Goal: Task Accomplishment & Management: Use online tool/utility

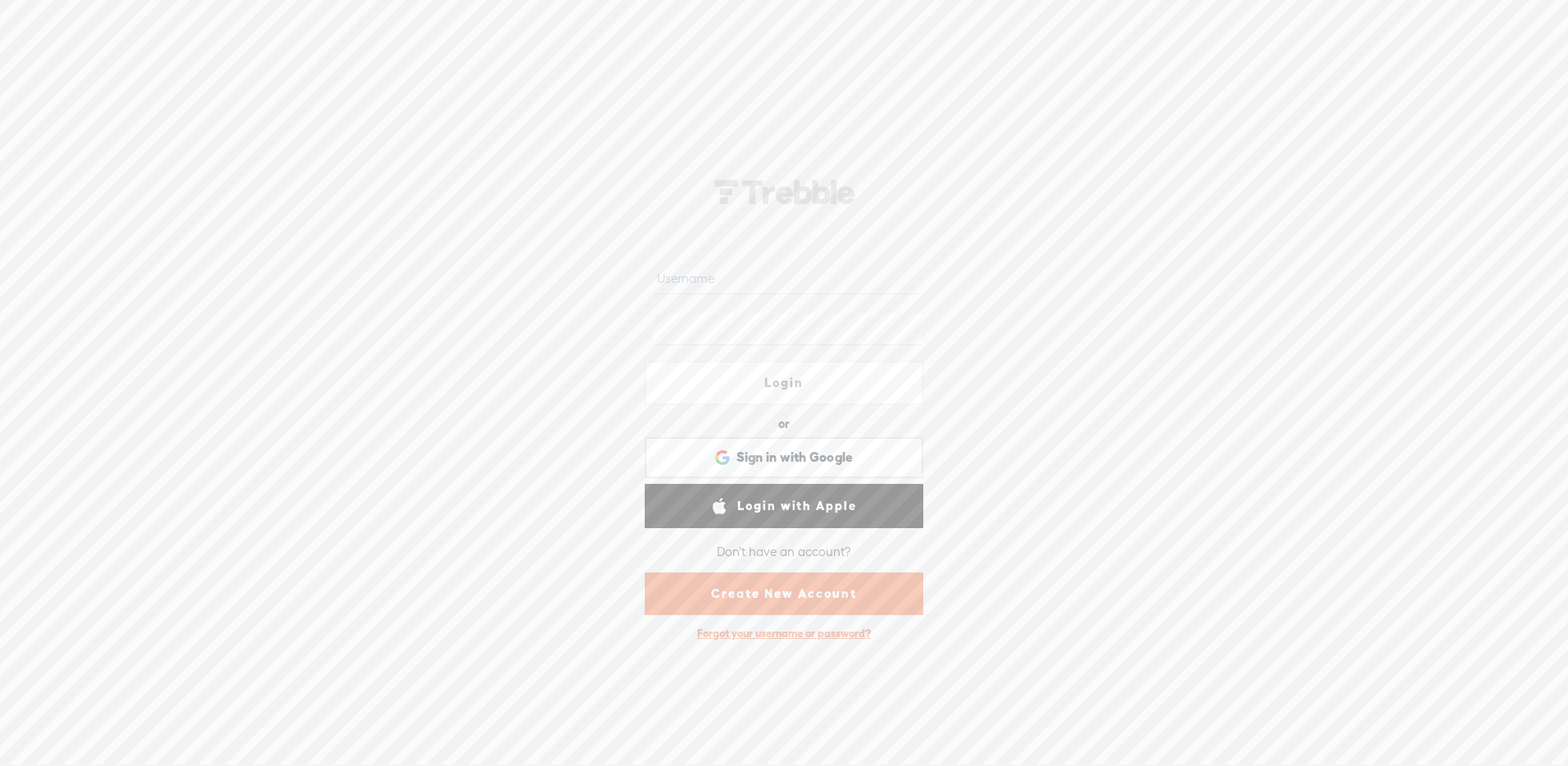
click at [750, 281] on input "text" at bounding box center [787, 278] width 266 height 32
click at [750, 280] on input "text" at bounding box center [787, 278] width 266 height 32
click at [921, 279] on nordpass-icon at bounding box center [921, 278] width 0 height 14
click at [658, 283] on input "text" at bounding box center [787, 278] width 266 height 32
click at [0, 764] on nordpass-autofill-portal at bounding box center [0, 764] width 0 height 0
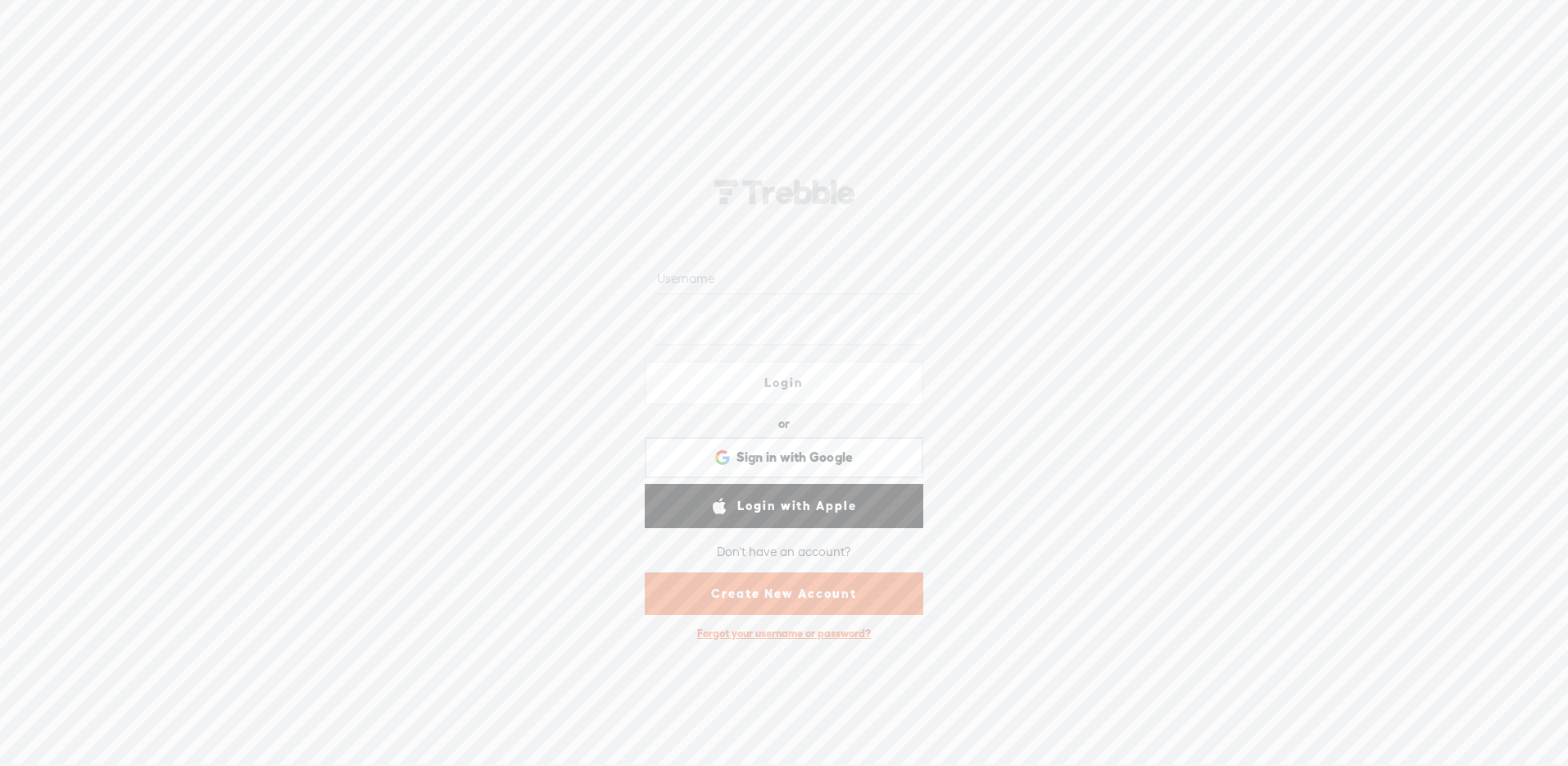
type input "lukewilson21"
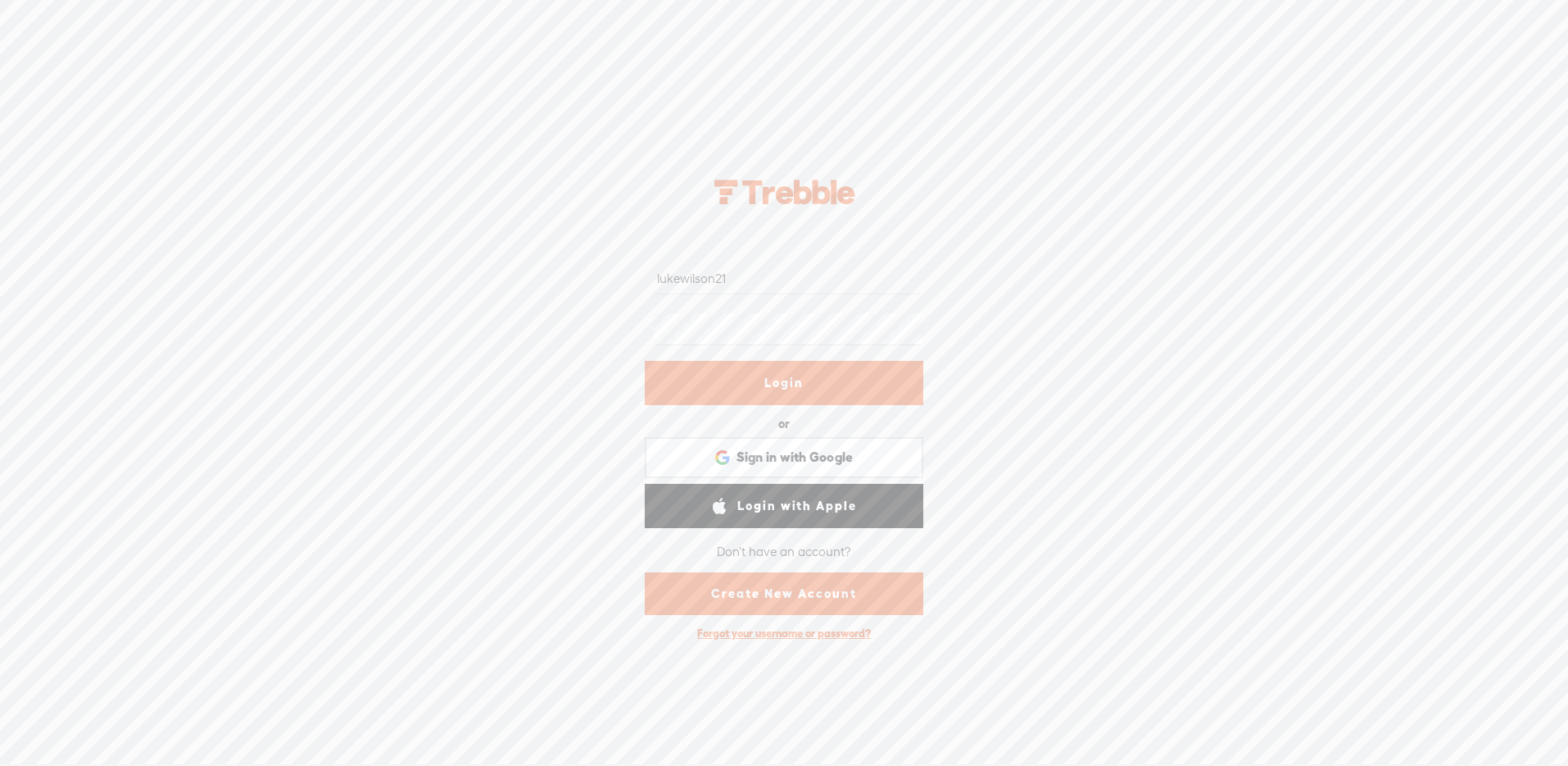
click at [889, 392] on link "Login" at bounding box center [784, 382] width 279 height 45
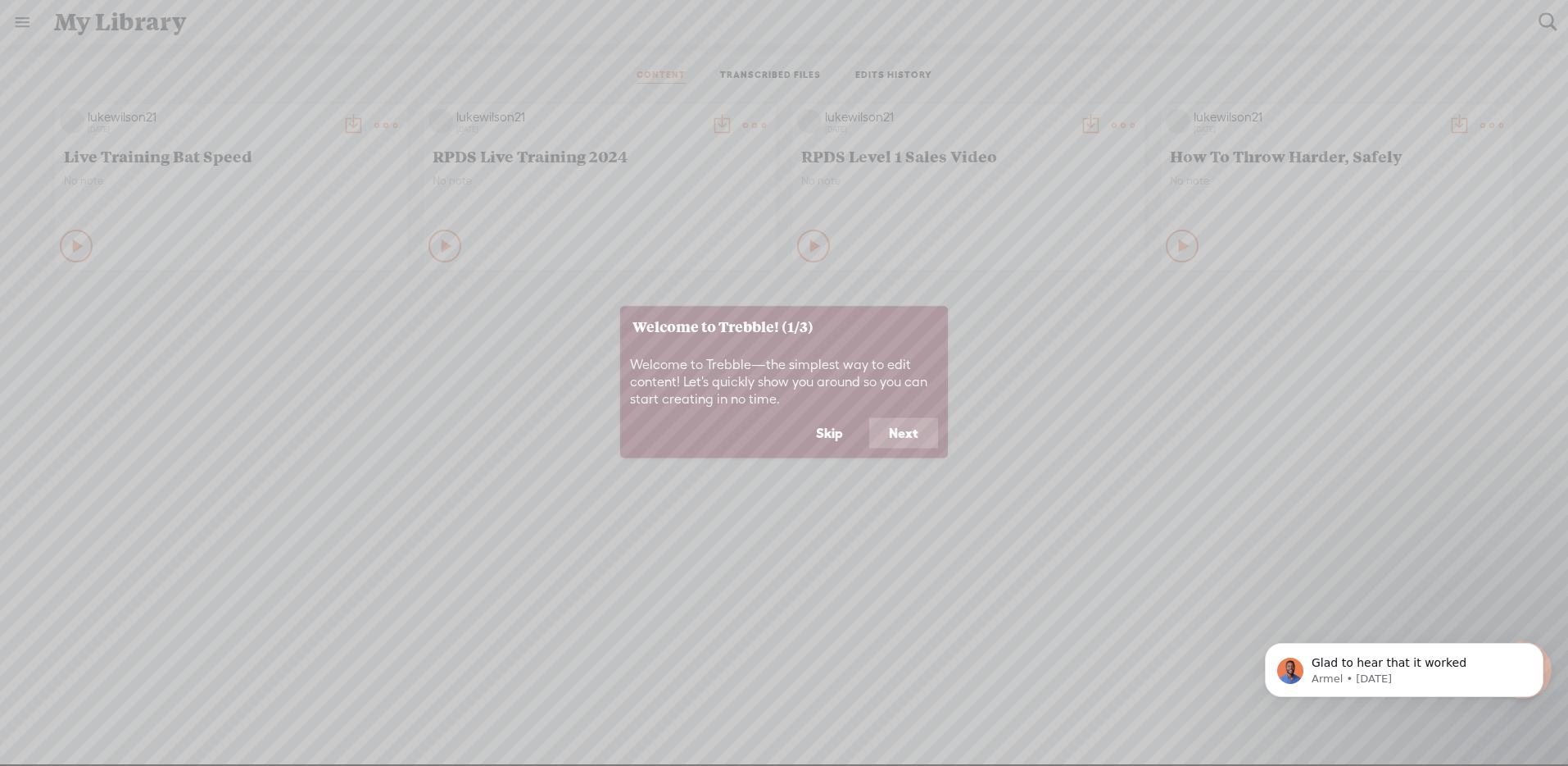
click at [829, 432] on button "Skip" at bounding box center [829, 433] width 66 height 31
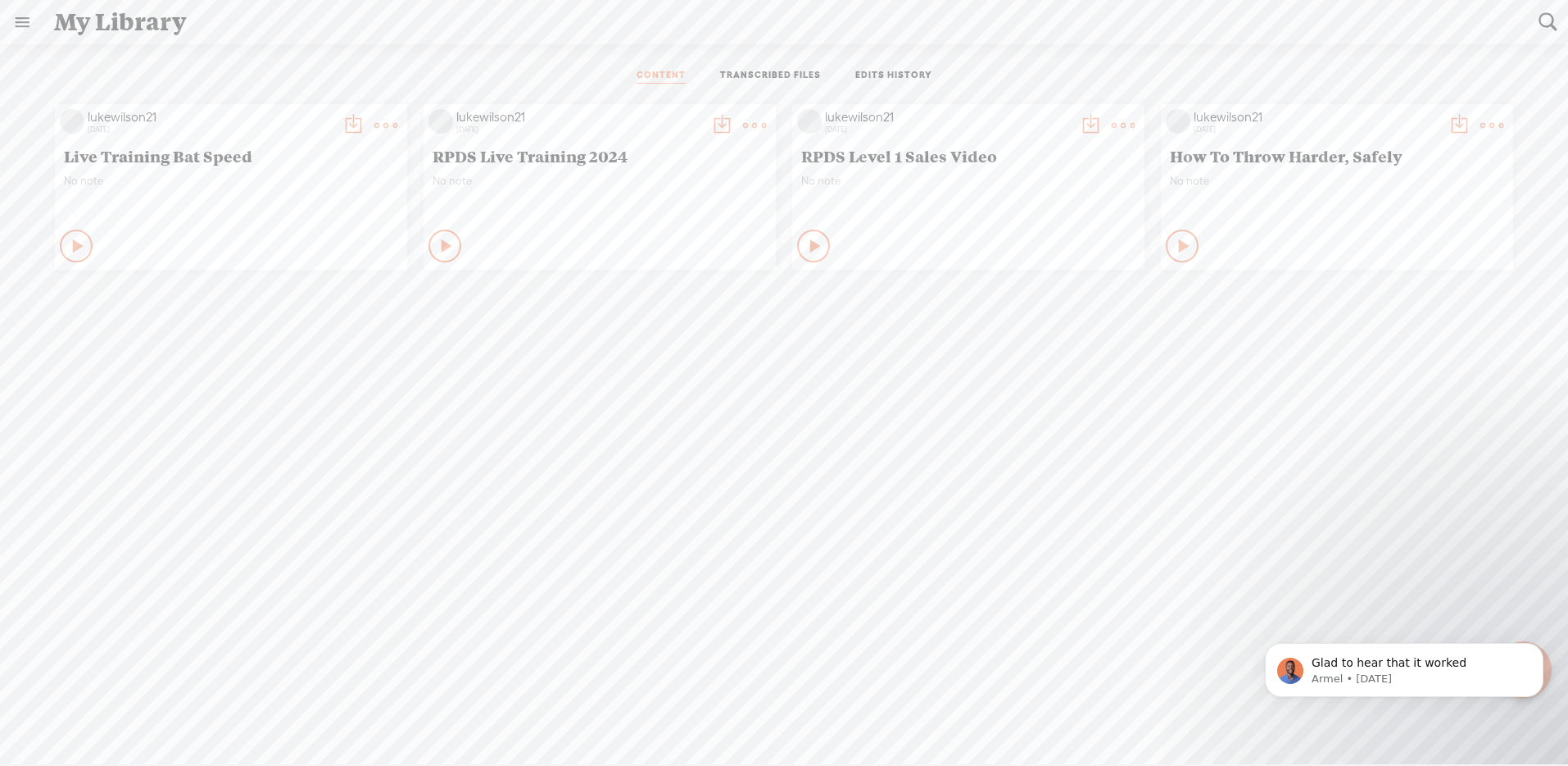
click at [1534, 527] on div "lukewilson21 [DATE] Live Training Bat Speed No note Play Content" at bounding box center [784, 449] width 1544 height 708
click at [1539, 648] on icon "Dismiss notification" at bounding box center [1539, 647] width 9 height 9
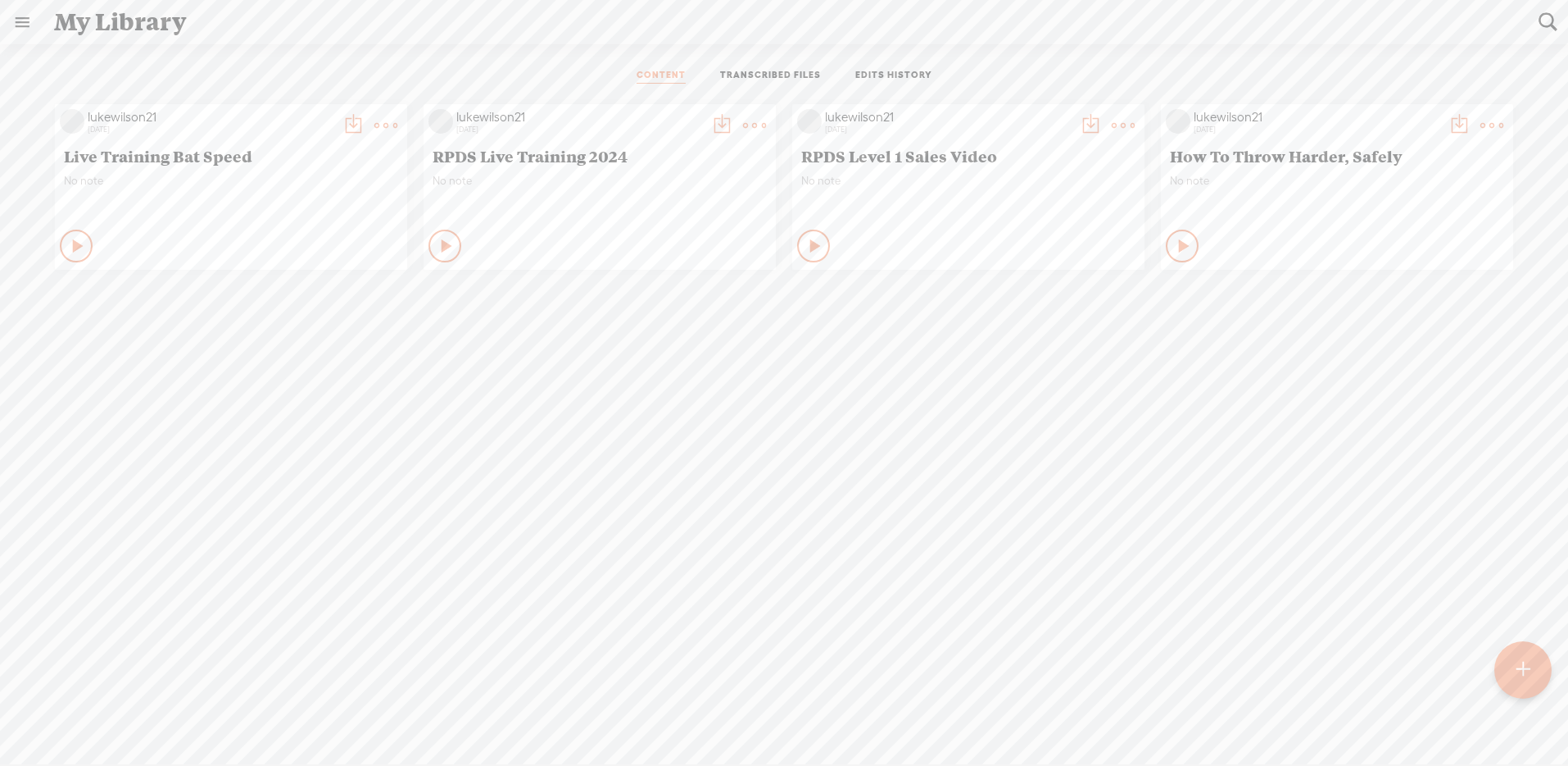
click at [1521, 669] on t at bounding box center [1524, 669] width 14 height 36
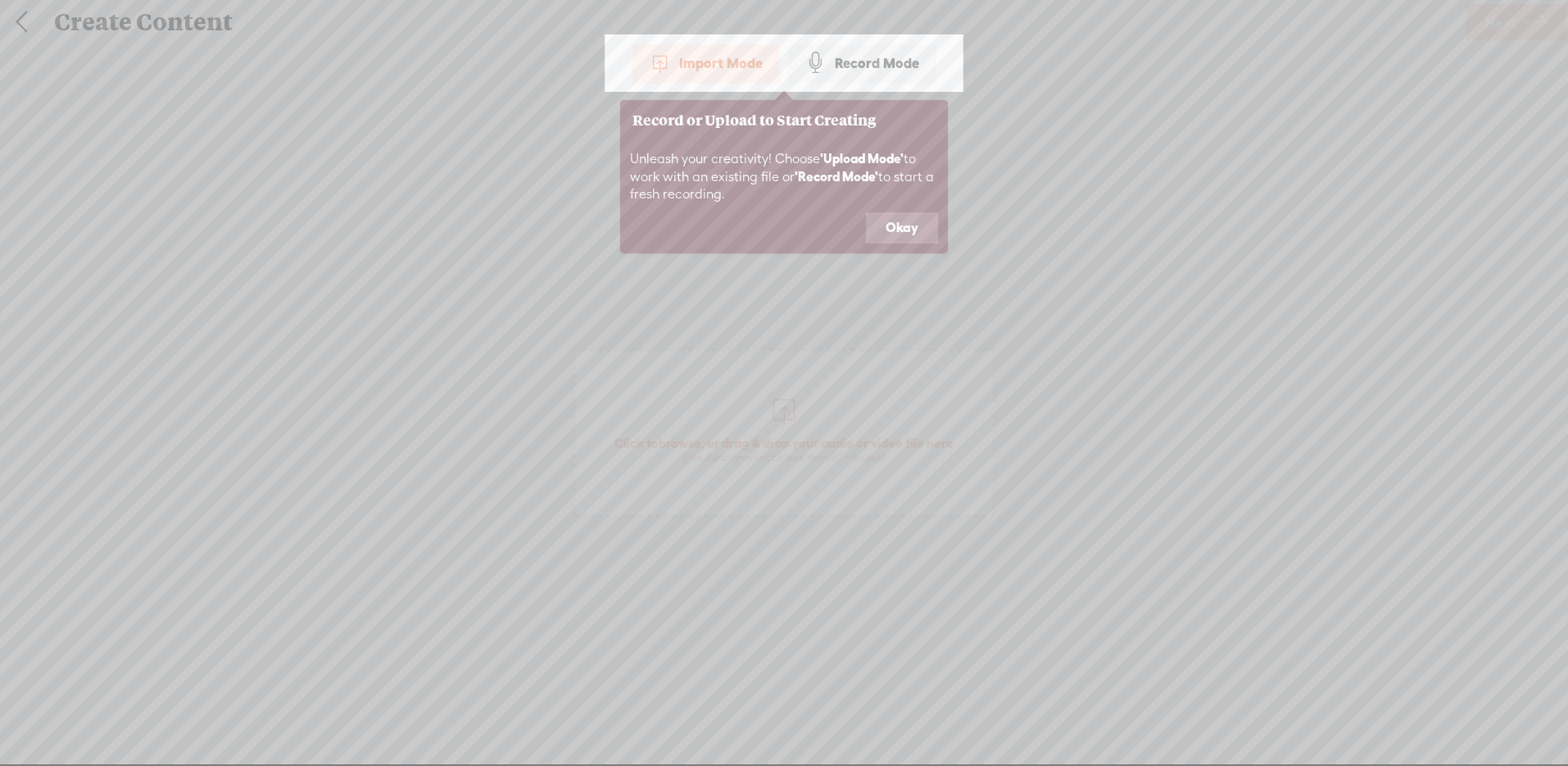
click at [896, 233] on button "Okay" at bounding box center [902, 228] width 72 height 31
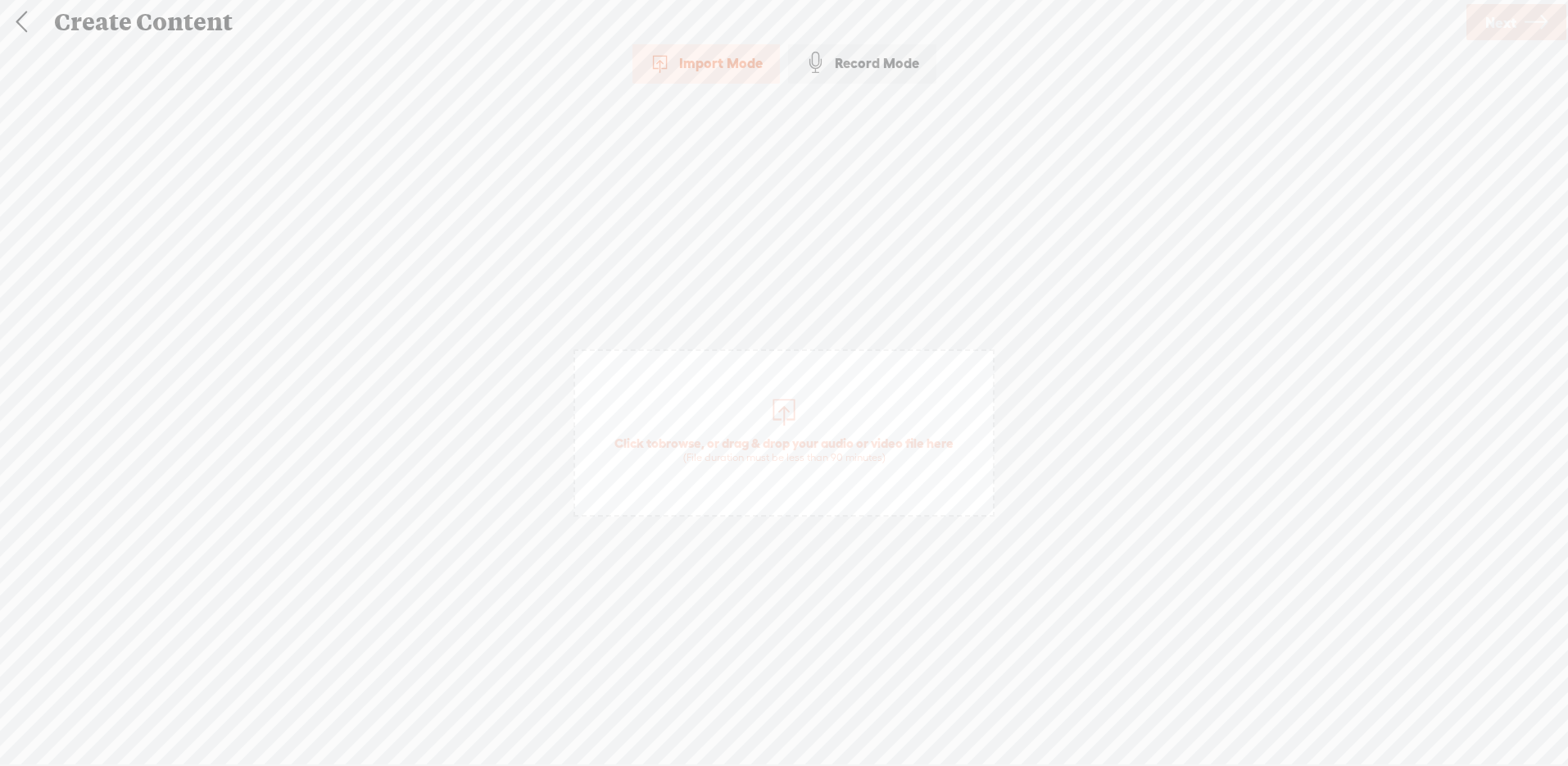
click at [781, 422] on div at bounding box center [783, 409] width 33 height 33
click at [1492, 21] on span "Next" at bounding box center [1500, 23] width 31 height 42
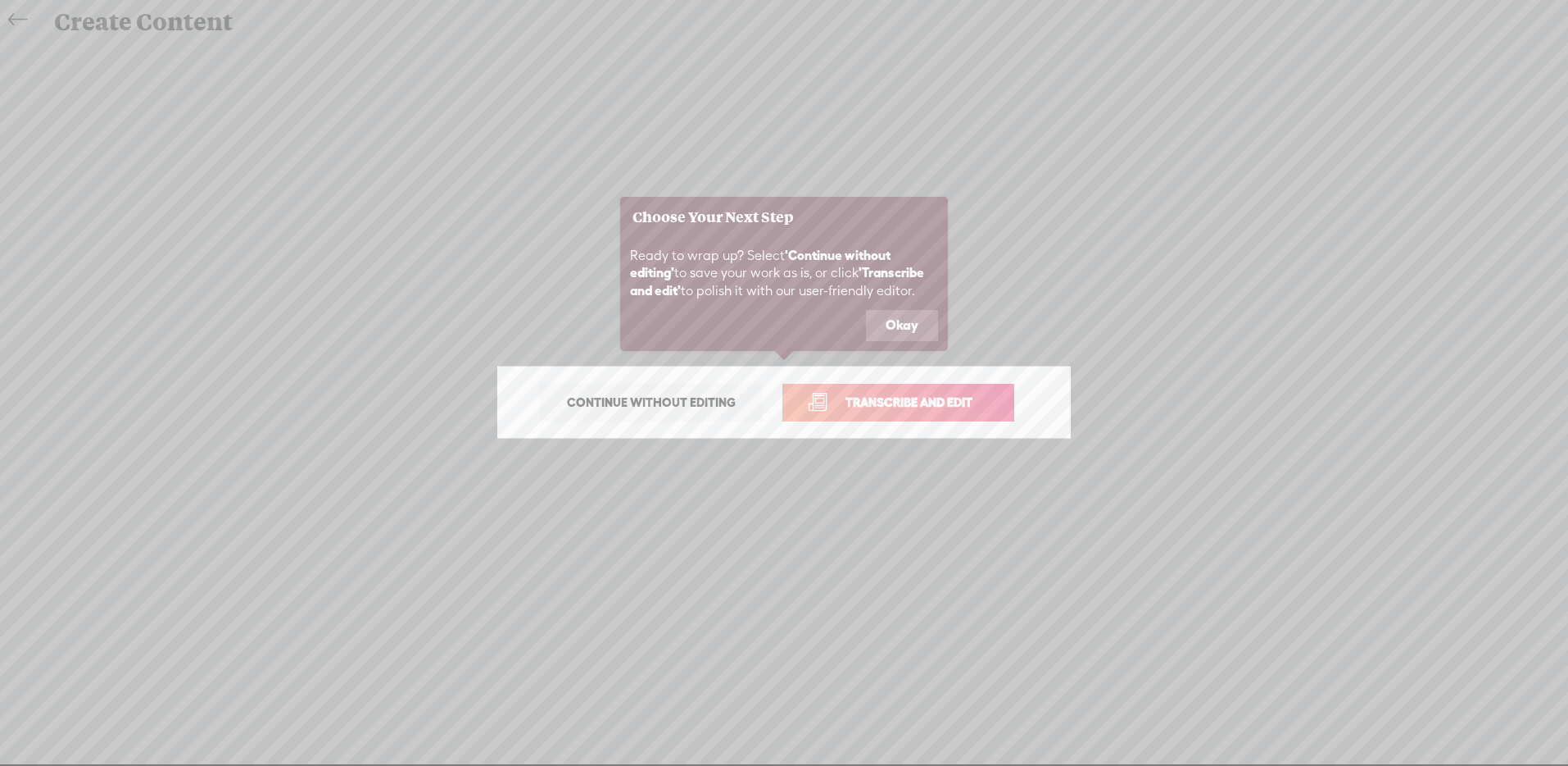
click at [903, 315] on button "Okay" at bounding box center [902, 325] width 72 height 31
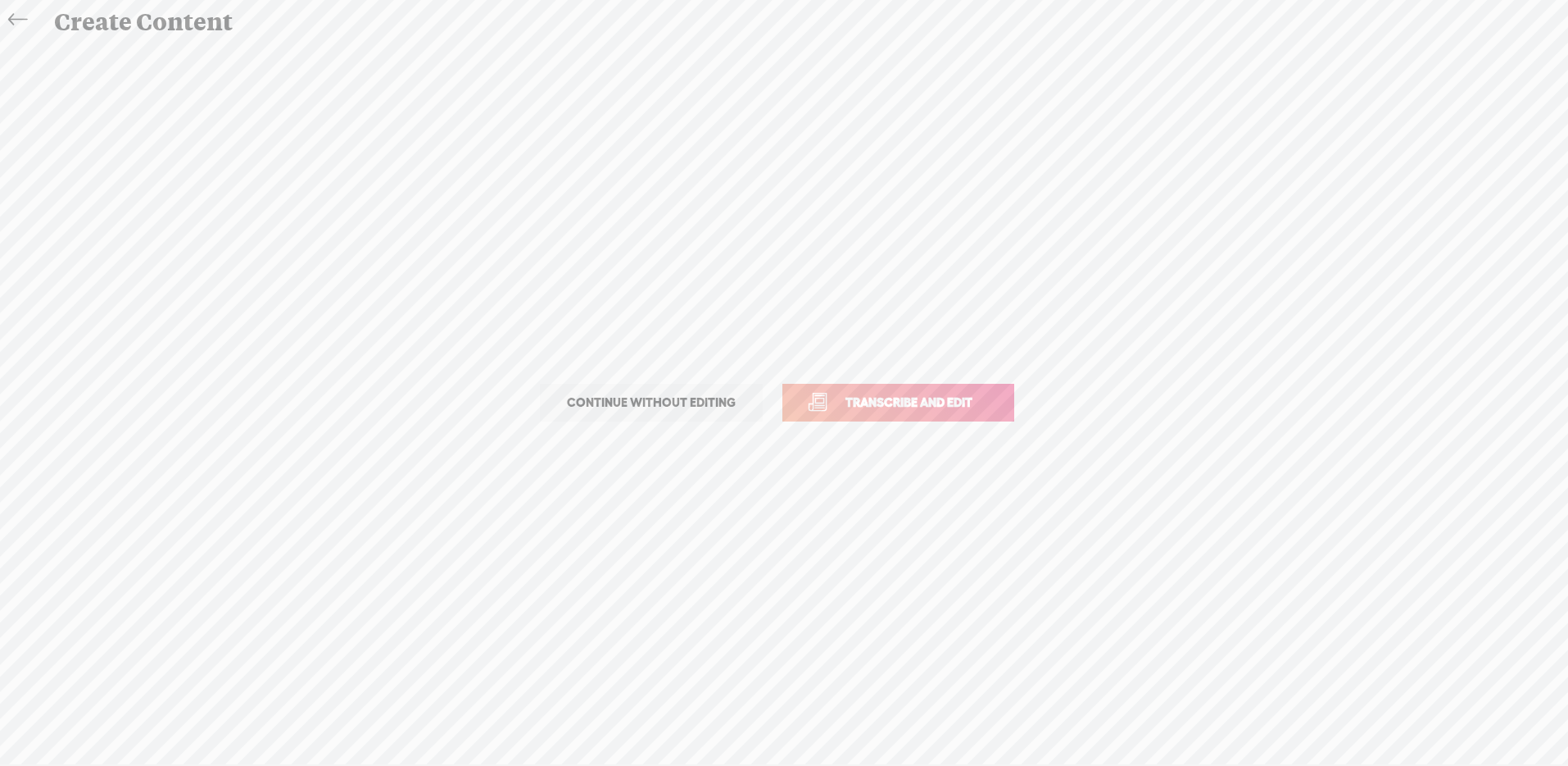
click at [907, 400] on span "Transcribe and edit" at bounding box center [909, 401] width 161 height 18
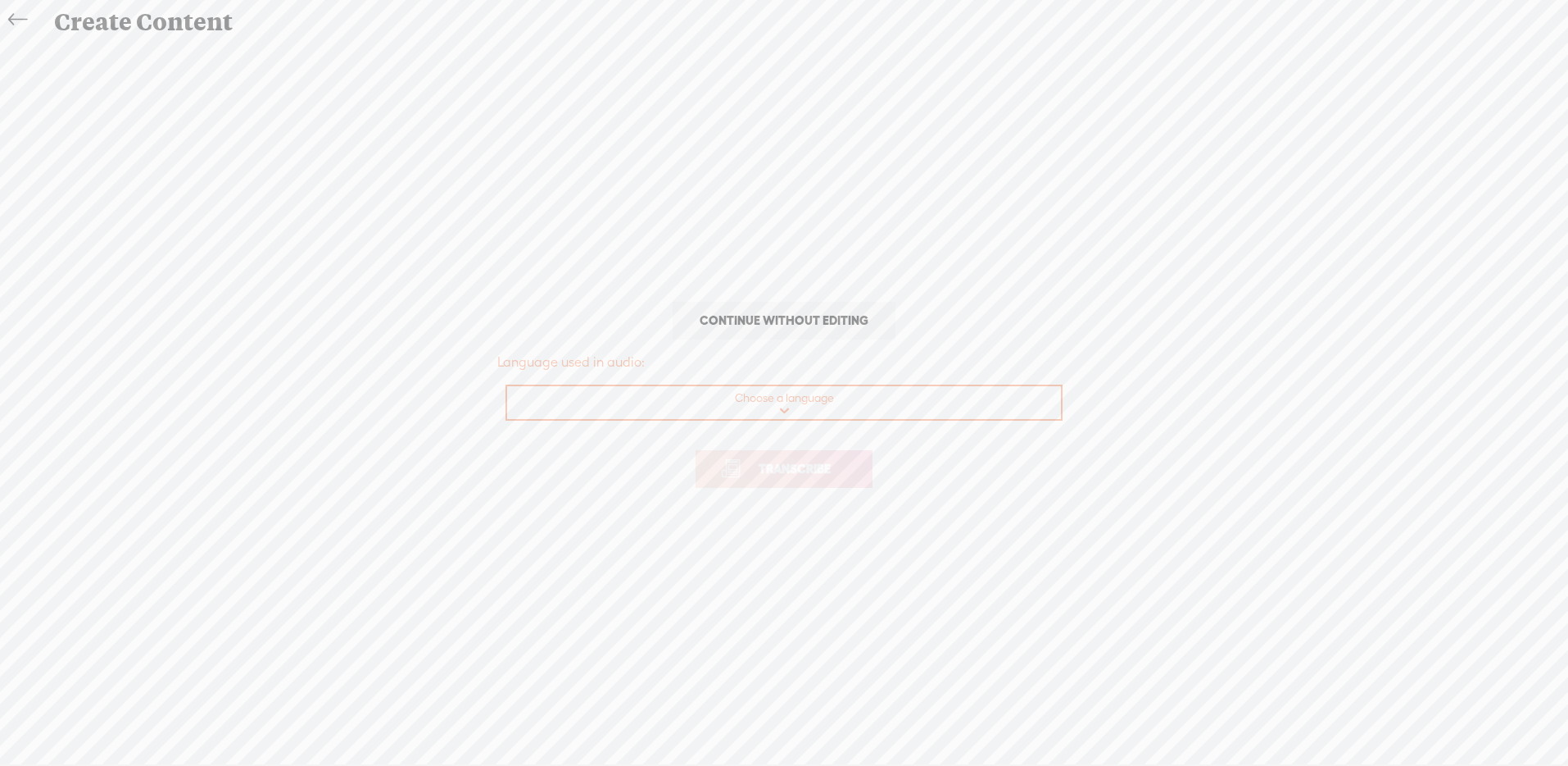
click at [785, 401] on select "Choose a language Afrikaans Albanian Amharic Arabic, Gulf Arabic, Modern Standa…" at bounding box center [785, 403] width 556 height 34
select select "en-AU"
click at [507, 386] on select "Choose a language Afrikaans Albanian Amharic Arabic, Gulf Arabic, Modern Standa…" at bounding box center [785, 403] width 556 height 34
click at [794, 477] on span "Transcribe" at bounding box center [794, 469] width 107 height 18
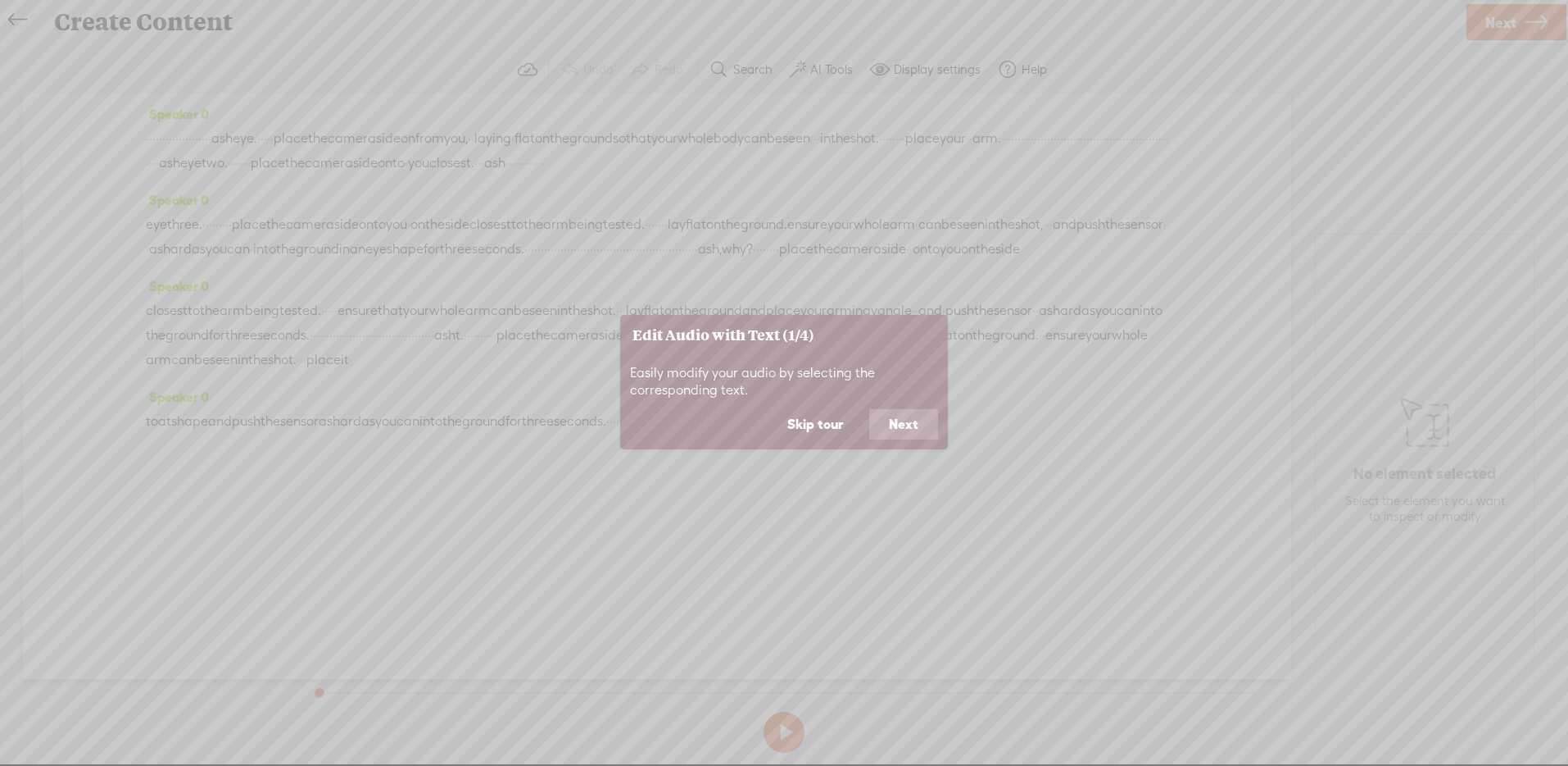
click at [815, 427] on button "Skip tour" at bounding box center [814, 424] width 95 height 31
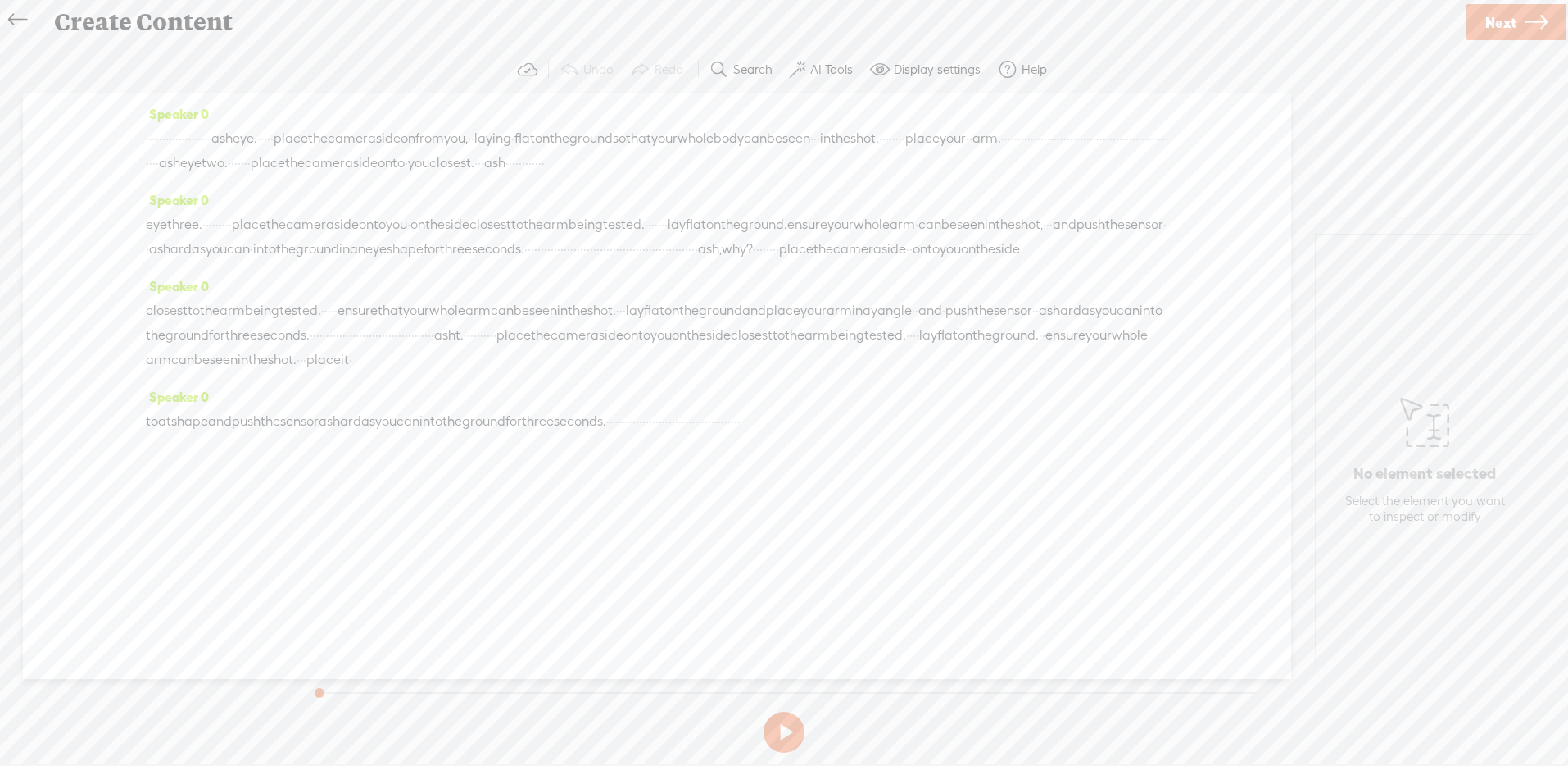
click at [308, 139] on span "place" at bounding box center [290, 138] width 34 height 24
click at [562, 97] on span at bounding box center [569, 99] width 24 height 29
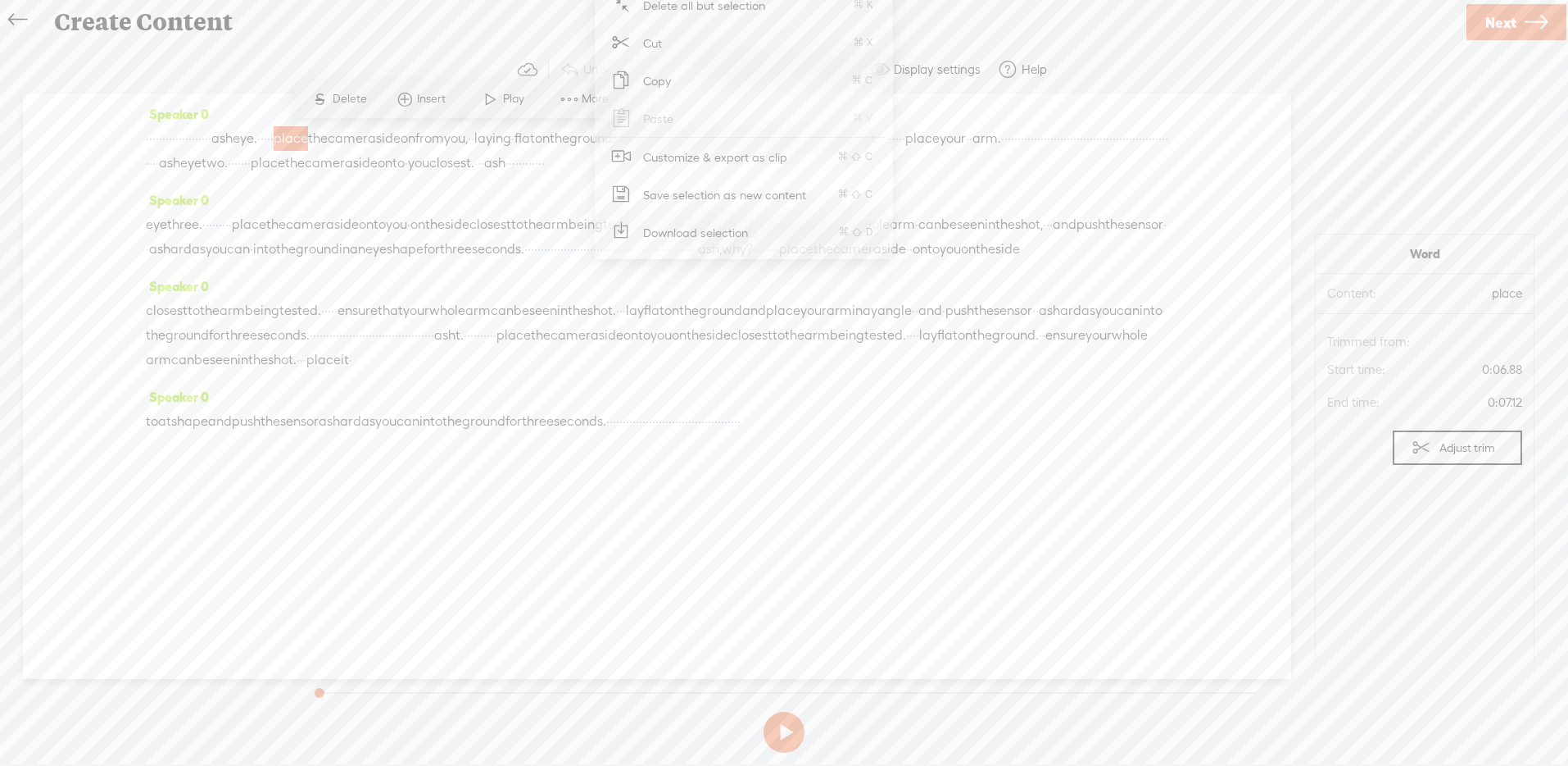
click at [1043, 151] on span "·" at bounding box center [1045, 138] width 3 height 24
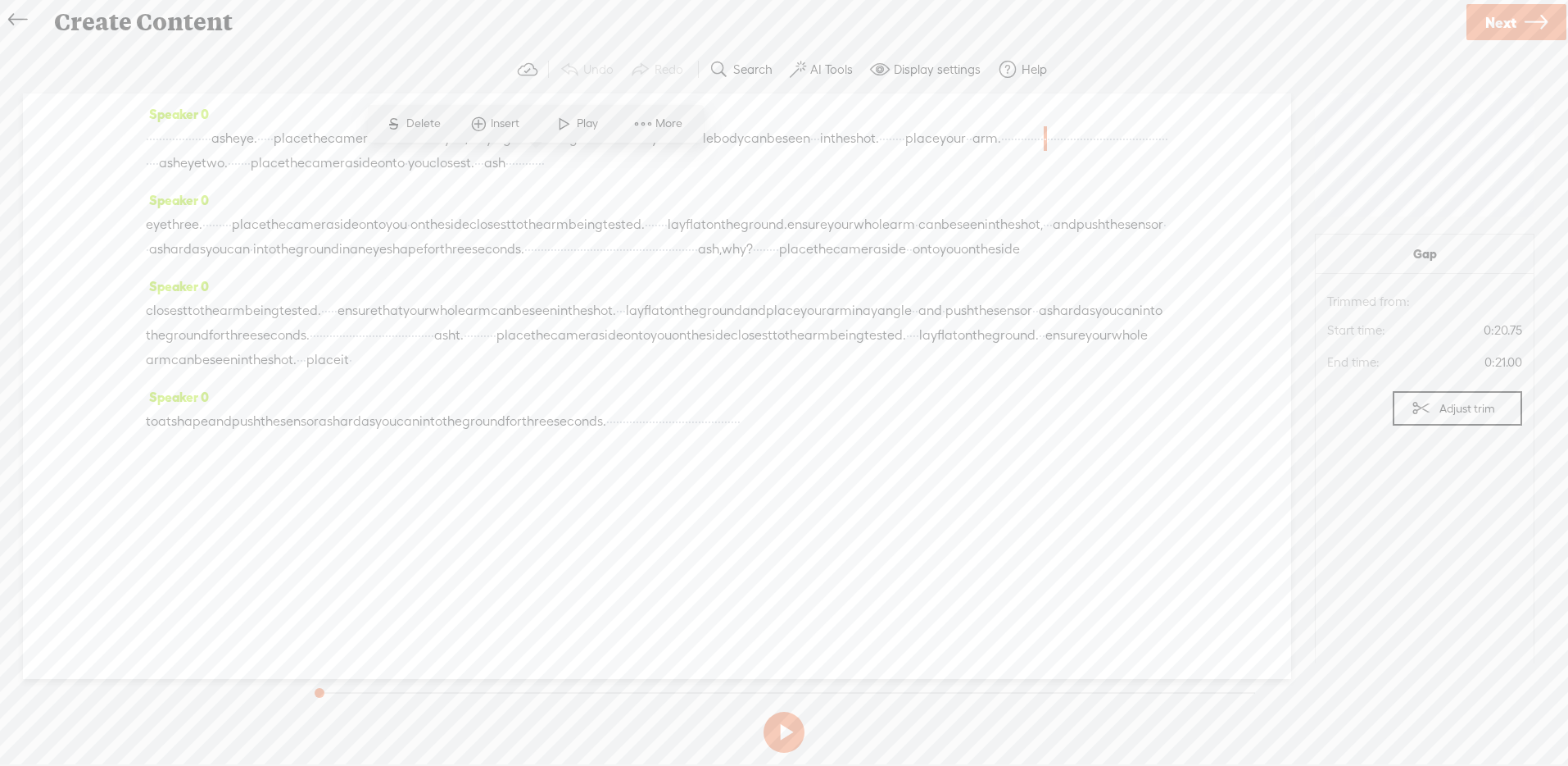
click at [1075, 34] on div "Create Content" at bounding box center [753, 22] width 1421 height 43
click at [308, 138] on span "place" at bounding box center [290, 138] width 34 height 24
click at [1494, 291] on span "place" at bounding box center [1461, 294] width 123 height 17
click at [308, 133] on span "place" at bounding box center [290, 138] width 34 height 24
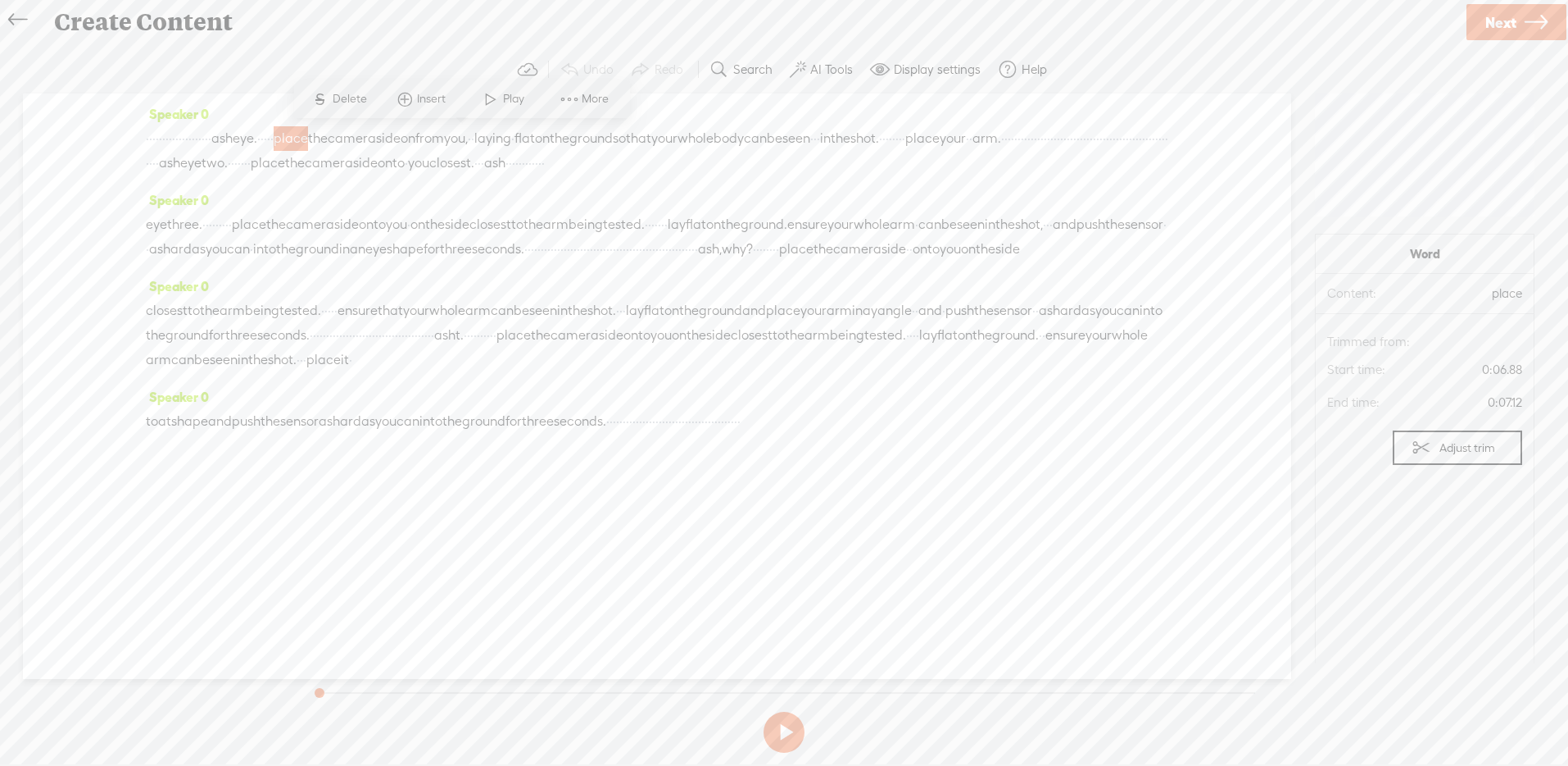
click at [308, 139] on span "place" at bounding box center [290, 138] width 34 height 24
drag, startPoint x: 447, startPoint y: 139, endPoint x: 480, endPoint y: 138, distance: 33.0
click at [308, 138] on span "place" at bounding box center [290, 138] width 34 height 24
click at [562, 96] on span at bounding box center [569, 99] width 24 height 29
click at [1150, 43] on div "Create Content" at bounding box center [753, 22] width 1421 height 43
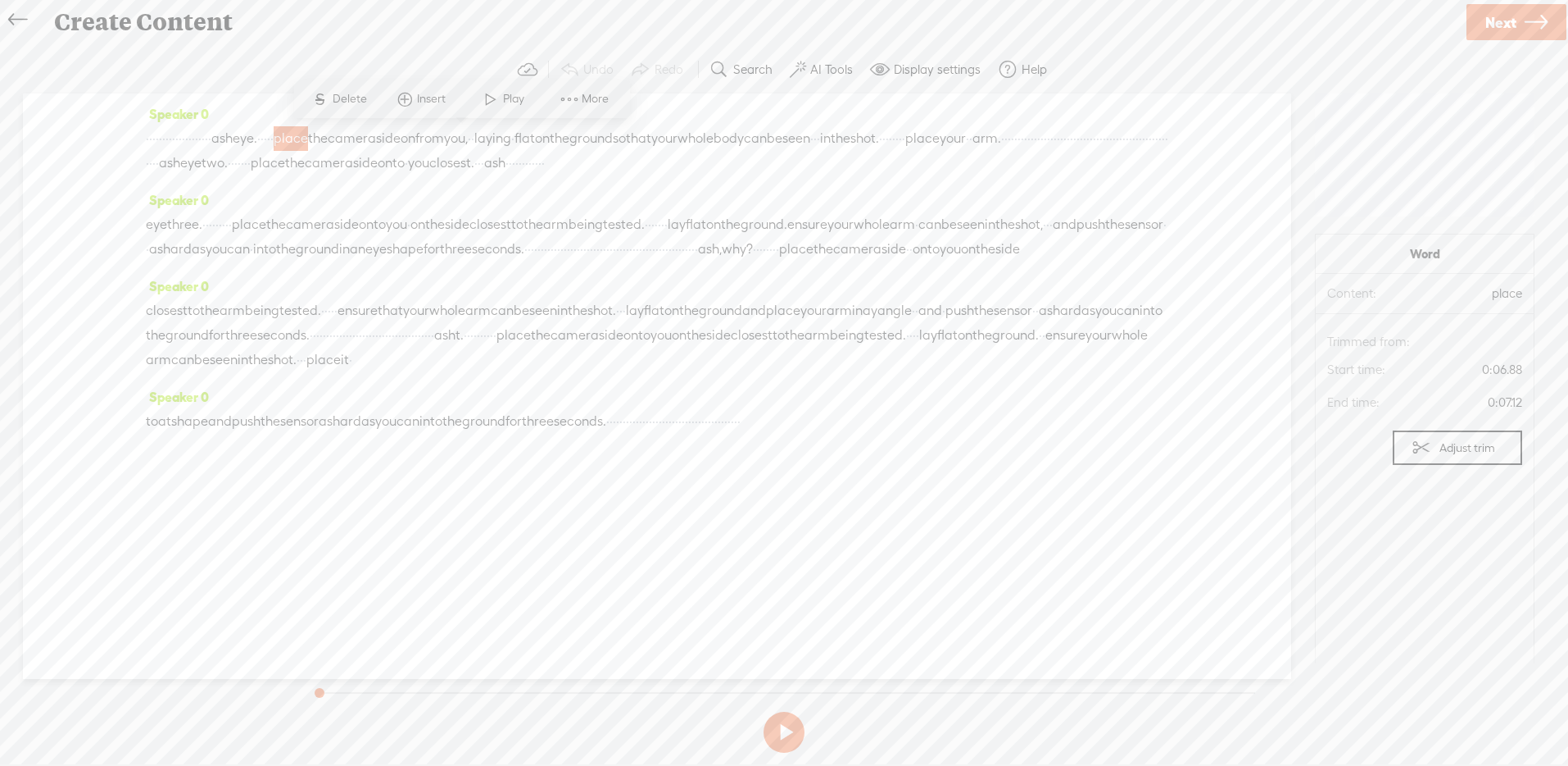
click at [217, 76] on section "Undo Redo Search Remove Background Noise AI Tools Configure Magic Sound Enhance…" at bounding box center [784, 70] width 1535 height 48
click at [273, 118] on div "Speaker 0 · · · · · · · · · · · · · · · · · · · · ash eye. · · · · · place the …" at bounding box center [657, 144] width 1022 height 86
click at [274, 140] on span "·" at bounding box center [272, 138] width 3 height 24
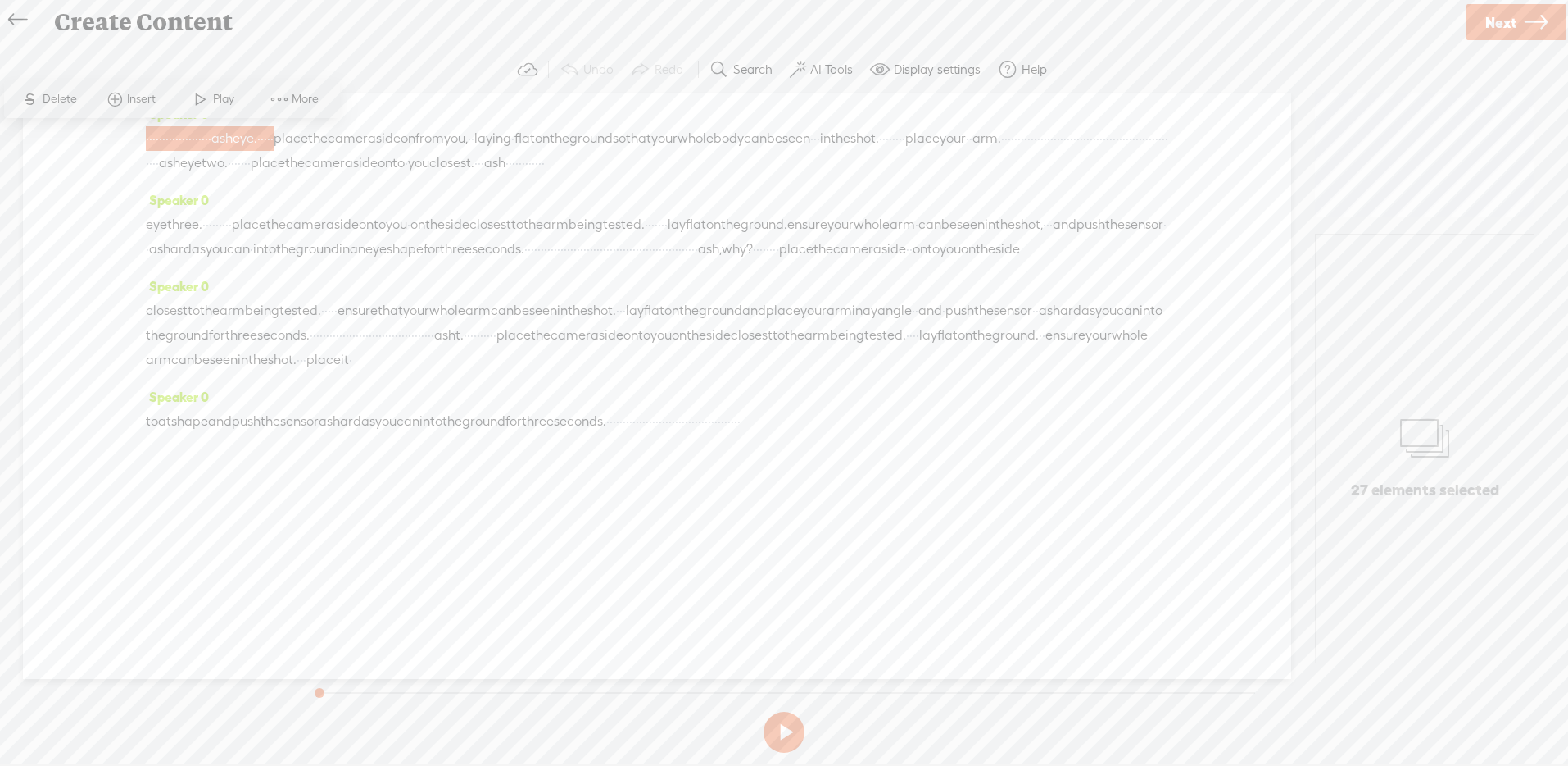
drag, startPoint x: 442, startPoint y: 135, endPoint x: 1083, endPoint y: 158, distance: 641.4
click at [1083, 158] on div "· · · · · · · · · · · · · · · · · · · · ash eye. · · · · · place the camera sid…" at bounding box center [657, 150] width 1022 height 50
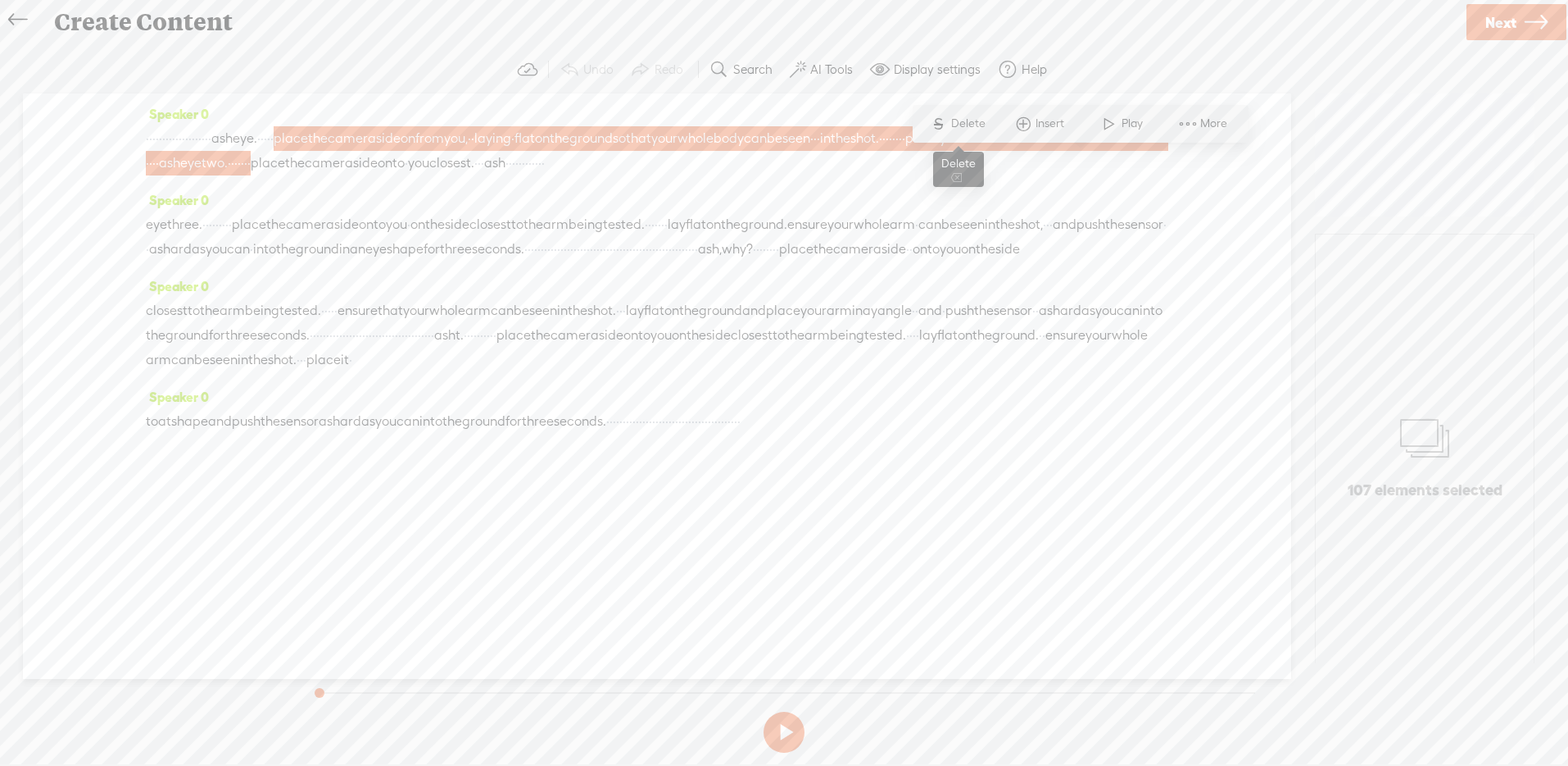
click at [952, 128] on span "Delete" at bounding box center [970, 124] width 39 height 17
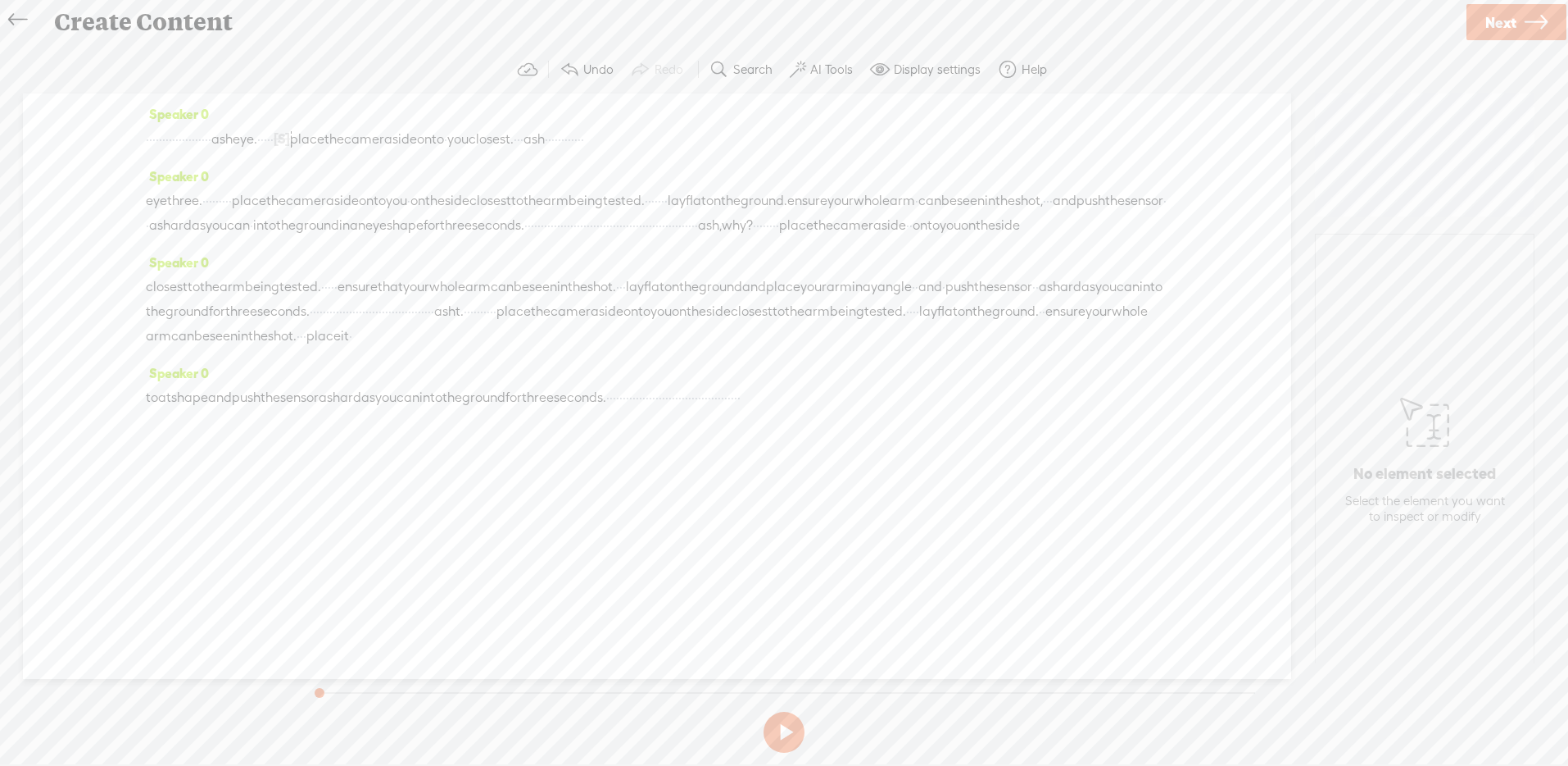
drag, startPoint x: 437, startPoint y: 138, endPoint x: 138, endPoint y: 148, distance: 299.2
click at [138, 148] on div "Speaker 0 · · · · · · · · · · · · · · · · · · · · ash eye. · · · · · [S] place …" at bounding box center [656, 386] width 1268 height 585
click at [46, 100] on span "Delete" at bounding box center [62, 100] width 39 height 17
click at [106, 15] on div "Create Content" at bounding box center [753, 22] width 1421 height 43
click at [226, 18] on div "Create Content" at bounding box center [753, 22] width 1421 height 43
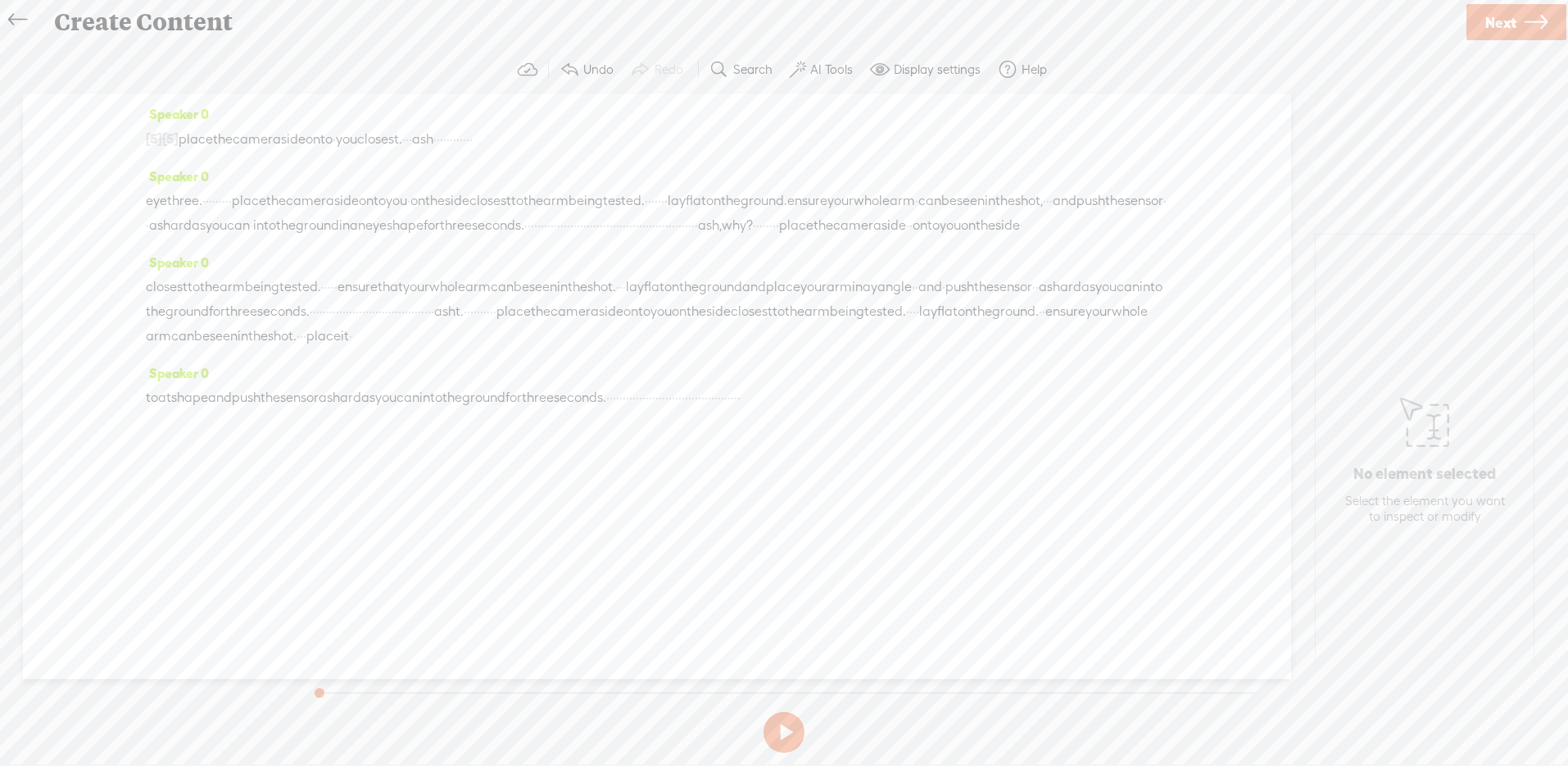
drag, startPoint x: 626, startPoint y: 139, endPoint x: 129, endPoint y: 144, distance: 497.0
click at [129, 144] on div "Speaker 0 [S] · · · · · · · · · · · · · · · · · · · · ash eye. · · · · · [S] pl…" at bounding box center [656, 386] width 1268 height 585
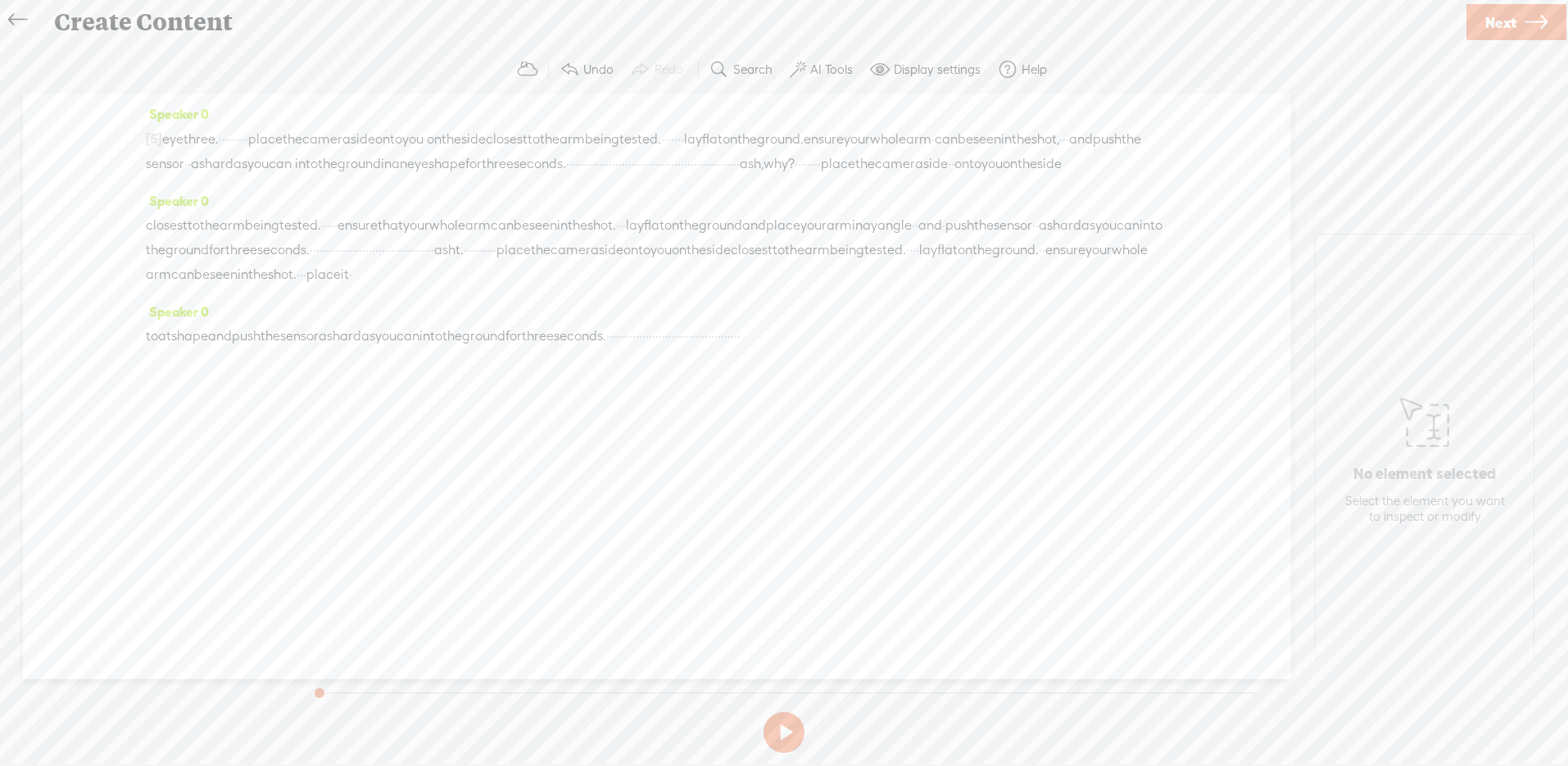
click at [248, 144] on span "·" at bounding box center [247, 139] width 3 height 24
drag, startPoint x: 318, startPoint y: 139, endPoint x: 125, endPoint y: 144, distance: 193.1
click at [125, 144] on div "Speaker 0 [S] · · · · · · · · · · · · · · · · · · · · ash eye. · · · · · place …" at bounding box center [656, 386] width 1268 height 585
click at [177, 137] on span "place" at bounding box center [179, 139] width 34 height 24
click at [300, 92] on span at bounding box center [295, 100] width 24 height 29
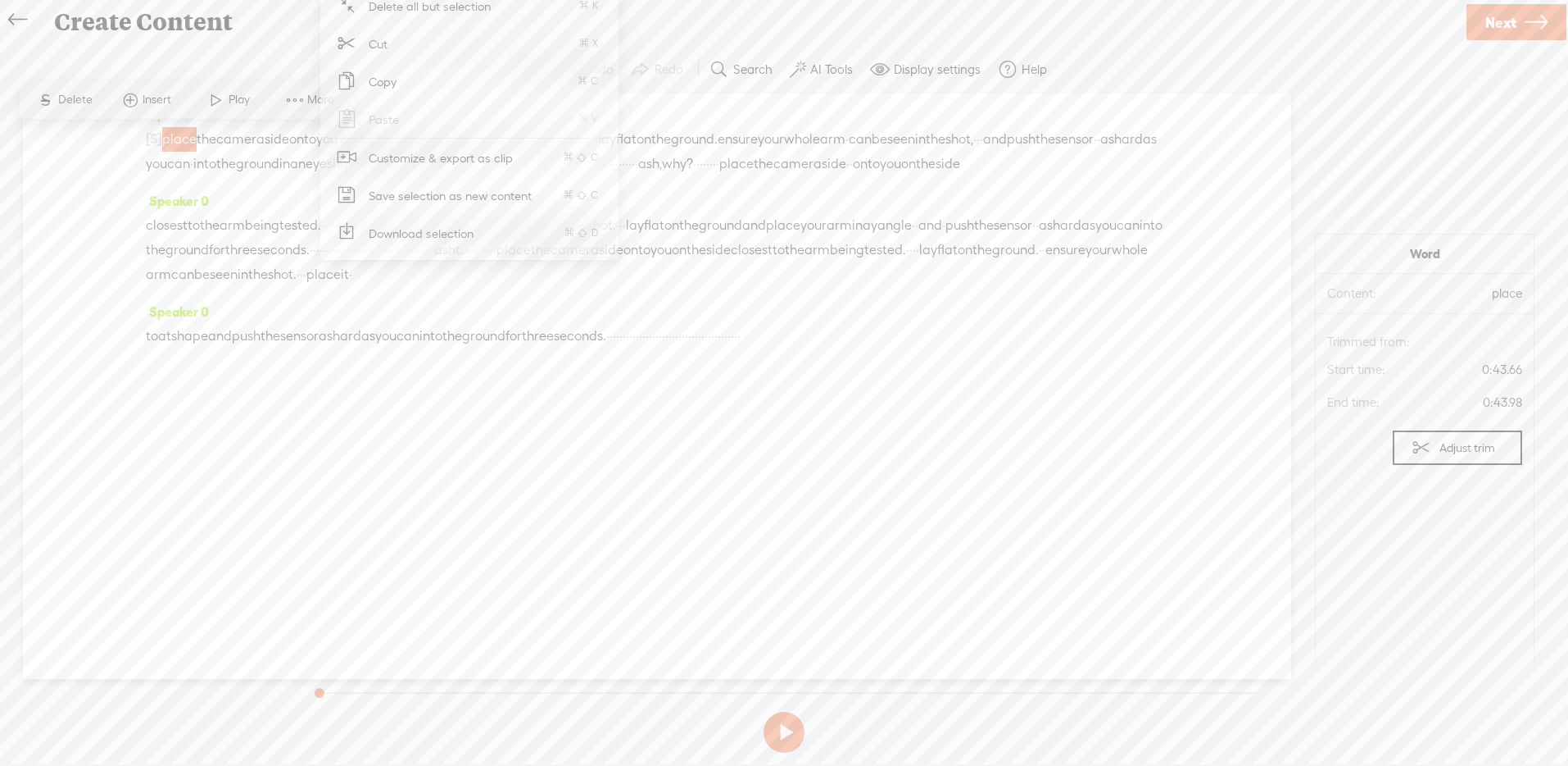
click at [838, 43] on div "Create Content" at bounding box center [753, 22] width 1421 height 43
click at [318, 49] on section "Undo Redo Search Remove Background Noise AI Tools Configure Magic Sound Enhance…" at bounding box center [784, 70] width 1535 height 48
drag, startPoint x: 730, startPoint y: 139, endPoint x: 688, endPoint y: 143, distance: 42.2
click at [688, 143] on div "[S] · · · · · · · · · · · · · · · · · · · · ash eye. · · · · · place the camera…" at bounding box center [657, 151] width 1022 height 50
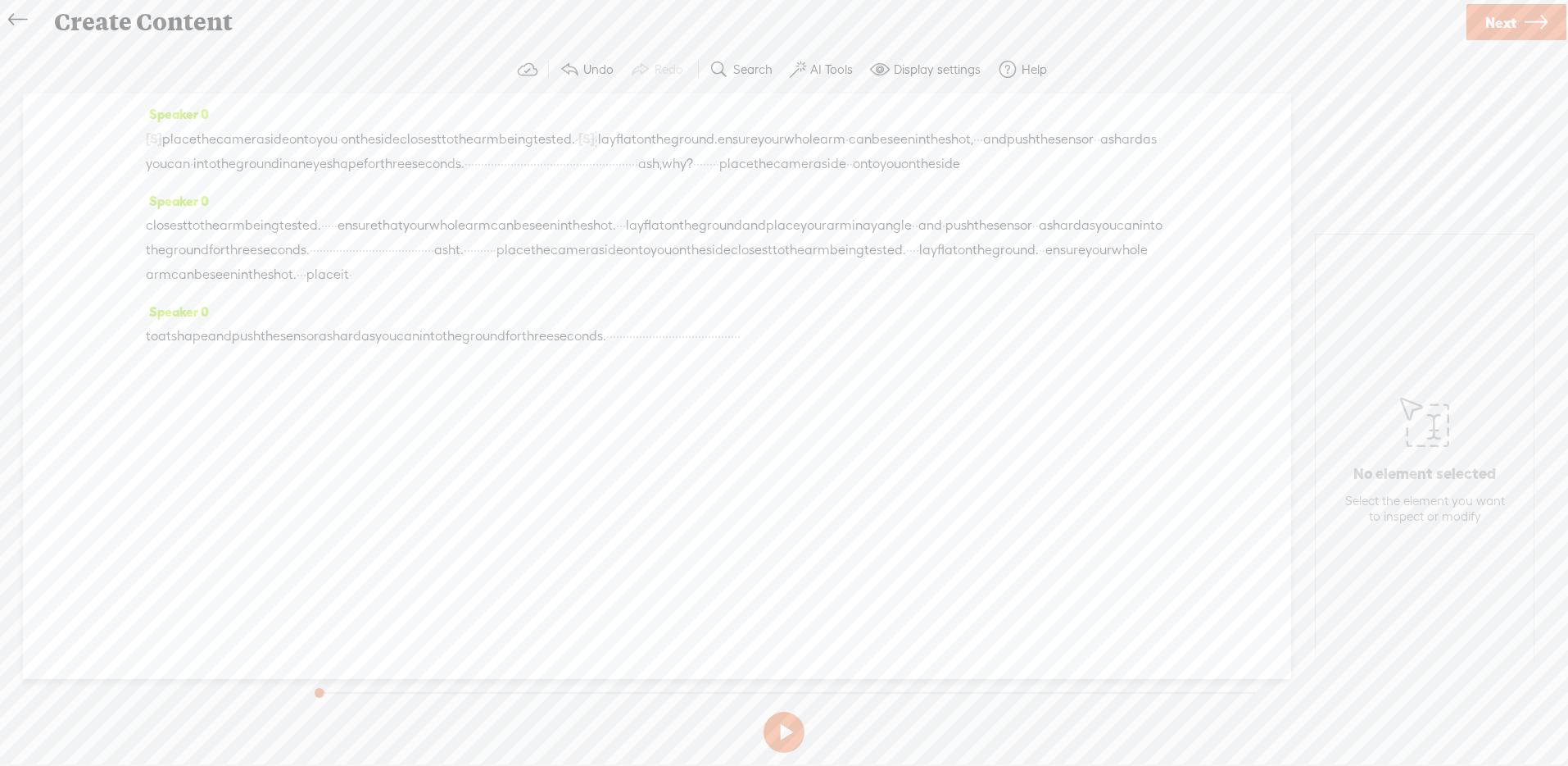
drag, startPoint x: 655, startPoint y: 165, endPoint x: 670, endPoint y: 162, distance: 15.3
click at [327, 162] on span "eye" at bounding box center [316, 164] width 21 height 24
click at [630, 124] on span "Insert" at bounding box center [634, 125] width 33 height 17
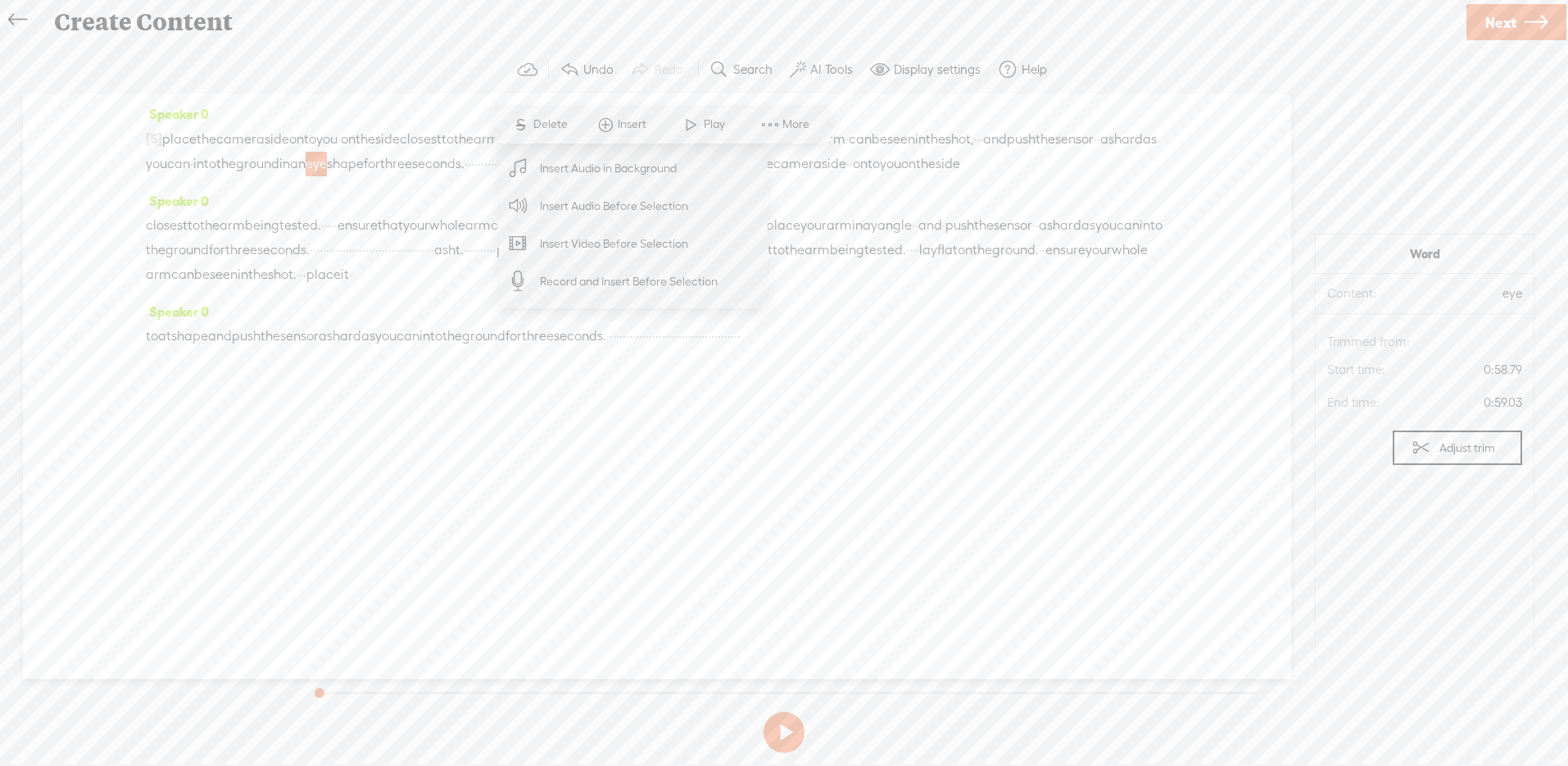
click at [1110, 50] on section "Undo Redo Search Remove Background Noise AI Tools Configure Magic Sound Enhance…" at bounding box center [784, 70] width 1535 height 48
click at [1057, 176] on div "[S] · · · · · · · · · · · · · · · · · · · · ash eye. · · · · · place the camera…" at bounding box center [657, 151] width 1022 height 50
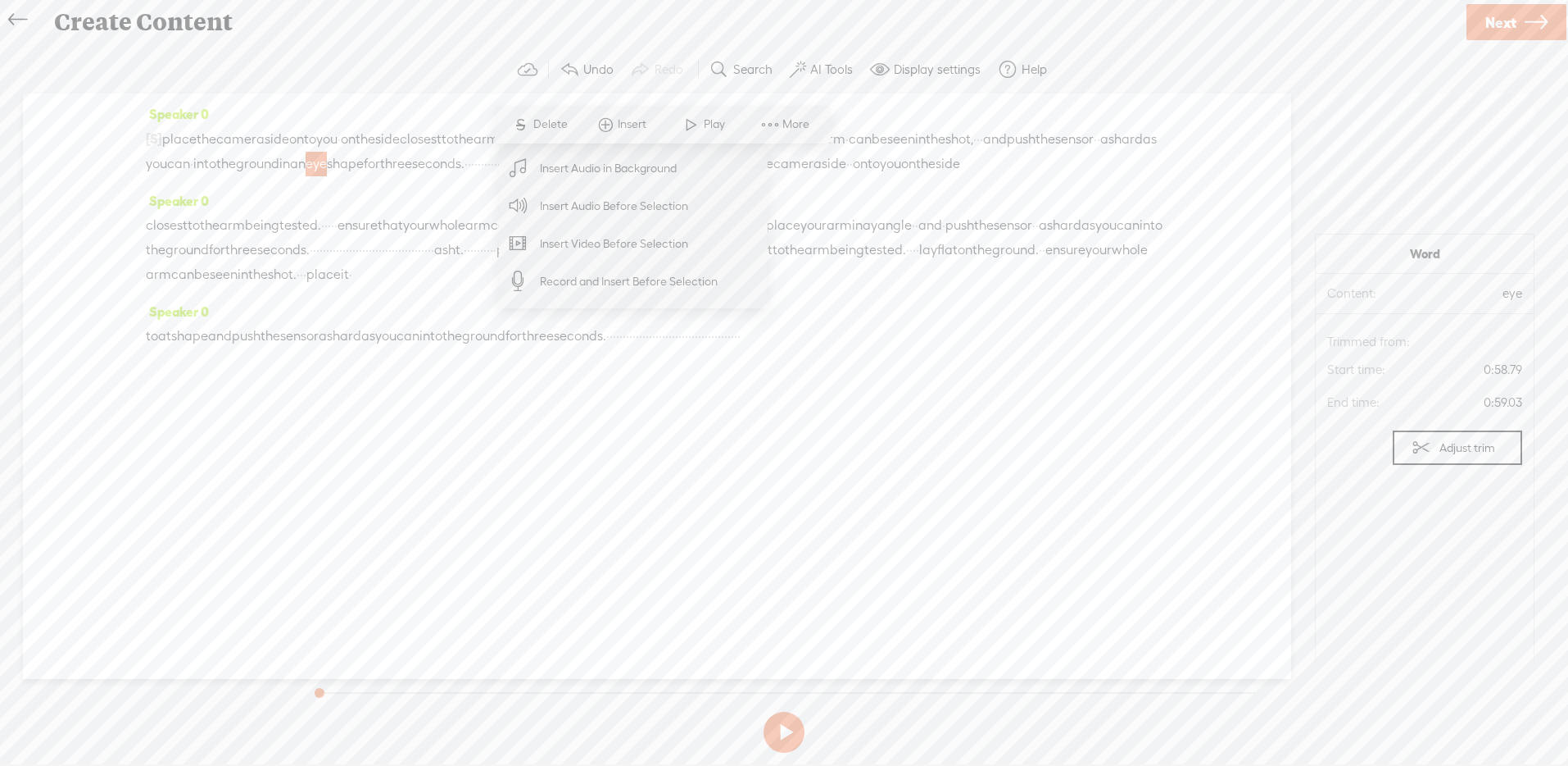
click at [964, 176] on div "[S] · · · · · · · · · · · · · · · · · · · · ash eye. · · · · · place the camera…" at bounding box center [657, 151] width 1022 height 50
click at [882, 176] on div "[S] · · · · · · · · · · · · · · · · · · · · ash eye. · · · · · place the camera…" at bounding box center [657, 151] width 1022 height 50
click at [771, 120] on span at bounding box center [770, 124] width 24 height 29
click at [916, 176] on span "the" at bounding box center [925, 164] width 19 height 24
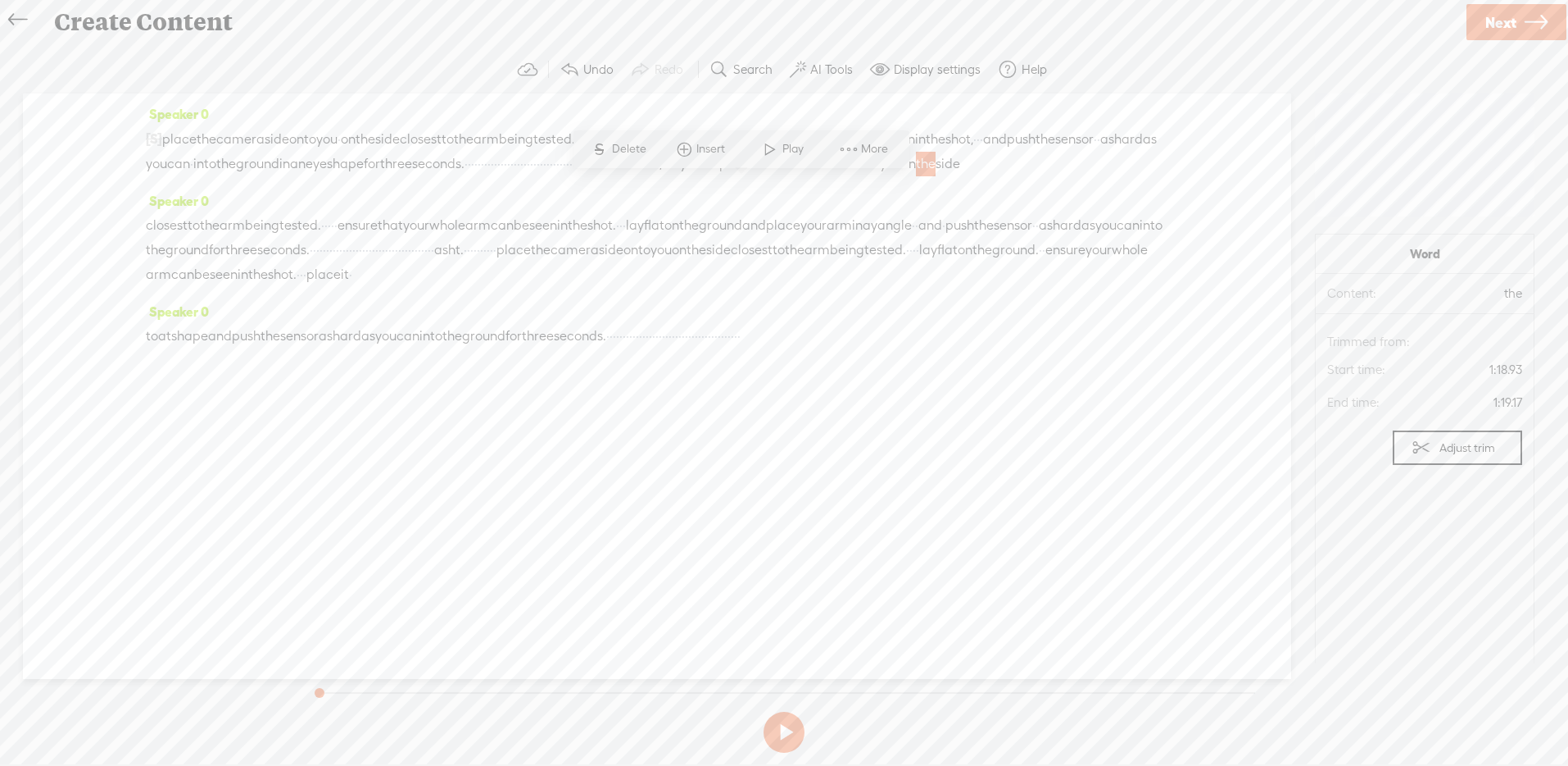
click at [925, 176] on div "[S] · · · · · · · · · · · · · · · · · · · · ash eye. · · · · · place the camera…" at bounding box center [657, 151] width 1022 height 50
click at [1011, 176] on div "[S] · · · · · · · · · · · · · · · · · · · · ash eye. · · · · · place the camera…" at bounding box center [657, 151] width 1022 height 50
click at [524, 169] on span "·" at bounding box center [522, 164] width 3 height 24
click at [464, 172] on span "seconds." at bounding box center [438, 164] width 52 height 24
drag, startPoint x: 170, startPoint y: 137, endPoint x: 835, endPoint y: 160, distance: 665.4
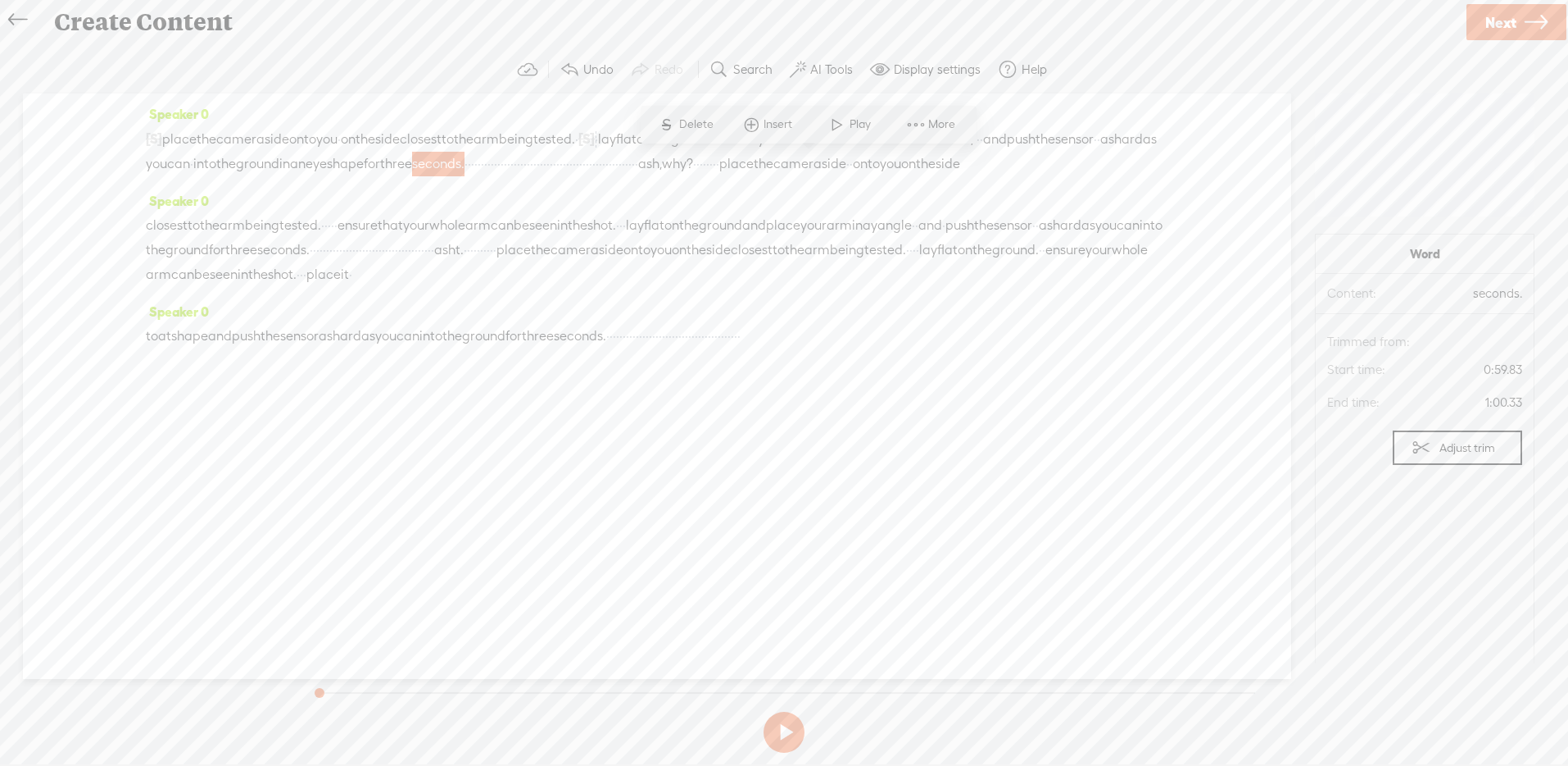
click at [835, 160] on div "[S] · · · · · · · · · · · · · · · · · · · · ash eye. · · · · · place the camera…" at bounding box center [657, 151] width 1022 height 50
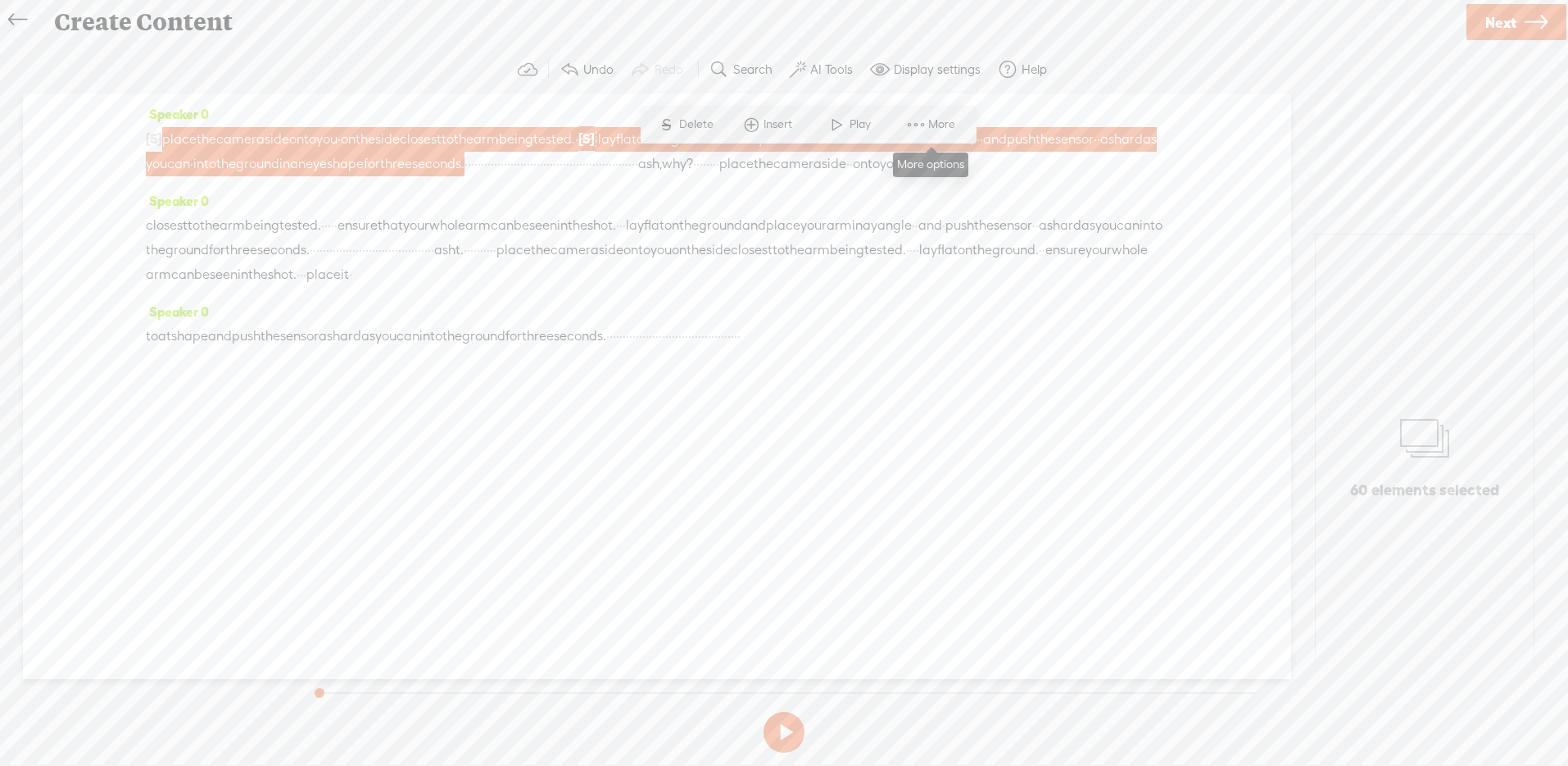
click at [928, 122] on span "More" at bounding box center [943, 125] width 31 height 17
click at [1060, 178] on span "Customize & export as clip" at bounding box center [1093, 182] width 209 height 37
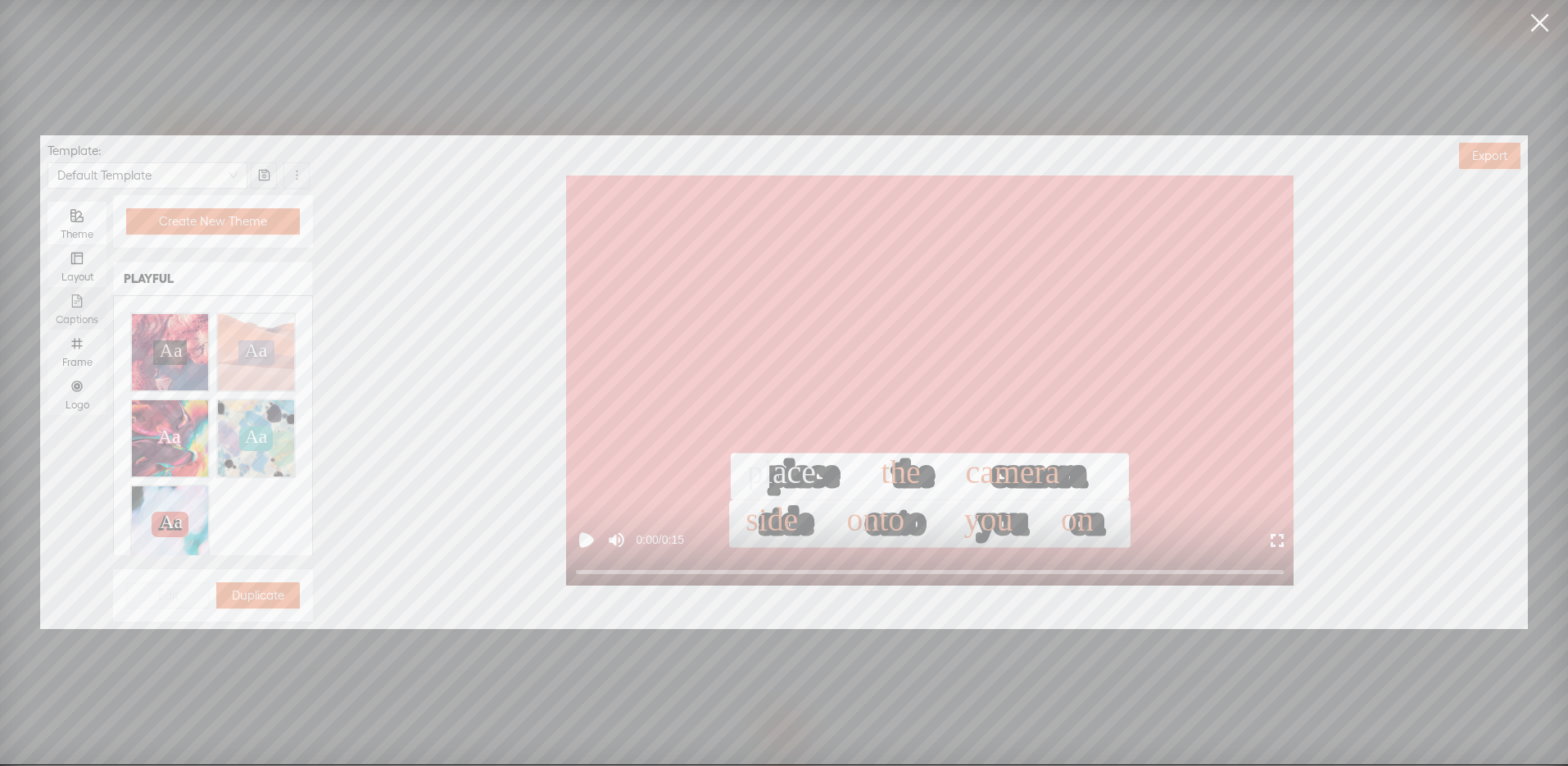
click at [81, 302] on icon "file-text" at bounding box center [77, 301] width 13 height 13
click at [48, 287] on input "Captions" at bounding box center [48, 287] width 0 height 0
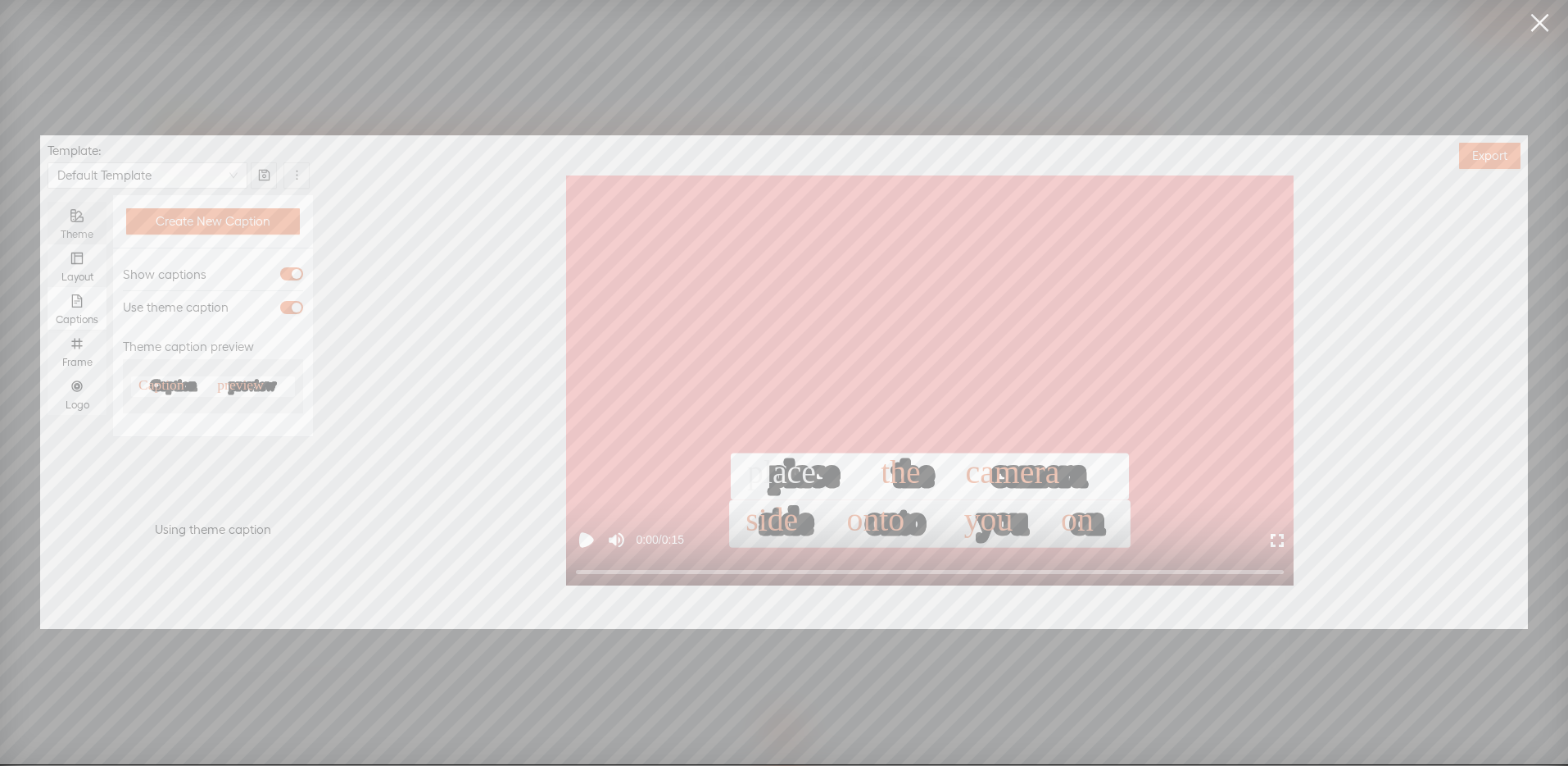
click at [77, 229] on div "Theme" at bounding box center [76, 234] width 43 height 13
click at [48, 202] on input "Theme" at bounding box center [48, 202] width 0 height 0
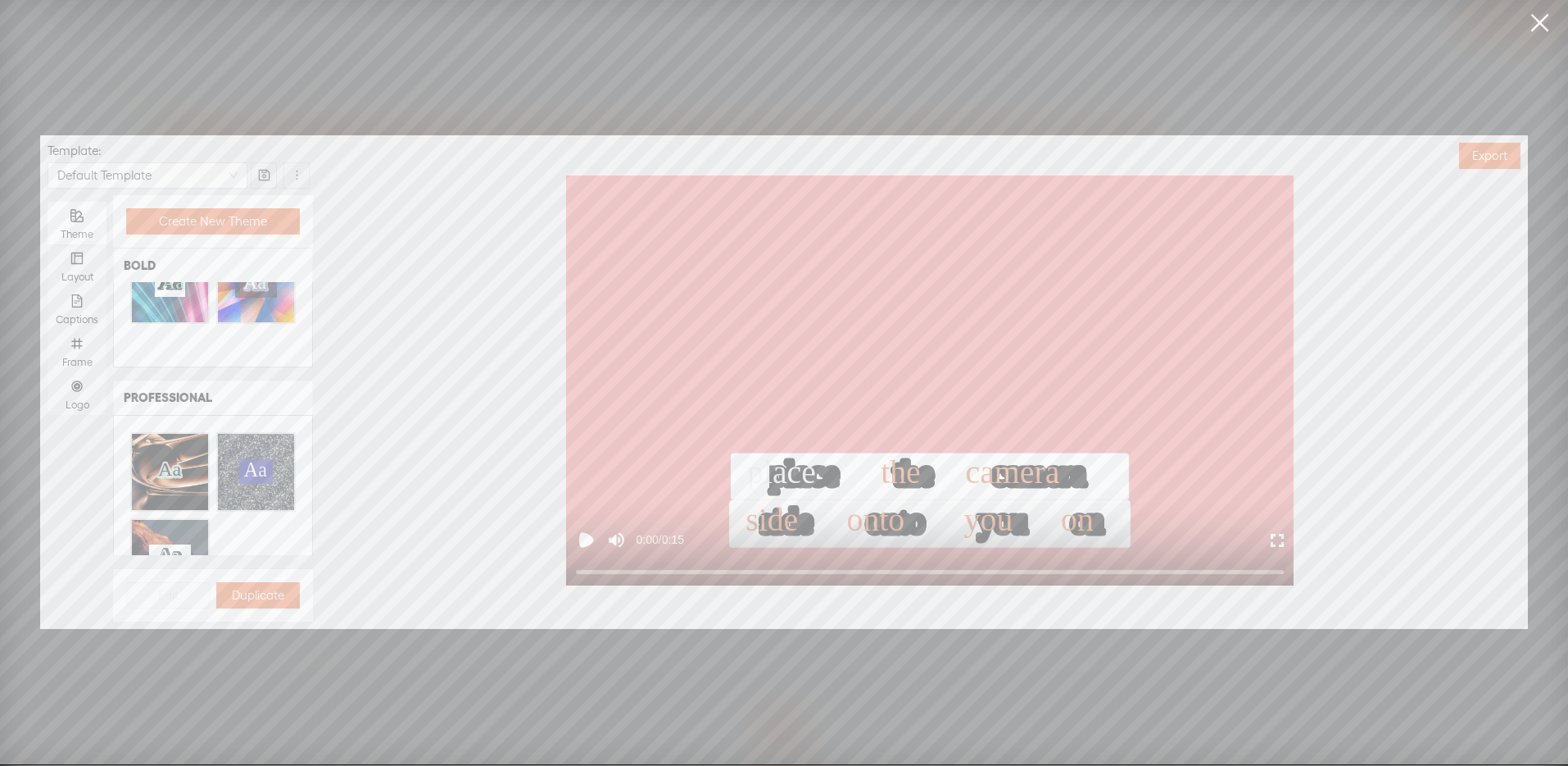
scroll to position [816, 0]
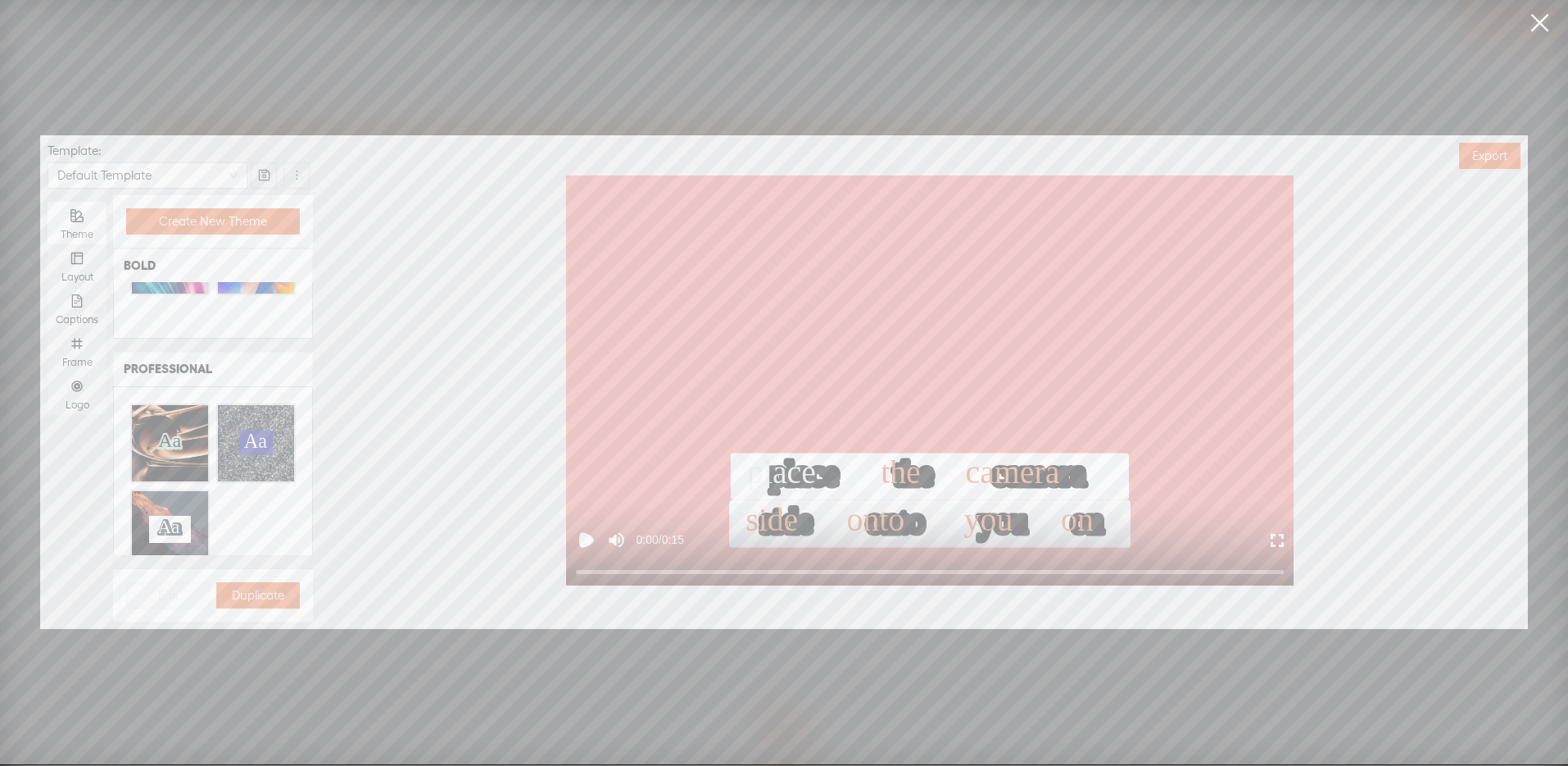
click at [258, 405] on div "Aa" at bounding box center [256, 443] width 76 height 76
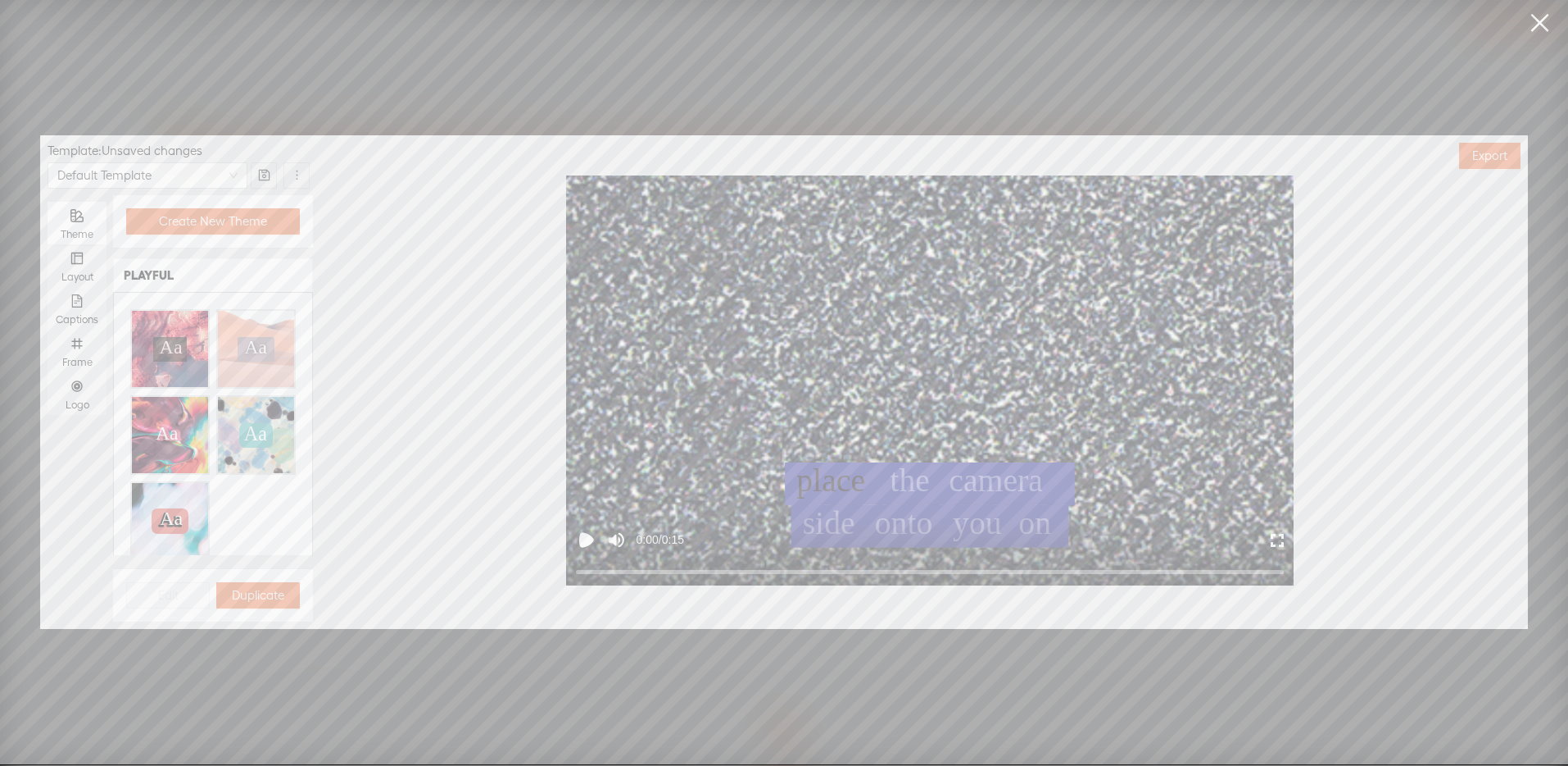
scroll to position [0, 0]
click at [71, 260] on icon "layout" at bounding box center [77, 258] width 12 height 12
click at [48, 244] on input "Layout" at bounding box center [48, 244] width 0 height 0
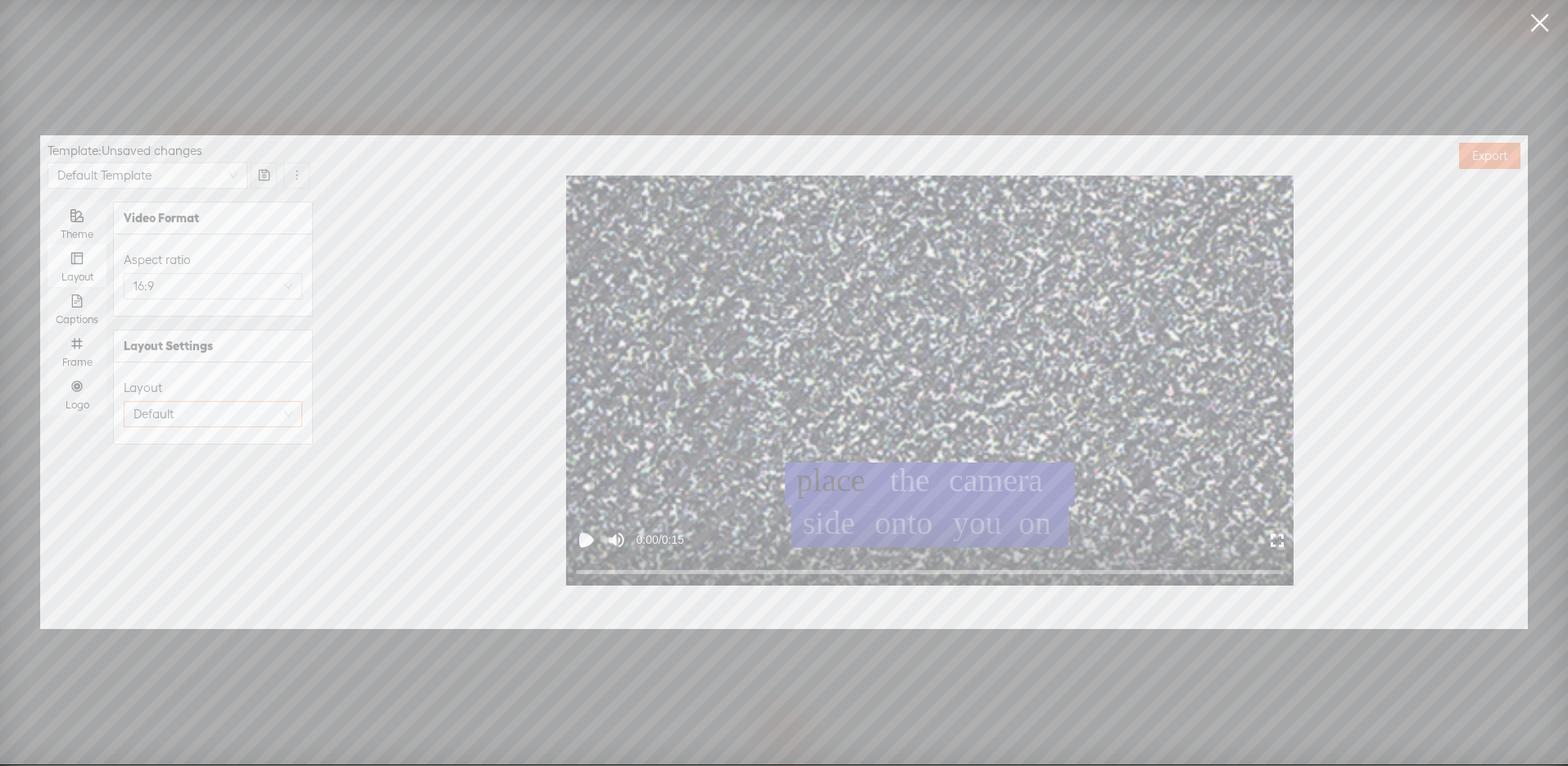
click at [193, 410] on span "Default" at bounding box center [212, 413] width 159 height 24
click at [196, 476] on span "Square" at bounding box center [185, 482] width 37 height 17
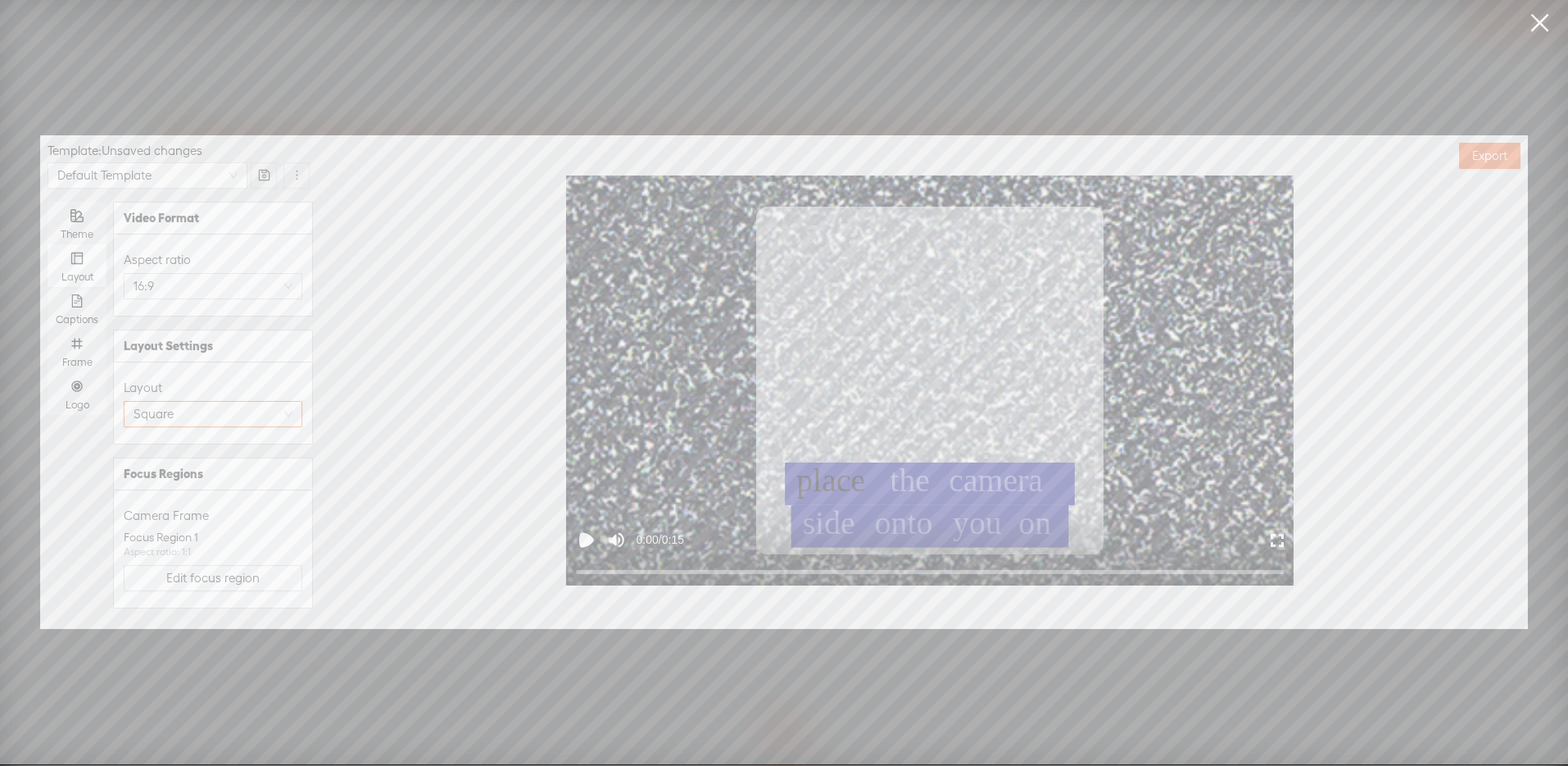
click at [203, 418] on span "Square" at bounding box center [212, 413] width 159 height 24
click at [201, 447] on span "Default" at bounding box center [186, 452] width 39 height 17
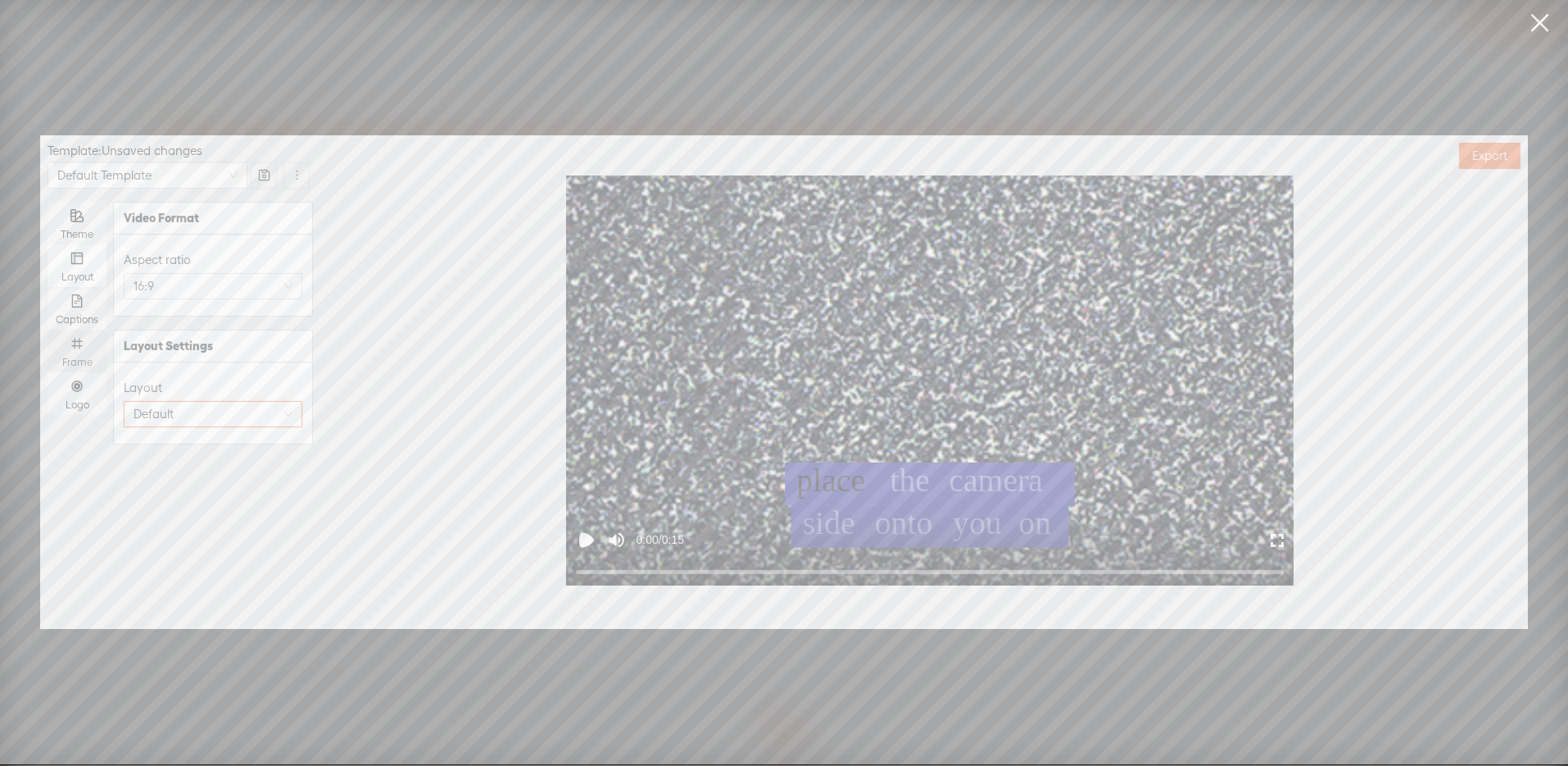
click at [80, 343] on icon "number" at bounding box center [77, 344] width 13 height 13
click at [48, 329] on input "Frame" at bounding box center [48, 329] width 0 height 0
click at [81, 223] on div "Theme" at bounding box center [76, 223] width 43 height 43
click at [48, 202] on input "Theme" at bounding box center [48, 202] width 0 height 0
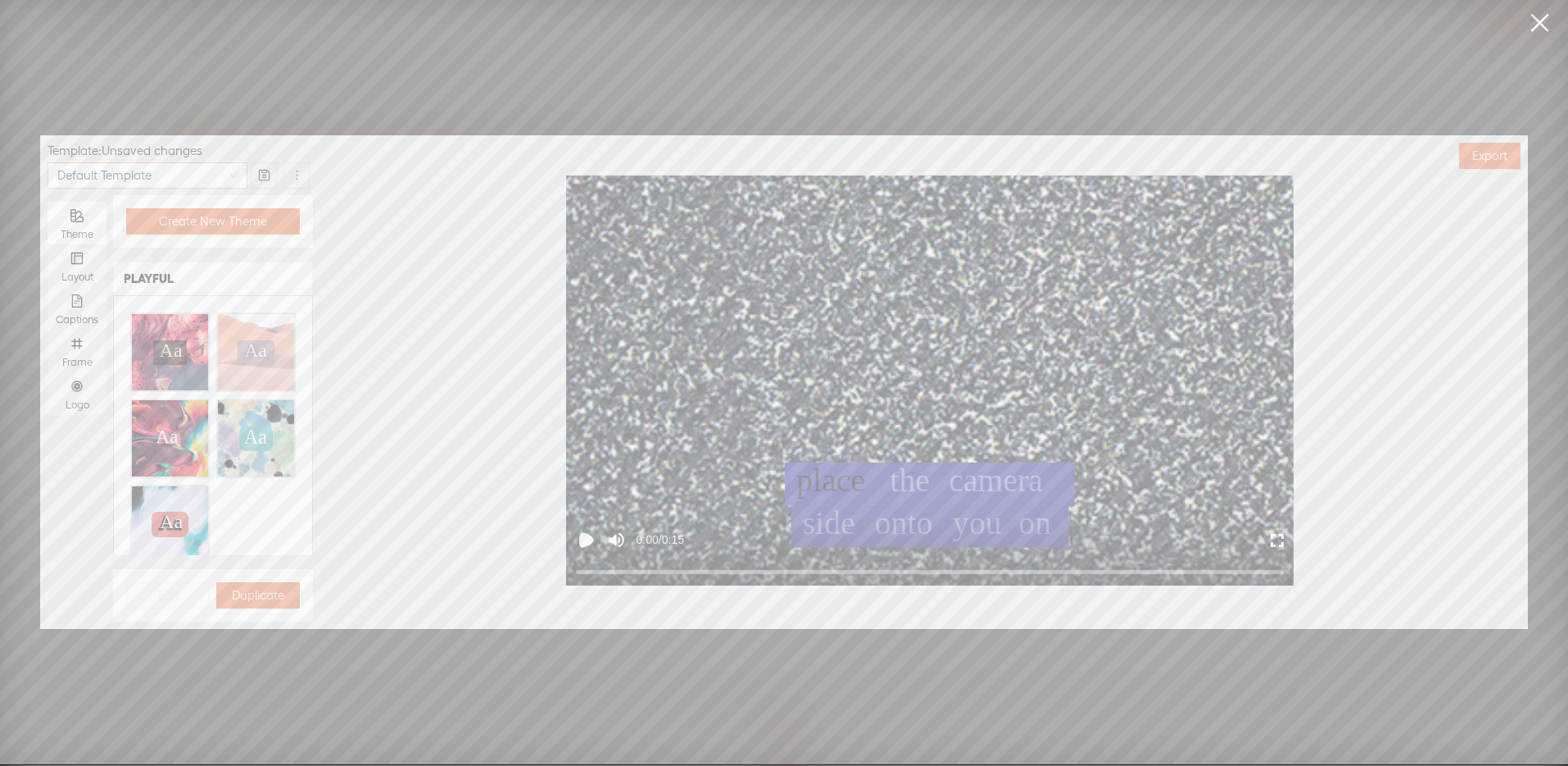
click at [234, 170] on span "Default Template" at bounding box center [147, 175] width 180 height 24
click at [229, 221] on span "Create New Theme" at bounding box center [212, 222] width 108 height 17
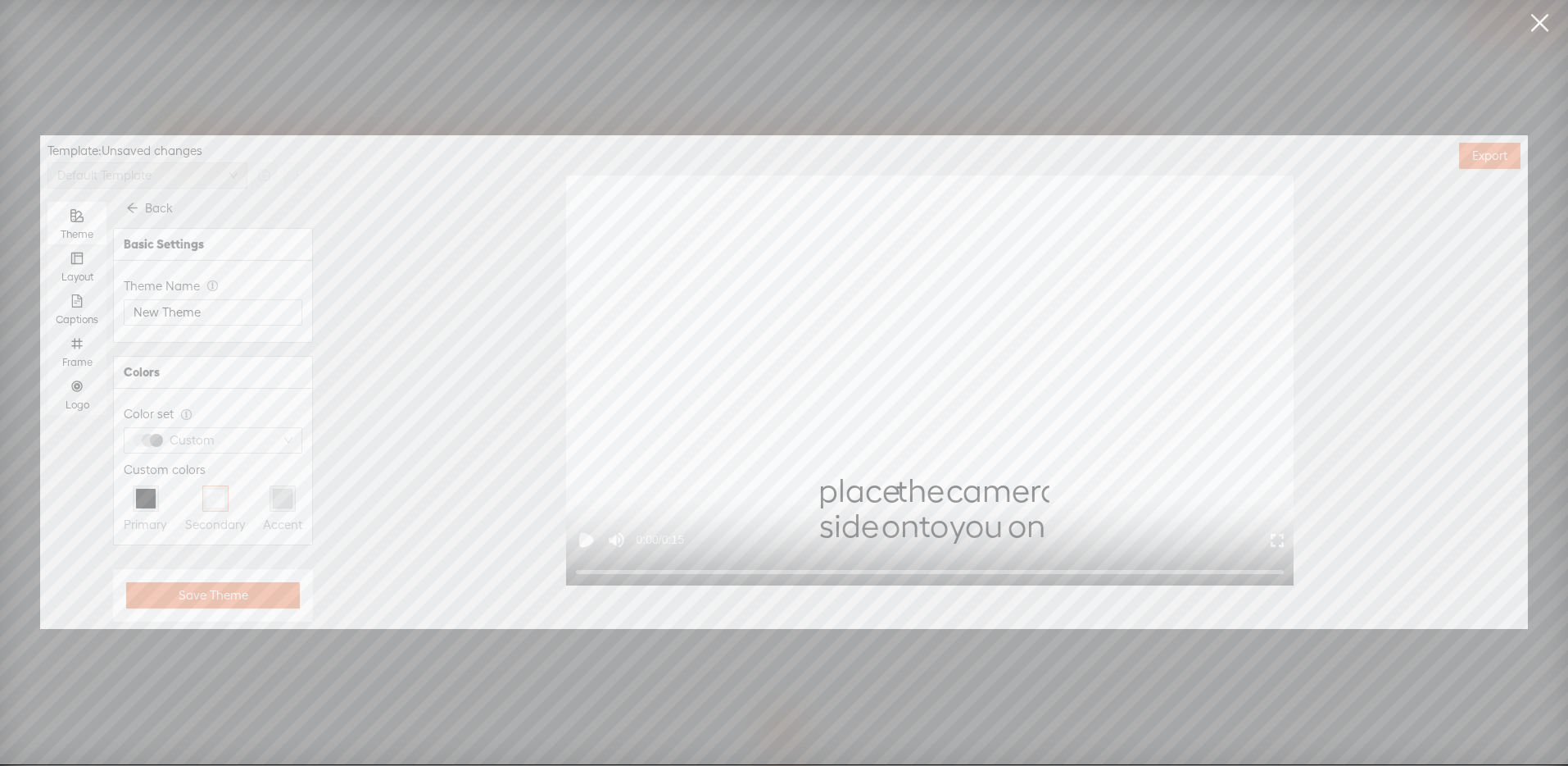
click at [214, 496] on div at bounding box center [215, 498] width 19 height 19
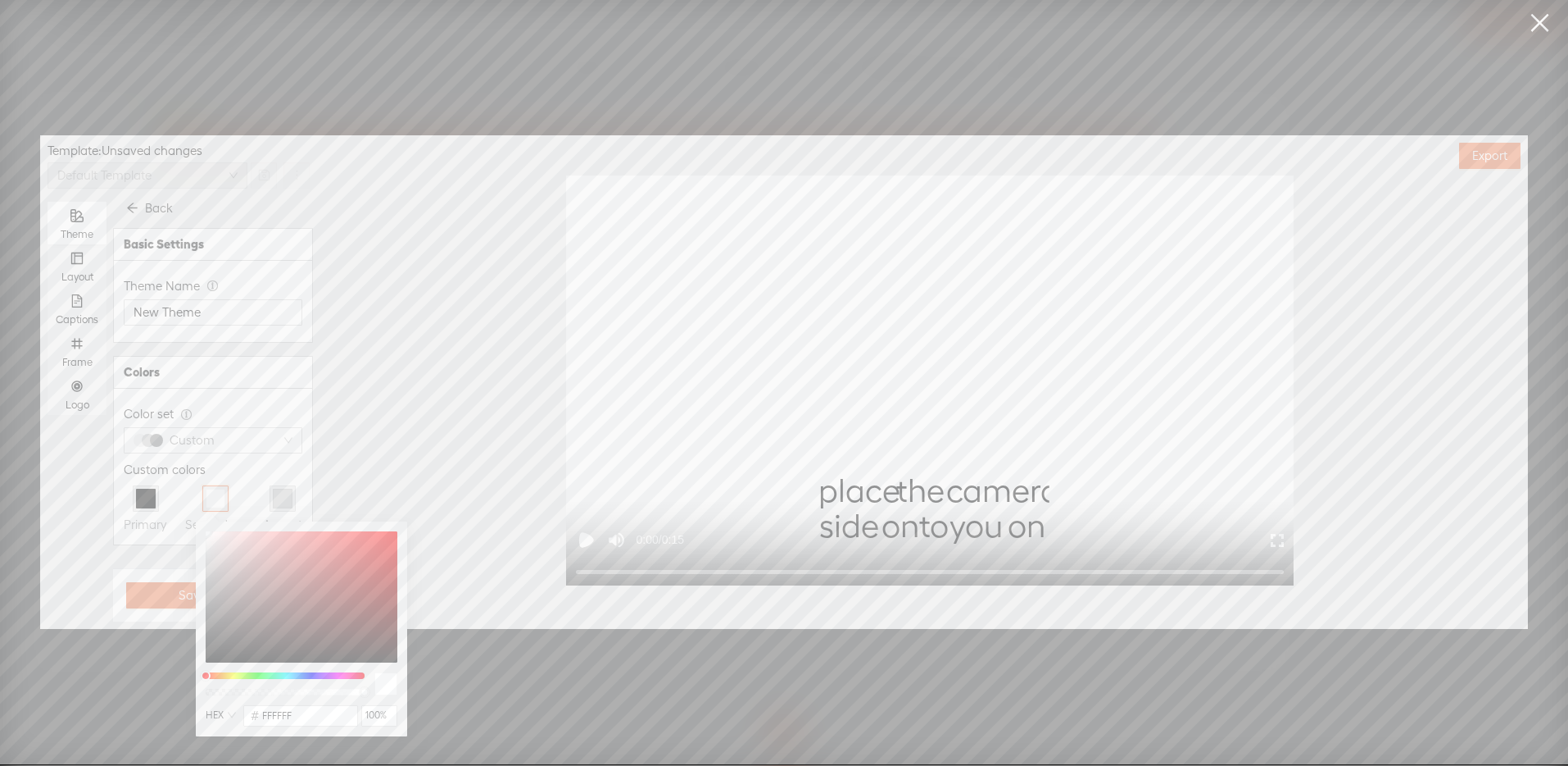
click at [248, 467] on div "Custom colors" at bounding box center [212, 470] width 179 height 19
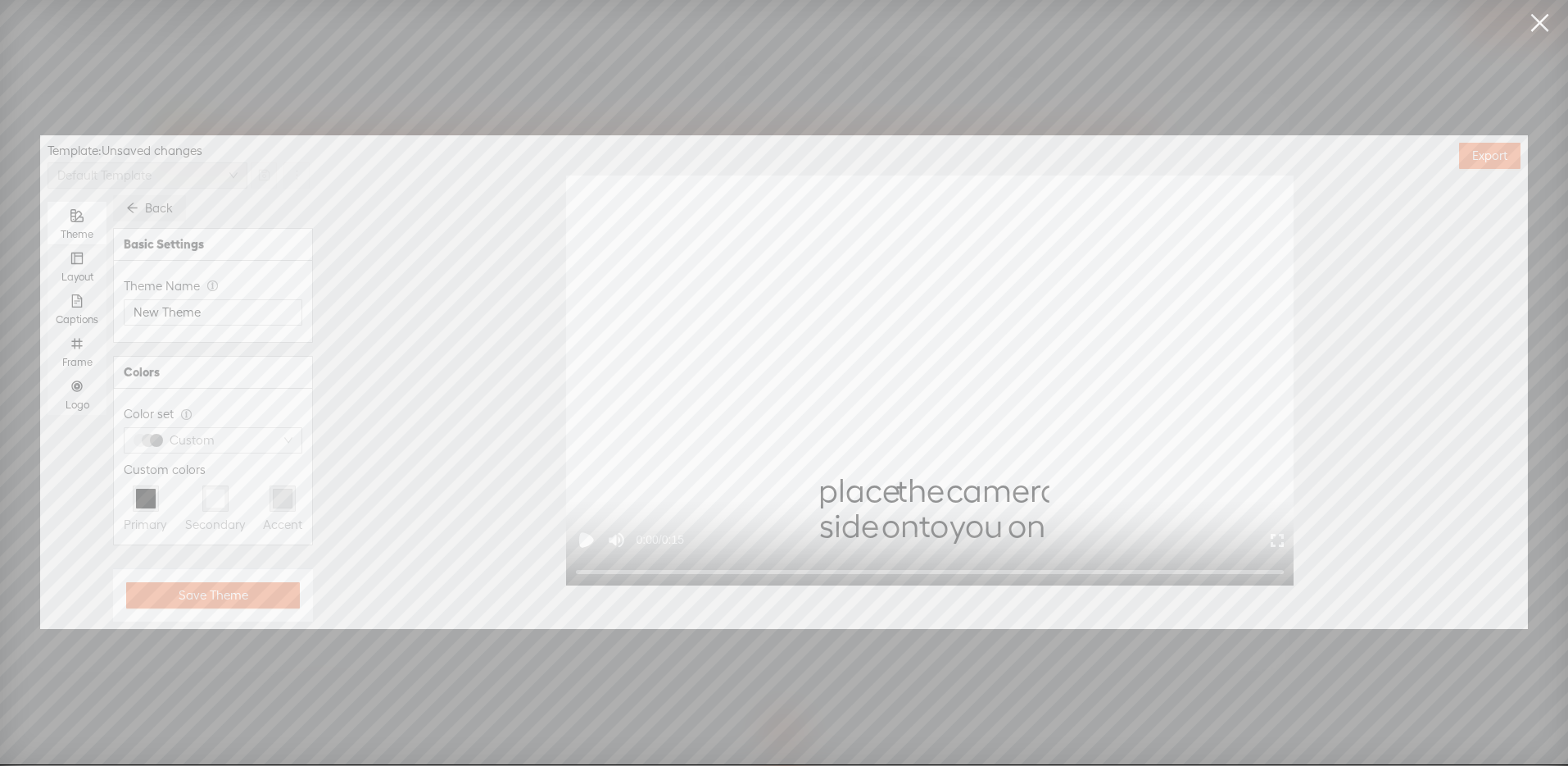
click at [135, 205] on icon "arrow-left" at bounding box center [132, 207] width 13 height 13
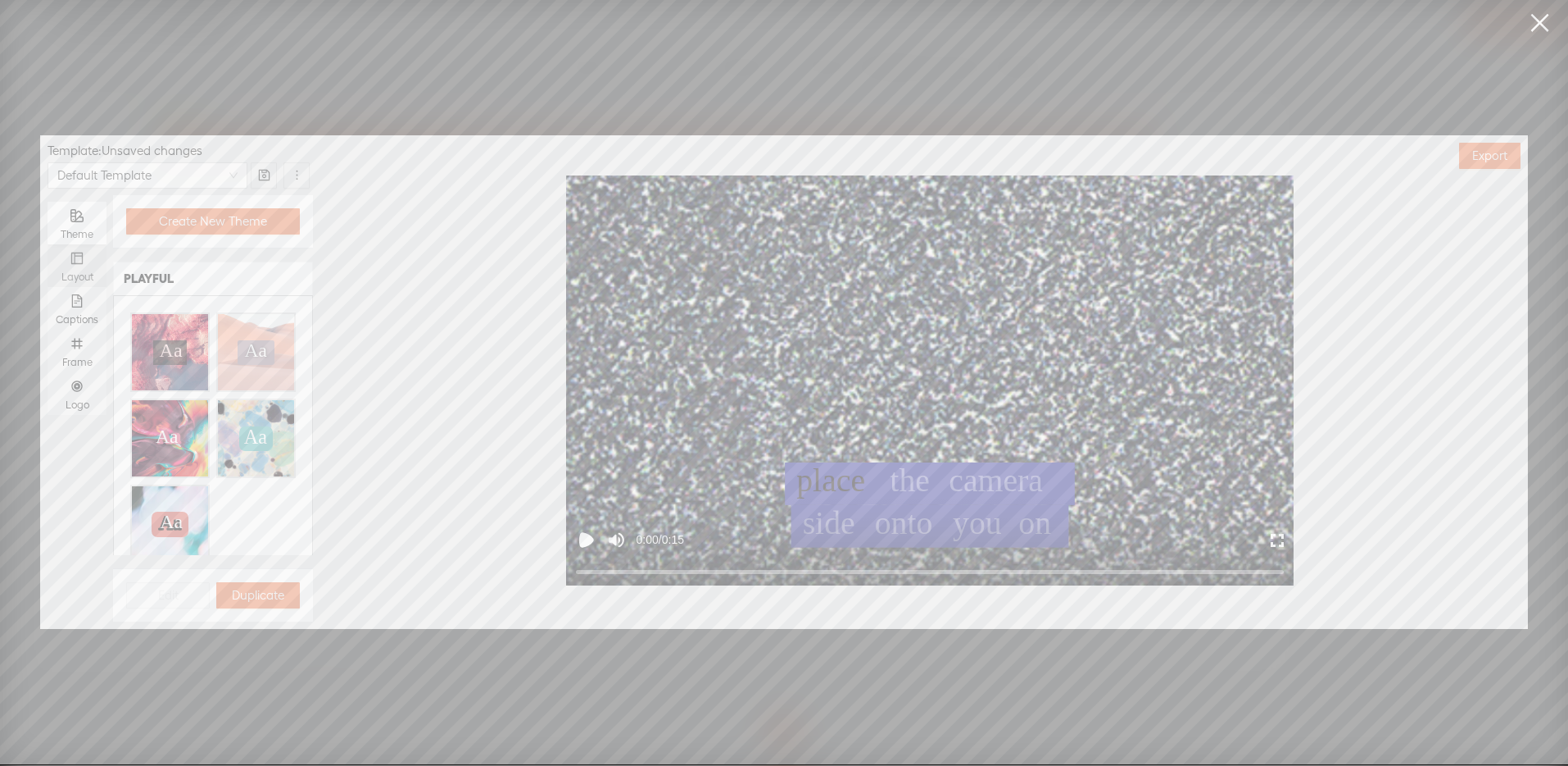
click at [82, 262] on icon "layout" at bounding box center [77, 258] width 12 height 12
click at [48, 244] on input "Layout" at bounding box center [48, 244] width 0 height 0
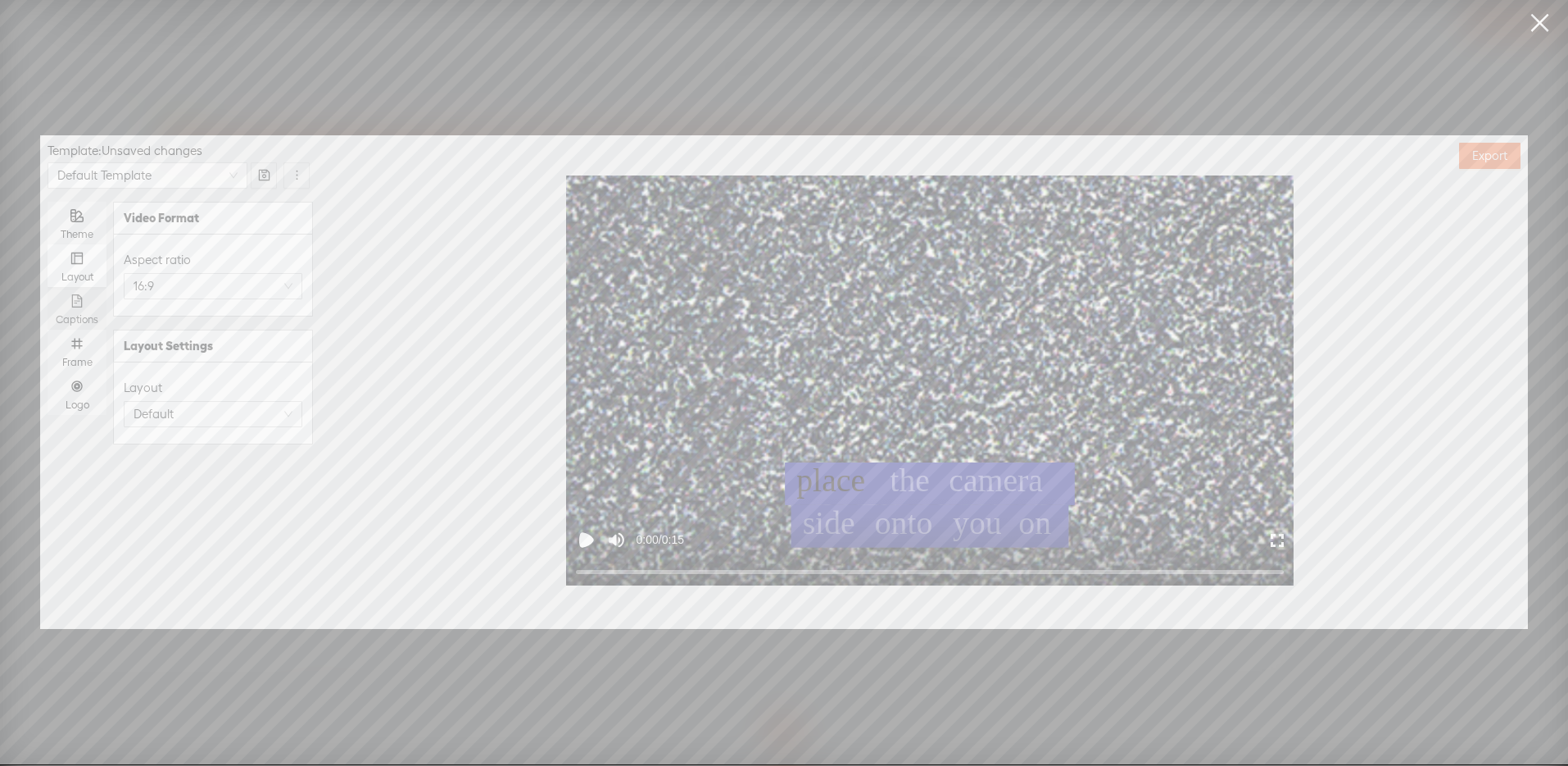
click at [82, 314] on div "Captions" at bounding box center [76, 320] width 43 height 13
click at [48, 287] on input "Captions" at bounding box center [48, 287] width 0 height 0
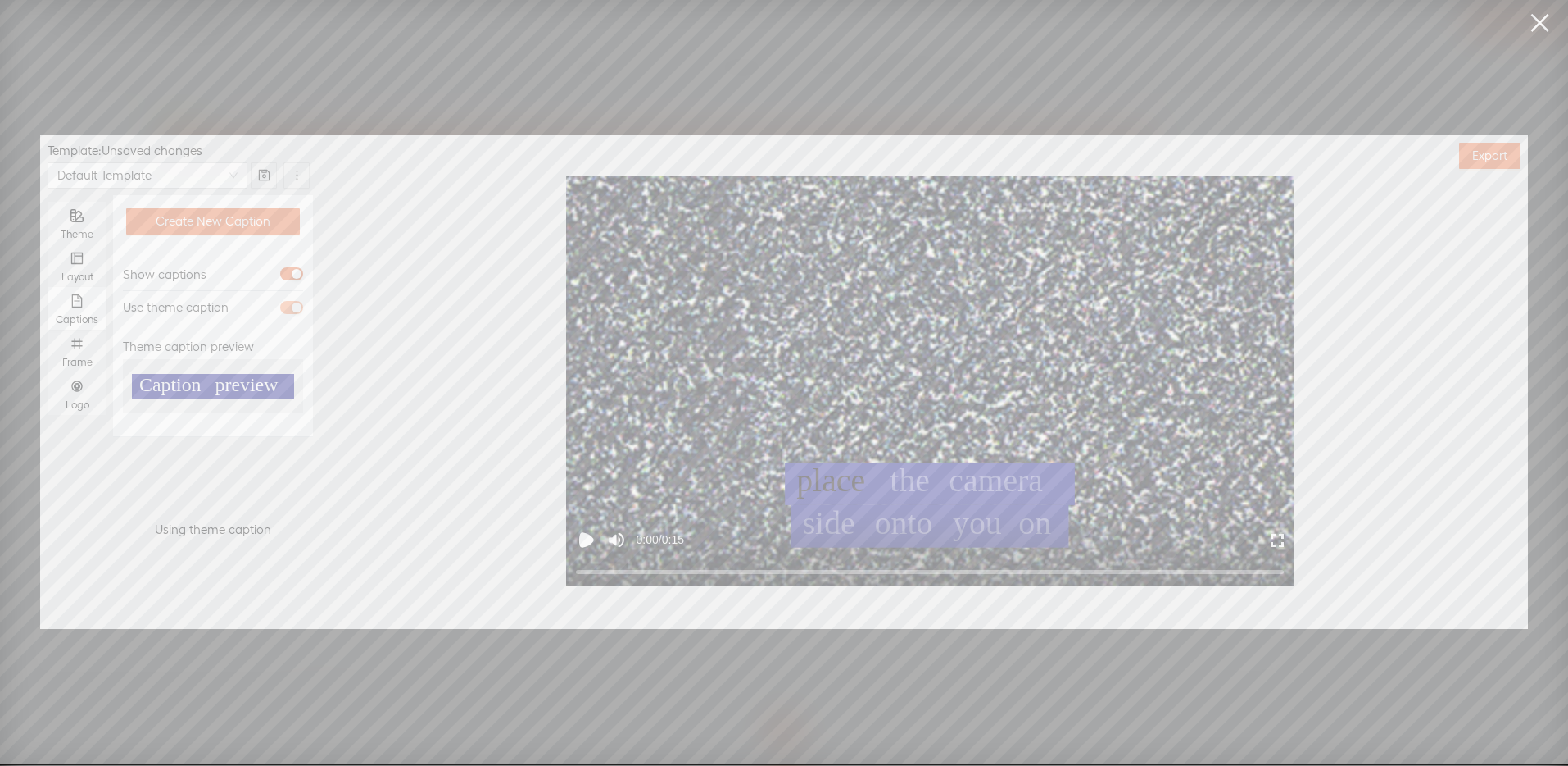
click at [280, 307] on span "button" at bounding box center [291, 307] width 23 height 13
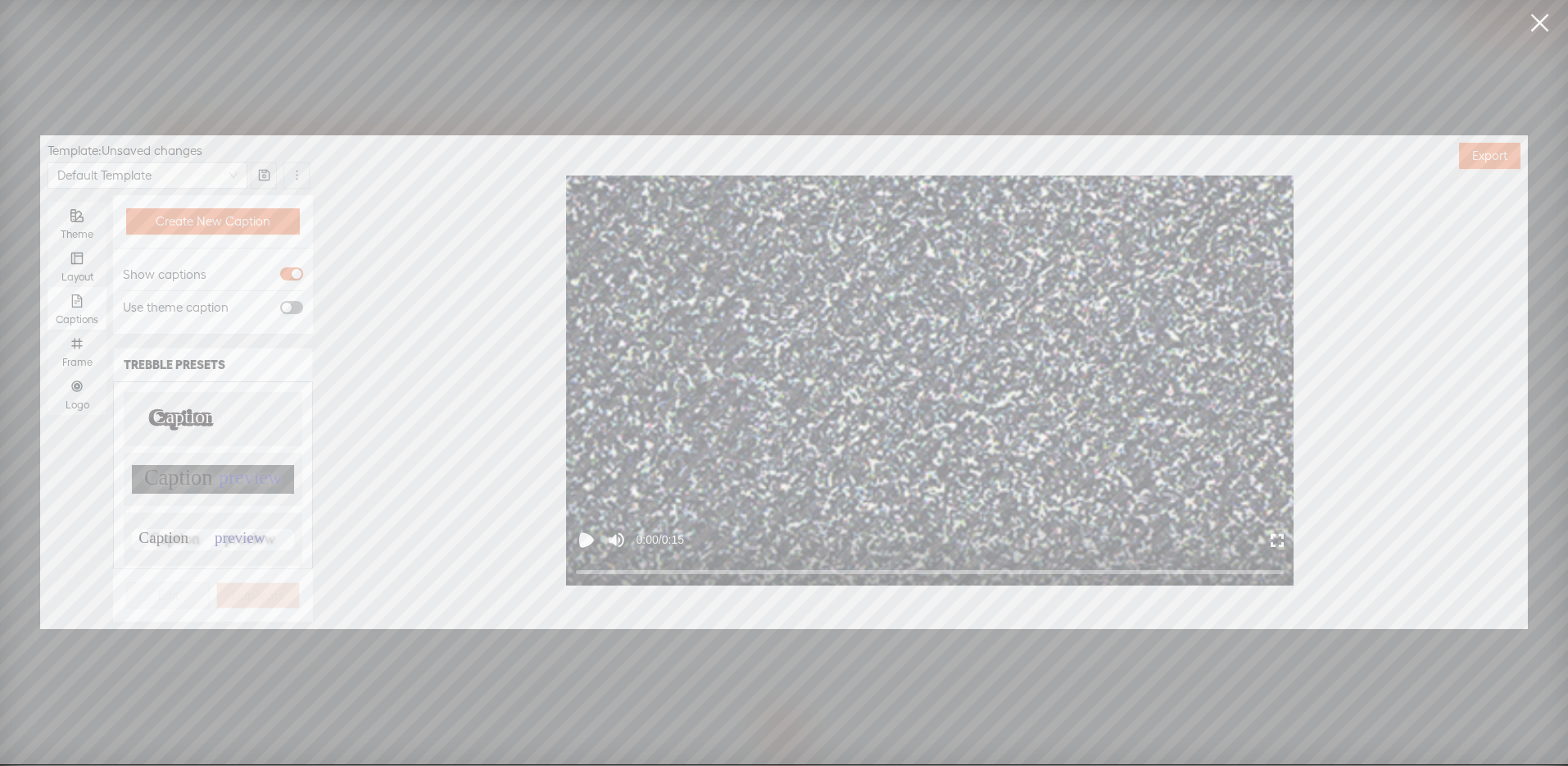
click at [289, 308] on div "button" at bounding box center [287, 307] width 10 height 10
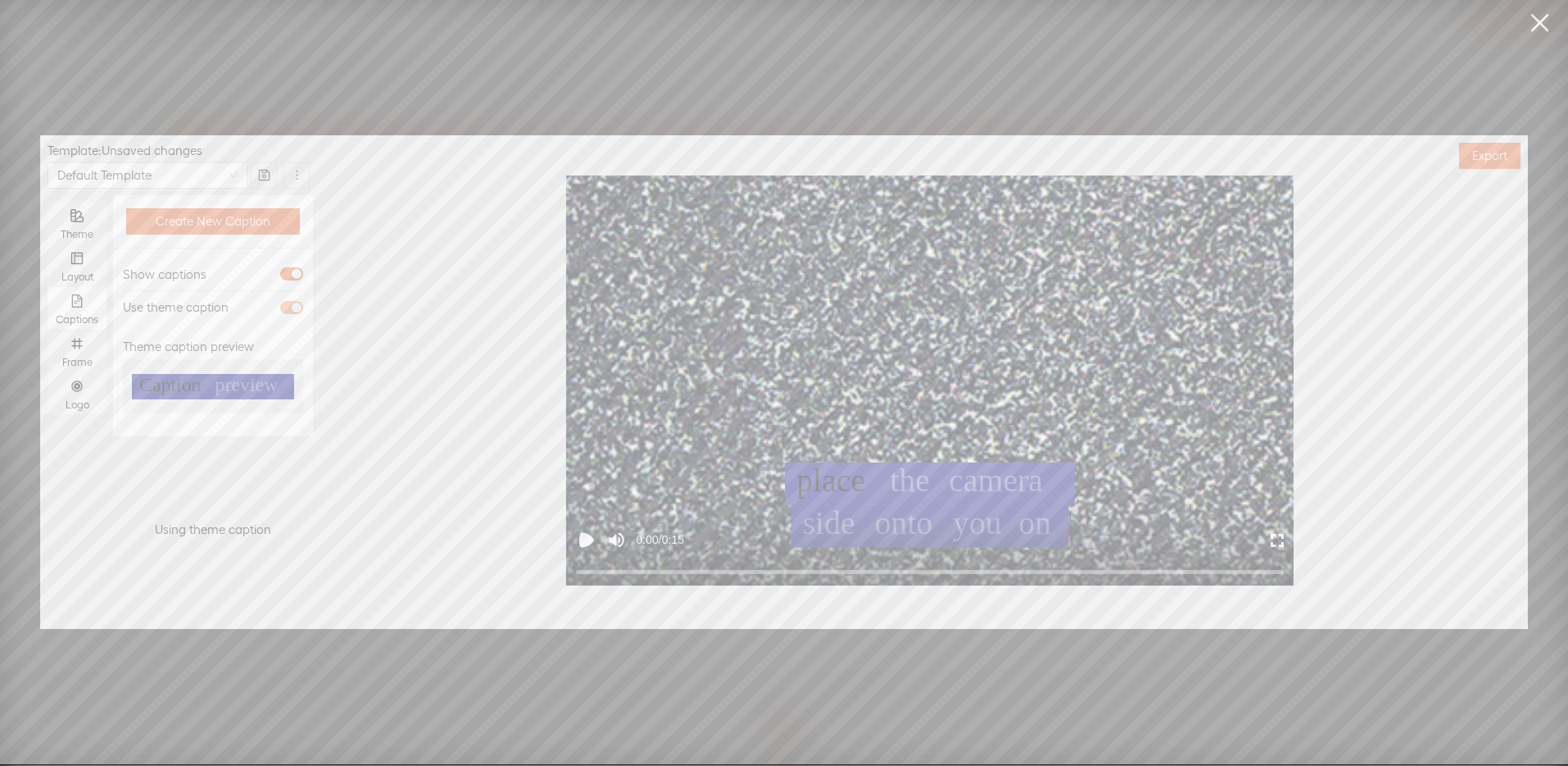
click at [289, 308] on span "button" at bounding box center [291, 307] width 23 height 13
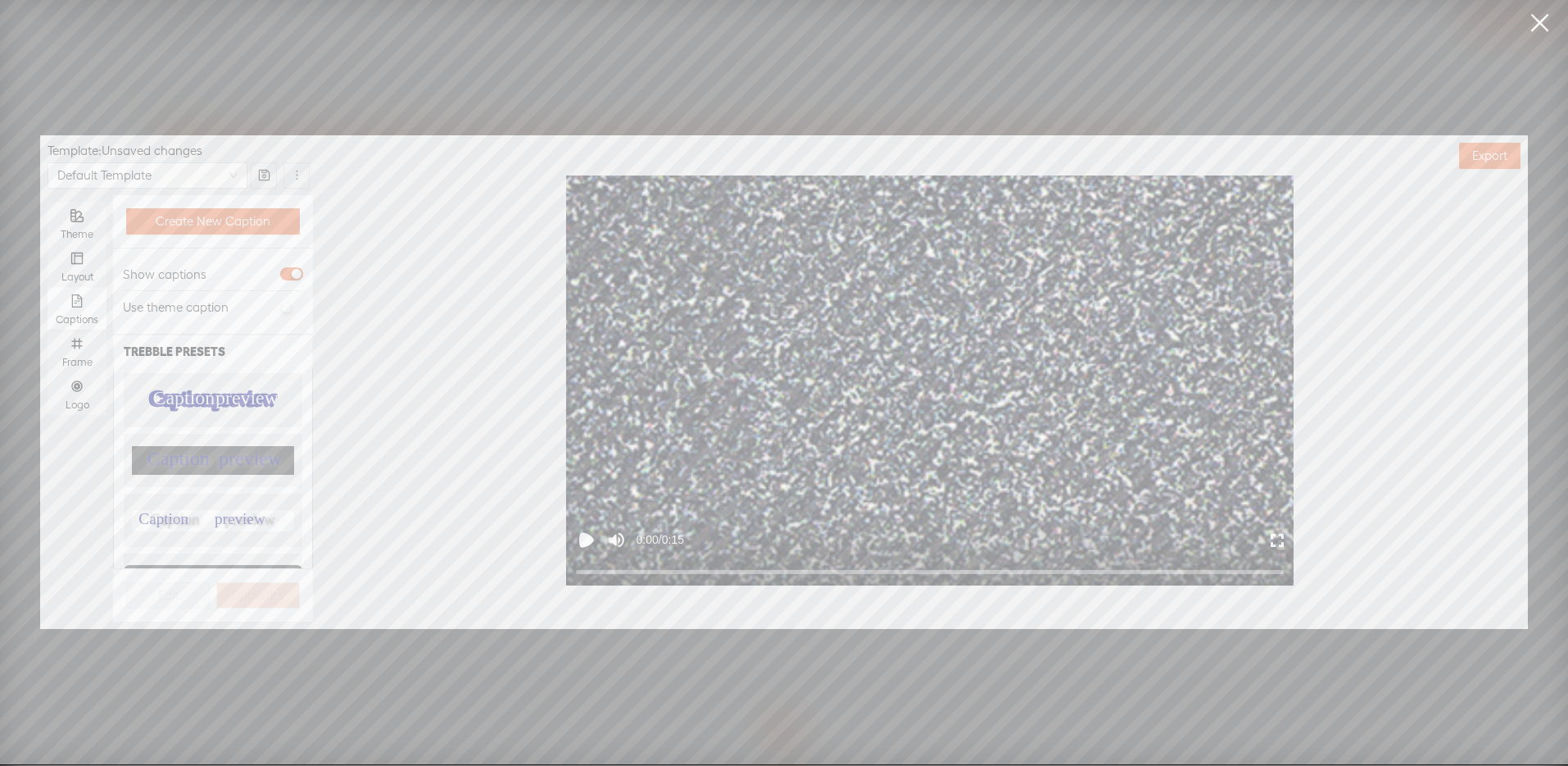
scroll to position [29, 0]
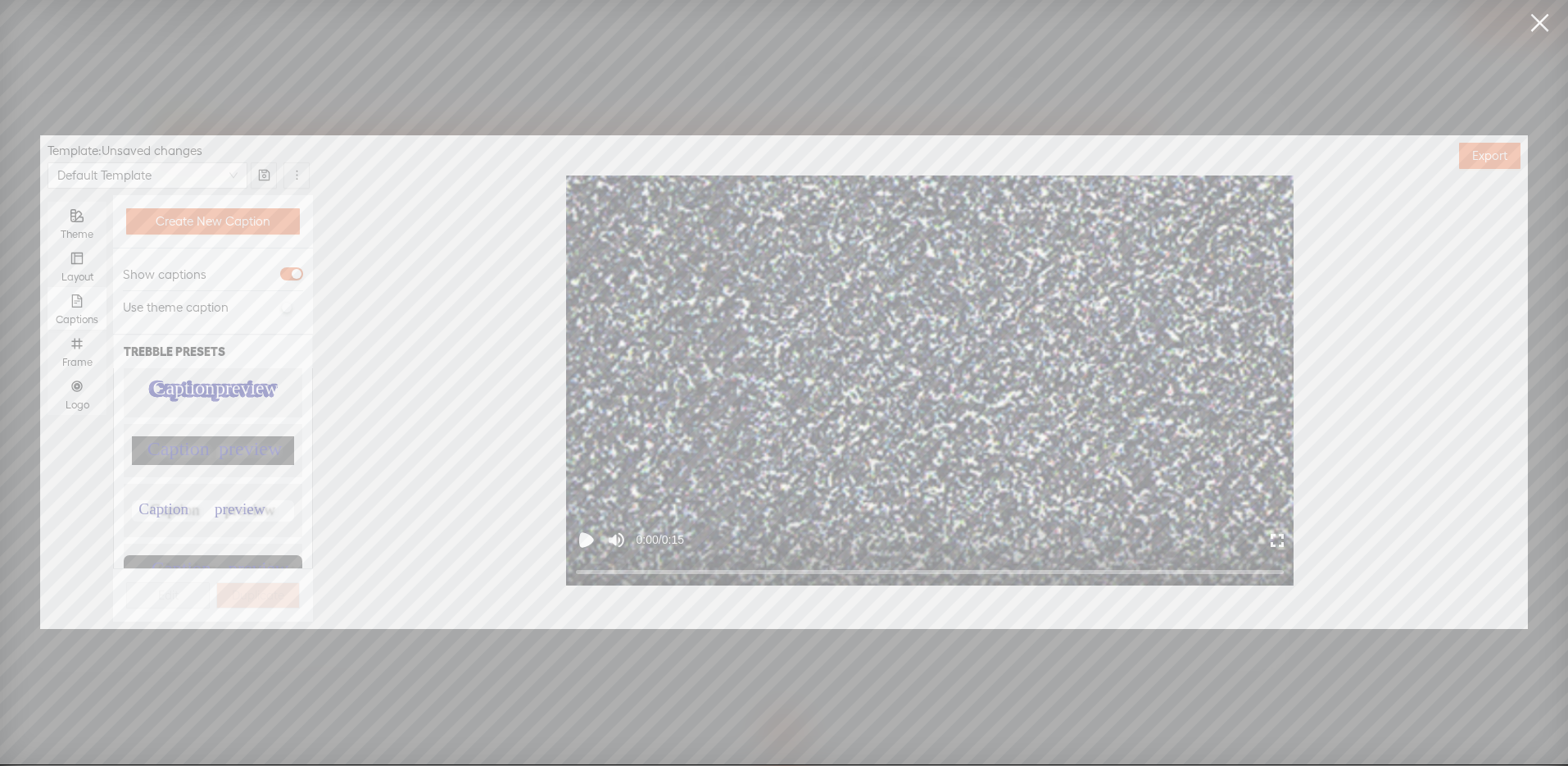
click at [175, 500] on text "Caption" at bounding box center [165, 508] width 51 height 17
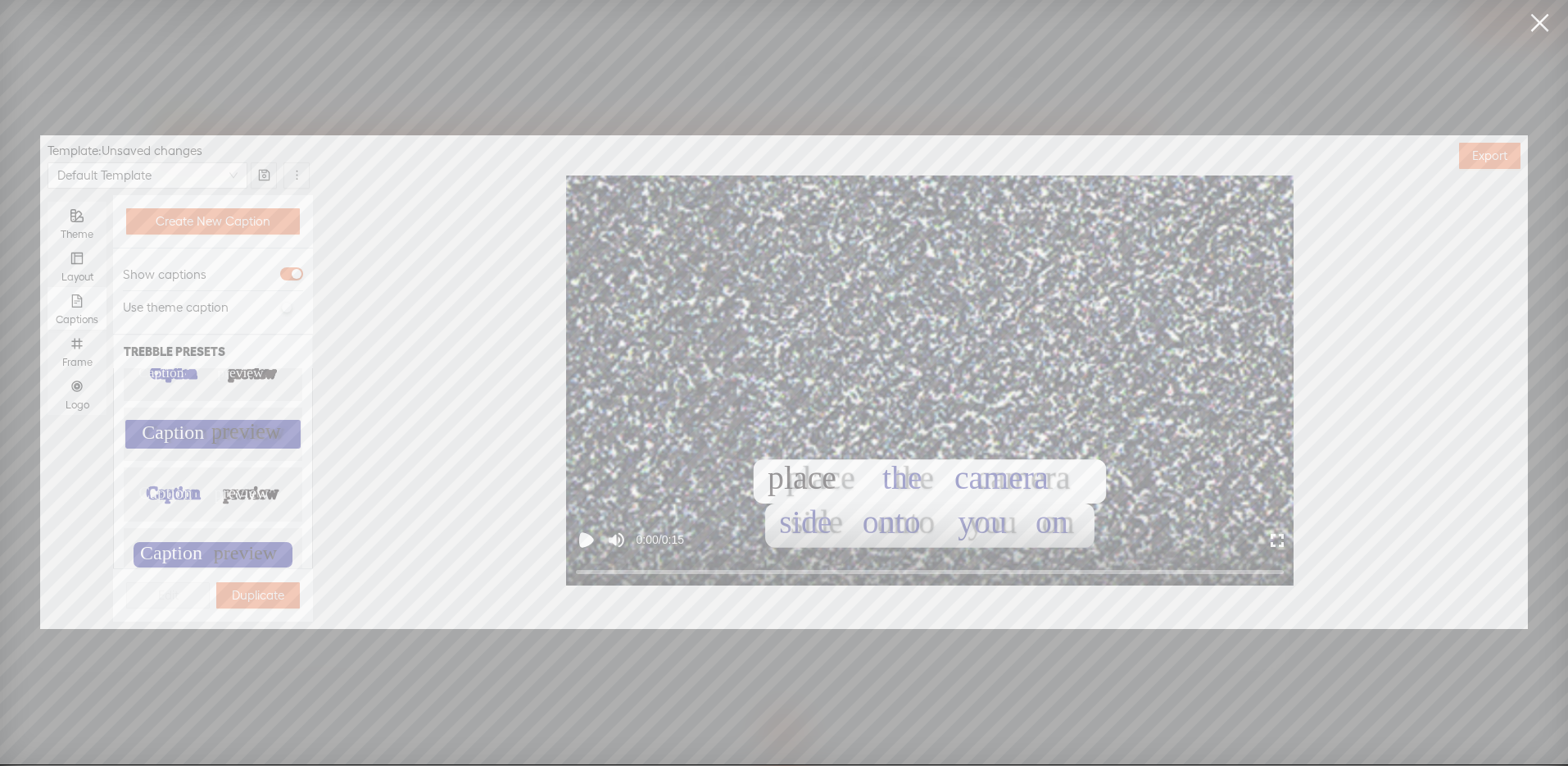
scroll to position [539, 0]
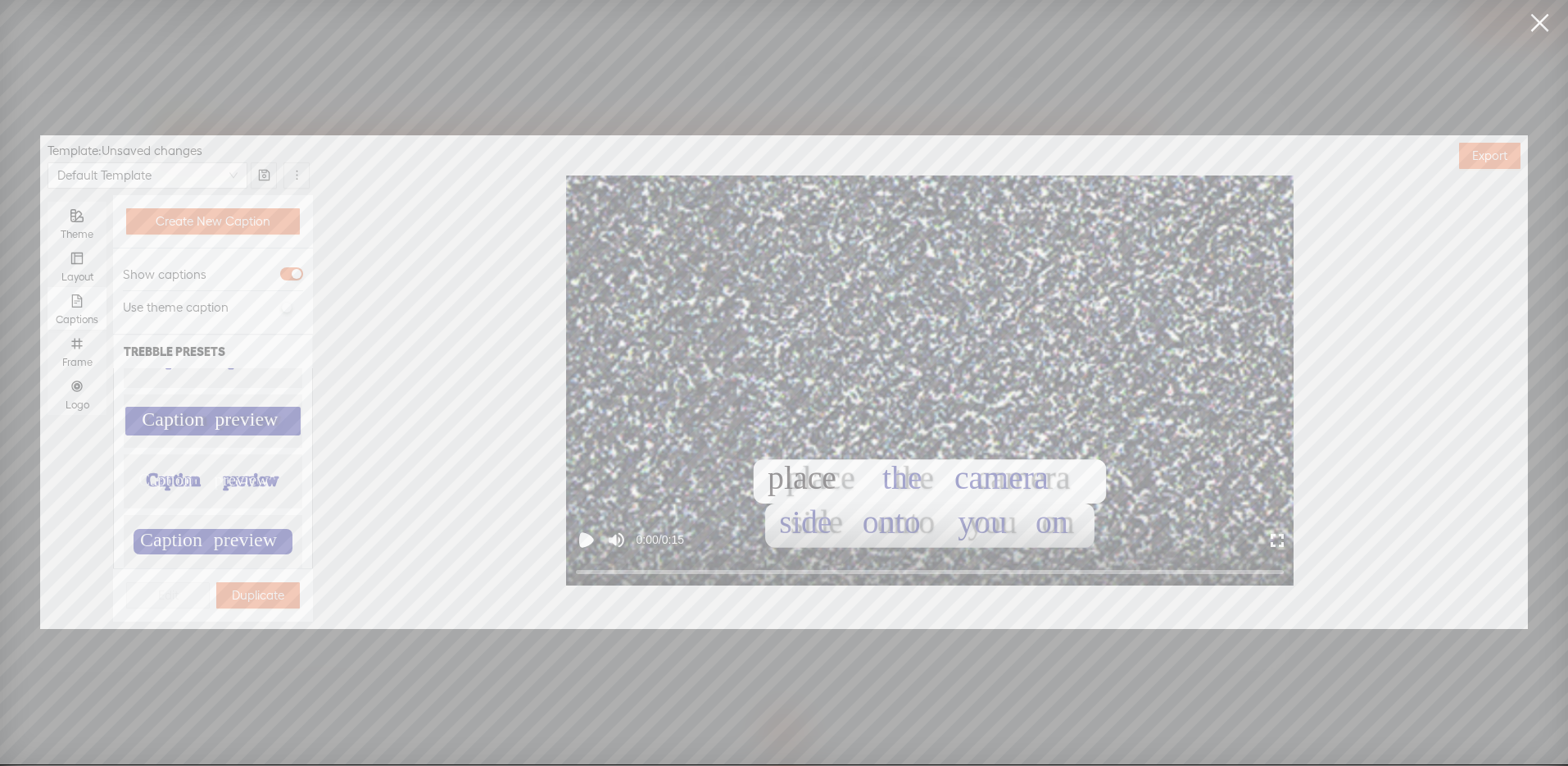
click at [191, 470] on text "Caption" at bounding box center [165, 480] width 53 height 18
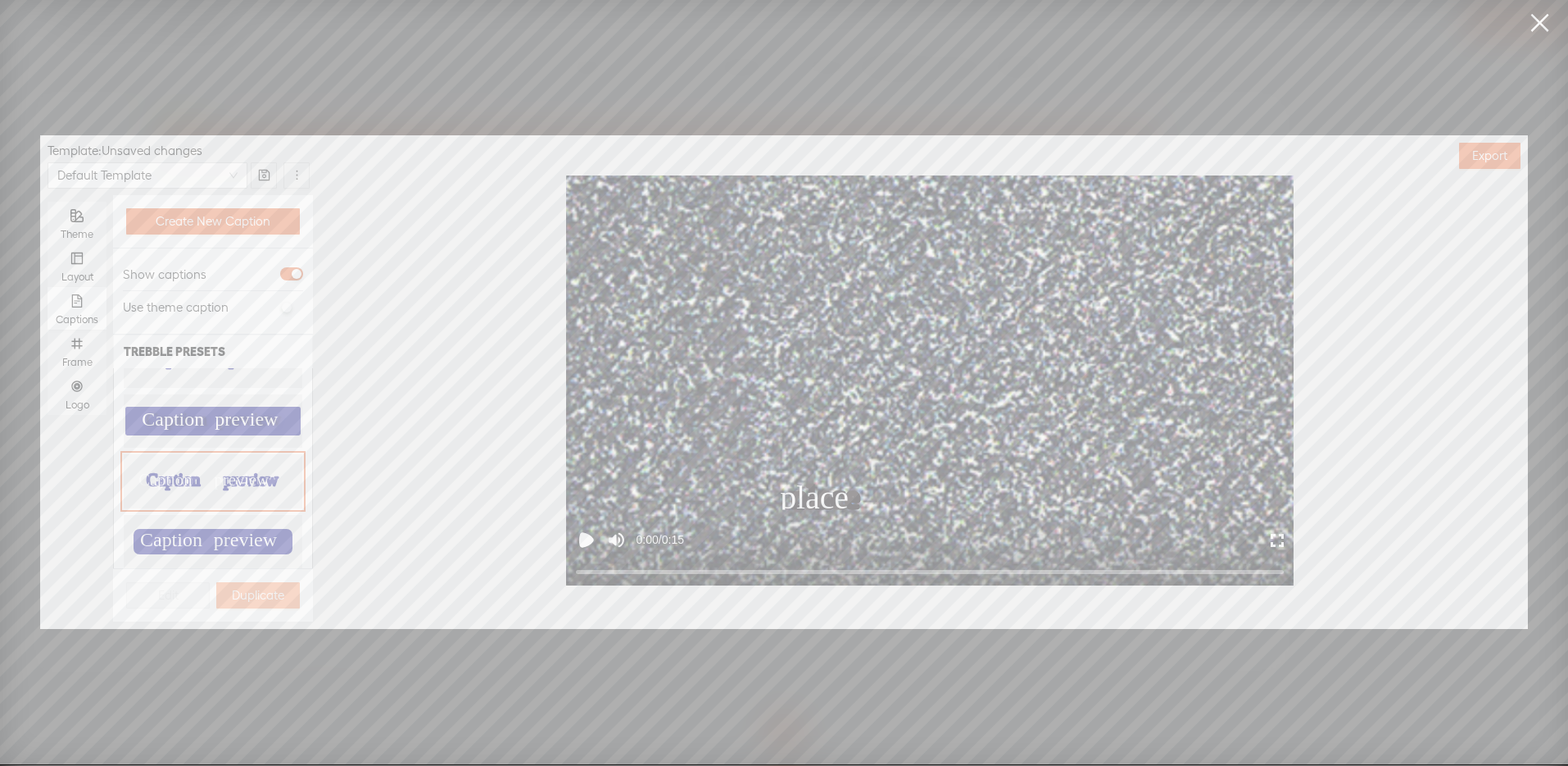
click at [233, 592] on span "Duplicate" at bounding box center [258, 595] width 52 height 17
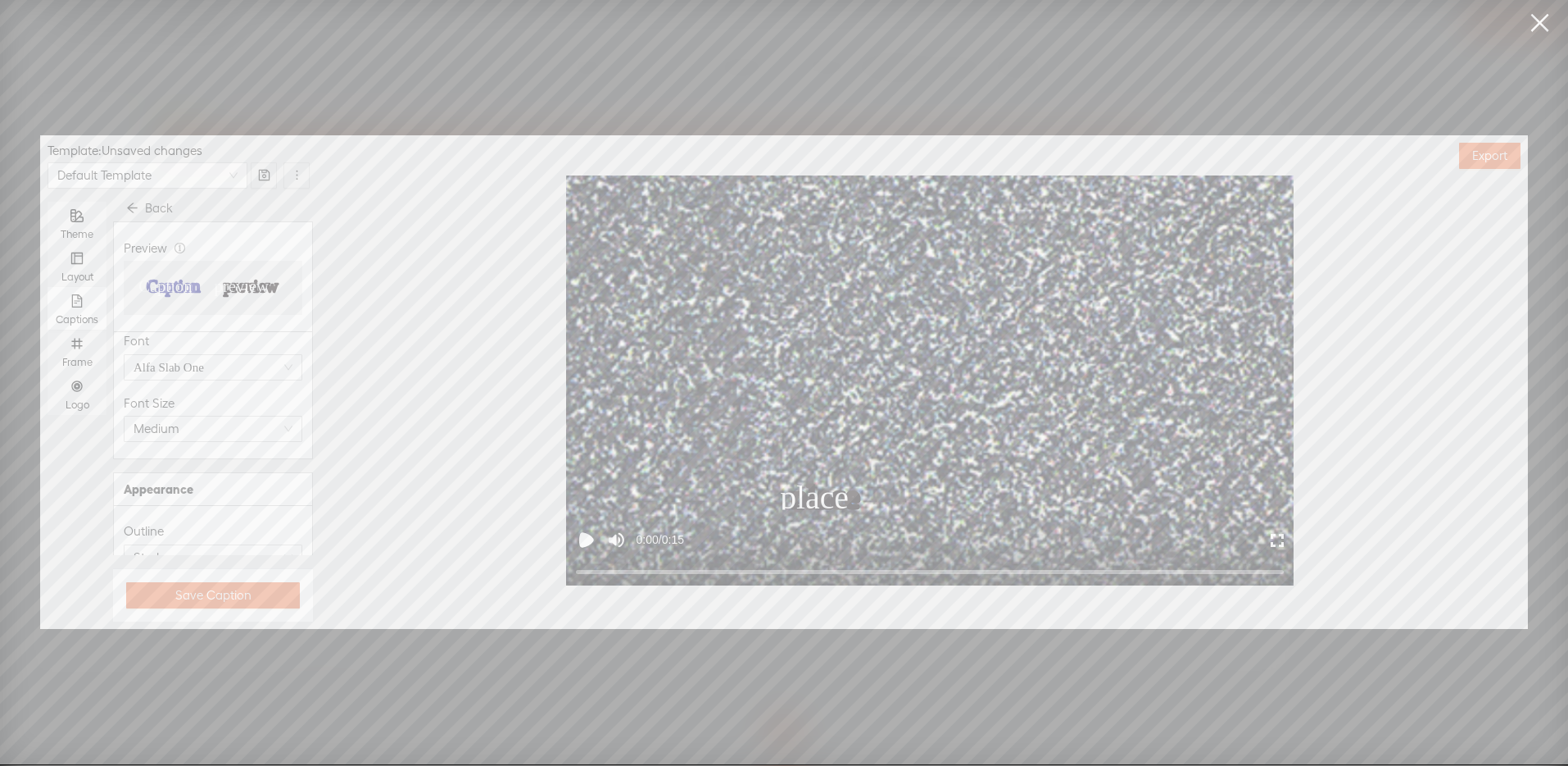
scroll to position [127, 0]
click at [217, 431] on span "Medium" at bounding box center [212, 427] width 159 height 24
click at [214, 455] on div "Small" at bounding box center [206, 459] width 140 height 19
click at [280, 479] on span "button" at bounding box center [290, 484] width 23 height 13
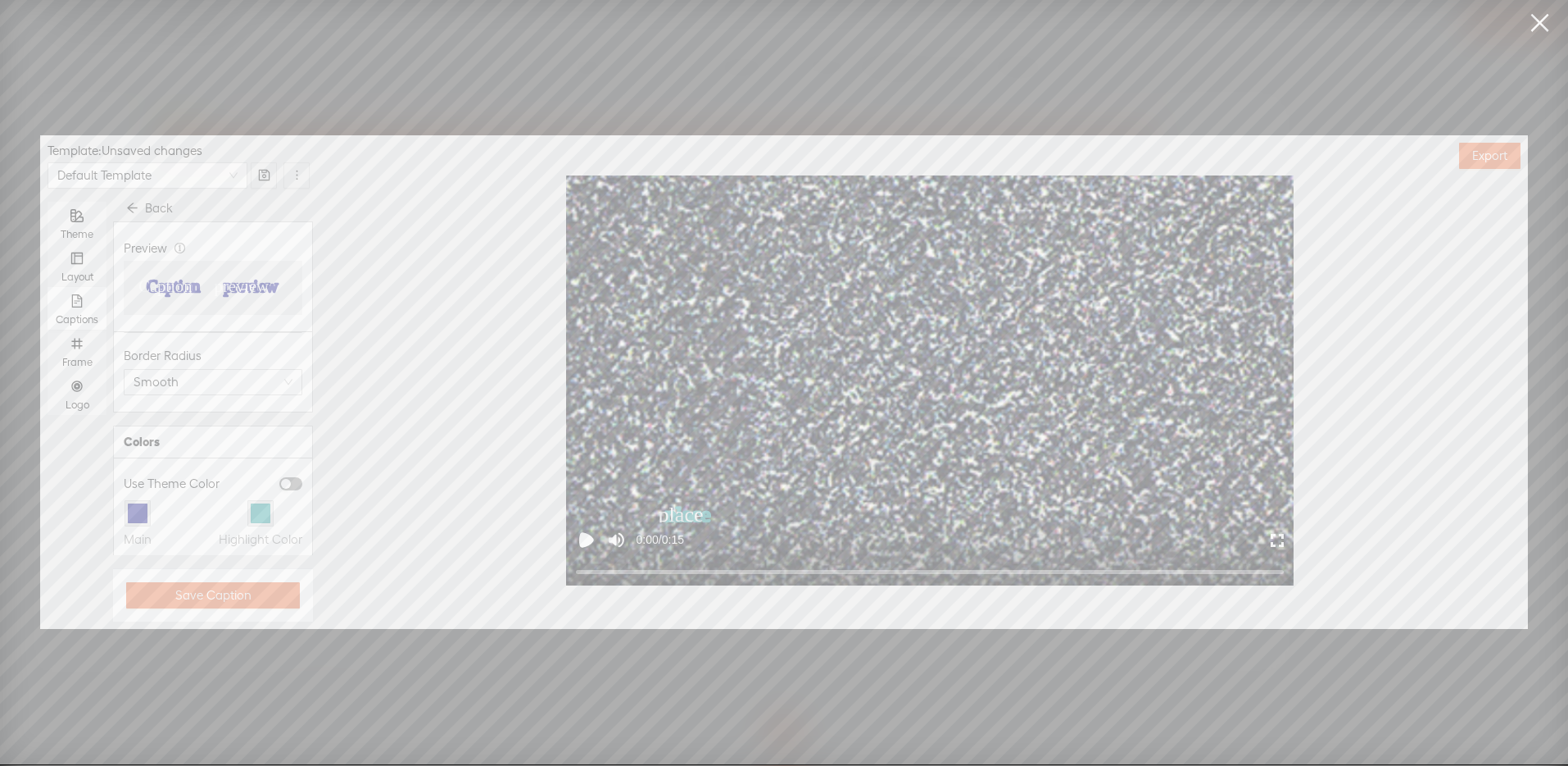
click at [280, 480] on span "button" at bounding box center [290, 484] width 23 height 13
click at [290, 379] on div "button" at bounding box center [295, 381] width 10 height 10
click at [198, 462] on span "Middle" at bounding box center [210, 469] width 42 height 24
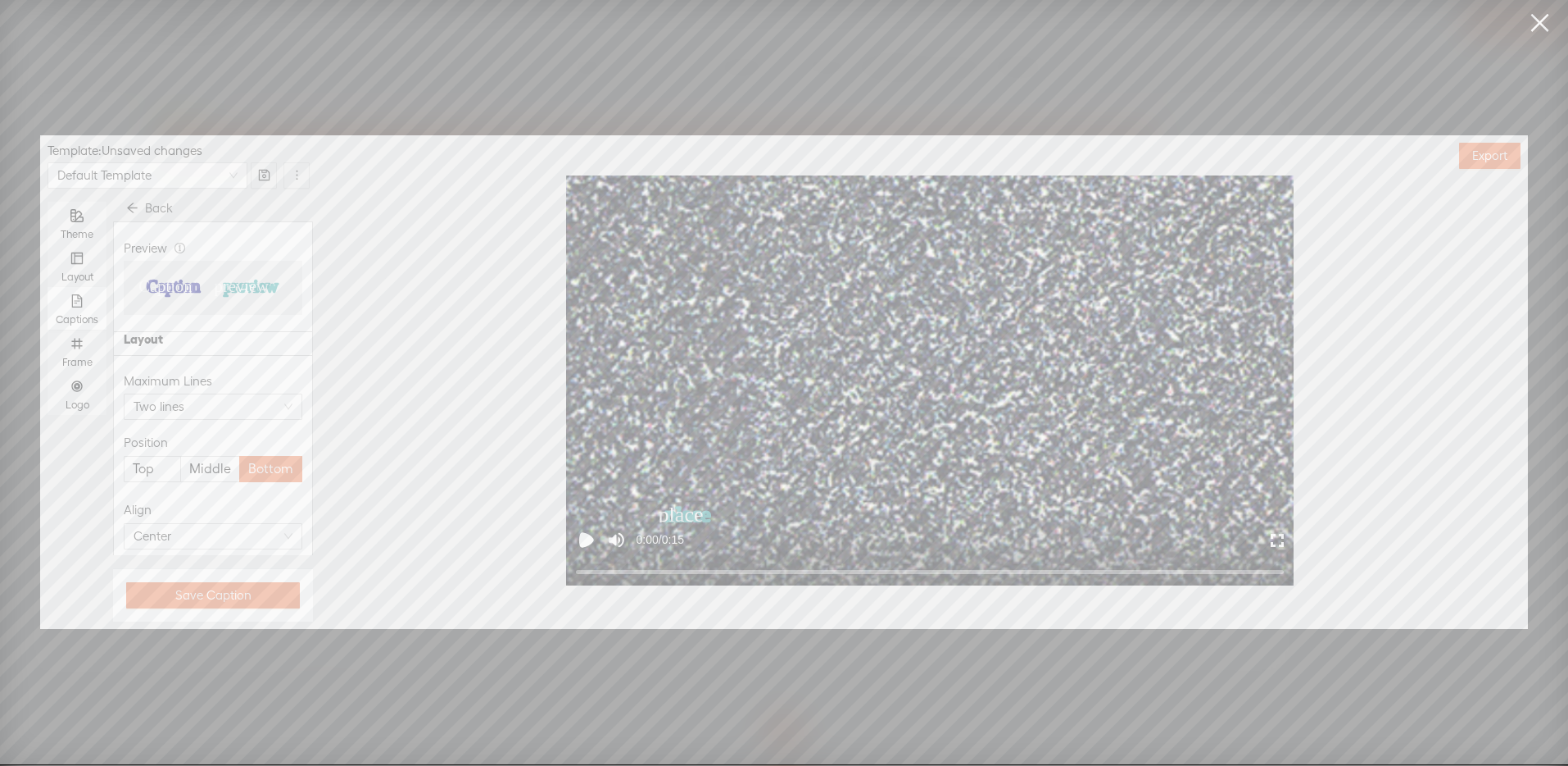
click at [211, 457] on input "Middle" at bounding box center [211, 457] width 0 height 0
click at [253, 463] on span "Bottom" at bounding box center [271, 469] width 45 height 24
click at [271, 457] on input "Bottom" at bounding box center [271, 457] width 0 height 0
click at [214, 467] on span "Middle" at bounding box center [210, 469] width 42 height 24
click at [211, 457] on input "Middle" at bounding box center [211, 457] width 0 height 0
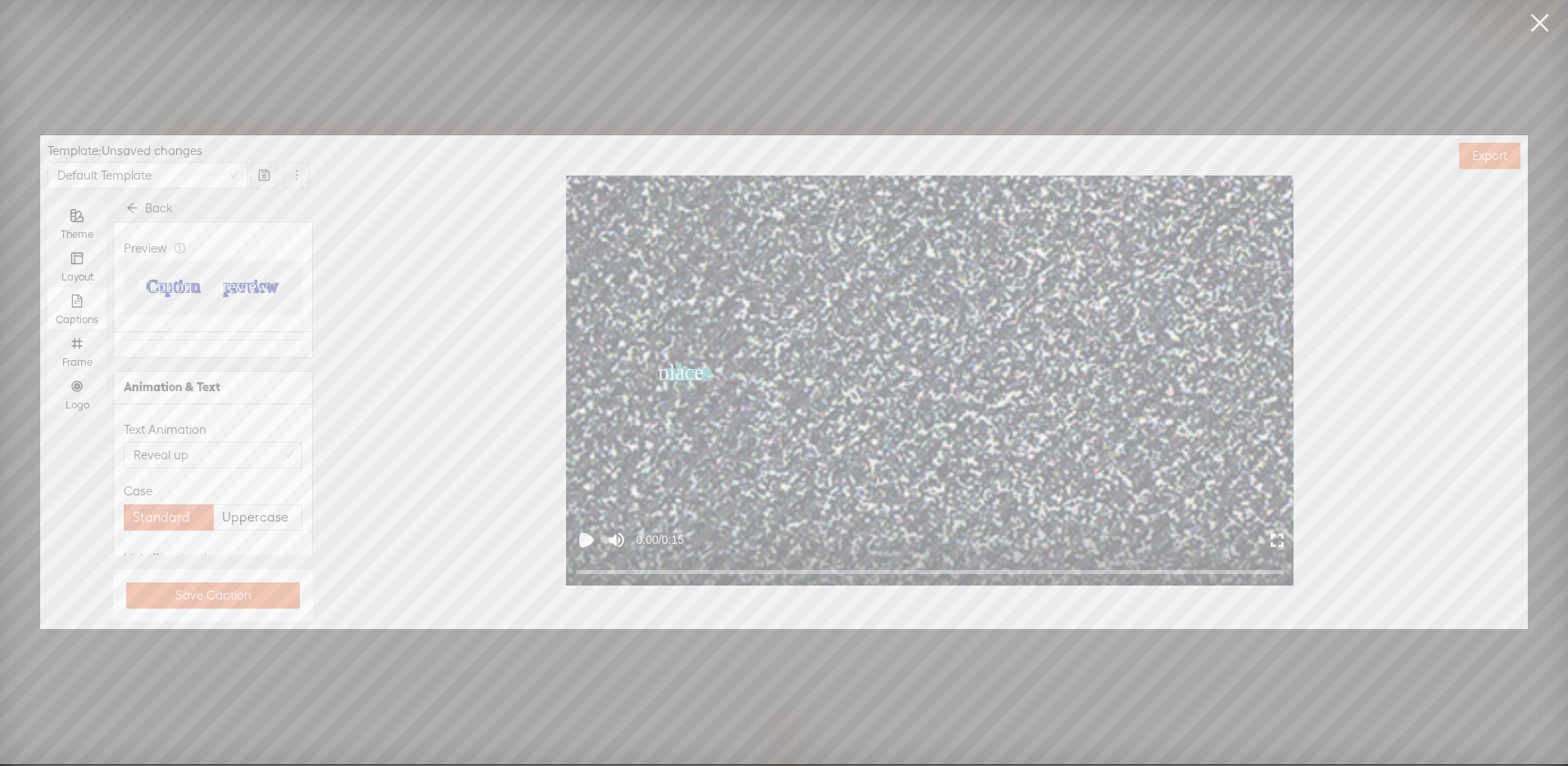
scroll to position [902, 0]
click at [240, 491] on span "Uppercase" at bounding box center [254, 499] width 66 height 24
click at [257, 487] on input "Uppercase" at bounding box center [257, 487] width 0 height 0
click at [86, 222] on div "Theme" at bounding box center [76, 223] width 43 height 43
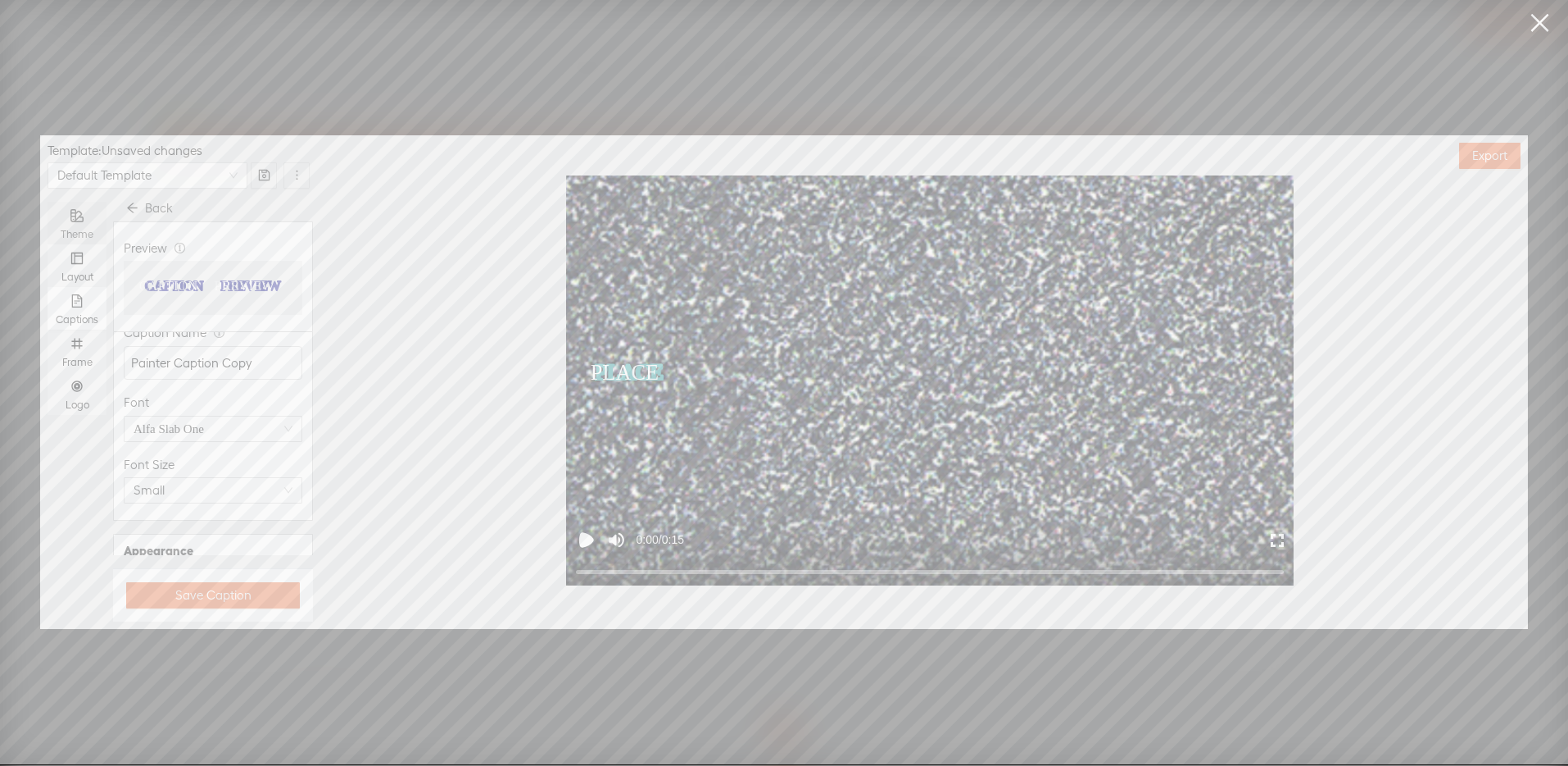
click at [48, 202] on input "Theme" at bounding box center [48, 202] width 0 height 0
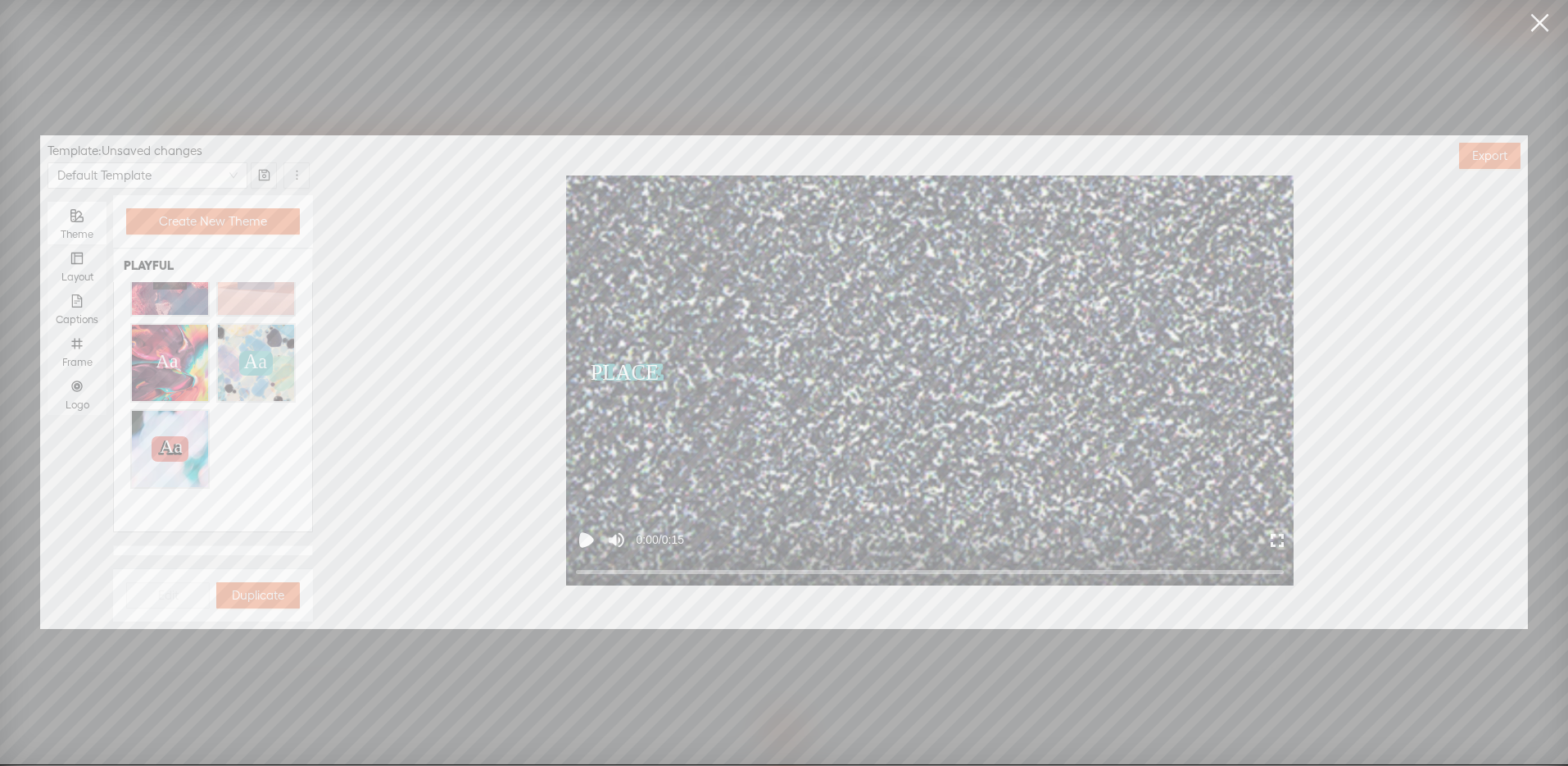
scroll to position [0, 0]
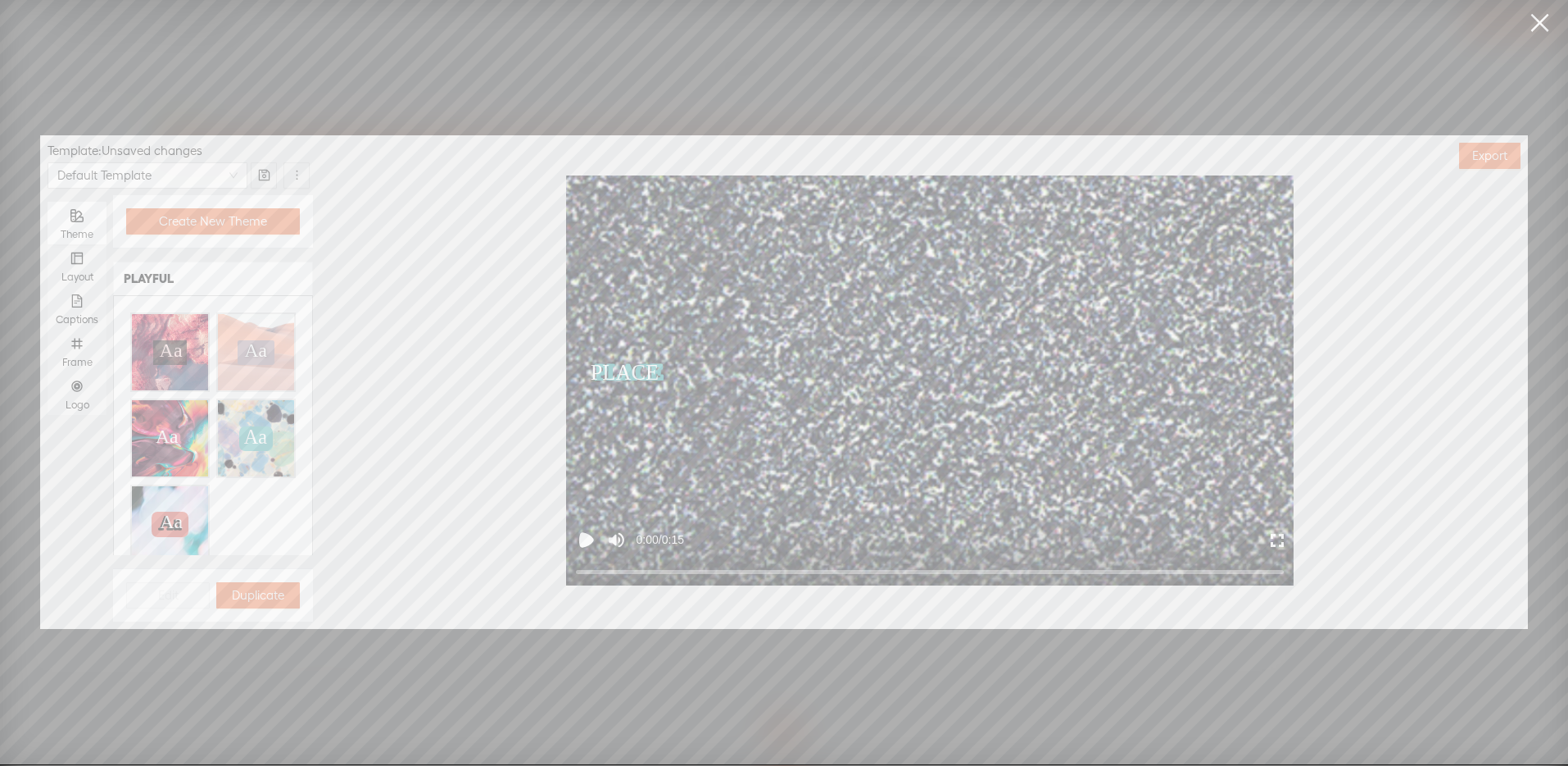
click at [268, 506] on div "Aa Aa Aa Aa Aa Aa Aa Aa Aa Aa Aa Aa Aa Aa Aa Aa" at bounding box center [212, 438] width 179 height 265
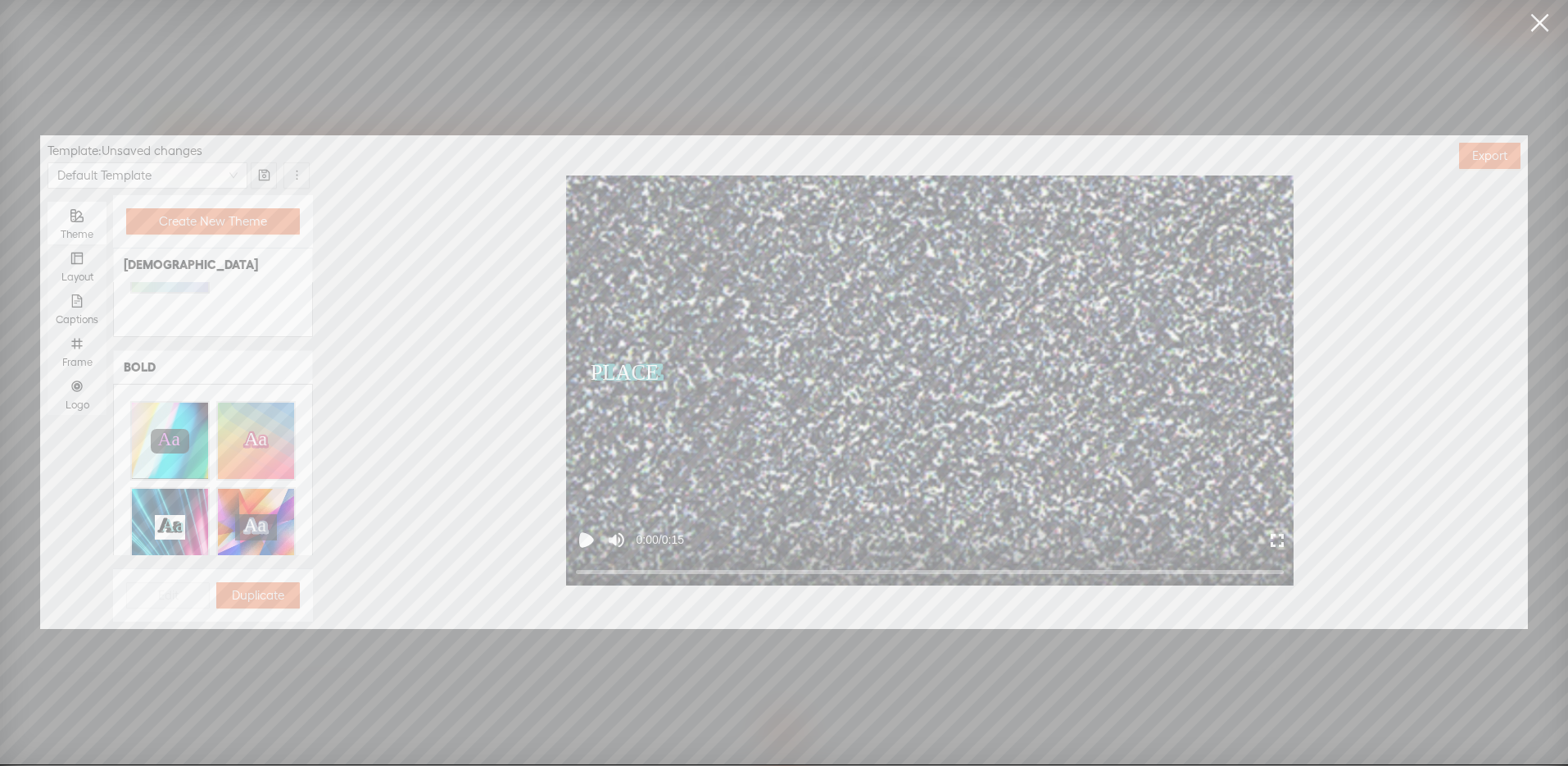
scroll to position [816, 0]
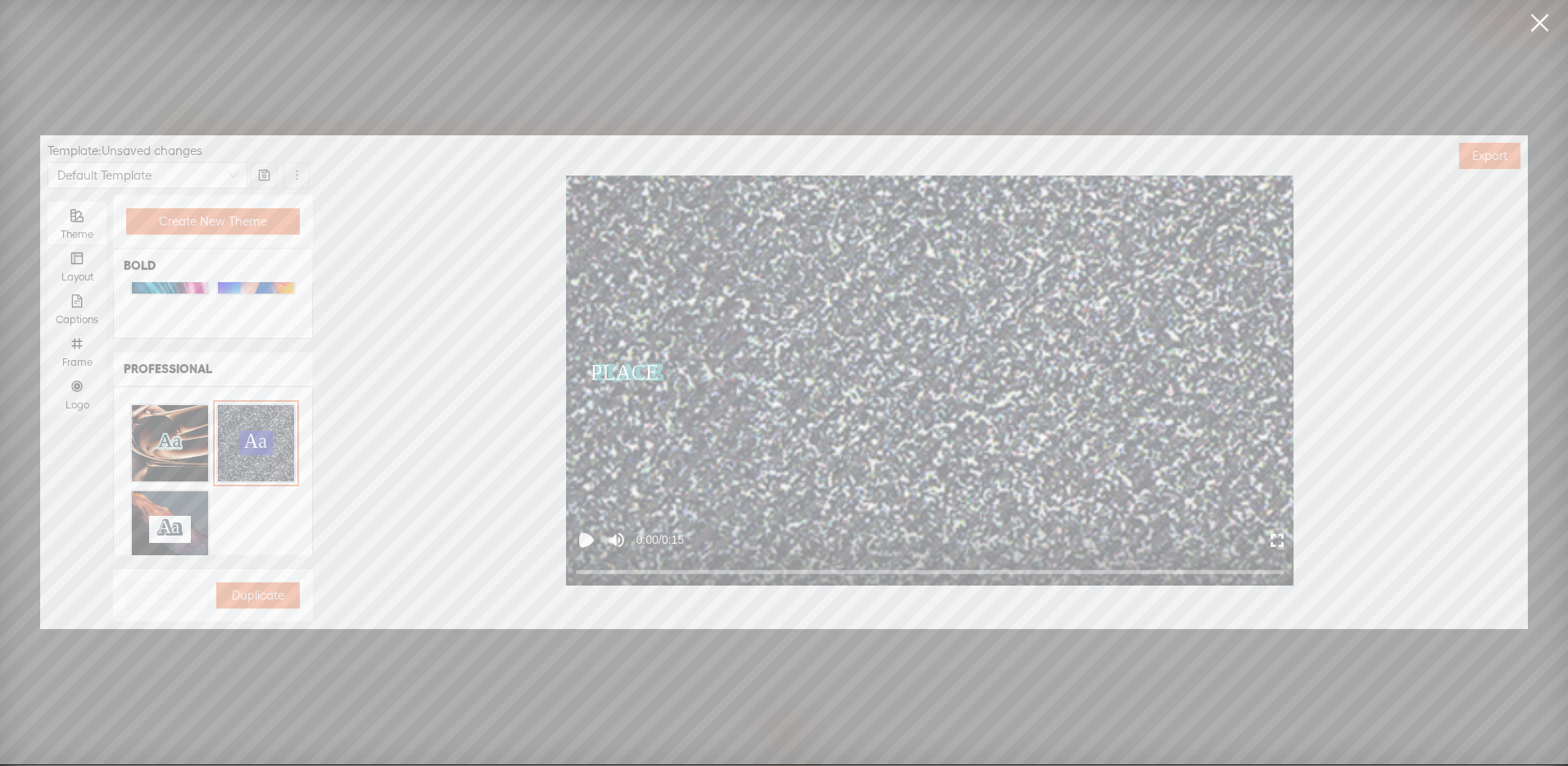
click at [261, 419] on div "Aa" at bounding box center [256, 443] width 76 height 76
click at [264, 498] on div "Aa Aa Aa Aa Aa Aa Aa Aa Aa Aa Aa" at bounding box center [212, 485] width 179 height 179
click at [153, 491] on div "Aa Aa Aa Aa Aa" at bounding box center [170, 529] width 76 height 76
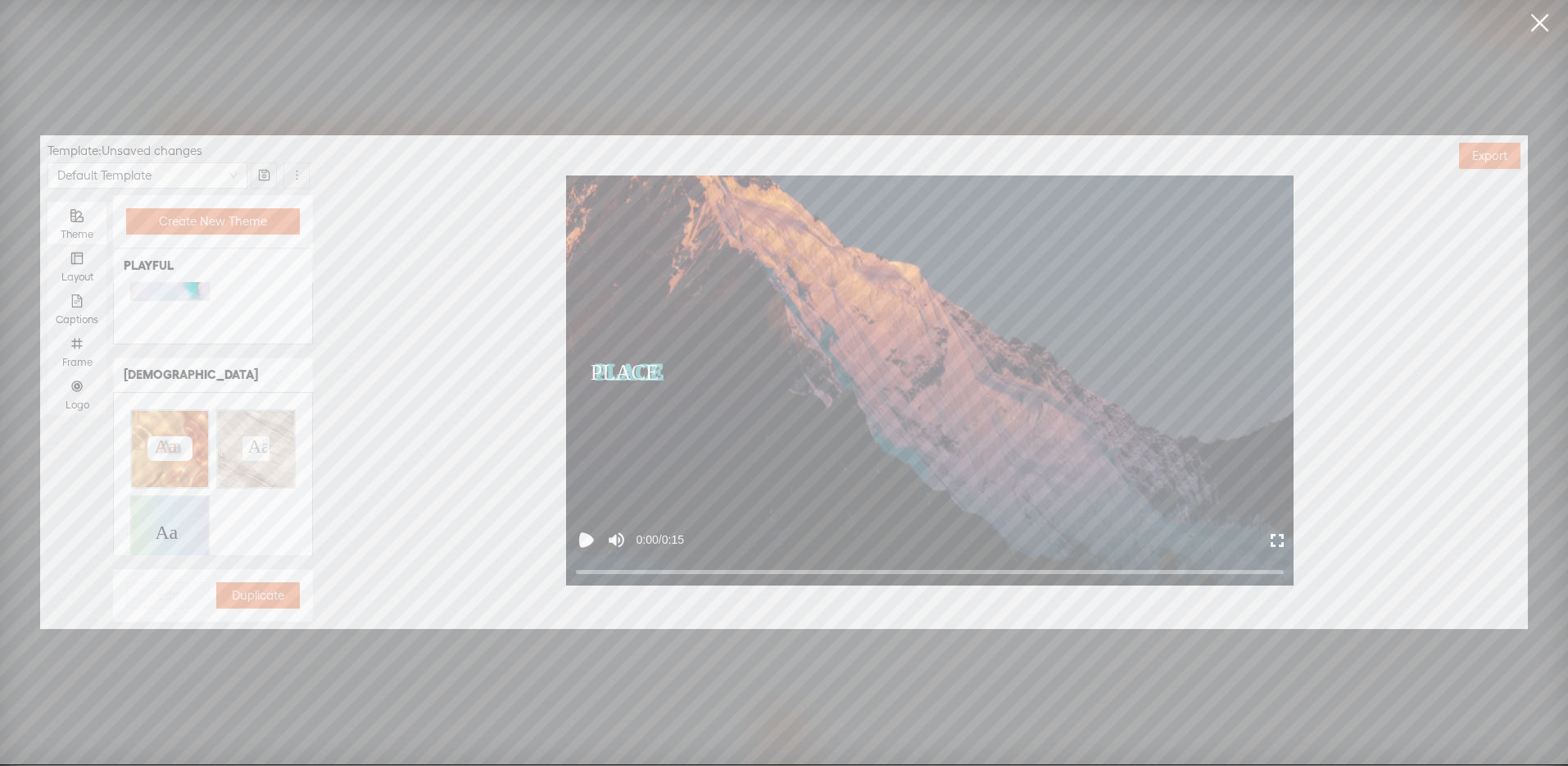
scroll to position [0, 0]
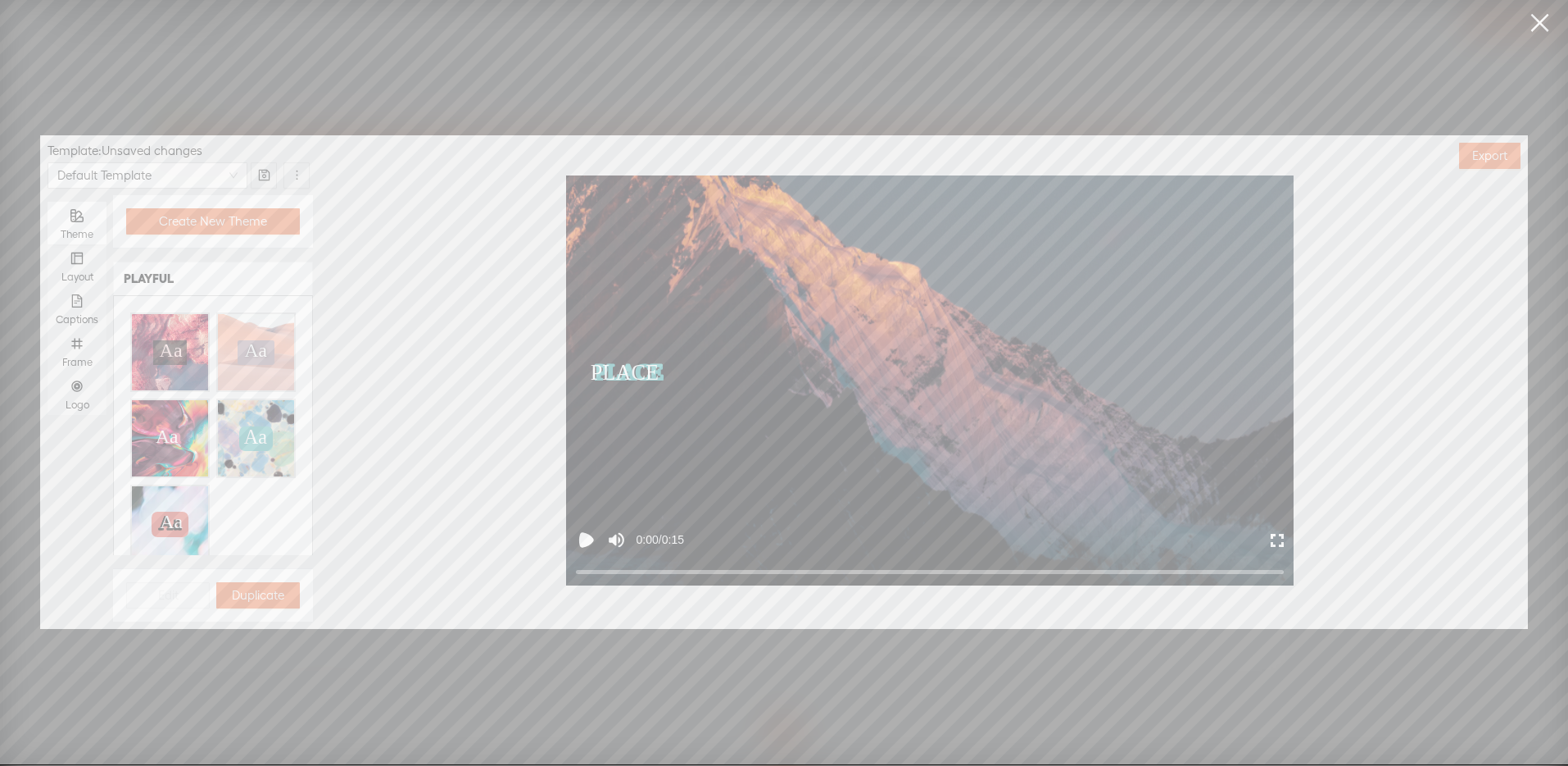
click at [1547, 22] on link at bounding box center [1539, 23] width 41 height 46
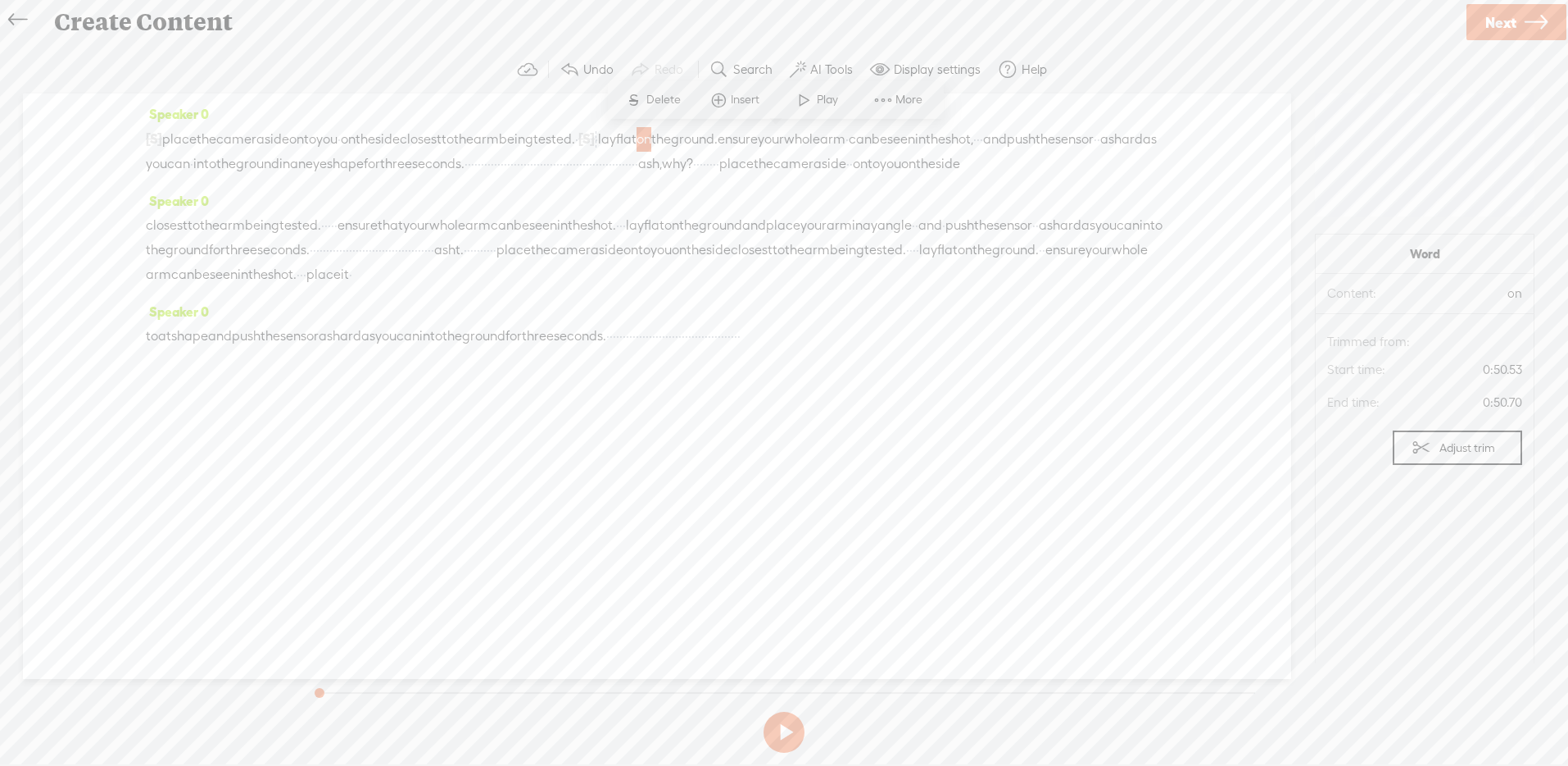
drag, startPoint x: 172, startPoint y: 141, endPoint x: 834, endPoint y: 154, distance: 662.1
click at [834, 154] on div "[S] · · · · · · · · · · · · · · · · · · · · ash eye. · · · · · place the camera…" at bounding box center [657, 151] width 1022 height 50
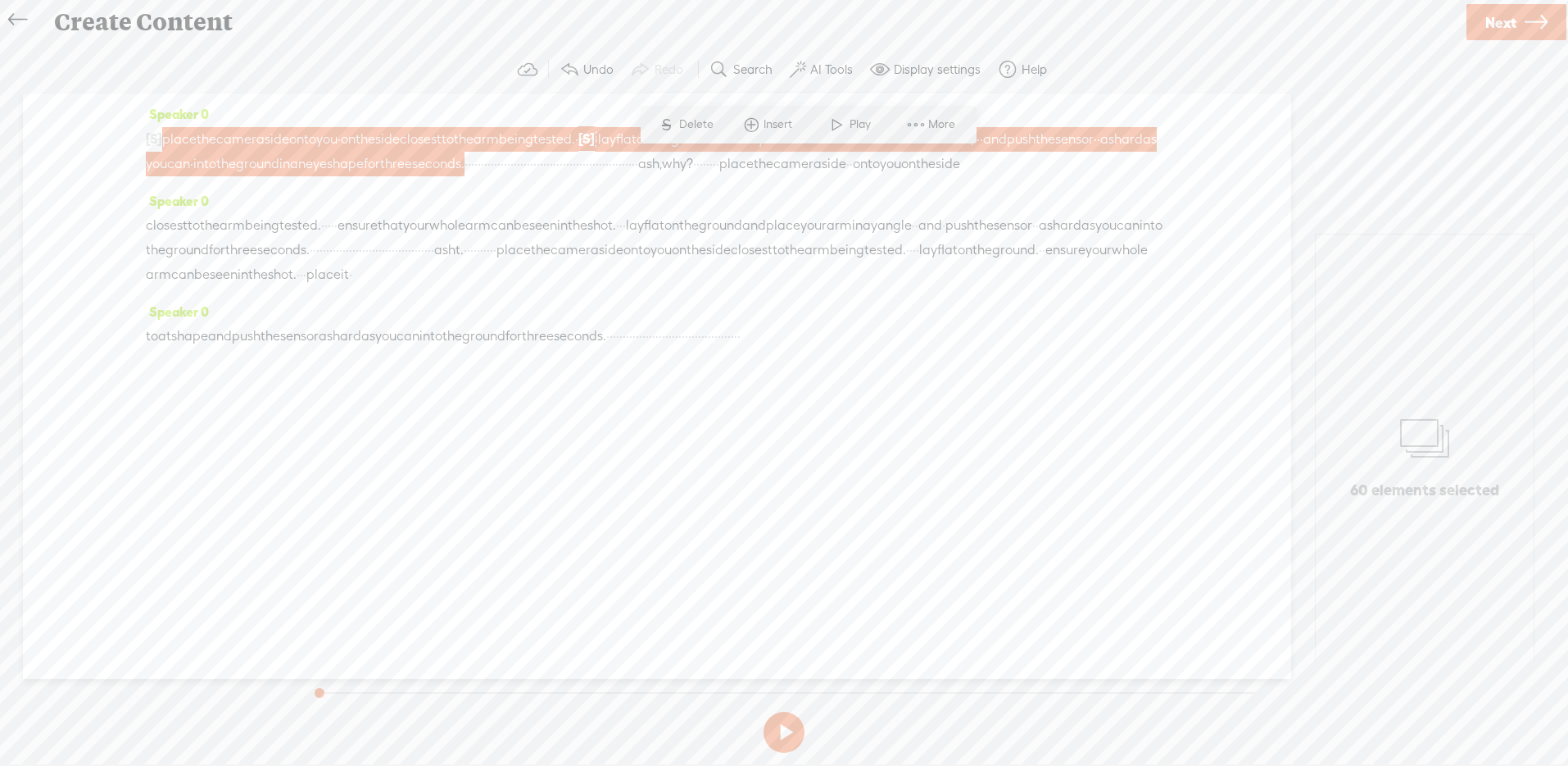
click at [912, 128] on span at bounding box center [916, 124] width 24 height 29
click at [1070, 187] on span "Customize & export as clip" at bounding box center [1062, 182] width 209 height 37
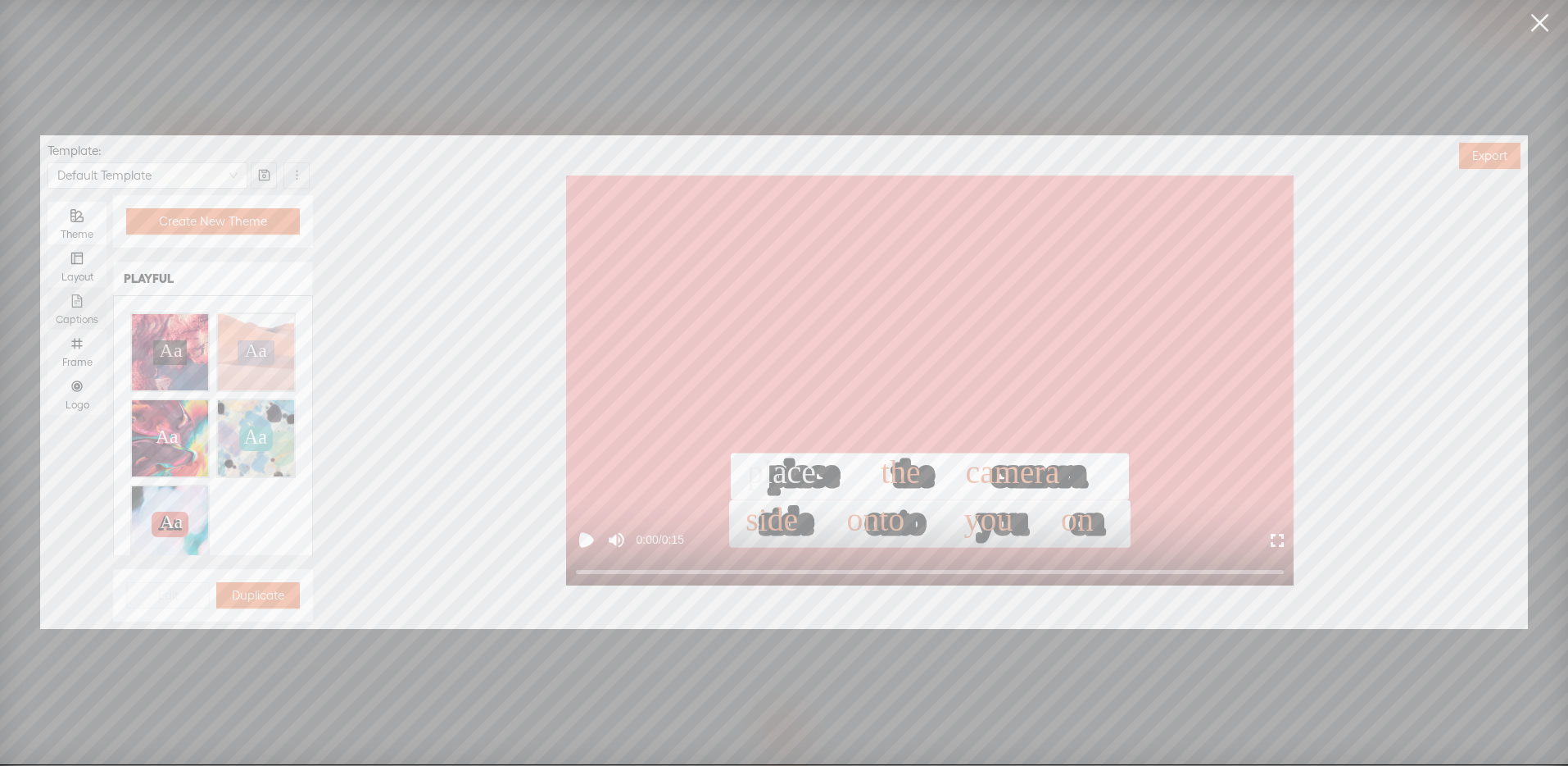
click at [92, 310] on div "Captions" at bounding box center [76, 308] width 43 height 43
click at [48, 287] on input "Captions" at bounding box center [48, 287] width 0 height 0
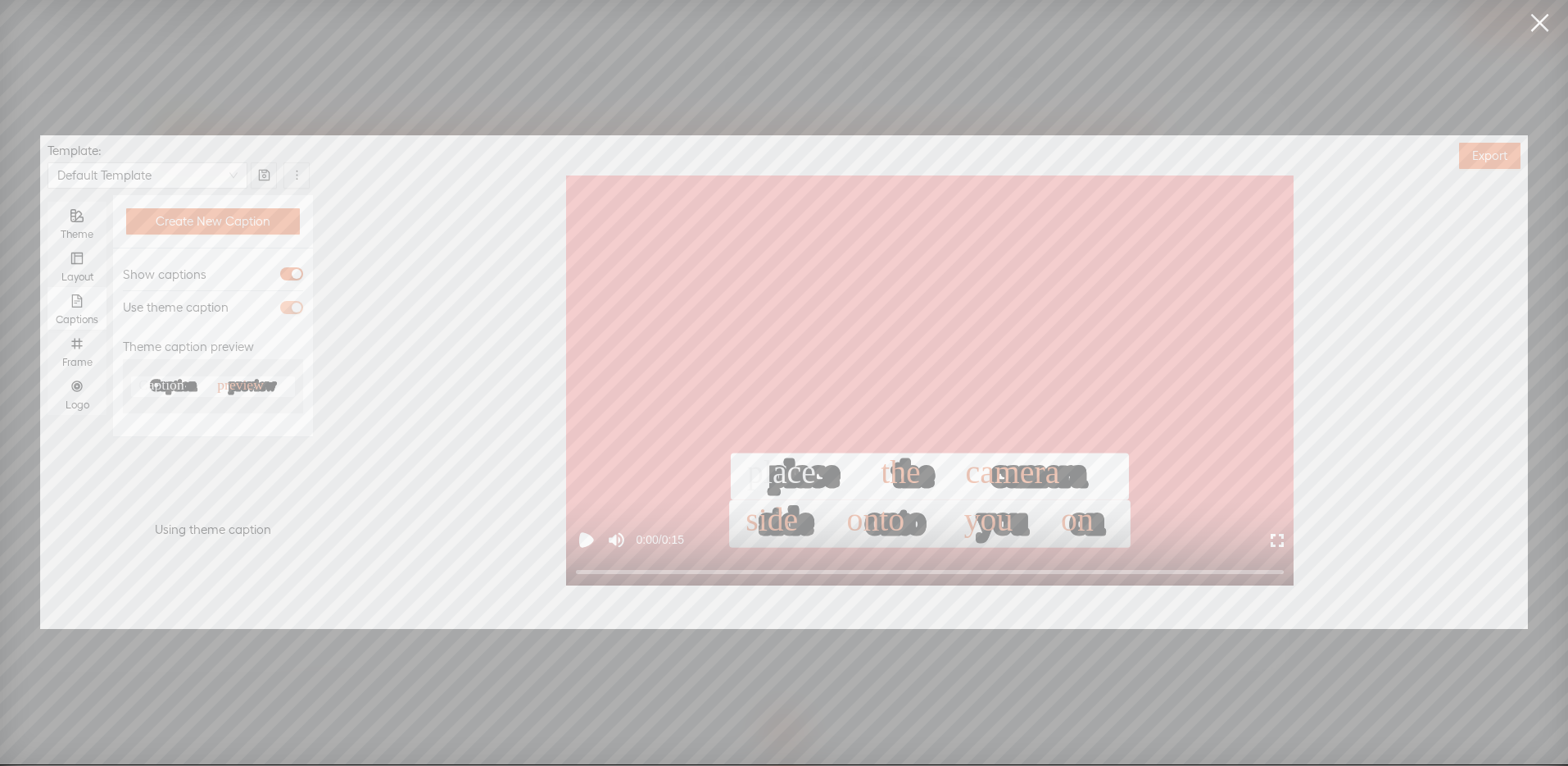
click at [295, 302] on div "button" at bounding box center [296, 307] width 10 height 10
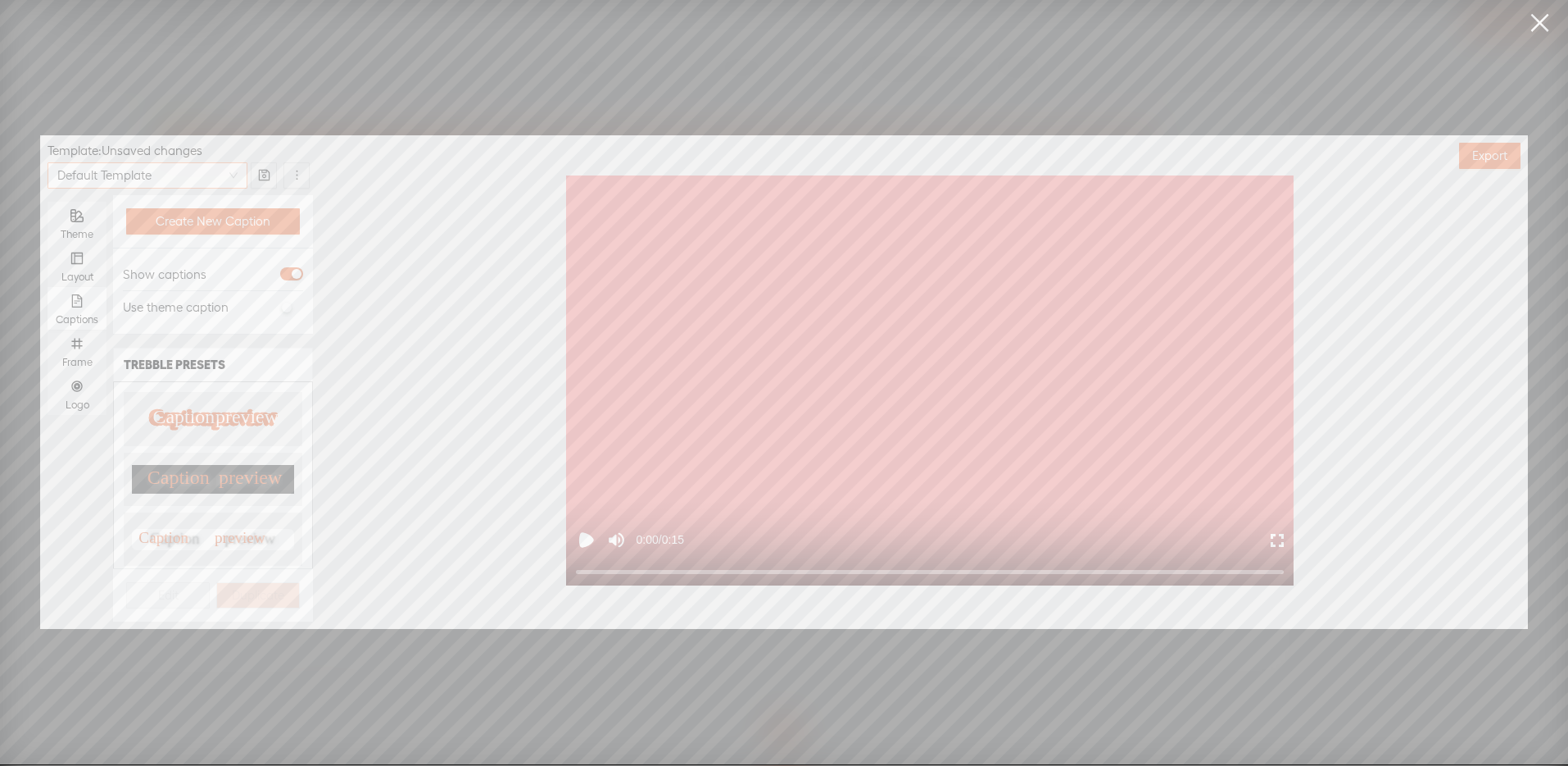
click at [158, 183] on span "Default Template" at bounding box center [147, 175] width 180 height 24
click at [164, 179] on span "Default Template" at bounding box center [147, 175] width 180 height 24
click at [303, 176] on button "button" at bounding box center [296, 175] width 26 height 26
click at [86, 348] on div "Frame" at bounding box center [76, 350] width 43 height 43
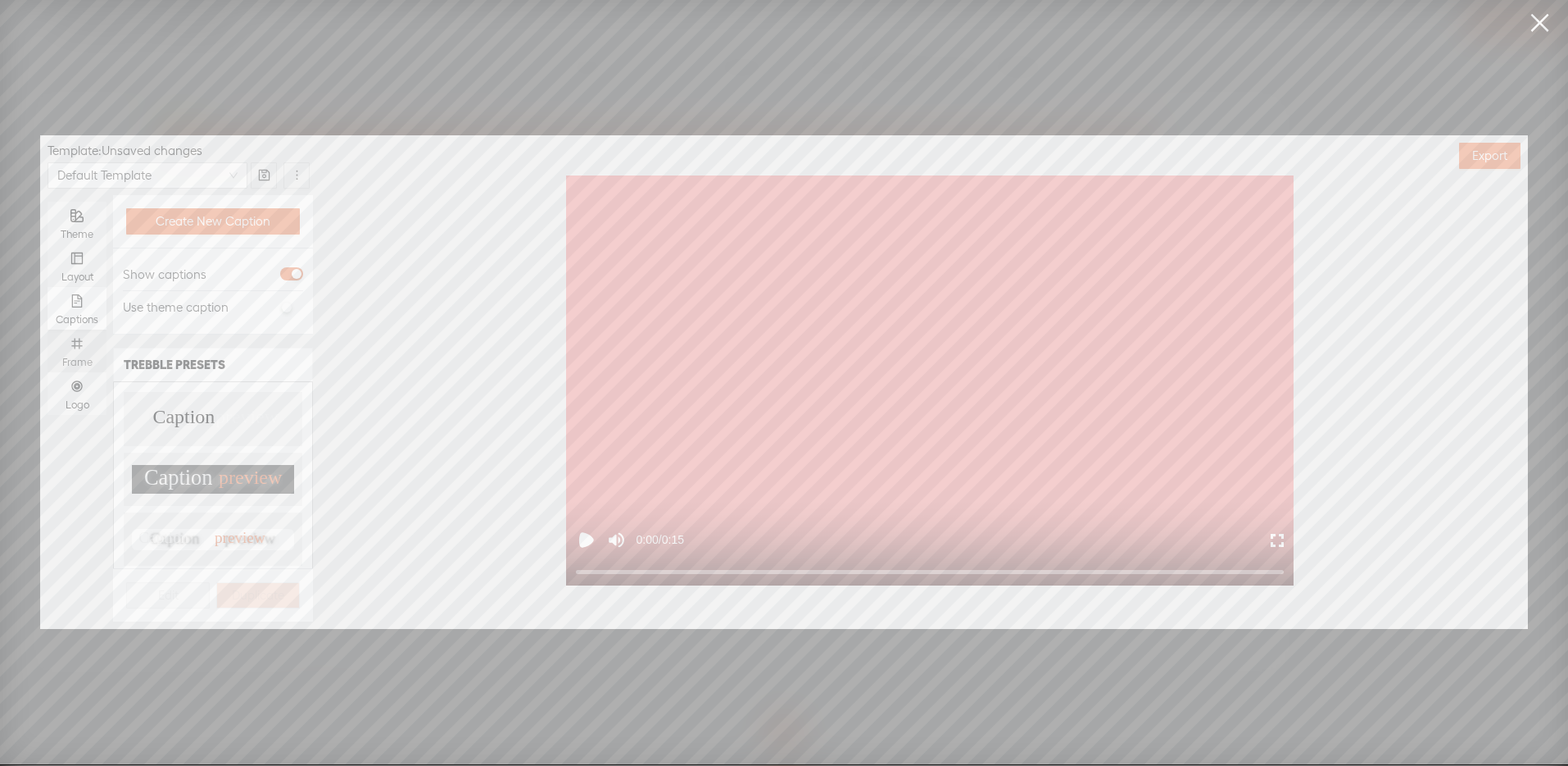
click at [48, 329] on input "Frame" at bounding box center [48, 329] width 0 height 0
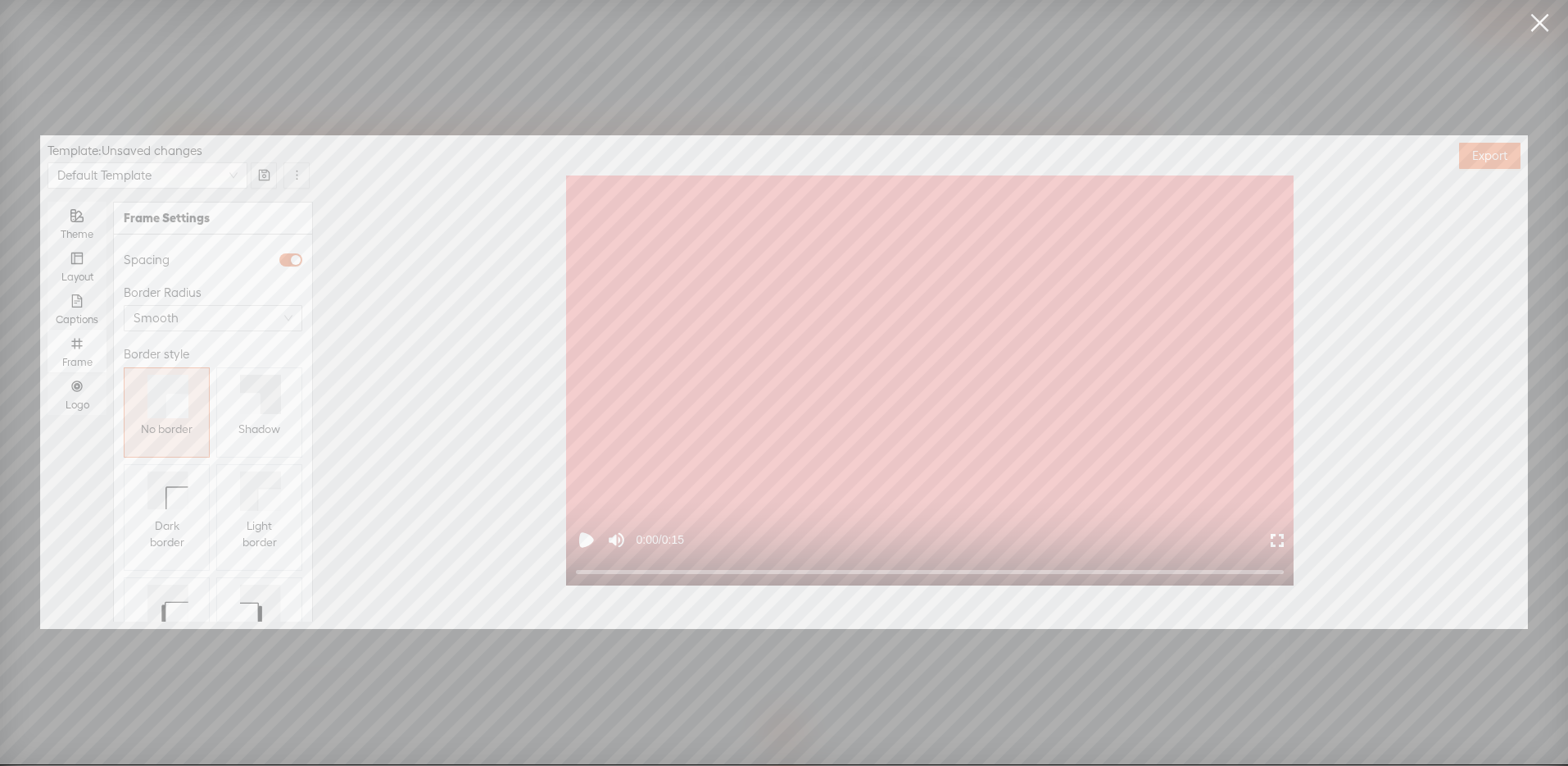
click at [257, 388] on icon at bounding box center [260, 394] width 41 height 39
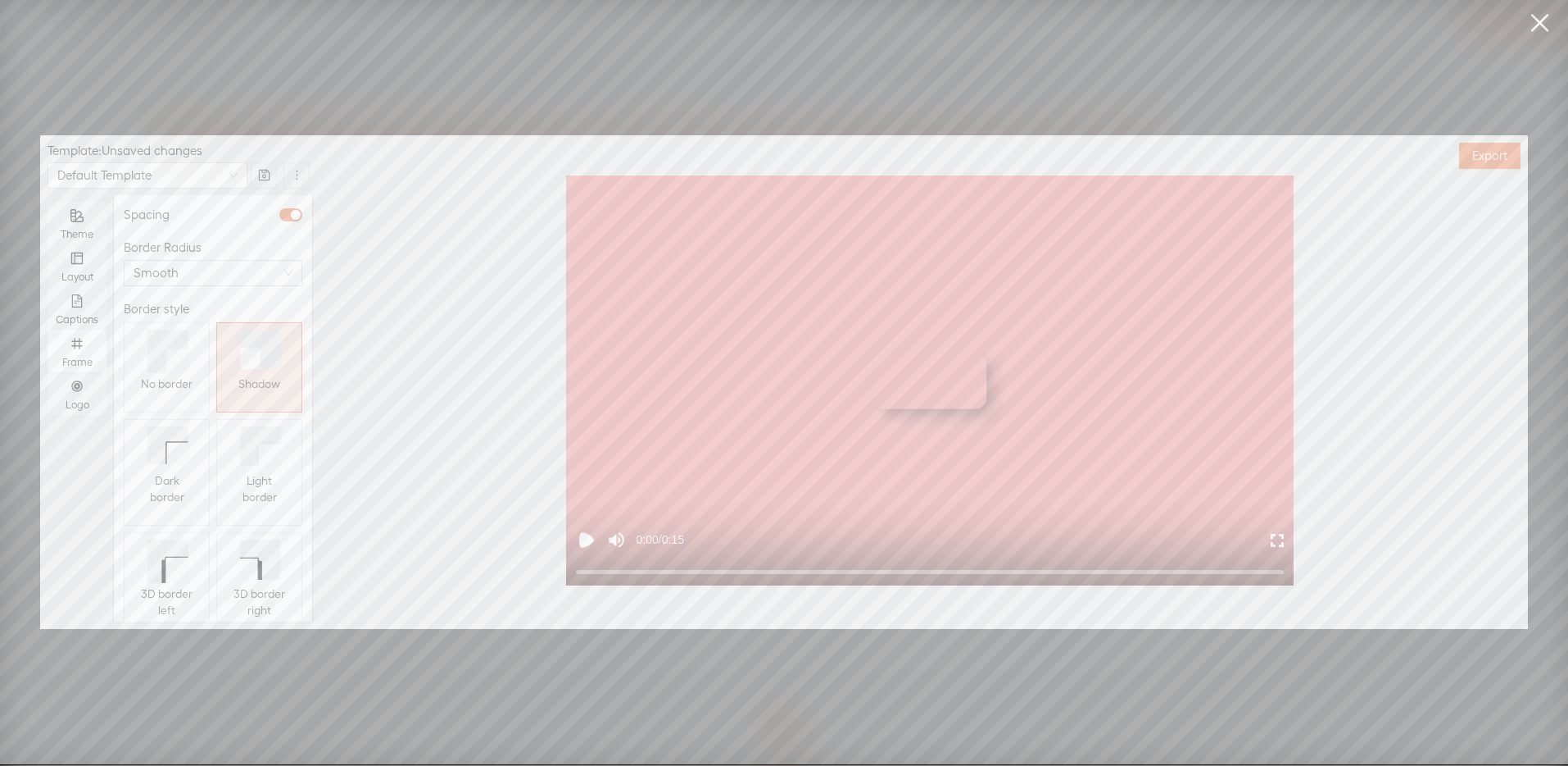
scroll to position [96, 0]
click at [163, 516] on icon at bounding box center [168, 527] width 41 height 44
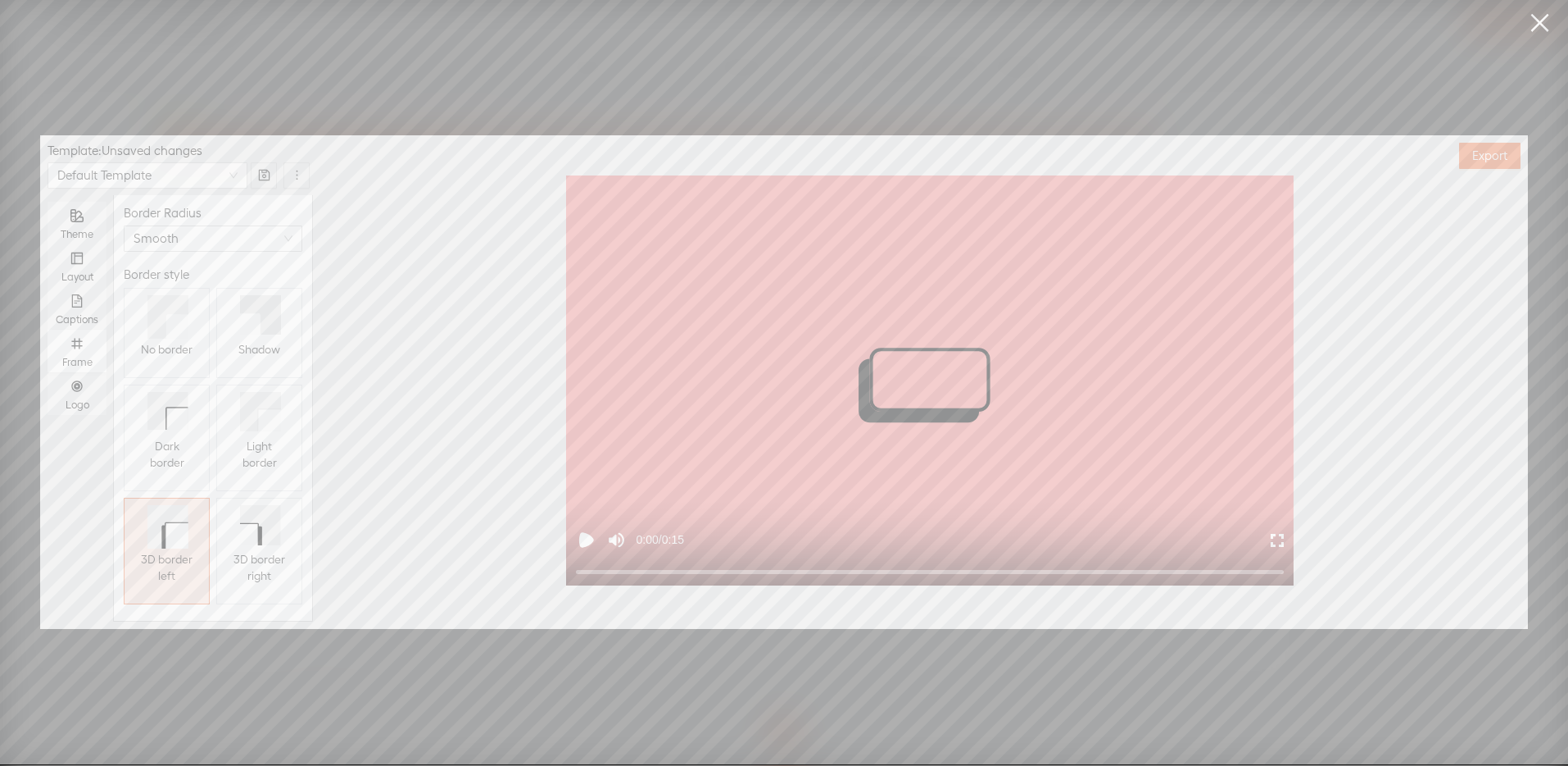
click at [249, 344] on div "Shadow" at bounding box center [259, 349] width 42 height 29
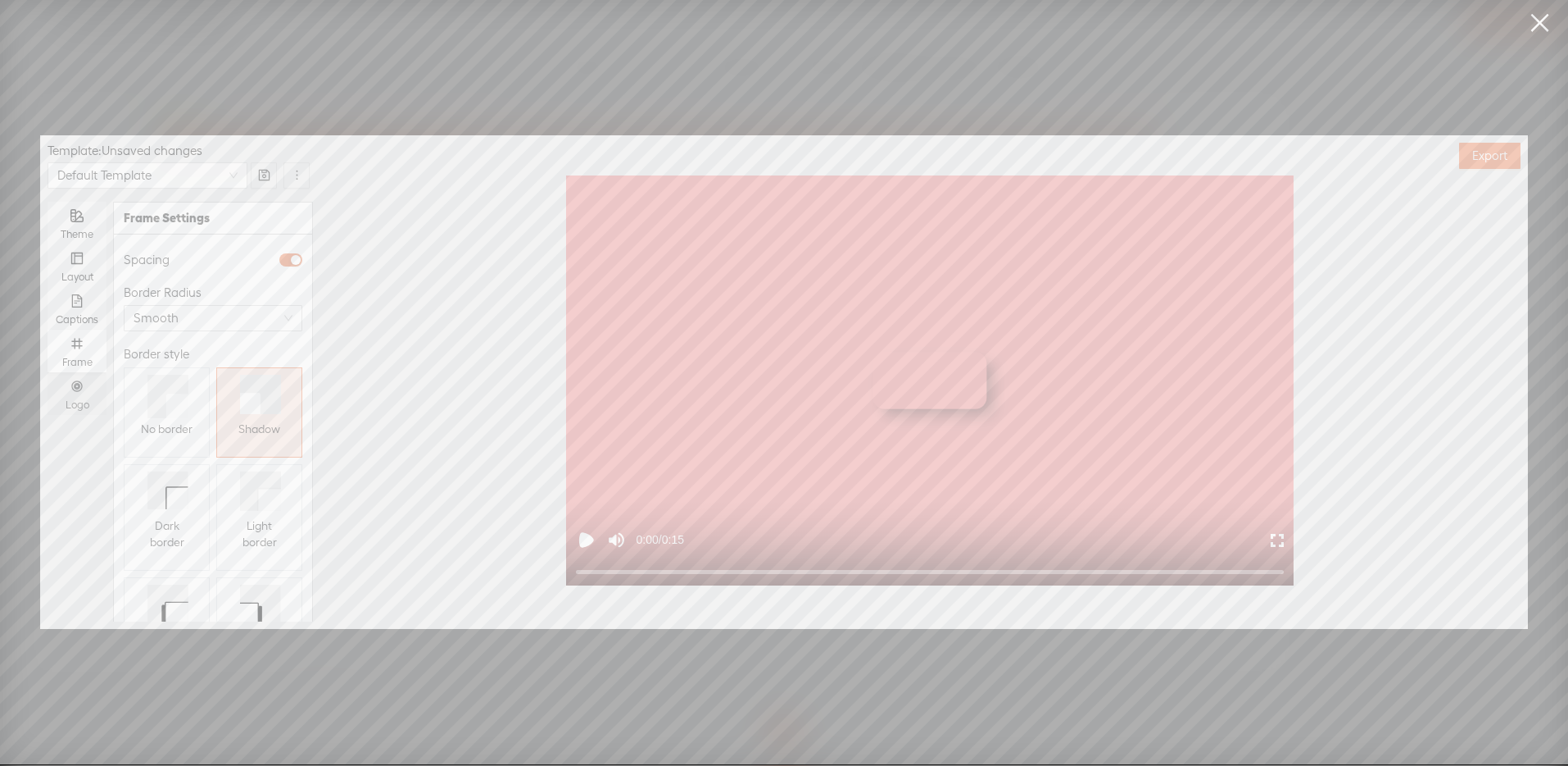
click at [85, 401] on div "Logo" at bounding box center [76, 405] width 43 height 13
click at [48, 372] on input "Logo" at bounding box center [48, 372] width 0 height 0
click at [221, 527] on span "Replace logo..." at bounding box center [213, 536] width 80 height 17
click at [172, 311] on icon "plus" at bounding box center [170, 315] width 13 height 13
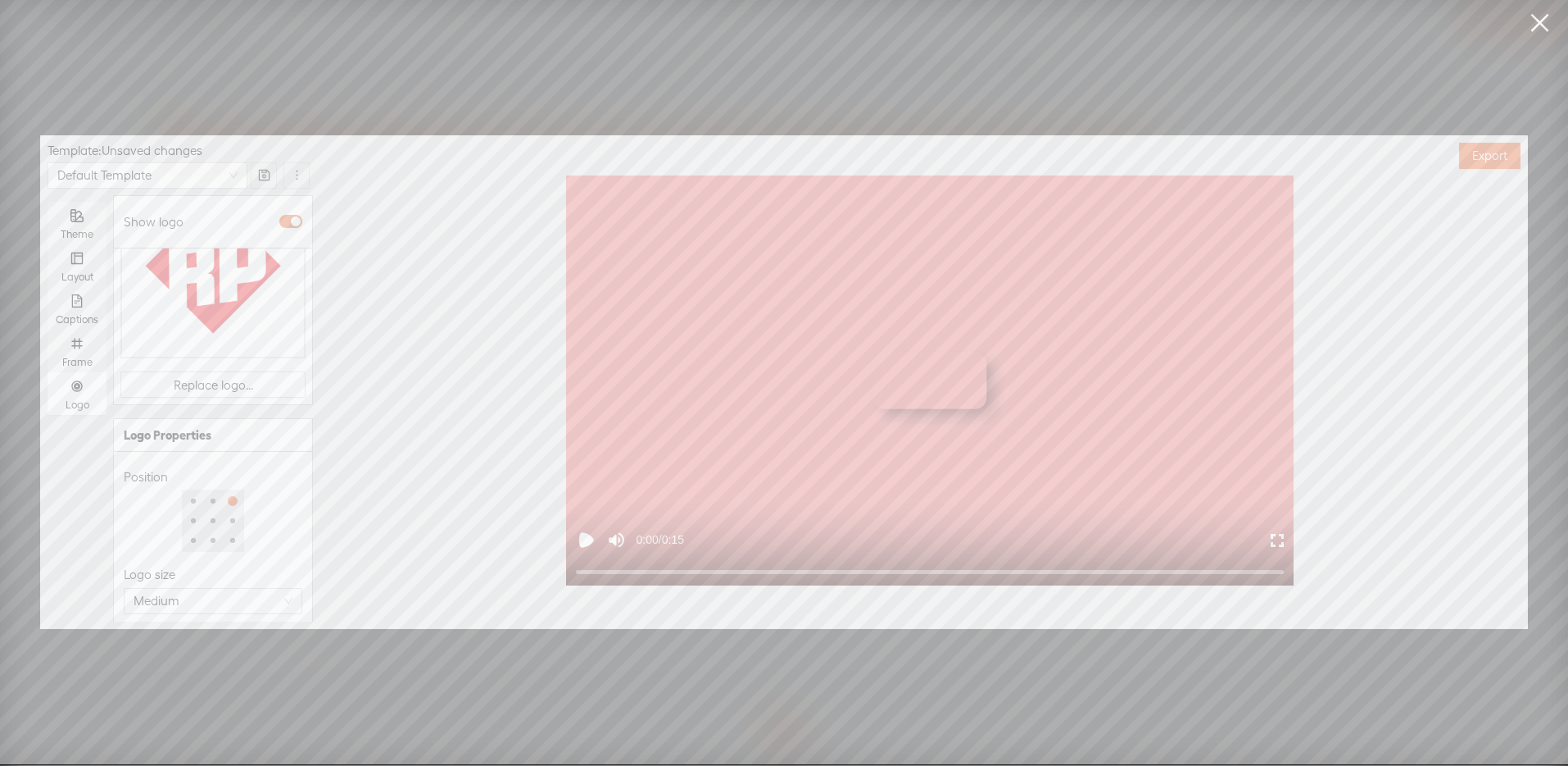
scroll to position [211, 0]
click at [209, 452] on div at bounding box center [213, 460] width 17 height 17
click at [208, 455] on div at bounding box center [213, 460] width 10 height 10
click at [277, 528] on span "Medium" at bounding box center [212, 540] width 159 height 24
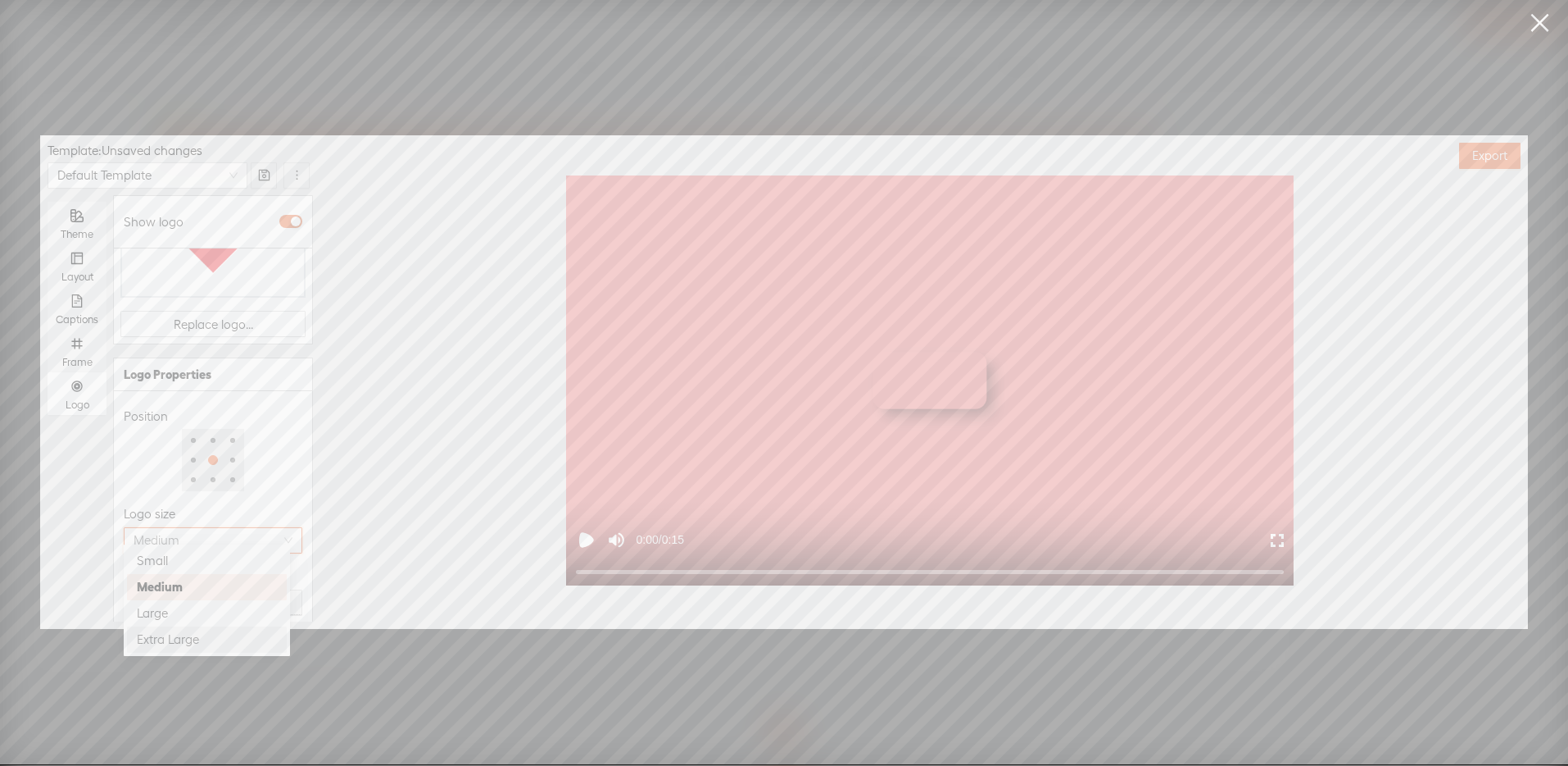
click at [227, 635] on div "Extra Large" at bounding box center [206, 639] width 140 height 19
drag, startPoint x: 234, startPoint y: 593, endPoint x: 154, endPoint y: 595, distance: 80.0
click at [154, 599] on div at bounding box center [153, 603] width 8 height 8
type input "100%"
click at [252, 591] on div "100%" at bounding box center [212, 603] width 179 height 28
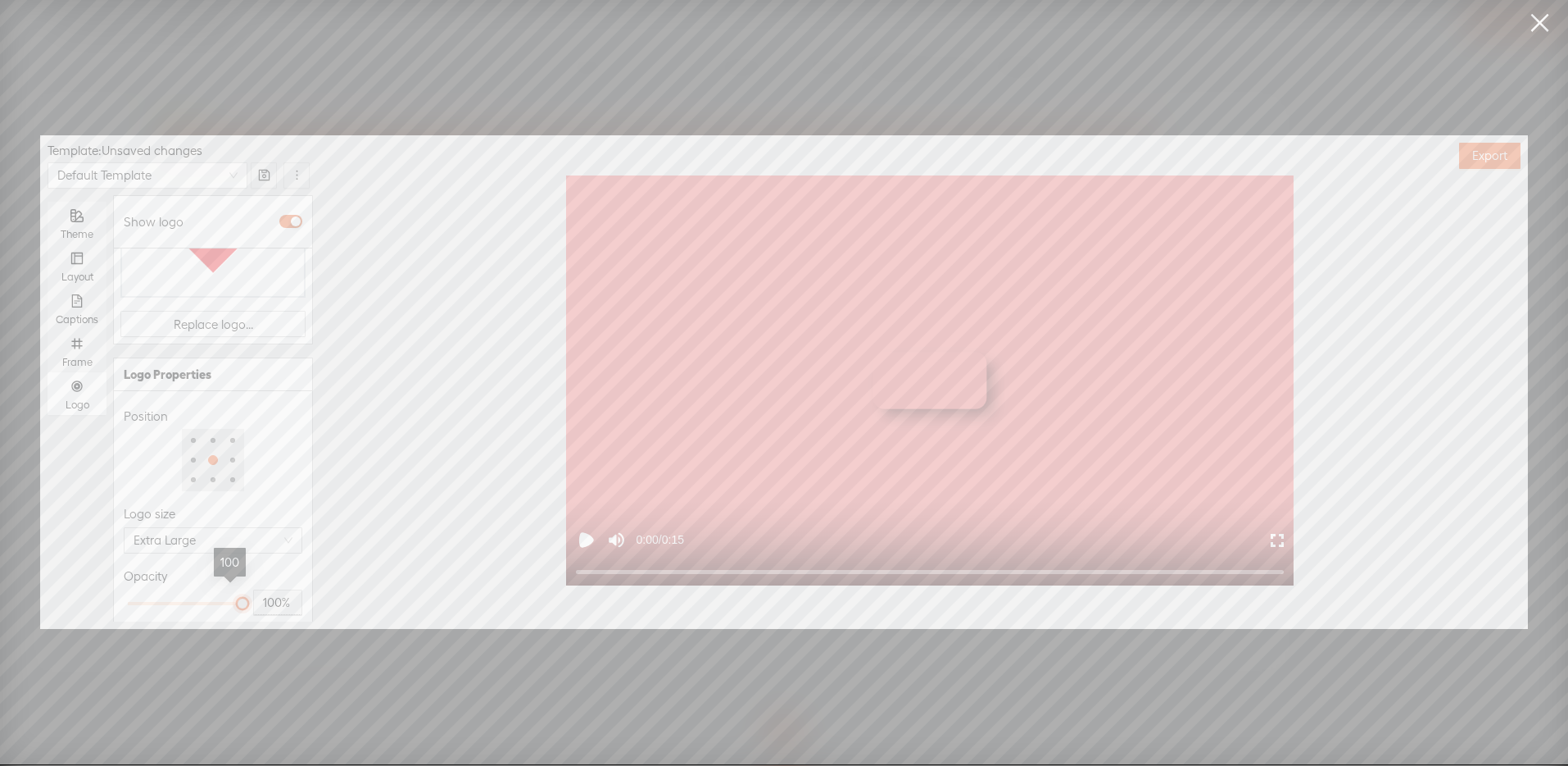
click at [254, 566] on div "Opacity" at bounding box center [212, 575] width 179 height 19
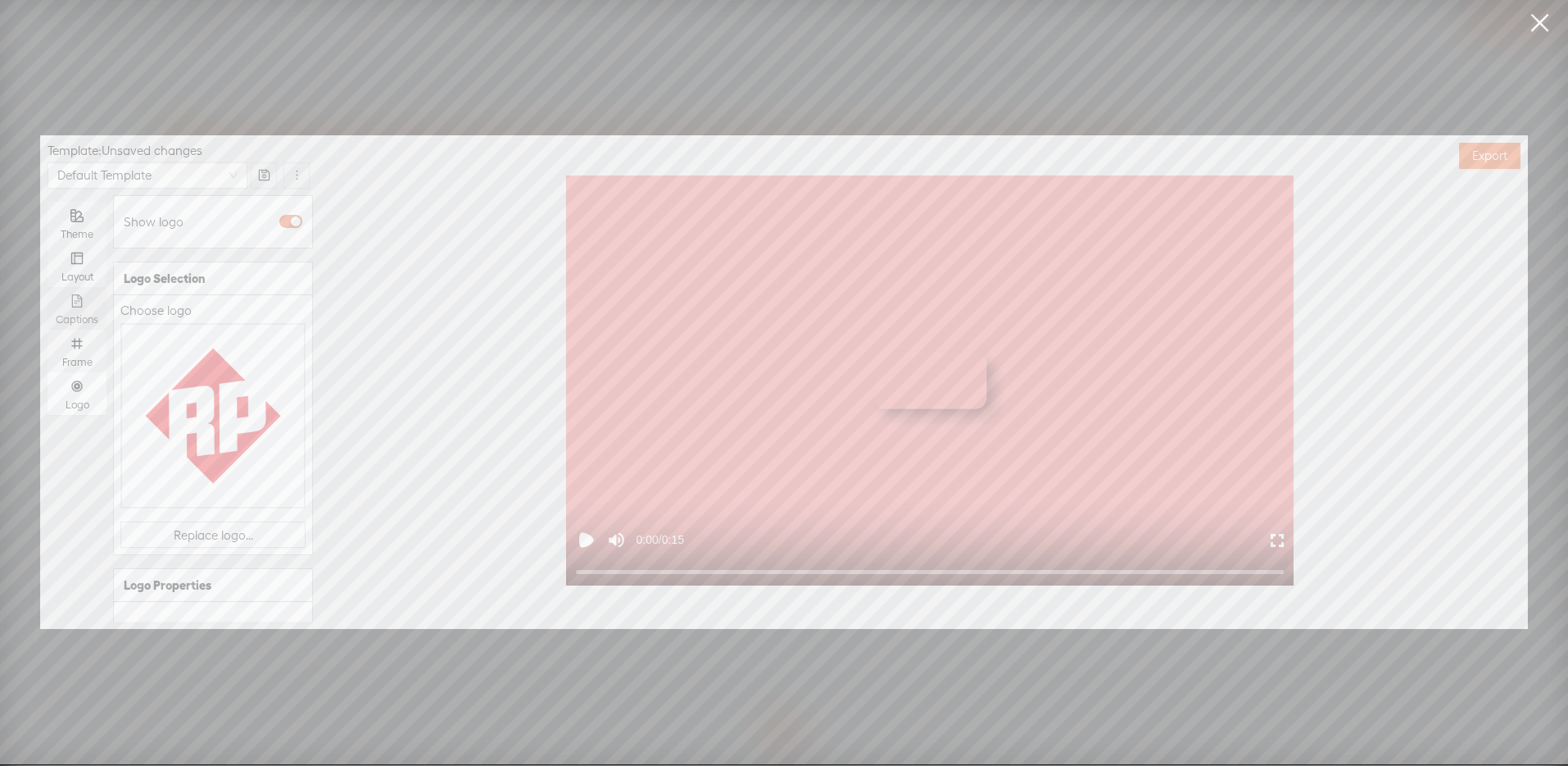
click at [76, 291] on div "Captions" at bounding box center [76, 308] width 43 height 43
click at [48, 287] on input "Captions" at bounding box center [48, 287] width 0 height 0
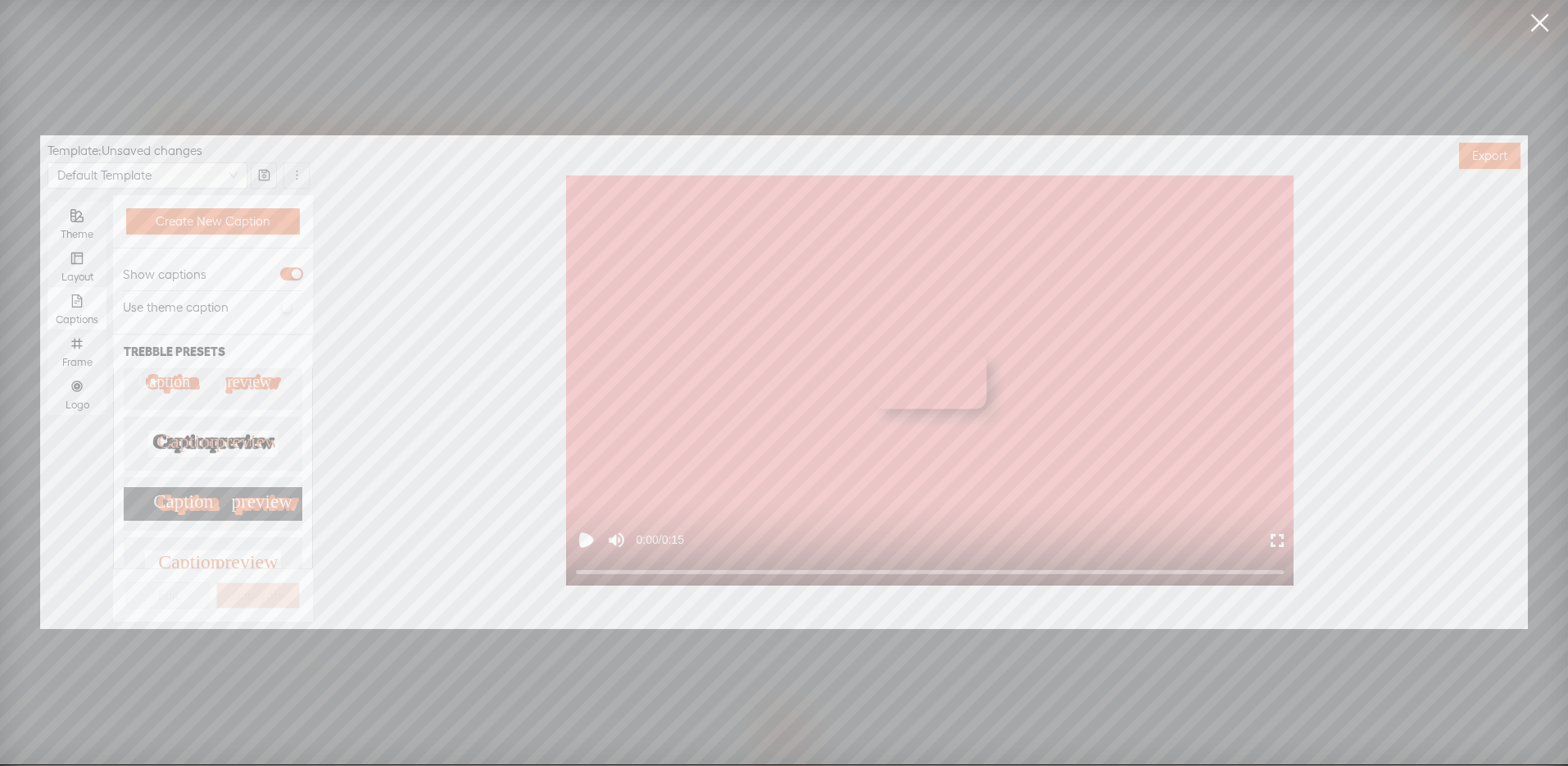
scroll to position [280, 0]
click at [179, 427] on text "Caption" at bounding box center [188, 437] width 62 height 21
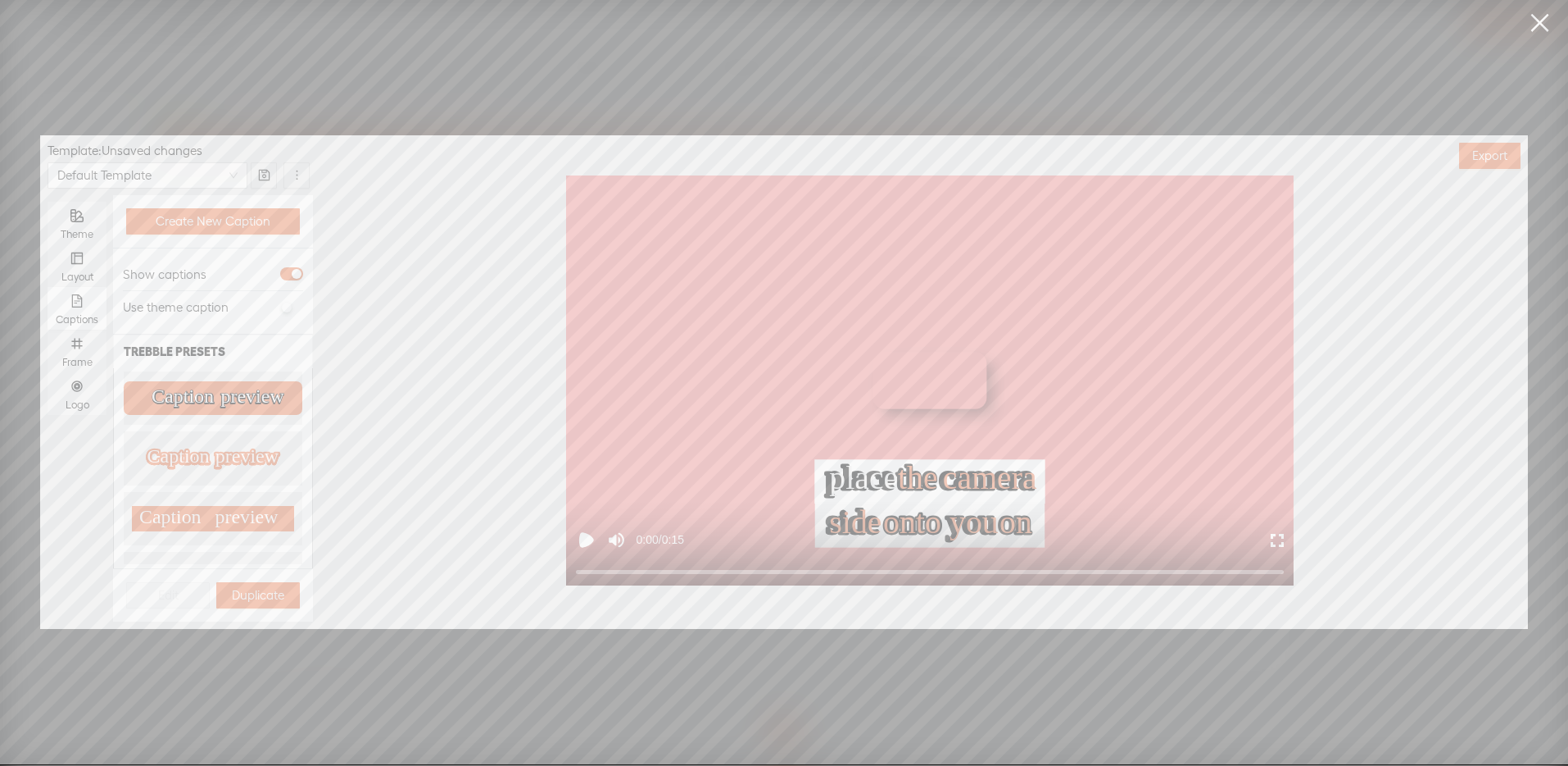
scroll to position [0, 0]
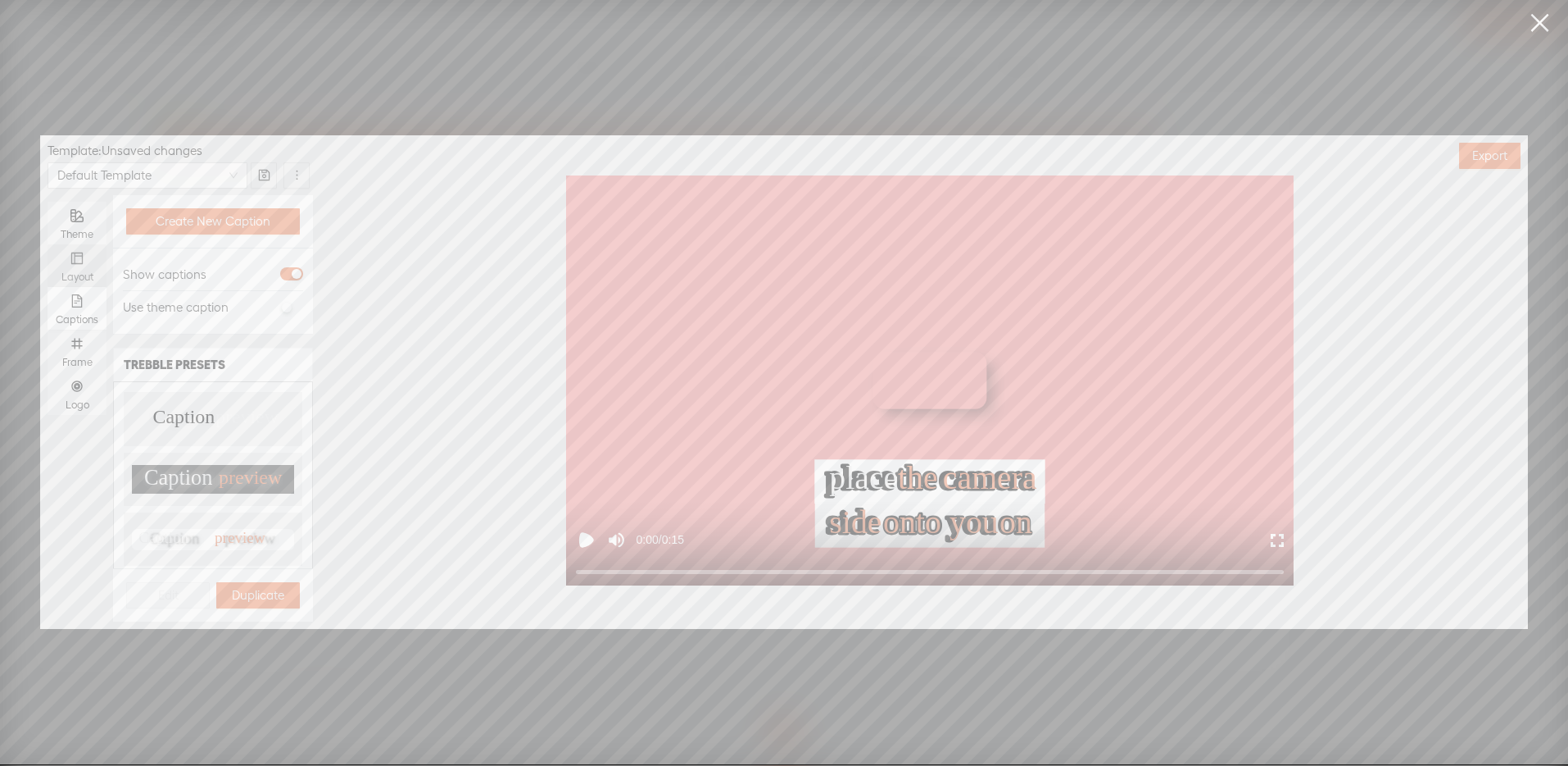
click at [76, 263] on icon "layout" at bounding box center [77, 259] width 13 height 13
click at [48, 244] on input "Layout" at bounding box center [48, 244] width 0 height 0
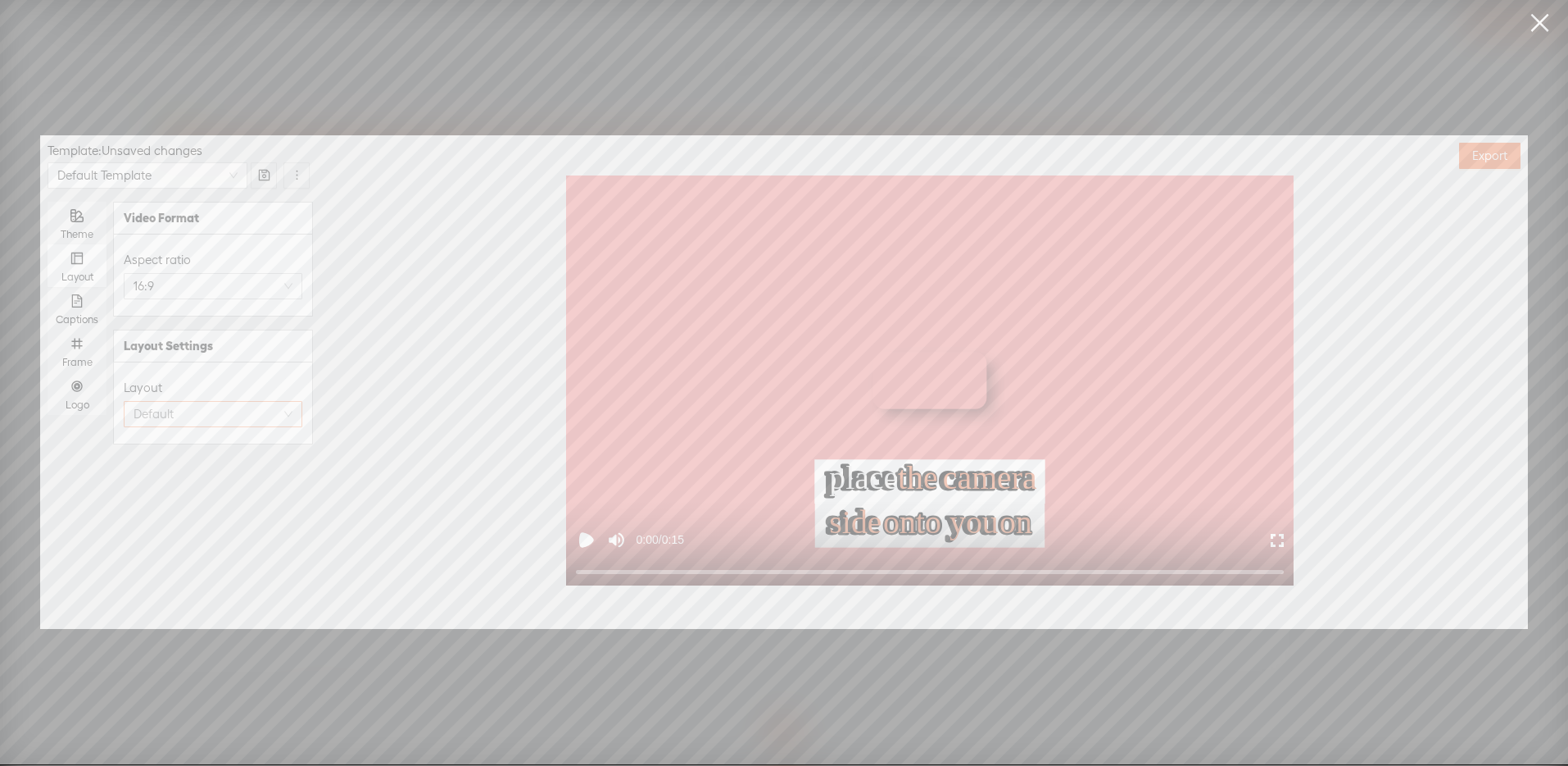
click at [237, 406] on span "Default" at bounding box center [212, 413] width 159 height 24
click at [247, 383] on div "Layout" at bounding box center [212, 387] width 179 height 19
click at [81, 294] on icon "file-text" at bounding box center [77, 301] width 13 height 13
click at [48, 287] on input "Captions" at bounding box center [48, 287] width 0 height 0
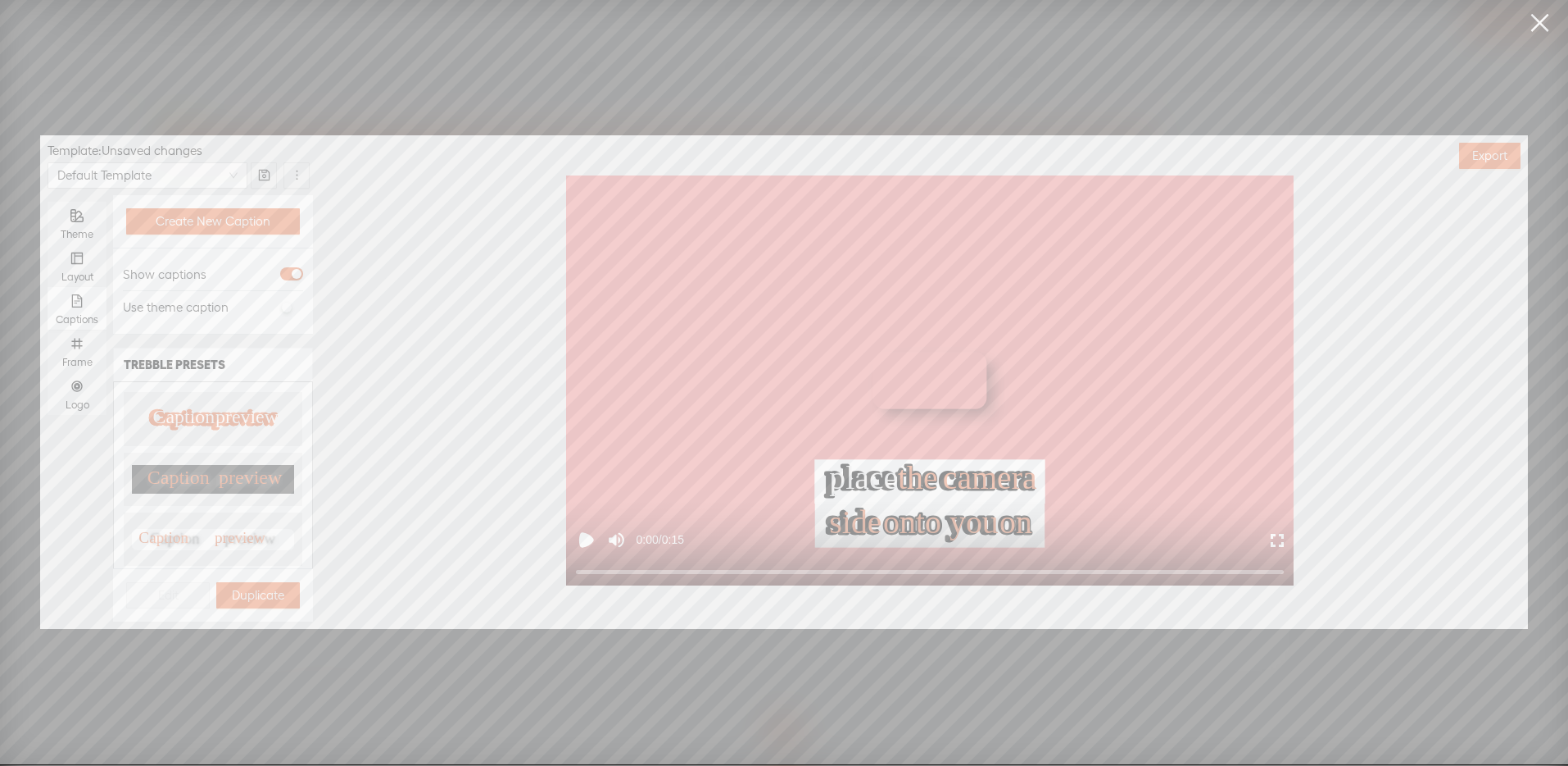
click at [230, 307] on div "Use theme caption" at bounding box center [212, 307] width 180 height 34
click at [61, 344] on div "Frame" at bounding box center [76, 350] width 43 height 43
click at [48, 329] on input "Frame" at bounding box center [48, 329] width 0 height 0
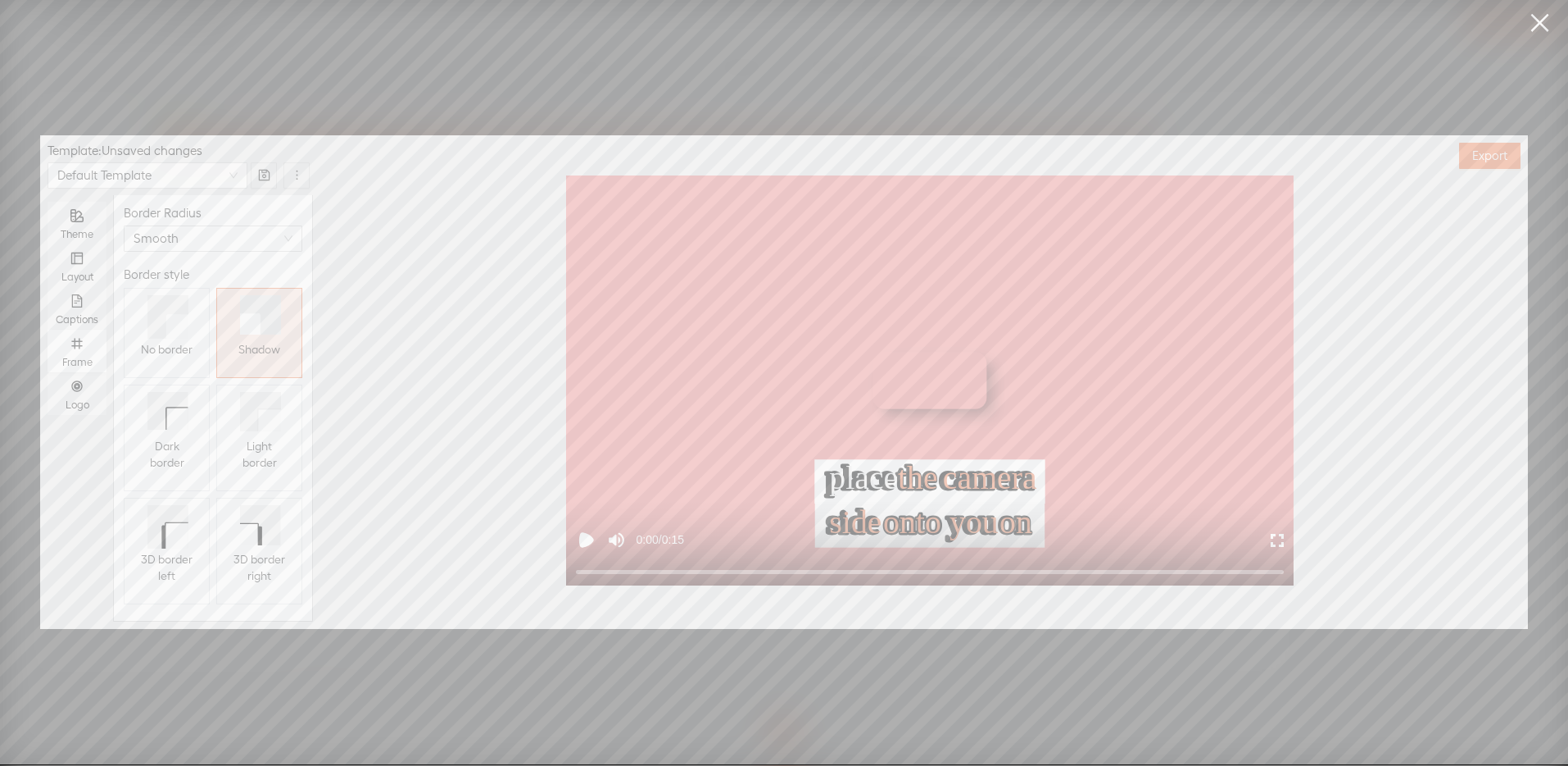
scroll to position [96, 0]
click at [77, 380] on icon "number" at bounding box center [76, 386] width 11 height 11
click at [48, 372] on input "Logo" at bounding box center [48, 372] width 0 height 0
type input "100%"
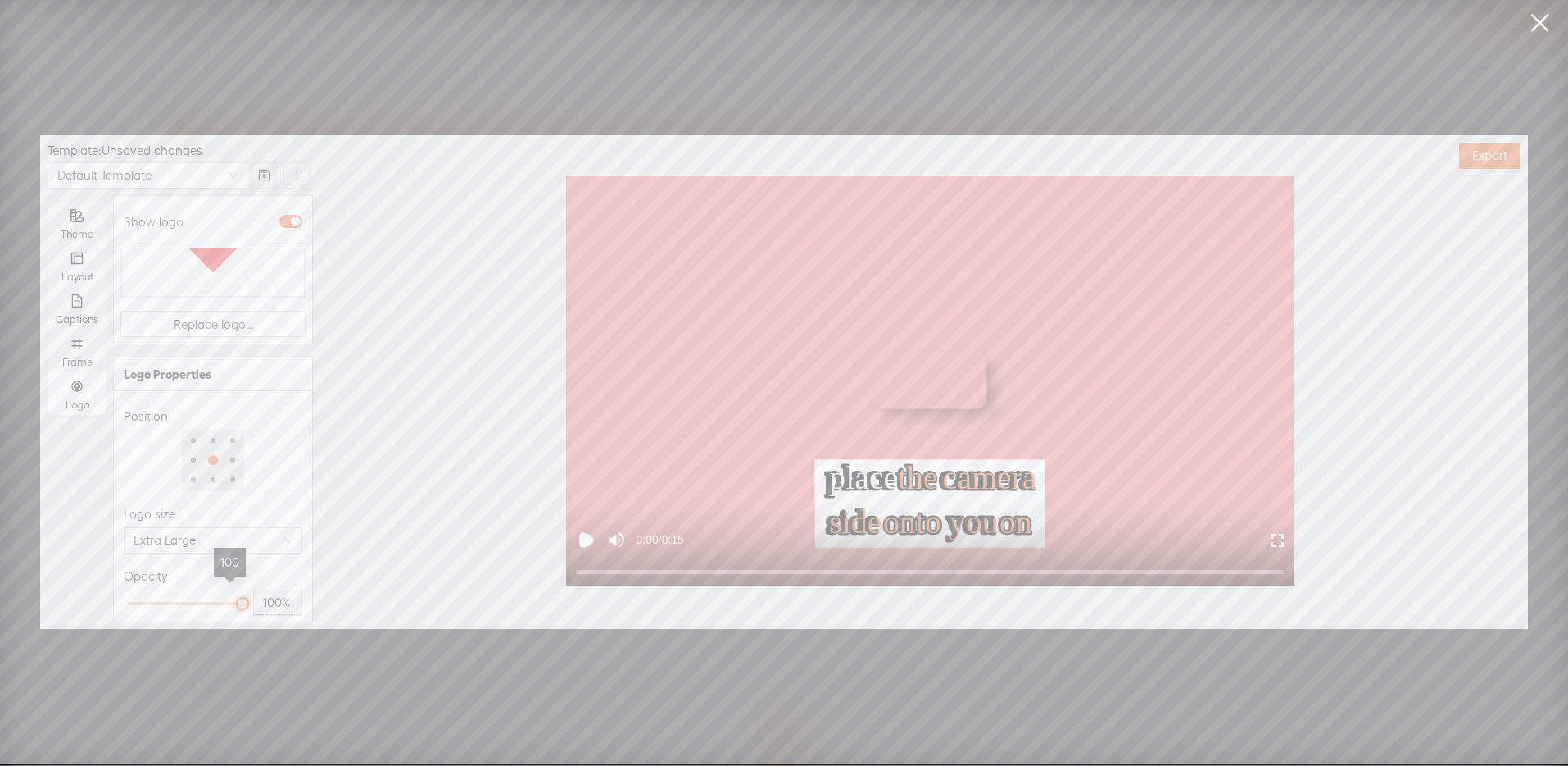
drag, startPoint x: 220, startPoint y: 589, endPoint x: 231, endPoint y: 591, distance: 11.2
click at [231, 598] on div at bounding box center [185, 603] width 115 height 10
click at [188, 475] on div at bounding box center [193, 480] width 10 height 10
click at [205, 452] on div at bounding box center [213, 460] width 17 height 17
click at [208, 455] on div at bounding box center [213, 460] width 10 height 10
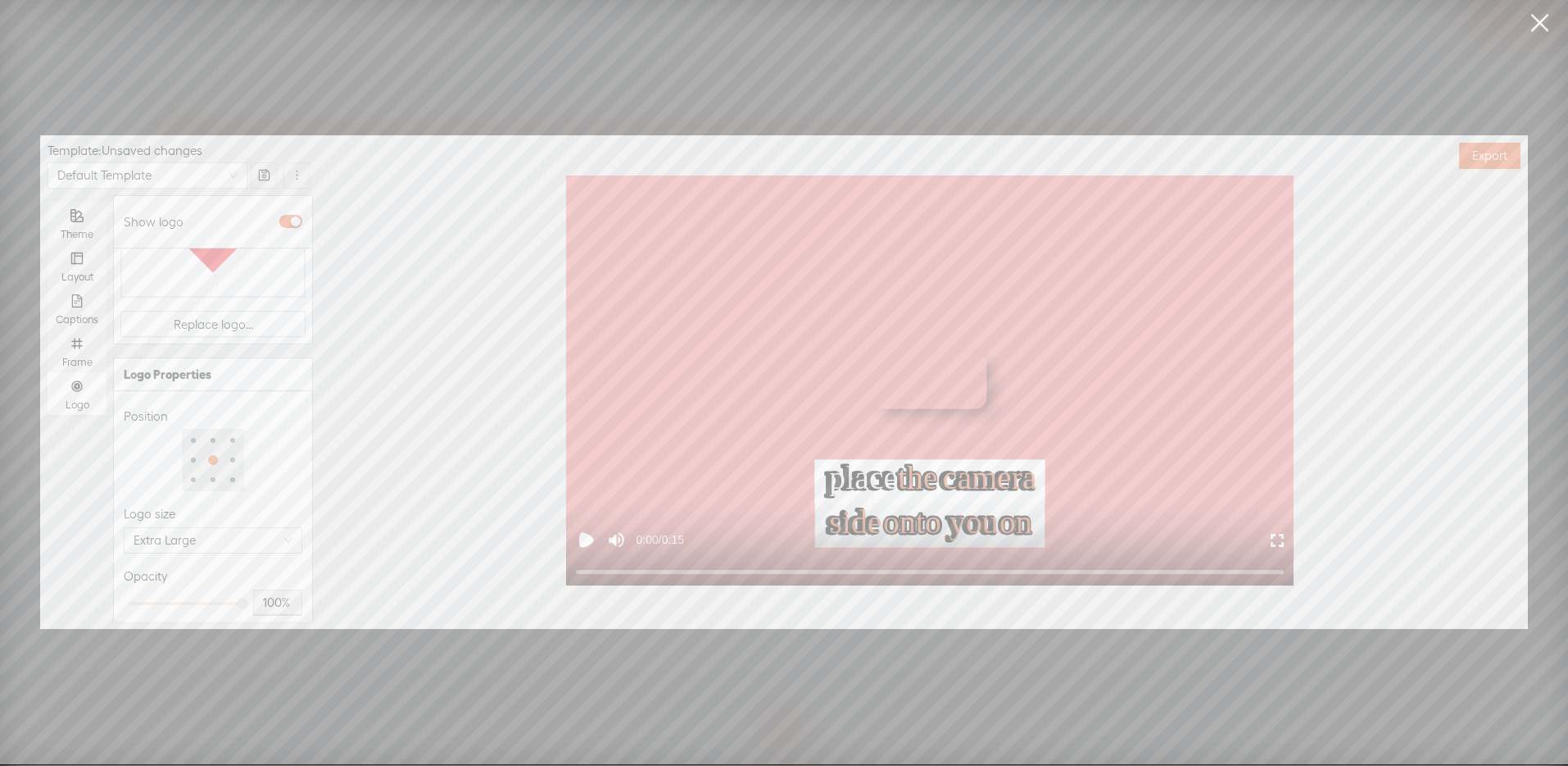
click at [265, 464] on div at bounding box center [212, 459] width 179 height 62
click at [1493, 150] on span "Export" at bounding box center [1490, 156] width 35 height 17
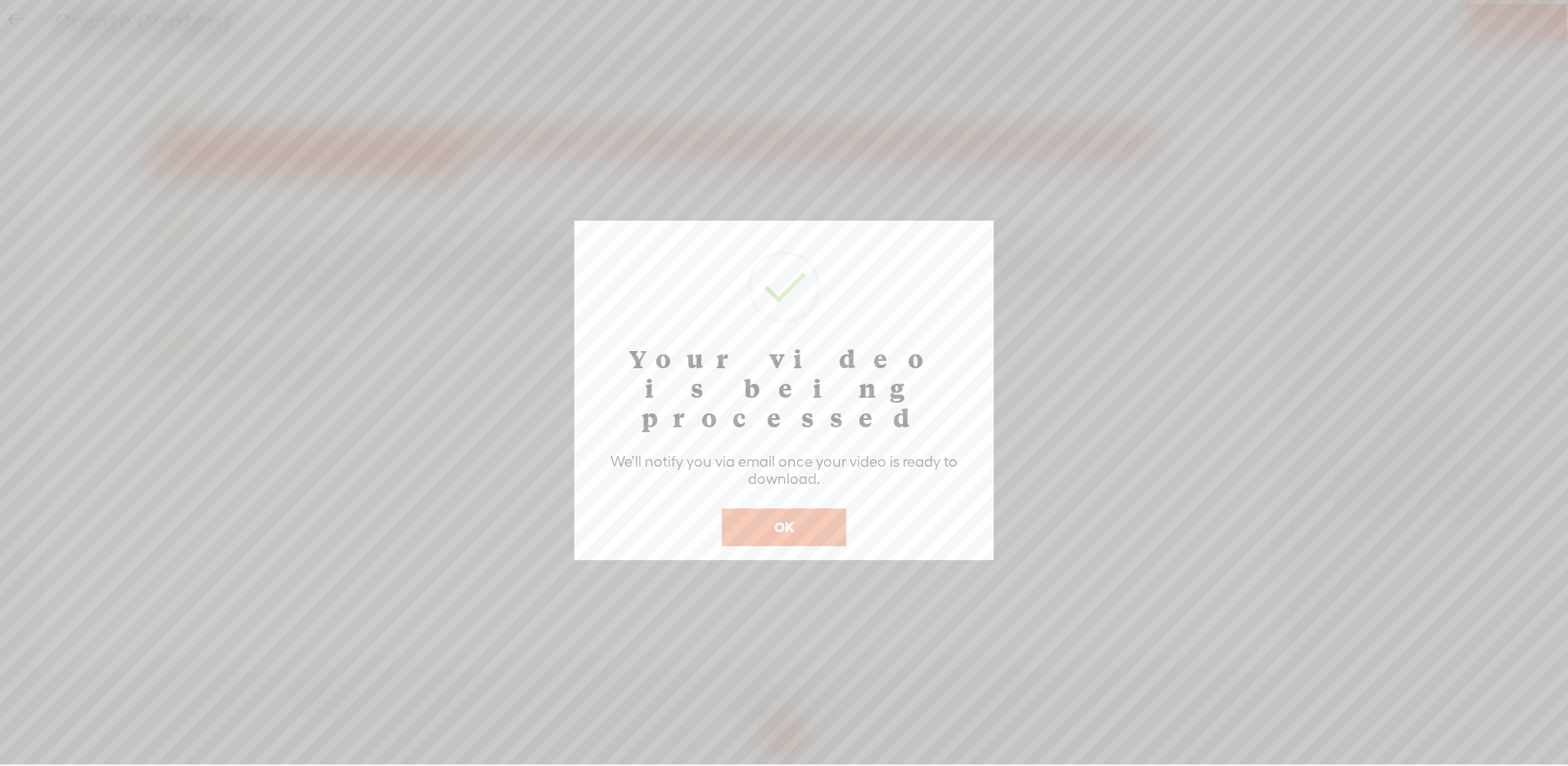
click at [792, 508] on button "OK" at bounding box center [784, 527] width 124 height 38
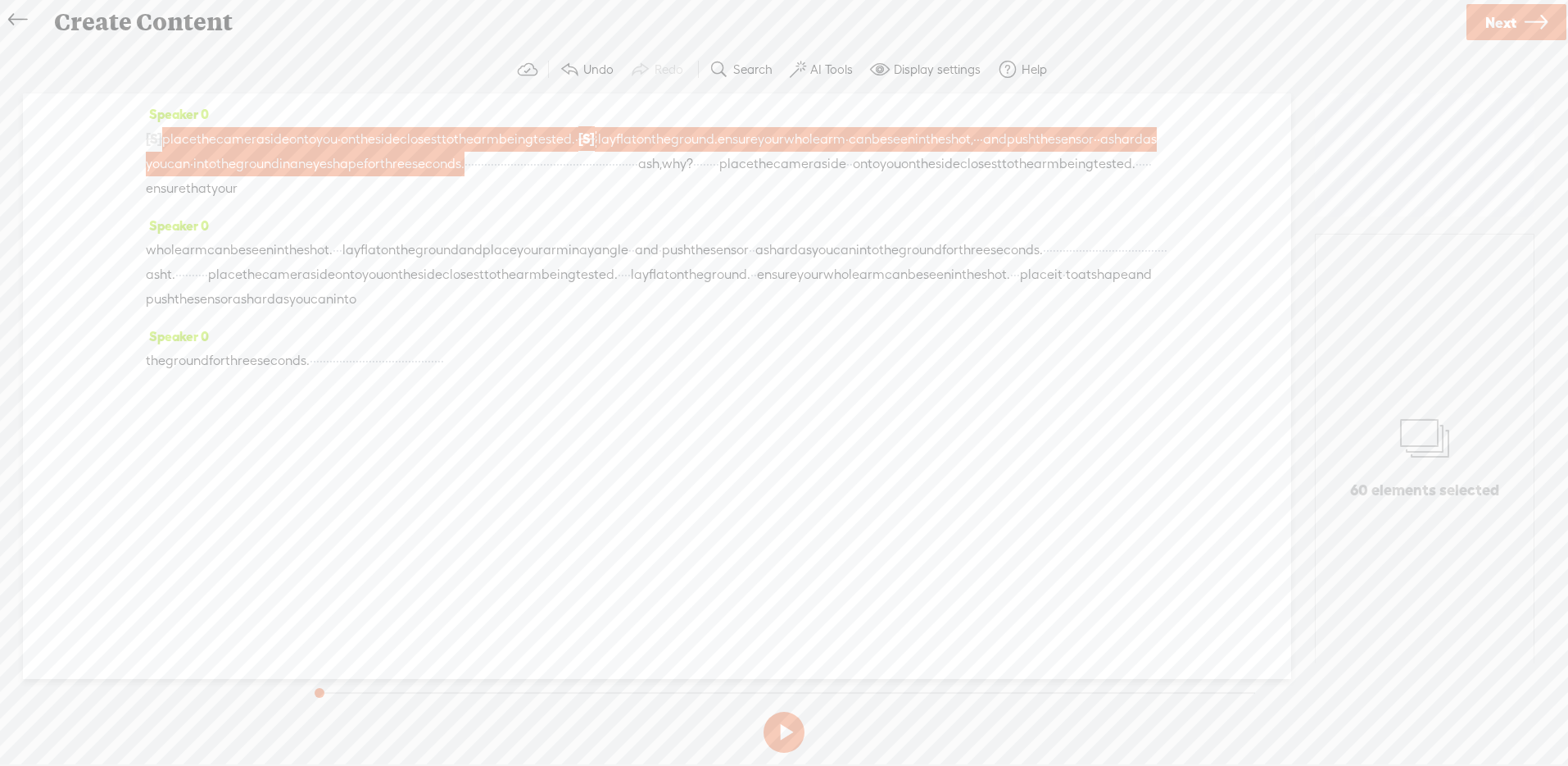
click at [510, 201] on div "[S] · · · · · · · · · · · · · · · · · · · · ash eye. · · · · · place the camera…" at bounding box center [657, 163] width 1022 height 75
click at [719, 176] on span "place" at bounding box center [736, 164] width 34 height 24
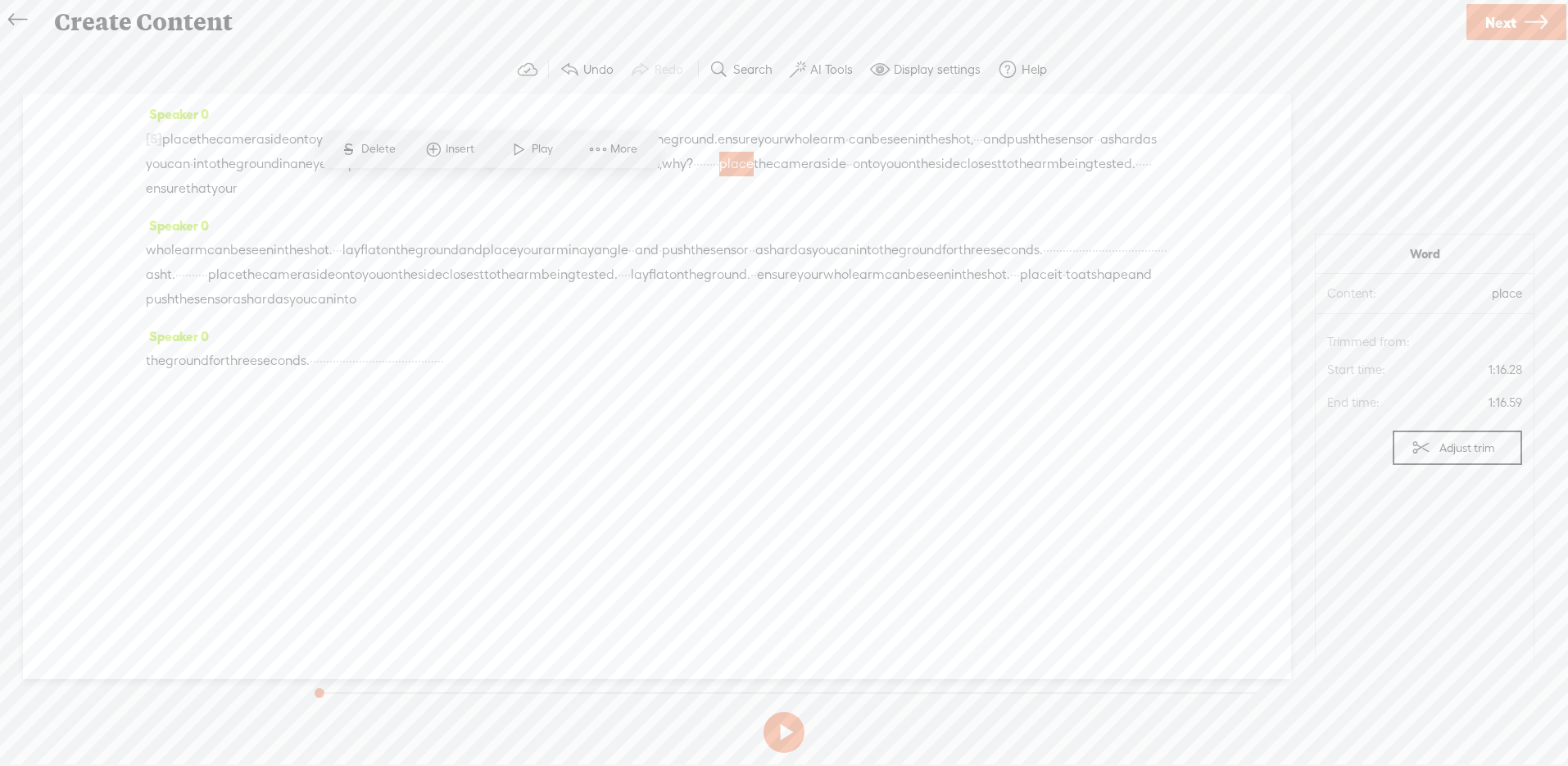
drag, startPoint x: 408, startPoint y: 274, endPoint x: 392, endPoint y: 275, distance: 16.0
click at [392, 275] on div "whole arm can be seen in the shot. · · · lay flat on the ground and place your …" at bounding box center [657, 275] width 1022 height 74
click at [787, 270] on div "whole arm can be seen in the shot. · [S] · · lay flat on the ground and place y…" at bounding box center [657, 275] width 1022 height 75
click at [784, 277] on div "whole arm can be seen in the shot. · [S] · · lay flat on the ground and place y…" at bounding box center [657, 275] width 1022 height 75
click at [959, 273] on div "whole arm can be seen in the shot. · [S] · · lay flat on the ground and place y…" at bounding box center [657, 275] width 1022 height 75
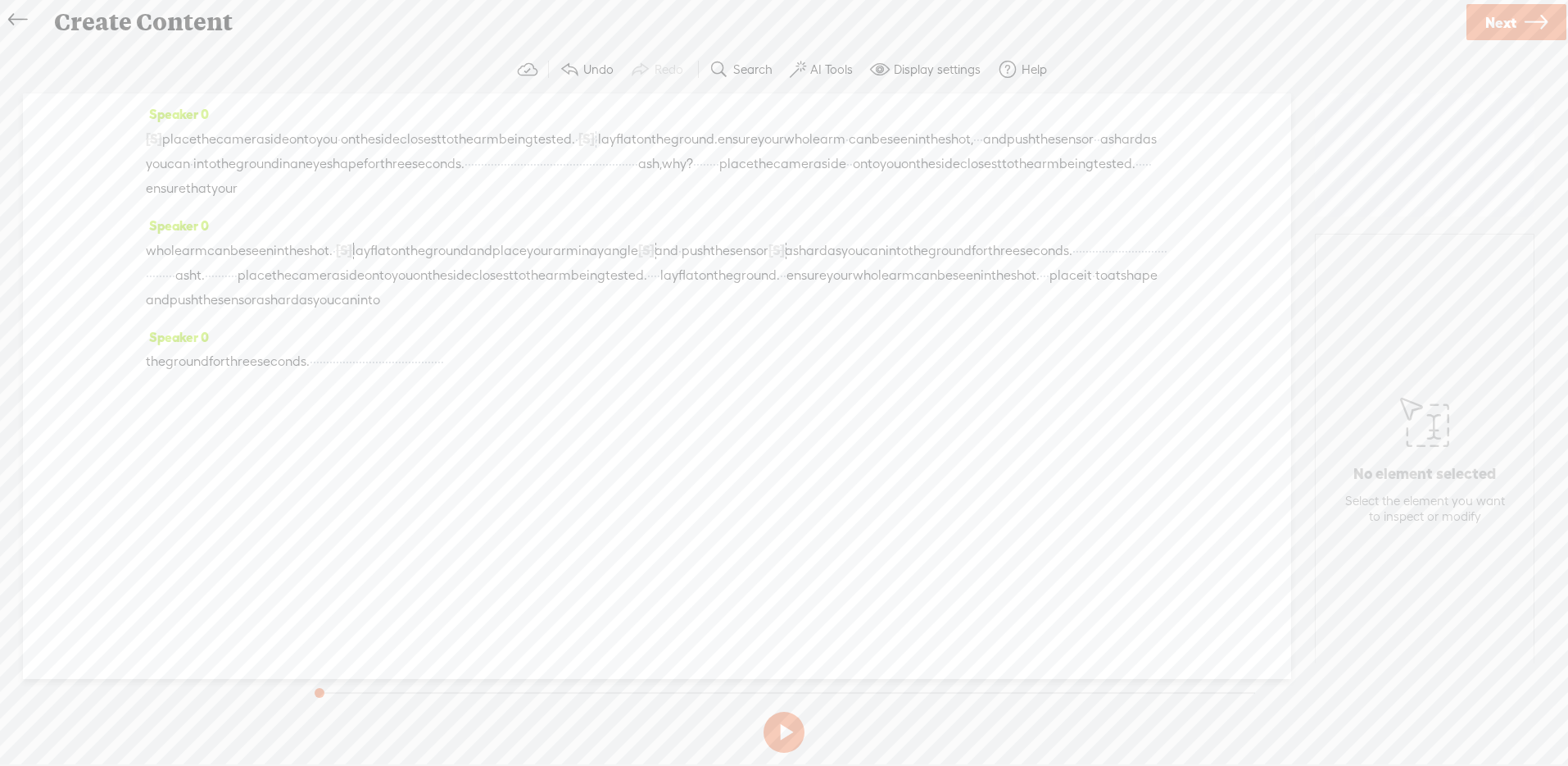
drag, startPoint x: 477, startPoint y: 186, endPoint x: 311, endPoint y: 303, distance: 203.1
click at [311, 303] on div "Speaker 0 [S] · · · · · · · · · · · · · · · · · · · · ash eye. · · · · · place …" at bounding box center [656, 386] width 1268 height 585
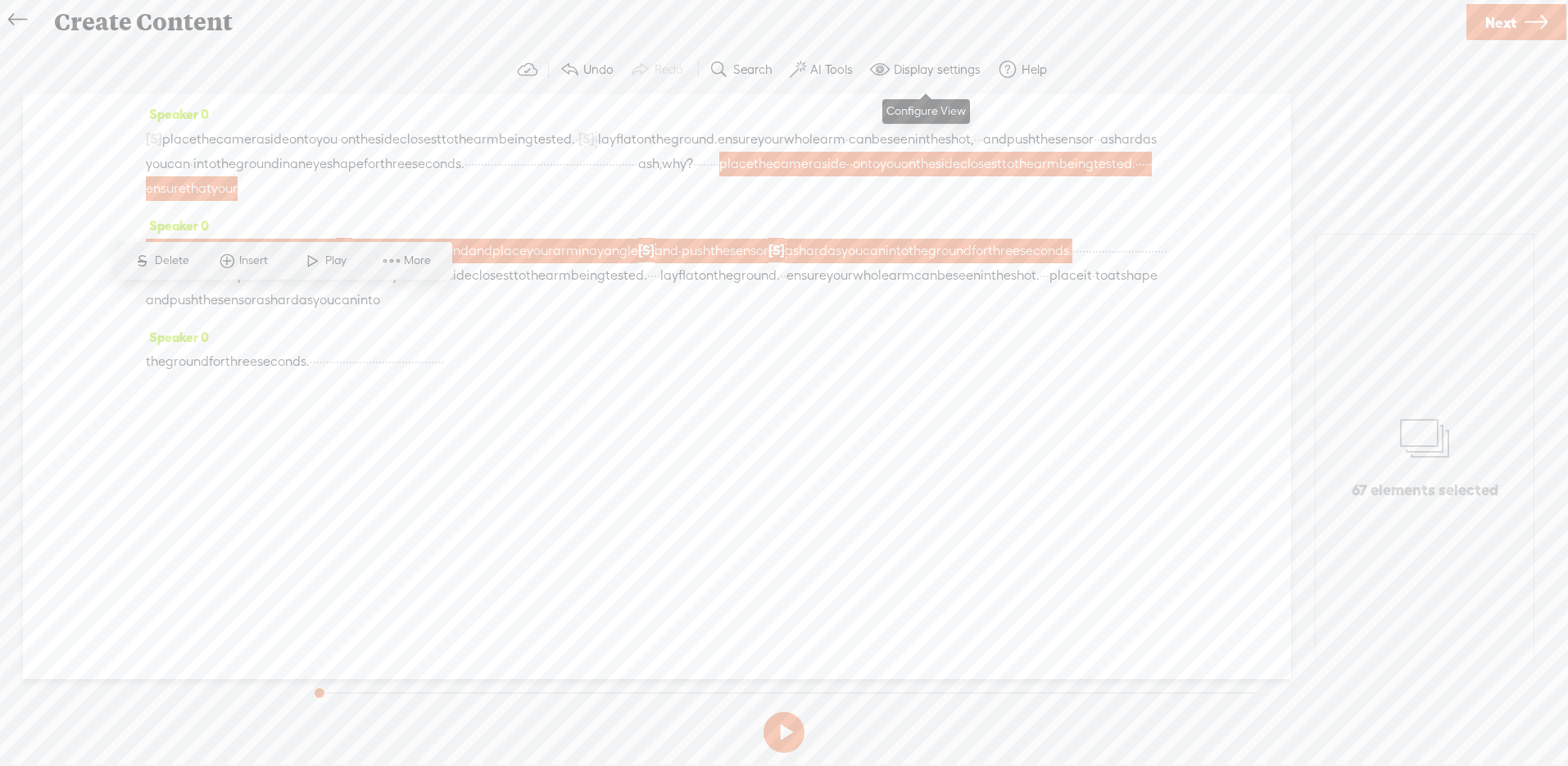
click at [916, 66] on label "Display settings" at bounding box center [937, 70] width 86 height 17
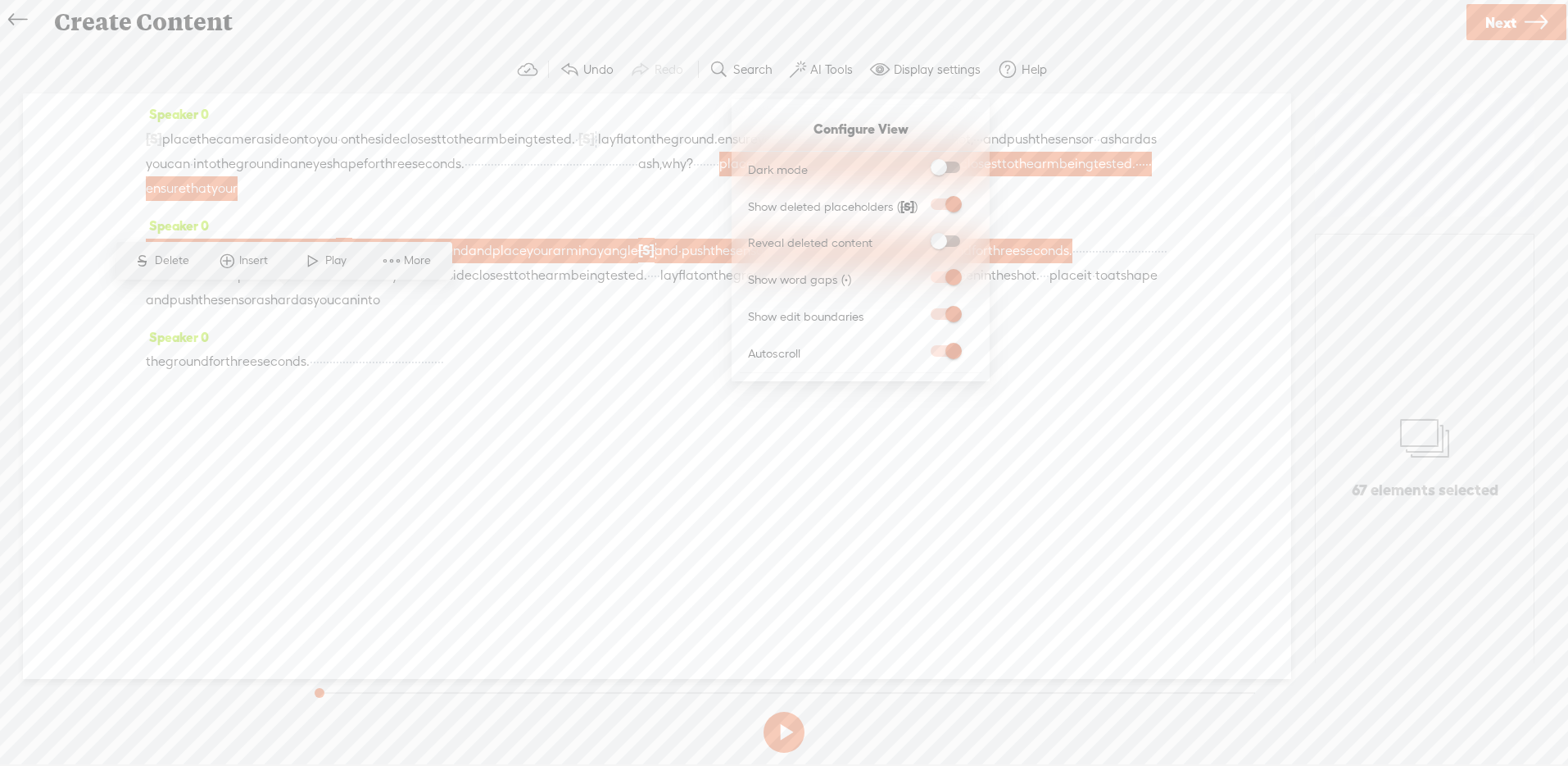
click at [1116, 80] on section "Undo Redo Search Remove Background Noise AI Tools Configure Magic Sound Enhance…" at bounding box center [784, 70] width 1535 height 48
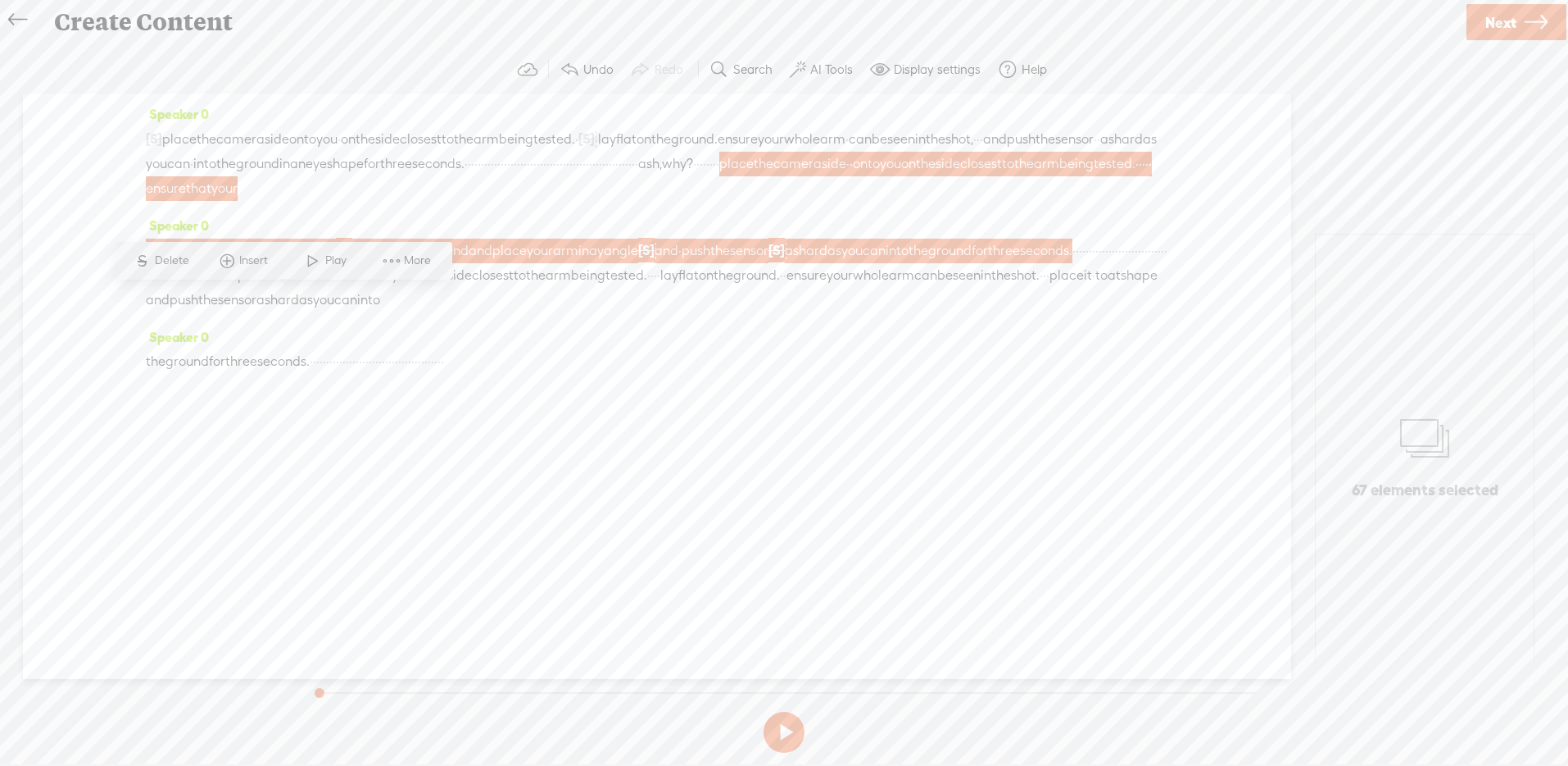
click at [1497, 26] on span "Next" at bounding box center [1500, 23] width 31 height 42
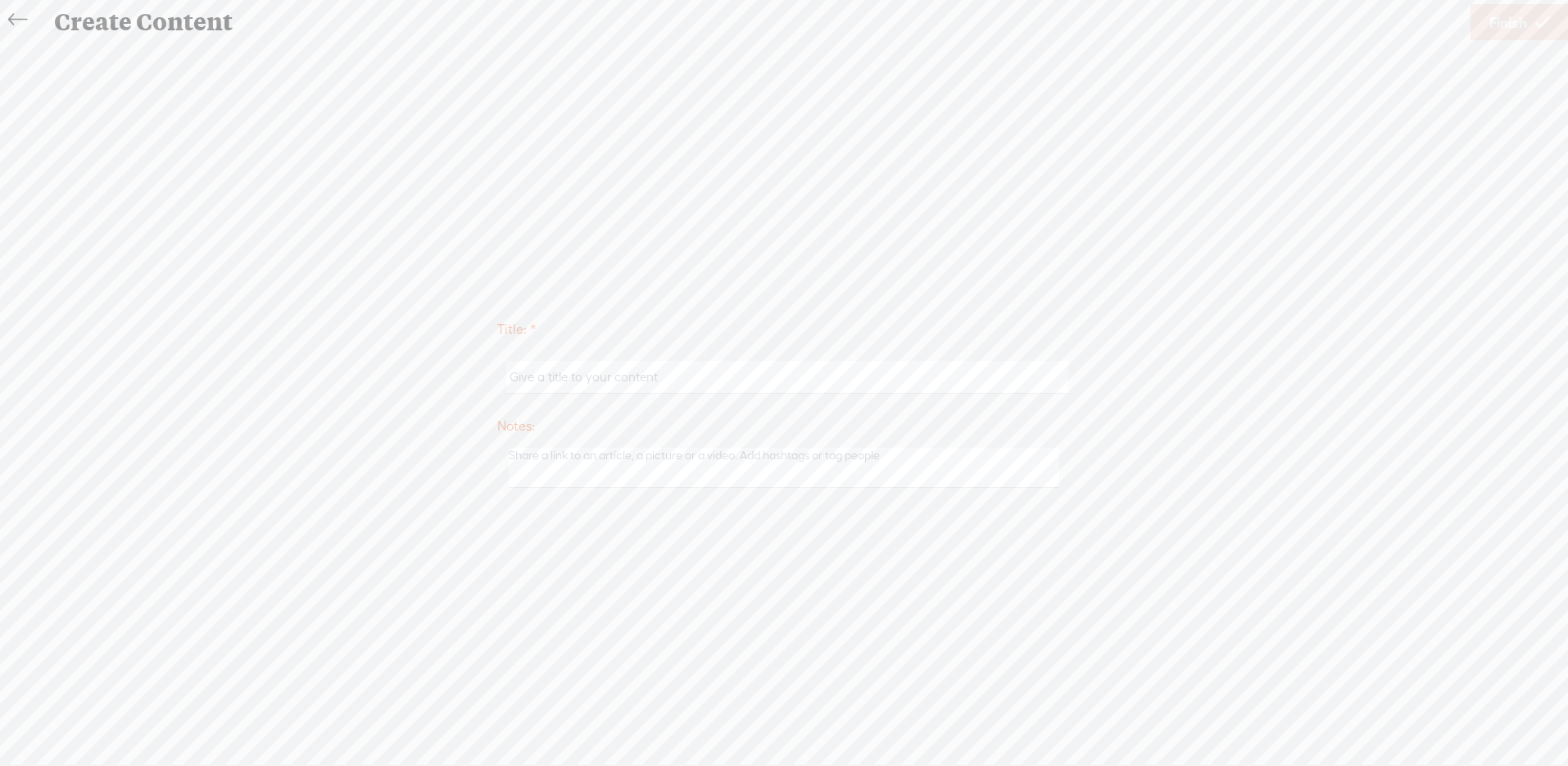
click at [7, 11] on link at bounding box center [22, 19] width 37 height 33
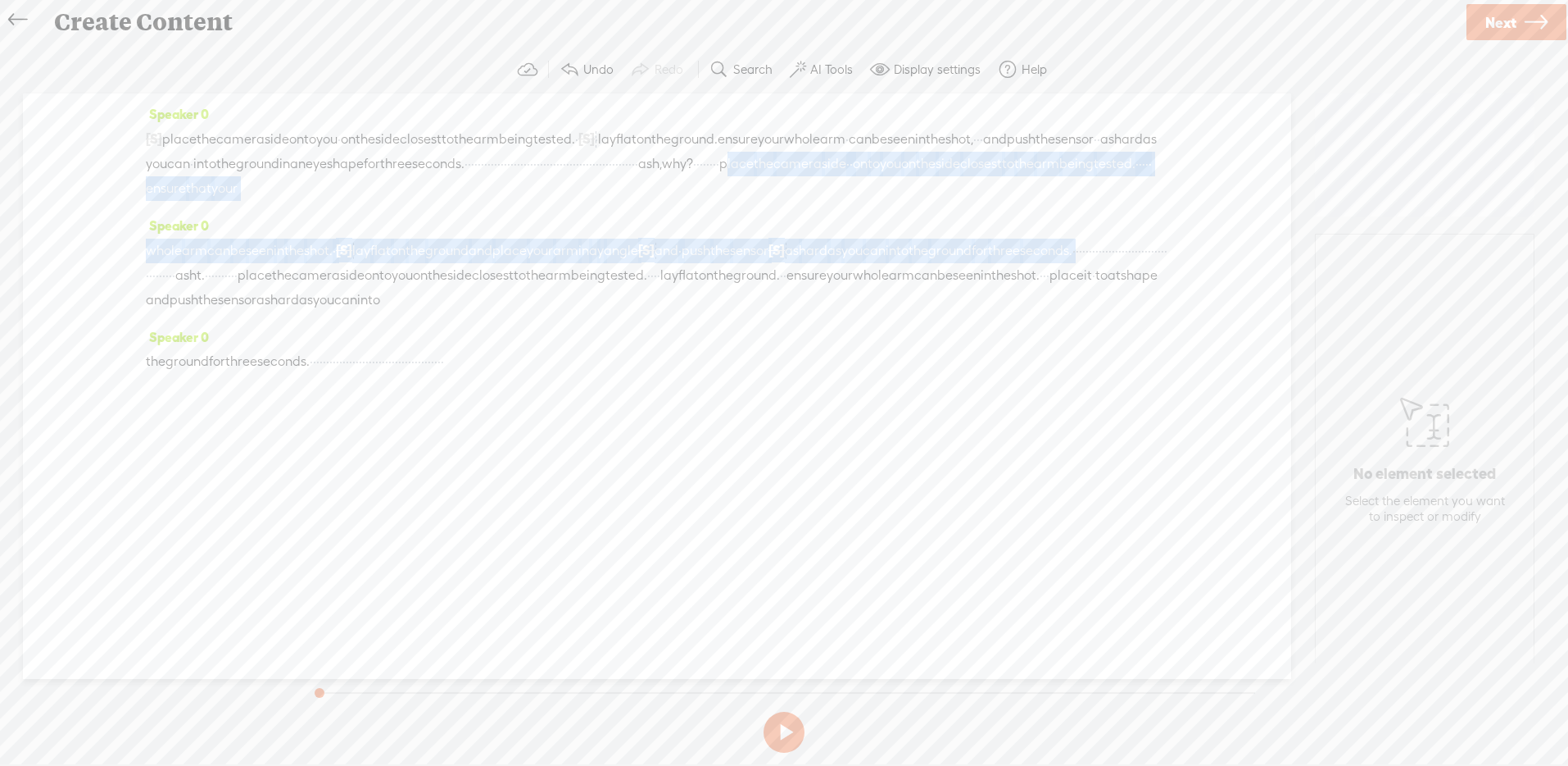
drag, startPoint x: 475, startPoint y: 186, endPoint x: 315, endPoint y: 295, distance: 193.6
click at [315, 295] on div "Speaker 0 [S] · · · · · · · · · · · · · · · · · · · · ash eye. · · · · · place …" at bounding box center [656, 386] width 1268 height 585
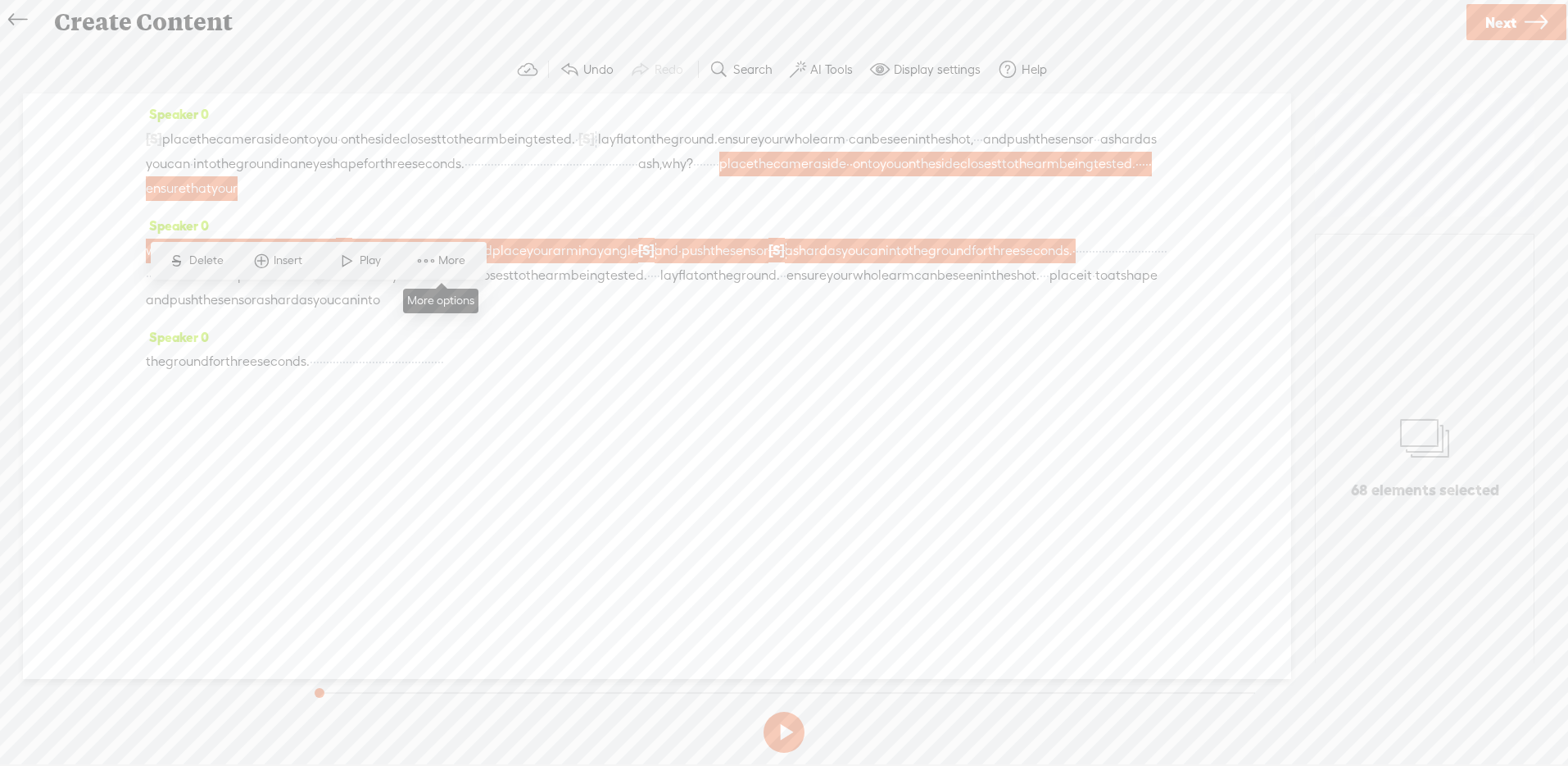
click at [440, 256] on span "More" at bounding box center [453, 261] width 31 height 17
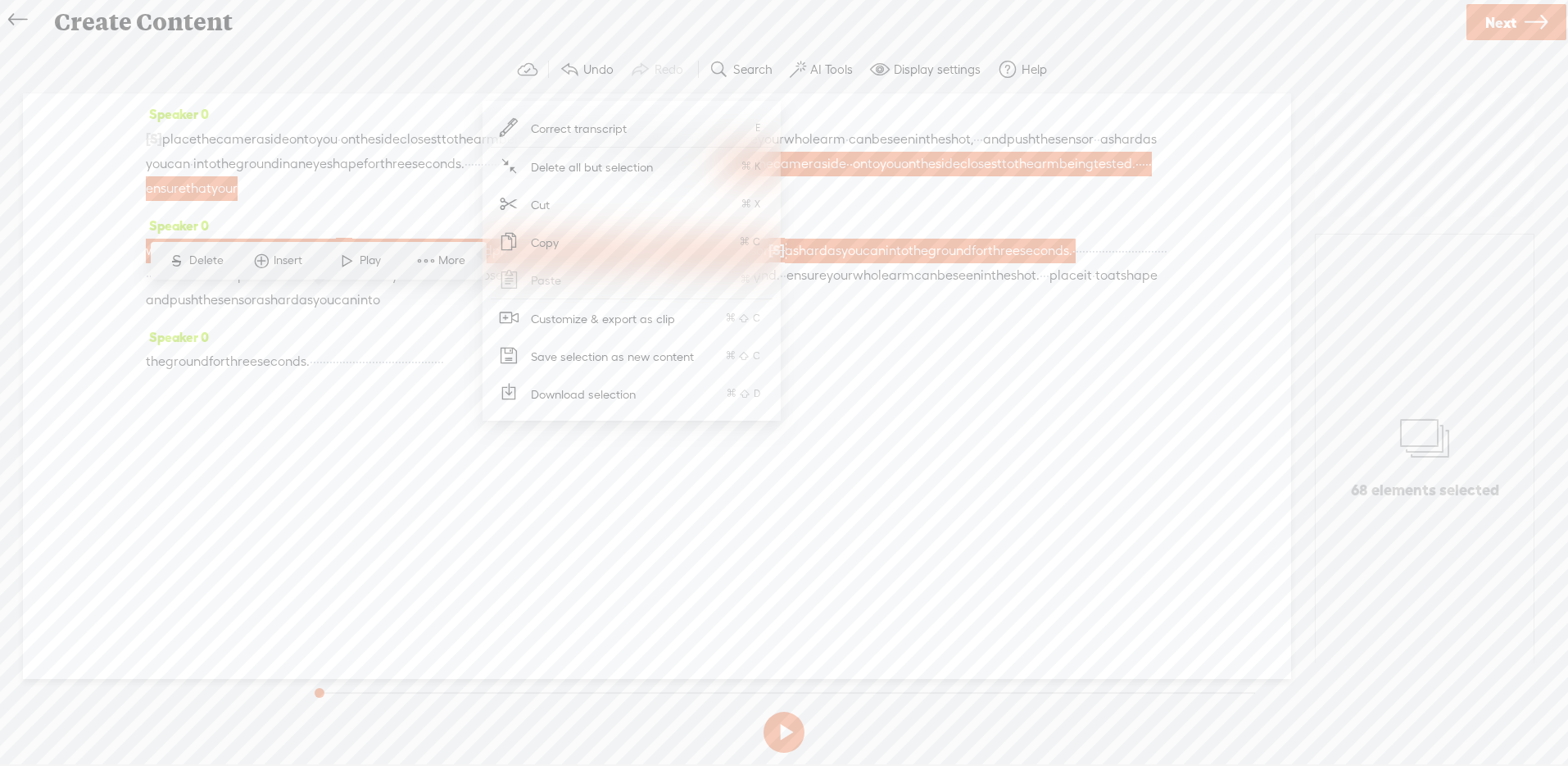
click at [611, 315] on span "Customize & export as clip" at bounding box center [603, 318] width 209 height 37
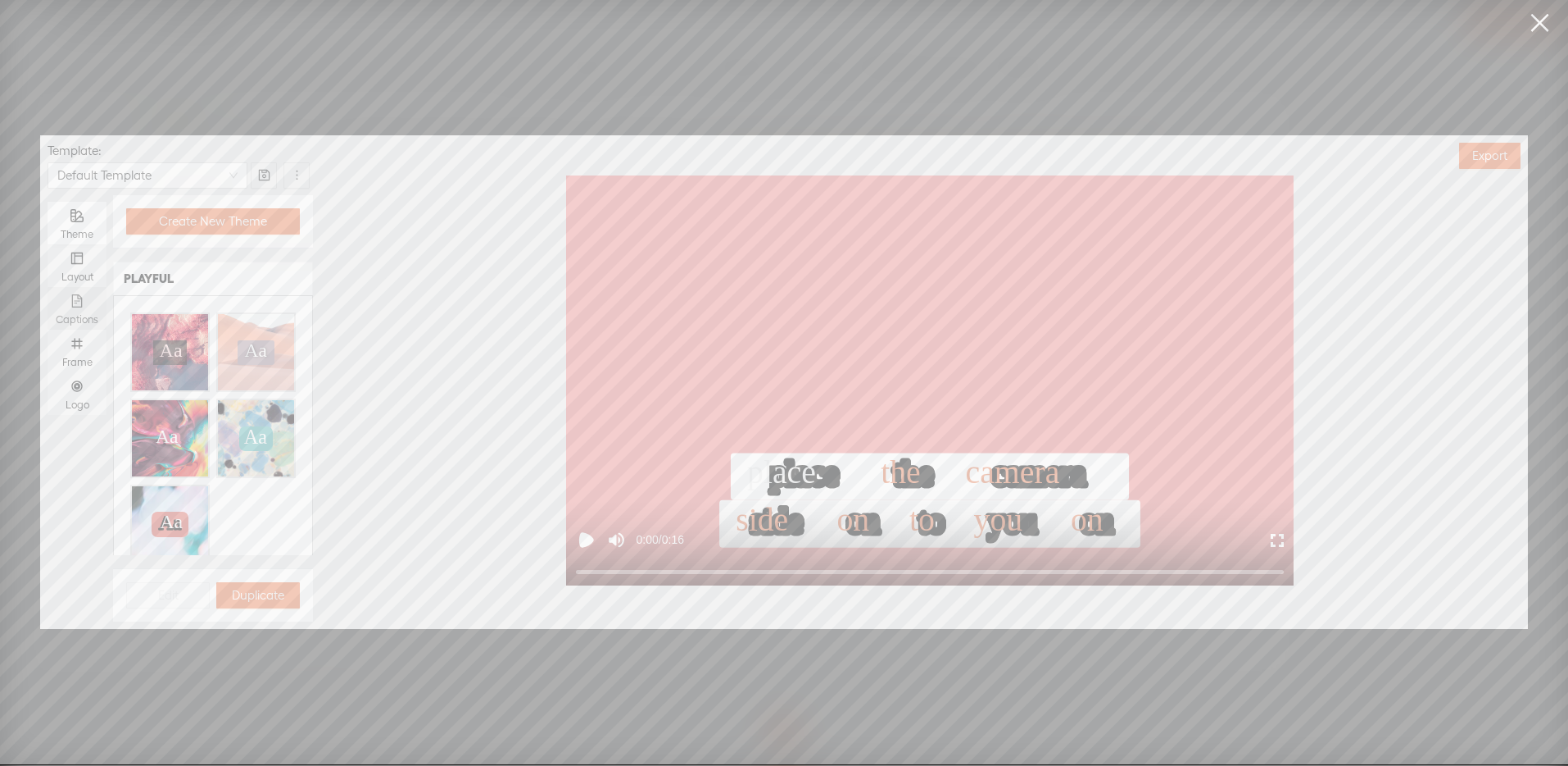
click at [79, 301] on icon "file-text" at bounding box center [77, 301] width 13 height 13
click at [48, 287] on input "Captions" at bounding box center [48, 287] width 0 height 0
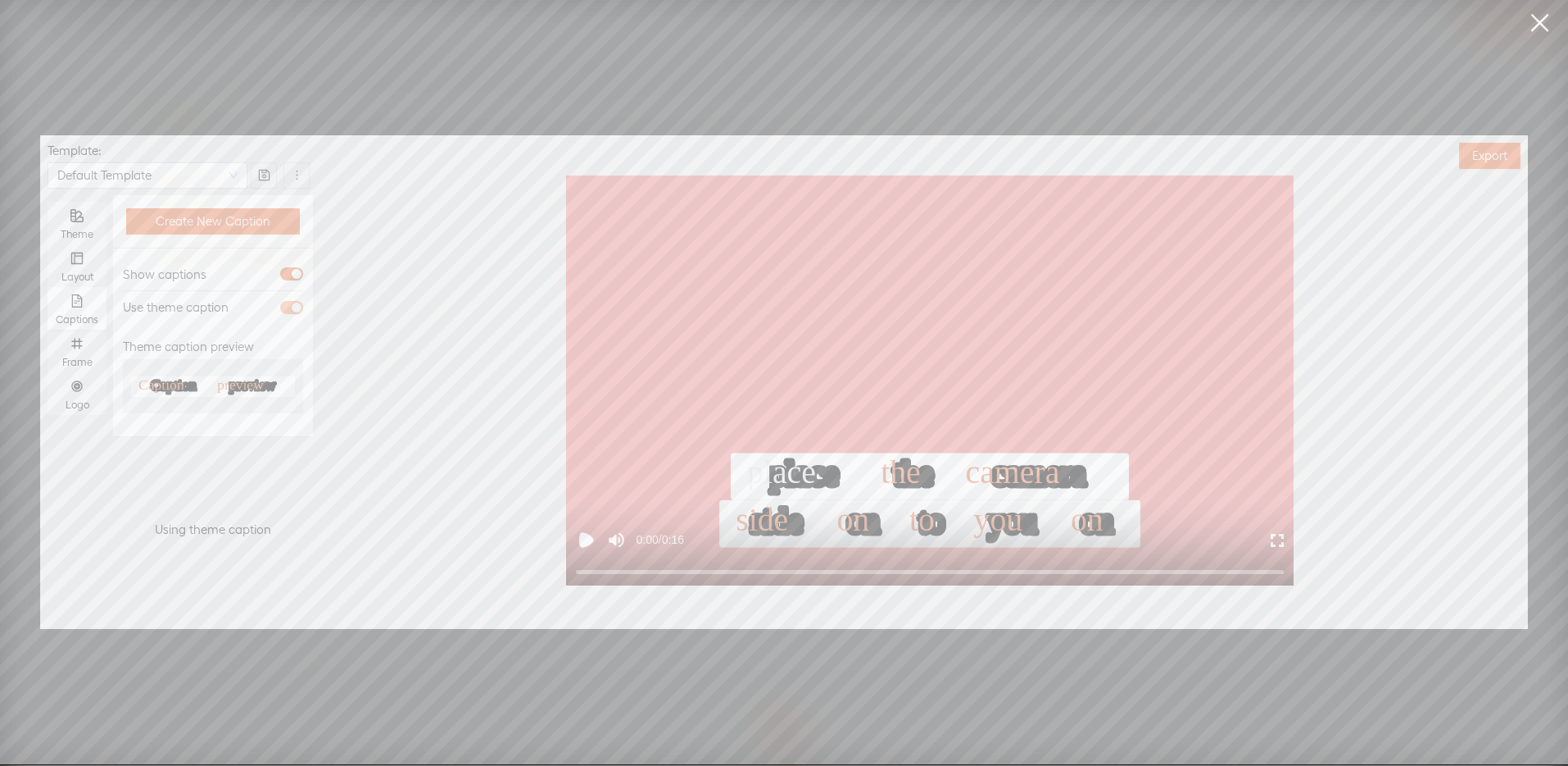
click at [291, 306] on div "button" at bounding box center [296, 307] width 10 height 10
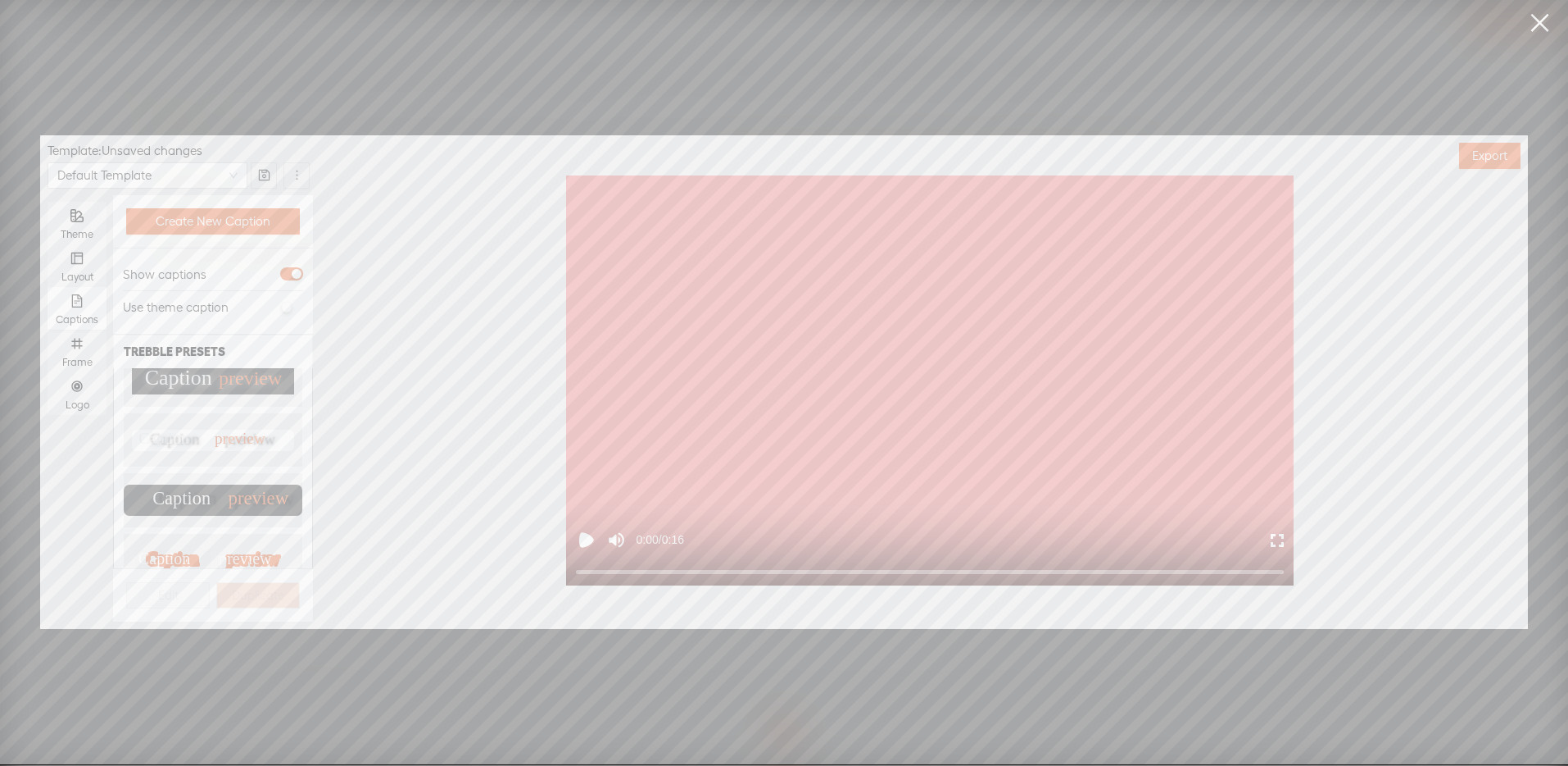
scroll to position [213, 0]
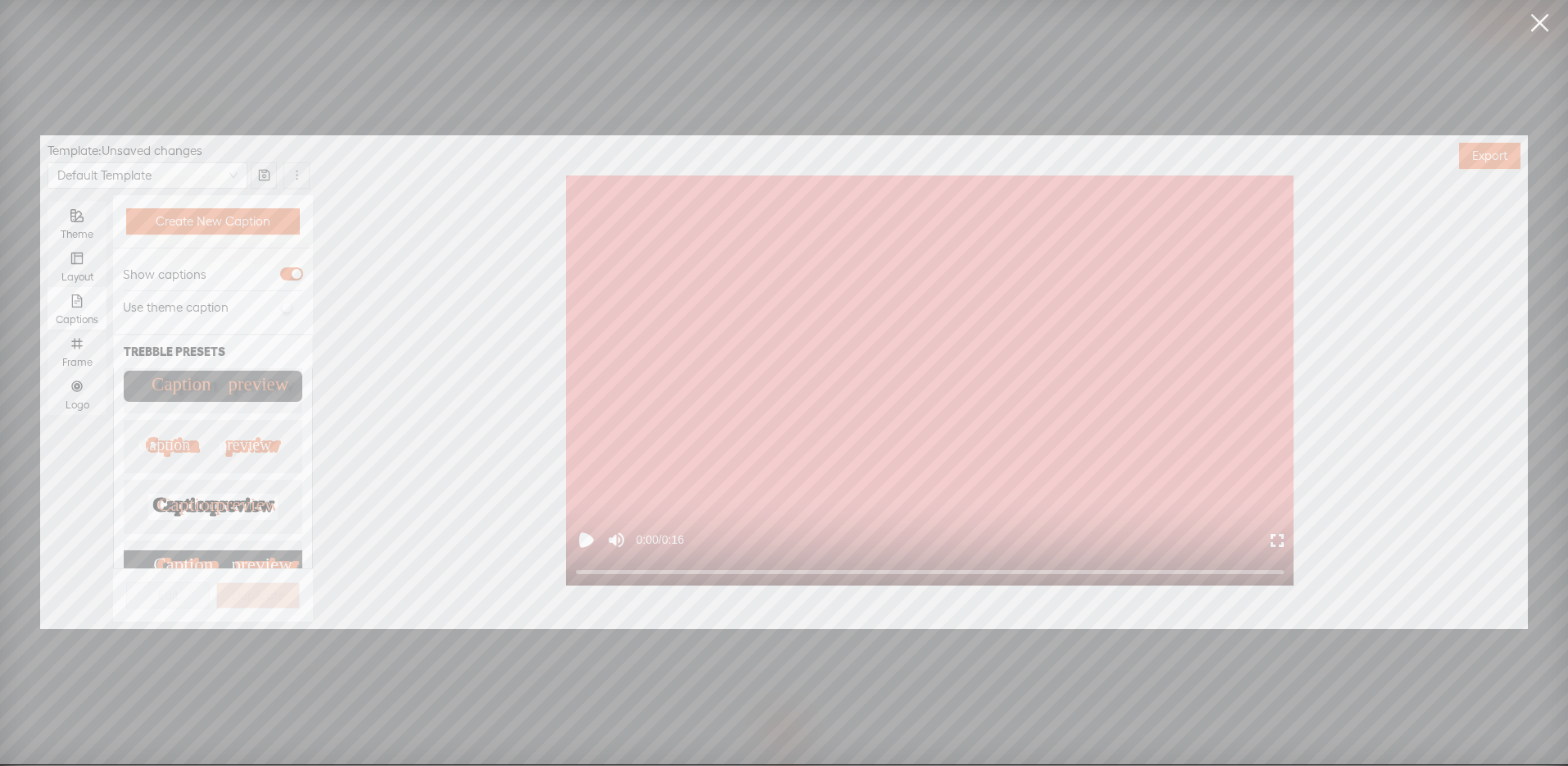
click at [191, 494] on text "Caption" at bounding box center [188, 504] width 62 height 21
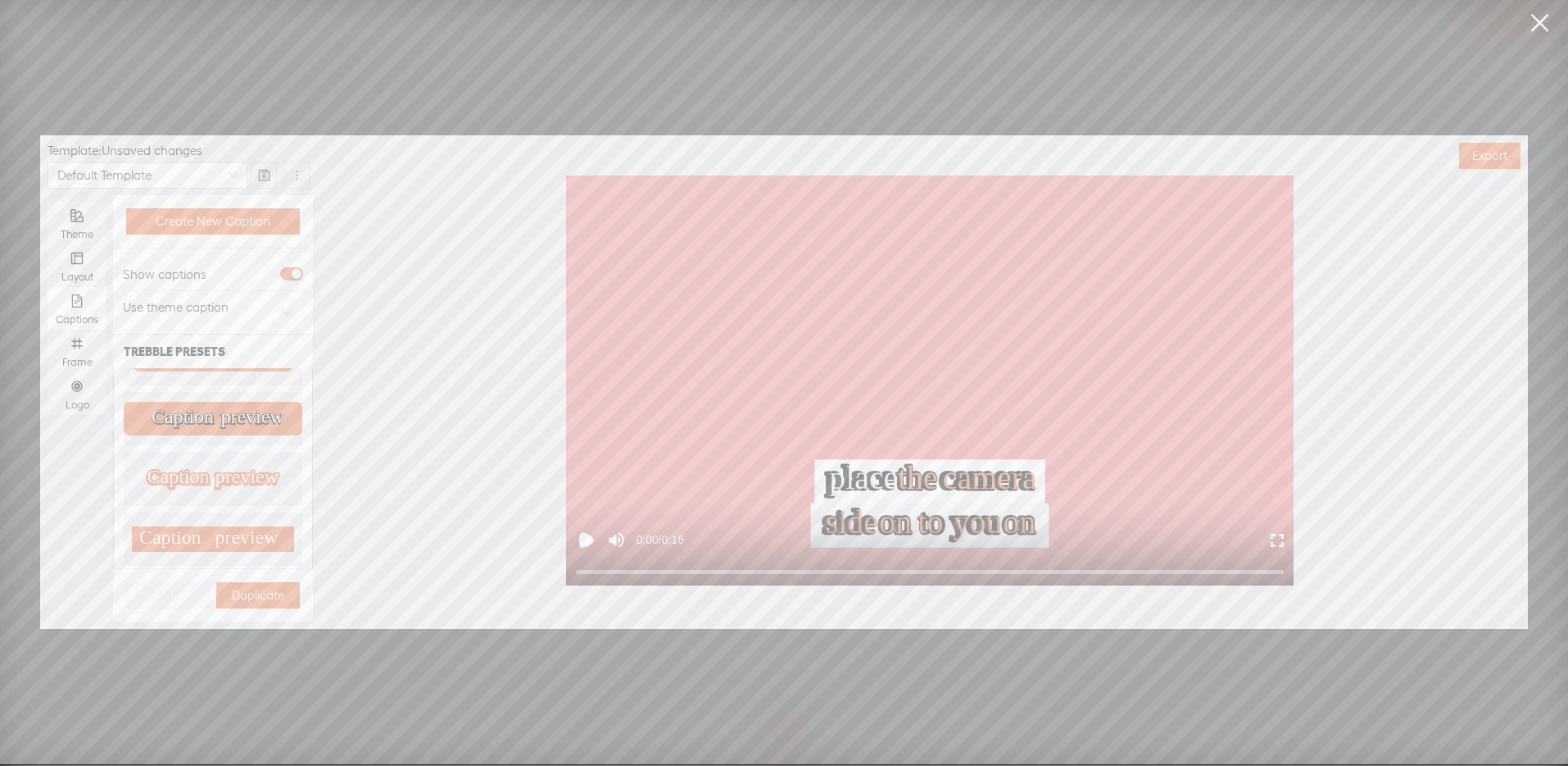
scroll to position [742, 0]
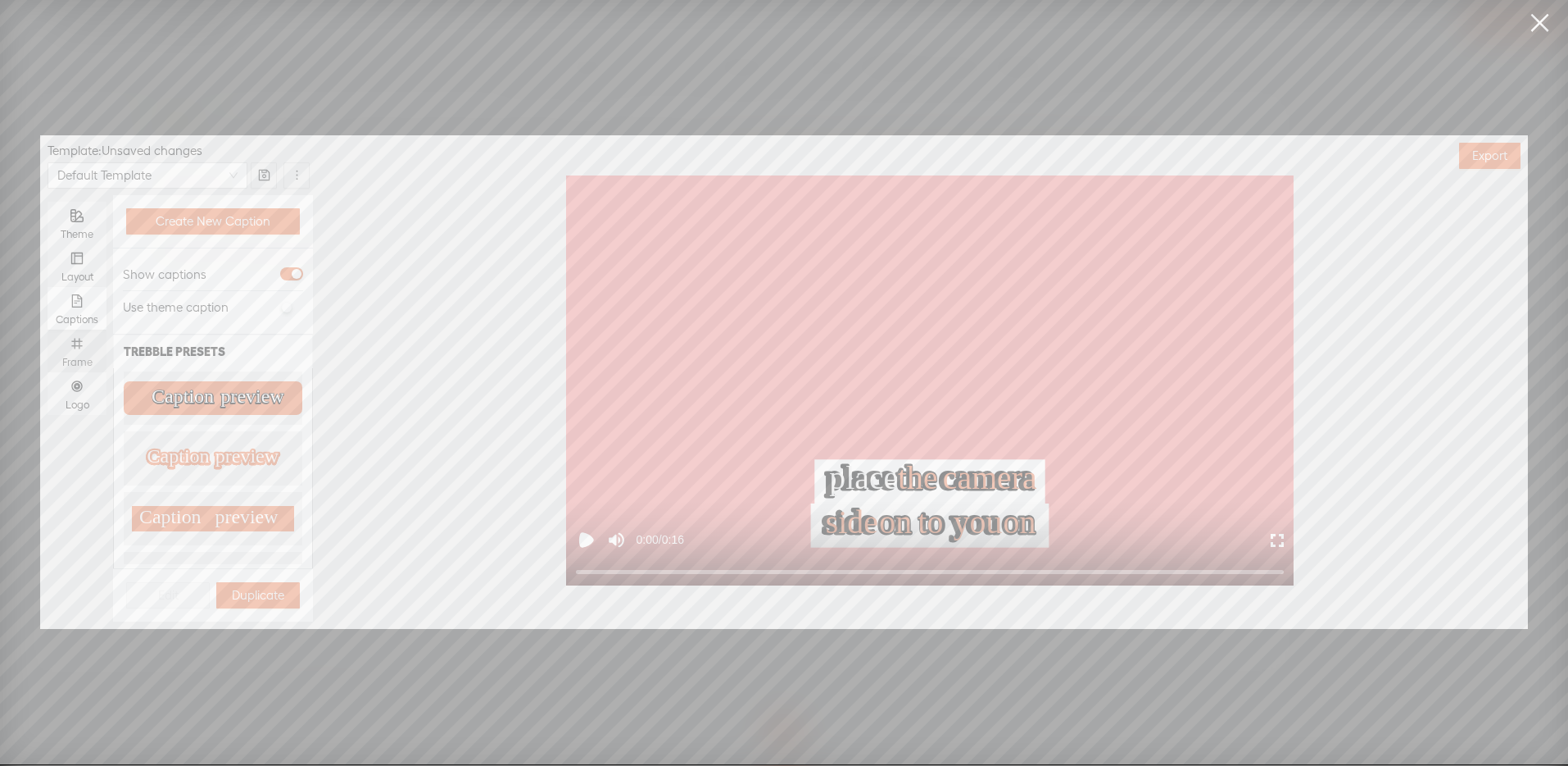
click at [73, 346] on icon "number" at bounding box center [77, 344] width 13 height 13
click at [48, 329] on input "Frame" at bounding box center [48, 329] width 0 height 0
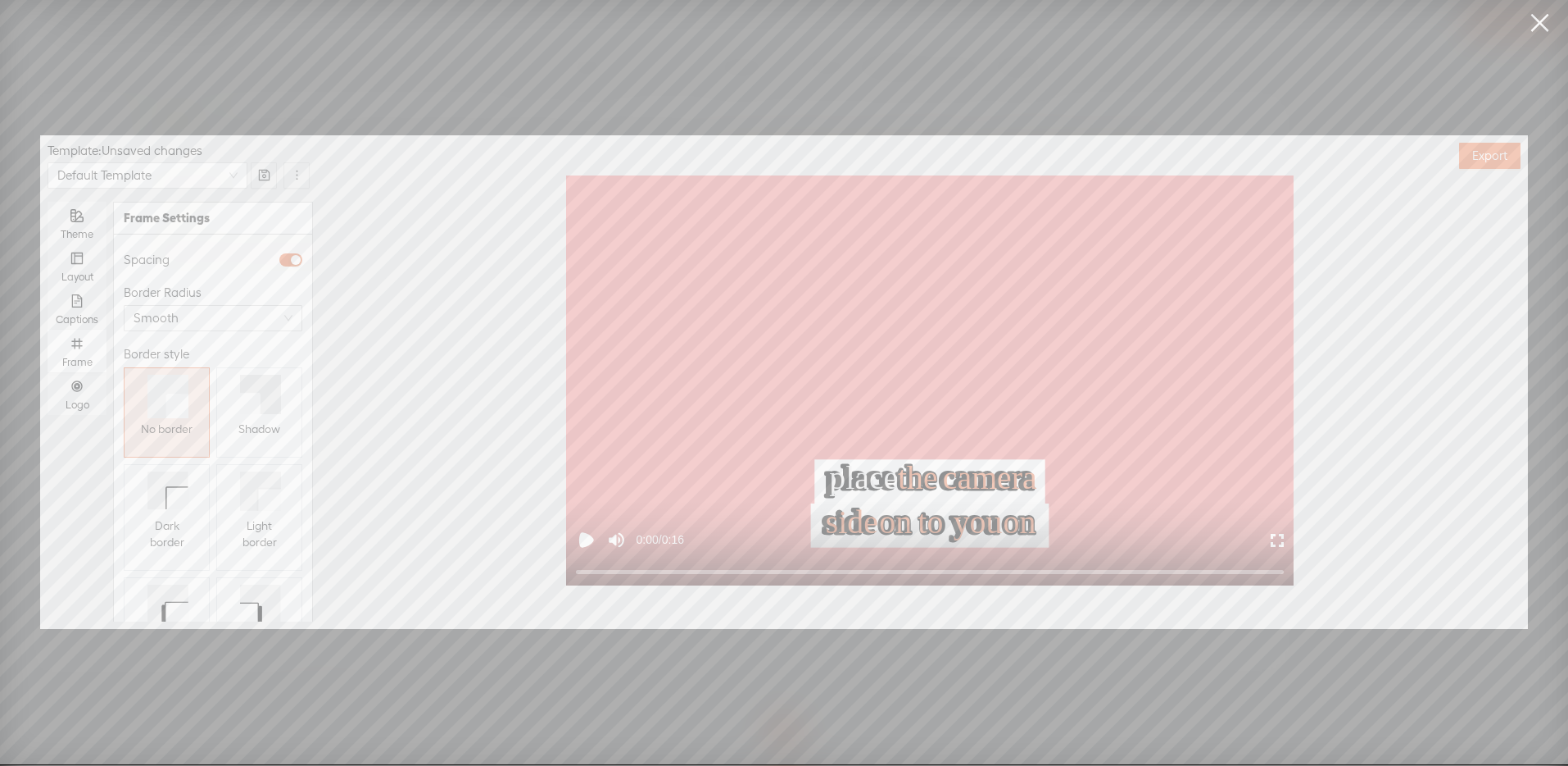
click at [254, 407] on icon at bounding box center [260, 394] width 41 height 39
click at [73, 390] on icon "number" at bounding box center [77, 386] width 13 height 13
click at [48, 372] on input "Logo" at bounding box center [48, 372] width 0 height 0
click at [205, 527] on span "Replace logo..." at bounding box center [213, 536] width 80 height 17
click at [159, 381] on img at bounding box center [165, 383] width 66 height 66
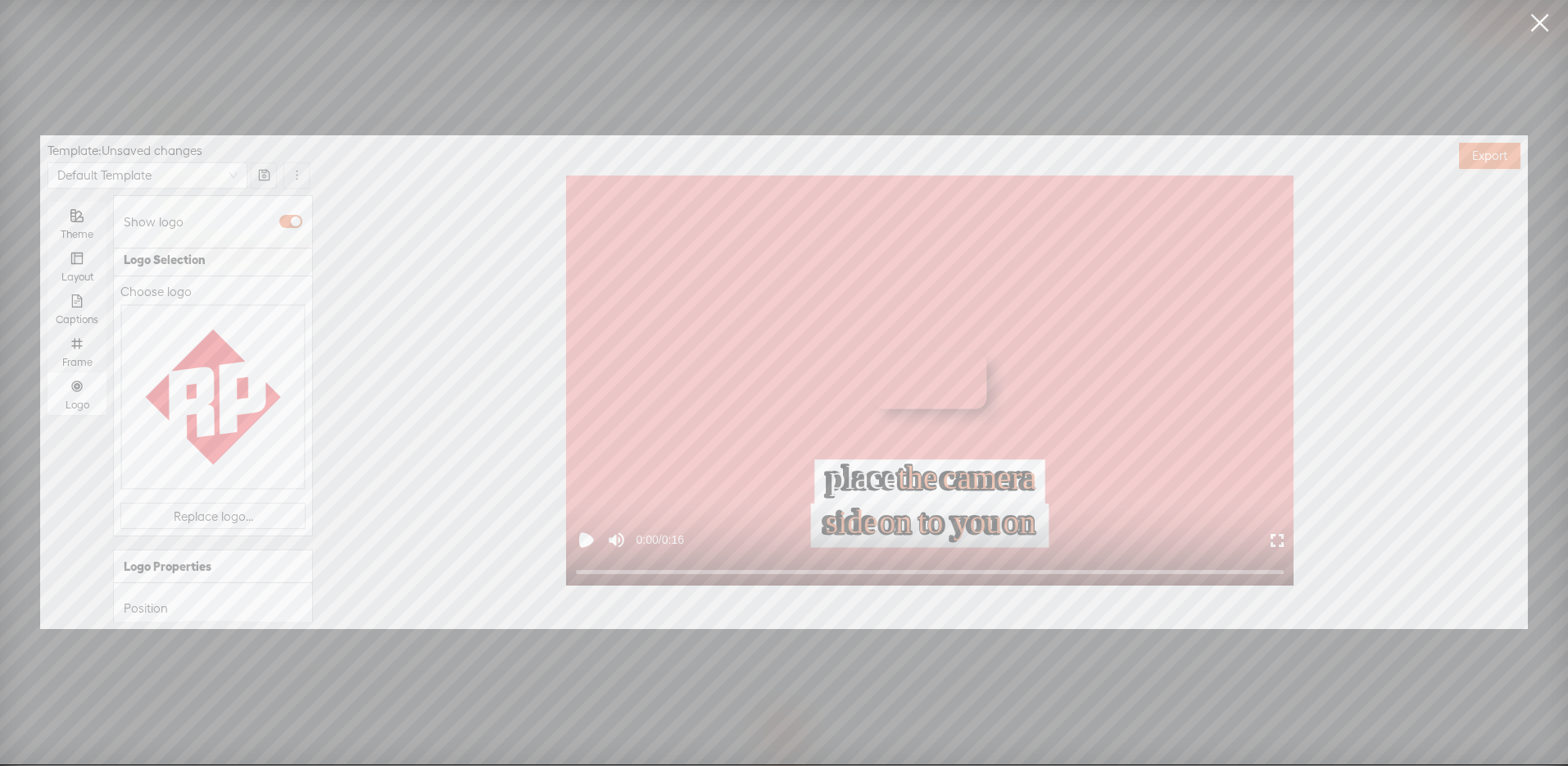
scroll to position [211, 0]
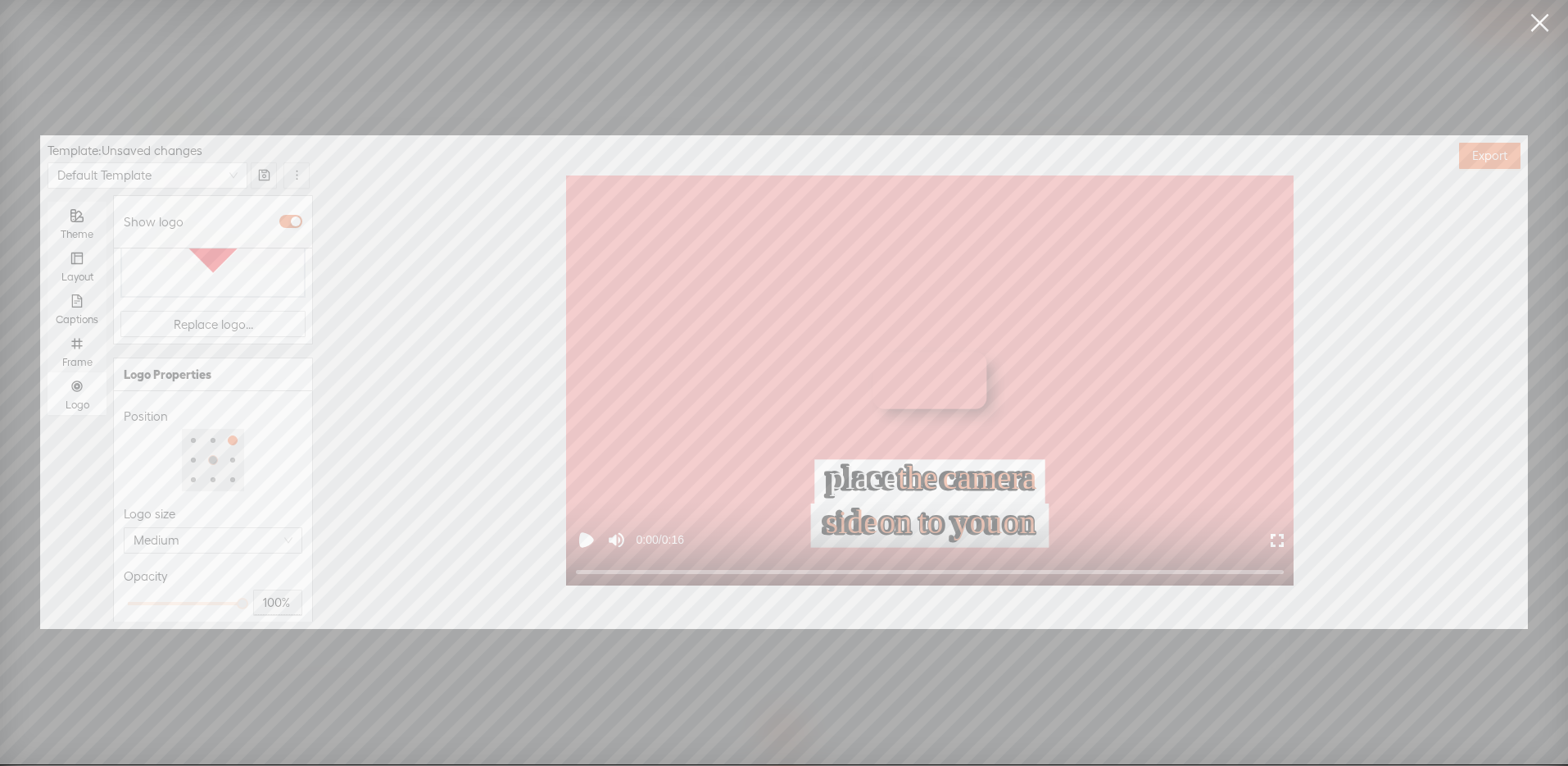
click at [208, 455] on div at bounding box center [213, 460] width 10 height 10
click at [239, 529] on span "Medium" at bounding box center [212, 540] width 159 height 24
click at [223, 637] on div "Extra Large" at bounding box center [206, 639] width 140 height 19
click at [410, 480] on div "place the camera place the camera side on to you on side on to you on 0:00 / 0:…" at bounding box center [929, 380] width 1194 height 410
click at [1489, 150] on span "Export" at bounding box center [1490, 156] width 35 height 17
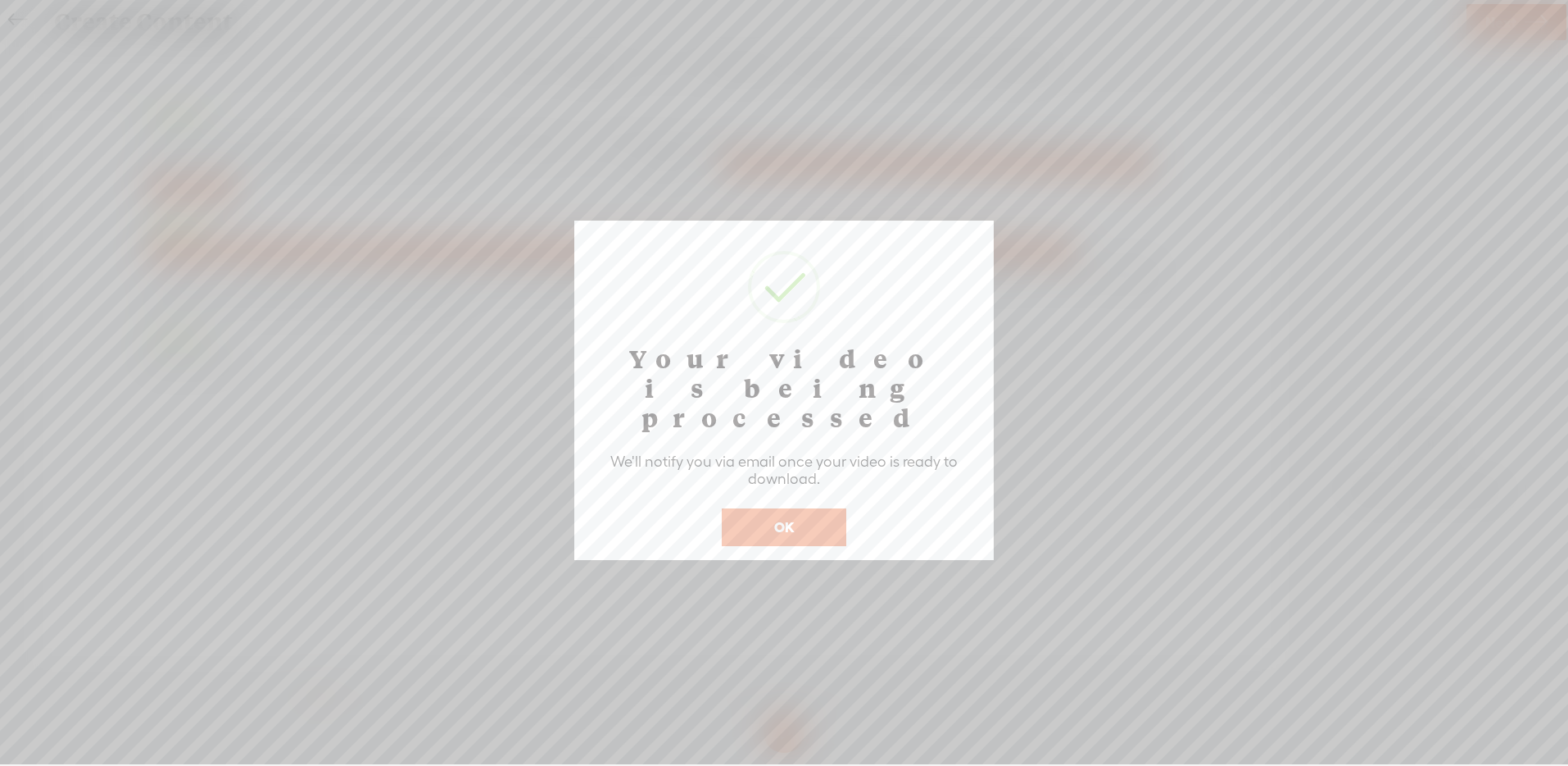
click at [787, 508] on button "OK" at bounding box center [784, 527] width 124 height 38
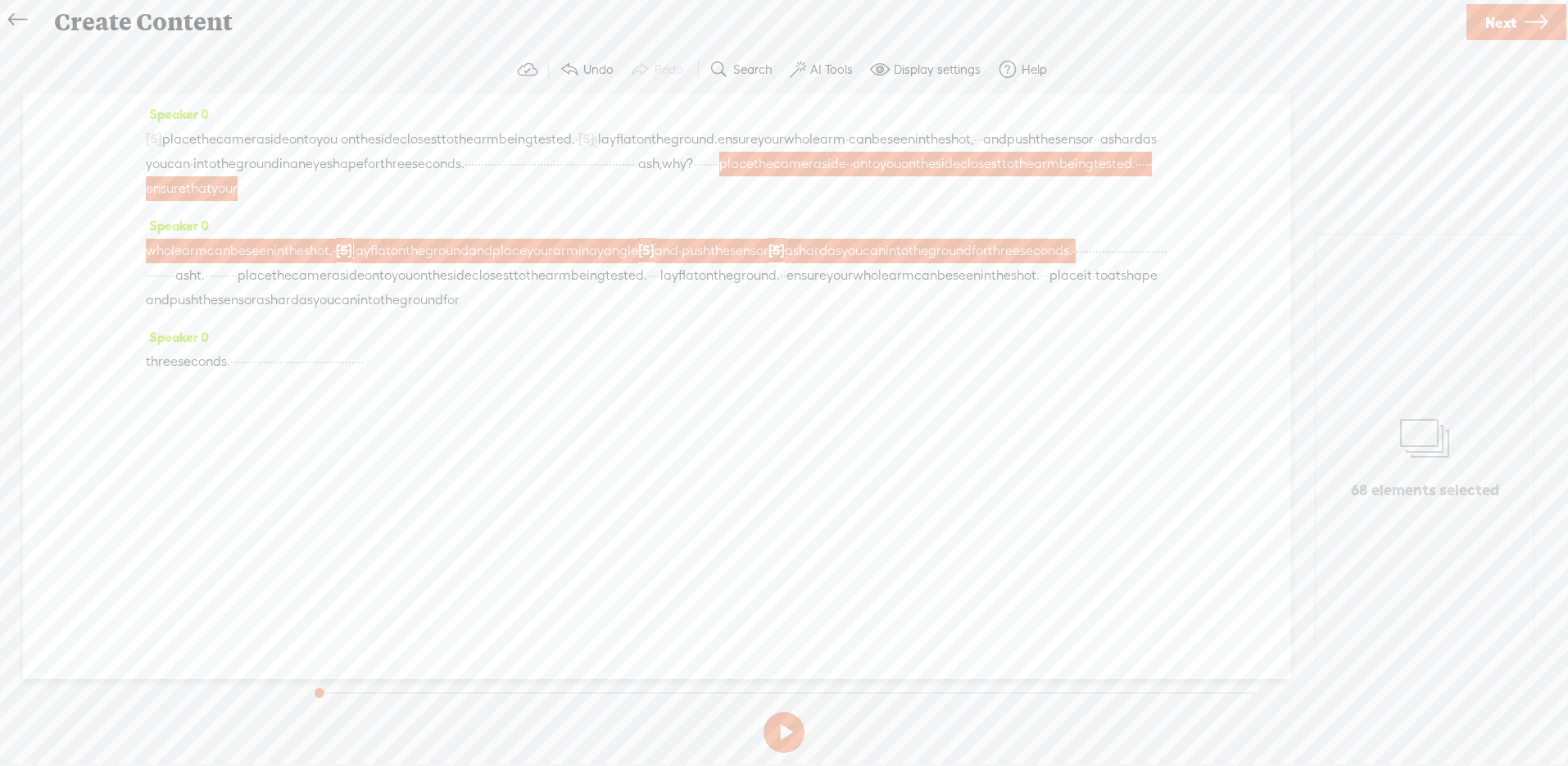
drag, startPoint x: 814, startPoint y: 326, endPoint x: 828, endPoint y: 324, distance: 14.1
click at [828, 312] on div "whole arm can be seen in the shot. · [S] · · lay flat on the ground and place y…" at bounding box center [657, 275] width 1022 height 75
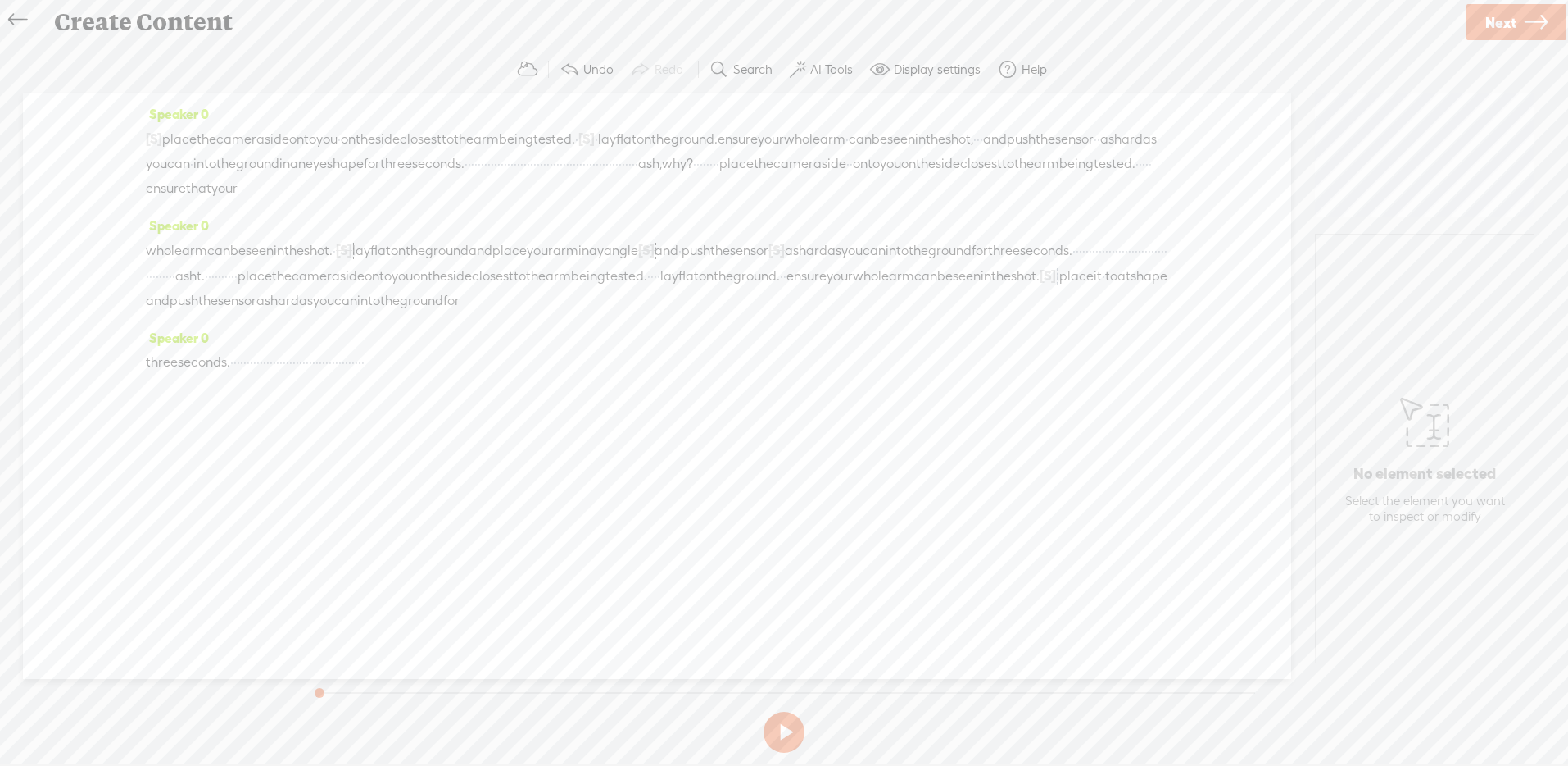
drag, startPoint x: 294, startPoint y: 326, endPoint x: 311, endPoint y: 325, distance: 17.0
click at [311, 313] on div "whole arm can be seen in the shot. · [S] · · lay flat on the ground and place y…" at bounding box center [657, 275] width 1022 height 76
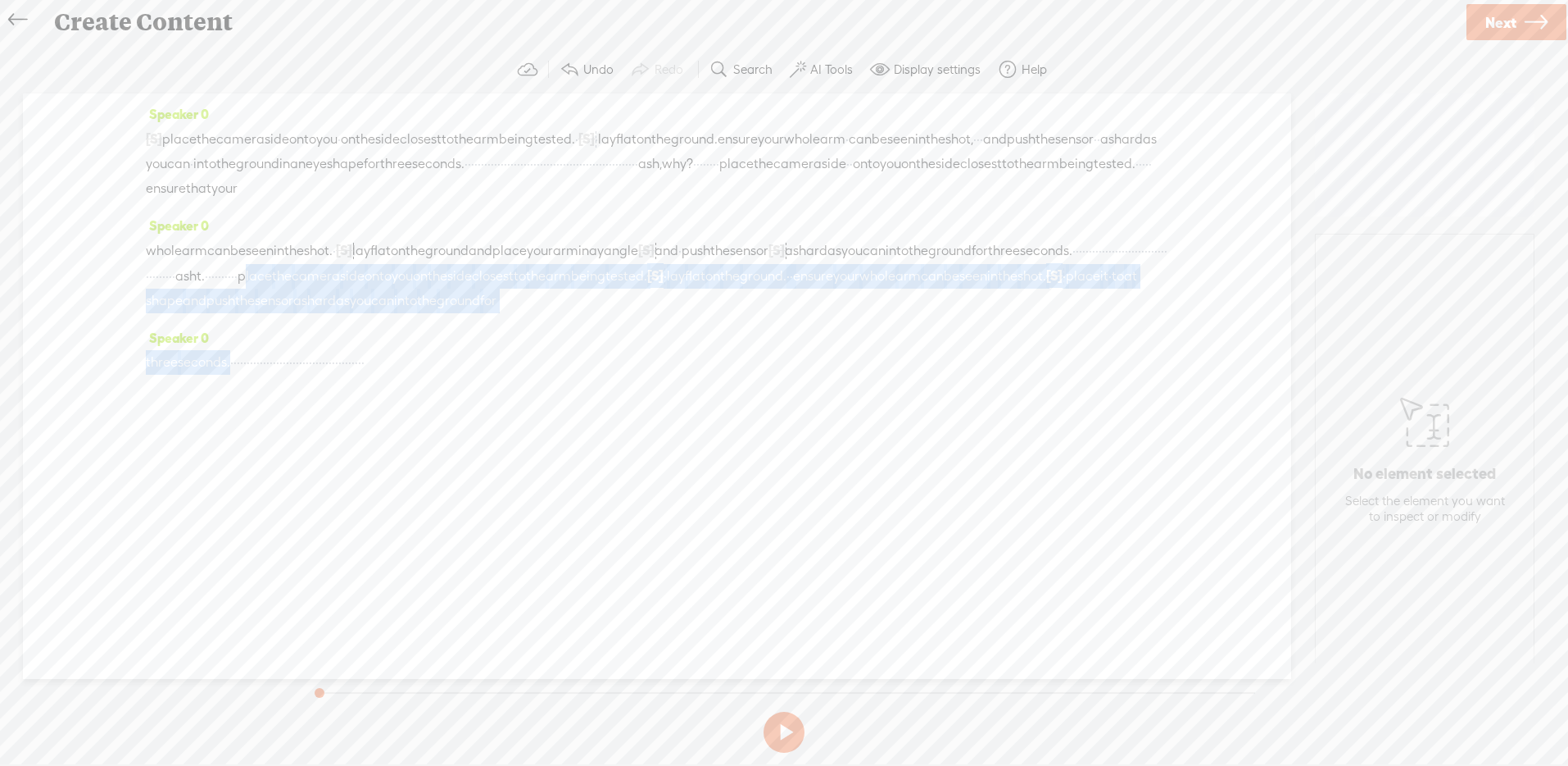
drag, startPoint x: 818, startPoint y: 299, endPoint x: 237, endPoint y: 411, distance: 591.7
click at [237, 411] on div "Speaker 0 [S] · · · · · · · · · · · · · · · · · · · · ash eye. · · · · · place …" at bounding box center [656, 386] width 1268 height 585
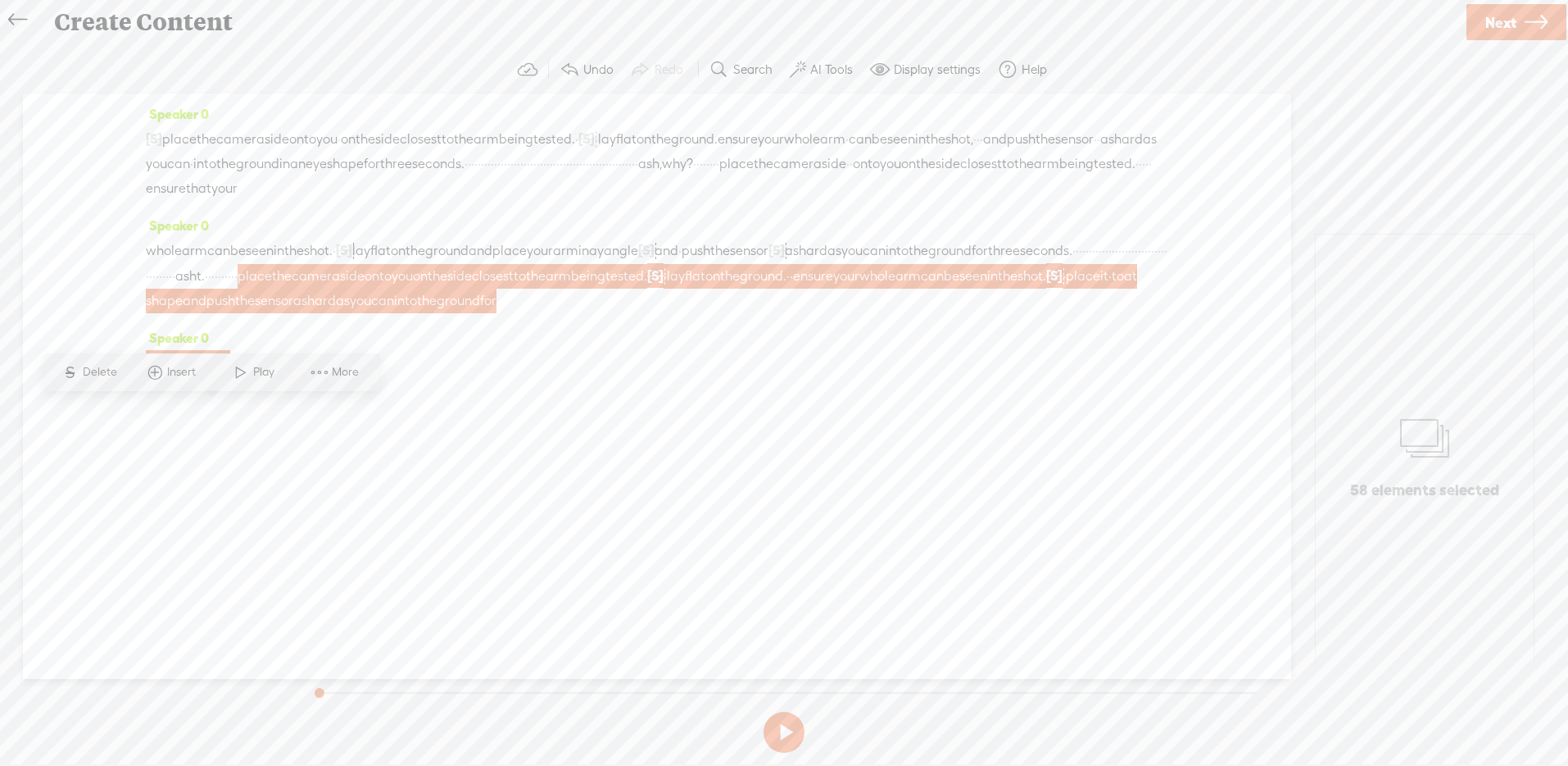
click at [316, 365] on span at bounding box center [319, 372] width 24 height 29
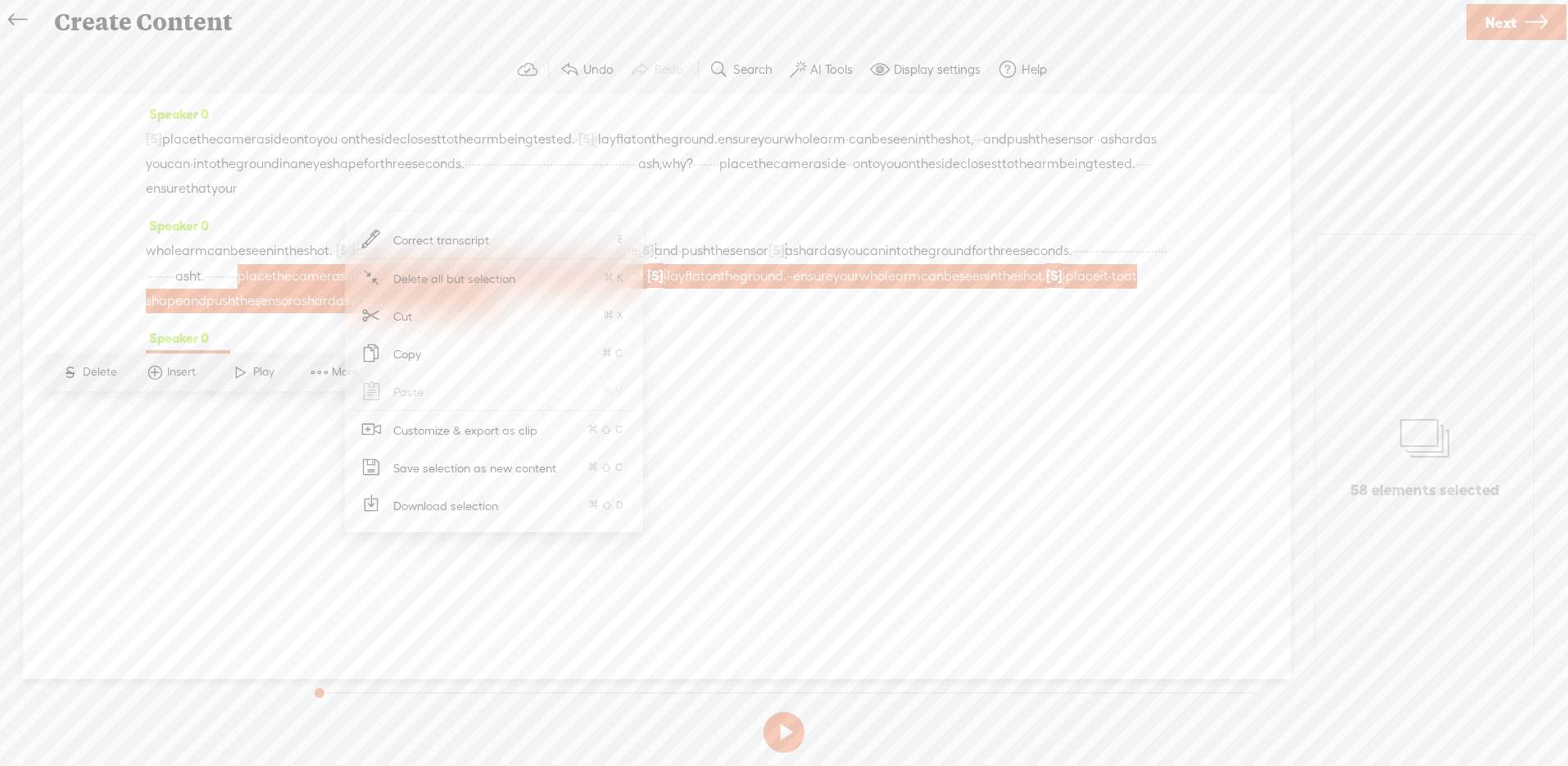
click at [461, 425] on span "Customize & export as clip" at bounding box center [465, 430] width 209 height 37
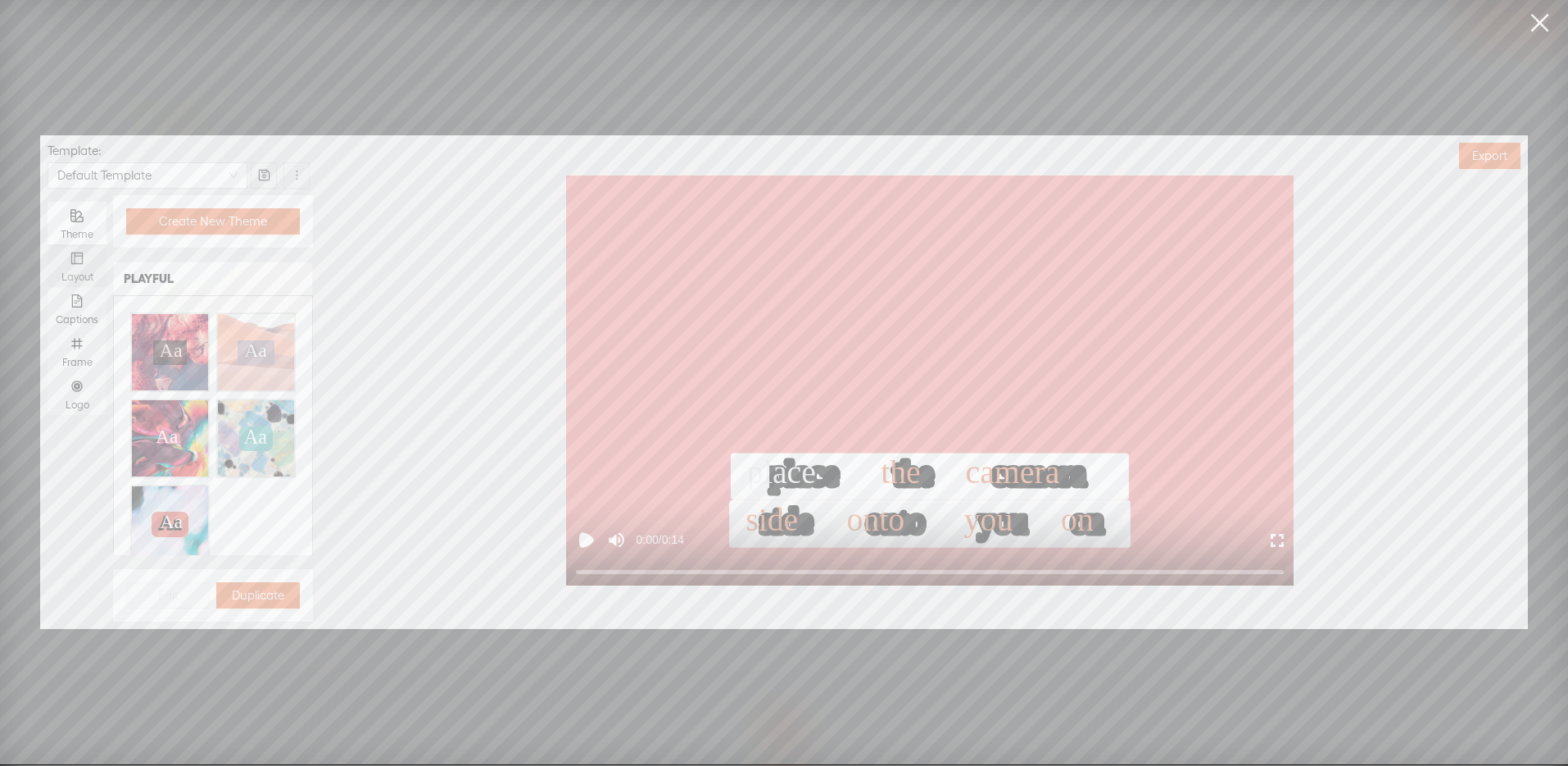
click at [91, 259] on div "Layout" at bounding box center [76, 265] width 43 height 43
click at [48, 244] on input "Layout" at bounding box center [48, 244] width 0 height 0
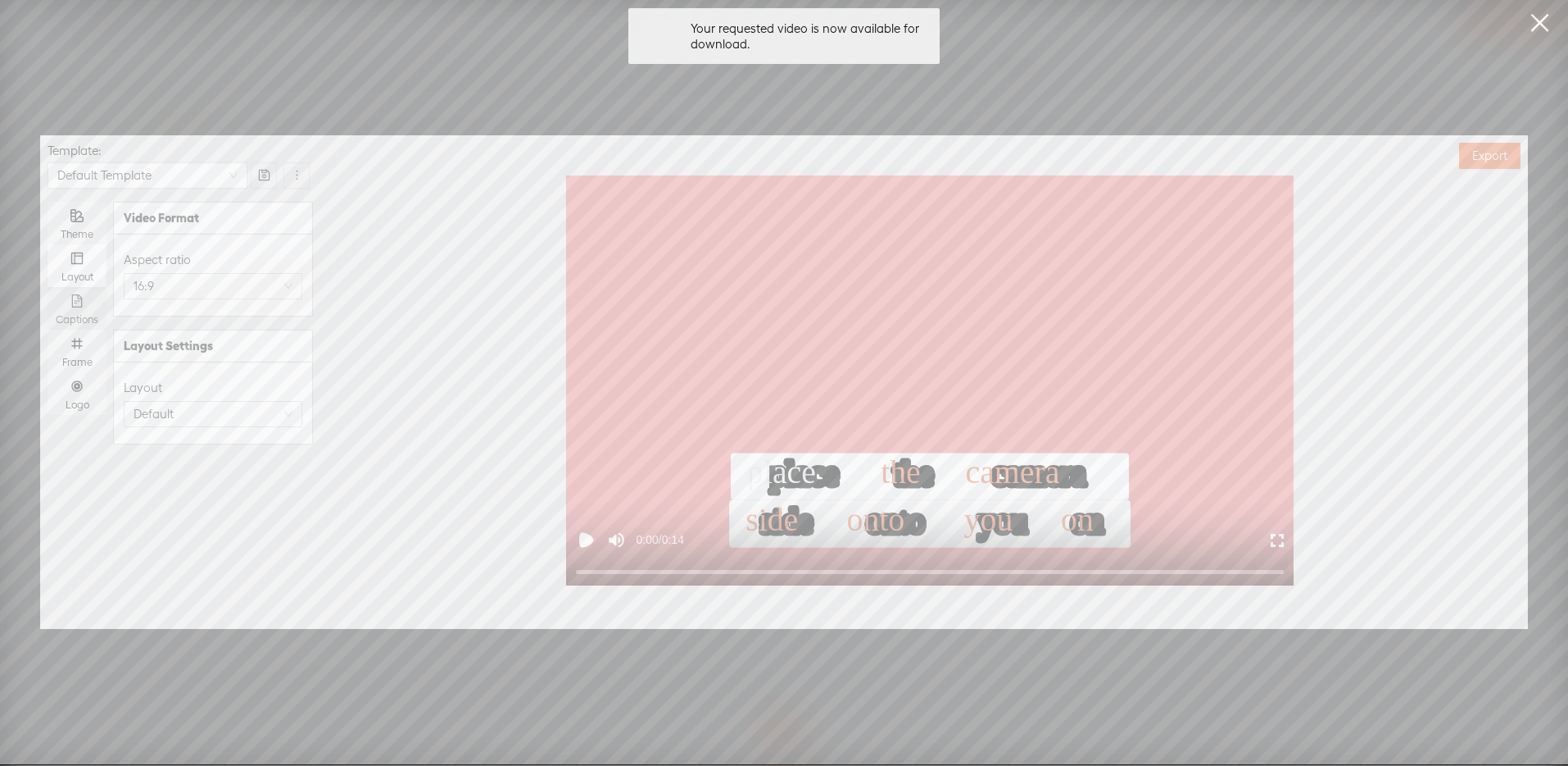
click at [89, 315] on div "Captions" at bounding box center [76, 320] width 43 height 13
click at [48, 287] on input "Captions" at bounding box center [48, 287] width 0 height 0
click at [288, 307] on span "button" at bounding box center [291, 307] width 23 height 13
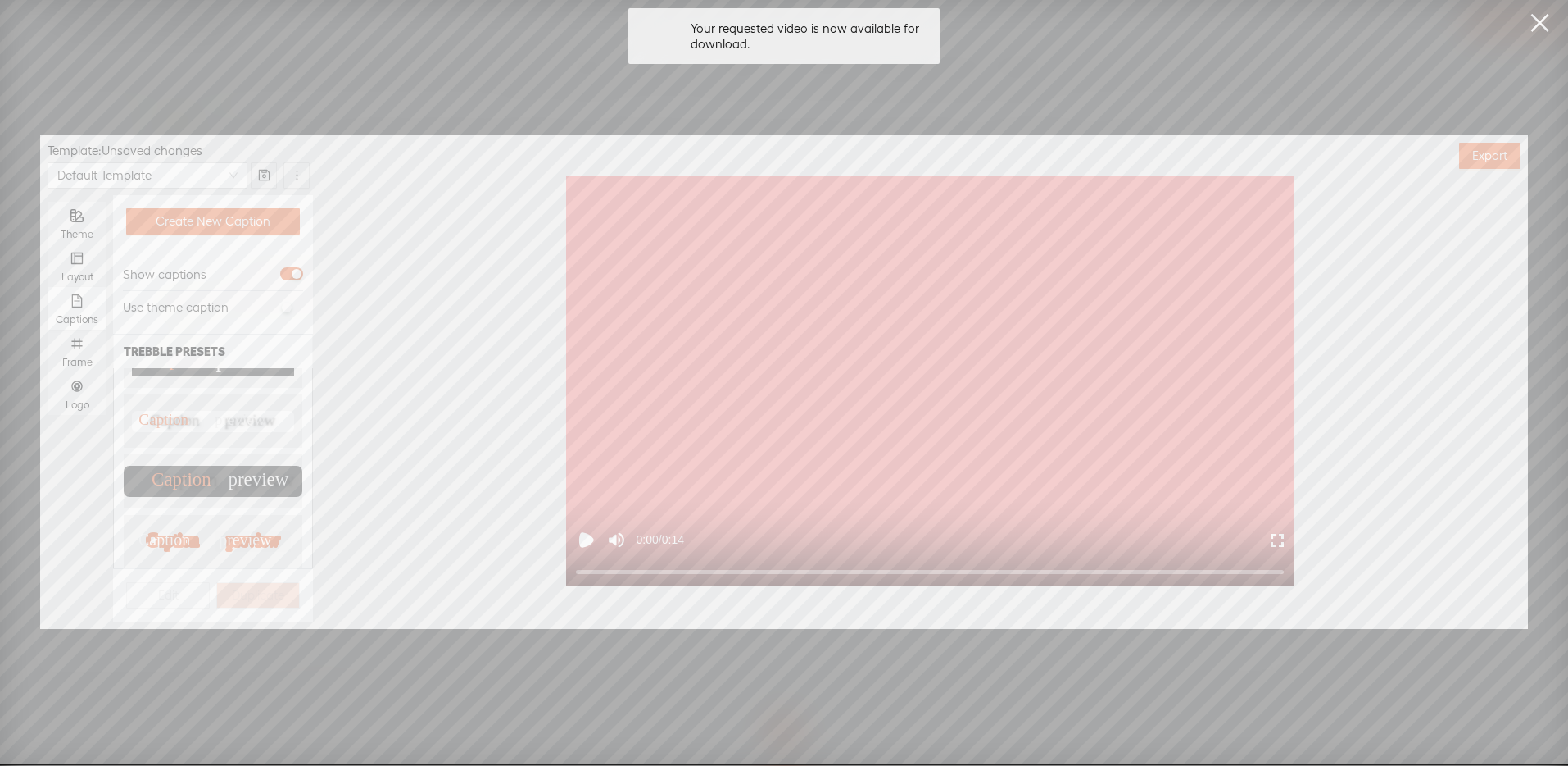
scroll to position [184, 0]
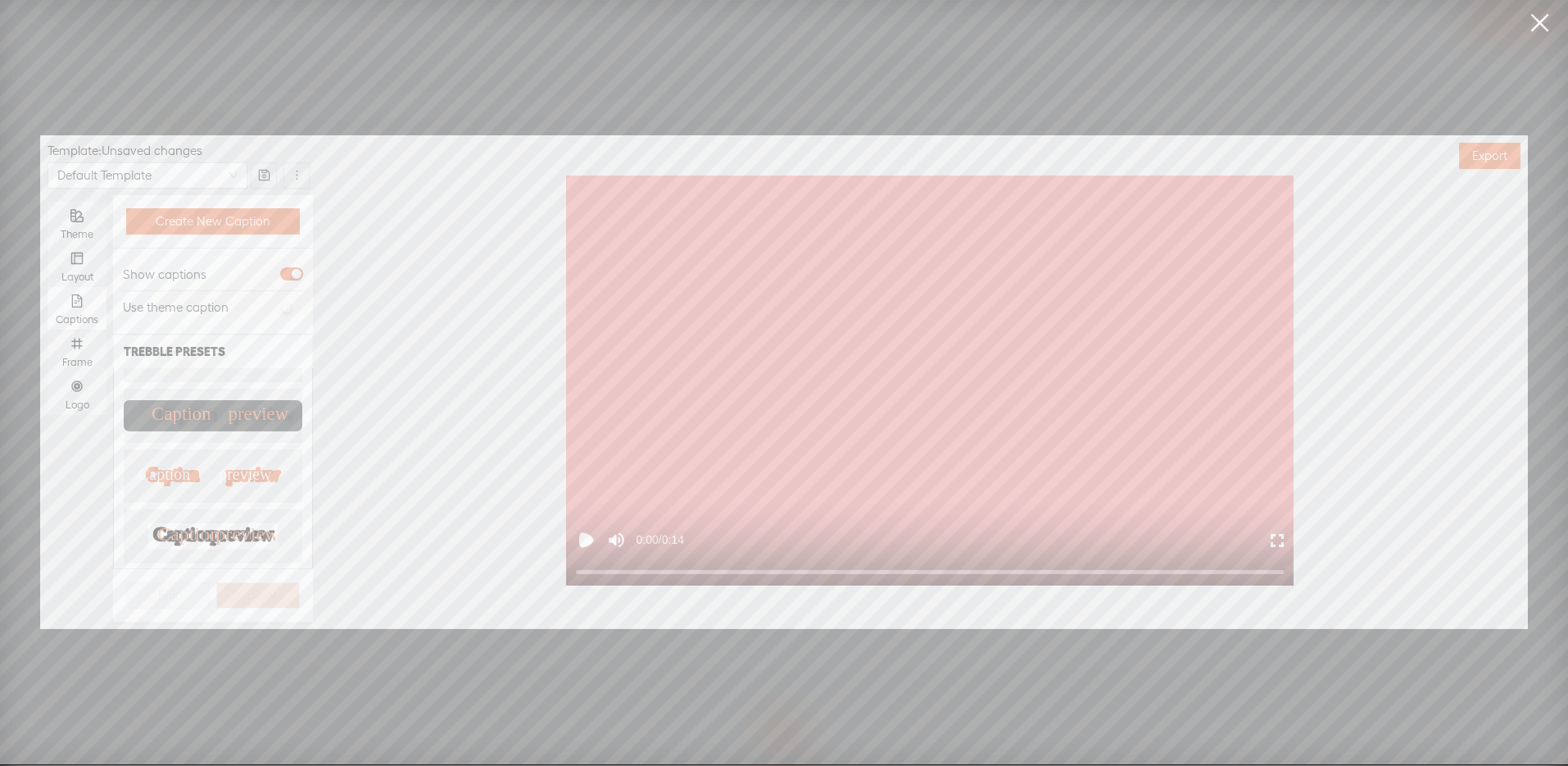
click at [190, 523] on text "Caption" at bounding box center [188, 533] width 62 height 21
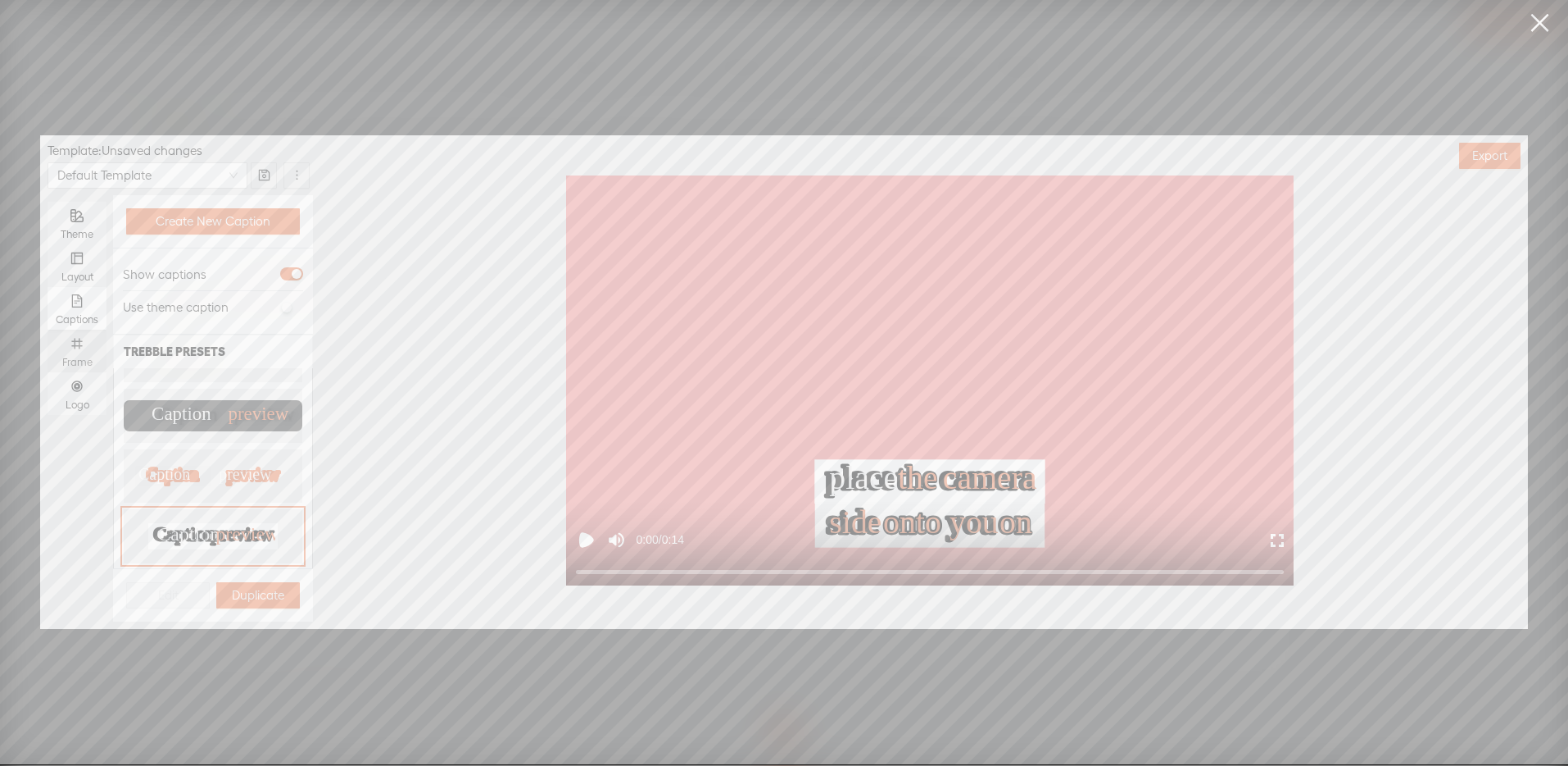
click at [79, 341] on icon "number" at bounding box center [76, 343] width 11 height 11
click at [48, 329] on input "Frame" at bounding box center [48, 329] width 0 height 0
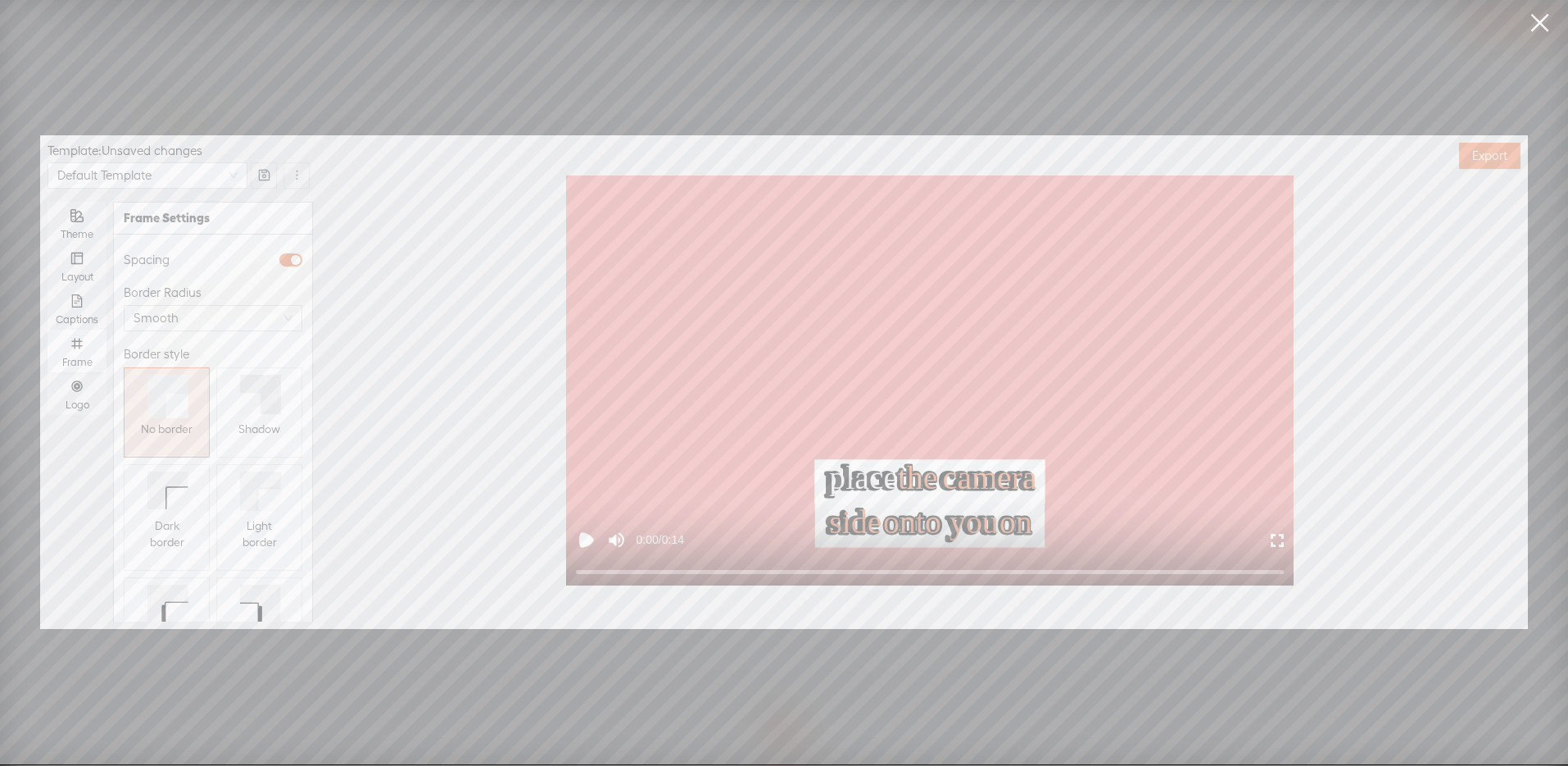
click at [240, 407] on icon at bounding box center [250, 402] width 20 height 21
click at [88, 392] on div "Logo" at bounding box center [76, 393] width 43 height 43
click at [48, 372] on input "Logo" at bounding box center [48, 372] width 0 height 0
click at [213, 529] on span "Replace logo..." at bounding box center [213, 536] width 80 height 17
click at [186, 401] on img at bounding box center [165, 383] width 66 height 66
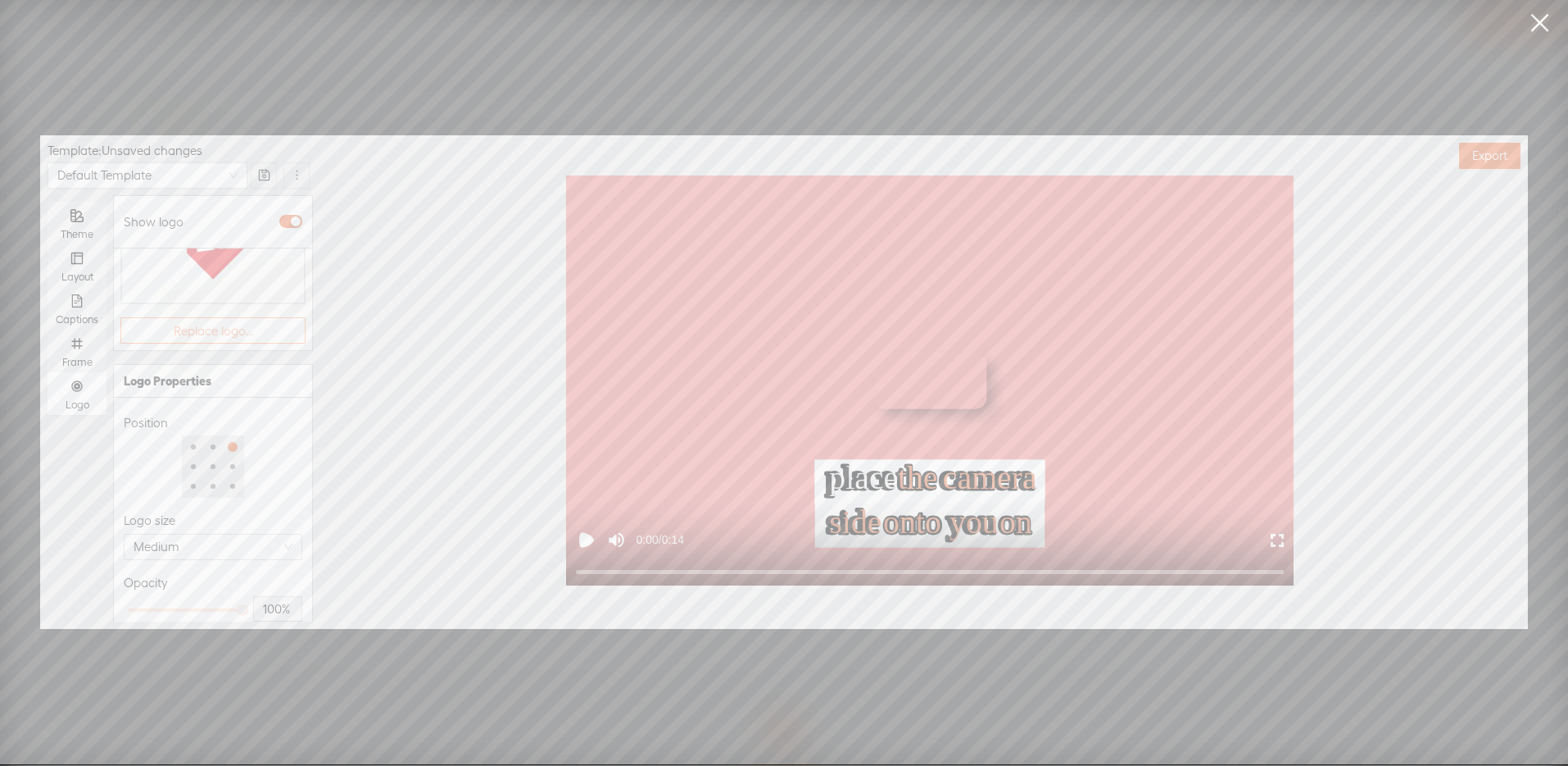
scroll to position [211, 0]
click at [205, 452] on div at bounding box center [213, 460] width 17 height 17
click at [208, 455] on div at bounding box center [213, 460] width 10 height 10
click at [209, 528] on span "Medium" at bounding box center [212, 540] width 159 height 24
click at [221, 631] on div "Extra Large" at bounding box center [206, 639] width 140 height 19
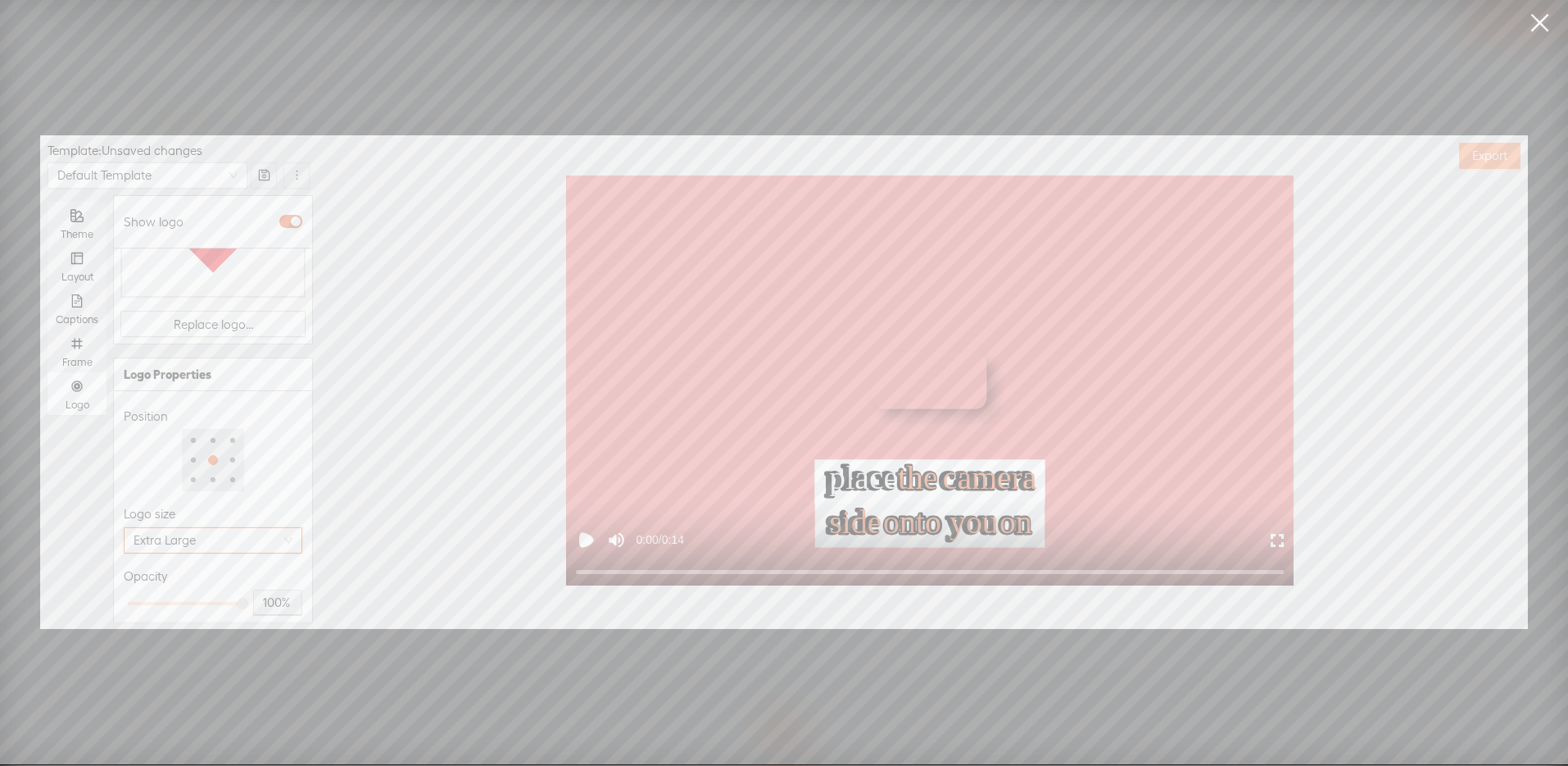
click at [1492, 168] on button "Export" at bounding box center [1489, 155] width 61 height 26
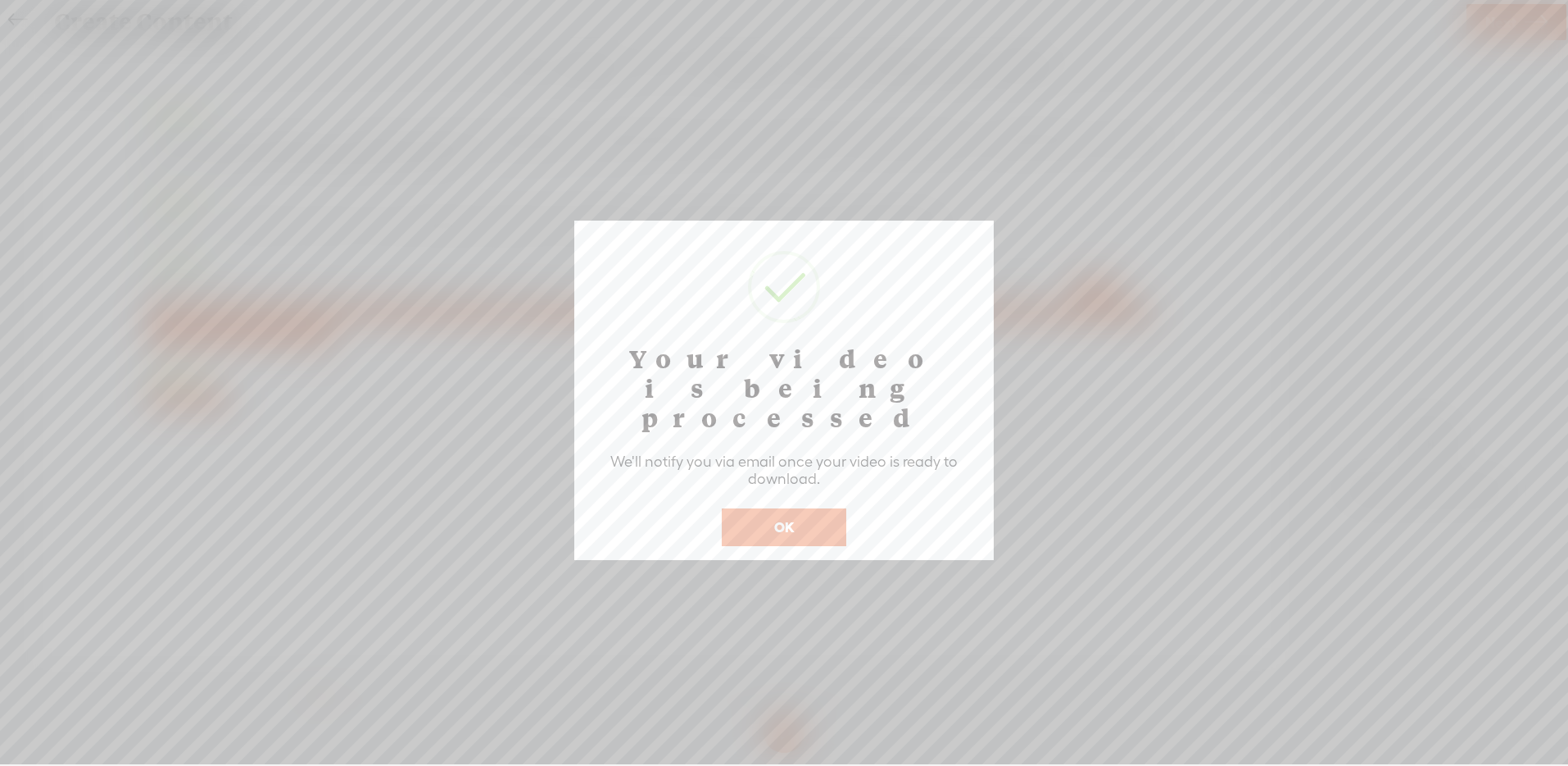
click at [803, 508] on button "OK" at bounding box center [784, 527] width 124 height 38
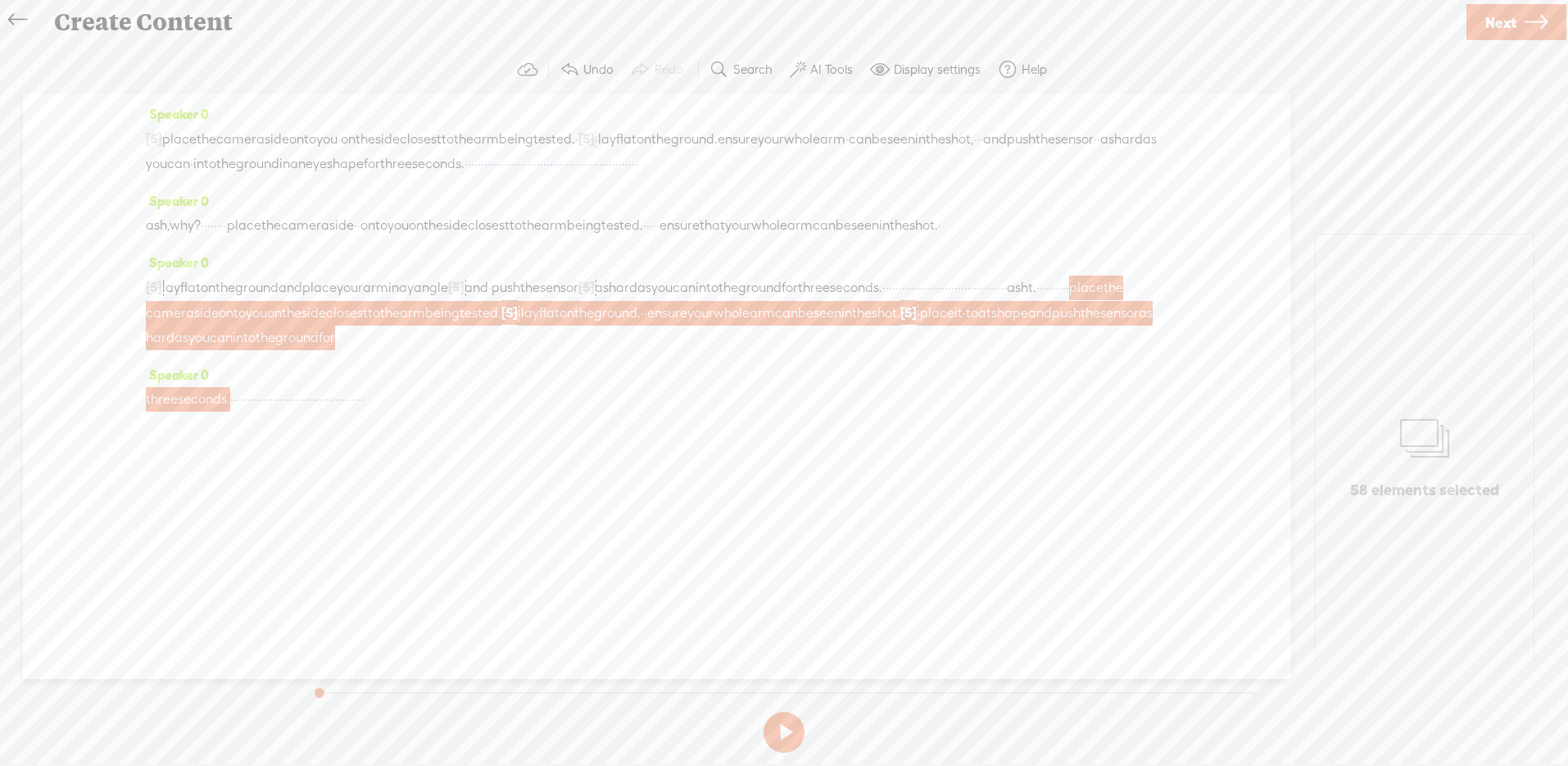
click at [11, 18] on icon at bounding box center [18, 20] width 18 height 37
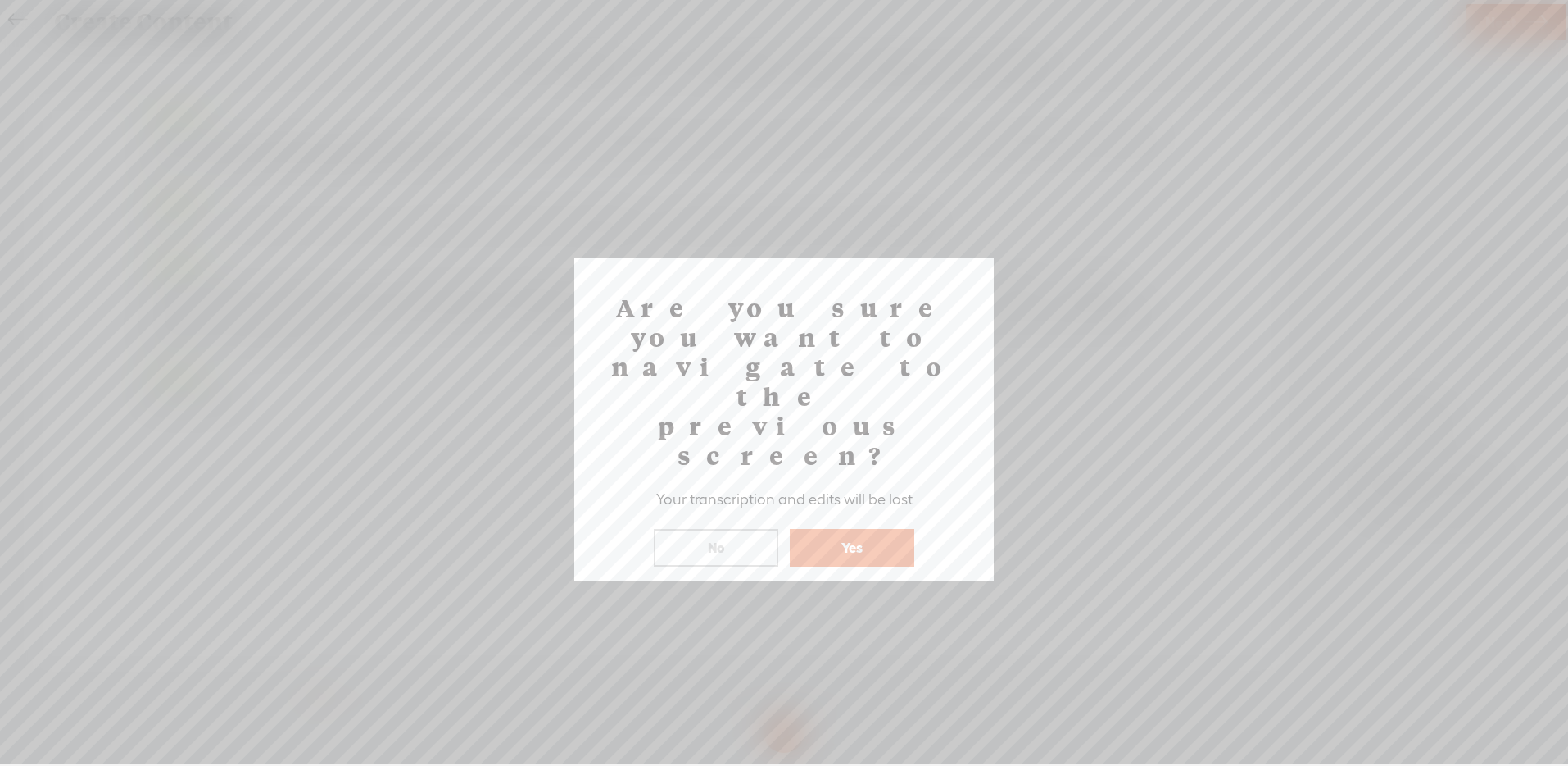
click at [832, 529] on button "Yes" at bounding box center [852, 548] width 124 height 38
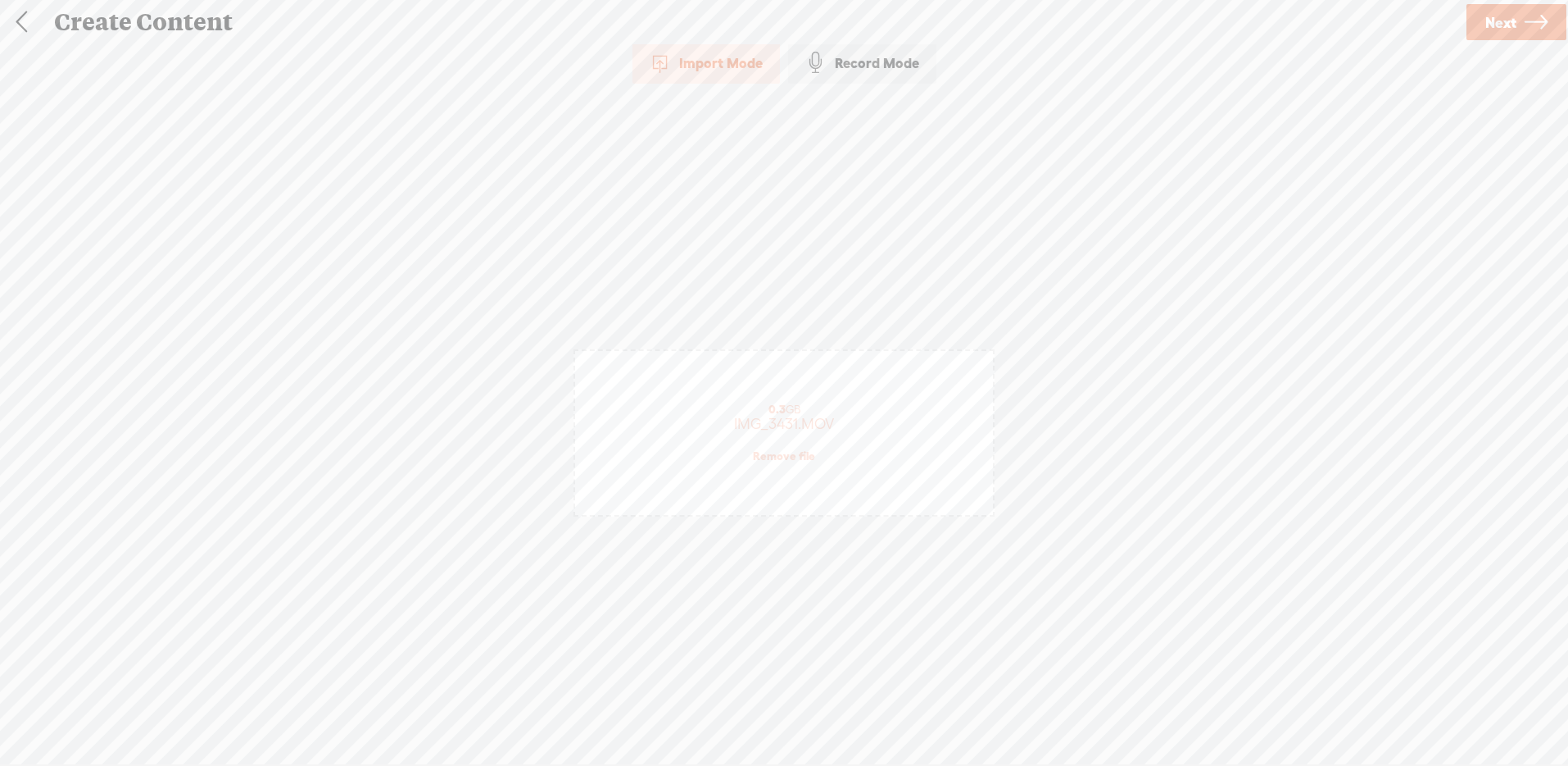
click at [17, 12] on link at bounding box center [21, 22] width 41 height 43
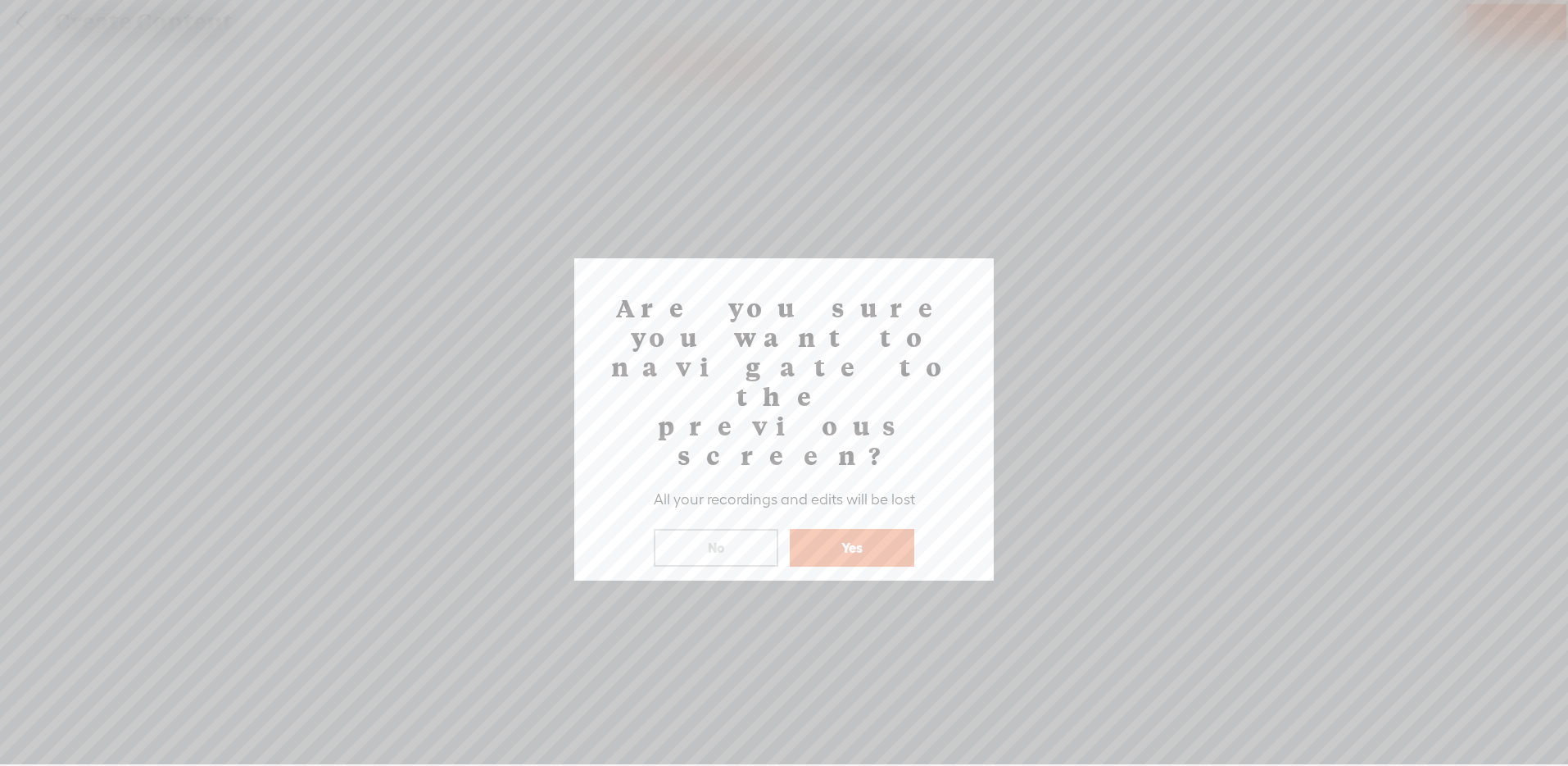
click at [827, 529] on button "Yes" at bounding box center [852, 548] width 124 height 38
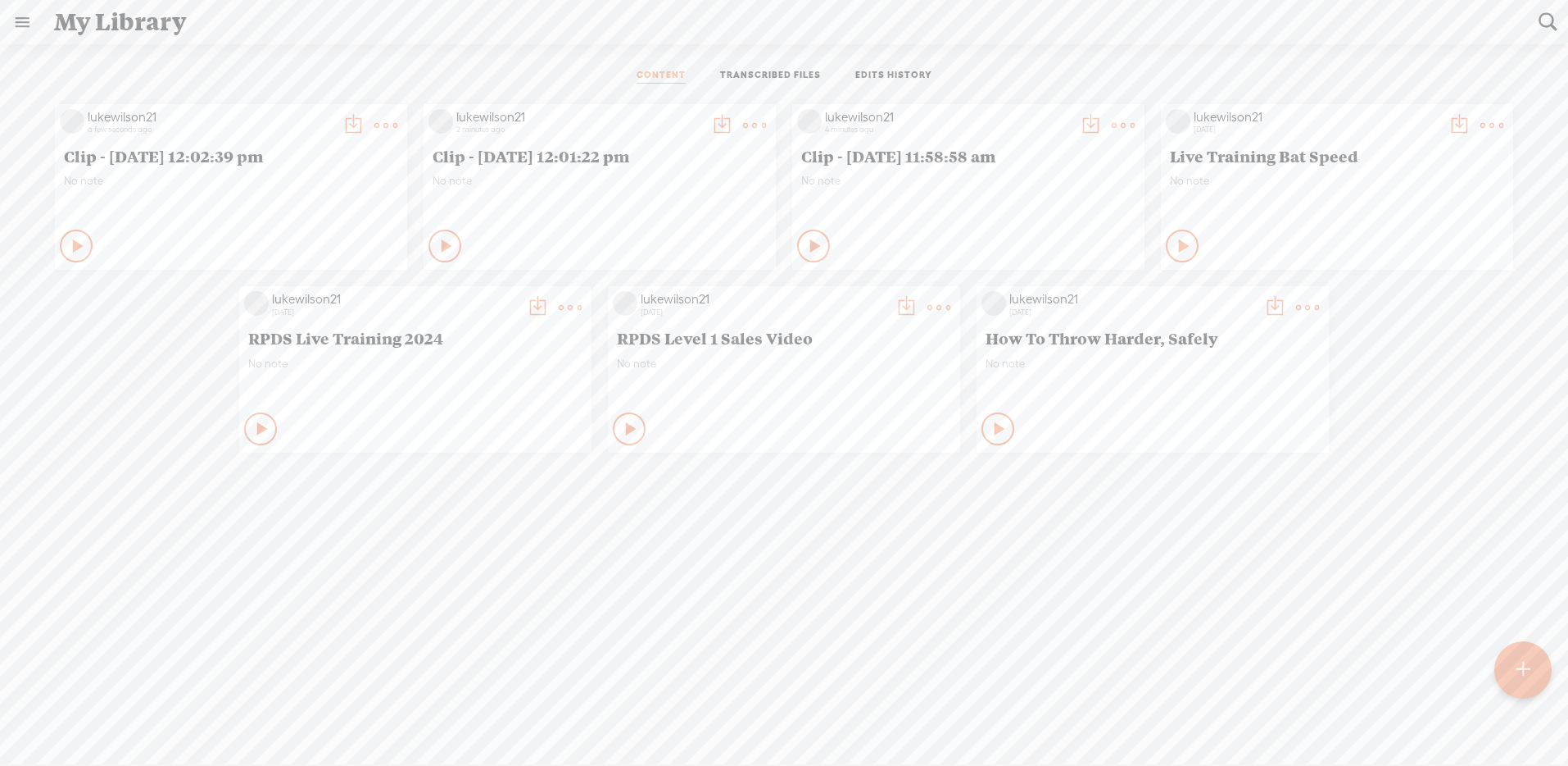
click at [397, 123] on t at bounding box center [385, 125] width 23 height 23
click at [1022, 287] on link "Download as..." at bounding box center [1039, 293] width 164 height 38
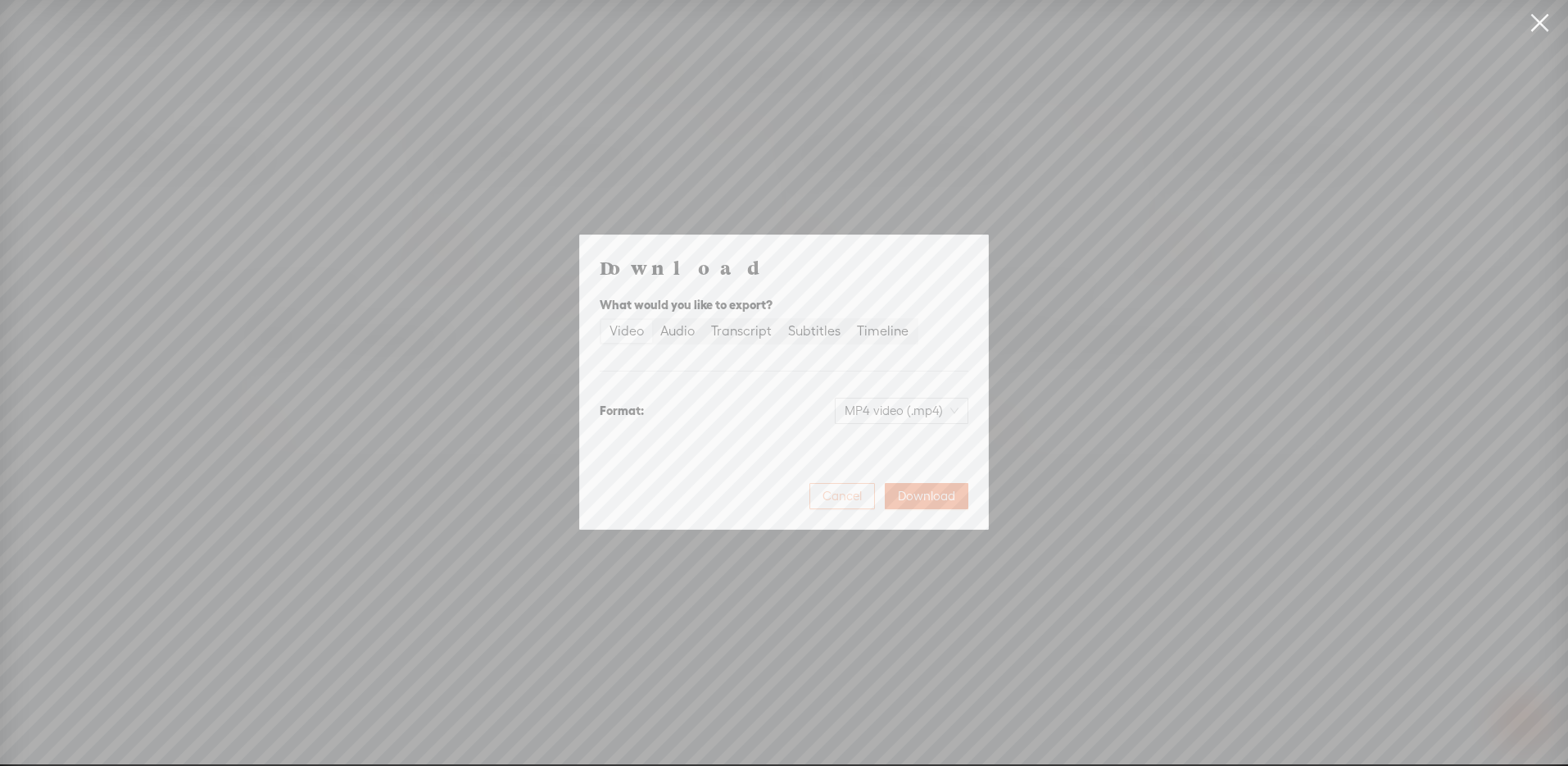
click at [839, 492] on span "Cancel" at bounding box center [842, 496] width 39 height 17
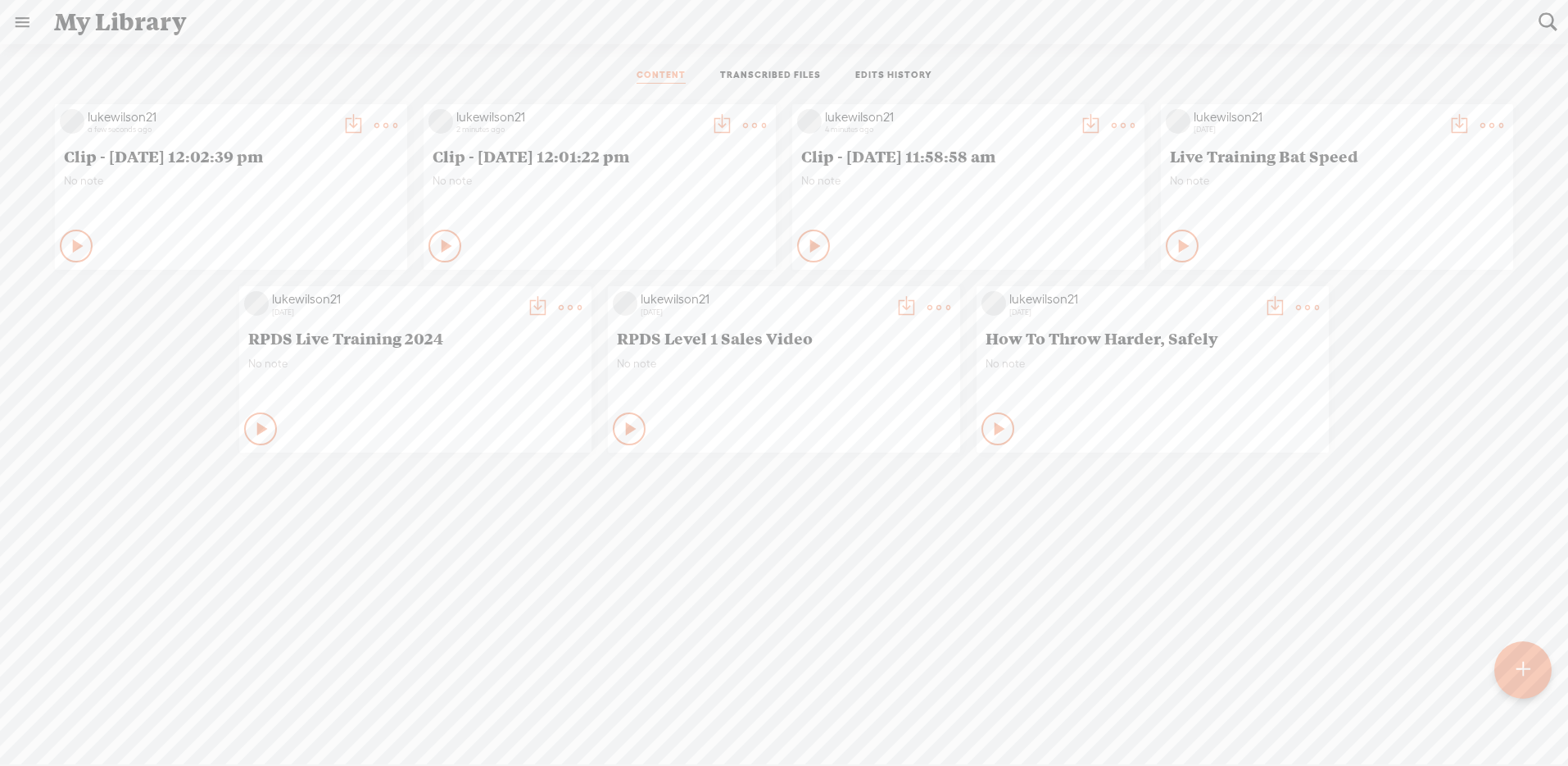
click at [1111, 119] on t at bounding box center [1122, 125] width 23 height 23
click at [1006, 173] on link "Edit" at bounding box center [1039, 180] width 164 height 38
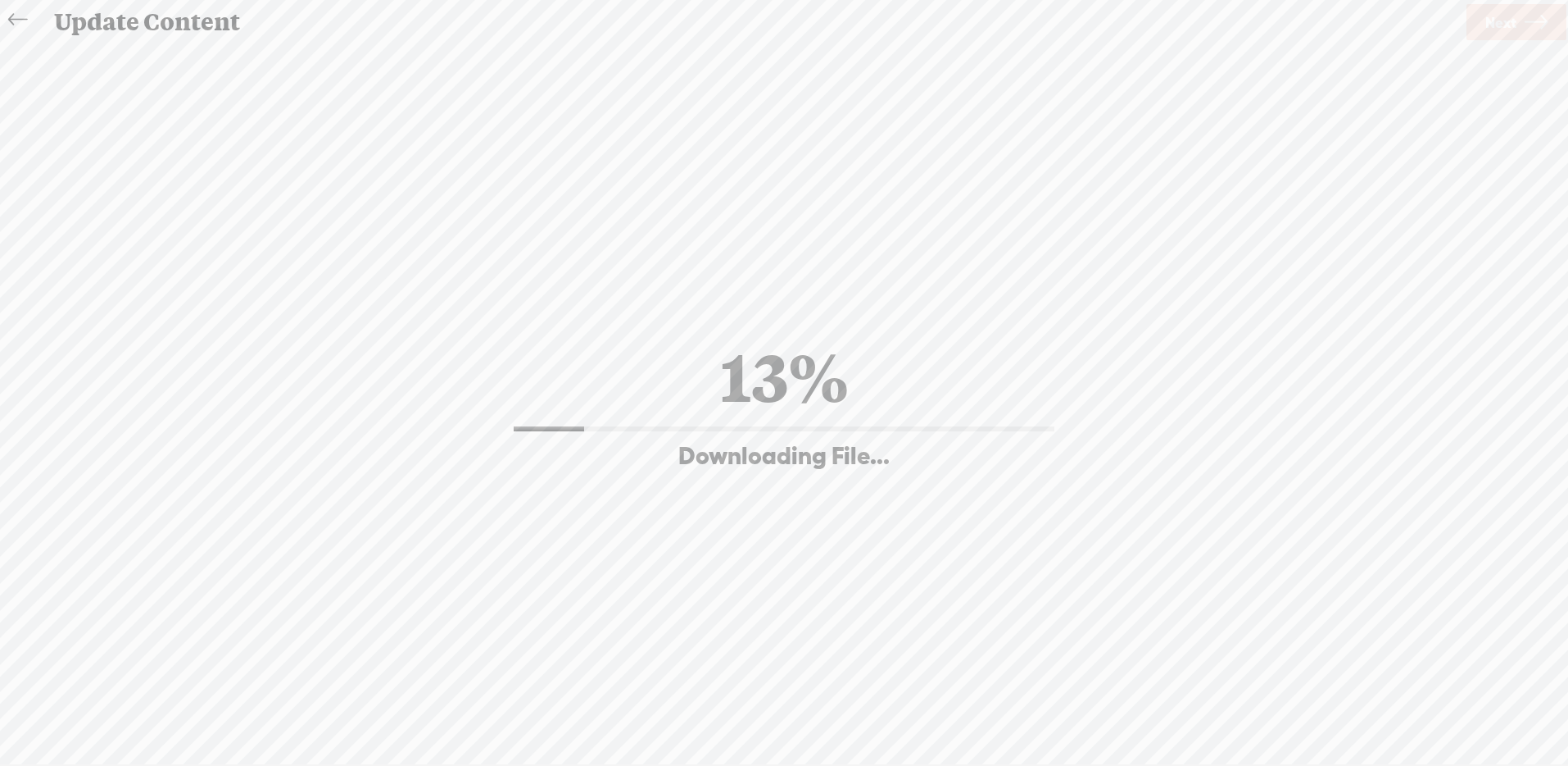
click at [18, 16] on icon at bounding box center [18, 20] width 18 height 37
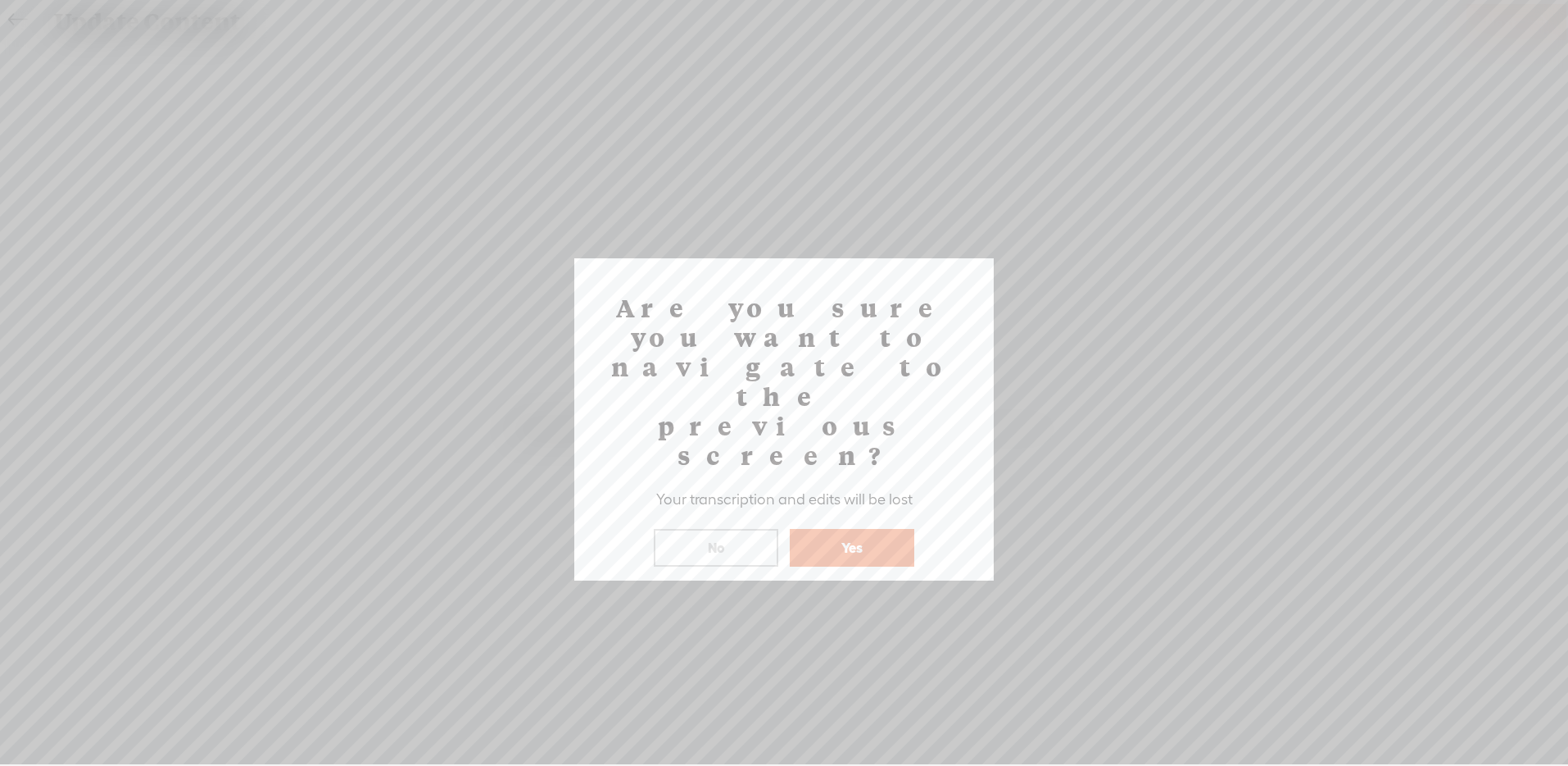
click at [855, 529] on button "Yes" at bounding box center [852, 548] width 124 height 38
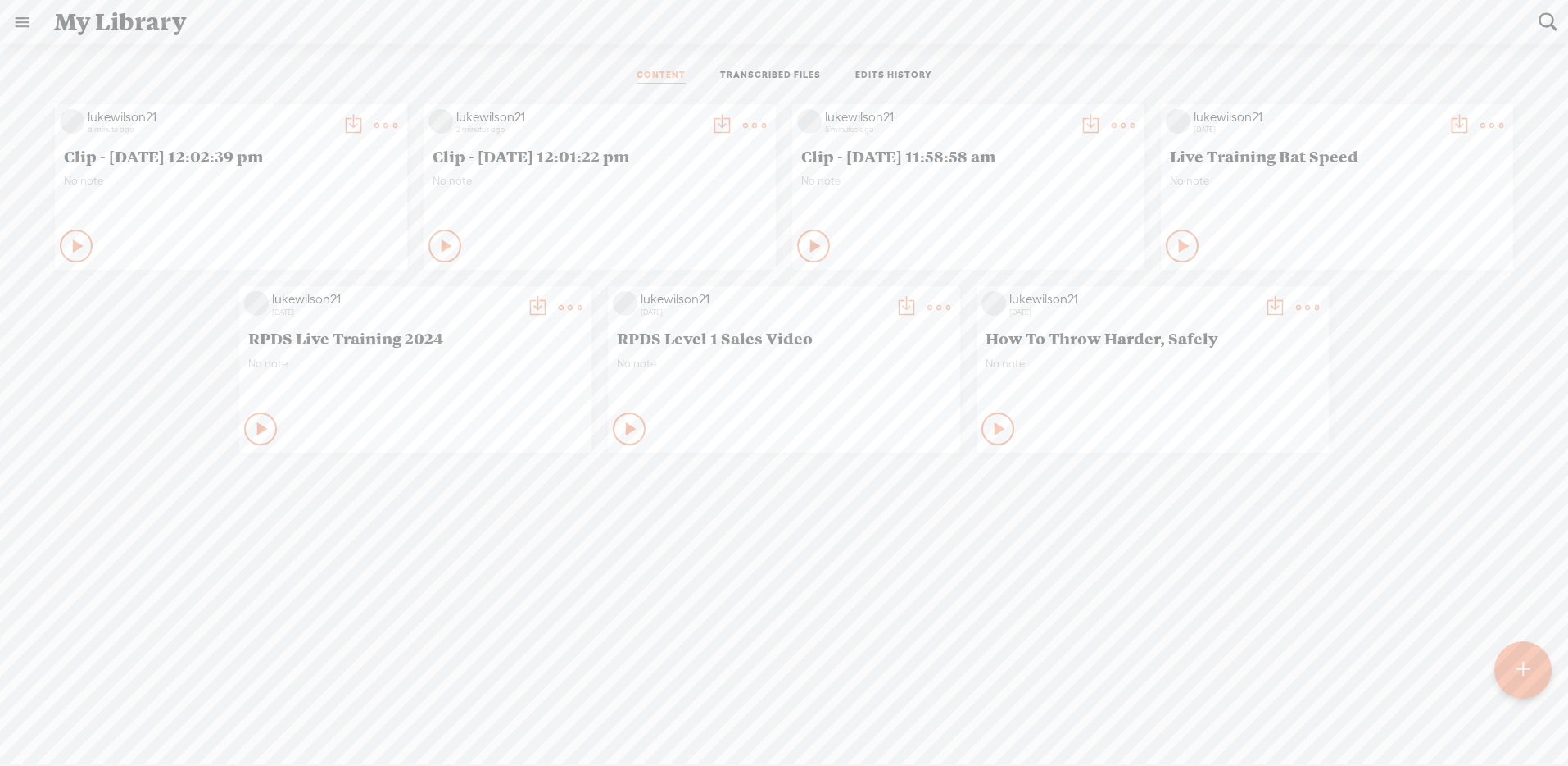
click at [364, 120] on t at bounding box center [353, 125] width 23 height 23
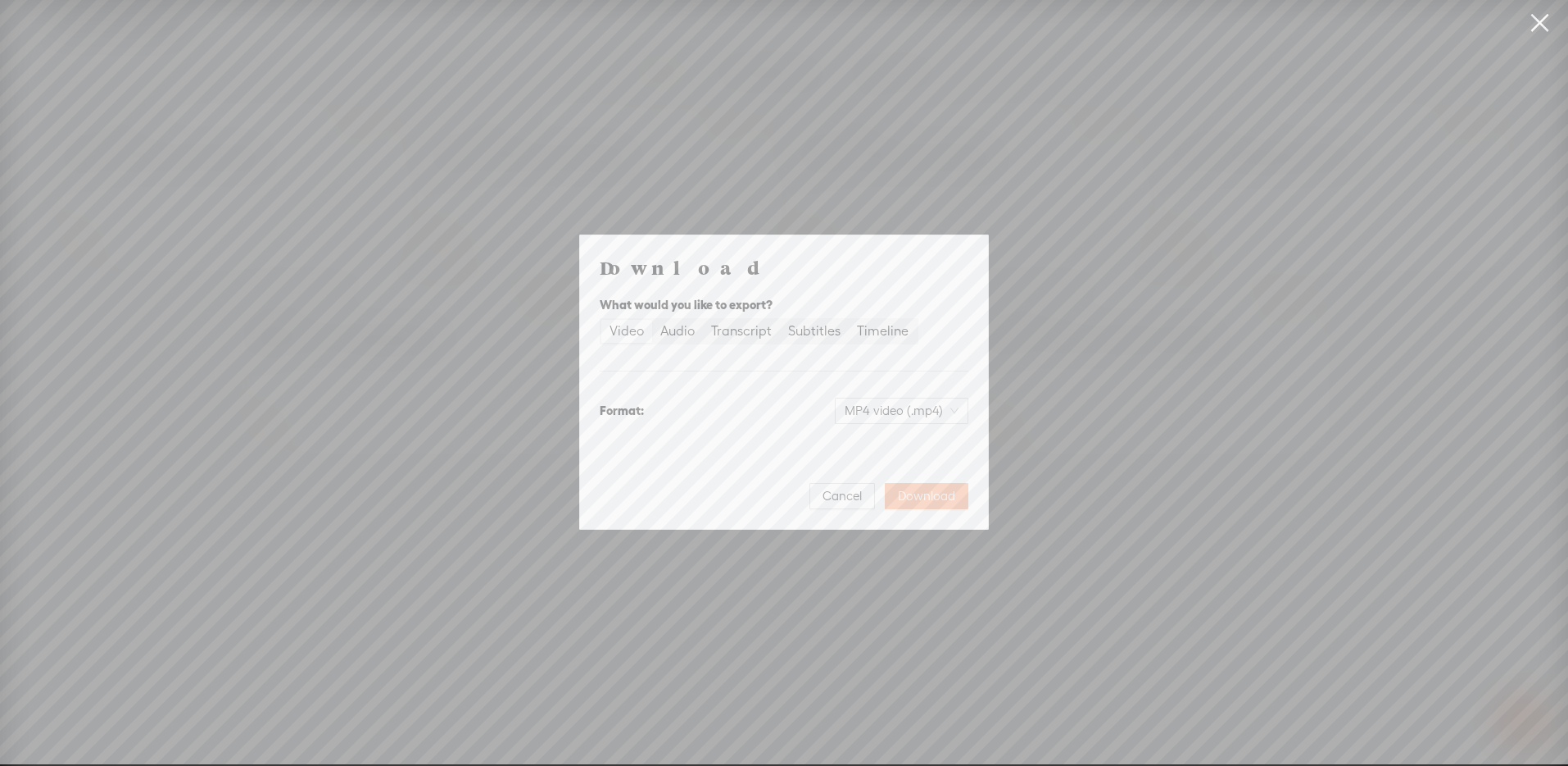
click at [933, 494] on span "Download" at bounding box center [927, 496] width 57 height 17
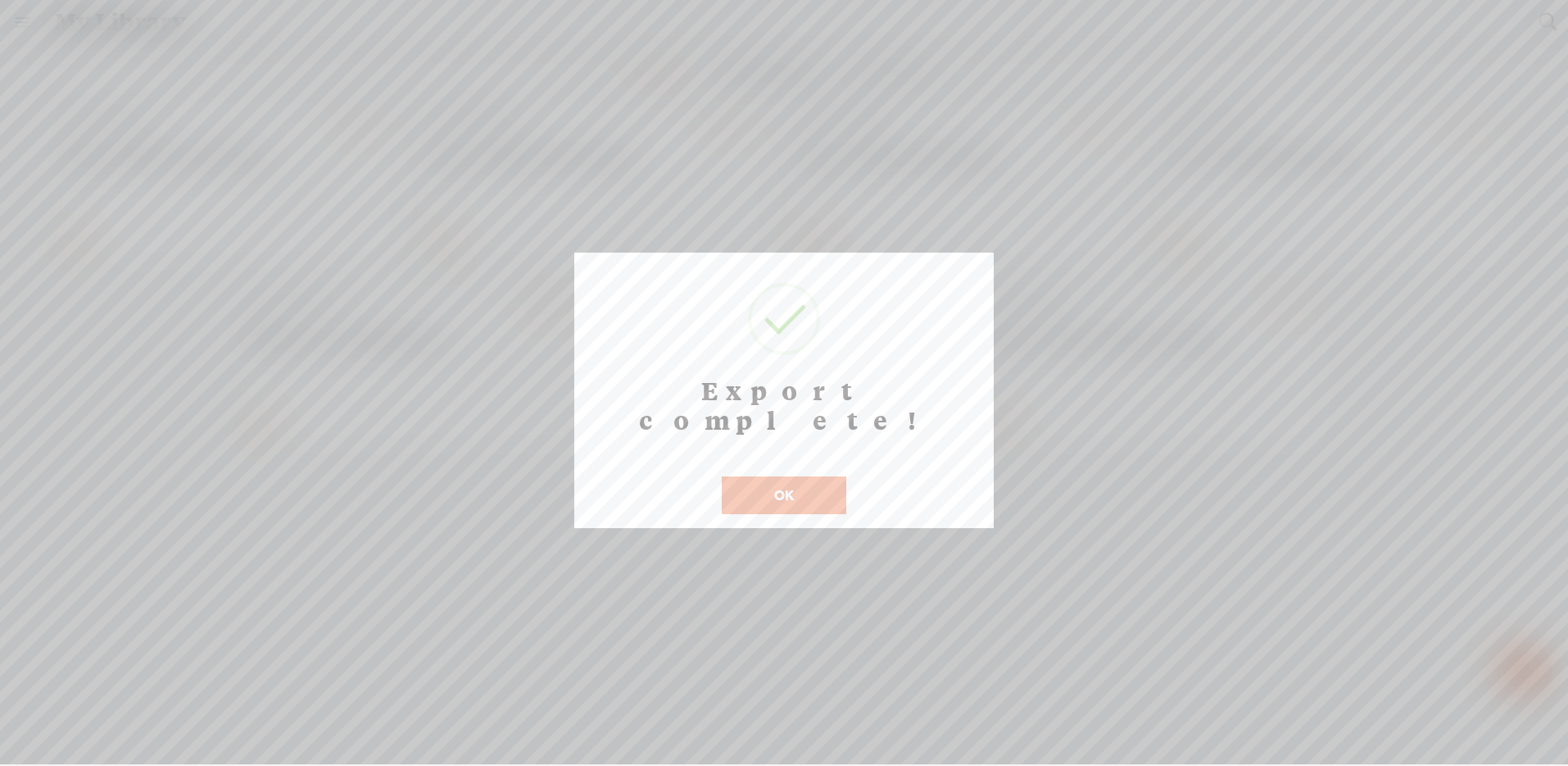
click at [781, 476] on button "OK" at bounding box center [784, 495] width 124 height 38
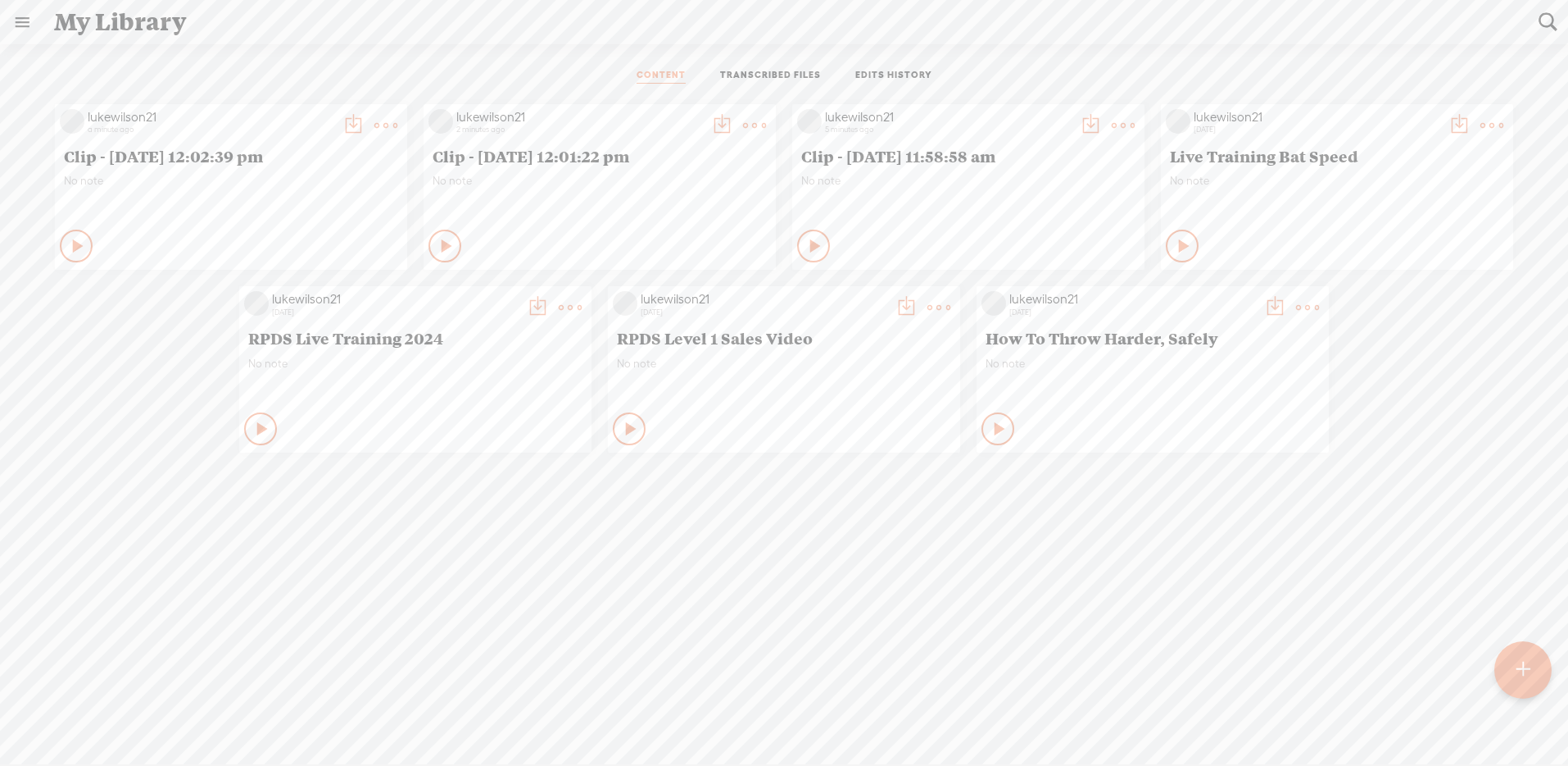
click at [364, 115] on t at bounding box center [353, 125] width 23 height 23
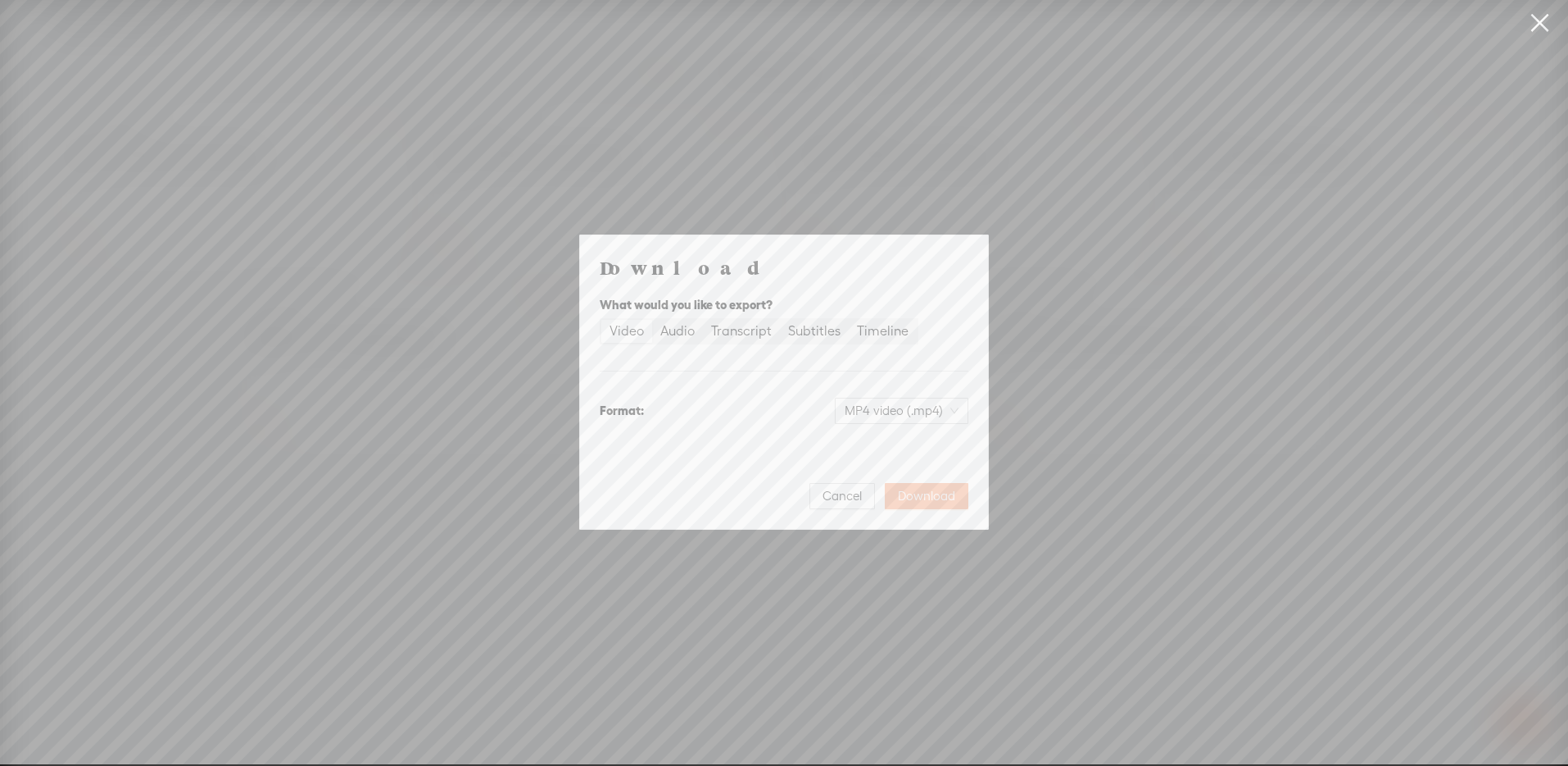
click at [932, 496] on span "Download" at bounding box center [927, 496] width 57 height 17
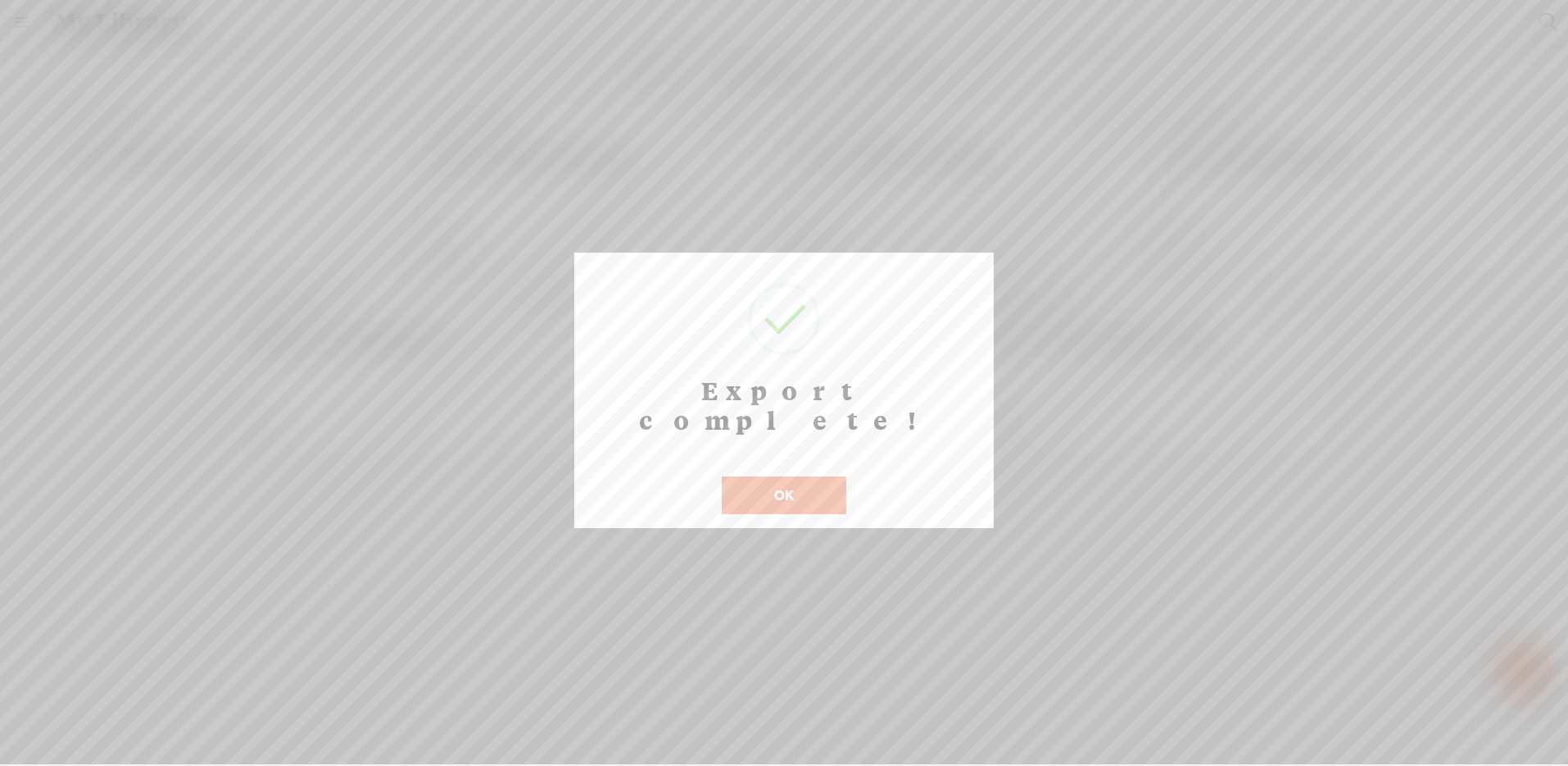
click at [782, 476] on button "OK" at bounding box center [784, 495] width 124 height 38
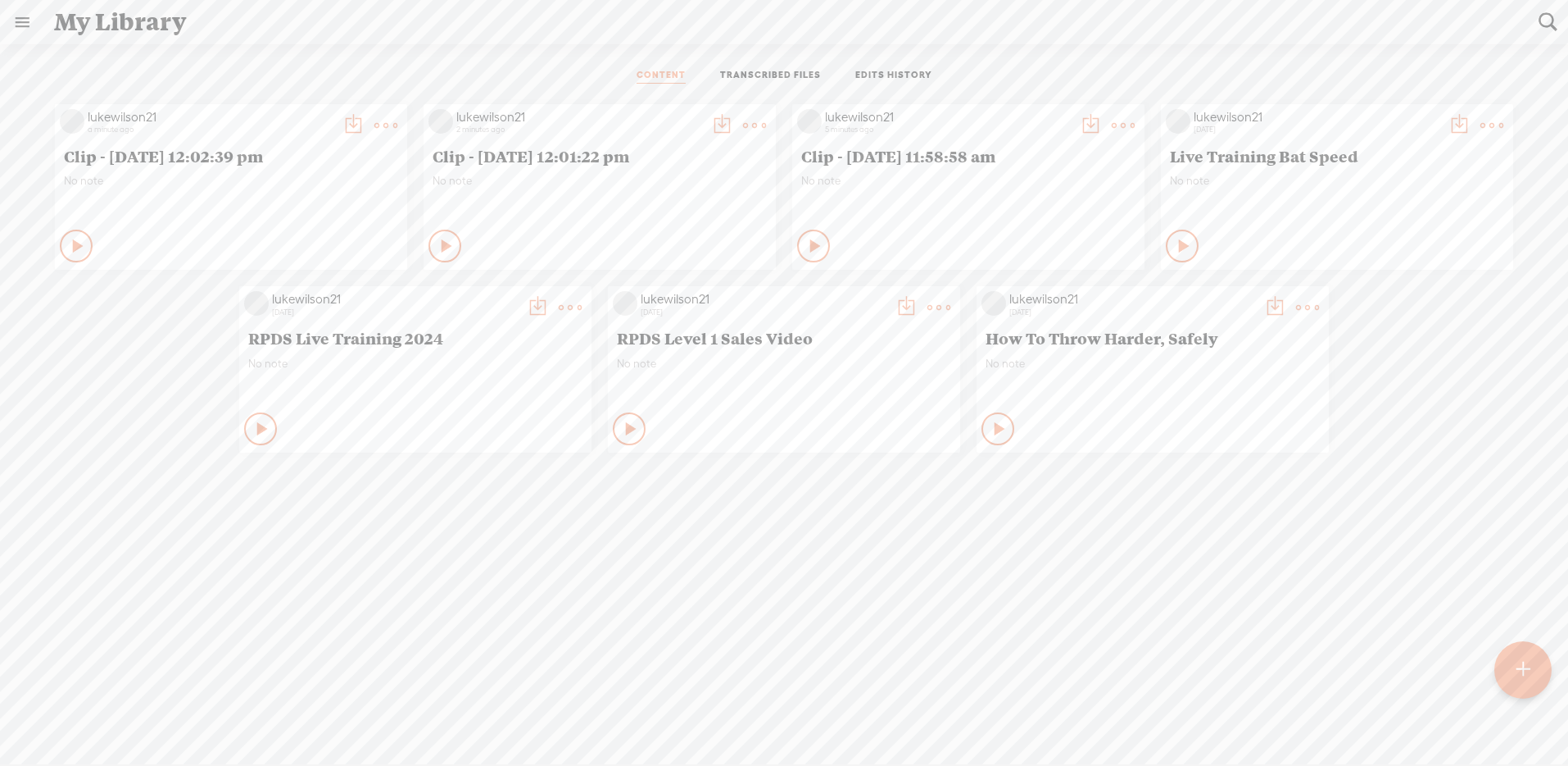
click at [342, 119] on t at bounding box center [353, 125] width 23 height 23
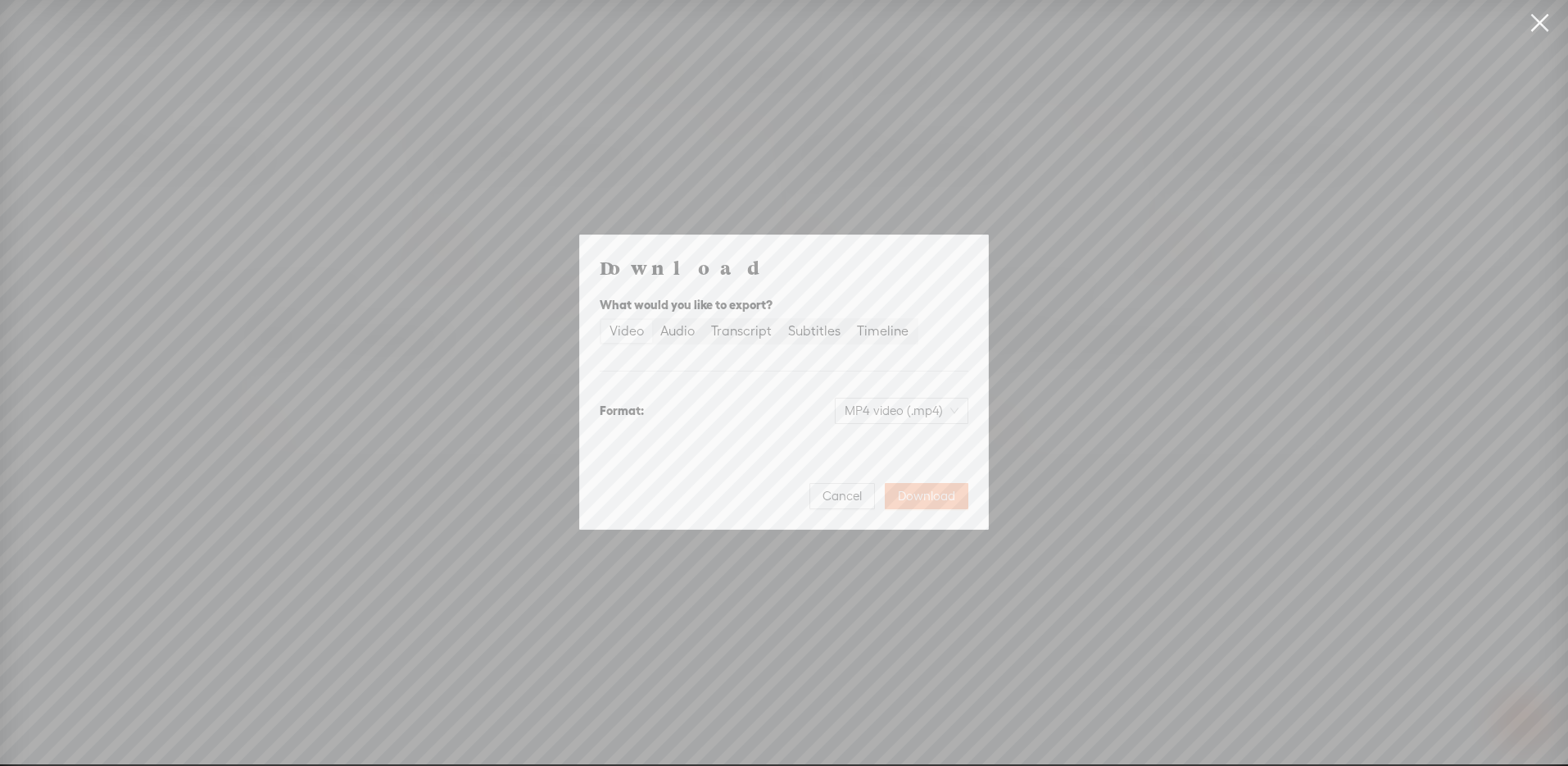
click at [939, 498] on span "Download" at bounding box center [927, 496] width 57 height 17
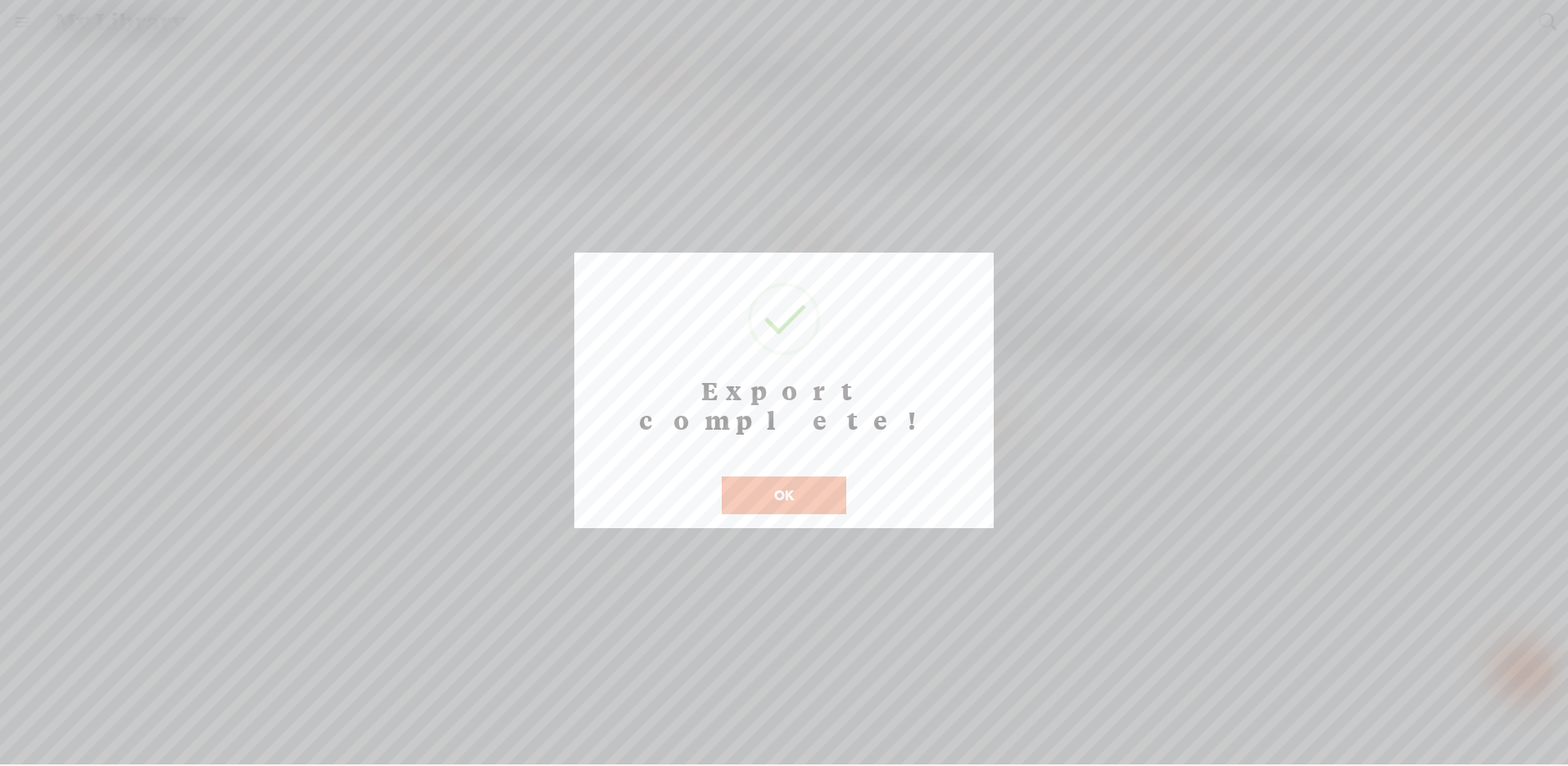
click at [796, 476] on button "OK" at bounding box center [784, 495] width 124 height 38
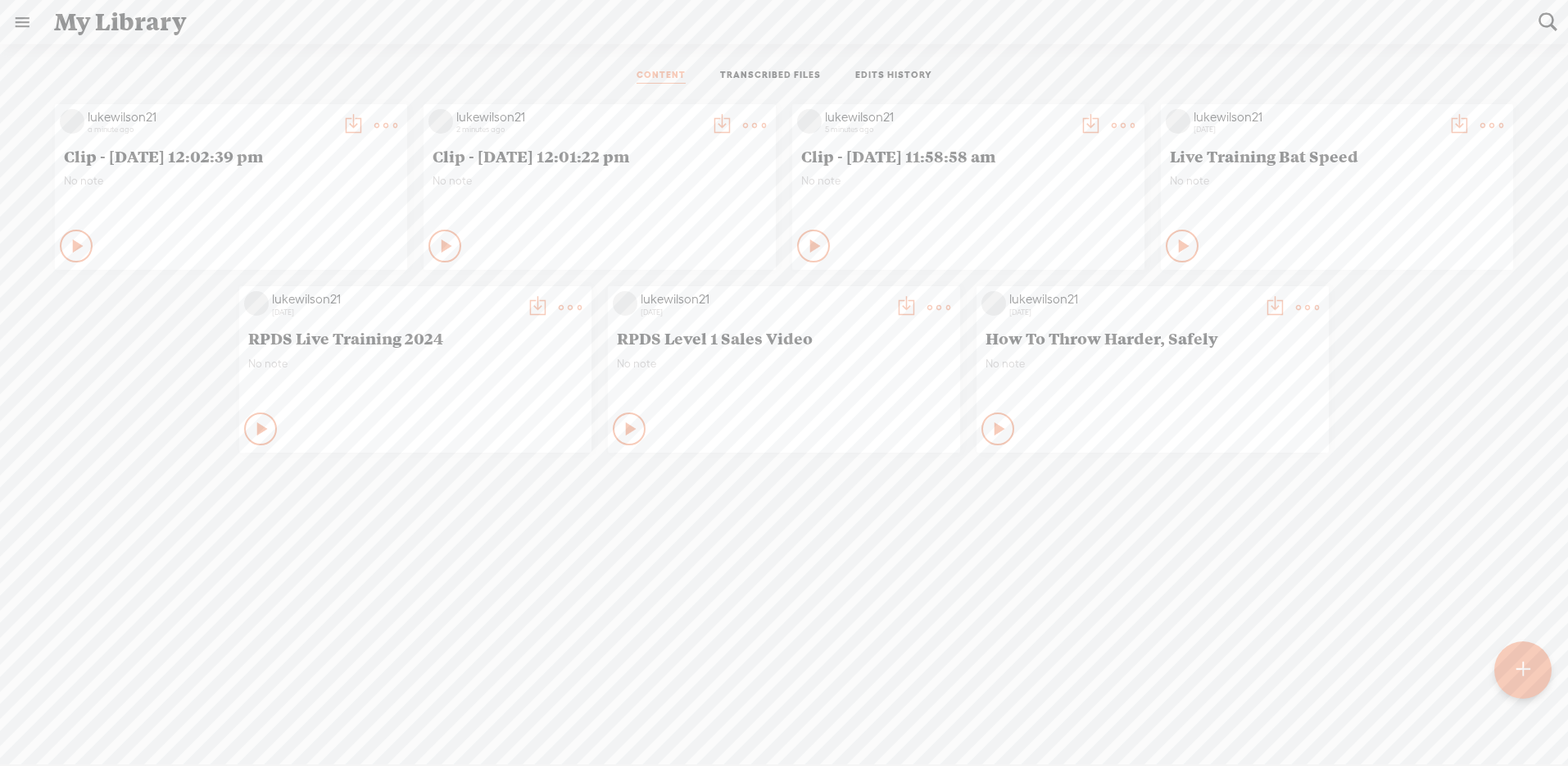
click at [397, 119] on t at bounding box center [385, 125] width 23 height 23
click at [1019, 186] on link "Edit" at bounding box center [1039, 180] width 164 height 38
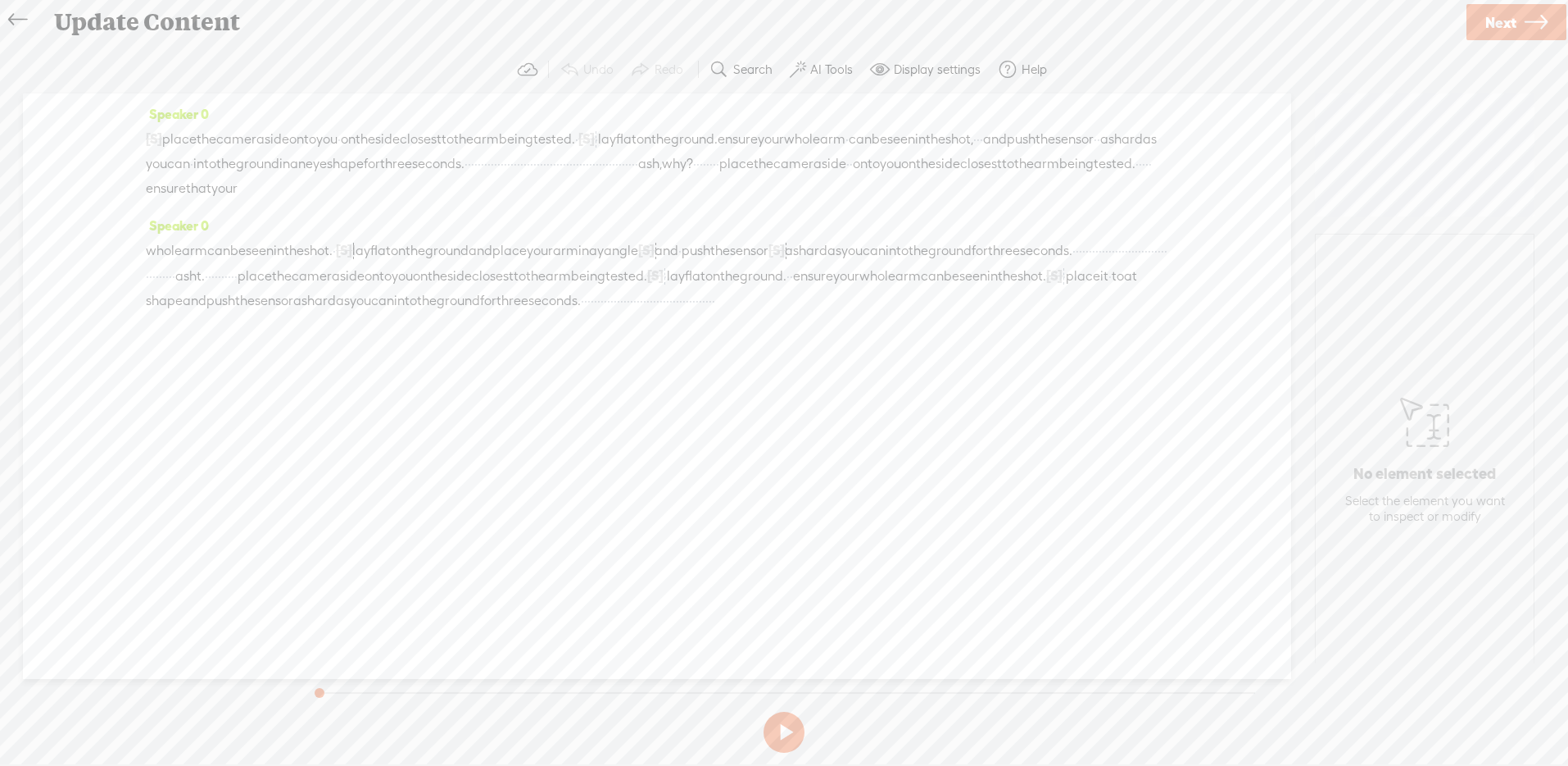
drag, startPoint x: 186, startPoint y: 164, endPoint x: 201, endPoint y: 163, distance: 15.0
click at [201, 163] on div "[S] · · · · · · · · · · · · · · · · · · · · ash eye. · · · · · place the camera…" at bounding box center [657, 163] width 1022 height 75
drag, startPoint x: 173, startPoint y: 138, endPoint x: 828, endPoint y: 160, distance: 655.4
click at [828, 160] on div "[S] · · · · · · · · · · · · · · · · · · · · ash eye. · · · · · place the camera…" at bounding box center [657, 163] width 1022 height 75
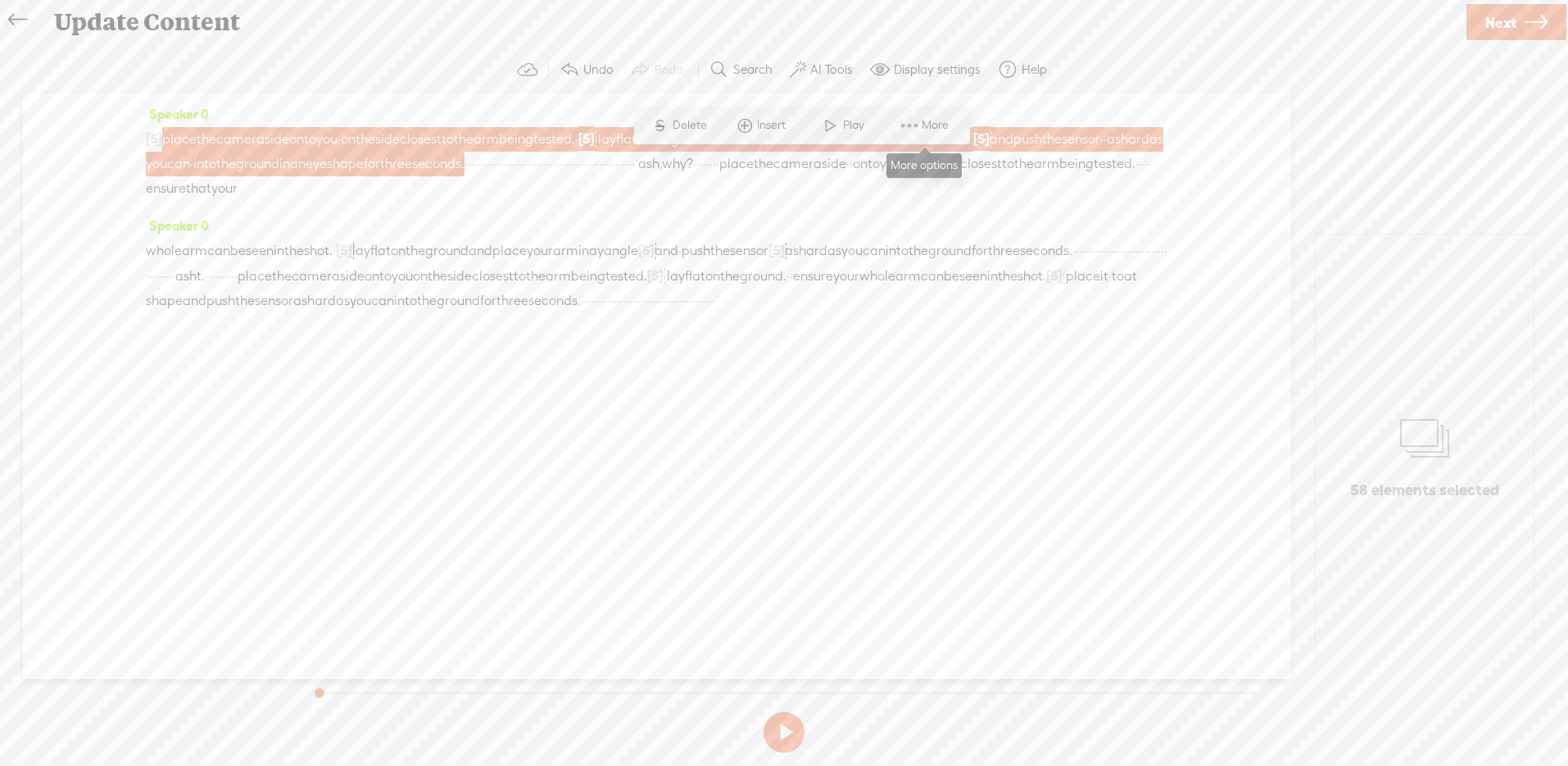
click at [919, 116] on span at bounding box center [909, 125] width 24 height 29
click at [1069, 185] on span "Customize & export as clip" at bounding box center [1055, 183] width 209 height 37
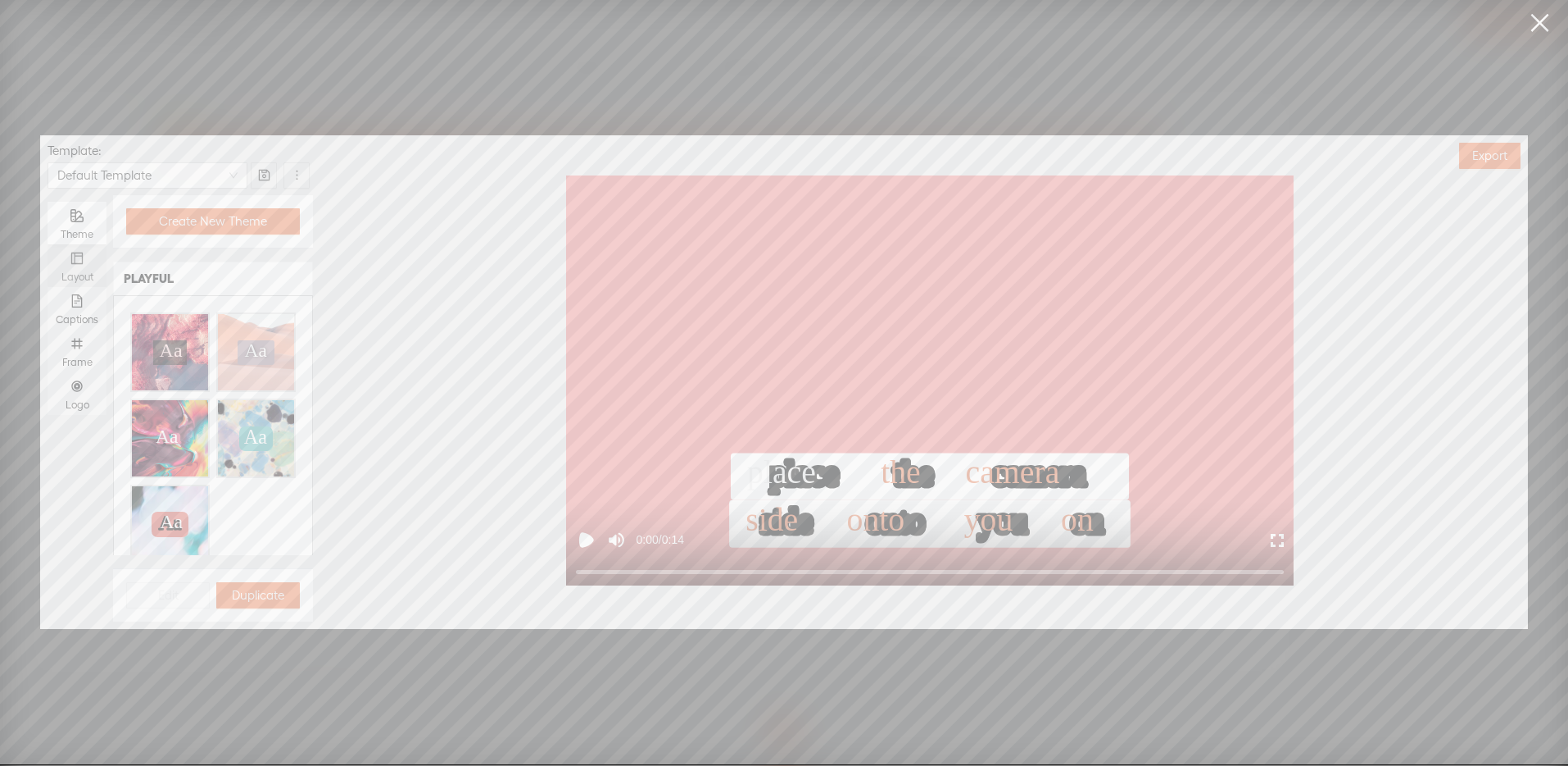
click at [97, 255] on div "Layout" at bounding box center [76, 265] width 43 height 43
click at [48, 244] on input "Layout" at bounding box center [48, 244] width 0 height 0
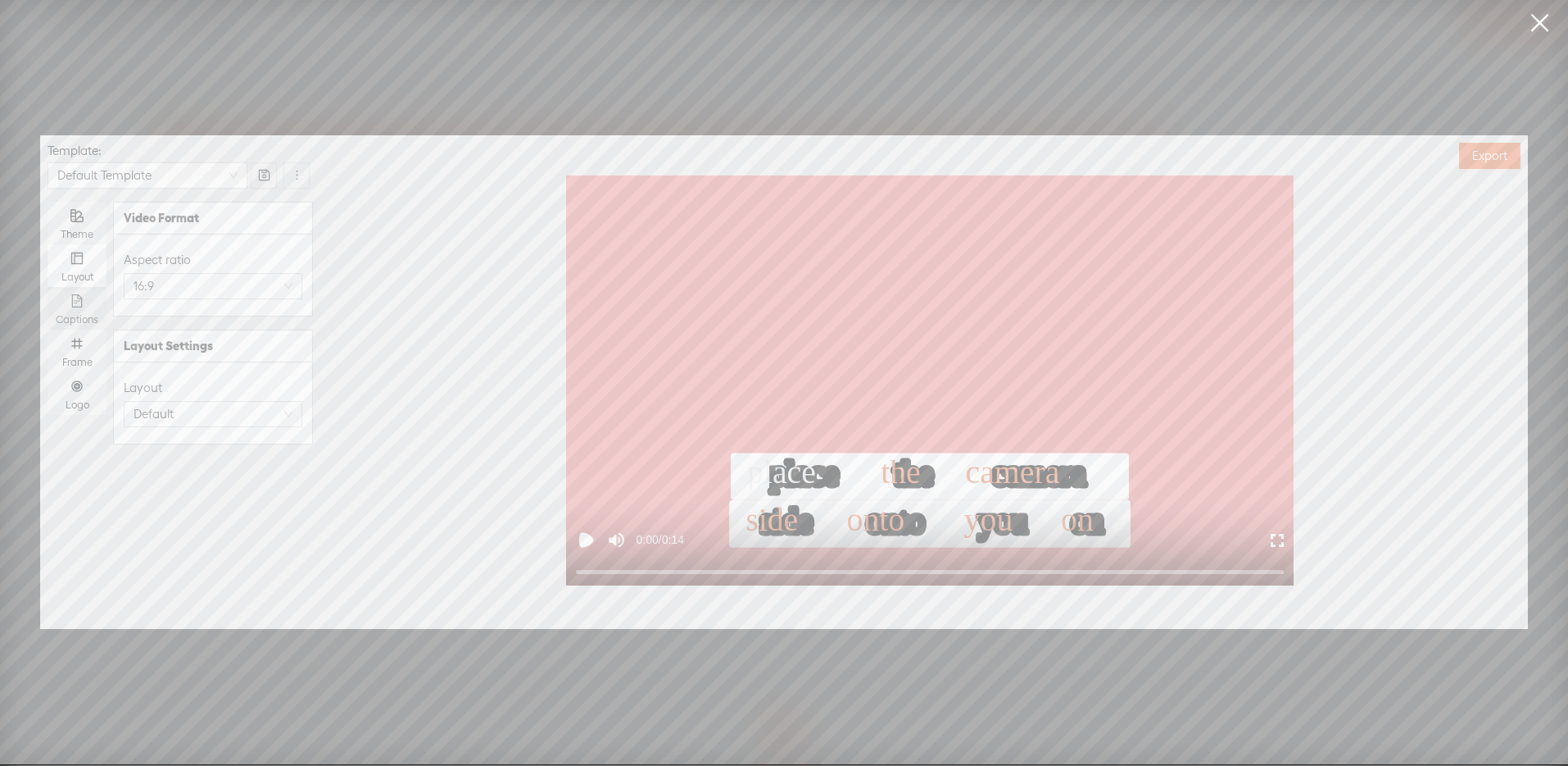
click at [81, 301] on icon "file-text" at bounding box center [77, 301] width 11 height 13
click at [48, 287] on input "Captions" at bounding box center [48, 287] width 0 height 0
click at [296, 302] on div "button" at bounding box center [296, 307] width 10 height 10
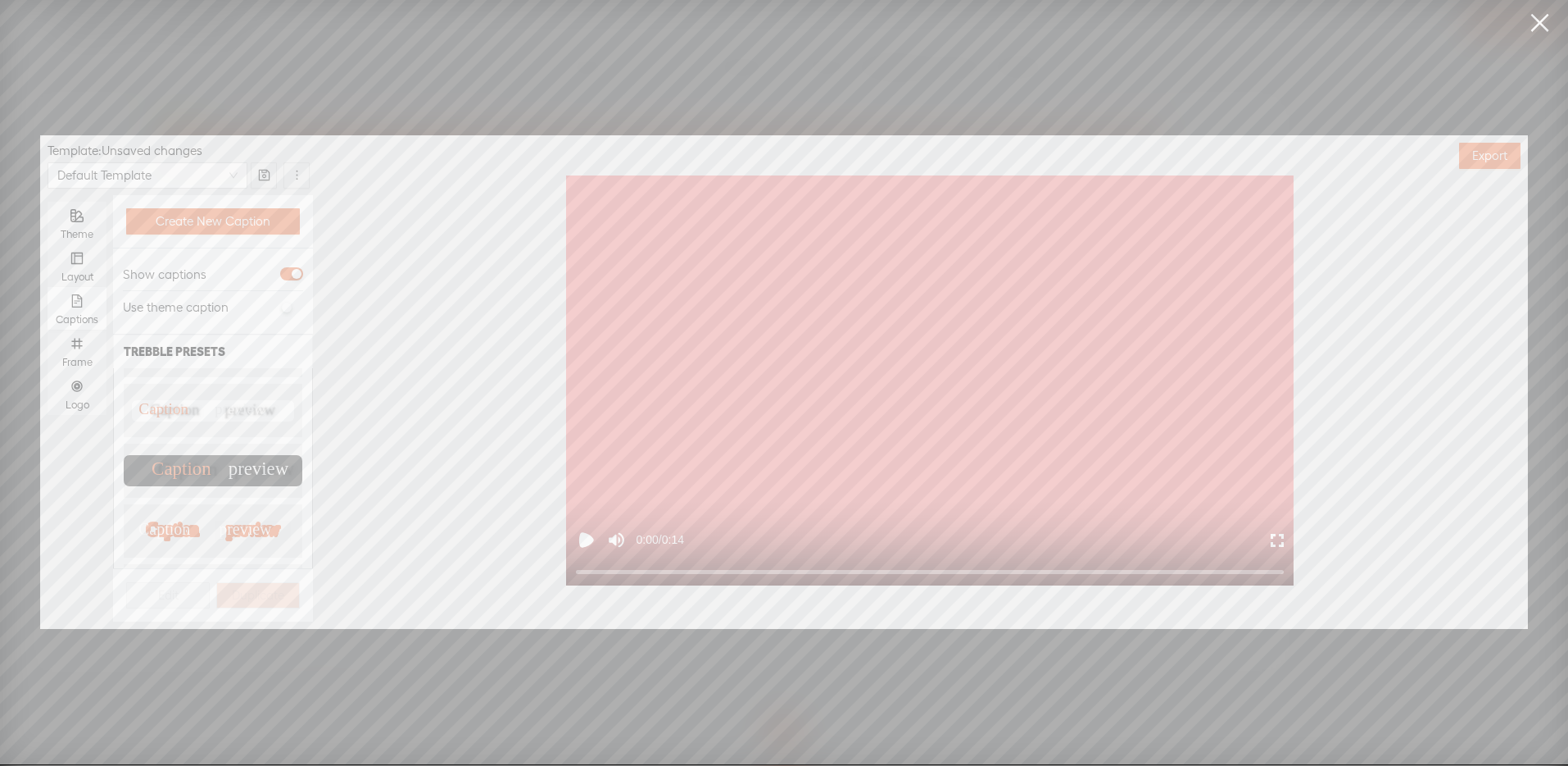
scroll to position [199, 0]
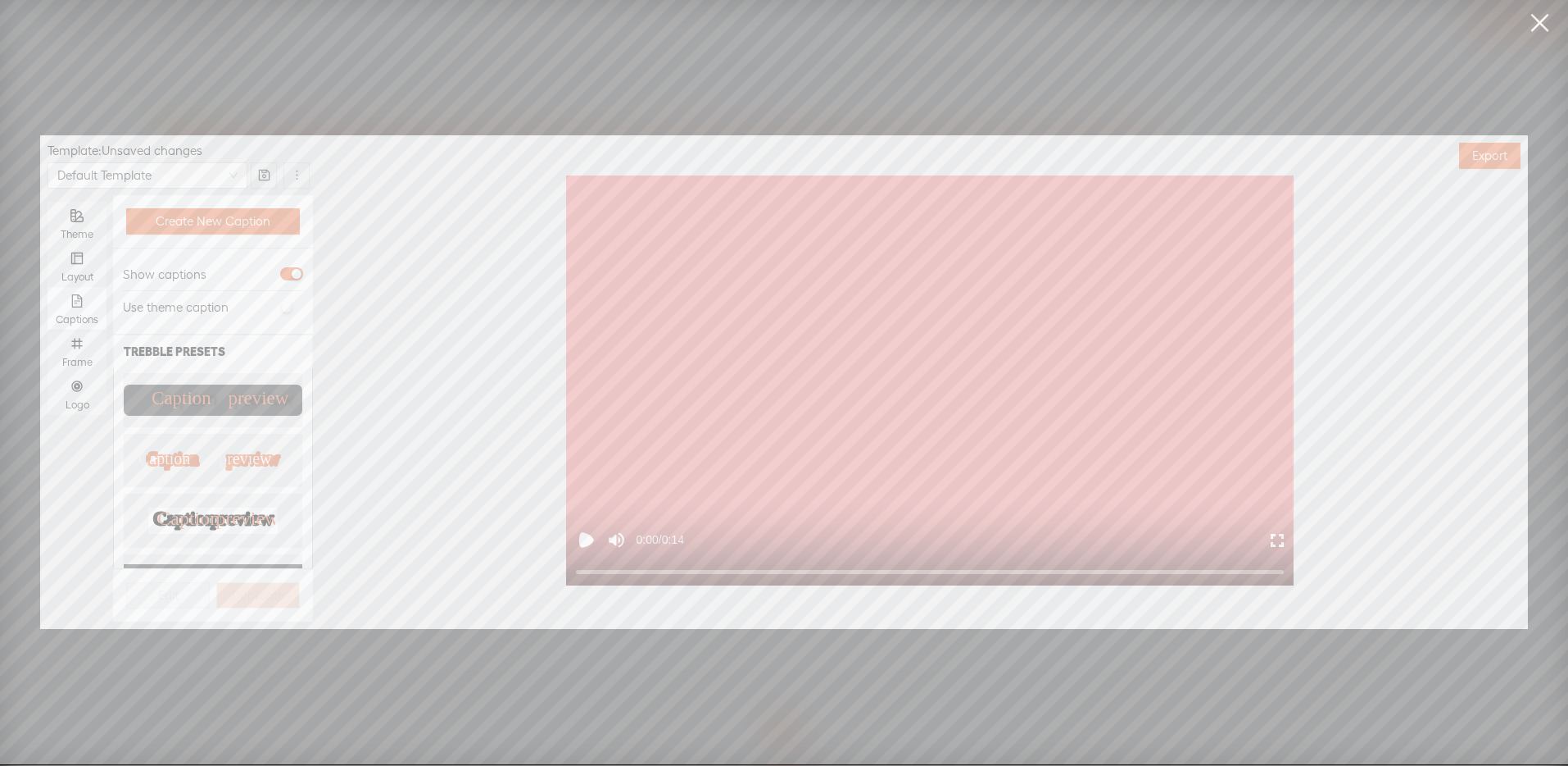
click at [199, 507] on text "Caption" at bounding box center [188, 517] width 62 height 21
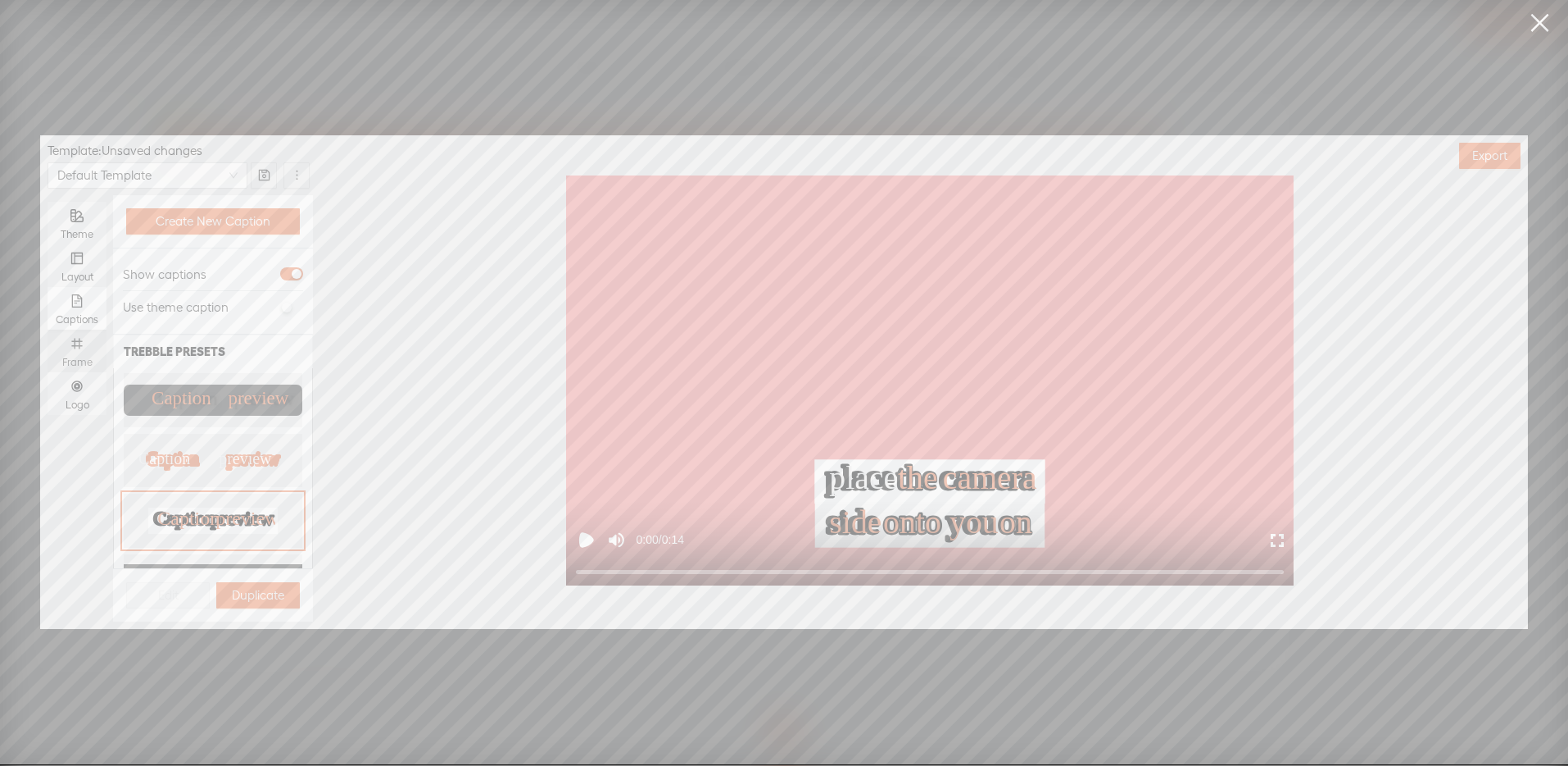
click at [74, 352] on div "Frame" at bounding box center [76, 350] width 43 height 43
click at [48, 329] on input "Frame" at bounding box center [48, 329] width 0 height 0
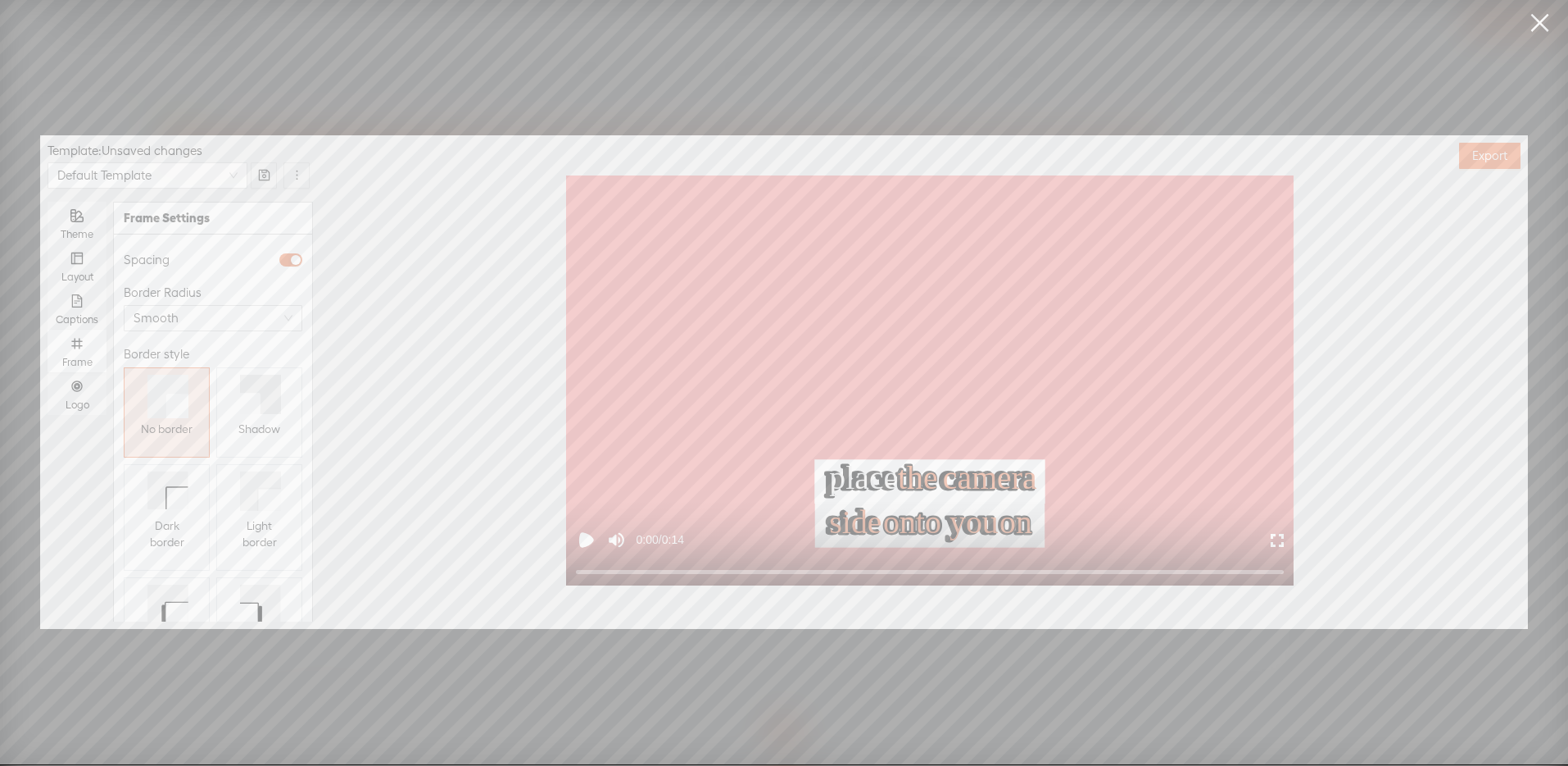
click at [240, 382] on icon at bounding box center [260, 394] width 41 height 39
click at [90, 388] on div "Logo" at bounding box center [76, 393] width 43 height 43
click at [48, 372] on input "Logo" at bounding box center [48, 372] width 0 height 0
click at [208, 345] on span "Replace logo..." at bounding box center [213, 354] width 80 height 17
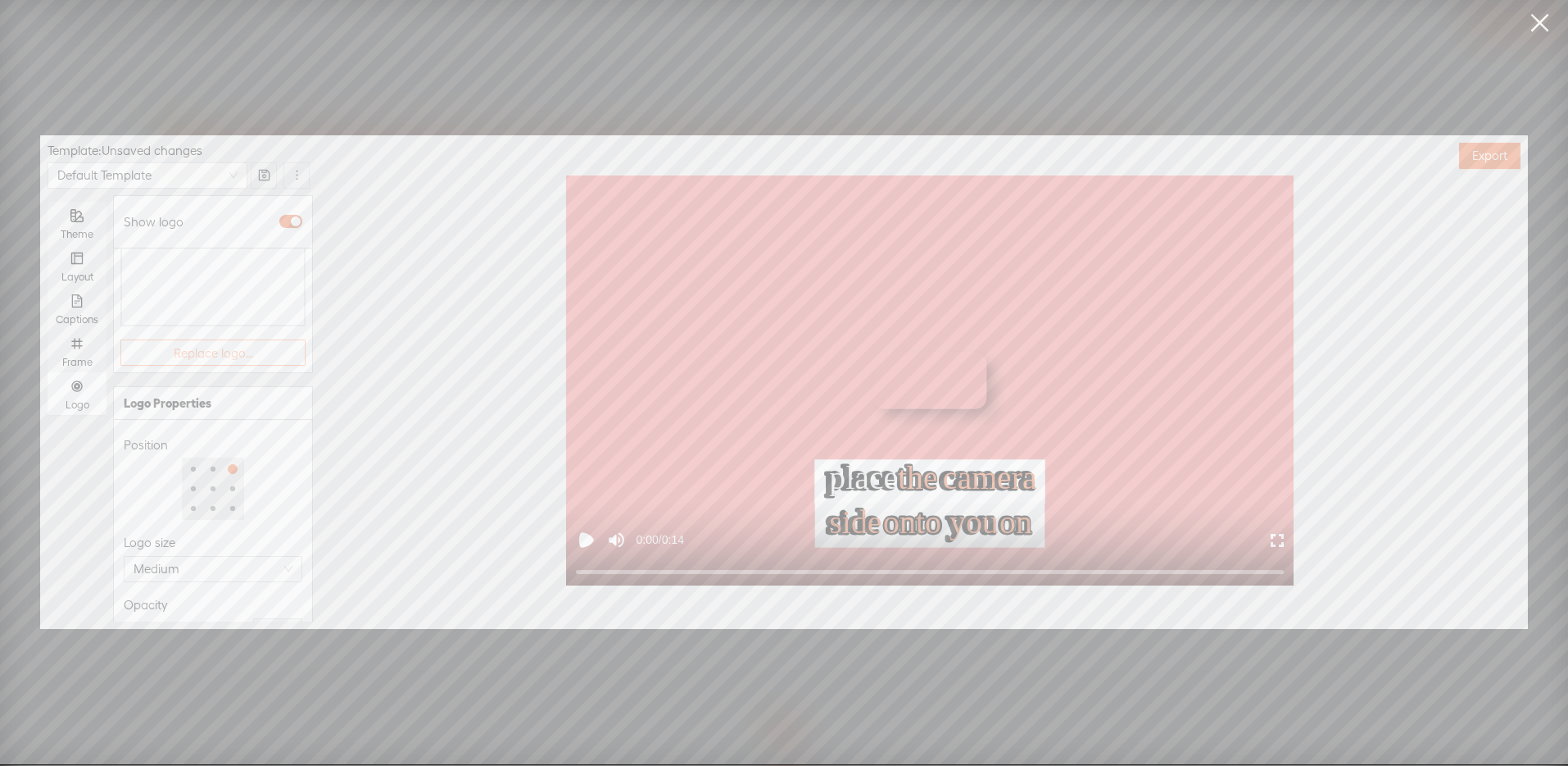
scroll to position [0, 0]
click at [170, 370] on img at bounding box center [165, 383] width 66 height 66
type input "51%"
drag, startPoint x: 228, startPoint y: 591, endPoint x: 178, endPoint y: 594, distance: 50.1
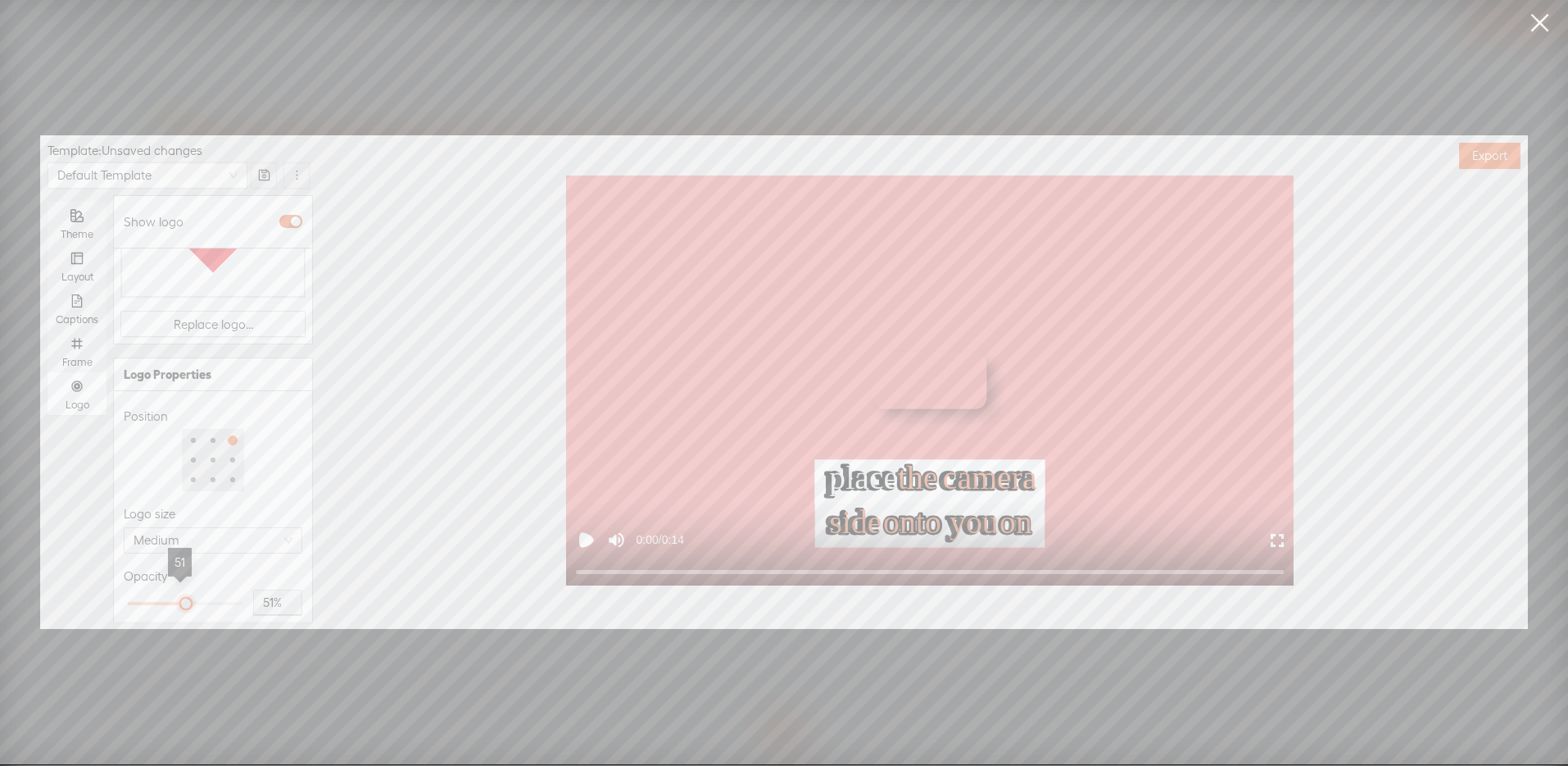
click at [182, 599] on div at bounding box center [186, 603] width 8 height 8
click at [280, 471] on div at bounding box center [212, 459] width 179 height 62
click at [1466, 158] on button "Export" at bounding box center [1489, 155] width 61 height 26
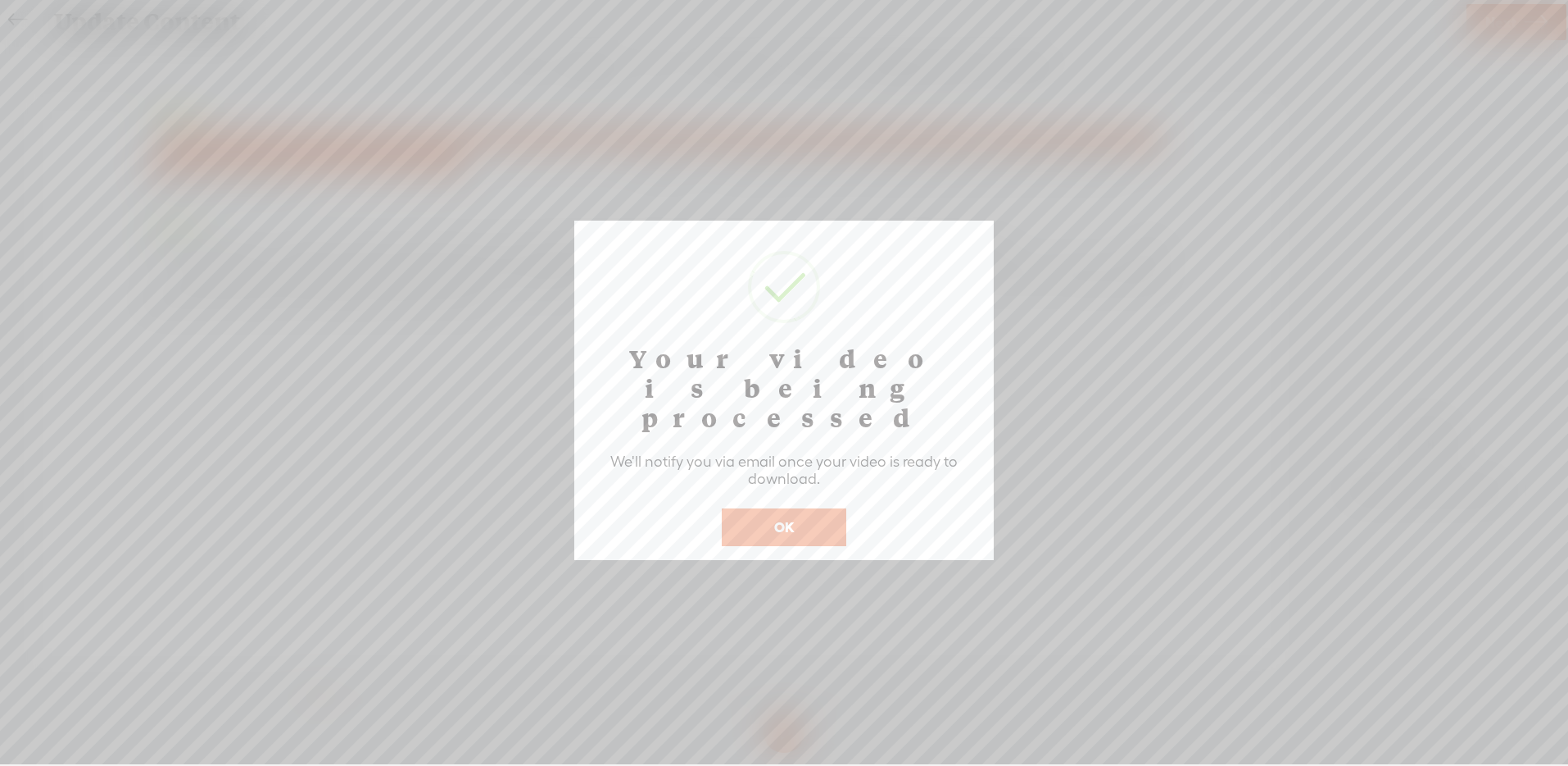
click at [775, 508] on button "OK" at bounding box center [784, 527] width 124 height 38
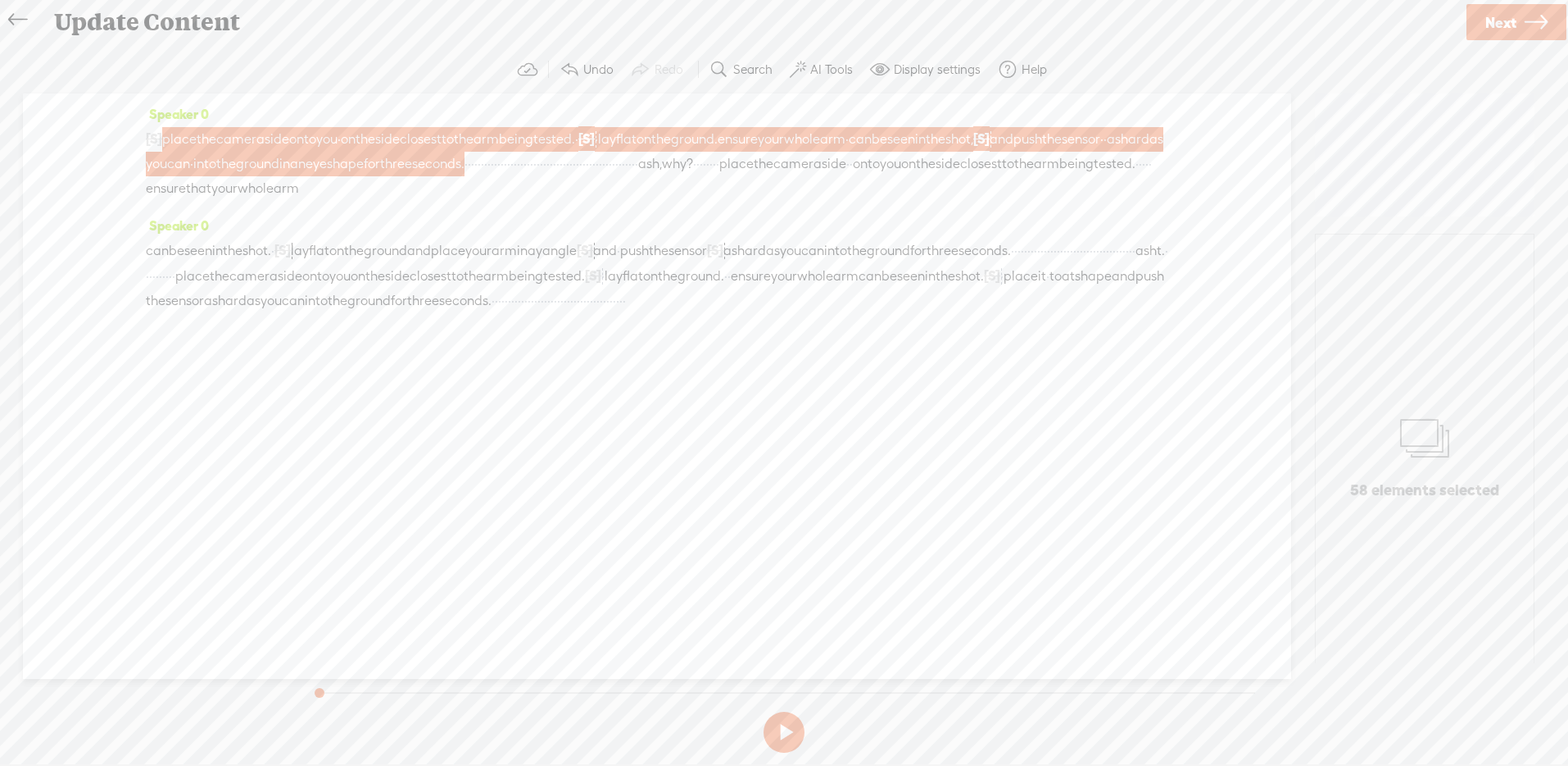
click at [719, 176] on span "place" at bounding box center [736, 164] width 34 height 24
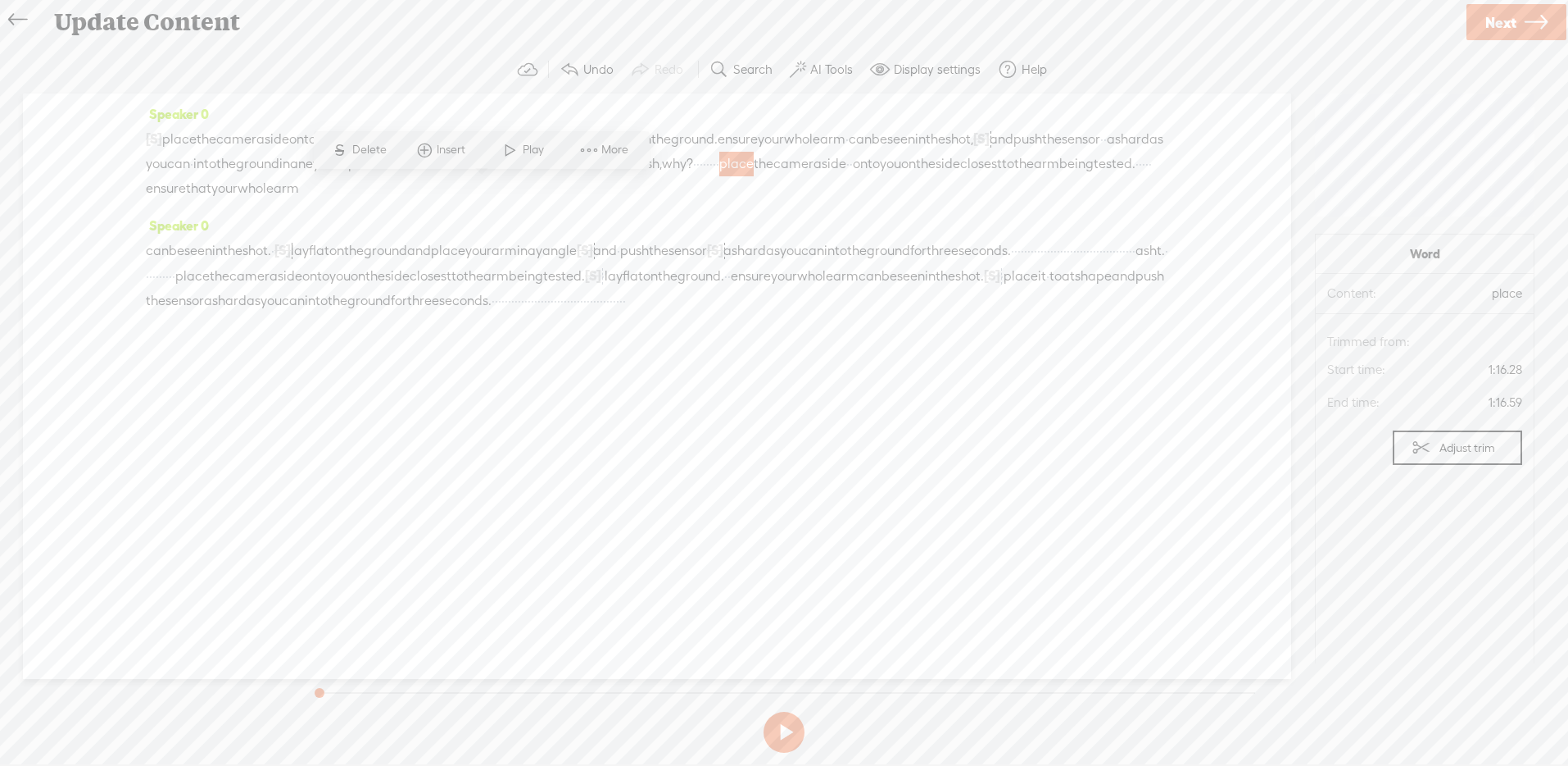
drag, startPoint x: 467, startPoint y: 190, endPoint x: 238, endPoint y: 291, distance: 250.3
click at [238, 291] on div "Speaker 0 [S] · · · · · · · · · · · · · · · · · · · · ash eye. · · · · · place …" at bounding box center [656, 386] width 1268 height 585
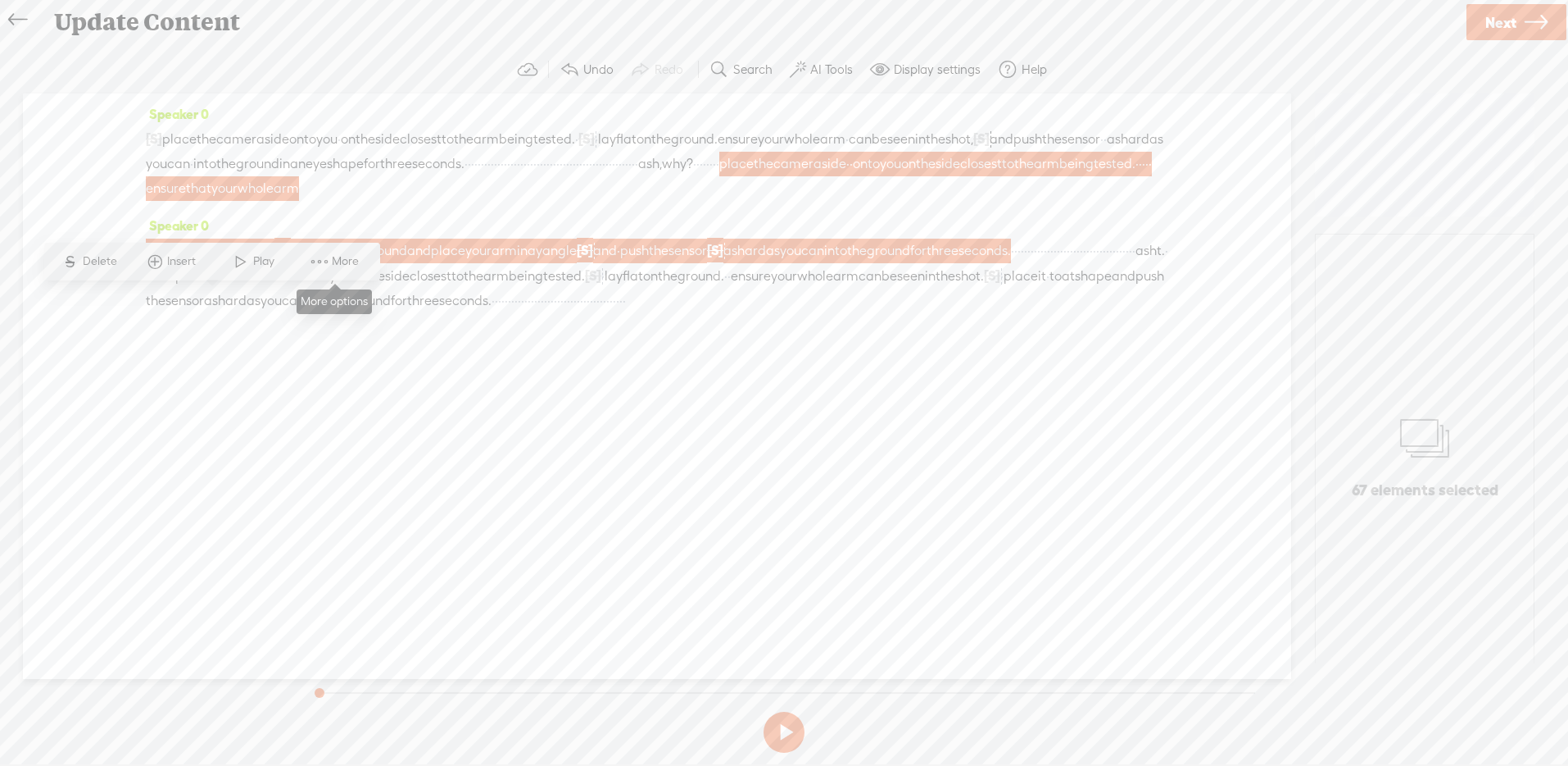
click at [336, 262] on span "More" at bounding box center [347, 262] width 31 height 17
click at [509, 317] on span "Customize & export as clip" at bounding box center [496, 319] width 209 height 37
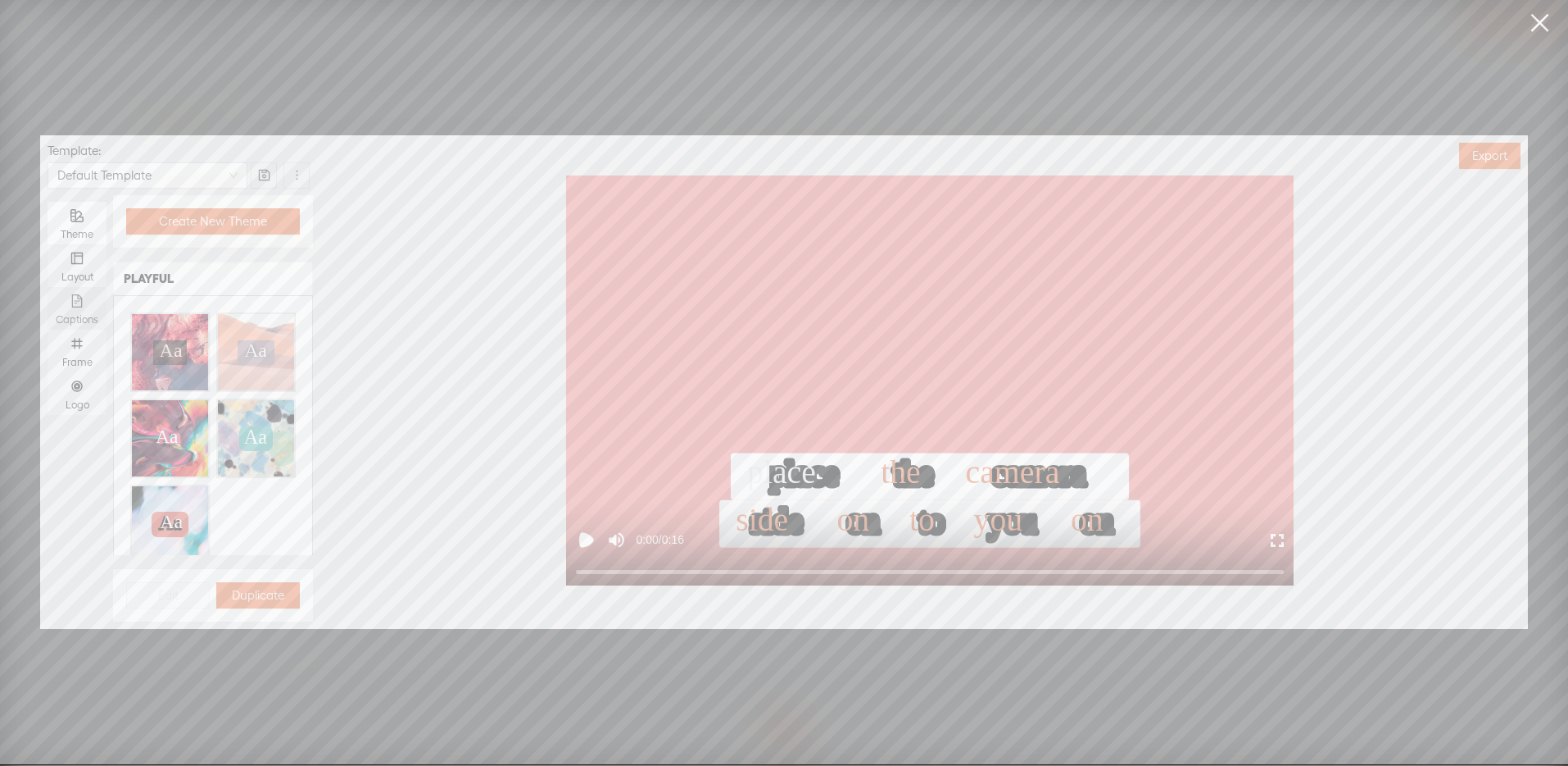
click at [103, 291] on label "Captions" at bounding box center [77, 308] width 59 height 43
click at [48, 287] on input "Captions" at bounding box center [48, 287] width 0 height 0
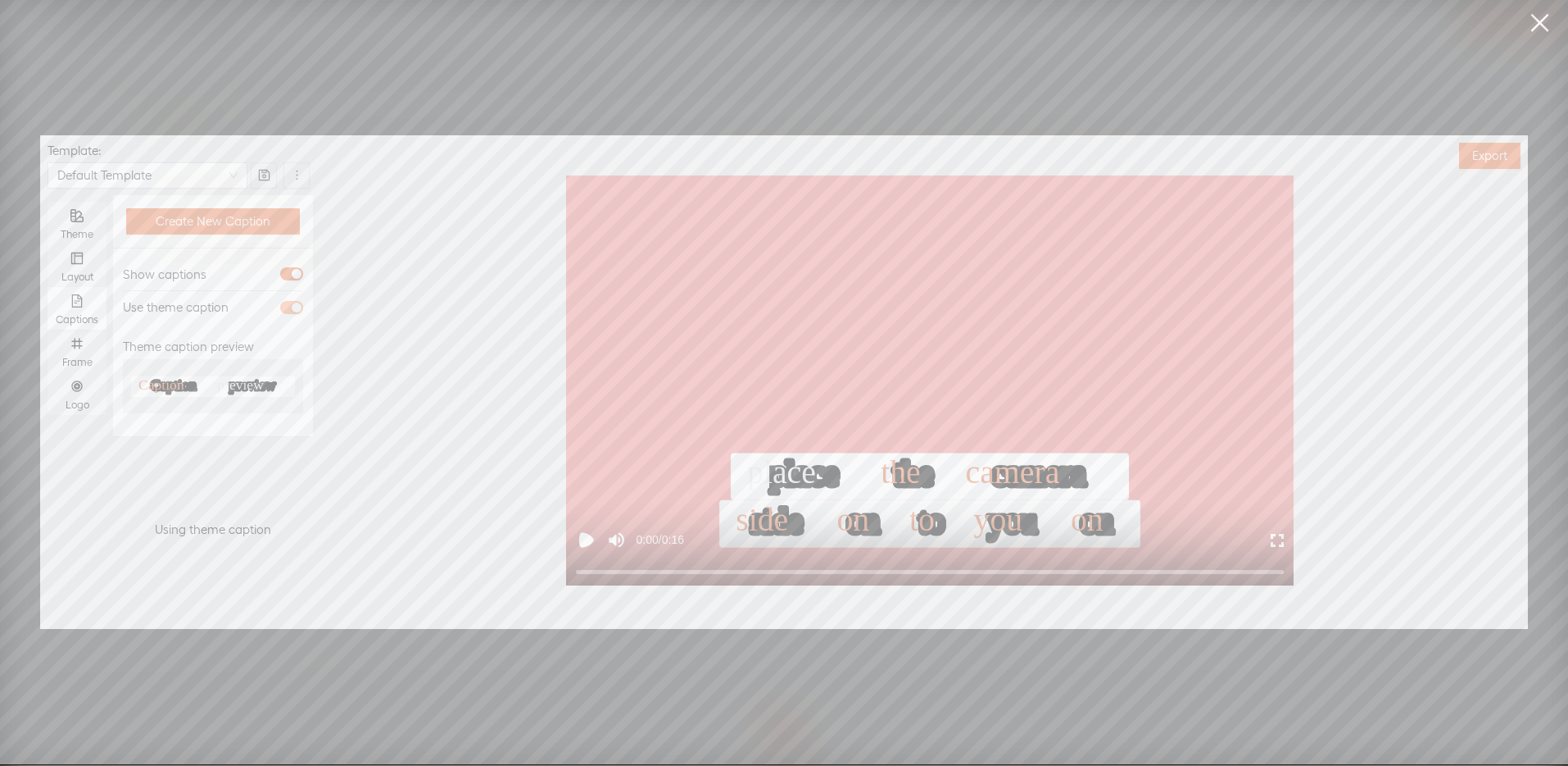
click at [298, 307] on div "button" at bounding box center [296, 307] width 10 height 10
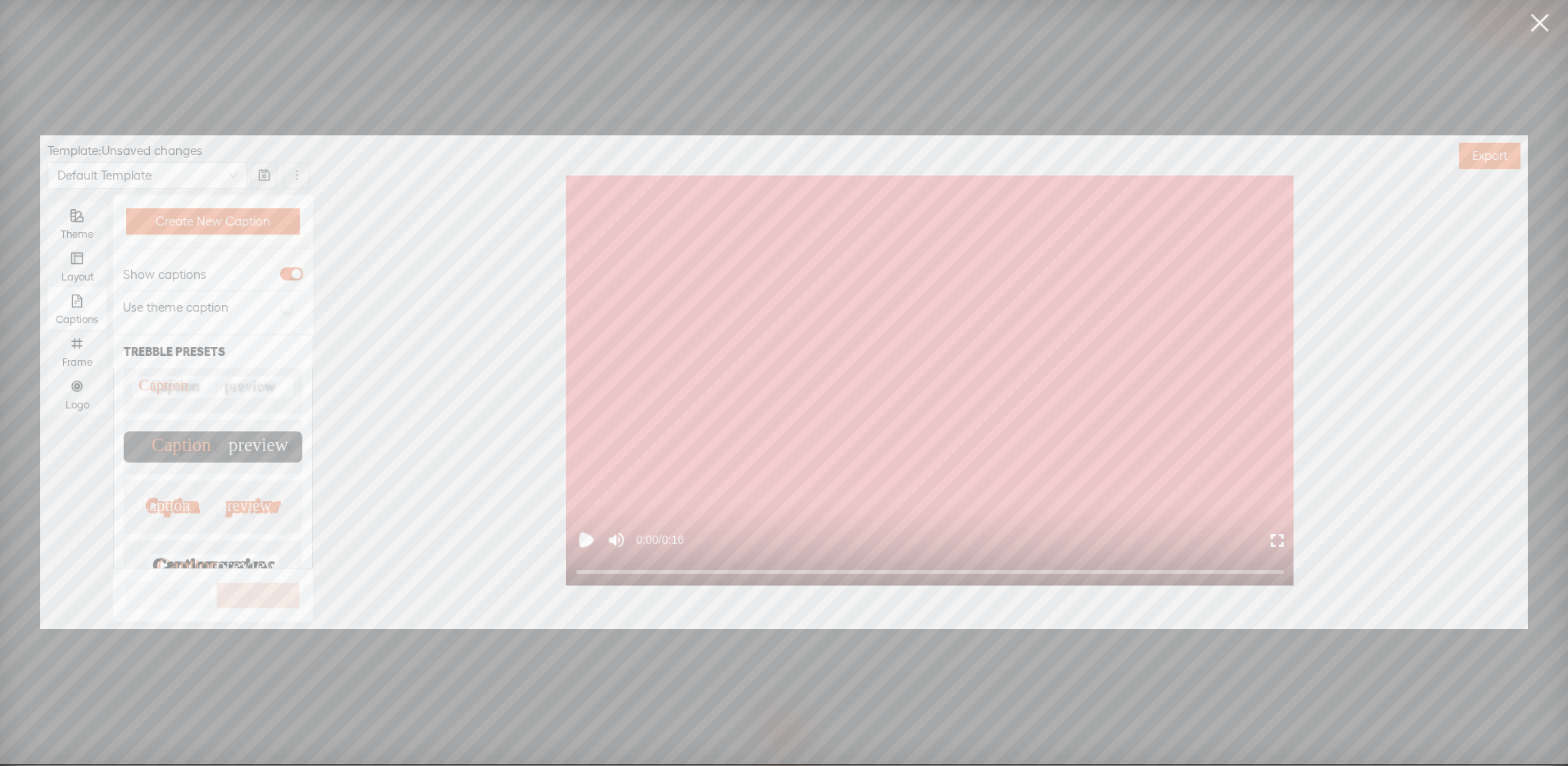
scroll to position [221, 0]
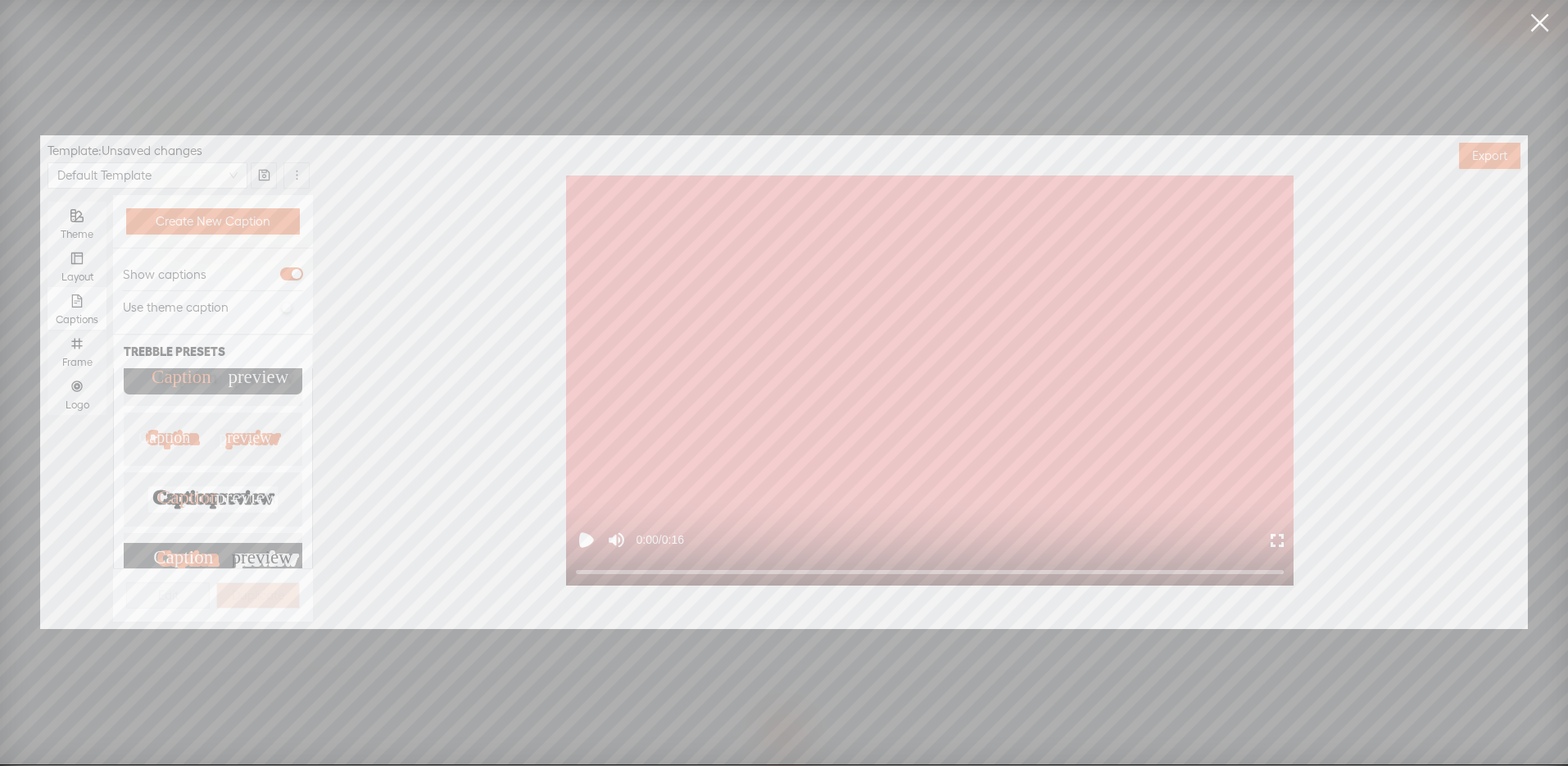
click at [227, 486] on text "preview" at bounding box center [248, 496] width 64 height 21
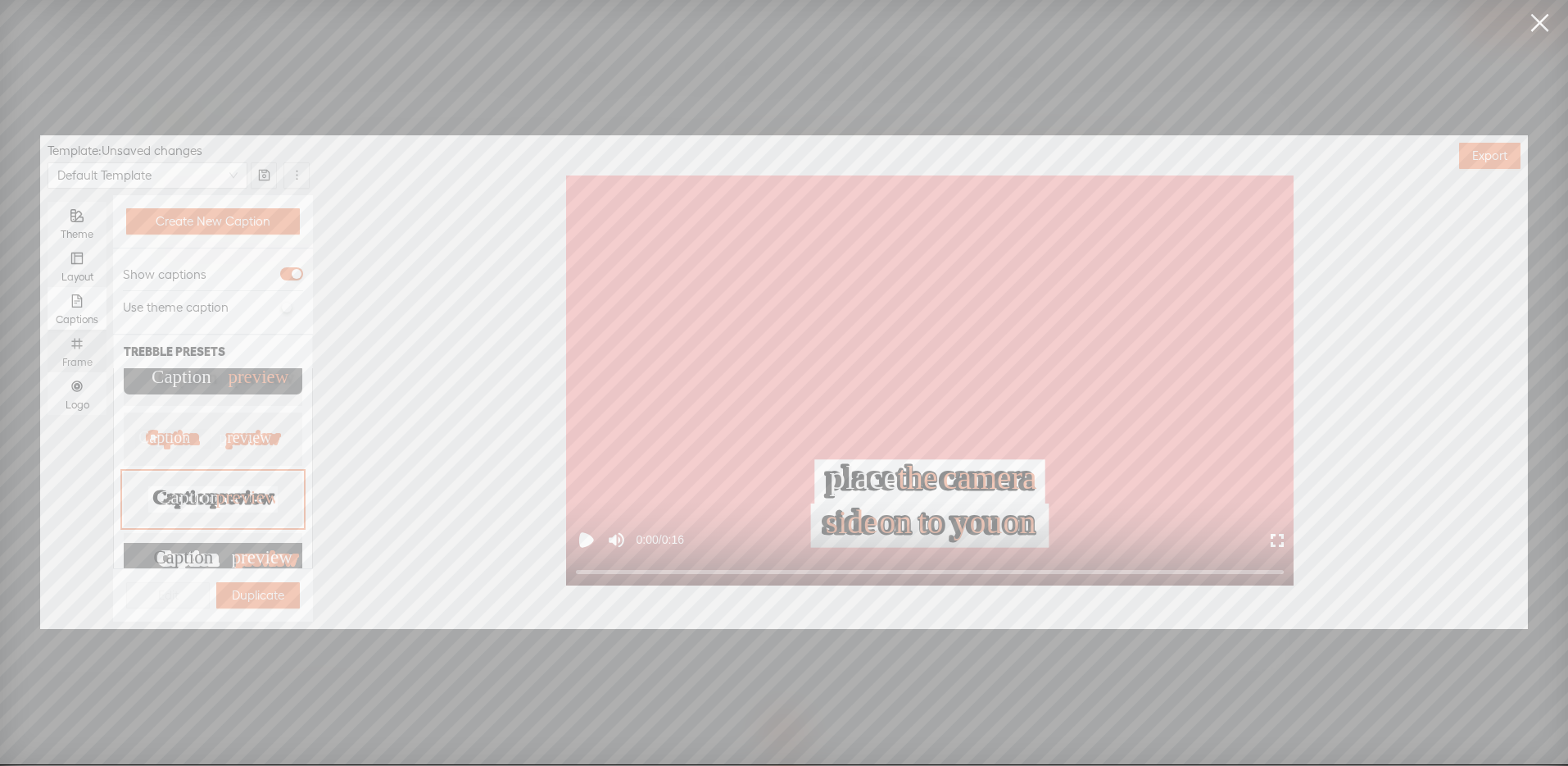
click at [85, 352] on div "Frame" at bounding box center [76, 350] width 43 height 43
click at [48, 329] on input "Frame" at bounding box center [48, 329] width 0 height 0
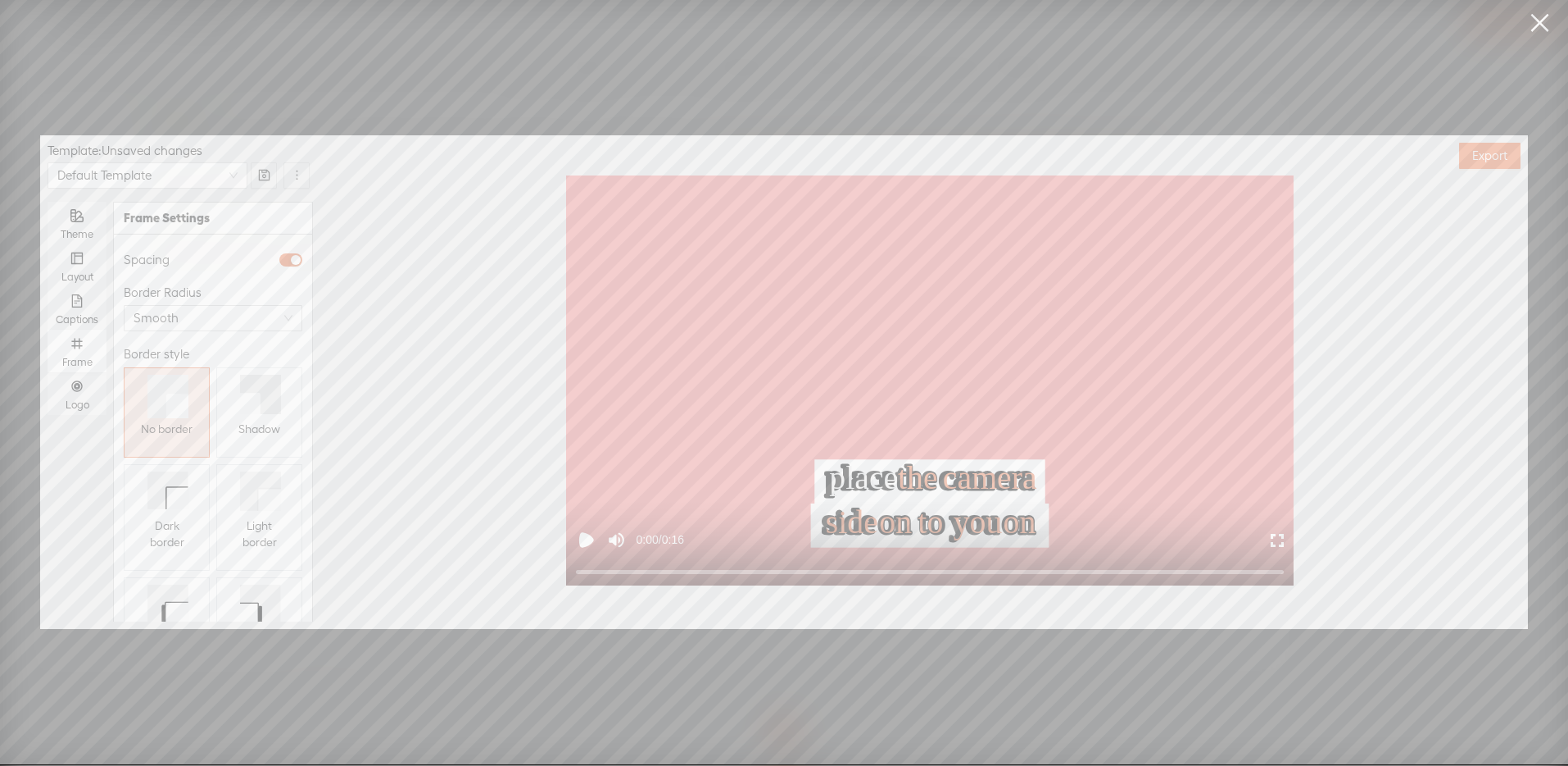
click at [259, 450] on button "Shadow" at bounding box center [259, 412] width 86 height 90
click at [82, 386] on icon "number" at bounding box center [76, 386] width 11 height 11
click at [48, 372] on input "Logo" at bounding box center [48, 372] width 0 height 0
click at [207, 527] on span "Replace logo..." at bounding box center [213, 536] width 80 height 17
click at [176, 396] on img at bounding box center [165, 383] width 66 height 66
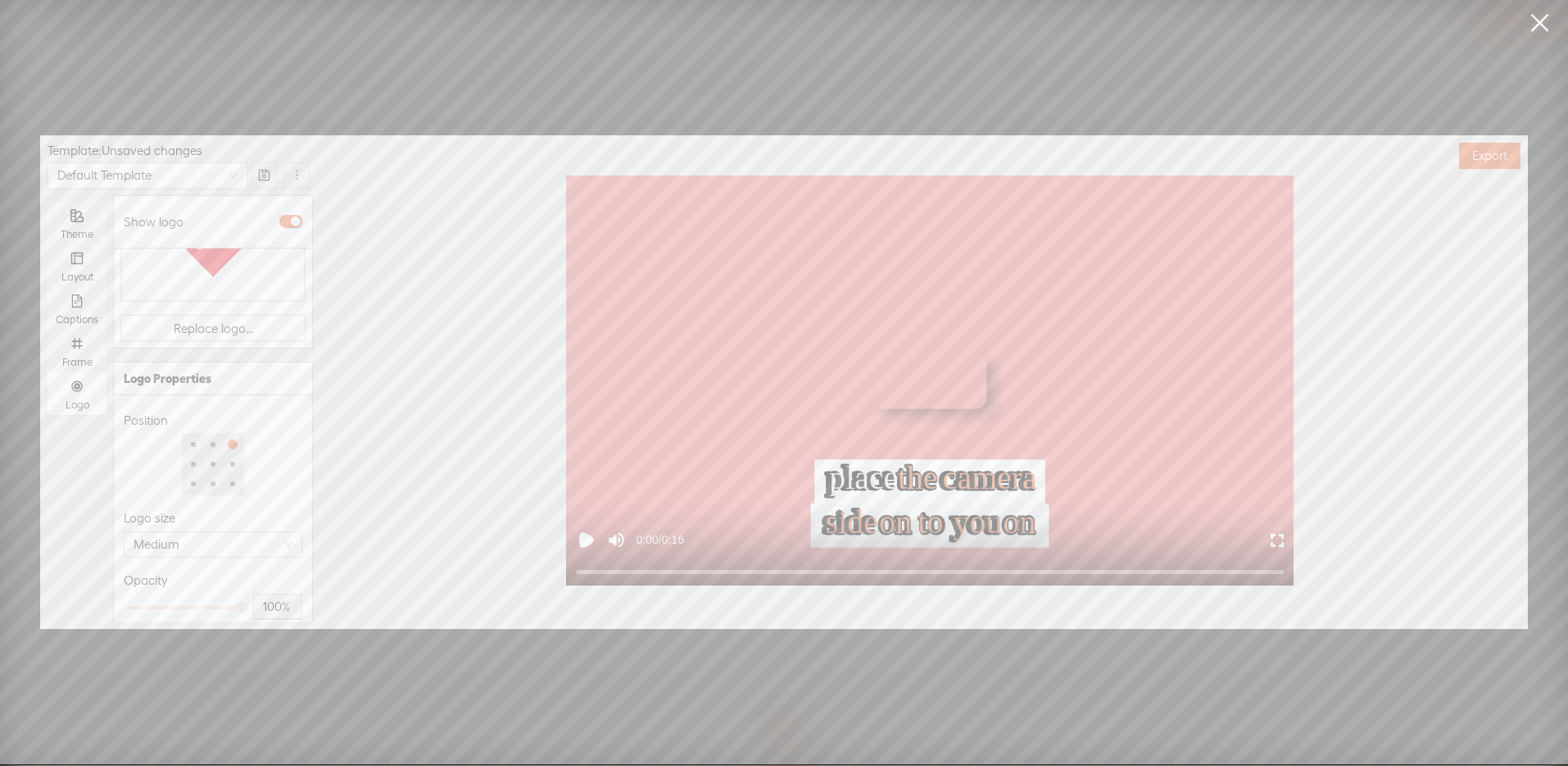
scroll to position [211, 0]
click at [178, 598] on div at bounding box center [185, 603] width 115 height 10
click at [182, 599] on div at bounding box center [184, 603] width 8 height 8
click at [184, 599] on div at bounding box center [184, 603] width 8 height 8
click at [186, 598] on div at bounding box center [185, 603] width 115 height 10
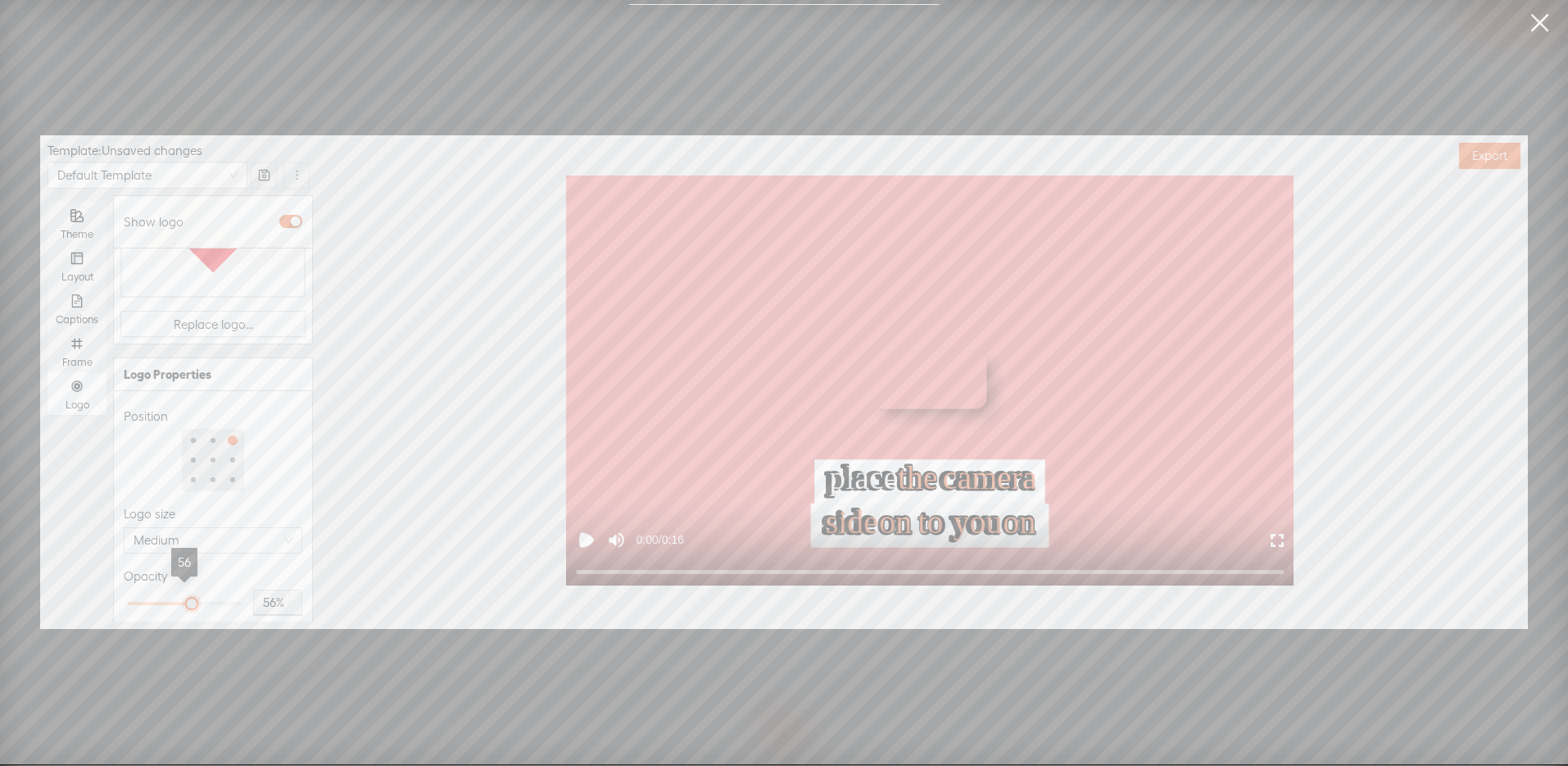
click at [187, 599] on div at bounding box center [191, 603] width 8 height 8
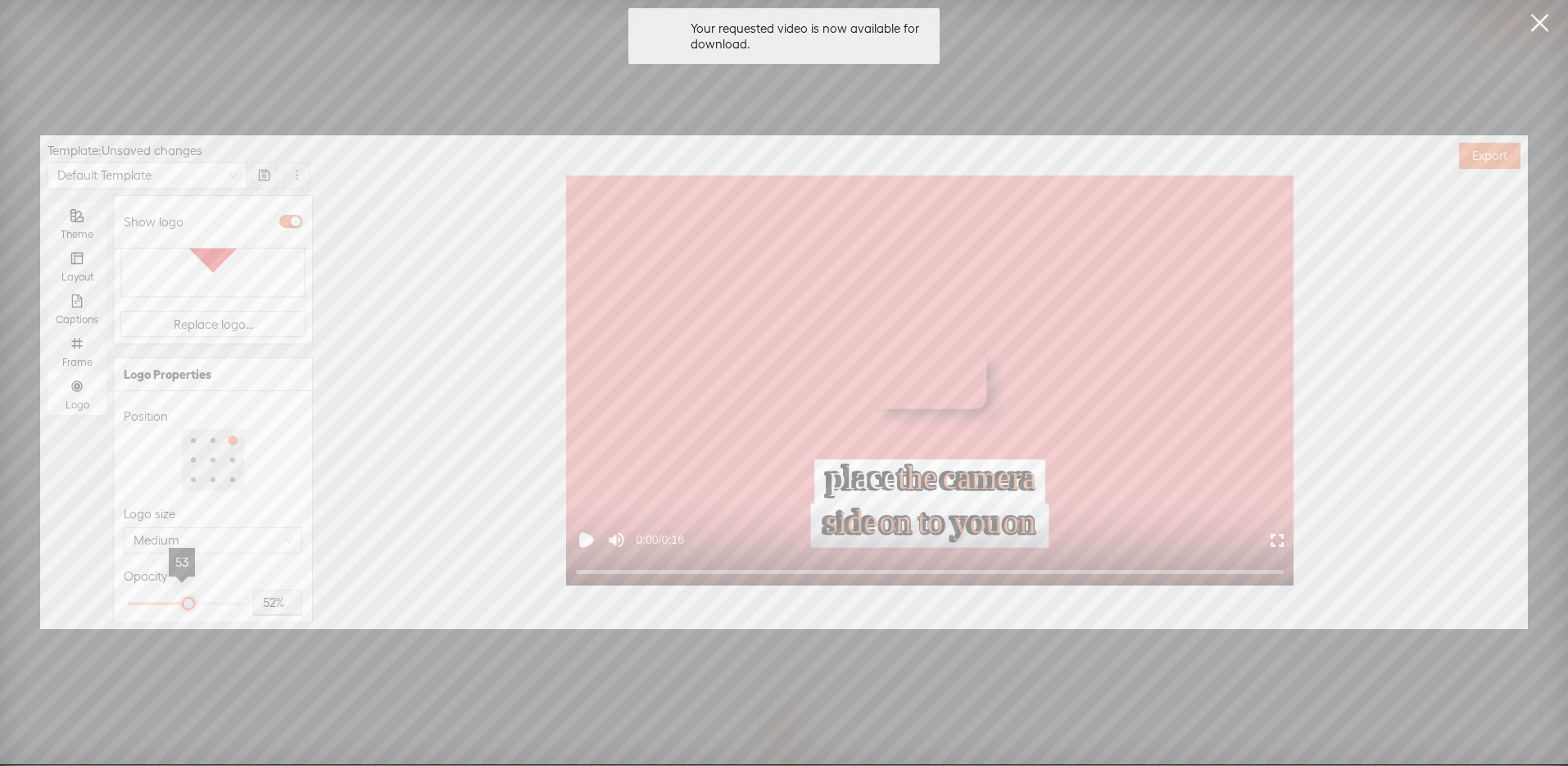
type input "51%"
click at [182, 599] on div at bounding box center [186, 603] width 8 height 8
click at [222, 566] on div "Opacity" at bounding box center [212, 575] width 179 height 19
click at [1500, 161] on span "Export" at bounding box center [1490, 156] width 35 height 17
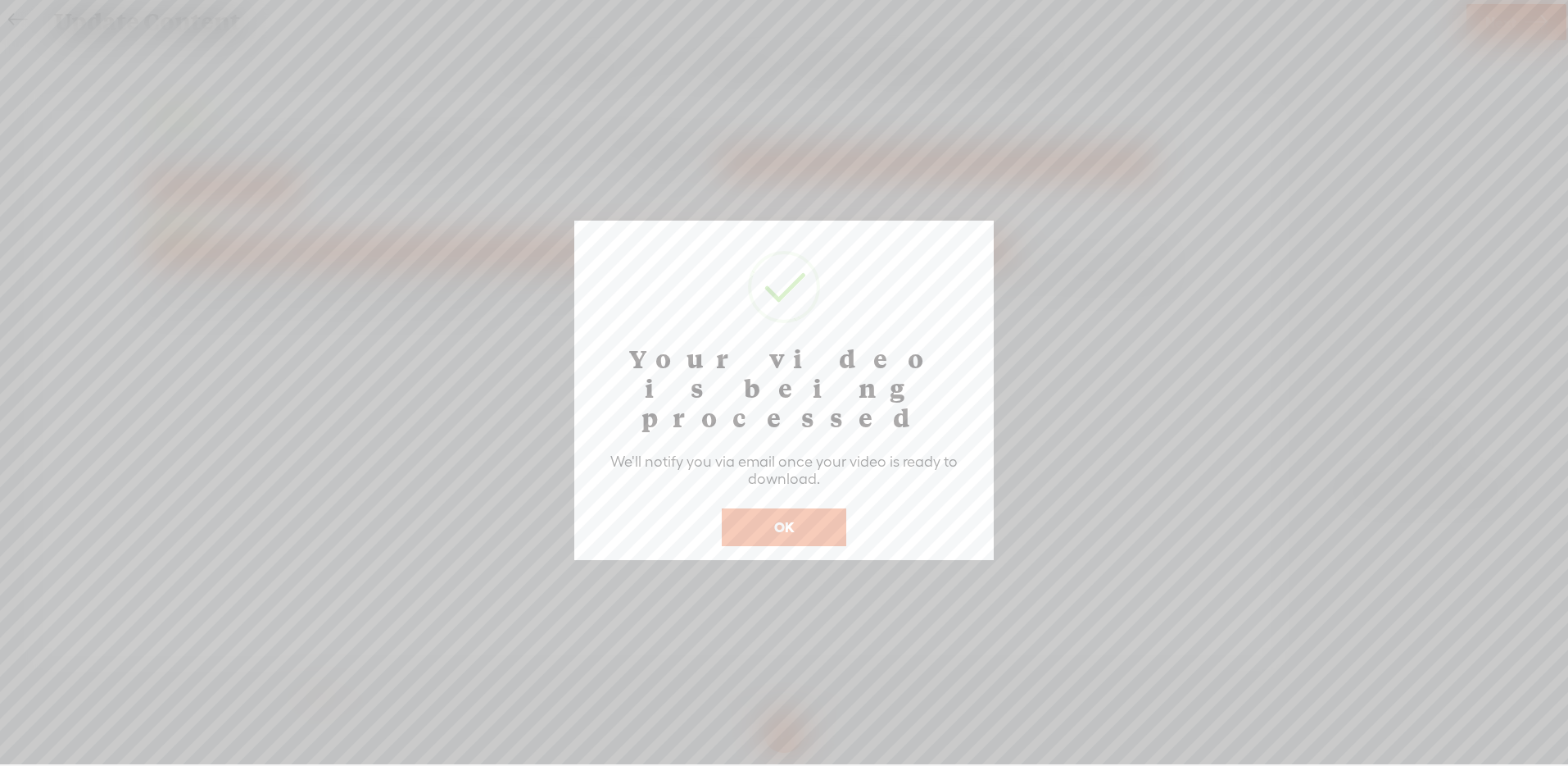
click at [786, 508] on button "OK" at bounding box center [784, 527] width 124 height 38
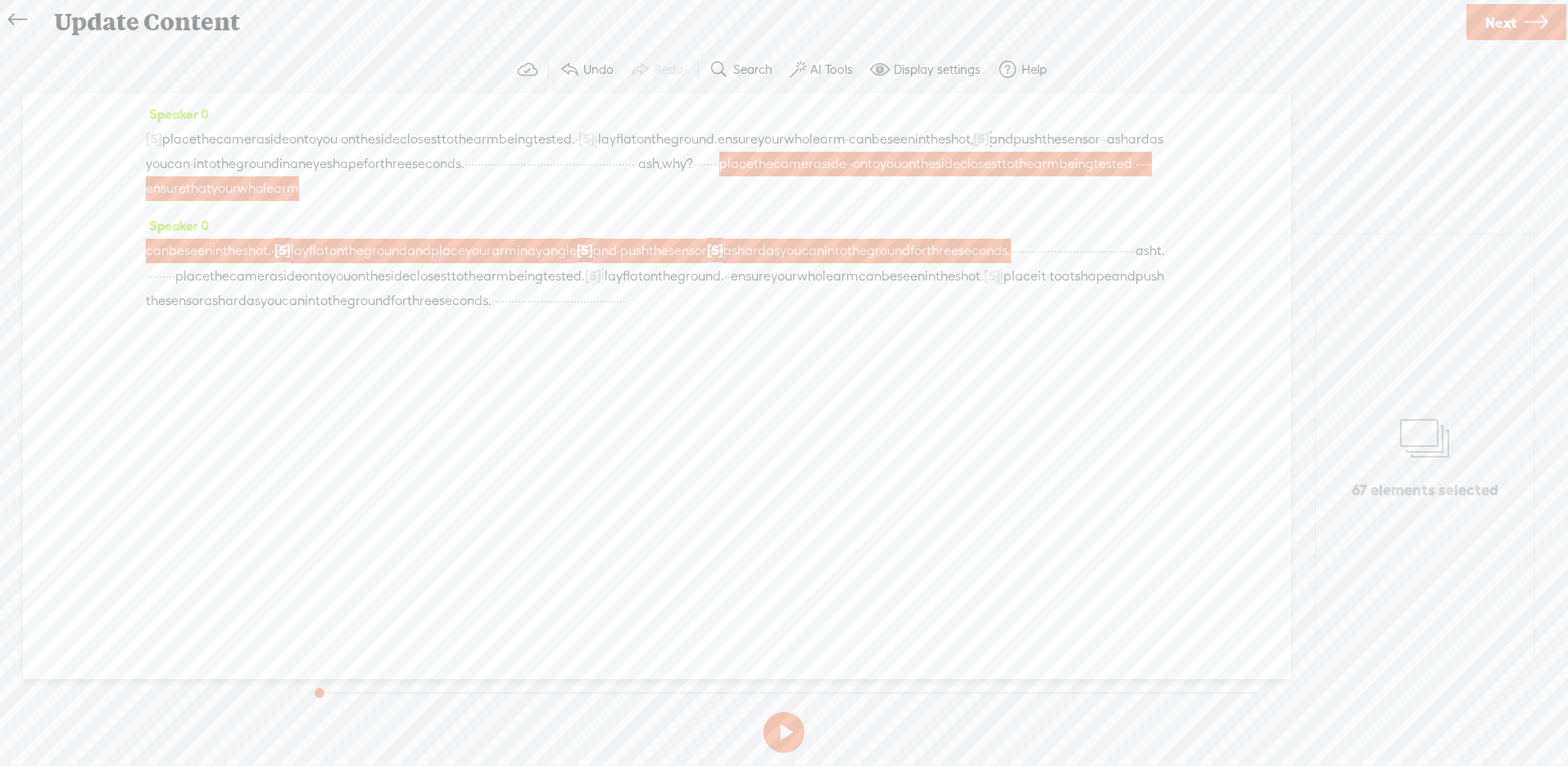
click at [210, 289] on span "place" at bounding box center [192, 275] width 34 height 24
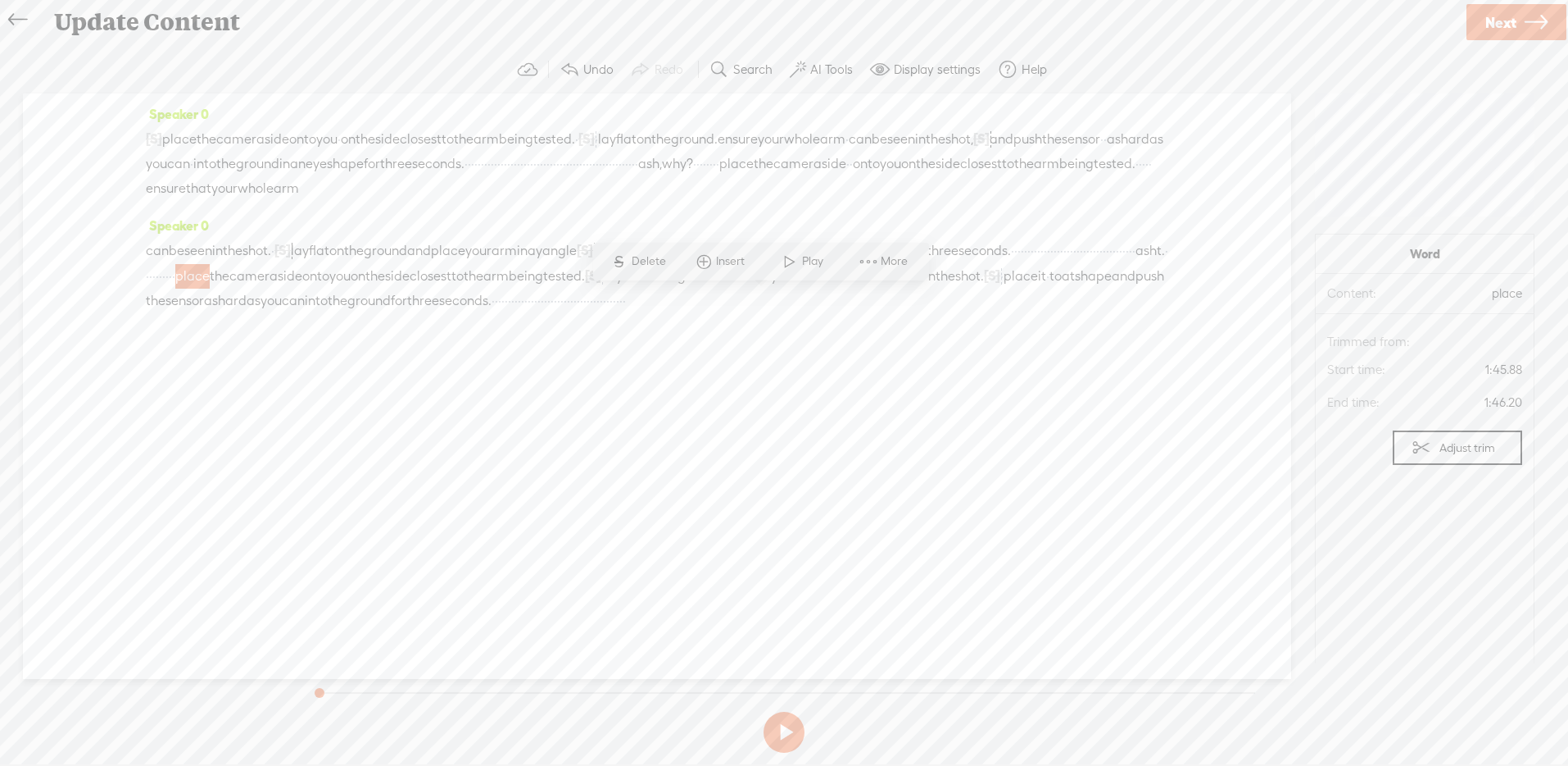
drag, startPoint x: 746, startPoint y: 299, endPoint x: 394, endPoint y: 346, distance: 355.1
click at [394, 313] on div "can be seen in the shot. · [S] · · lay flat on the ground and place your arm in…" at bounding box center [657, 275] width 1022 height 76
drag, startPoint x: 746, startPoint y: 302, endPoint x: 395, endPoint y: 350, distance: 354.3
click at [395, 313] on div "can be seen in the shot. · [S] · · lay flat on the ground and place your arm in…" at bounding box center [657, 275] width 1022 height 76
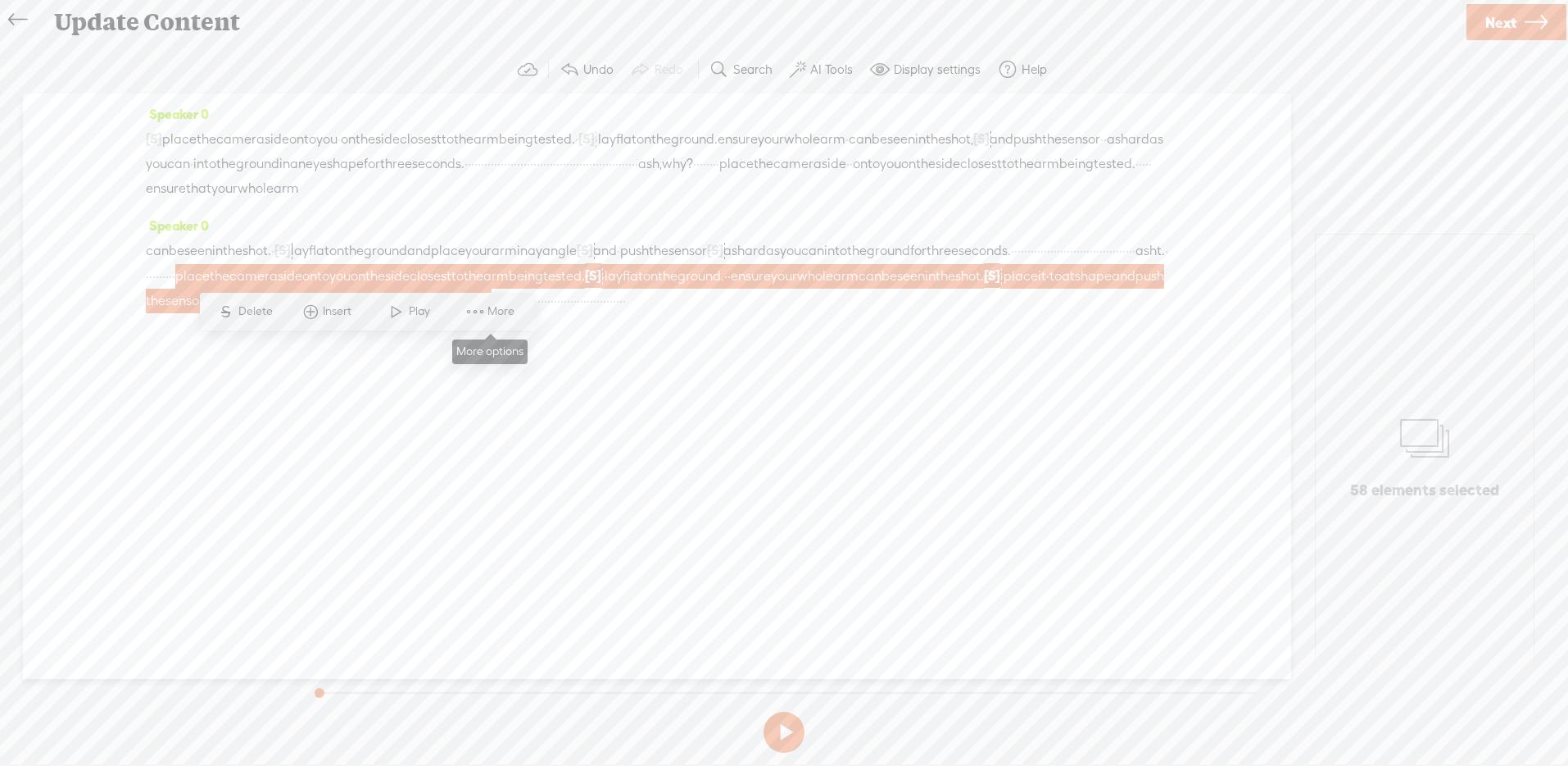
click at [472, 310] on span at bounding box center [474, 311] width 24 height 29
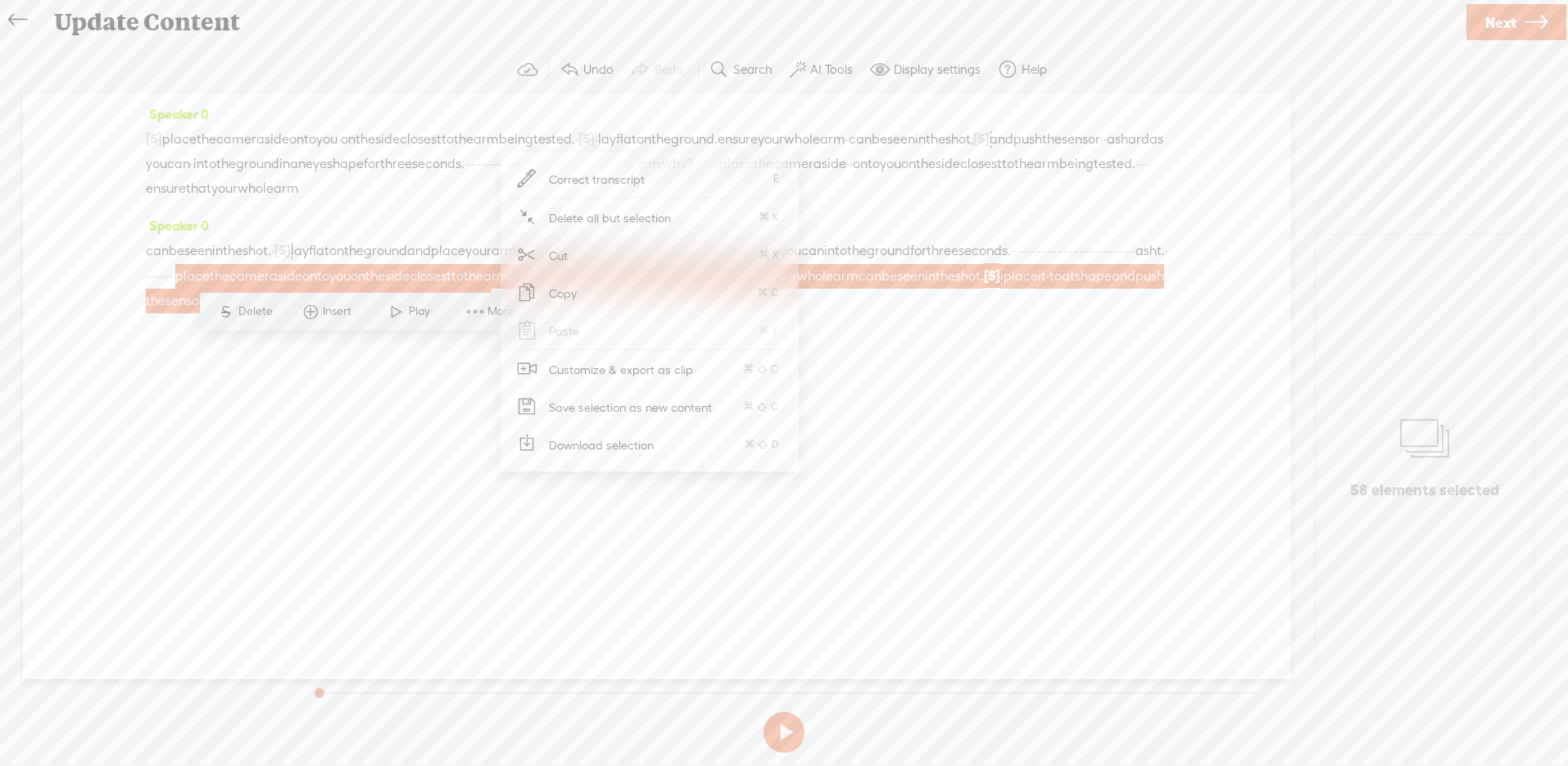
click at [627, 376] on span "Customize & export as clip" at bounding box center [621, 370] width 209 height 37
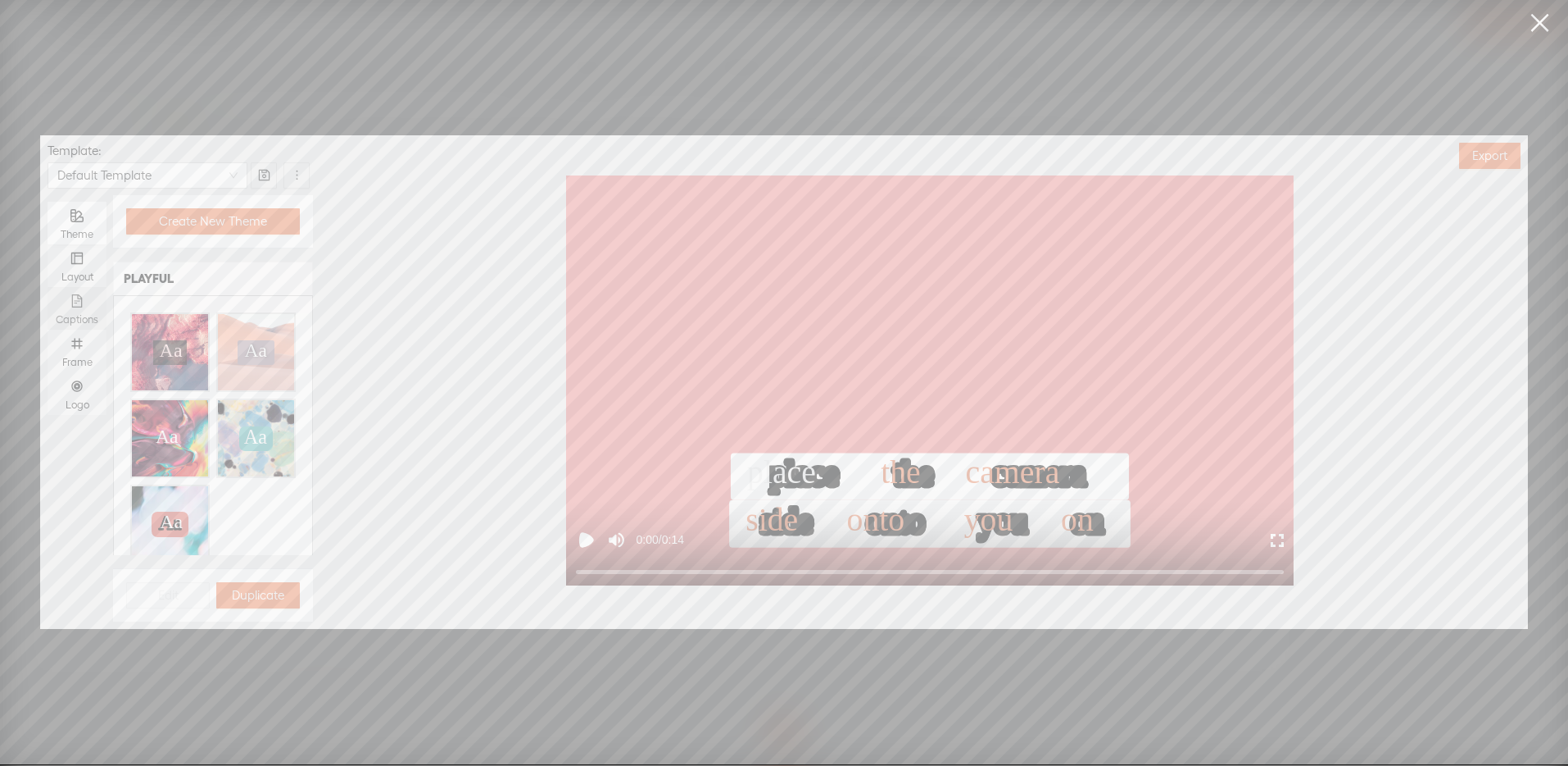
click at [81, 291] on div "Captions" at bounding box center [76, 308] width 43 height 43
click at [48, 287] on input "Captions" at bounding box center [48, 287] width 0 height 0
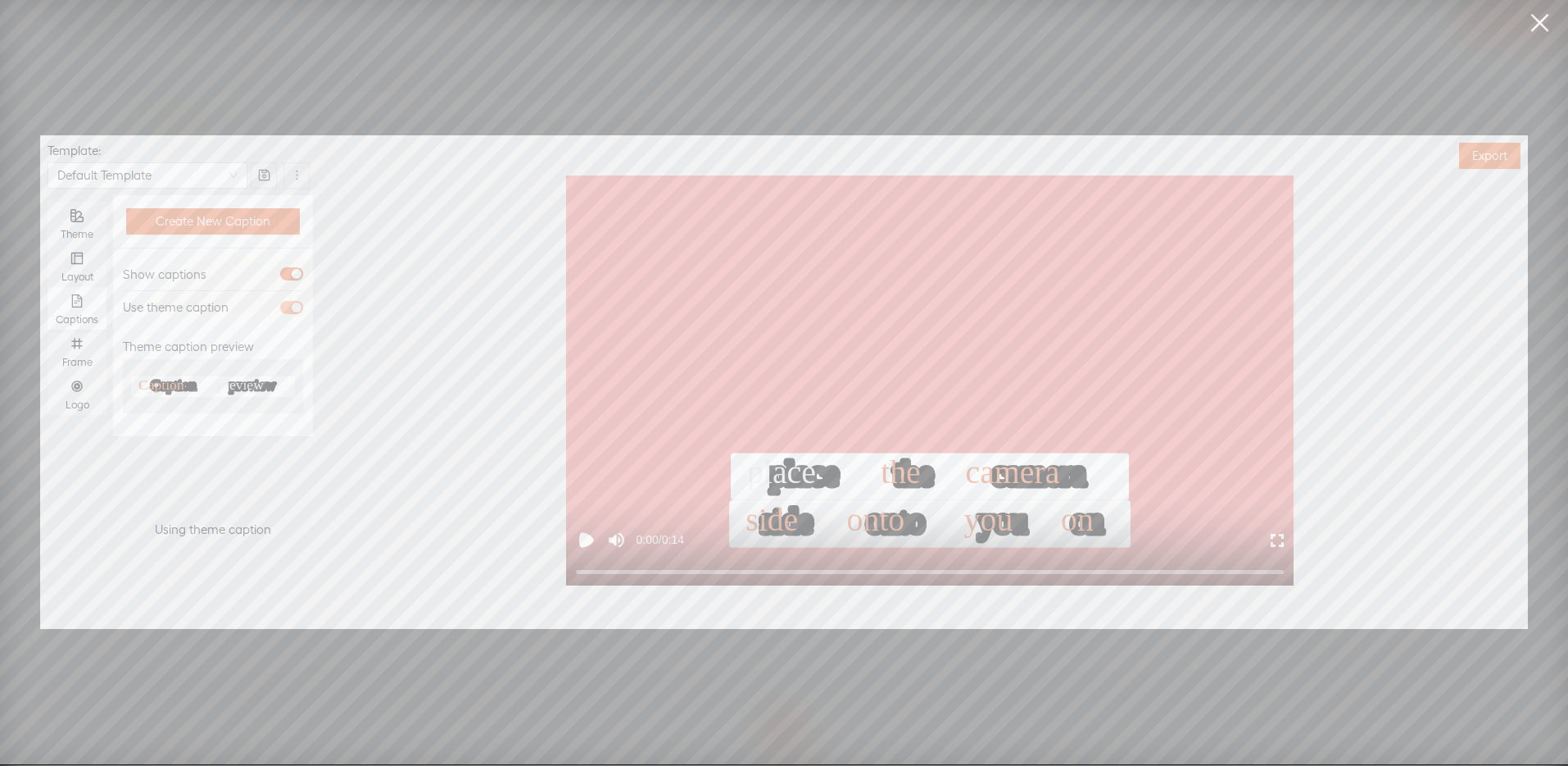
click at [295, 308] on div "button" at bounding box center [296, 307] width 10 height 10
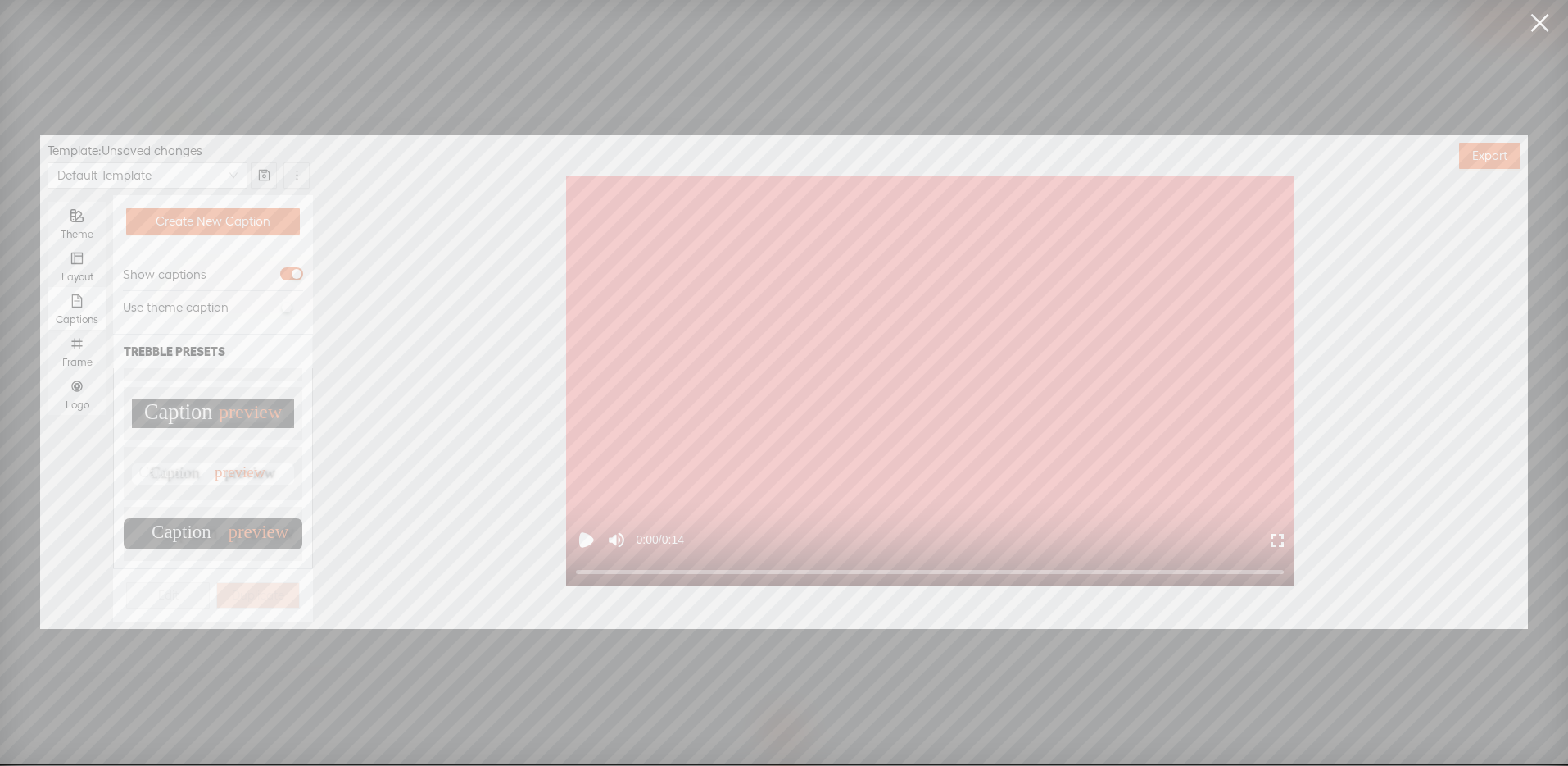
scroll to position [144, 0]
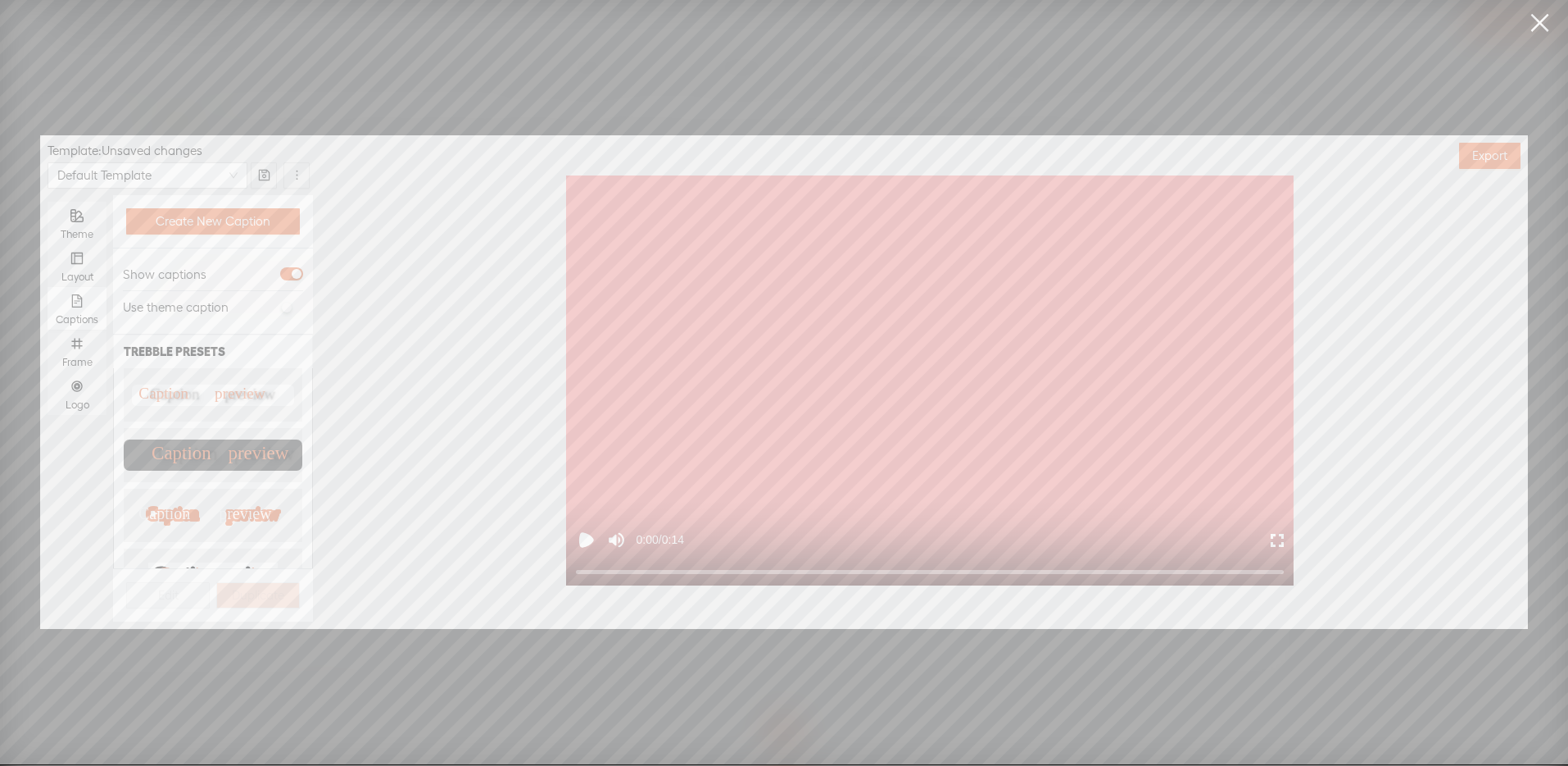
click at [216, 563] on text "preview" at bounding box center [248, 573] width 64 height 21
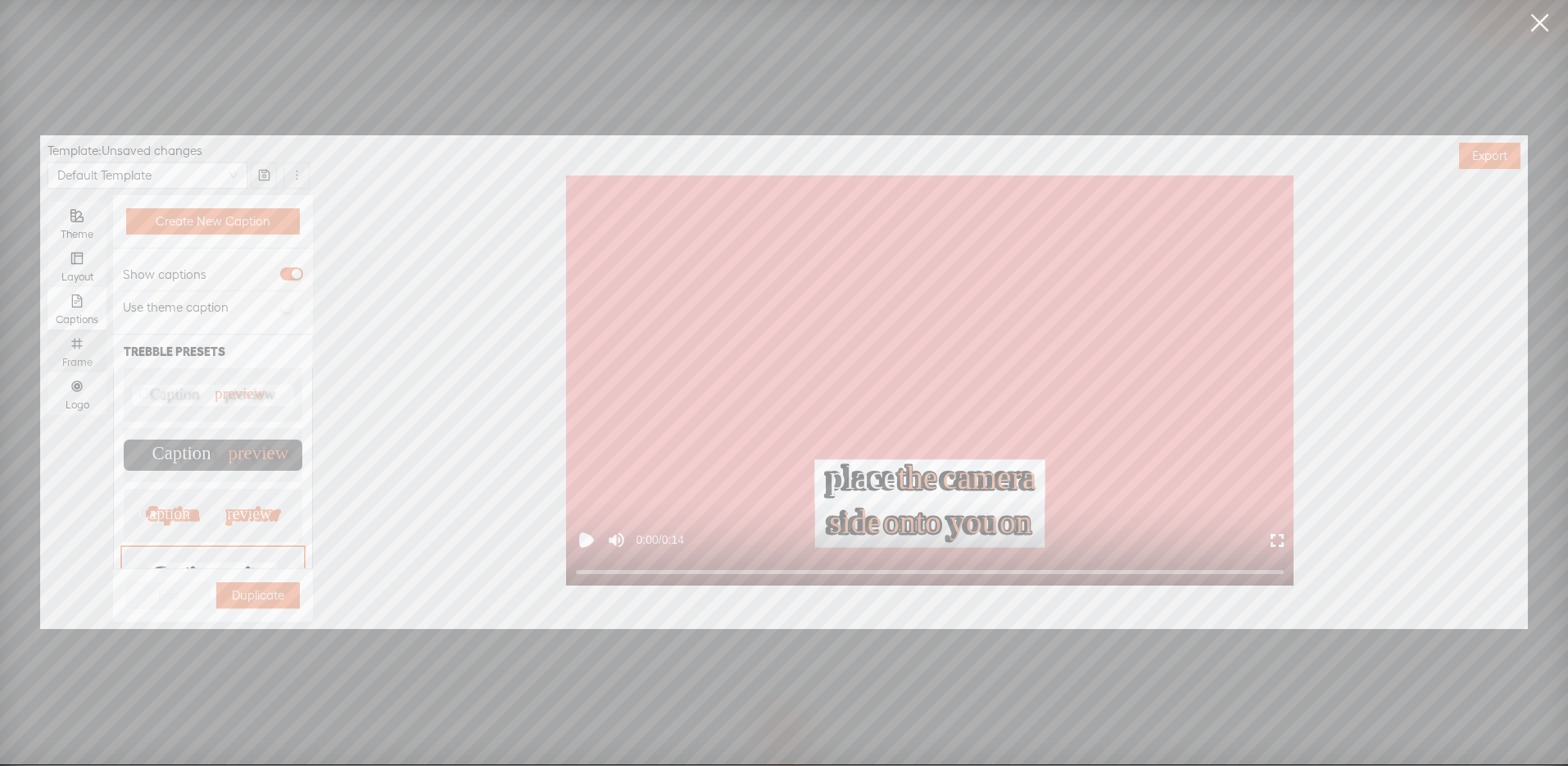
click at [88, 345] on div "Frame" at bounding box center [76, 350] width 43 height 43
click at [48, 329] on input "Frame" at bounding box center [48, 329] width 0 height 0
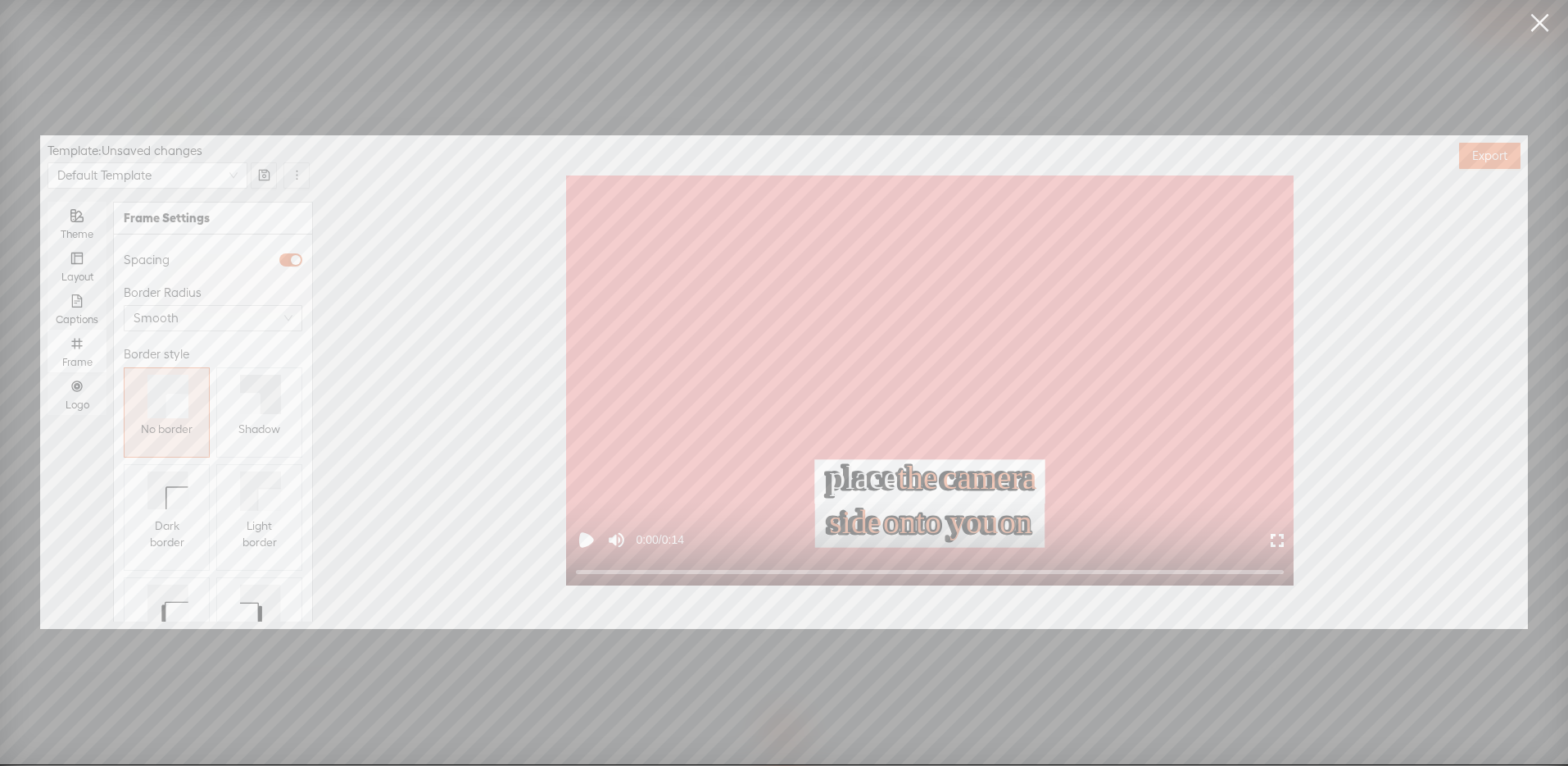
click at [260, 421] on span "Shadow" at bounding box center [259, 429] width 42 height 17
click at [85, 387] on div "Logo" at bounding box center [76, 393] width 43 height 43
click at [48, 372] on input "Logo" at bounding box center [48, 372] width 0 height 0
click at [197, 527] on span "Replace logo..." at bounding box center [213, 536] width 80 height 17
click at [159, 377] on img at bounding box center [165, 383] width 66 height 66
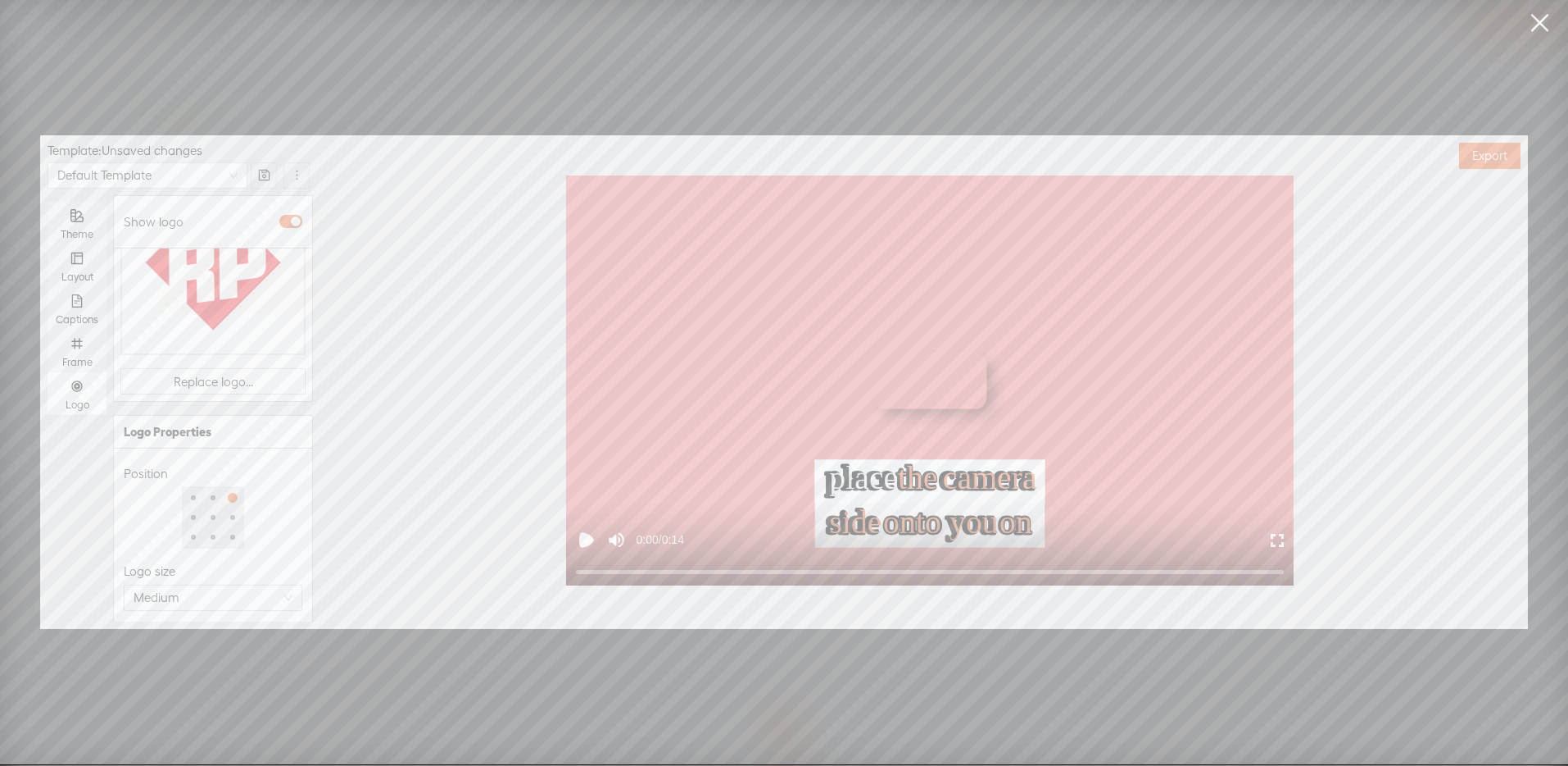
scroll to position [187, 0]
type input "51%"
drag, startPoint x: 222, startPoint y: 612, endPoint x: 180, endPoint y: 612, distance: 42.0
click at [180, 622] on div at bounding box center [185, 627] width 115 height 10
click at [241, 590] on div "Opacity" at bounding box center [212, 600] width 179 height 19
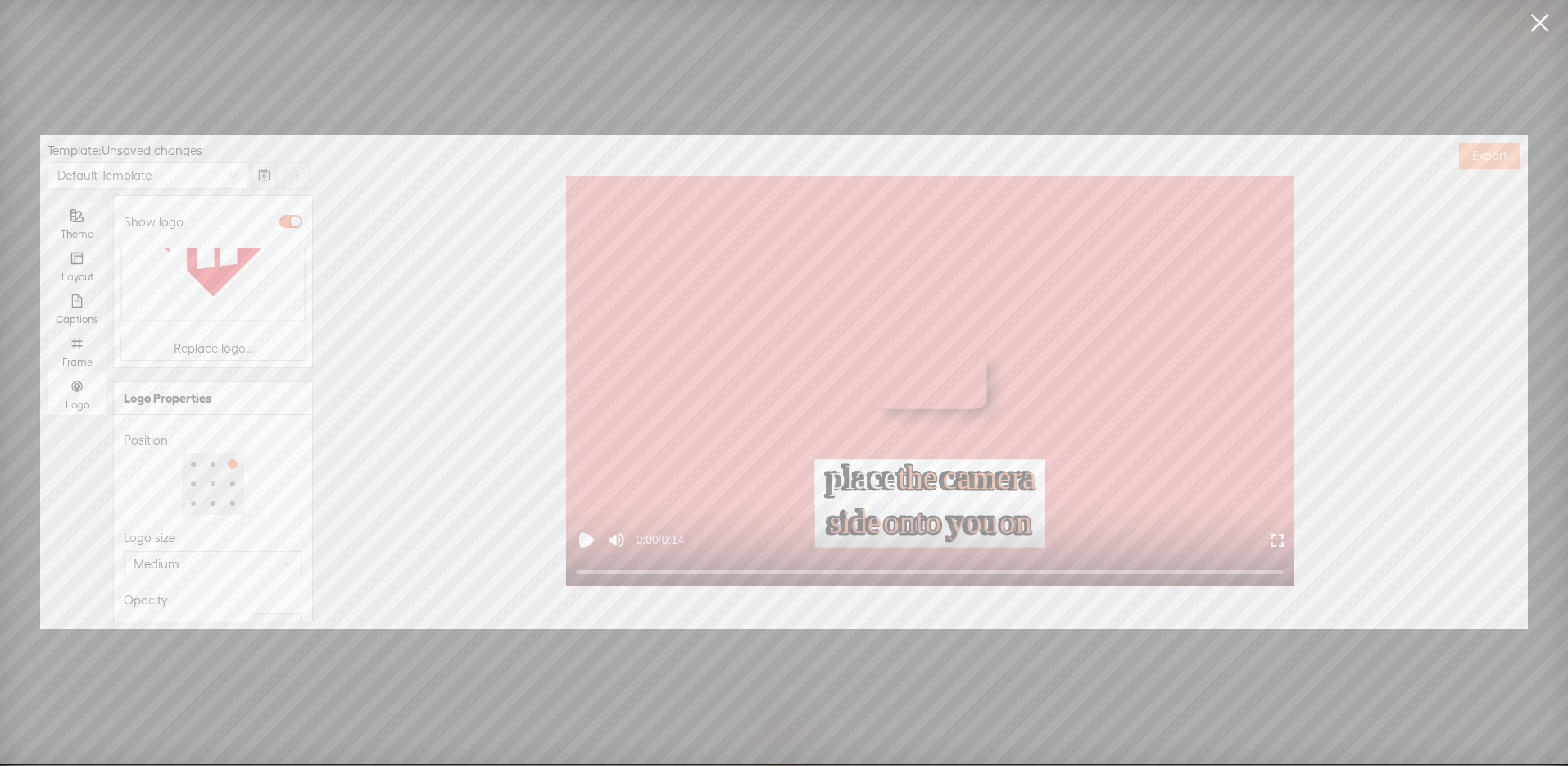
click at [1502, 153] on span "Export" at bounding box center [1490, 156] width 35 height 17
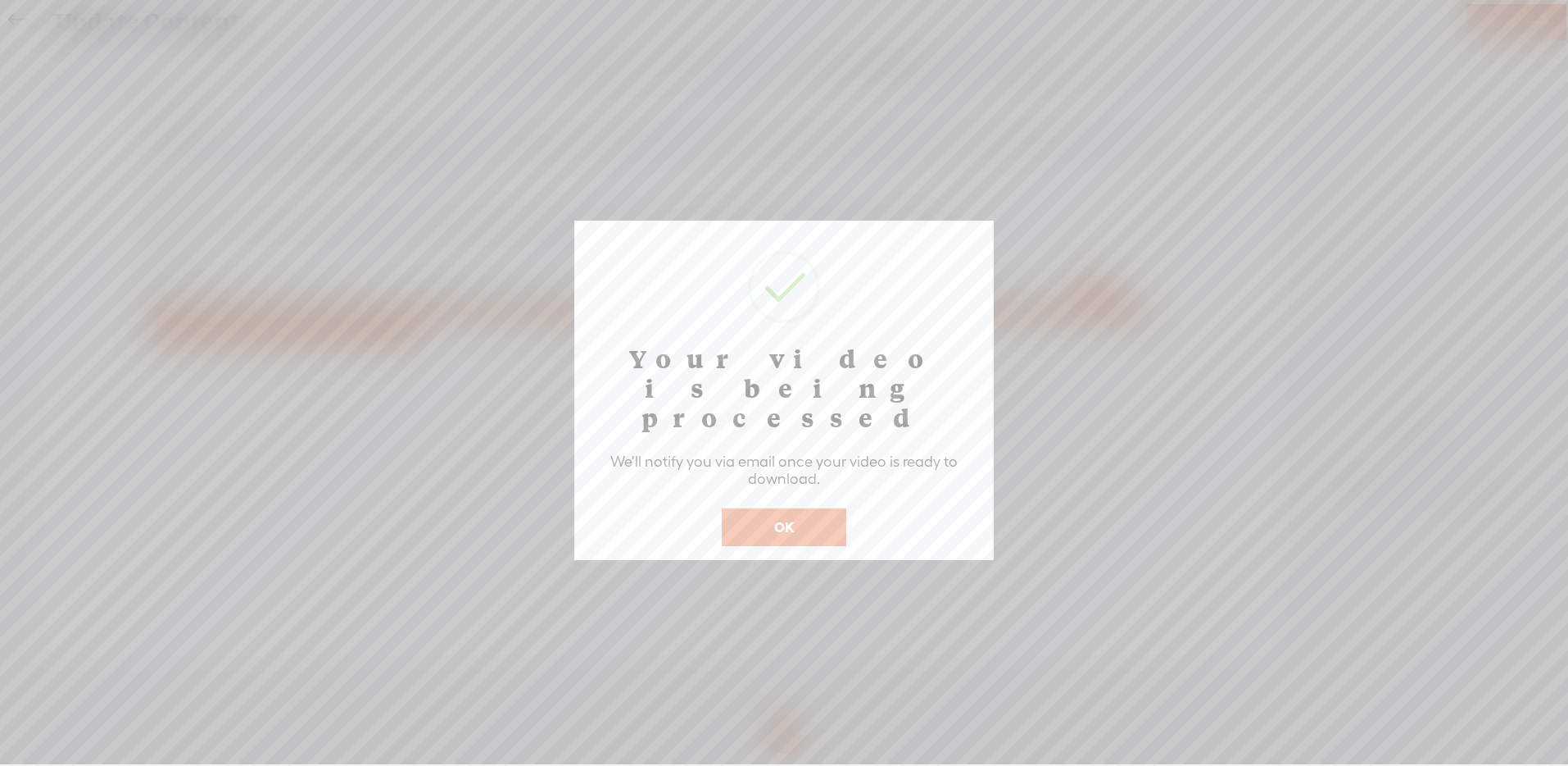
click at [798, 508] on button "OK" at bounding box center [784, 527] width 124 height 38
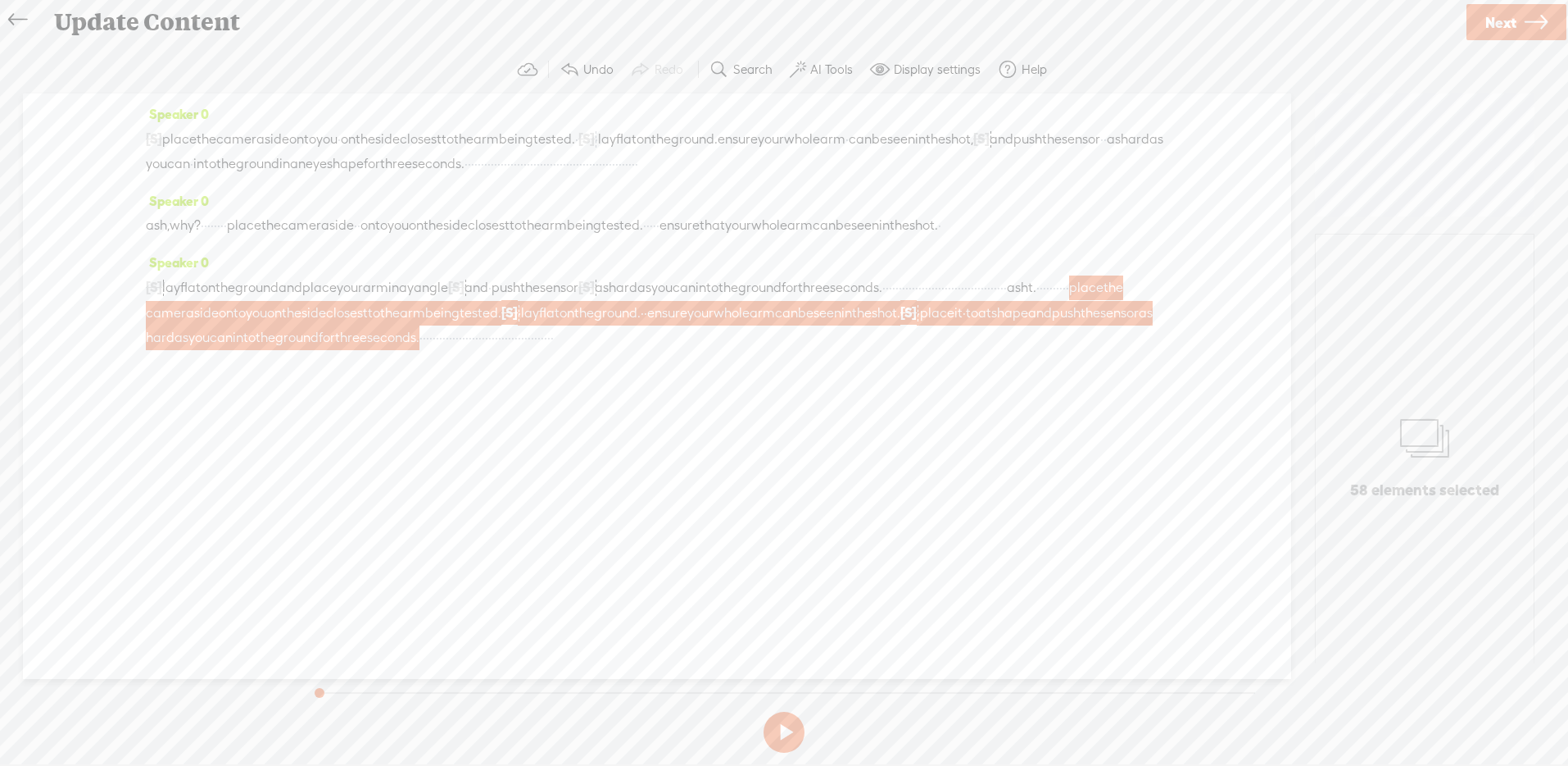
click at [15, 13] on icon at bounding box center [18, 20] width 18 height 37
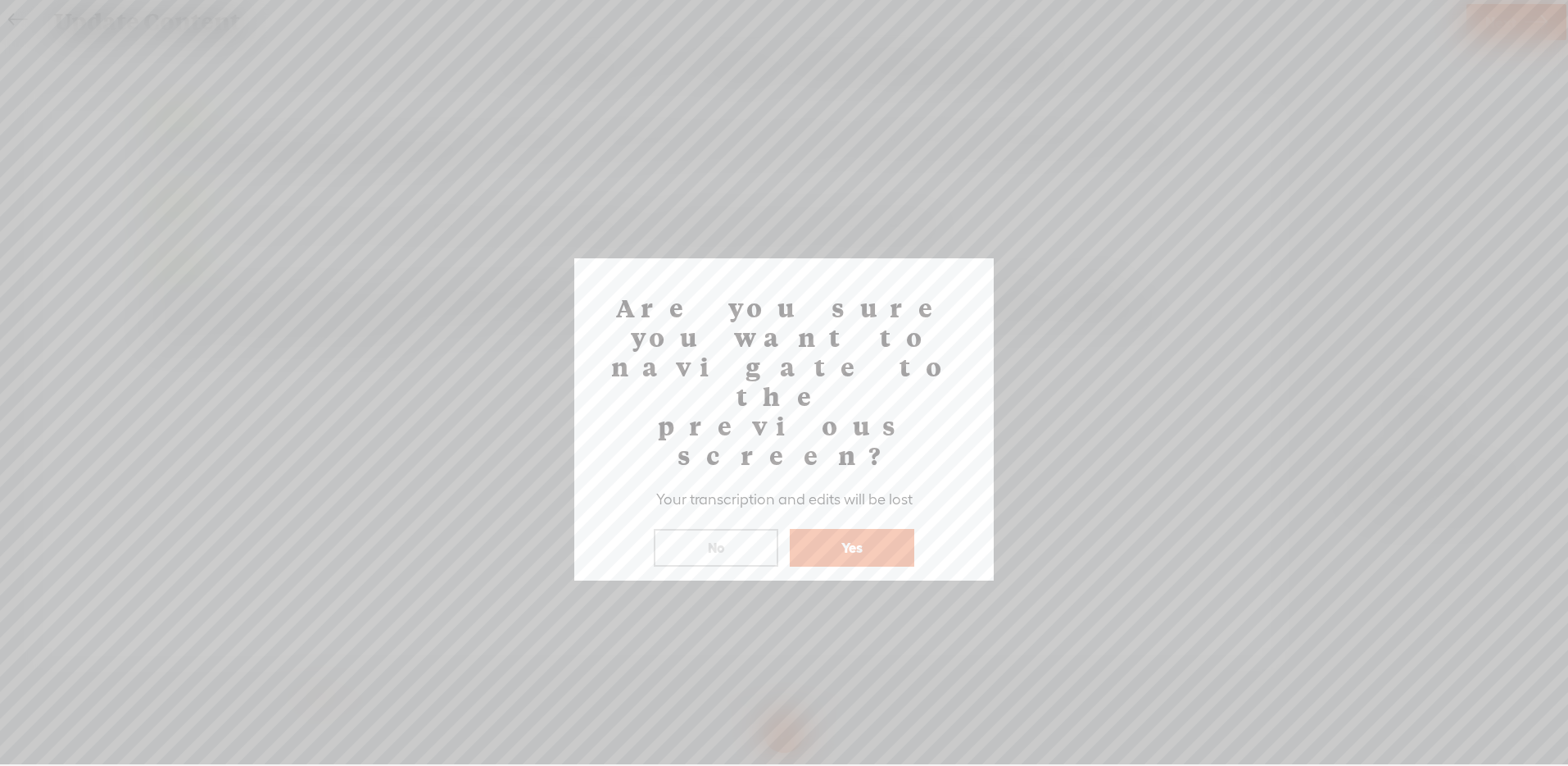
click at [841, 529] on button "Yes" at bounding box center [852, 548] width 124 height 38
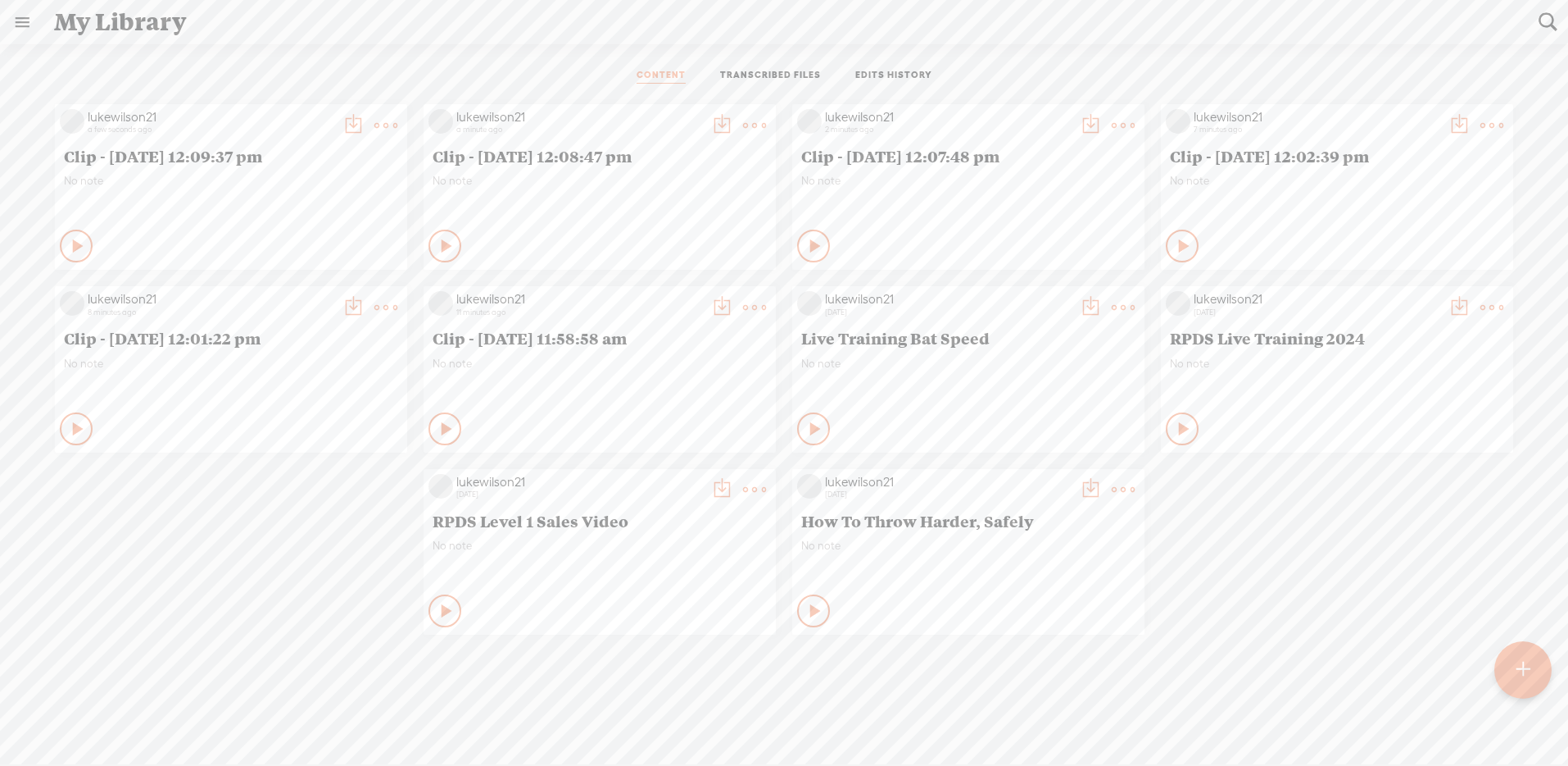
click at [397, 137] on t at bounding box center [385, 125] width 23 height 23
click at [1053, 726] on link "Delete" at bounding box center [1039, 733] width 164 height 38
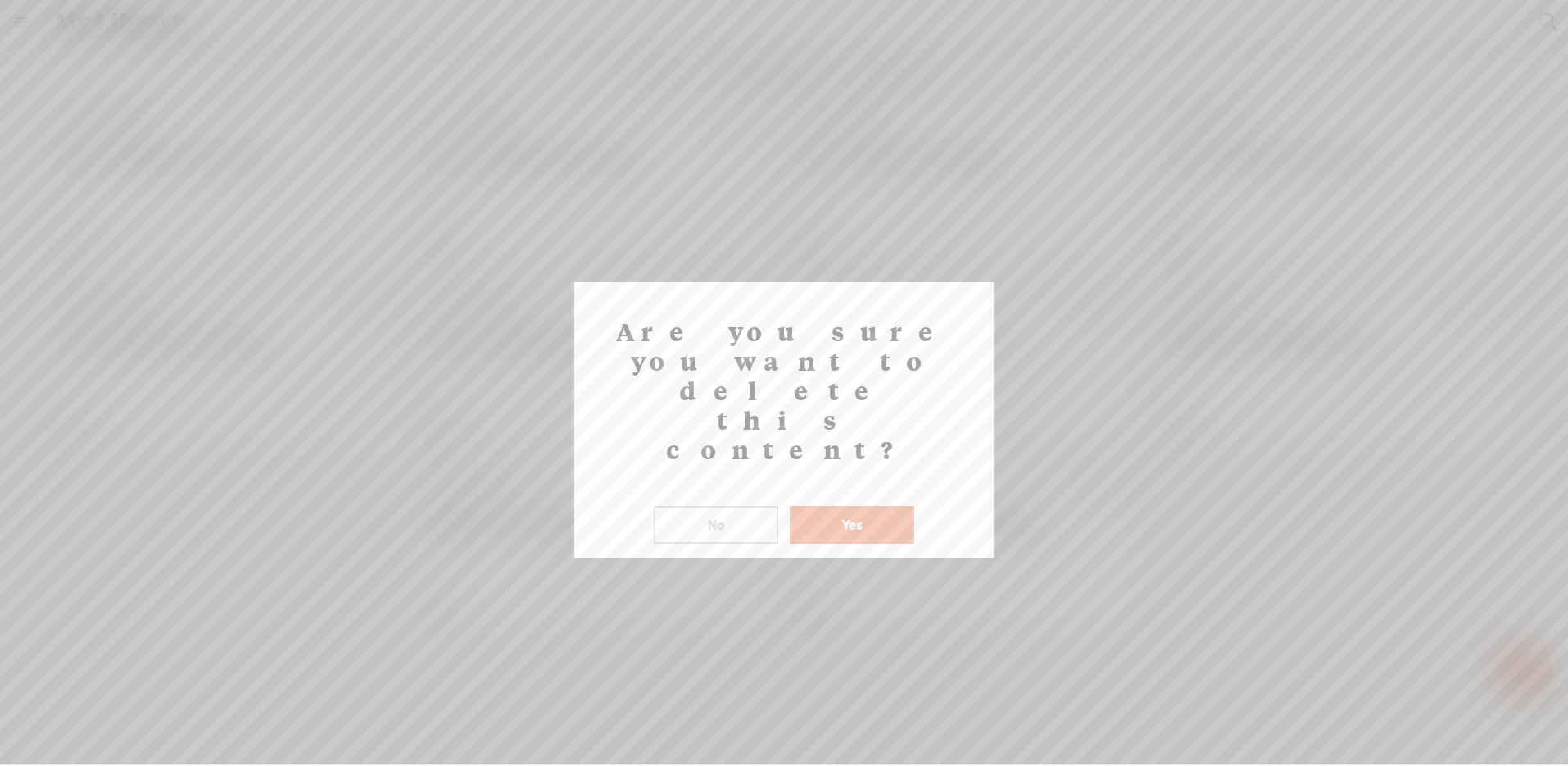
click at [881, 506] on button "Yes" at bounding box center [852, 524] width 124 height 38
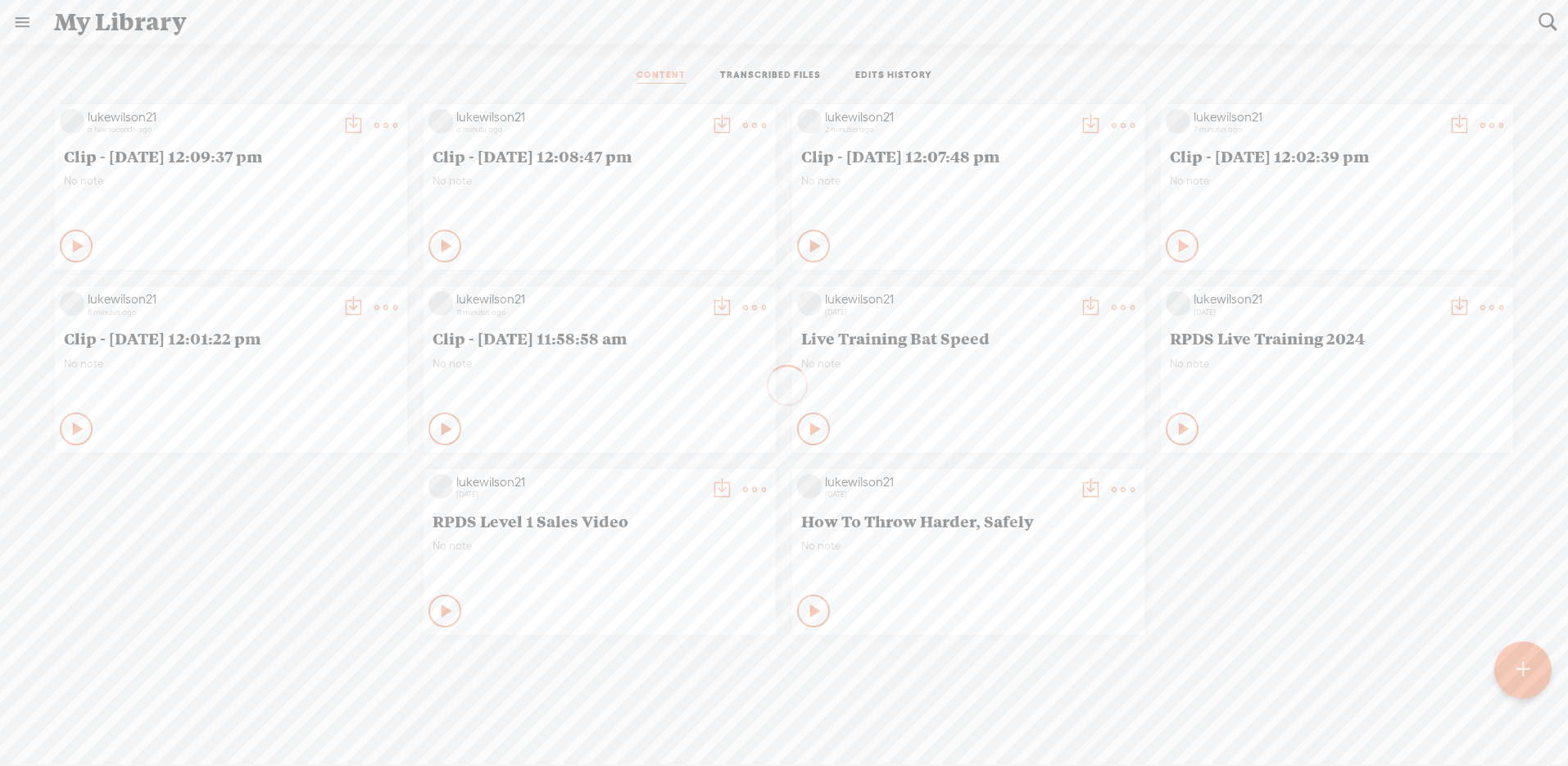
click at [397, 137] on t at bounding box center [385, 125] width 23 height 23
click at [701, 727] on link "Delete" at bounding box center [671, 733] width 164 height 38
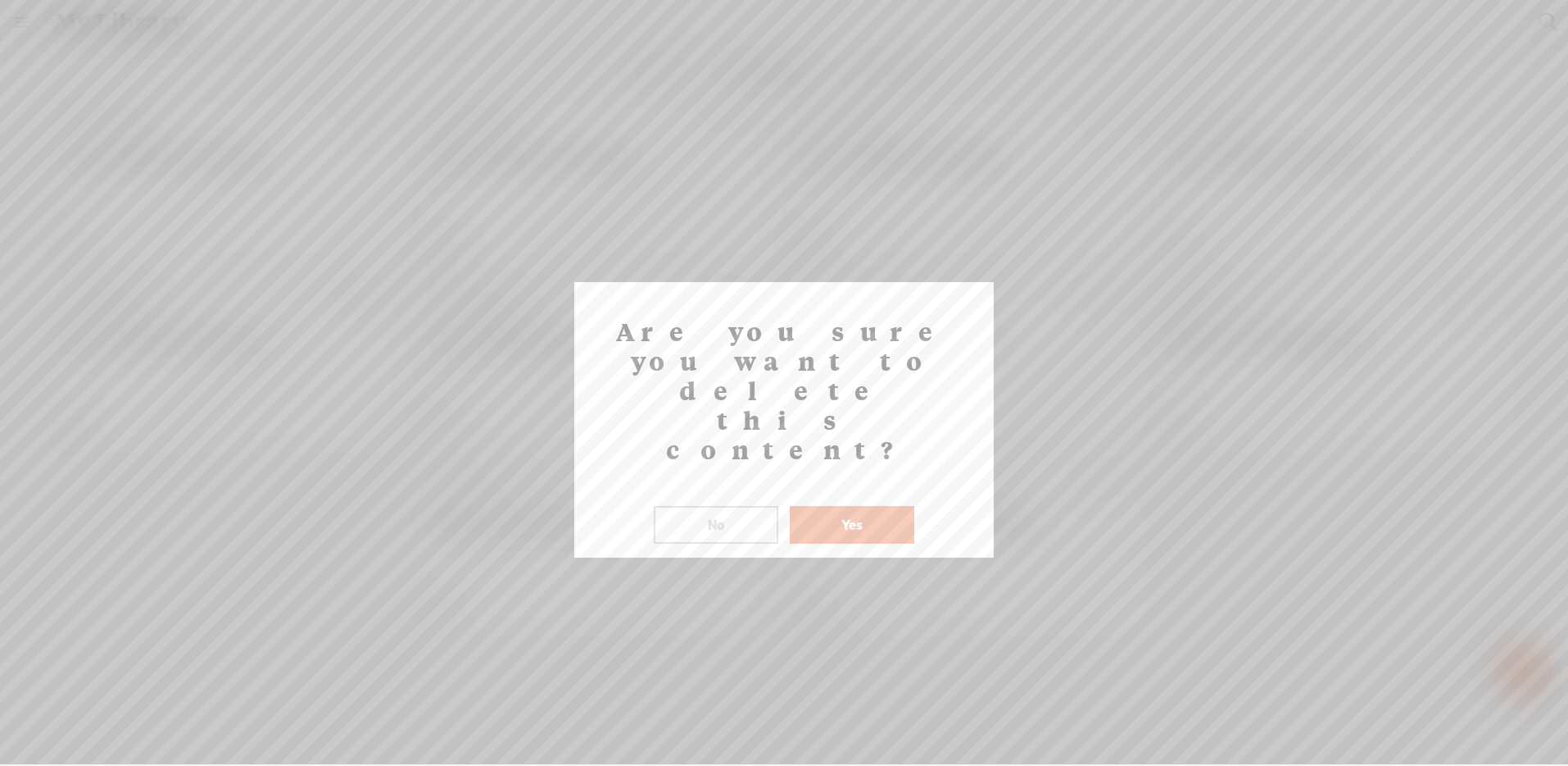
click at [851, 506] on button "Yes" at bounding box center [852, 524] width 124 height 38
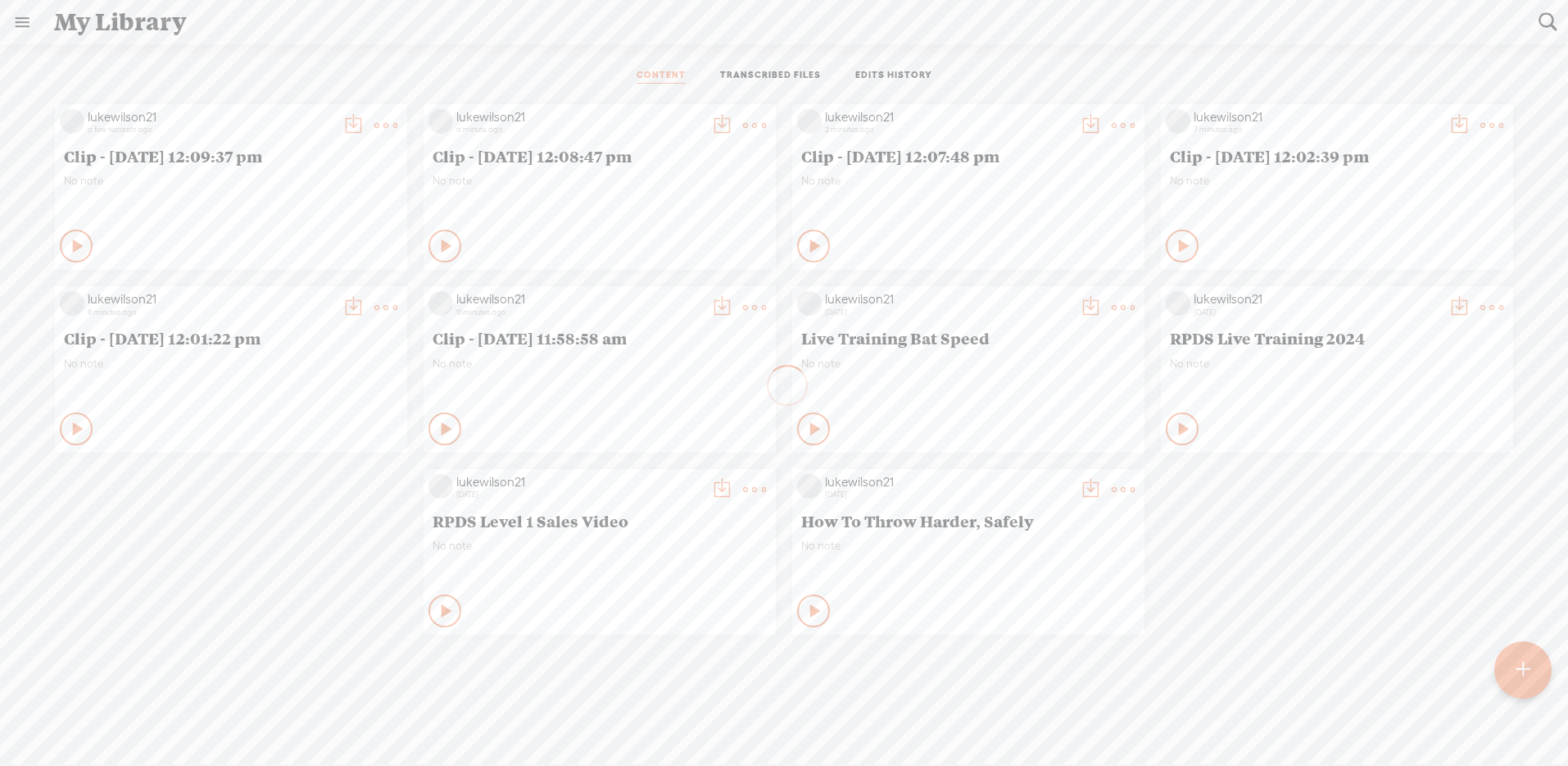
click at [397, 137] on t at bounding box center [385, 125] width 23 height 23
click at [1381, 554] on link "Delete" at bounding box center [1408, 550] width 164 height 38
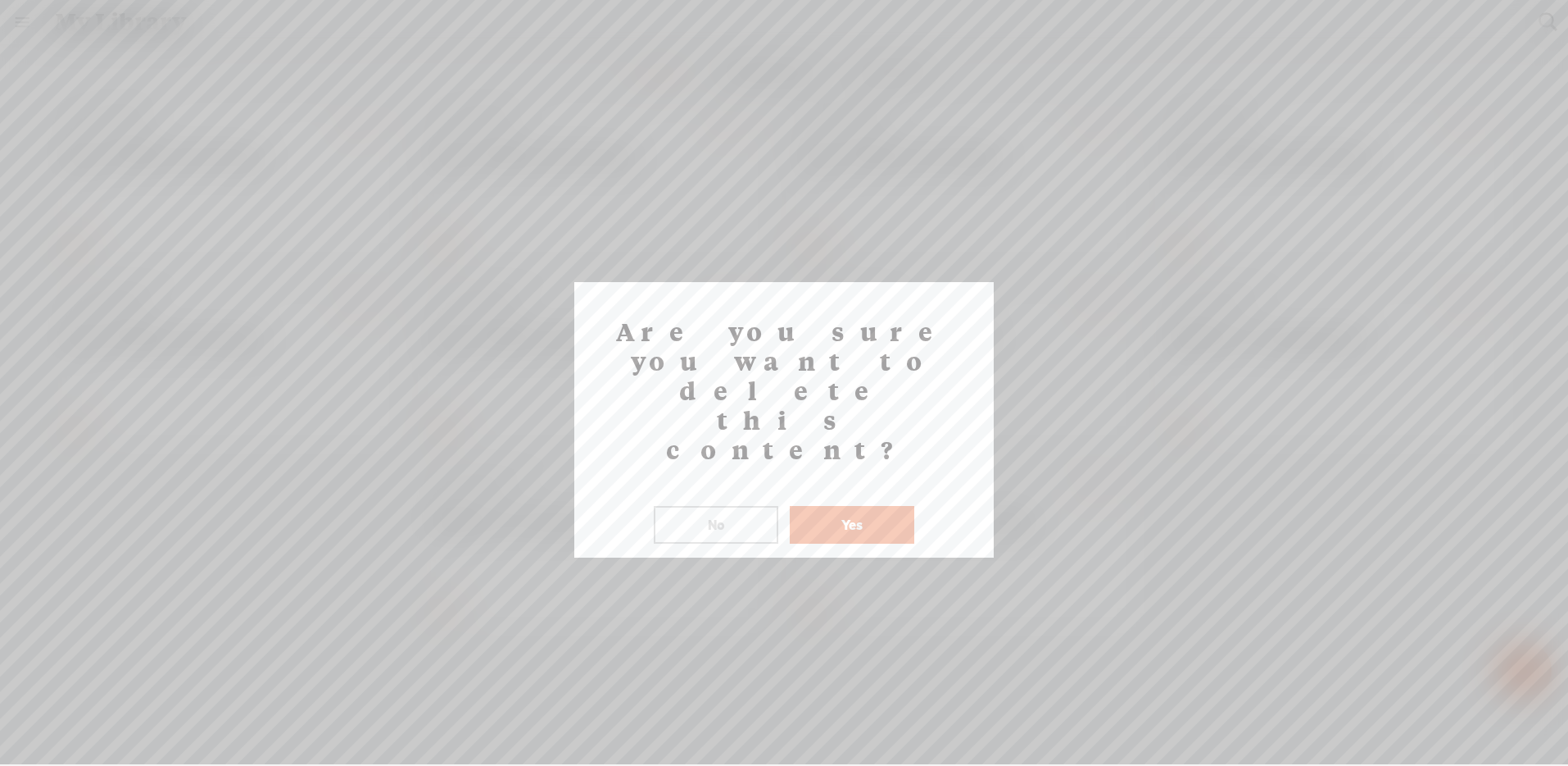
click at [844, 506] on button "Yes" at bounding box center [852, 524] width 124 height 38
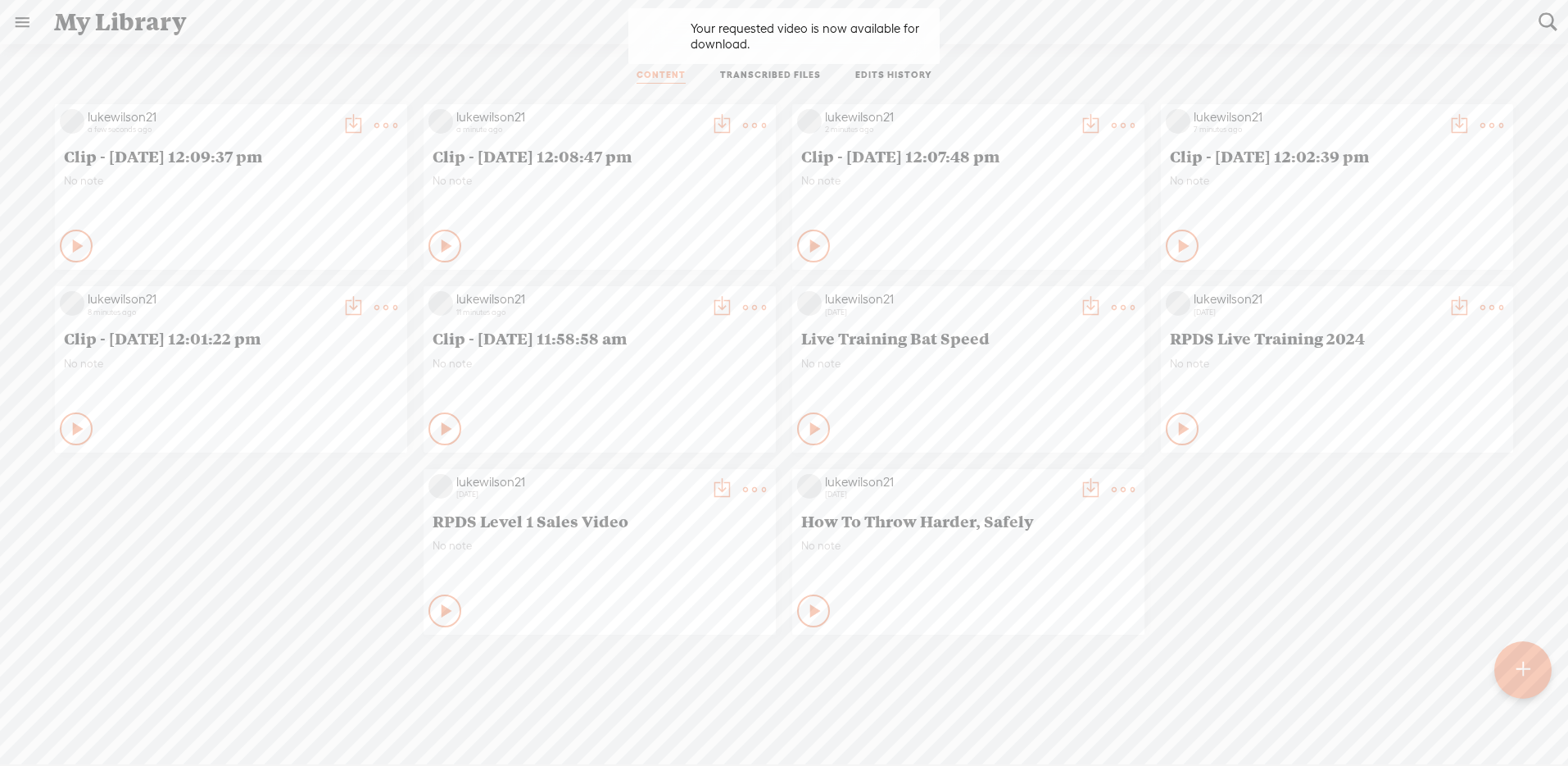
click at [402, 142] on icon at bounding box center [385, 125] width 33 height 33
click at [1049, 554] on link "Delete" at bounding box center [1039, 550] width 164 height 38
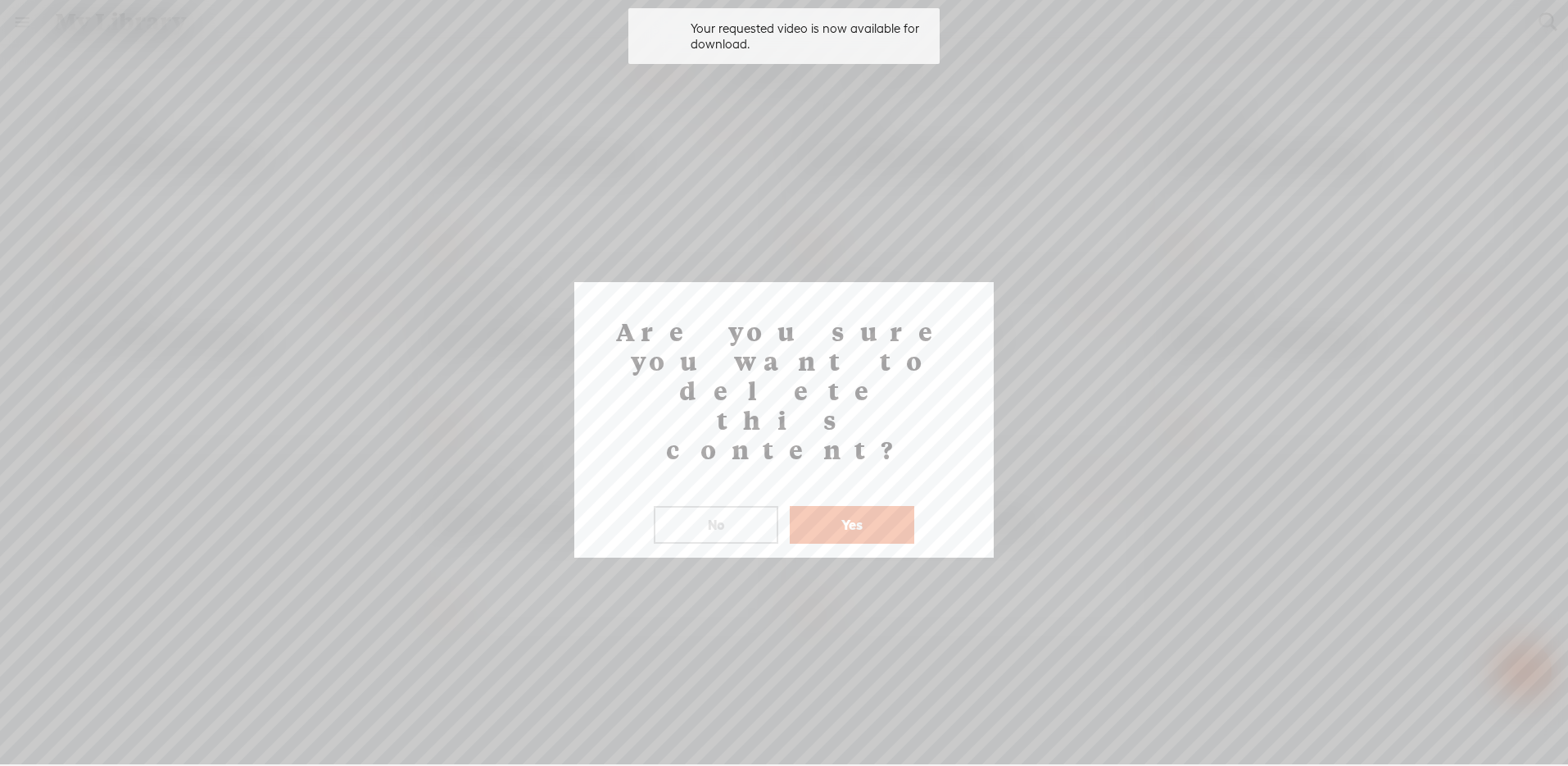
click at [857, 506] on button "Yes" at bounding box center [852, 524] width 124 height 38
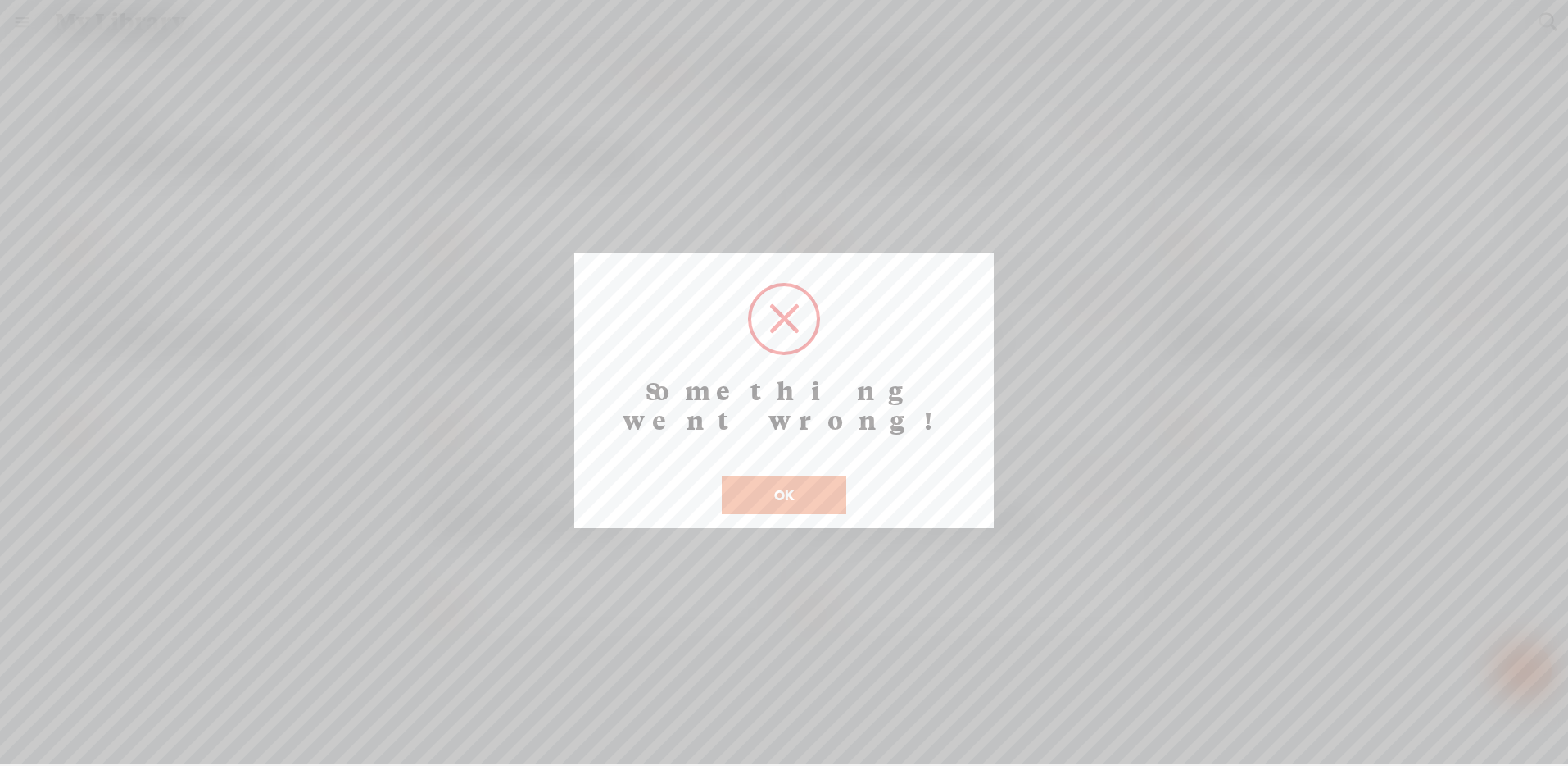
click at [808, 476] on button "OK" at bounding box center [784, 495] width 124 height 38
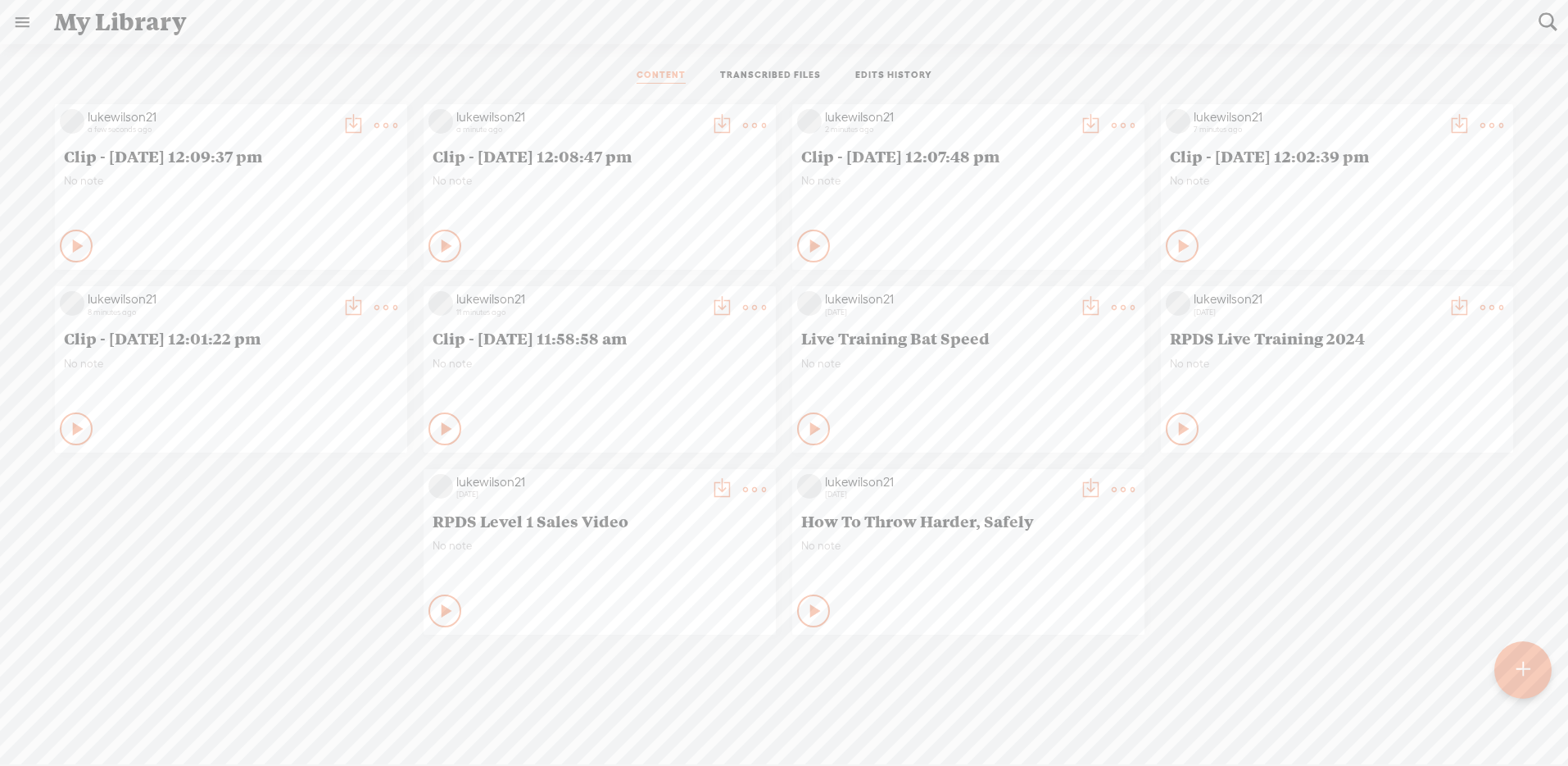
click at [1115, 319] on t at bounding box center [1122, 307] width 23 height 23
click at [1043, 729] on link "Delete" at bounding box center [1039, 733] width 164 height 38
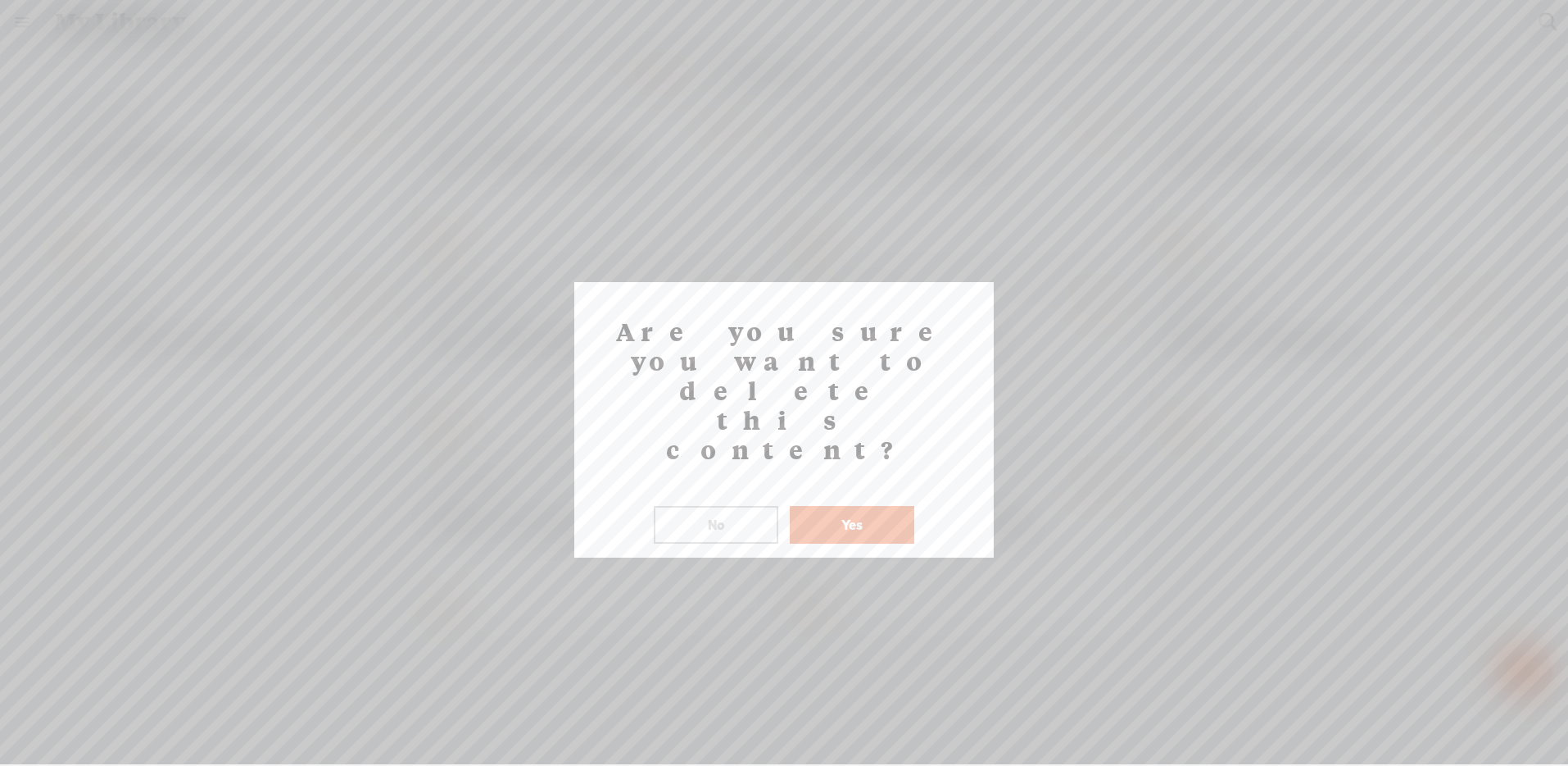
click at [894, 506] on button "Yes" at bounding box center [852, 524] width 124 height 38
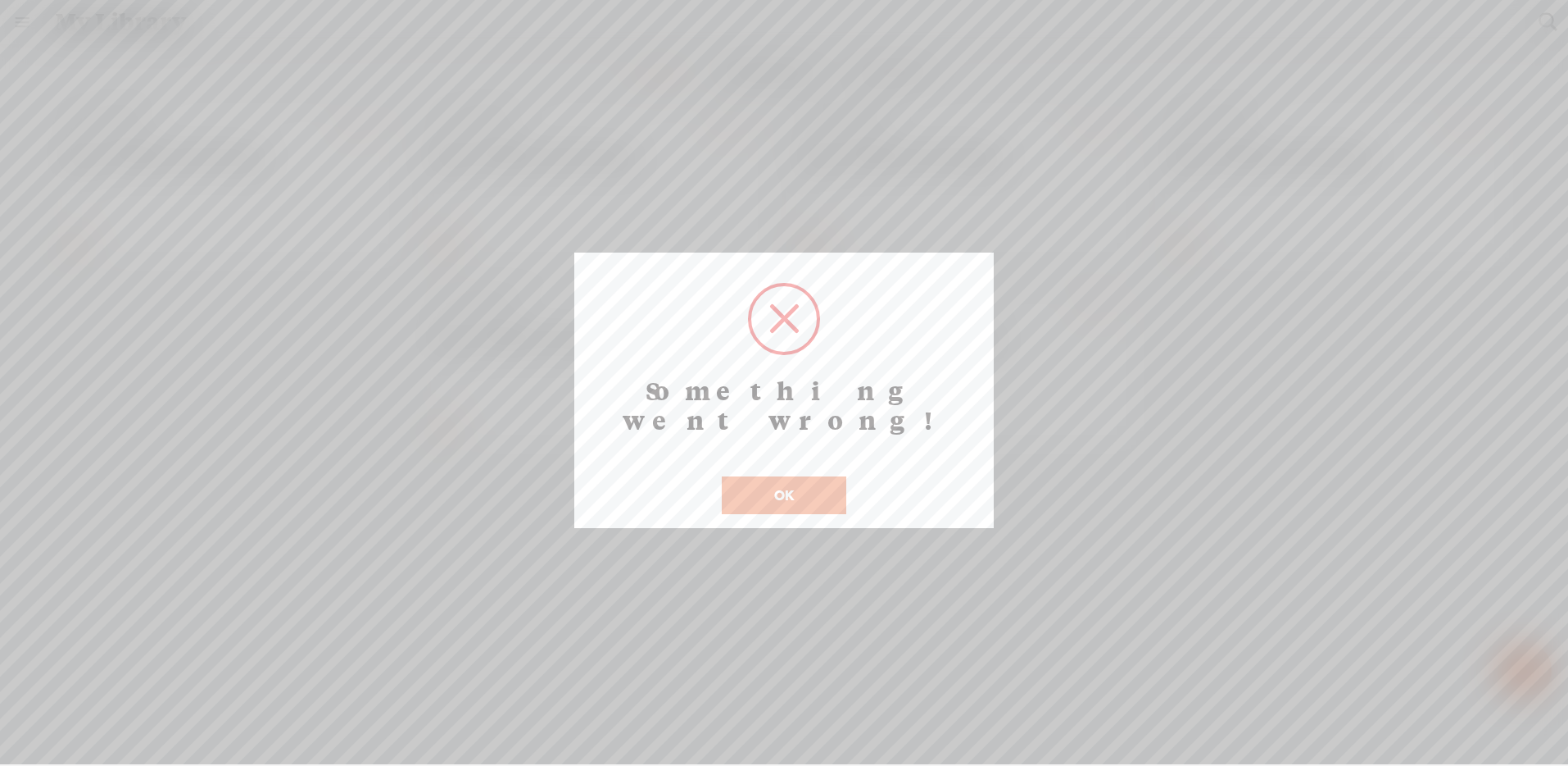
click at [816, 476] on button "OK" at bounding box center [784, 495] width 124 height 38
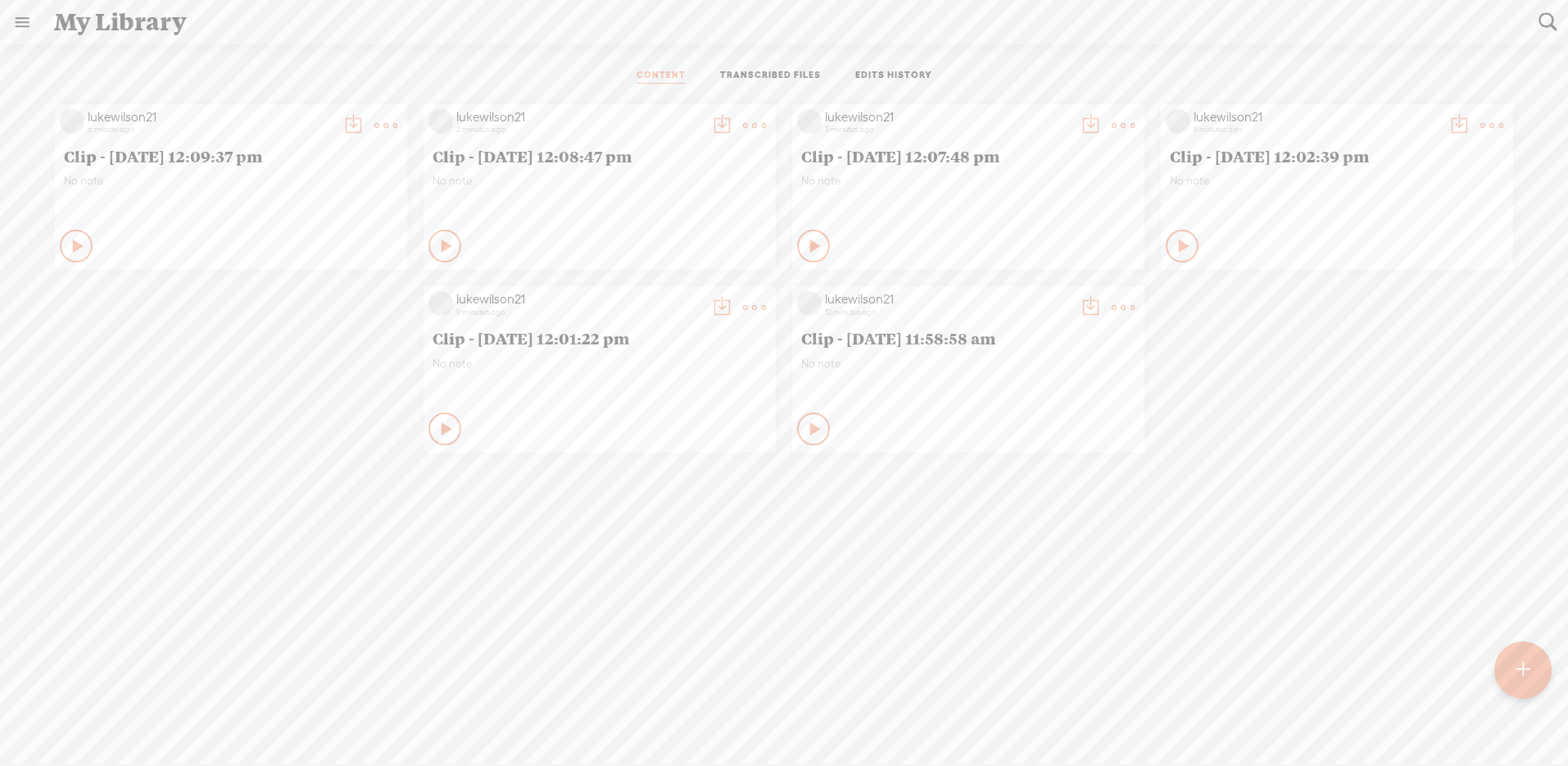
click at [397, 137] on t at bounding box center [385, 125] width 23 height 23
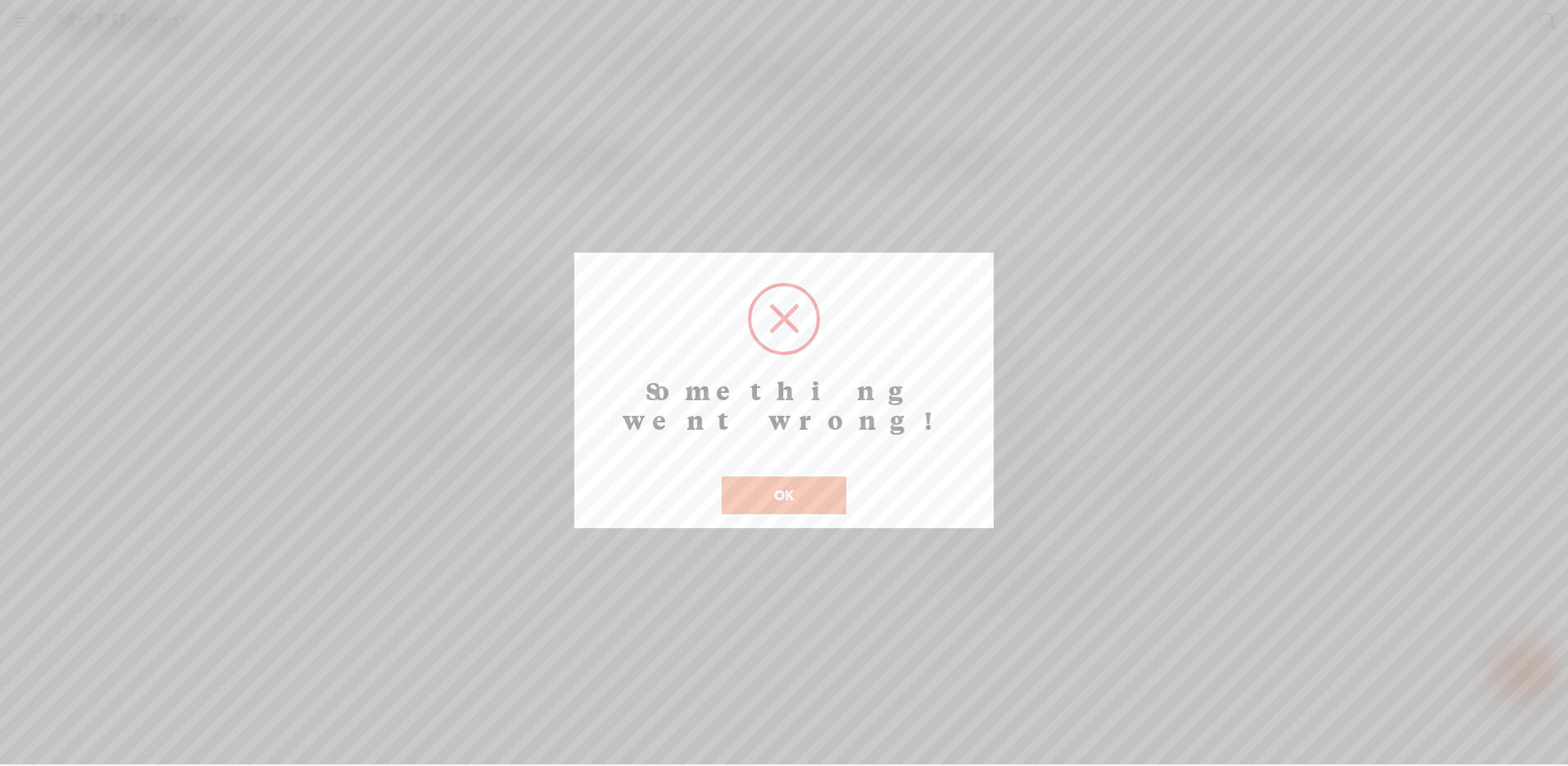
click at [790, 476] on button "OK" at bounding box center [784, 495] width 124 height 38
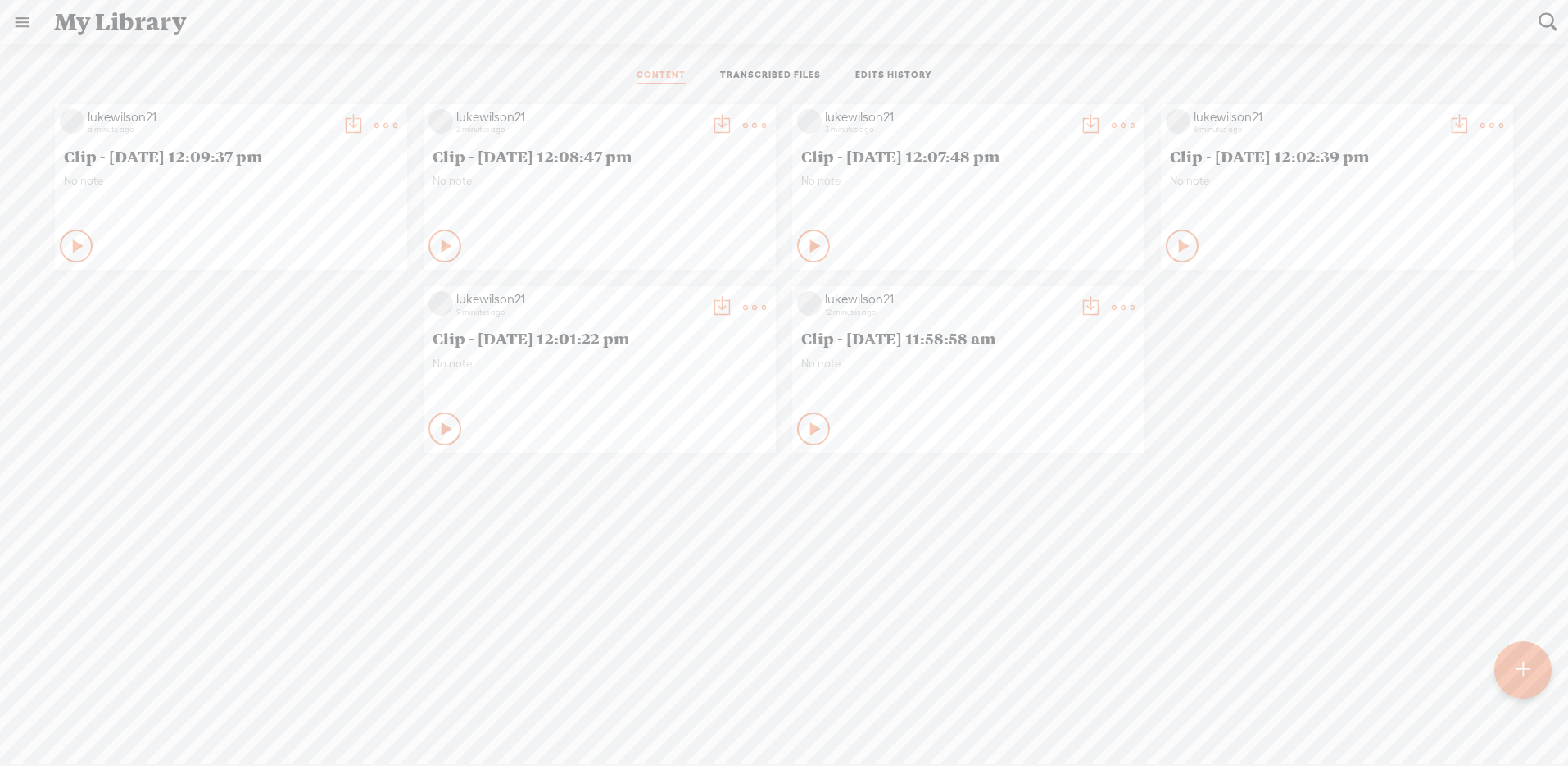
click at [1113, 305] on t at bounding box center [1122, 307] width 23 height 23
click at [1039, 560] on link "Delete" at bounding box center [1039, 550] width 164 height 38
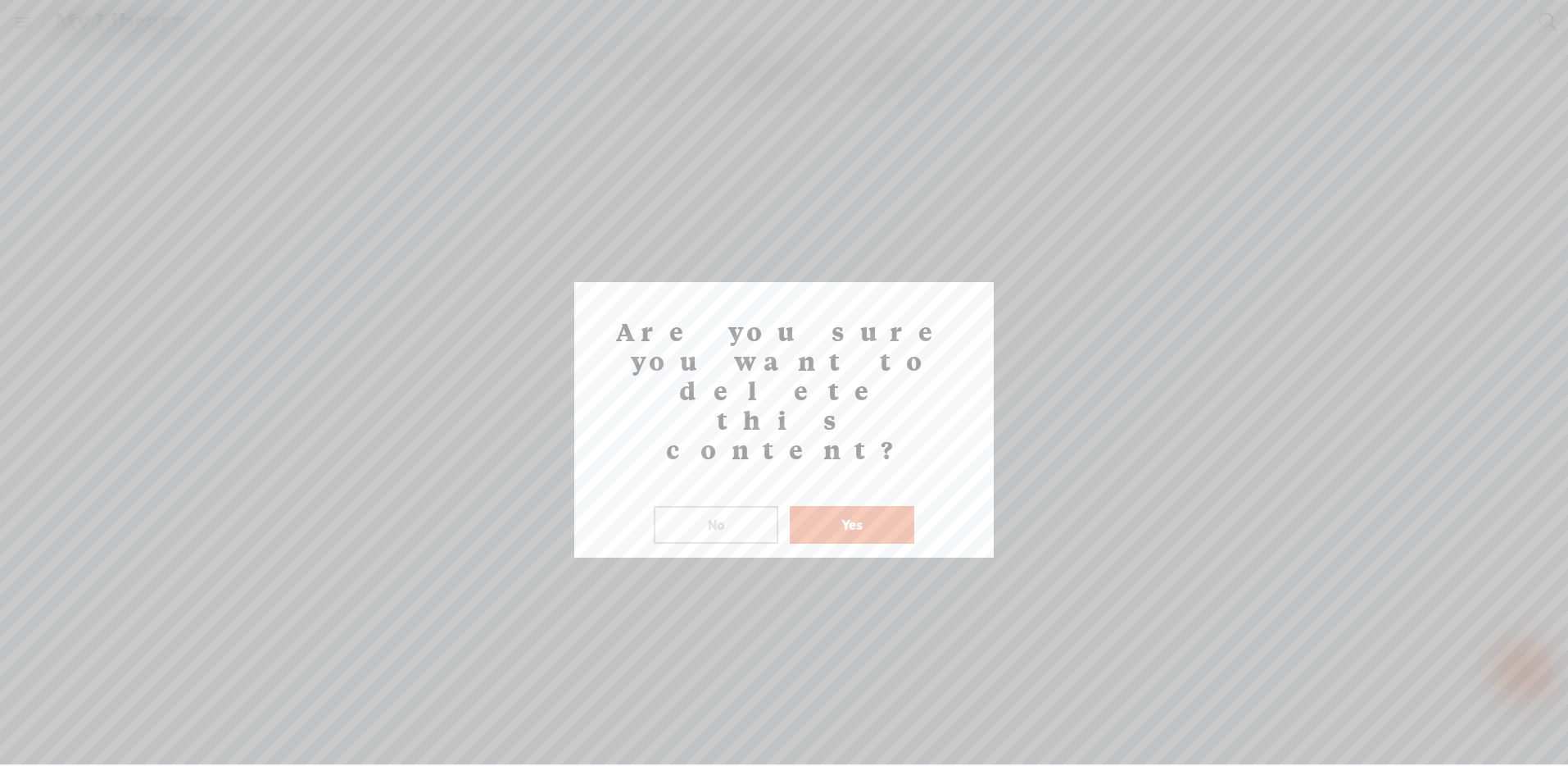
click at [863, 506] on button "Yes" at bounding box center [852, 524] width 124 height 38
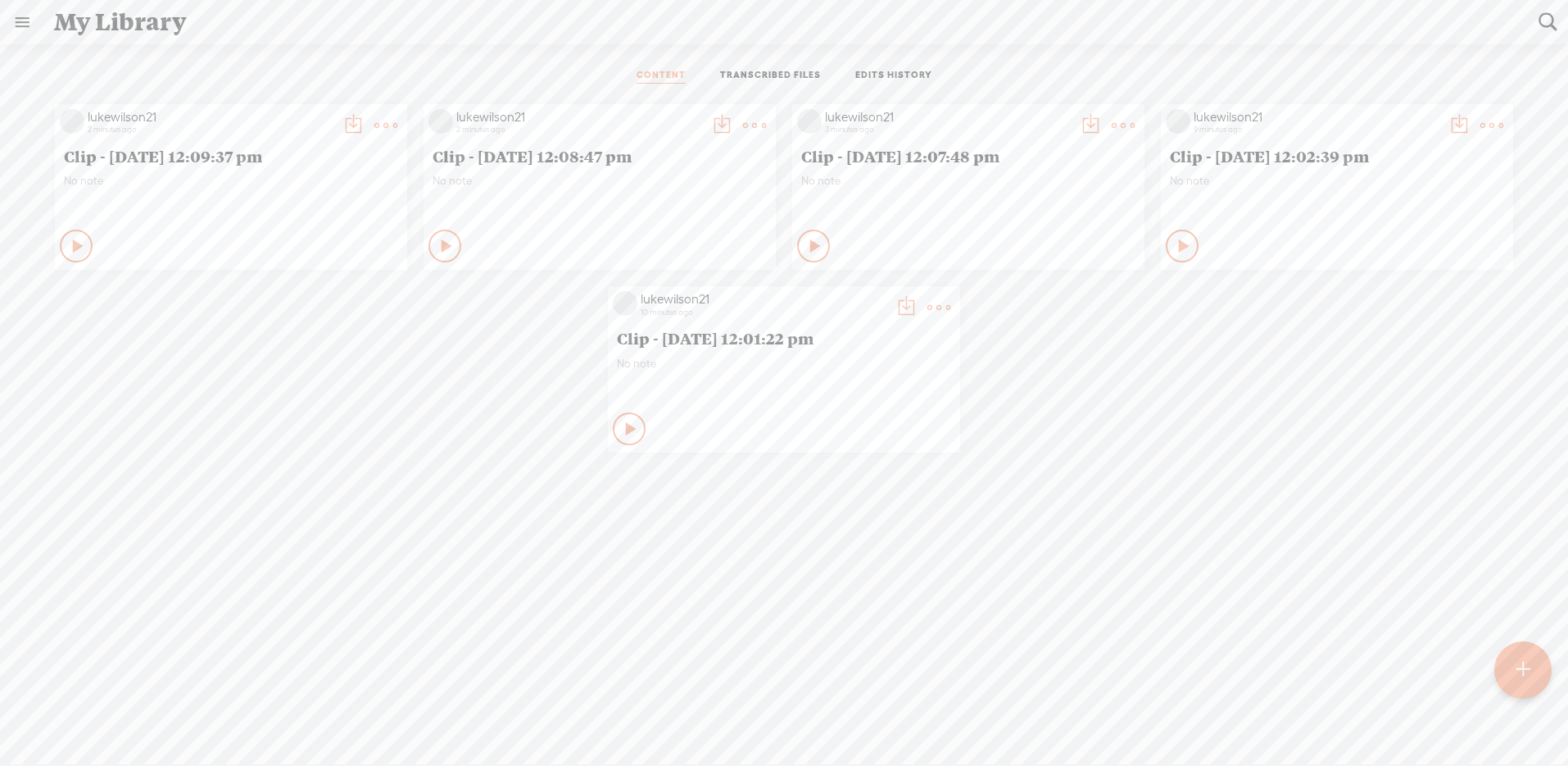
click at [397, 137] on t at bounding box center [385, 125] width 23 height 23
click at [862, 551] on link "Delete" at bounding box center [855, 550] width 164 height 38
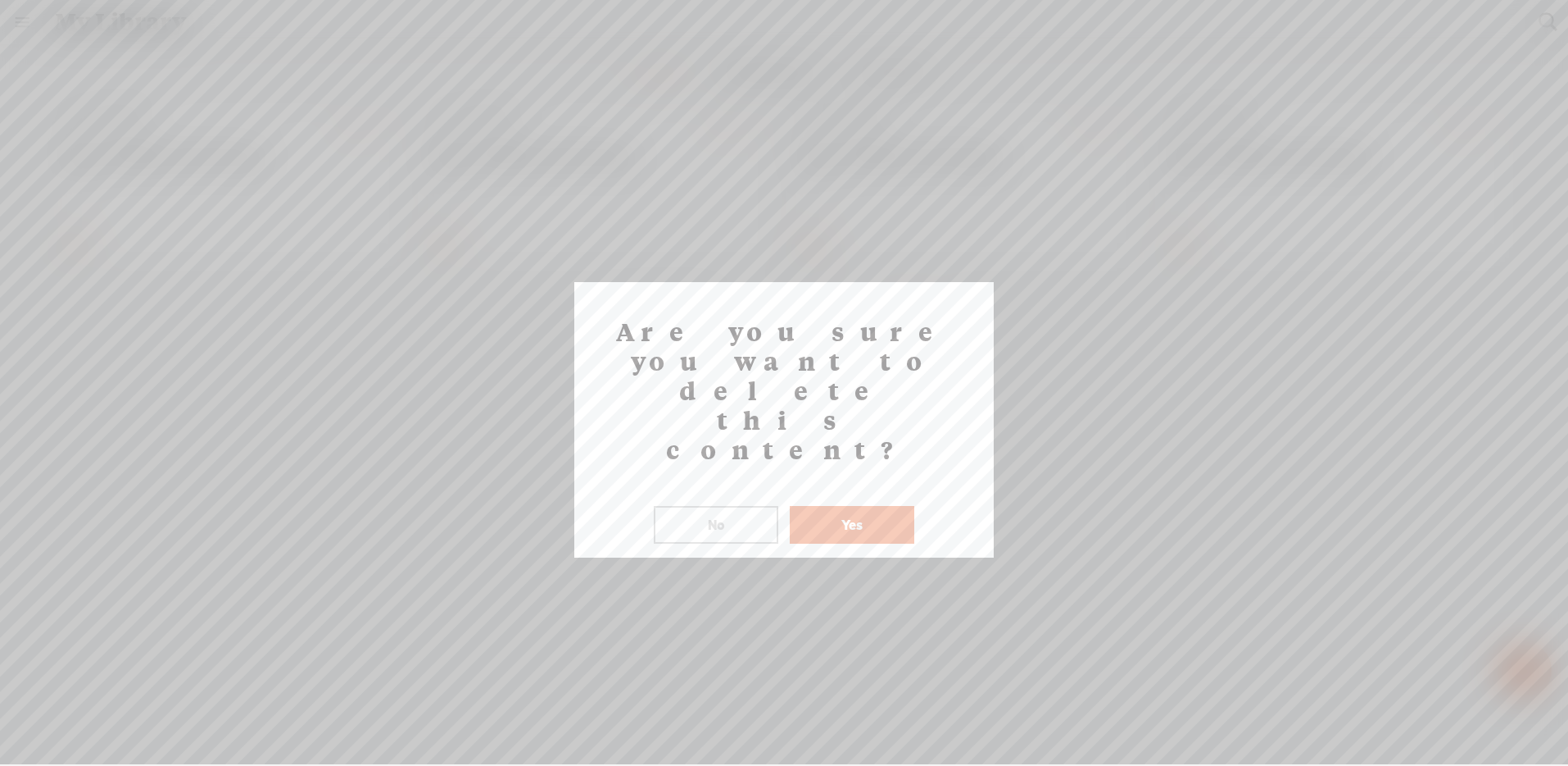
click at [839, 506] on button "Yes" at bounding box center [852, 524] width 124 height 38
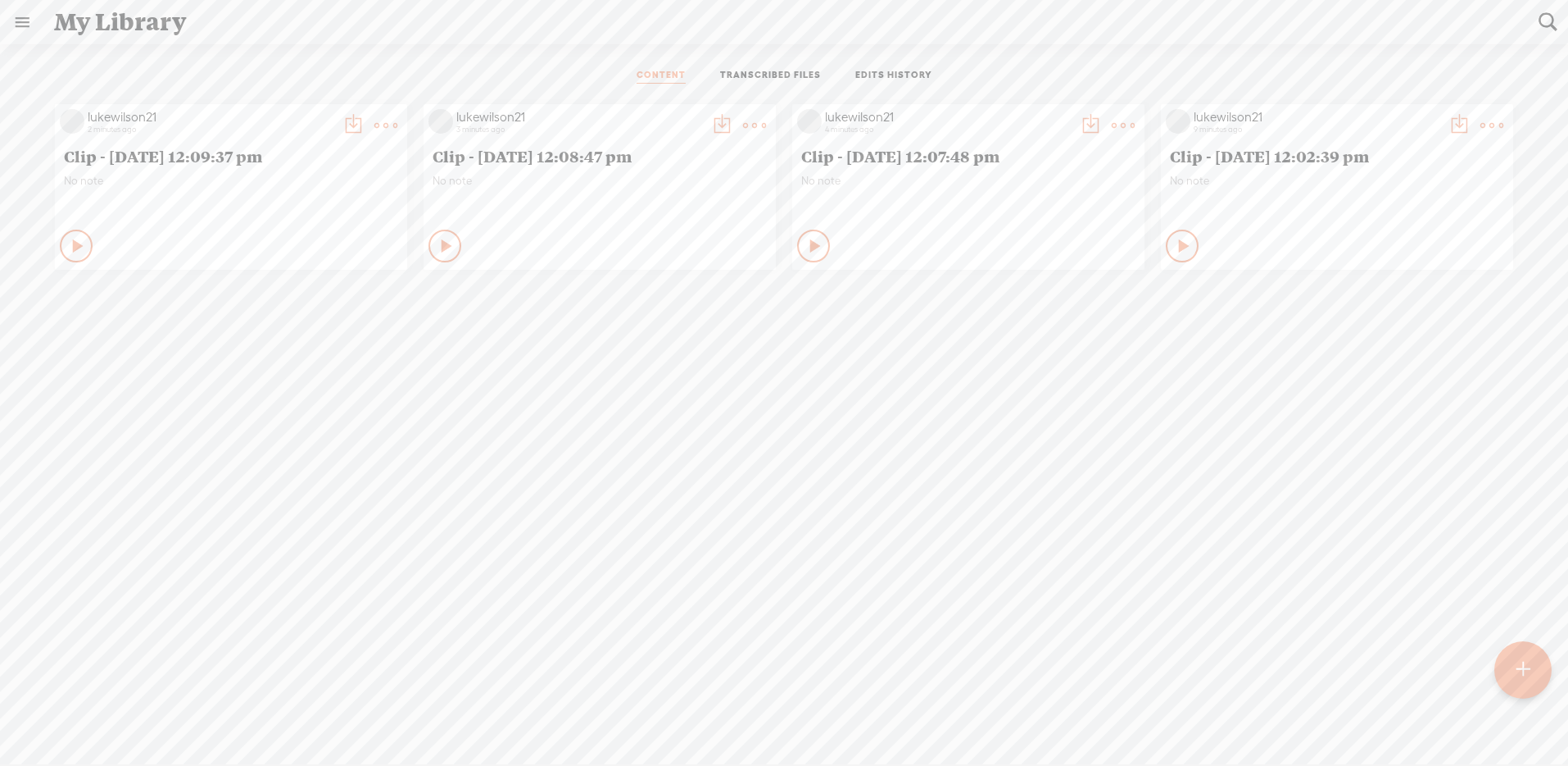
click at [397, 122] on t at bounding box center [385, 125] width 23 height 23
click at [1394, 363] on link "Delete" at bounding box center [1408, 369] width 164 height 38
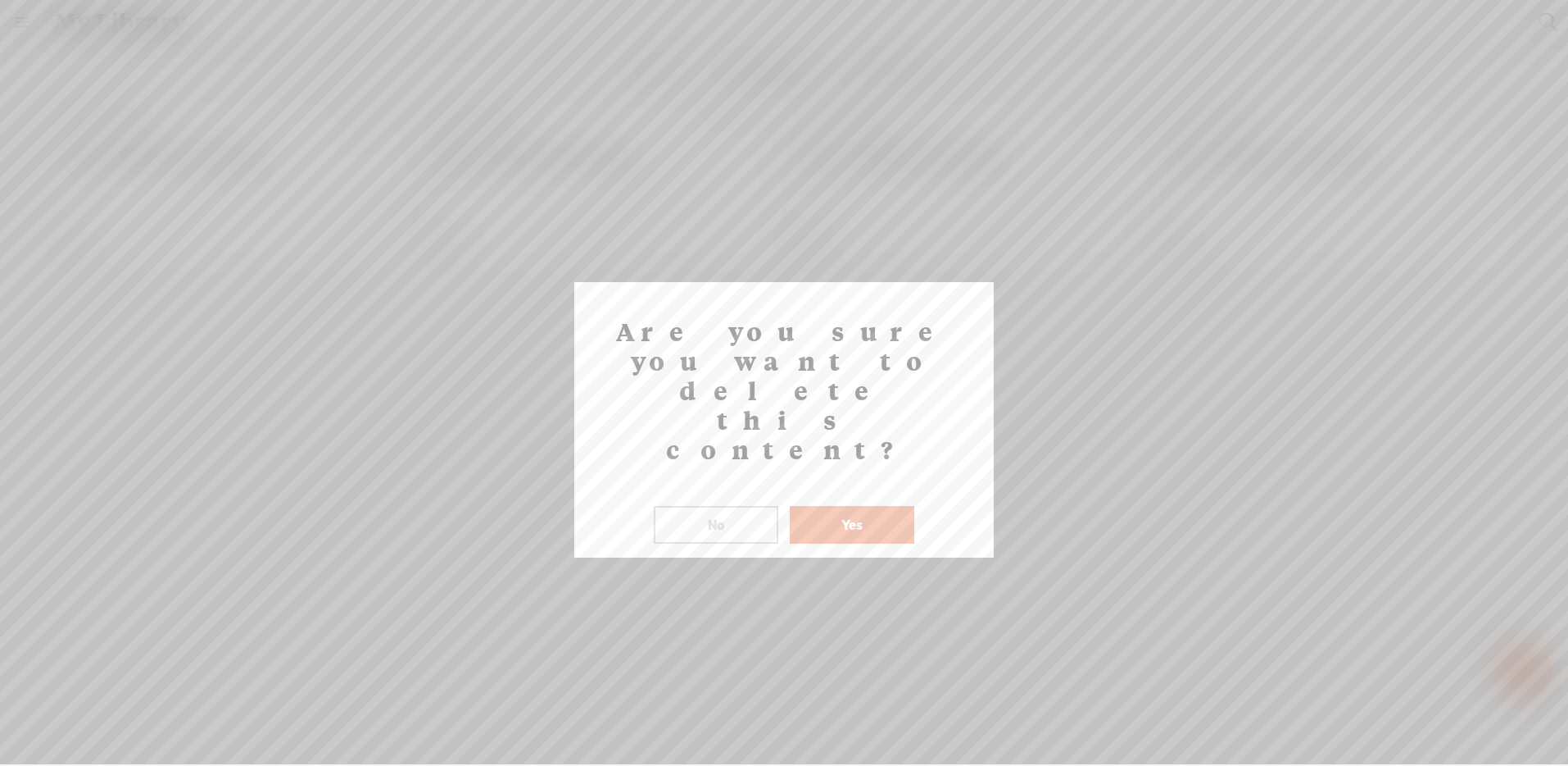
click at [844, 506] on button "Yes" at bounding box center [852, 524] width 124 height 38
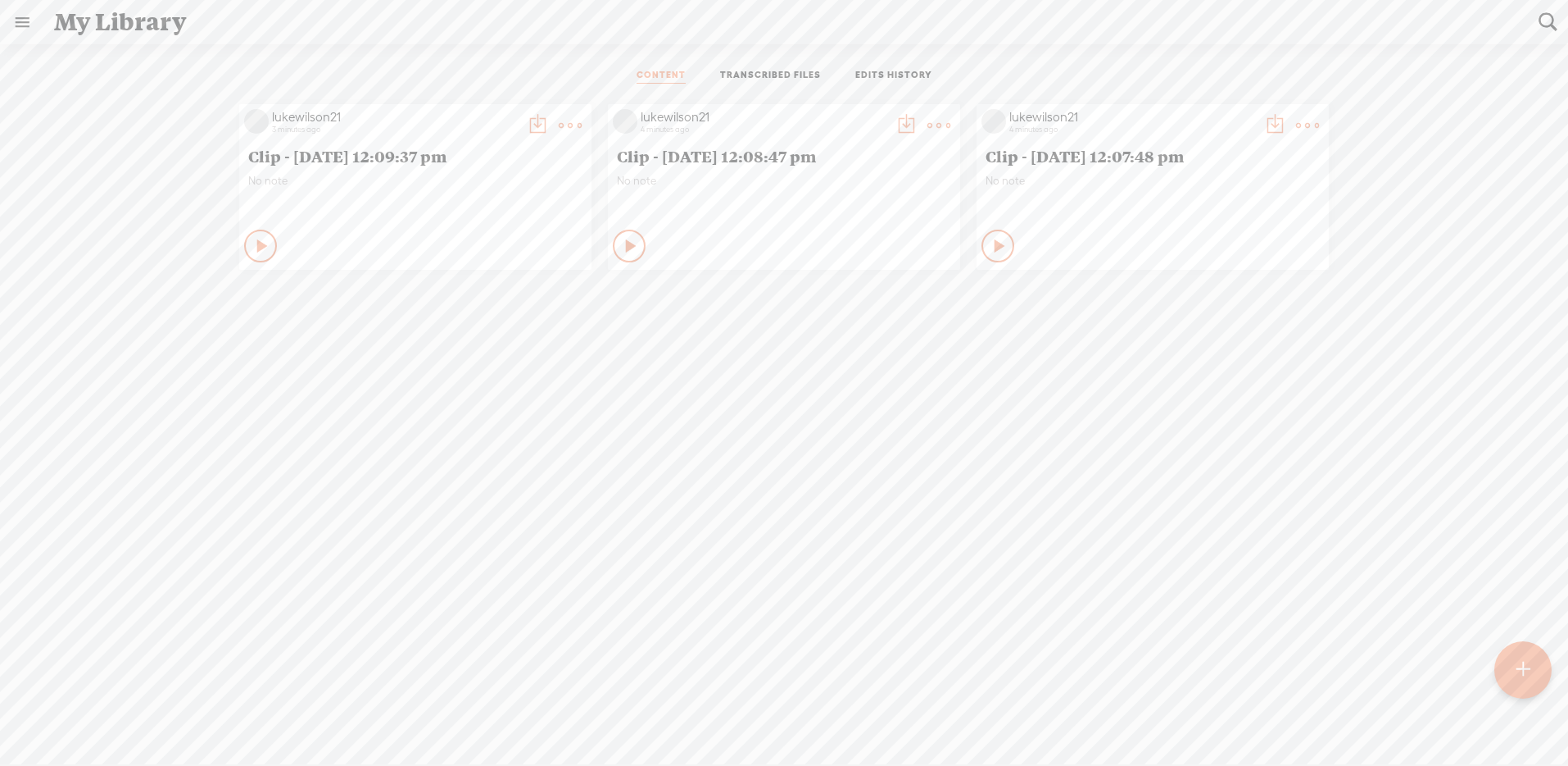
click at [549, 118] on t at bounding box center [537, 125] width 23 height 23
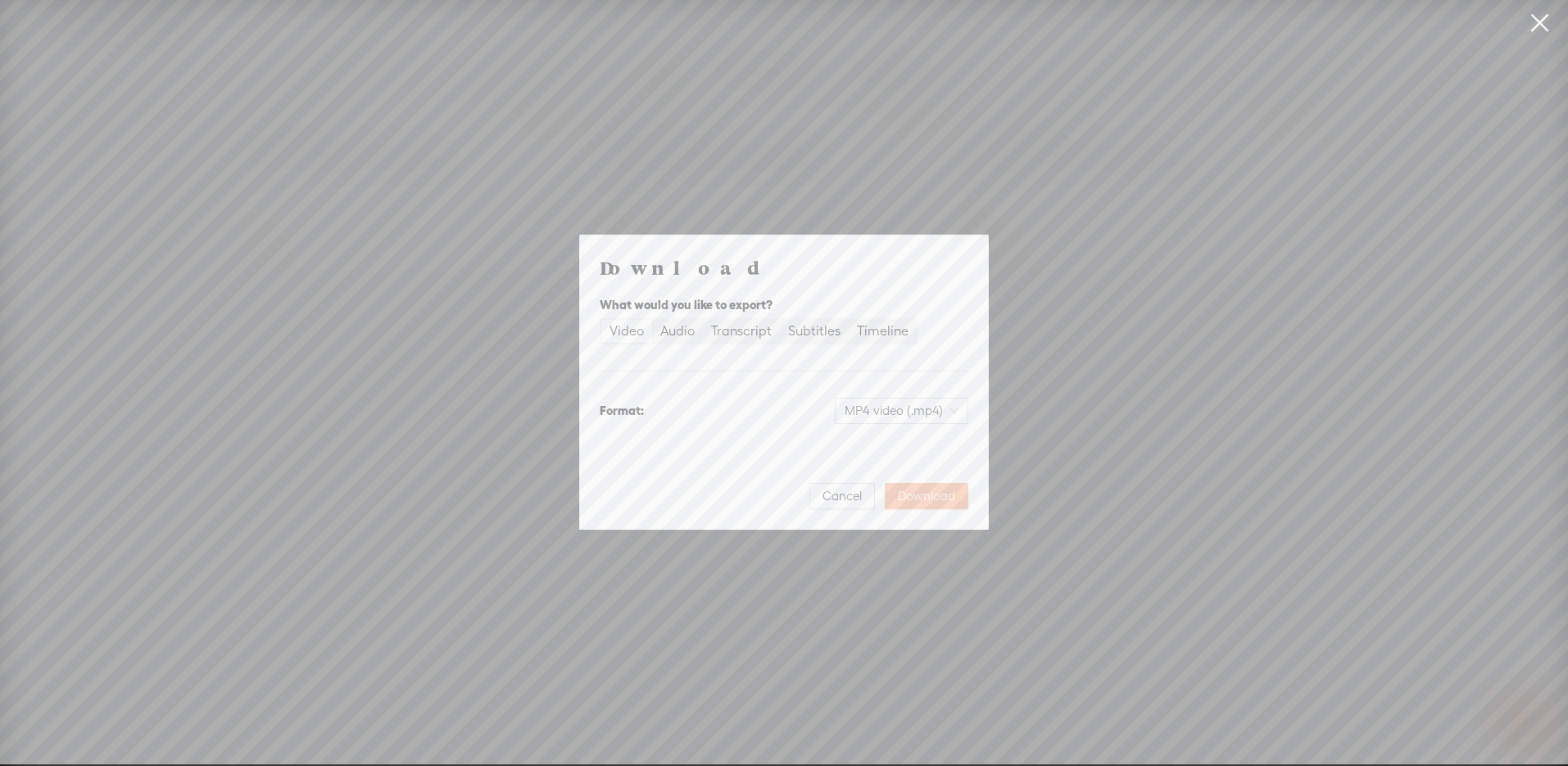
click at [916, 499] on span "Download" at bounding box center [927, 496] width 57 height 17
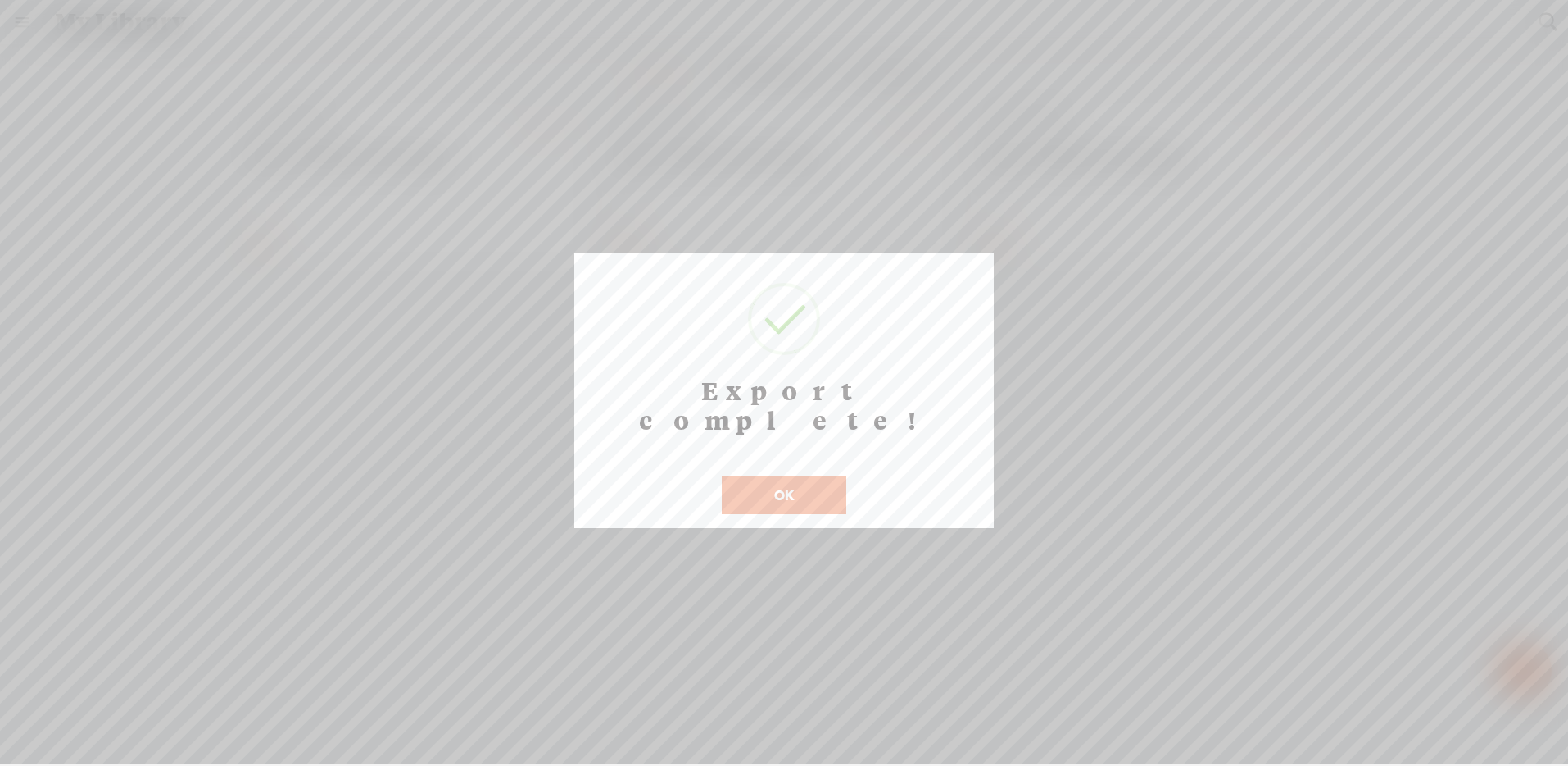
click at [777, 476] on button "OK" at bounding box center [784, 495] width 124 height 38
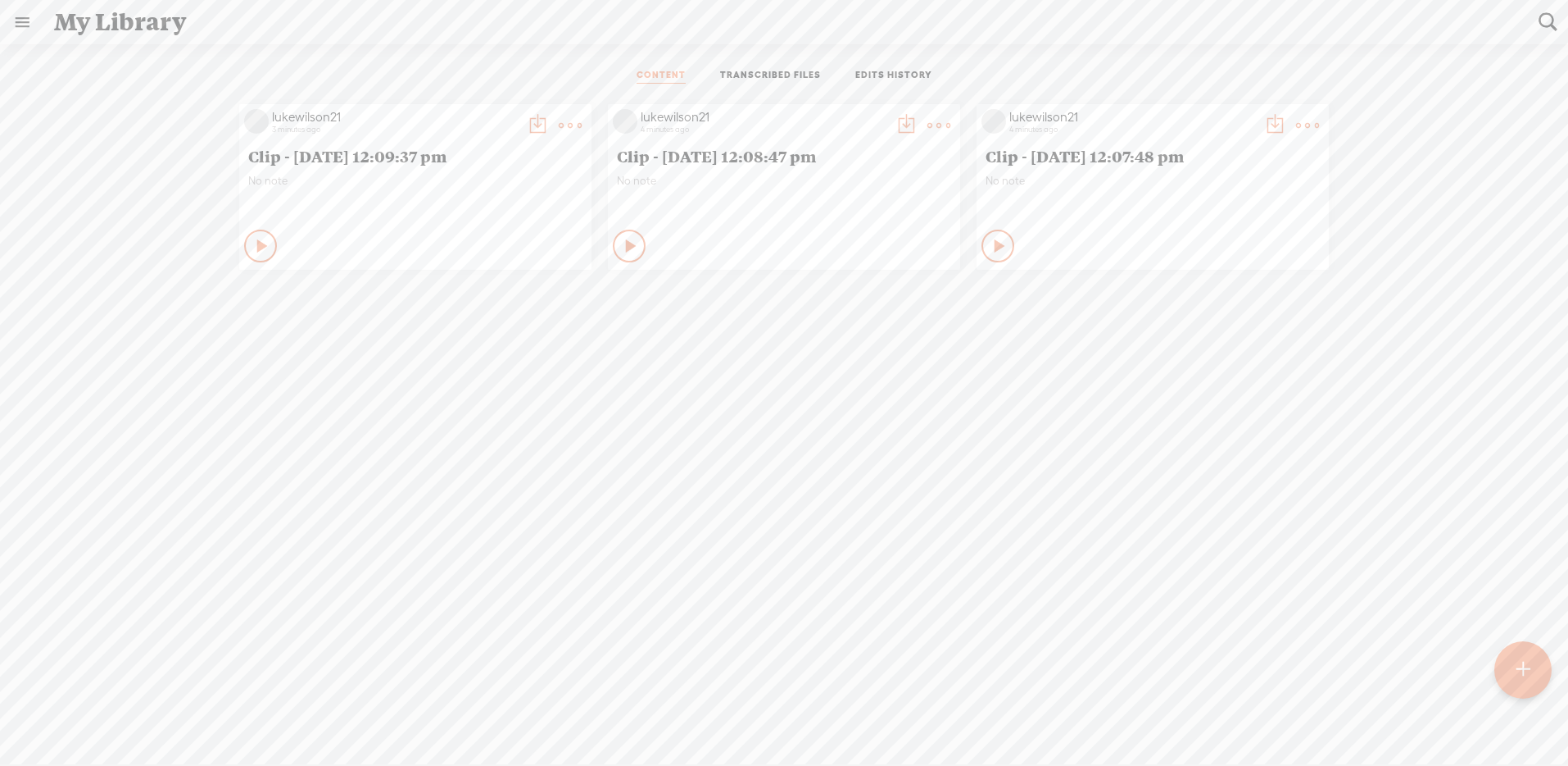
click at [549, 119] on t at bounding box center [537, 125] width 23 height 23
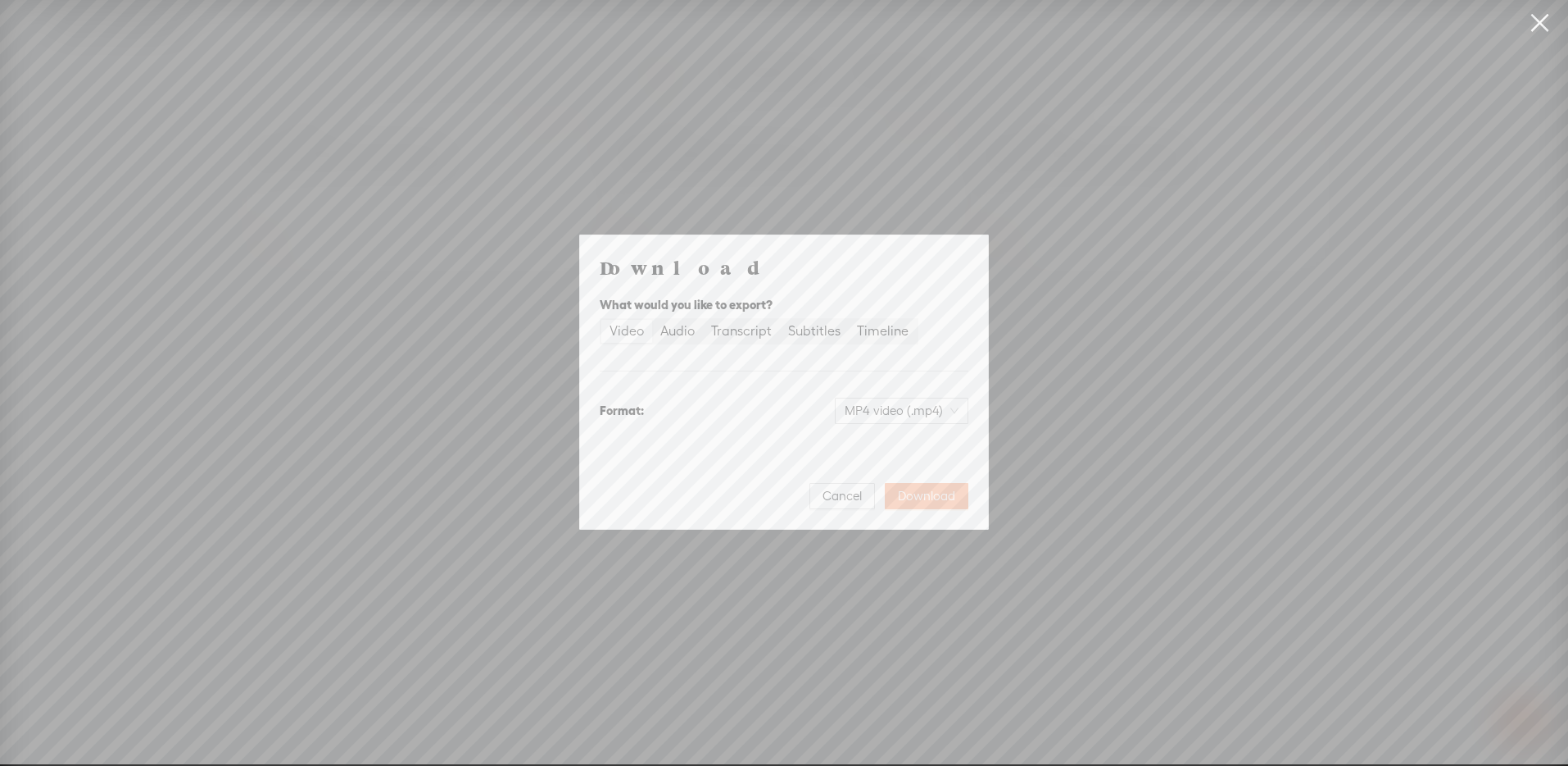
click at [936, 495] on span "Download" at bounding box center [927, 496] width 57 height 17
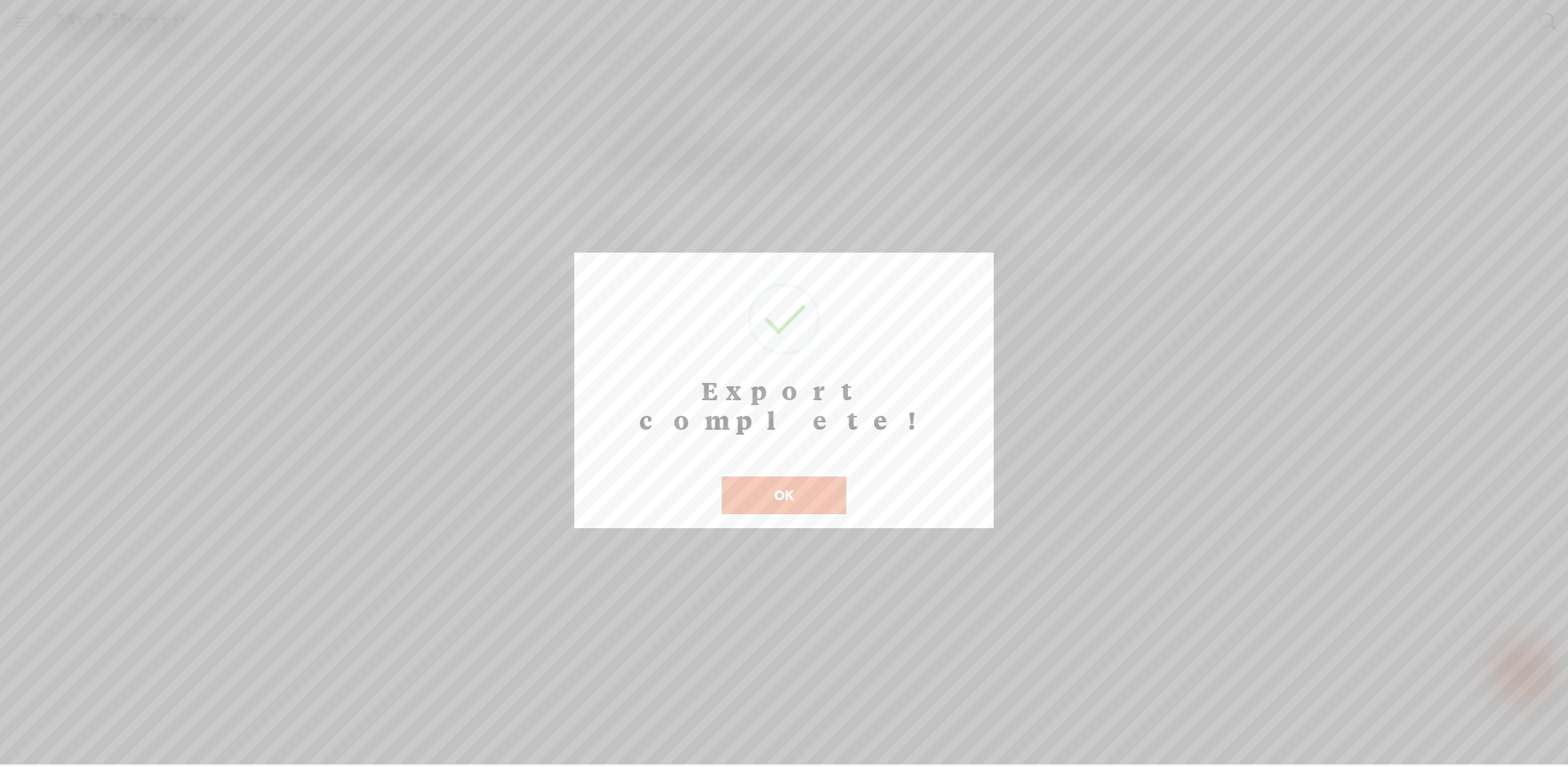
click at [786, 476] on button "OK" at bounding box center [784, 495] width 124 height 38
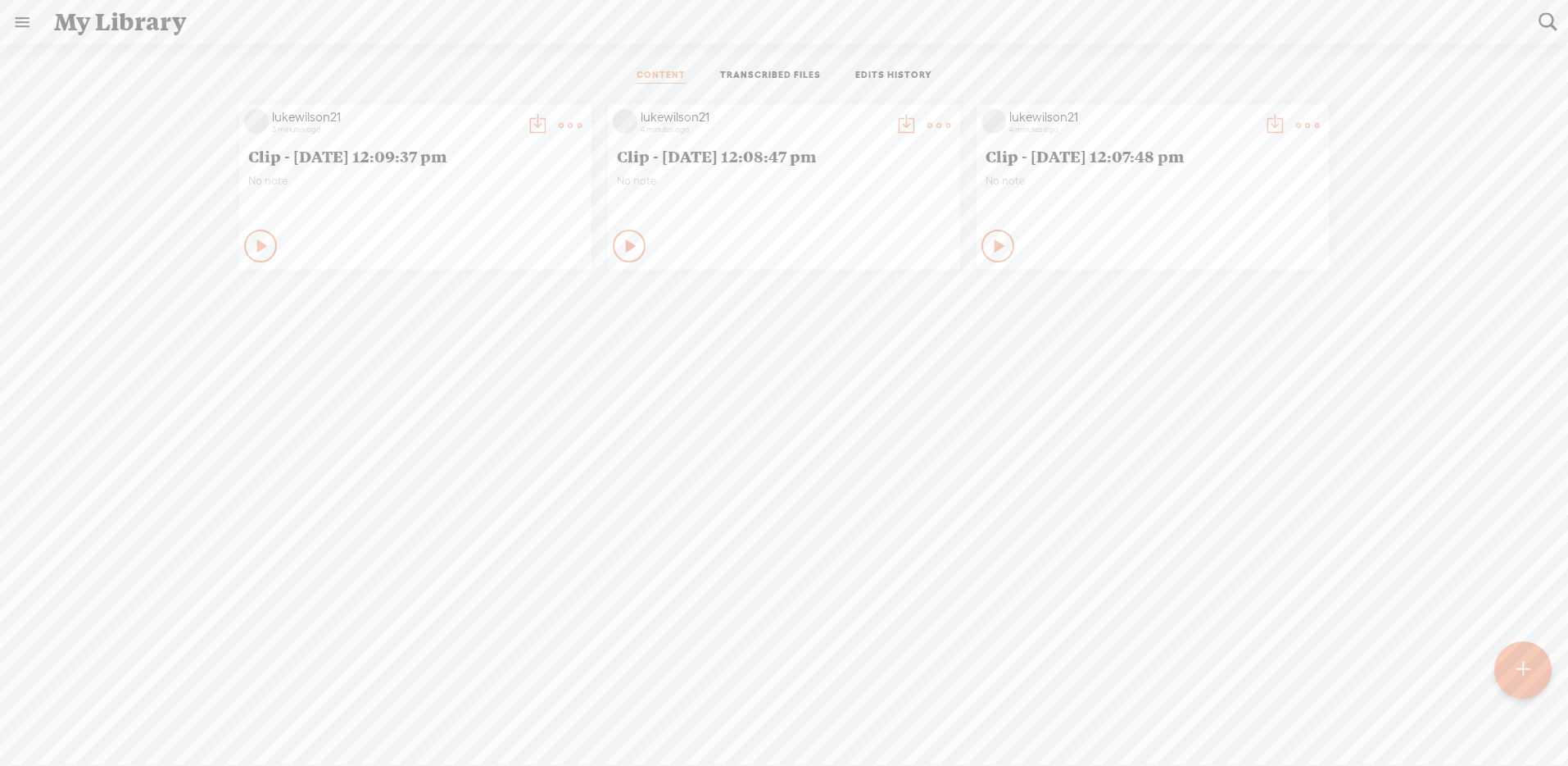
click at [527, 120] on t at bounding box center [537, 125] width 23 height 23
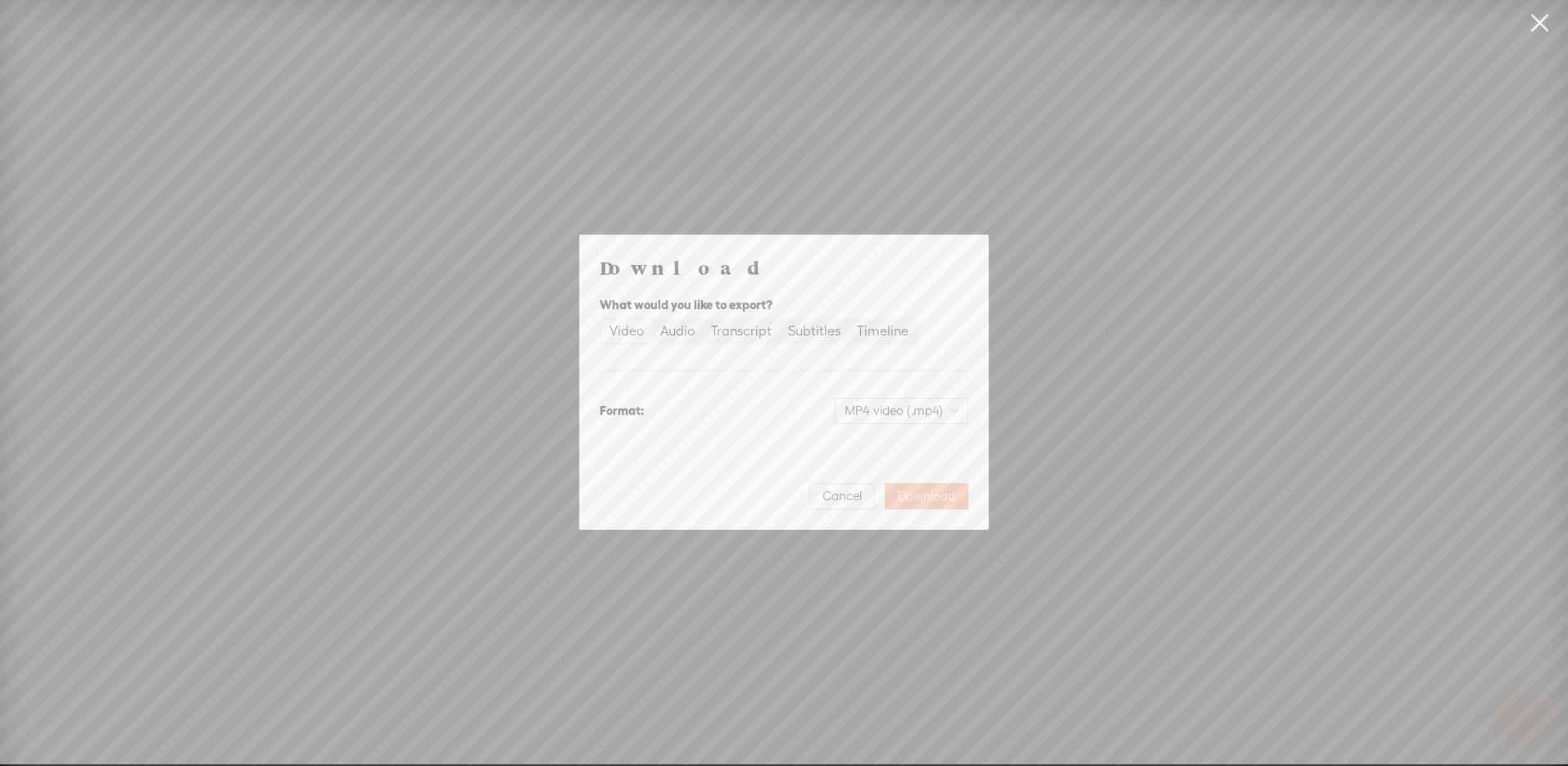
click at [942, 492] on span "Download" at bounding box center [927, 496] width 57 height 17
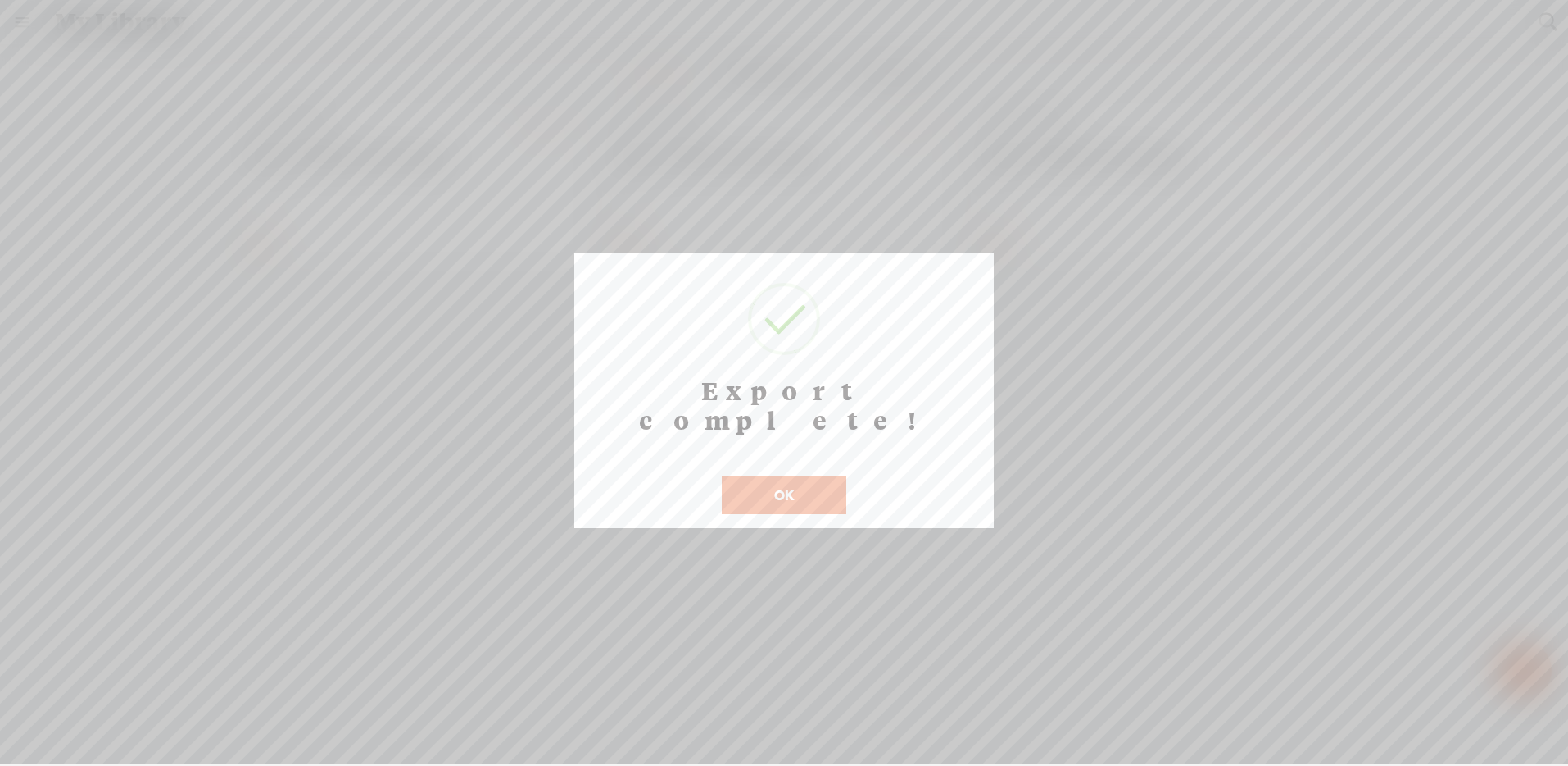
click at [784, 476] on button "OK" at bounding box center [784, 495] width 124 height 38
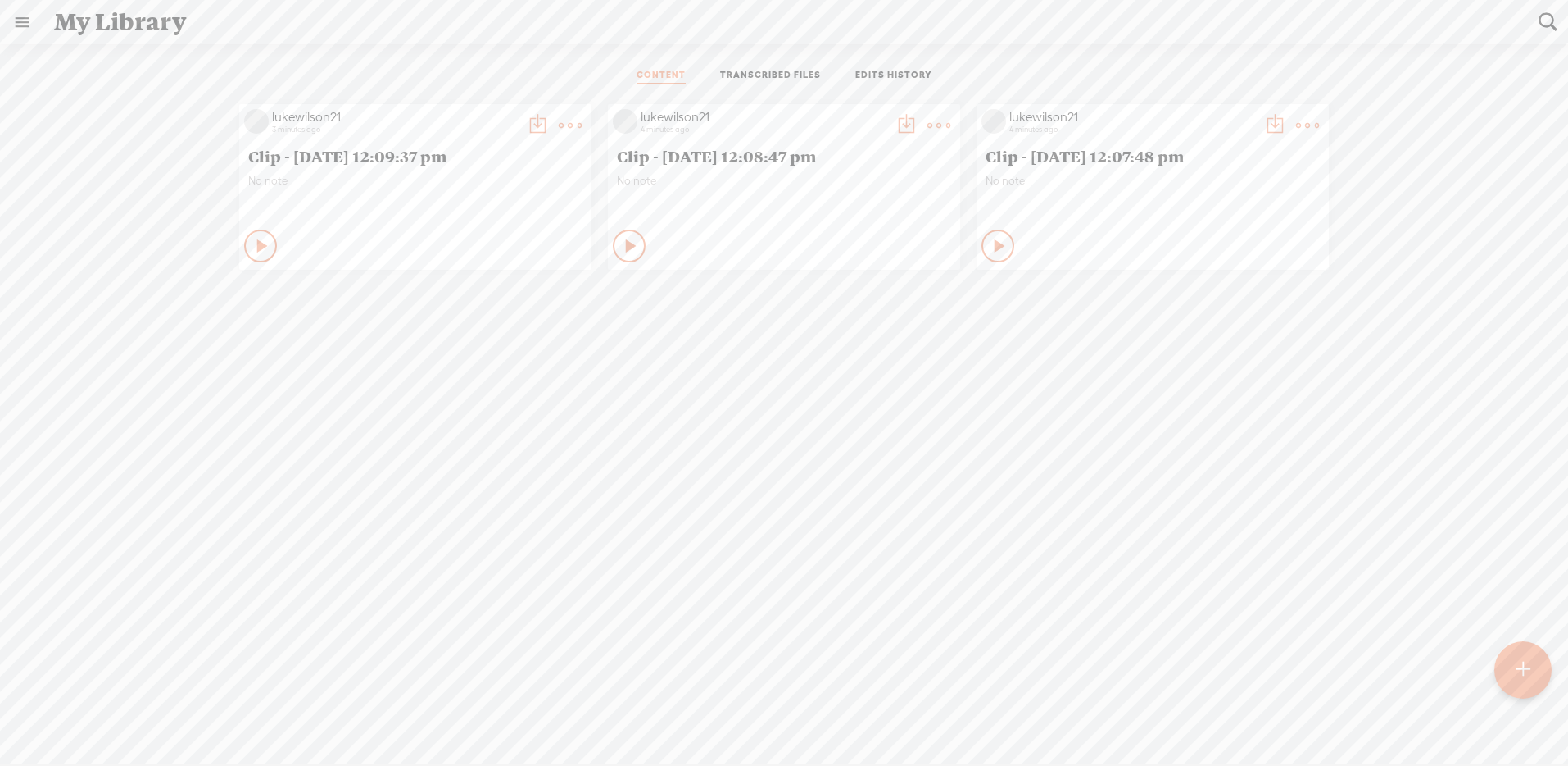
click at [1518, 664] on t at bounding box center [1524, 669] width 14 height 36
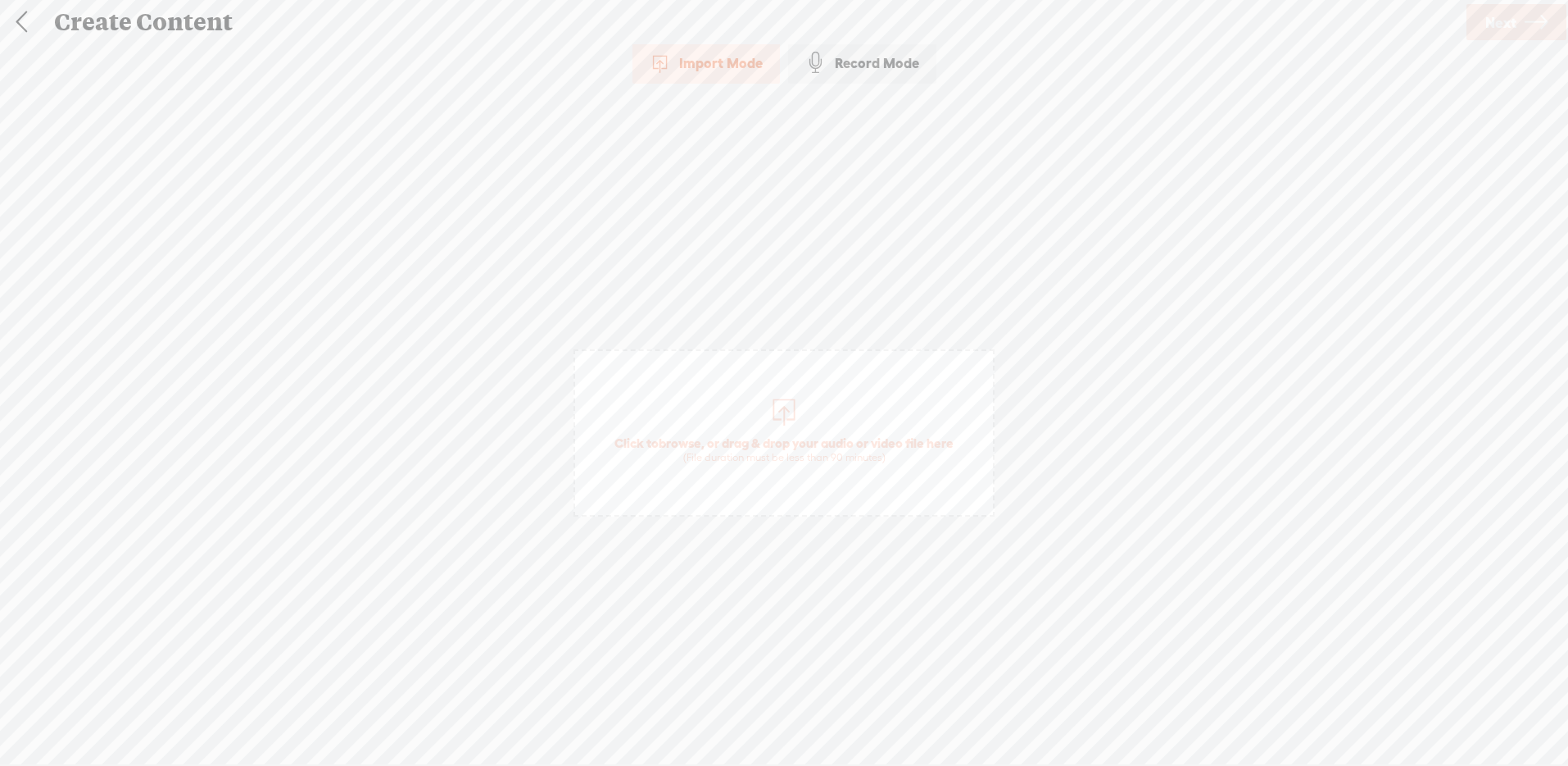
click at [802, 417] on span "Click to browse , or drag & drop your audio or video file here (File duration m…" at bounding box center [784, 433] width 421 height 167
click at [1508, 24] on span "Next" at bounding box center [1500, 23] width 31 height 42
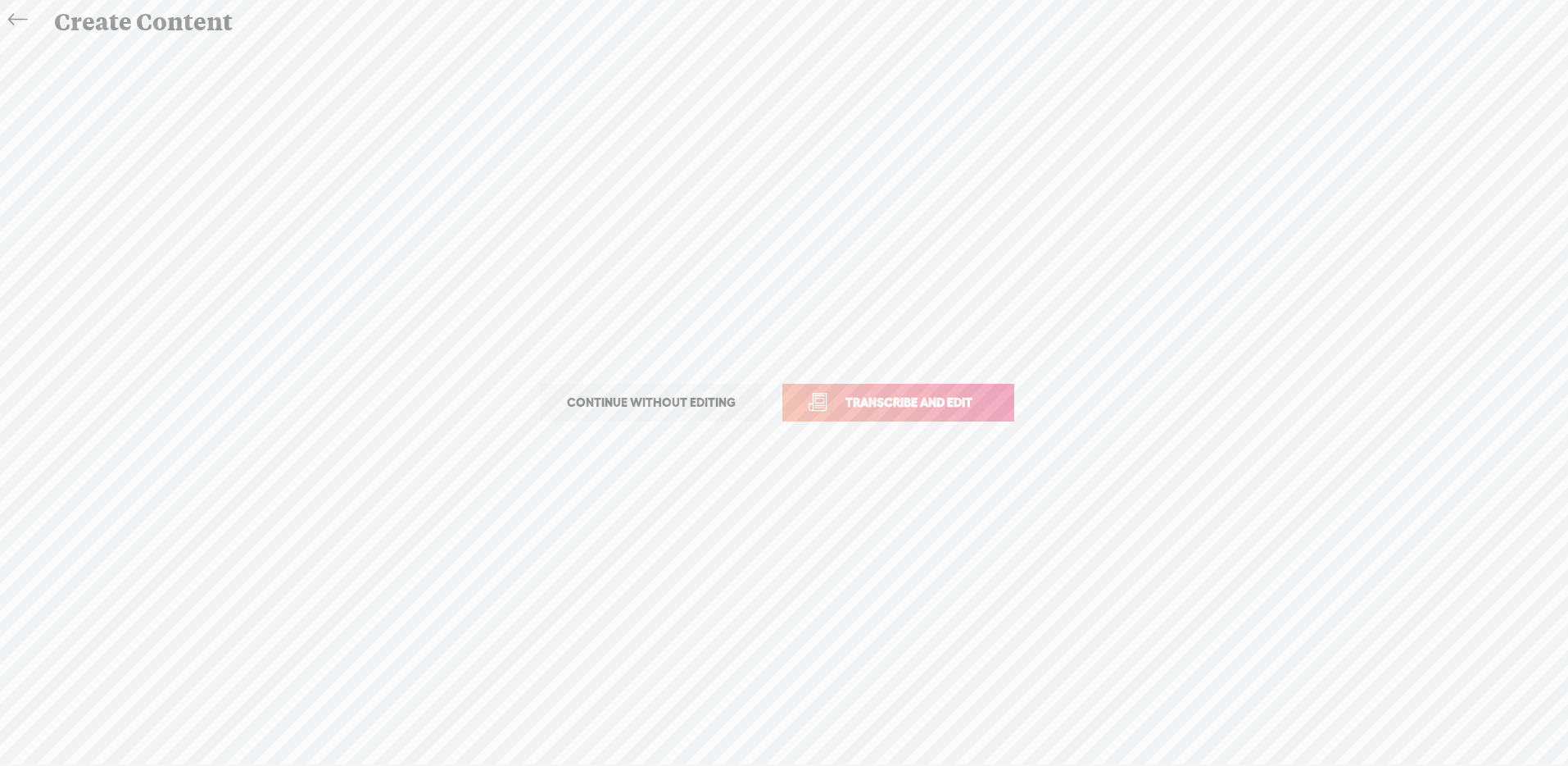
click at [904, 401] on span "Transcribe and edit" at bounding box center [909, 401] width 161 height 18
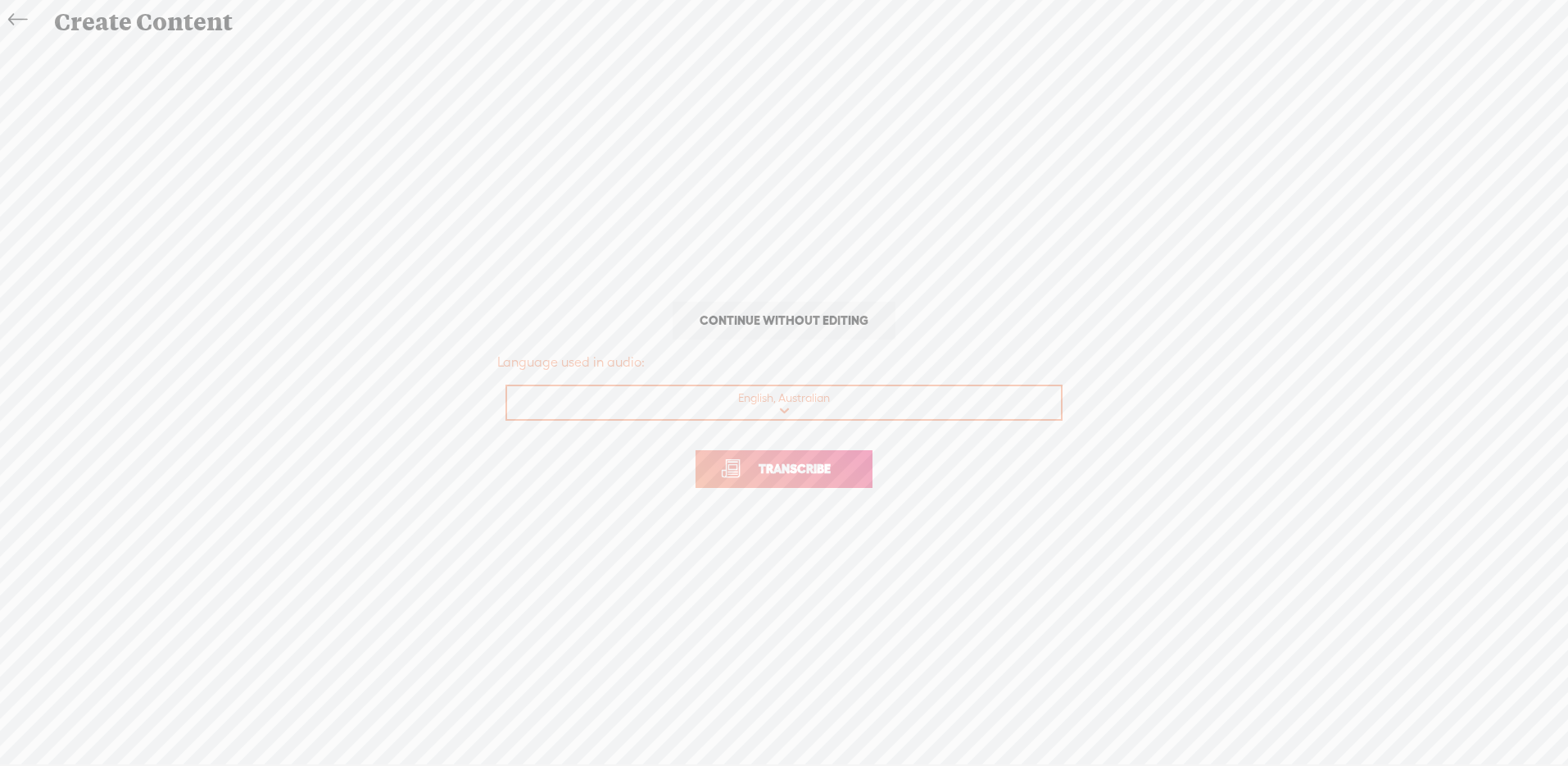
click at [803, 468] on span "Transcribe" at bounding box center [794, 469] width 107 height 18
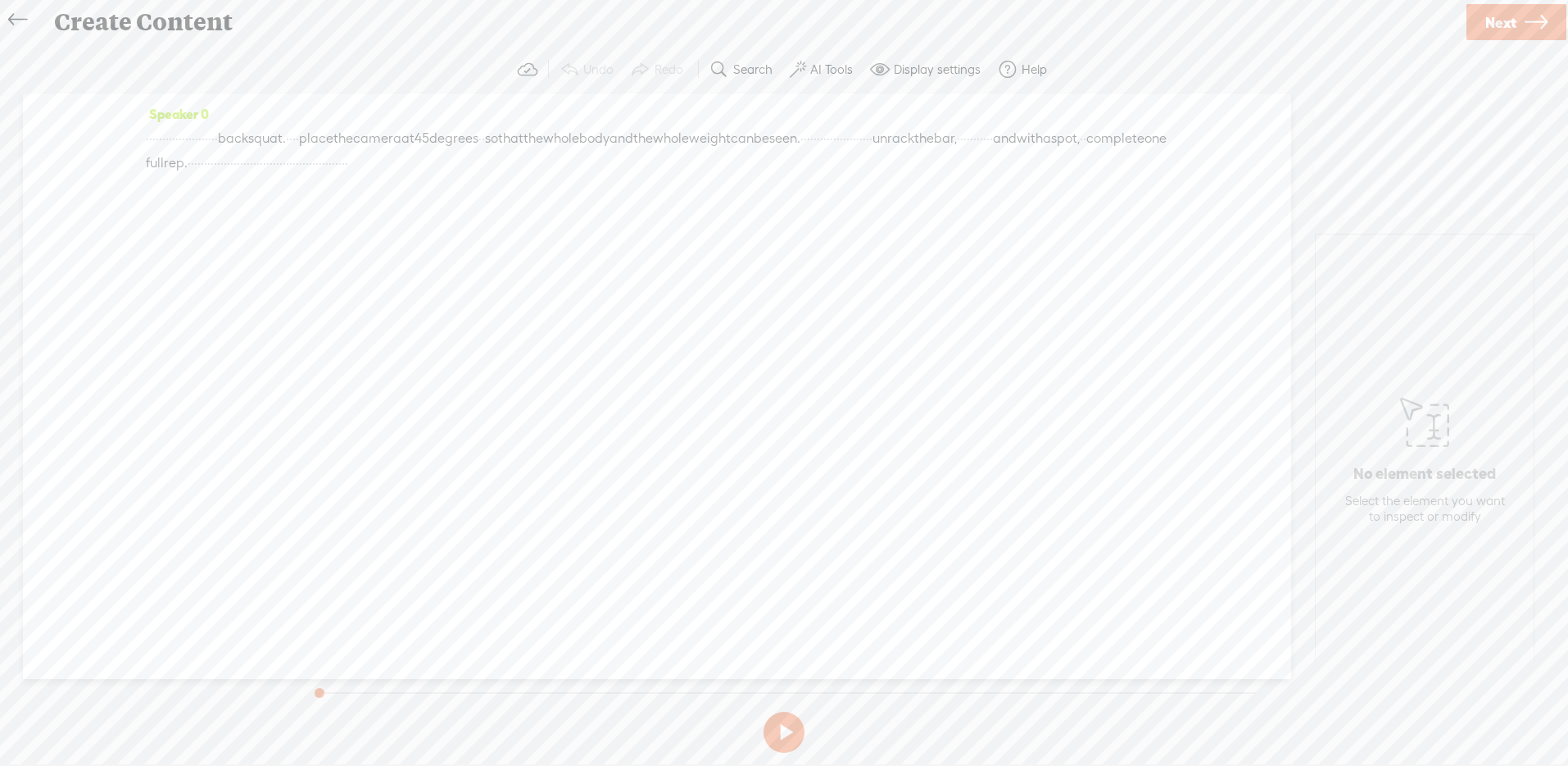
click at [482, 137] on span "·" at bounding box center [480, 138] width 3 height 24
click at [1093, 152] on span "·" at bounding box center [1095, 139] width 3 height 24
drag, startPoint x: 408, startPoint y: 165, endPoint x: 487, endPoint y: 160, distance: 79.2
click at [487, 160] on div "· · · · · · · · · · · · · · · · · · · · · · back squat. · · · · place the camer…" at bounding box center [657, 151] width 1022 height 50
drag, startPoint x: 478, startPoint y: 137, endPoint x: 711, endPoint y: 157, distance: 233.9
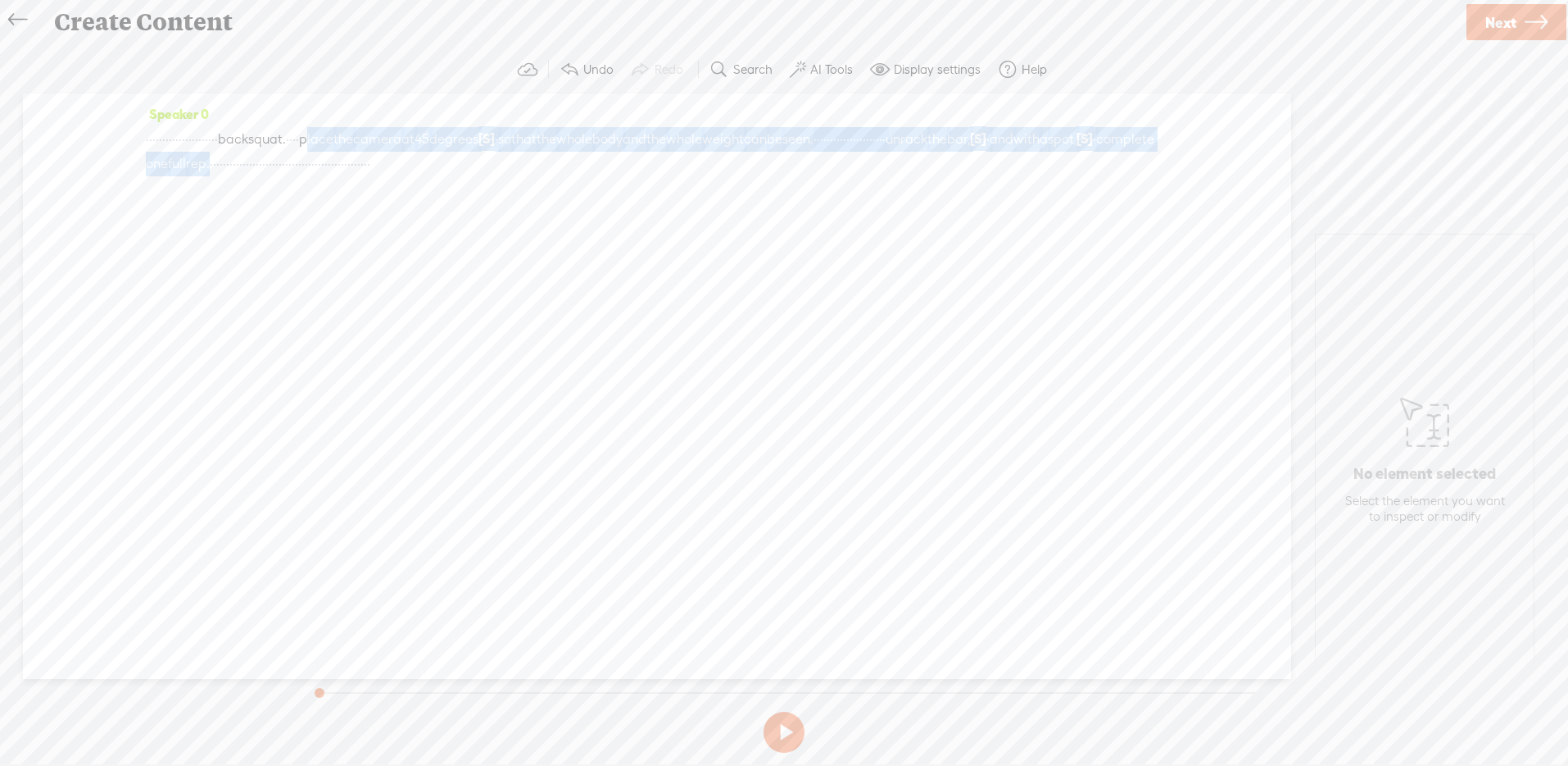
click at [711, 157] on div "· · · · · · · · · · · · · · · · · · · · · · back squat. · · · · place the camer…" at bounding box center [657, 151] width 1022 height 50
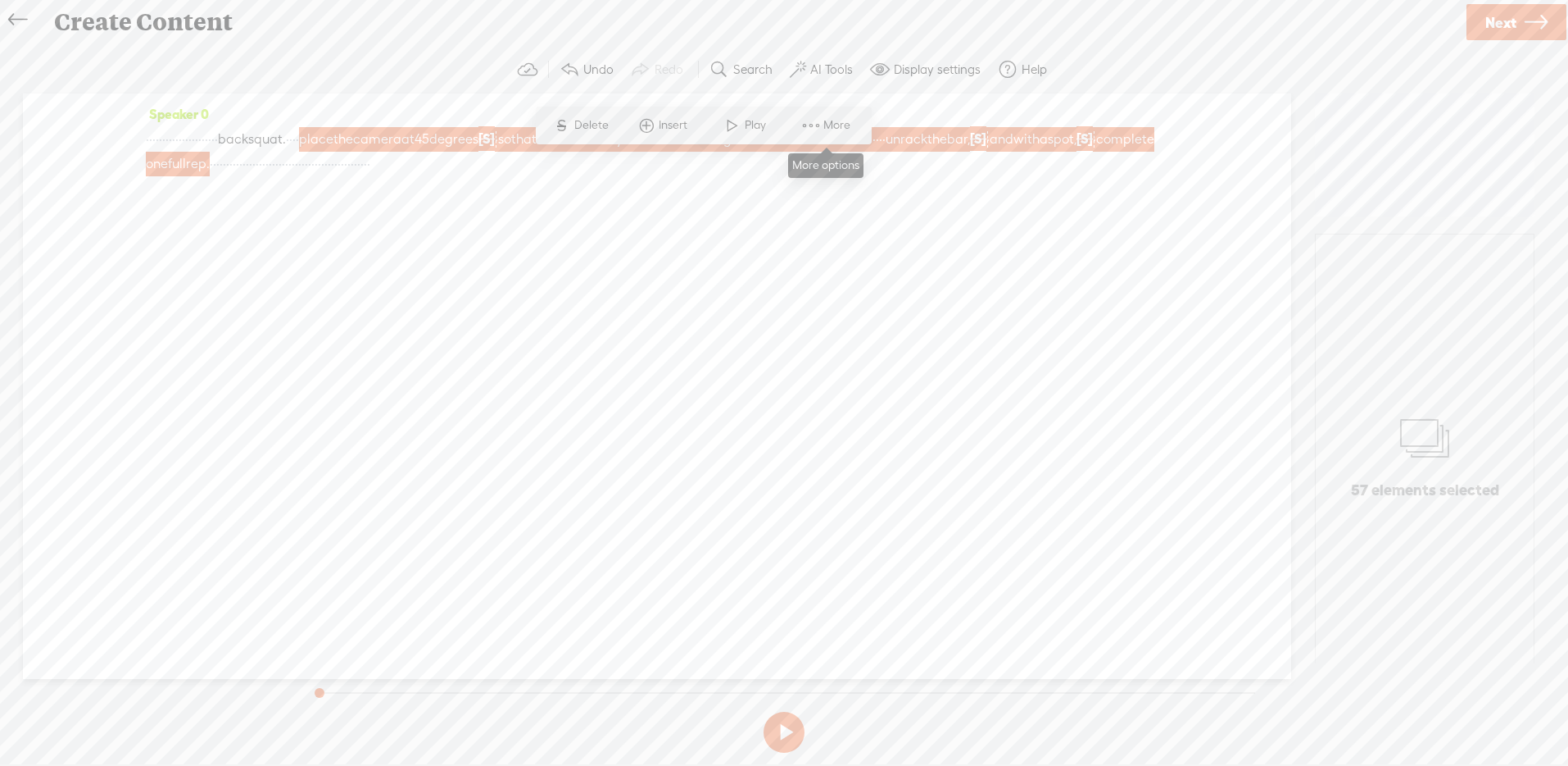
click at [830, 130] on span "More" at bounding box center [839, 126] width 31 height 17
click at [964, 188] on span "Customize & export as clip" at bounding box center [988, 183] width 209 height 37
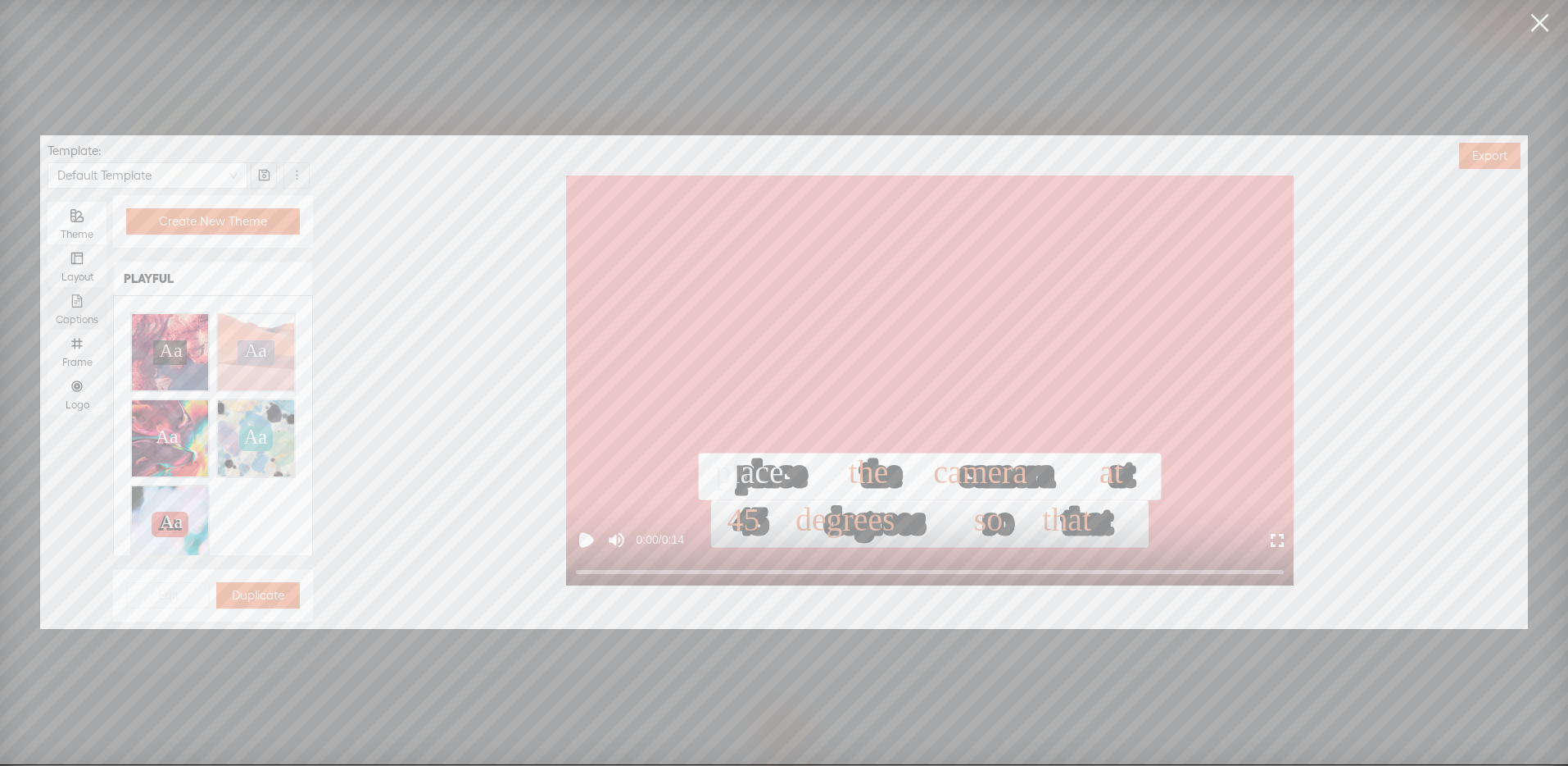
click at [88, 307] on div "Captions" at bounding box center [76, 308] width 43 height 43
click at [48, 287] on input "Captions" at bounding box center [48, 287] width 0 height 0
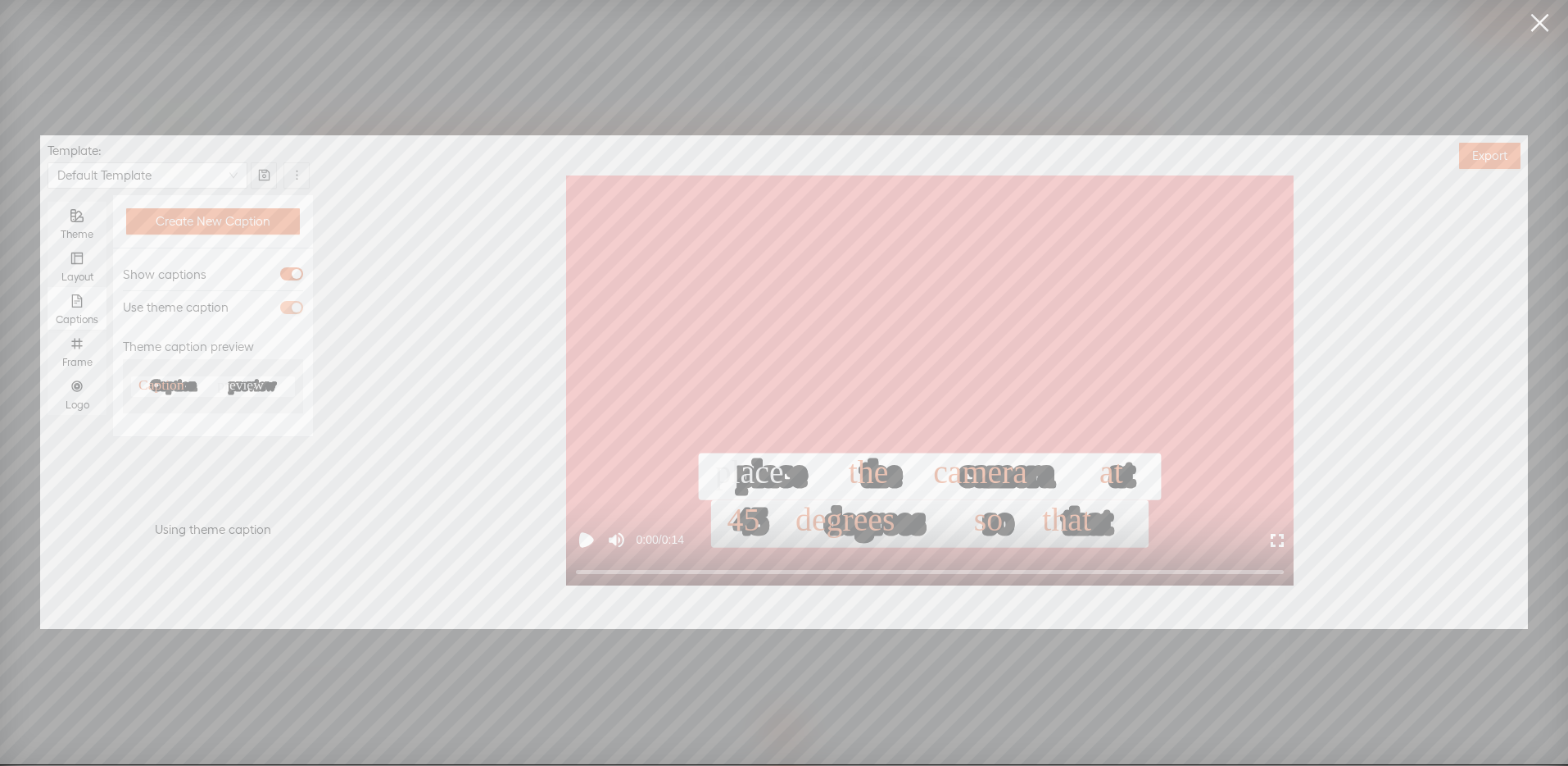
click at [291, 309] on div "button" at bounding box center [296, 307] width 10 height 10
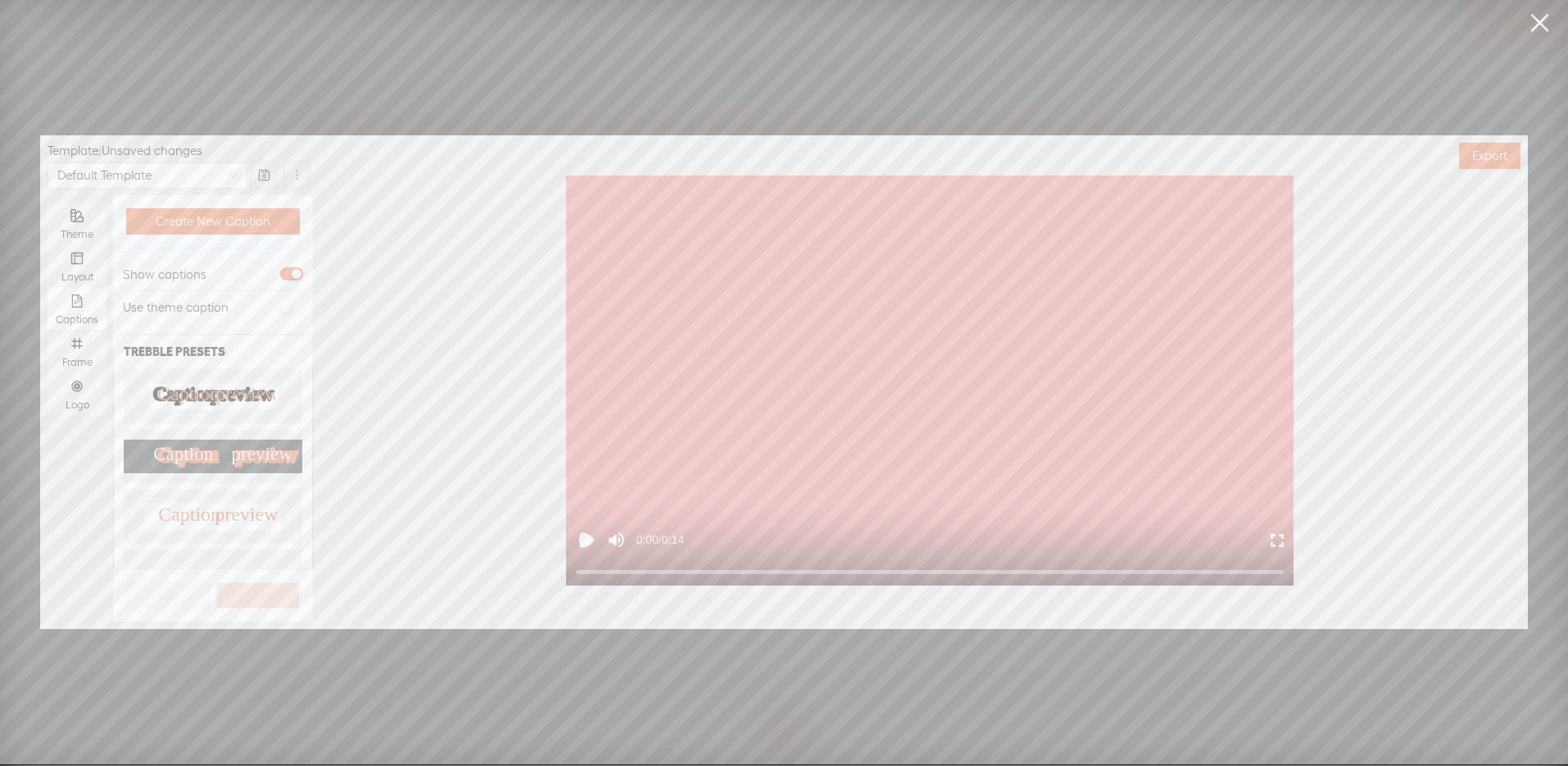
scroll to position [321, 0]
click at [220, 386] on text "preview" at bounding box center [248, 396] width 64 height 21
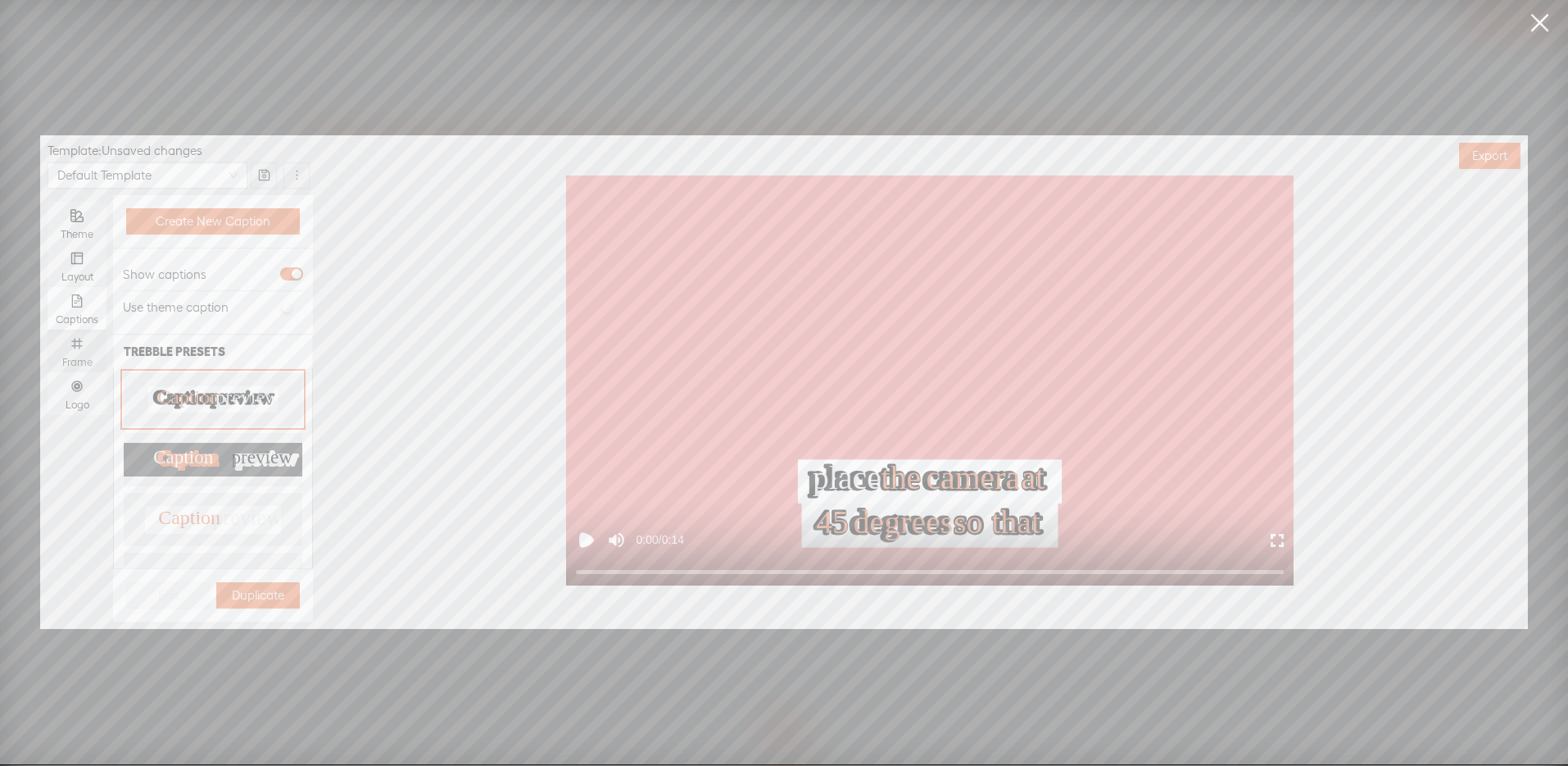
click at [80, 344] on icon "number" at bounding box center [76, 343] width 11 height 11
click at [48, 329] on input "Frame" at bounding box center [48, 329] width 0 height 0
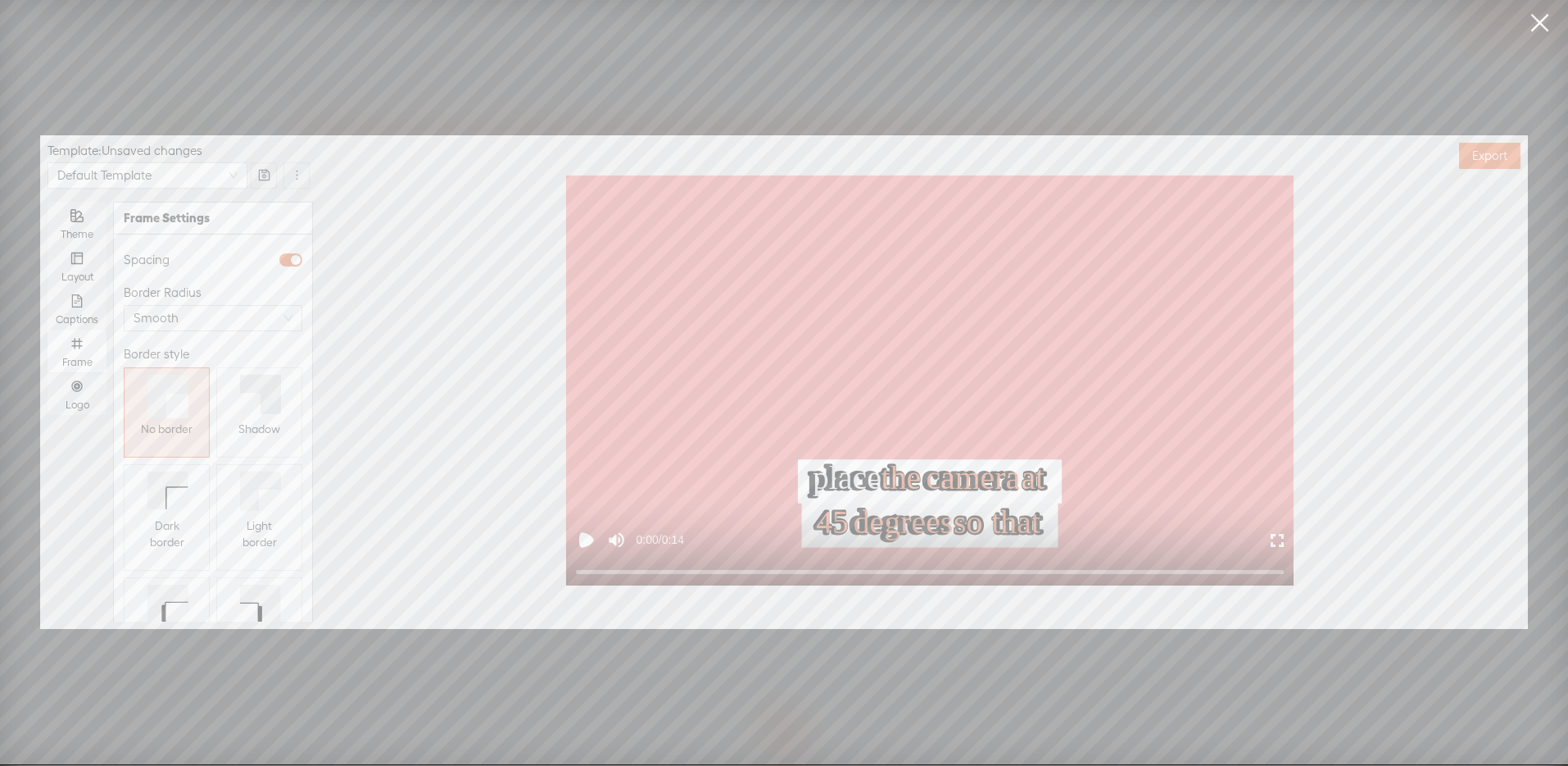
click at [245, 411] on icon at bounding box center [250, 402] width 20 height 21
click at [93, 390] on div "Logo" at bounding box center [76, 393] width 43 height 43
click at [48, 372] on input "Logo" at bounding box center [48, 372] width 0 height 0
click at [202, 527] on span "Replace logo..." at bounding box center [213, 536] width 80 height 17
click at [168, 410] on img at bounding box center [165, 383] width 66 height 66
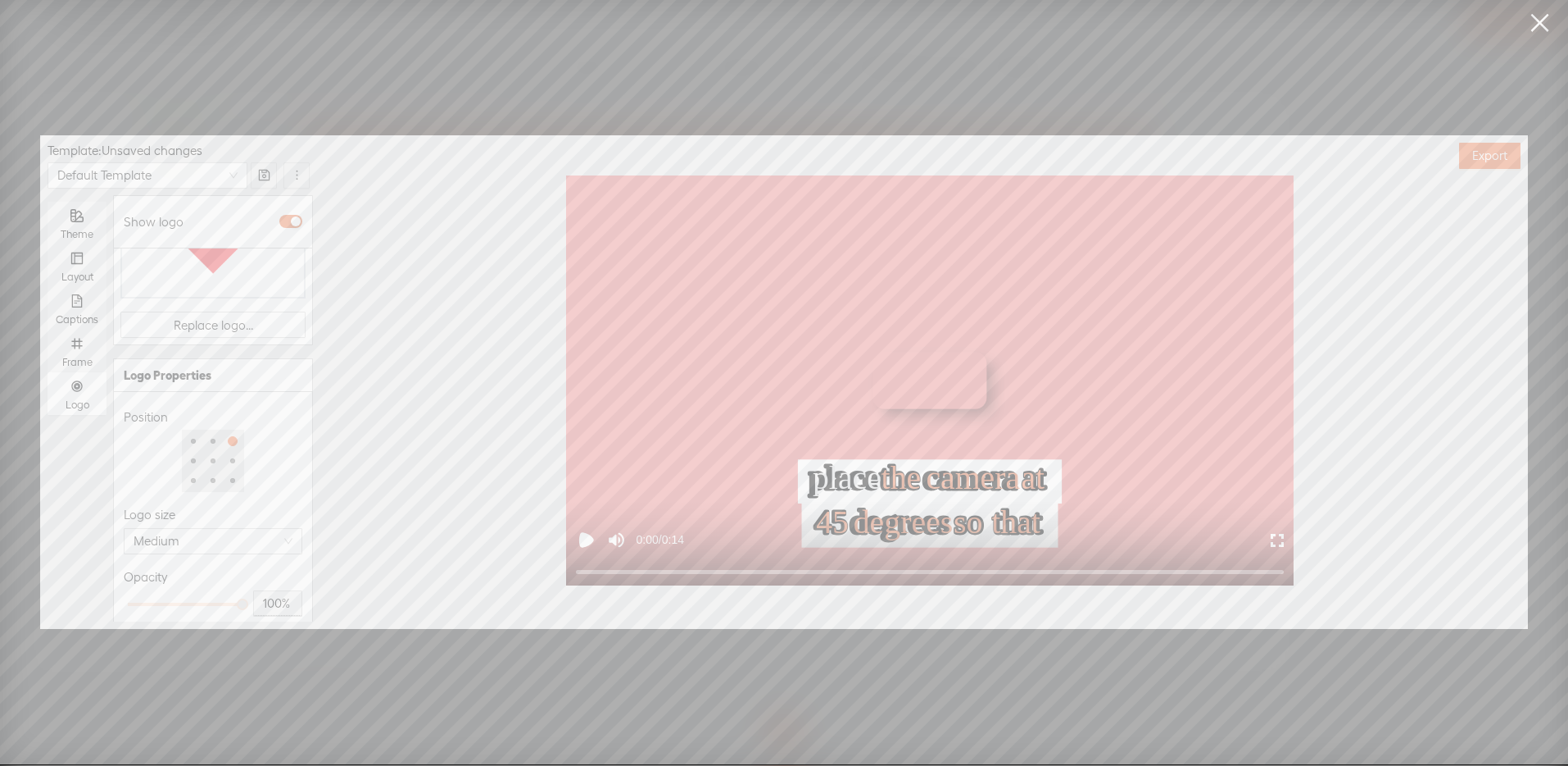
scroll to position [211, 0]
click at [175, 598] on div at bounding box center [185, 603] width 115 height 10
click at [181, 599] on div at bounding box center [180, 603] width 8 height 8
click at [185, 598] on div at bounding box center [185, 603] width 115 height 10
type input "51%"
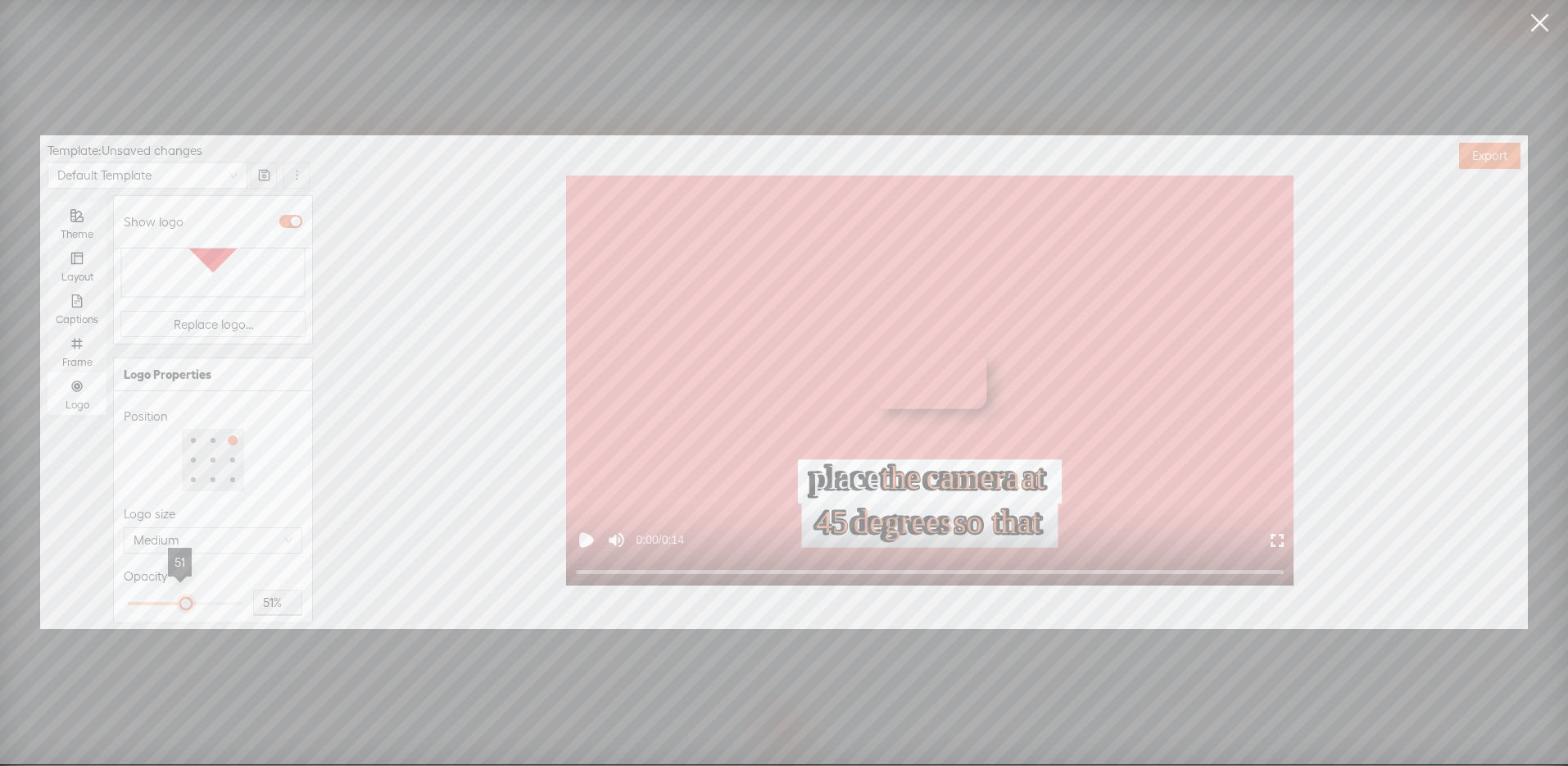
click at [182, 599] on div at bounding box center [186, 603] width 8 height 8
click at [223, 566] on div "Opacity" at bounding box center [212, 575] width 179 height 19
click at [1493, 155] on span "Export" at bounding box center [1490, 156] width 35 height 17
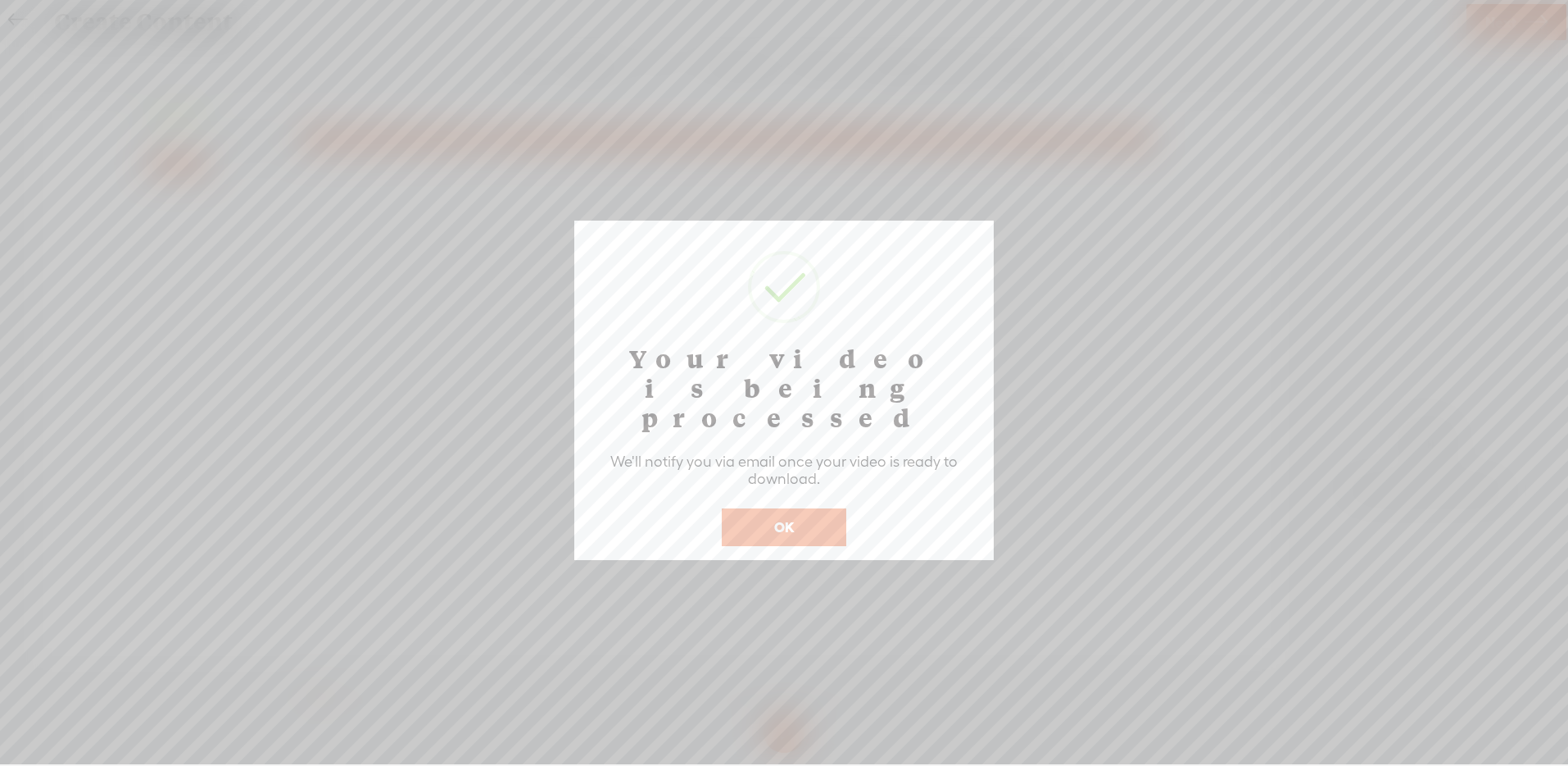
click at [802, 508] on button "OK" at bounding box center [784, 527] width 124 height 38
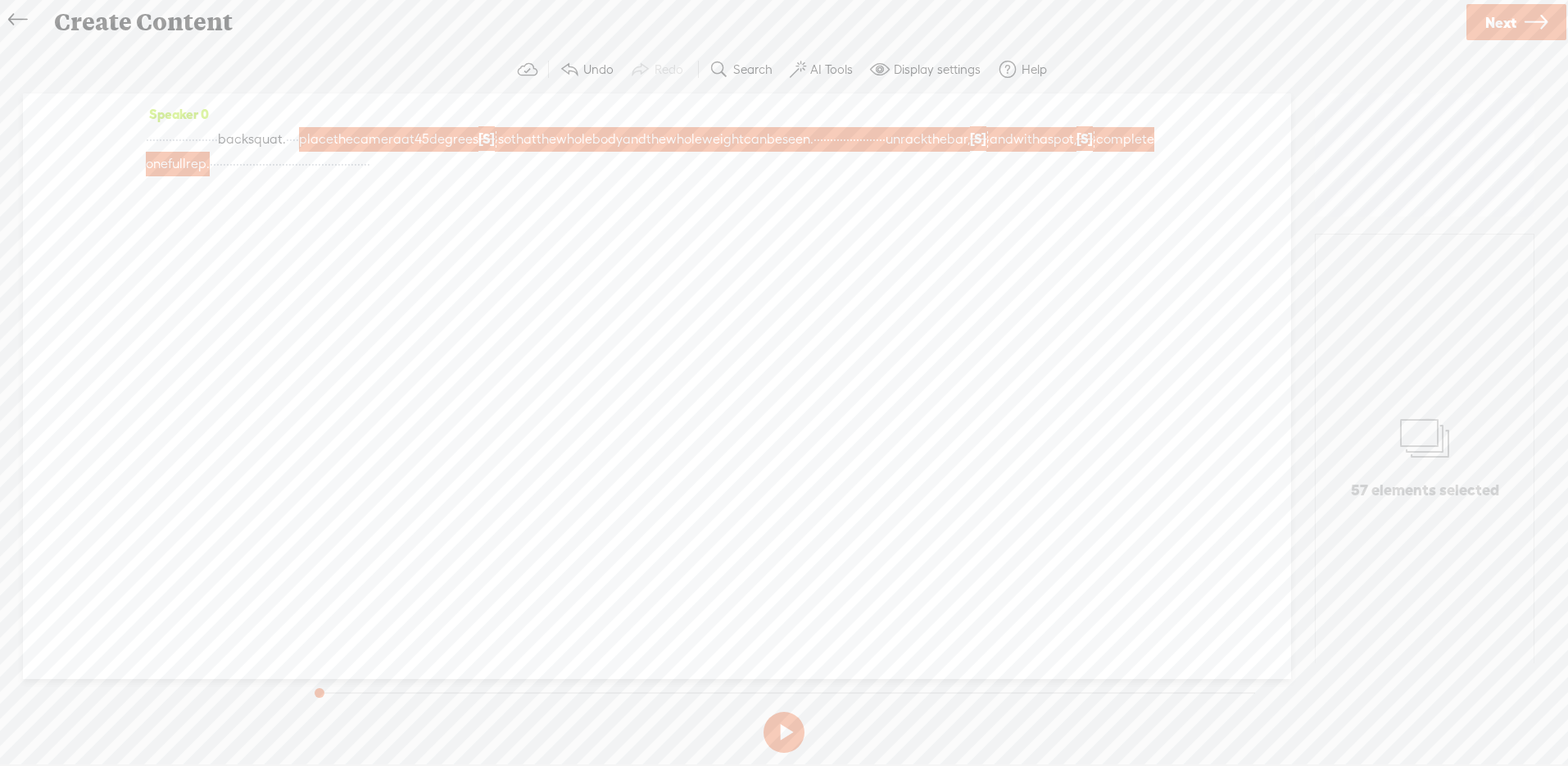
click at [13, 9] on icon at bounding box center [18, 20] width 18 height 37
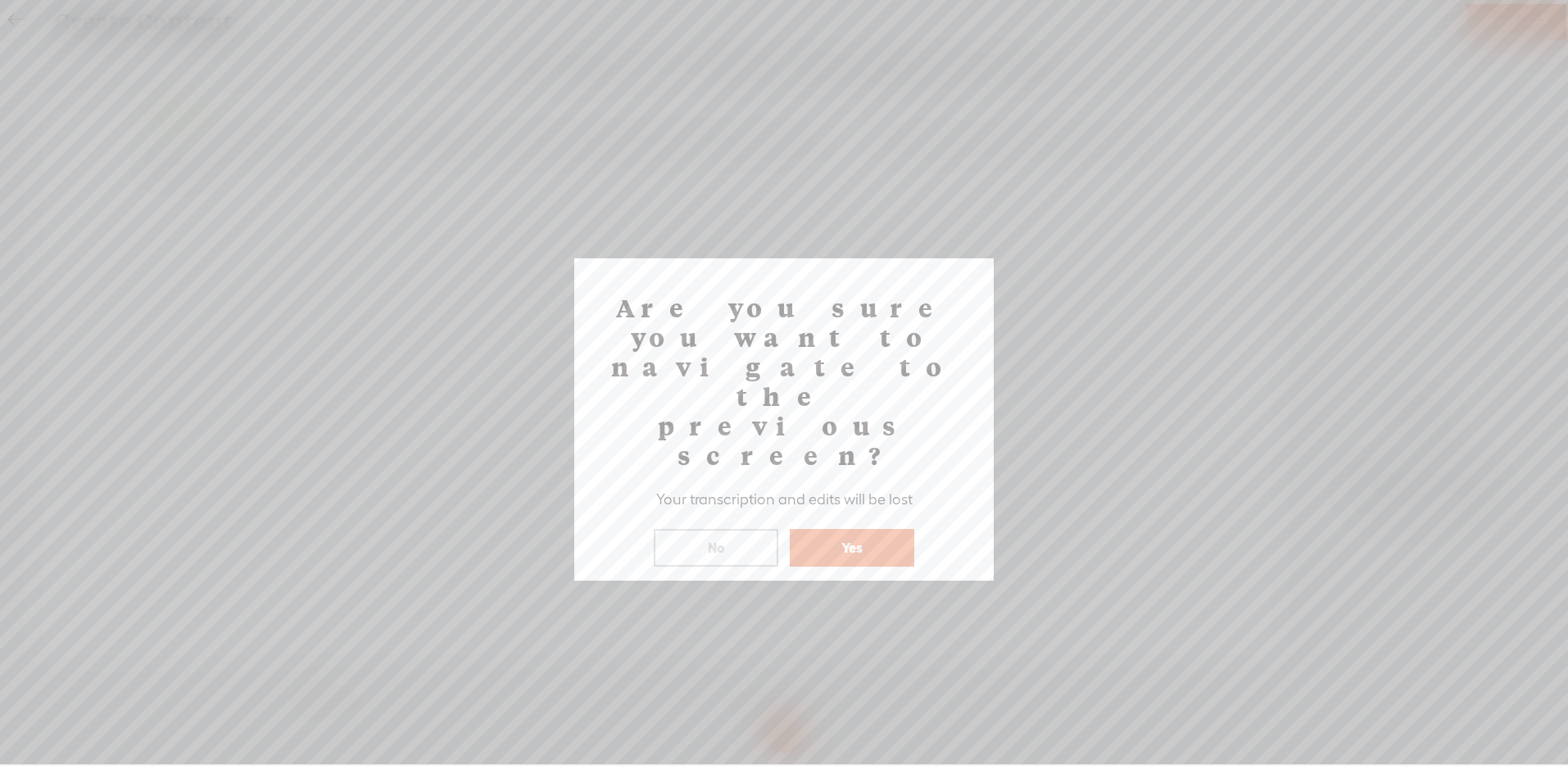
click at [852, 529] on button "Yes" at bounding box center [852, 548] width 124 height 38
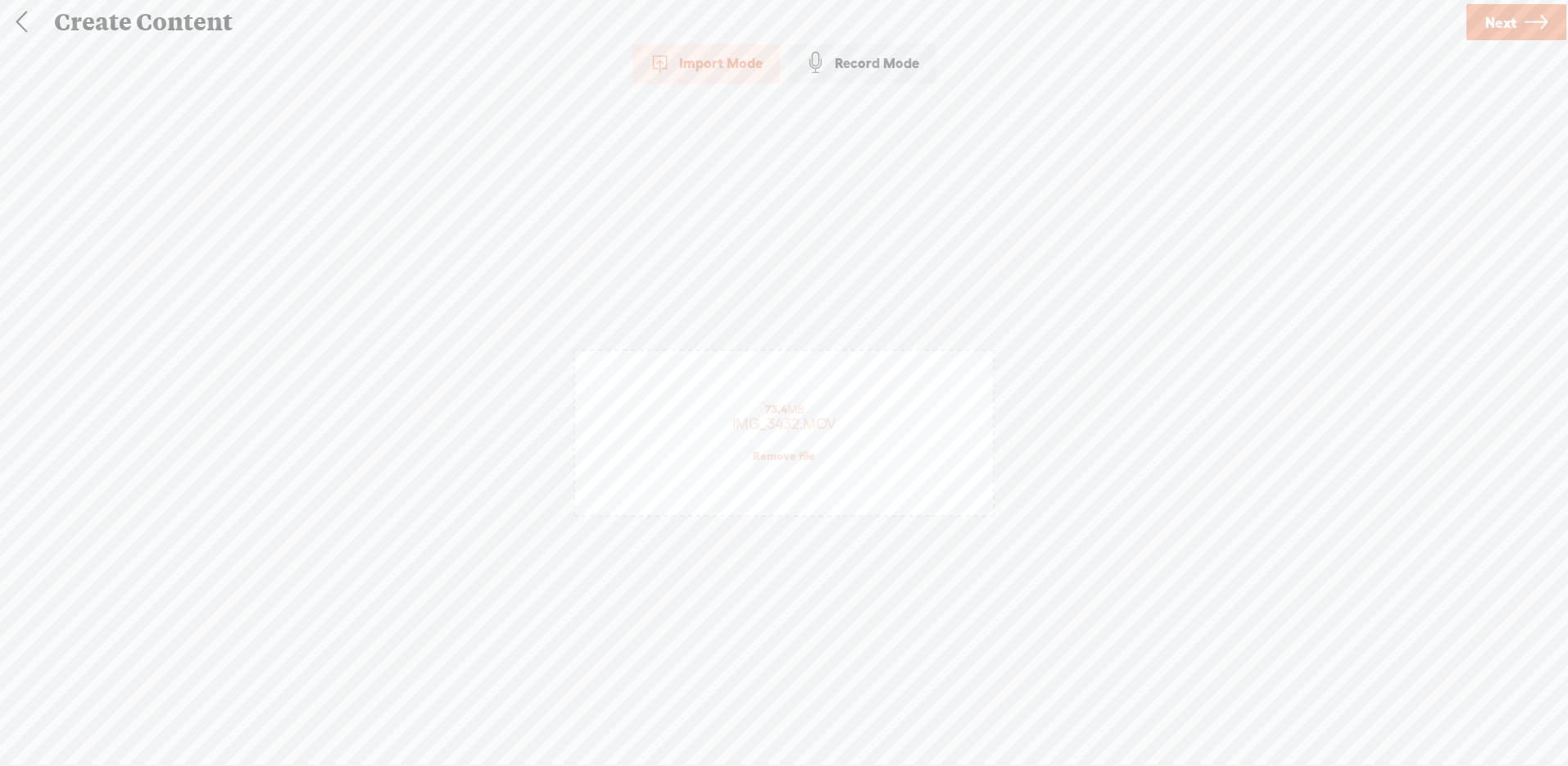
click at [787, 454] on link "Remove file" at bounding box center [784, 456] width 62 height 15
click at [777, 408] on div at bounding box center [783, 409] width 33 height 33
click at [1482, 20] on link "Next" at bounding box center [1516, 22] width 100 height 36
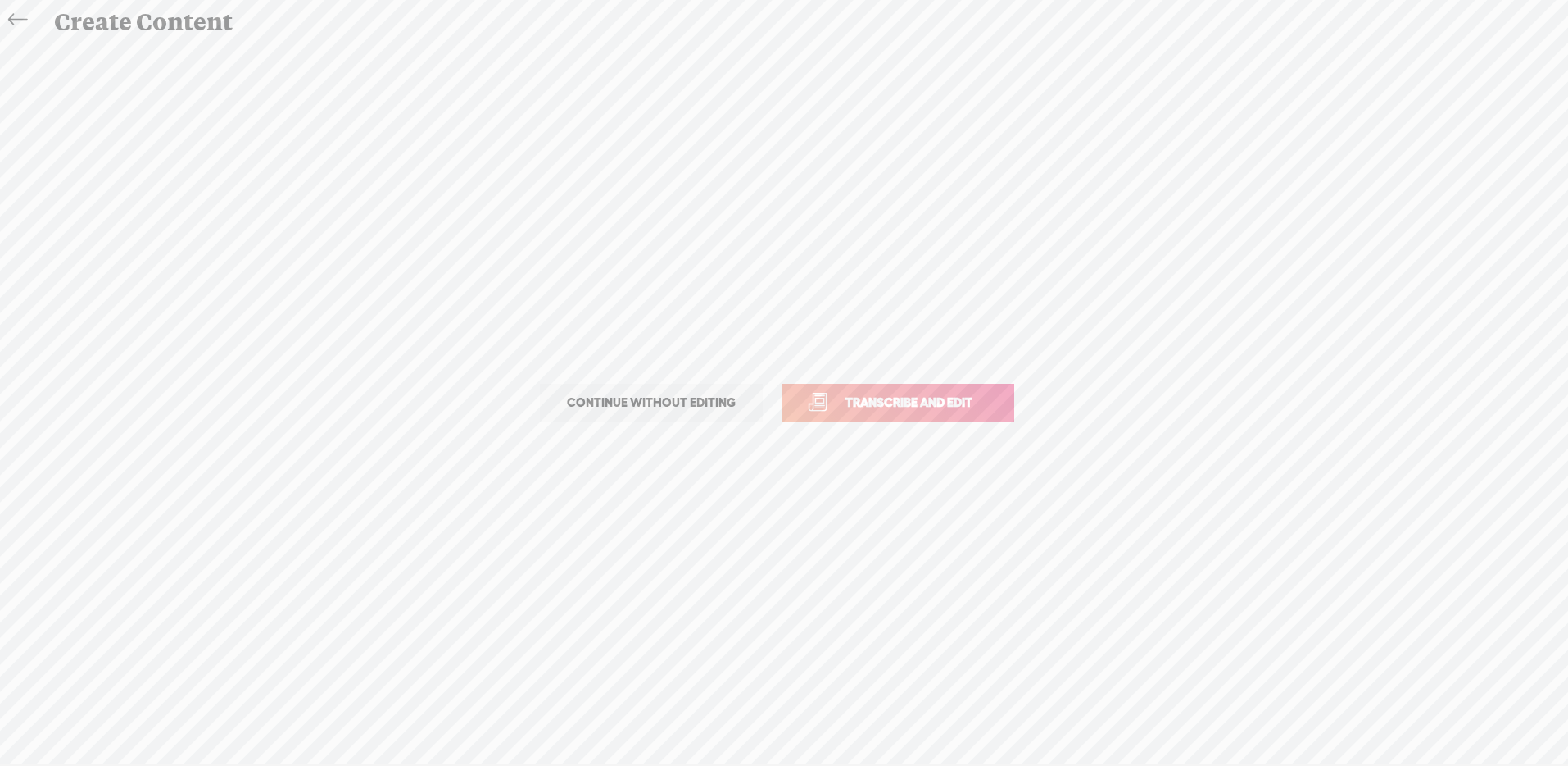
click at [881, 401] on span "Transcribe and edit" at bounding box center [909, 401] width 161 height 18
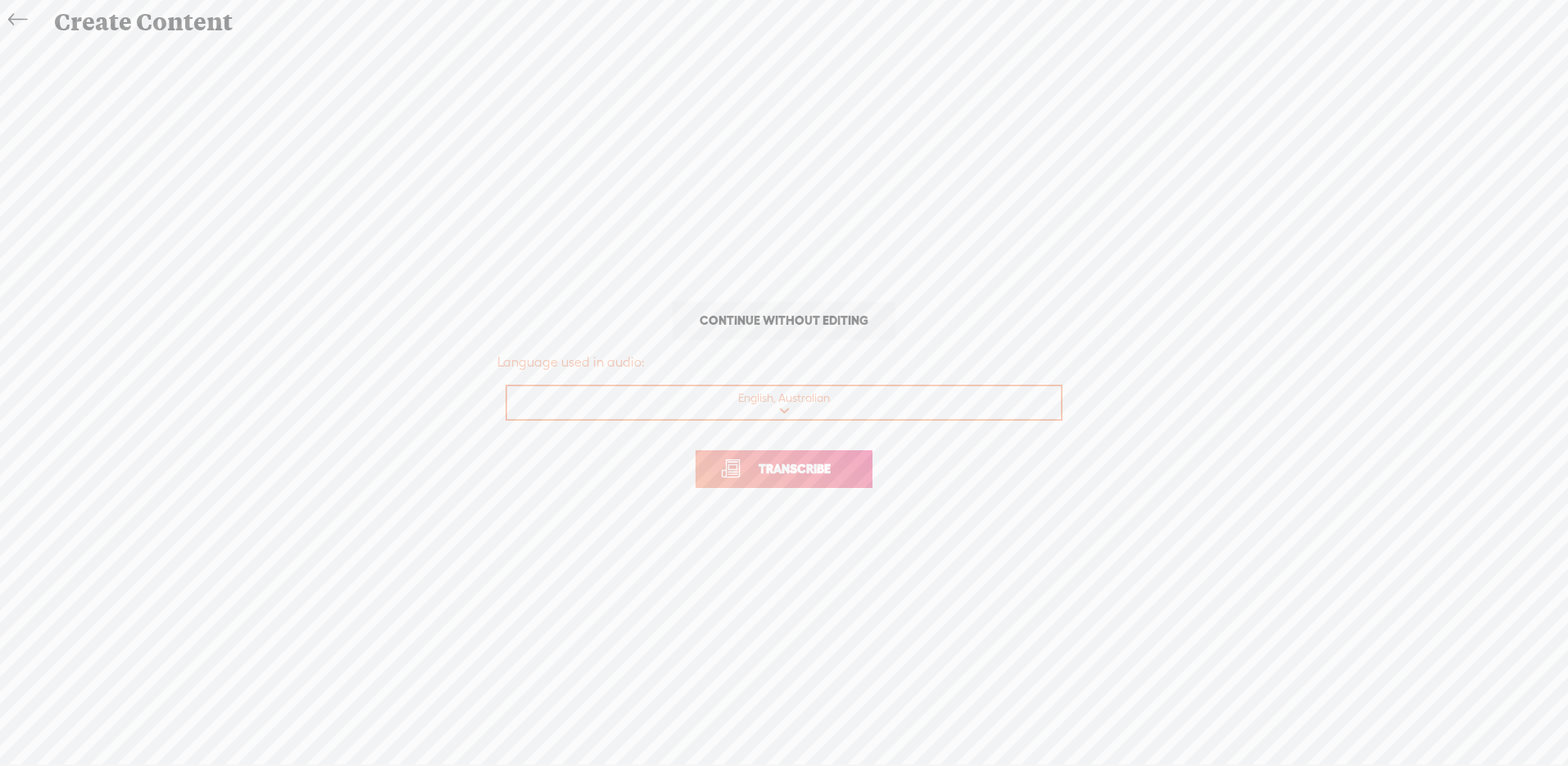
click at [834, 469] on span "Transcribe" at bounding box center [794, 469] width 107 height 18
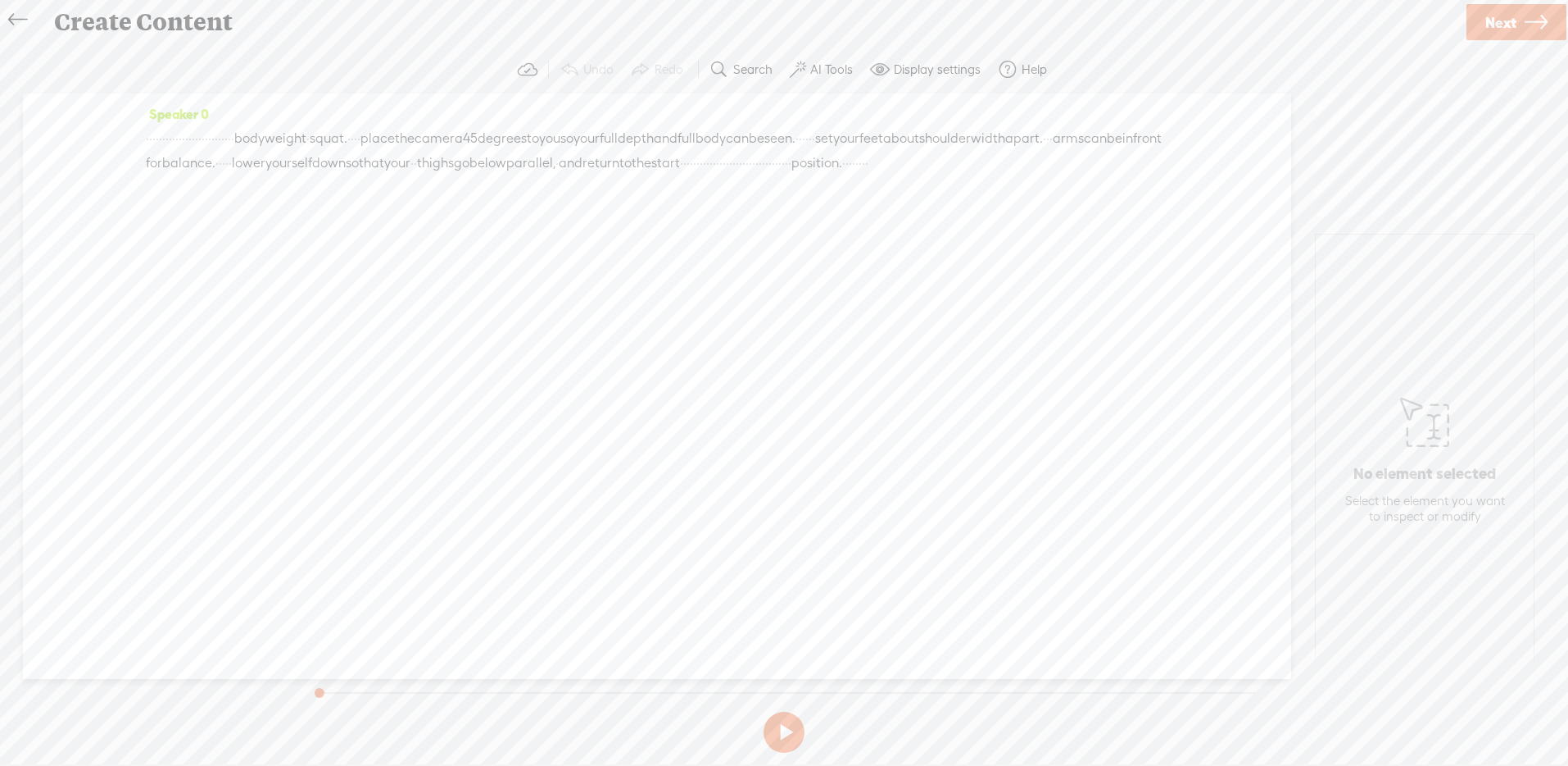
drag, startPoint x: 416, startPoint y: 165, endPoint x: 427, endPoint y: 159, distance: 12.5
click at [427, 159] on div "· · · · · · · · · · · · · · · · · · · · · · · · · · · bodyweight · squat. · · ·…" at bounding box center [657, 150] width 1022 height 50
drag, startPoint x: 671, startPoint y: 162, endPoint x: 688, endPoint y: 160, distance: 17.1
click at [688, 160] on div "· · · · · · · · · · · · · · · · · · · · · · · · · · · bodyweight · squat. · · ·…" at bounding box center [657, 151] width 1022 height 50
click at [449, 161] on span "·" at bounding box center [447, 165] width 3 height 24
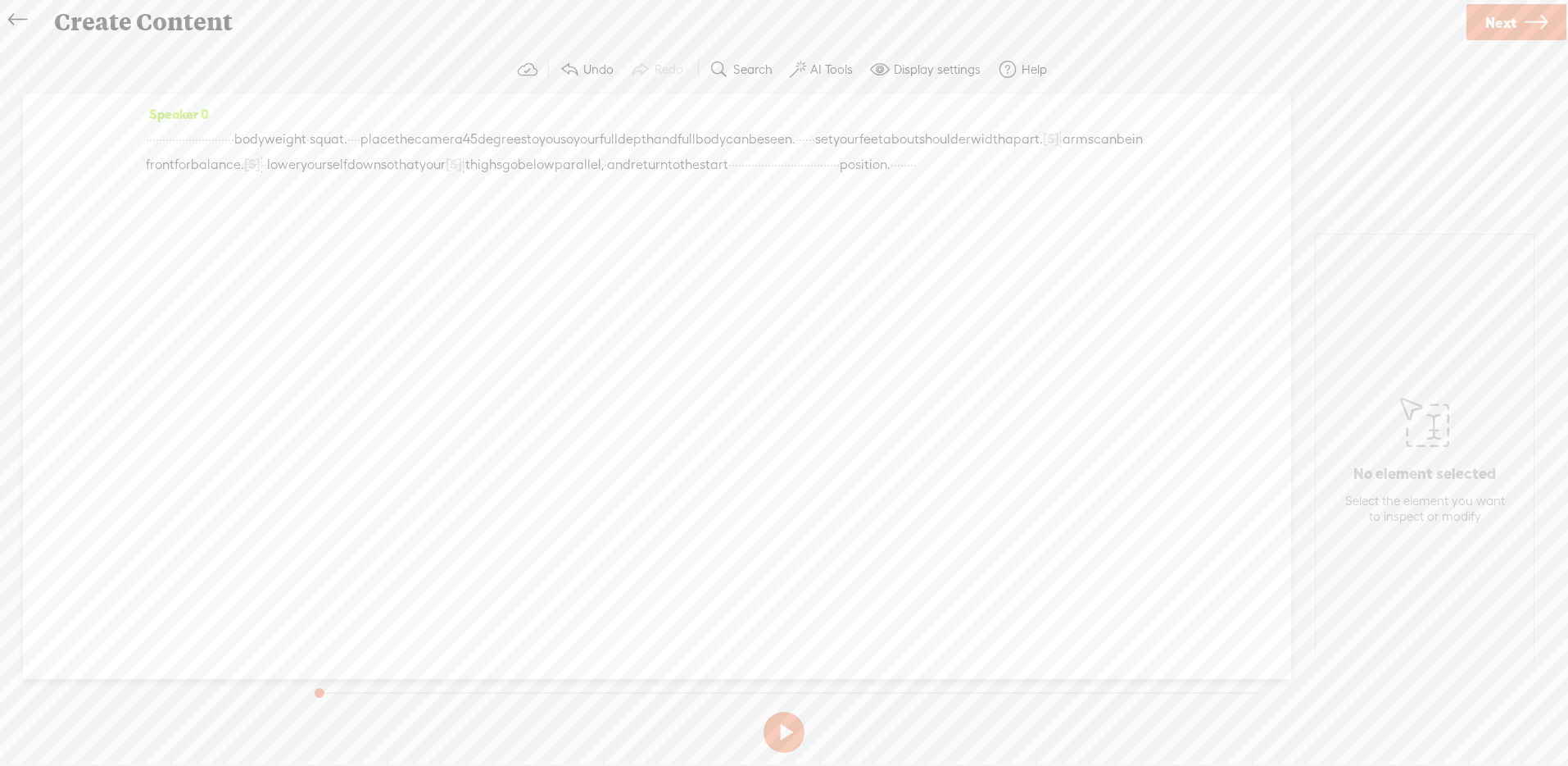
drag, startPoint x: 575, startPoint y: 134, endPoint x: 264, endPoint y: 180, distance: 314.4
click at [264, 177] on div "· · · · · · · · · · · · · · · · · · · · · · · · · · · bodyweight · squat. · · ·…" at bounding box center [657, 151] width 1022 height 51
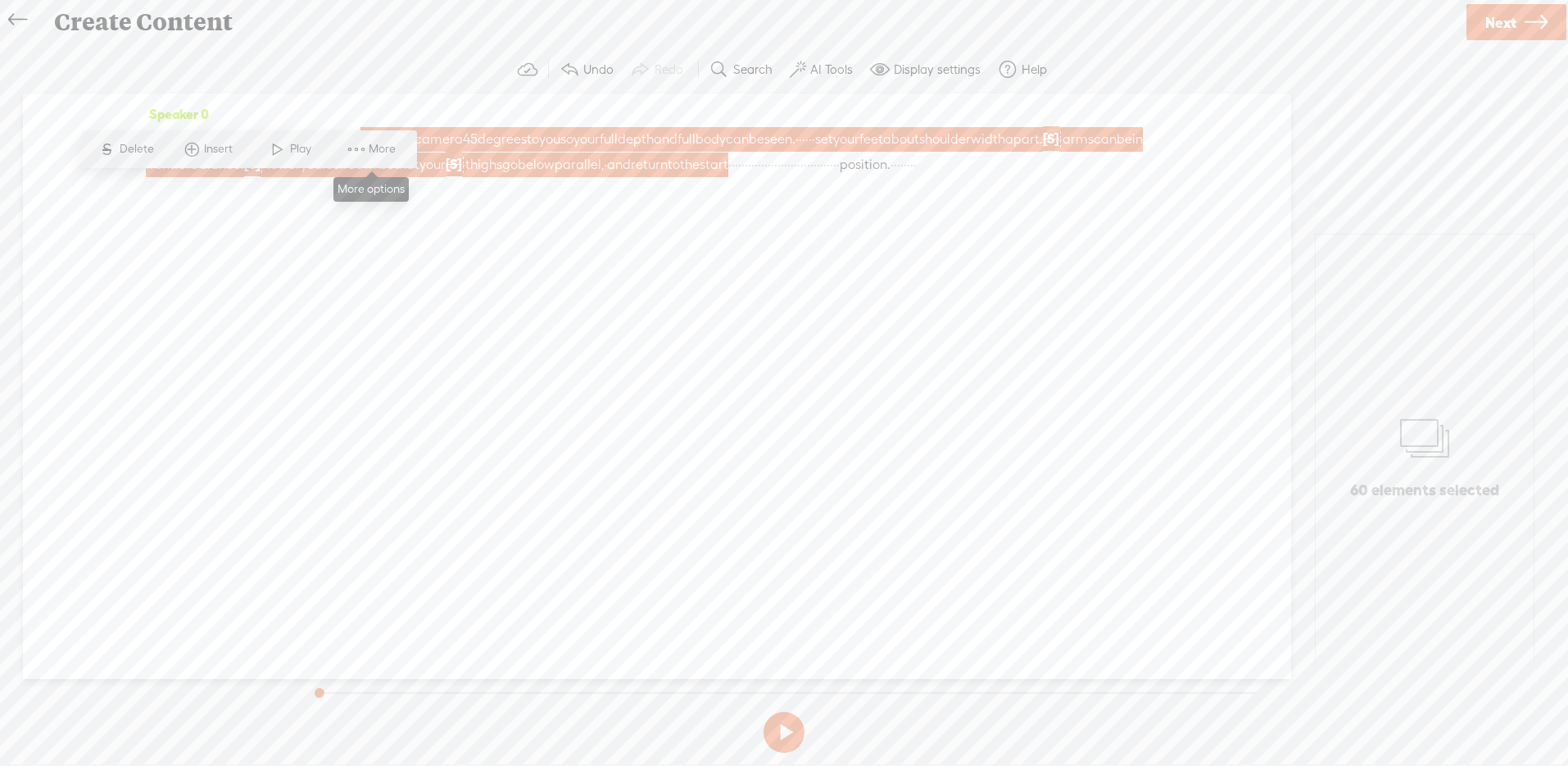
click at [352, 146] on span at bounding box center [356, 149] width 24 height 29
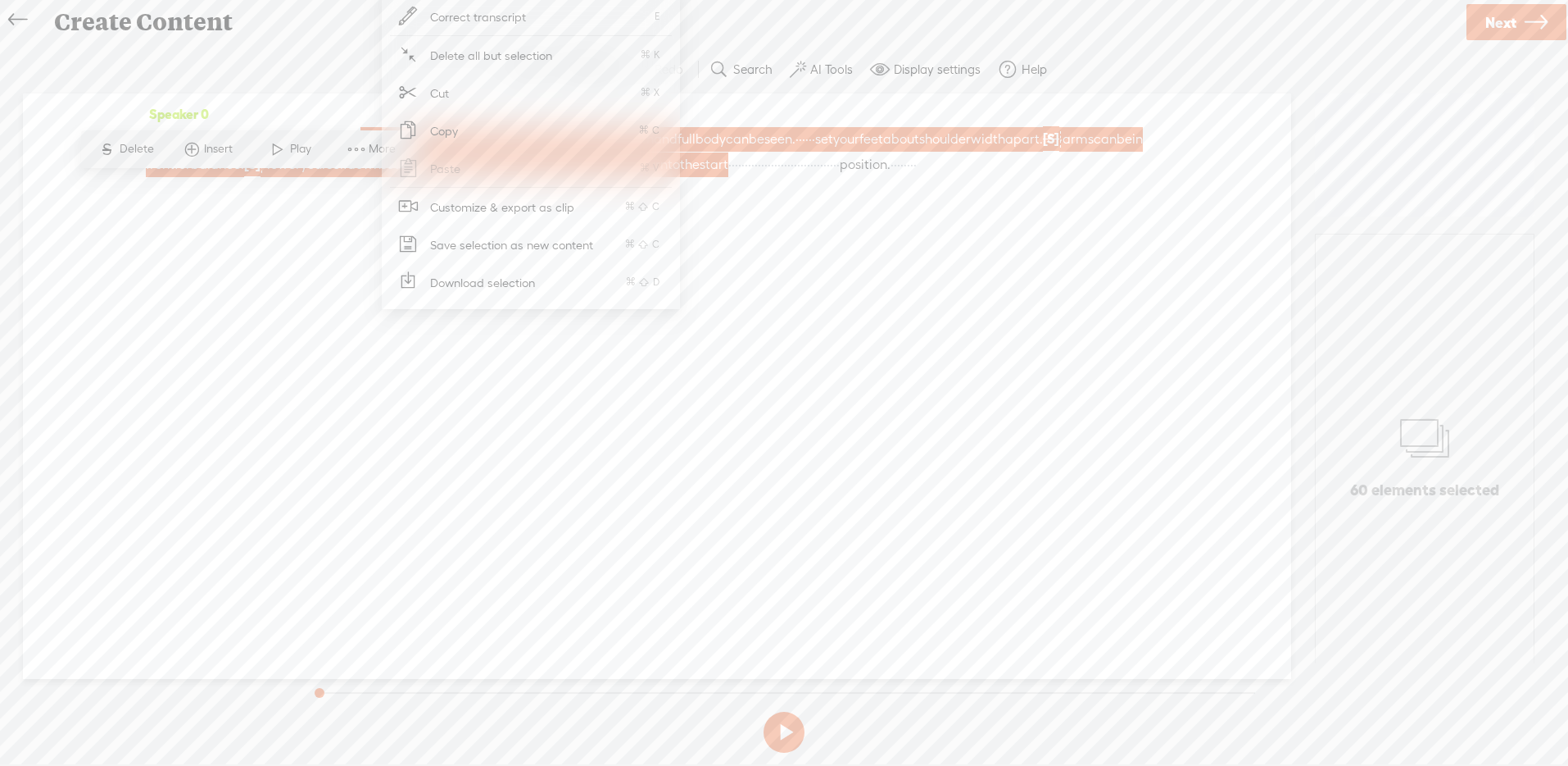
click at [503, 209] on span "Customize & export as clip" at bounding box center [502, 207] width 209 height 37
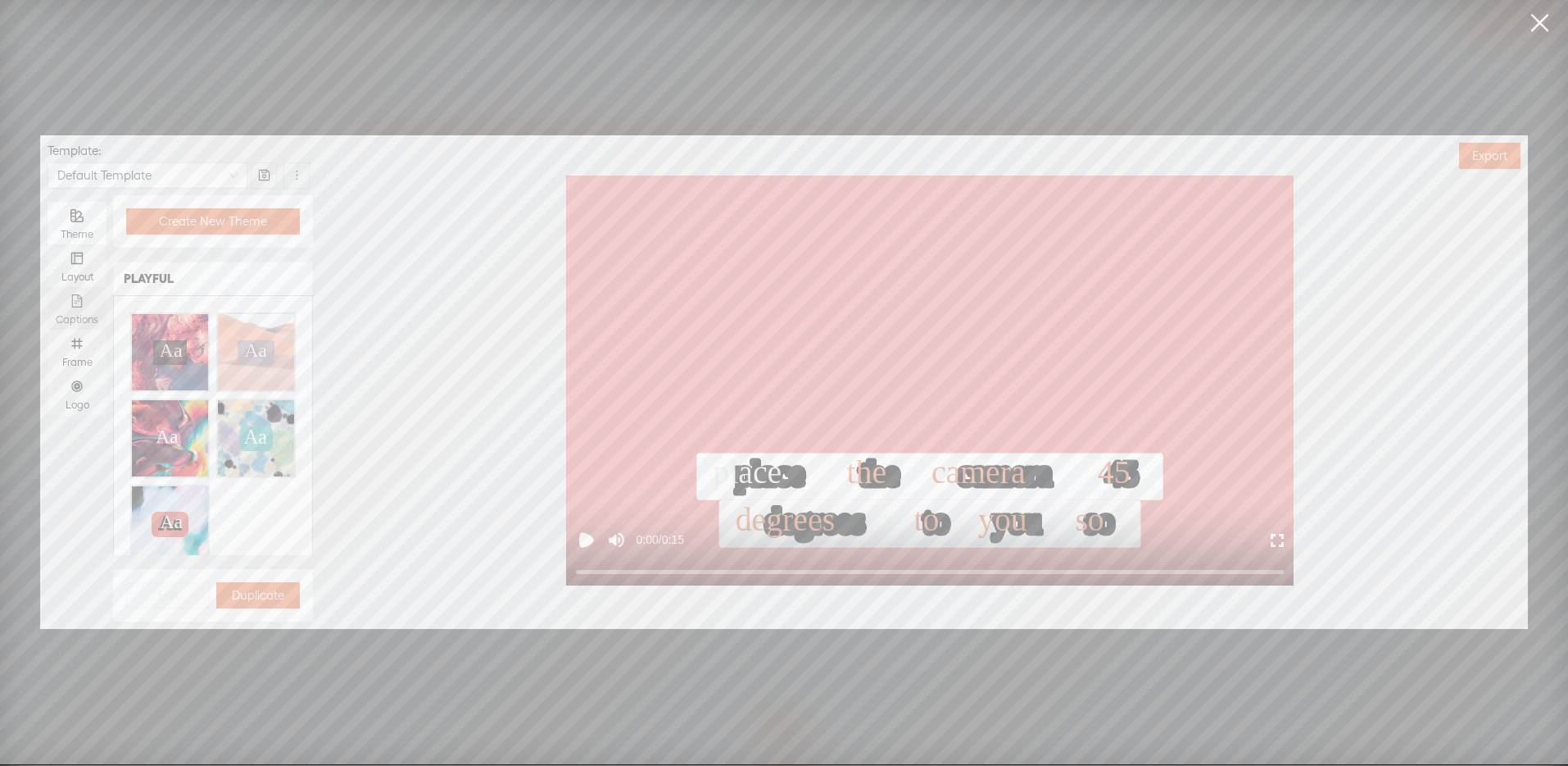
click at [85, 301] on div "Captions" at bounding box center [76, 308] width 43 height 43
click at [48, 287] on input "Captions" at bounding box center [48, 287] width 0 height 0
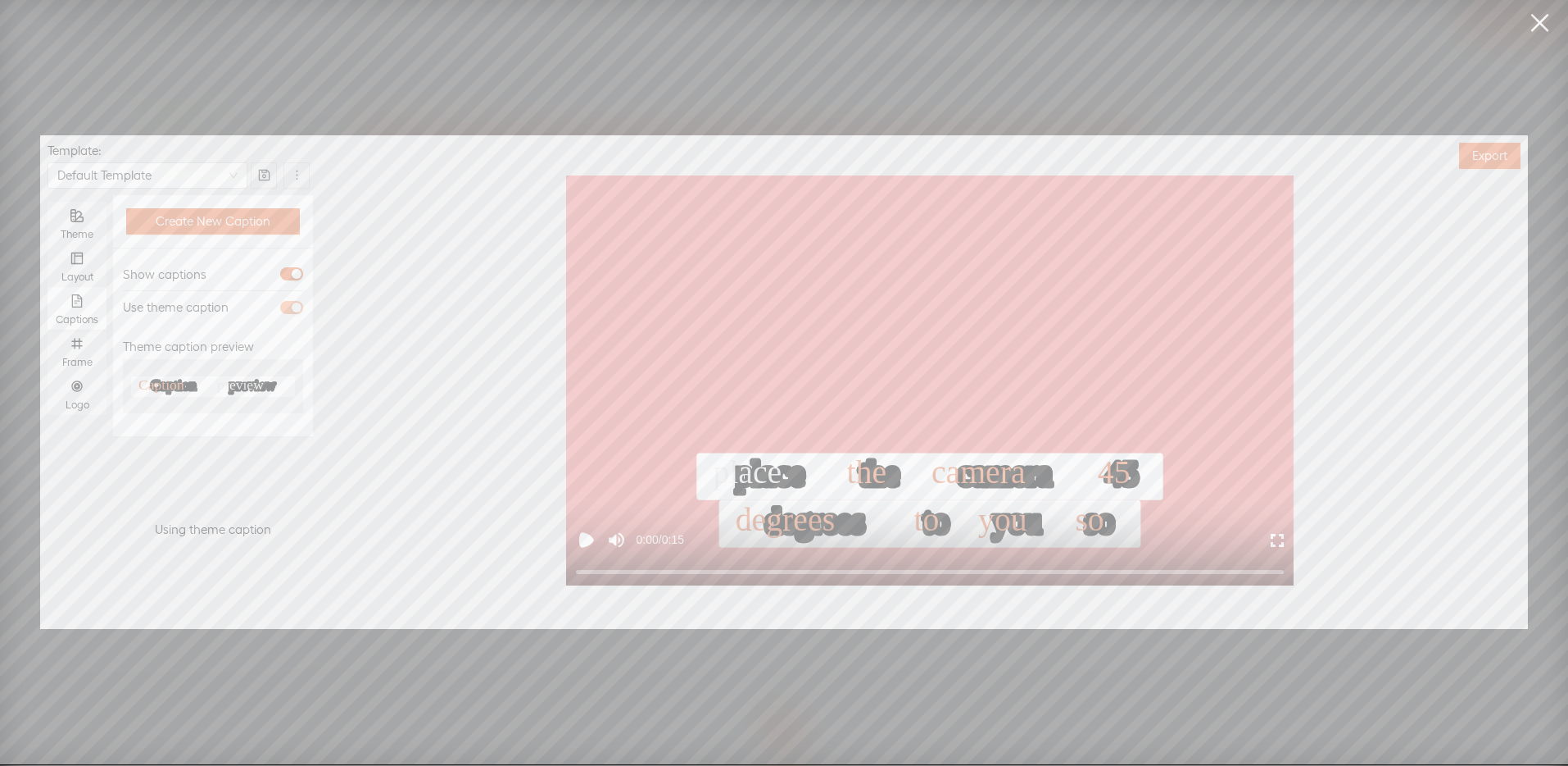
click at [291, 302] on div "button" at bounding box center [296, 307] width 10 height 10
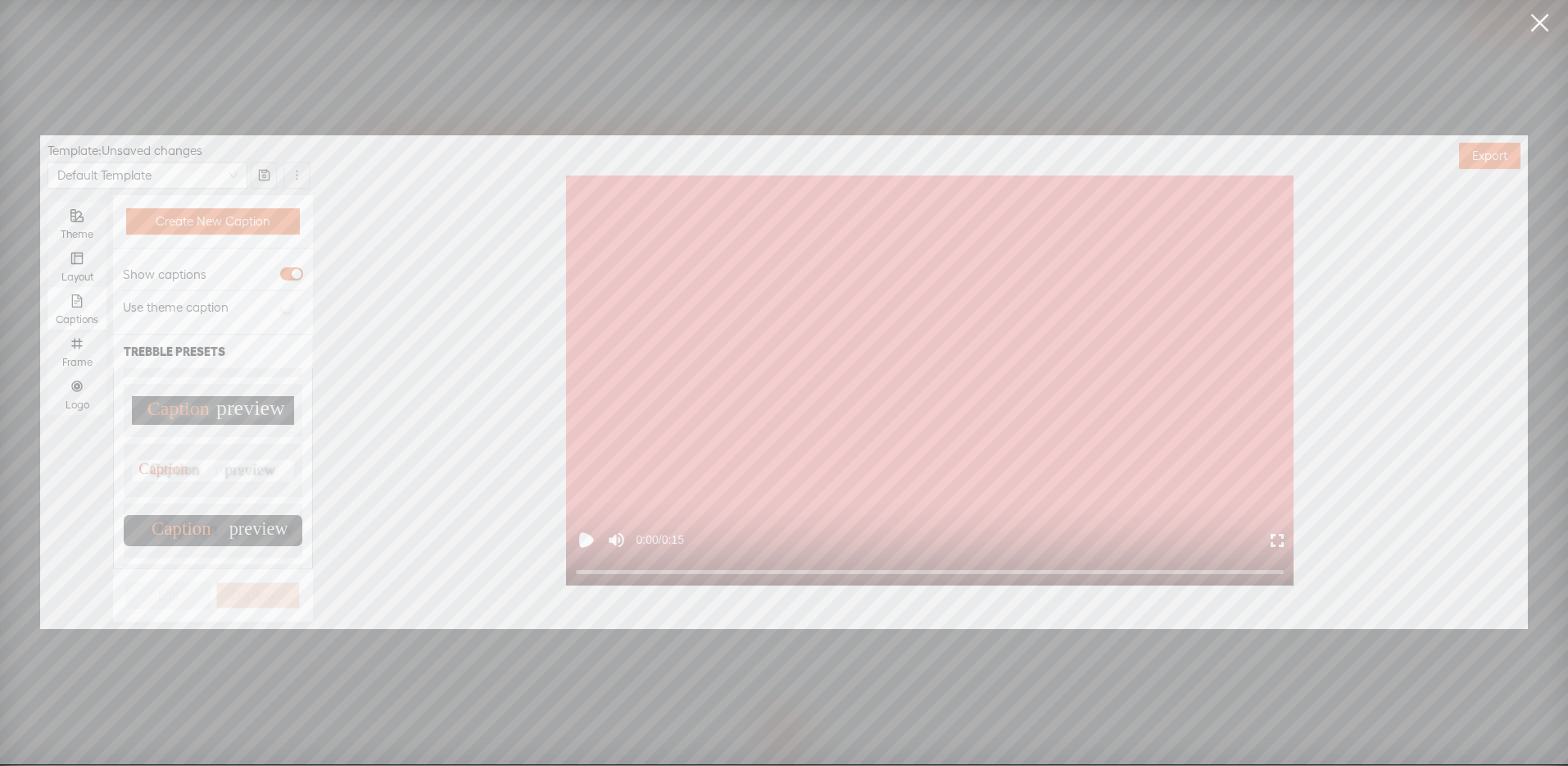
scroll to position [147, 0]
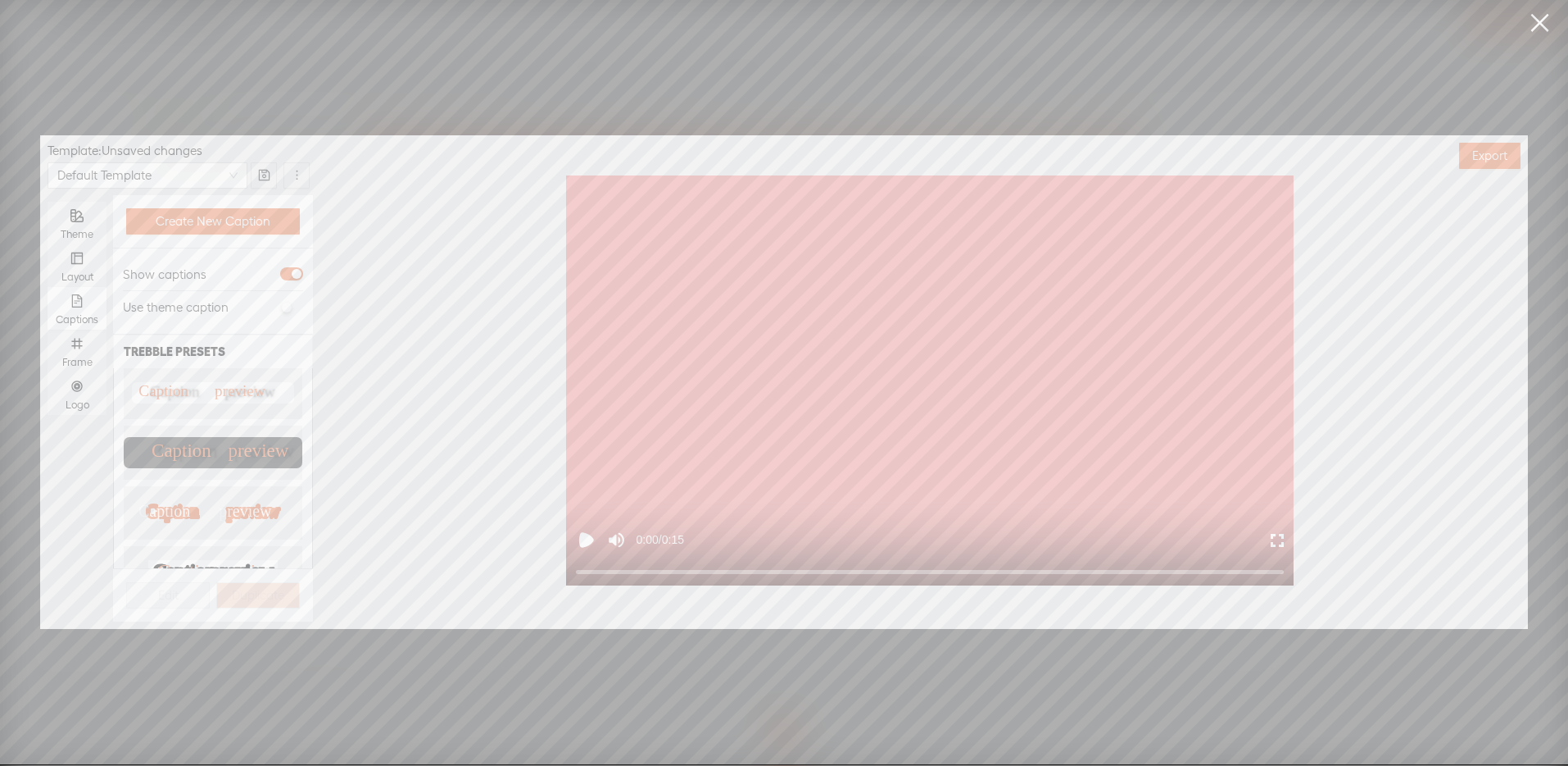
click at [216, 560] on text "preview" at bounding box center [248, 570] width 64 height 21
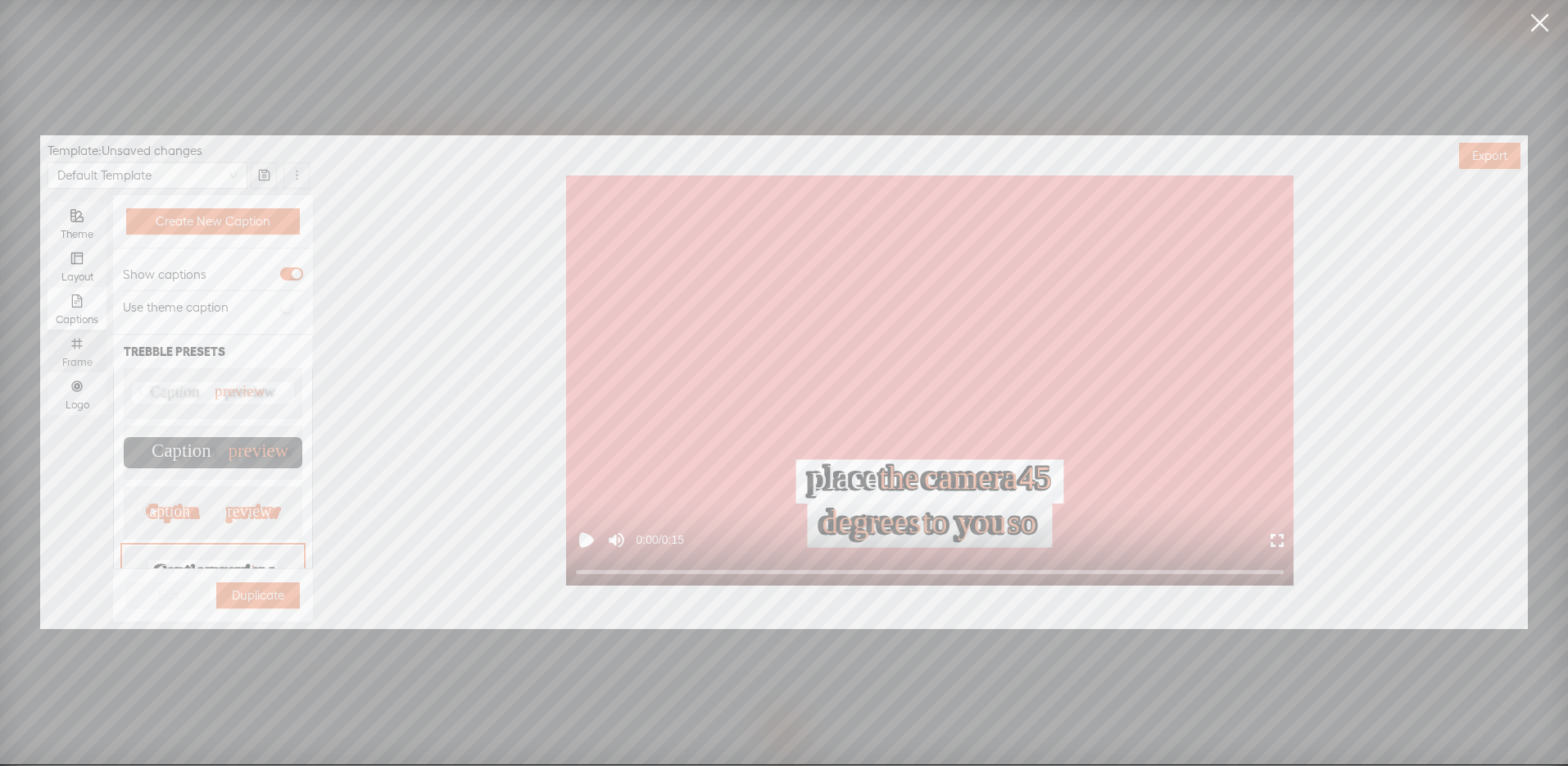
click at [97, 350] on div "Frame" at bounding box center [76, 350] width 43 height 43
click at [48, 329] on input "Frame" at bounding box center [48, 329] width 0 height 0
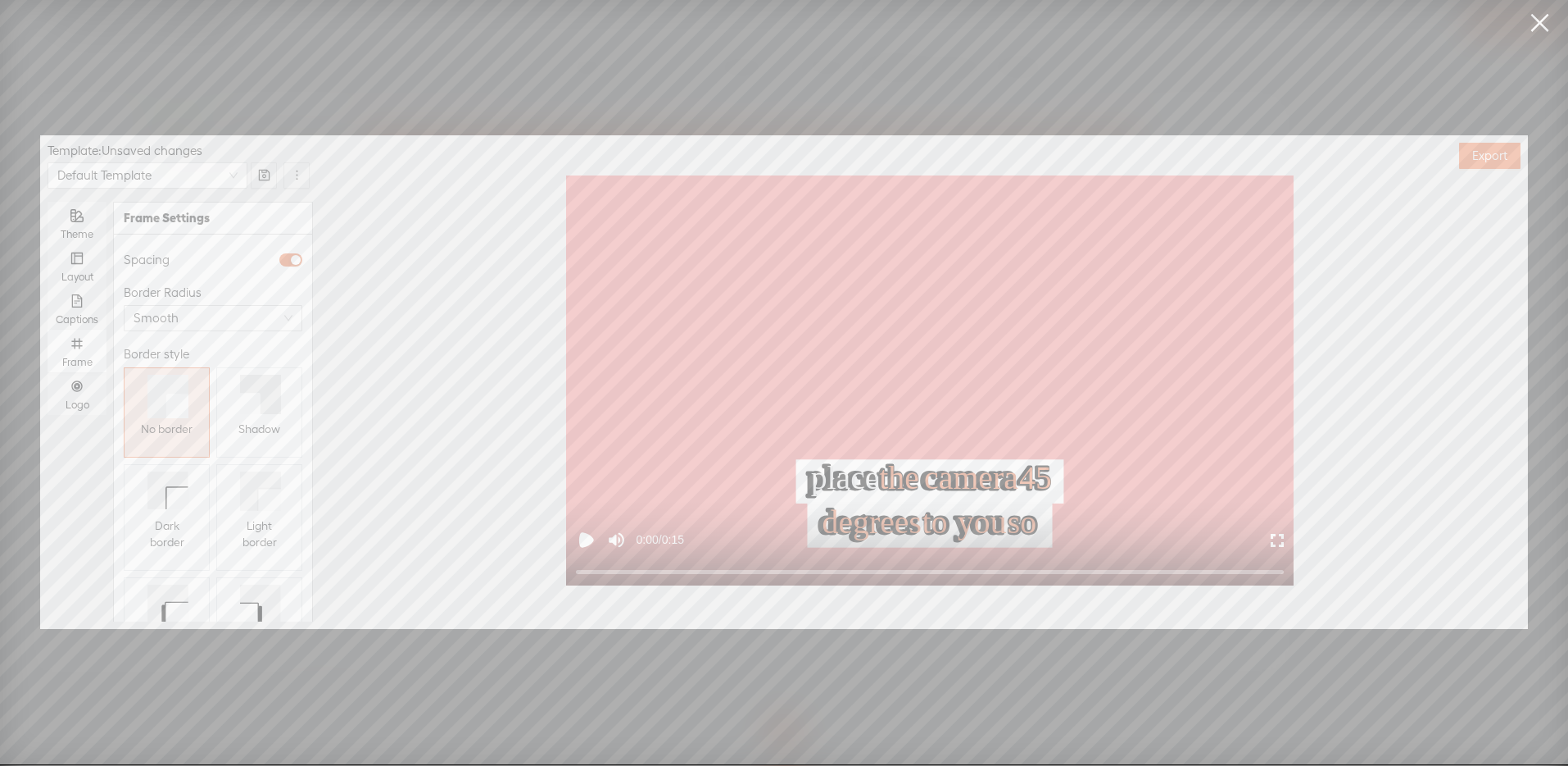
click at [252, 411] on icon at bounding box center [260, 394] width 41 height 39
click at [73, 396] on div "Logo" at bounding box center [76, 393] width 43 height 43
click at [48, 372] on input "Logo" at bounding box center [48, 372] width 0 height 0
click at [196, 527] on span "Replace logo..." at bounding box center [213, 536] width 80 height 17
click at [158, 408] on img at bounding box center [165, 383] width 66 height 66
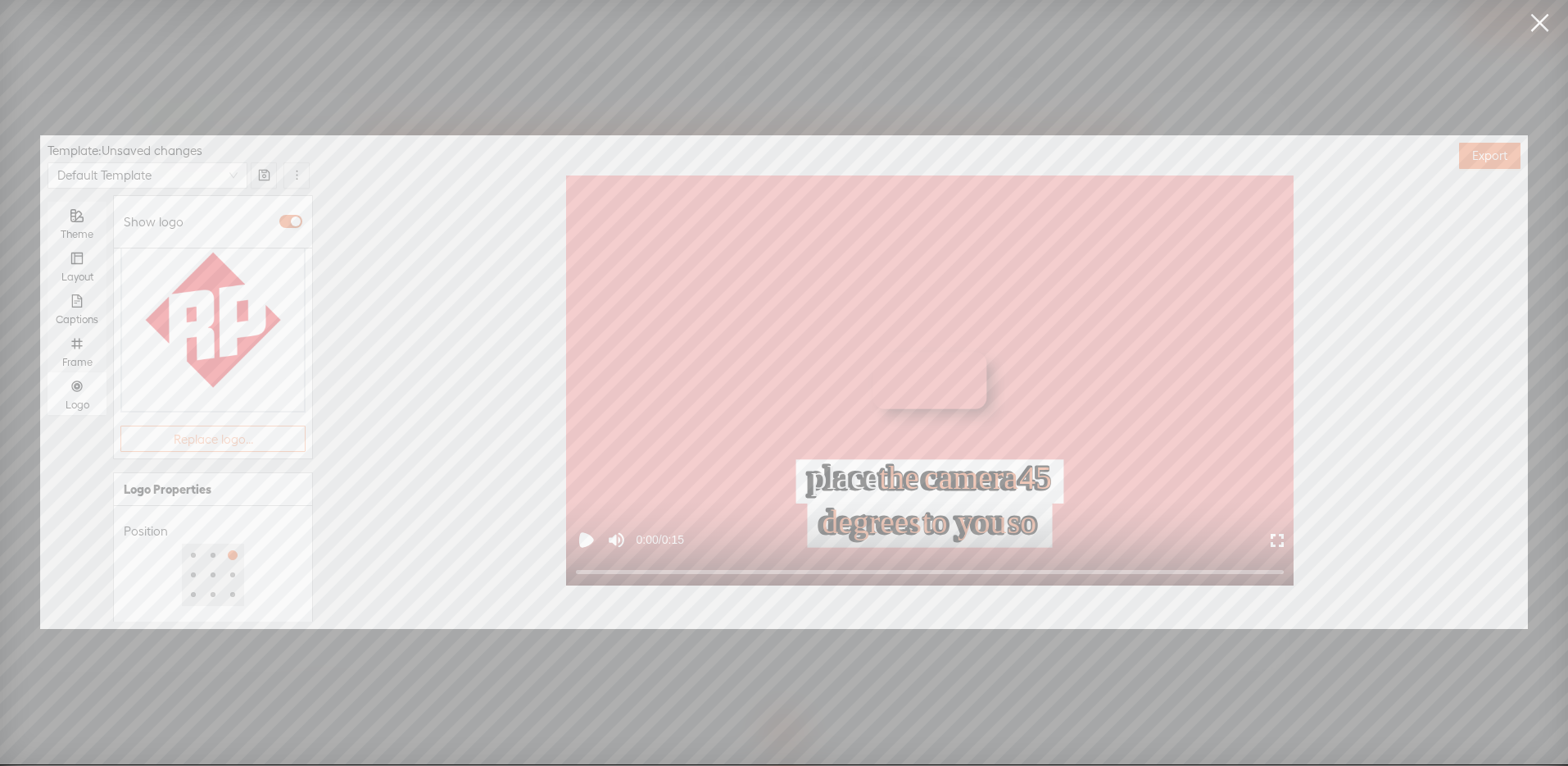
scroll to position [211, 0]
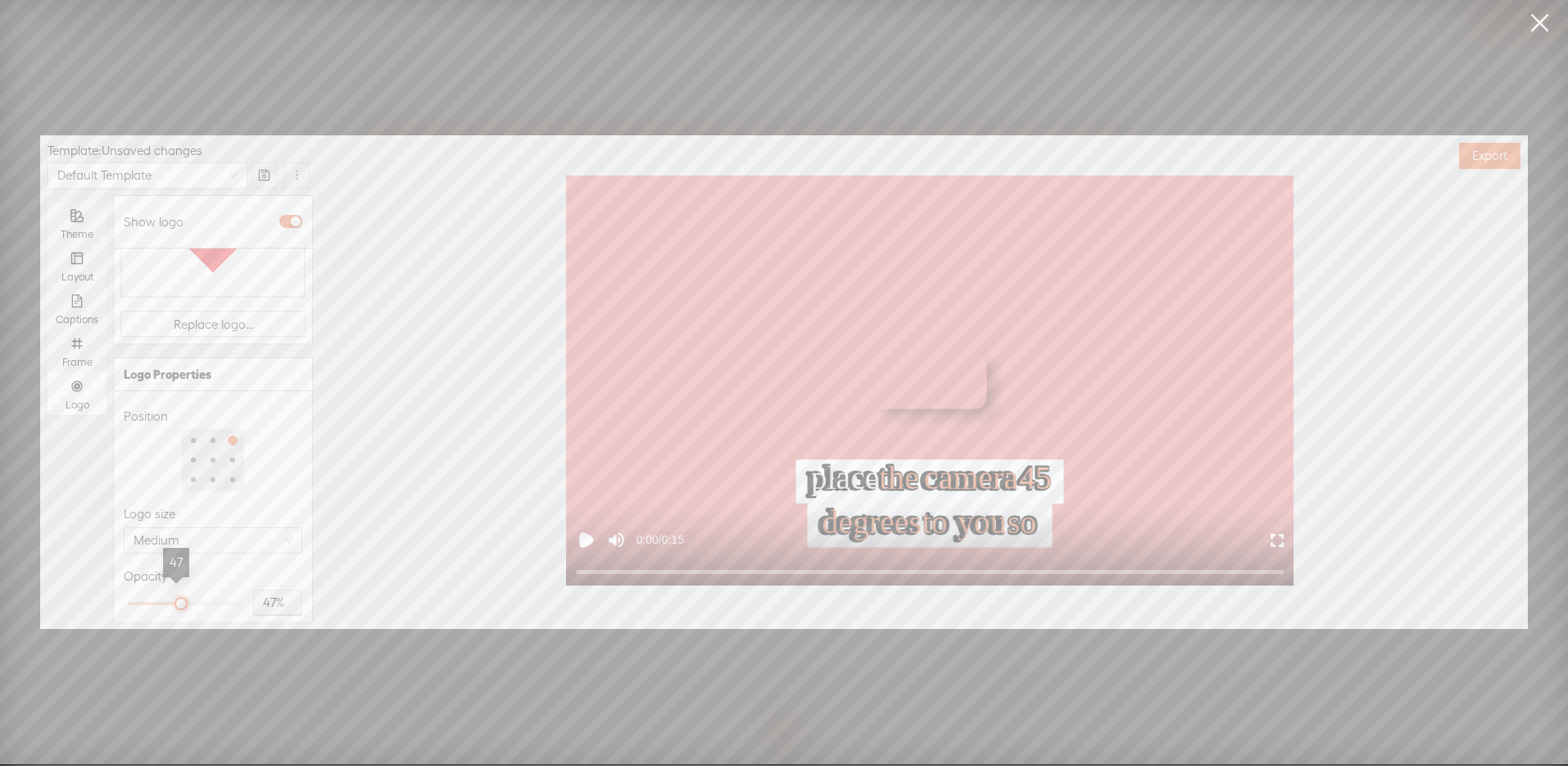
click at [175, 598] on div at bounding box center [185, 603] width 115 height 10
click at [180, 599] on div at bounding box center [181, 603] width 8 height 8
click at [182, 599] on div at bounding box center [181, 603] width 8 height 8
click at [186, 598] on div at bounding box center [185, 603] width 115 height 10
click at [187, 599] on div at bounding box center [191, 603] width 8 height 8
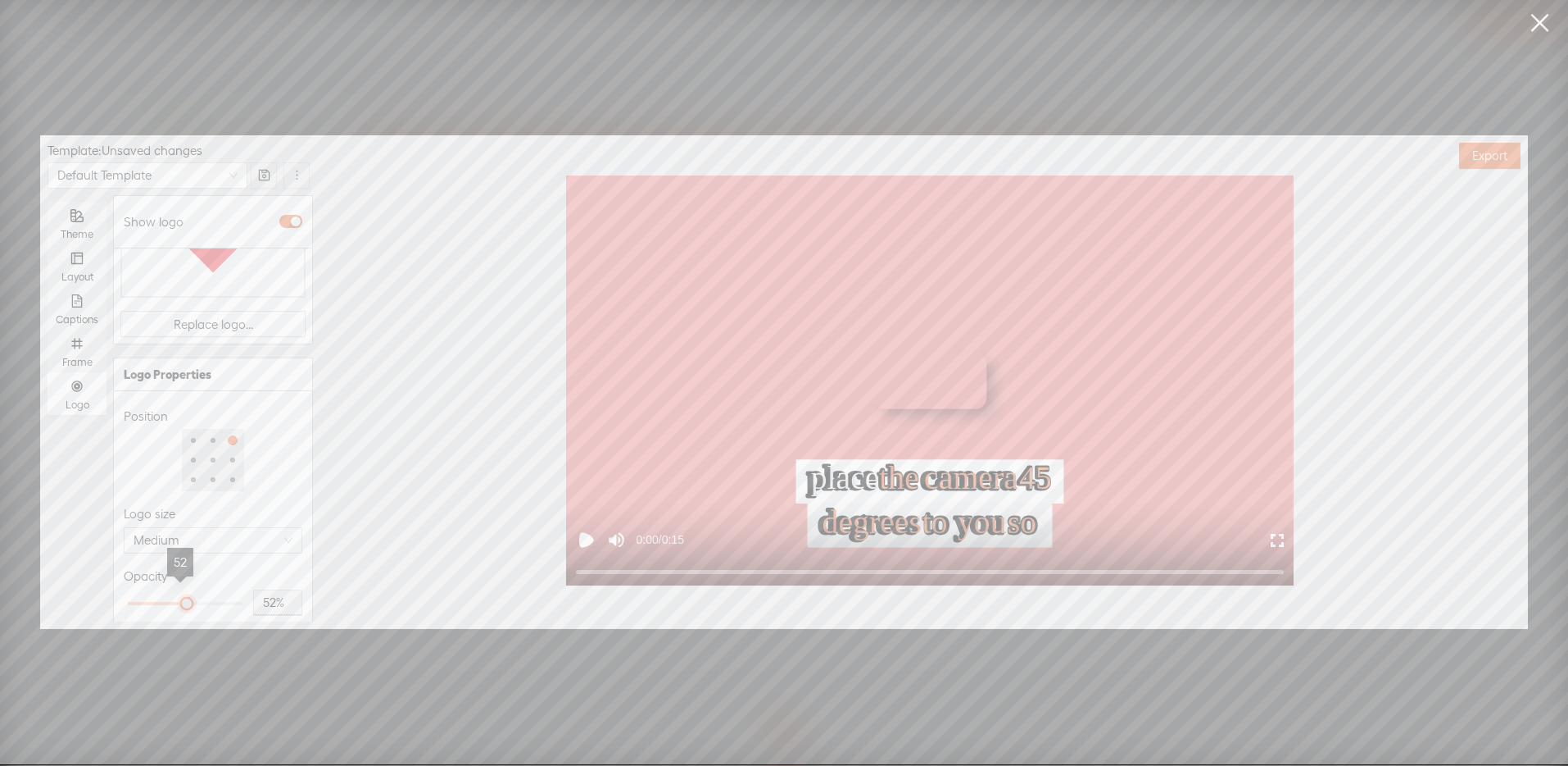
type input "51%"
click at [182, 599] on div at bounding box center [186, 603] width 8 height 8
click at [214, 566] on div "Opacity" at bounding box center [212, 575] width 179 height 19
click at [1482, 154] on span "Export" at bounding box center [1490, 156] width 35 height 17
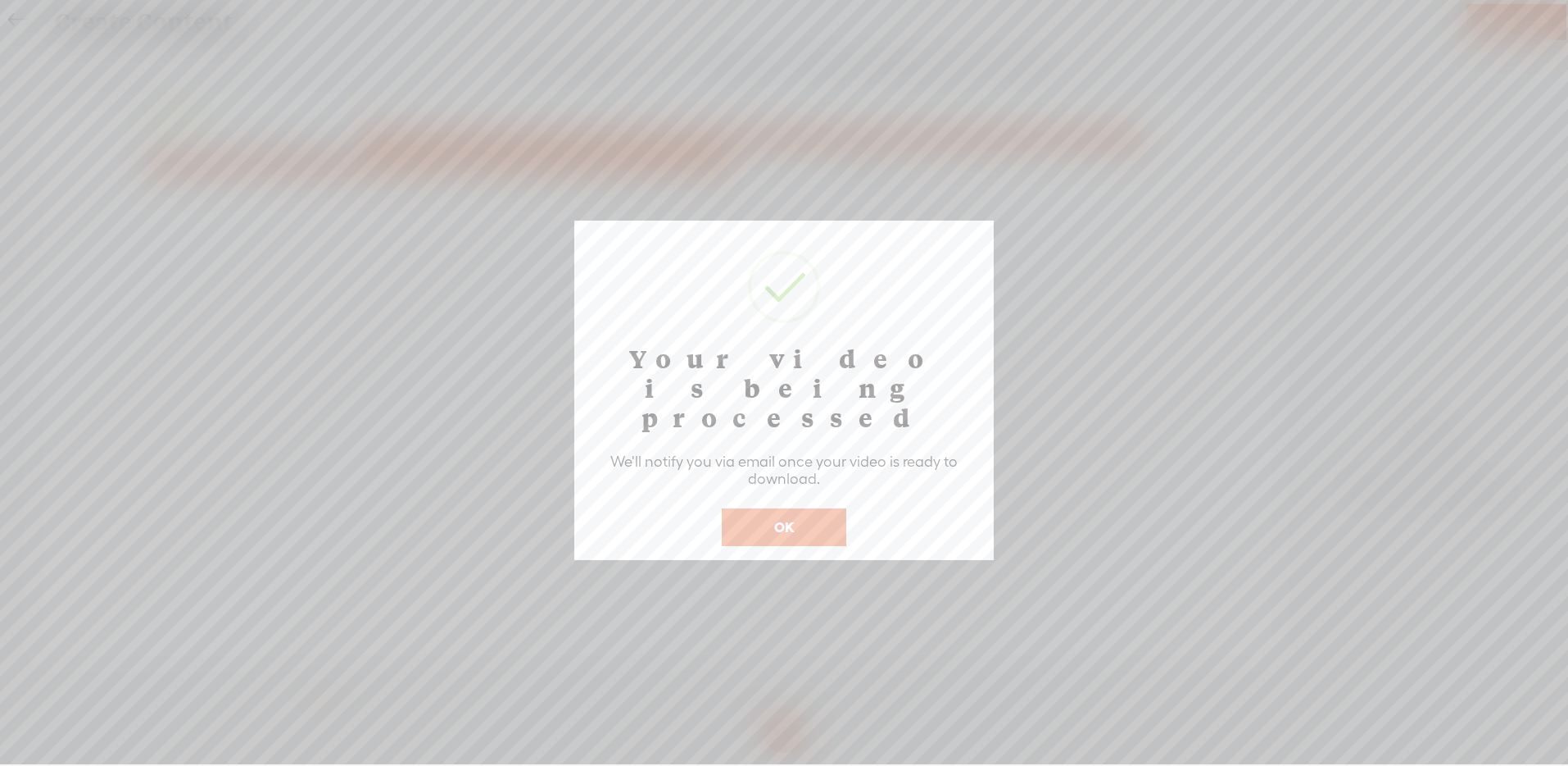
click at [796, 508] on button "OK" at bounding box center [784, 527] width 124 height 38
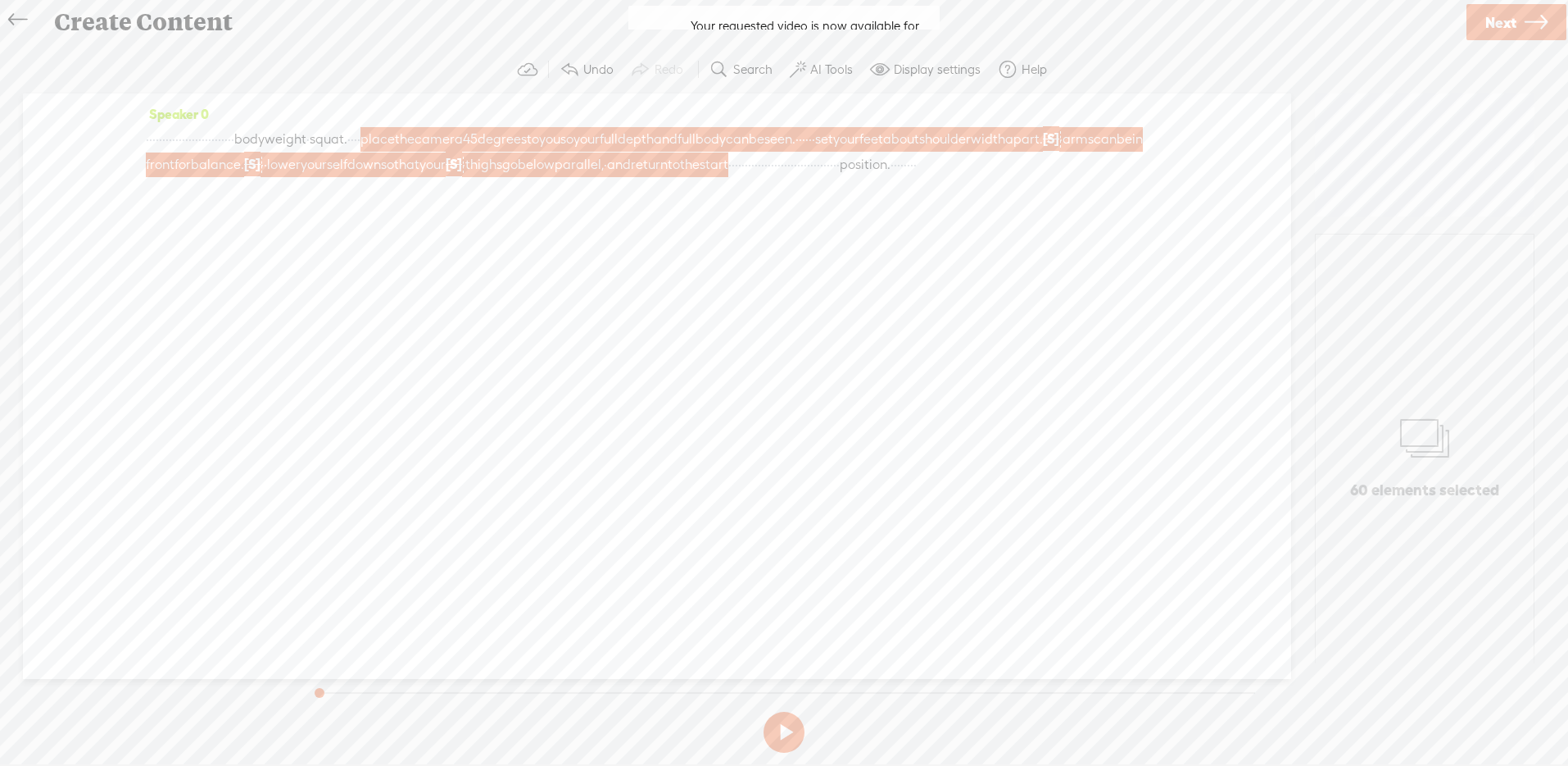
click at [16, 17] on icon at bounding box center [18, 20] width 18 height 37
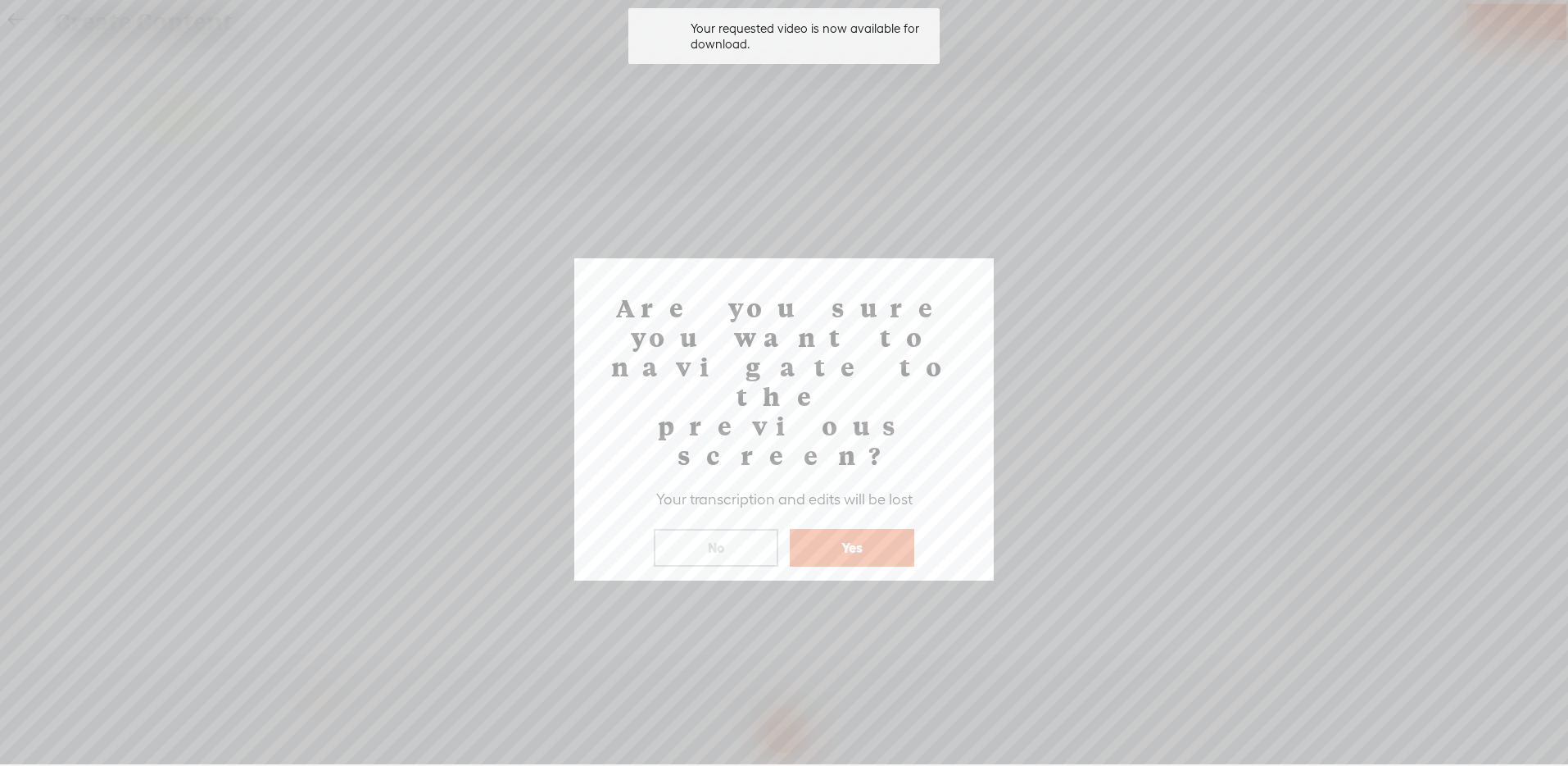
click at [850, 529] on button "Yes" at bounding box center [852, 548] width 124 height 38
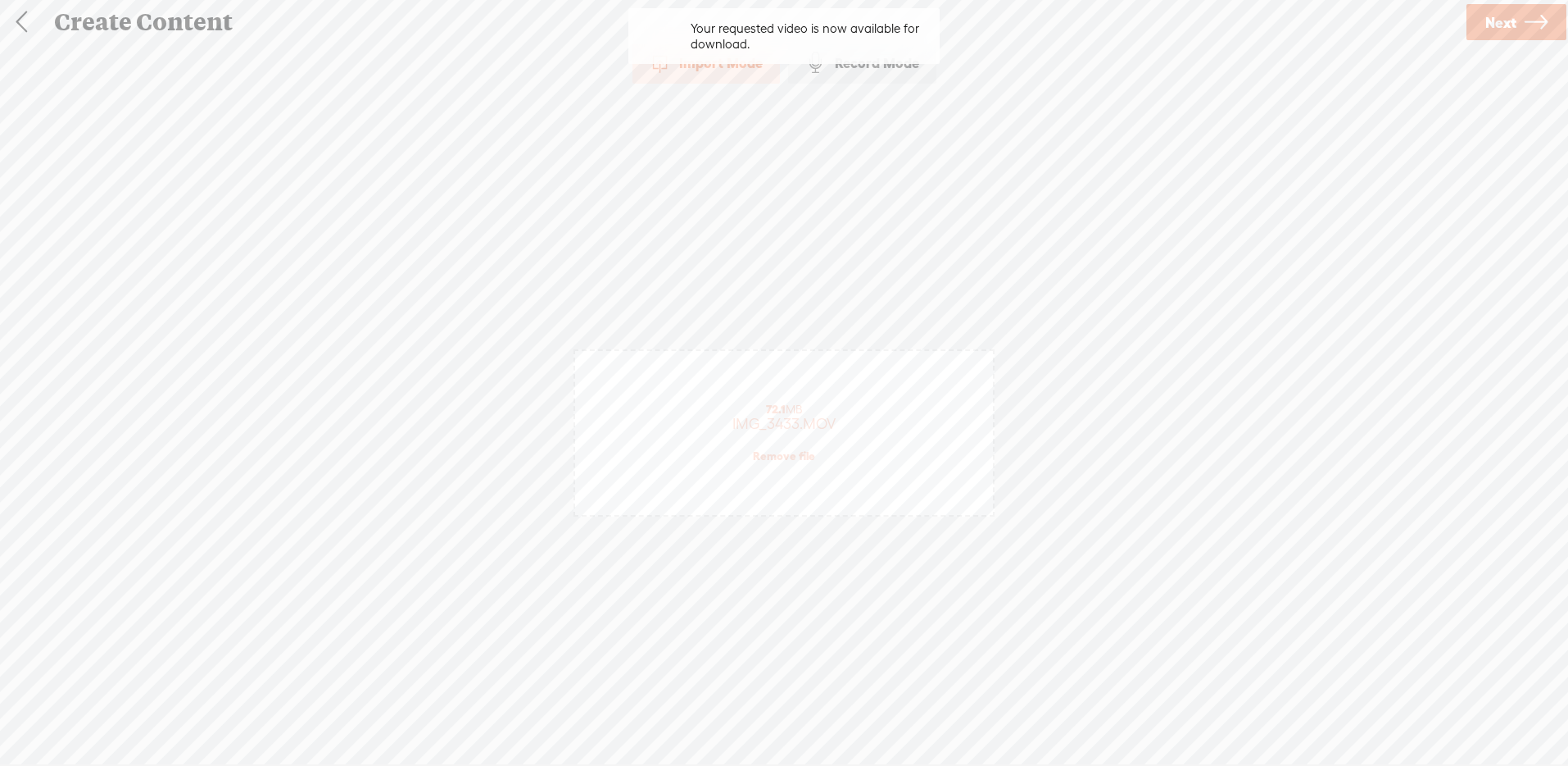
click at [13, 17] on link at bounding box center [21, 22] width 41 height 43
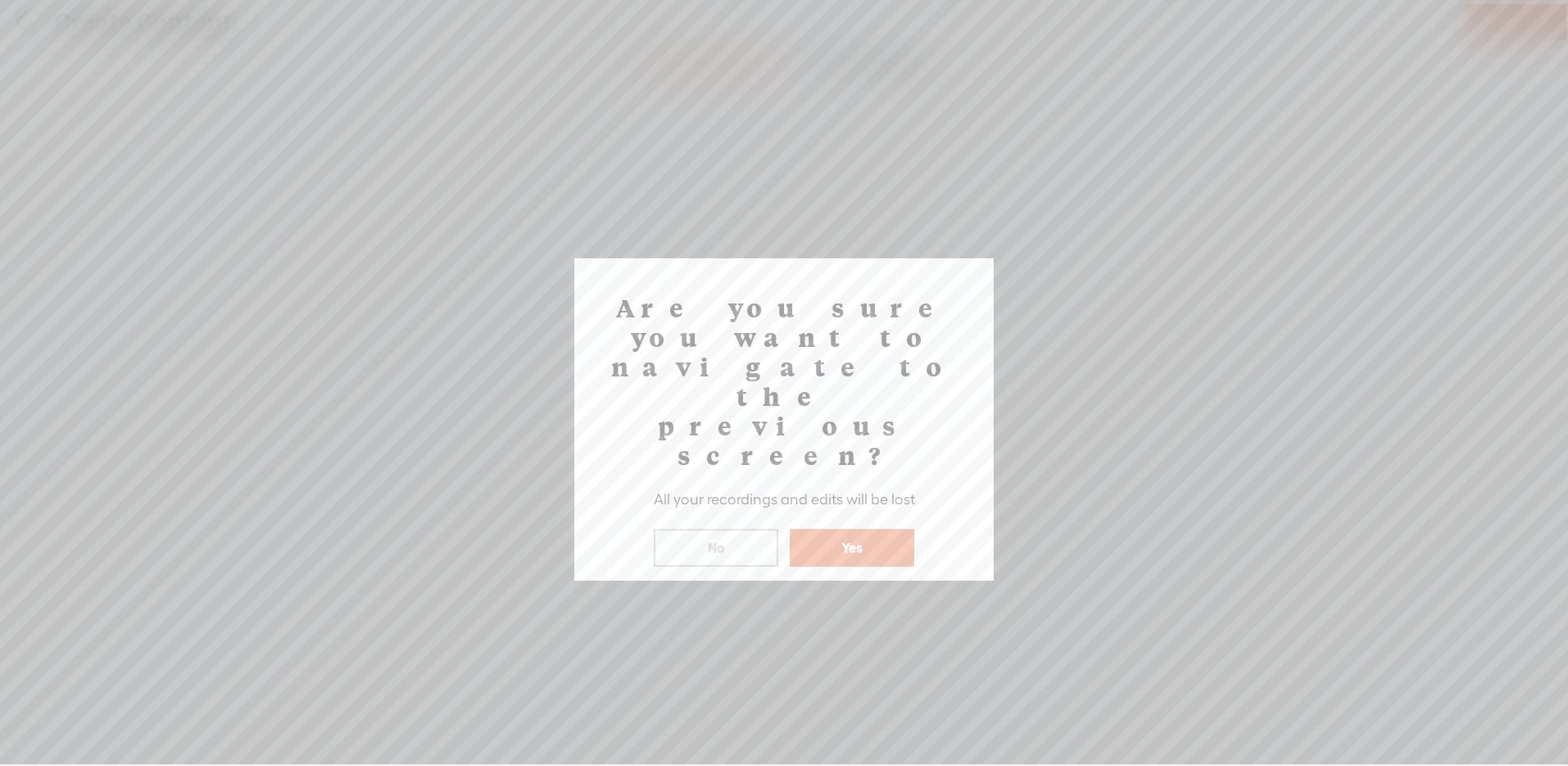
click at [831, 529] on button "Yes" at bounding box center [852, 548] width 124 height 38
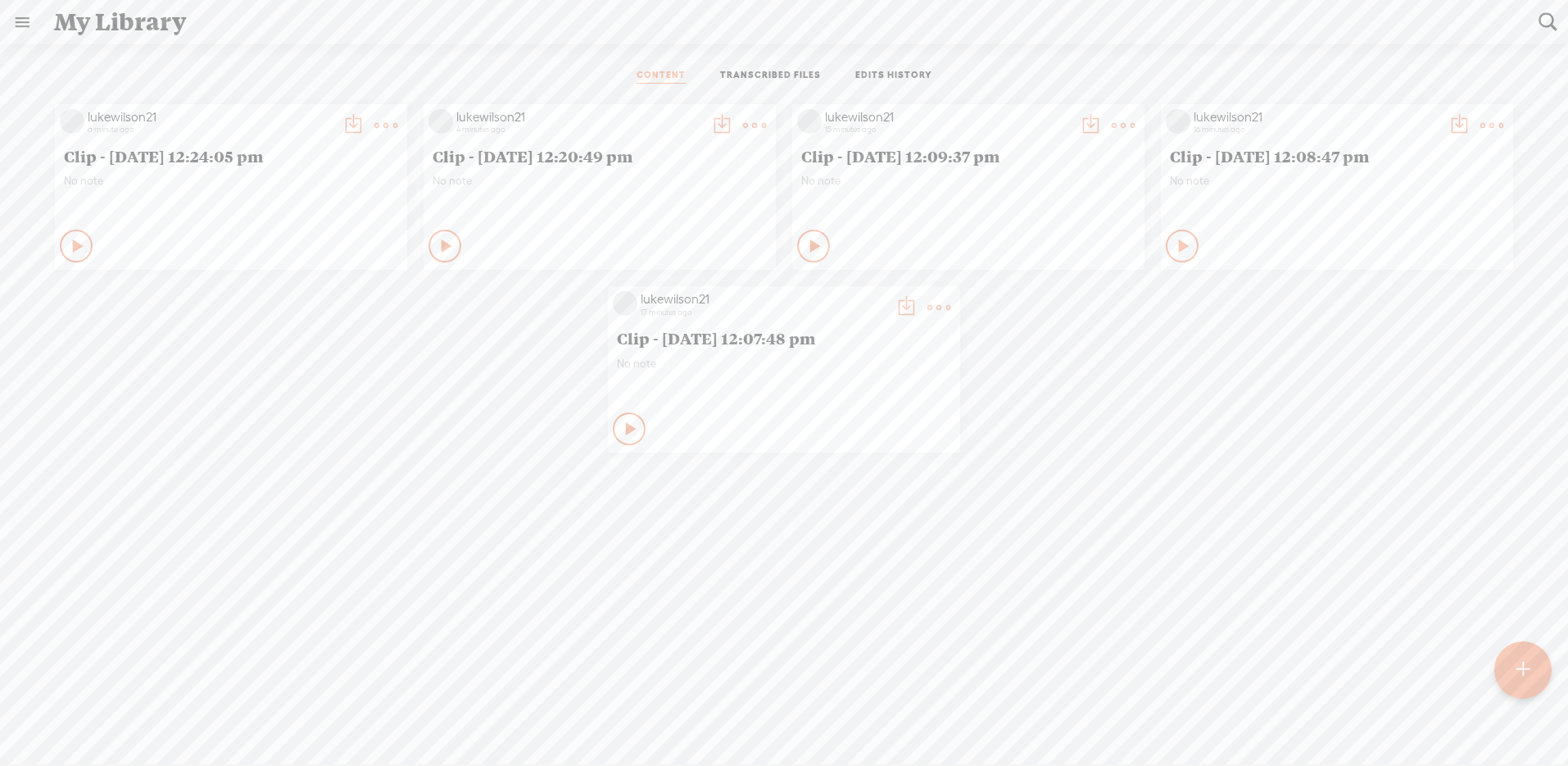
click at [755, 70] on link "TRANSCRIBED FILES" at bounding box center [771, 76] width 101 height 15
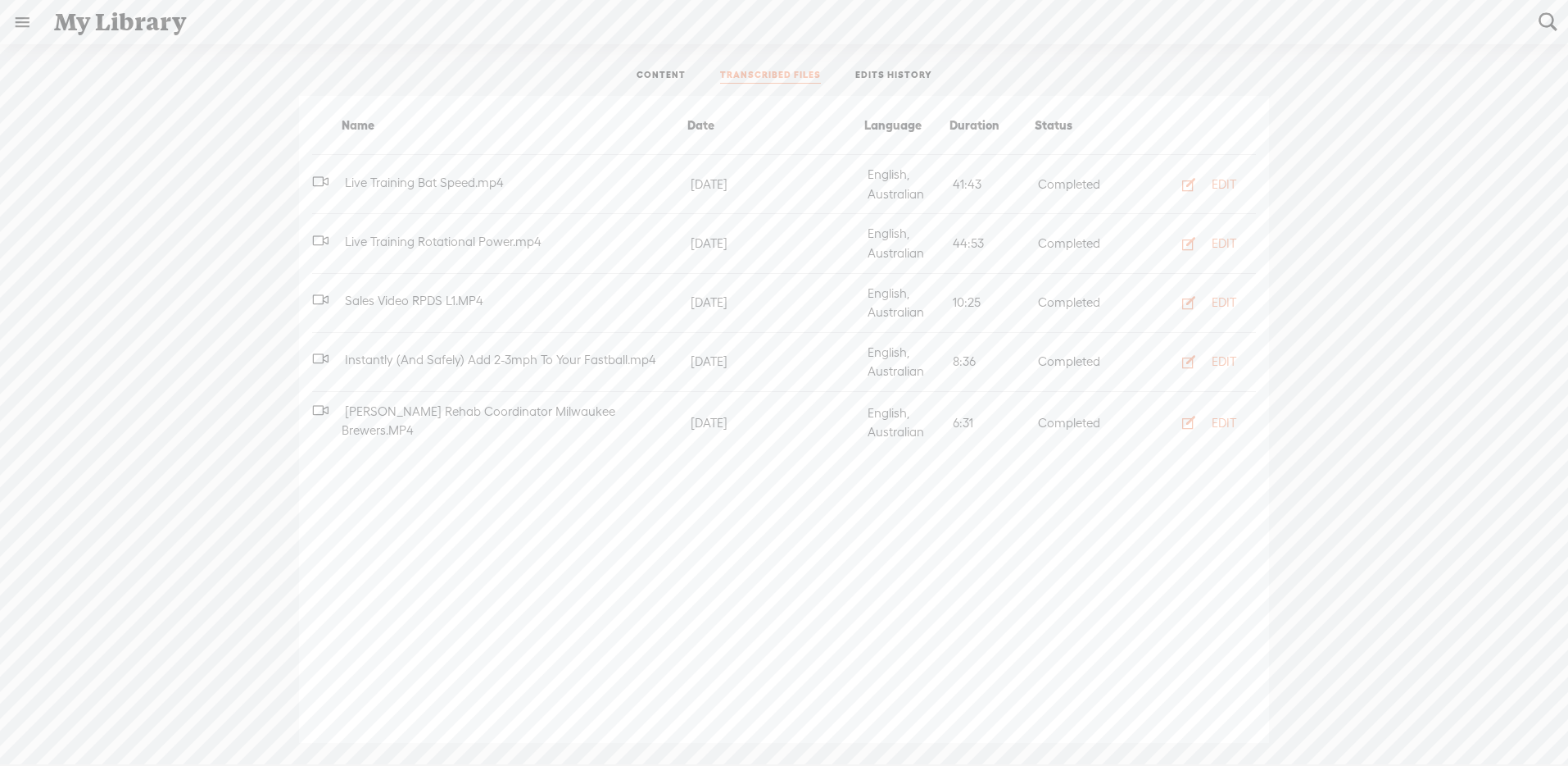
click at [667, 73] on link "CONTENT" at bounding box center [661, 76] width 50 height 15
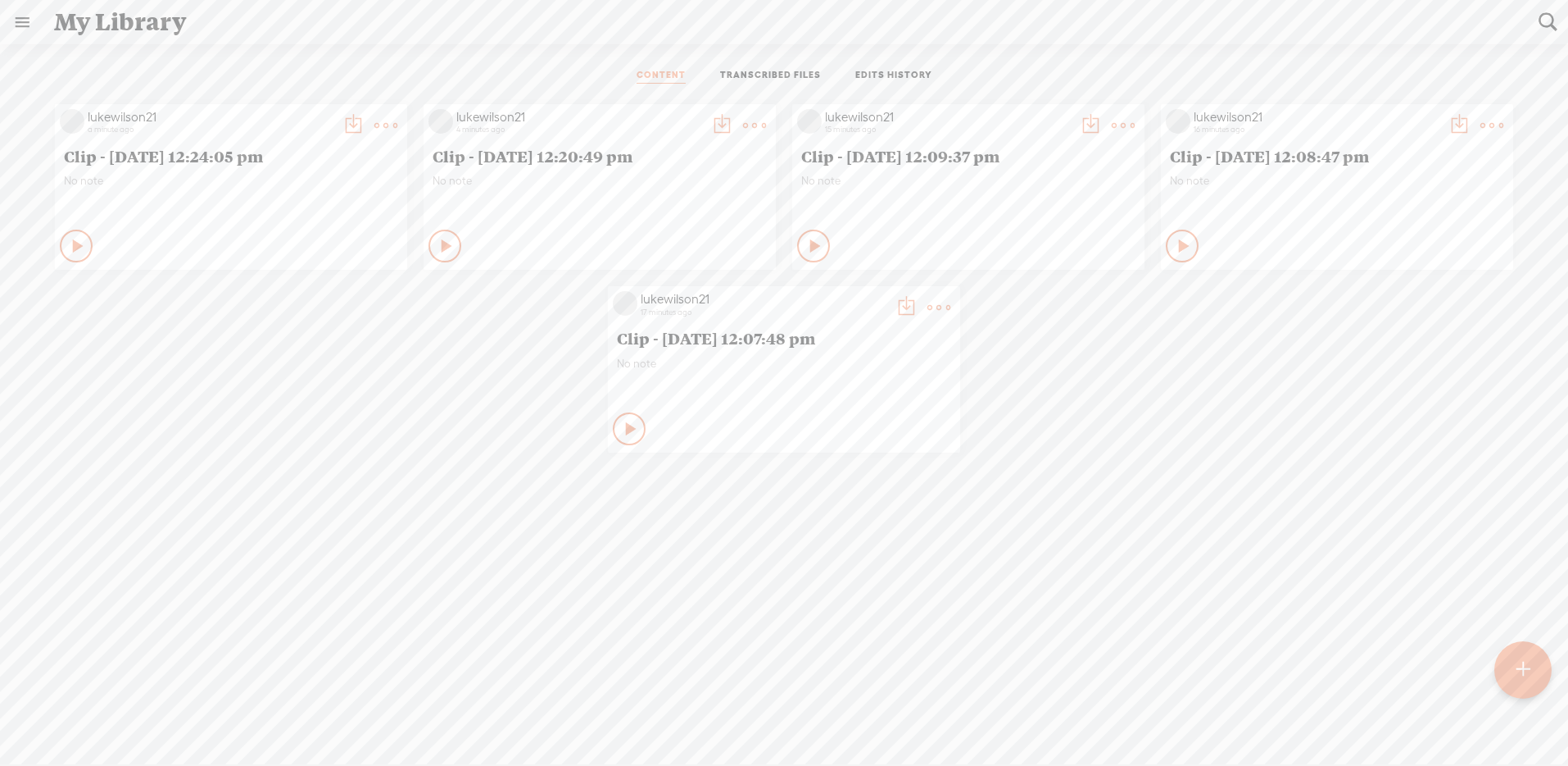
click at [364, 121] on t at bounding box center [353, 125] width 23 height 23
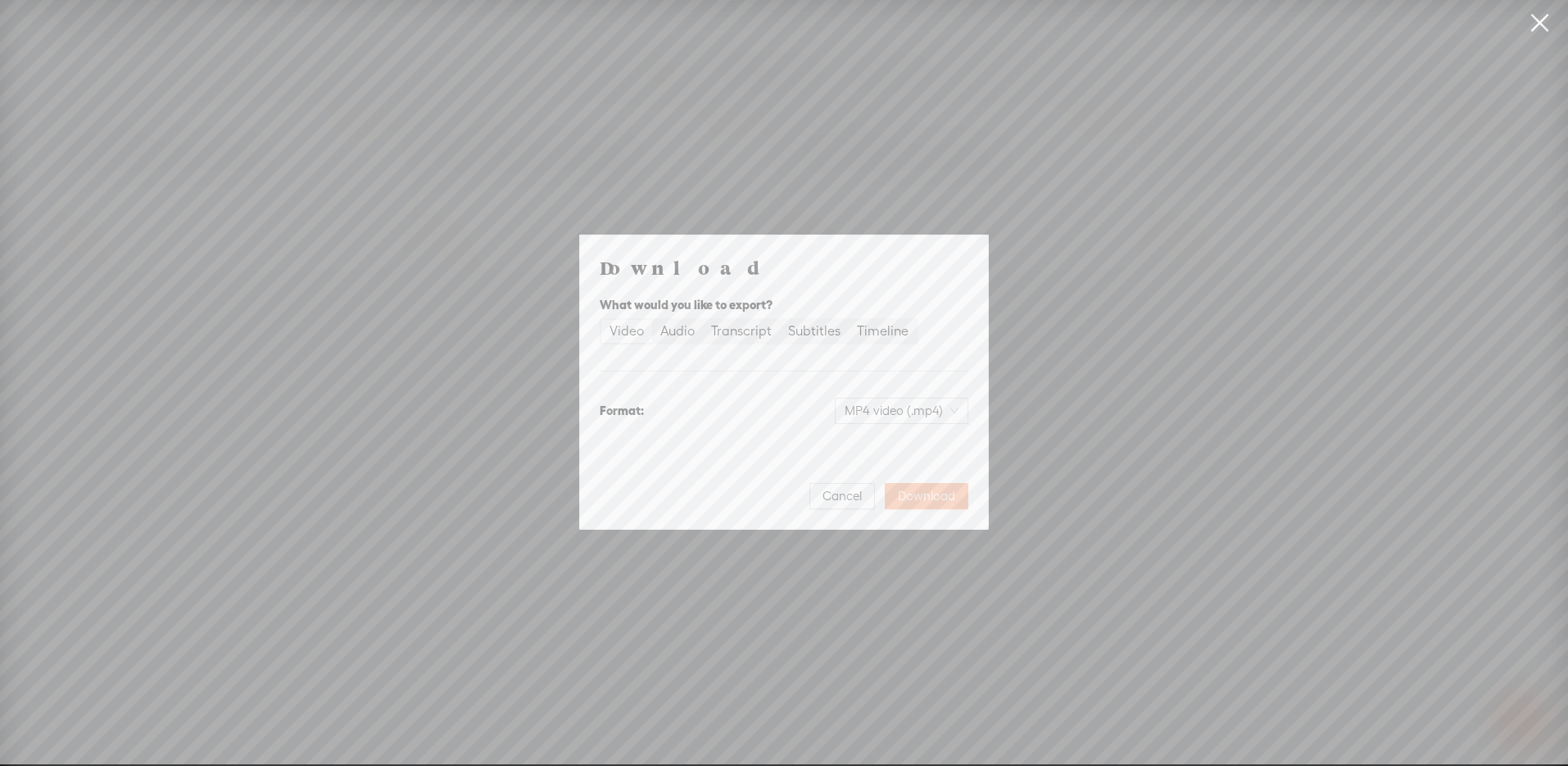
click at [923, 492] on span "Download" at bounding box center [927, 496] width 57 height 17
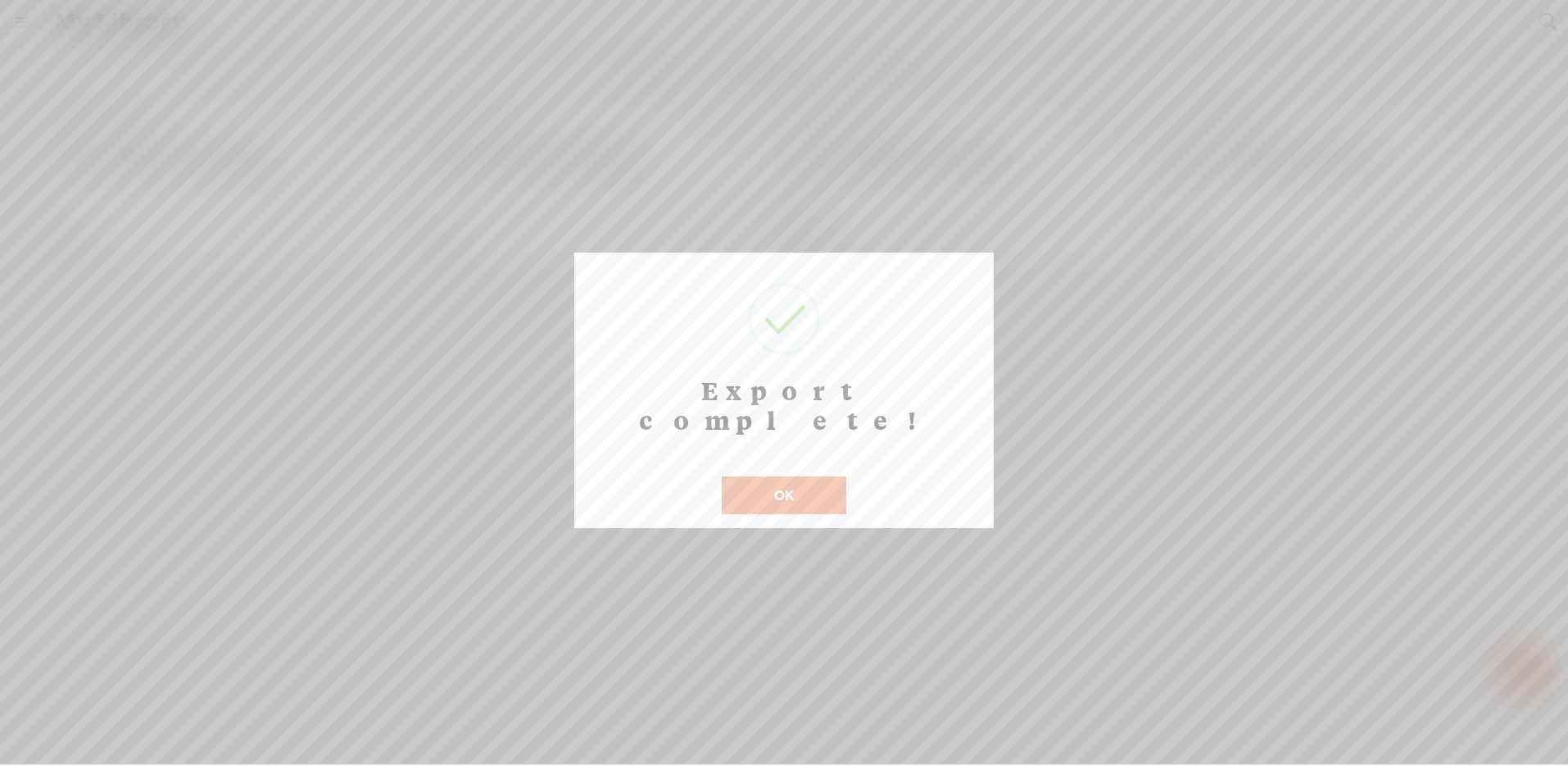
click at [797, 476] on button "OK" at bounding box center [784, 495] width 124 height 38
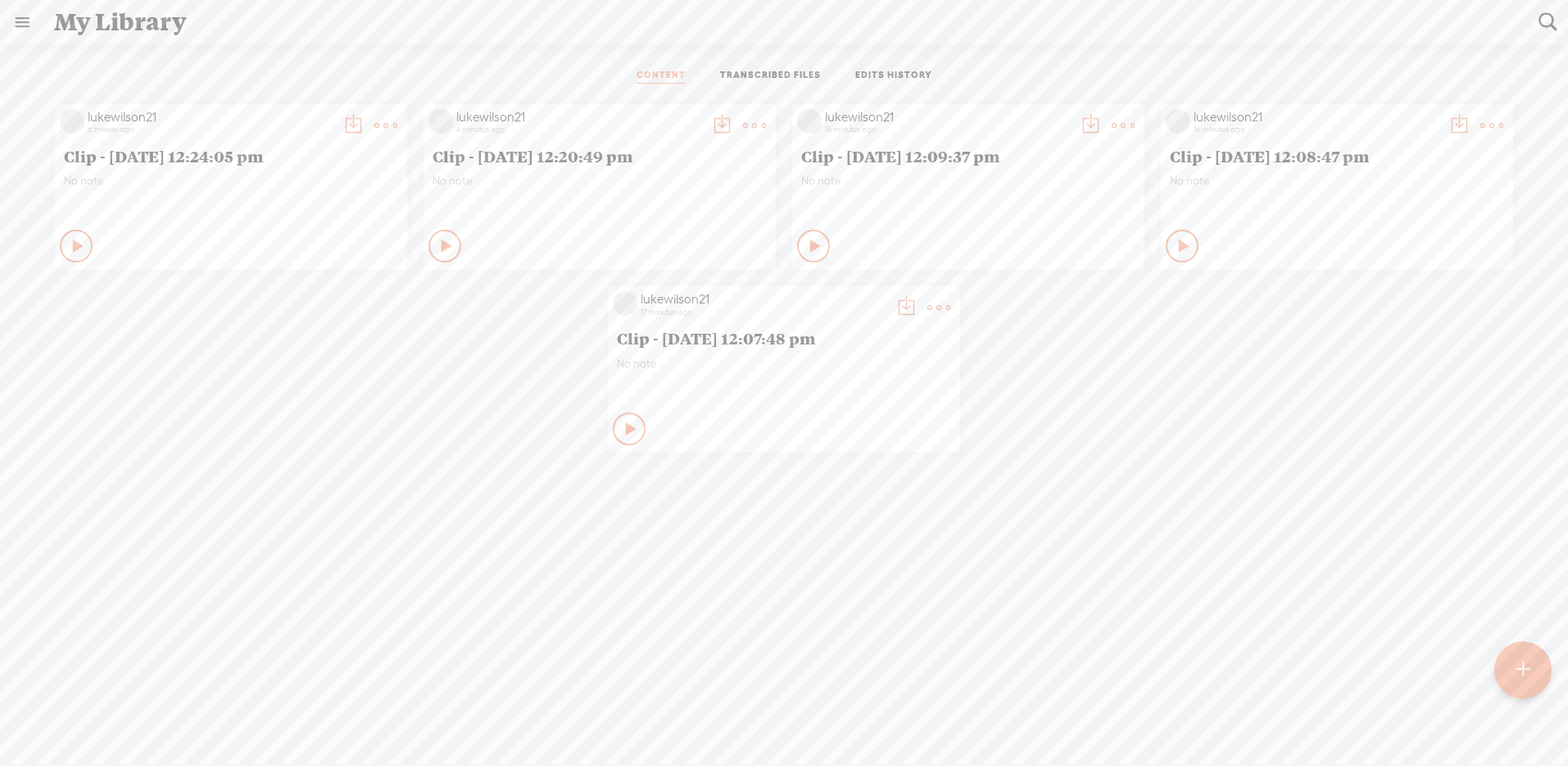
click at [342, 114] on t at bounding box center [353, 125] width 23 height 23
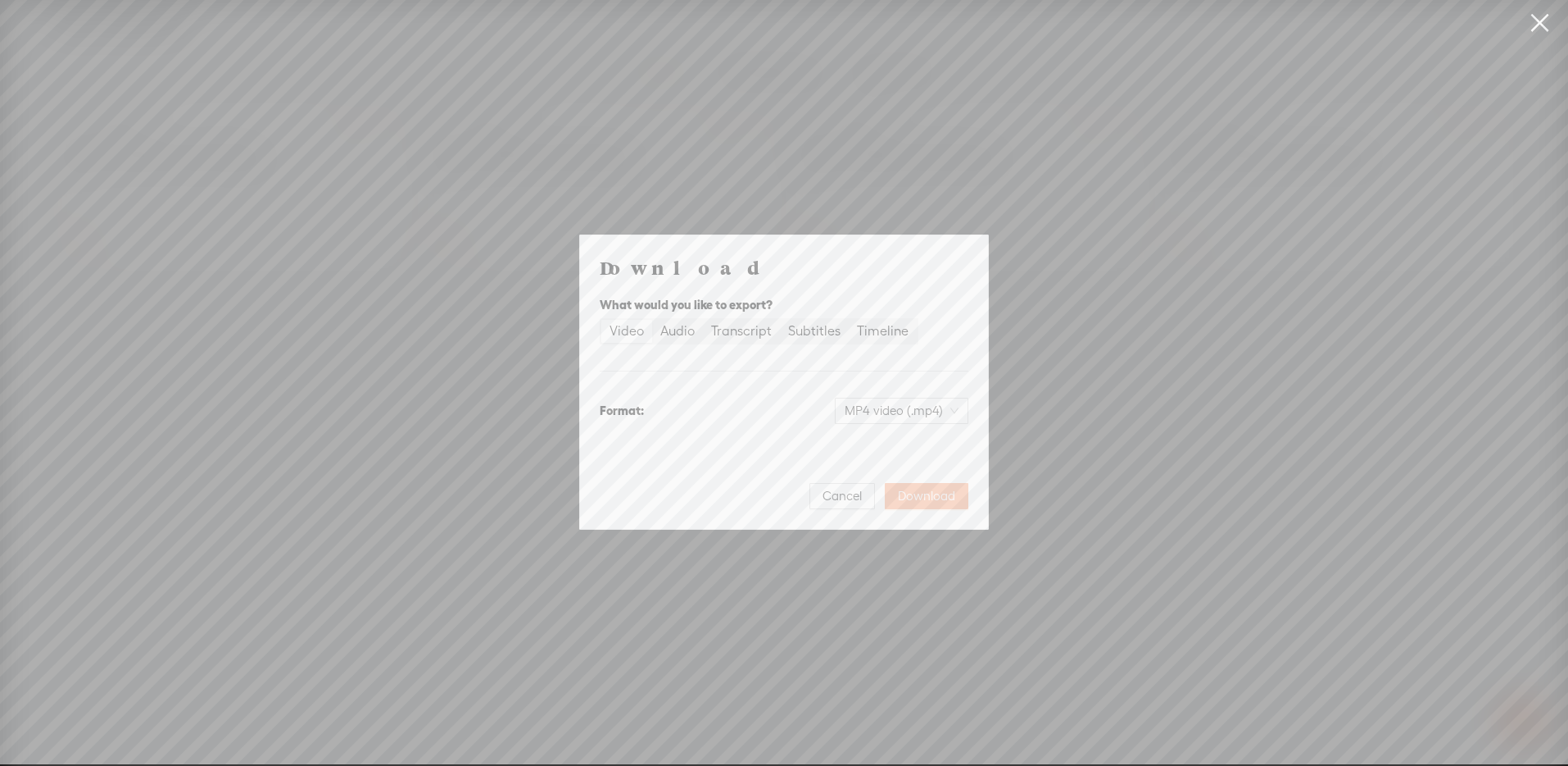
click at [944, 495] on span "Download" at bounding box center [927, 496] width 57 height 17
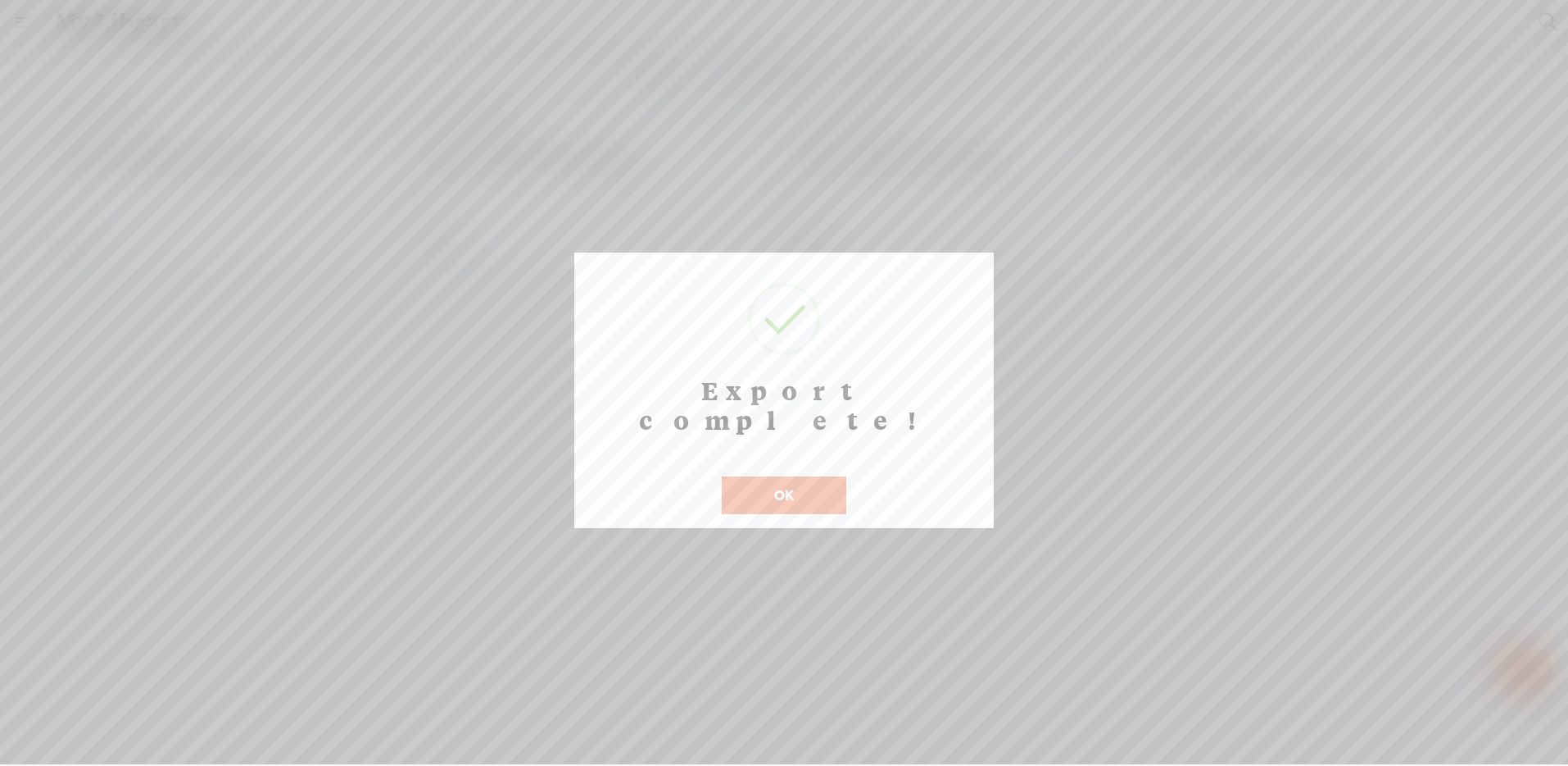
click at [796, 476] on button "OK" at bounding box center [784, 495] width 124 height 38
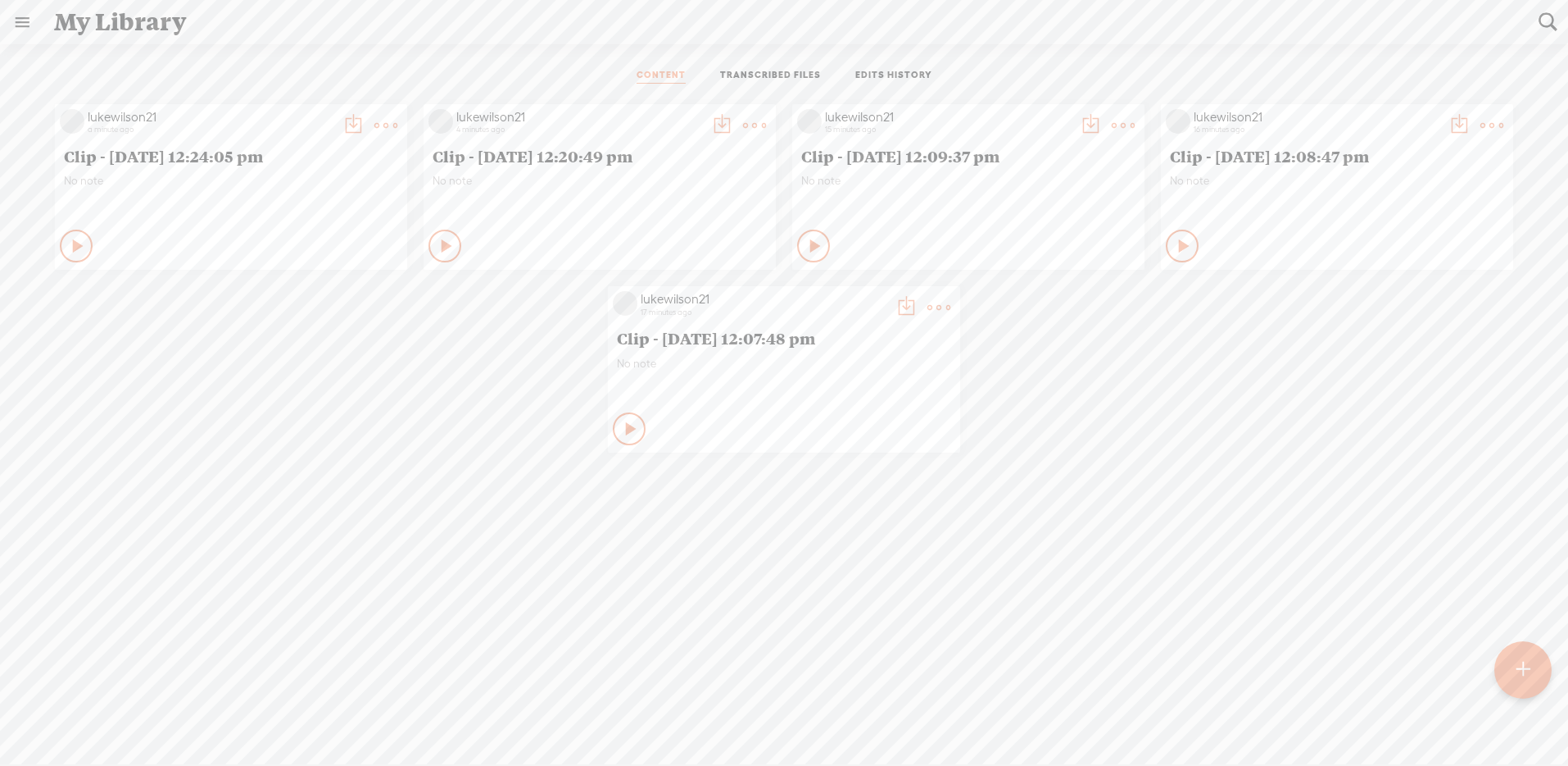
click at [1527, 664] on t at bounding box center [1524, 669] width 14 height 36
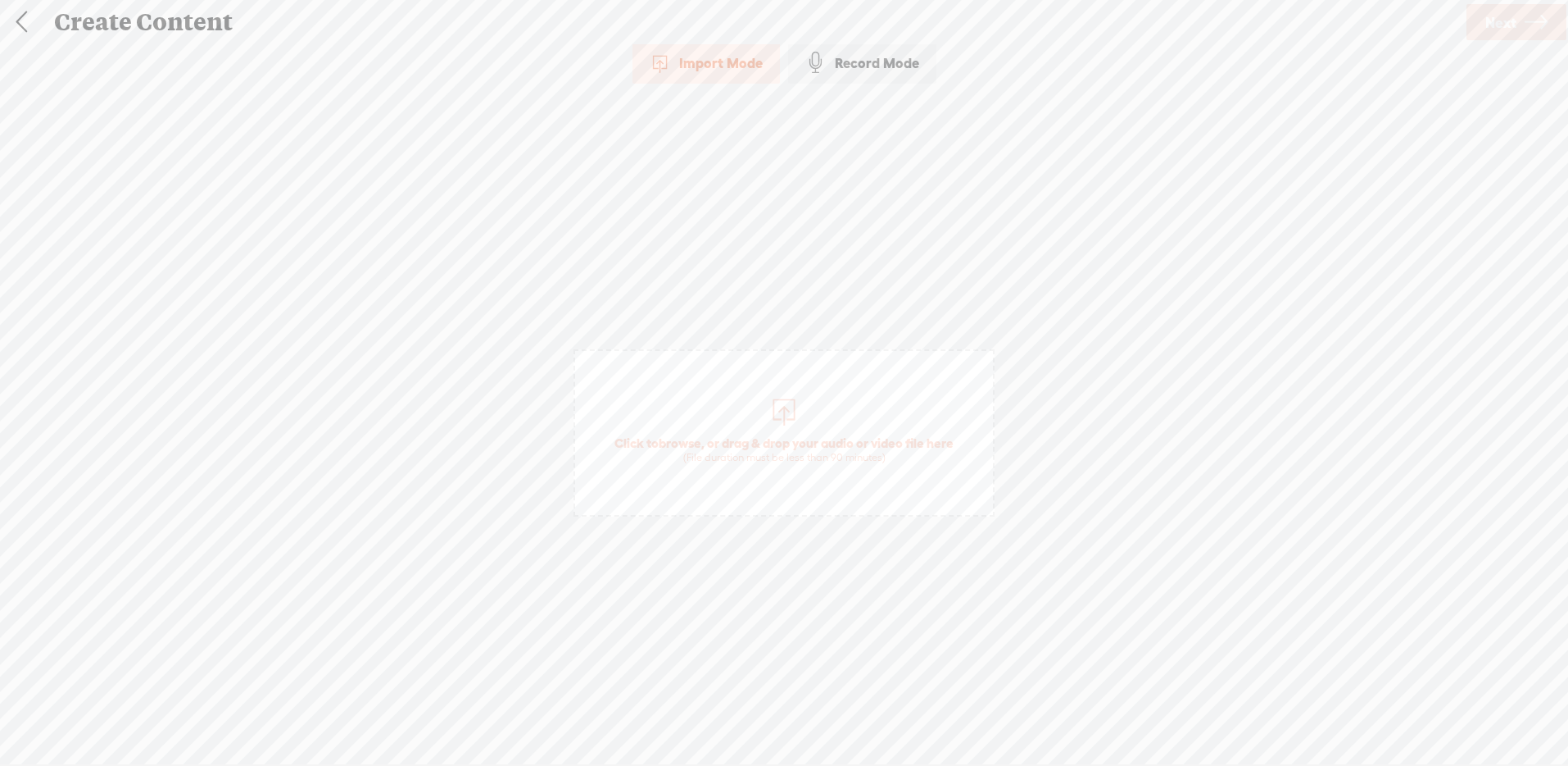
click at [758, 443] on span "Click to browse , or drag & drop your audio or video file here (File duration m…" at bounding box center [784, 450] width 356 height 47
click at [1510, 31] on span "Next" at bounding box center [1500, 23] width 31 height 42
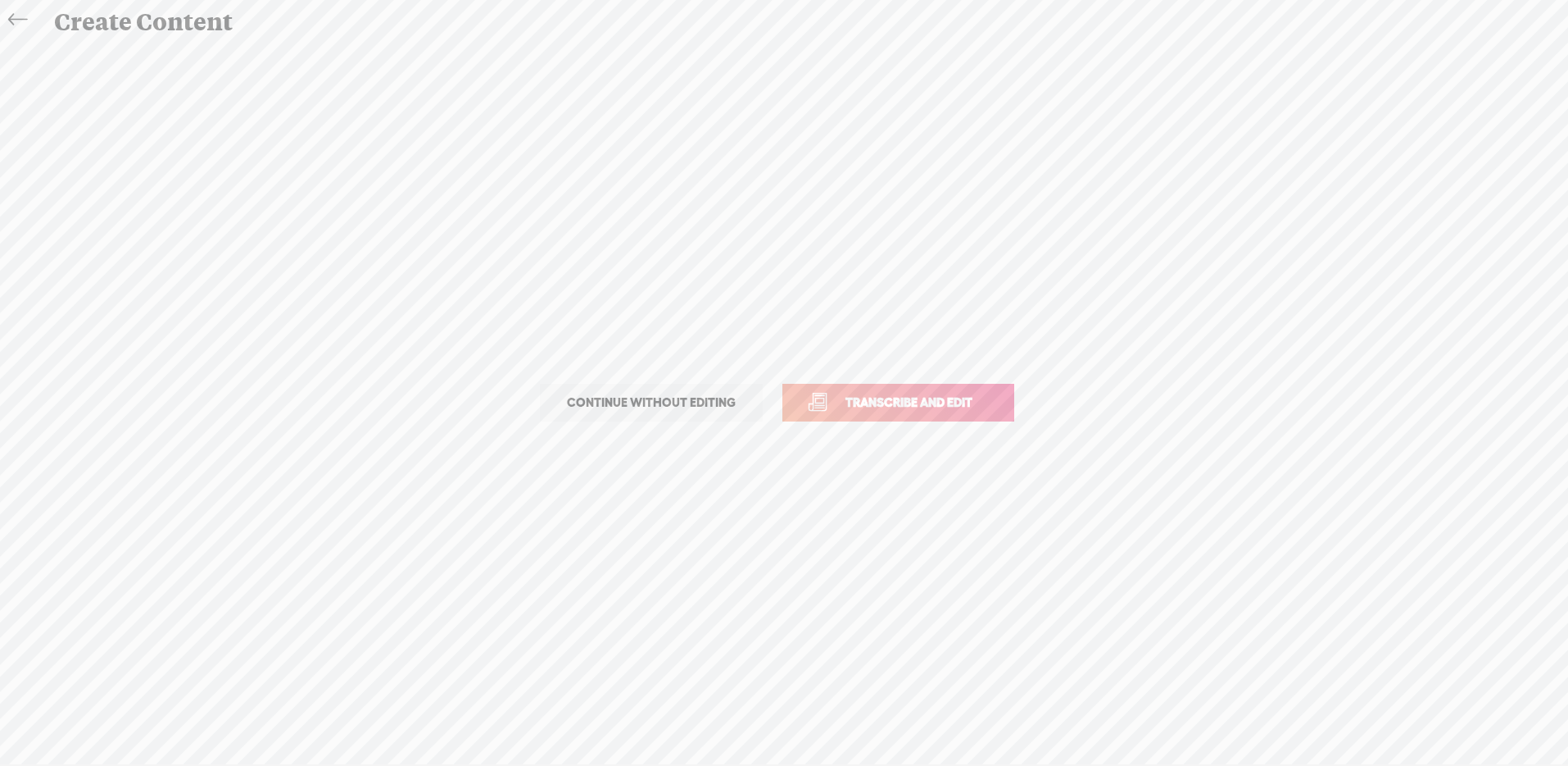
click at [983, 394] on span "Transcribe and edit" at bounding box center [909, 401] width 161 height 18
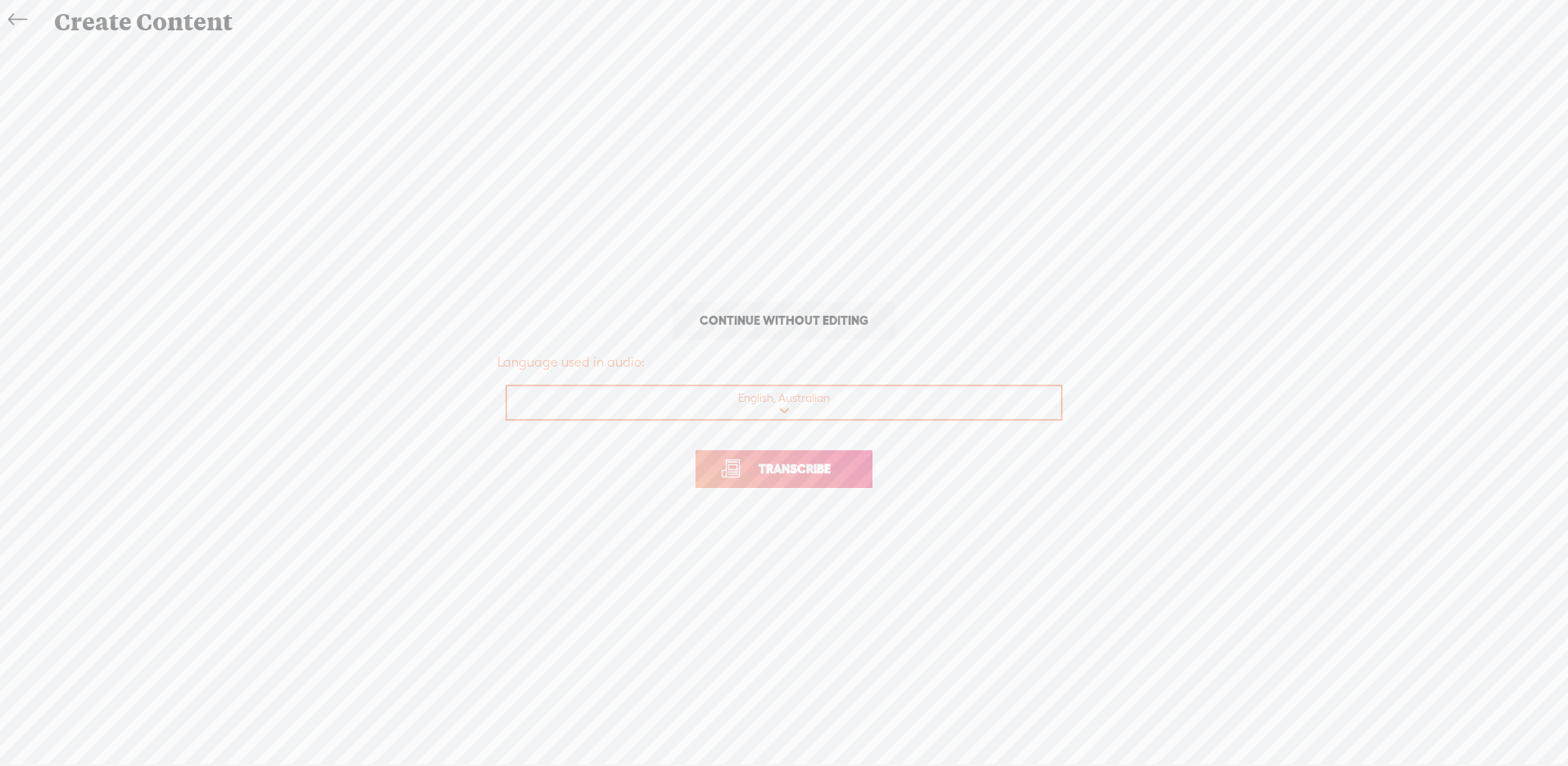
click at [831, 462] on span "Transcribe" at bounding box center [794, 469] width 107 height 18
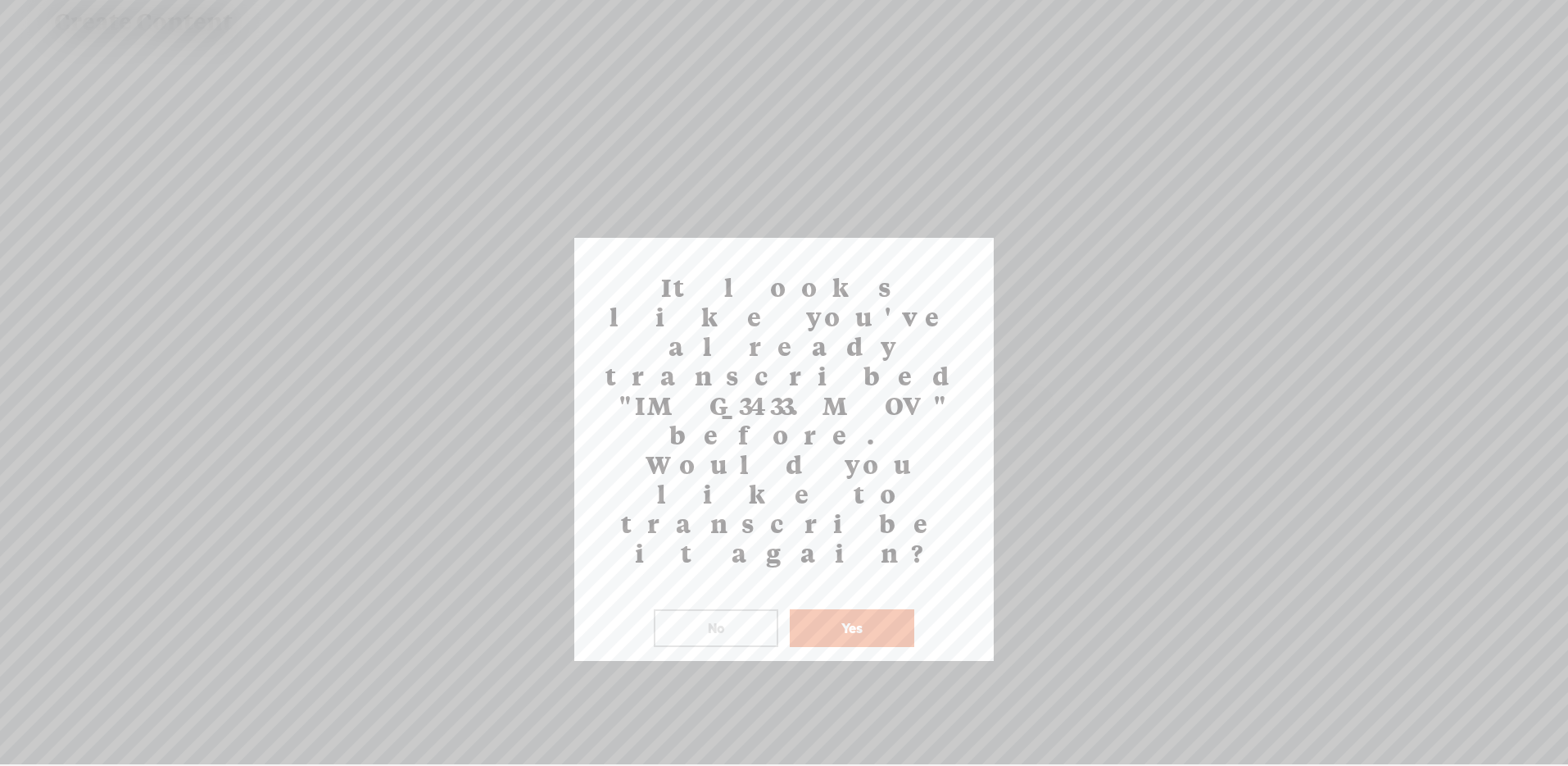
click at [724, 609] on button "No" at bounding box center [716, 627] width 124 height 38
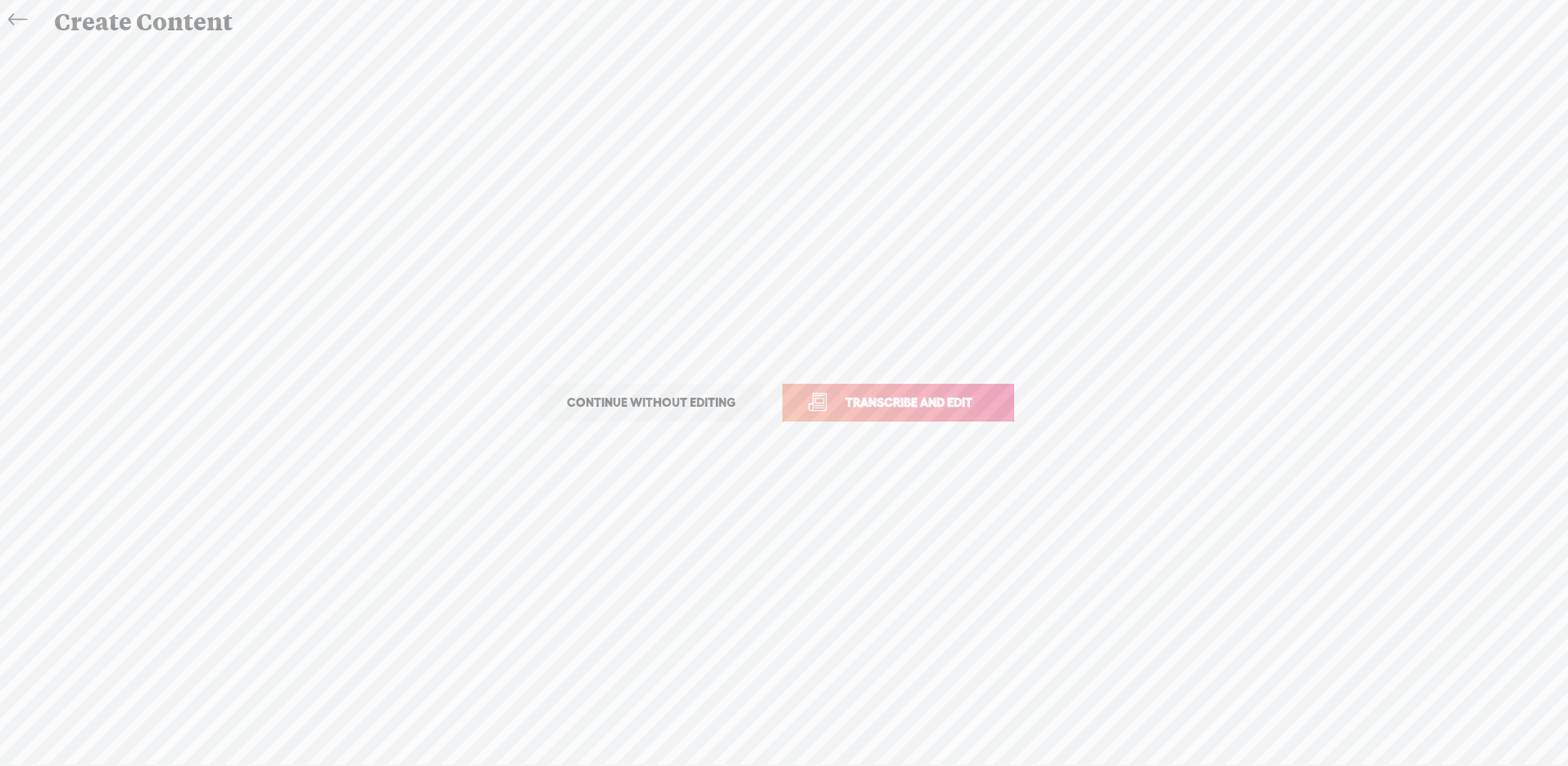
click at [16, 18] on icon at bounding box center [18, 20] width 18 height 37
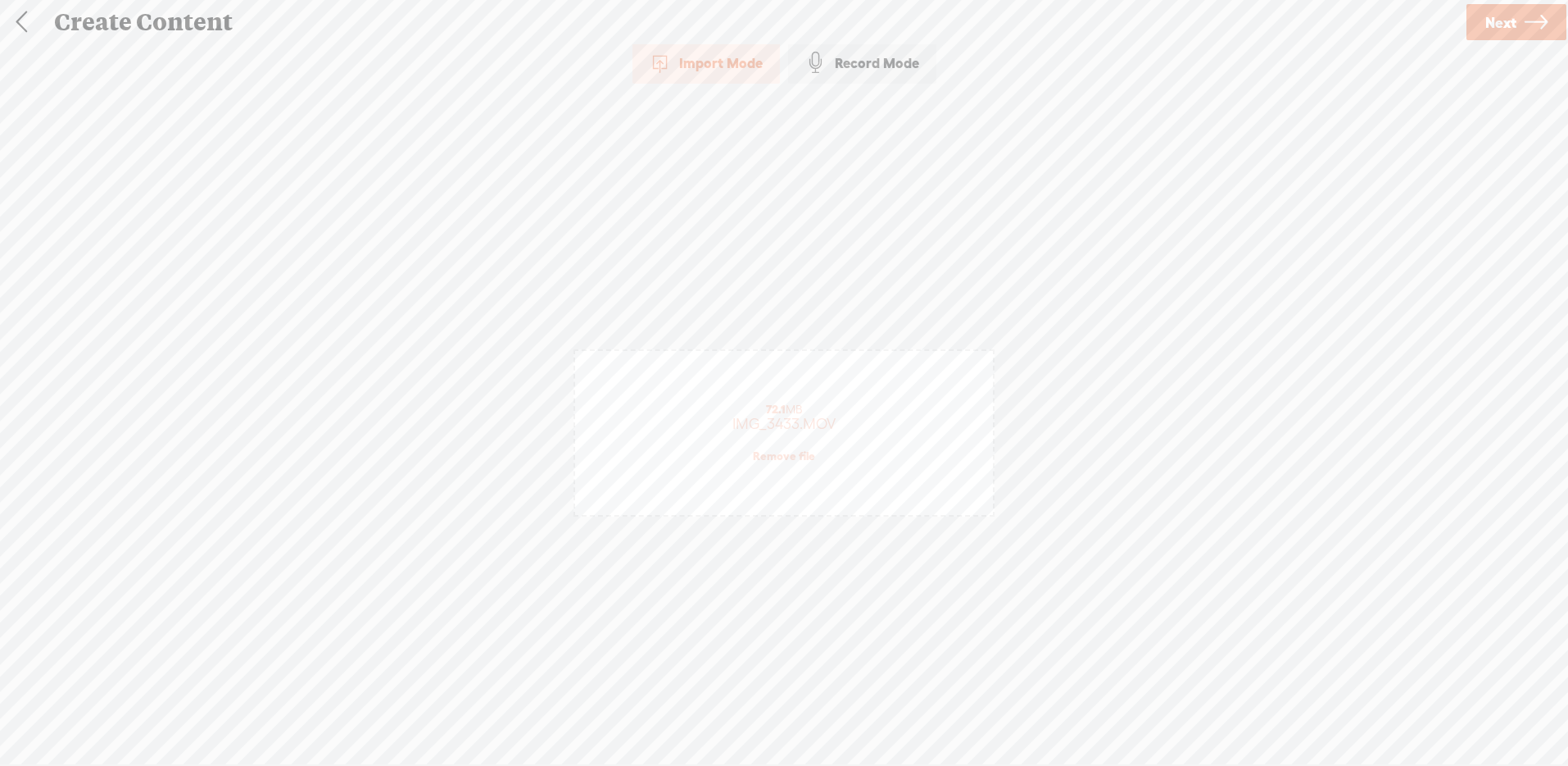
click at [792, 458] on link "Remove file" at bounding box center [784, 456] width 62 height 15
click at [792, 458] on div "(File duration must be less than 90 minutes)" at bounding box center [784, 458] width 339 height 13
click at [1494, 21] on span "Next" at bounding box center [1500, 23] width 31 height 42
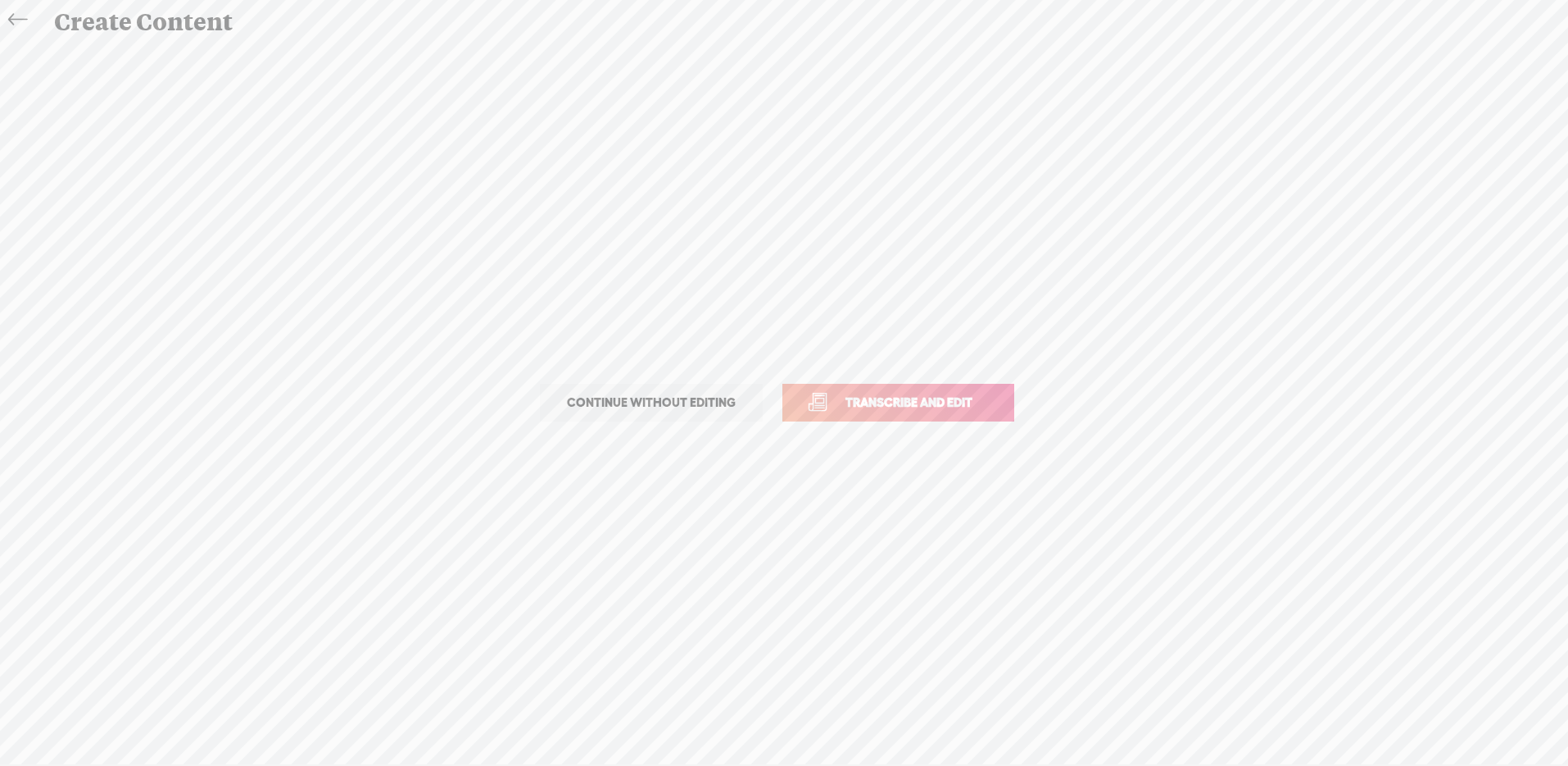
click at [886, 393] on span "Transcribe and edit" at bounding box center [909, 401] width 161 height 18
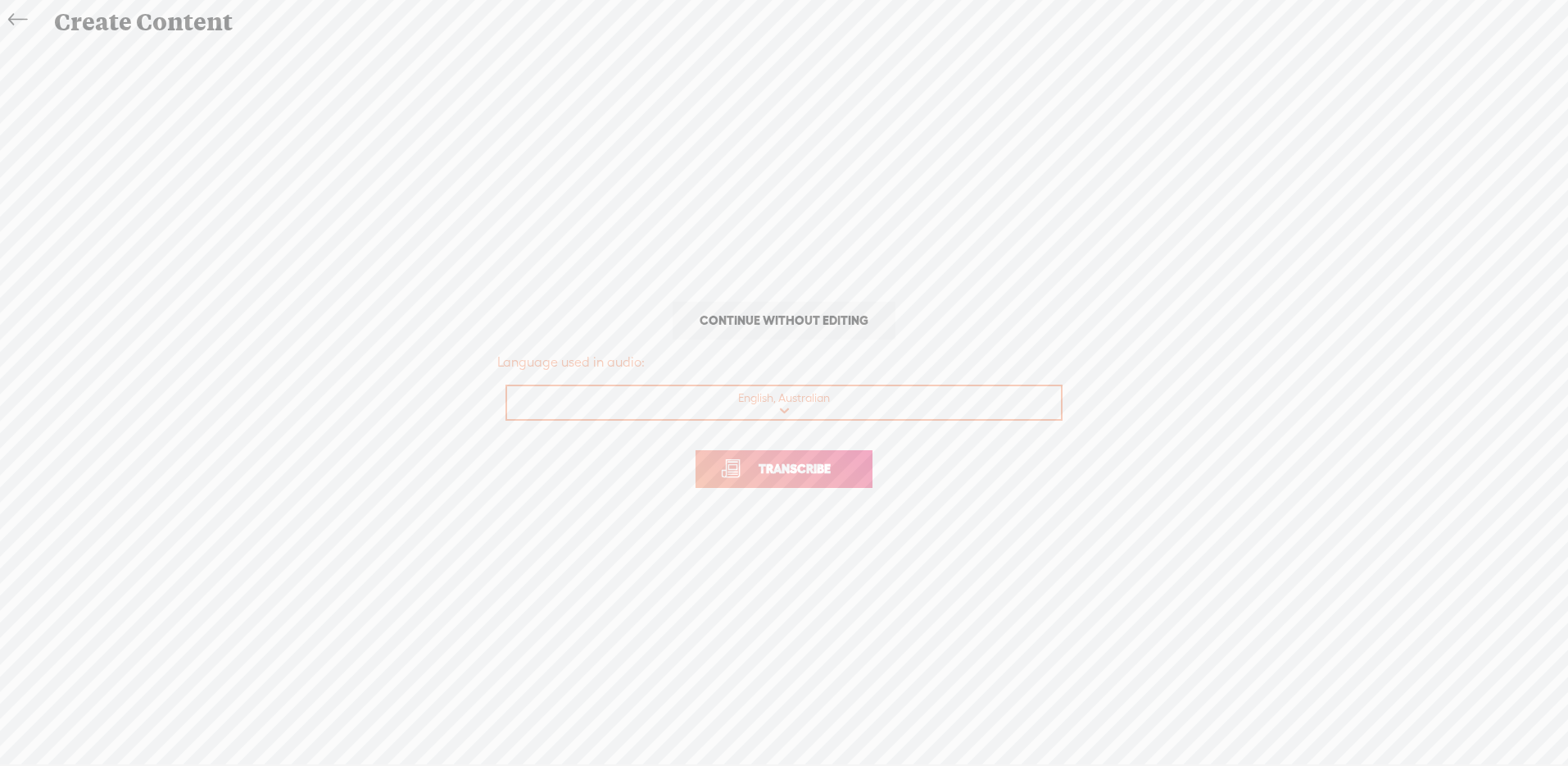
click at [833, 472] on span "Transcribe" at bounding box center [794, 469] width 107 height 18
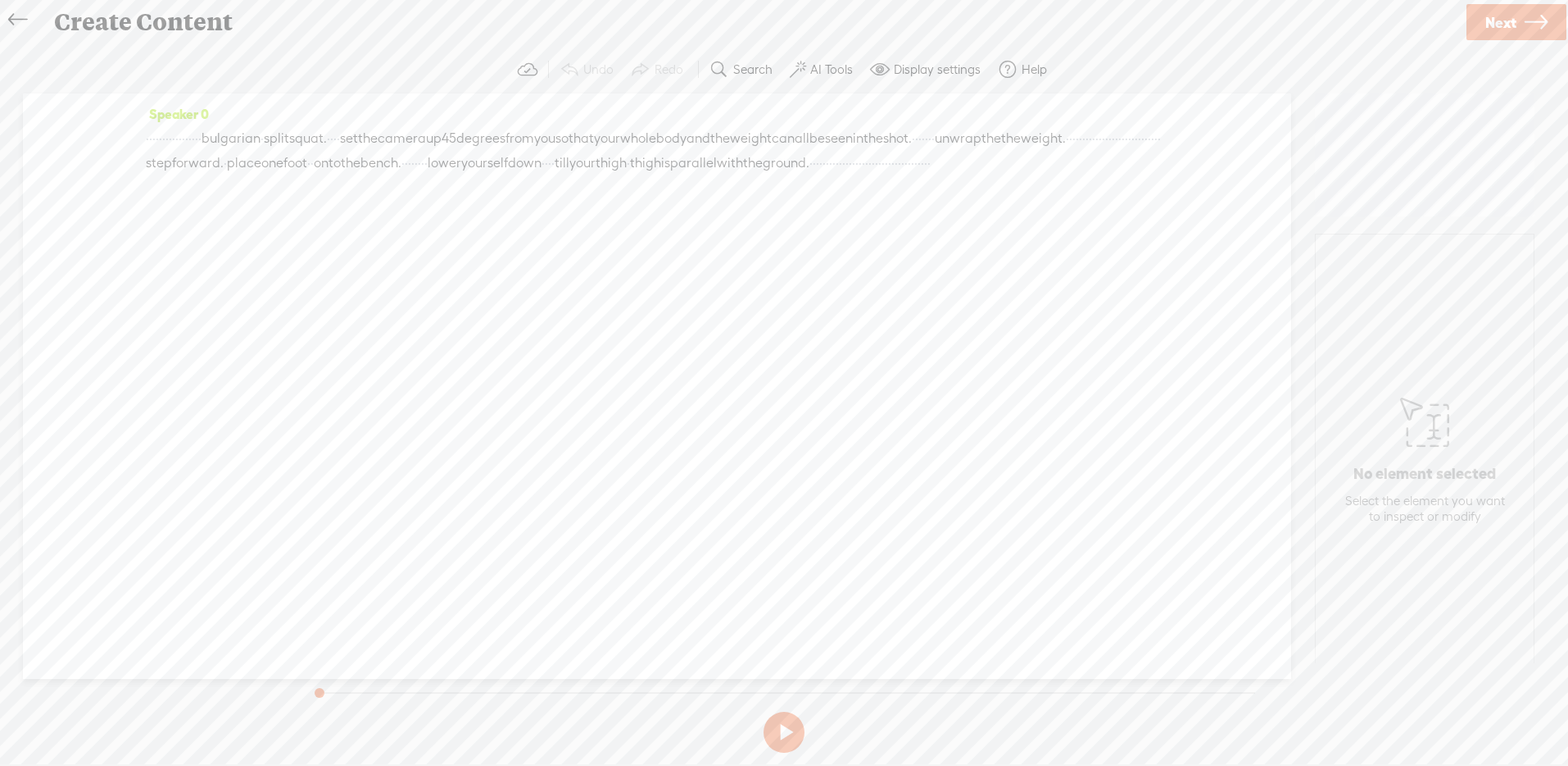
drag, startPoint x: 437, startPoint y: 160, endPoint x: 562, endPoint y: 158, distance: 125.0
click at [562, 158] on div "· · · · · · · · · · · · · · · · · bulgarian · [GEOGRAPHIC_DATA] squat. · · · · …" at bounding box center [657, 150] width 1022 height 50
click at [1069, 151] on span "·" at bounding box center [1071, 138] width 3 height 24
drag, startPoint x: 442, startPoint y: 161, endPoint x: 687, endPoint y: 155, distance: 245.1
click at [687, 155] on div "· · · · · · · · · · · · · · · · · bulgarian · [GEOGRAPHIC_DATA] squat. · · · · …" at bounding box center [657, 150] width 1022 height 50
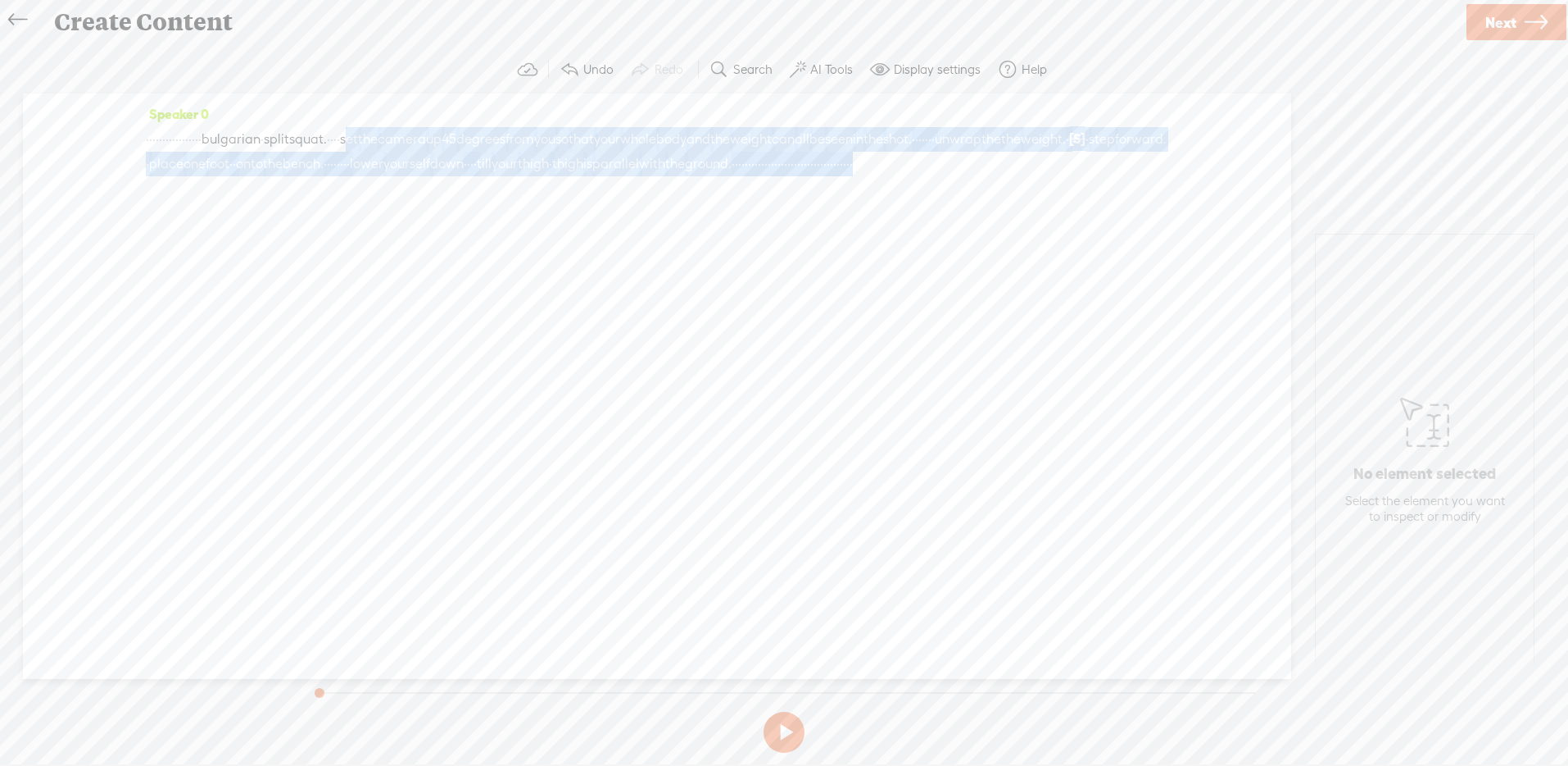
drag, startPoint x: 497, startPoint y: 135, endPoint x: 734, endPoint y: 183, distance: 241.8
click at [734, 176] on div "· · · · · · · · · · · · · · · · · bulgarian · [GEOGRAPHIC_DATA] squat. · · · · …" at bounding box center [657, 151] width 1022 height 50
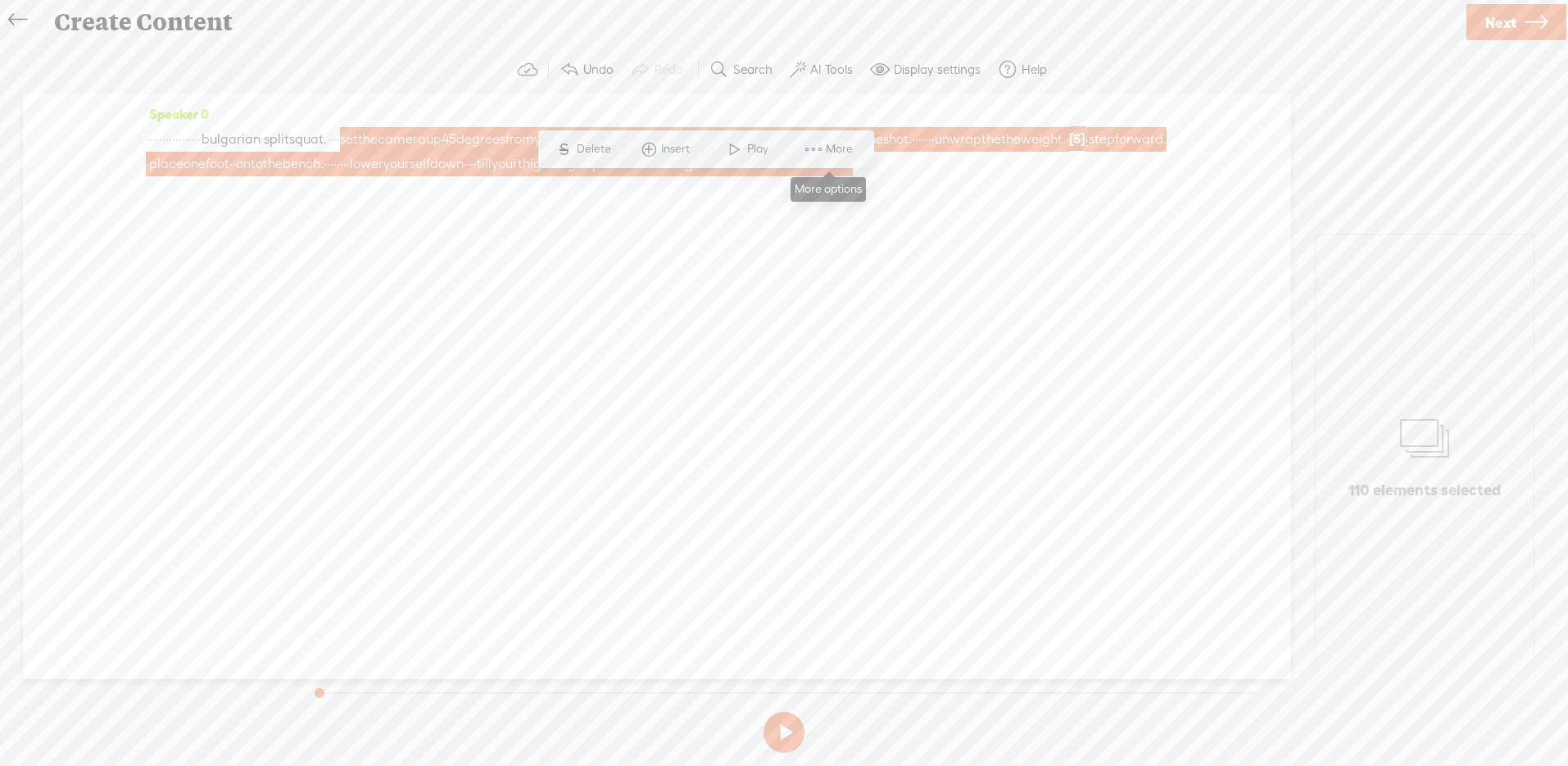
click at [831, 138] on span "More" at bounding box center [829, 149] width 82 height 29
click at [997, 212] on span "Customize & export as clip" at bounding box center [1004, 207] width 209 height 37
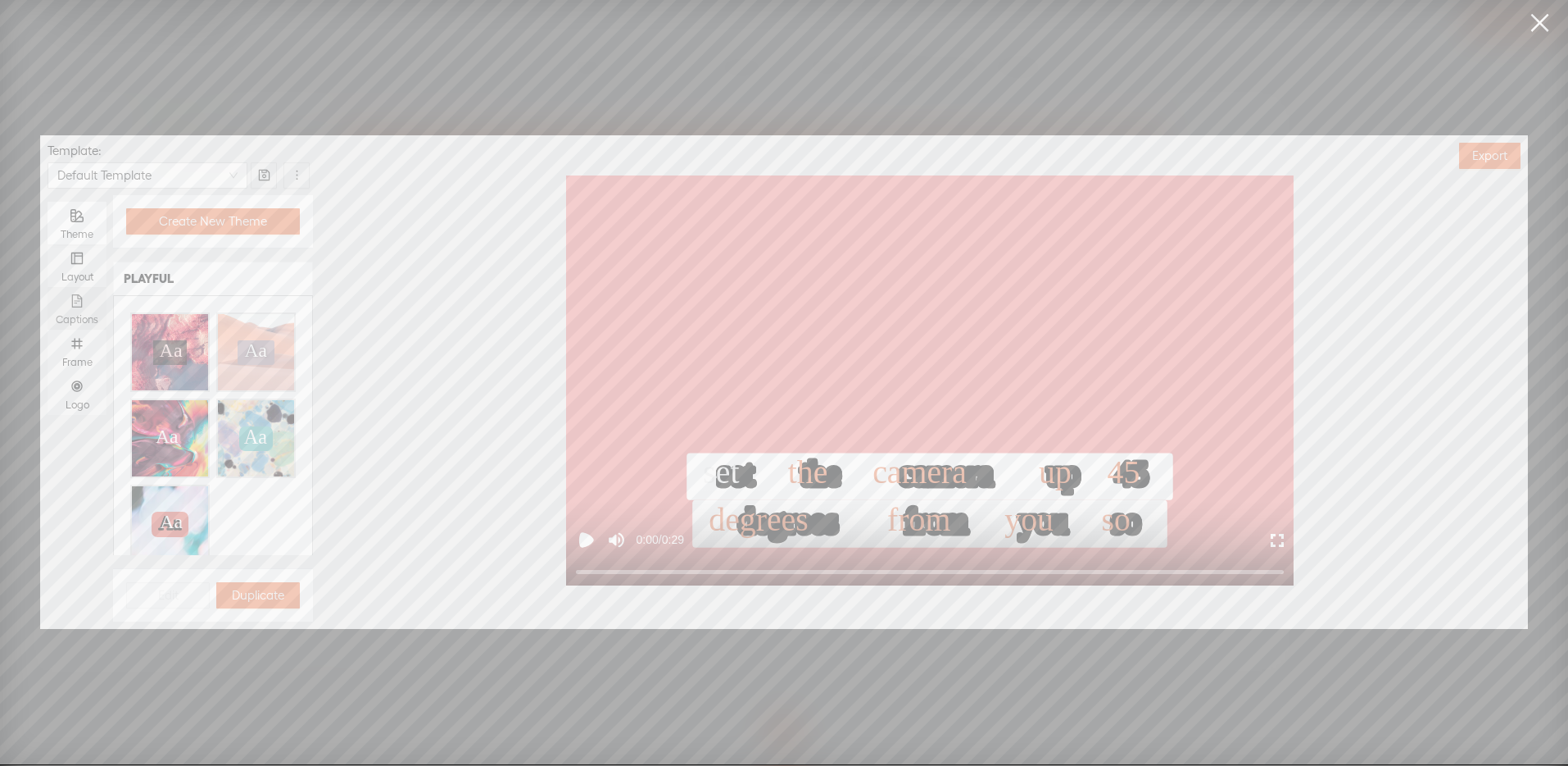
click at [83, 295] on icon "file-text" at bounding box center [77, 301] width 13 height 13
click at [48, 287] on input "Captions" at bounding box center [48, 287] width 0 height 0
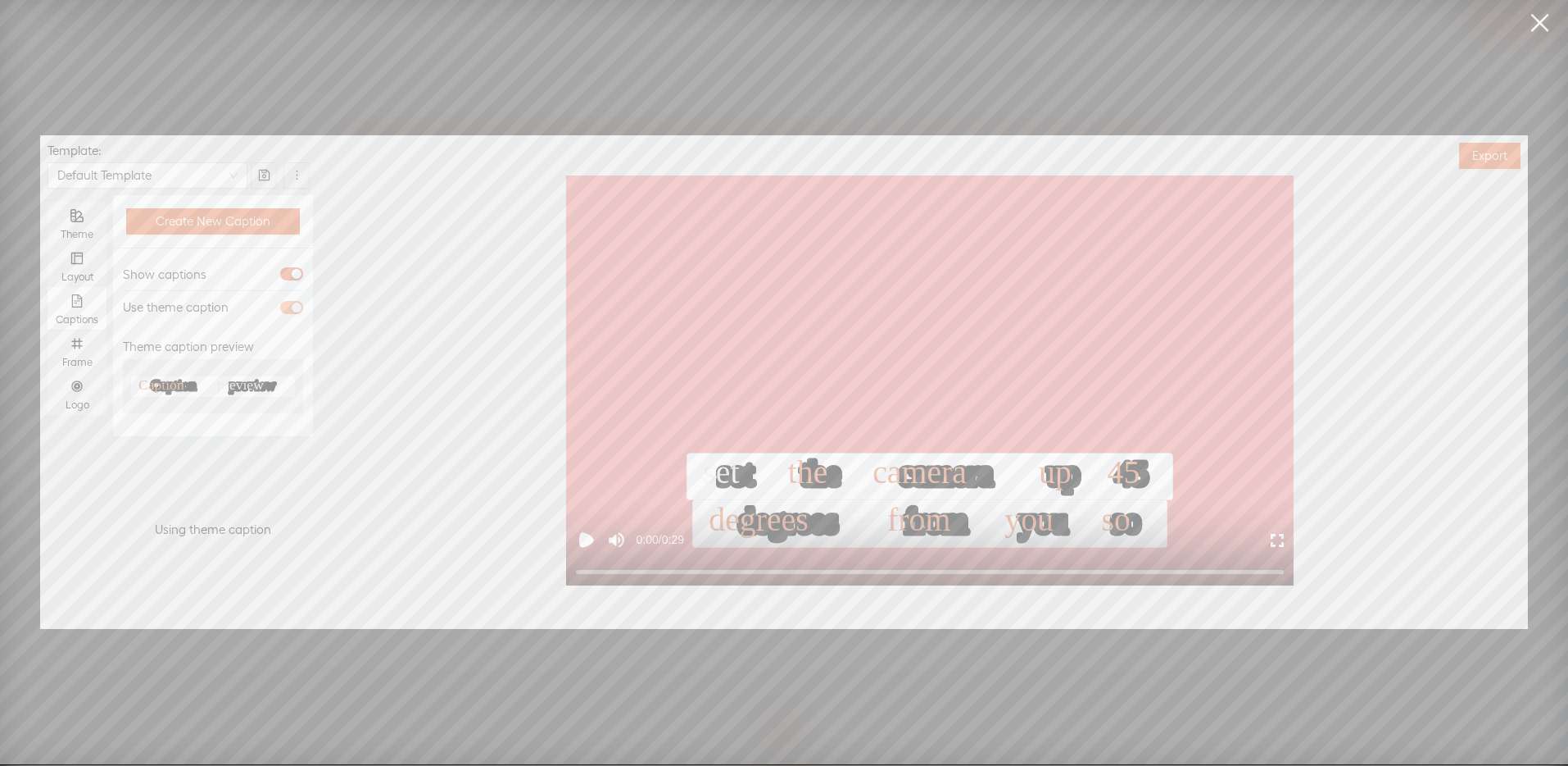
click at [285, 311] on span "button" at bounding box center [291, 307] width 23 height 13
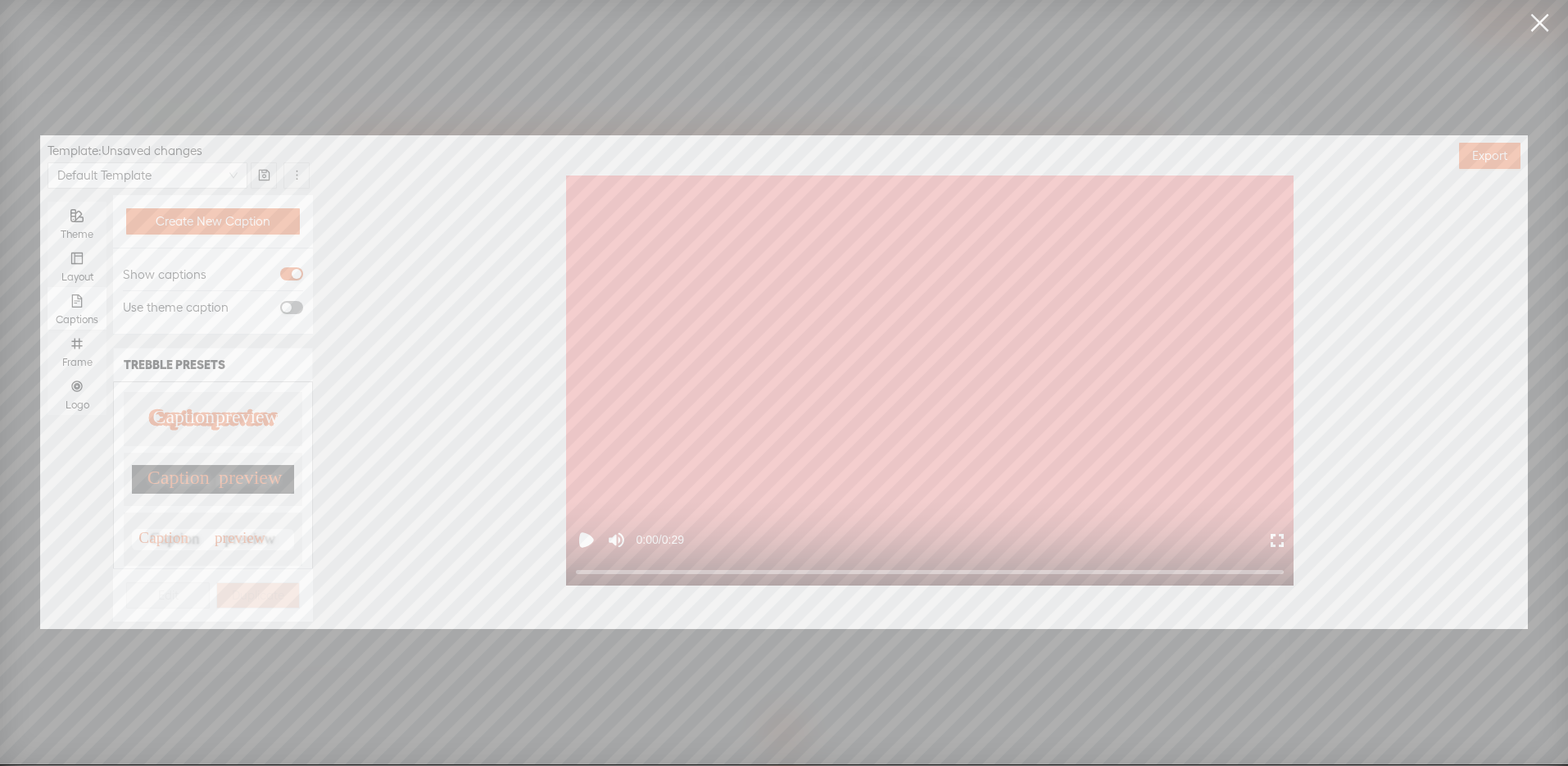
click at [294, 307] on span "button" at bounding box center [291, 307] width 23 height 13
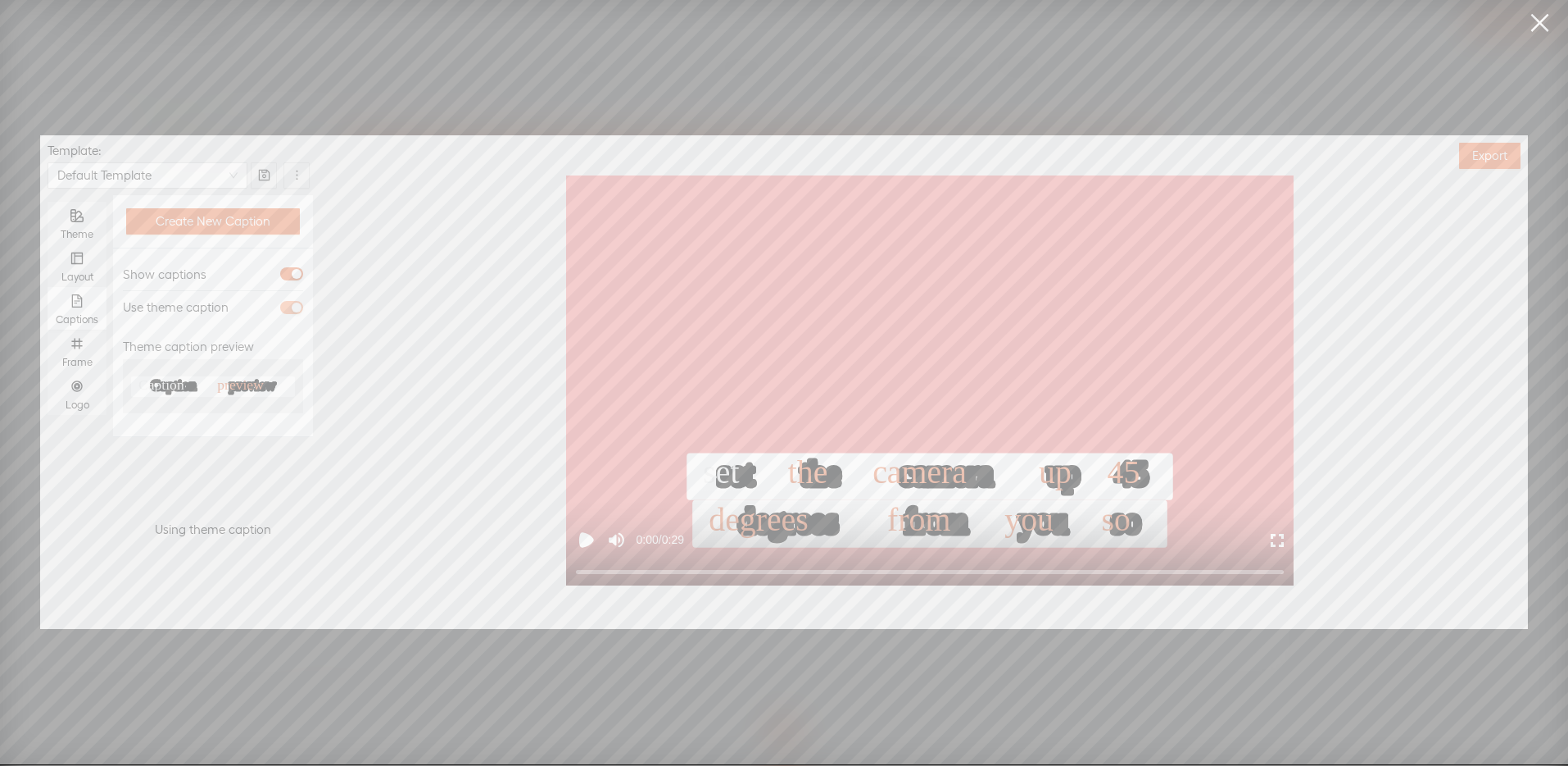
click at [294, 307] on div "button" at bounding box center [296, 307] width 10 height 10
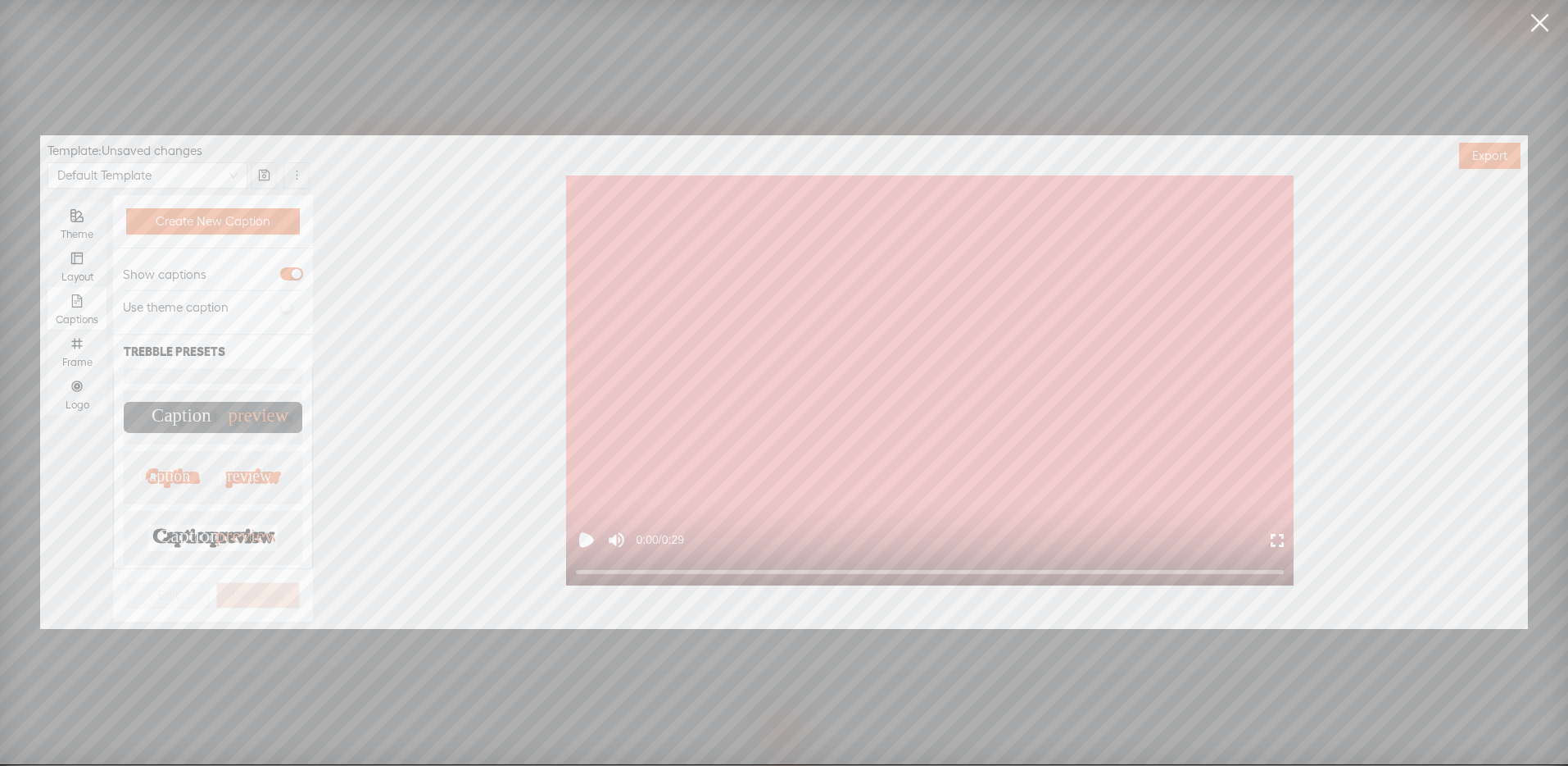
scroll to position [184, 0]
click at [183, 523] on text "Caption" at bounding box center [188, 533] width 62 height 21
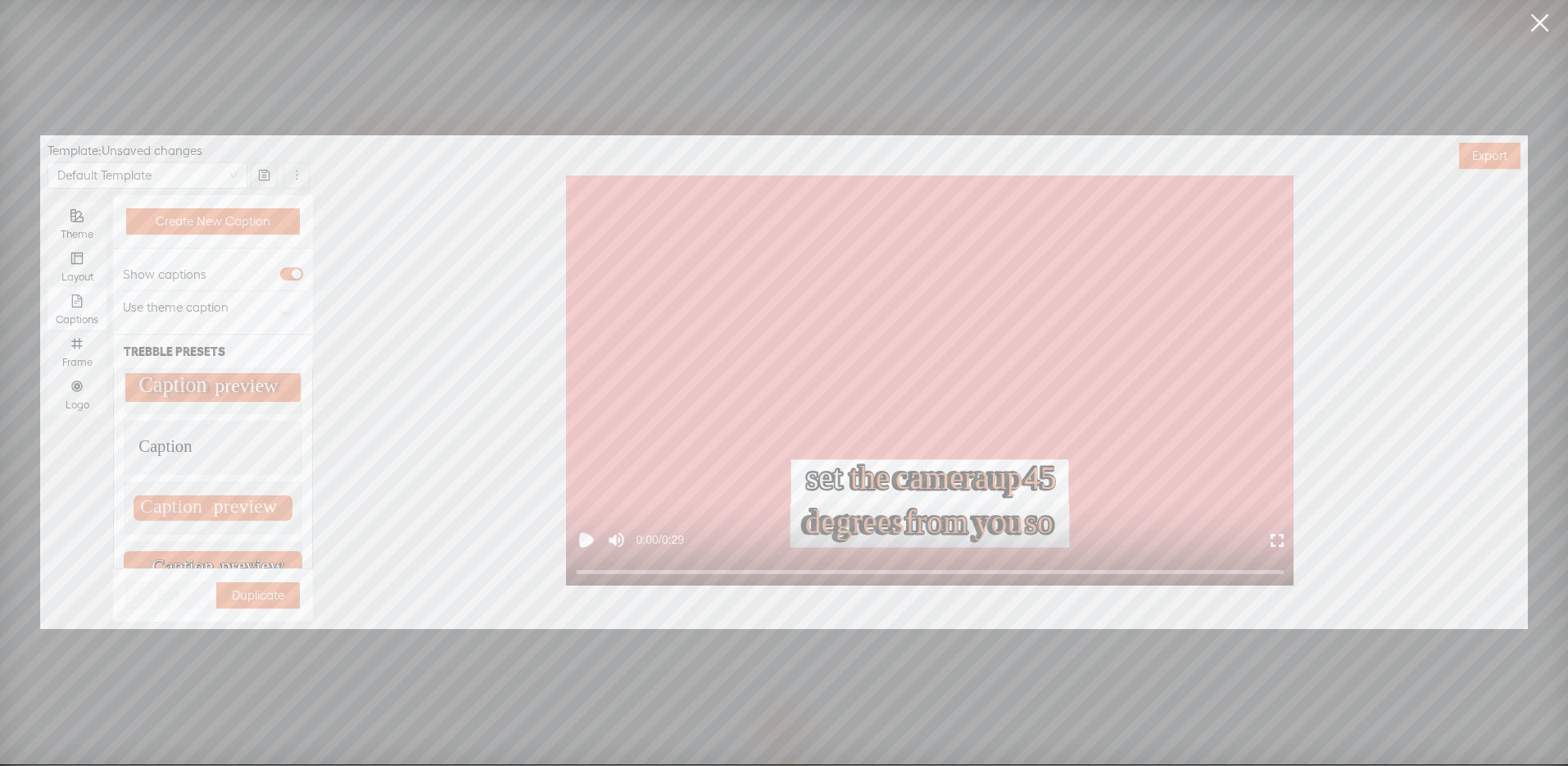
scroll to position [742, 0]
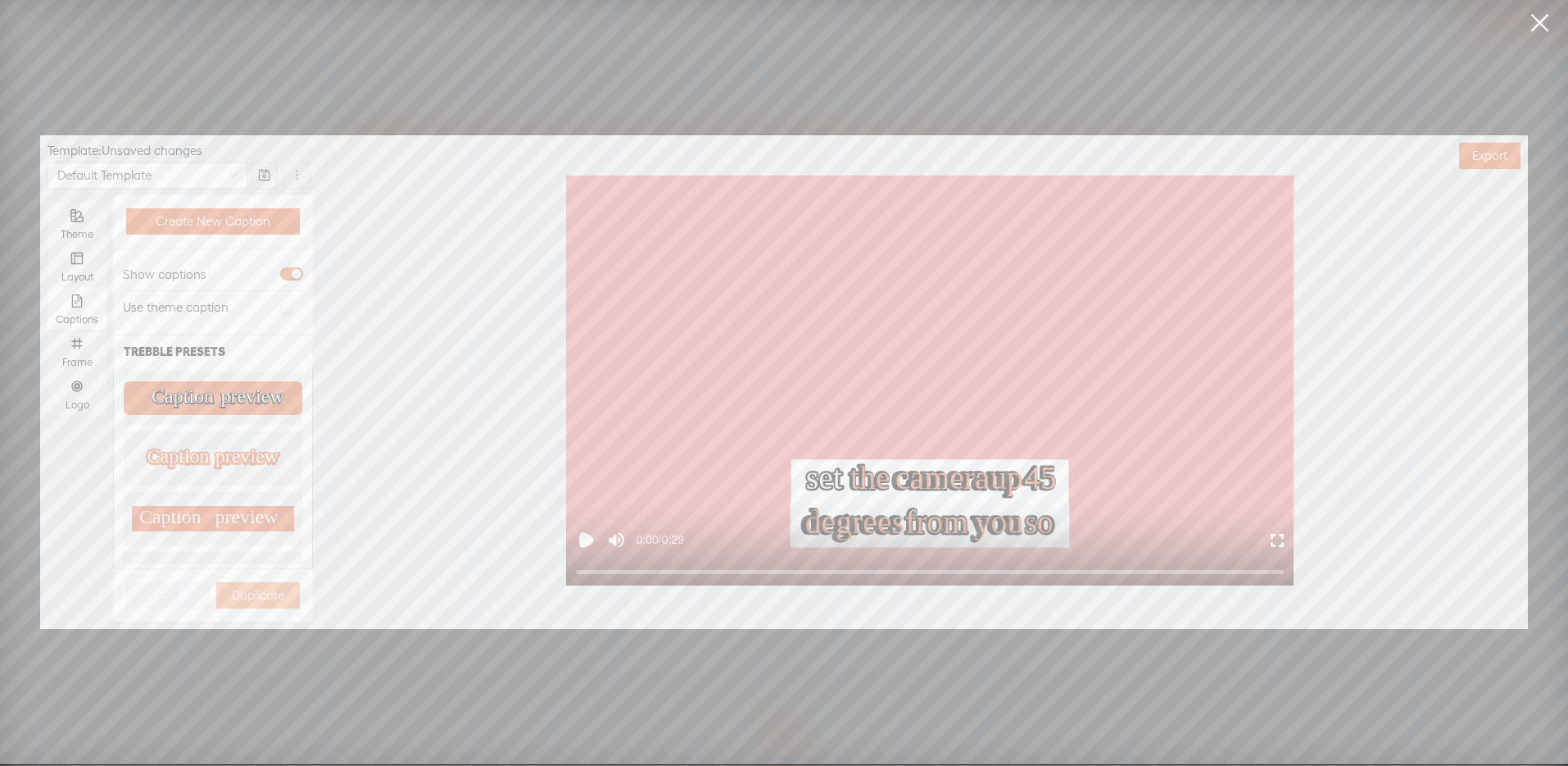
click at [241, 590] on span "Duplicate" at bounding box center [258, 595] width 52 height 17
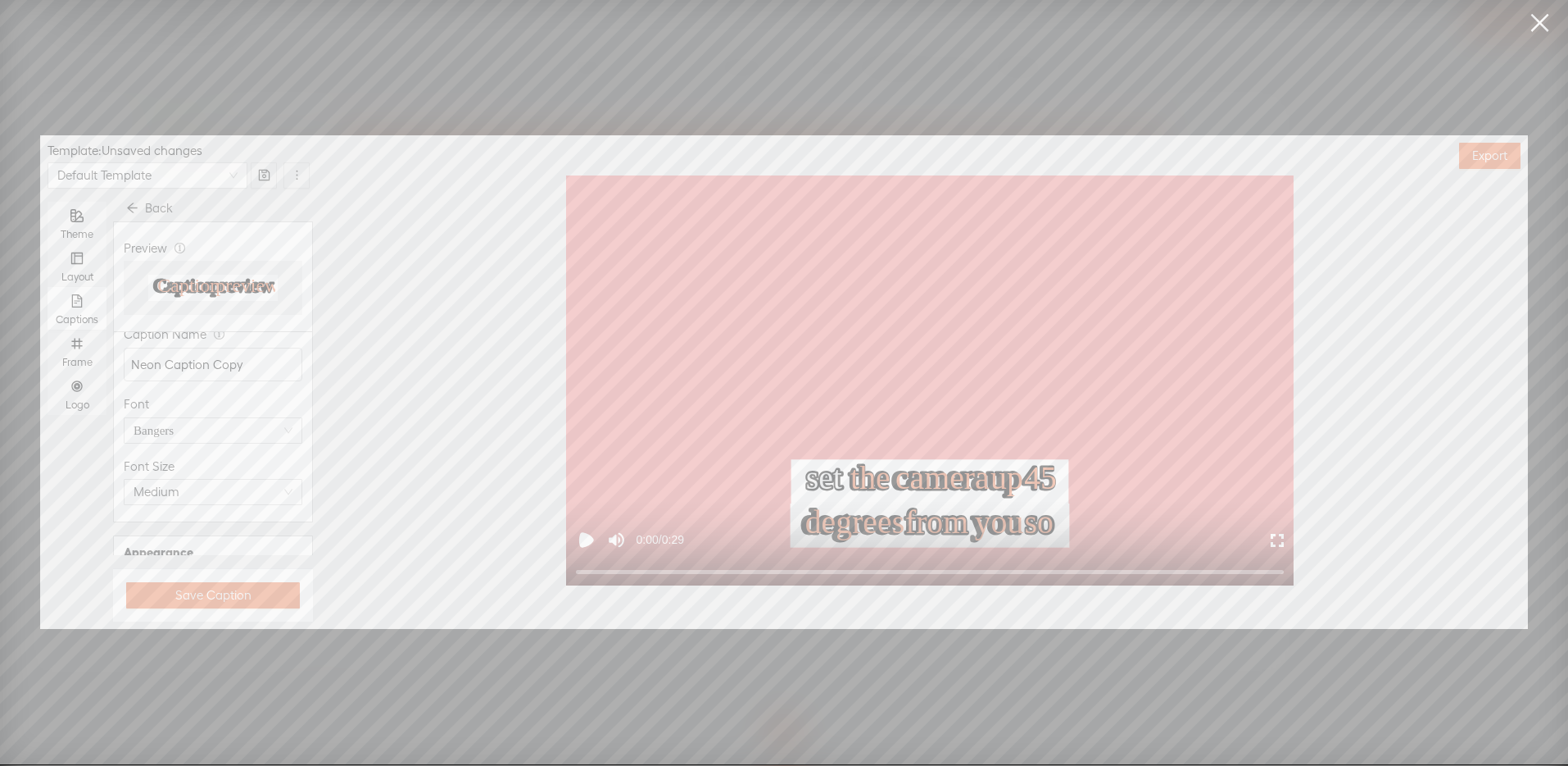
scroll to position [122, 0]
click at [185, 434] on span "Medium" at bounding box center [212, 432] width 159 height 24
click at [186, 459] on div "Small" at bounding box center [206, 464] width 140 height 19
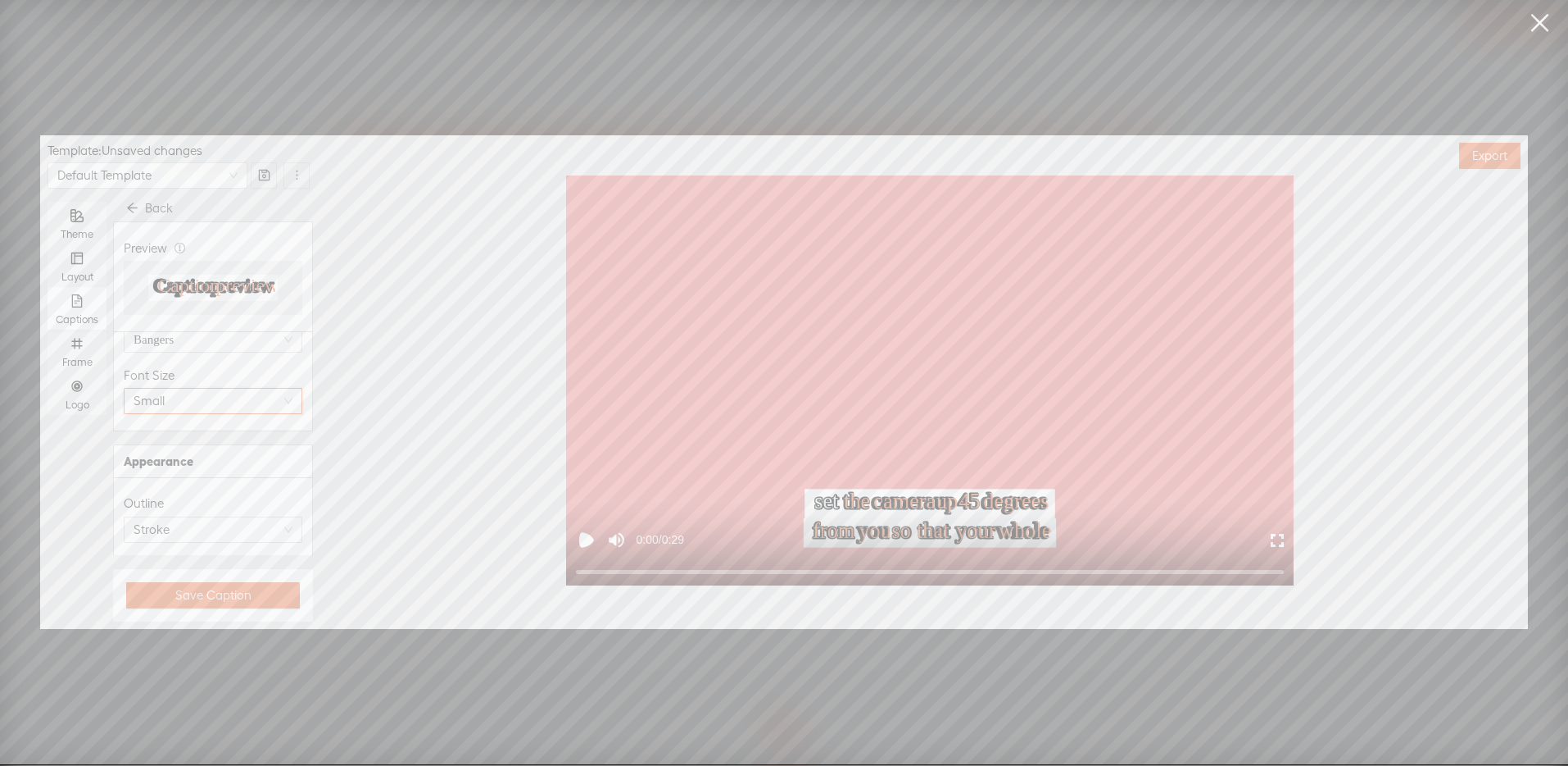
scroll to position [432, 0]
click at [290, 479] on div "button" at bounding box center [295, 476] width 10 height 10
click at [130, 505] on div at bounding box center [137, 505] width 19 height 19
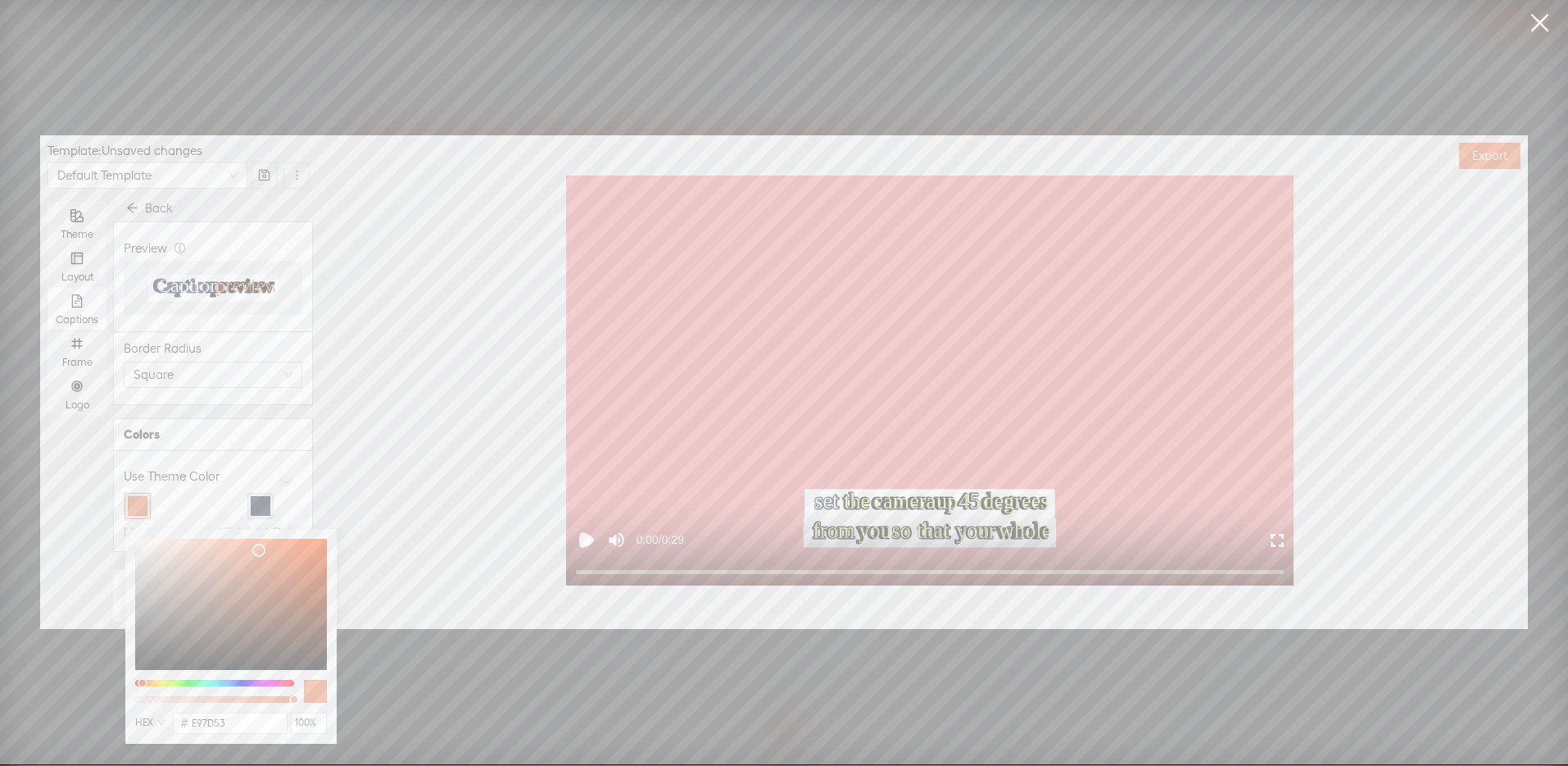
click at [141, 665] on div at bounding box center [231, 604] width 191 height 131
type input "080808"
click at [280, 496] on div "Highlight Color" at bounding box center [261, 517] width 84 height 50
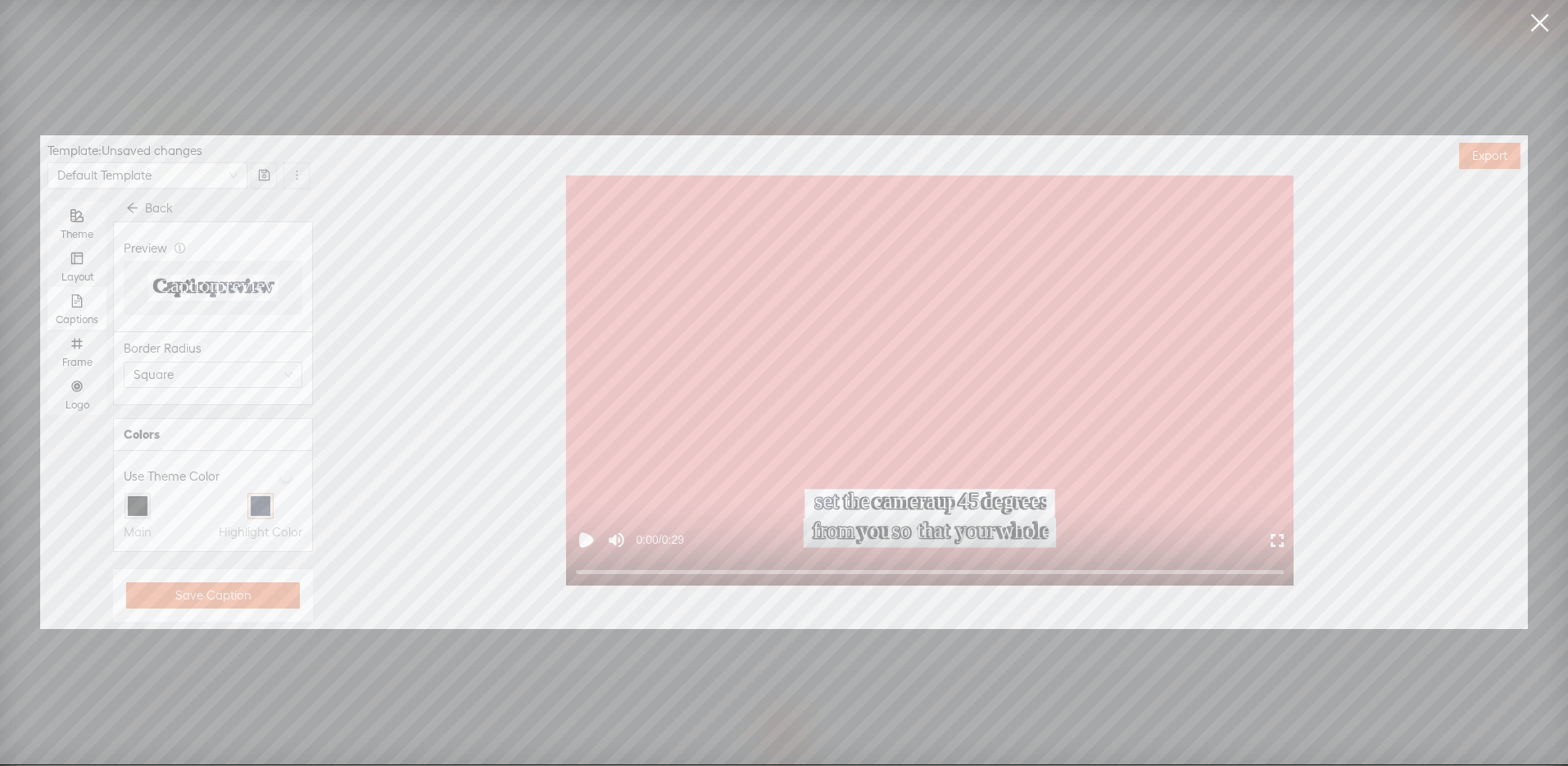
click at [252, 500] on div at bounding box center [260, 505] width 19 height 19
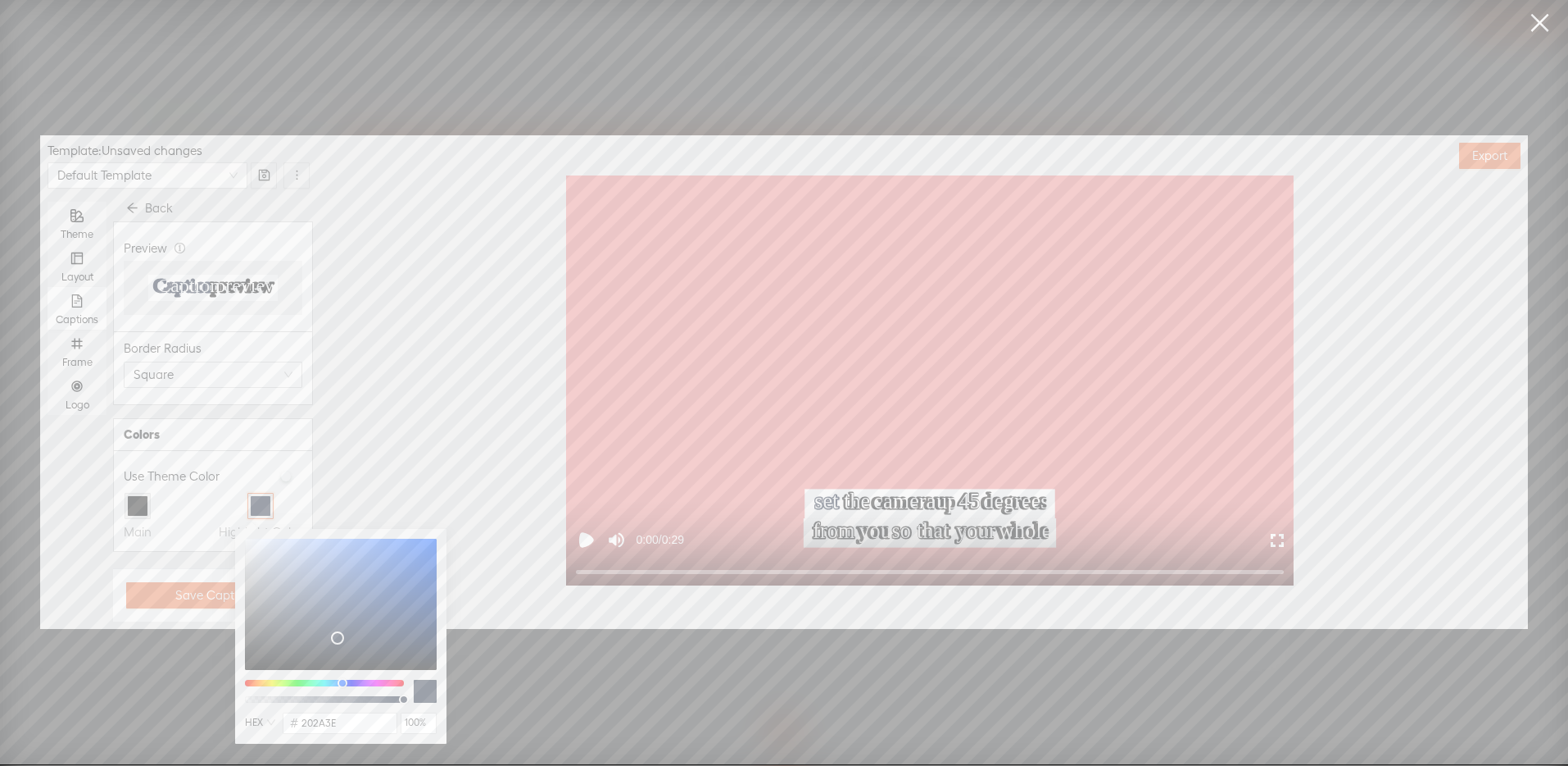
click at [250, 667] on div at bounding box center [341, 604] width 191 height 131
type input "050505"
click at [192, 516] on div "Main Highlight Color" at bounding box center [212, 517] width 179 height 50
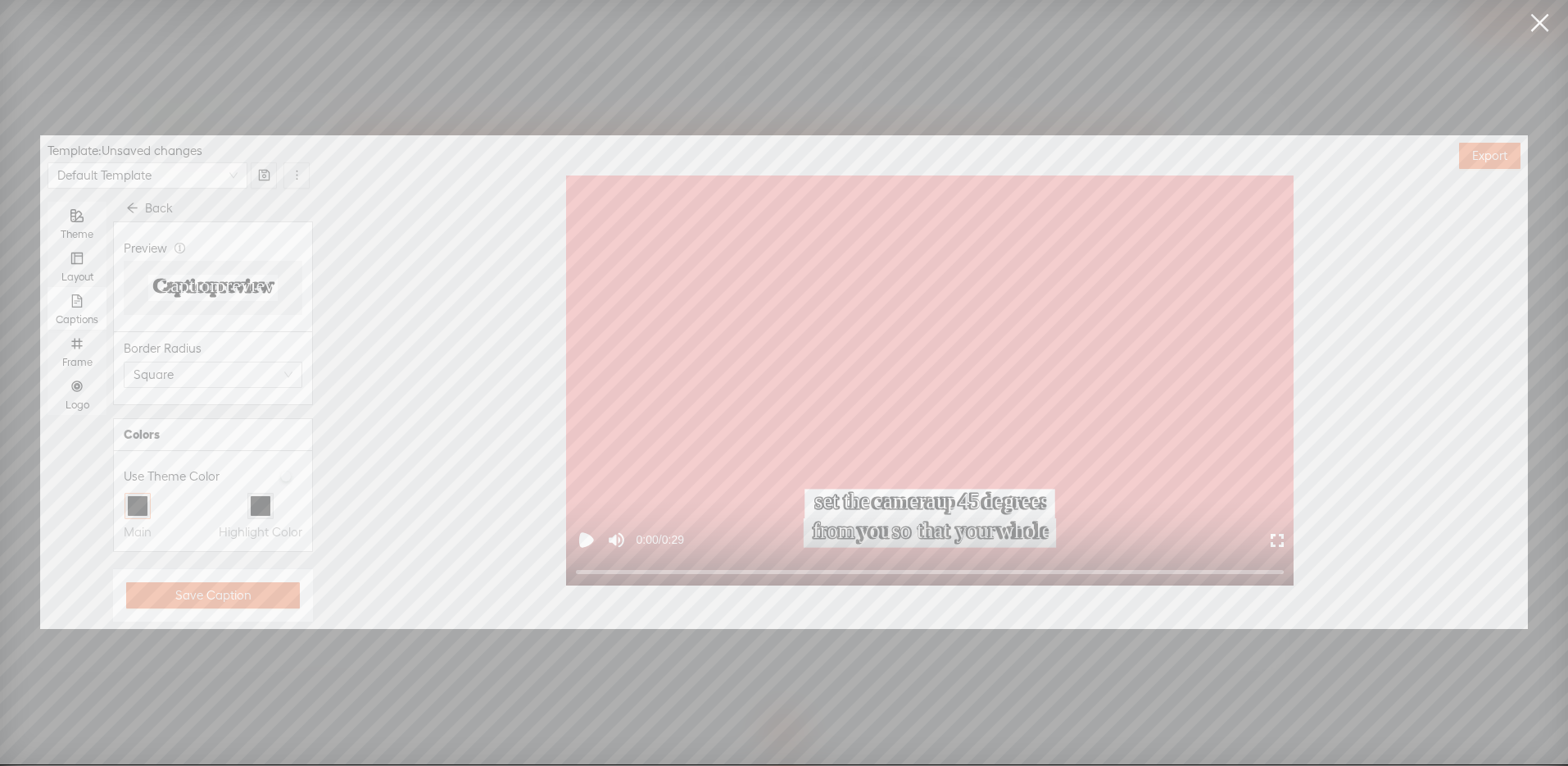
click at [145, 506] on div at bounding box center [137, 505] width 19 height 19
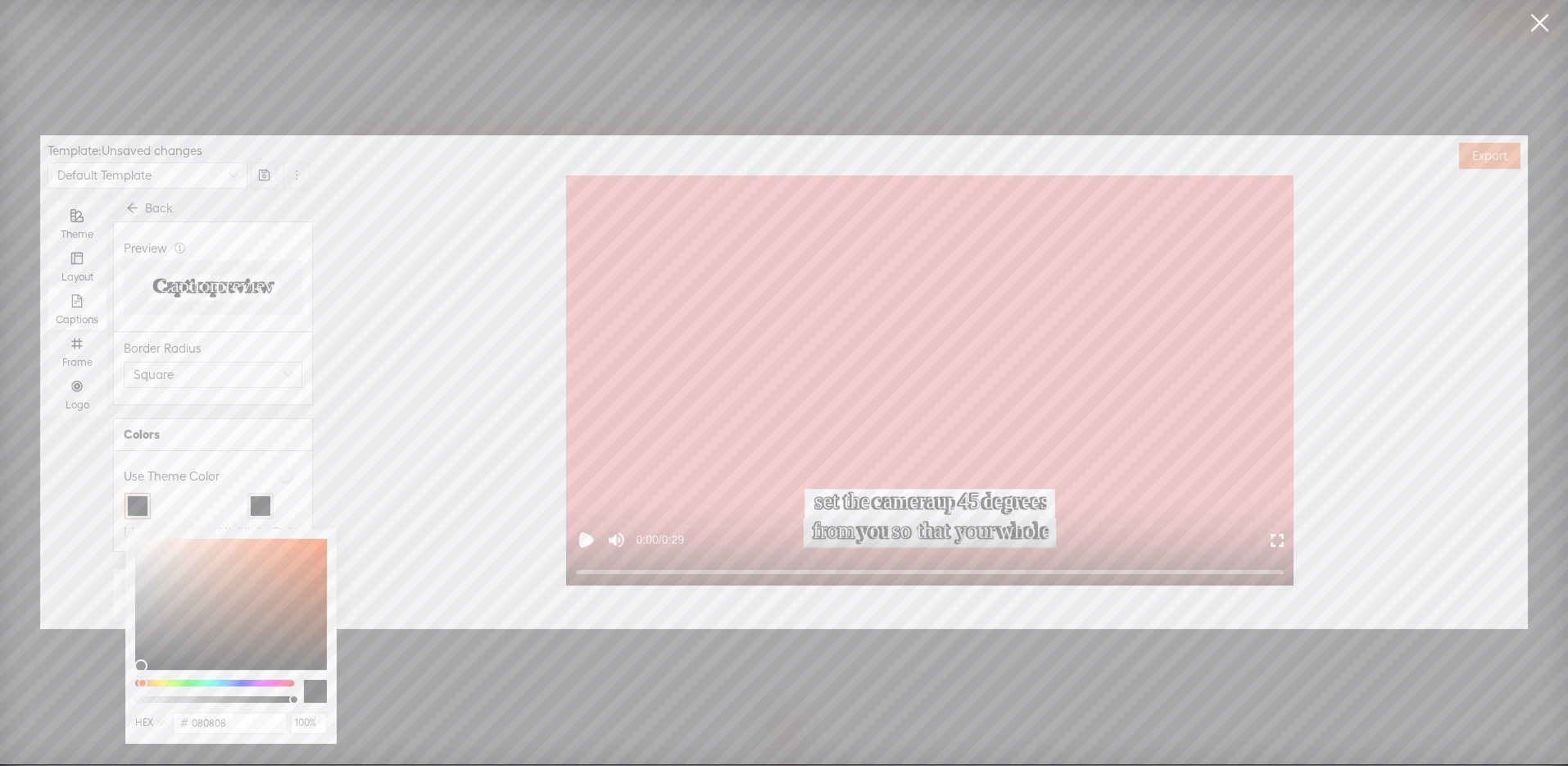
click at [185, 504] on div "Main Highlight Color" at bounding box center [212, 517] width 179 height 50
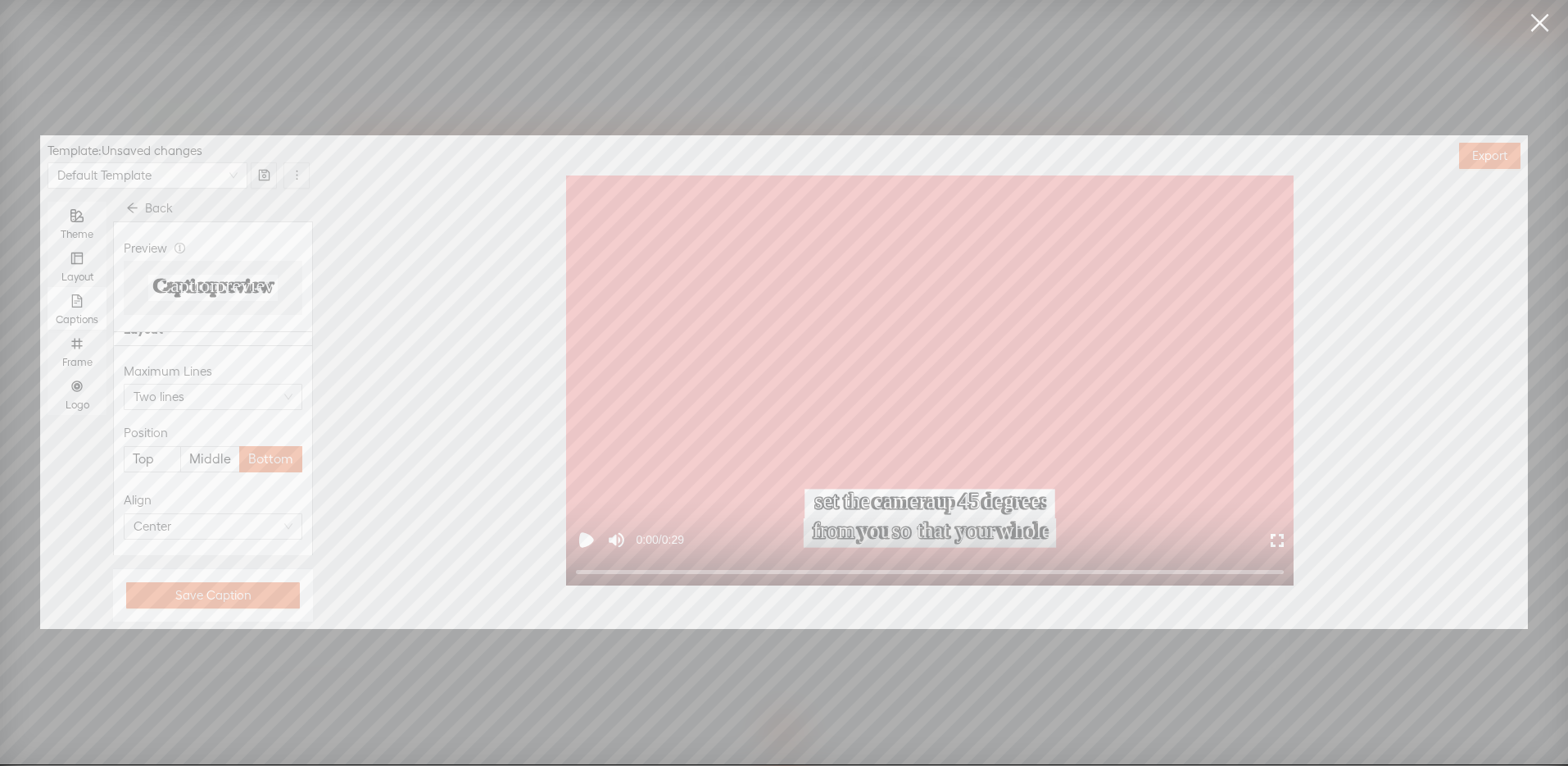
scroll to position [697, 0]
click at [202, 451] on span "Middle" at bounding box center [210, 446] width 42 height 24
click at [211, 434] on input "Middle" at bounding box center [211, 434] width 0 height 0
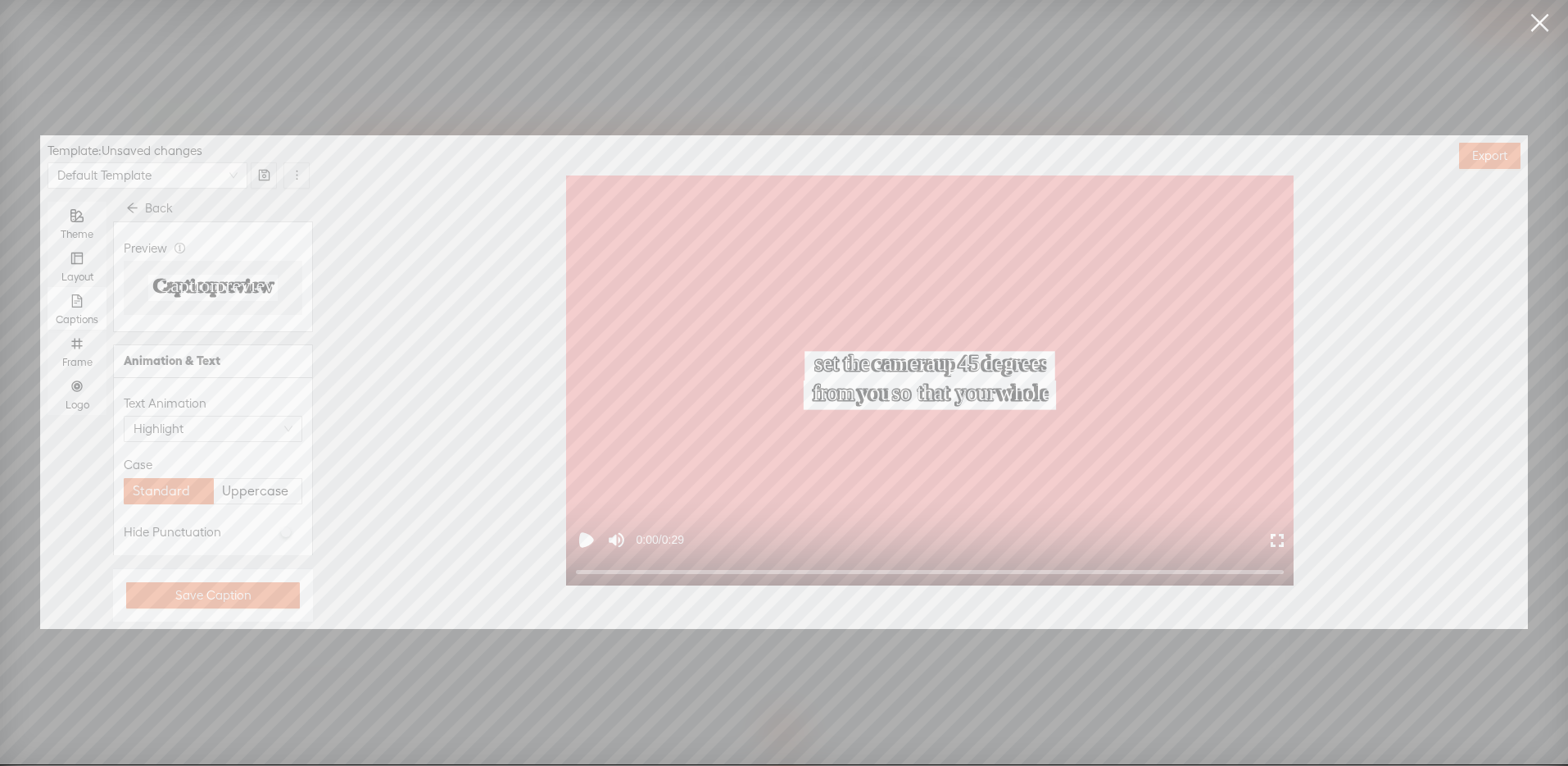
scroll to position [913, 0]
click at [245, 485] on span "Uppercase" at bounding box center [254, 487] width 66 height 24
click at [257, 475] on input "Uppercase" at bounding box center [257, 475] width 0 height 0
click at [228, 475] on span "White" at bounding box center [212, 475] width 159 height 24
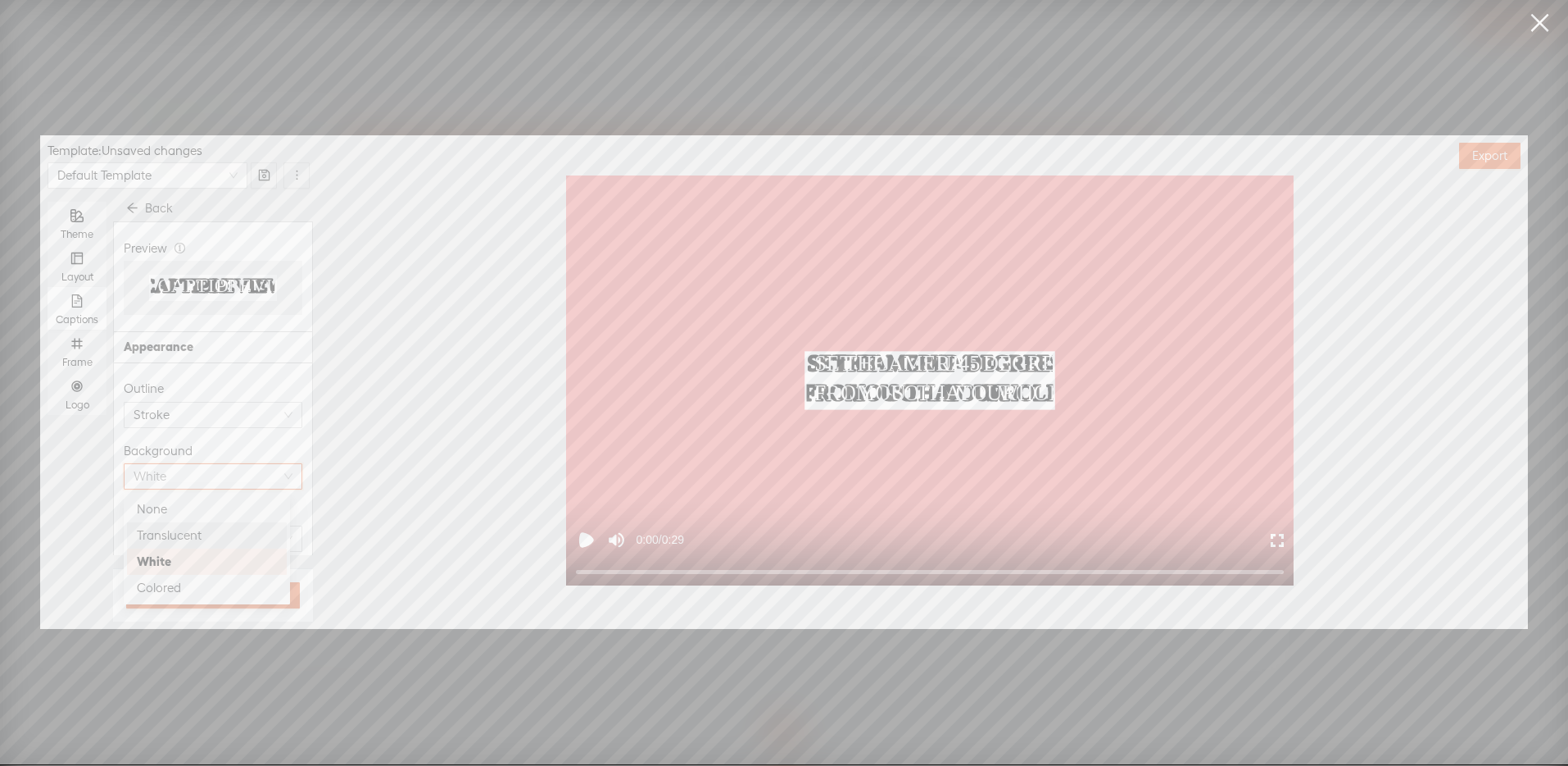
click at [198, 529] on div "Translucent" at bounding box center [206, 535] width 140 height 19
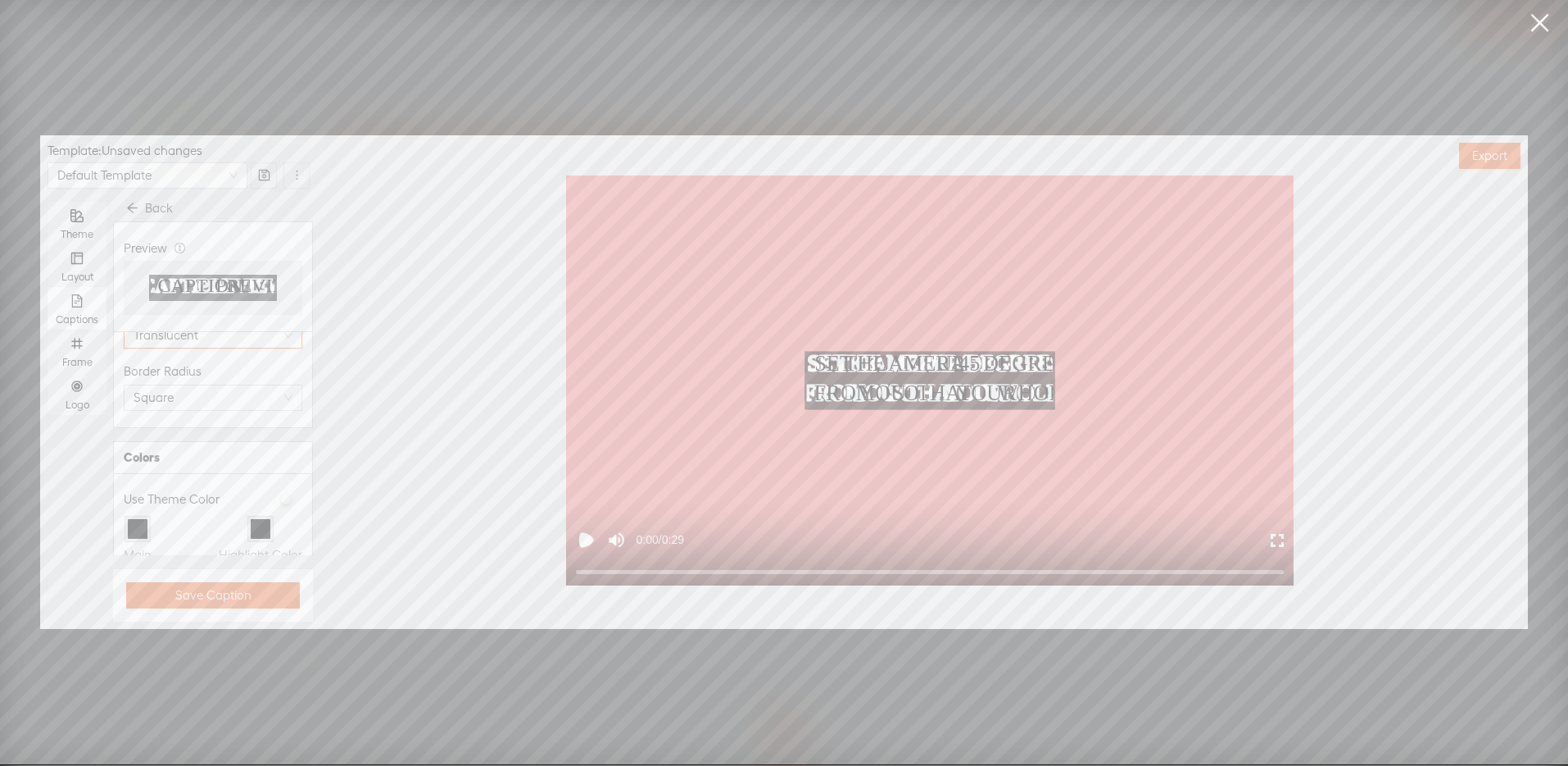
scroll to position [555, 0]
click at [140, 385] on div at bounding box center [137, 382] width 19 height 19
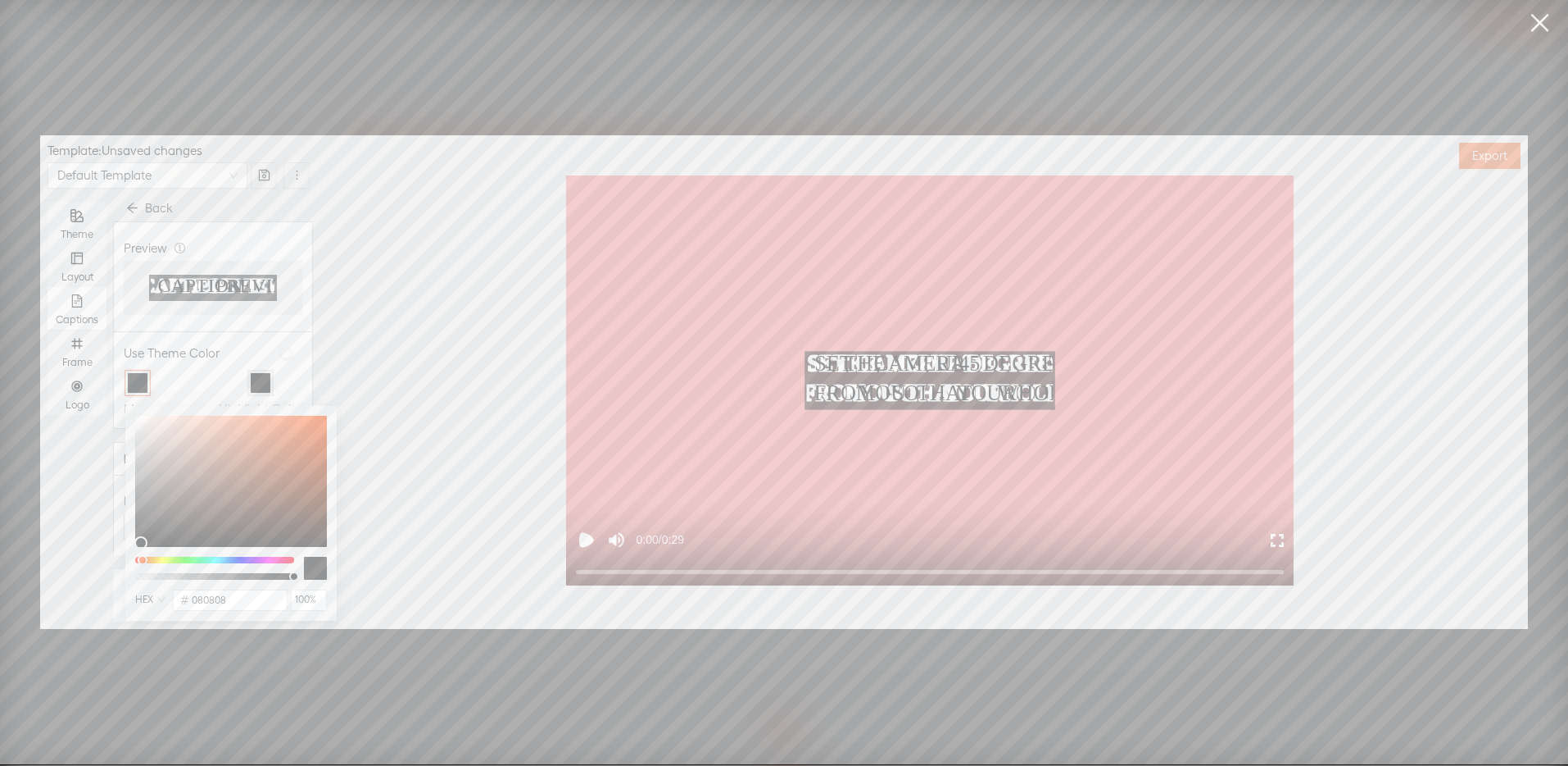
click at [140, 577] on div at bounding box center [214, 576] width 159 height 7
click at [238, 578] on div at bounding box center [214, 576] width 159 height 7
click at [292, 574] on div at bounding box center [214, 576] width 159 height 7
click at [302, 578] on div at bounding box center [231, 568] width 191 height 23
type input "100%"
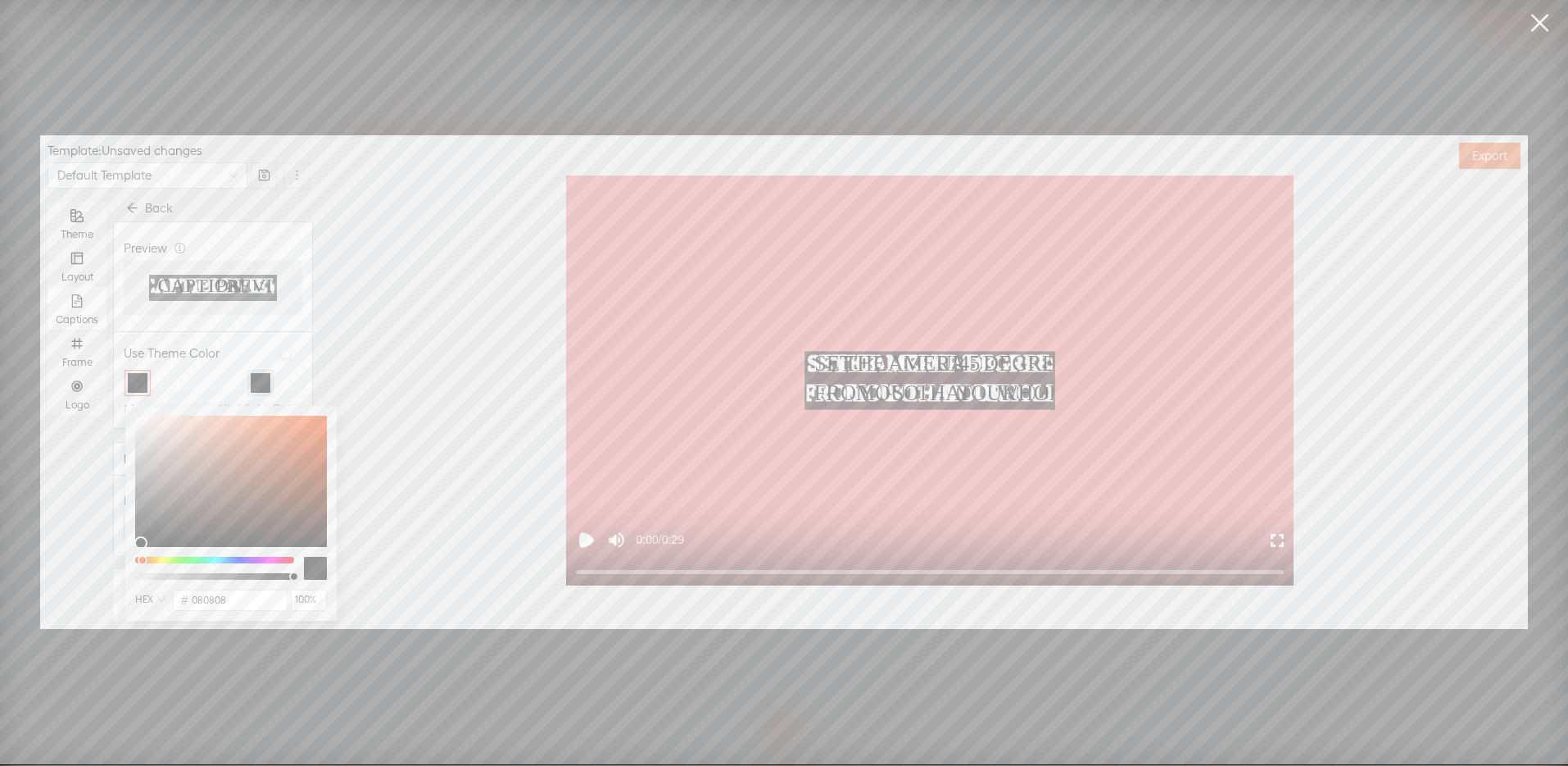
click at [289, 382] on div "Highlight Color" at bounding box center [261, 394] width 84 height 50
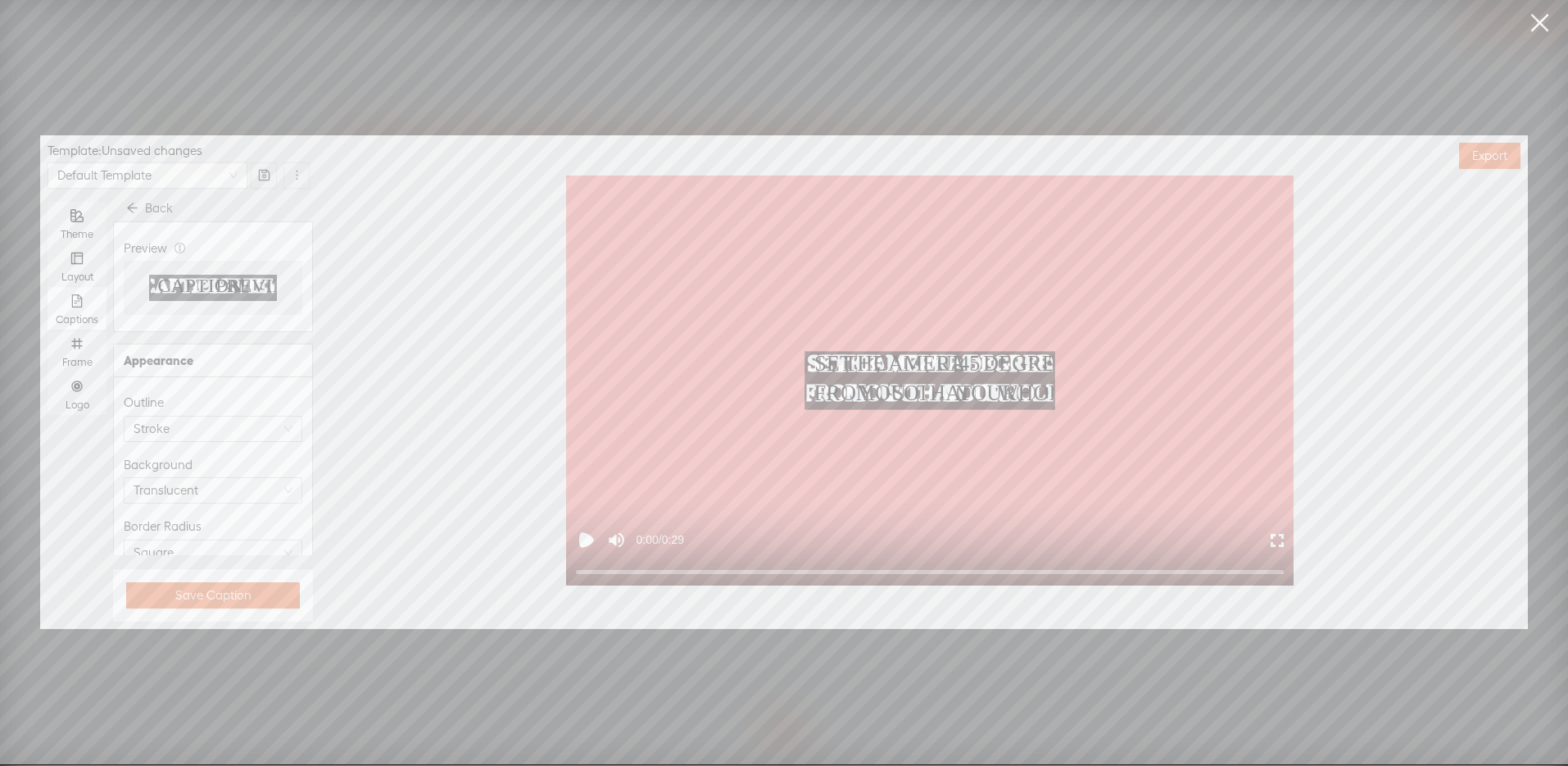
scroll to position [278, 0]
click at [231, 458] on span "Translucent" at bounding box center [212, 466] width 159 height 24
click at [204, 571] on div "Colored" at bounding box center [206, 577] width 140 height 19
click at [210, 459] on span "Colored" at bounding box center [212, 466] width 159 height 24
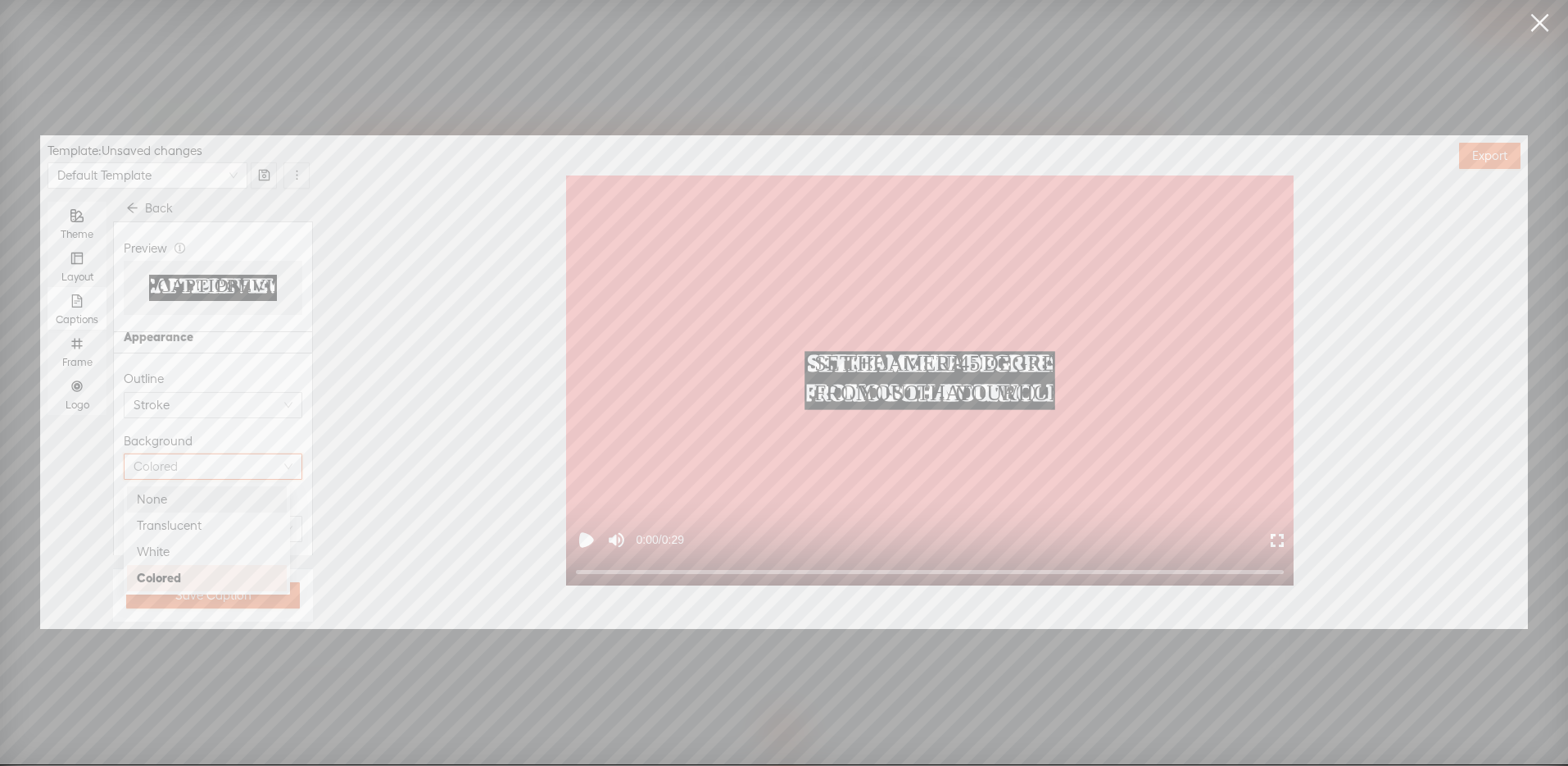
click at [205, 495] on div "None" at bounding box center [206, 499] width 140 height 19
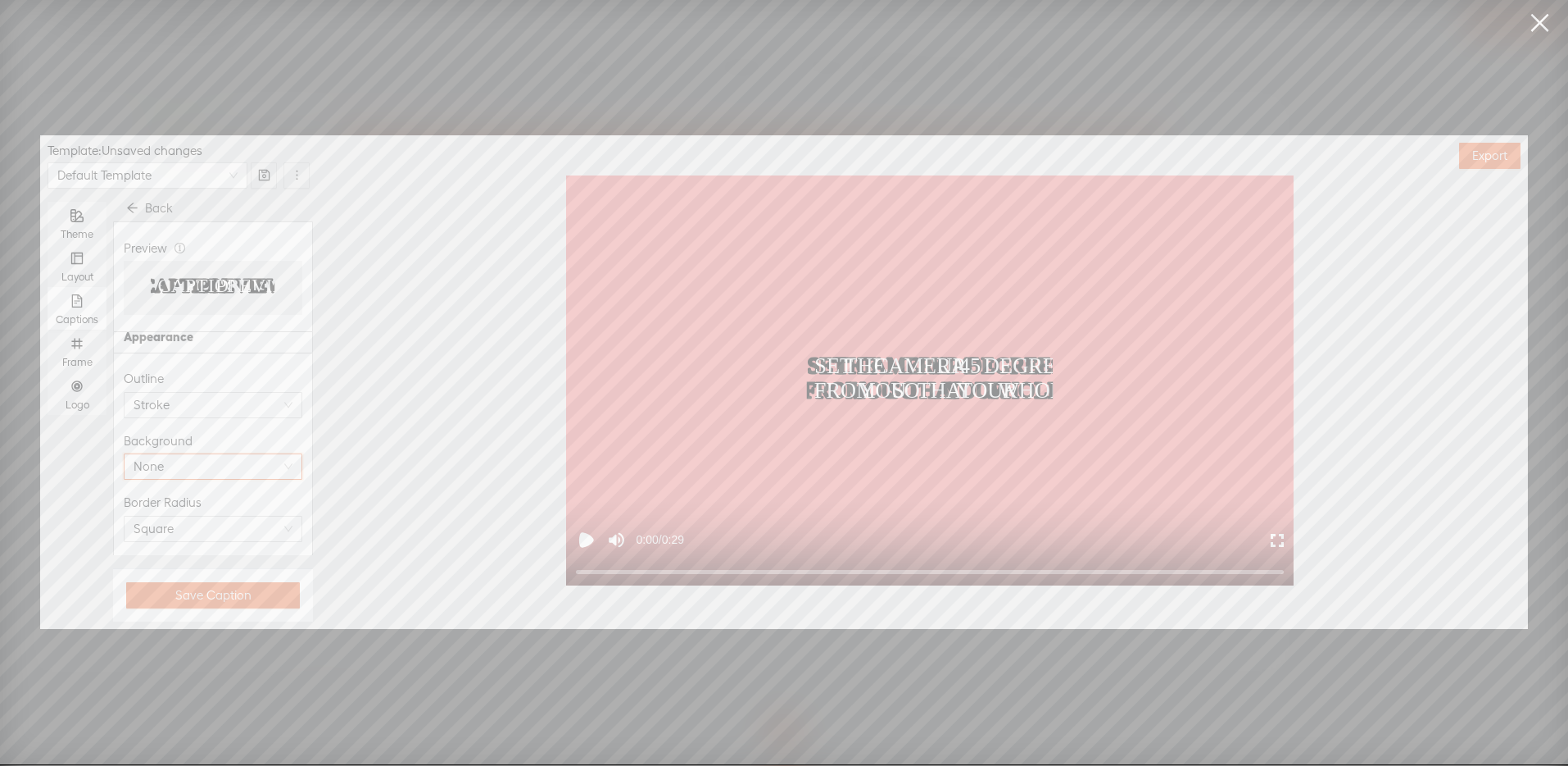
click at [217, 494] on div "Border Radius" at bounding box center [212, 502] width 179 height 19
click at [223, 589] on span "Save Caption" at bounding box center [213, 595] width 76 height 17
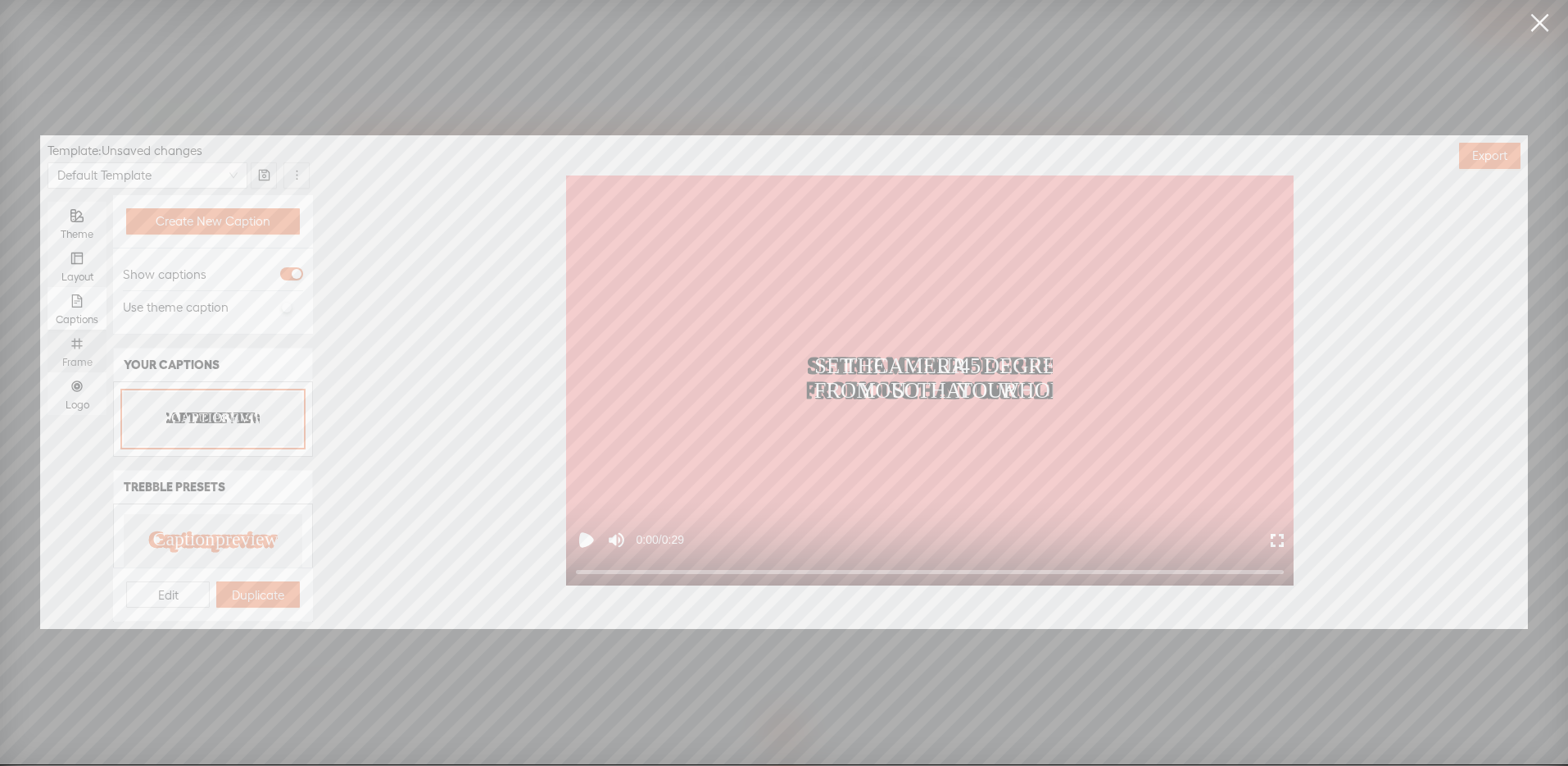
click at [82, 334] on div "Frame" at bounding box center [76, 350] width 43 height 43
click at [48, 329] on input "Frame" at bounding box center [48, 329] width 0 height 0
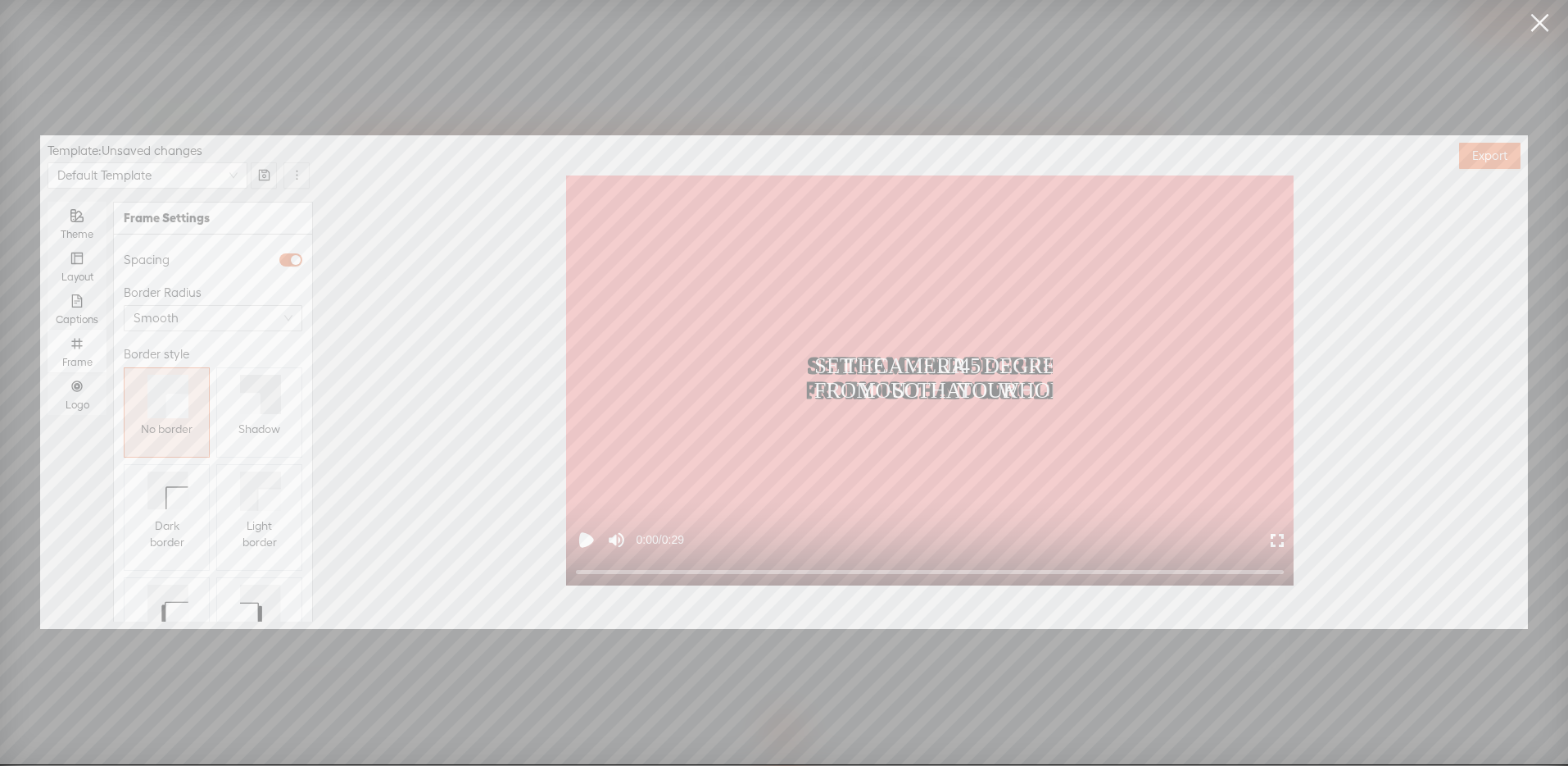
click at [259, 392] on icon at bounding box center [260, 394] width 41 height 39
click at [92, 392] on div "Logo" at bounding box center [76, 393] width 43 height 43
click at [48, 372] on input "Logo" at bounding box center [48, 372] width 0 height 0
click at [191, 527] on span "Replace logo..." at bounding box center [213, 536] width 80 height 17
click at [170, 412] on img at bounding box center [165, 383] width 66 height 66
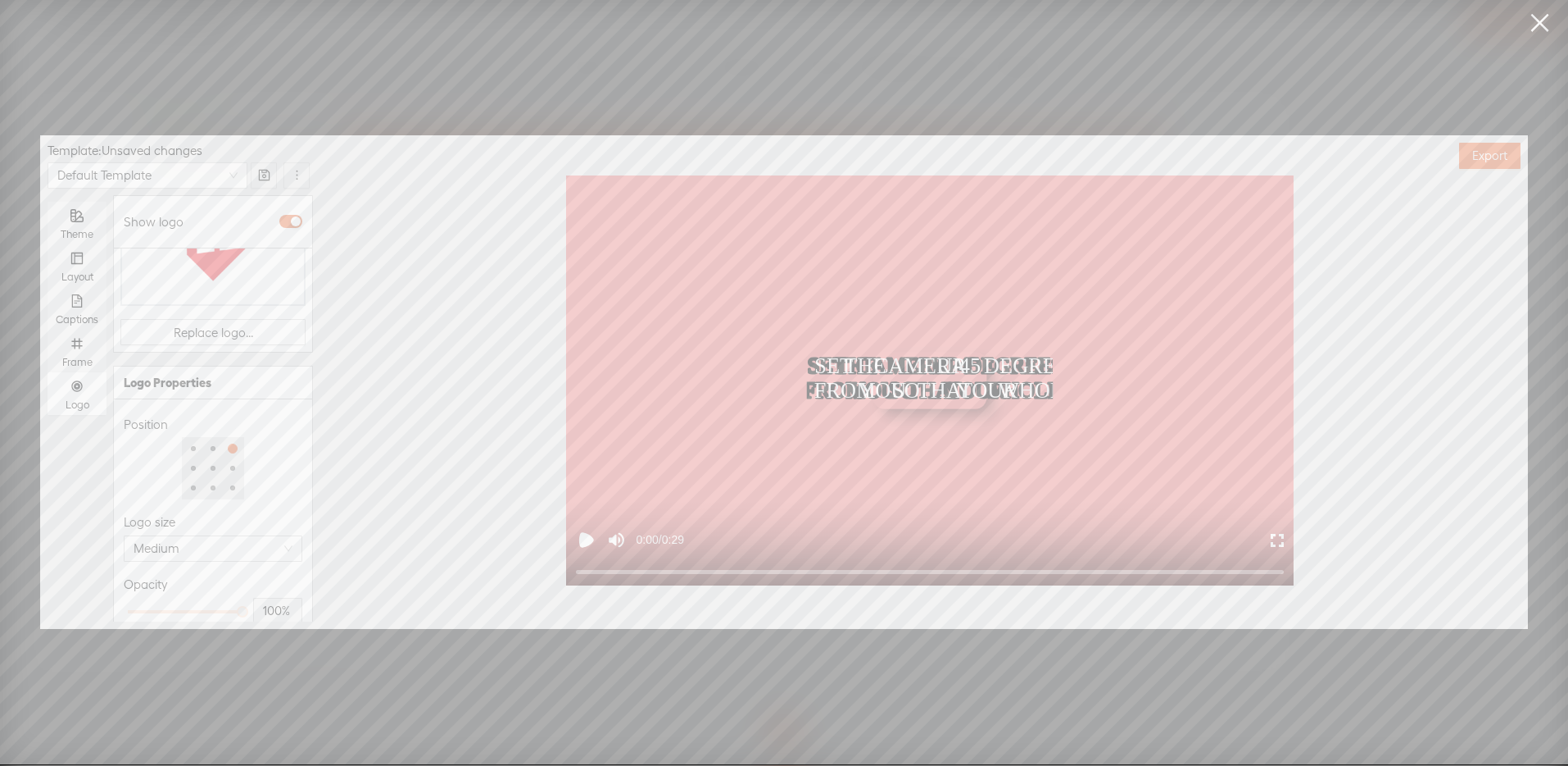
scroll to position [211, 0]
click at [165, 598] on div at bounding box center [185, 603] width 115 height 10
click at [177, 598] on div at bounding box center [185, 603] width 115 height 10
type input "50%"
click at [181, 599] on div at bounding box center [185, 603] width 8 height 8
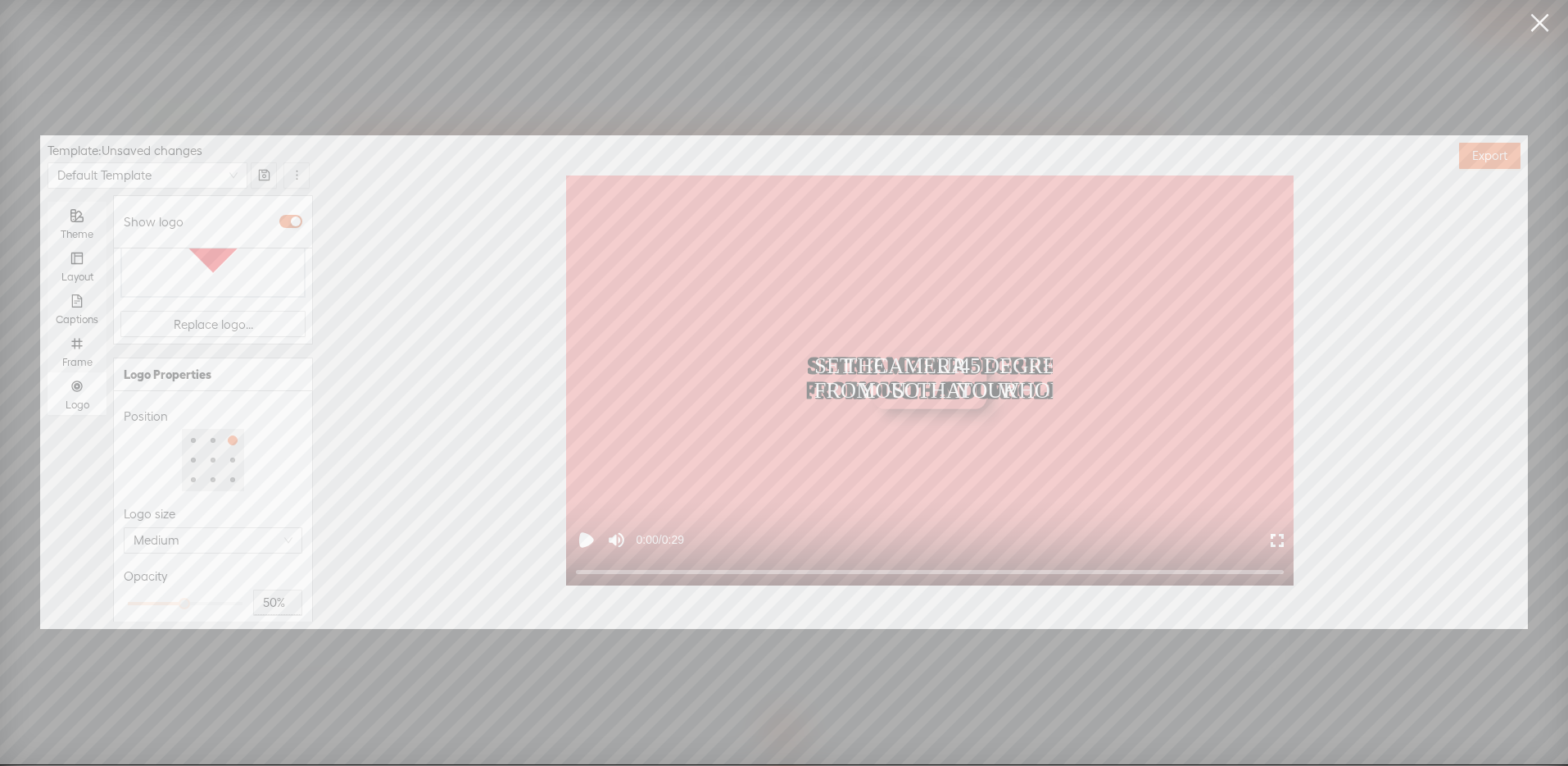
click at [238, 560] on div "Opacity 50%" at bounding box center [212, 592] width 179 height 64
click at [1512, 158] on button "Export" at bounding box center [1489, 155] width 61 height 26
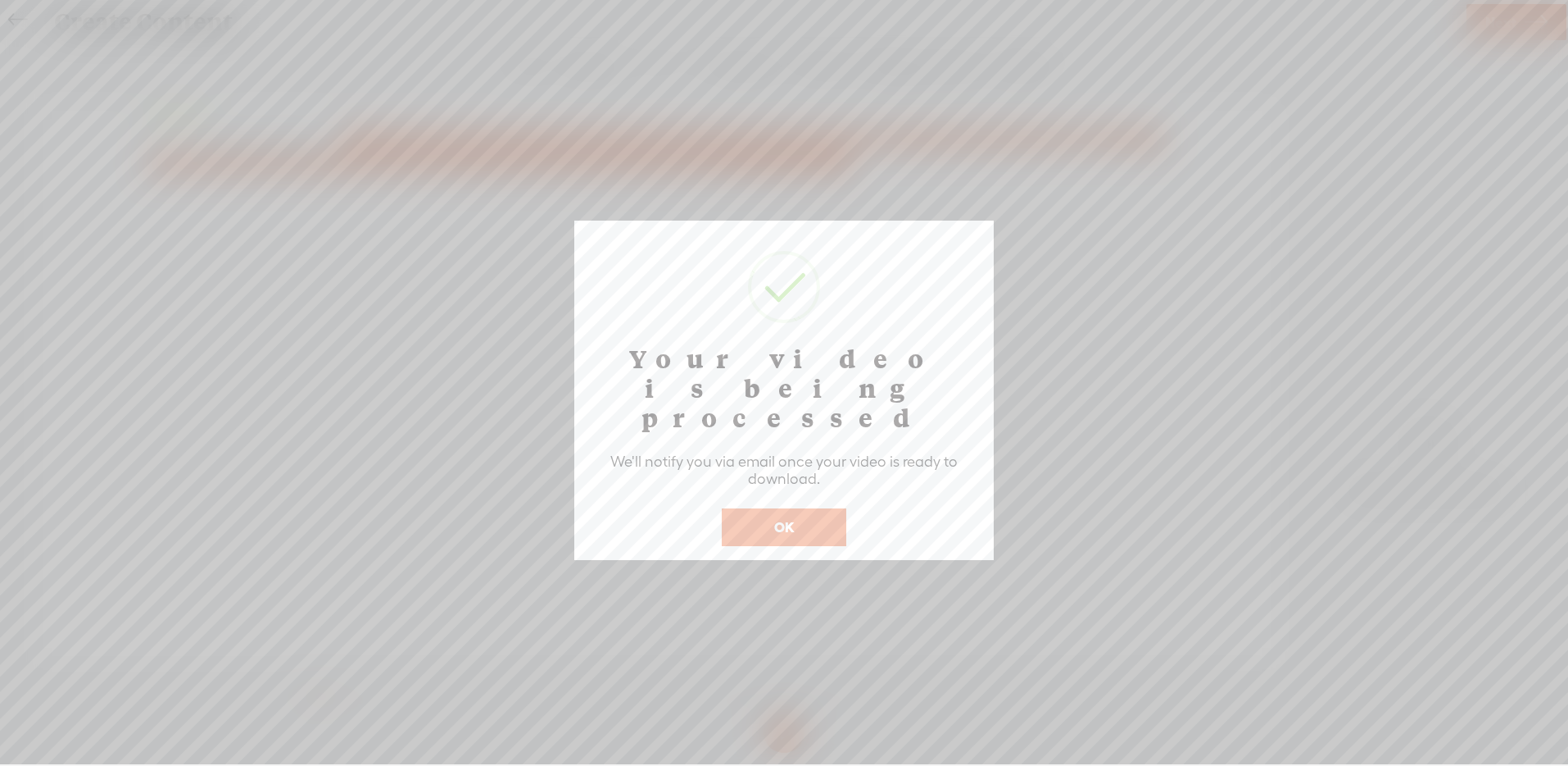
click at [779, 508] on button "OK" at bounding box center [784, 527] width 124 height 38
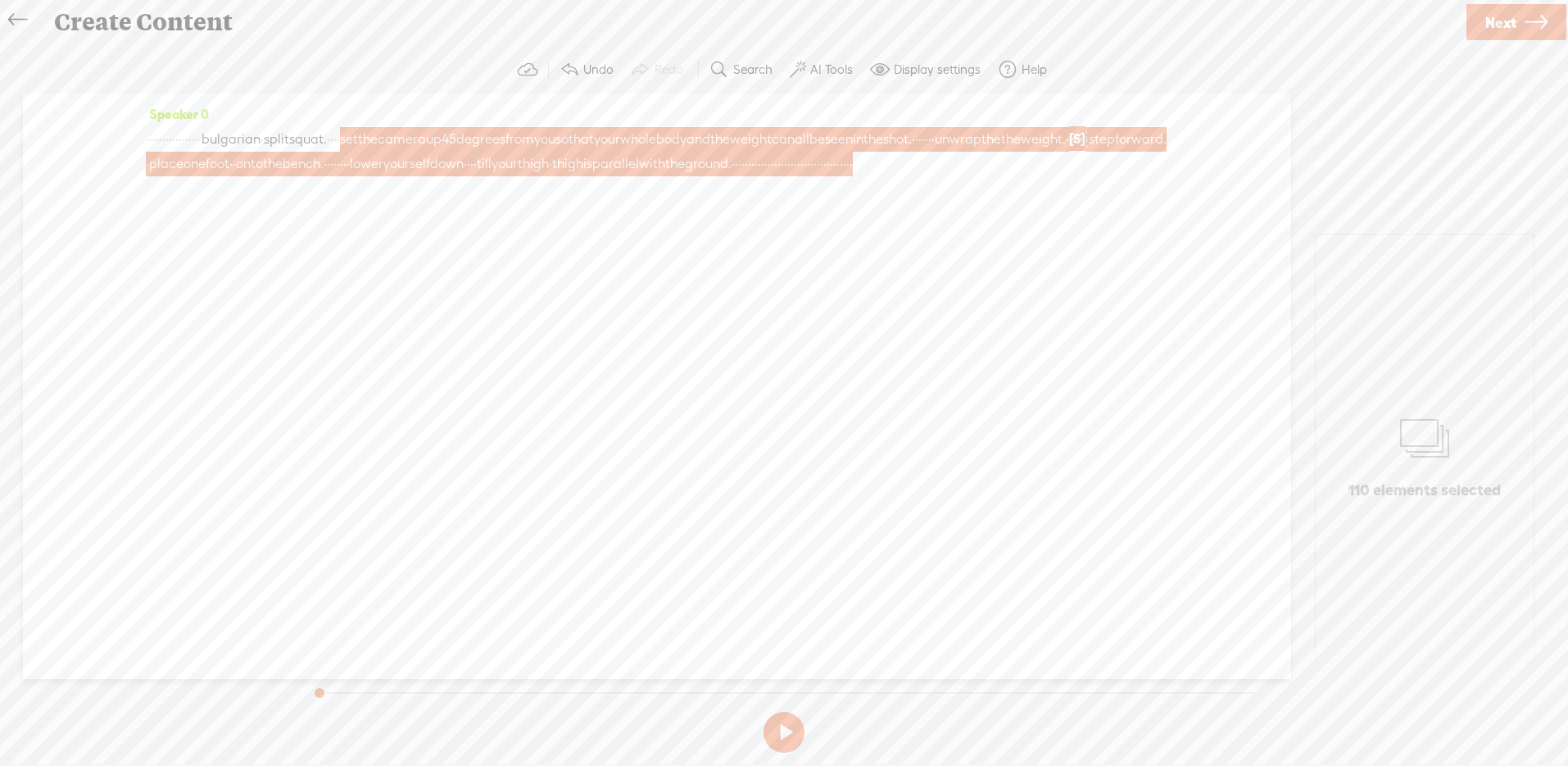
click at [11, 17] on icon at bounding box center [18, 20] width 18 height 37
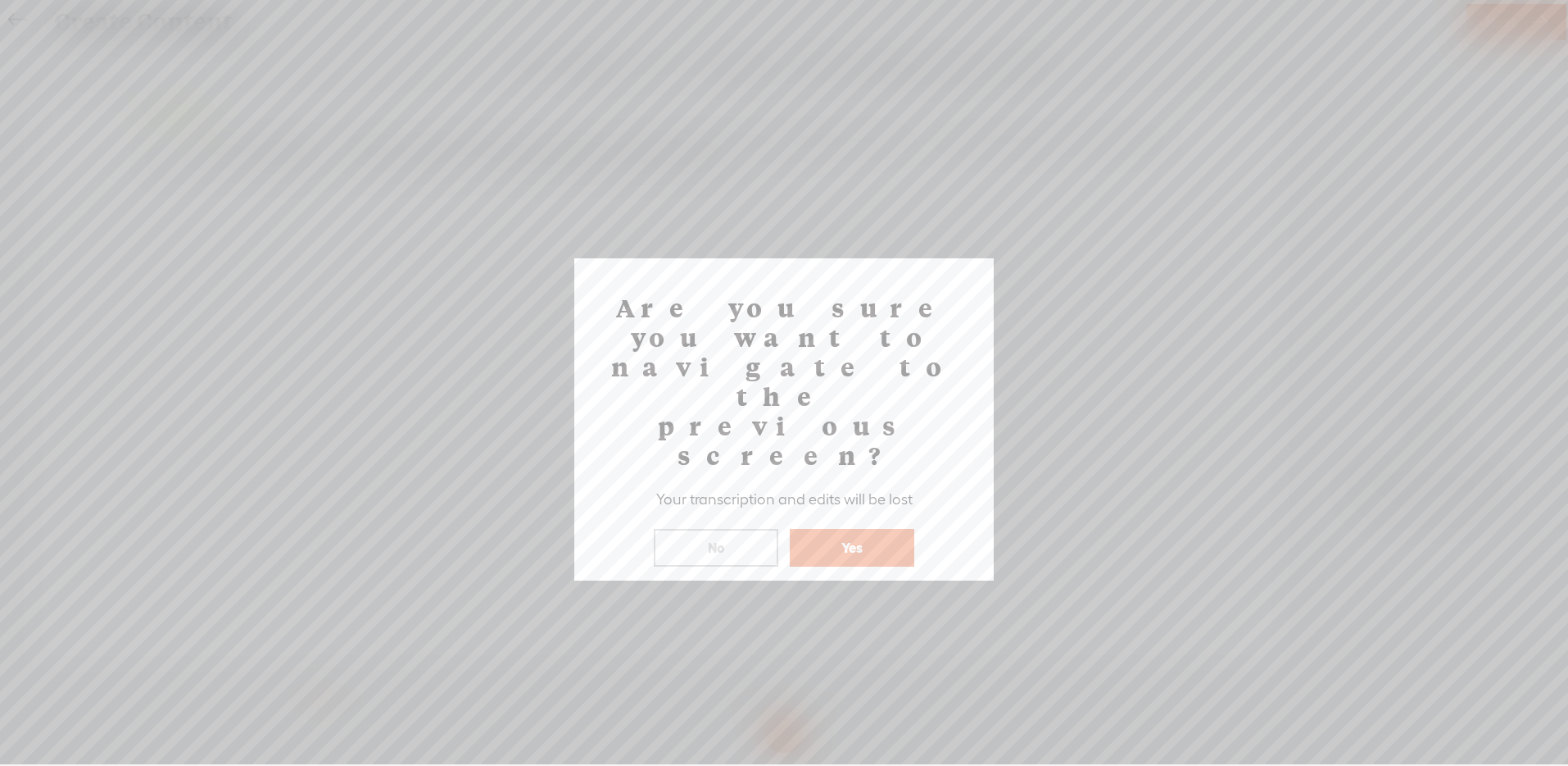
click at [845, 529] on button "Yes" at bounding box center [852, 548] width 124 height 38
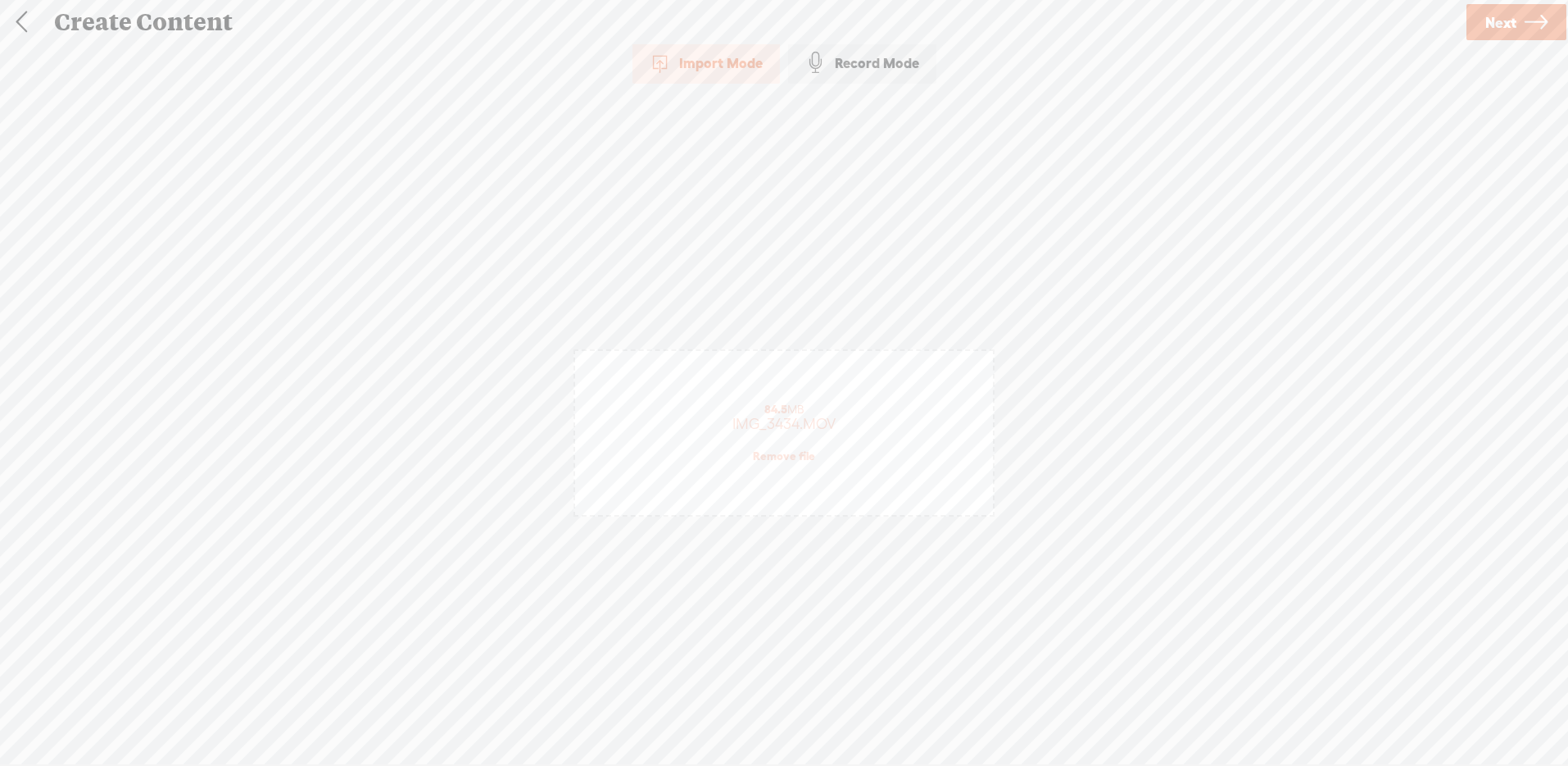
click at [790, 459] on link "Remove file" at bounding box center [784, 456] width 62 height 15
click at [787, 439] on span "Click to browse , or drag & drop your audio or video file here (File duration m…" at bounding box center [784, 450] width 356 height 47
click at [1482, 24] on link "Next" at bounding box center [1516, 22] width 100 height 36
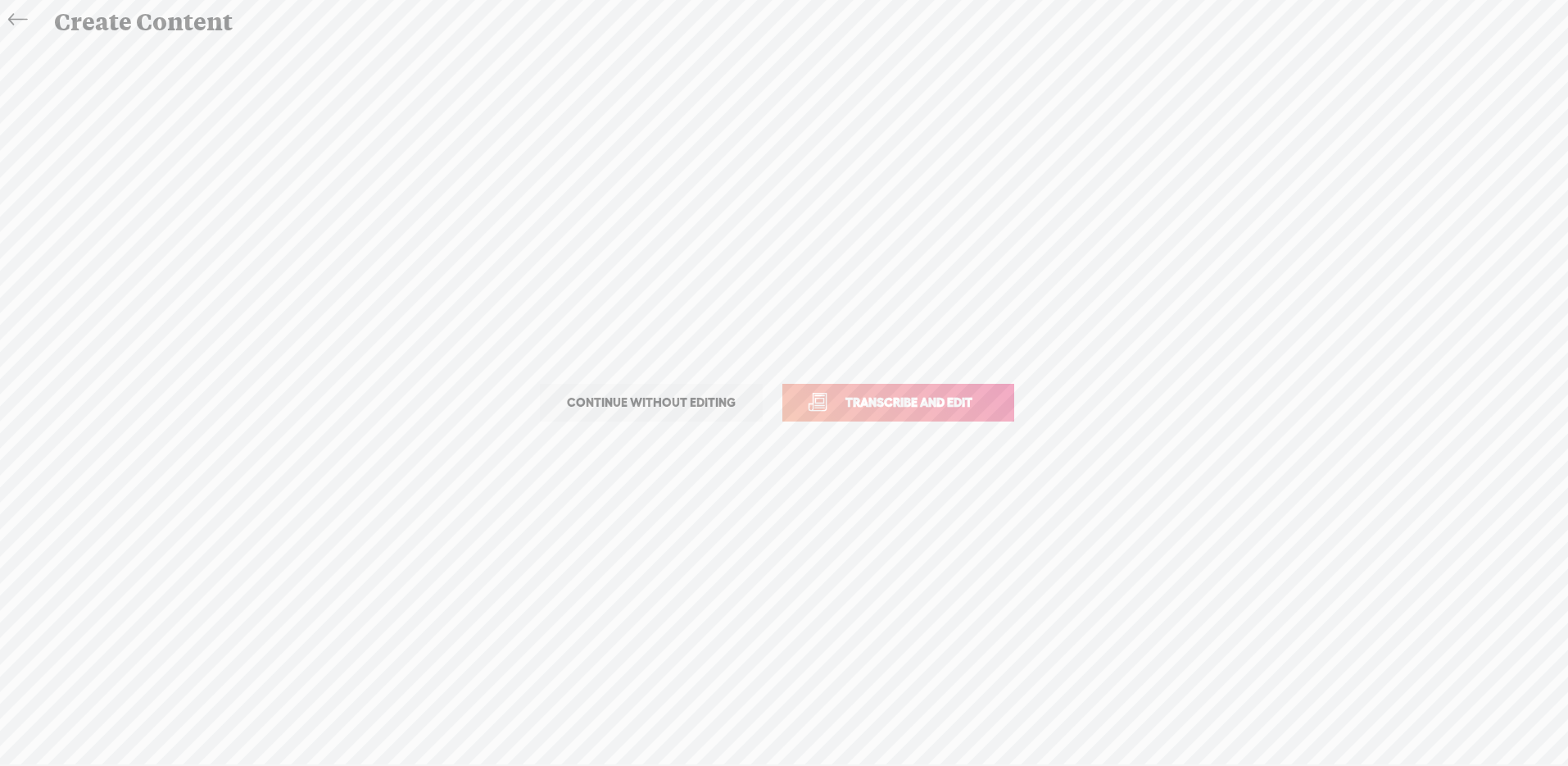
click at [943, 391] on link "Transcribe and edit" at bounding box center [898, 402] width 232 height 38
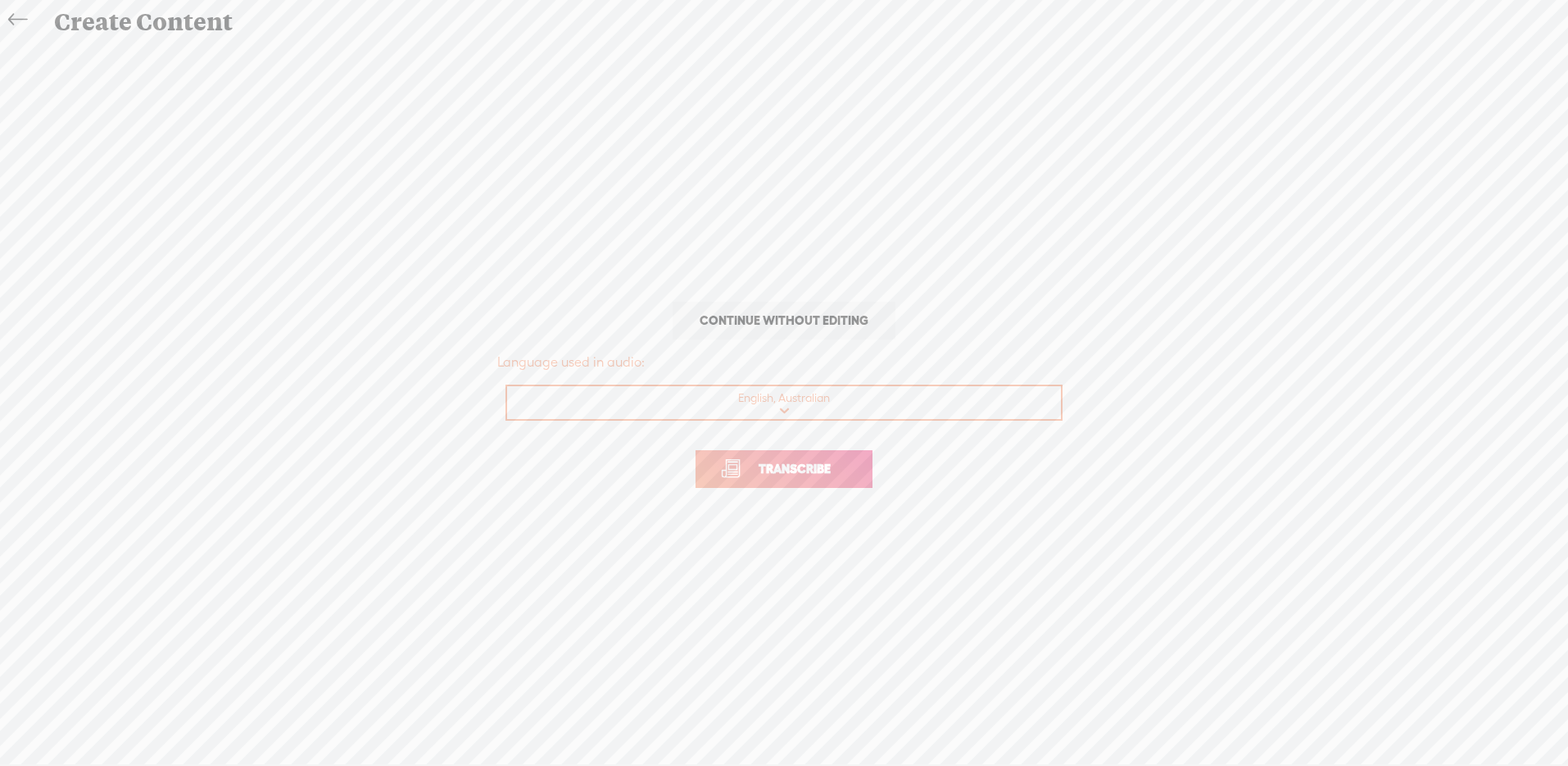
click at [821, 467] on span "Transcribe" at bounding box center [794, 469] width 107 height 18
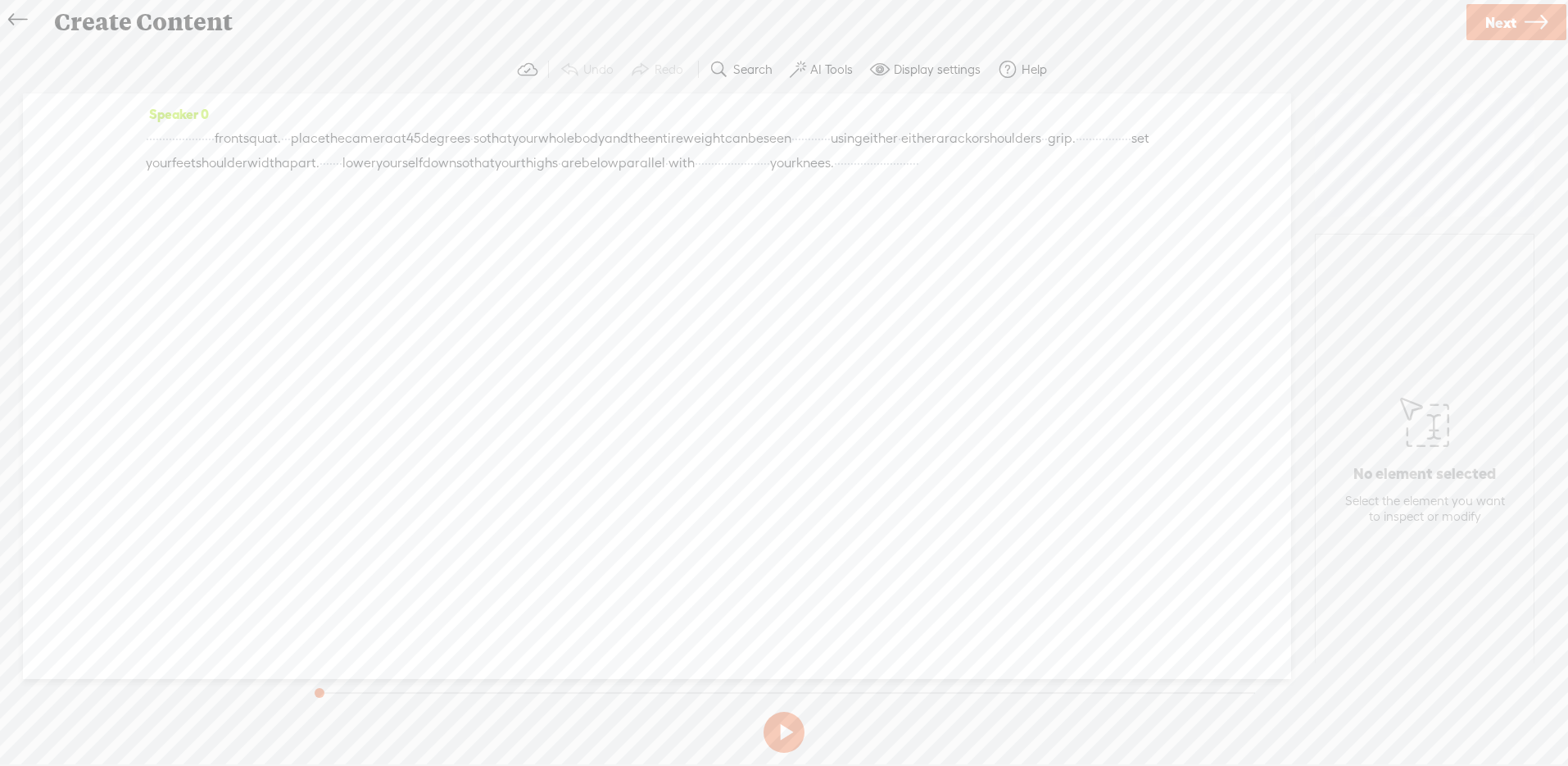
drag, startPoint x: 364, startPoint y: 187, endPoint x: 562, endPoint y: 185, distance: 198.0
click at [562, 176] on div "· · · · · · · · · · · · · · · · · · · · · front squat. · · · place the camera a…" at bounding box center [657, 150] width 1022 height 50
drag, startPoint x: 488, startPoint y: 160, endPoint x: 562, endPoint y: 156, distance: 74.1
click at [562, 156] on div "· · · · · · · · · · · · · · · · · · · · · front squat. · · · place the camera a…" at bounding box center [657, 151] width 1022 height 50
click at [1079, 151] on span "·" at bounding box center [1080, 138] width 3 height 24
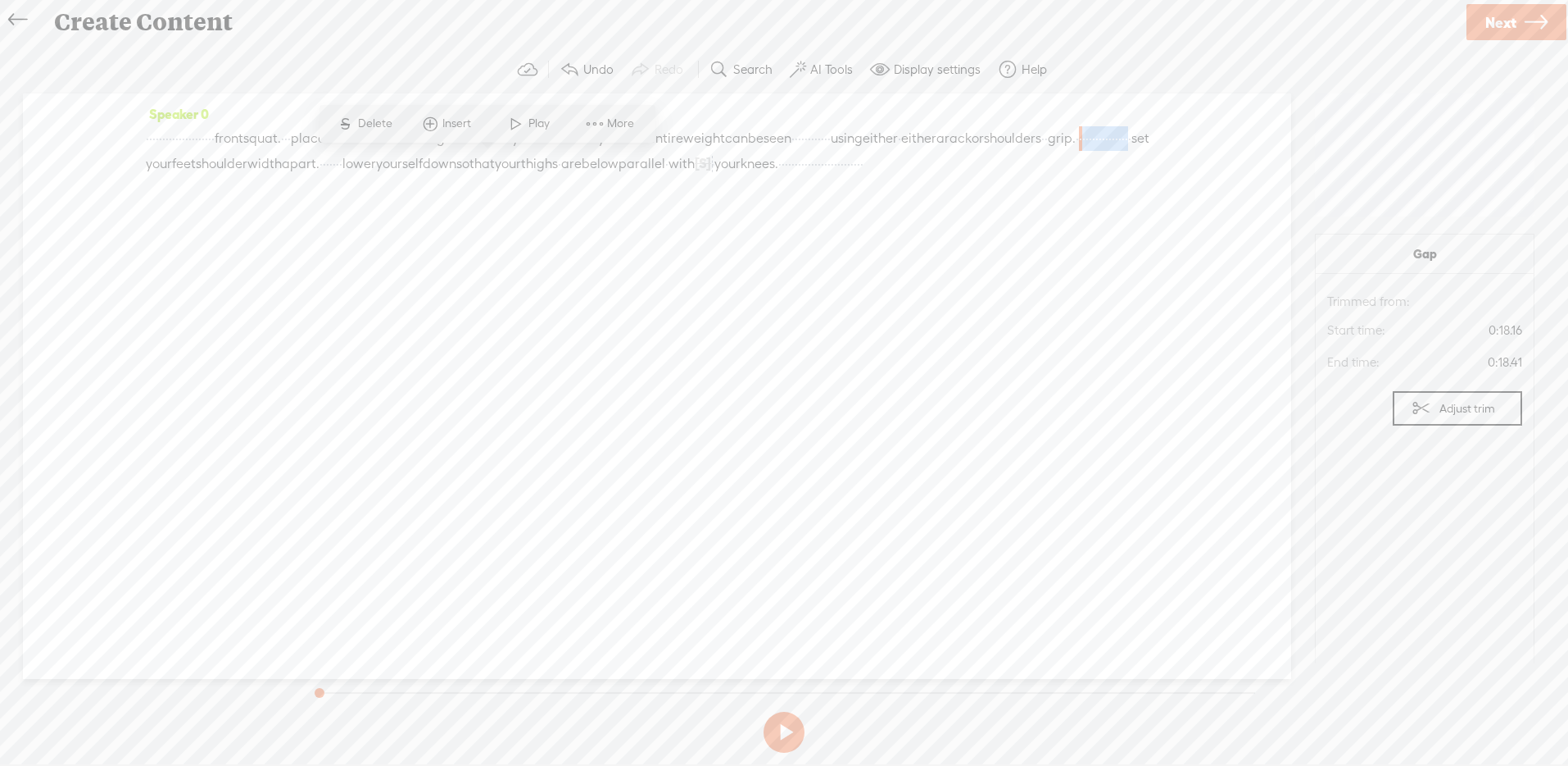
drag, startPoint x: 488, startPoint y: 165, endPoint x: 618, endPoint y: 163, distance: 130.0
click at [618, 163] on div "· · · · · · · · · · · · · · · · · · · · · front squat. · · · place the camera a…" at bounding box center [657, 151] width 1022 height 50
drag, startPoint x: 753, startPoint y: 165, endPoint x: 790, endPoint y: 162, distance: 37.1
click at [790, 162] on div "· · · · · · · · · · · · · · · · · · · · · front squat. · · · place the camera a…" at bounding box center [657, 151] width 1022 height 51
drag, startPoint x: 1072, startPoint y: 139, endPoint x: 1136, endPoint y: 133, distance: 64.3
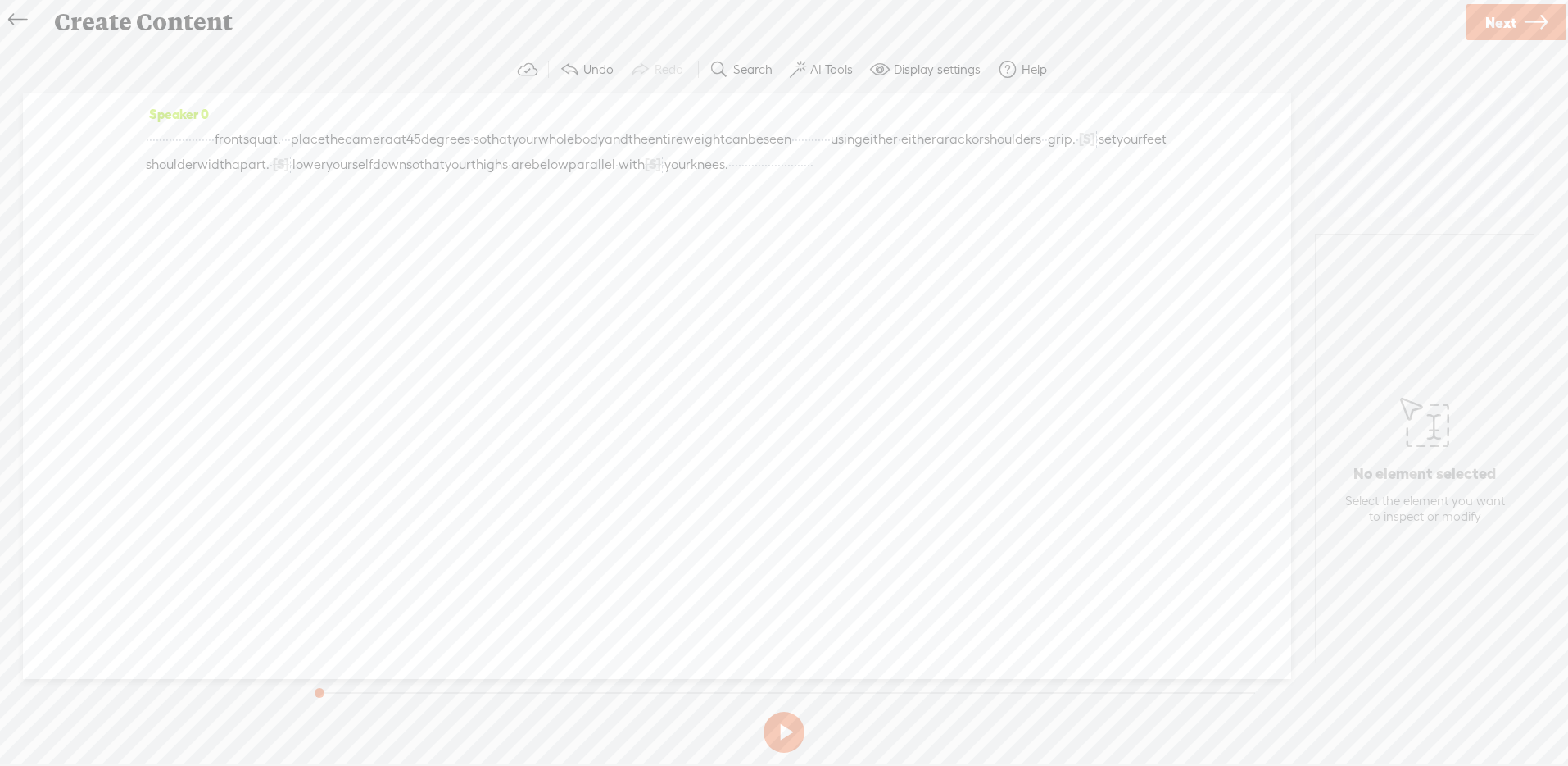
click at [1136, 133] on div "· · · · · · · · · · · · · · · · · · · · · front squat. · · · place the camera a…" at bounding box center [657, 151] width 1022 height 51
click at [325, 137] on span "place" at bounding box center [307, 139] width 34 height 24
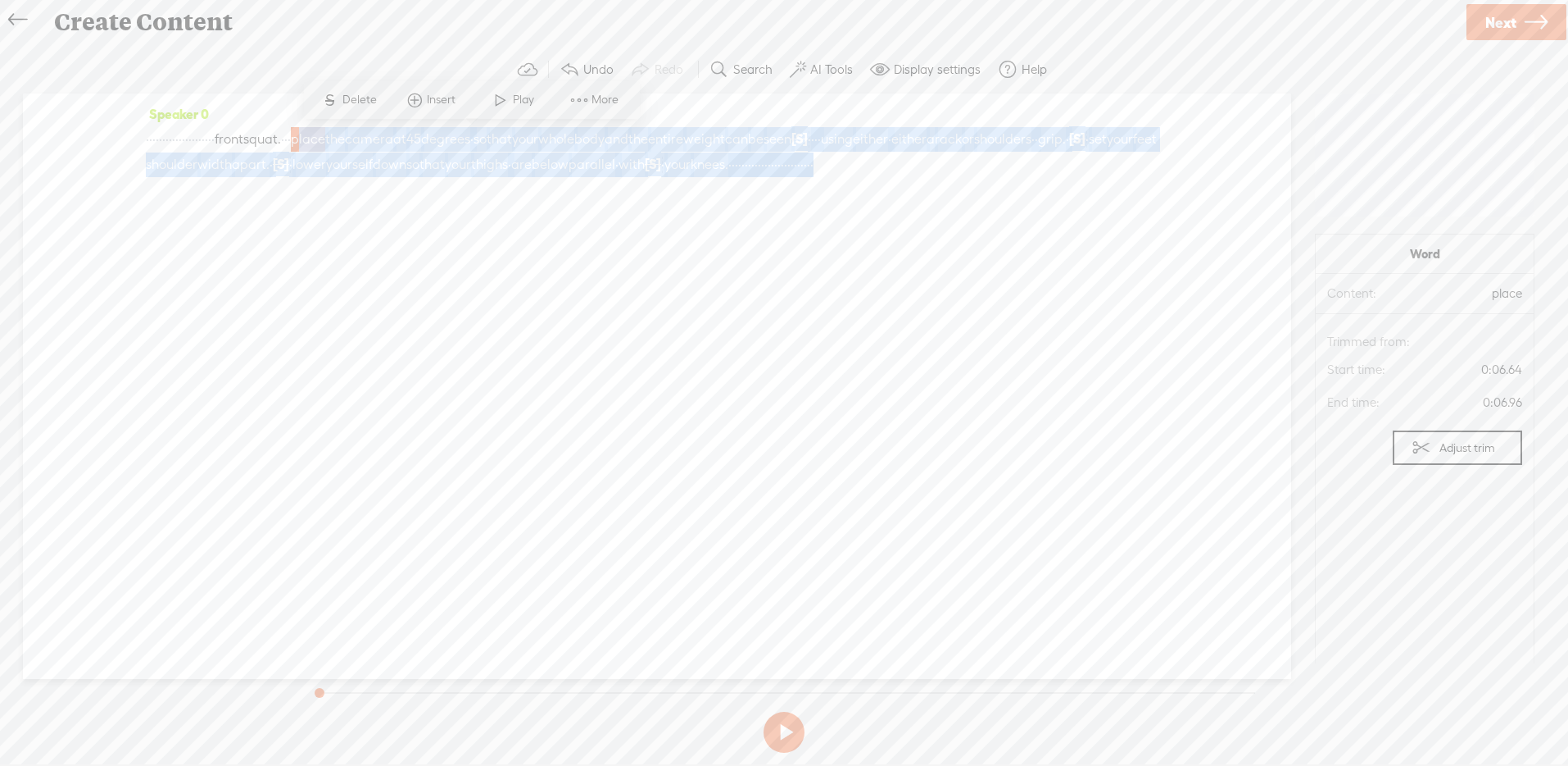
drag, startPoint x: 457, startPoint y: 137, endPoint x: 511, endPoint y: 178, distance: 67.8
click at [511, 177] on div "· · · · · · · · · · · · · · · · · · · · · front squat. · · · place the camera a…" at bounding box center [657, 151] width 1022 height 51
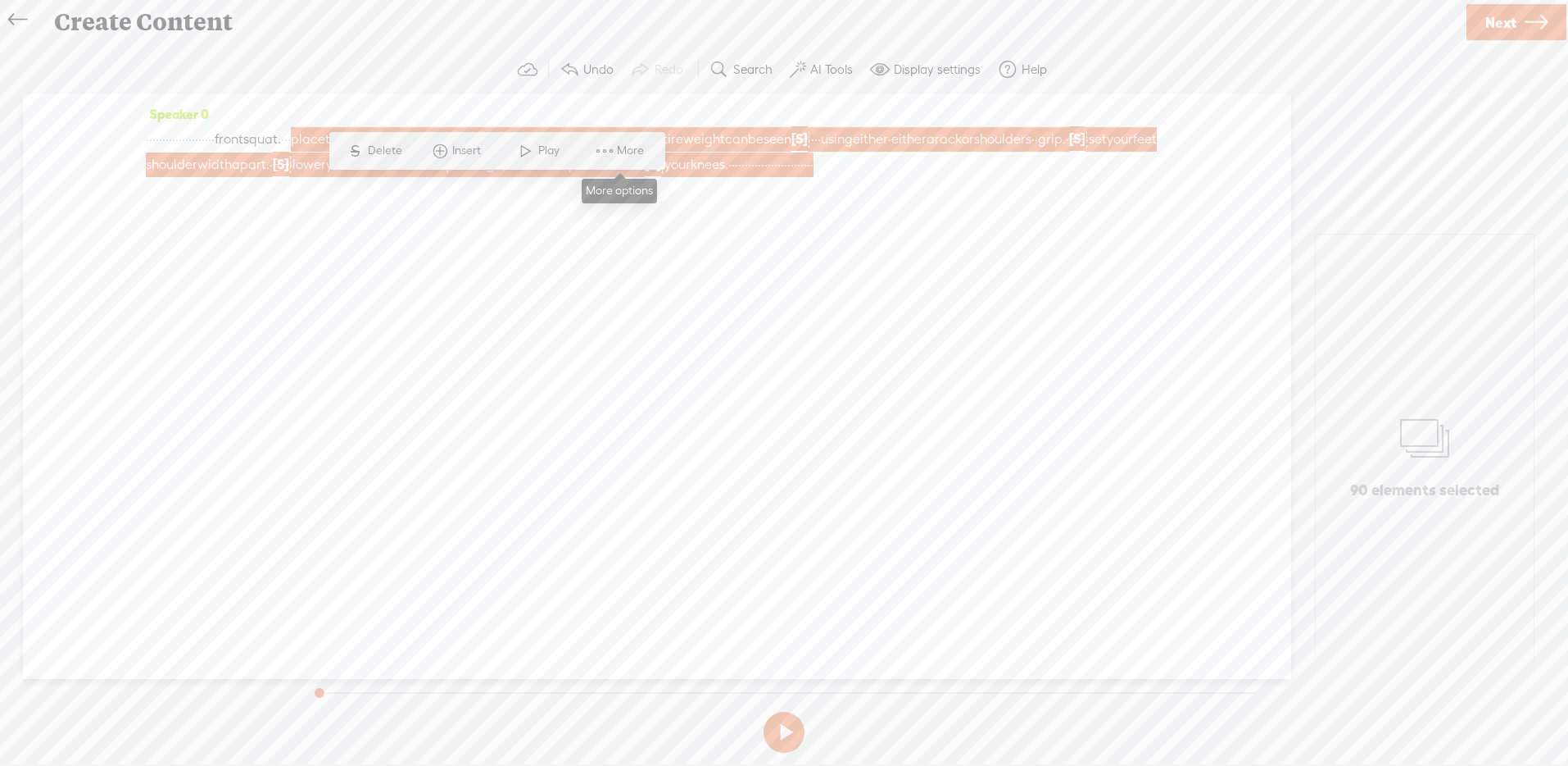
click at [605, 150] on span at bounding box center [604, 150] width 24 height 29
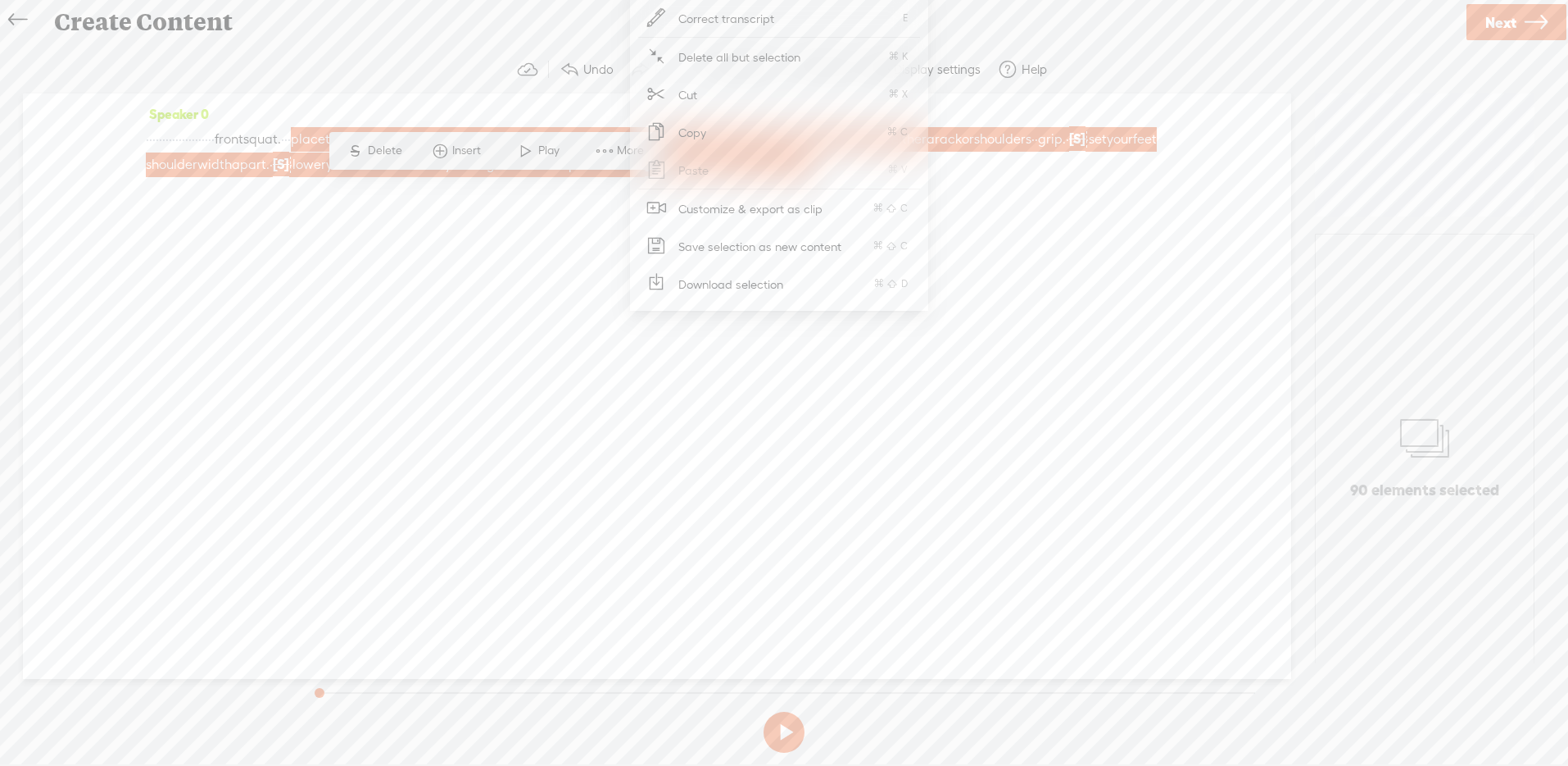
click at [773, 208] on span "Customize & export as clip" at bounding box center [750, 208] width 209 height 37
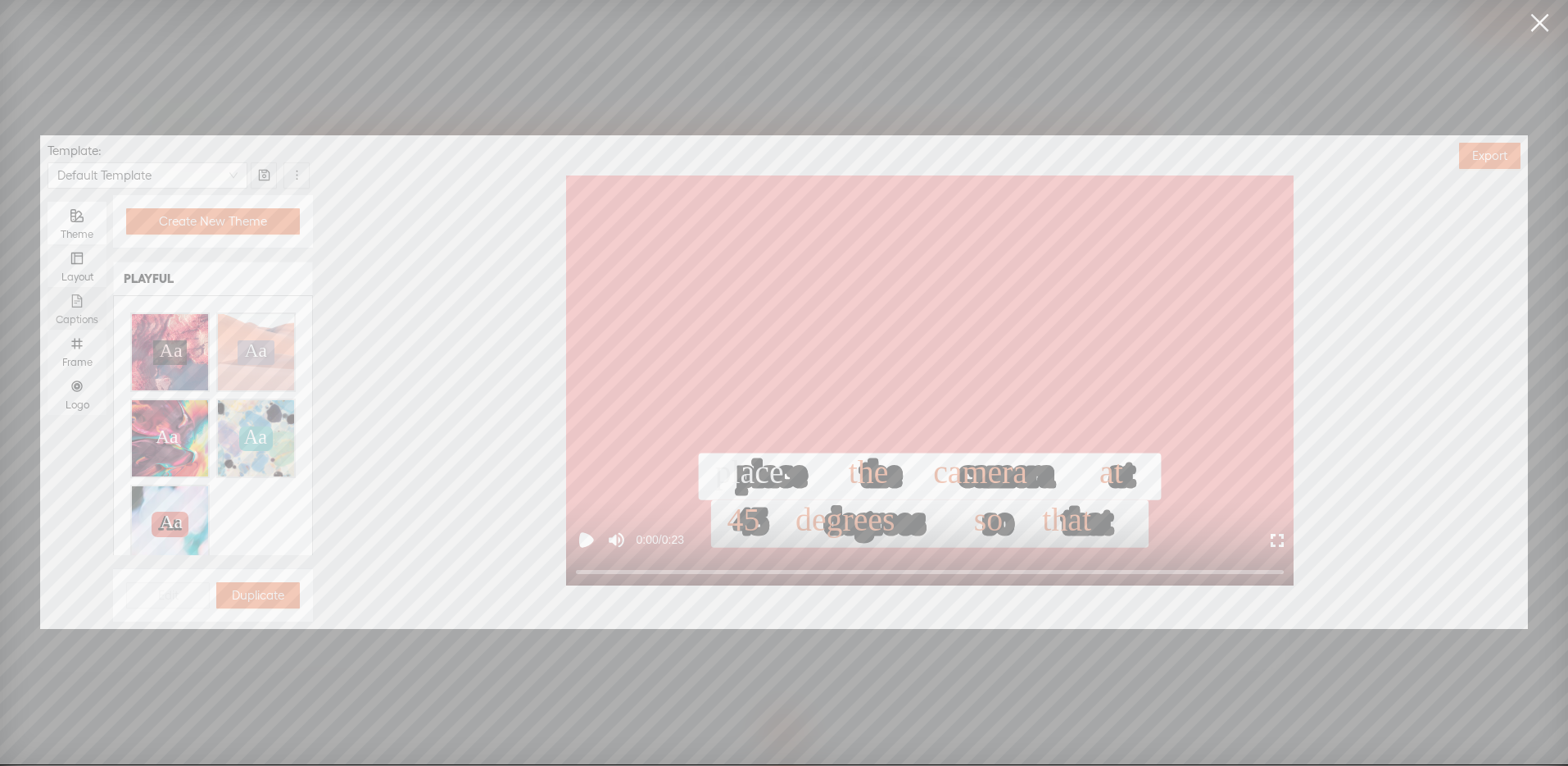
click at [77, 309] on div "Captions" at bounding box center [76, 308] width 43 height 43
click at [48, 287] on input "Captions" at bounding box center [48, 287] width 0 height 0
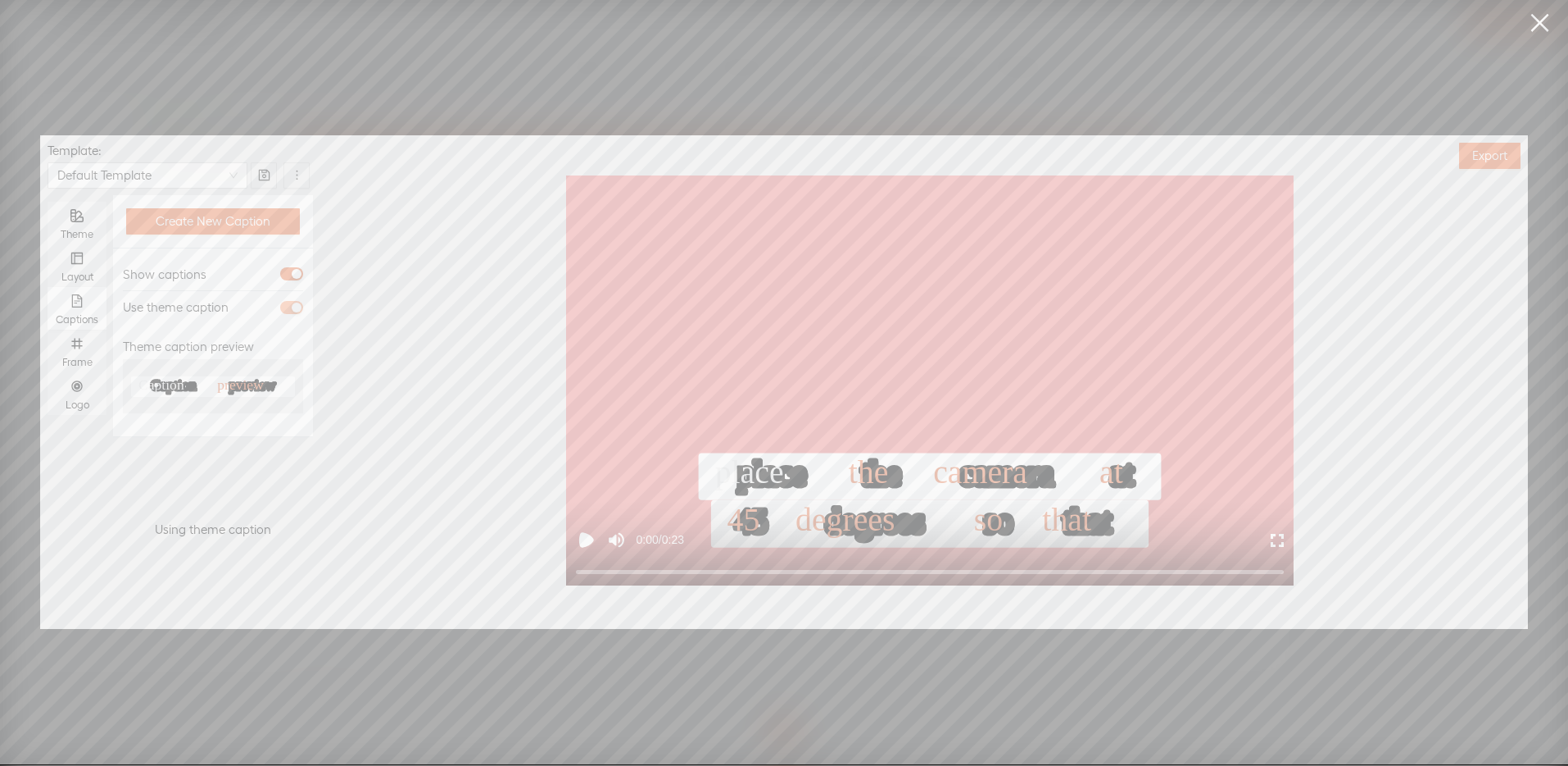
click at [291, 303] on div "button" at bounding box center [296, 307] width 10 height 10
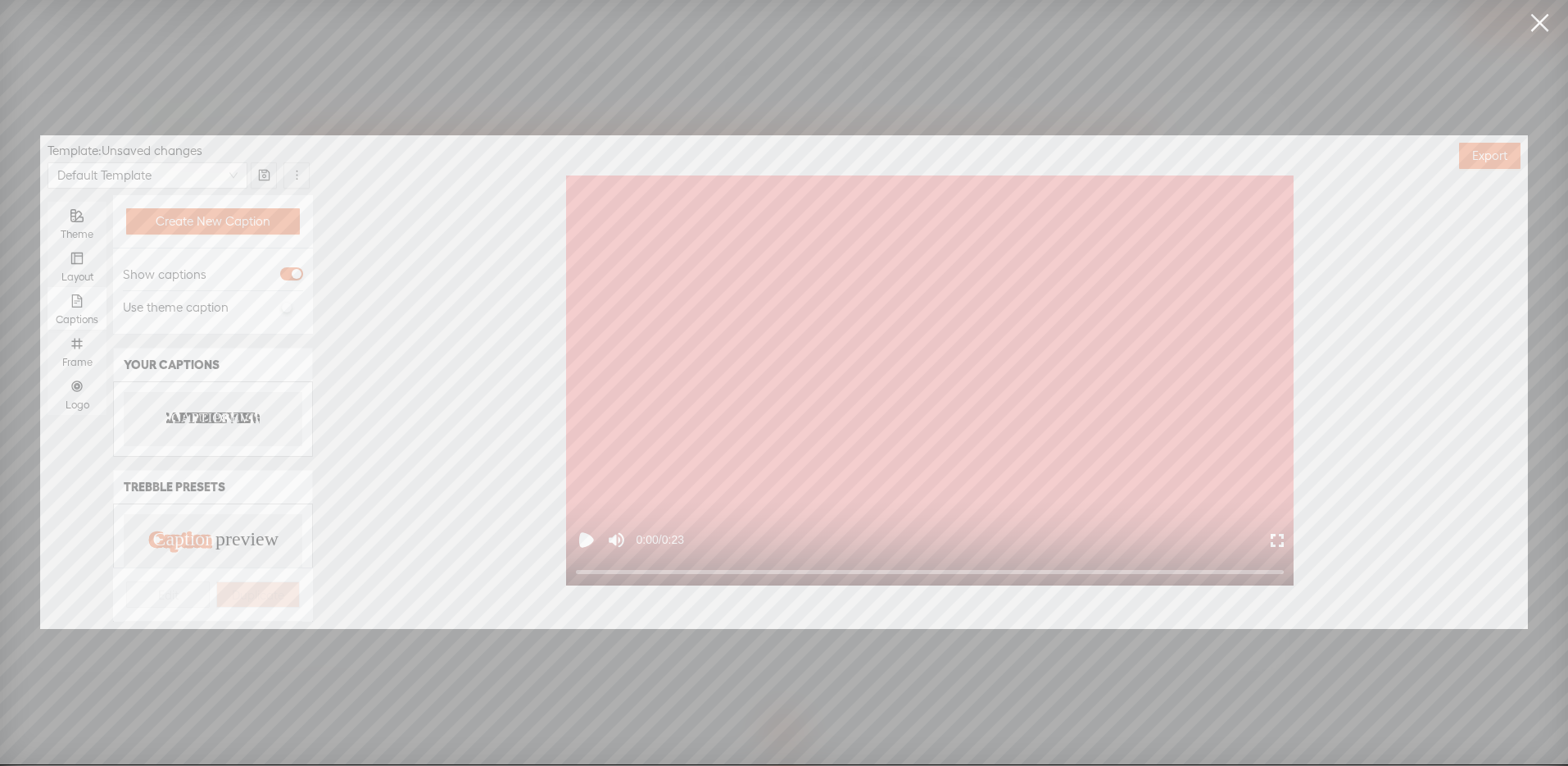
click at [199, 409] on text "CAPTION" at bounding box center [203, 417] width 64 height 17
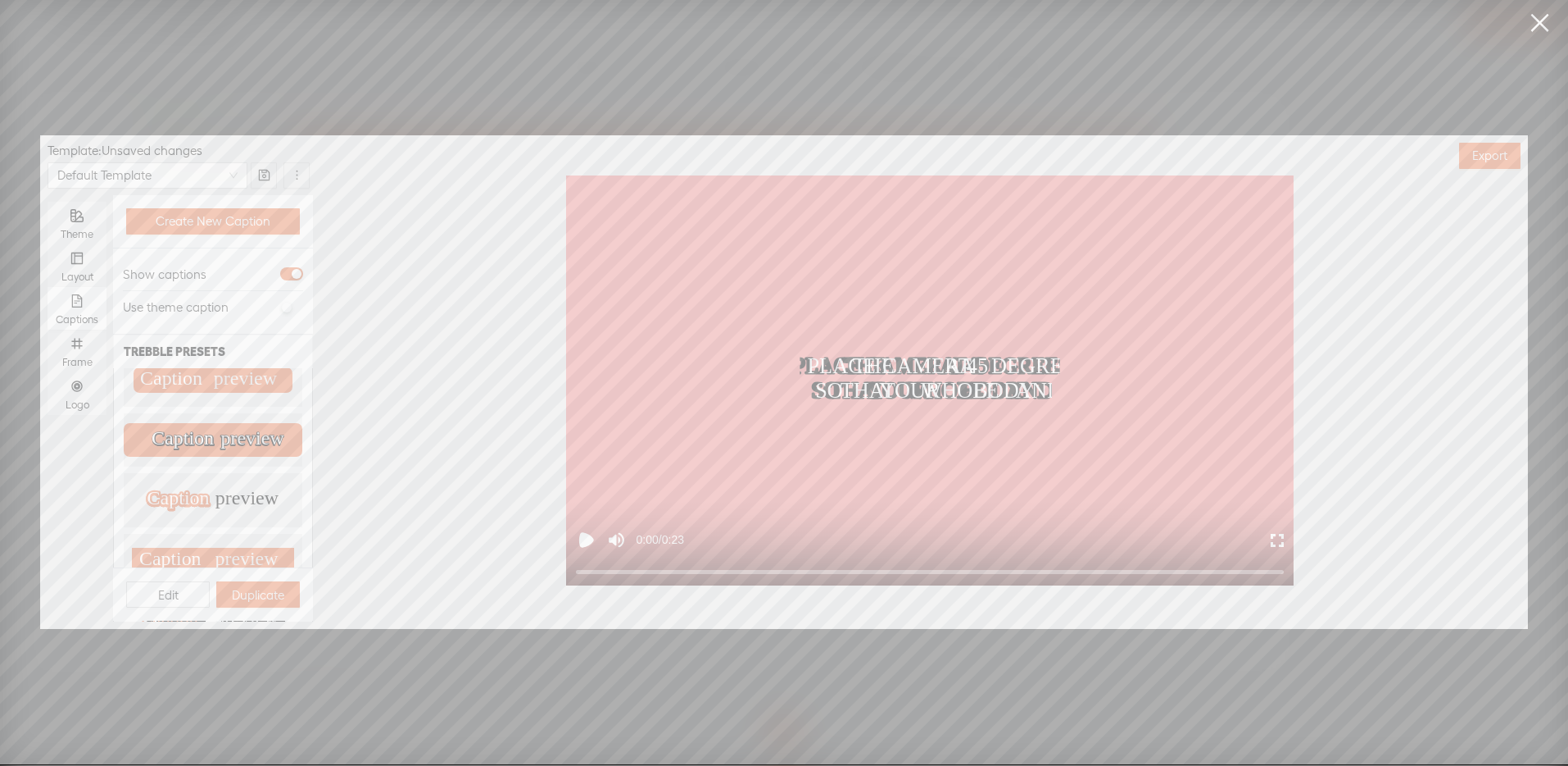
scroll to position [862, 0]
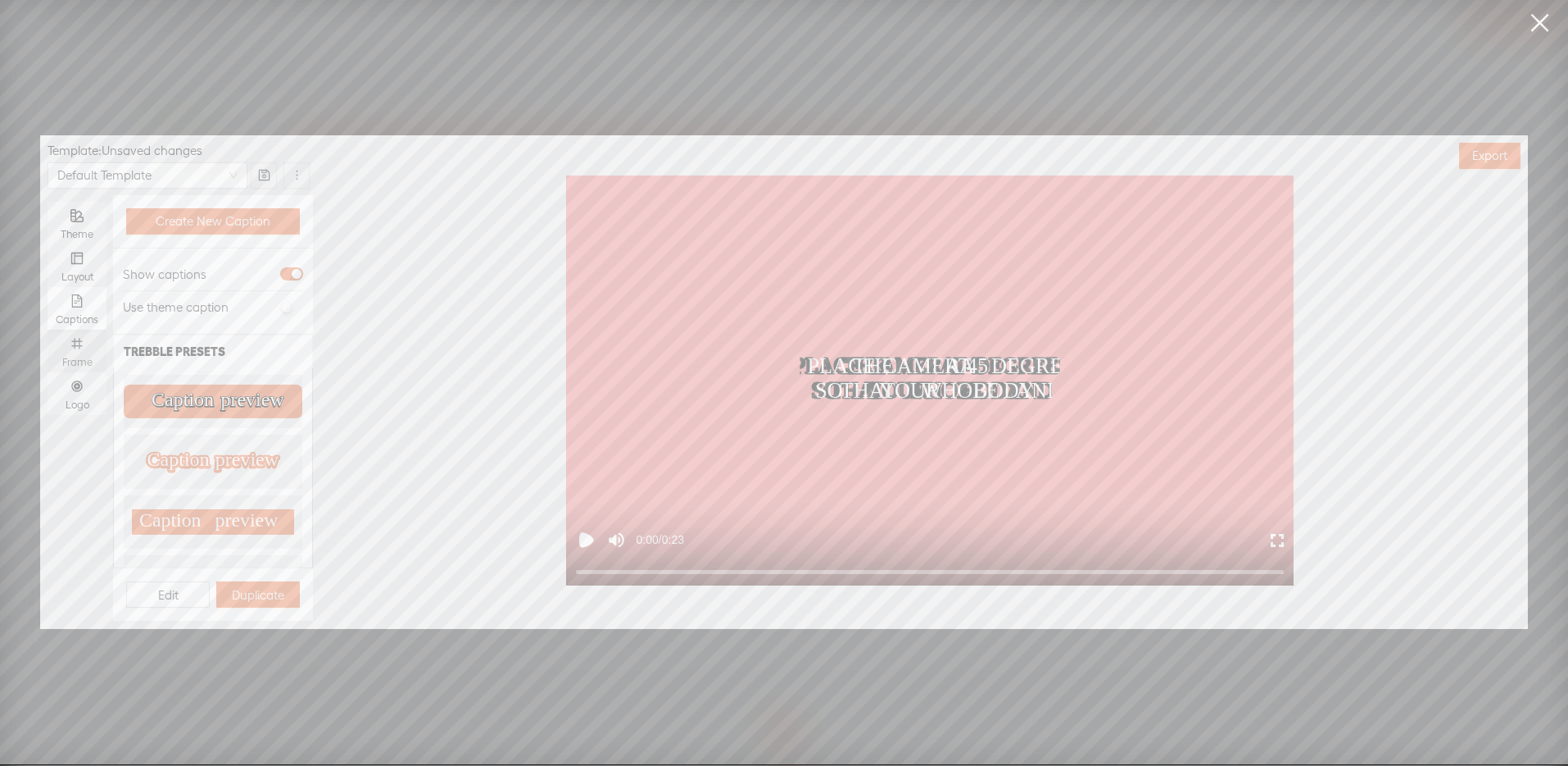
click at [86, 347] on div "Frame" at bounding box center [76, 350] width 43 height 43
click at [48, 329] on input "Frame" at bounding box center [48, 329] width 0 height 0
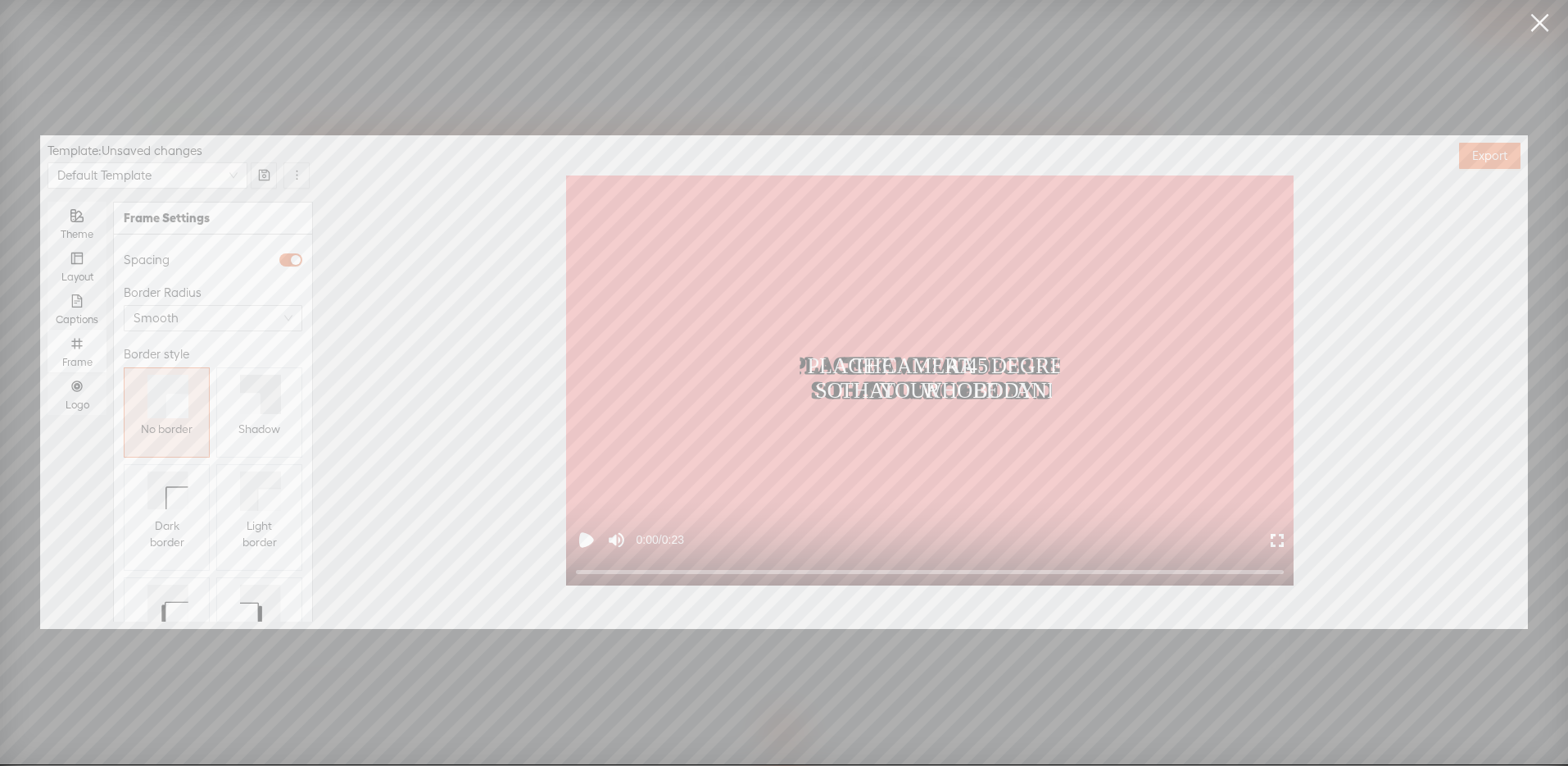
click at [254, 395] on icon at bounding box center [260, 394] width 41 height 39
click at [85, 392] on div "Logo" at bounding box center [76, 393] width 43 height 43
click at [48, 372] on input "Logo" at bounding box center [48, 372] width 0 height 0
click at [197, 527] on span "Replace logo..." at bounding box center [213, 536] width 80 height 17
click at [164, 410] on img at bounding box center [165, 383] width 66 height 66
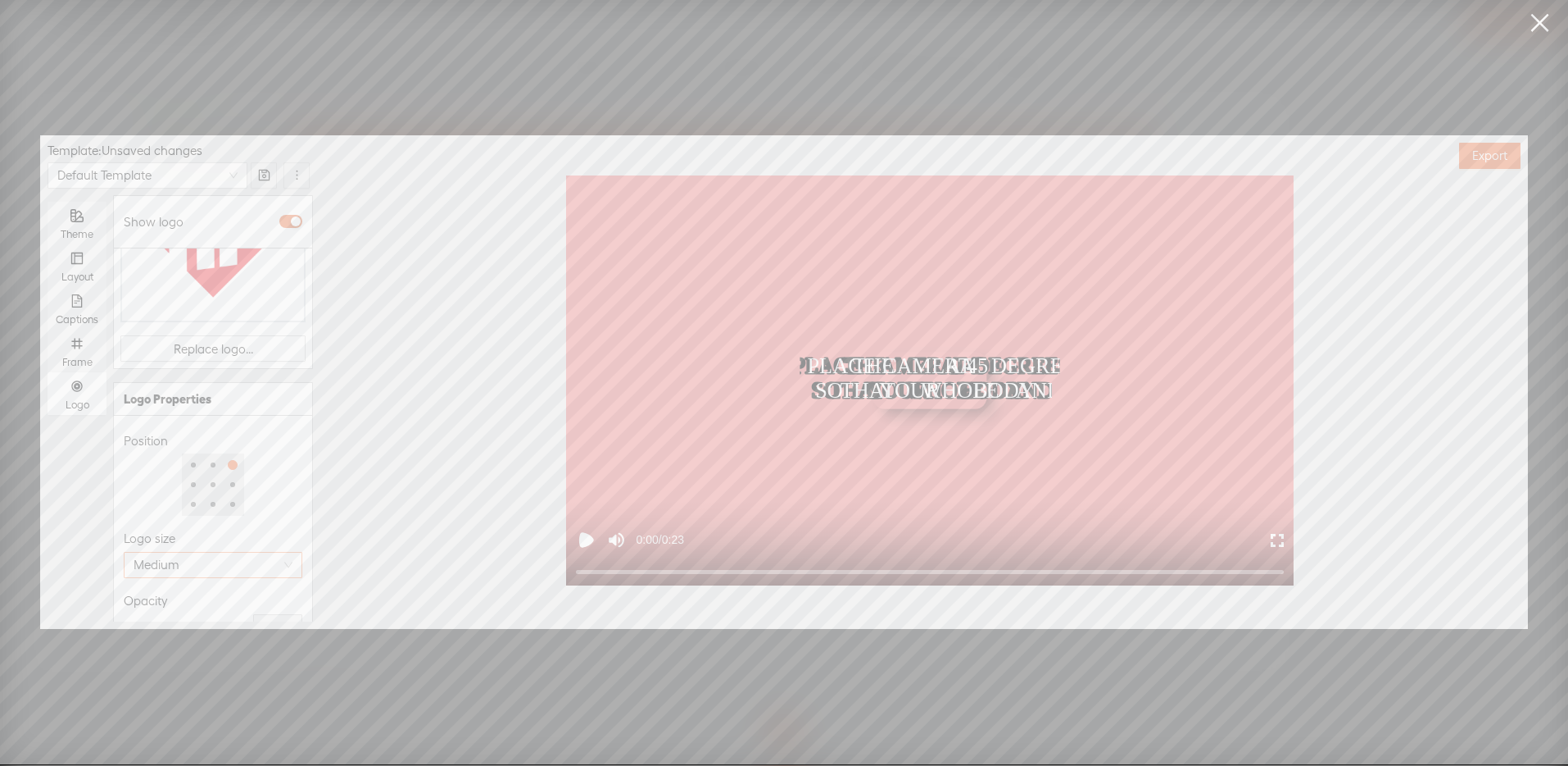
scroll to position [211, 0]
click at [182, 598] on div at bounding box center [185, 603] width 115 height 10
type input "50%"
click at [180, 599] on div at bounding box center [185, 603] width 8 height 8
click at [232, 566] on div "Opacity" at bounding box center [212, 575] width 179 height 19
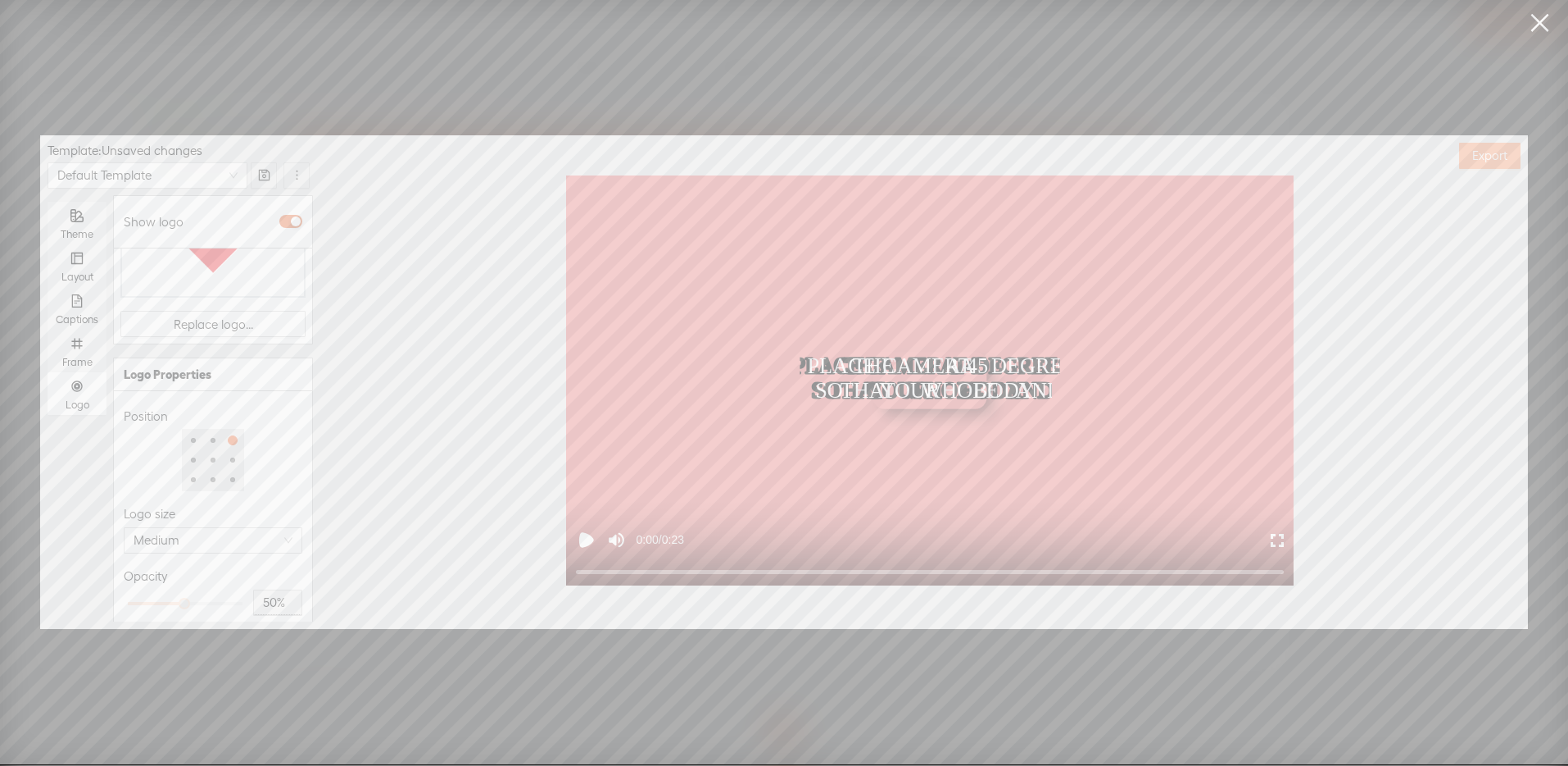
click at [1484, 154] on span "Export" at bounding box center [1490, 156] width 35 height 17
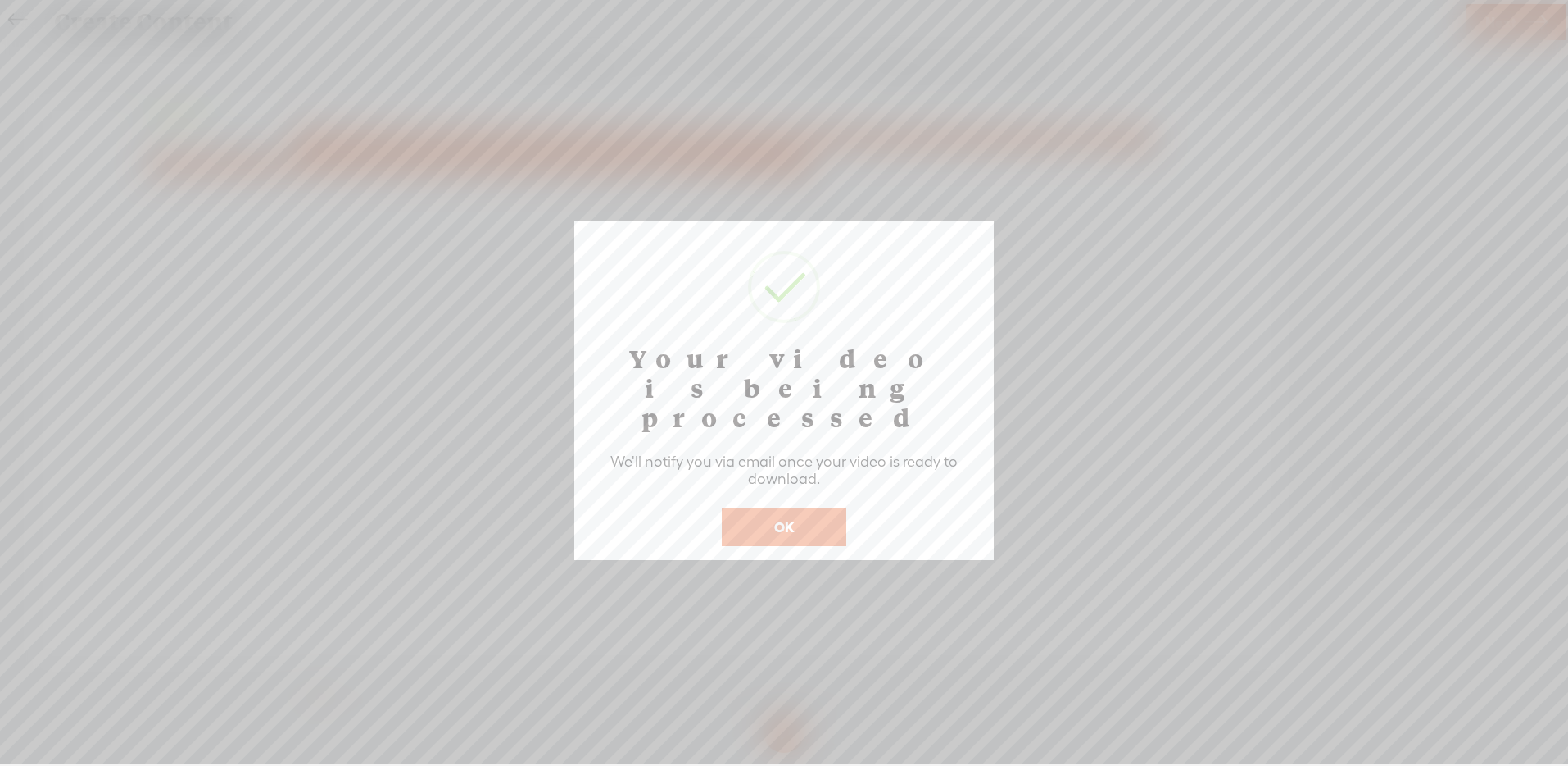
click at [793, 508] on button "OK" at bounding box center [784, 527] width 124 height 38
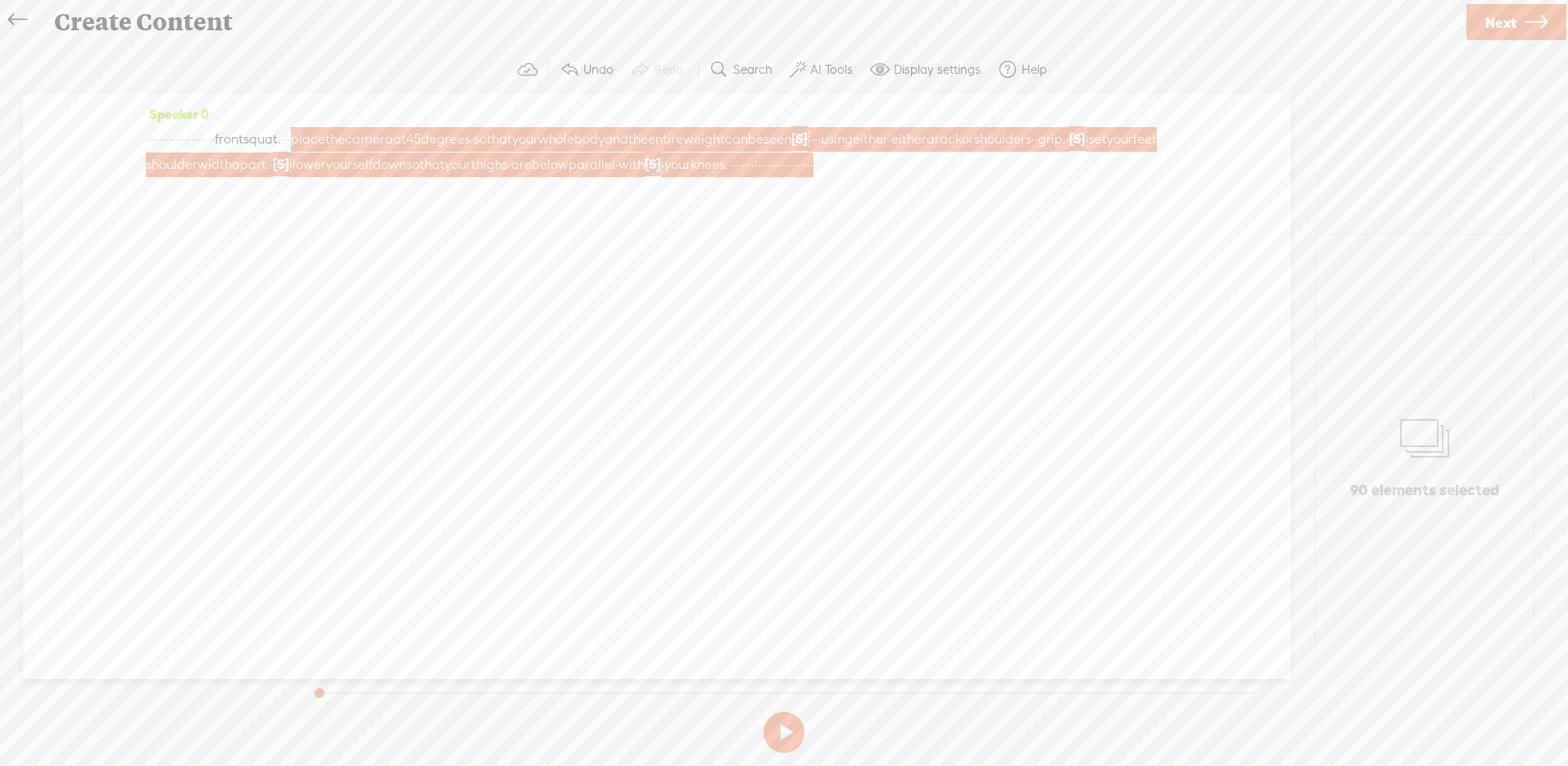
click at [16, 16] on icon at bounding box center [18, 20] width 18 height 37
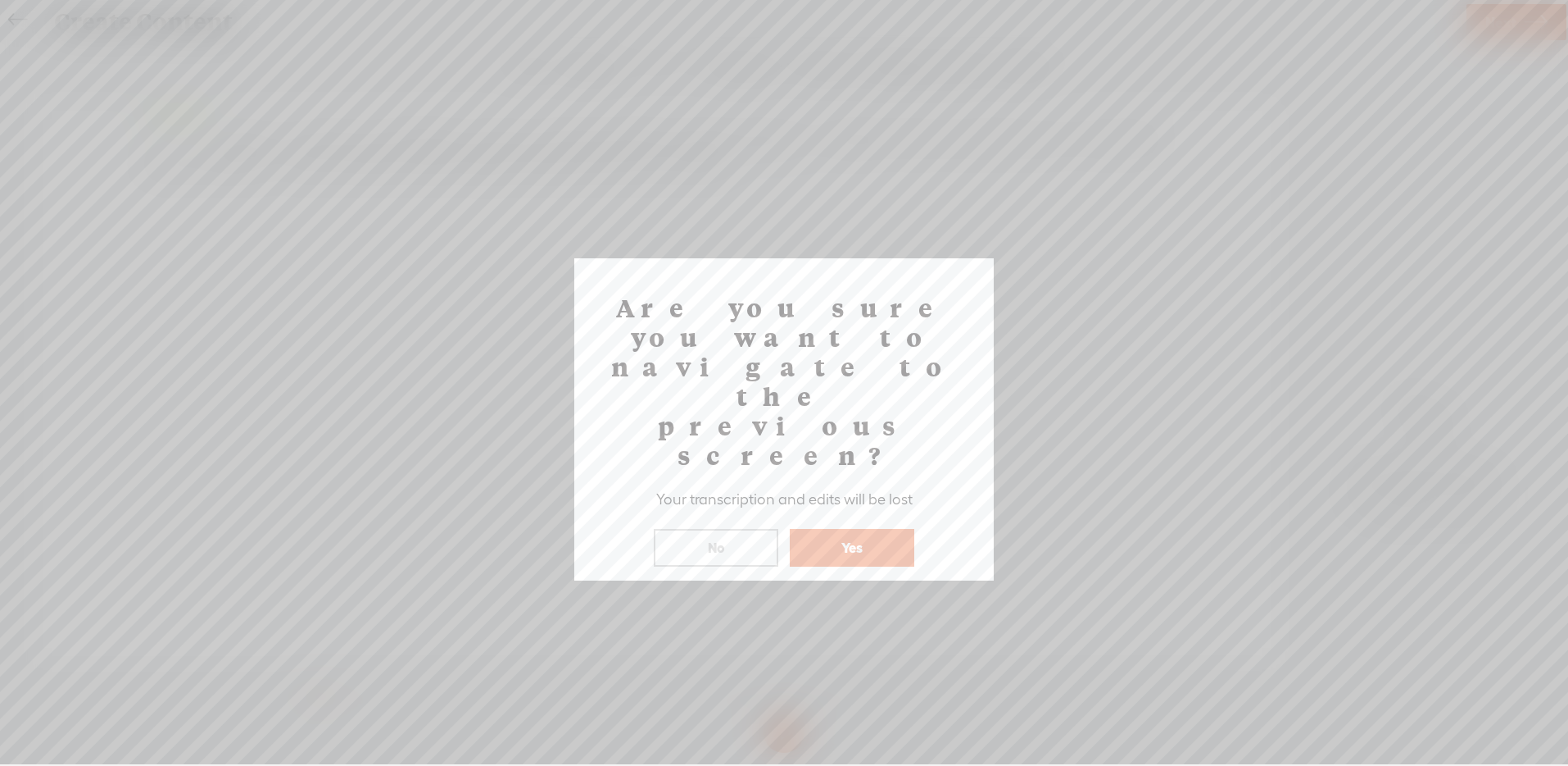
click at [829, 529] on button "Yes" at bounding box center [852, 548] width 124 height 38
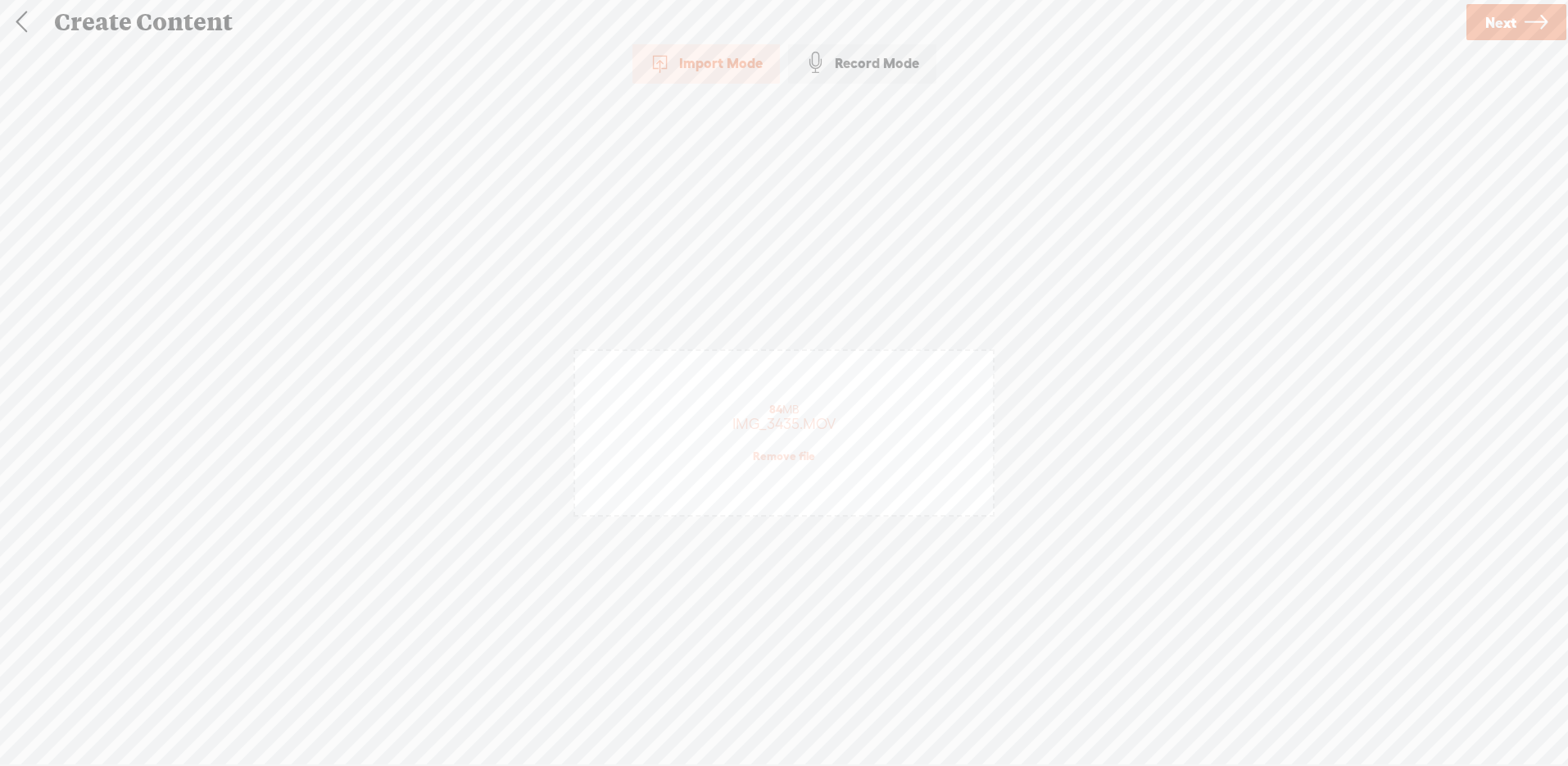
click at [24, 17] on link at bounding box center [21, 22] width 41 height 43
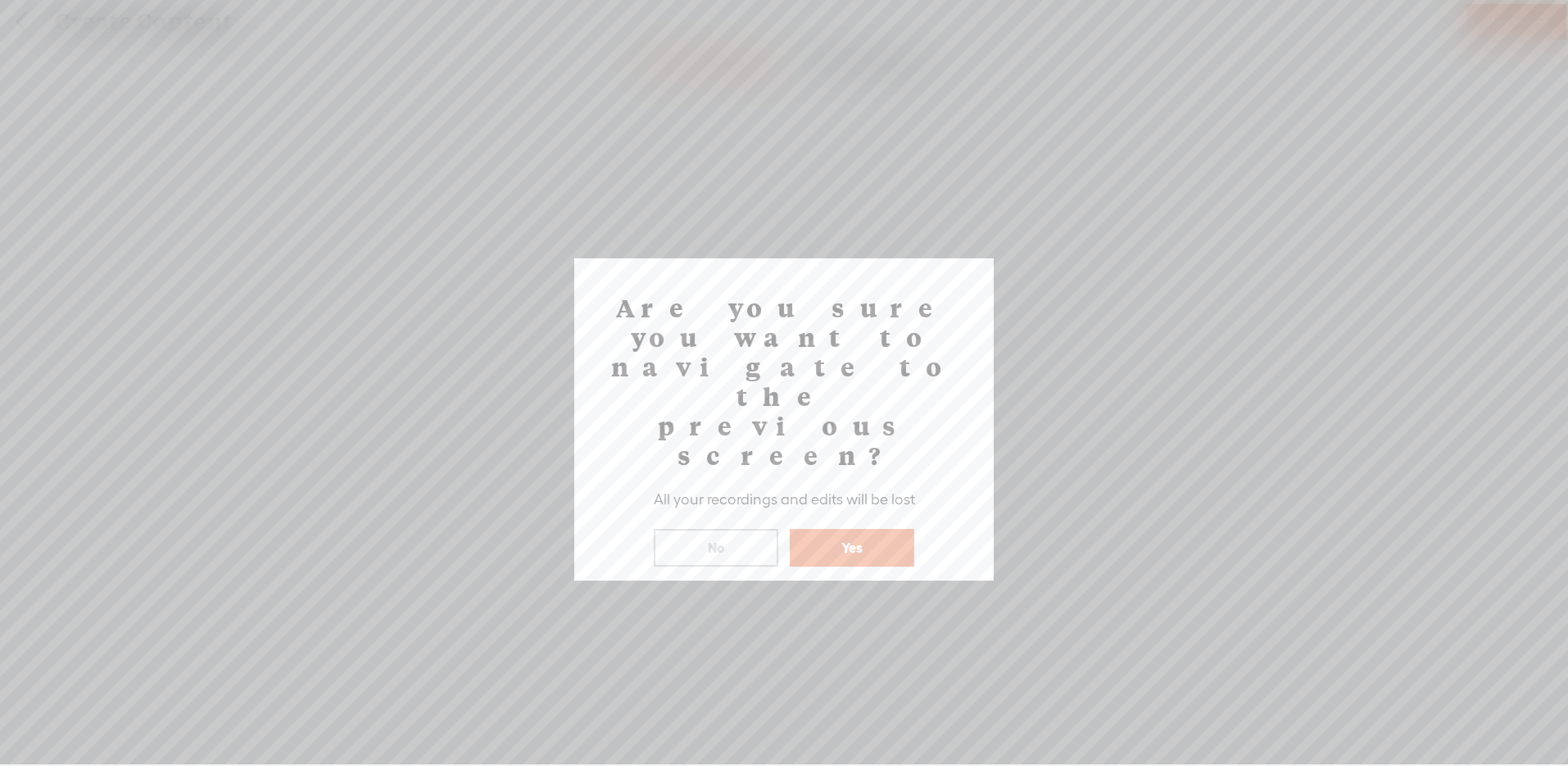
click at [896, 529] on button "Yes" at bounding box center [852, 548] width 124 height 38
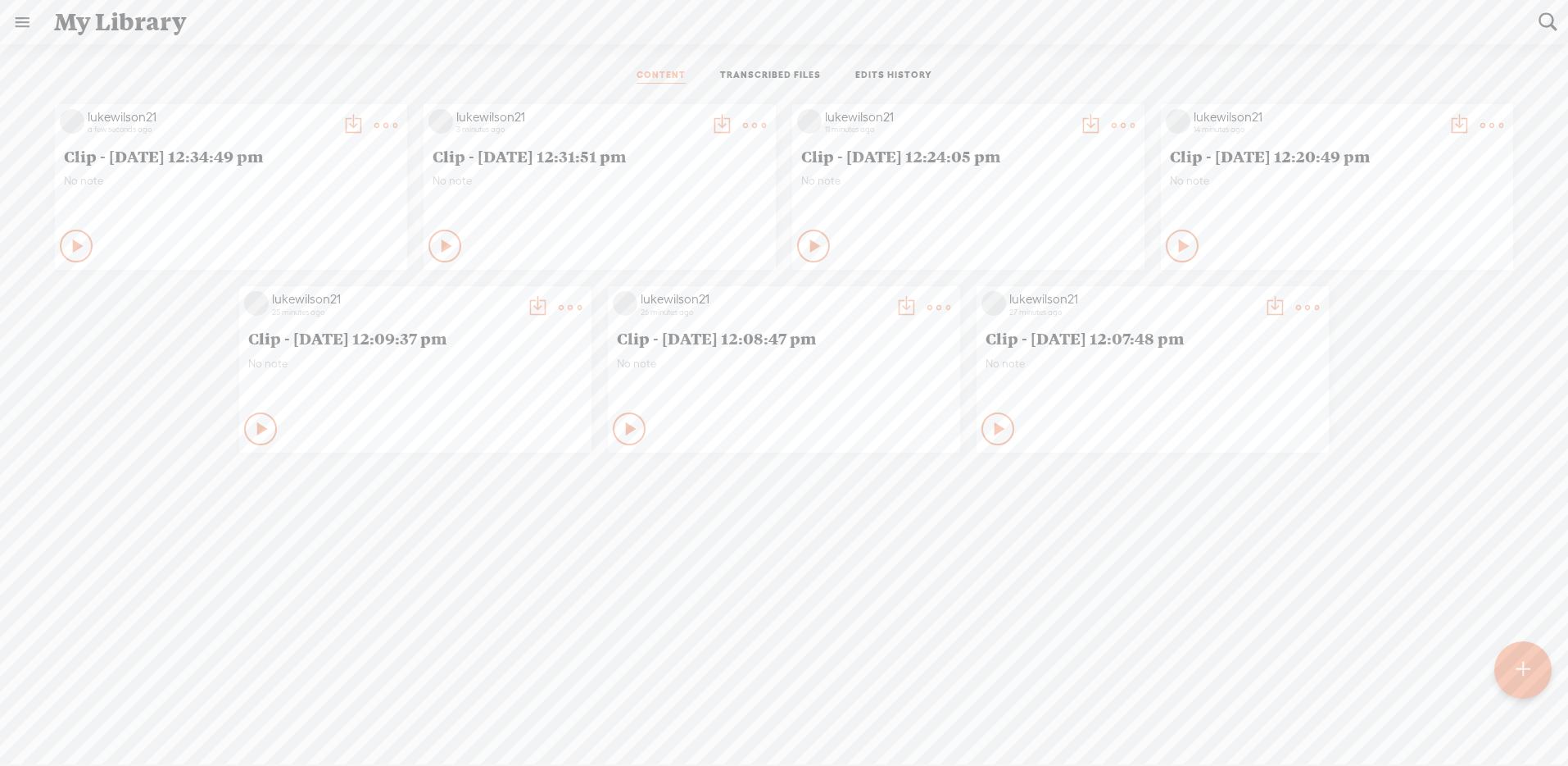
click at [364, 120] on t at bounding box center [353, 125] width 23 height 23
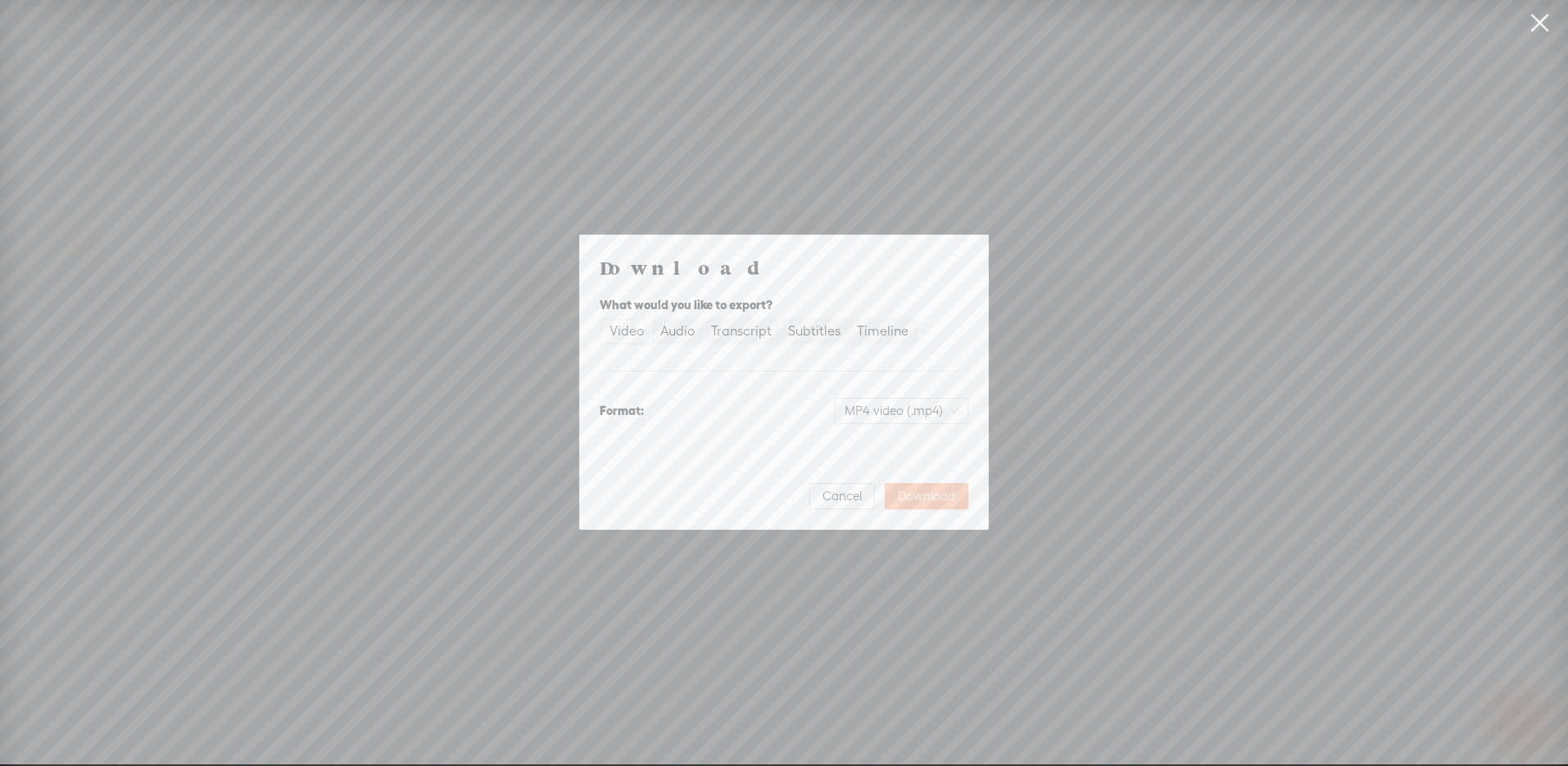
click at [931, 491] on span "Download" at bounding box center [927, 496] width 57 height 17
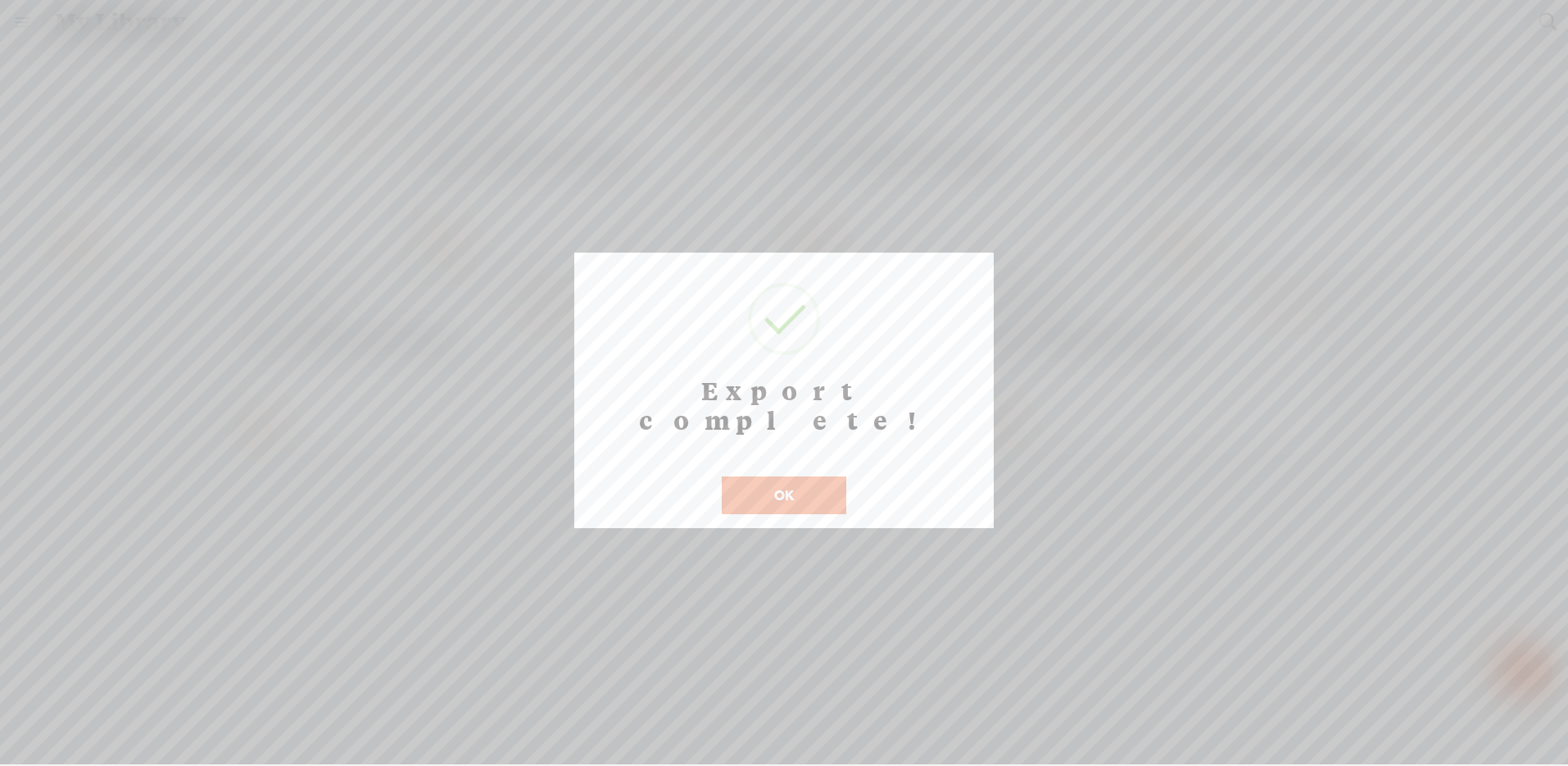
click at [785, 476] on button "OK" at bounding box center [784, 495] width 124 height 38
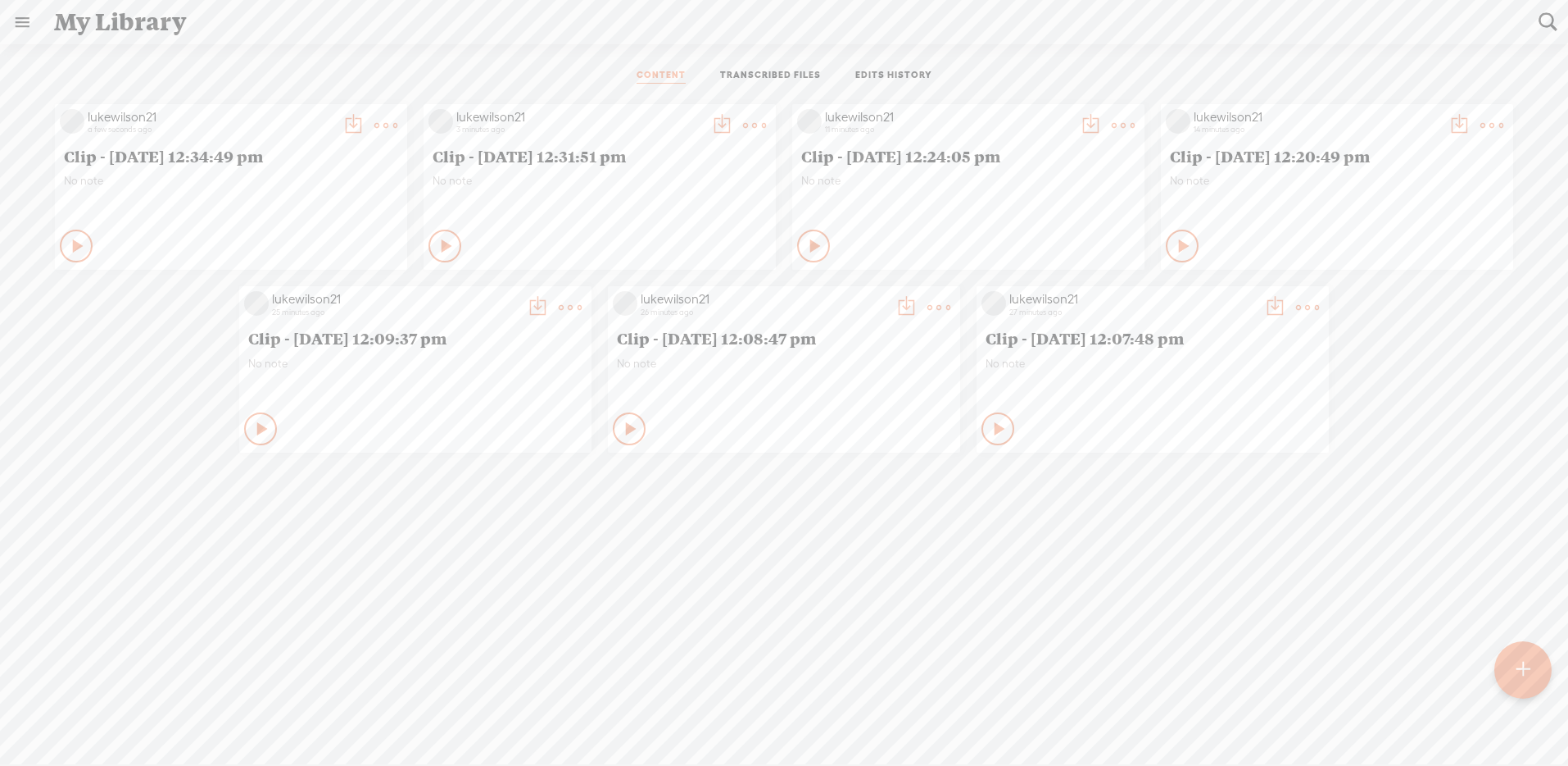
click at [342, 118] on t at bounding box center [353, 125] width 23 height 23
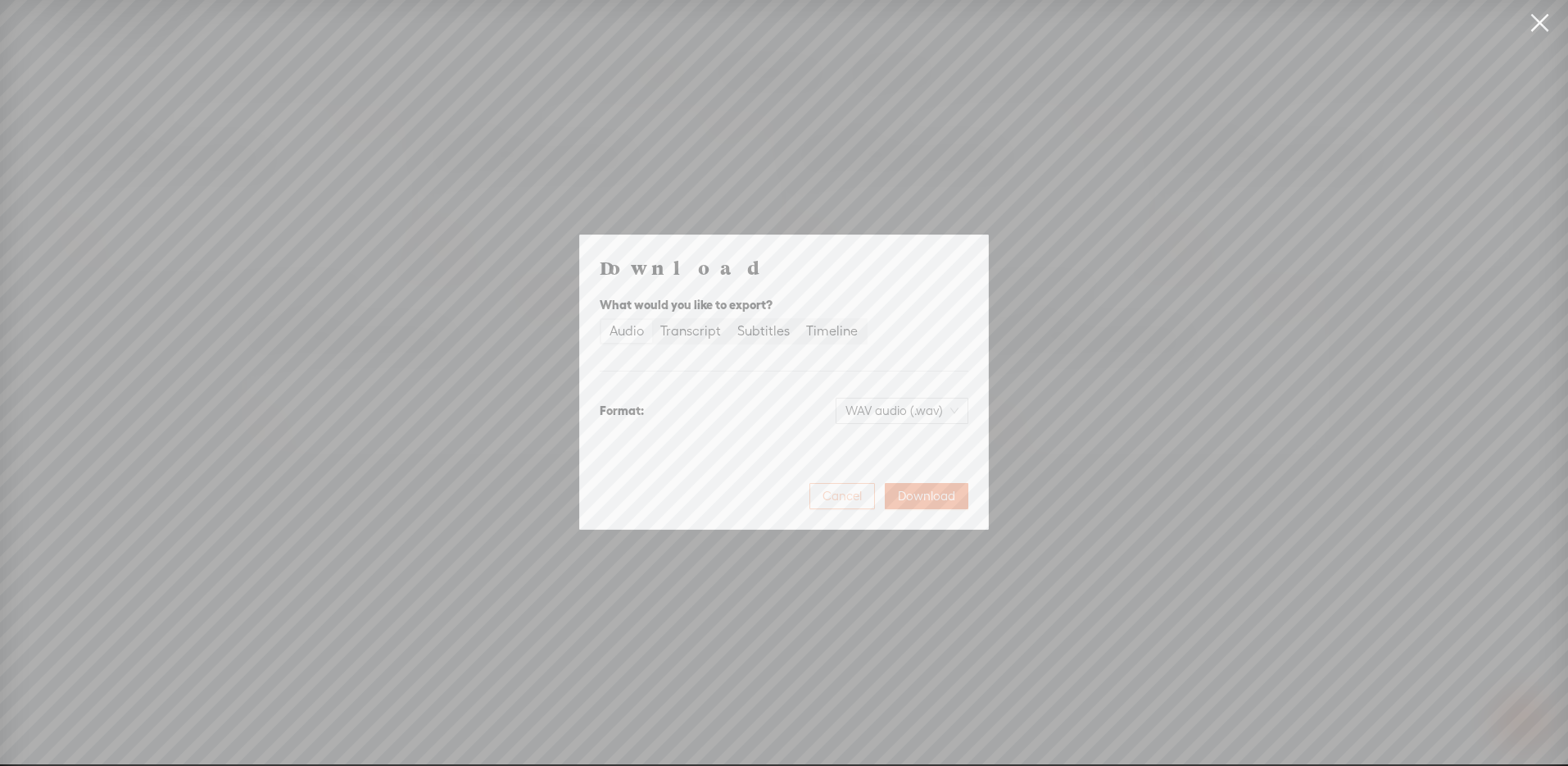
click at [823, 494] on span "Cancel" at bounding box center [842, 496] width 39 height 17
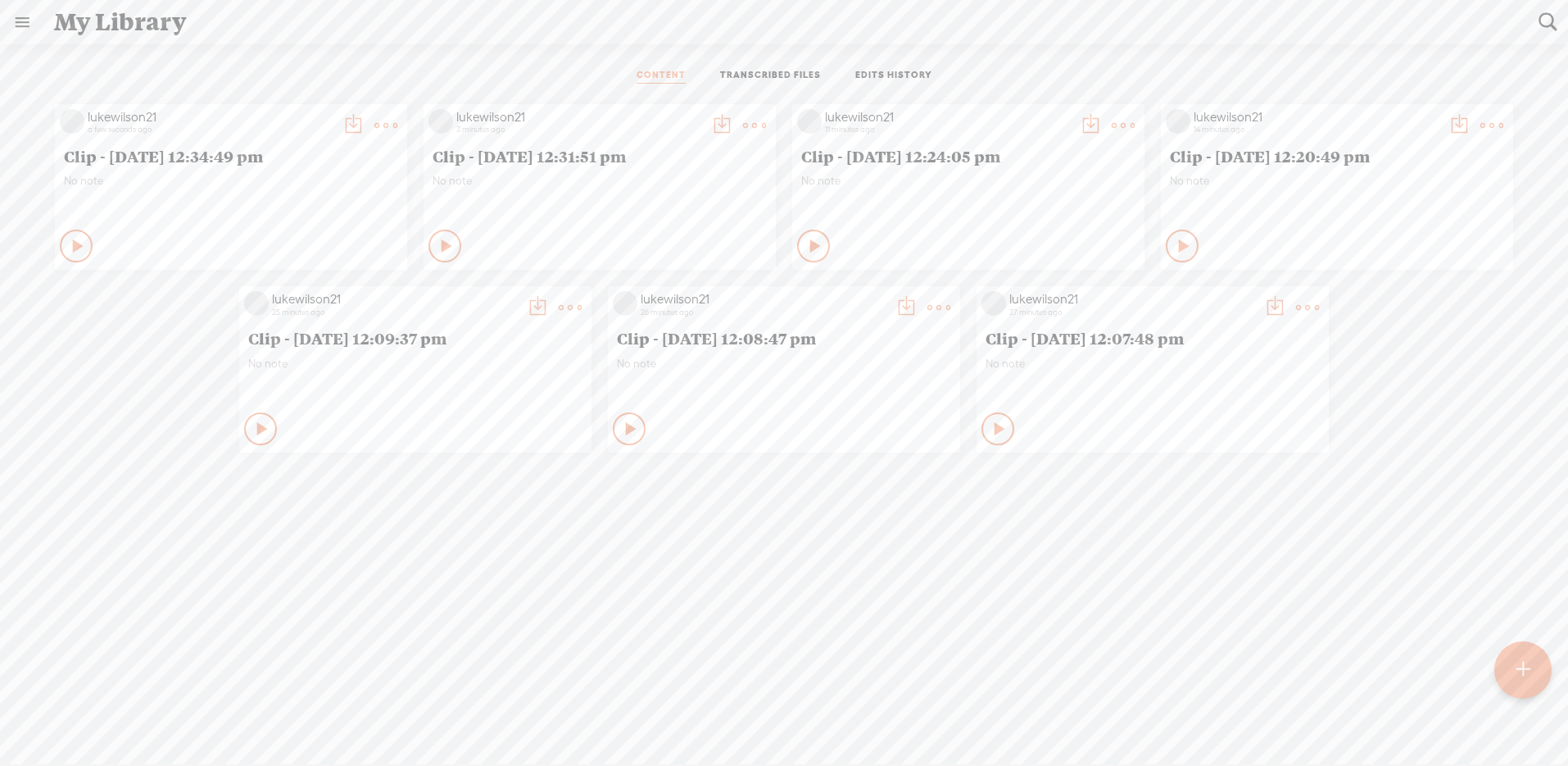
click at [385, 122] on t at bounding box center [385, 125] width 23 height 23
click at [314, 288] on link "Download as..." at bounding box center [302, 293] width 164 height 38
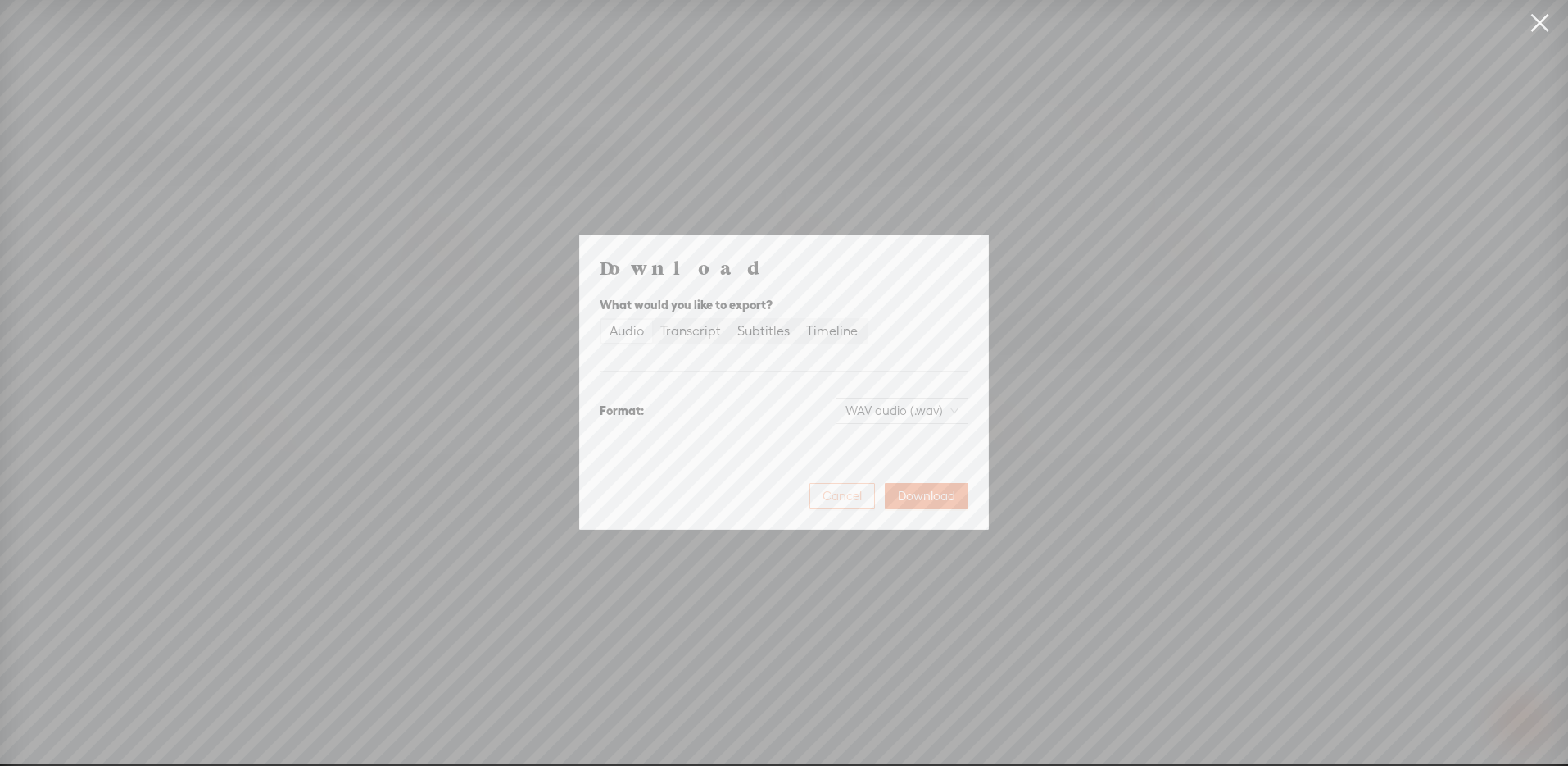
click at [839, 495] on span "Cancel" at bounding box center [842, 496] width 39 height 17
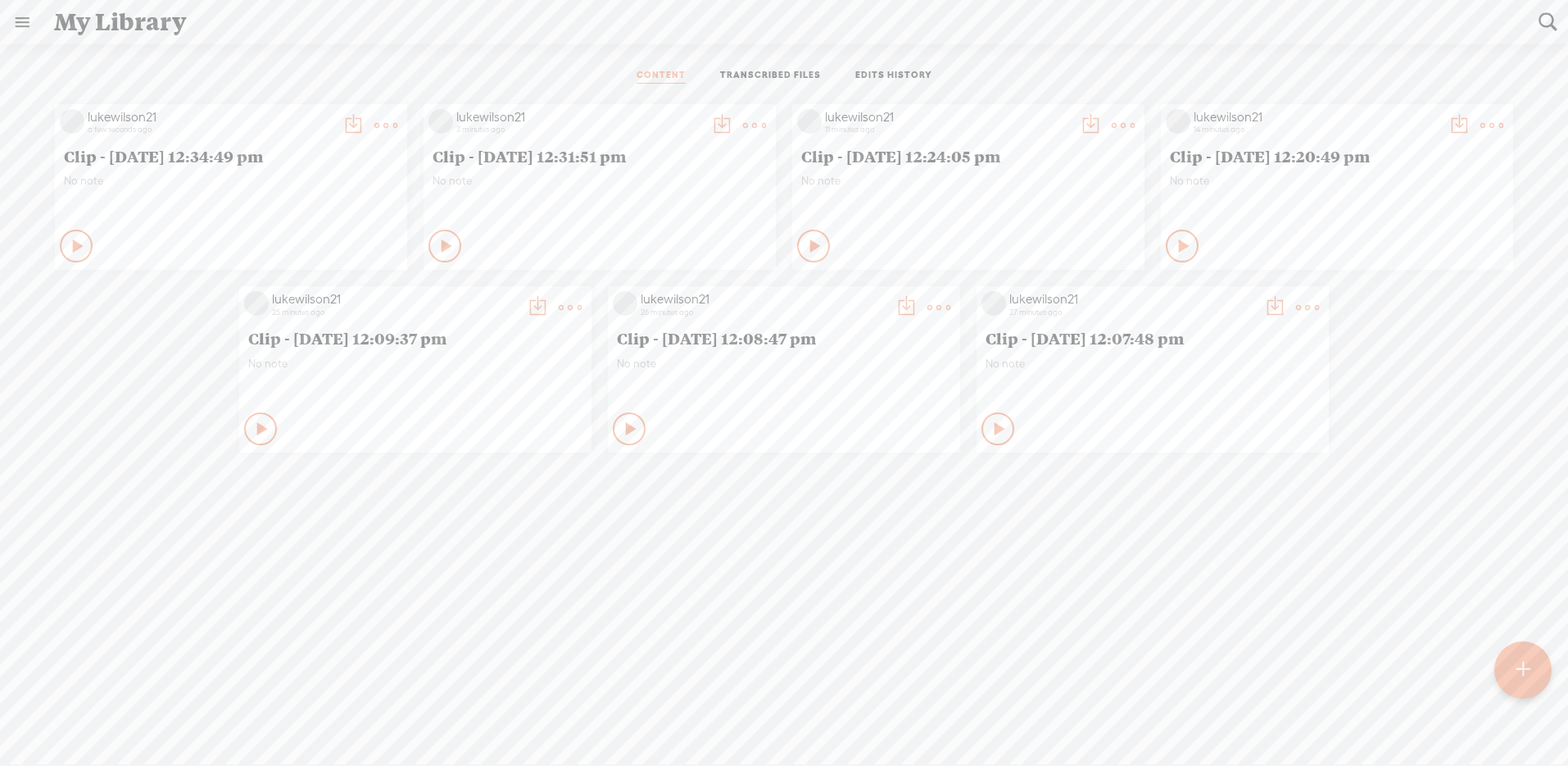
click at [71, 242] on icon at bounding box center [79, 246] width 17 height 17
click at [69, 241] on icon at bounding box center [77, 246] width 17 height 17
click at [133, 152] on span "Clip - [DATE] 12:34:49 pm" at bounding box center [231, 155] width 334 height 19
click at [375, 125] on t at bounding box center [385, 125] width 23 height 23
click at [309, 180] on link "Edit" at bounding box center [302, 180] width 164 height 38
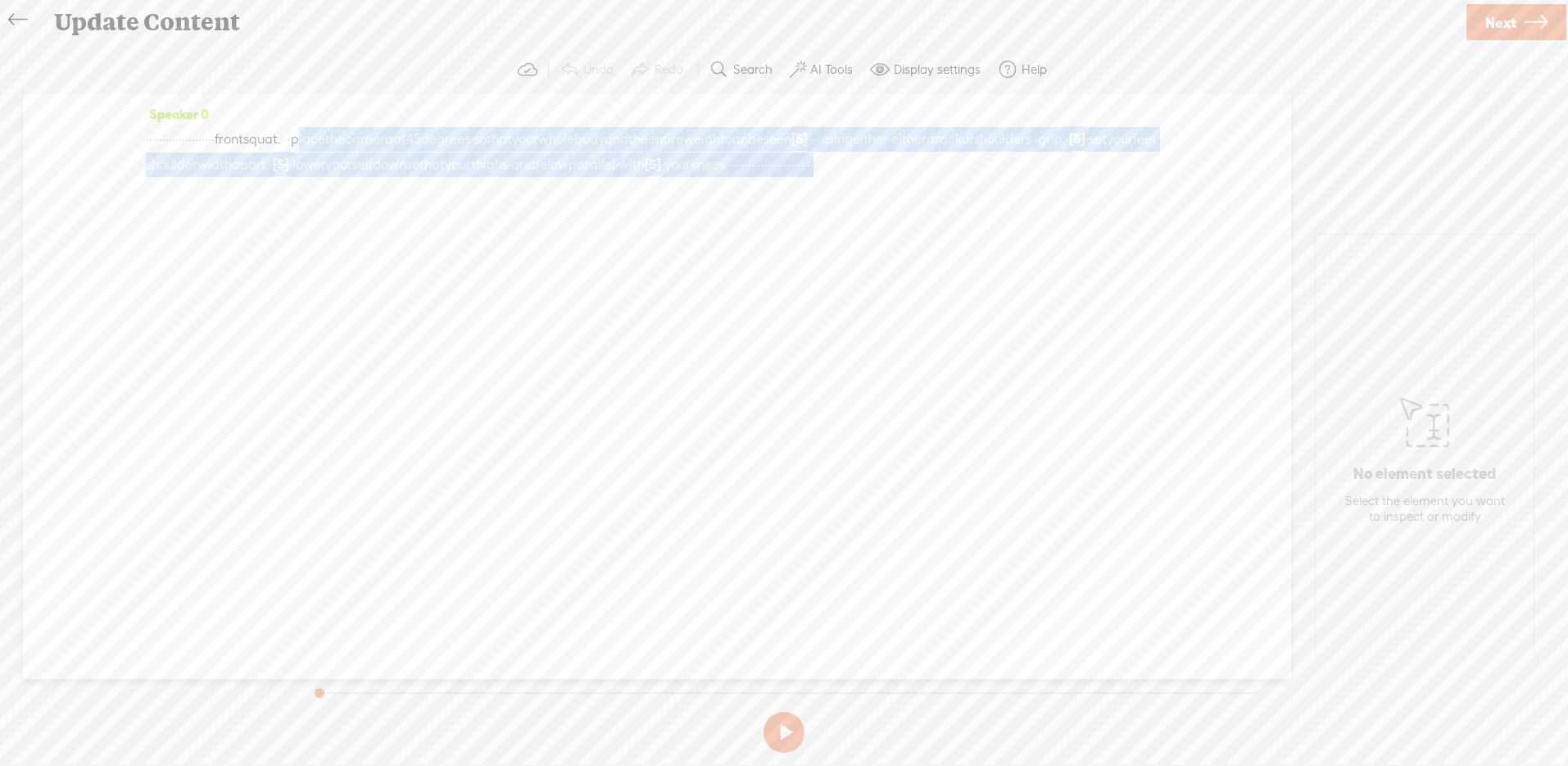
drag, startPoint x: 455, startPoint y: 137, endPoint x: 506, endPoint y: 184, distance: 69.4
click at [506, 177] on div "· · · · · · · · · · · · · · · · · · · · · front squat. · · · place the camera a…" at bounding box center [657, 151] width 1022 height 51
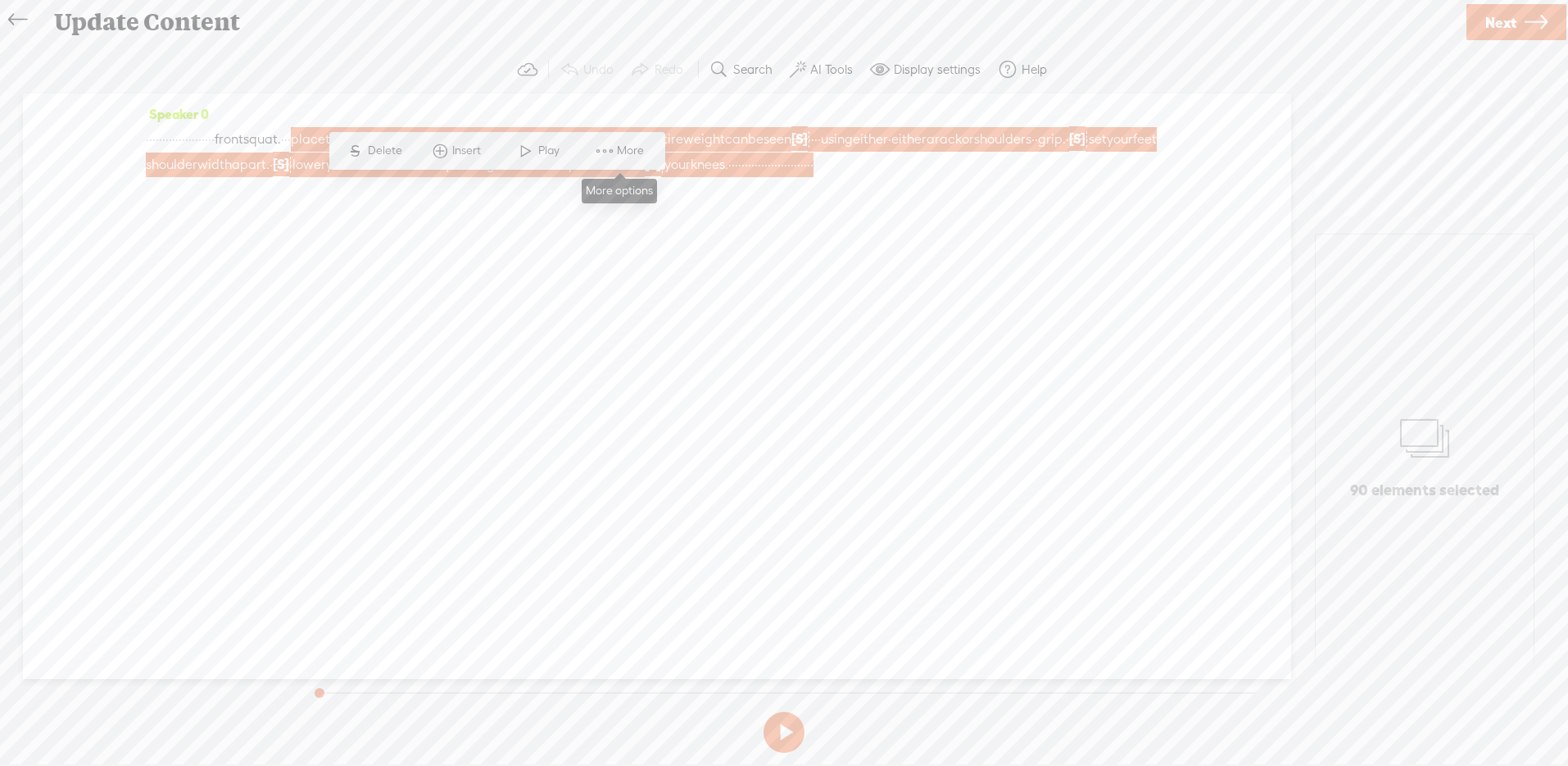
click at [602, 150] on span at bounding box center [604, 150] width 24 height 29
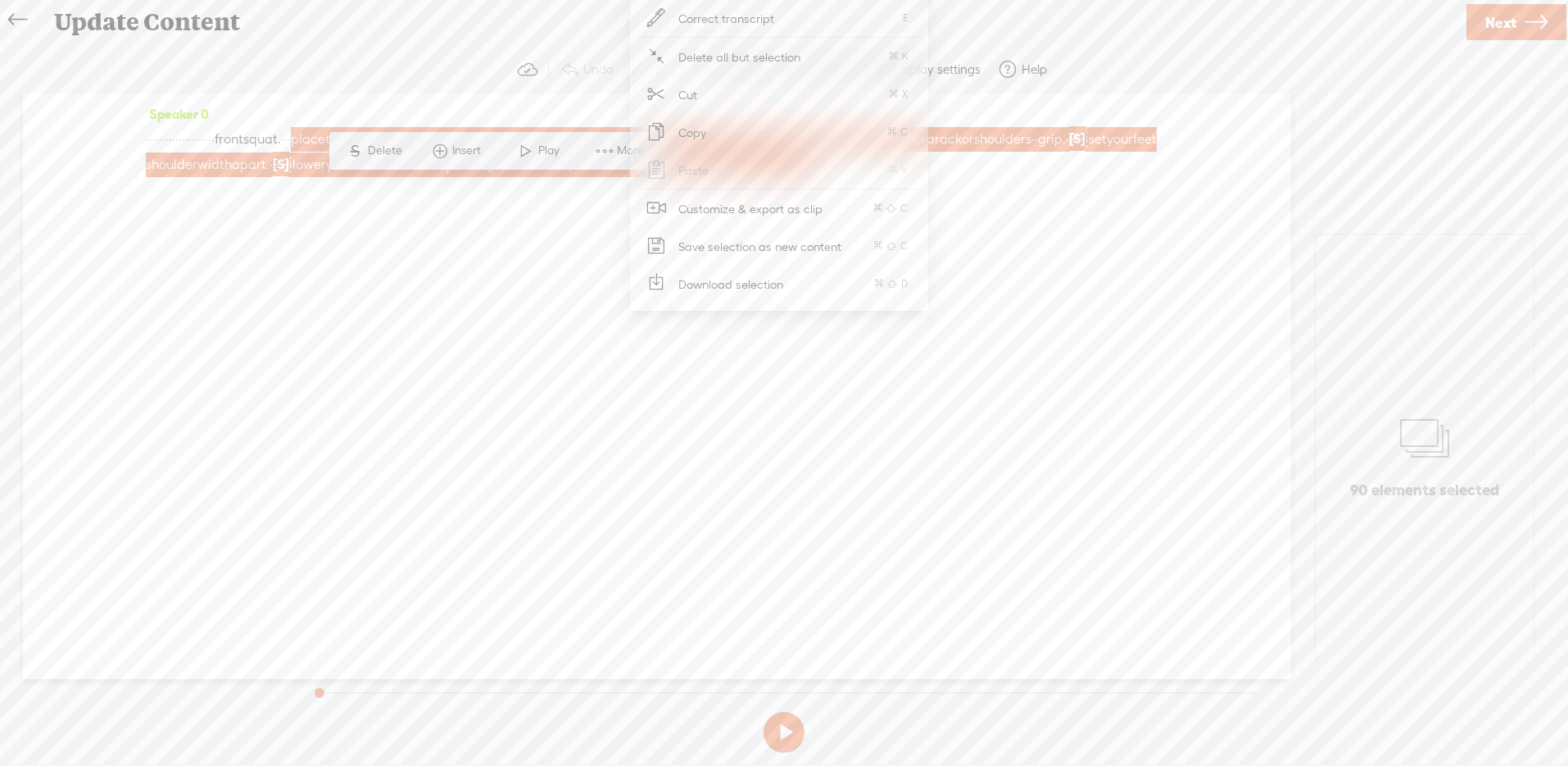
click at [767, 201] on span "Customize & export as clip" at bounding box center [750, 208] width 209 height 37
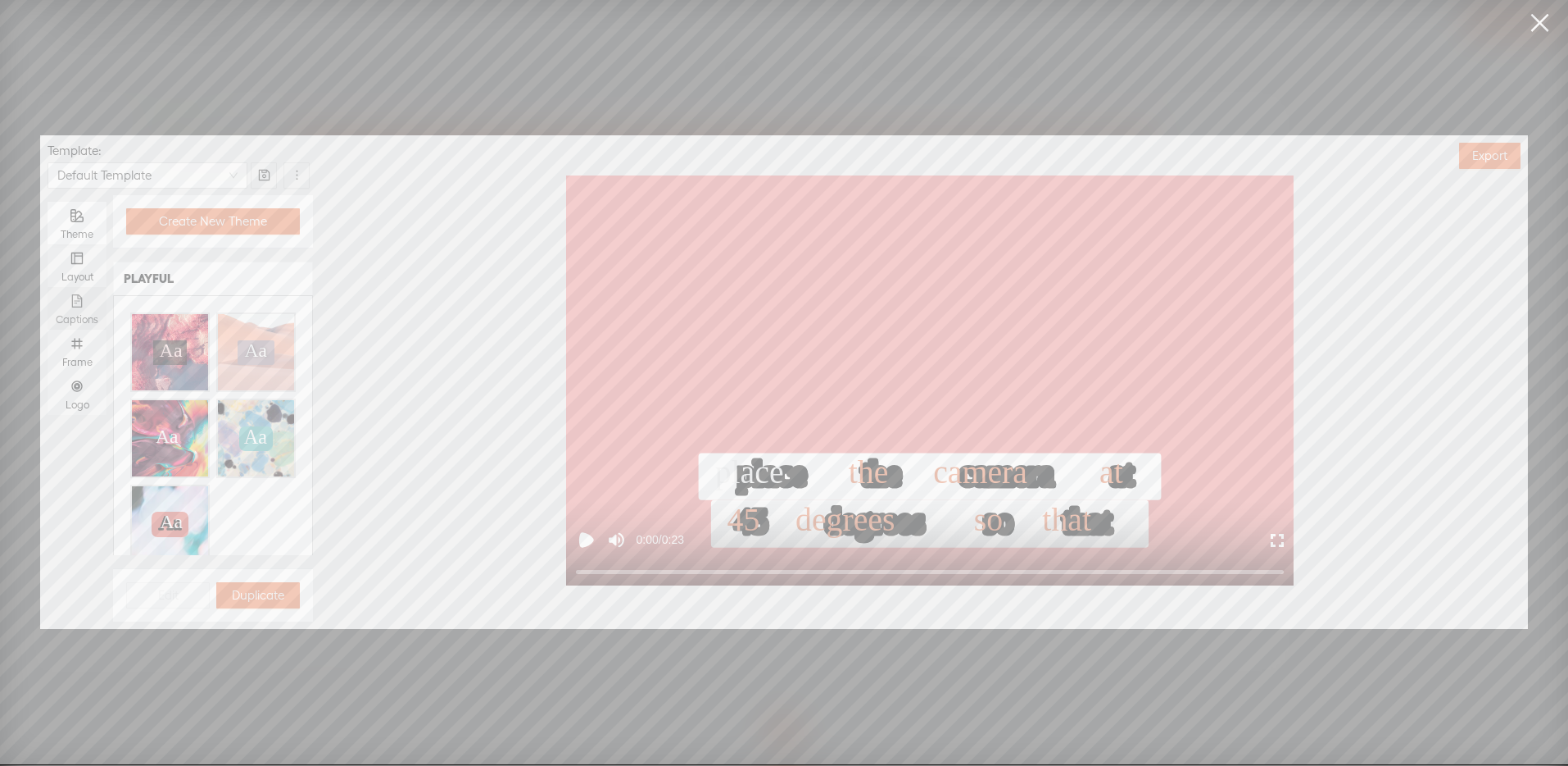
click at [76, 307] on div "Captions" at bounding box center [76, 308] width 43 height 43
click at [48, 287] on input "Captions" at bounding box center [48, 287] width 0 height 0
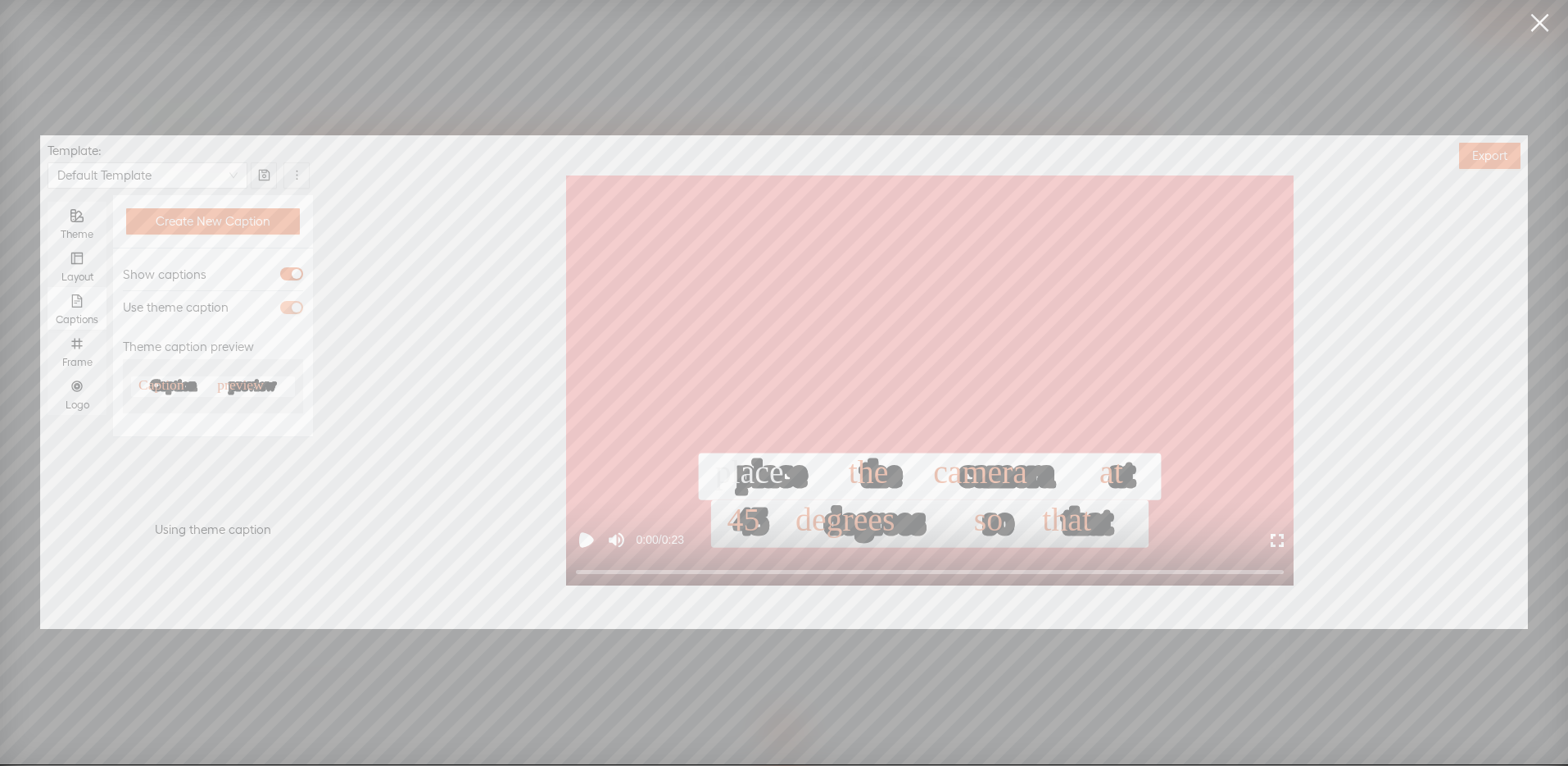
click at [297, 307] on div "button" at bounding box center [296, 307] width 10 height 10
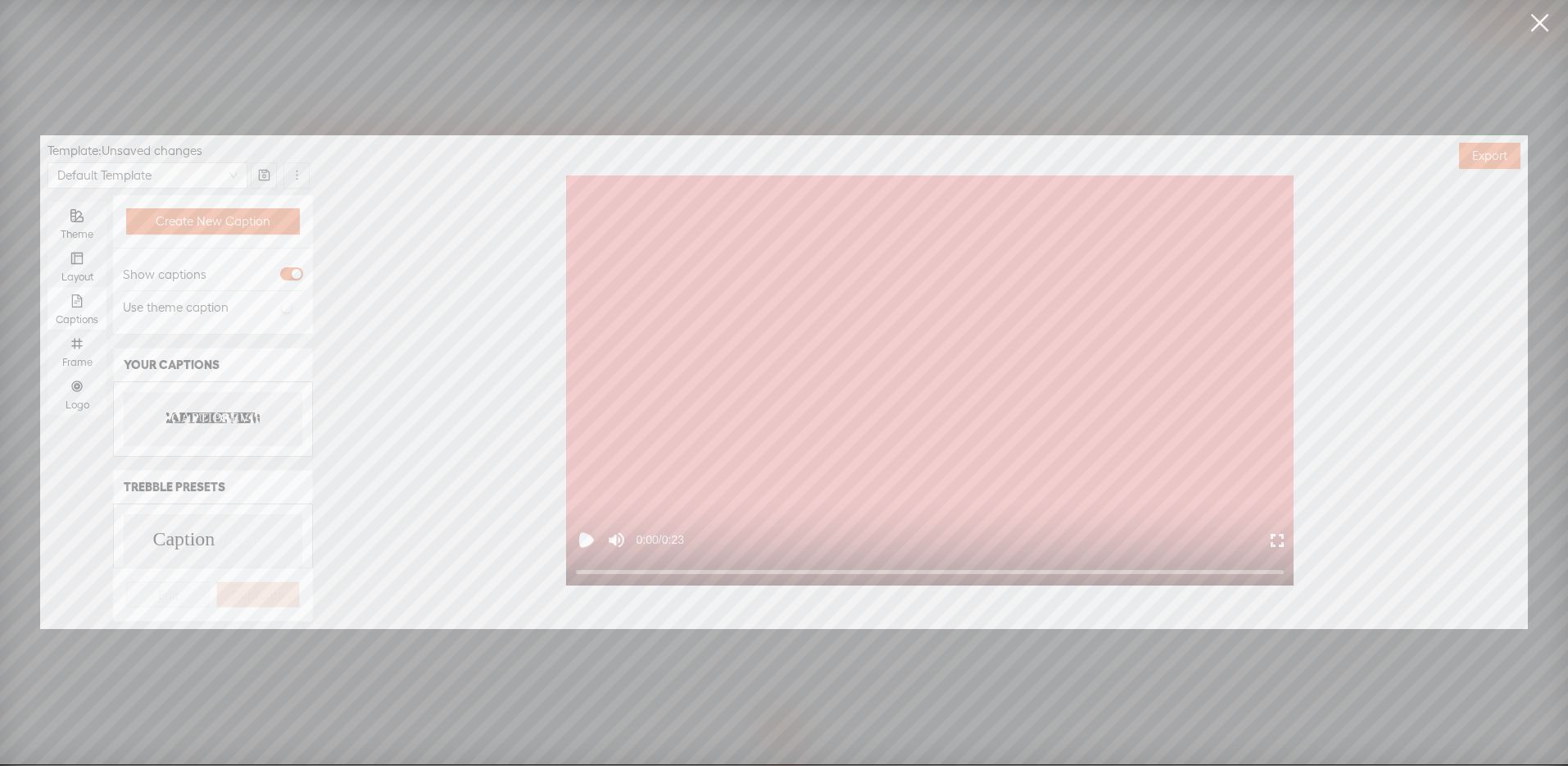
click at [171, 415] on text "CAPTION" at bounding box center [203, 417] width 64 height 17
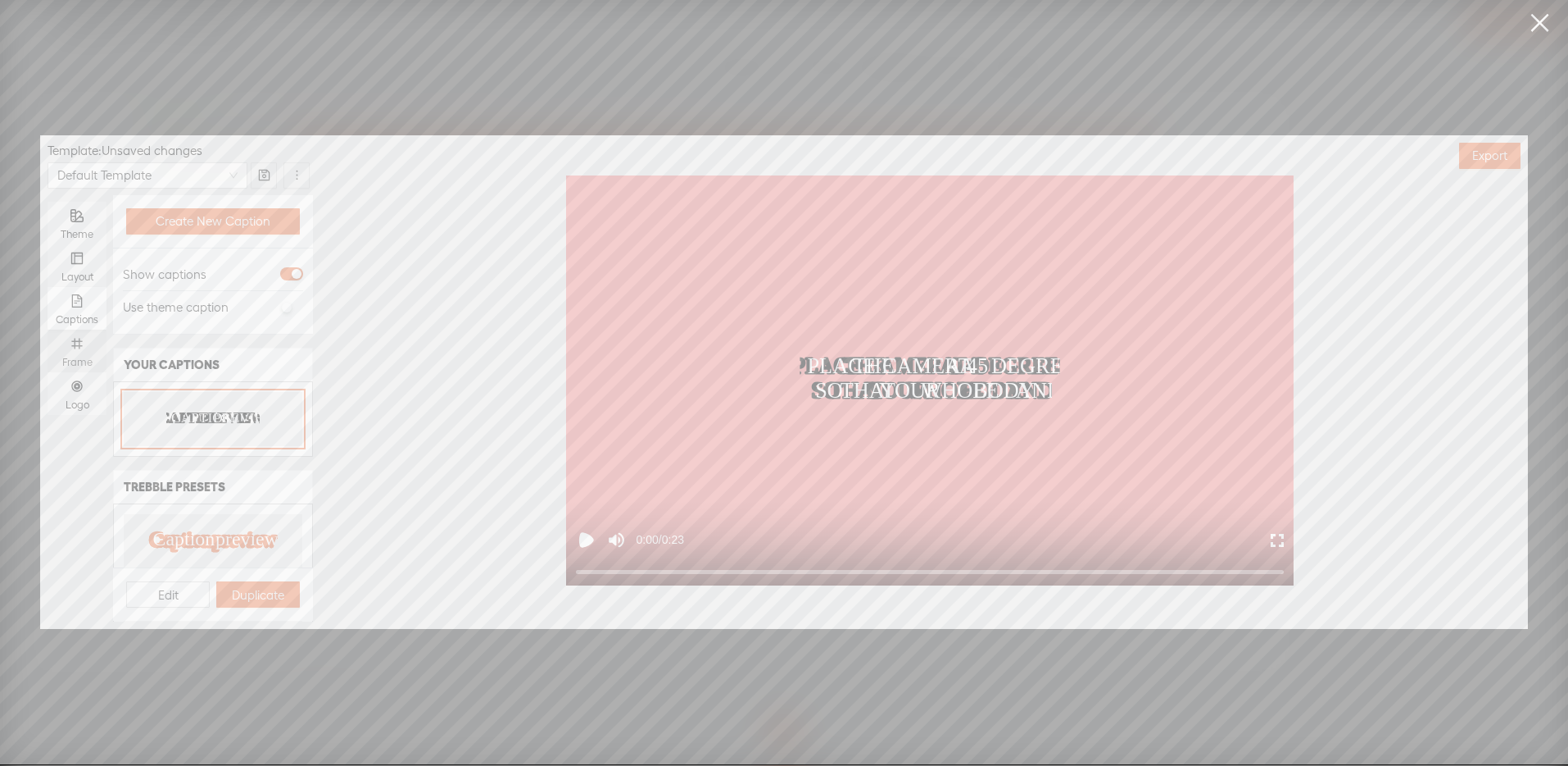
click at [80, 348] on icon "number" at bounding box center [76, 343] width 11 height 11
click at [48, 329] on input "Frame" at bounding box center [48, 329] width 0 height 0
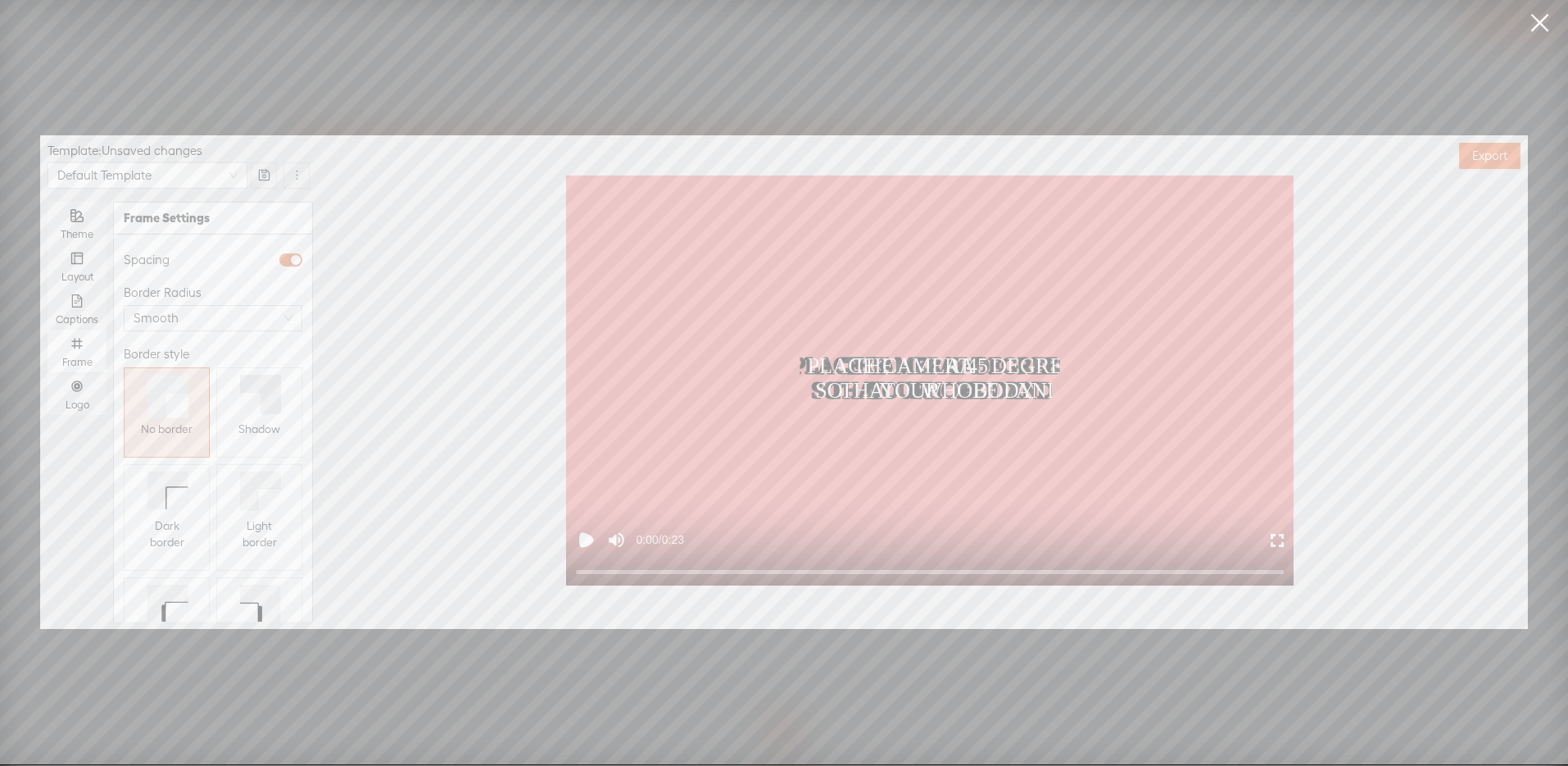
click at [263, 426] on span "Shadow" at bounding box center [259, 429] width 42 height 17
click at [77, 392] on div "Logo" at bounding box center [76, 393] width 43 height 43
click at [48, 372] on input "Logo" at bounding box center [48, 372] width 0 height 0
click at [210, 493] on button "Replace logo..." at bounding box center [212, 506] width 186 height 26
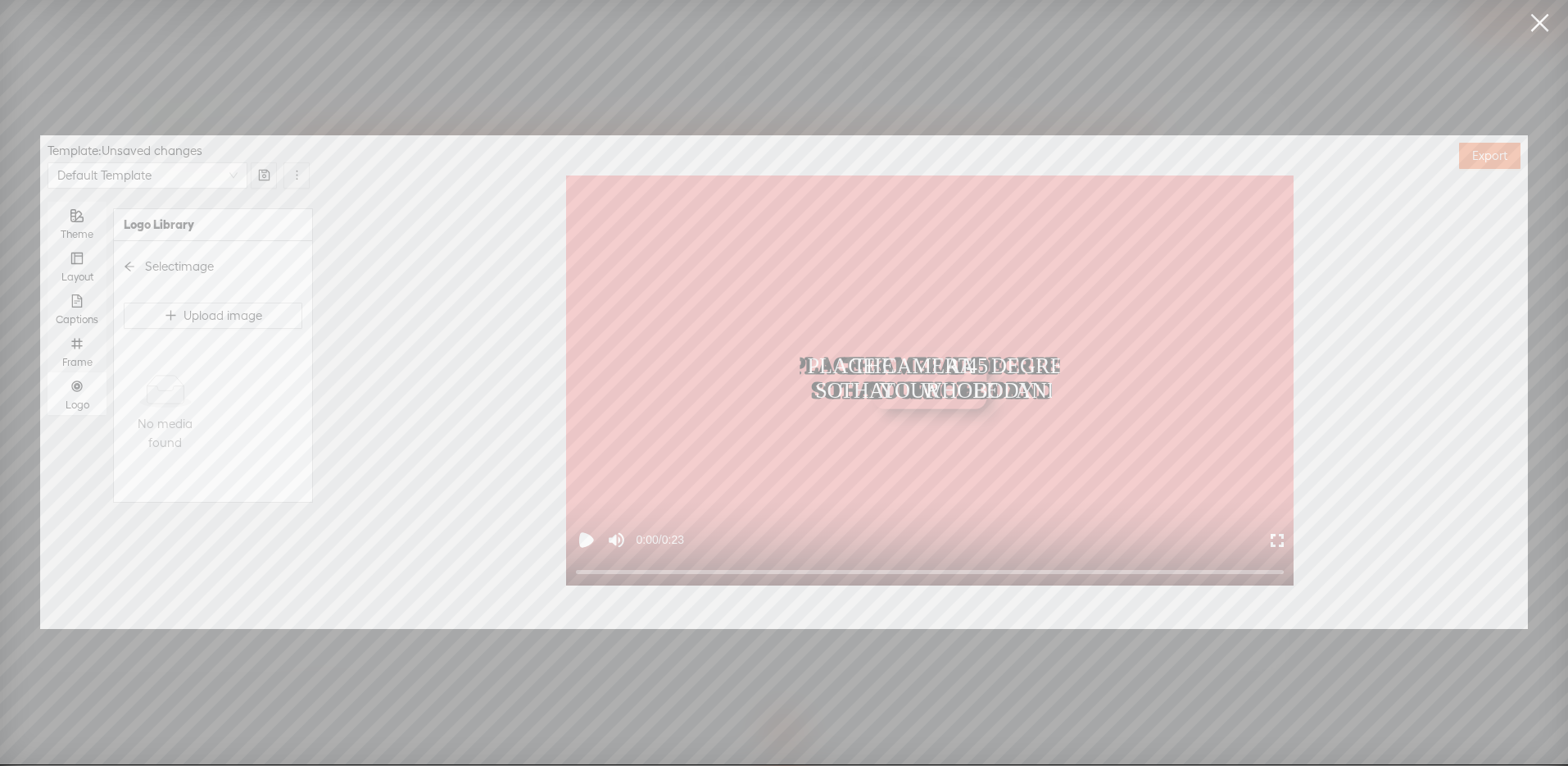
scroll to position [0, 0]
click at [169, 397] on img at bounding box center [165, 383] width 66 height 66
click at [189, 598] on div at bounding box center [185, 603] width 115 height 10
click at [191, 599] on div at bounding box center [196, 603] width 8 height 8
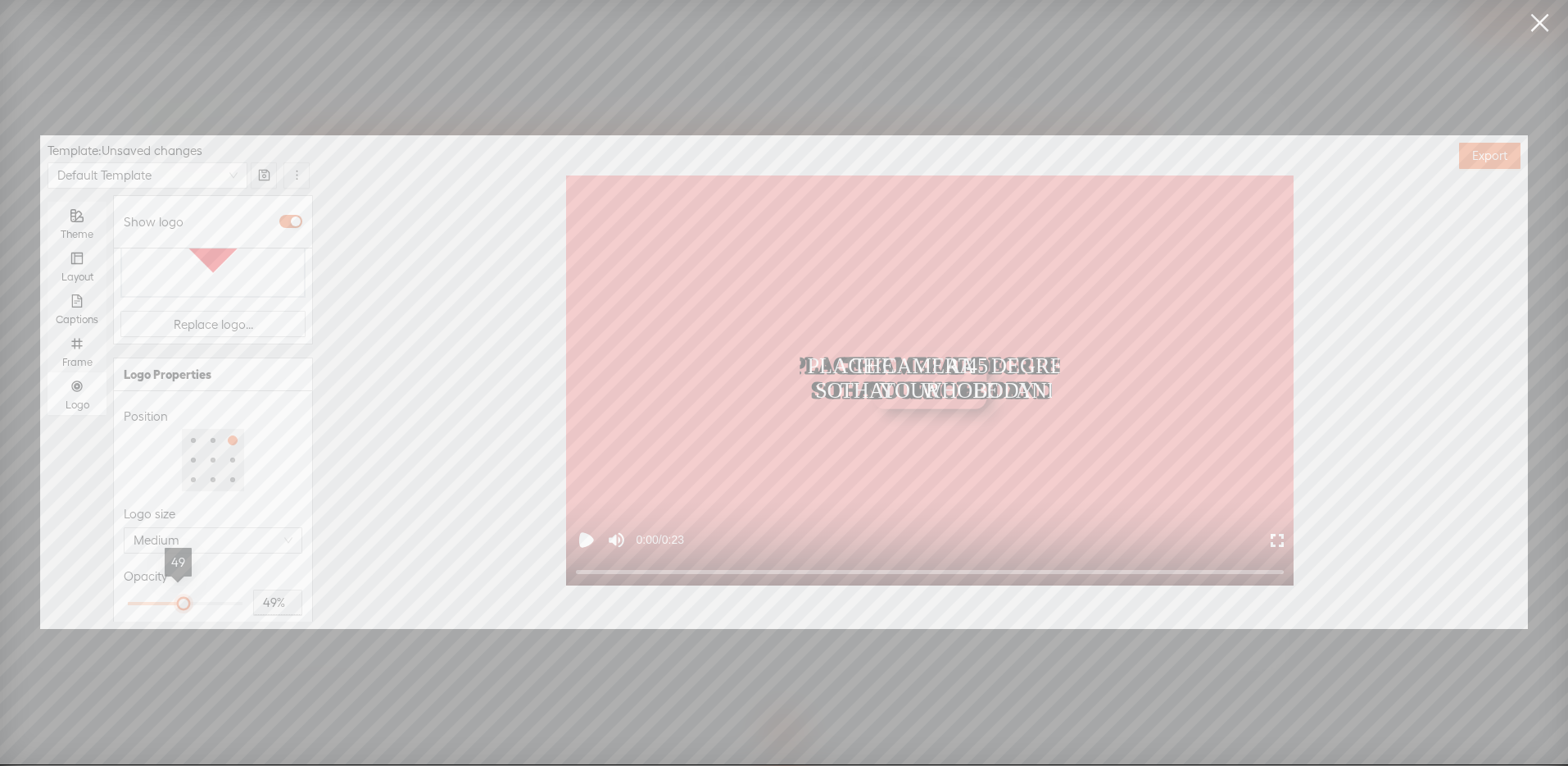
drag, startPoint x: 181, startPoint y: 590, endPoint x: 170, endPoint y: 590, distance: 11.0
click at [180, 599] on div at bounding box center [184, 603] width 8 height 8
type input "51%"
click at [183, 599] on div at bounding box center [186, 603] width 8 height 8
click at [233, 566] on div "Opacity" at bounding box center [212, 575] width 179 height 19
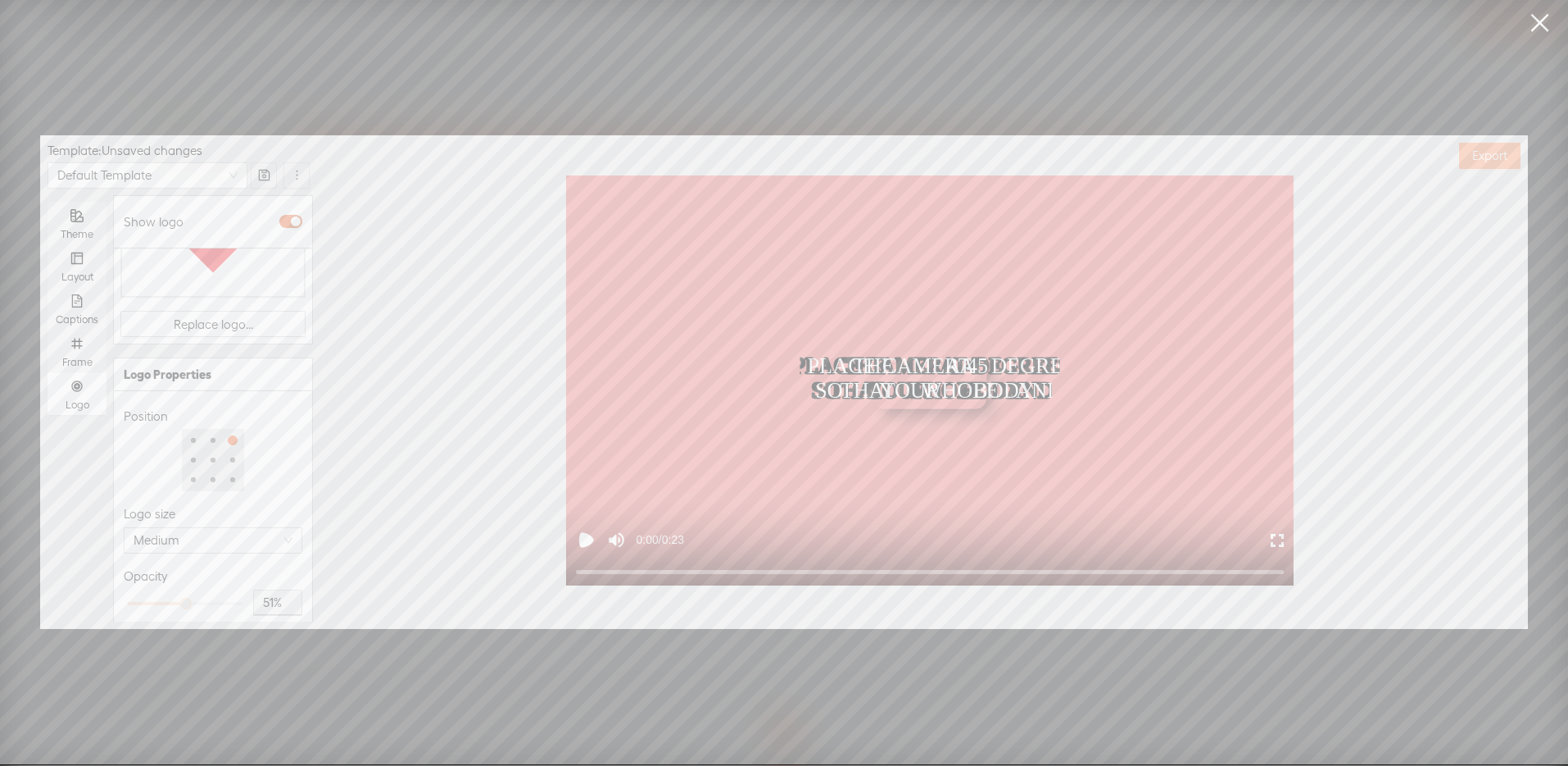
click at [1477, 157] on span "Export" at bounding box center [1490, 156] width 35 height 17
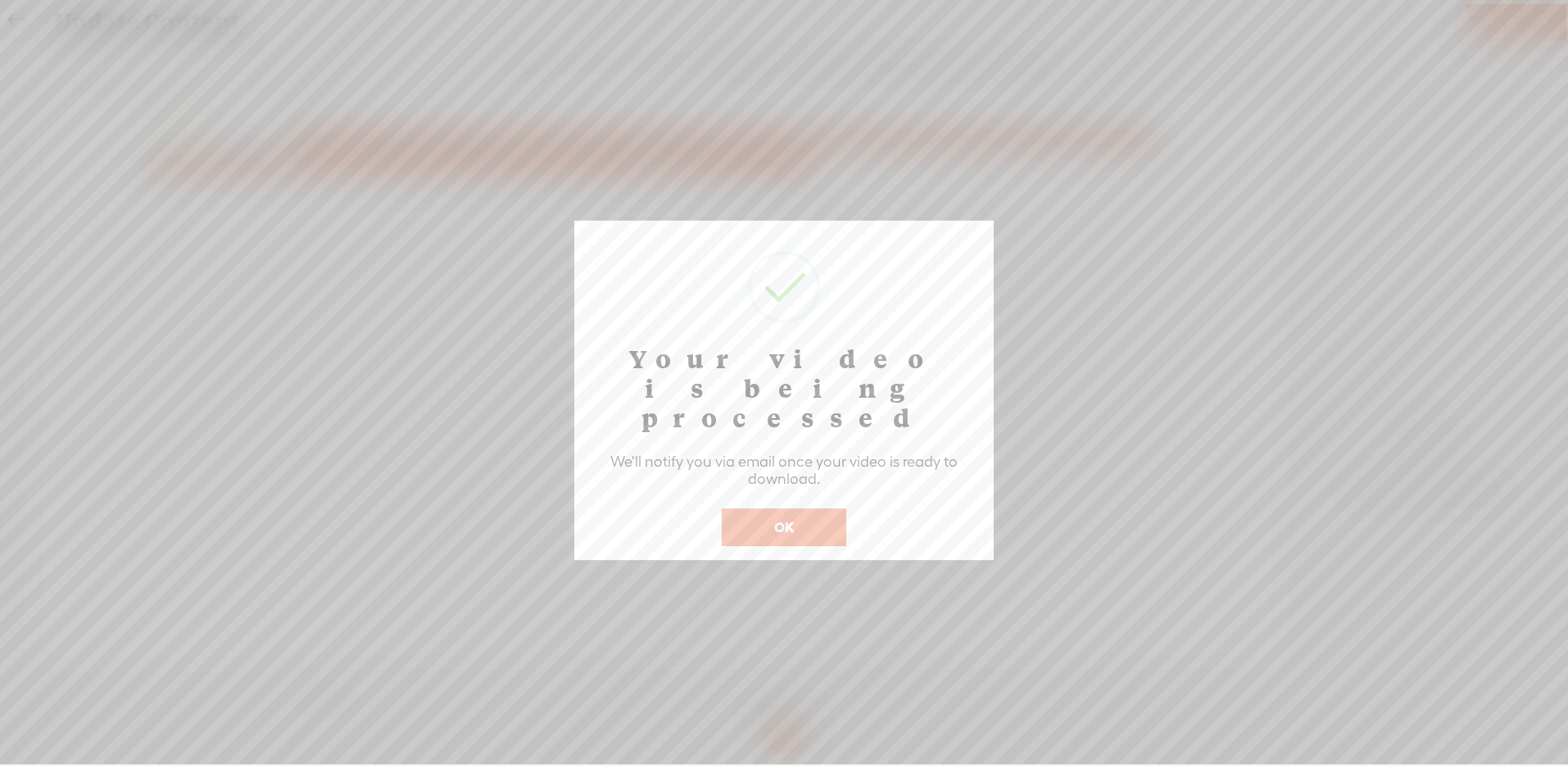
click at [781, 508] on button "OK" at bounding box center [784, 527] width 124 height 38
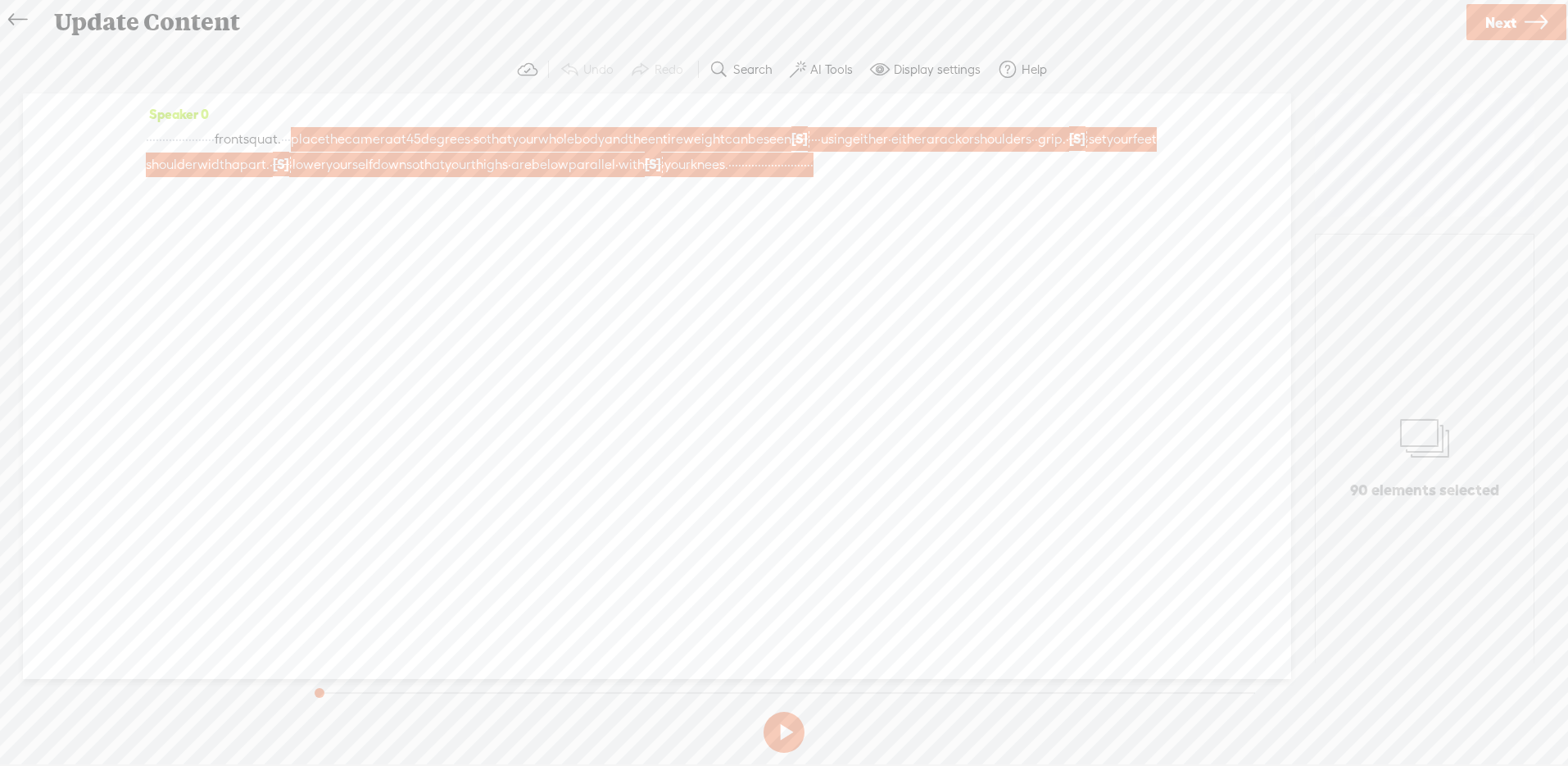
click at [8, 17] on icon at bounding box center [18, 20] width 19 height 37
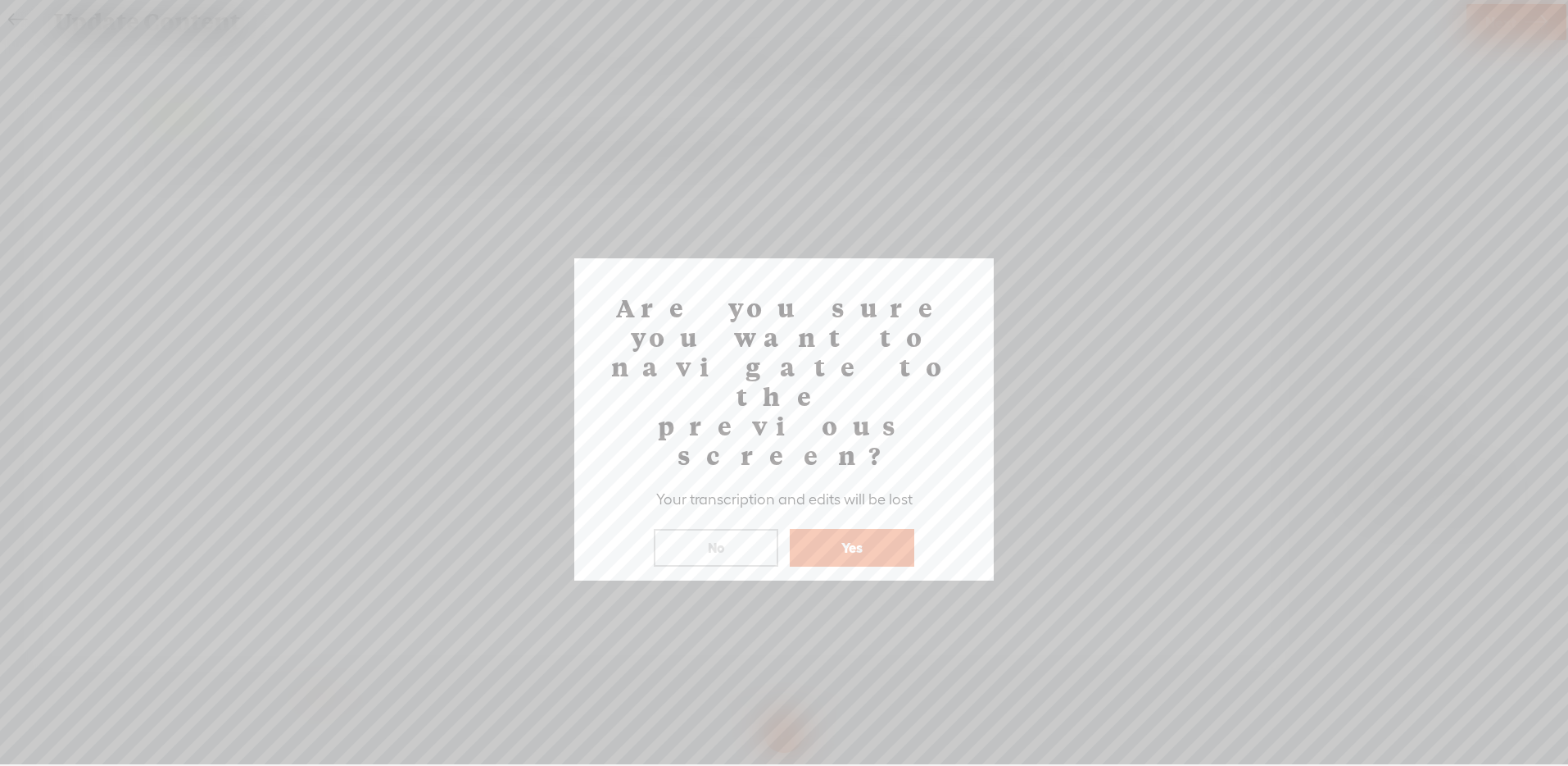
click at [832, 529] on button "Yes" at bounding box center [852, 548] width 124 height 38
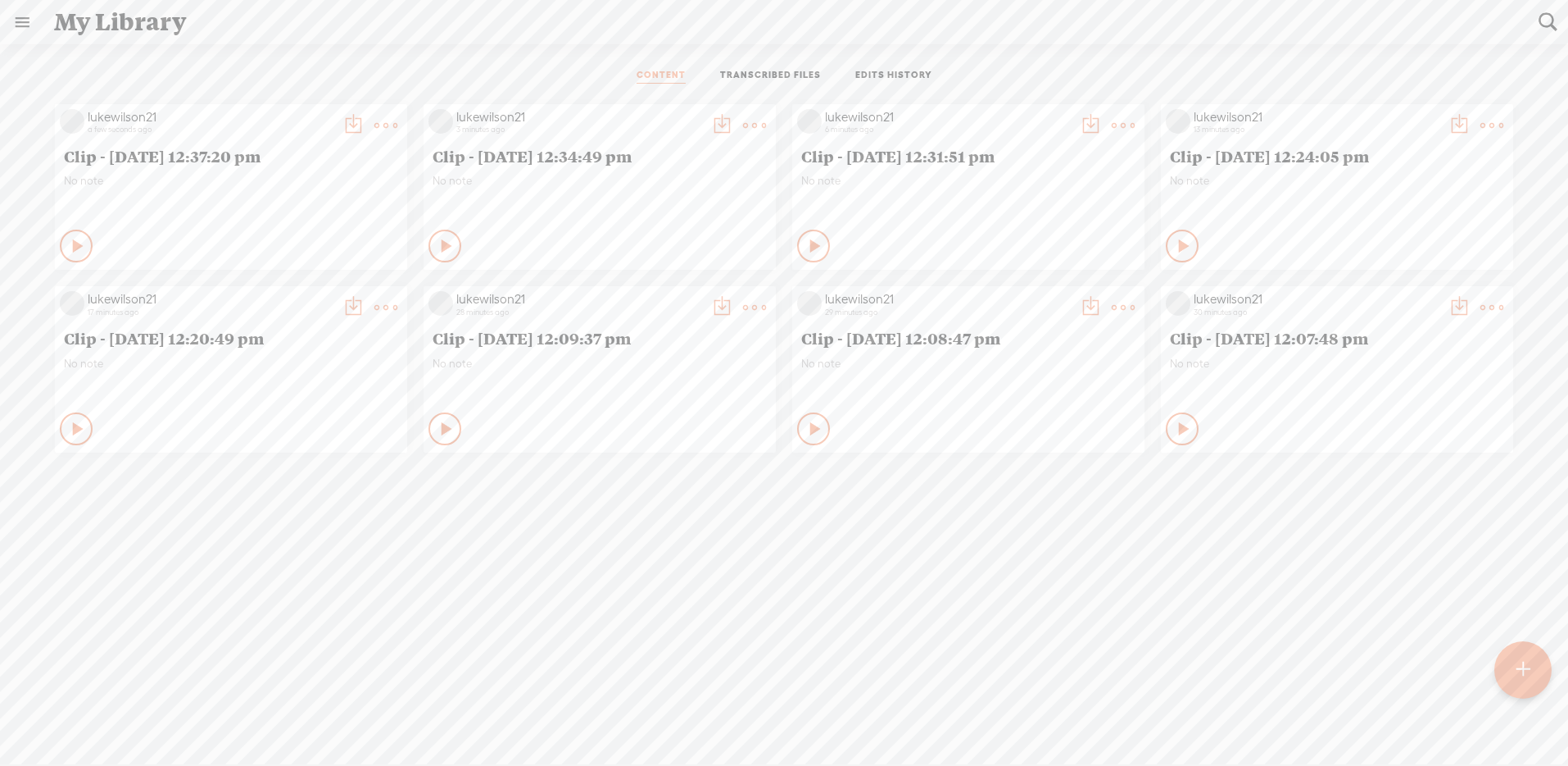
click at [364, 123] on t at bounding box center [353, 125] width 23 height 23
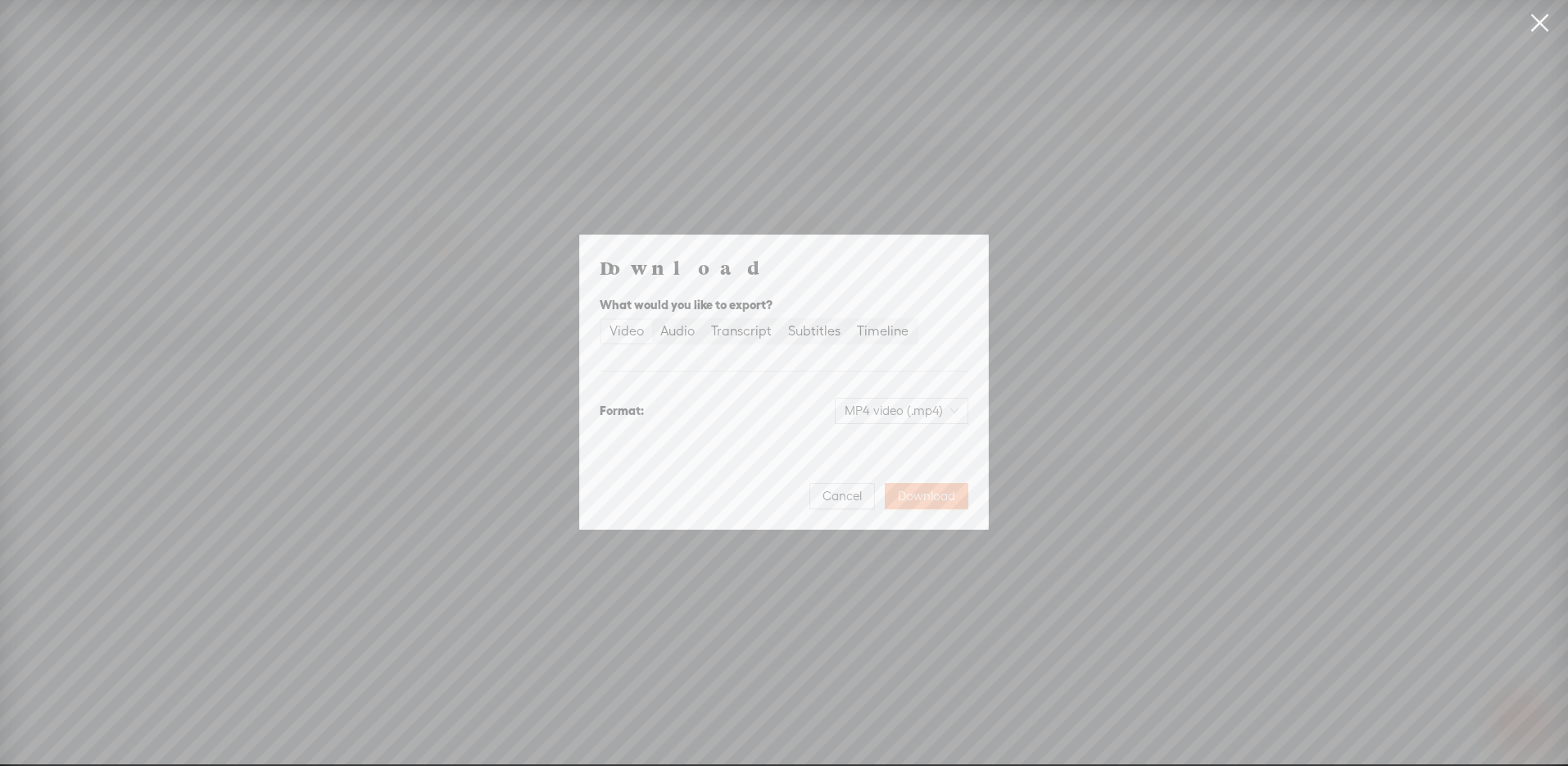
click at [934, 495] on span "Download" at bounding box center [927, 496] width 57 height 17
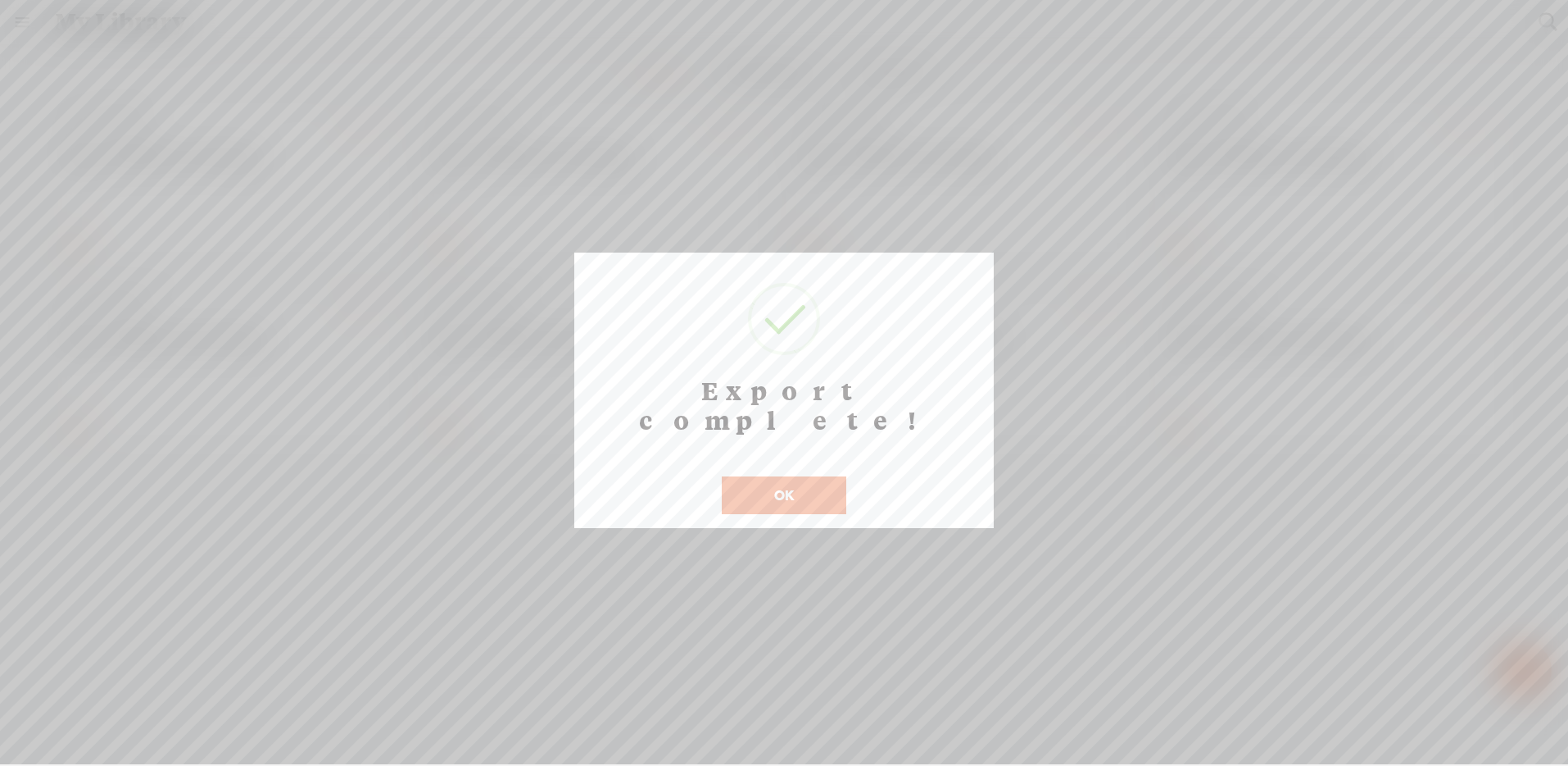
click at [782, 476] on button "OK" at bounding box center [784, 495] width 124 height 38
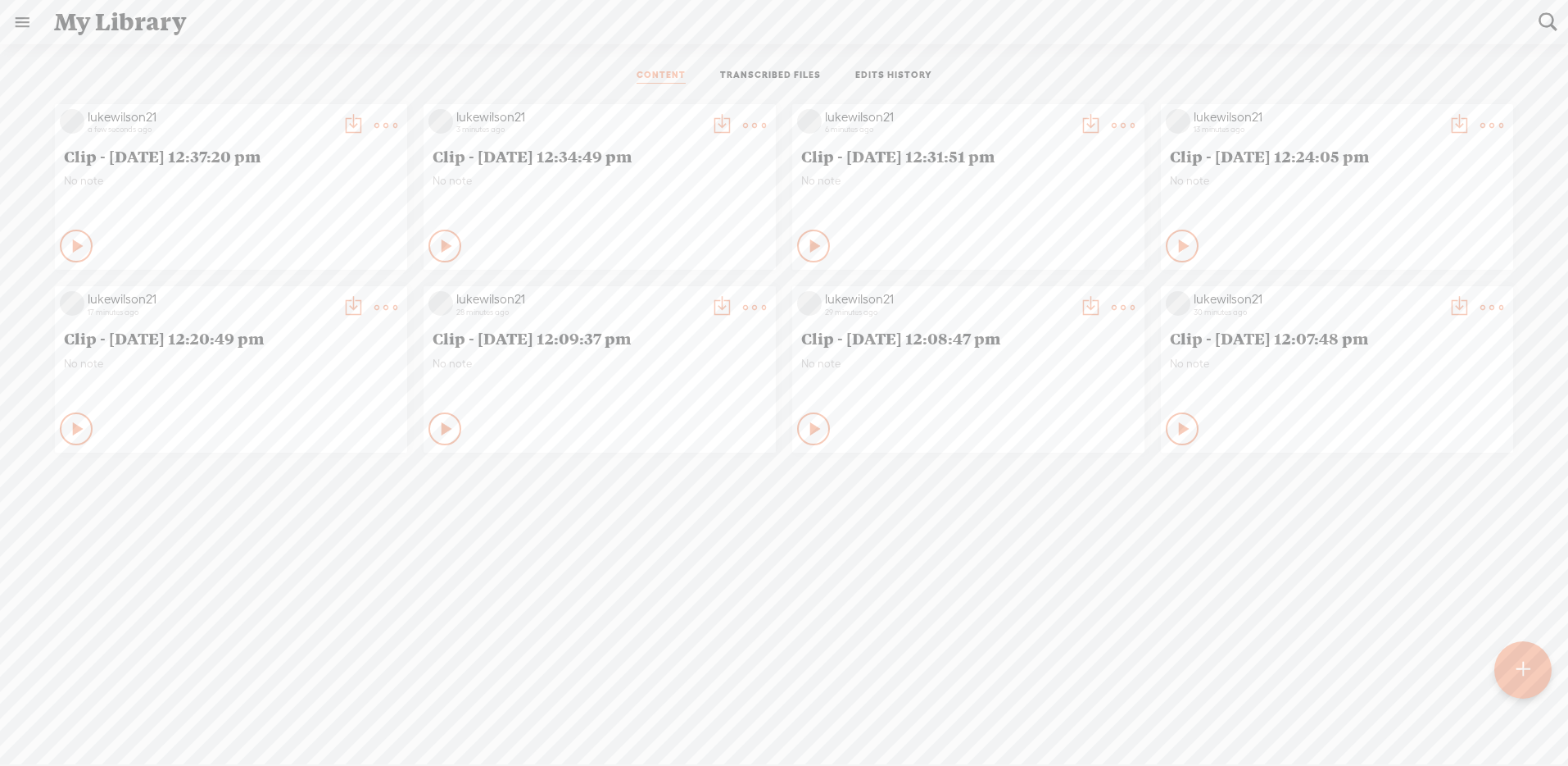
click at [374, 116] on t at bounding box center [385, 125] width 23 height 23
click at [279, 365] on link "Delete" at bounding box center [302, 369] width 164 height 38
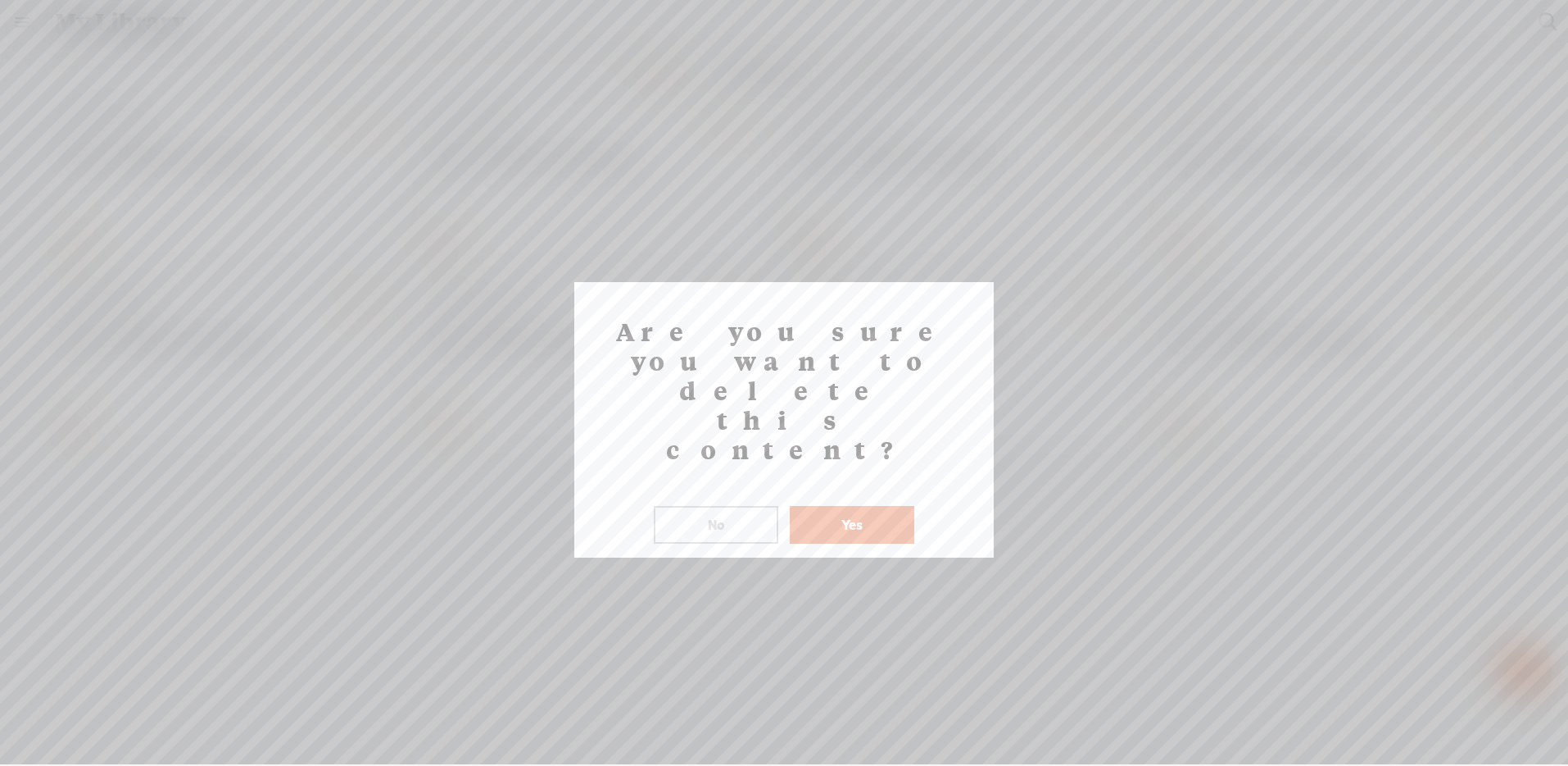
click at [870, 506] on button "Yes" at bounding box center [852, 524] width 124 height 38
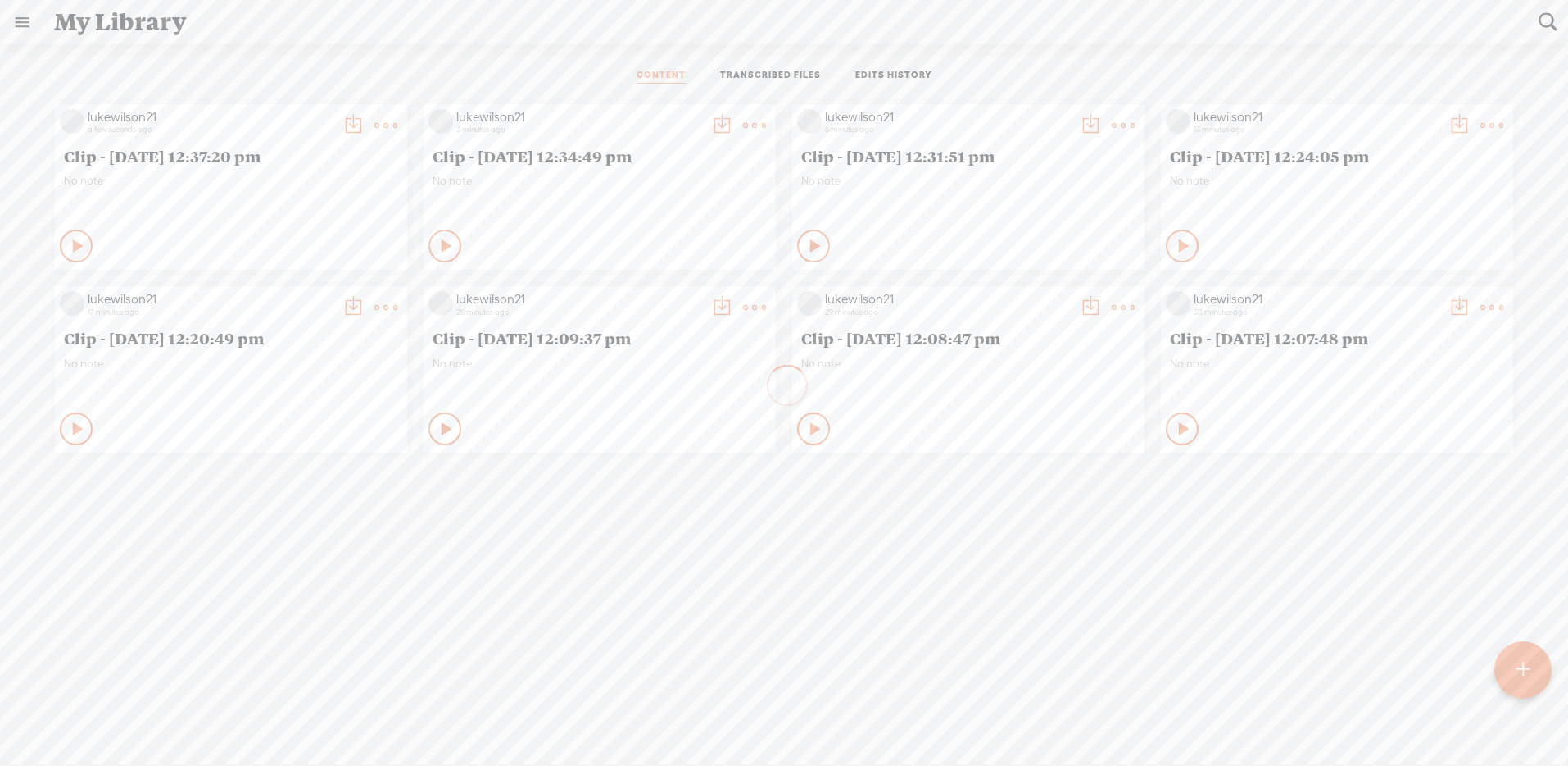
click at [1537, 659] on div at bounding box center [1523, 669] width 58 height 58
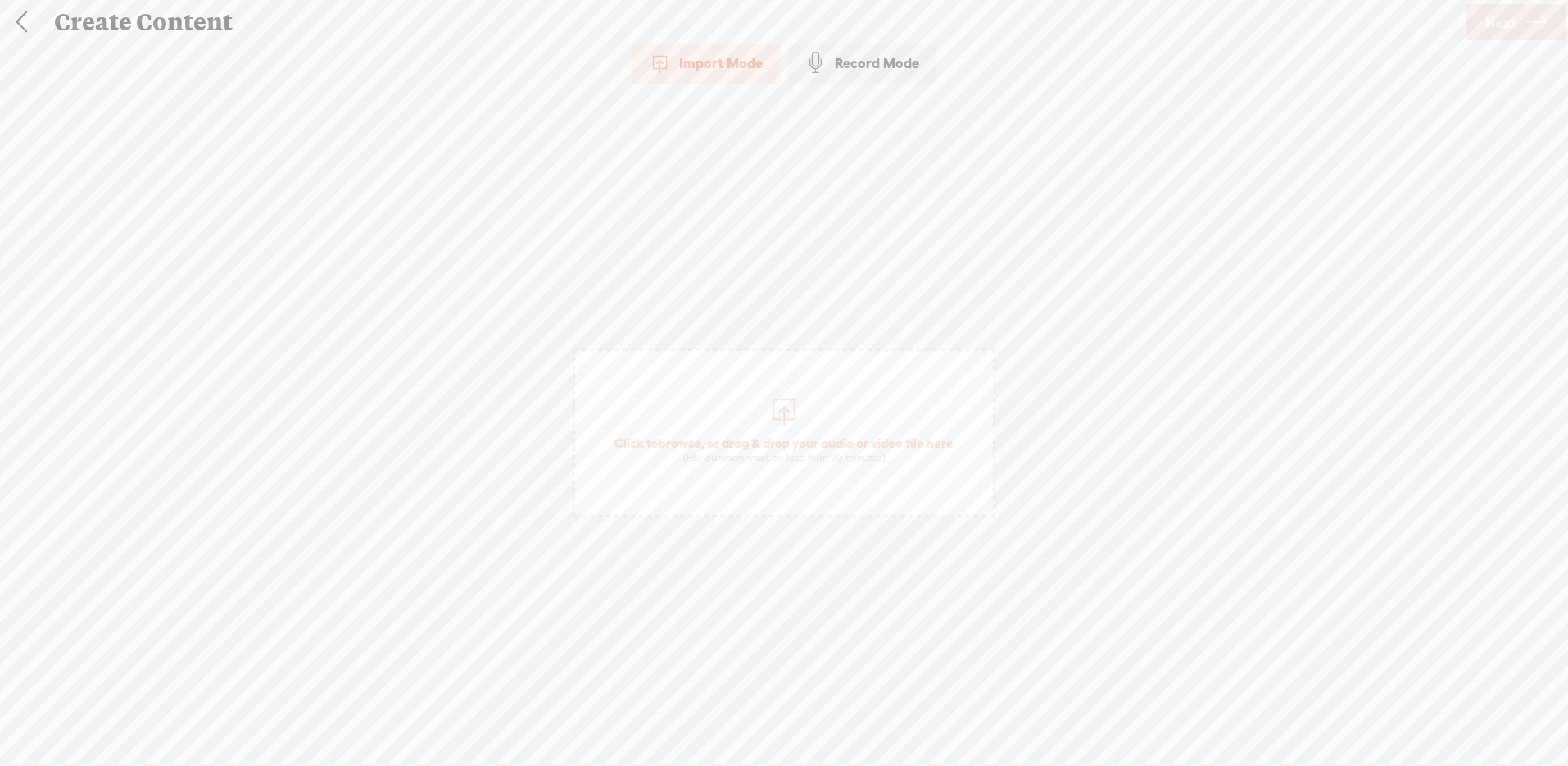
click at [797, 407] on div at bounding box center [783, 409] width 33 height 33
click at [1499, 27] on span "Next" at bounding box center [1500, 23] width 31 height 42
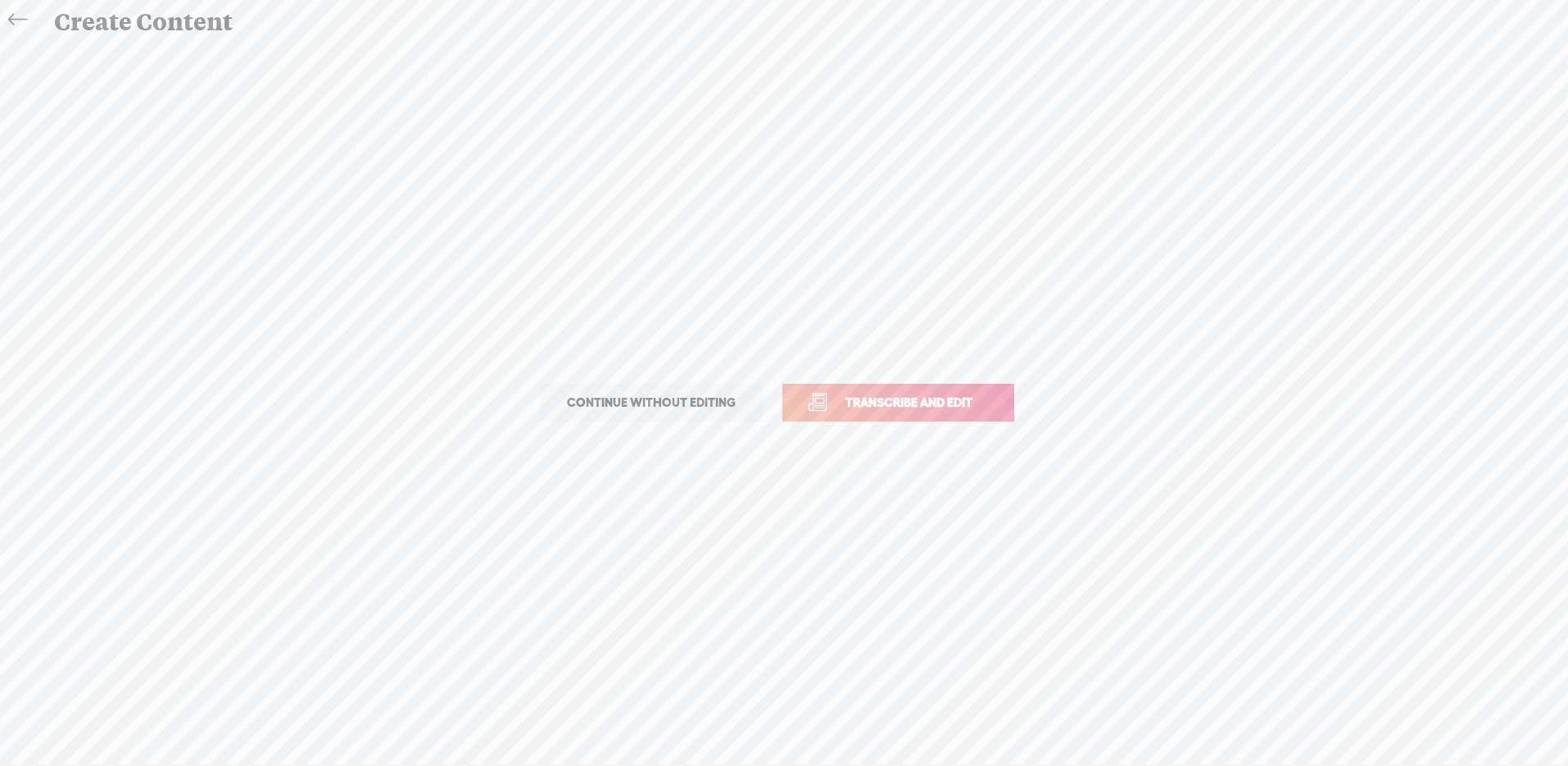
click at [893, 405] on span "Transcribe and edit" at bounding box center [909, 401] width 161 height 18
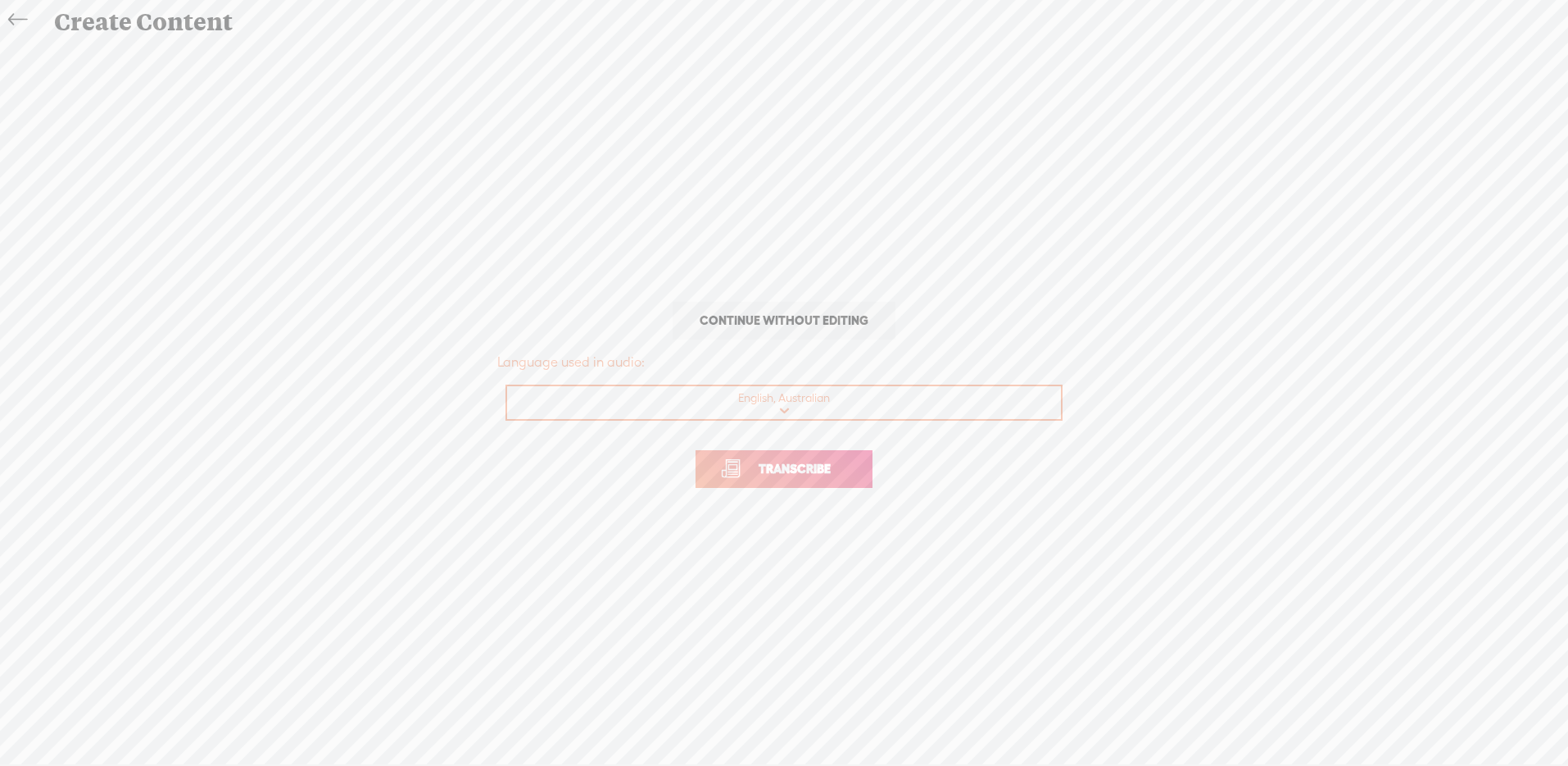
click at [824, 465] on span "Transcribe" at bounding box center [794, 469] width 107 height 18
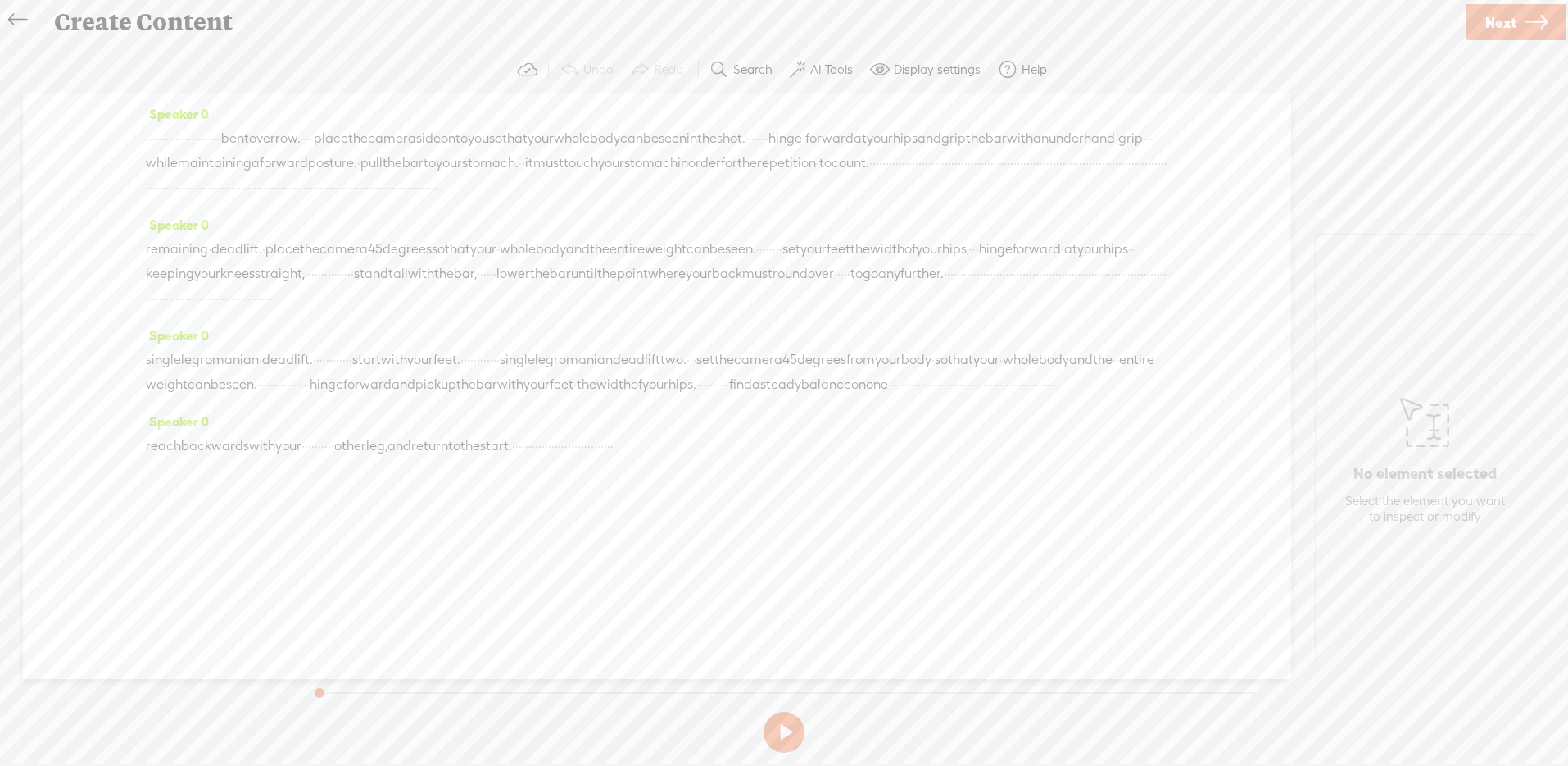
drag, startPoint x: 567, startPoint y: 162, endPoint x: 583, endPoint y: 161, distance: 16.0
click at [583, 161] on div "· · · · · · · · · · · · · · · · · · · · · · · bent over row. · · · · place the …" at bounding box center [657, 163] width 1022 height 74
drag, startPoint x: 522, startPoint y: 190, endPoint x: 552, endPoint y: 198, distance: 31.0
click at [552, 198] on div "· · · · · · · · · · · · · · · · · · · · · · · bent over row. · · · · place the …" at bounding box center [657, 163] width 1022 height 75
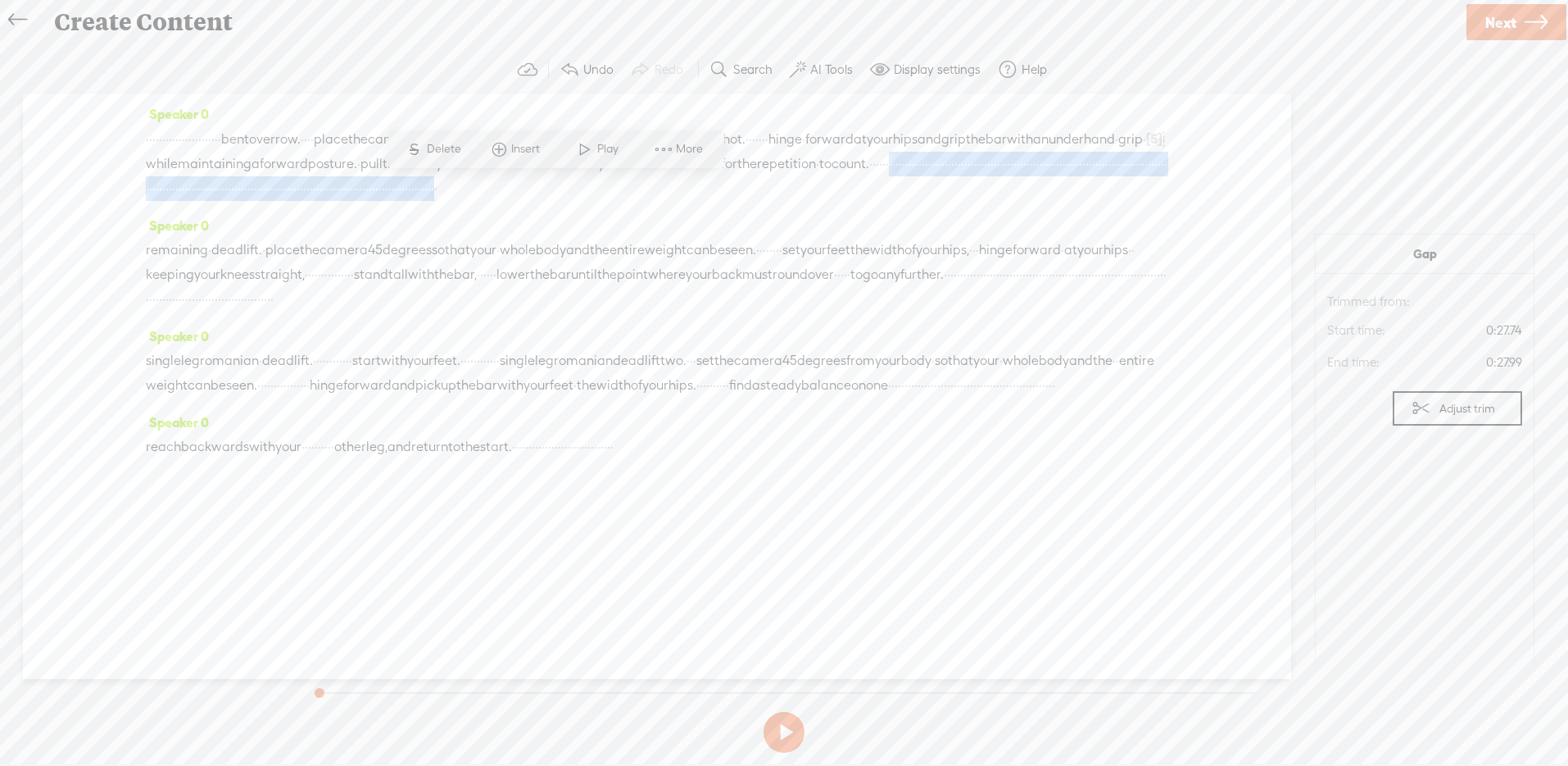
drag, startPoint x: 527, startPoint y: 191, endPoint x: 1174, endPoint y: 205, distance: 647.2
click at [1174, 205] on div "Speaker 0 · · · · · · · · · · · · · · · · · · · · · · · bent over row. · · · · …" at bounding box center [656, 386] width 1268 height 585
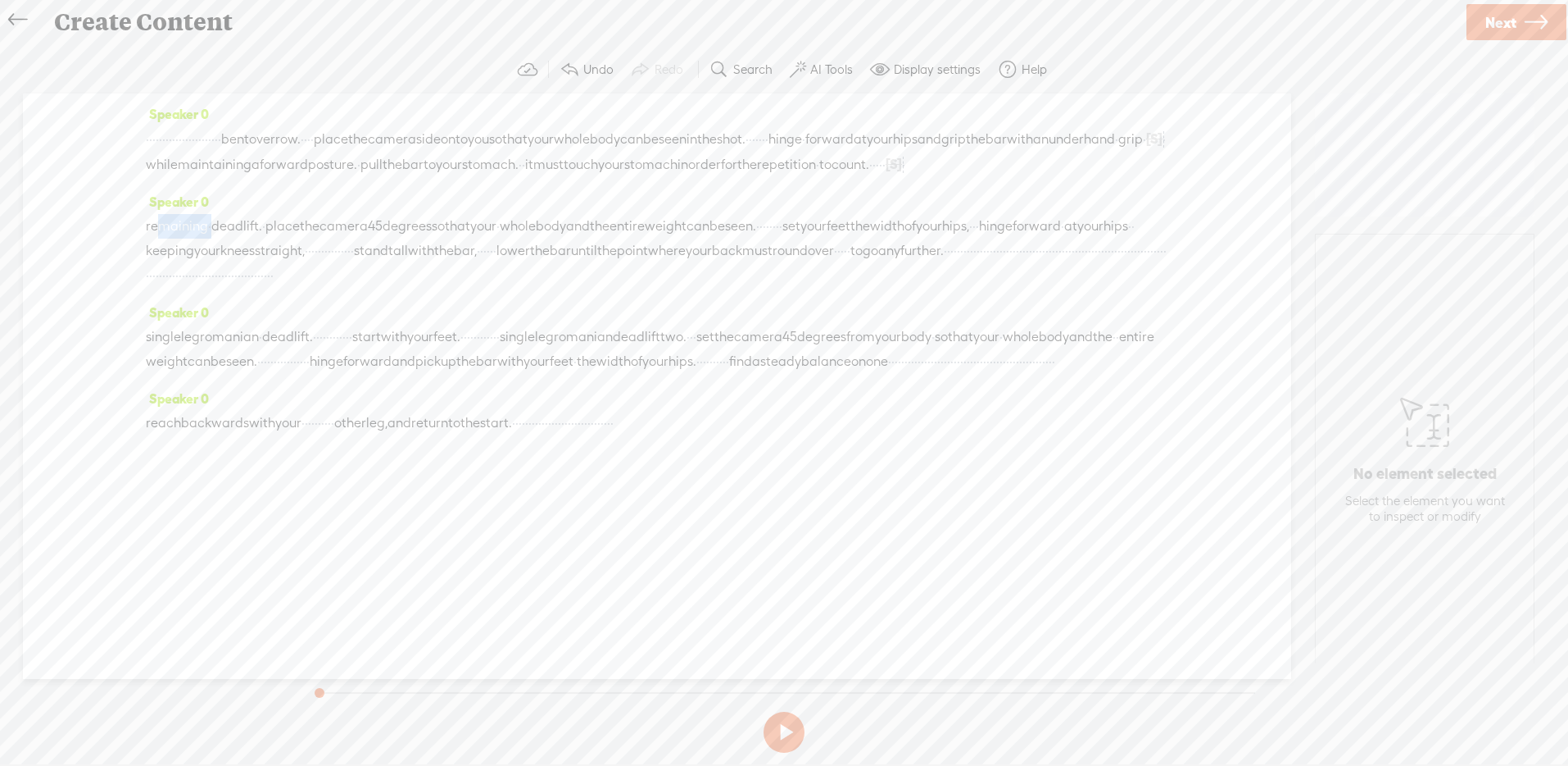
drag, startPoint x: 154, startPoint y: 249, endPoint x: 212, endPoint y: 249, distance: 58.0
click at [212, 249] on div "remaining · deadlift. · place the camera 45 degrees so that your · whole body a…" at bounding box center [657, 251] width 1022 height 74
click at [330, 202] on span at bounding box center [324, 211] width 24 height 29
click at [426, 69] on span "Correct transcript" at bounding box center [446, 79] width 160 height 37
type input "Romanian"
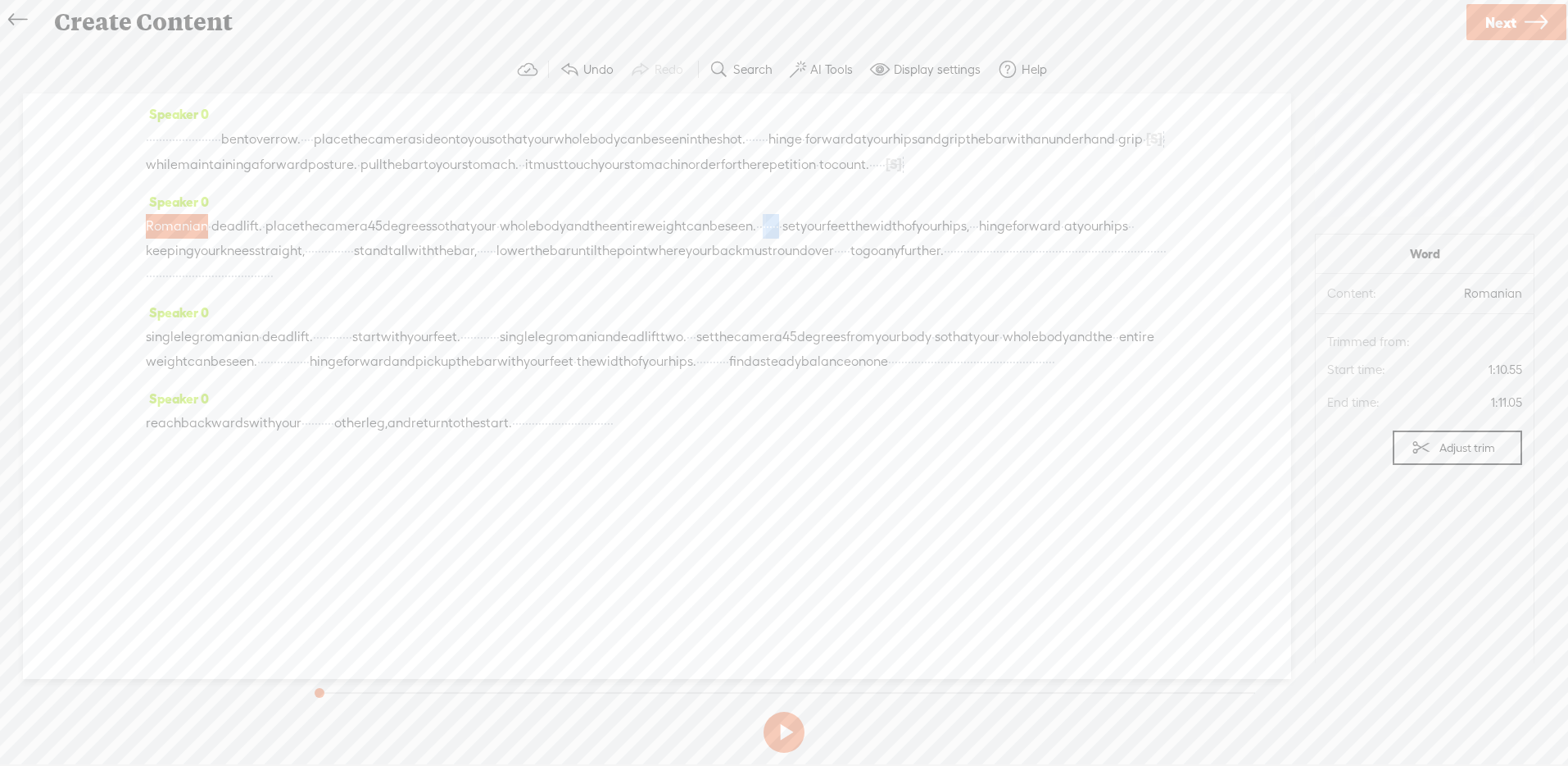
drag, startPoint x: 895, startPoint y: 244, endPoint x: 942, endPoint y: 244, distance: 47.0
click at [942, 244] on div "Romanian · deadlift. · place the camera 45 degrees so that your · whole body an…" at bounding box center [657, 251] width 1022 height 74
drag, startPoint x: 578, startPoint y: 277, endPoint x: 689, endPoint y: 270, distance: 111.2
click at [689, 270] on div "Romanian · deadlift. · place the camera 45 degrees so that your · whole body an…" at bounding box center [657, 251] width 1022 height 75
drag, startPoint x: 766, startPoint y: 279, endPoint x: 793, endPoint y: 275, distance: 27.3
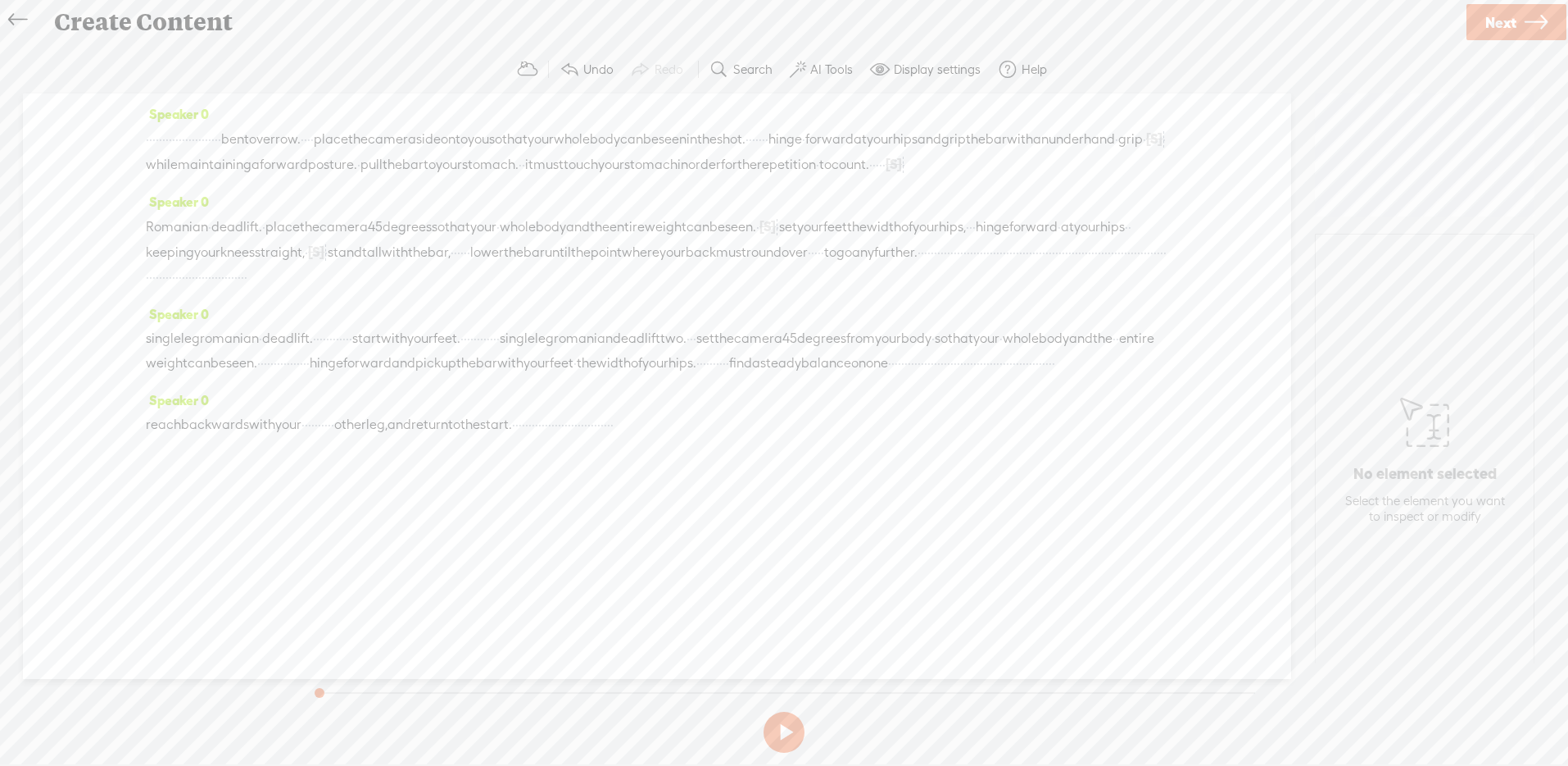
click at [793, 275] on div "Romanian · deadlift. · place the camera 45 degrees so that your · whole body an…" at bounding box center [657, 252] width 1022 height 76
drag, startPoint x: 191, startPoint y: 301, endPoint x: 209, endPoint y: 299, distance: 18.1
click at [209, 290] on div "Romanian · deadlift. · place the camera 45 degrees so that your · whole body an…" at bounding box center [657, 252] width 1022 height 76
drag, startPoint x: 396, startPoint y: 304, endPoint x: 396, endPoint y: 318, distance: 14.0
click at [396, 290] on div "Romanian · deadlift. · place the camera 45 degrees so that your · whole body an…" at bounding box center [657, 252] width 1022 height 76
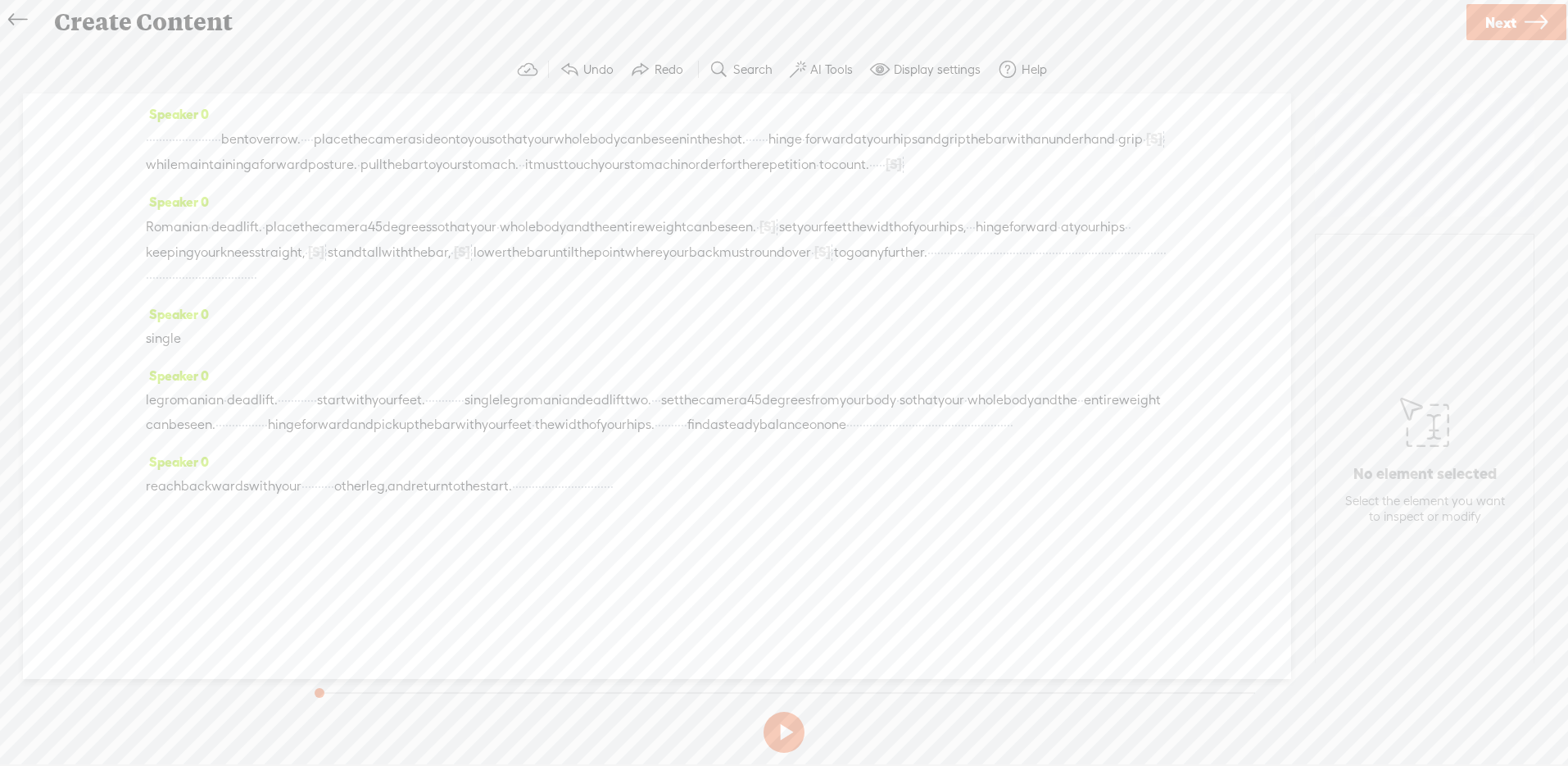
drag, startPoint x: 400, startPoint y: 307, endPoint x: 400, endPoint y: 318, distance: 11.0
click at [400, 290] on div "Romanian · deadlift. · place the camera 45 degrees so that your · whole body an…" at bounding box center [657, 252] width 1022 height 76
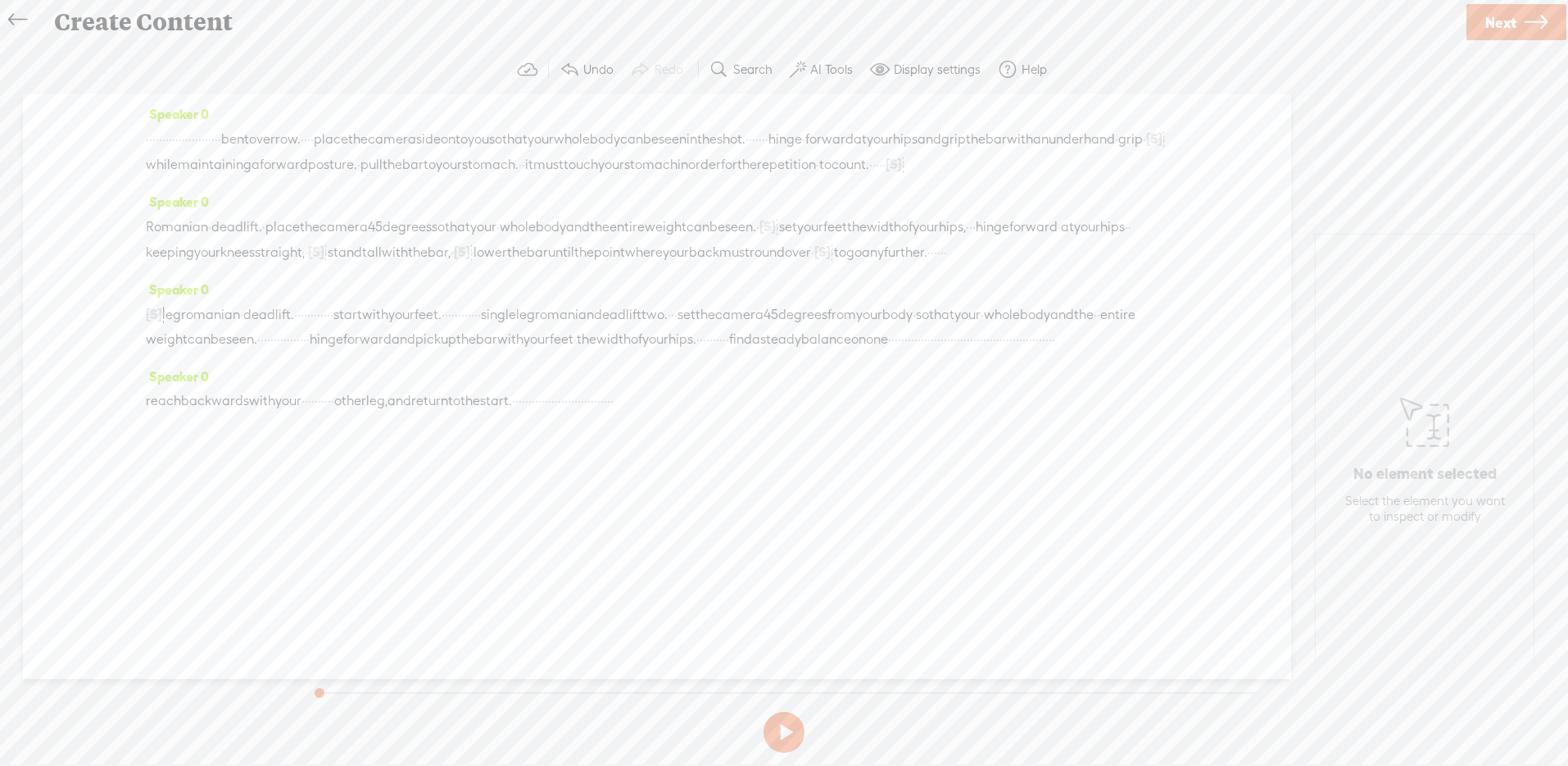
click at [301, 327] on span "·" at bounding box center [299, 314] width 3 height 24
drag, startPoint x: 906, startPoint y: 365, endPoint x: 140, endPoint y: 357, distance: 766.0
click at [140, 357] on div "Speaker 0 · · · · · · · · · · · · · · · · · · · · · · · bent over row. · · · · …" at bounding box center [656, 386] width 1268 height 585
drag, startPoint x: 902, startPoint y: 360, endPoint x: 1025, endPoint y: 356, distance: 123.1
click at [1025, 352] on div "[S] · · · · · · · · · · · · · · · · · · · · · · · · · · · · · · · · · · · · · ·…" at bounding box center [657, 327] width 1022 height 50
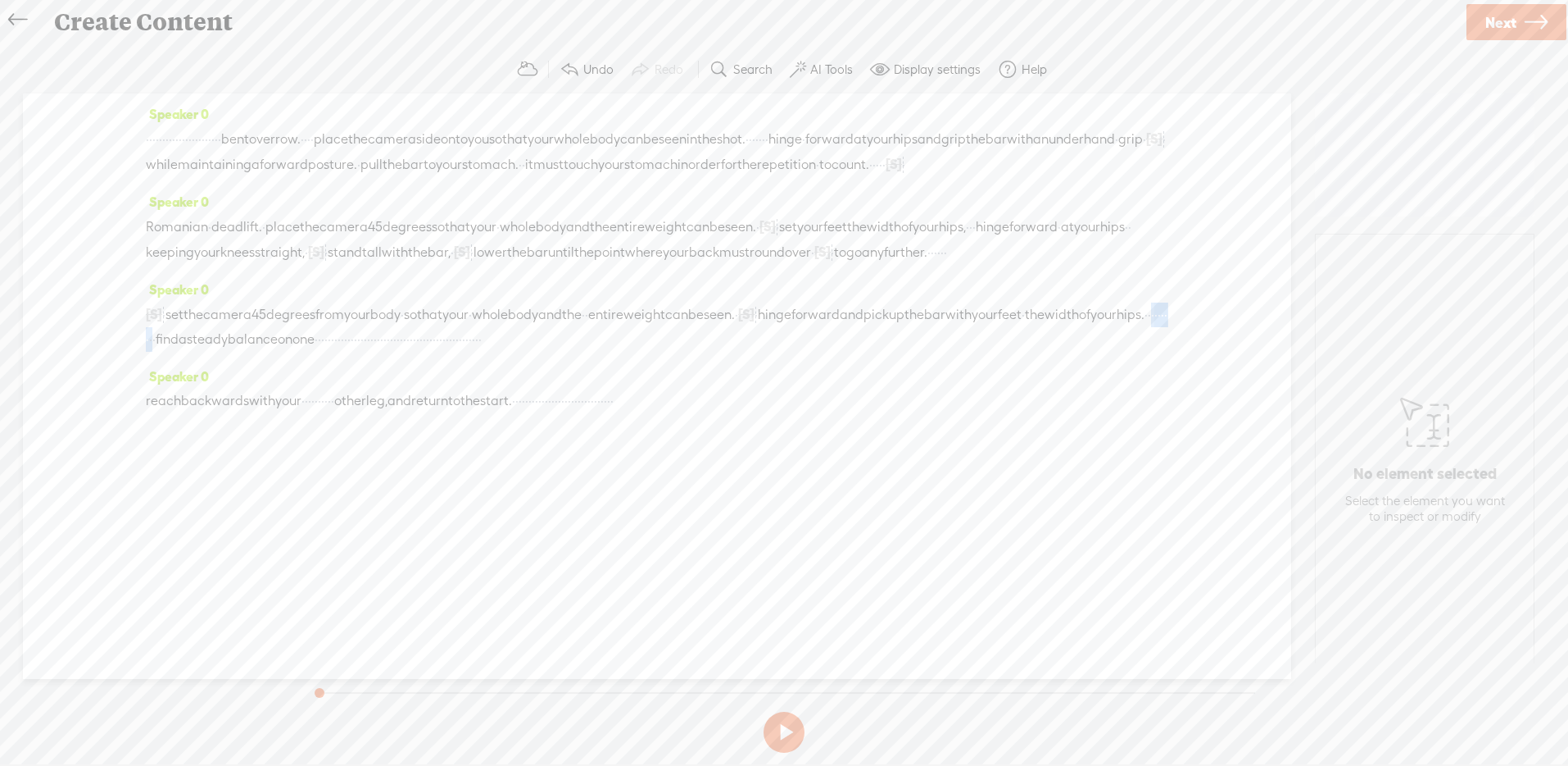
drag, startPoint x: 413, startPoint y: 386, endPoint x: 474, endPoint y: 381, distance: 61.2
click at [474, 352] on div "[S] · · · · · · · · · · · · · · · · · · · · · · · · · · · · · · · · · · · · · ·…" at bounding box center [657, 327] width 1022 height 50
drag, startPoint x: 661, startPoint y: 393, endPoint x: 1106, endPoint y: 392, distance: 445.0
click at [1106, 352] on div "[S] · · · · · · · · · · · · · · · · · · · · · · · · · · · · · · · · · · · · · ·…" at bounding box center [657, 327] width 1022 height 50
drag, startPoint x: 339, startPoint y: 450, endPoint x: 404, endPoint y: 446, distance: 65.1
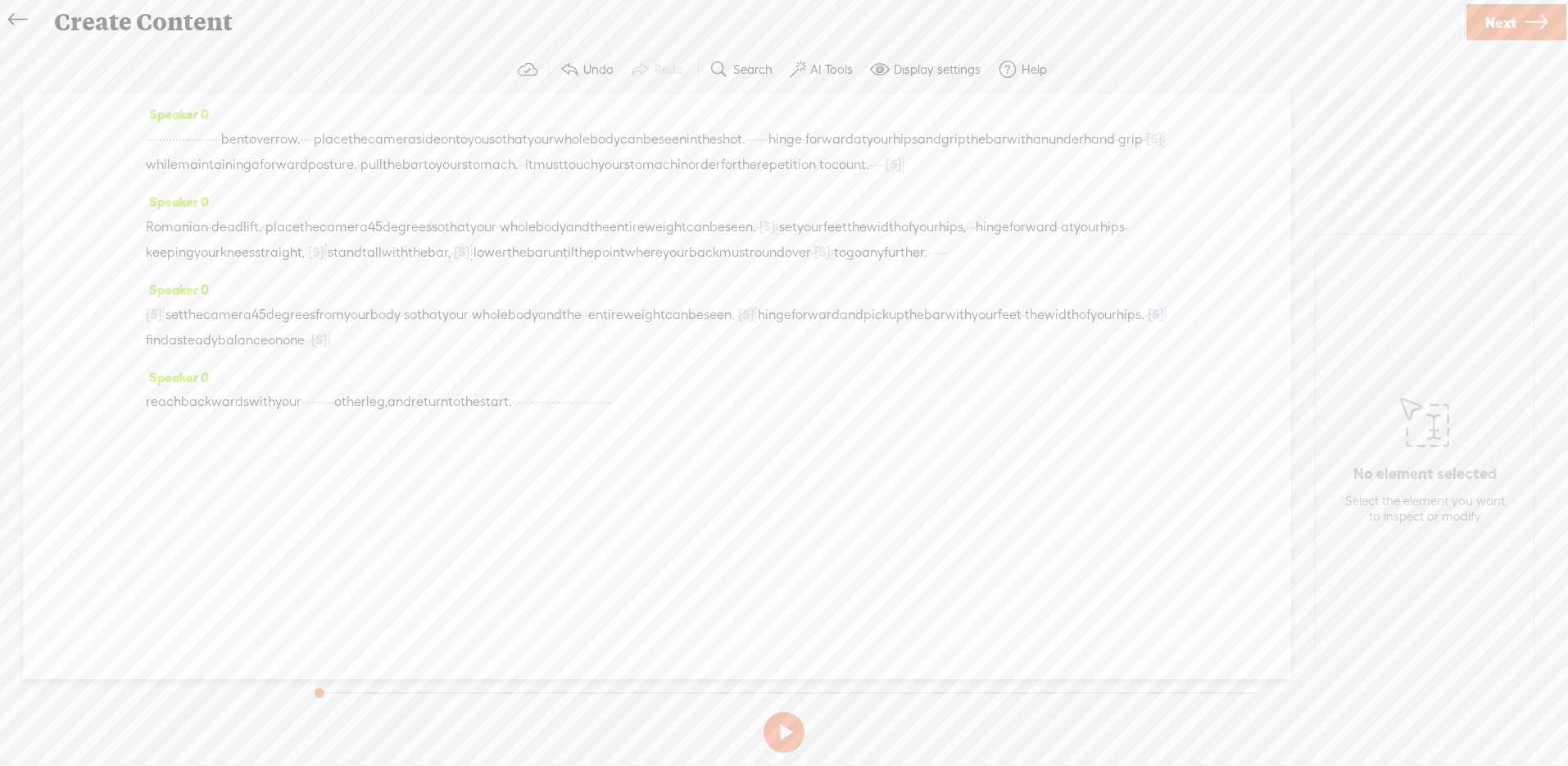
click at [404, 414] on div "reach backwards with your · · · · · · · · · · other leg, and return to the star…" at bounding box center [657, 401] width 1022 height 24
drag, startPoint x: 634, startPoint y: 454, endPoint x: 933, endPoint y: 454, distance: 299.0
click at [933, 415] on div "reach backwards with your · [S] · · · · · · · · · other leg, and return to the …" at bounding box center [657, 402] width 1022 height 25
drag, startPoint x: 502, startPoint y: 136, endPoint x: 520, endPoint y: 179, distance: 46.6
click at [520, 177] on div "· · · · · · · · · · · · · · · · · · · · · · · bent over row. · · · · place the …" at bounding box center [657, 151] width 1022 height 51
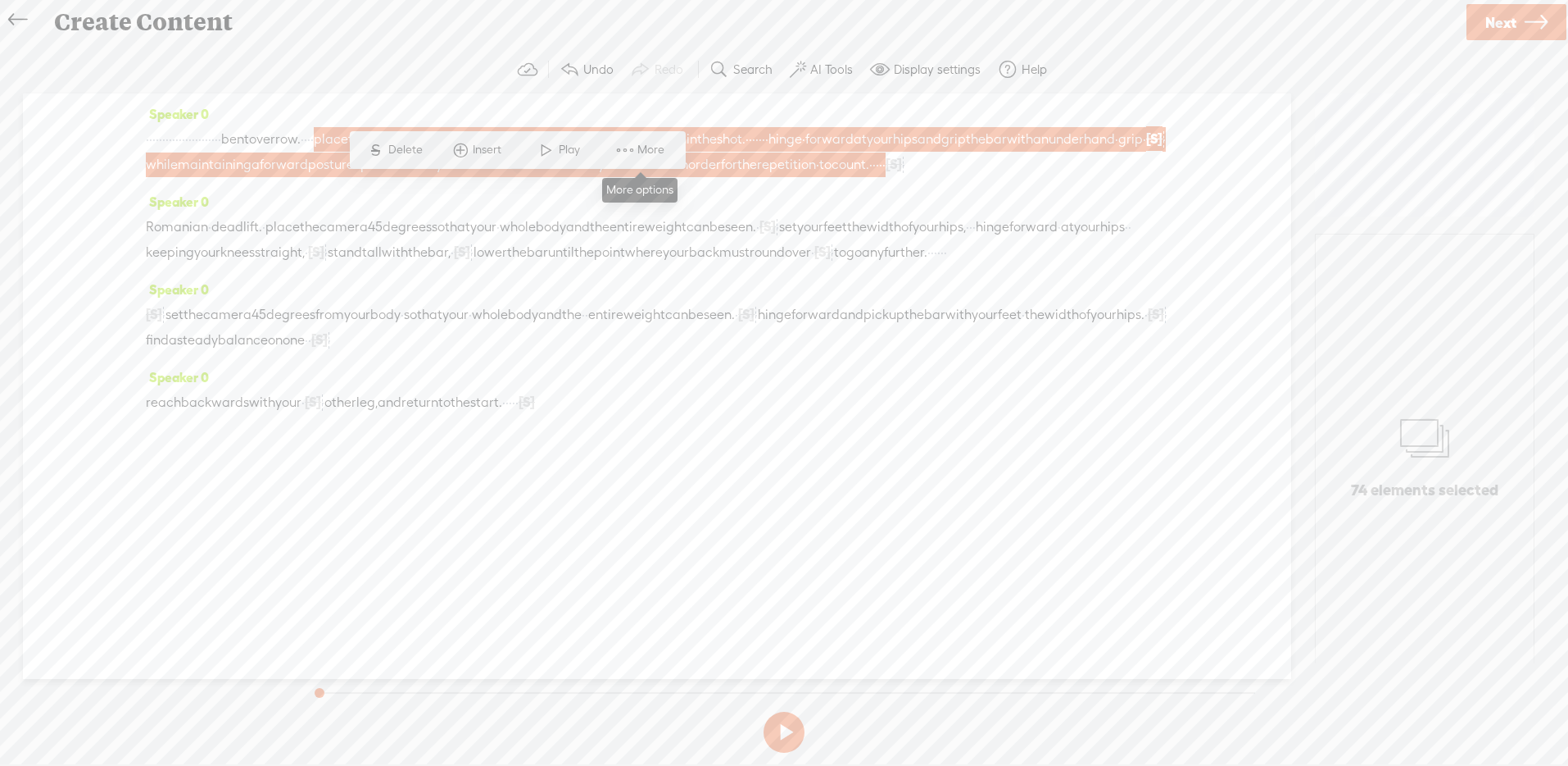
click at [613, 144] on span at bounding box center [625, 150] width 24 height 29
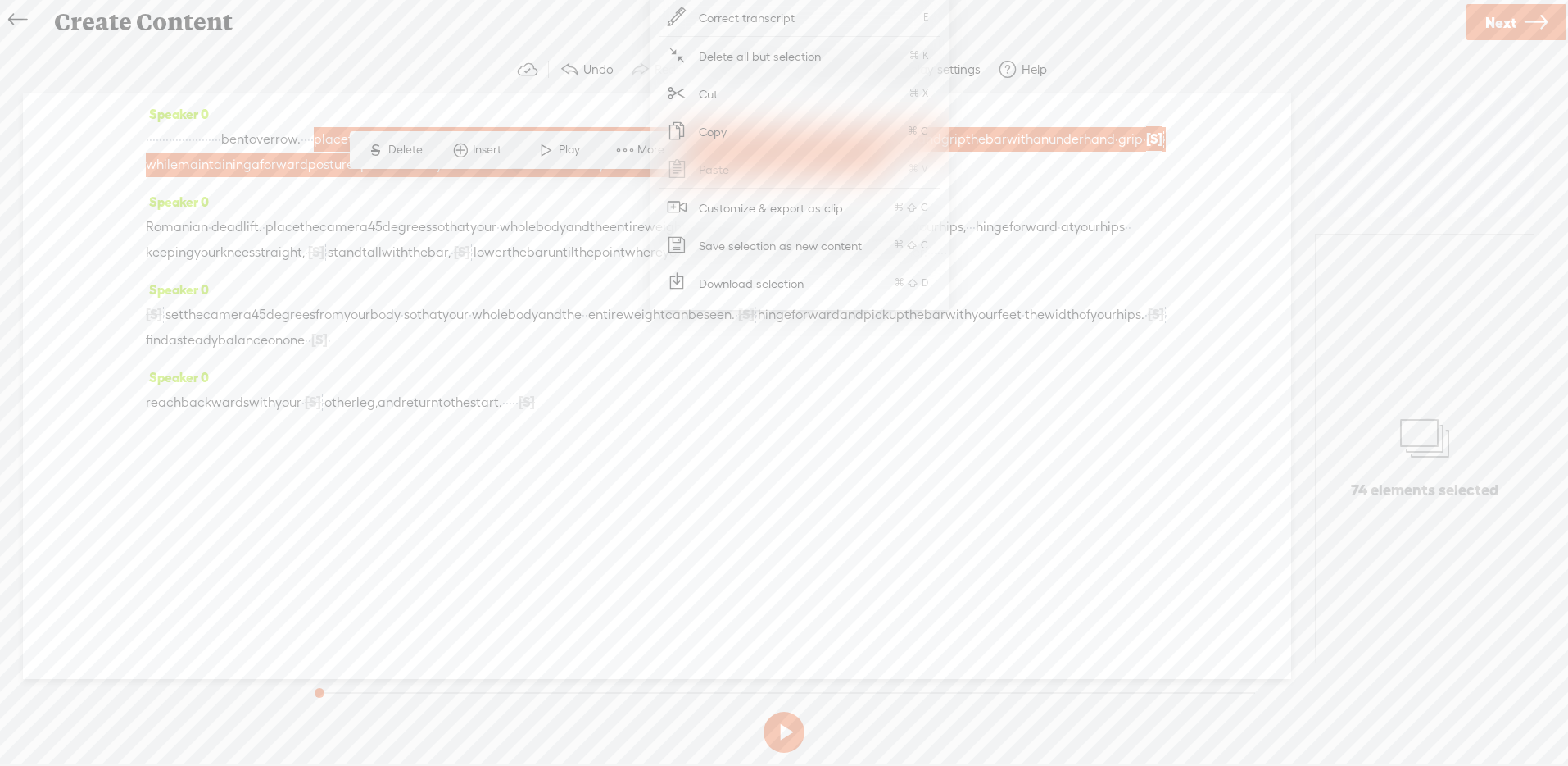
click at [772, 214] on span "Customize & export as clip" at bounding box center [771, 207] width 209 height 37
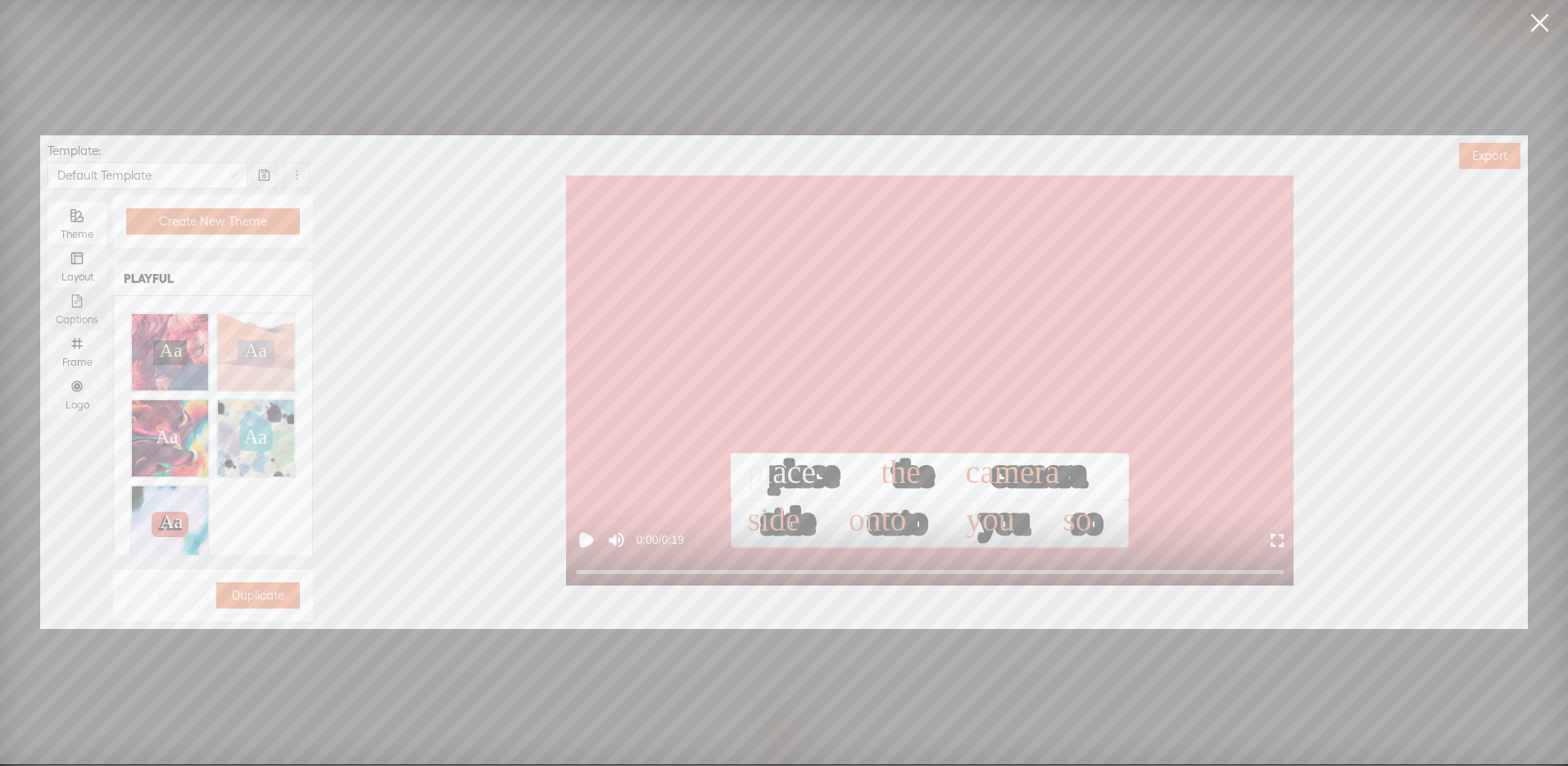
click at [83, 301] on icon "file-text" at bounding box center [77, 301] width 13 height 13
click at [48, 287] on input "Captions" at bounding box center [48, 287] width 0 height 0
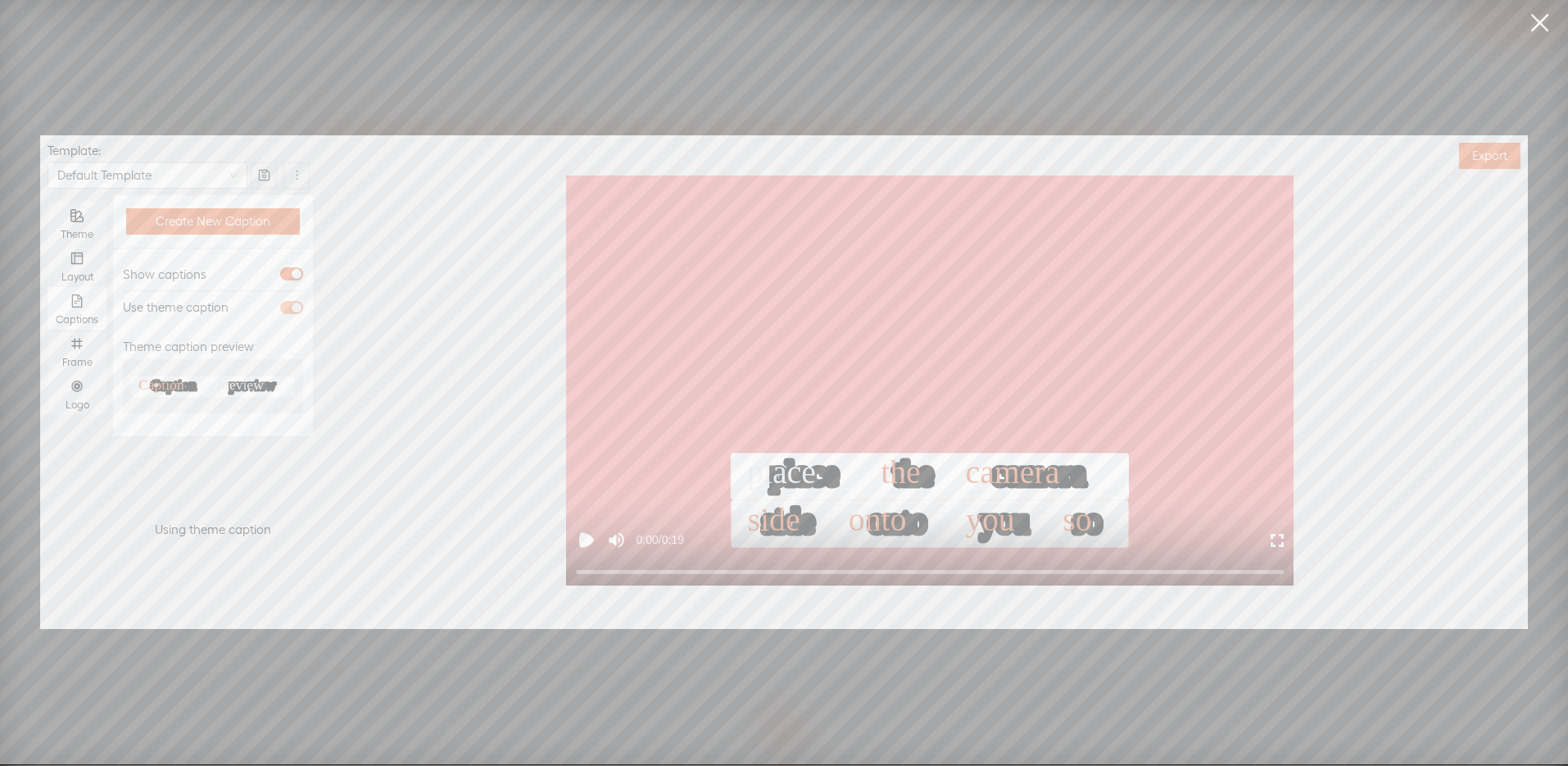
click at [284, 309] on span "button" at bounding box center [291, 307] width 23 height 13
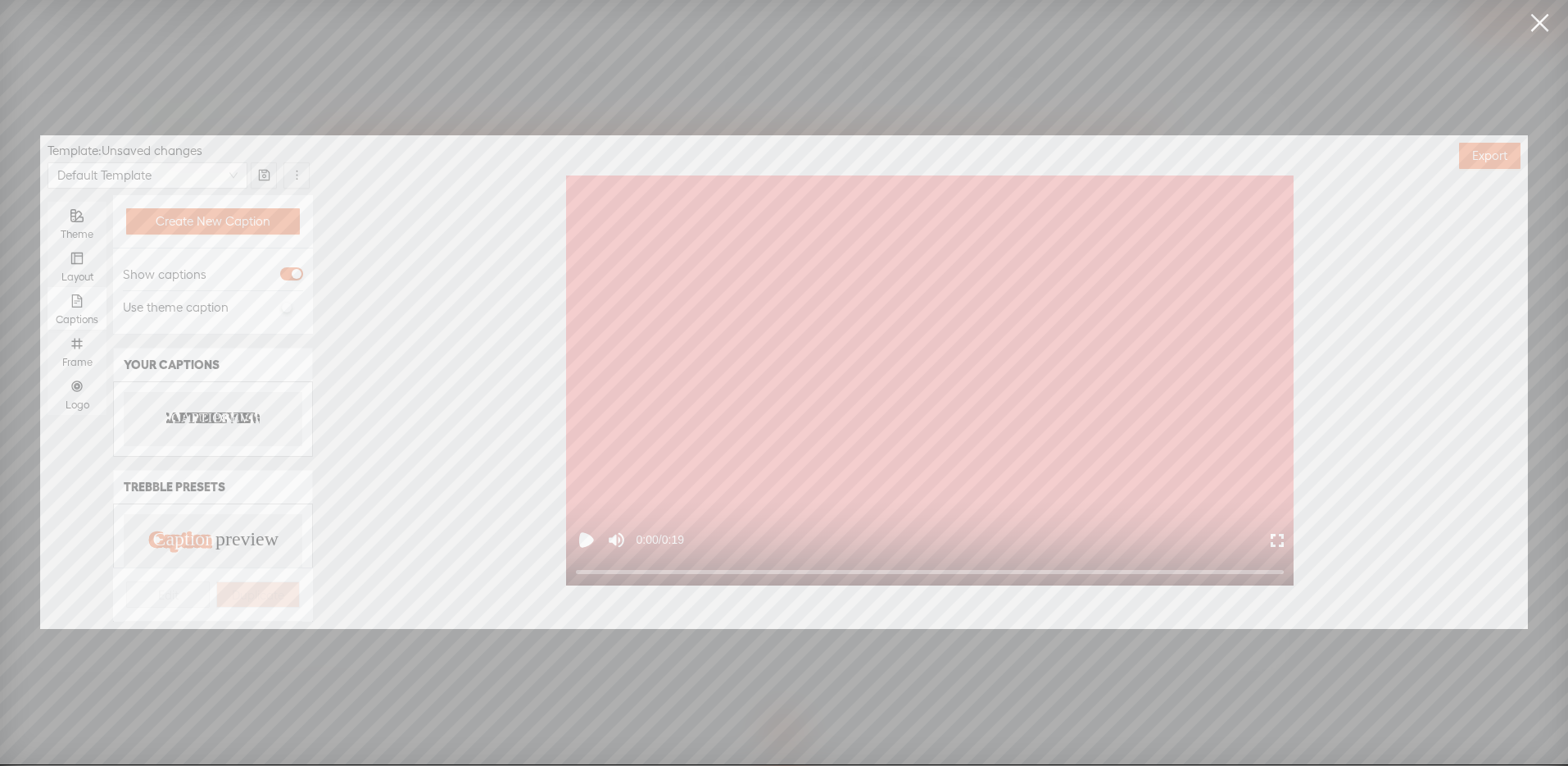
click at [215, 409] on text "PREVIEW" at bounding box center [248, 417] width 65 height 17
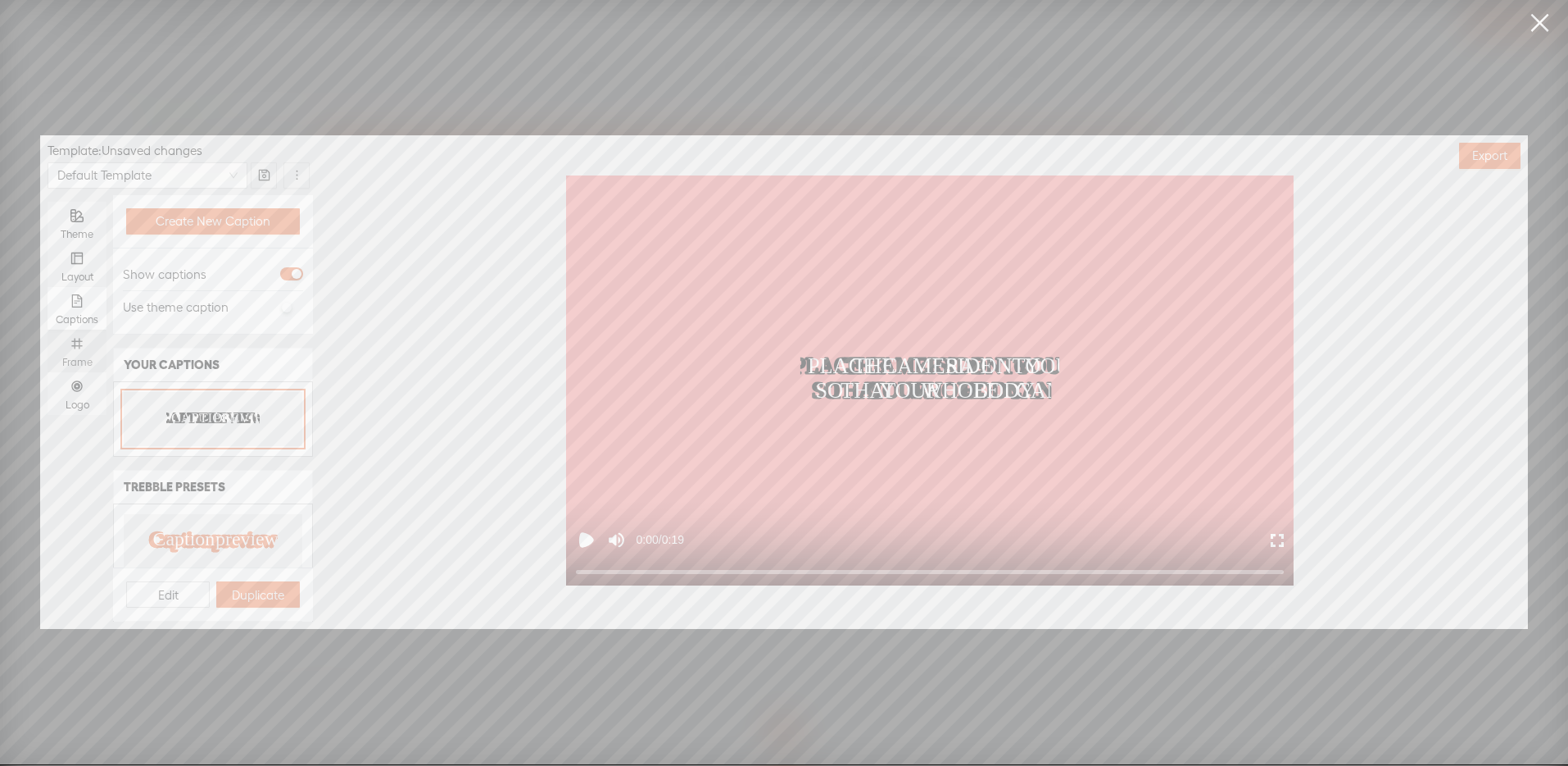
click at [80, 342] on icon "number" at bounding box center [77, 344] width 13 height 13
click at [48, 329] on input "Frame" at bounding box center [48, 329] width 0 height 0
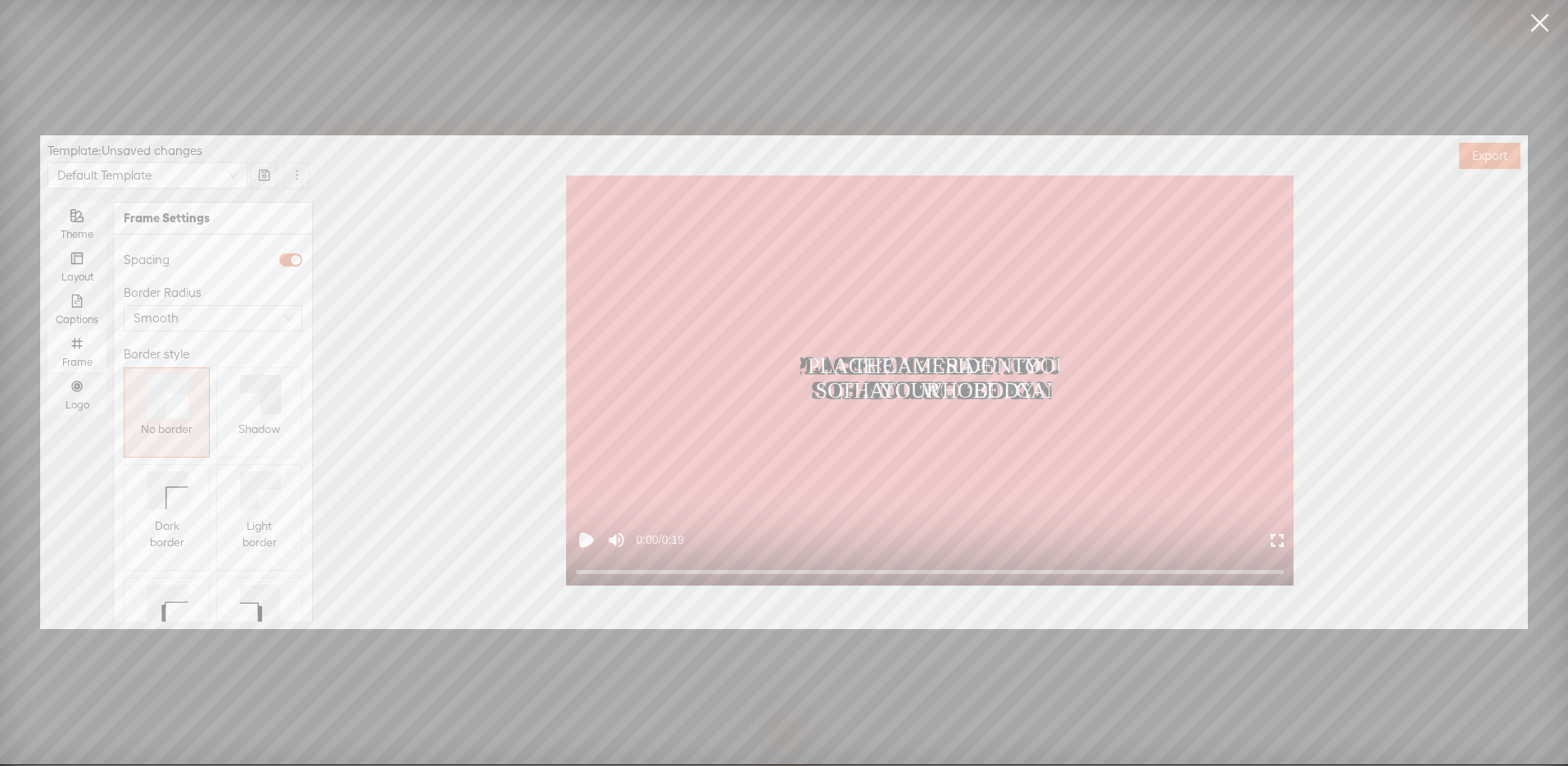
click at [278, 421] on button "Shadow" at bounding box center [259, 412] width 86 height 90
click at [68, 390] on div "Logo" at bounding box center [76, 393] width 43 height 43
click at [48, 372] on input "Logo" at bounding box center [48, 372] width 0 height 0
click at [191, 349] on button "Replace logo..." at bounding box center [212, 352] width 186 height 26
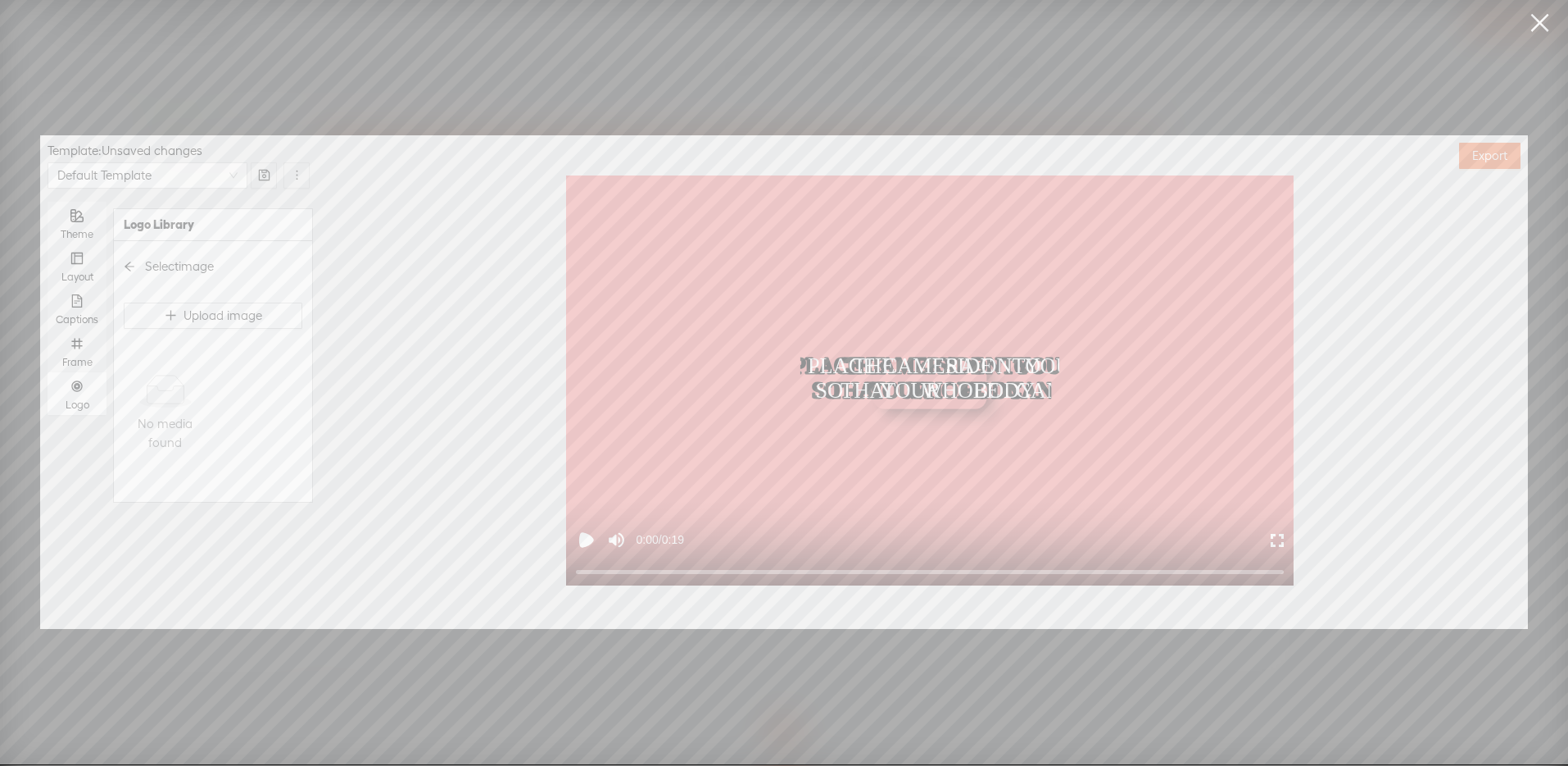
scroll to position [0, 0]
click at [171, 405] on img at bounding box center [165, 383] width 66 height 66
click at [175, 598] on div at bounding box center [185, 603] width 115 height 10
type input "50%"
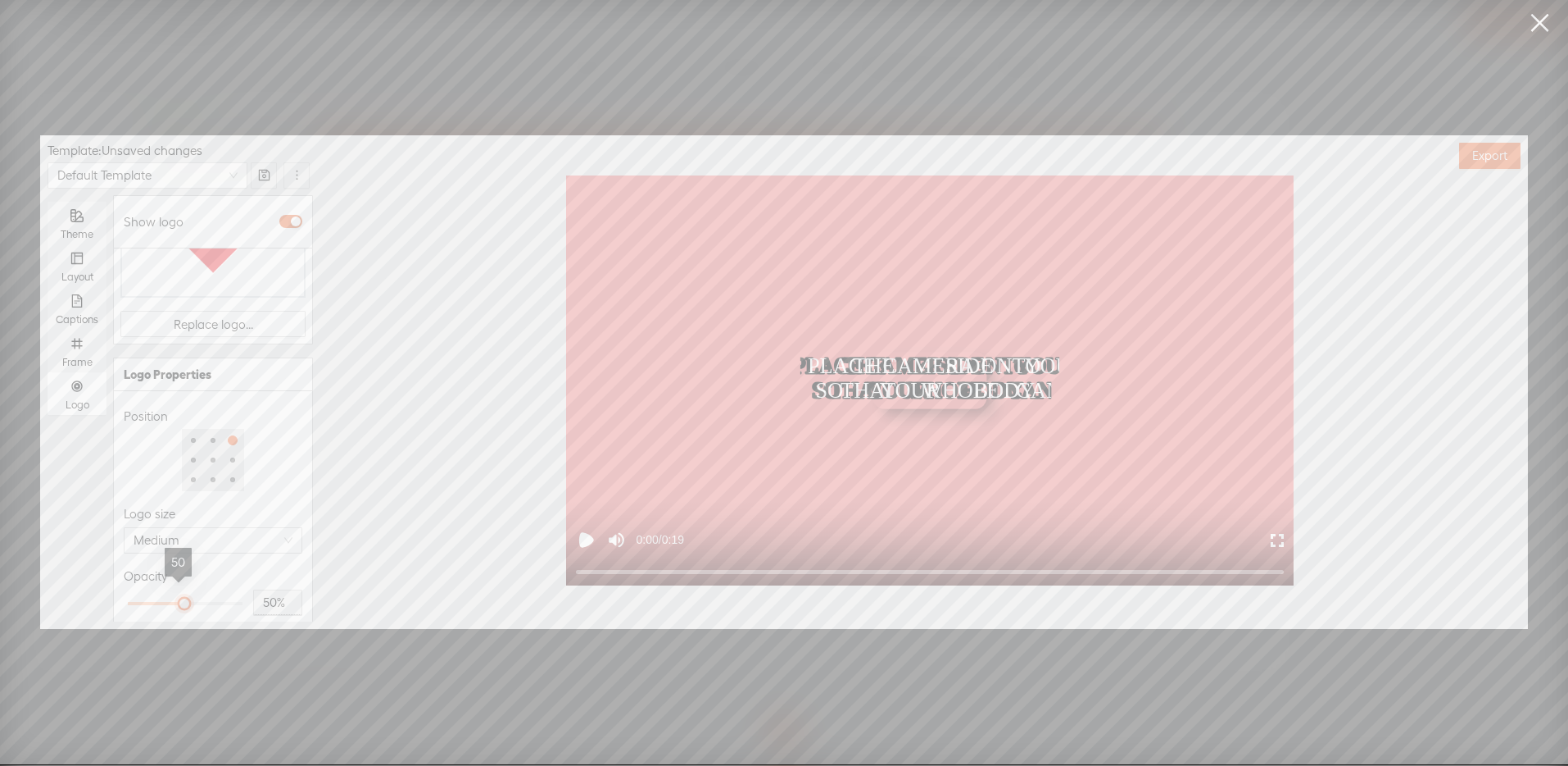
click at [180, 599] on div at bounding box center [185, 603] width 8 height 8
click at [247, 566] on div "Opacity" at bounding box center [212, 575] width 179 height 19
click at [1496, 159] on span "Export" at bounding box center [1490, 156] width 35 height 17
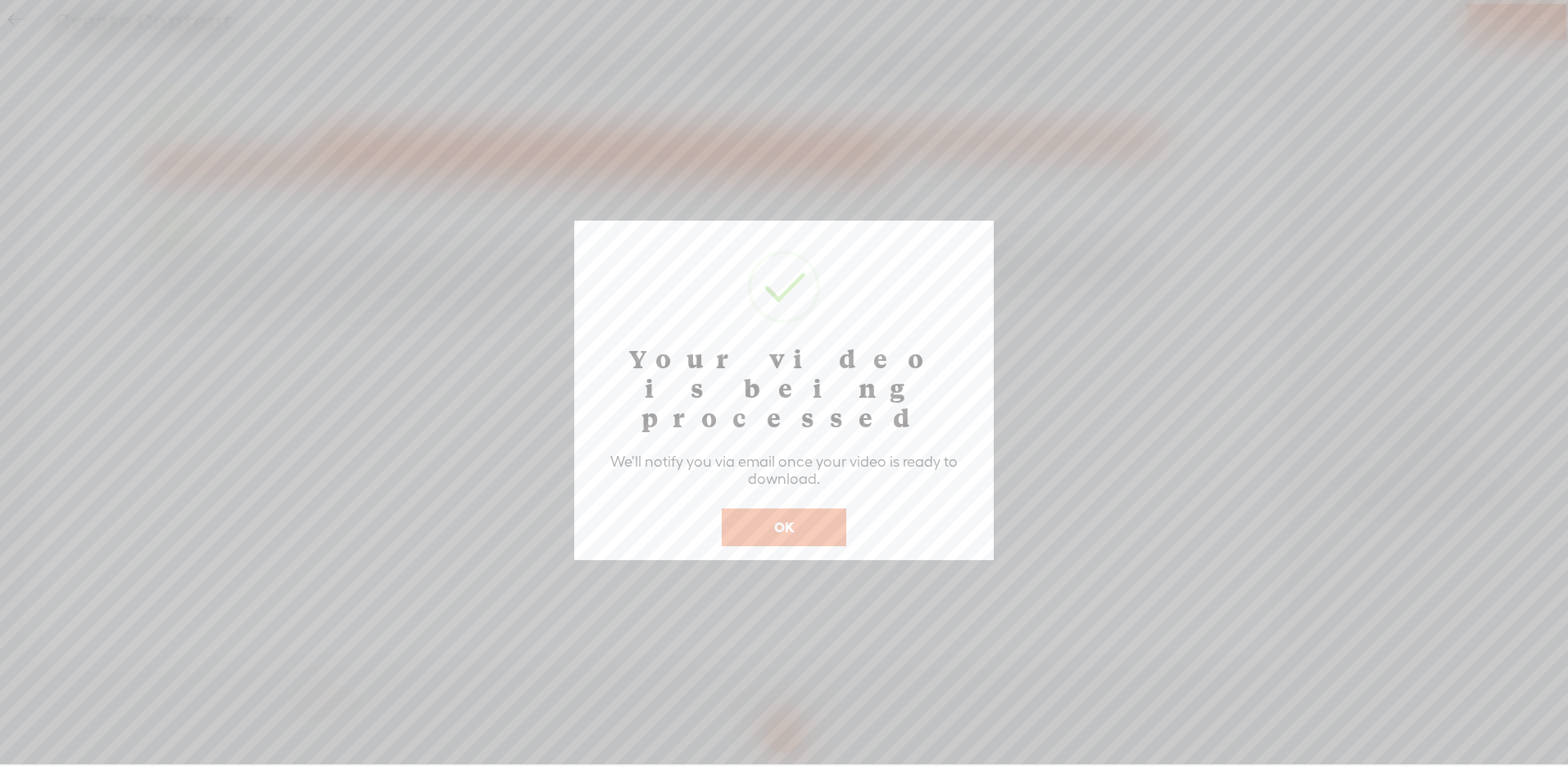
click at [785, 508] on button "OK" at bounding box center [784, 527] width 124 height 38
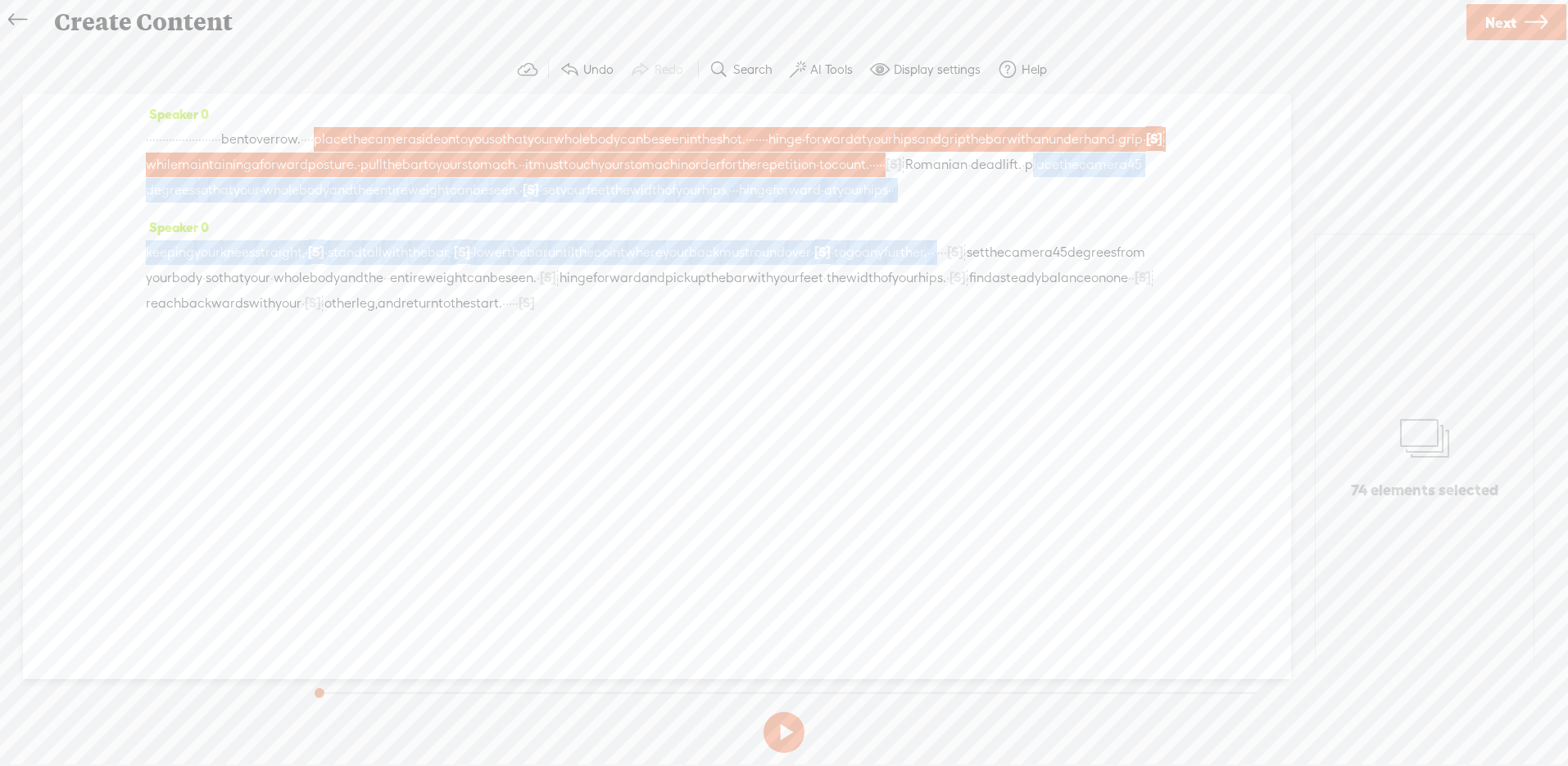
drag, startPoint x: 700, startPoint y: 190, endPoint x: 1145, endPoint y: 269, distance: 452.0
click at [1145, 269] on div "Speaker 0 · · · · · · · · · · · · · · · · · · · · · · · bent over row. · · · · …" at bounding box center [656, 386] width 1268 height 585
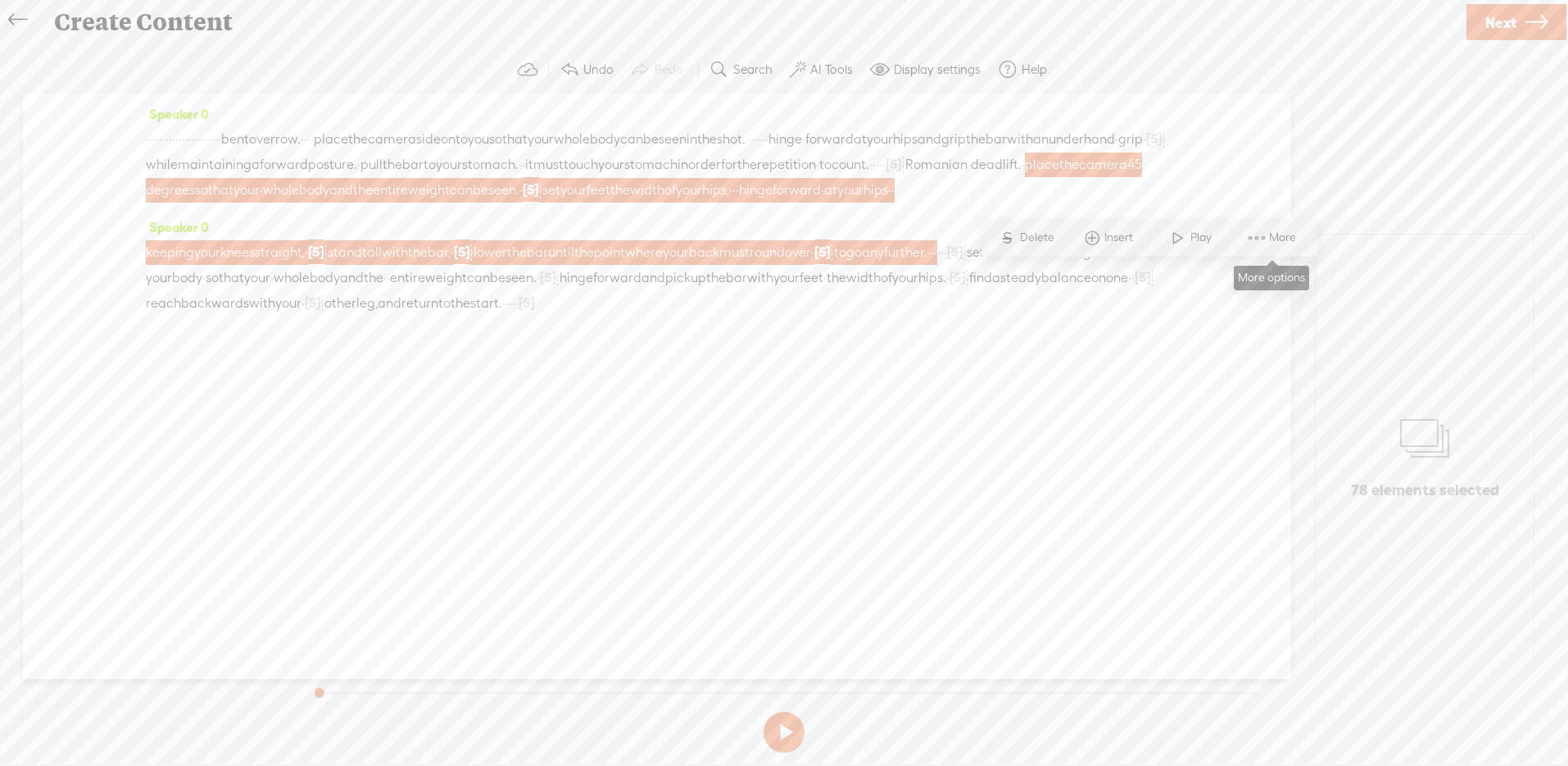
click at [1264, 234] on span at bounding box center [1257, 237] width 24 height 29
click at [1352, 293] on span "Customize & export as clip" at bounding box center [1403, 296] width 209 height 37
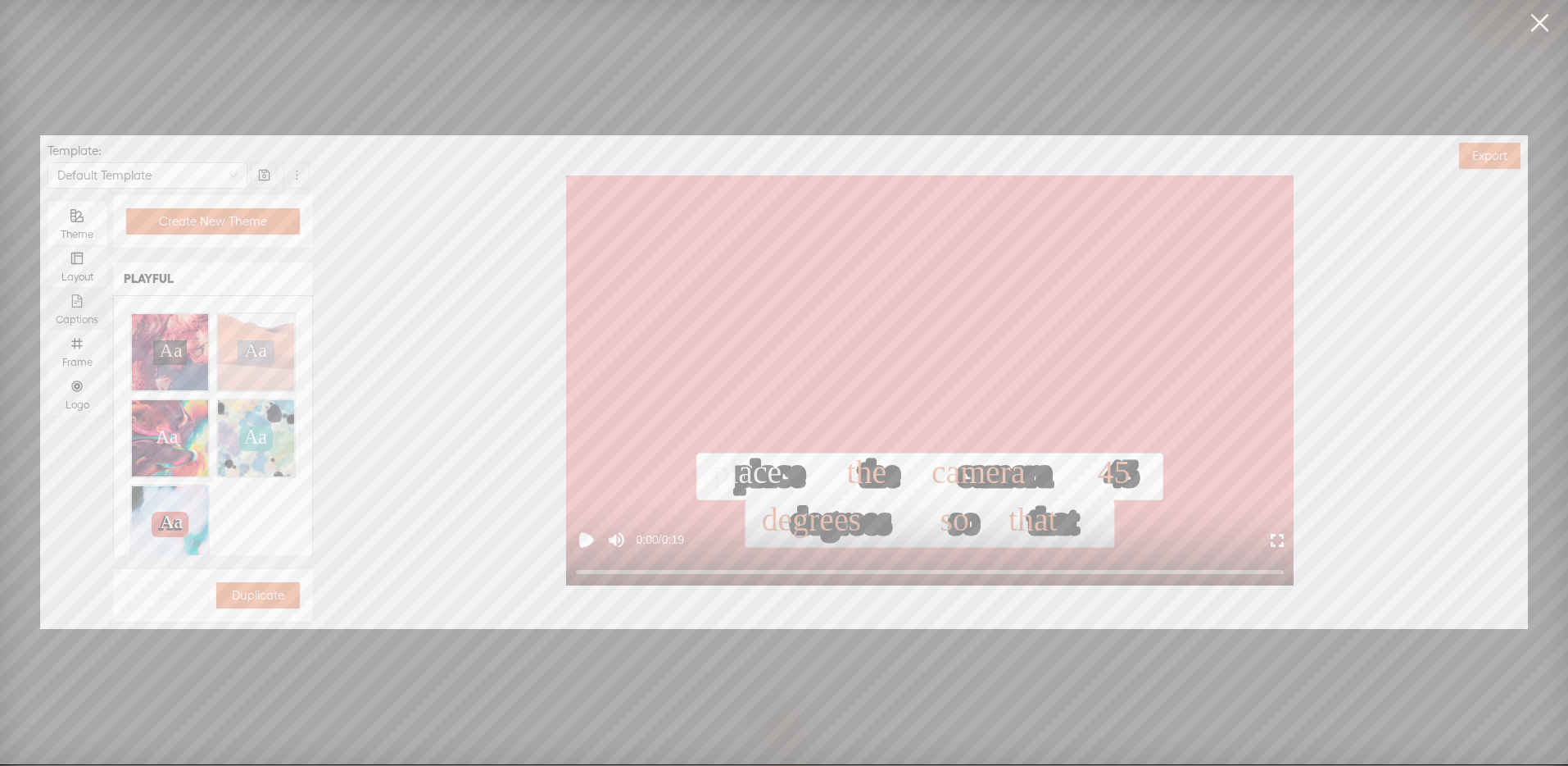
click at [81, 301] on icon "file-text" at bounding box center [77, 301] width 13 height 13
click at [48, 287] on input "Captions" at bounding box center [48, 287] width 0 height 0
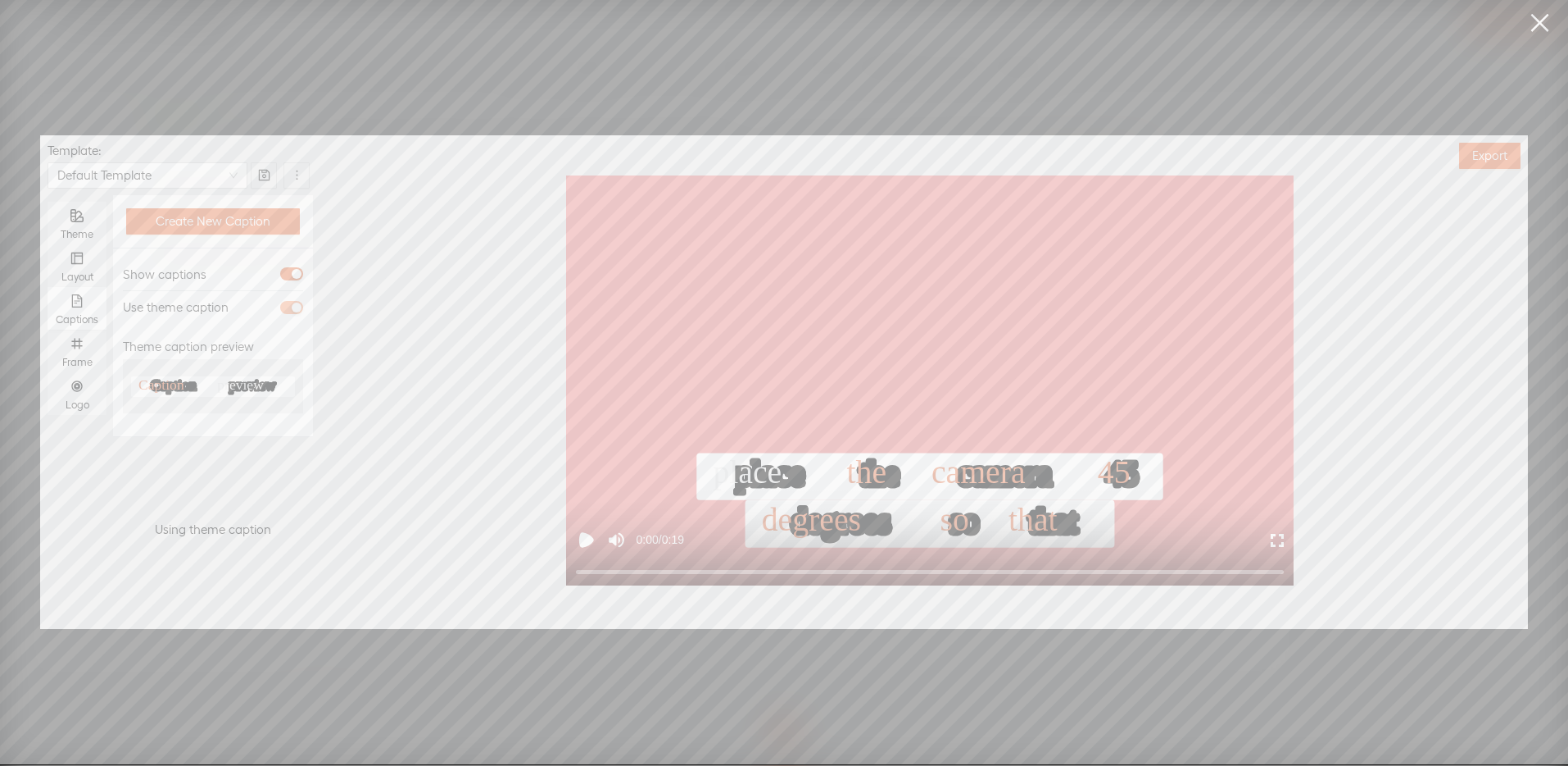
click at [290, 312] on span "button" at bounding box center [291, 307] width 23 height 13
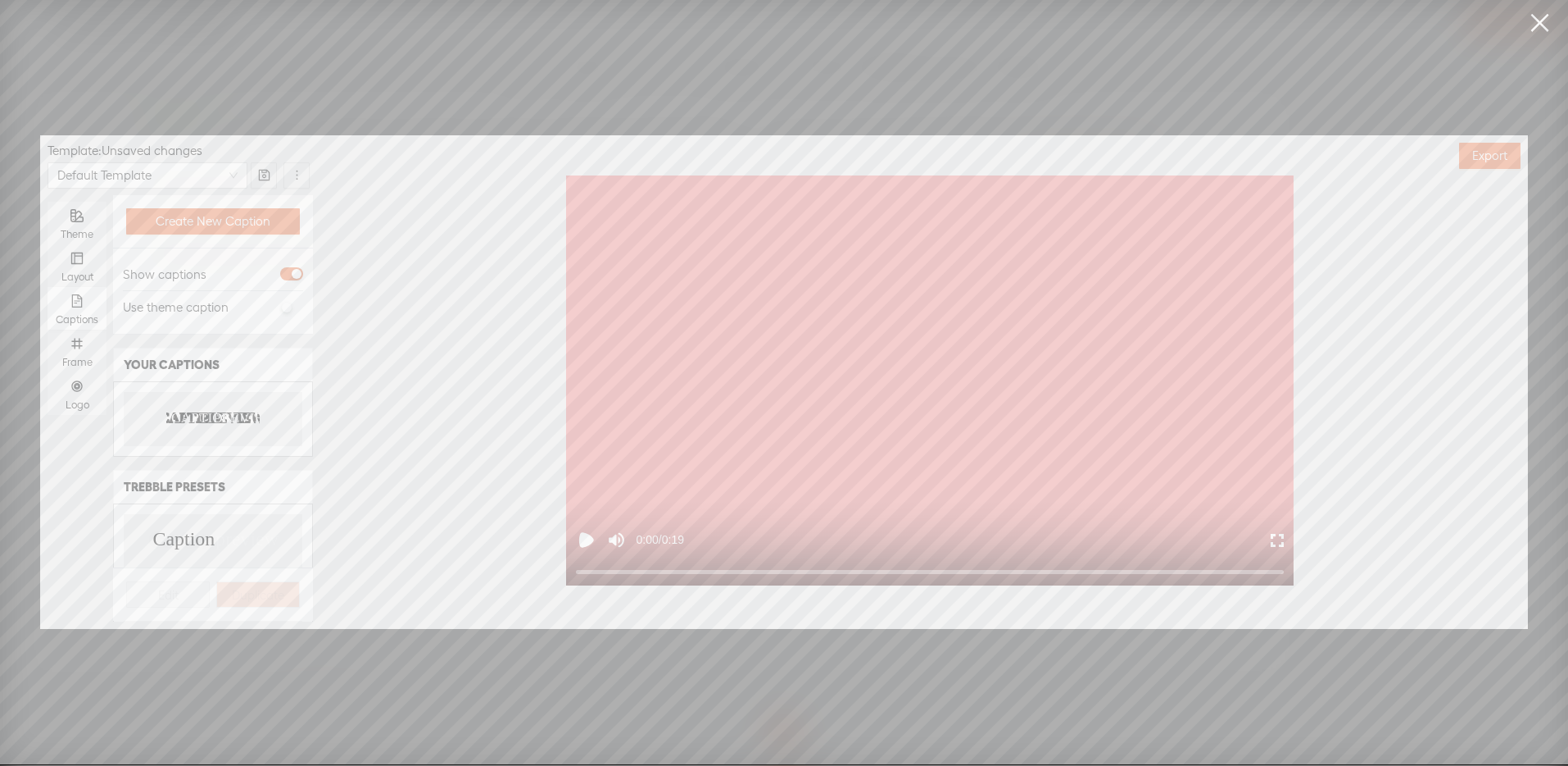
click at [188, 409] on text "CAPTION" at bounding box center [203, 417] width 64 height 17
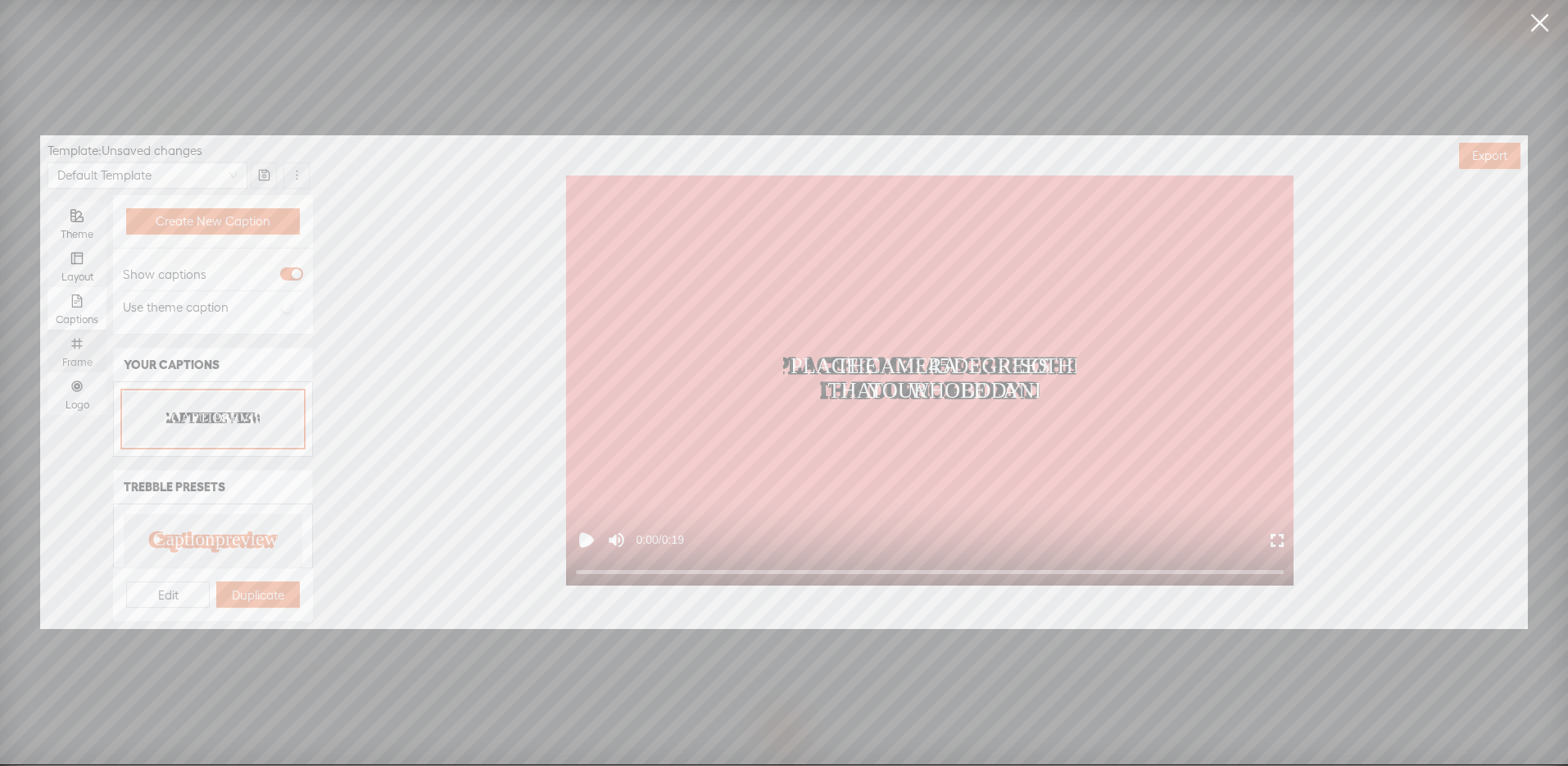
click at [89, 349] on div "Frame" at bounding box center [76, 350] width 43 height 43
click at [48, 329] on input "Frame" at bounding box center [48, 329] width 0 height 0
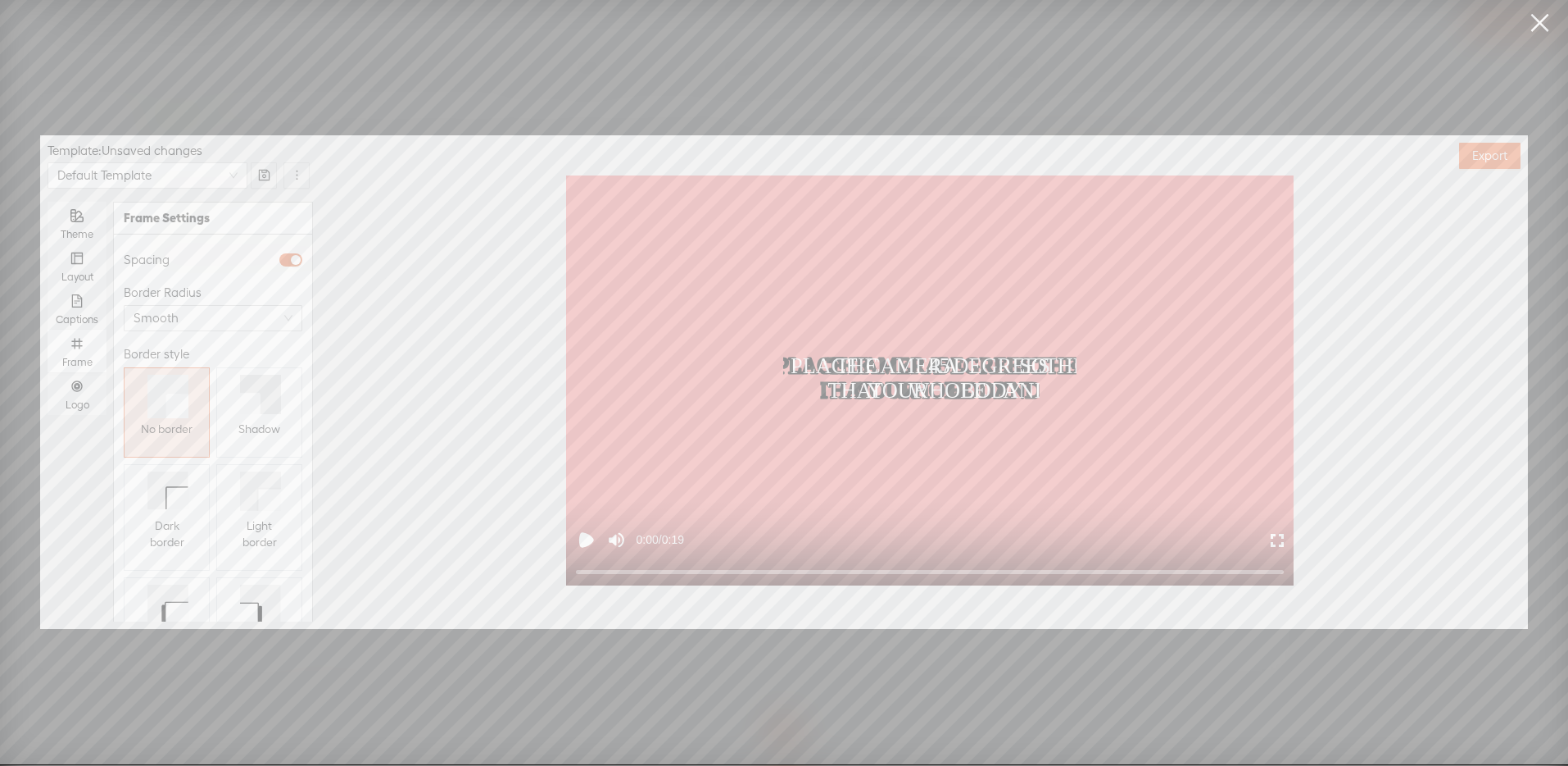
click at [240, 409] on icon at bounding box center [250, 402] width 20 height 21
click at [88, 390] on div "Logo" at bounding box center [76, 393] width 43 height 43
click at [48, 372] on input "Logo" at bounding box center [48, 372] width 0 height 0
click at [220, 527] on span "Replace logo..." at bounding box center [213, 536] width 80 height 17
click at [165, 386] on img at bounding box center [165, 383] width 66 height 66
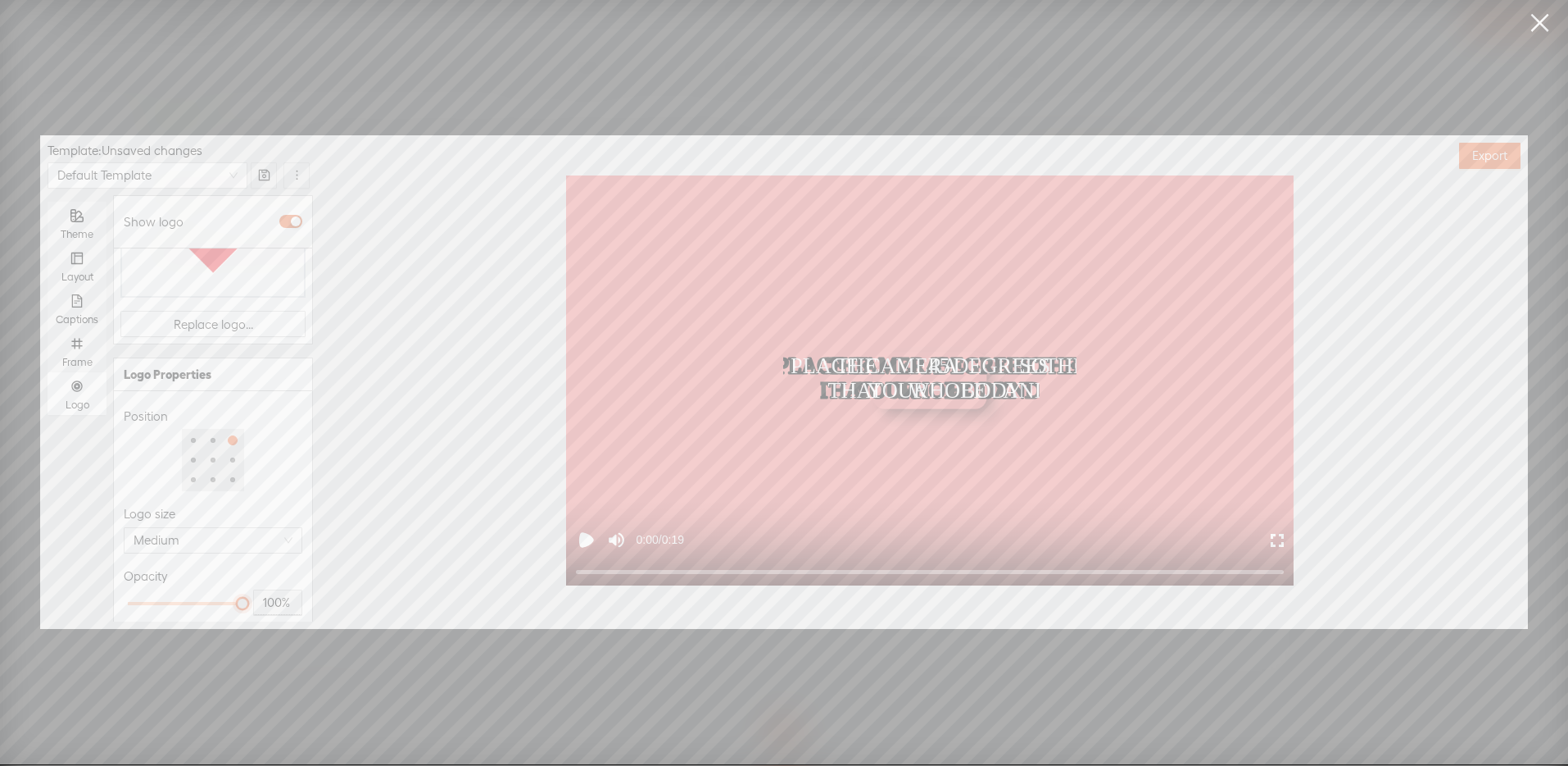
type input "50%"
click at [179, 598] on div at bounding box center [185, 603] width 115 height 10
click at [1487, 149] on span "Export" at bounding box center [1490, 156] width 35 height 17
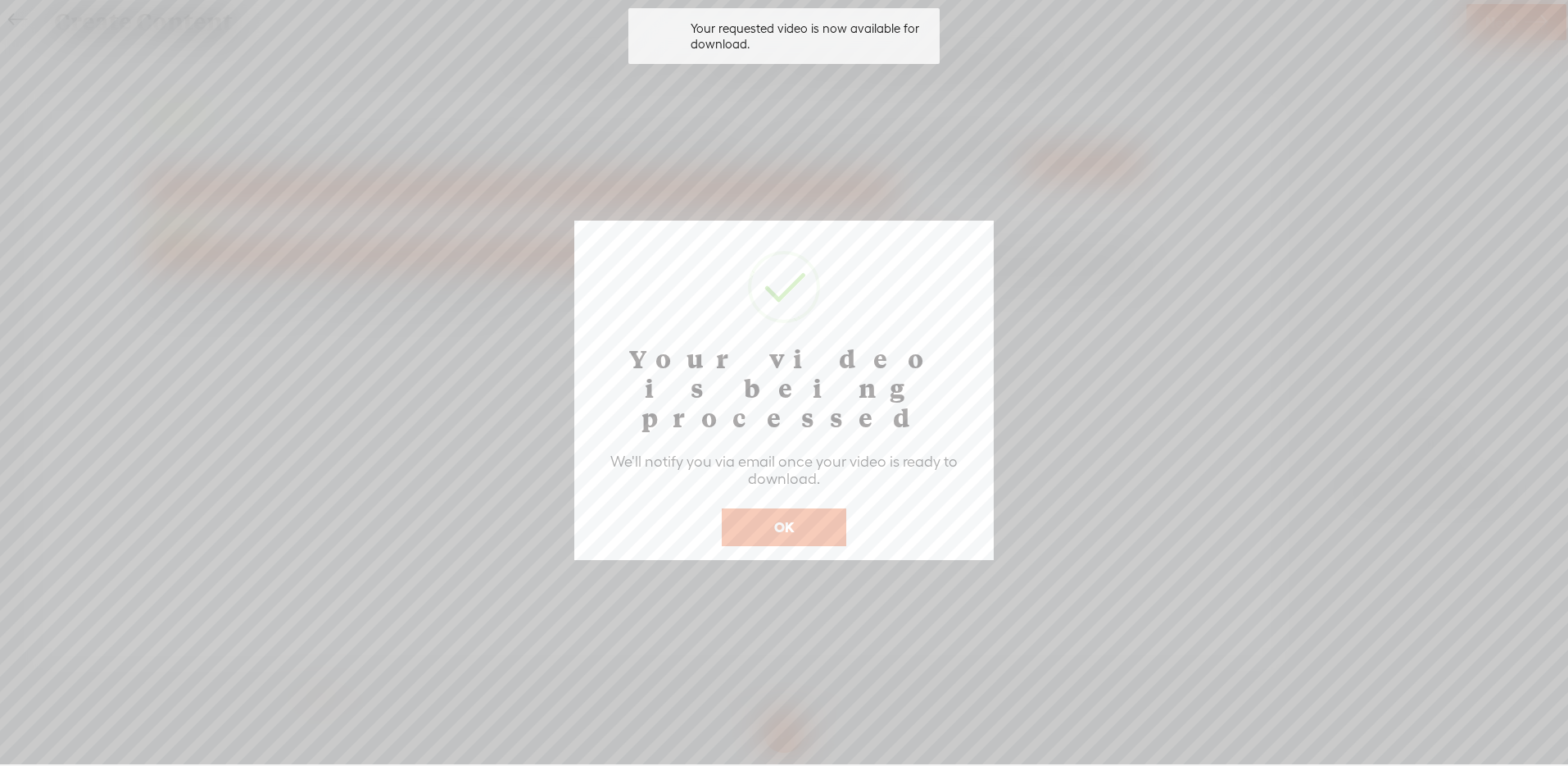
click at [791, 508] on button "OK" at bounding box center [784, 527] width 124 height 38
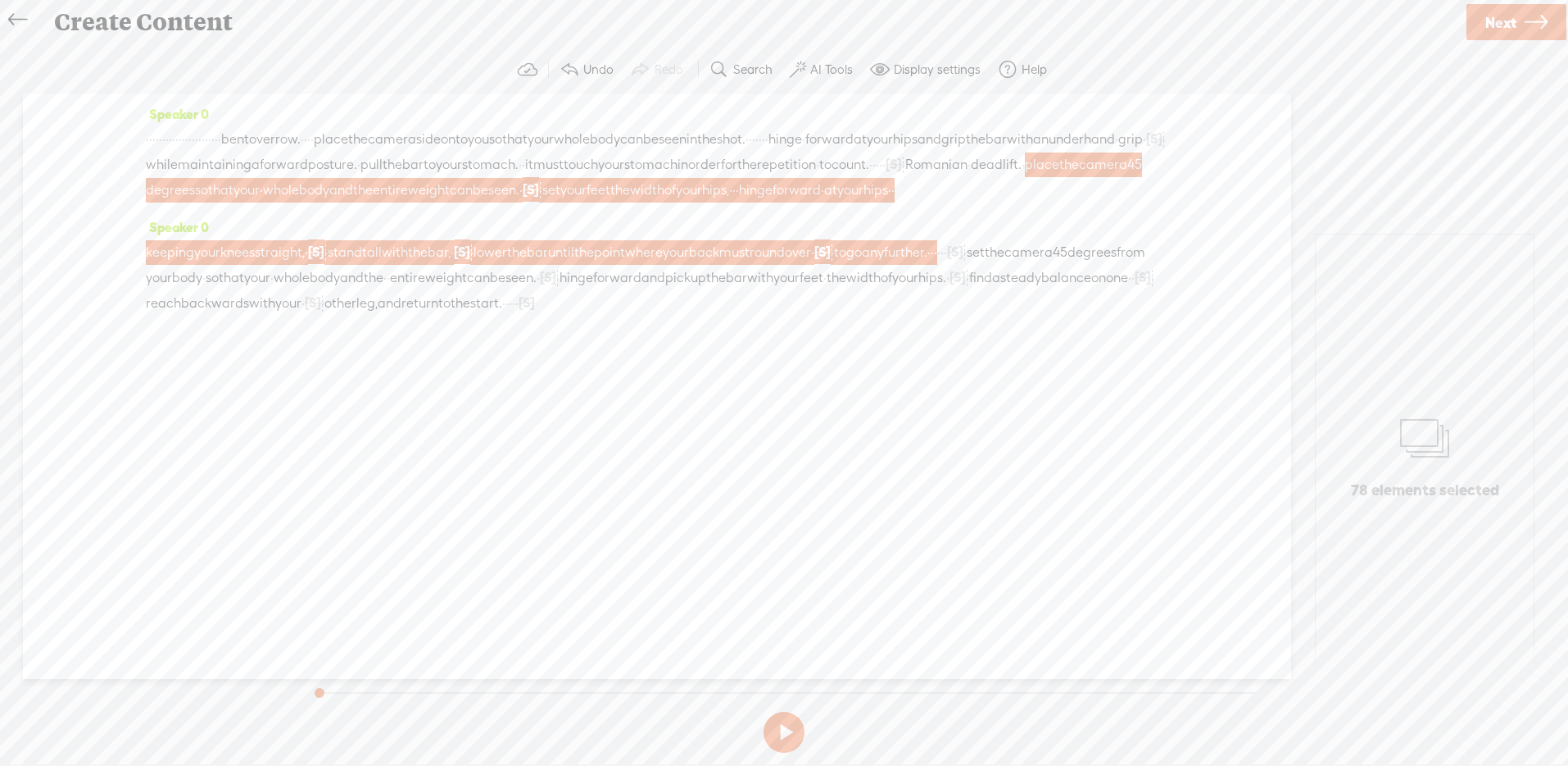
drag, startPoint x: 202, startPoint y: 302, endPoint x: 645, endPoint y: 318, distance: 443.3
click at [645, 316] on div "keeping your knees straight, · [S] · · · · · · · · · · · · · · stand tall with …" at bounding box center [657, 277] width 1022 height 76
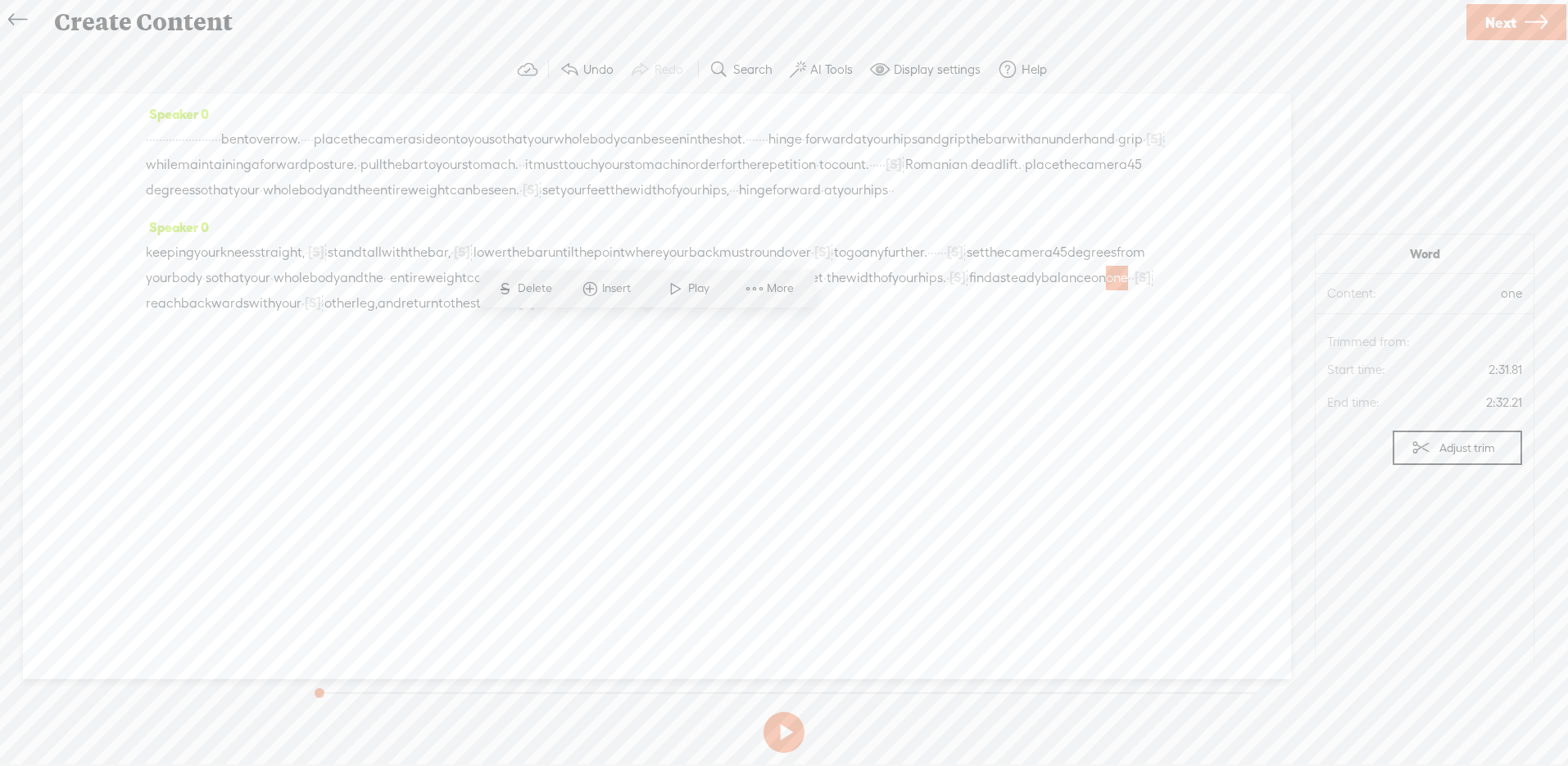
click at [557, 328] on div "Speaker 0 keeping your knees straight, · [S] · · · · · · · · · · · · · · stand …" at bounding box center [657, 271] width 1022 height 113
click at [967, 265] on span "set" at bounding box center [975, 252] width 18 height 24
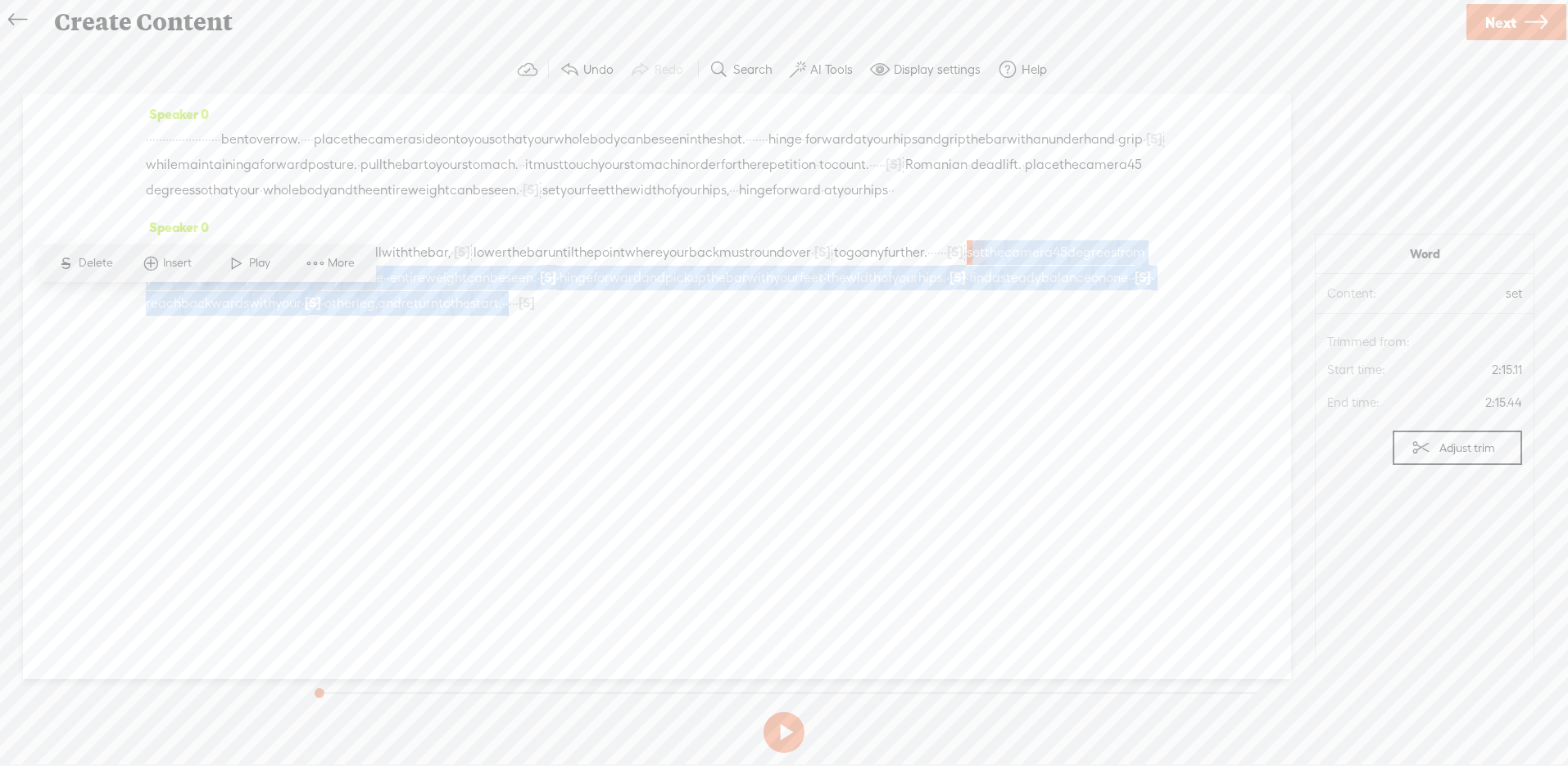
drag, startPoint x: 201, startPoint y: 302, endPoint x: 1175, endPoint y: 322, distance: 974.2
click at [1175, 322] on div "Speaker 0 · · · · · · · · · · · · · · · · · · · · · · · bent over row. · · · · …" at bounding box center [656, 386] width 1268 height 585
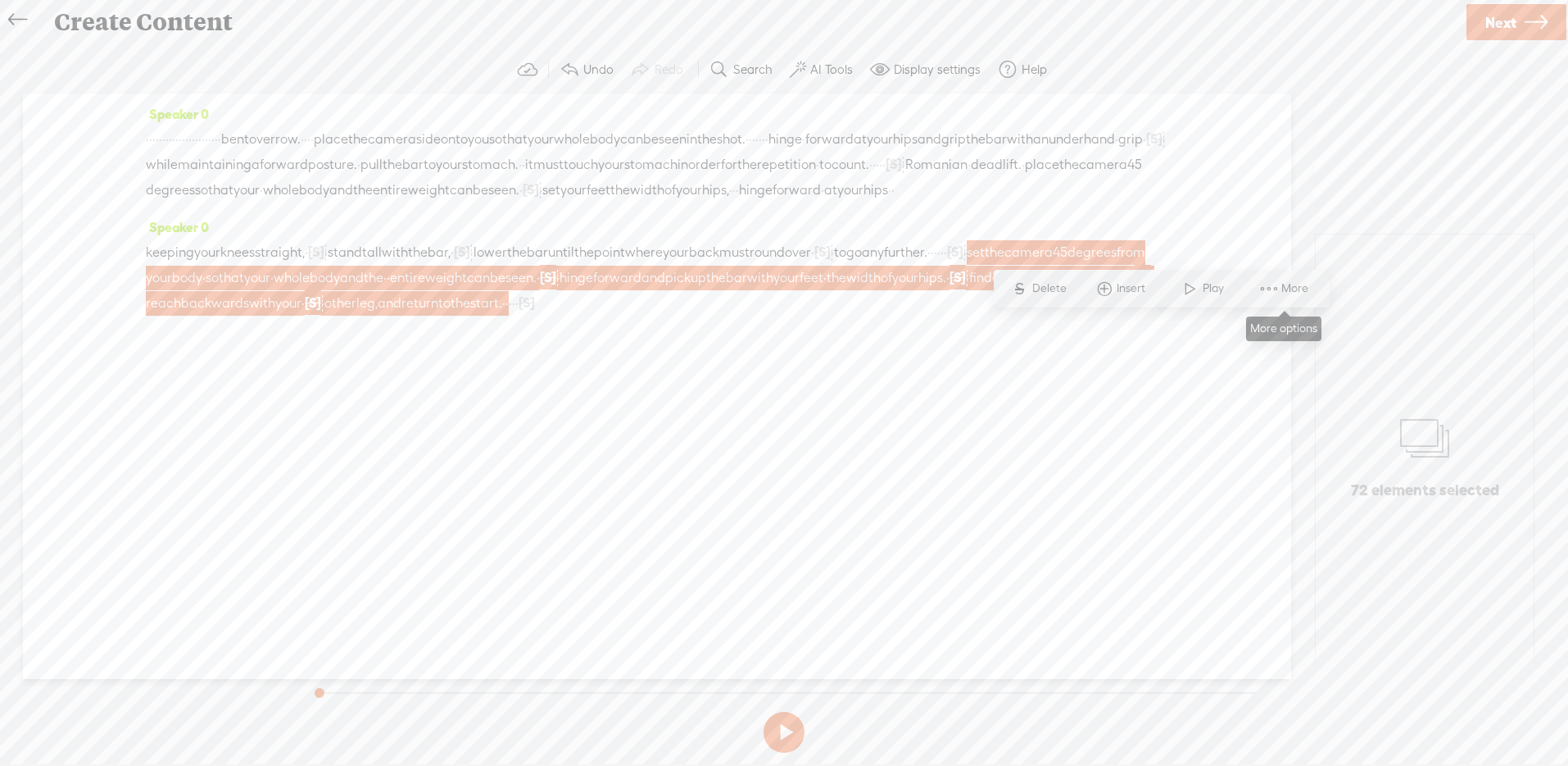
click at [1279, 290] on span at bounding box center [1268, 288] width 24 height 29
click at [1393, 344] on span "Customize & export as clip" at bounding box center [1415, 346] width 209 height 37
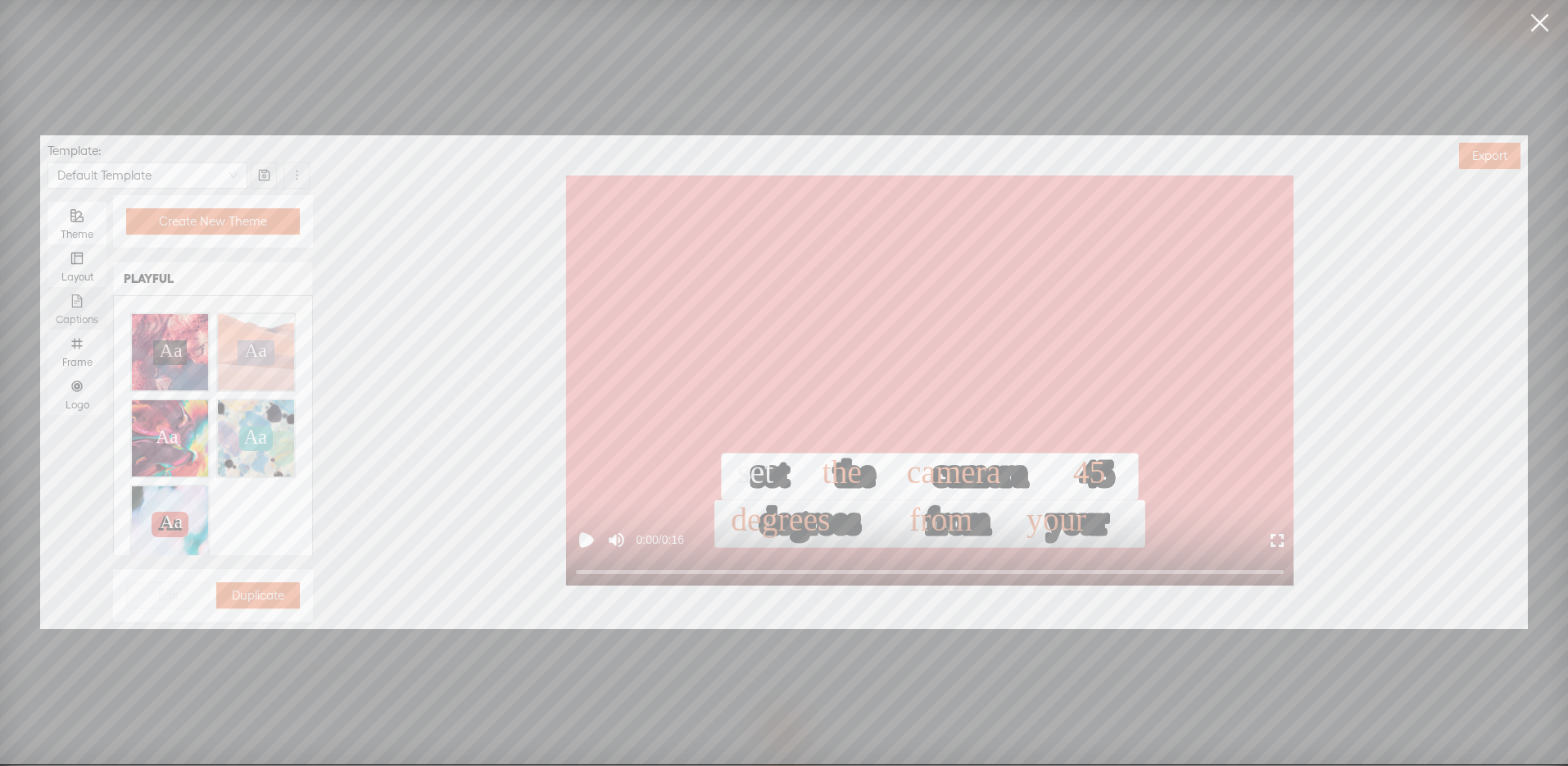
click at [68, 302] on div "Captions" at bounding box center [76, 308] width 43 height 43
click at [48, 287] on input "Captions" at bounding box center [48, 287] width 0 height 0
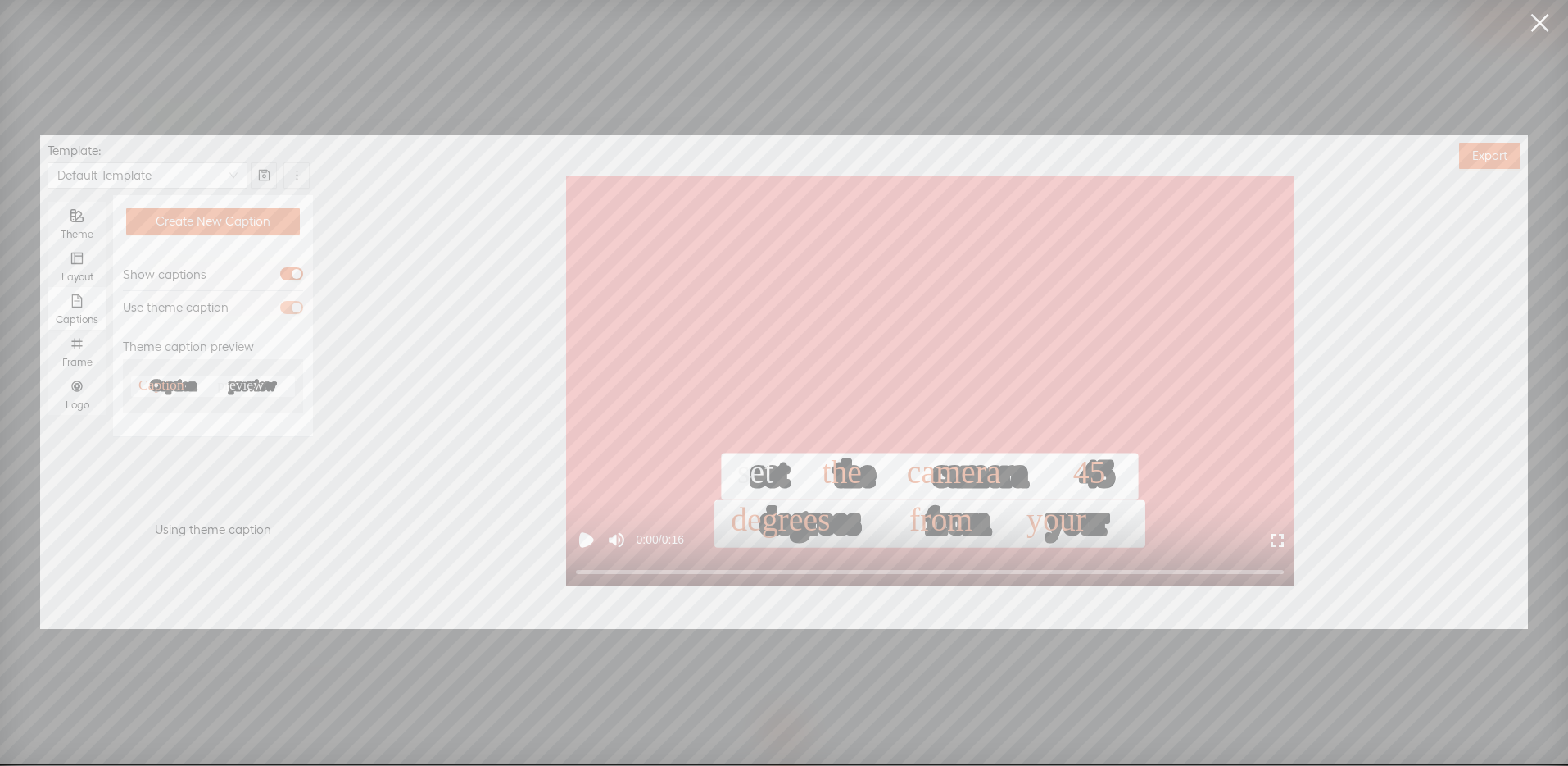
click at [291, 309] on div "button" at bounding box center [296, 307] width 10 height 10
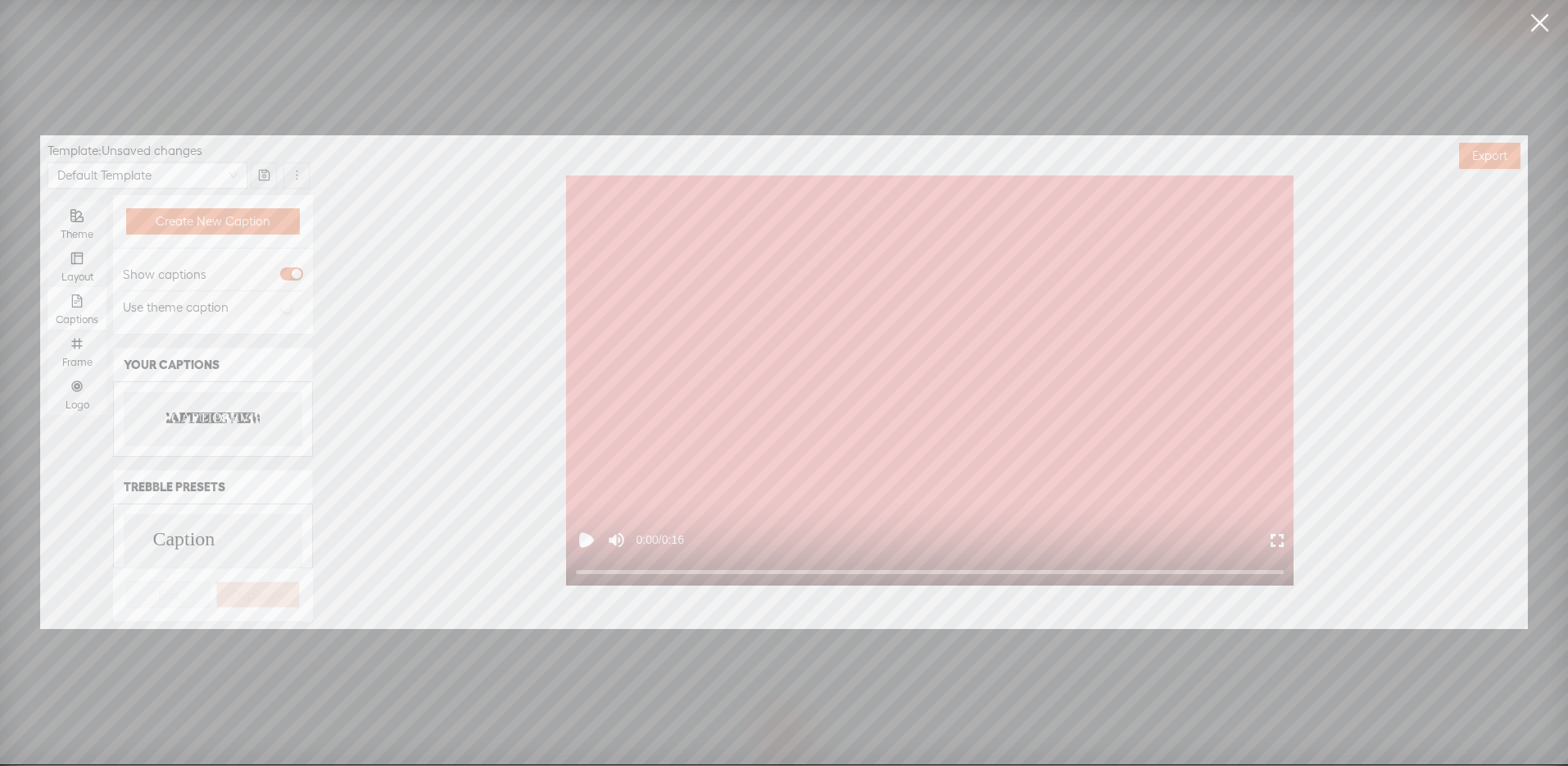
click at [213, 426] on div "CAPTION PREVIEW CAPTION PREVIEW" at bounding box center [212, 418] width 179 height 53
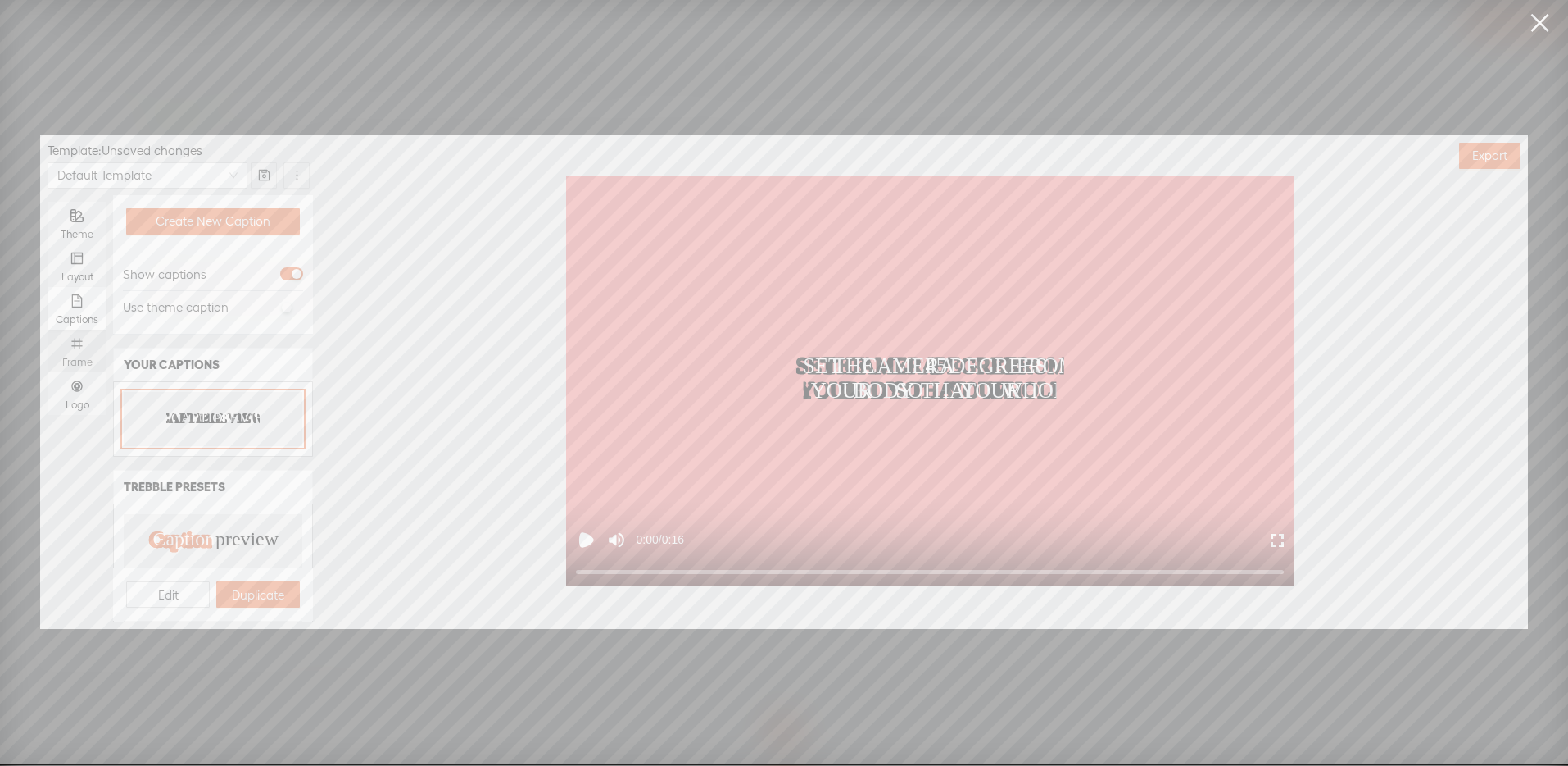
click at [77, 343] on icon "number" at bounding box center [77, 344] width 13 height 13
click at [48, 329] on input "Frame" at bounding box center [48, 329] width 0 height 0
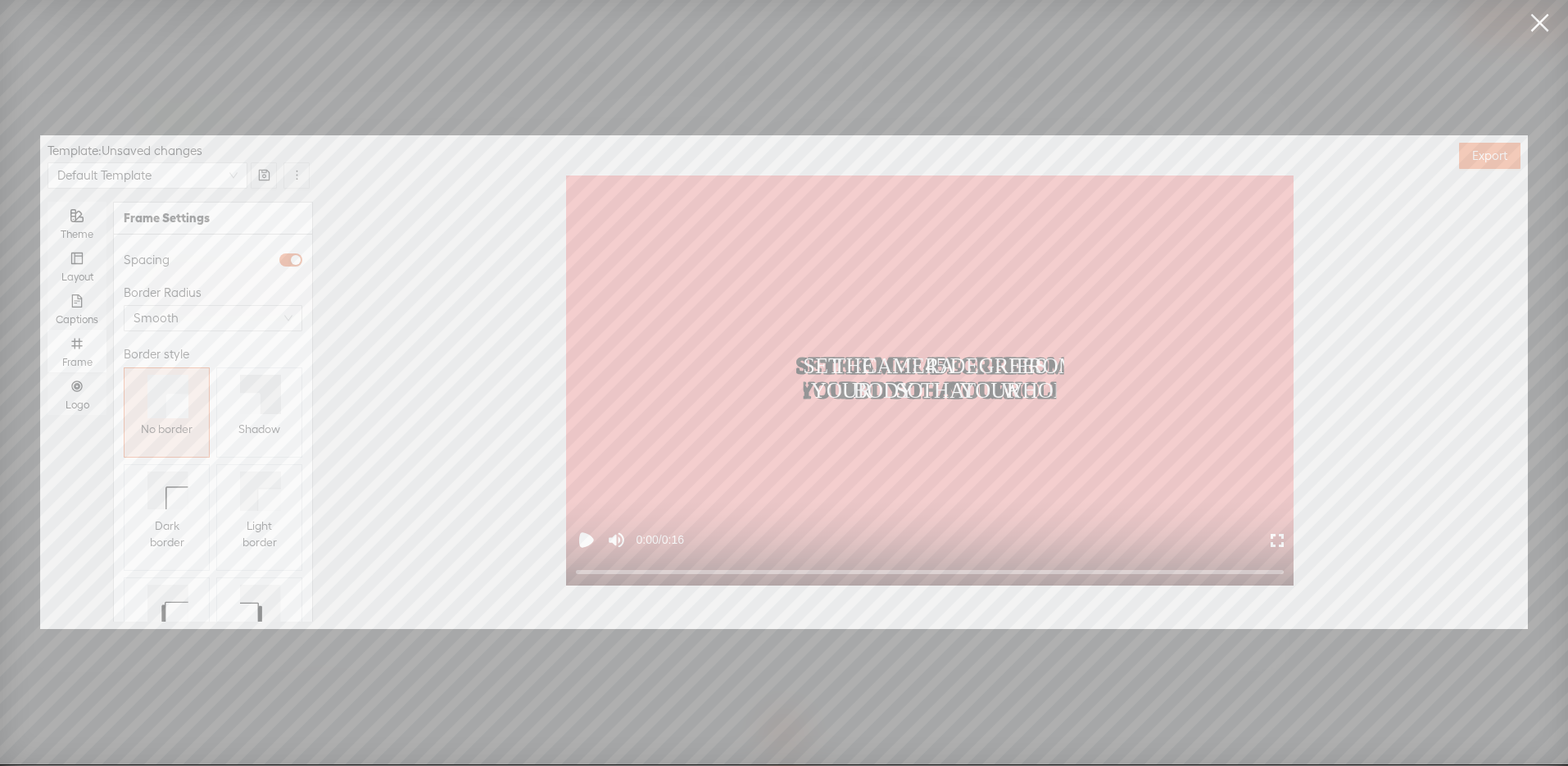
click at [240, 401] on icon at bounding box center [250, 402] width 20 height 21
click at [86, 393] on div "Logo" at bounding box center [76, 393] width 43 height 43
click at [48, 372] on input "Logo" at bounding box center [48, 372] width 0 height 0
click at [206, 527] on span "Replace logo..." at bounding box center [213, 536] width 80 height 17
click at [170, 407] on img at bounding box center [165, 383] width 66 height 66
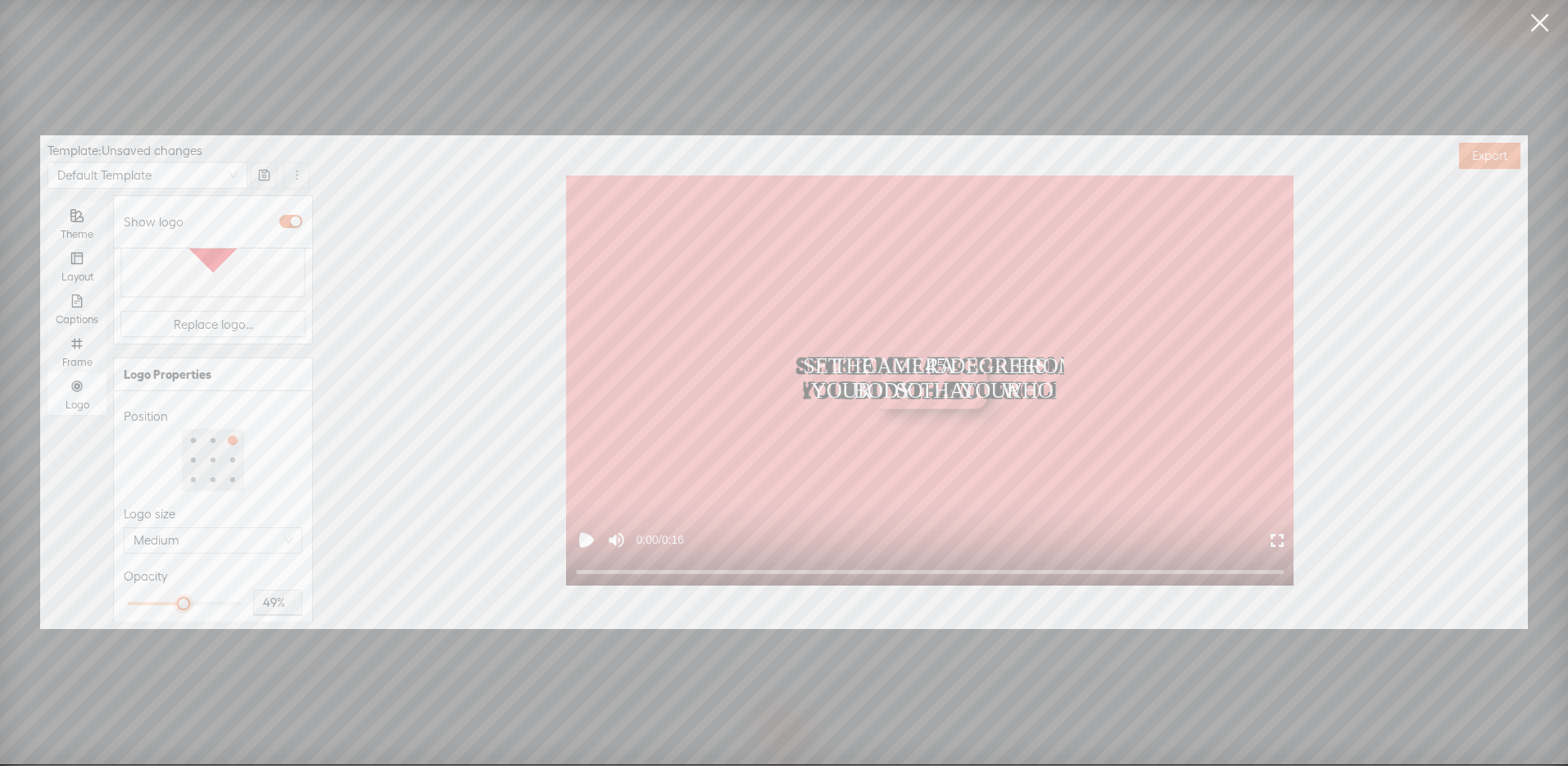
click at [178, 598] on div at bounding box center [185, 603] width 115 height 10
type input "50%"
click at [184, 599] on div at bounding box center [185, 603] width 8 height 8
click at [237, 569] on div "Opacity" at bounding box center [212, 575] width 179 height 19
click at [1510, 168] on button "Export" at bounding box center [1489, 155] width 61 height 26
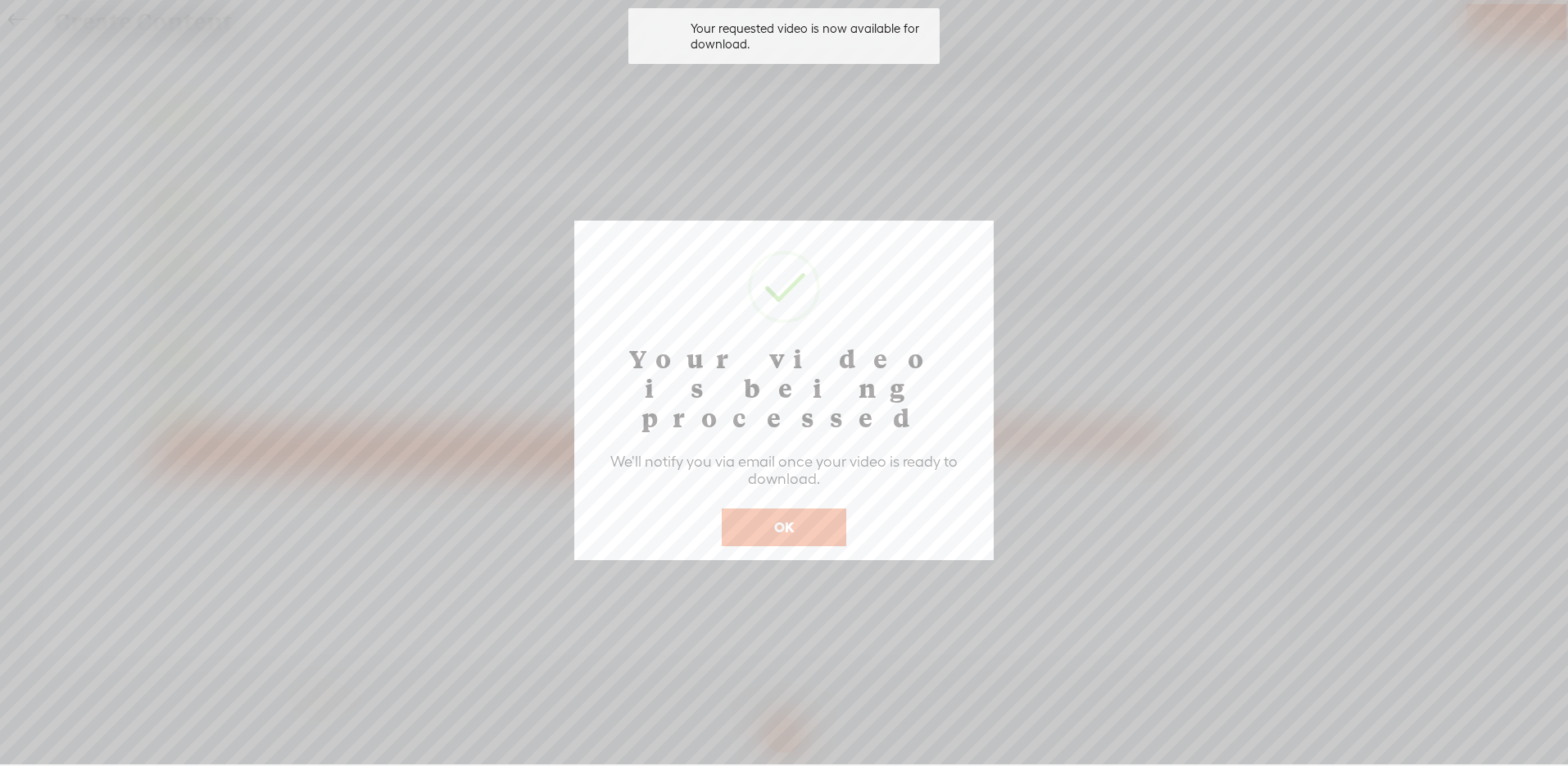
click at [789, 508] on button "OK" at bounding box center [784, 527] width 124 height 38
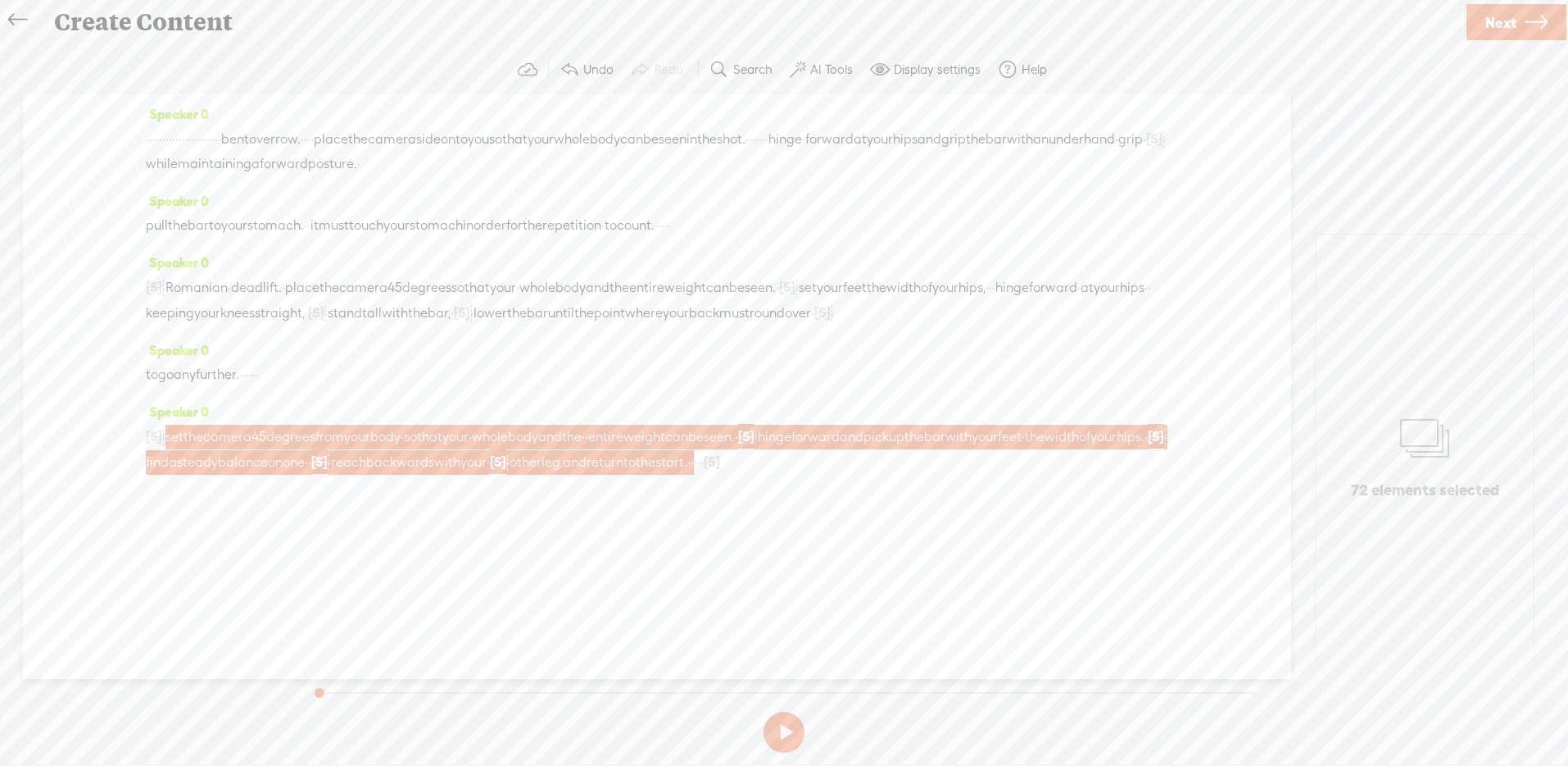
click at [13, 14] on icon at bounding box center [18, 20] width 18 height 37
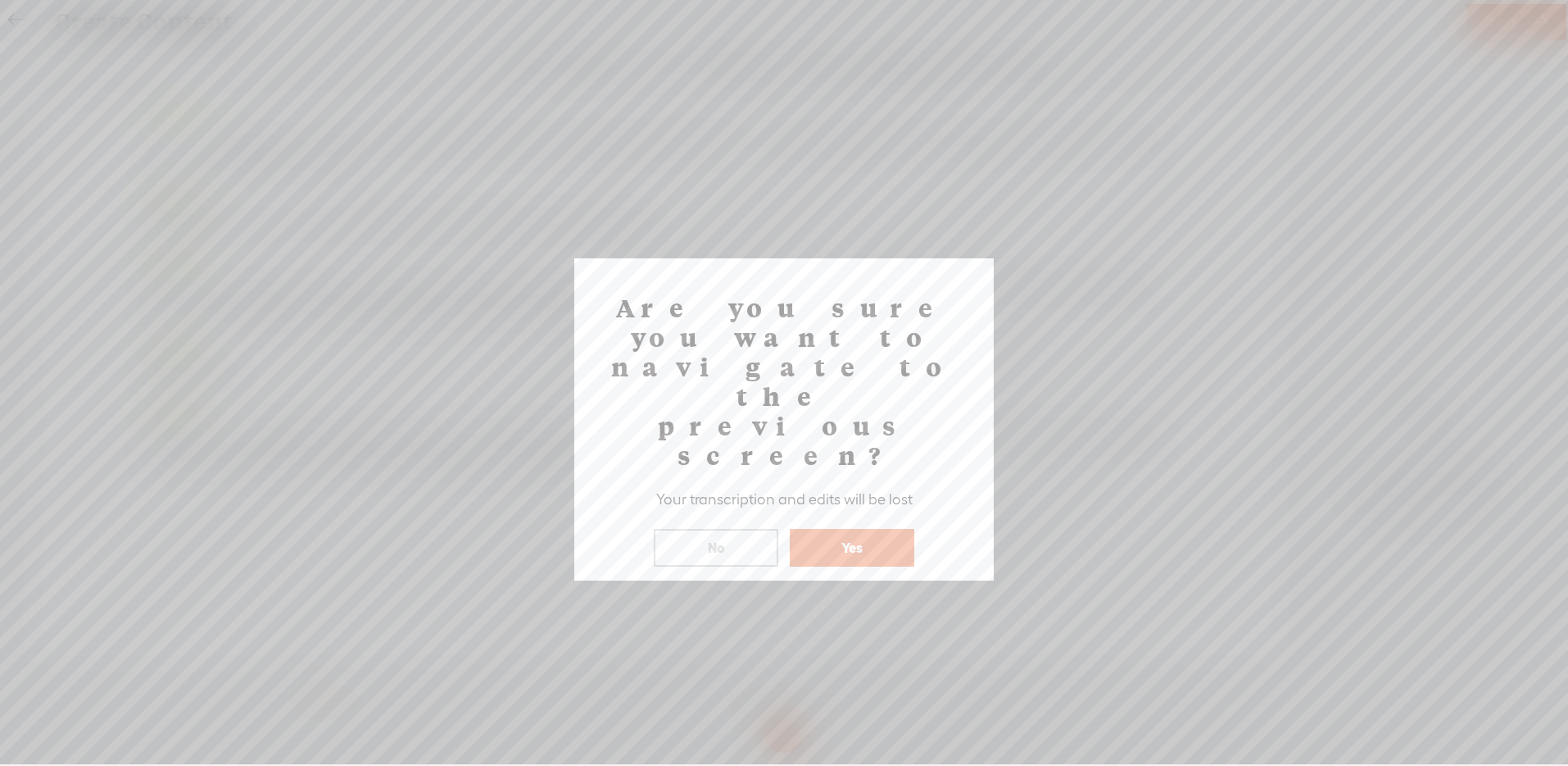
click at [848, 529] on button "Yes" at bounding box center [852, 548] width 124 height 38
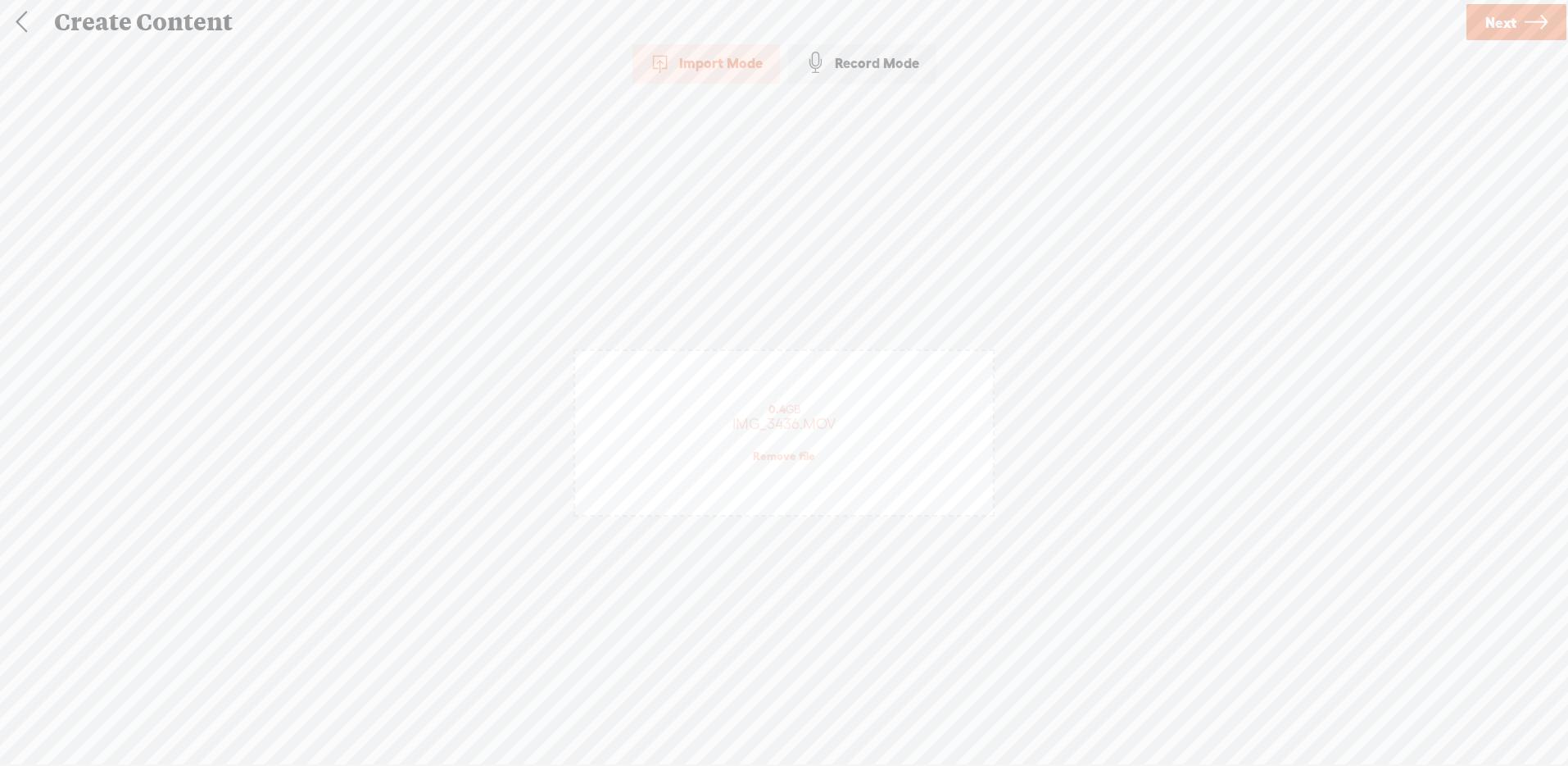
click at [802, 457] on link "Remove file" at bounding box center [784, 456] width 62 height 15
click at [802, 457] on div "(File duration must be less than 90 minutes)" at bounding box center [784, 458] width 339 height 13
click at [1488, 18] on span "Next" at bounding box center [1500, 23] width 31 height 42
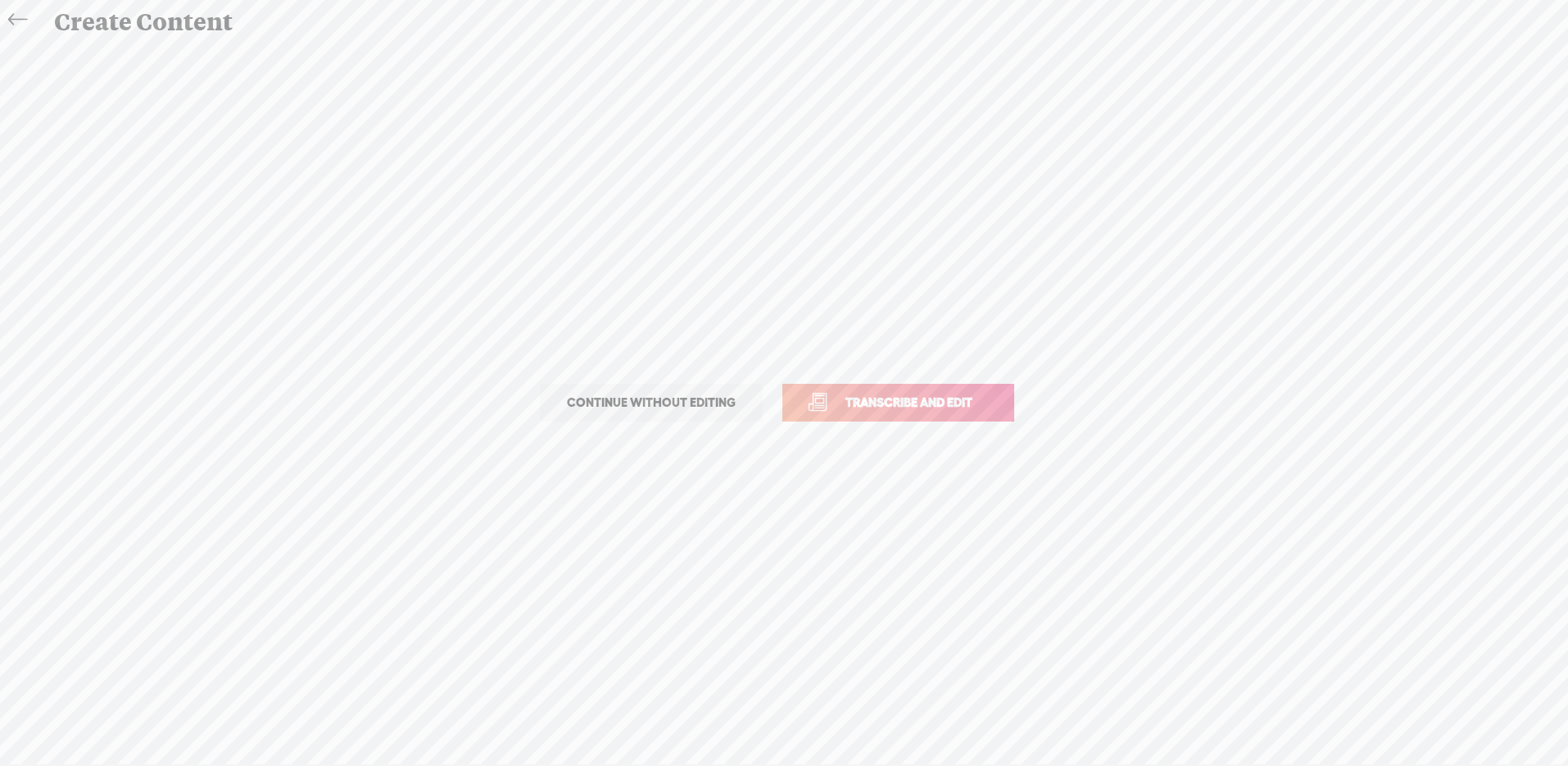
click at [932, 412] on link "Transcribe and edit" at bounding box center [898, 402] width 232 height 38
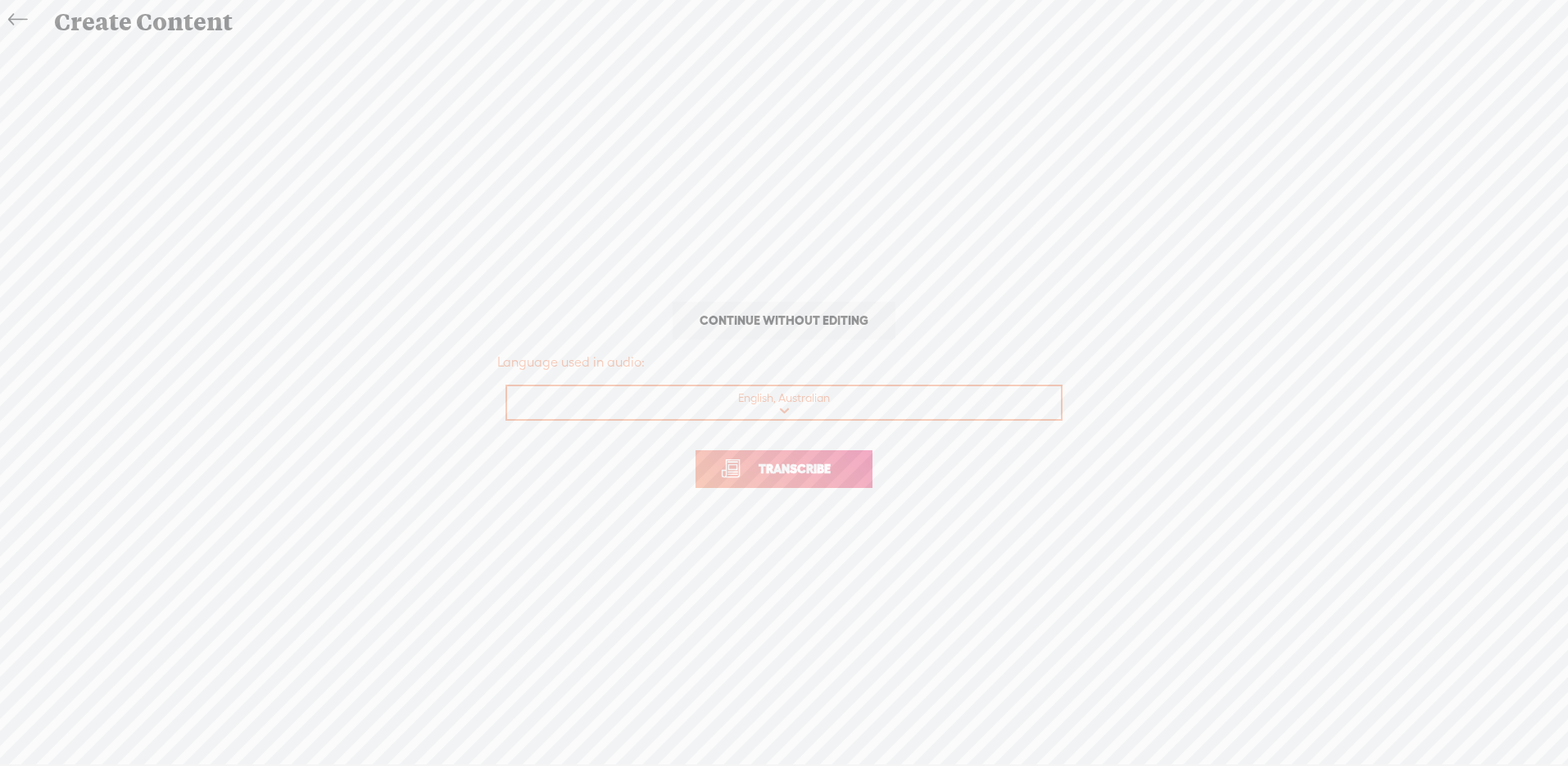
click at [802, 473] on span "Transcribe" at bounding box center [794, 469] width 107 height 18
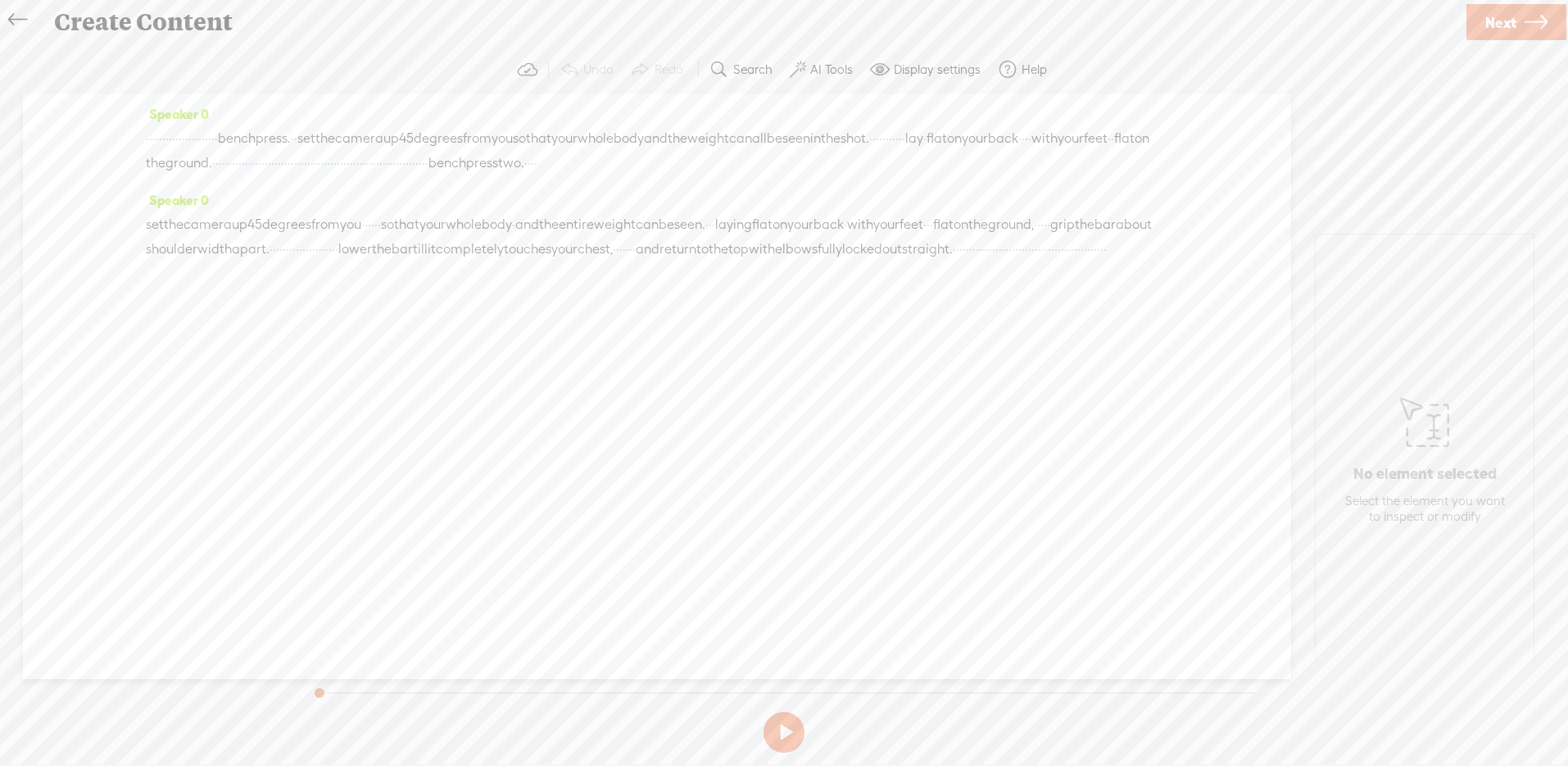
drag, startPoint x: 189, startPoint y: 159, endPoint x: 237, endPoint y: 158, distance: 48.0
click at [237, 158] on div "· · · · · · · · · · · · · · · · · · · · · · bench press. · · set the camera up …" at bounding box center [657, 150] width 1022 height 50
click at [872, 151] on span "·" at bounding box center [874, 138] width 3 height 24
drag, startPoint x: 194, startPoint y: 165, endPoint x: 264, endPoint y: 159, distance: 70.3
click at [264, 159] on div "· · · · · · · · · · · · · · · · · · · · · · bench press. · · set the camera up …" at bounding box center [657, 150] width 1022 height 50
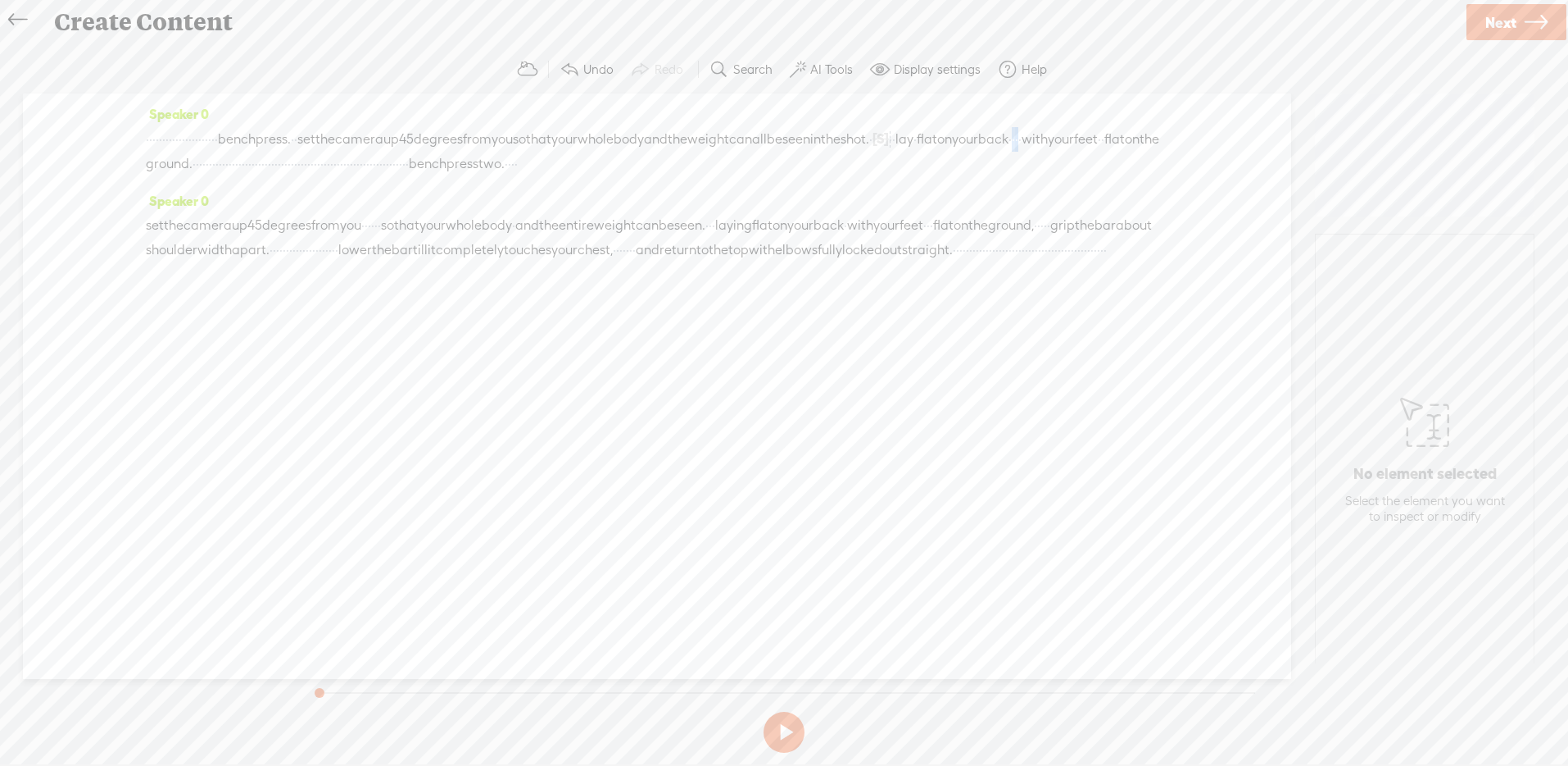
drag, startPoint x: 389, startPoint y: 164, endPoint x: 401, endPoint y: 160, distance: 12.6
click at [401, 160] on div "· · · · · · · · · · · · · · · · · · · · · · bench press. · · set the camera up …" at bounding box center [657, 151] width 1022 height 50
drag, startPoint x: 421, startPoint y: 246, endPoint x: 447, endPoint y: 243, distance: 26.2
click at [447, 243] on div "set the camera up 45 degrees from you · · · · · · so that your whole body · and…" at bounding box center [657, 238] width 1022 height 50
click at [715, 239] on span "·" at bounding box center [713, 226] width 3 height 24
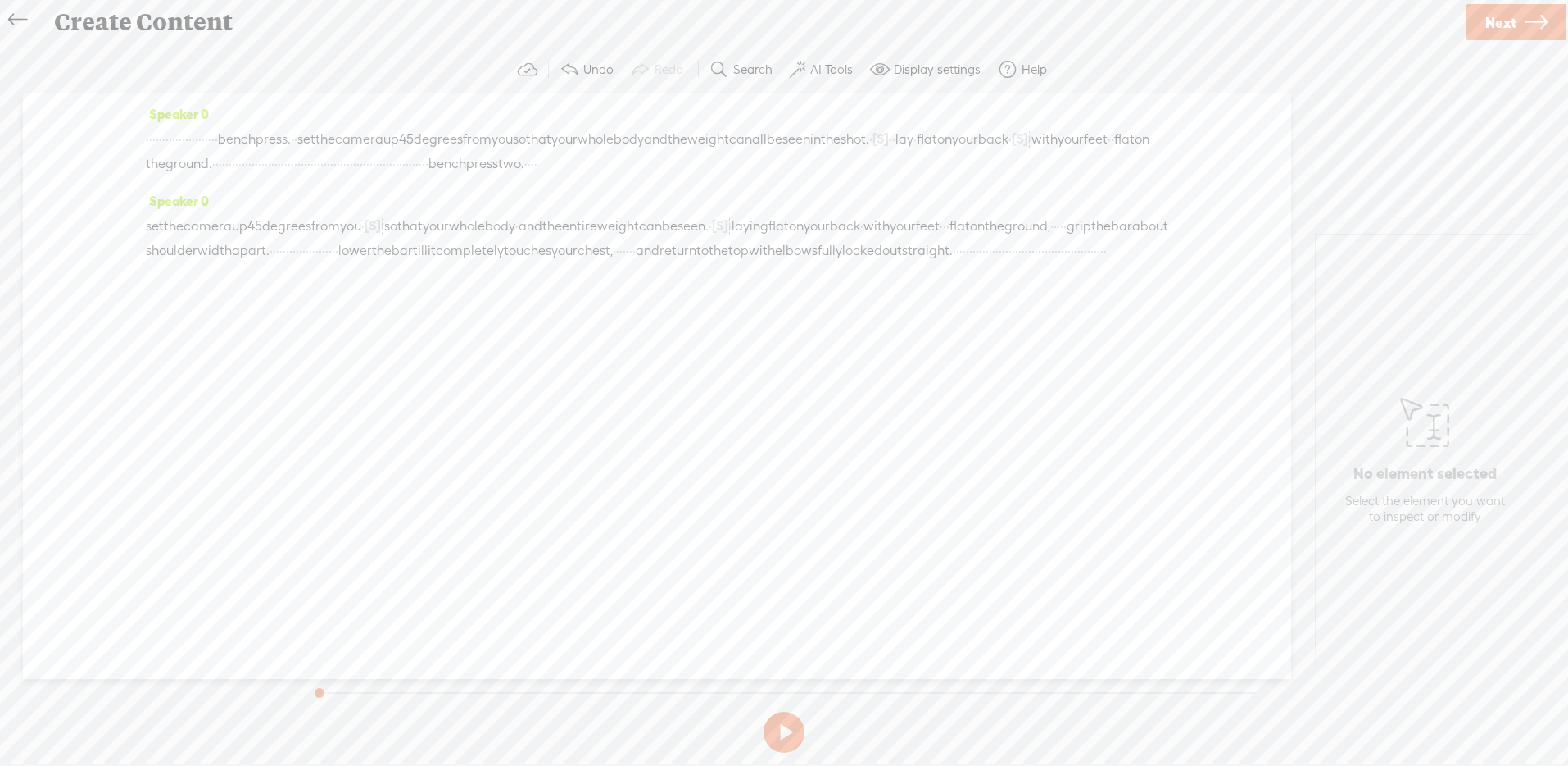
drag, startPoint x: 305, startPoint y: 275, endPoint x: 319, endPoint y: 274, distance: 14.0
click at [319, 263] on div "set the camera up 45 degrees from you · [S] · · · · · so that your whole body ·…" at bounding box center [657, 239] width 1022 height 50
drag, startPoint x: 306, startPoint y: 276, endPoint x: 317, endPoint y: 275, distance: 11.0
click at [317, 263] on div "set the camera up 45 degrees from you · [S] · · · · · so that your whole body ·…" at bounding box center [657, 239] width 1022 height 50
drag, startPoint x: 620, startPoint y: 276, endPoint x: 781, endPoint y: 270, distance: 161.1
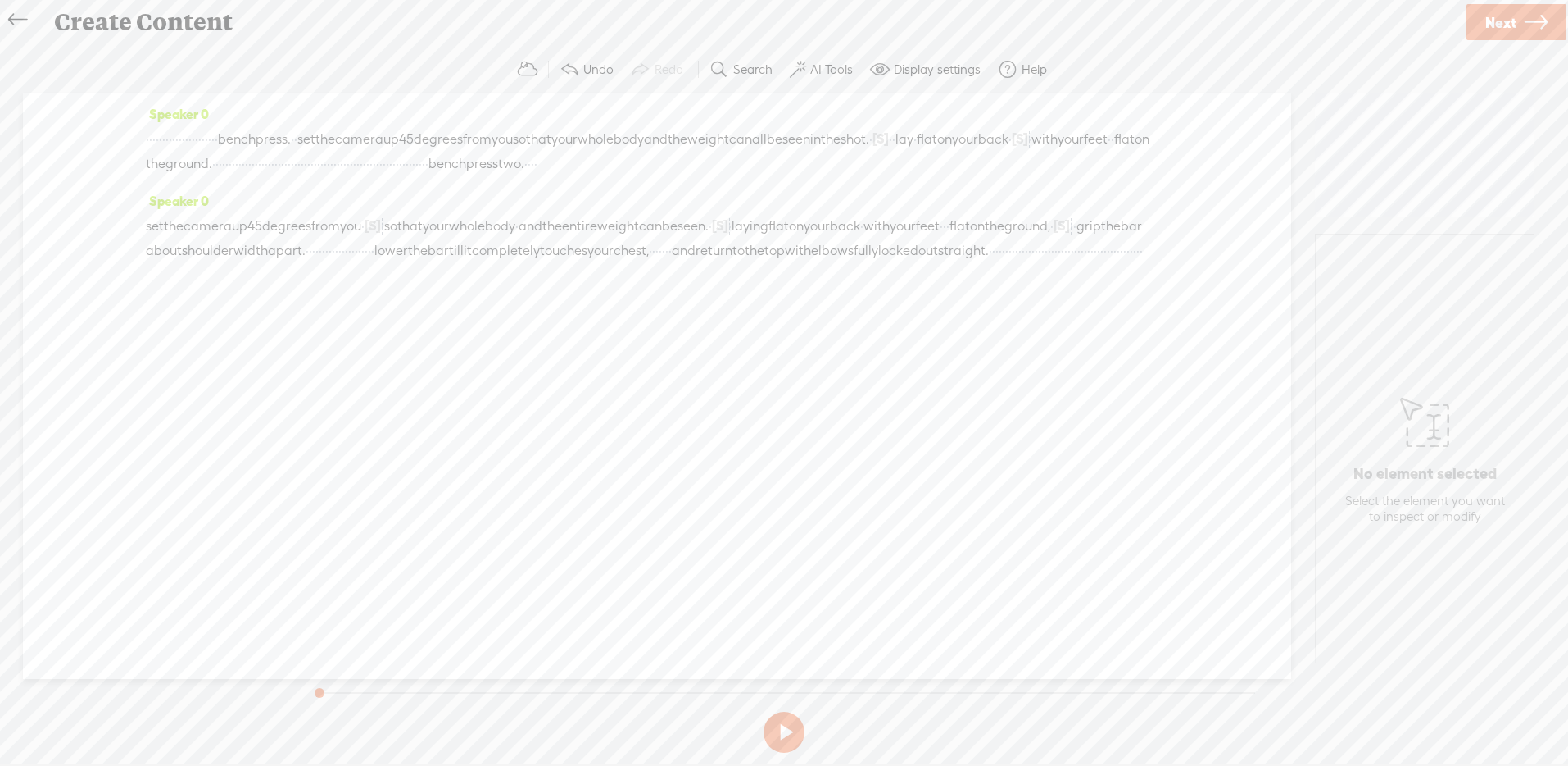
click at [781, 270] on div "set the camera up 45 degrees from you · [S] · · · · · so that your whole body ·…" at bounding box center [657, 250] width 1022 height 75
drag, startPoint x: 455, startPoint y: 303, endPoint x: 892, endPoint y: 303, distance: 437.0
click at [892, 264] on div "set the camera up 45 degrees from you · [S] · · · · · so that your whole body ·…" at bounding box center [657, 239] width 1022 height 51
drag, startPoint x: 147, startPoint y: 249, endPoint x: 444, endPoint y: 299, distance: 301.2
click at [444, 264] on div "set the camera up 45 degrees from you · [S] · · · · · so that your whole body ·…" at bounding box center [657, 239] width 1022 height 51
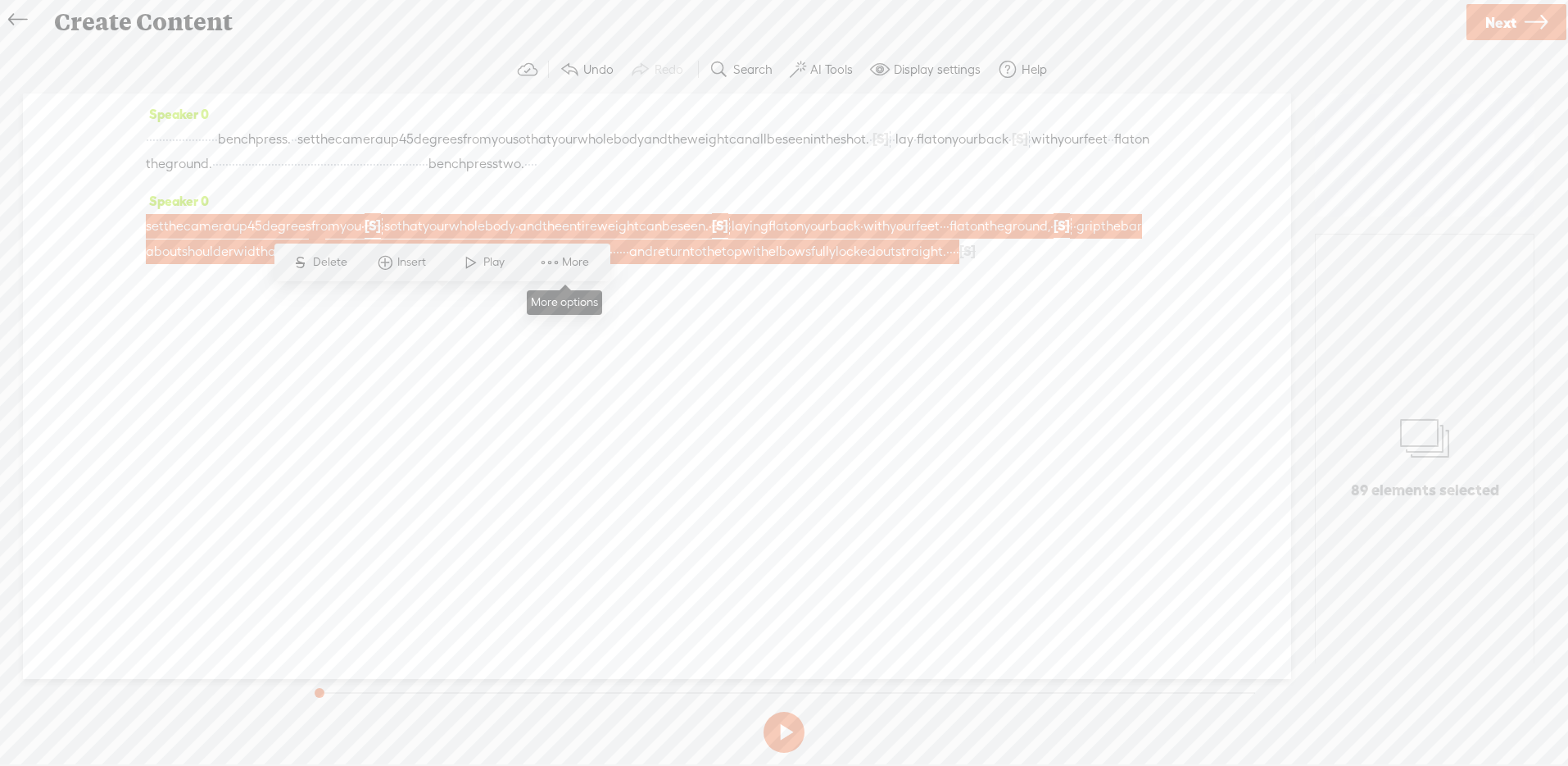
click at [541, 259] on span at bounding box center [549, 262] width 24 height 29
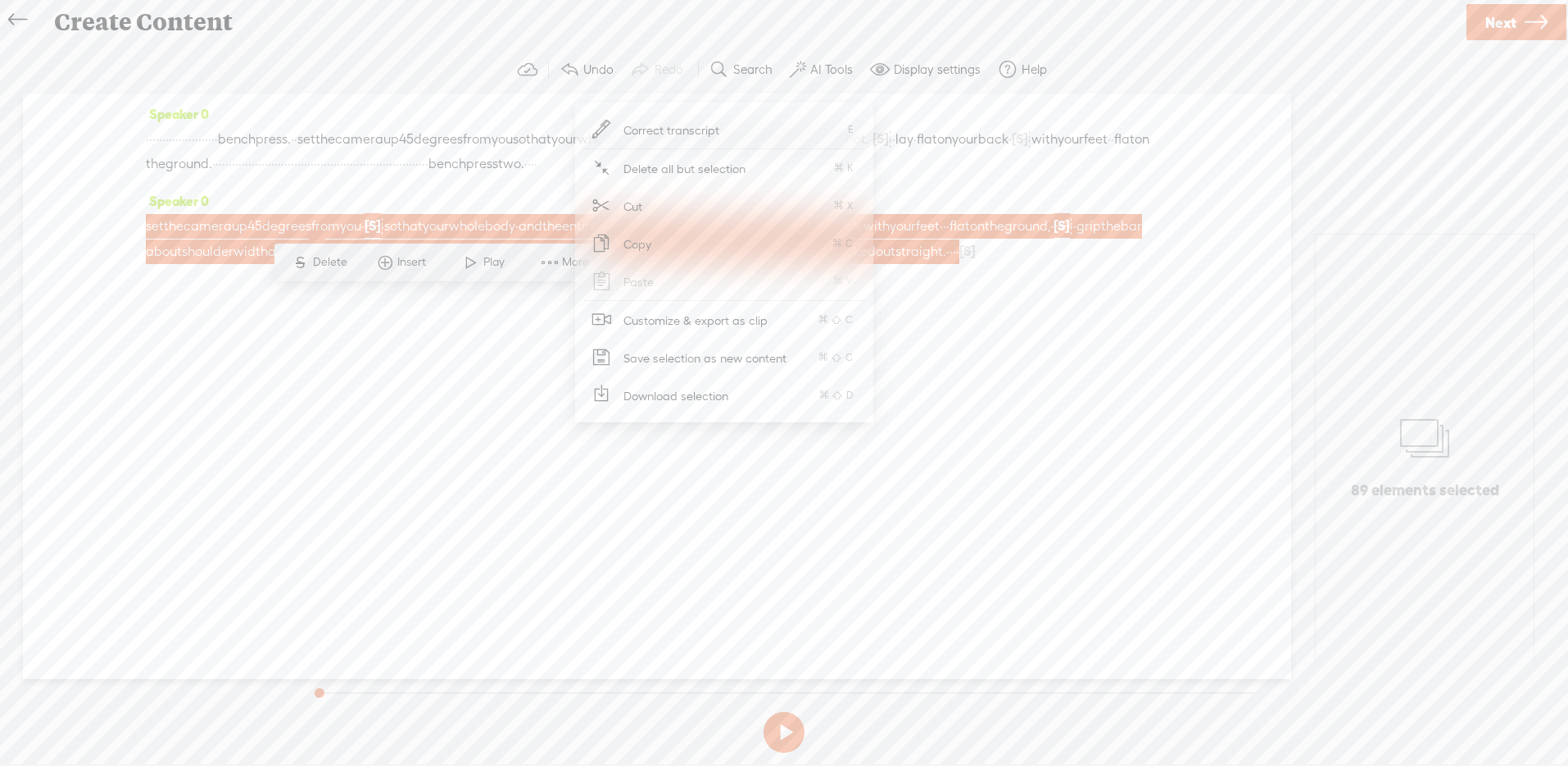
click at [661, 323] on span "Customize & export as clip" at bounding box center [696, 320] width 209 height 37
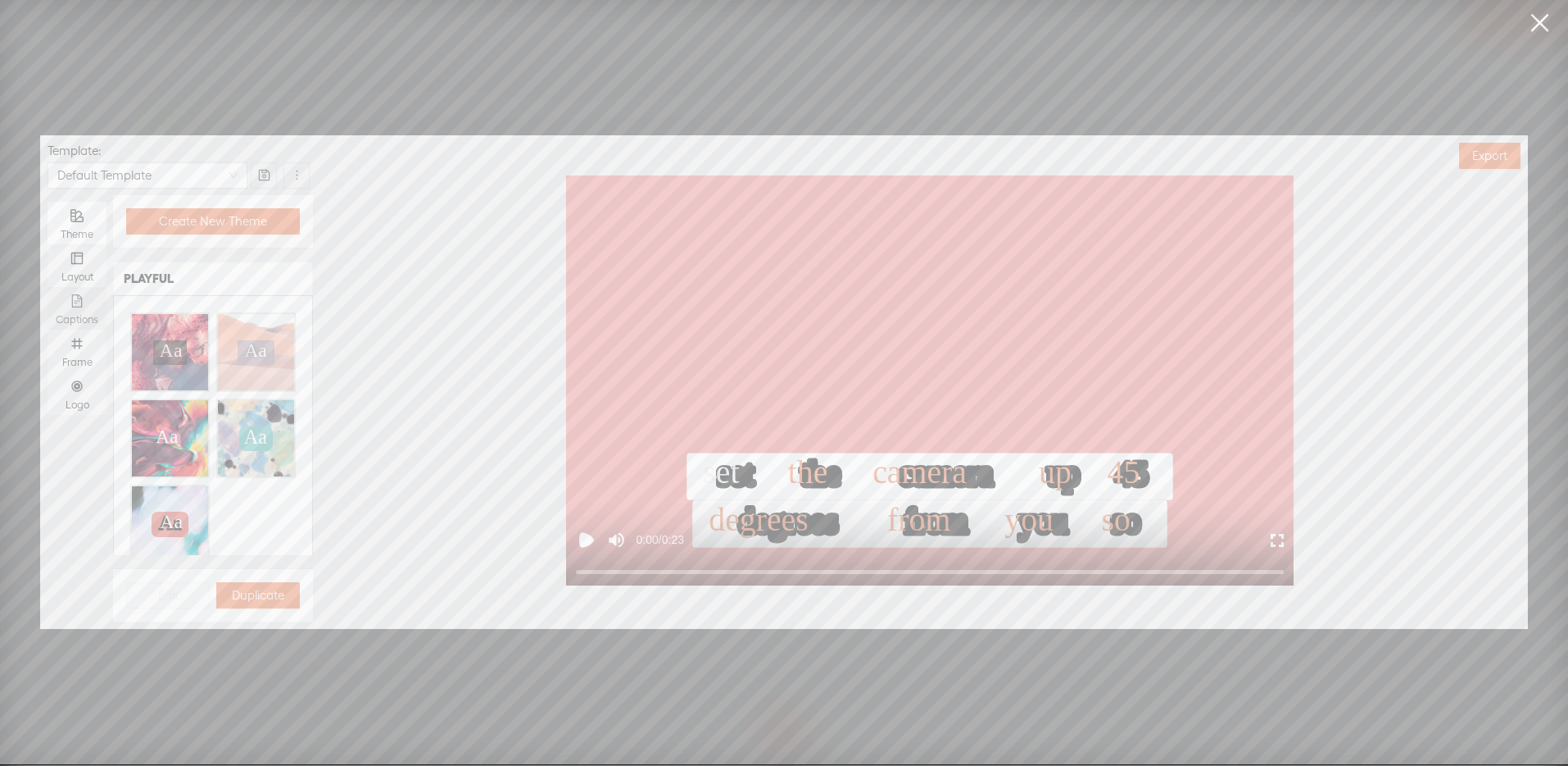
click at [71, 301] on icon "file-text" at bounding box center [77, 301] width 13 height 13
click at [48, 287] on input "Captions" at bounding box center [48, 287] width 0 height 0
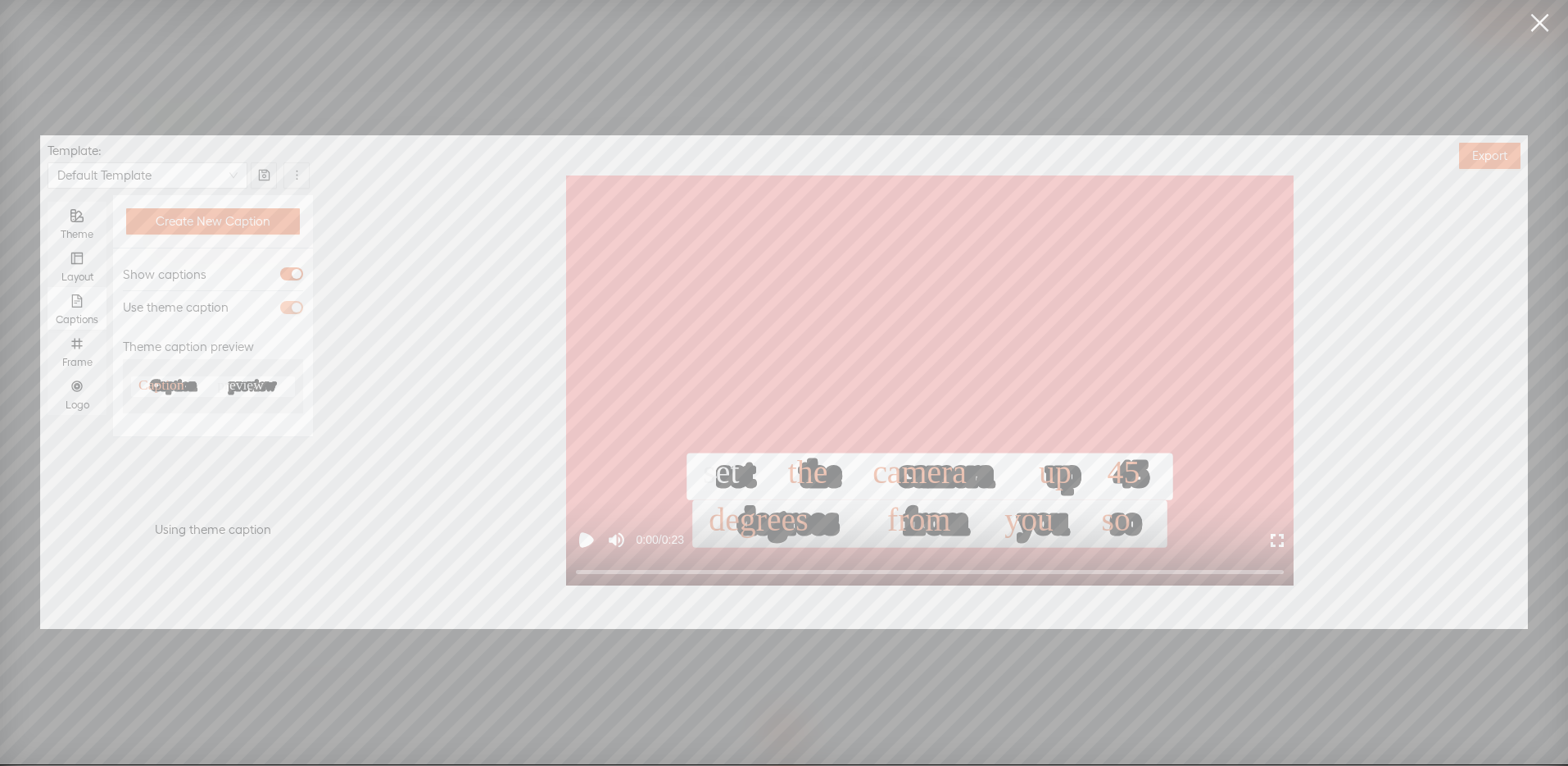
click at [291, 309] on div "button" at bounding box center [296, 307] width 10 height 10
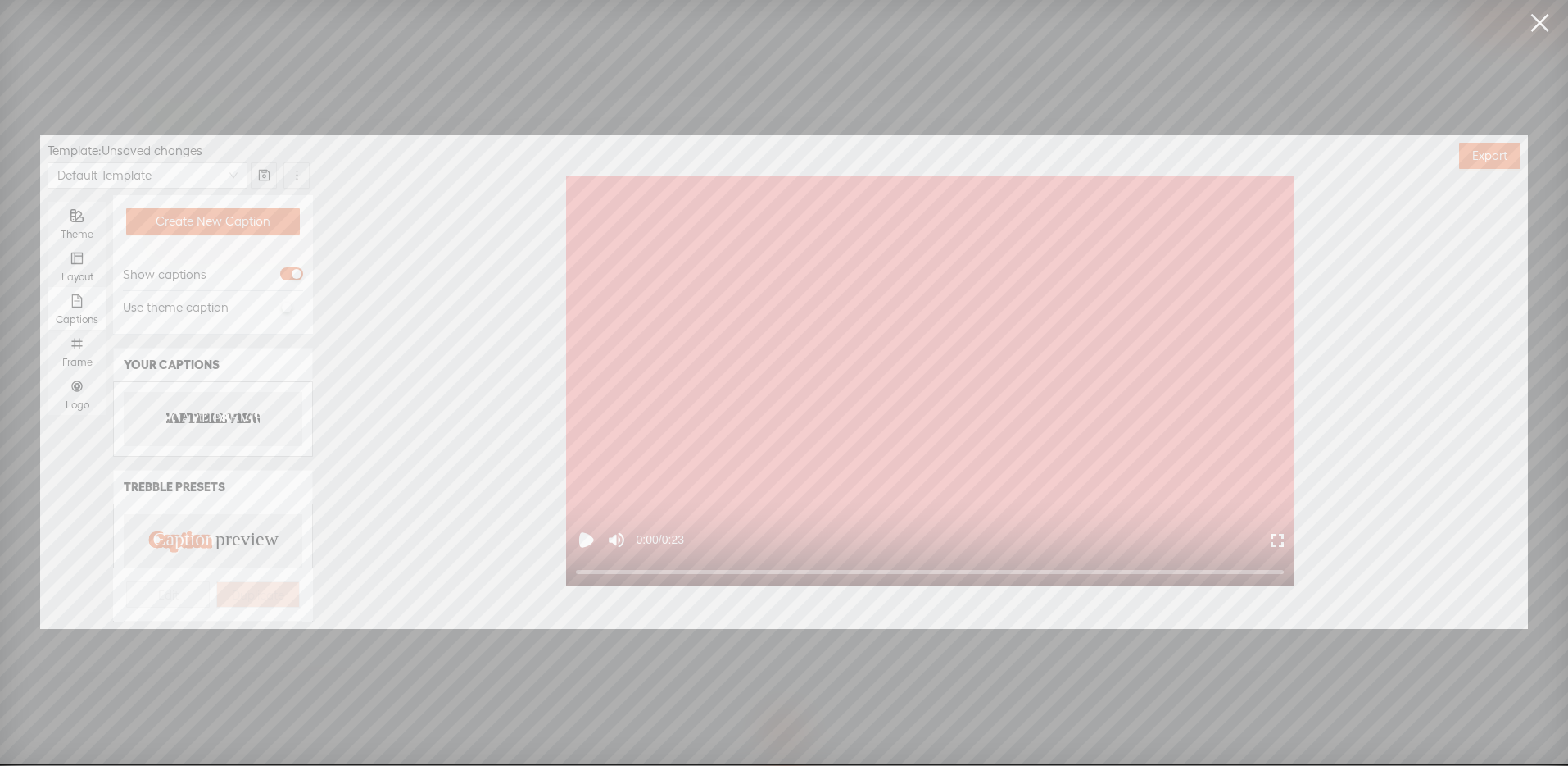
click at [222, 432] on div "CAPTION PREVIEW CAPTION PREVIEW" at bounding box center [212, 418] width 179 height 53
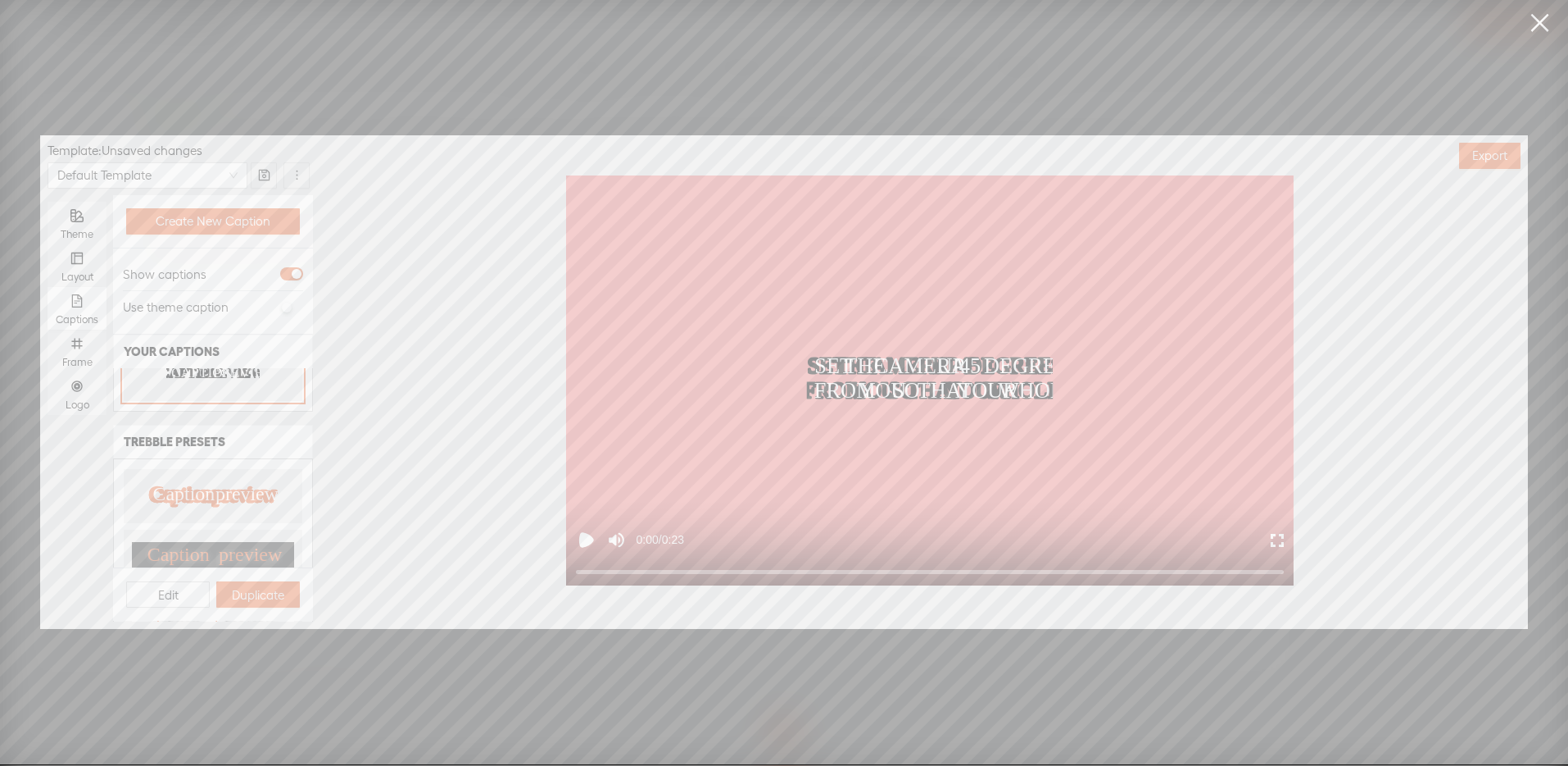
scroll to position [321, 0]
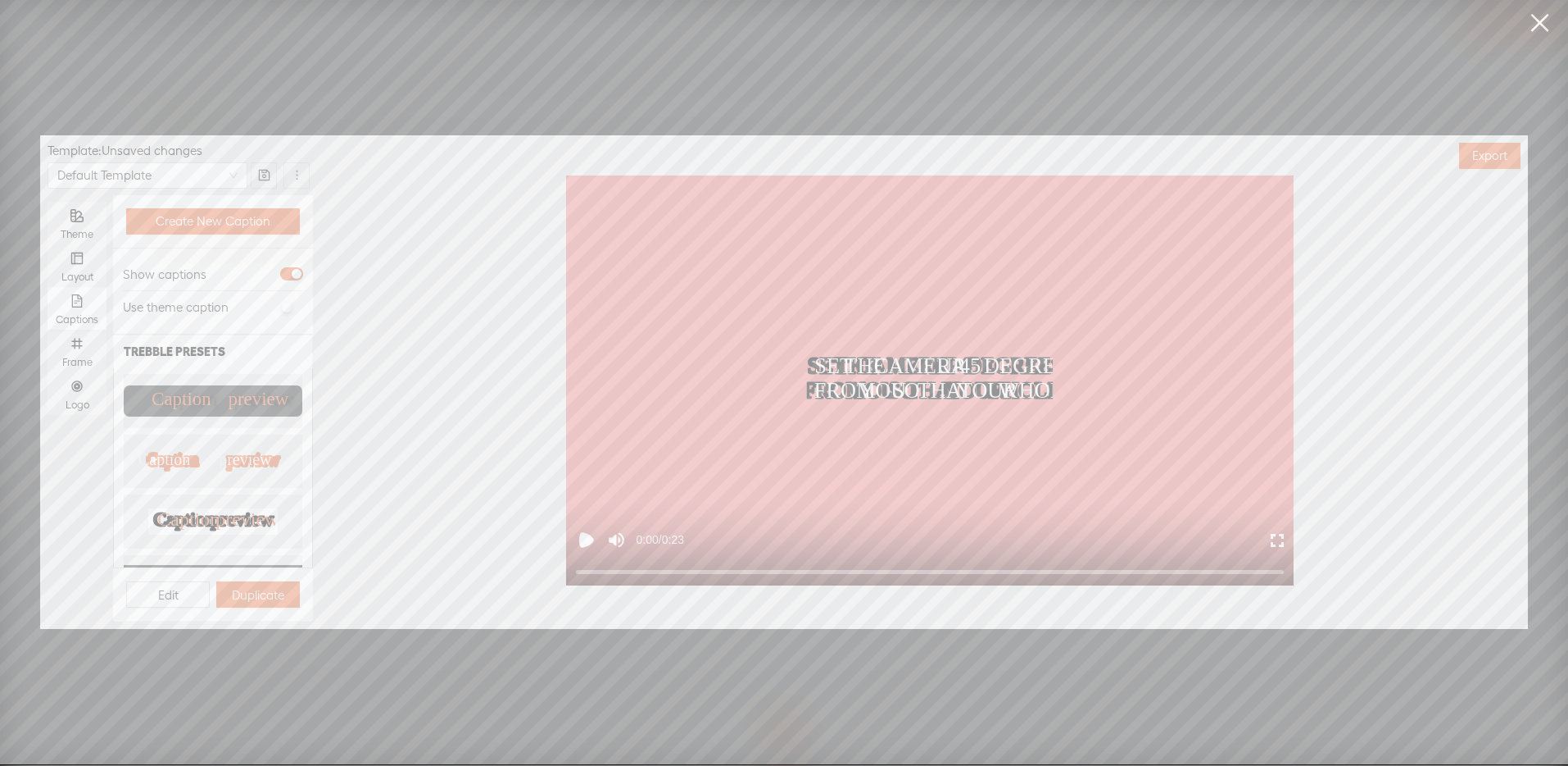
click at [112, 369] on div "Create New Caption Caption Settings Show captions Use theme caption YOUR CAPTIO…" at bounding box center [210, 408] width 206 height 427
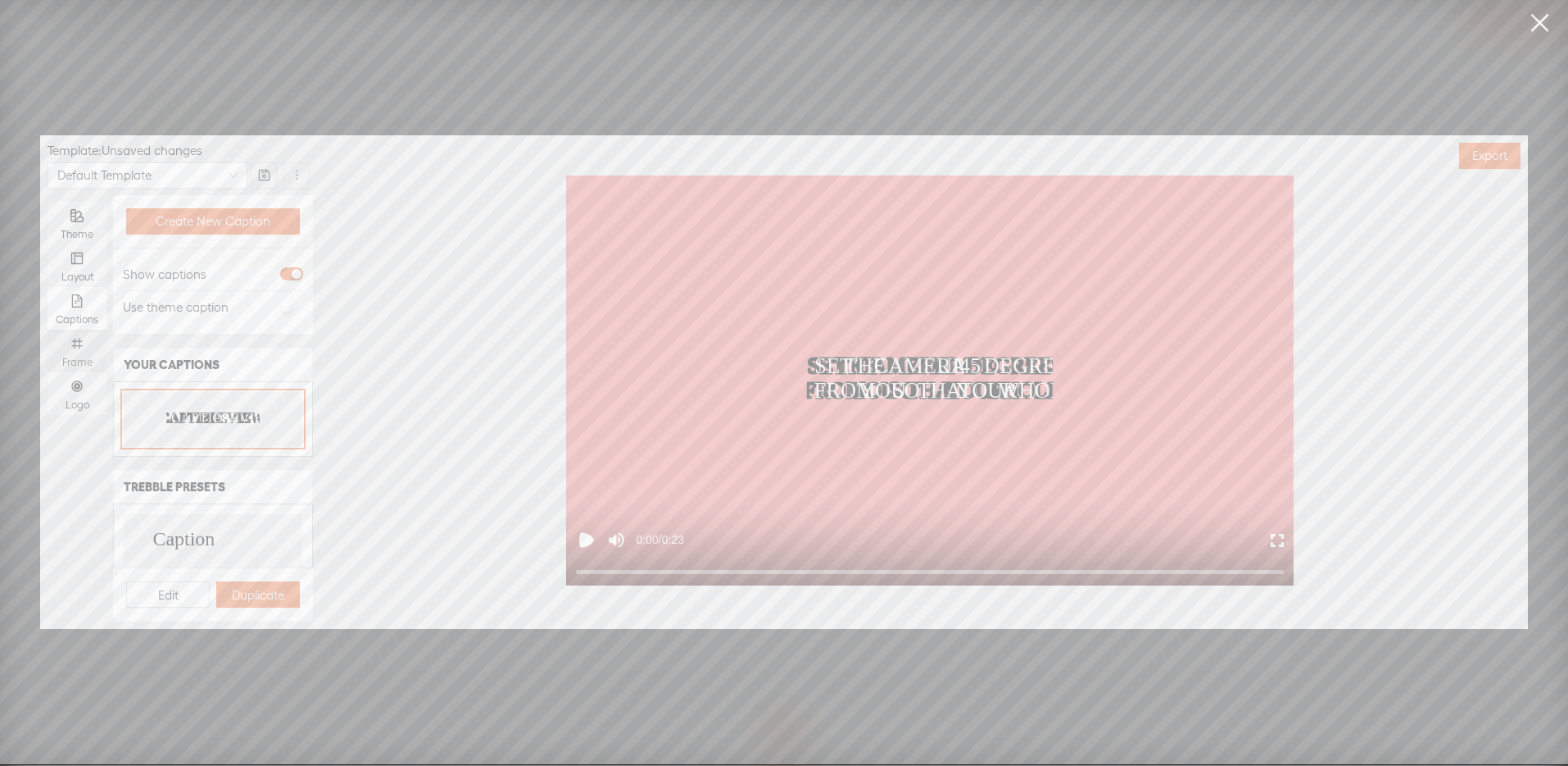
click at [75, 338] on icon "number" at bounding box center [76, 343] width 11 height 11
click at [48, 329] on input "Frame" at bounding box center [48, 329] width 0 height 0
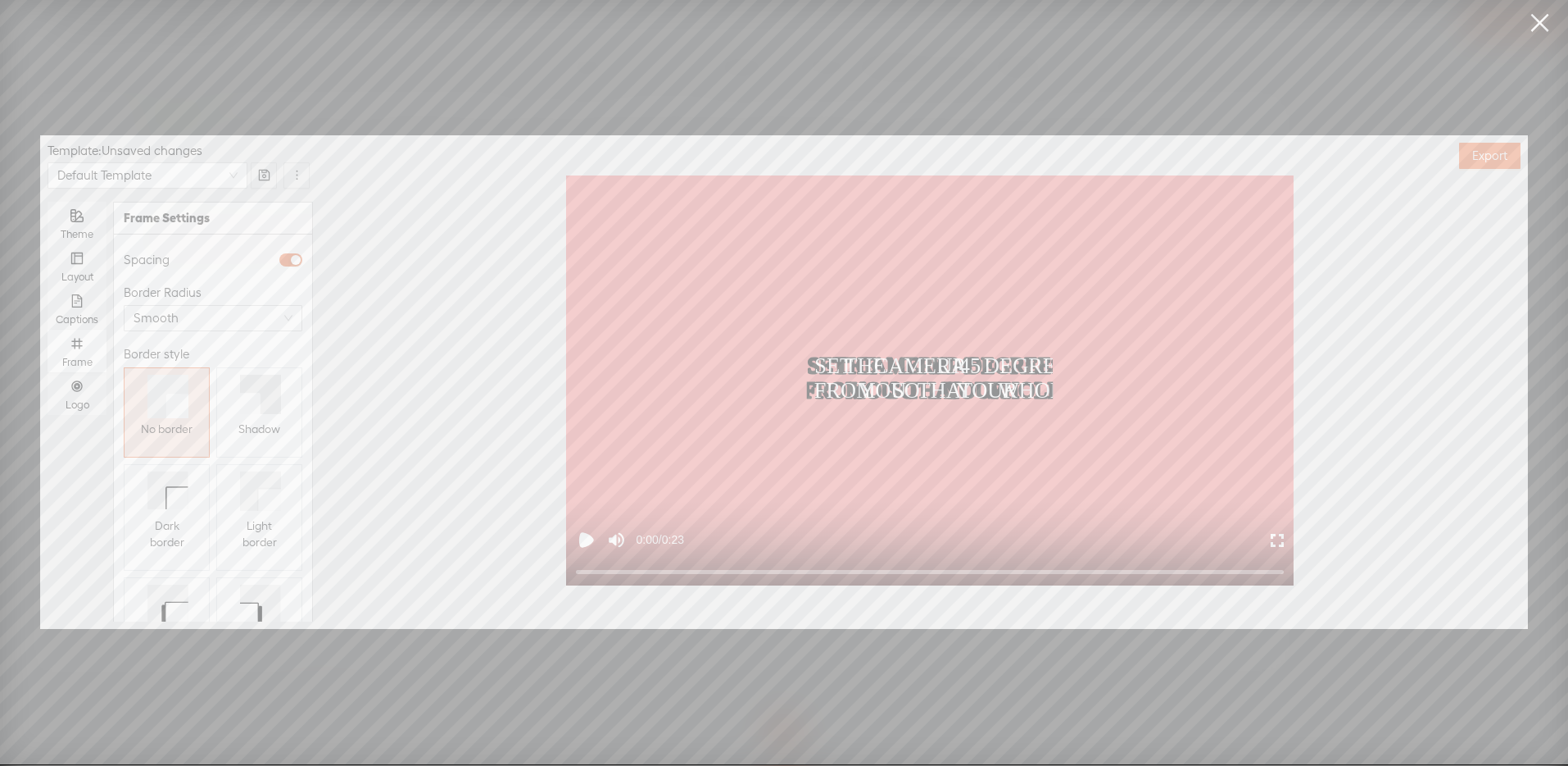
click at [240, 400] on icon at bounding box center [250, 402] width 20 height 21
click at [86, 391] on div "Logo" at bounding box center [76, 393] width 43 height 43
click at [48, 372] on input "Logo" at bounding box center [48, 372] width 0 height 0
click at [178, 496] on span "Replace logo..." at bounding box center [213, 504] width 80 height 17
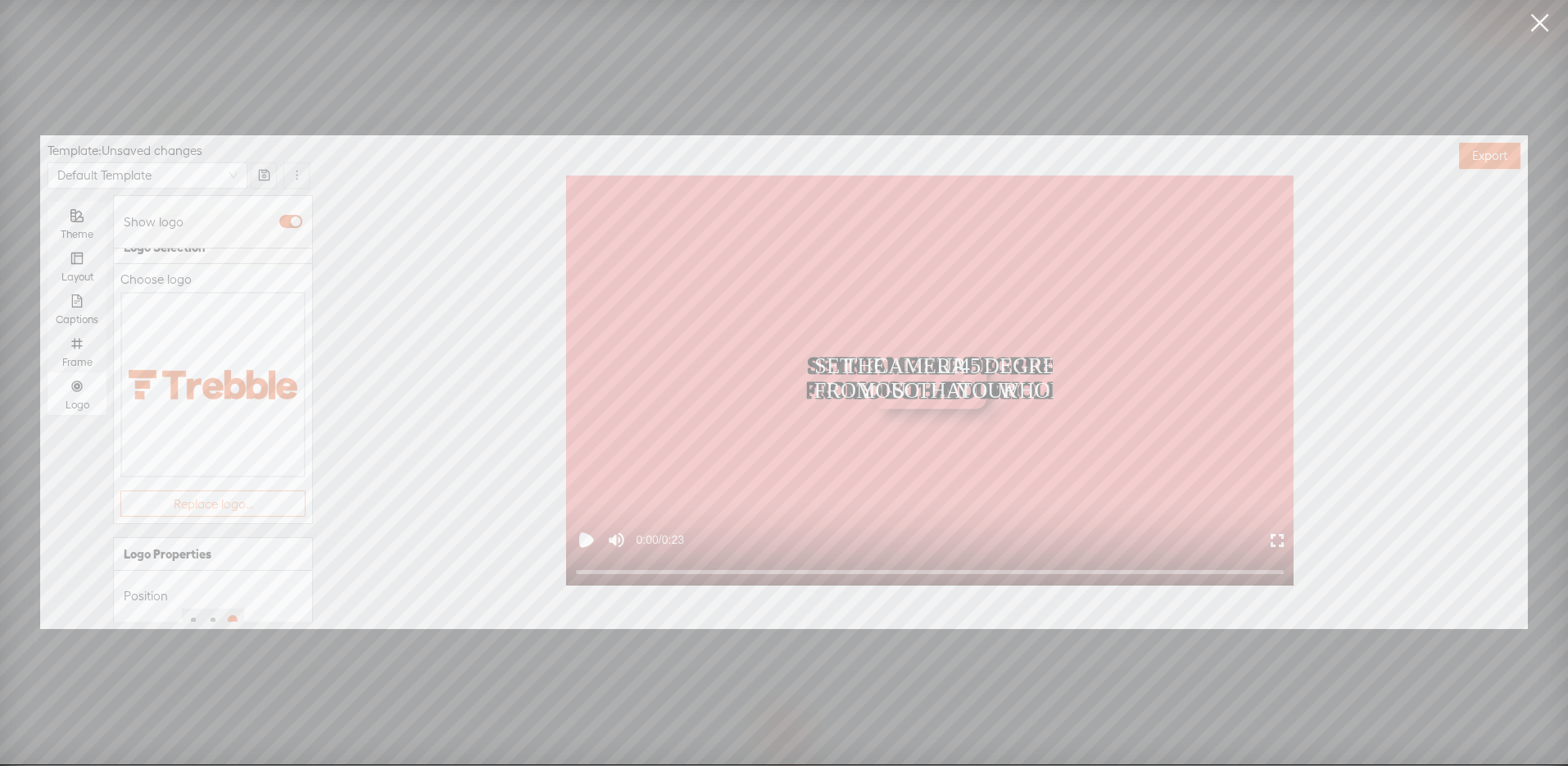
scroll to position [0, 0]
click at [157, 404] on img at bounding box center [165, 383] width 66 height 66
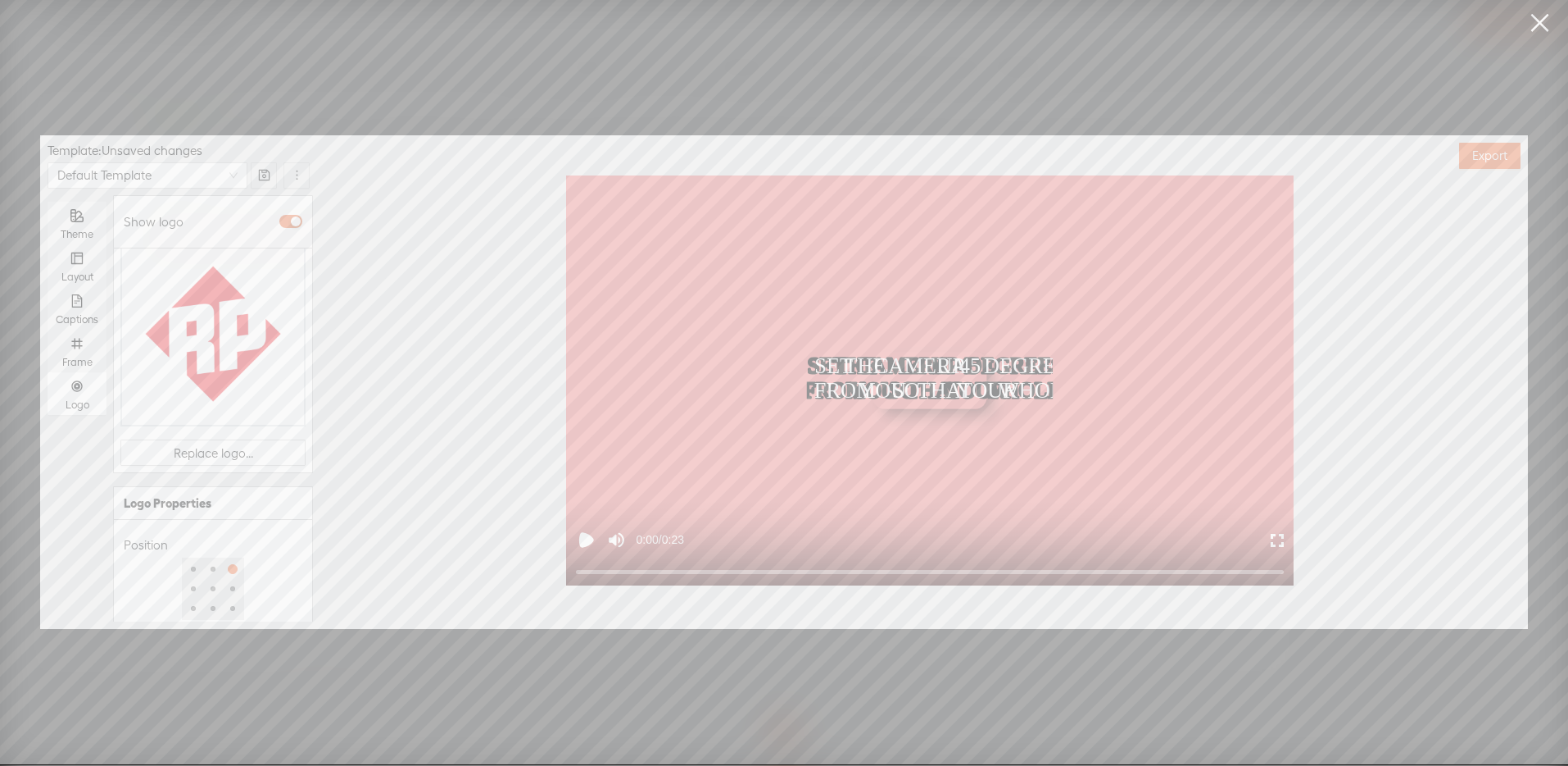
scroll to position [211, 0]
click at [180, 598] on div at bounding box center [185, 603] width 115 height 10
type input "50%"
click at [180, 599] on div at bounding box center [185, 603] width 8 height 8
click at [253, 566] on div "Opacity" at bounding box center [212, 575] width 179 height 19
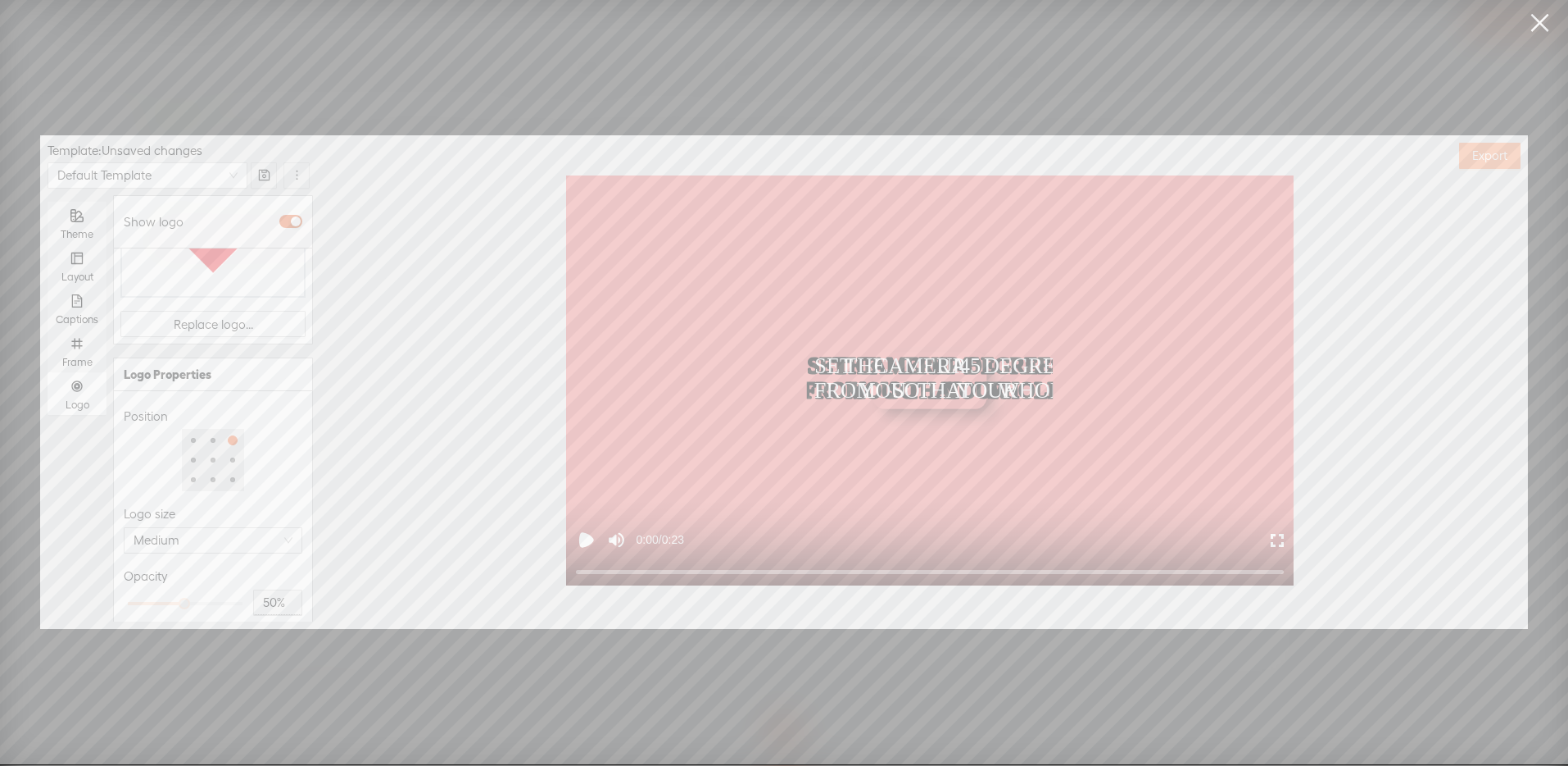
click at [1472, 149] on span "Export" at bounding box center [1490, 156] width 35 height 17
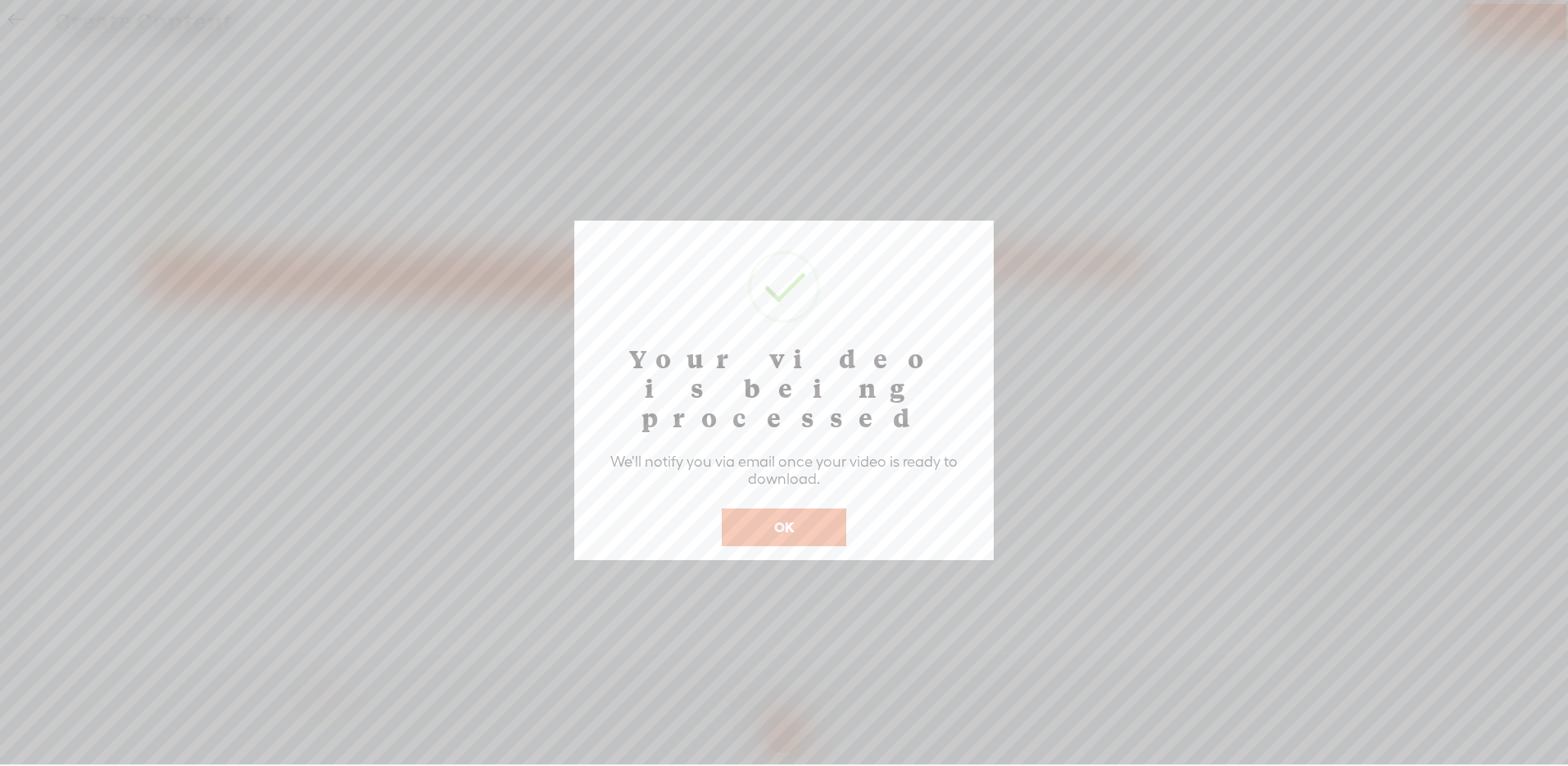
click at [780, 508] on button "OK" at bounding box center [784, 527] width 124 height 38
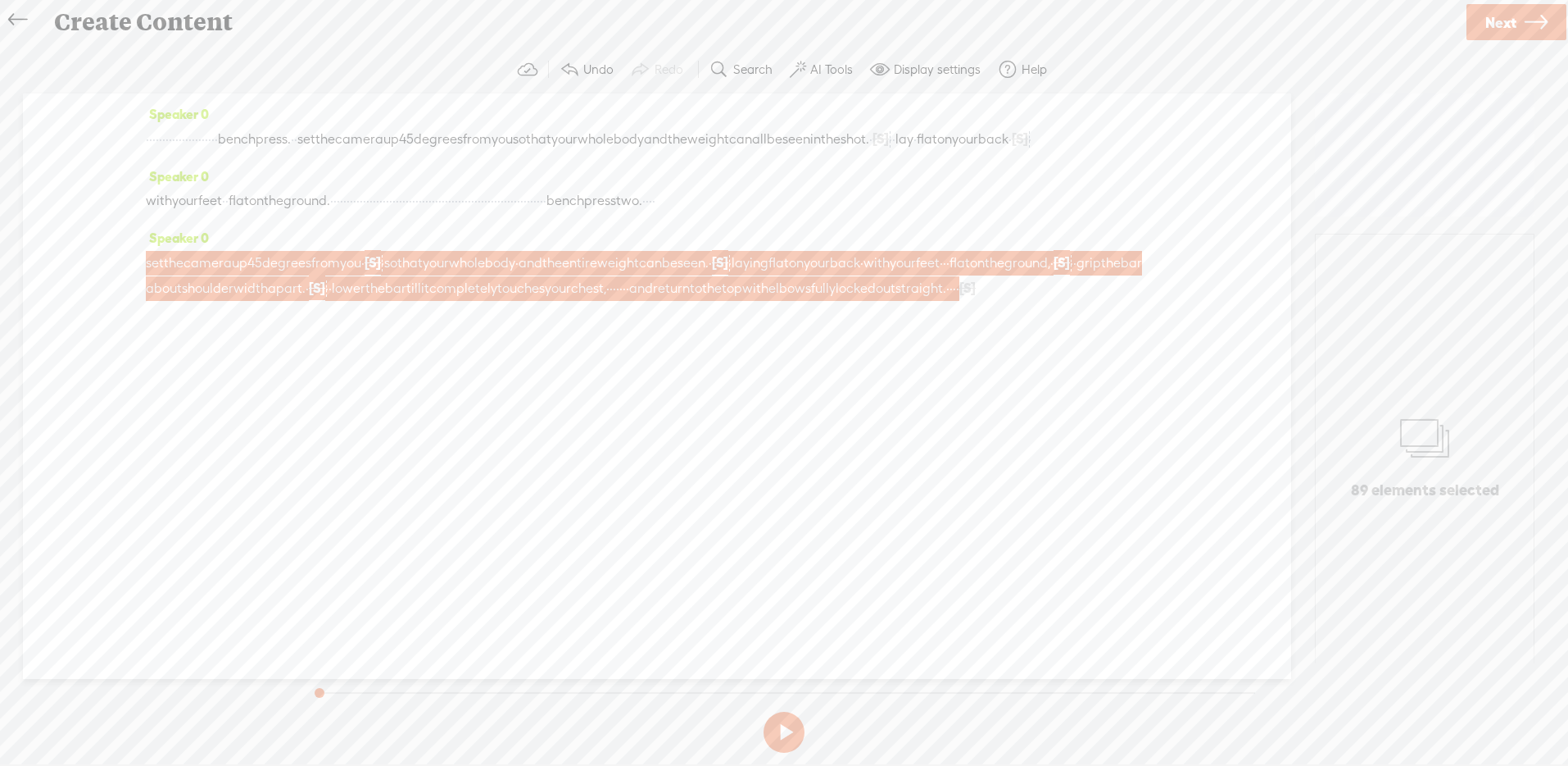
click at [18, 18] on icon at bounding box center [18, 20] width 18 height 37
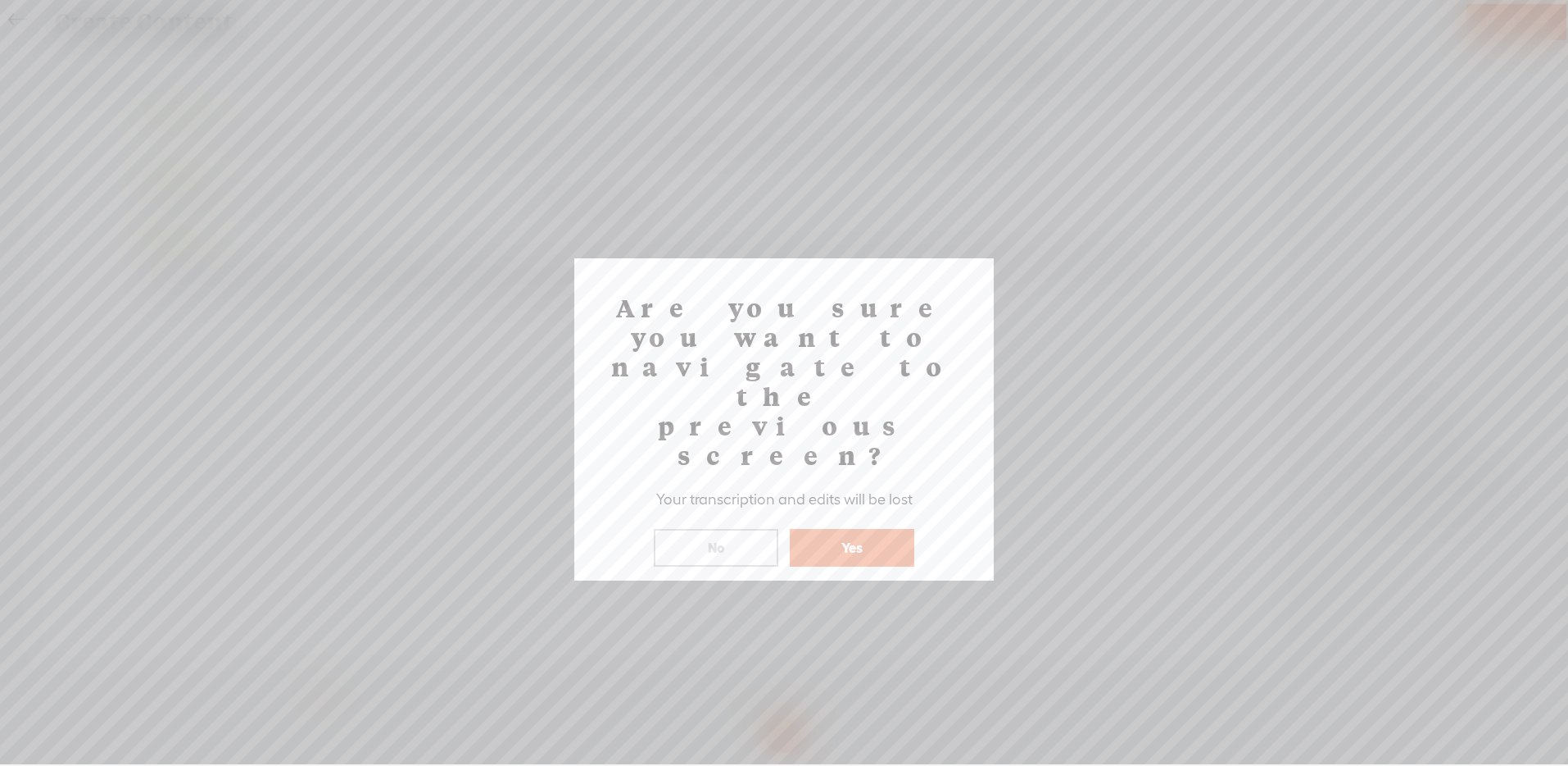
click at [870, 529] on button "Yes" at bounding box center [852, 548] width 124 height 38
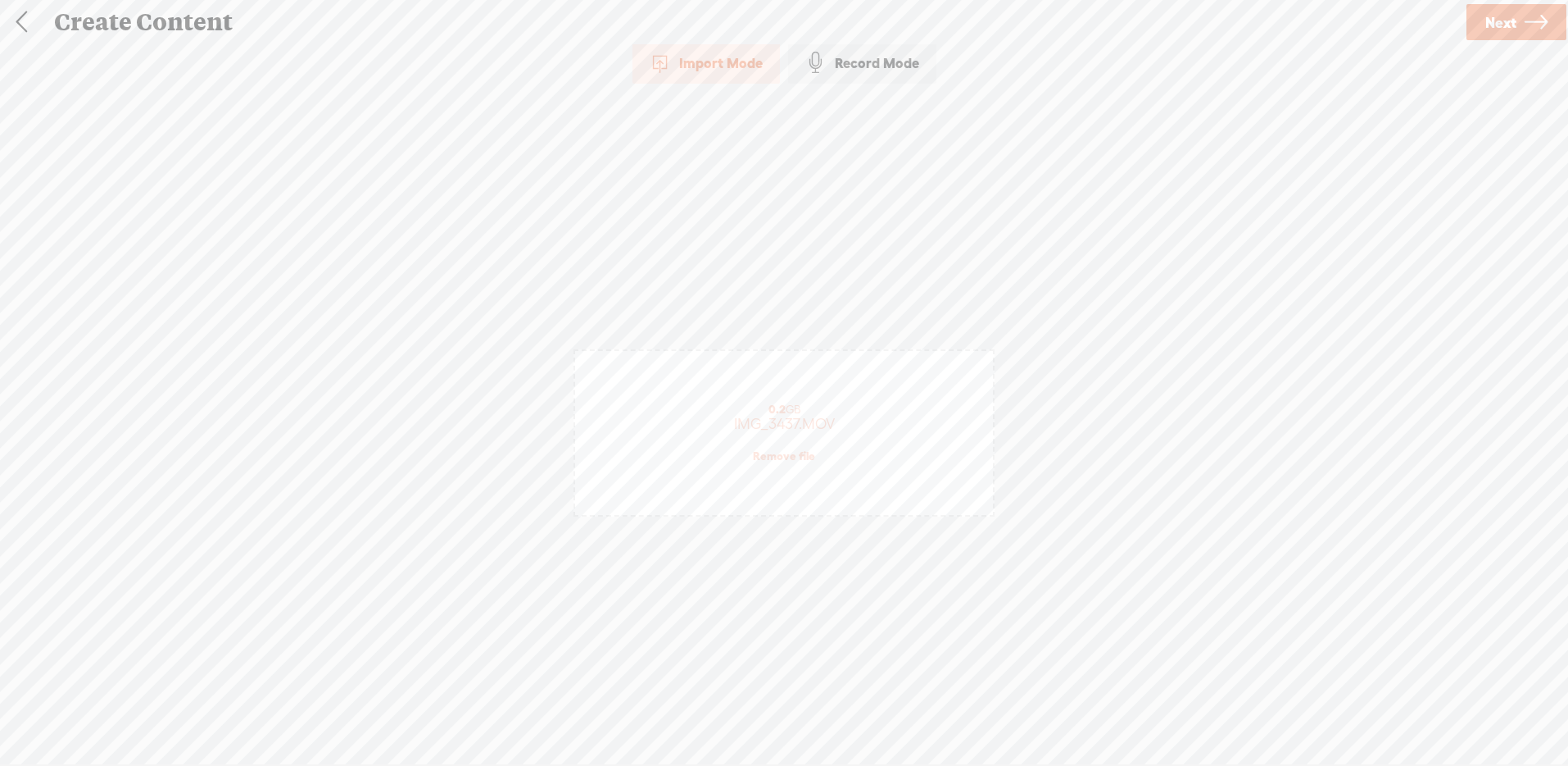
click at [14, 15] on link at bounding box center [21, 22] width 41 height 43
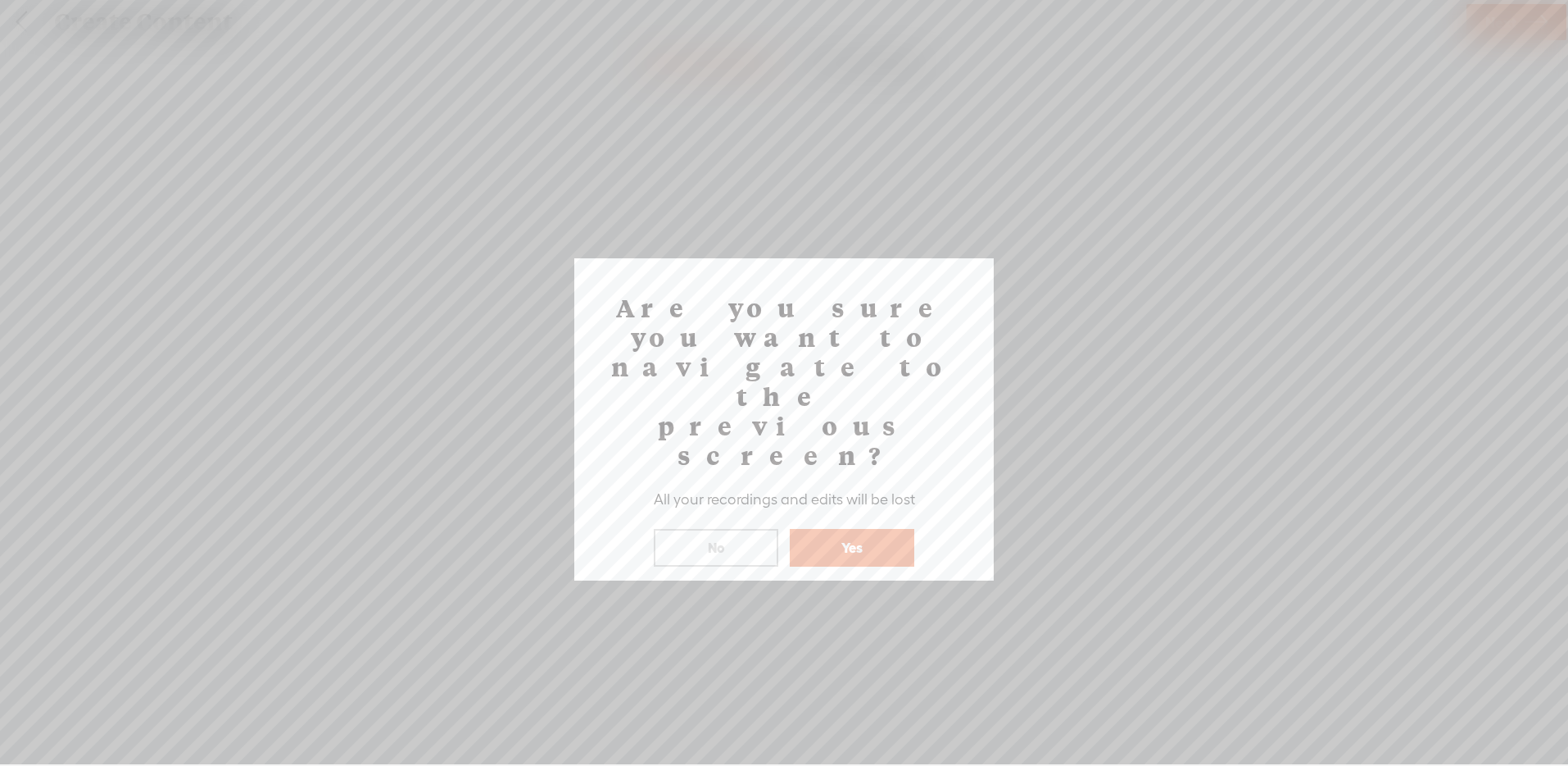
click at [830, 529] on button "Yes" at bounding box center [852, 548] width 124 height 38
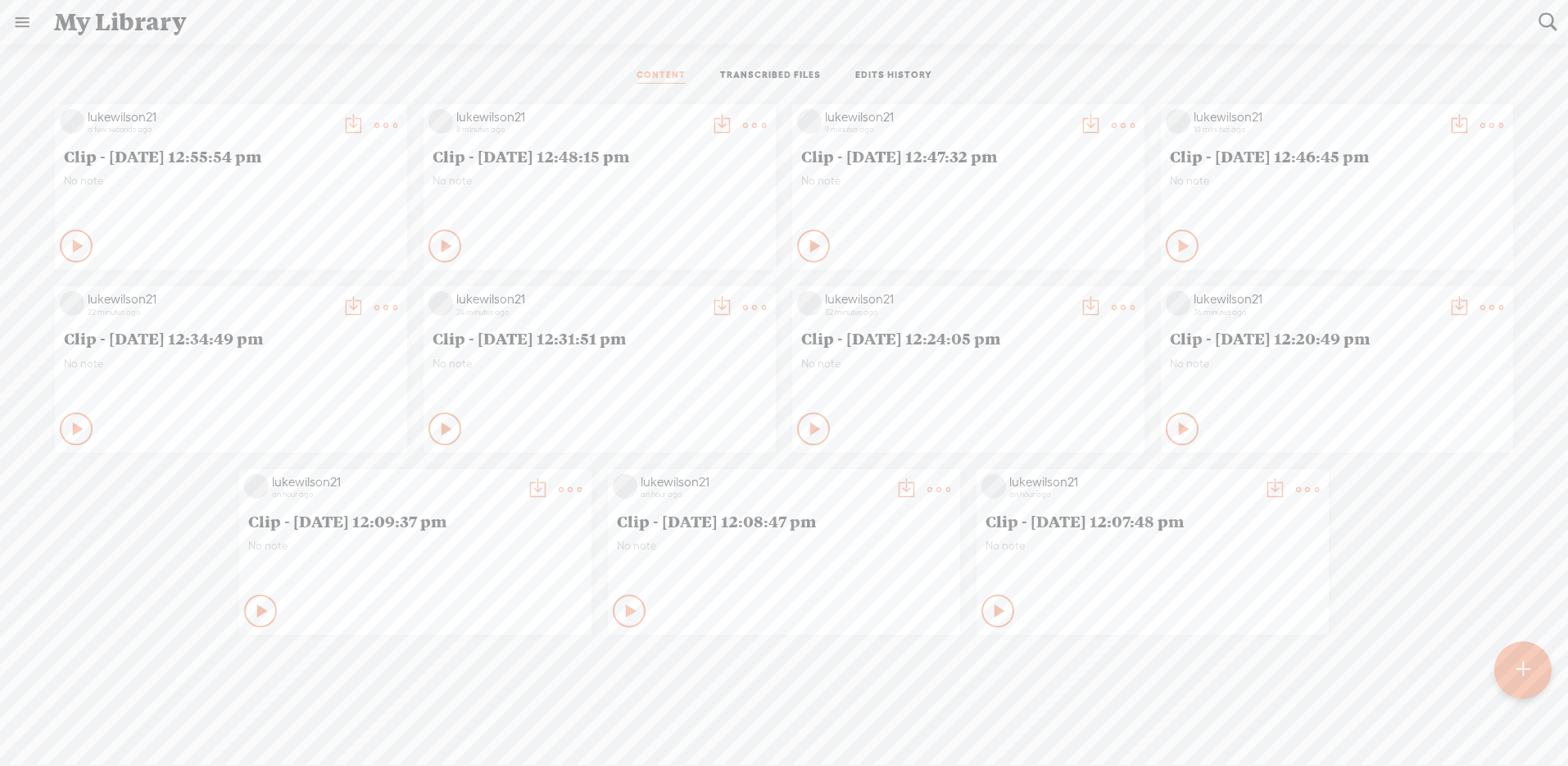
click at [92, 249] on div "Play Content" at bounding box center [76, 245] width 33 height 33
click at [806, 244] on icon at bounding box center [814, 246] width 17 height 17
click at [364, 119] on t at bounding box center [353, 125] width 23 height 23
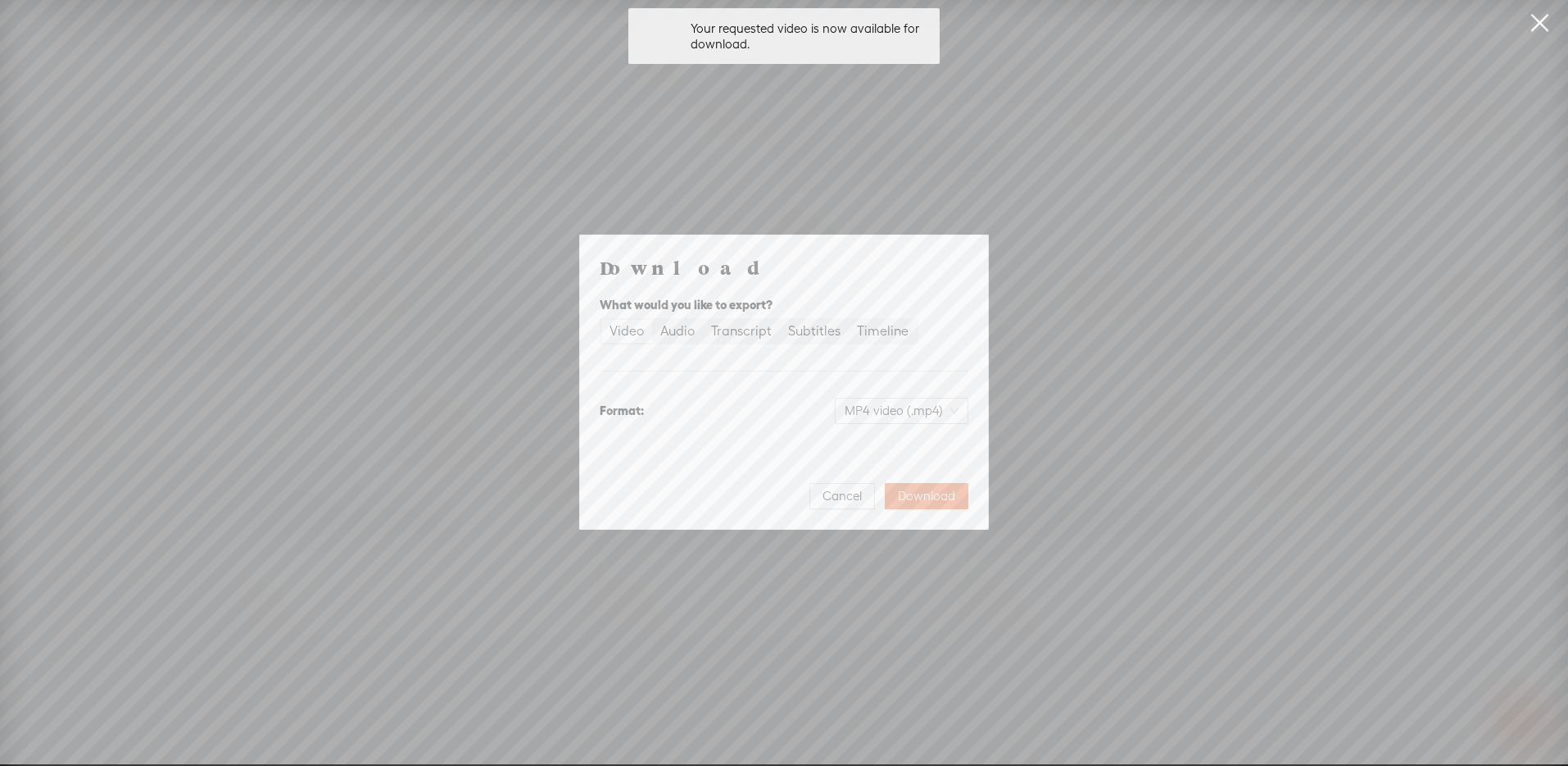
click at [931, 481] on div "Cancel Download" at bounding box center [783, 489] width 368 height 39
click at [937, 496] on span "Download" at bounding box center [927, 496] width 57 height 17
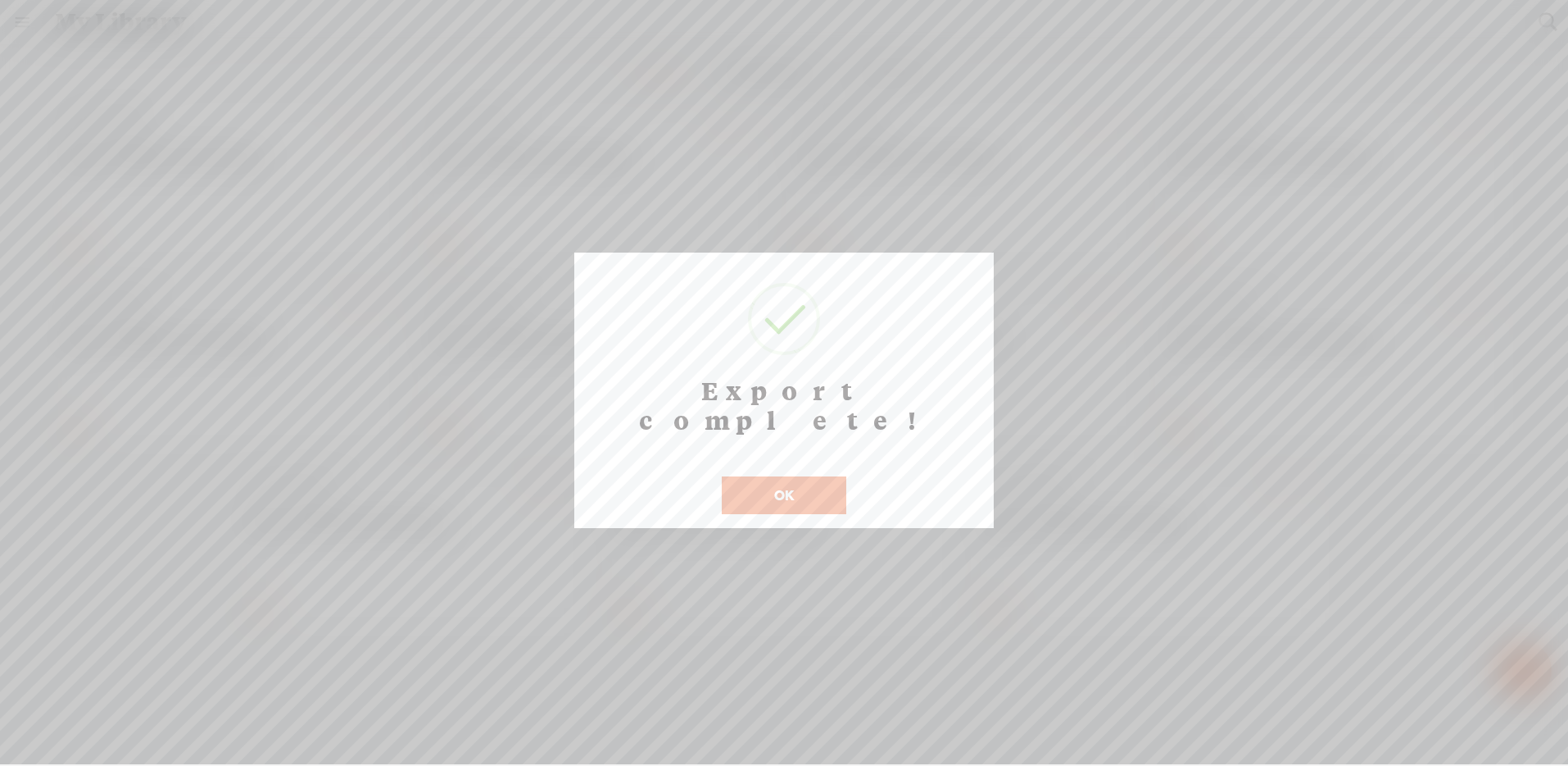
click at [813, 476] on button "OK" at bounding box center [784, 495] width 124 height 38
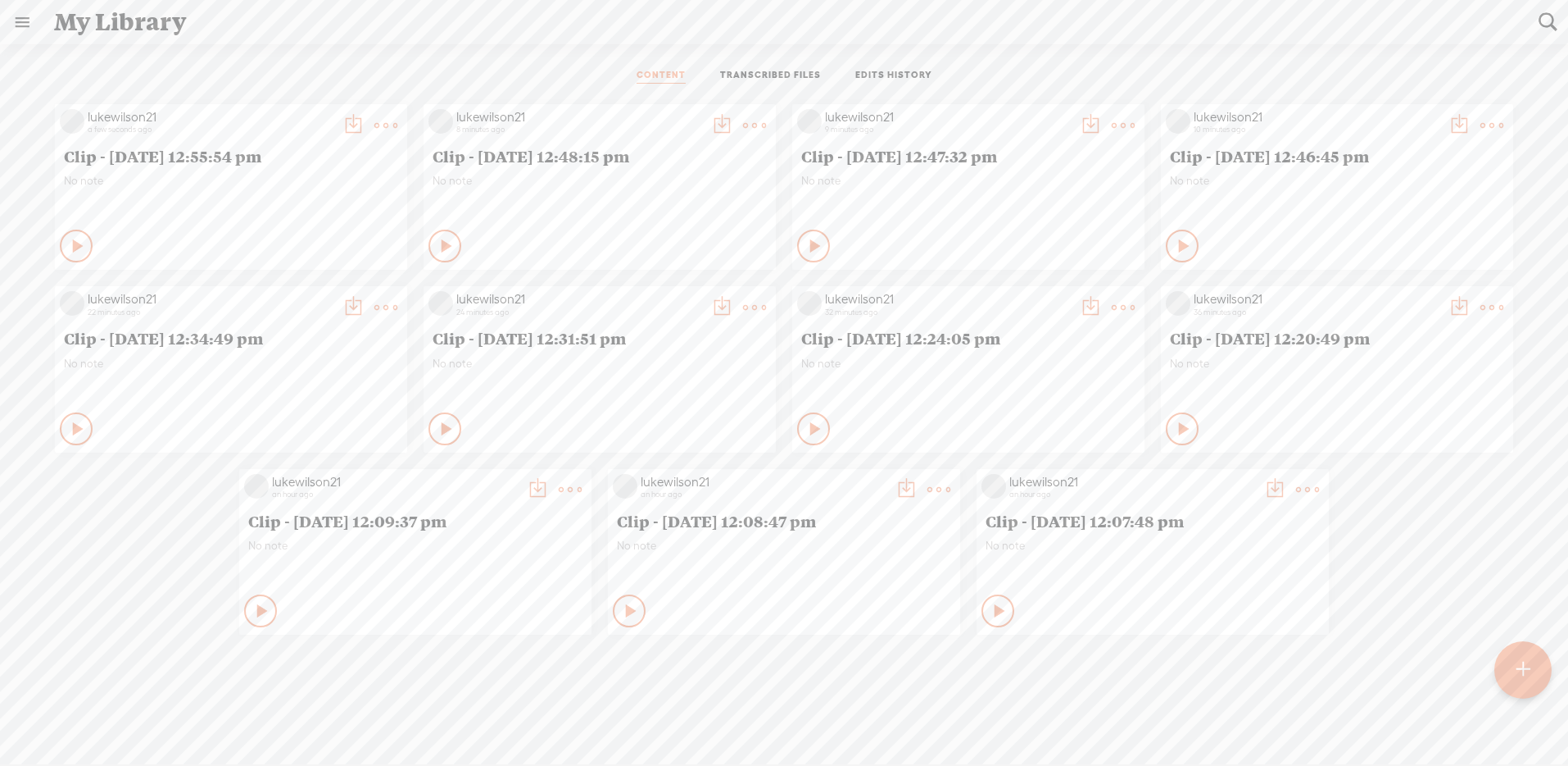
click at [397, 123] on t at bounding box center [385, 125] width 23 height 23
click at [1407, 182] on link "Edit" at bounding box center [1408, 180] width 164 height 38
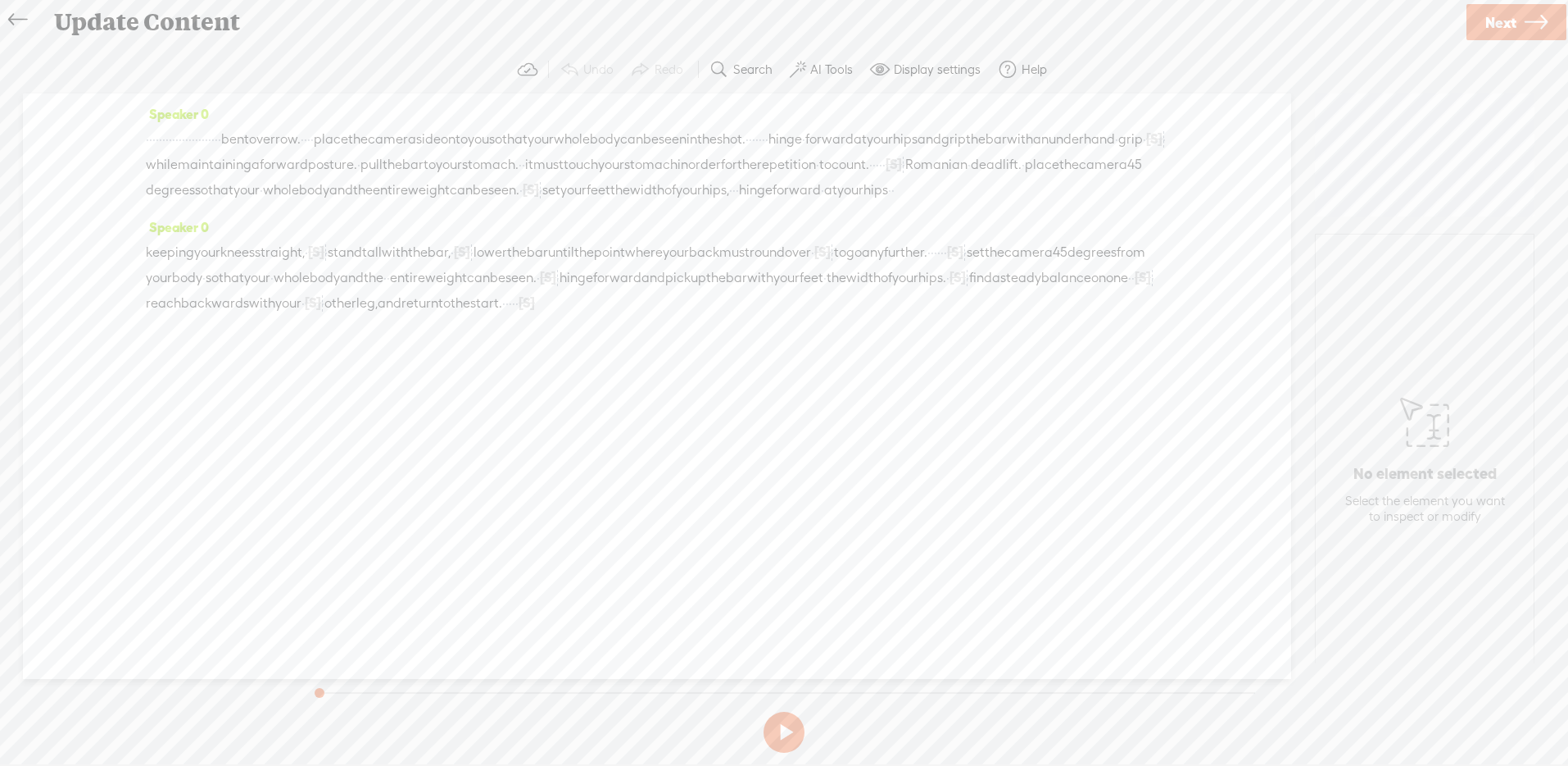
click at [13, 13] on icon at bounding box center [18, 20] width 18 height 37
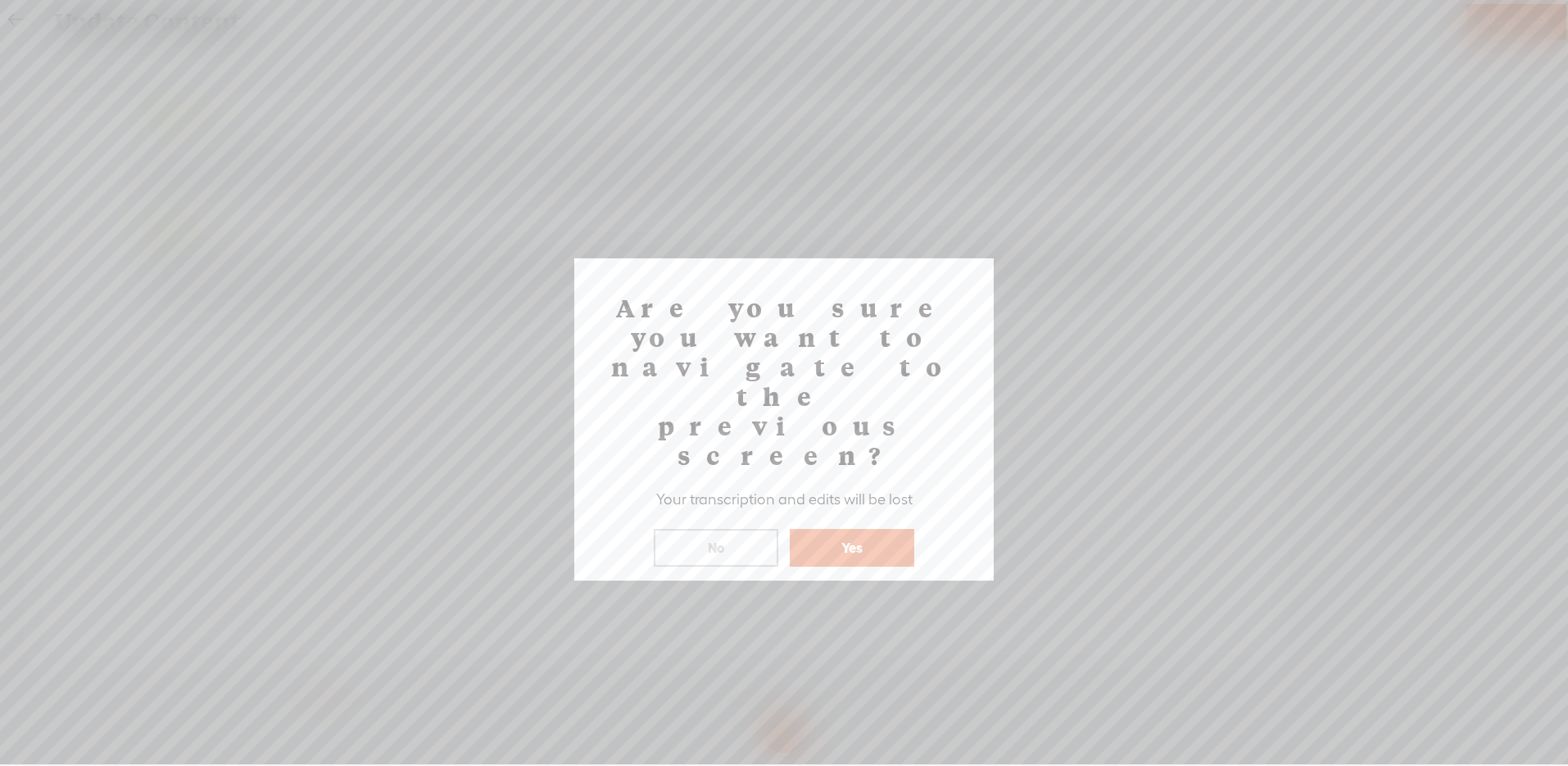
click at [887, 478] on div "Are you sure you want to navigate to the previous screen? Your transcription an…" at bounding box center [784, 419] width 420 height 323
click at [883, 529] on button "Yes" at bounding box center [852, 548] width 124 height 38
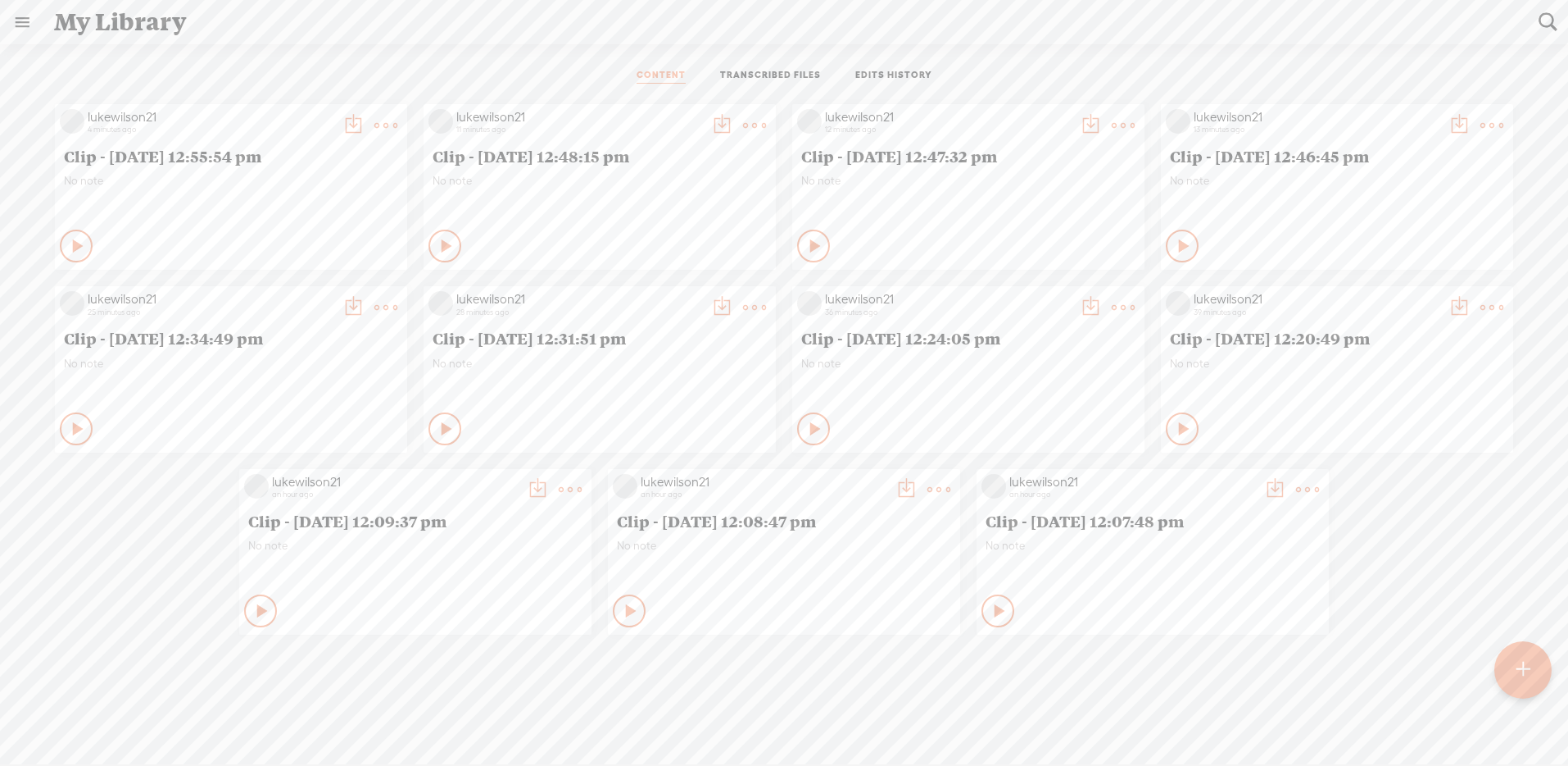
click at [397, 127] on t at bounding box center [385, 125] width 23 height 23
click at [1386, 369] on link "Delete" at bounding box center [1408, 369] width 164 height 38
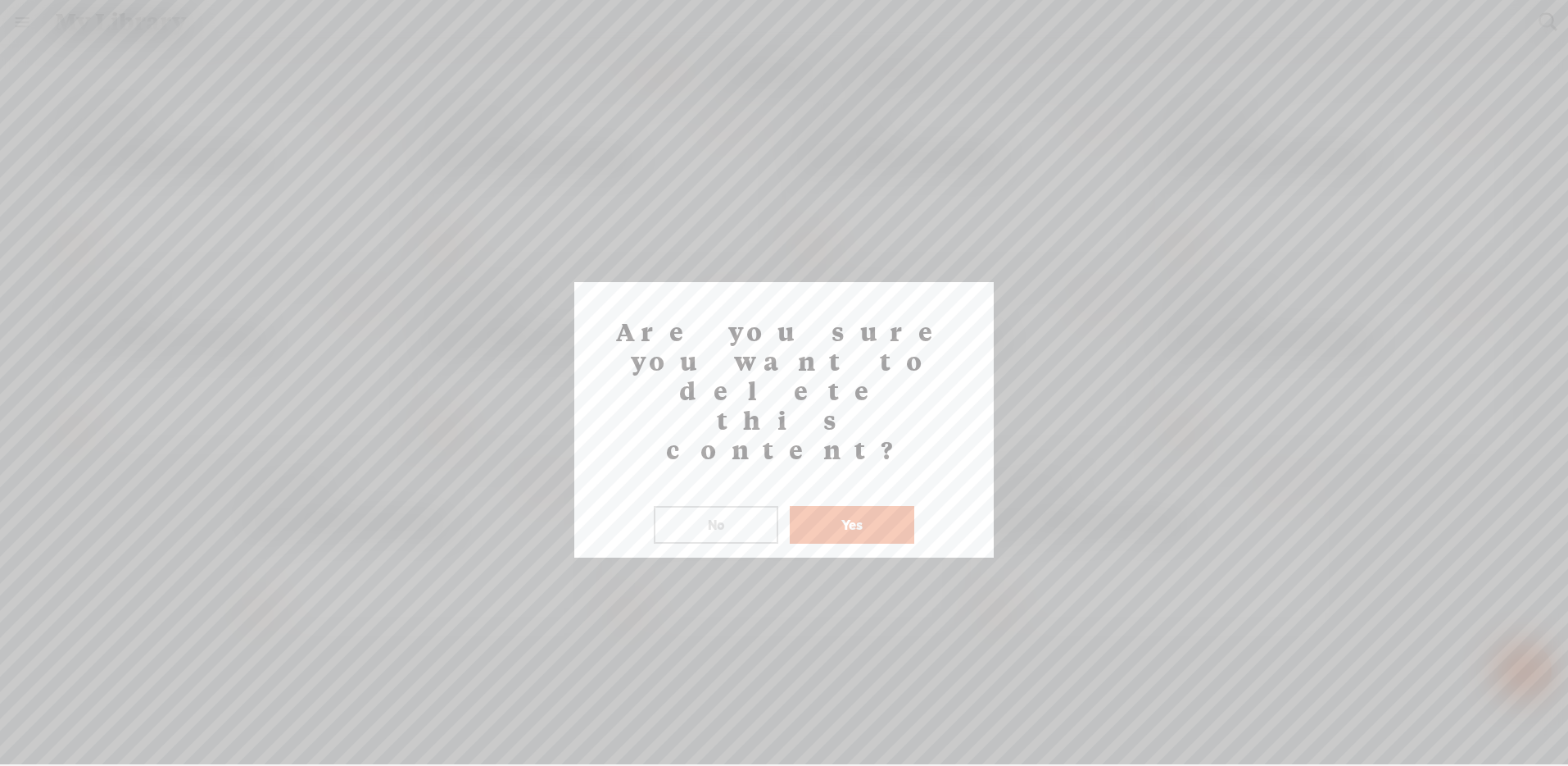
click at [832, 506] on button "Yes" at bounding box center [852, 524] width 124 height 38
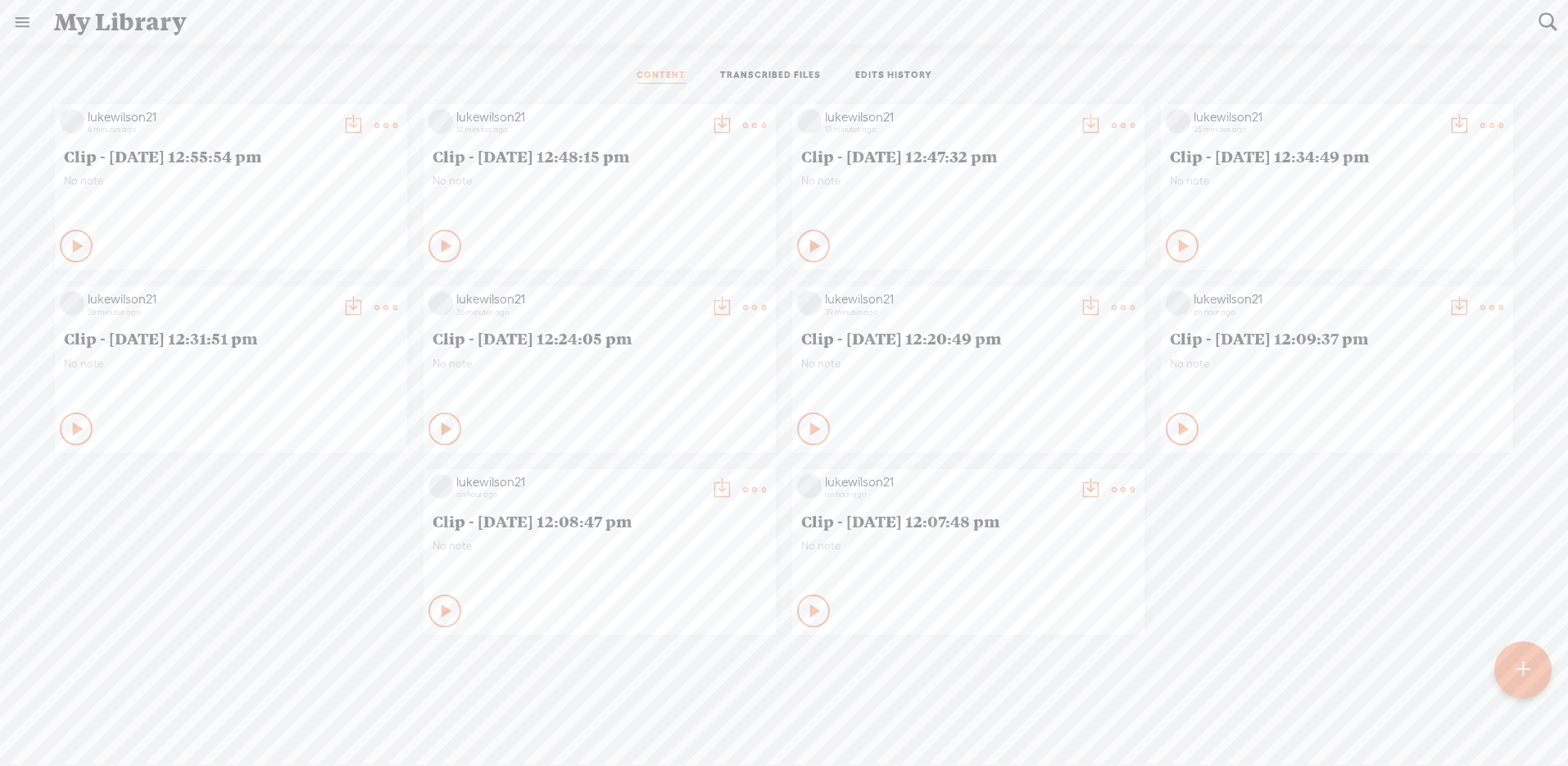
click at [364, 118] on t at bounding box center [353, 125] width 23 height 23
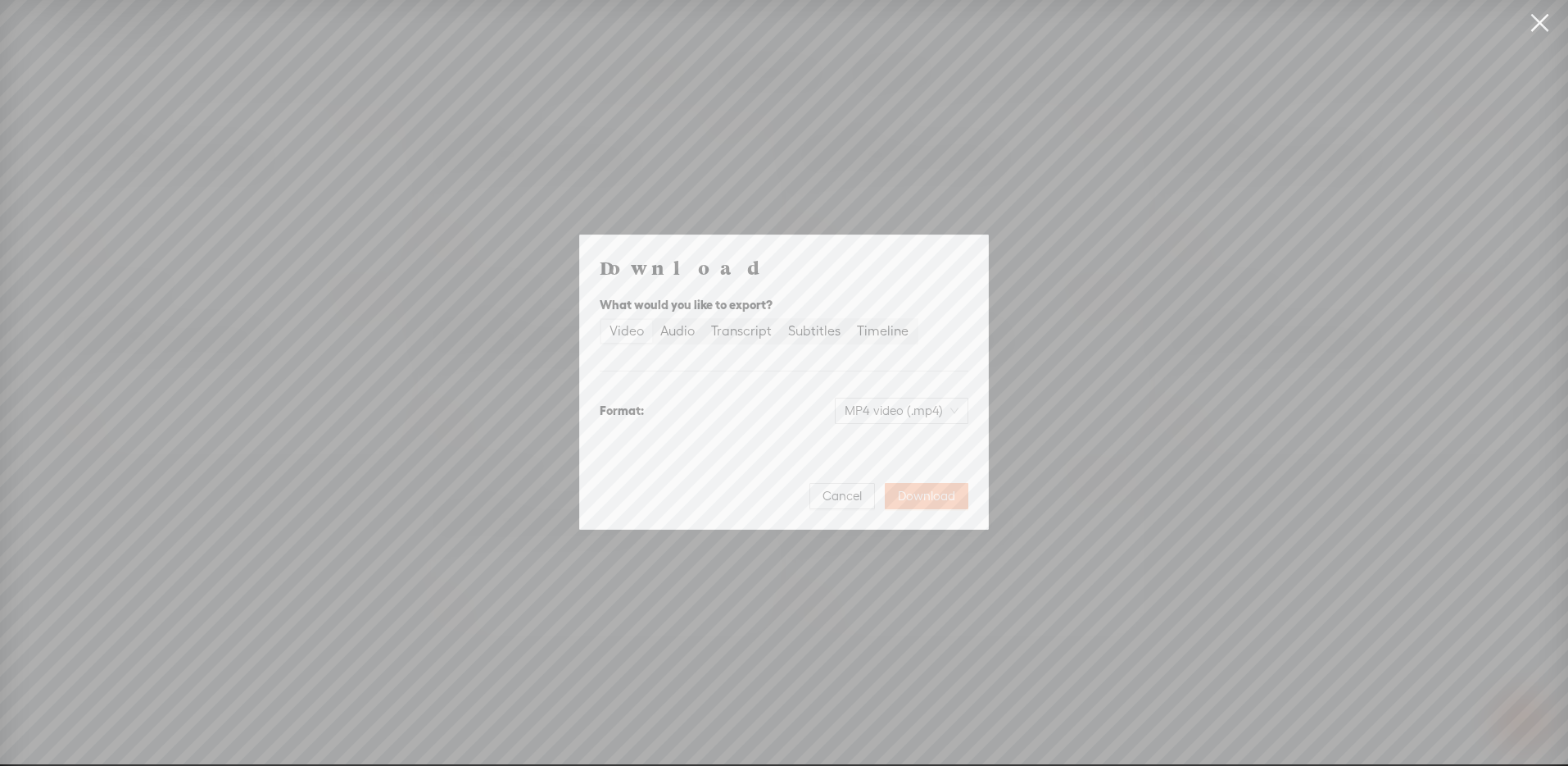
click at [938, 492] on span "Download" at bounding box center [927, 496] width 57 height 17
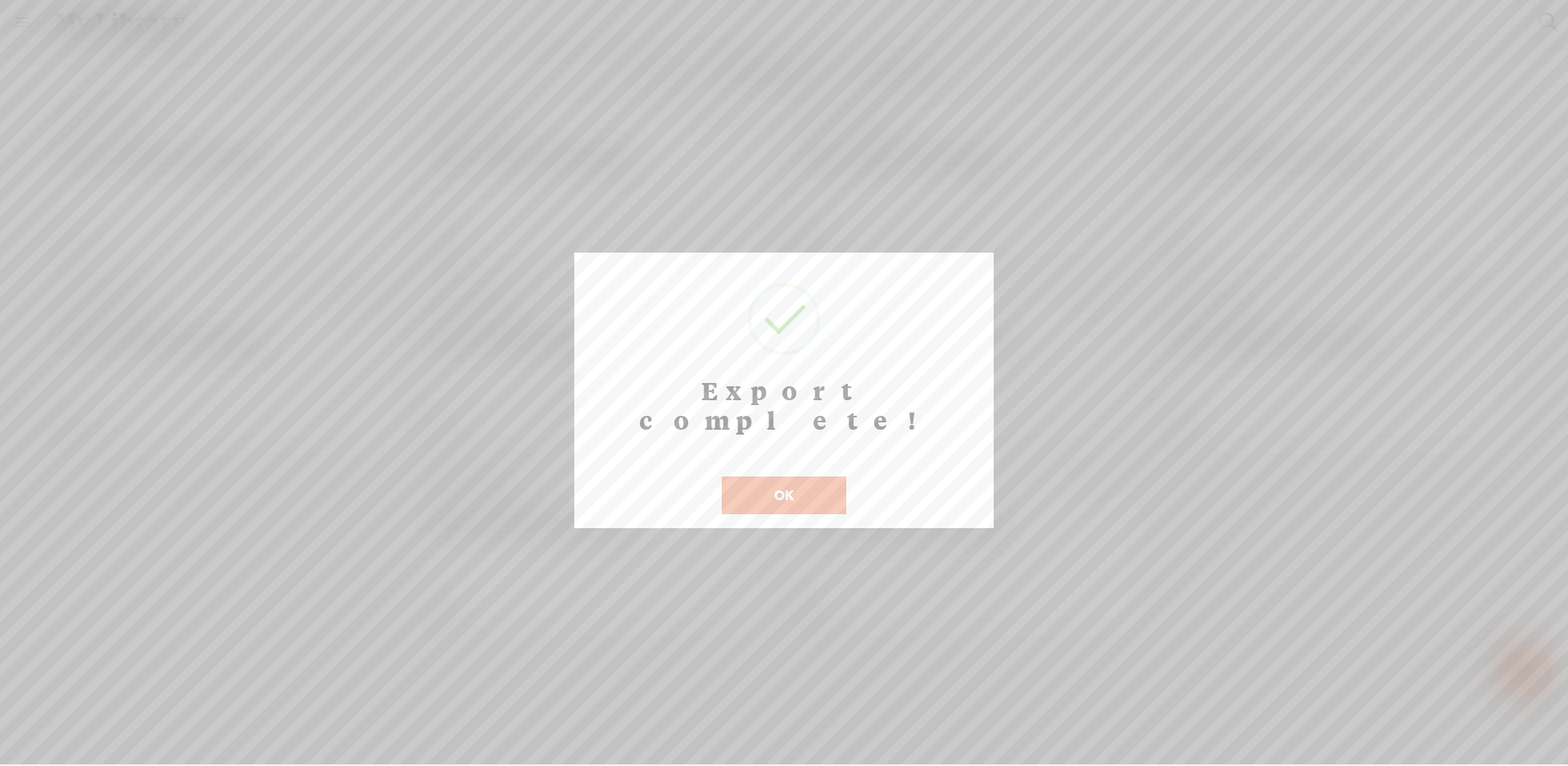
click at [778, 476] on button "OK" at bounding box center [784, 495] width 124 height 38
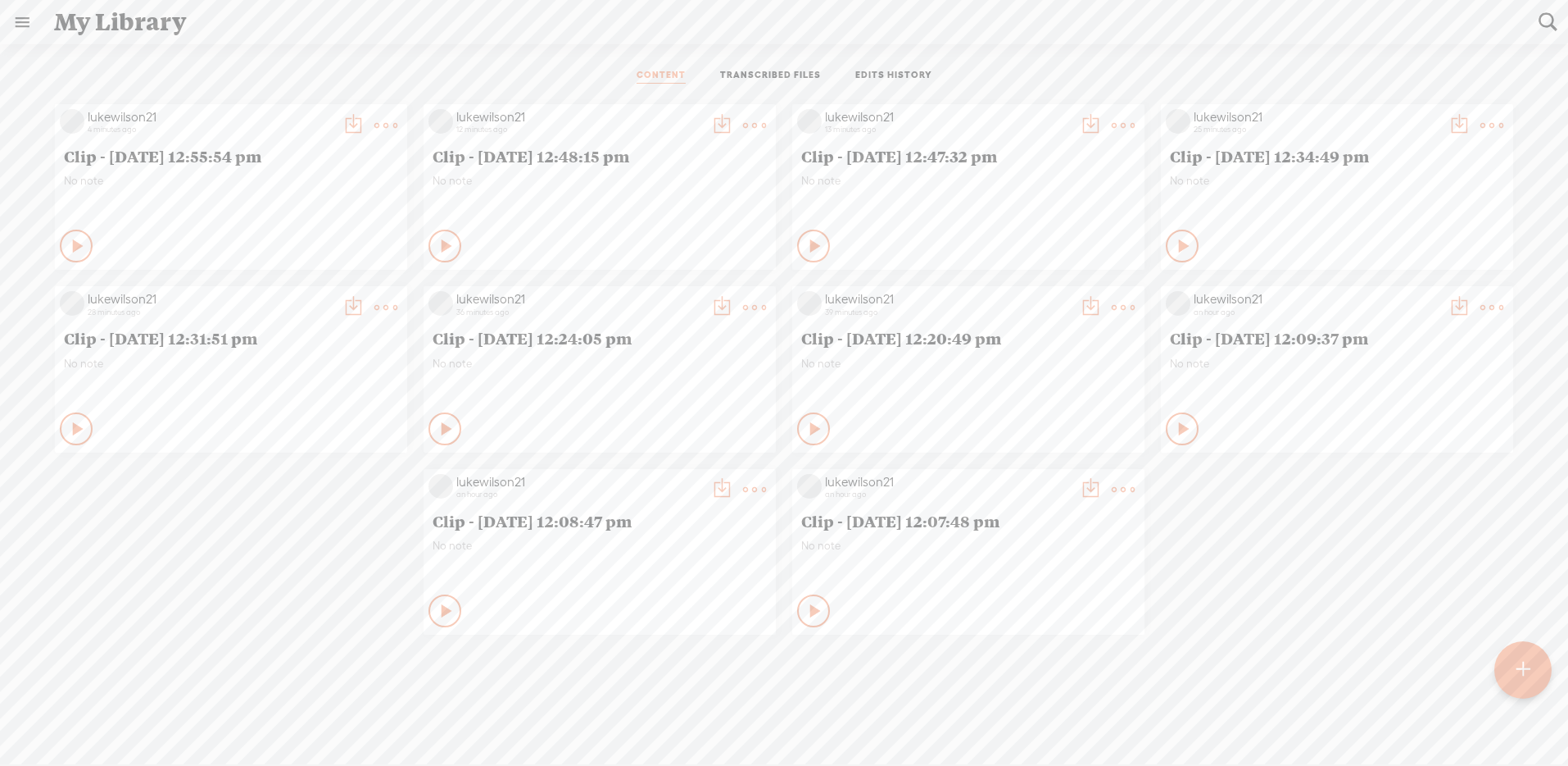
click at [364, 120] on t at bounding box center [353, 125] width 23 height 23
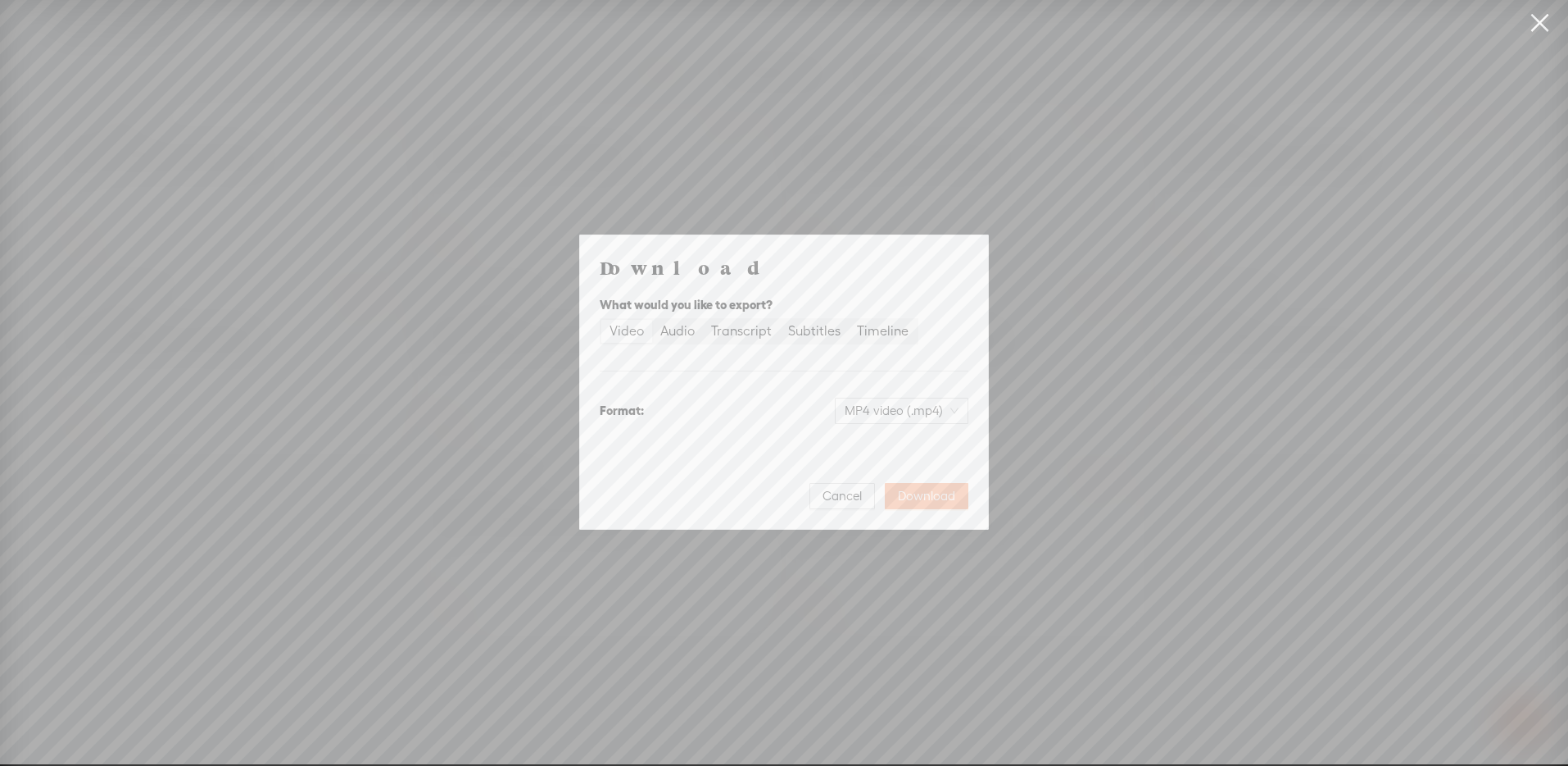
click at [923, 495] on span "Download" at bounding box center [927, 496] width 57 height 17
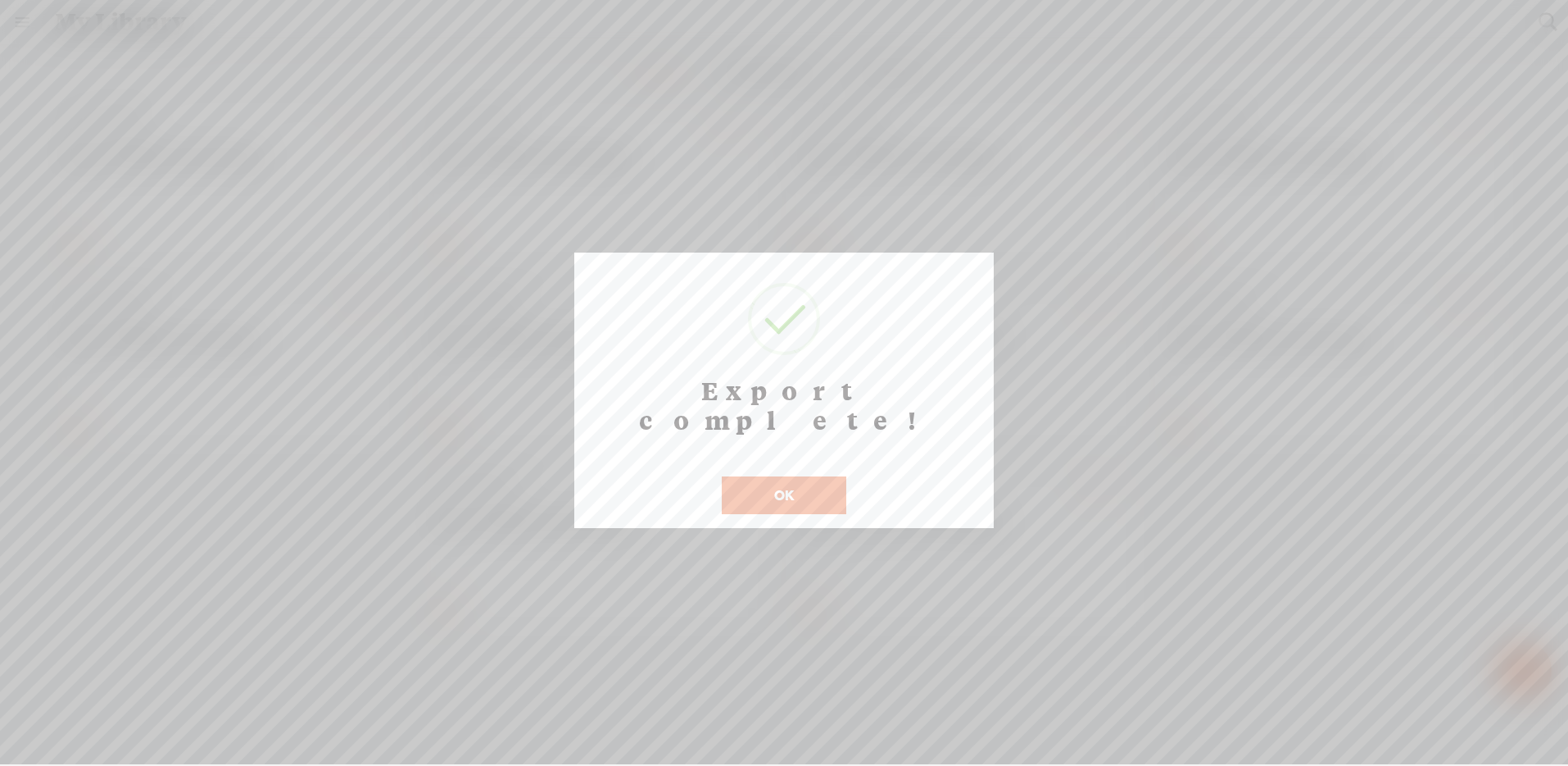
click at [802, 476] on button "OK" at bounding box center [784, 495] width 124 height 38
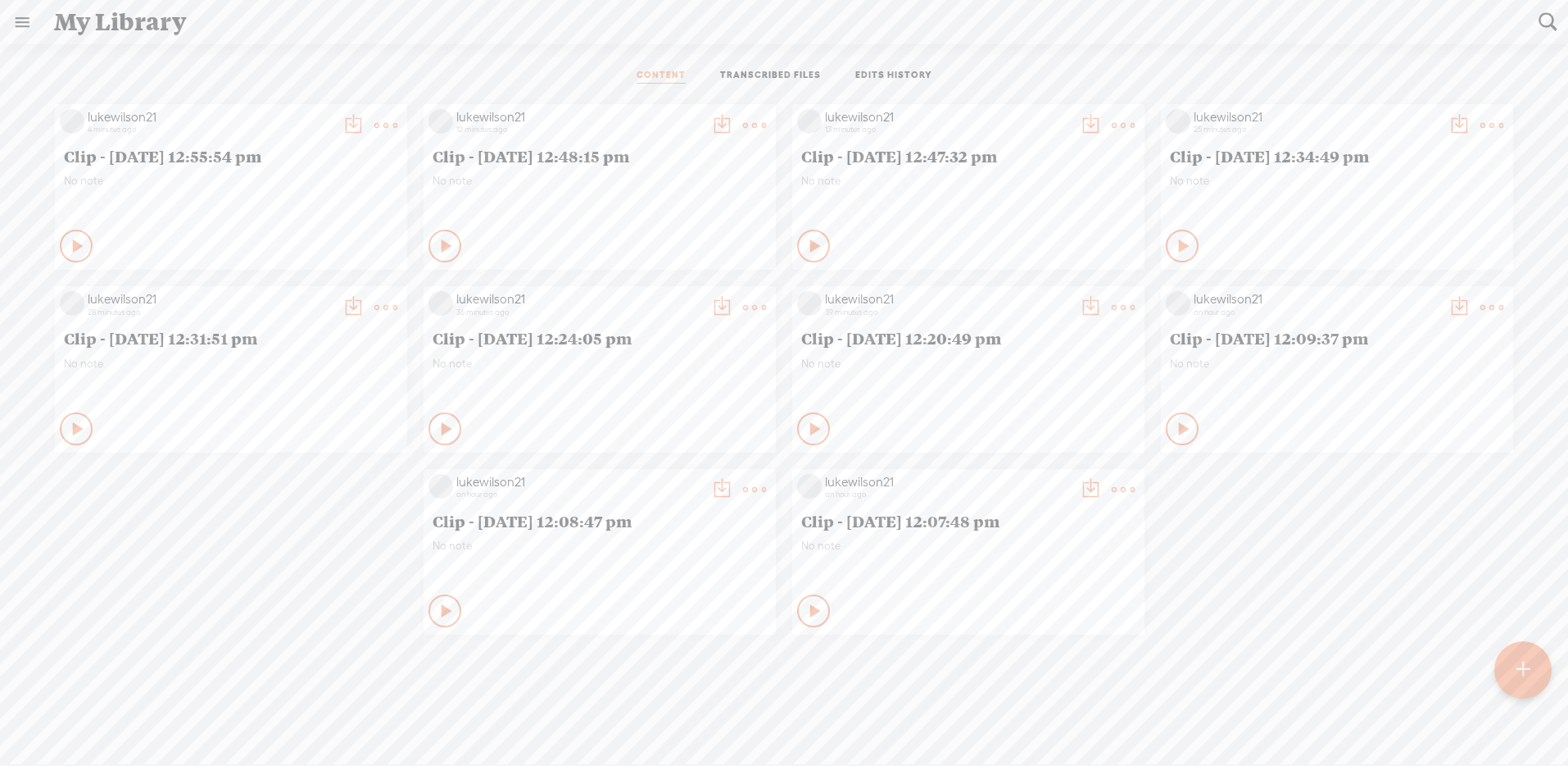
click at [342, 119] on t at bounding box center [353, 125] width 23 height 23
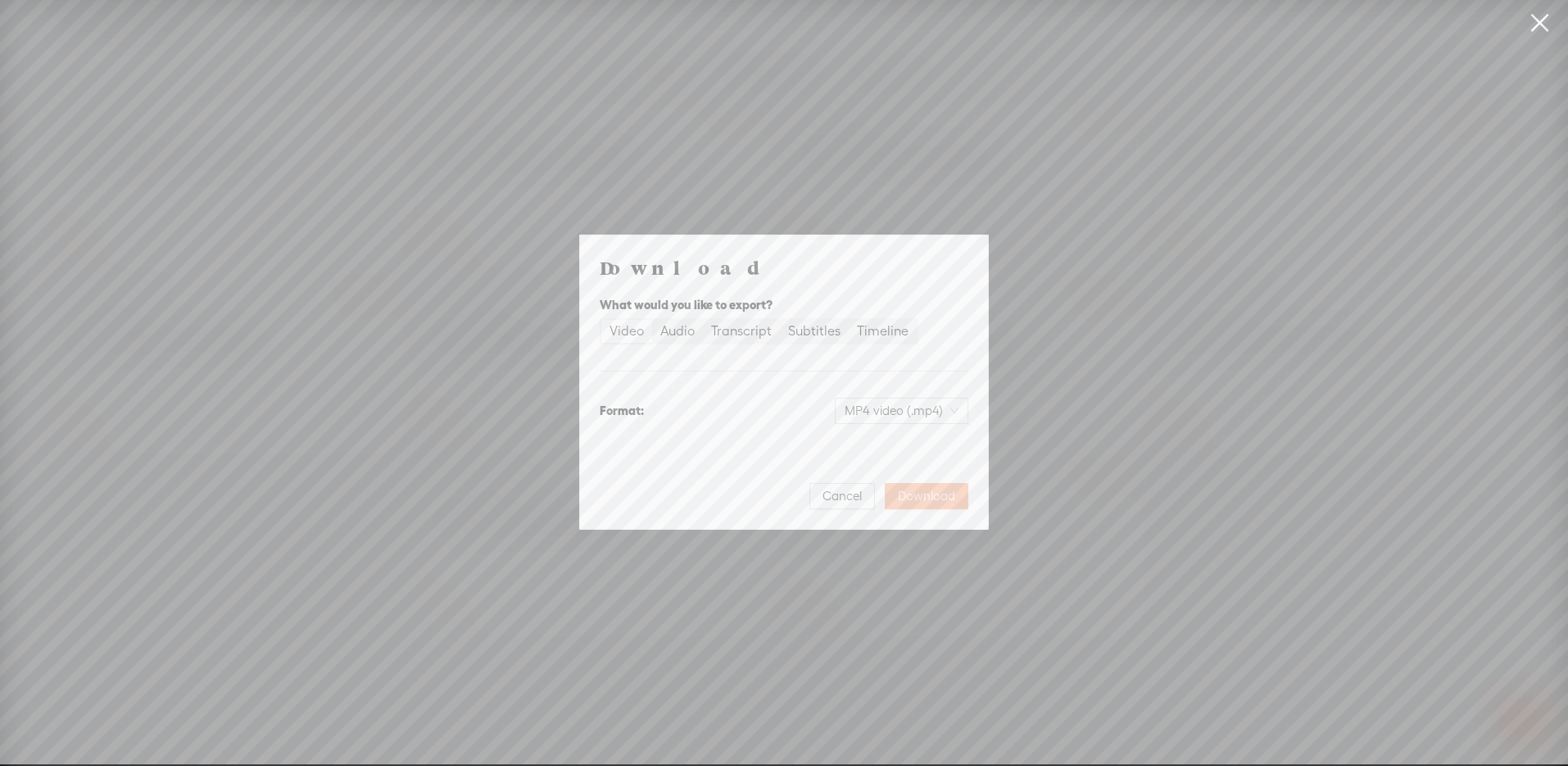
click at [925, 490] on span "Download" at bounding box center [927, 496] width 57 height 17
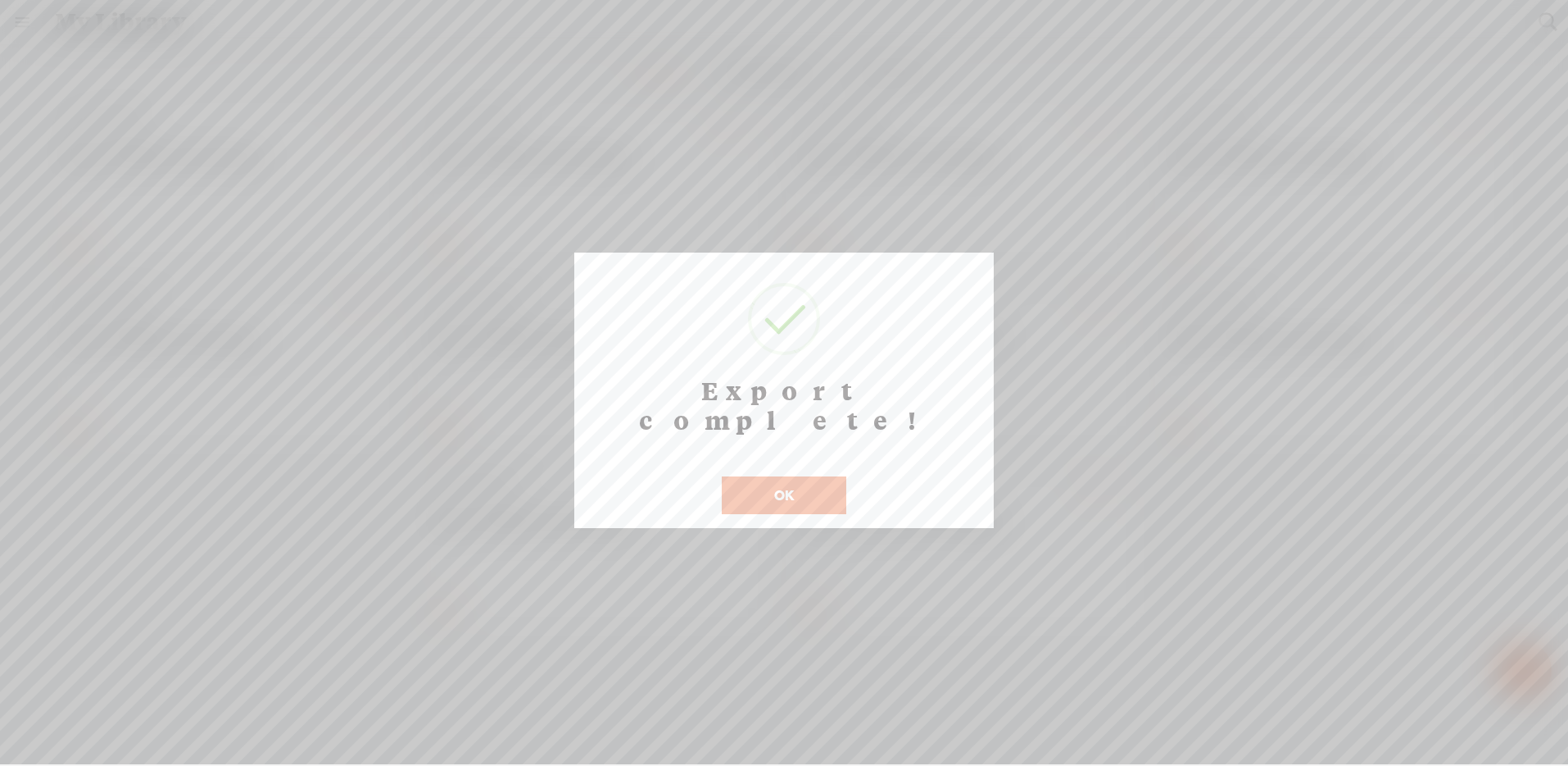
click at [780, 476] on button "OK" at bounding box center [784, 495] width 124 height 38
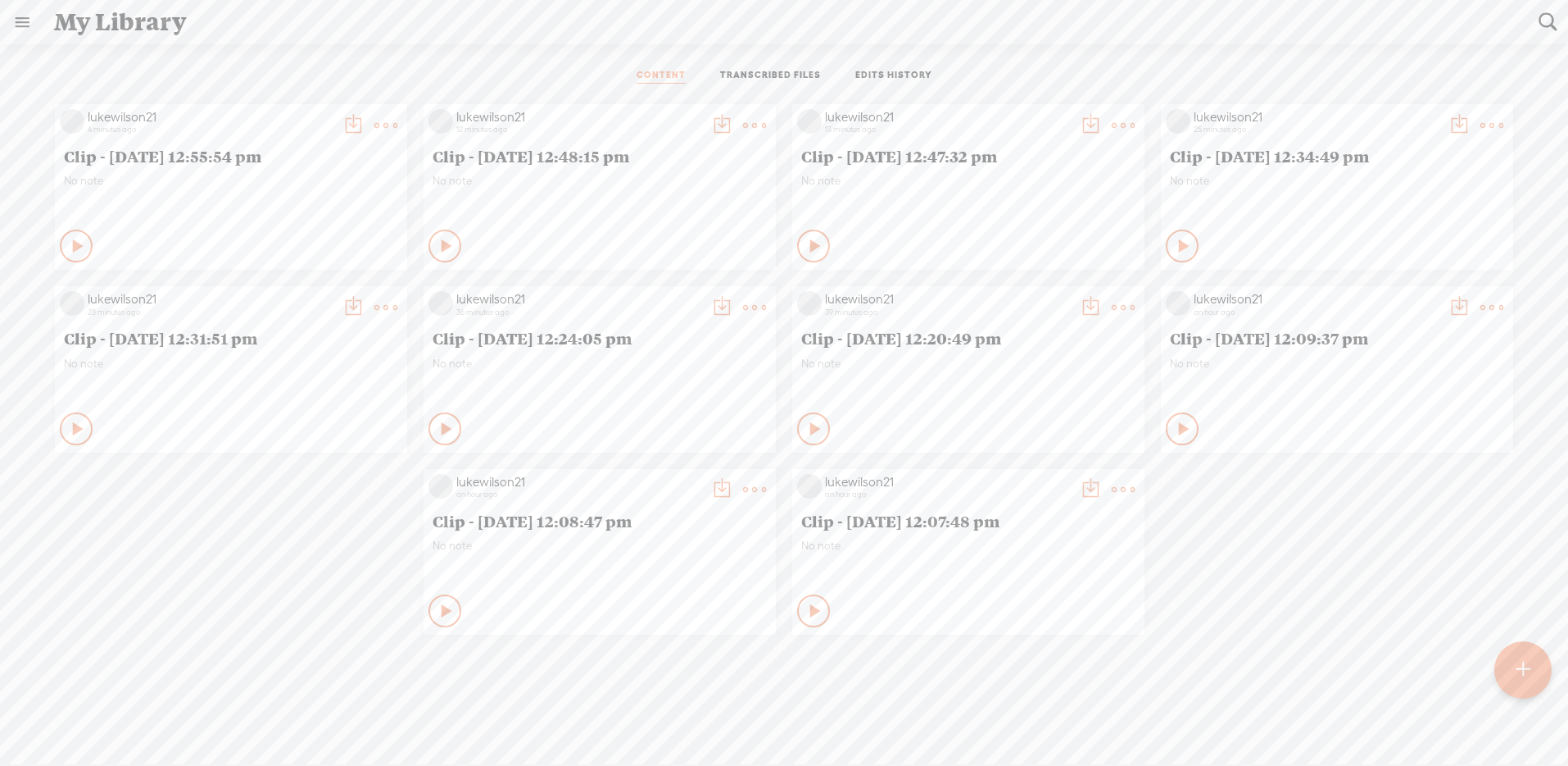
click at [1518, 674] on t at bounding box center [1524, 669] width 14 height 36
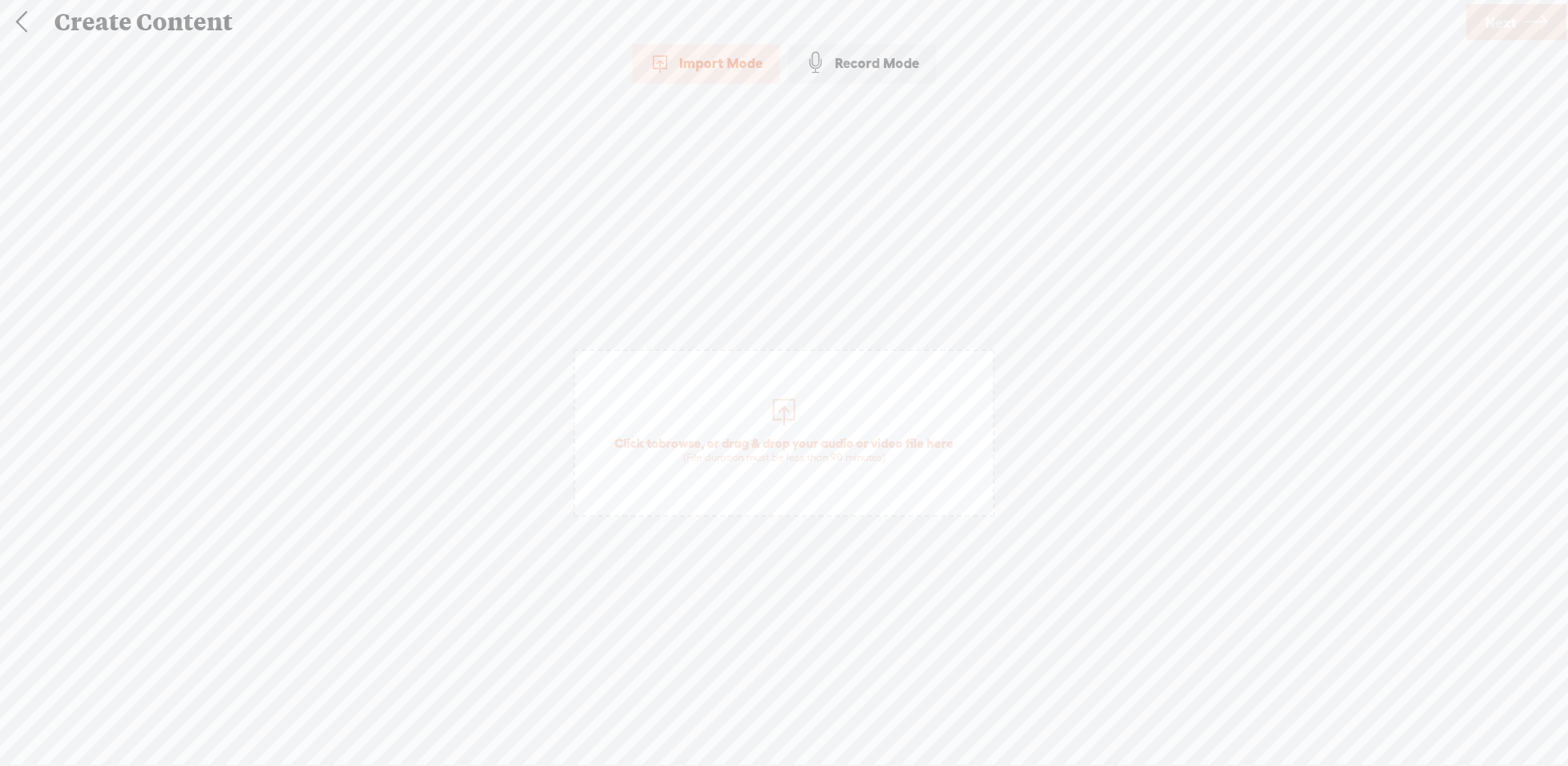
click at [740, 442] on span "Click to browse , or drag & drop your audio or video file here (File duration m…" at bounding box center [784, 450] width 356 height 47
click at [1509, 33] on span "Next" at bounding box center [1500, 23] width 31 height 42
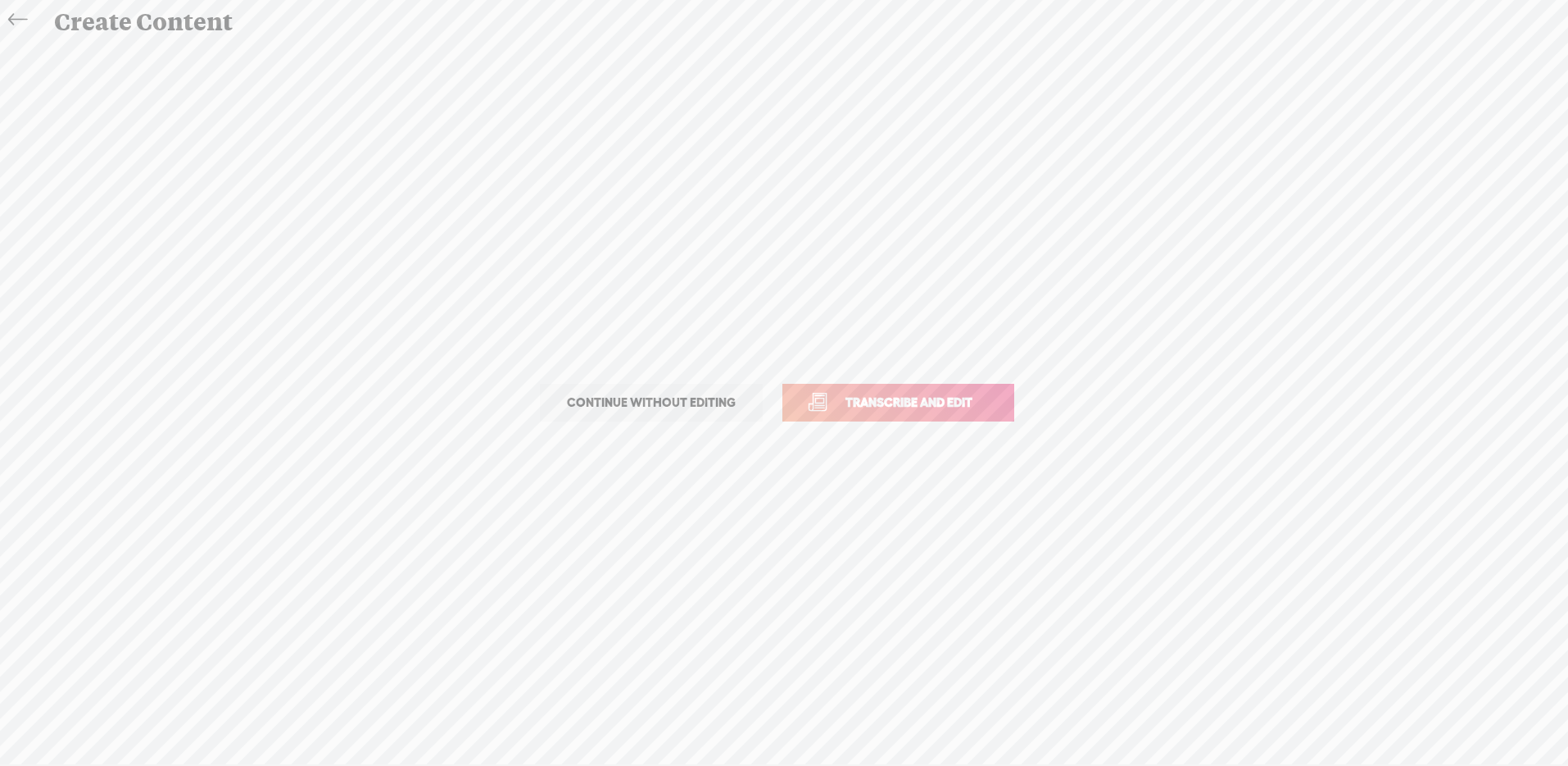
click at [917, 406] on span "Transcribe and edit" at bounding box center [909, 401] width 161 height 18
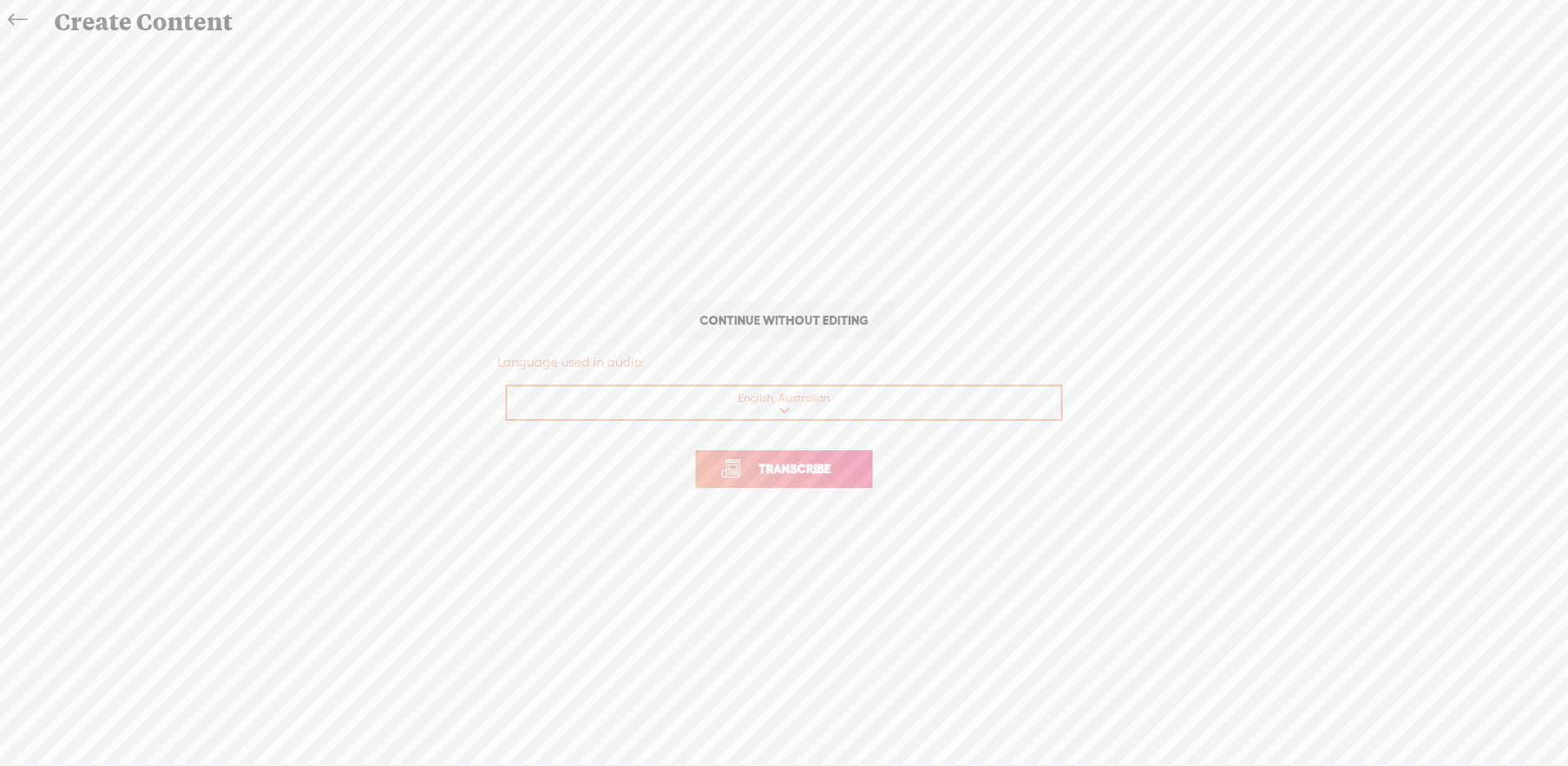
click at [851, 477] on link "Transcribe" at bounding box center [784, 469] width 177 height 38
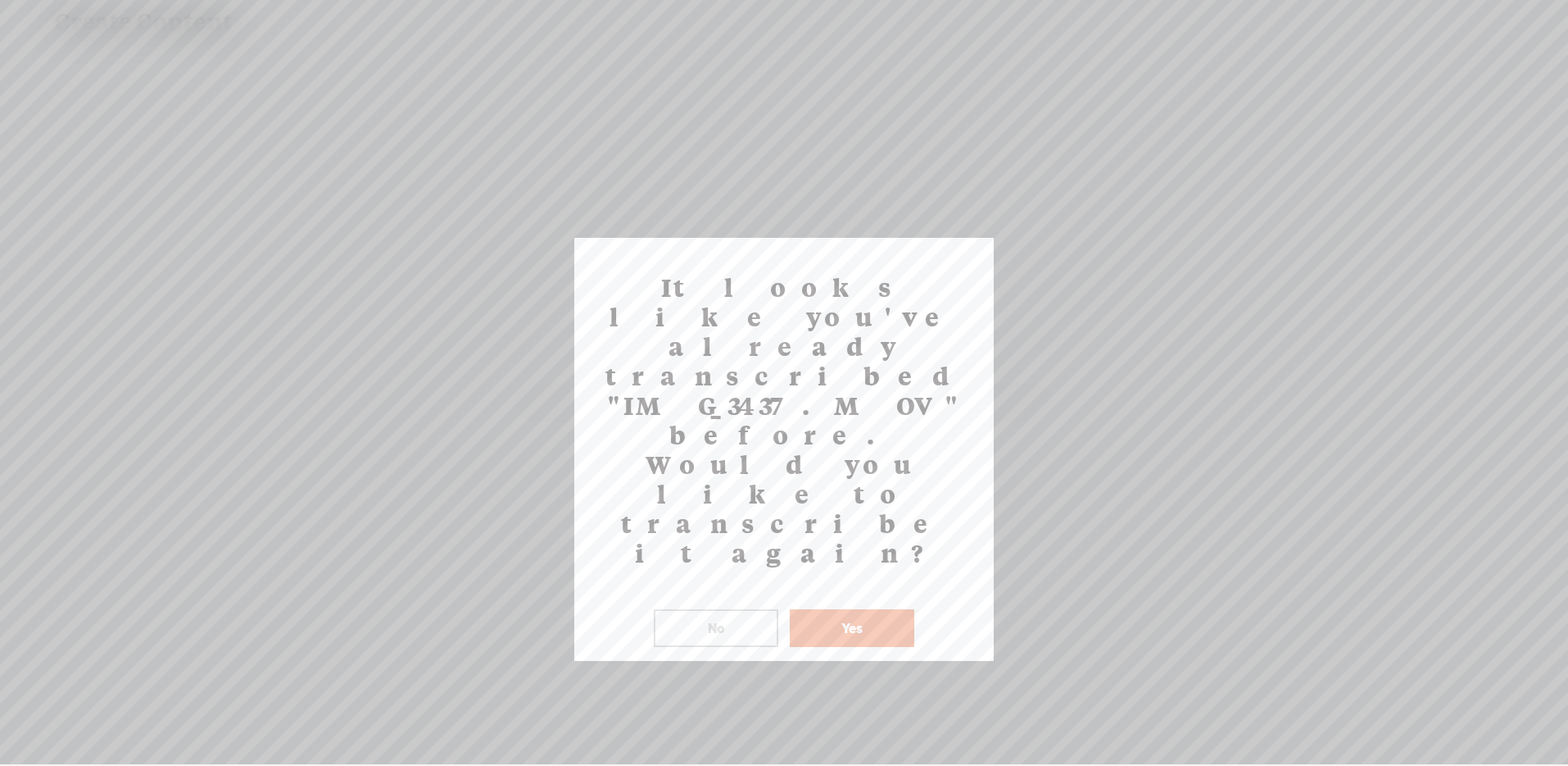
click at [850, 609] on button "Yes" at bounding box center [852, 627] width 124 height 38
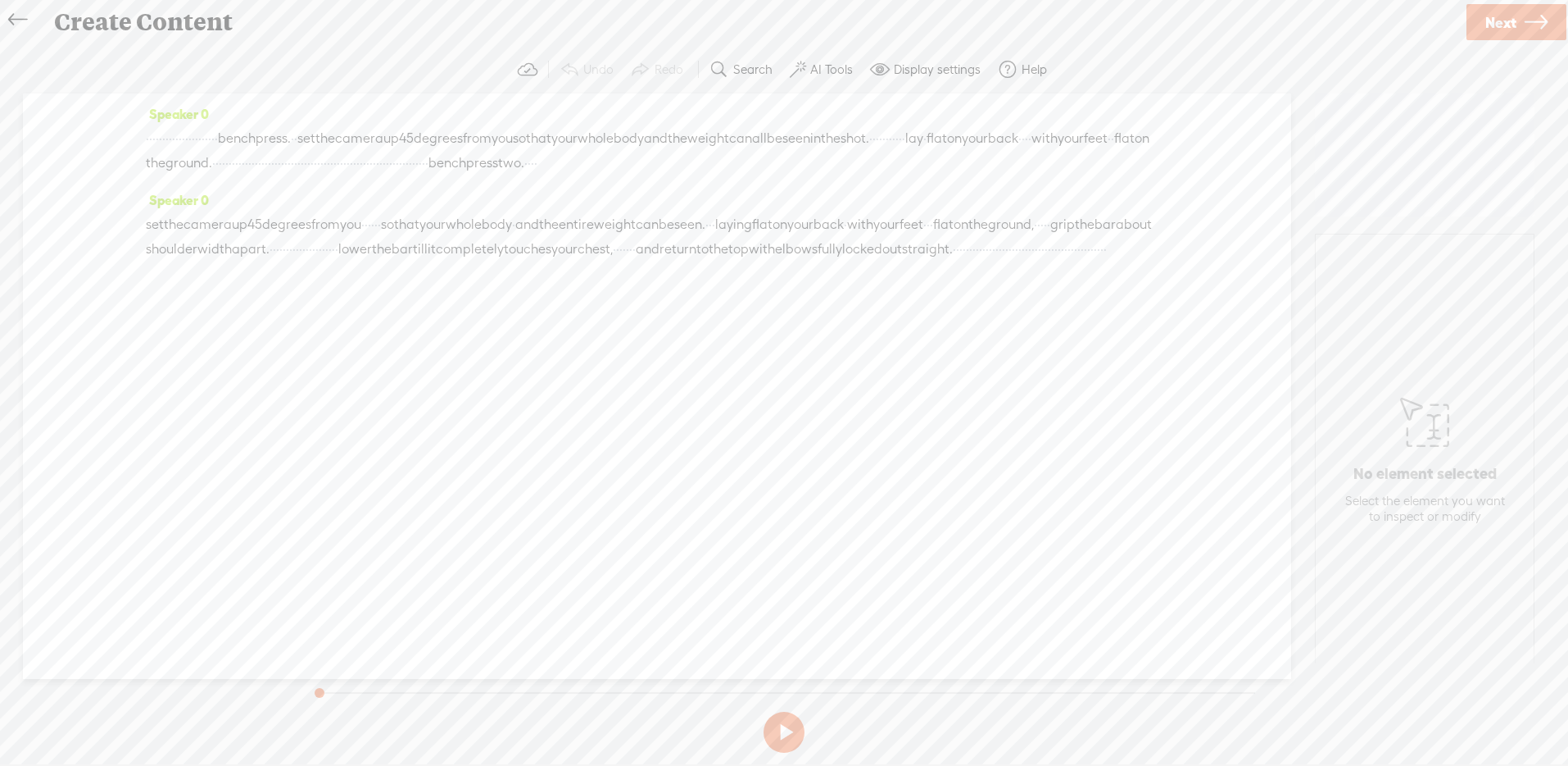
click at [22, 8] on icon at bounding box center [18, 20] width 18 height 37
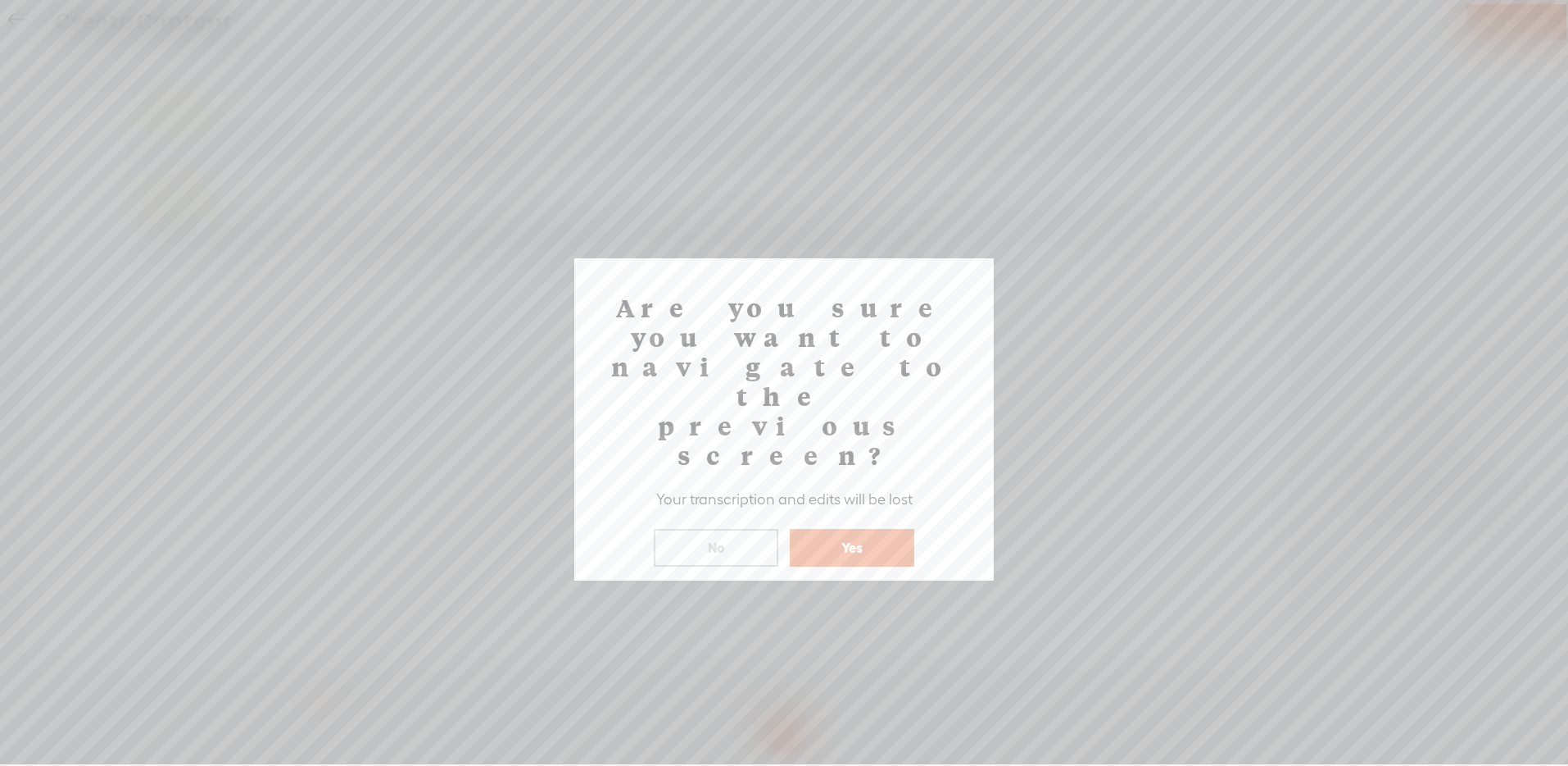
click at [875, 529] on button "Yes" at bounding box center [852, 548] width 124 height 38
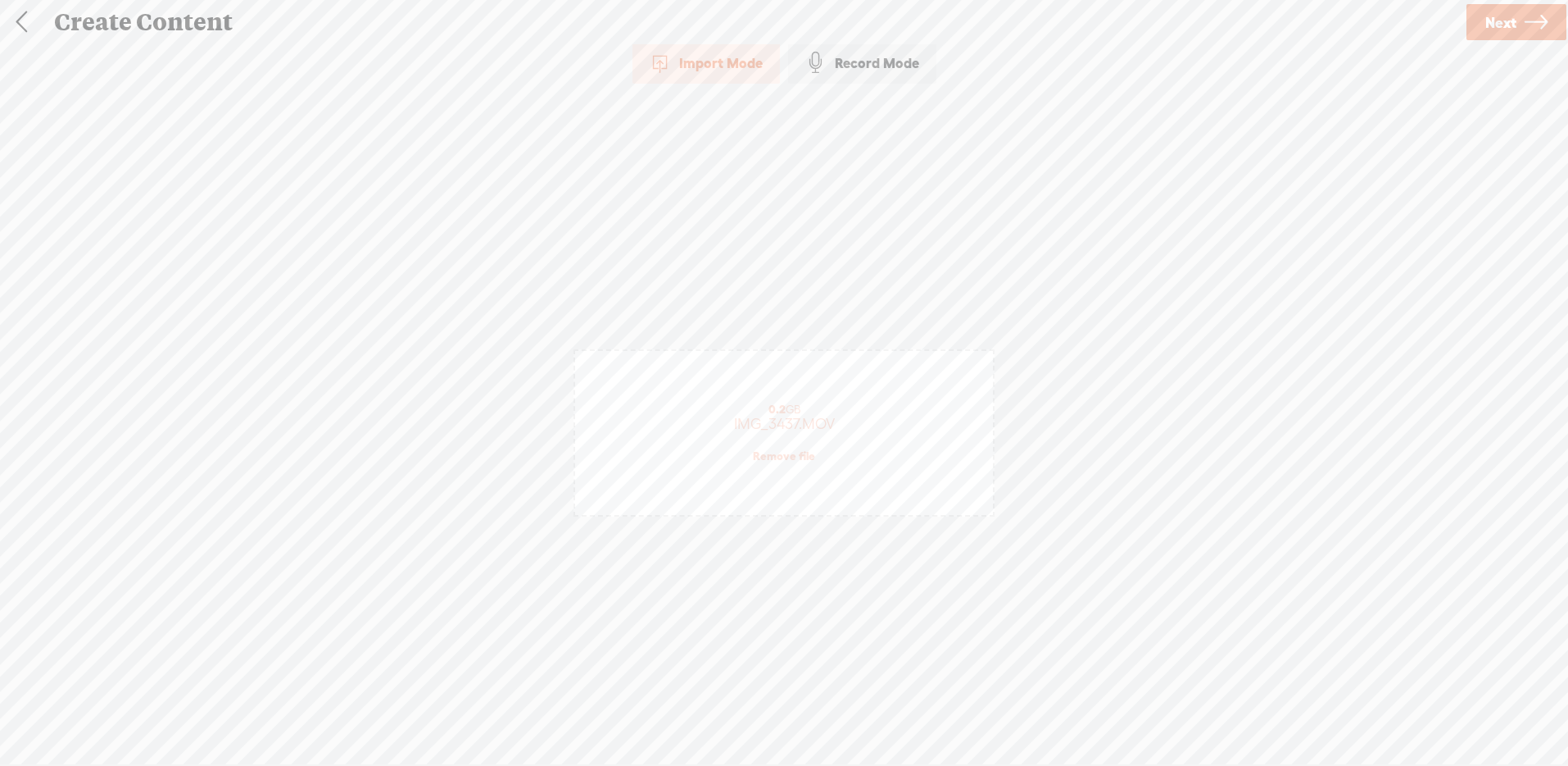
click at [789, 453] on link "Remove file" at bounding box center [784, 456] width 62 height 15
click at [789, 453] on div "(File duration must be less than 90 minutes)" at bounding box center [784, 458] width 339 height 13
click at [1503, 22] on span "Next" at bounding box center [1500, 23] width 31 height 42
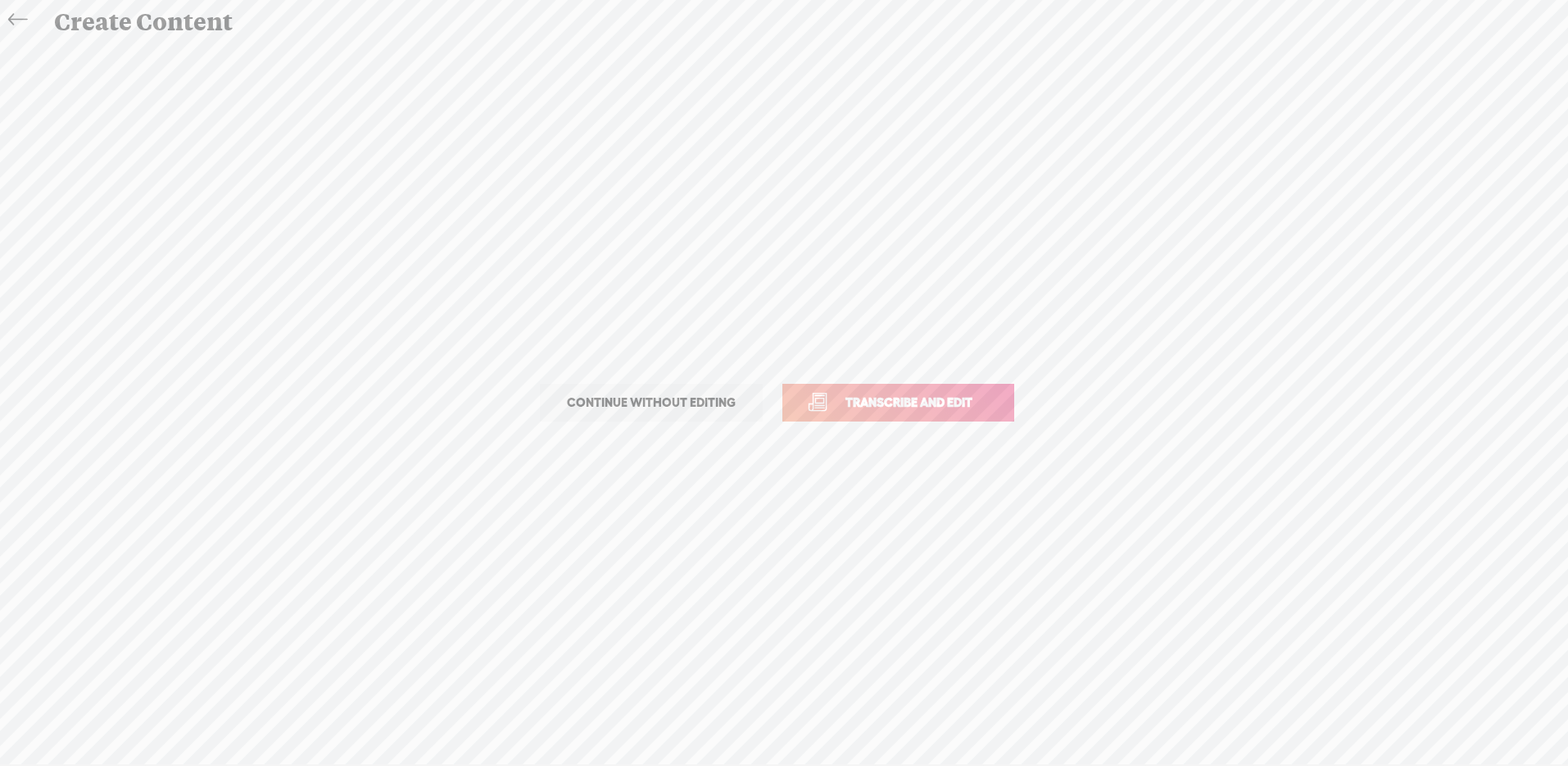
click at [937, 401] on span "Transcribe and edit" at bounding box center [909, 401] width 161 height 18
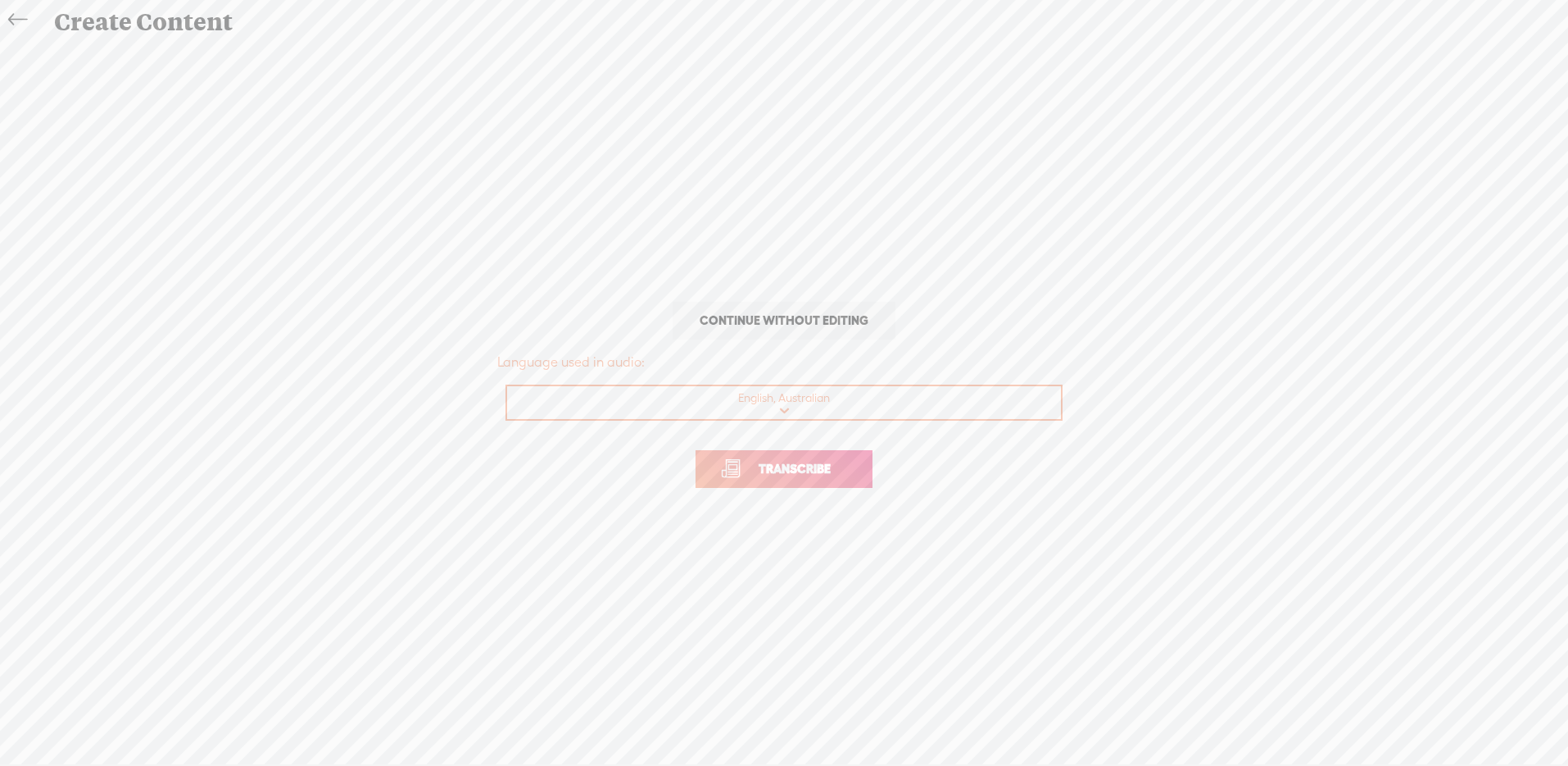
click at [860, 460] on link "Transcribe" at bounding box center [784, 469] width 177 height 38
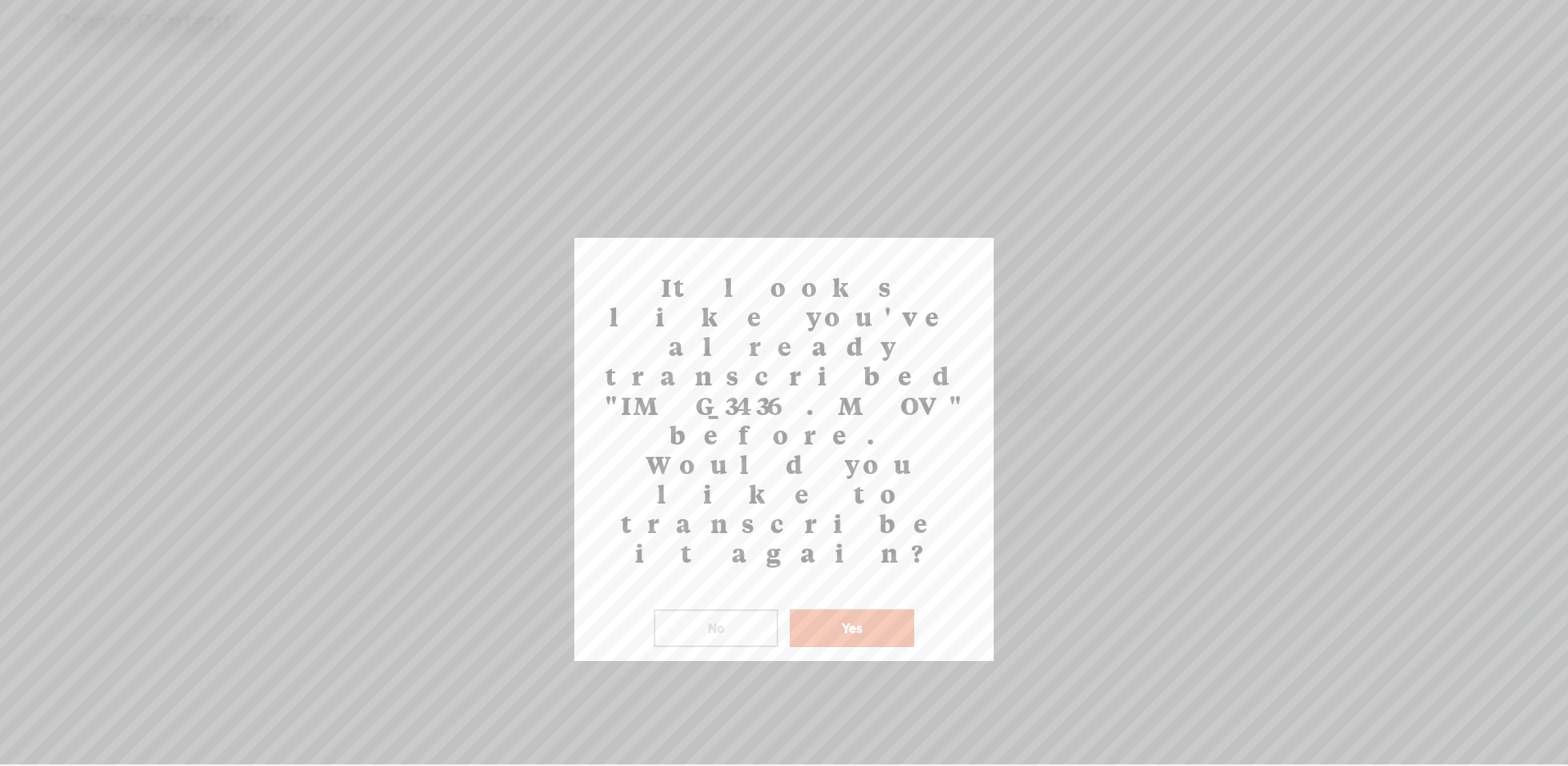
click at [839, 609] on button "Yes" at bounding box center [852, 627] width 124 height 38
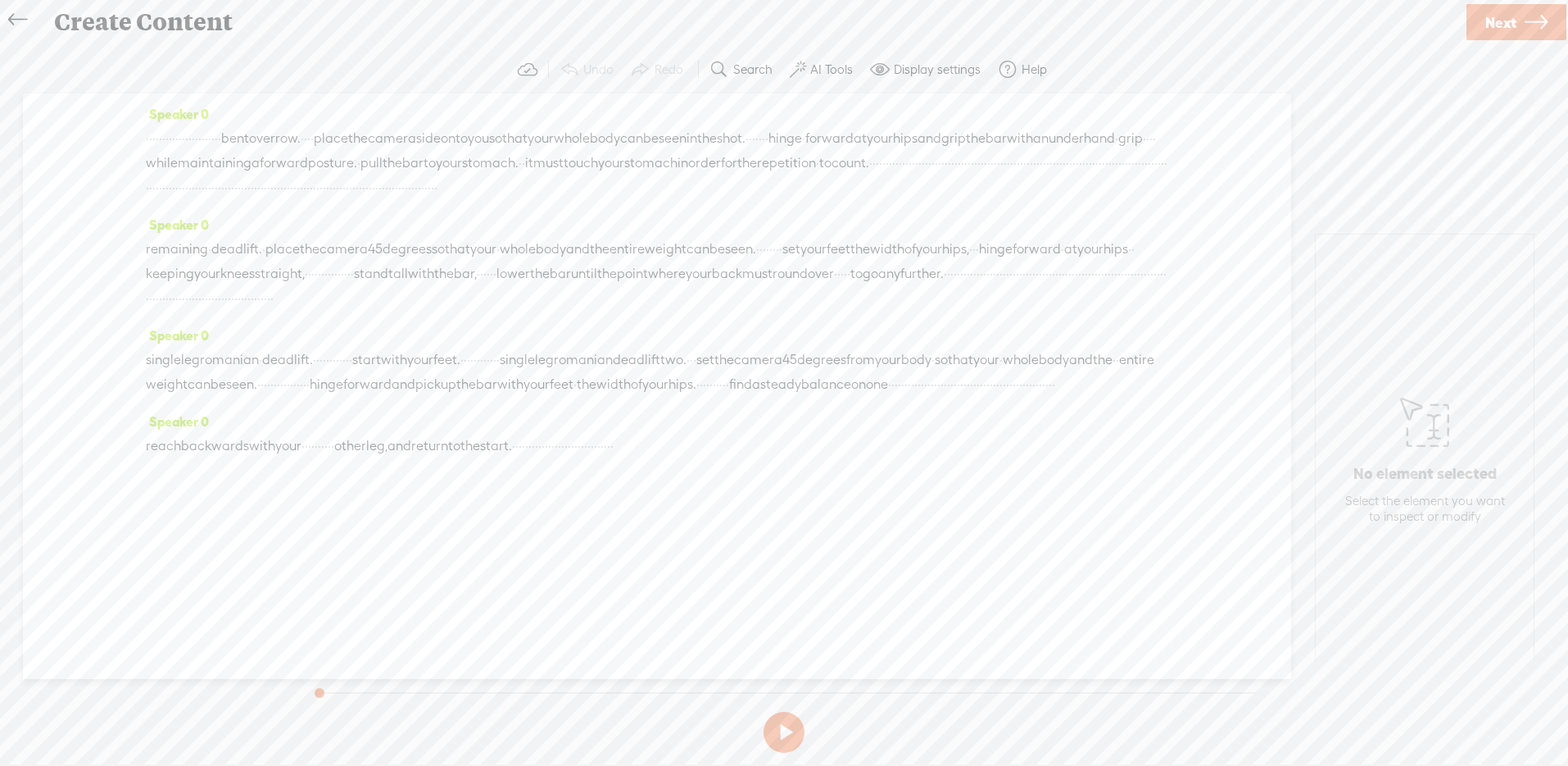
drag, startPoint x: 572, startPoint y: 163, endPoint x: 584, endPoint y: 161, distance: 12.2
click at [584, 161] on div "· · · · · · · · · · · · · · · · · · · · · · · bent over row. · · · · place the …" at bounding box center [657, 163] width 1022 height 74
drag, startPoint x: 1043, startPoint y: 132, endPoint x: 1066, endPoint y: 132, distance: 23.0
click at [1066, 132] on div "· · · · · · · · · · · · · · · · · · · · · · · bent over row. · · · · place the …" at bounding box center [657, 163] width 1022 height 75
click at [752, 141] on span "·" at bounding box center [750, 139] width 3 height 24
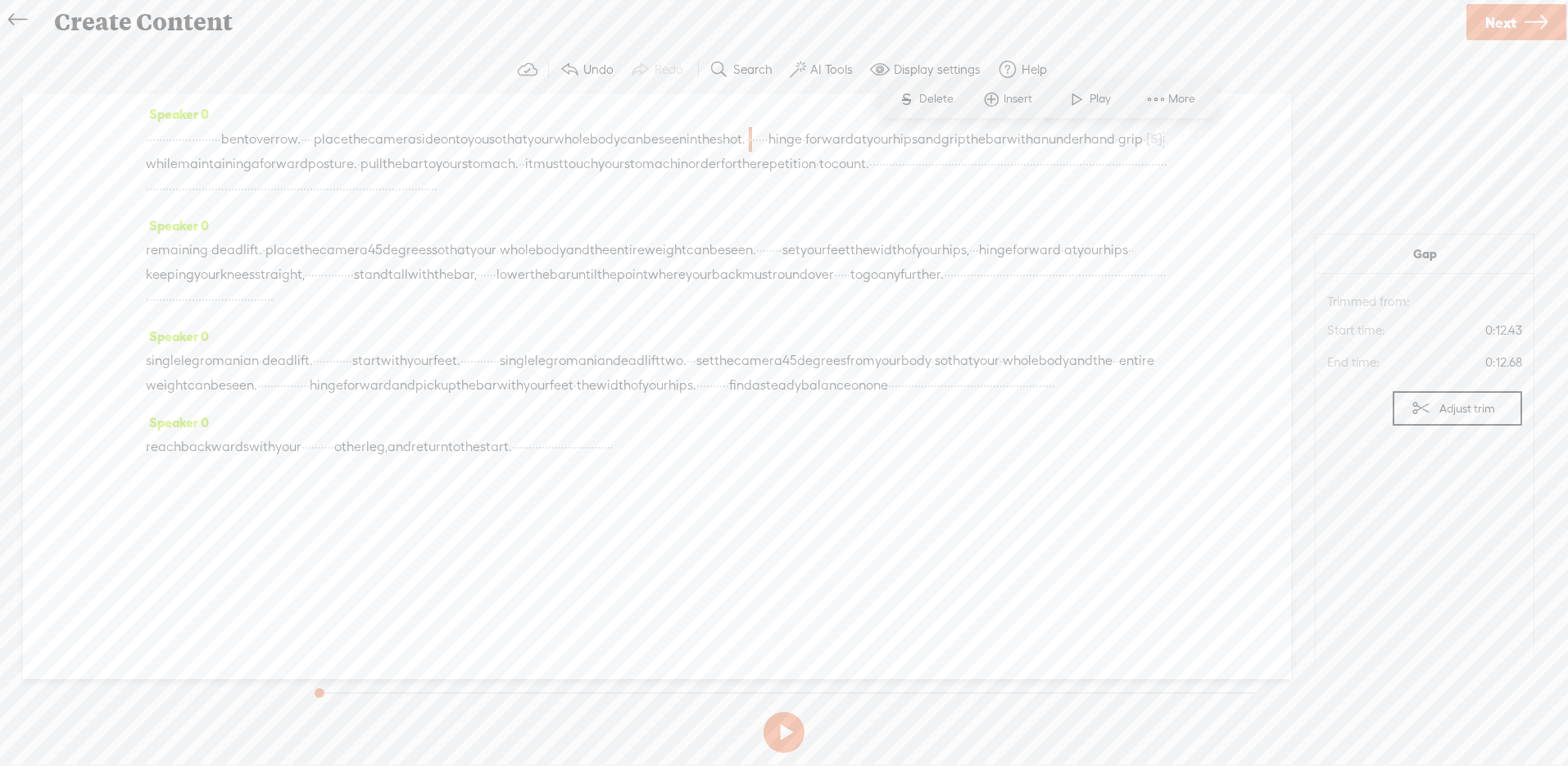
drag, startPoint x: 1048, startPoint y: 139, endPoint x: 1084, endPoint y: 137, distance: 36.1
click at [1084, 137] on div "· · · · · · · · · · · · · · · · · · · · · · · bent over row. · · · · place the …" at bounding box center [657, 163] width 1022 height 75
drag, startPoint x: 1052, startPoint y: 141, endPoint x: 1082, endPoint y: 139, distance: 30.1
click at [1082, 139] on div "· · · · · · · · · · · · · · · · · · · · · · · bent over row. · · · · place the …" at bounding box center [657, 163] width 1022 height 75
click at [752, 142] on span "·" at bounding box center [750, 139] width 3 height 24
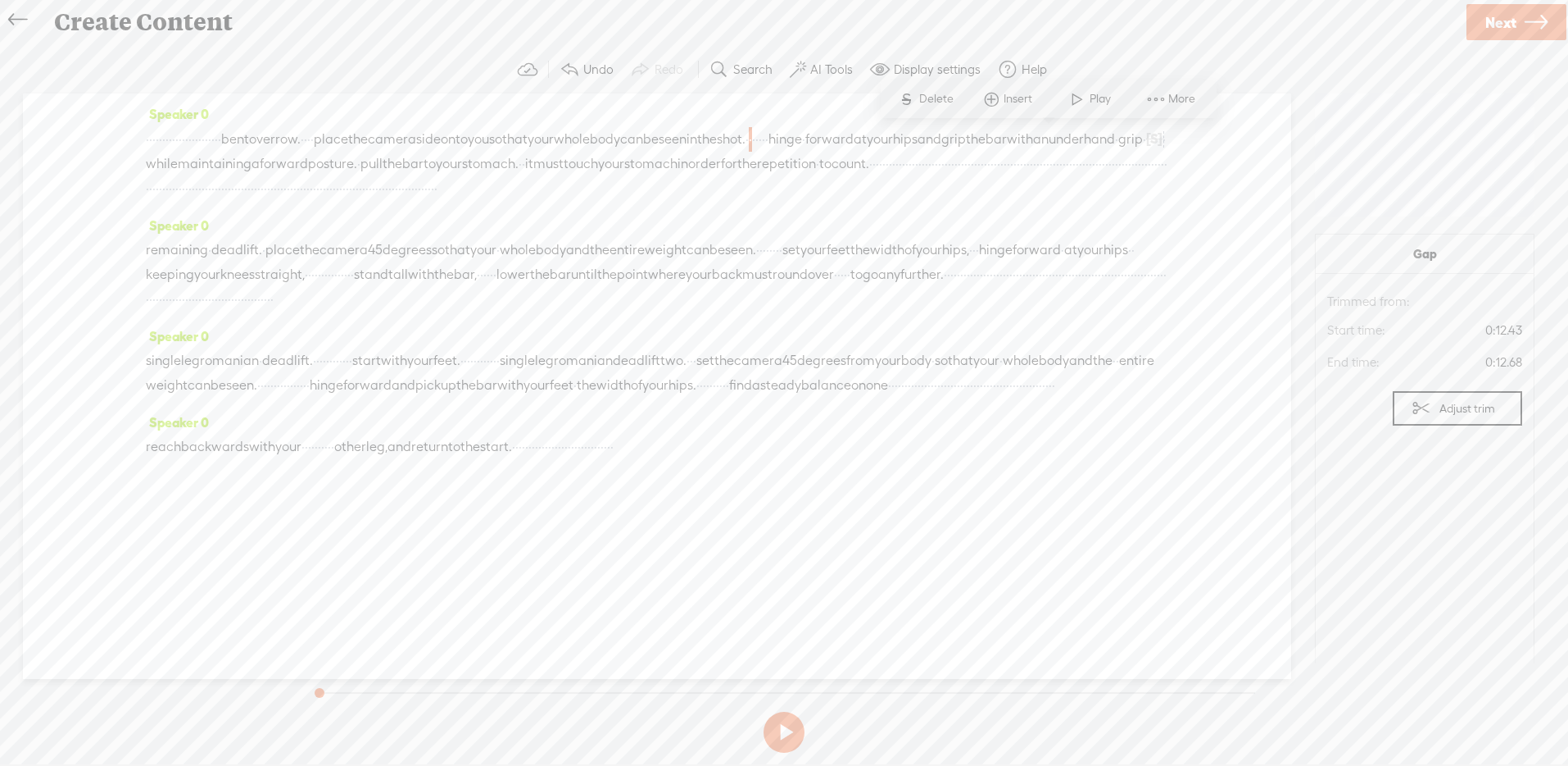
drag, startPoint x: 1049, startPoint y: 139, endPoint x: 1085, endPoint y: 139, distance: 36.0
click at [1085, 139] on div "· · · · · · · · · · · · · · · · · · · · · · · bent over row. · · · · place the …" at bounding box center [657, 163] width 1022 height 75
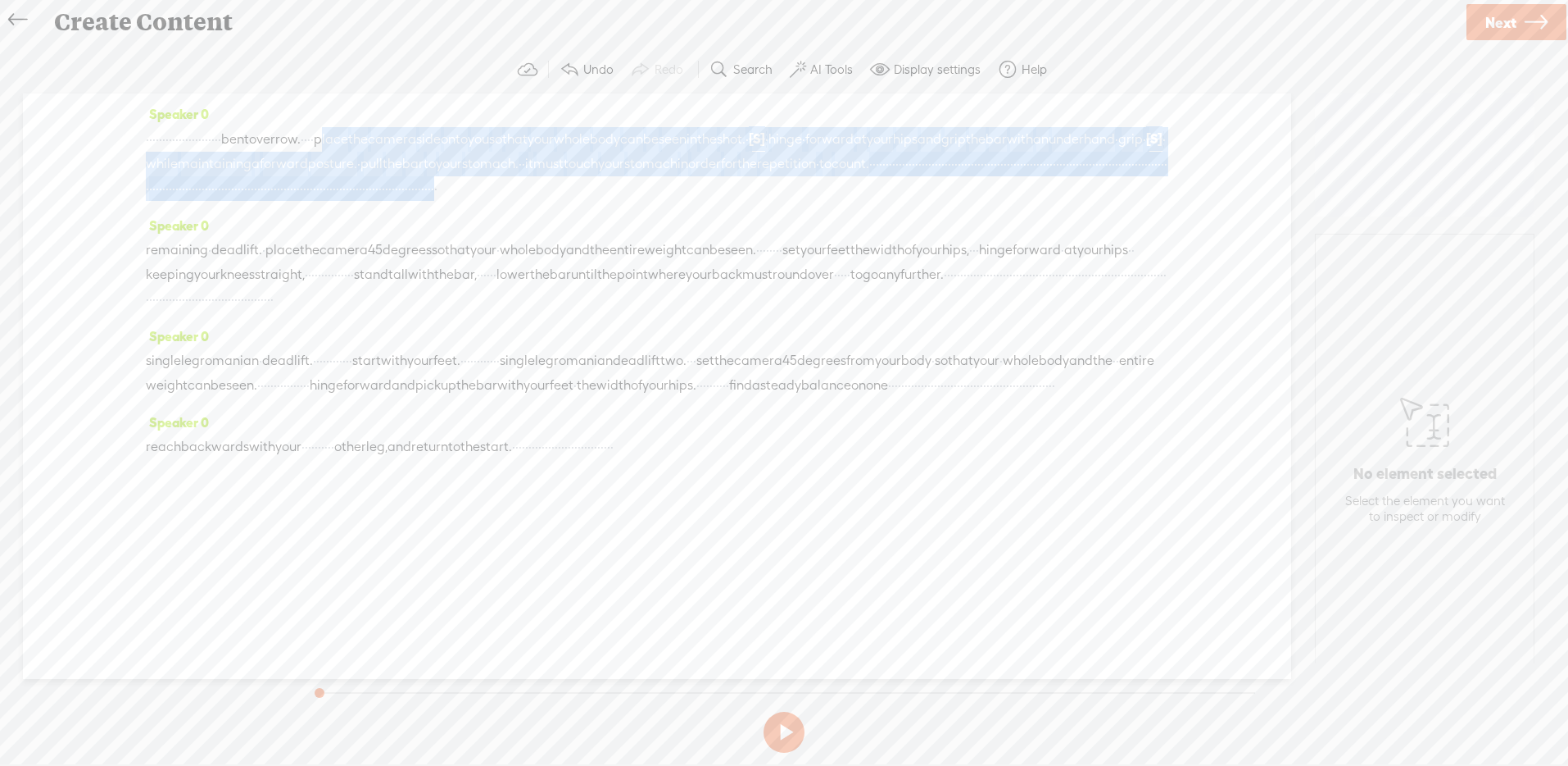
drag, startPoint x: 504, startPoint y: 139, endPoint x: 1181, endPoint y: 208, distance: 680.5
click at [1181, 208] on div "Speaker 0 · · · · · · · · · · · · · · · · · · · · · · · bent over row. · · · · …" at bounding box center [656, 386] width 1268 height 585
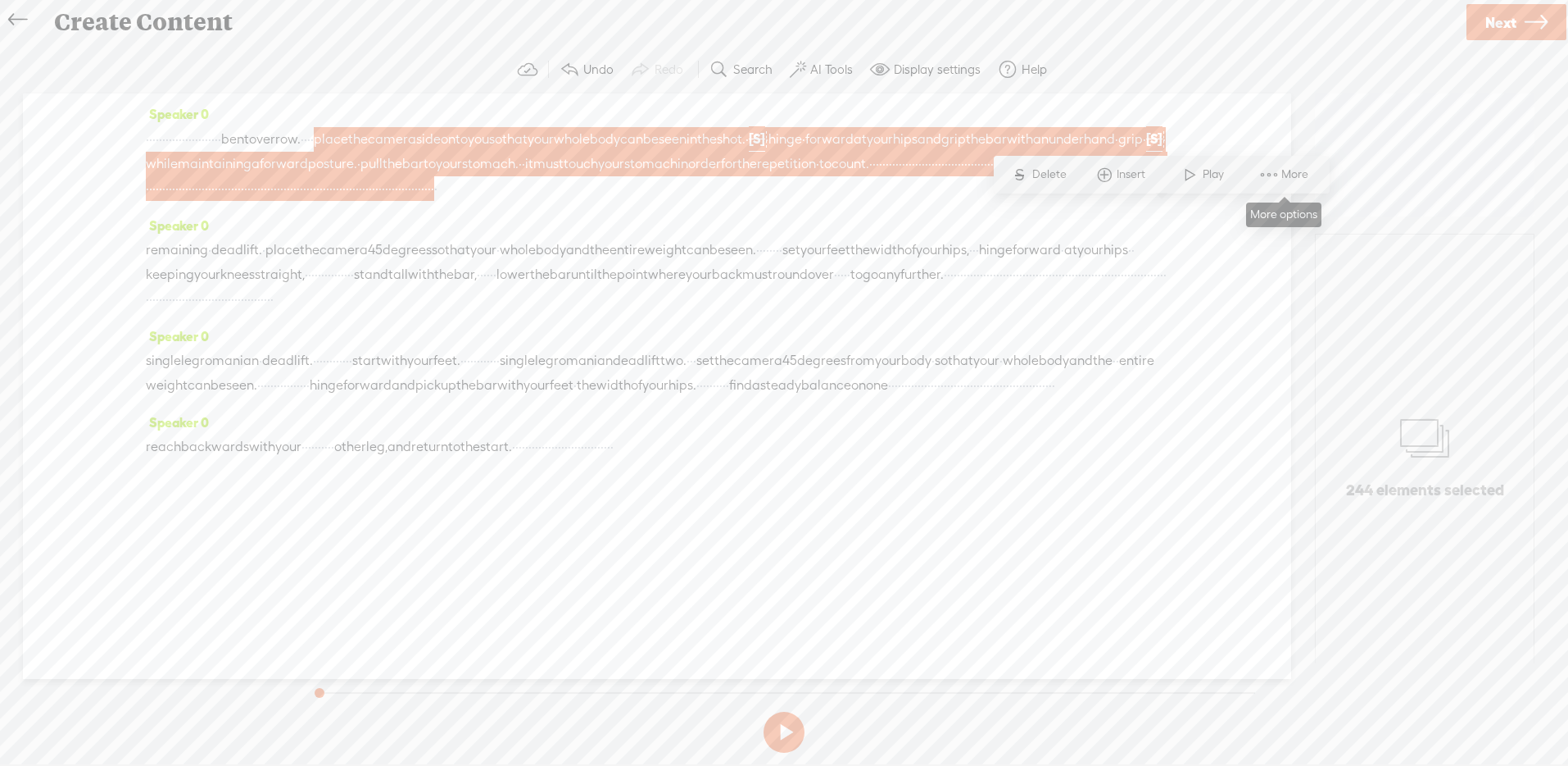
click at [1270, 169] on span at bounding box center [1268, 174] width 24 height 29
click at [1345, 224] on span "Customize & export as clip" at bounding box center [1415, 233] width 209 height 37
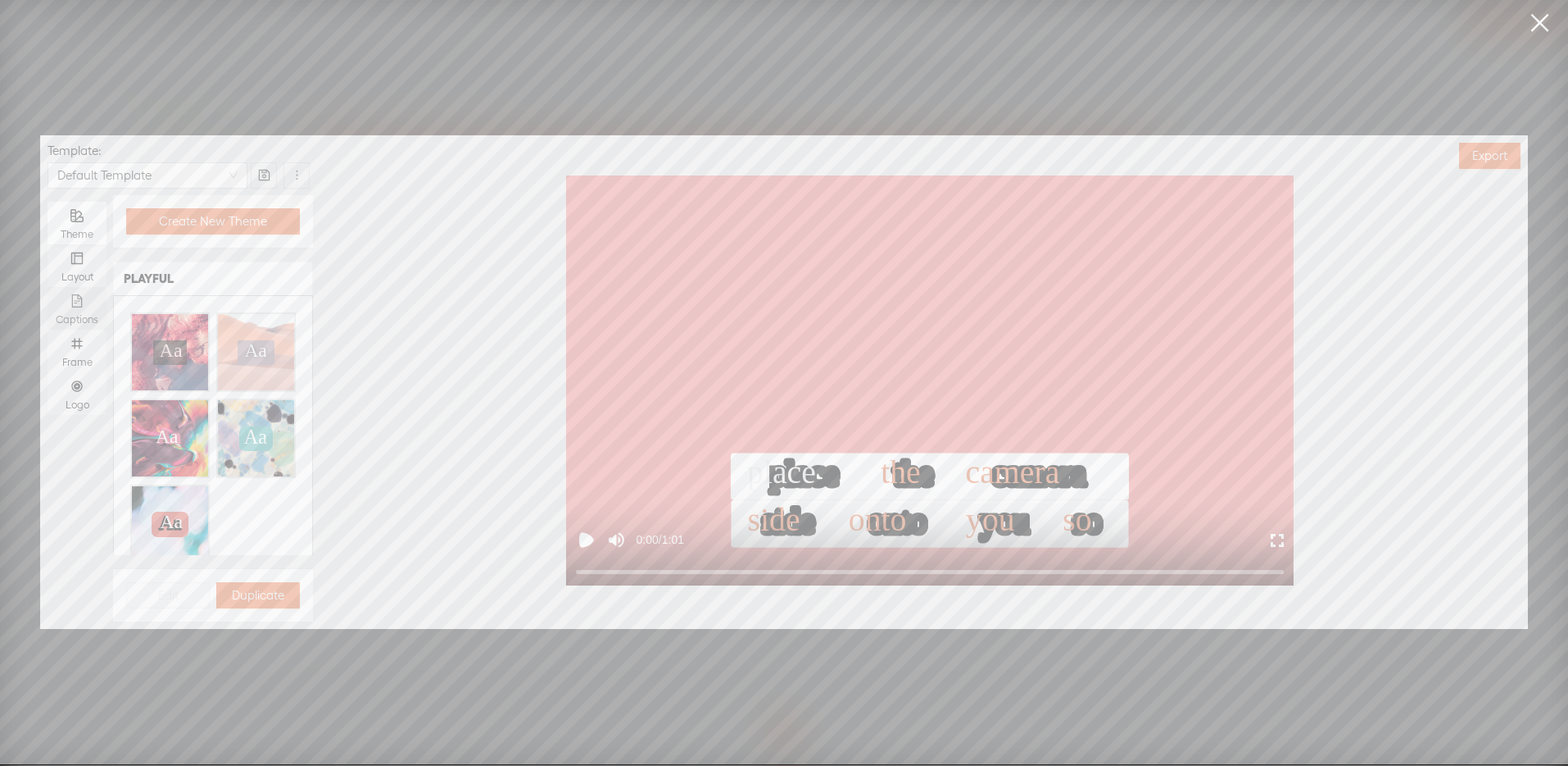
click at [87, 320] on div "Captions" at bounding box center [76, 320] width 43 height 13
click at [48, 287] on input "Captions" at bounding box center [48, 287] width 0 height 0
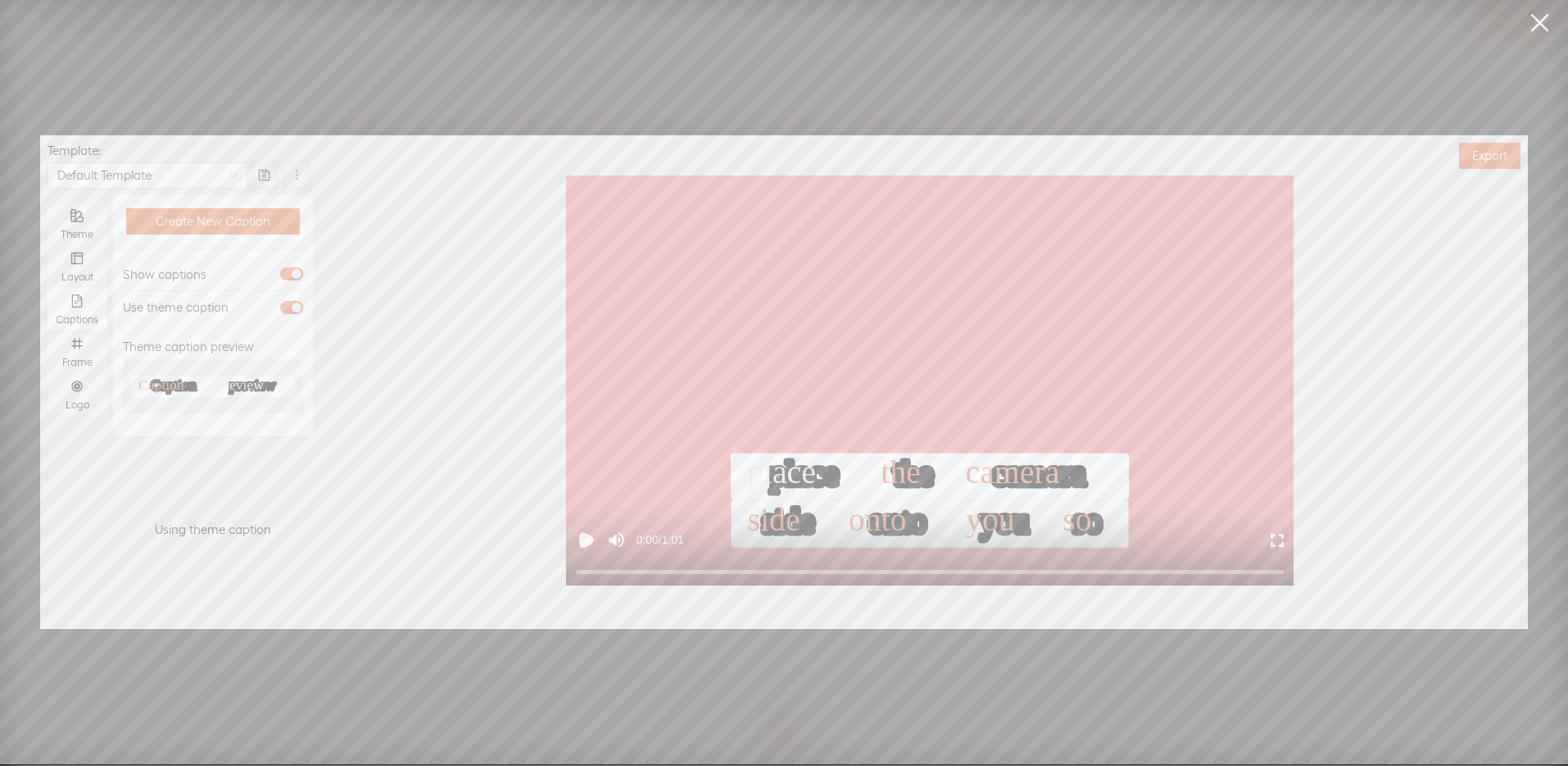
click at [280, 301] on div at bounding box center [272, 307] width 61 height 13
click at [286, 310] on span "button" at bounding box center [291, 307] width 23 height 13
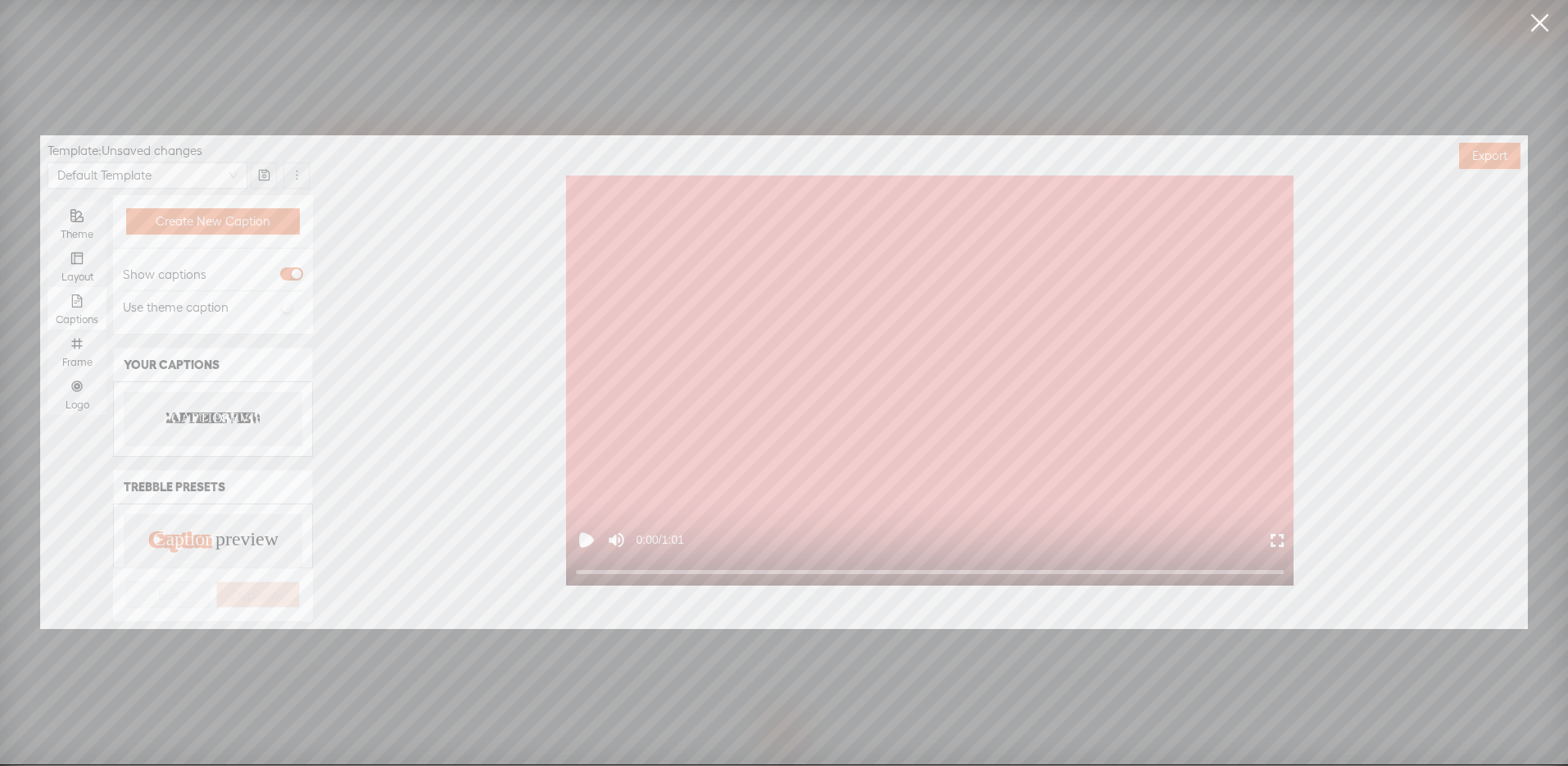
click at [208, 411] on icon "CAPTION PREVIEW CAPTION PREVIEW" at bounding box center [212, 419] width 93 height 17
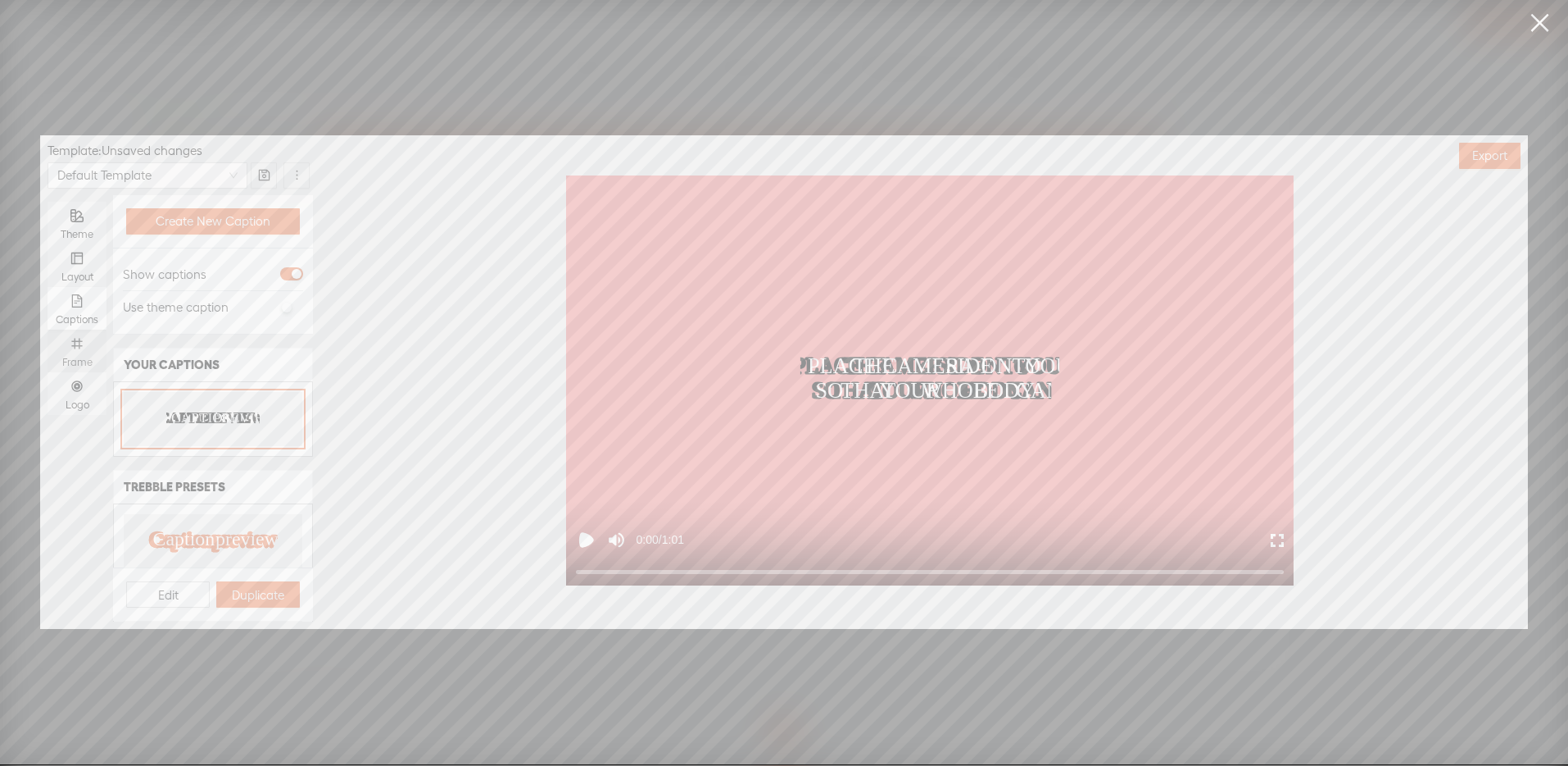
click at [73, 359] on div "Frame" at bounding box center [76, 363] width 43 height 13
click at [48, 329] on input "Frame" at bounding box center [48, 329] width 0 height 0
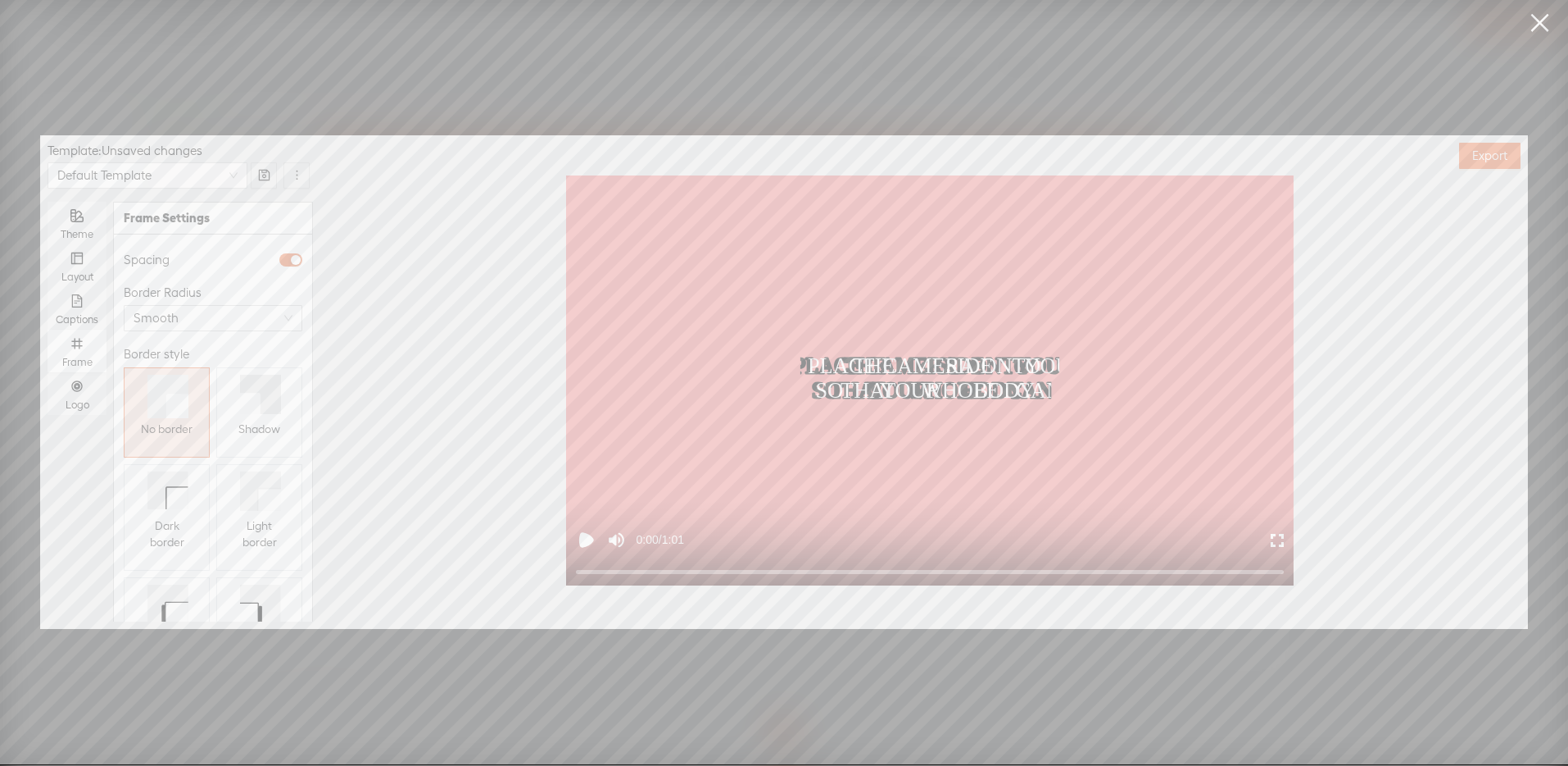
click at [249, 407] on icon at bounding box center [250, 402] width 20 height 21
click at [88, 392] on div "Logo" at bounding box center [76, 393] width 43 height 43
click at [48, 372] on input "Logo" at bounding box center [48, 372] width 0 height 0
click at [213, 527] on span "Replace logo..." at bounding box center [213, 536] width 80 height 17
click at [176, 403] on img at bounding box center [165, 383] width 66 height 66
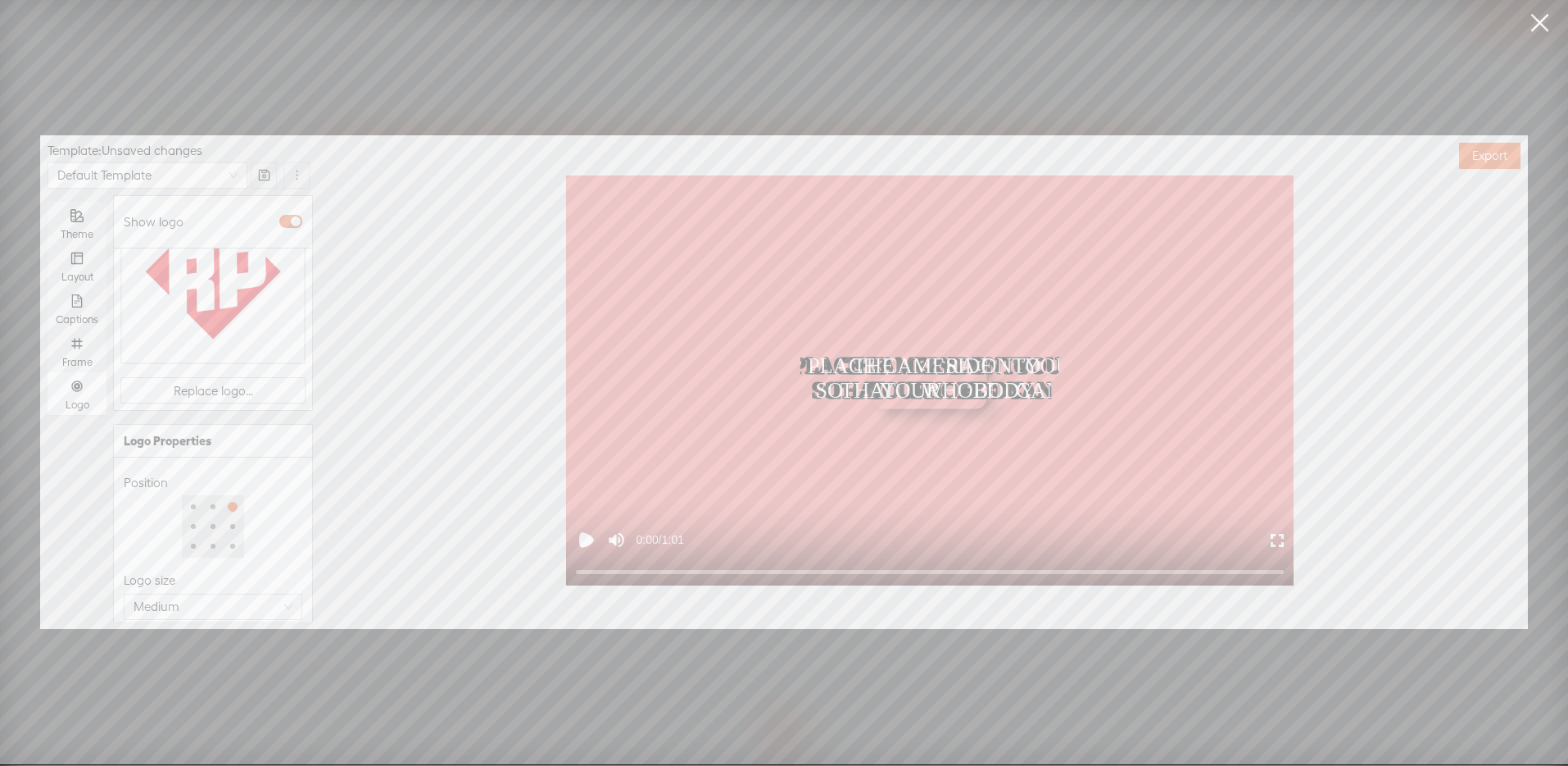
scroll to position [211, 0]
click at [183, 598] on div at bounding box center [185, 603] width 115 height 10
type input "51%"
click at [182, 599] on div at bounding box center [186, 603] width 8 height 8
click at [209, 566] on div "Opacity" at bounding box center [212, 575] width 179 height 19
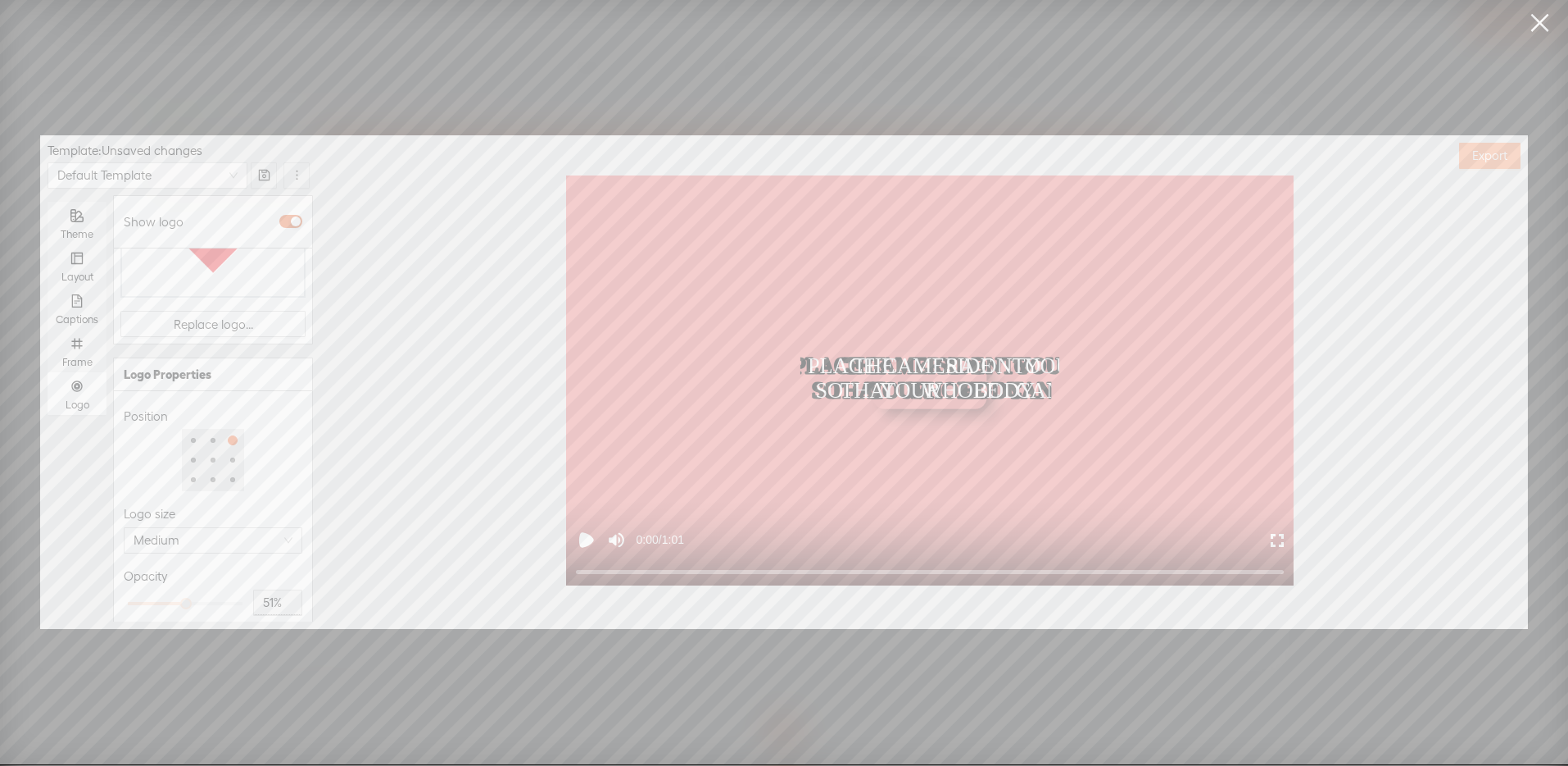
click at [1491, 156] on span "Export" at bounding box center [1490, 156] width 35 height 17
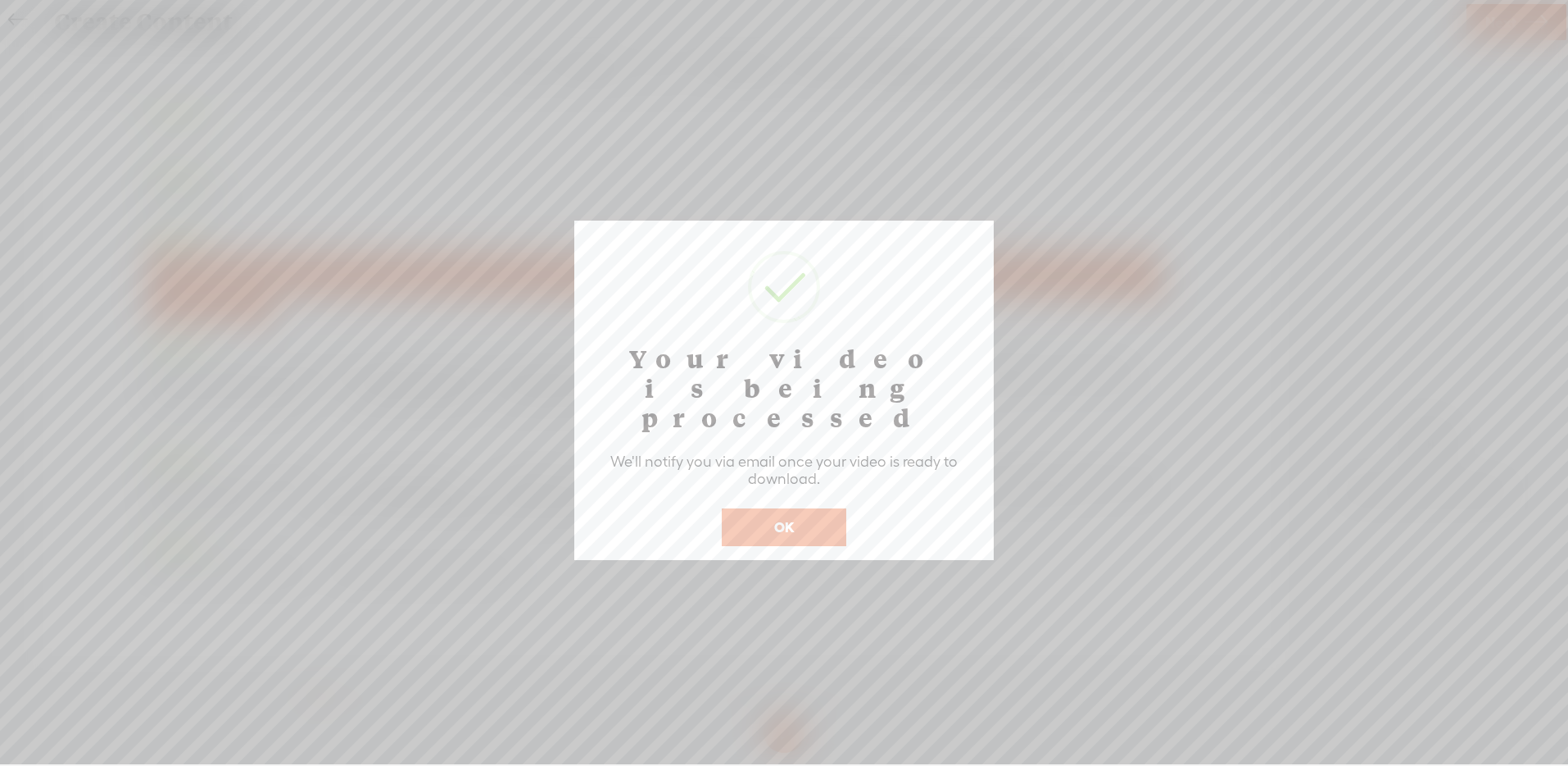
click at [781, 508] on button "OK" at bounding box center [784, 527] width 124 height 38
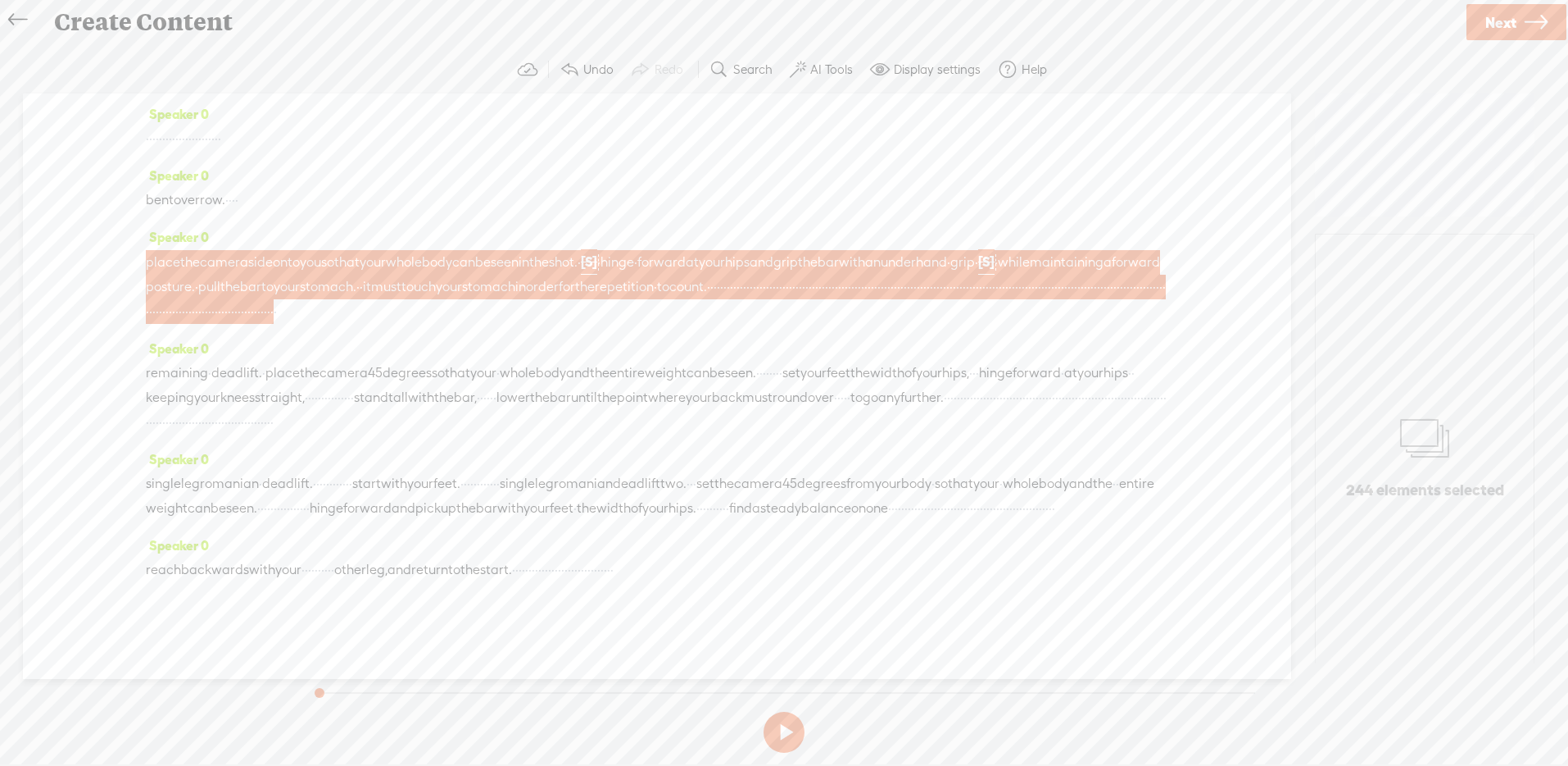
click at [9, 22] on icon at bounding box center [18, 20] width 18 height 37
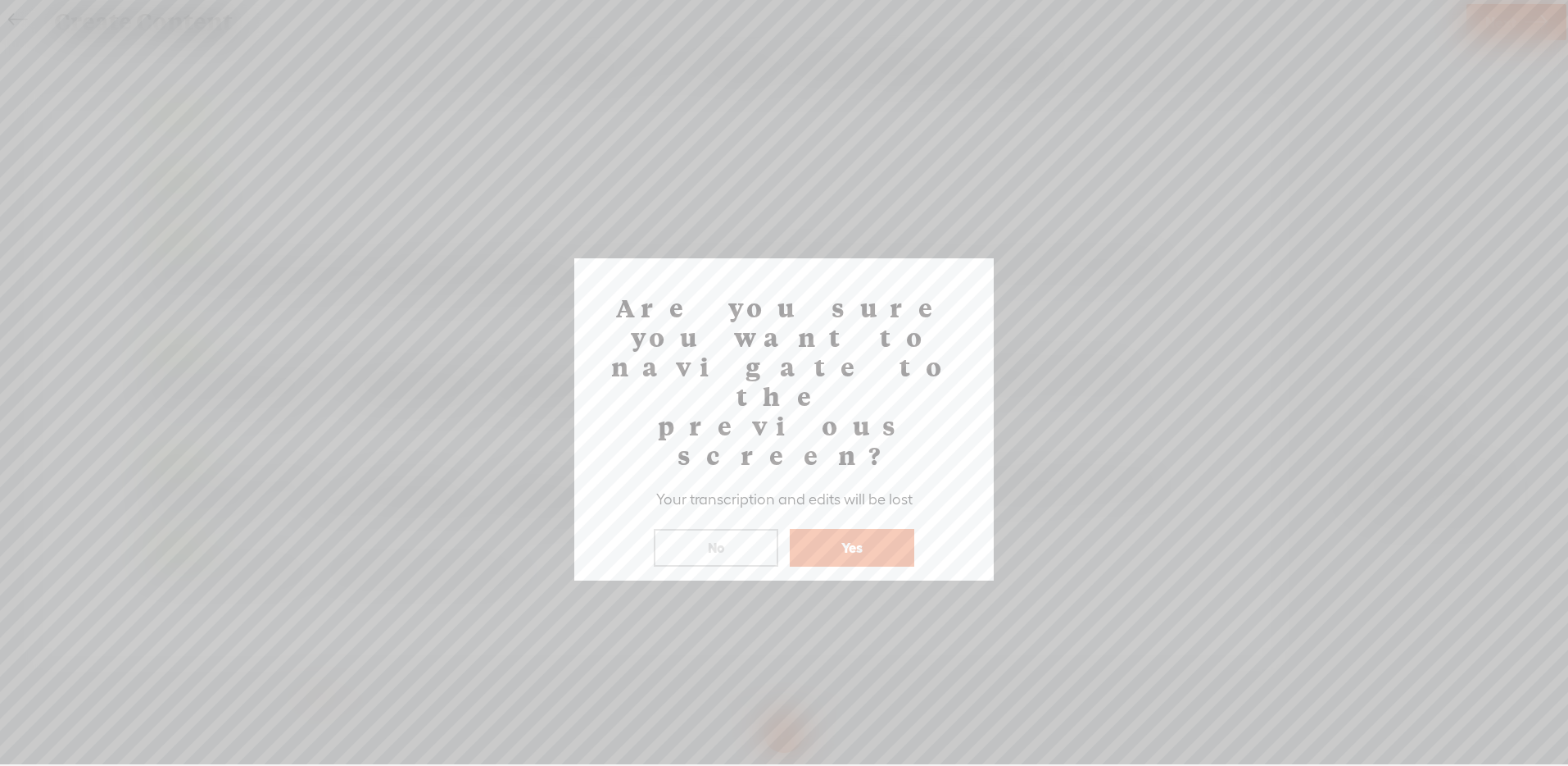
click at [821, 529] on button "Yes" at bounding box center [852, 548] width 124 height 38
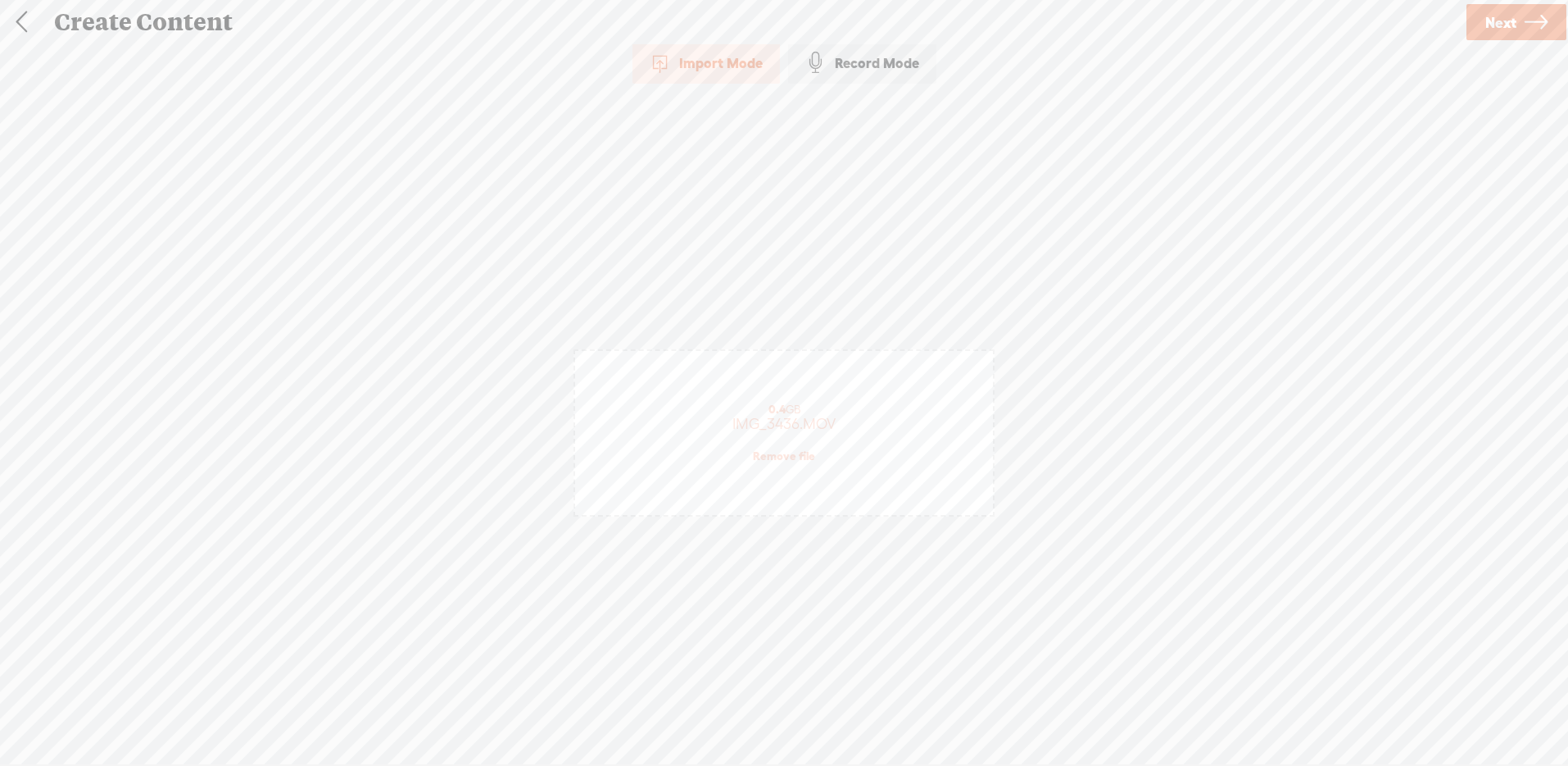
click at [787, 452] on link "Remove file" at bounding box center [784, 456] width 62 height 15
click at [811, 446] on span "Click to browse , or drag & drop your audio or video file here (File duration m…" at bounding box center [784, 450] width 356 height 47
click at [1515, 12] on span "Next" at bounding box center [1500, 23] width 31 height 42
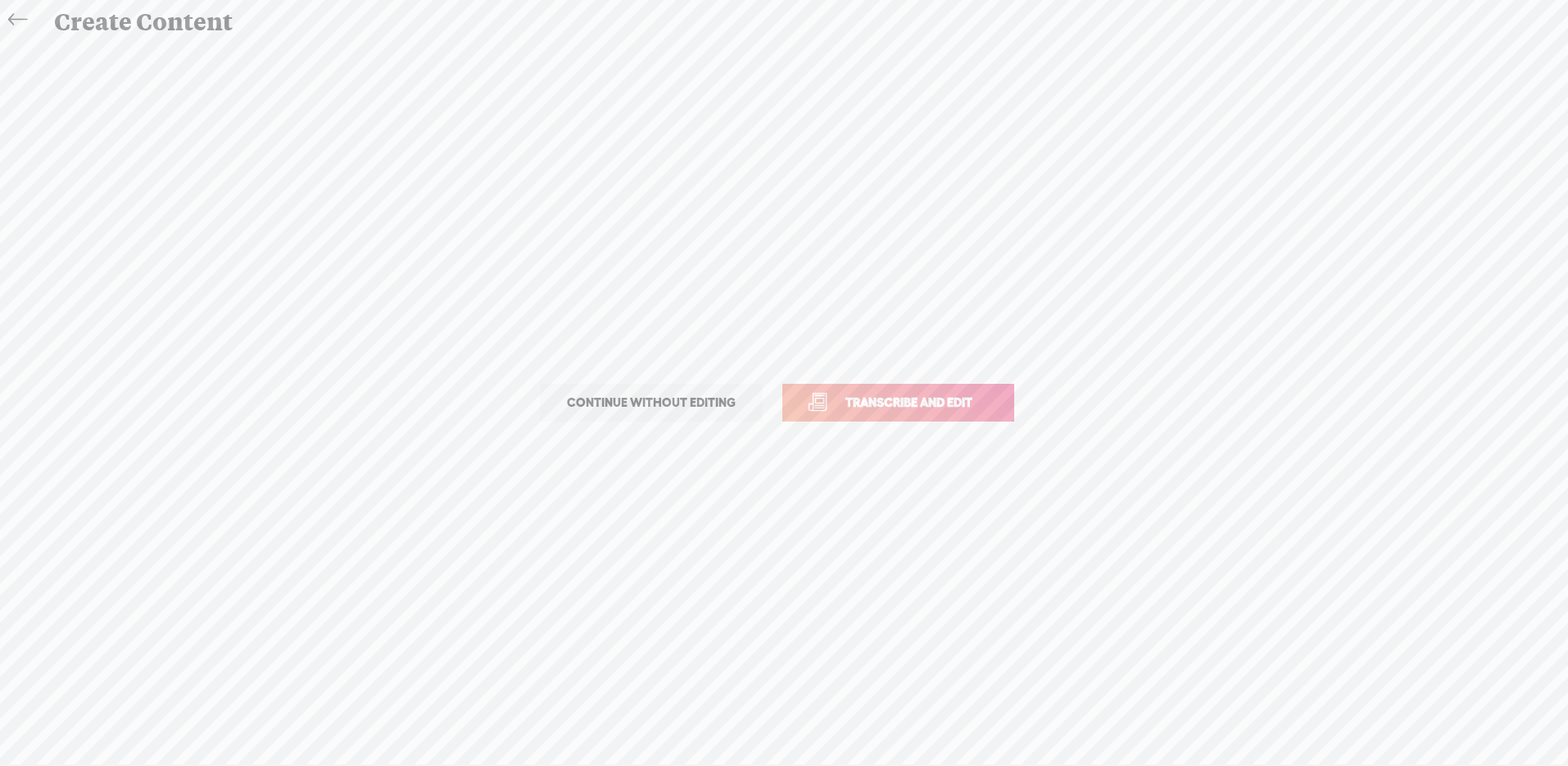
click at [975, 404] on span "Transcribe and edit" at bounding box center [909, 401] width 161 height 18
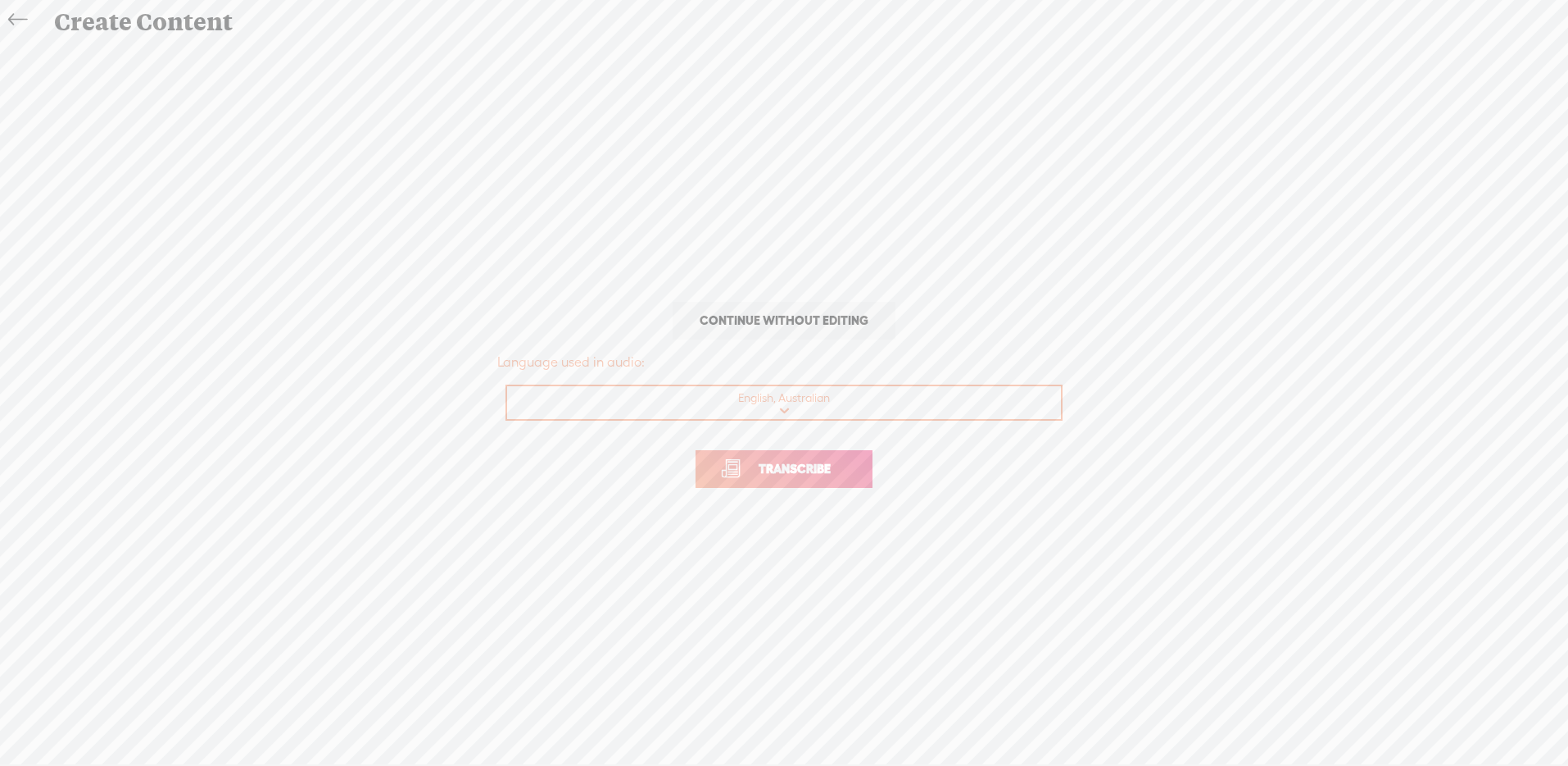
click at [835, 482] on link "Transcribe" at bounding box center [784, 469] width 177 height 38
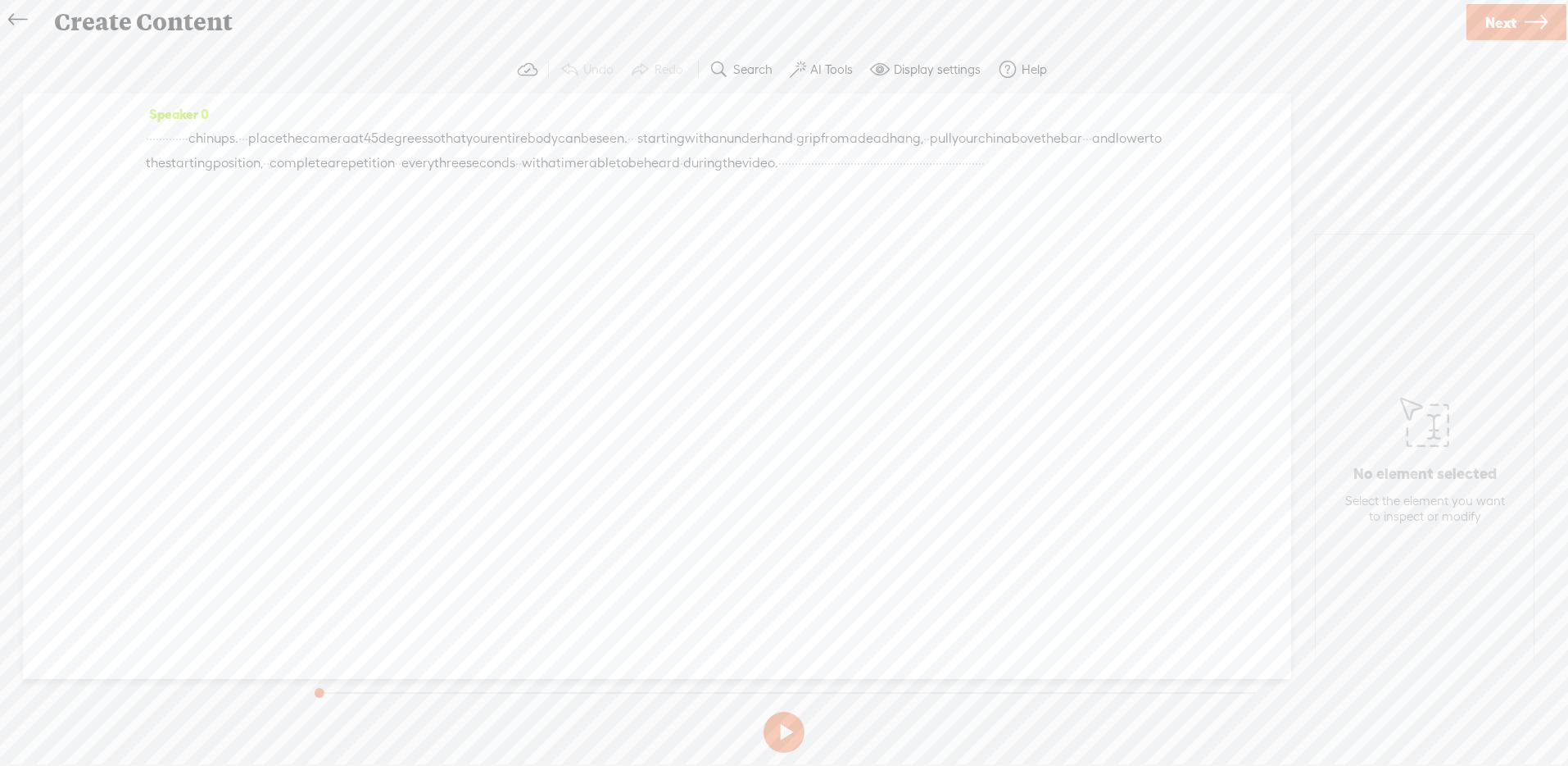
click at [1085, 151] on span "·" at bounding box center [1087, 138] width 3 height 24
click at [634, 139] on span "·" at bounding box center [633, 139] width 3 height 24
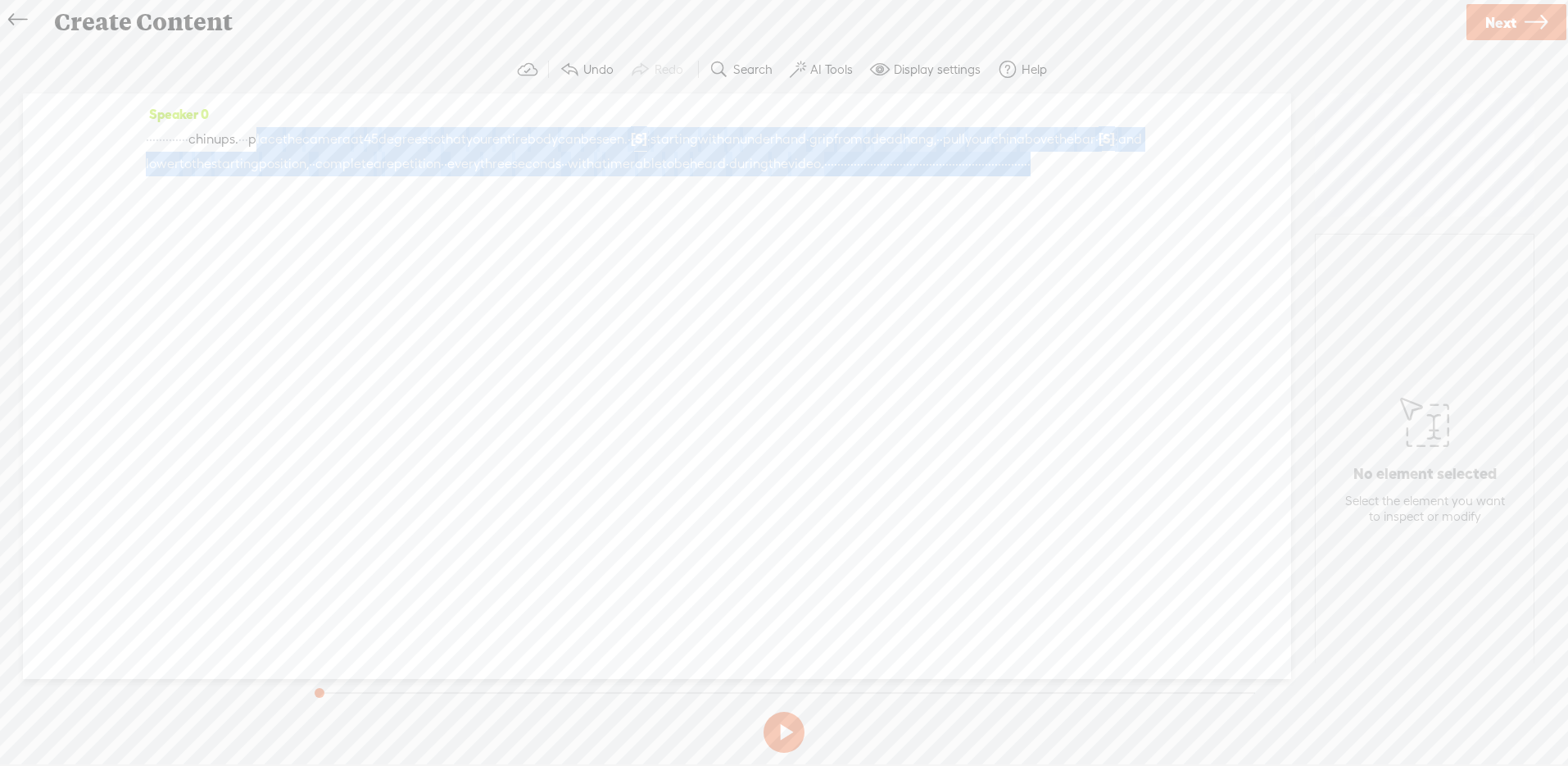
drag, startPoint x: 367, startPoint y: 139, endPoint x: 942, endPoint y: 186, distance: 576.9
click at [942, 176] on div "· · · · · · · · · · · · · chin ups. · · · place the camera at 45 degrees so tha…" at bounding box center [657, 151] width 1022 height 50
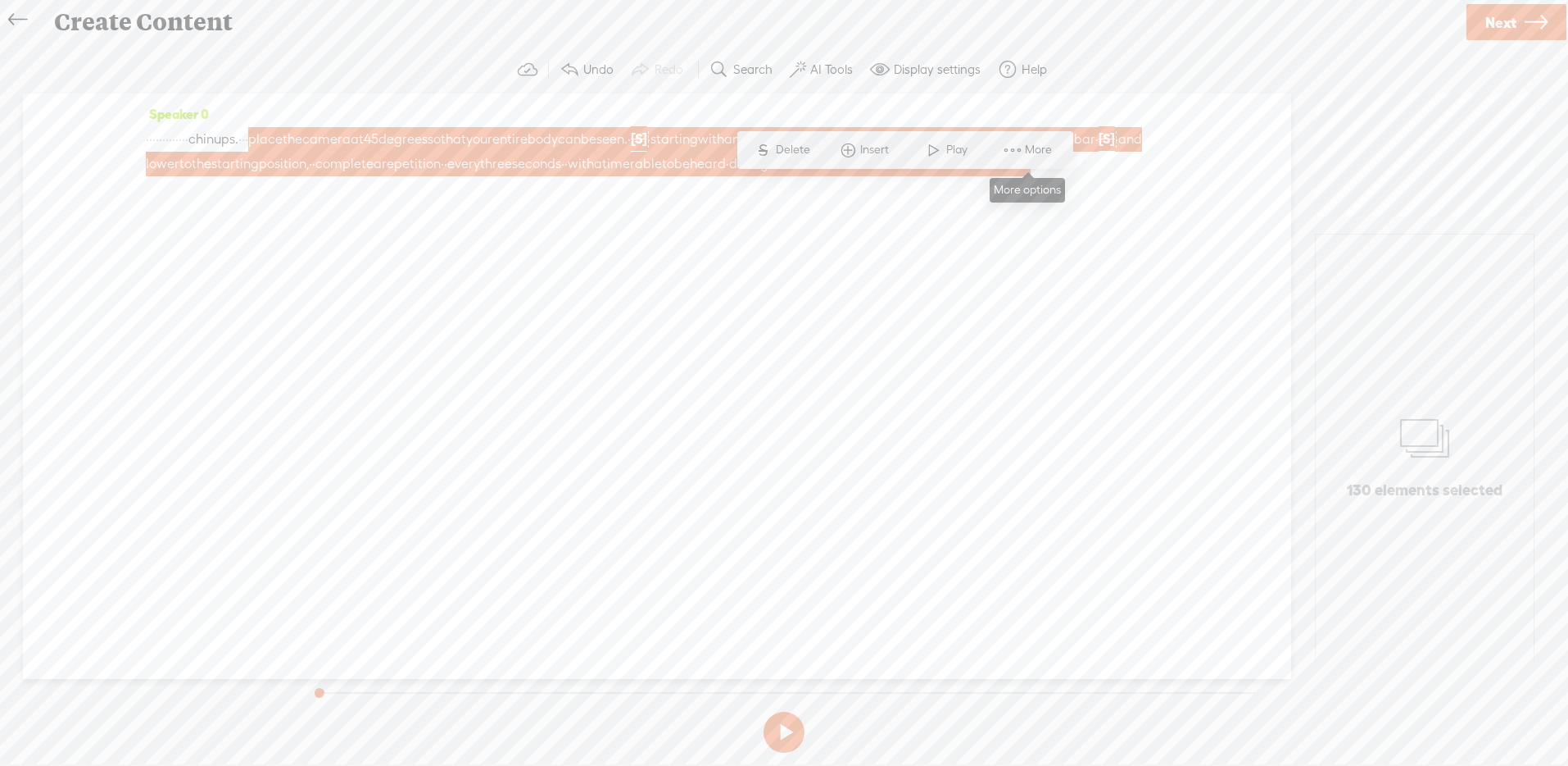
click at [1039, 147] on span "More" at bounding box center [1040, 150] width 31 height 17
click at [1142, 203] on span "Customize & export as clip" at bounding box center [1189, 207] width 209 height 37
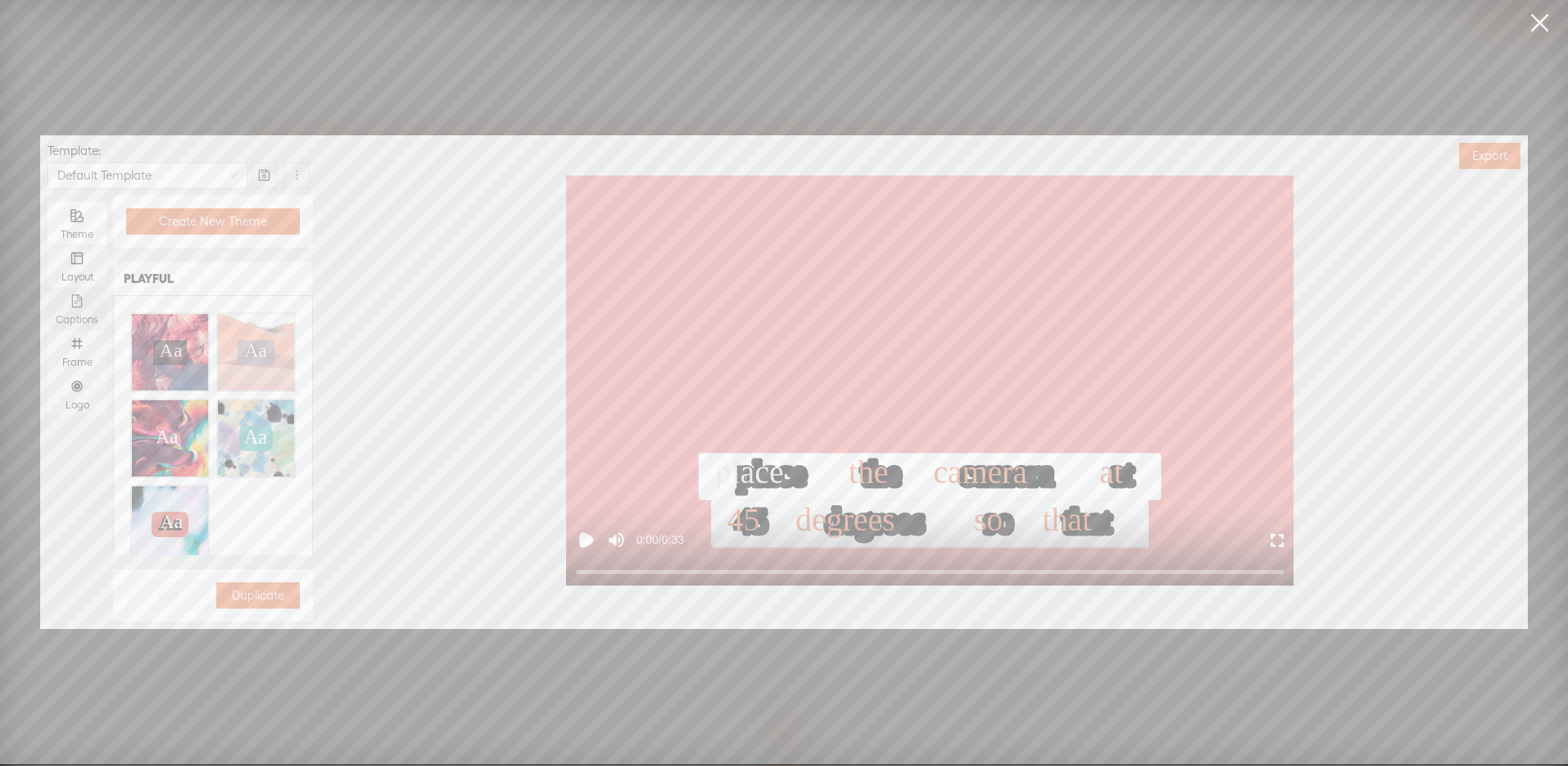
click at [53, 308] on label "Captions" at bounding box center [77, 308] width 59 height 43
click at [48, 287] on input "Captions" at bounding box center [48, 287] width 0 height 0
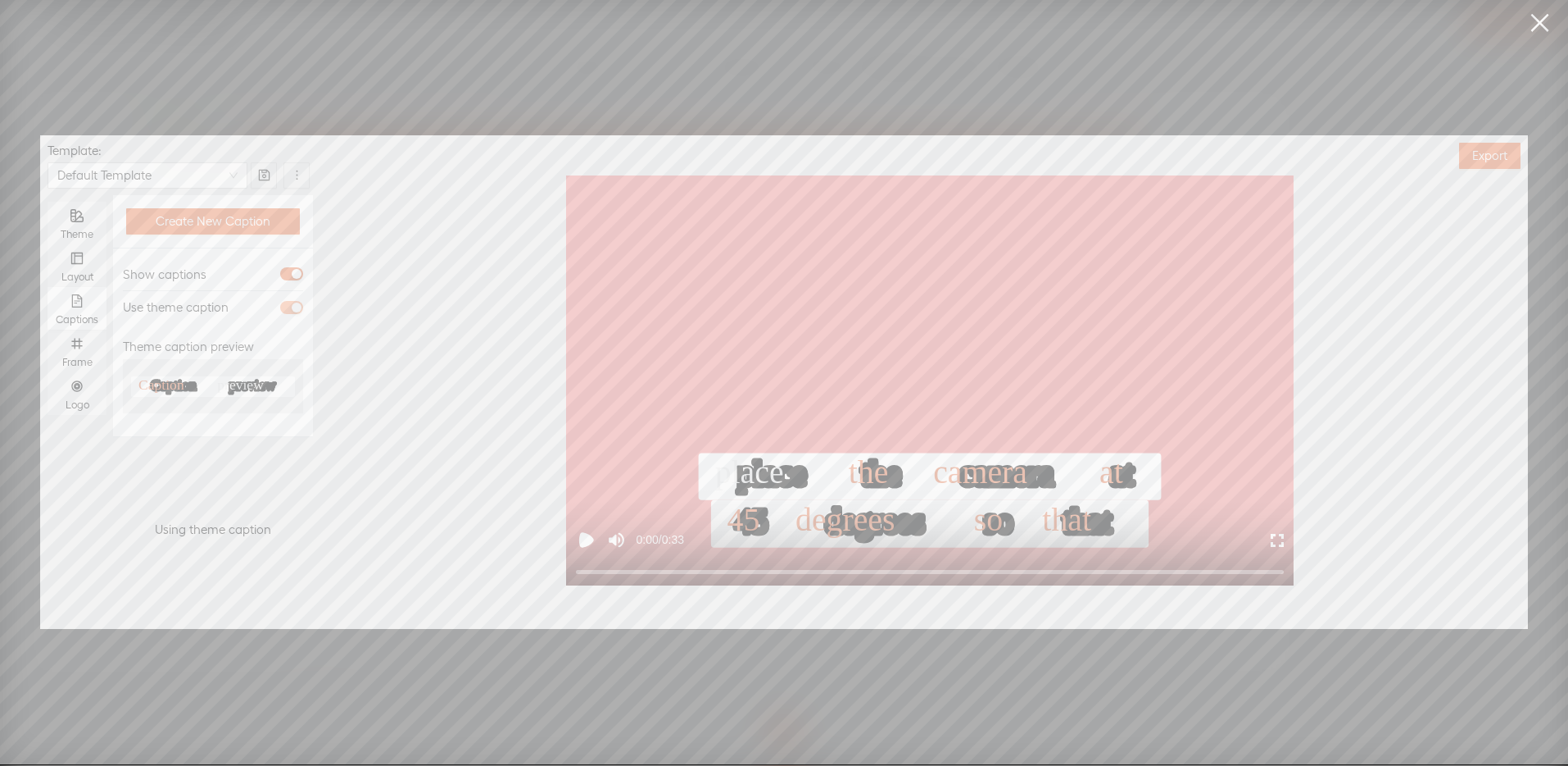
click at [299, 302] on div "button" at bounding box center [296, 307] width 10 height 10
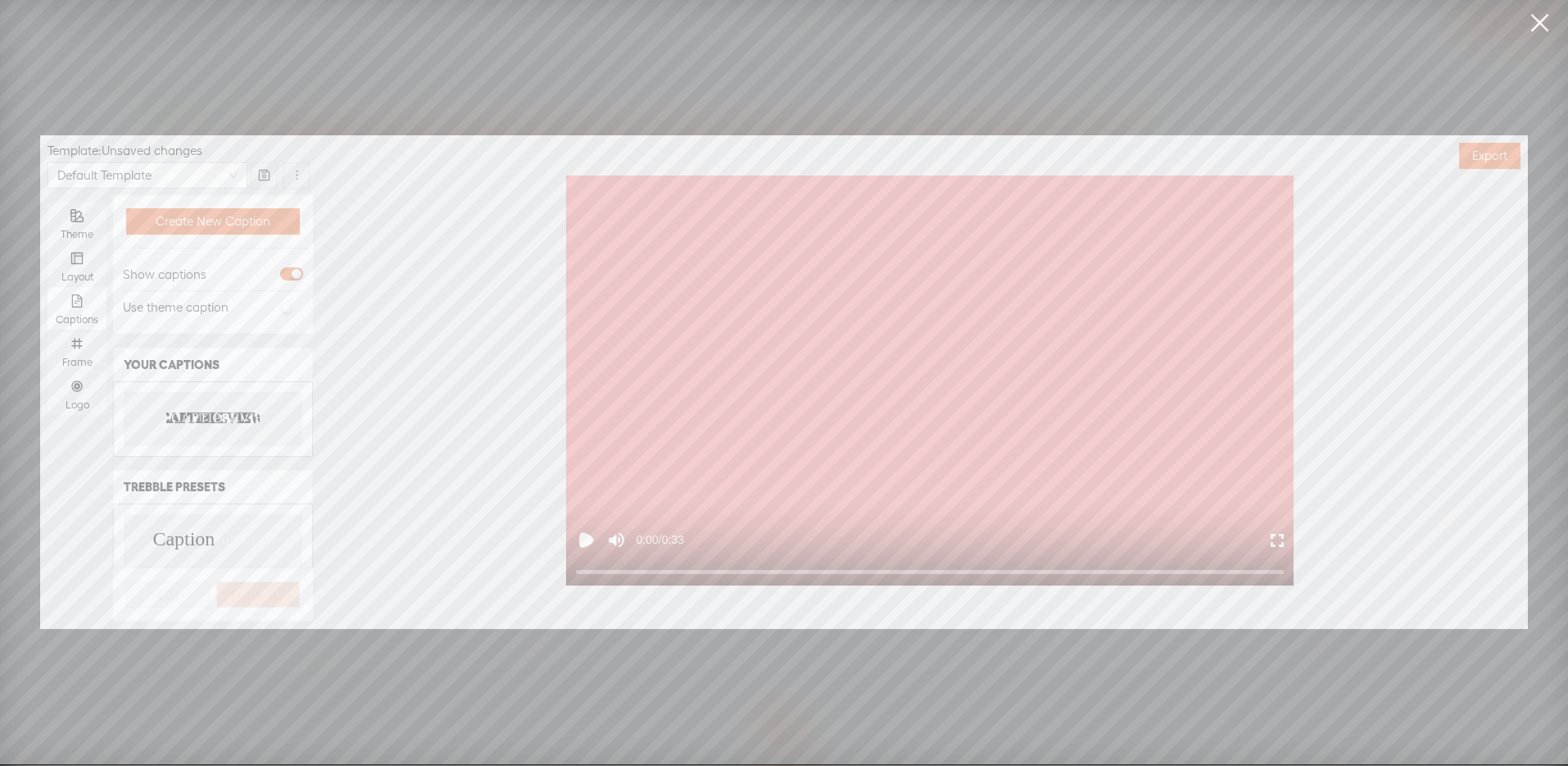
click at [201, 407] on div "CAPTION PREVIEW CAPTION PREVIEW" at bounding box center [212, 418] width 179 height 53
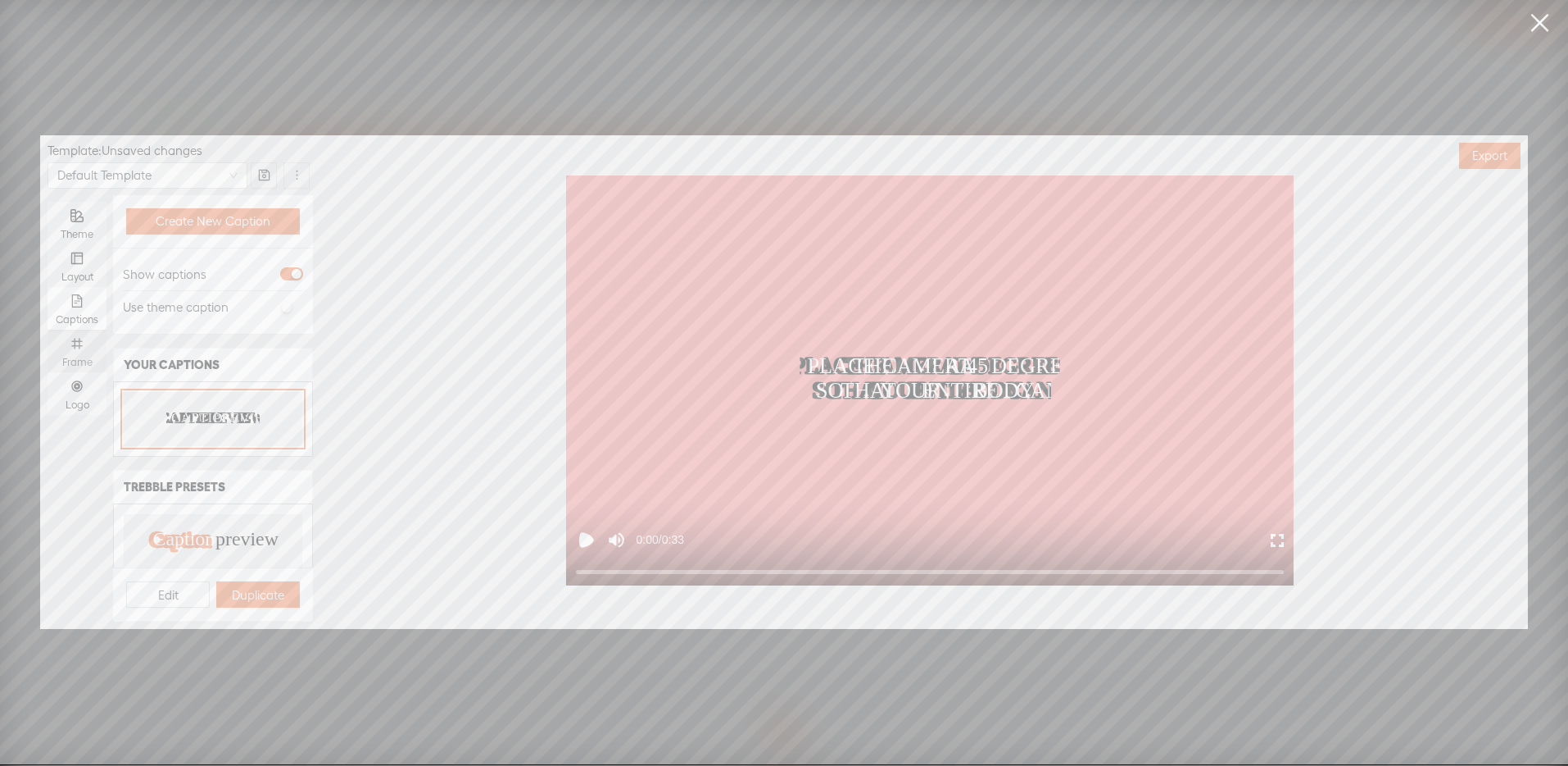
click at [71, 349] on icon "number" at bounding box center [77, 344] width 13 height 13
click at [48, 329] on input "Frame" at bounding box center [48, 329] width 0 height 0
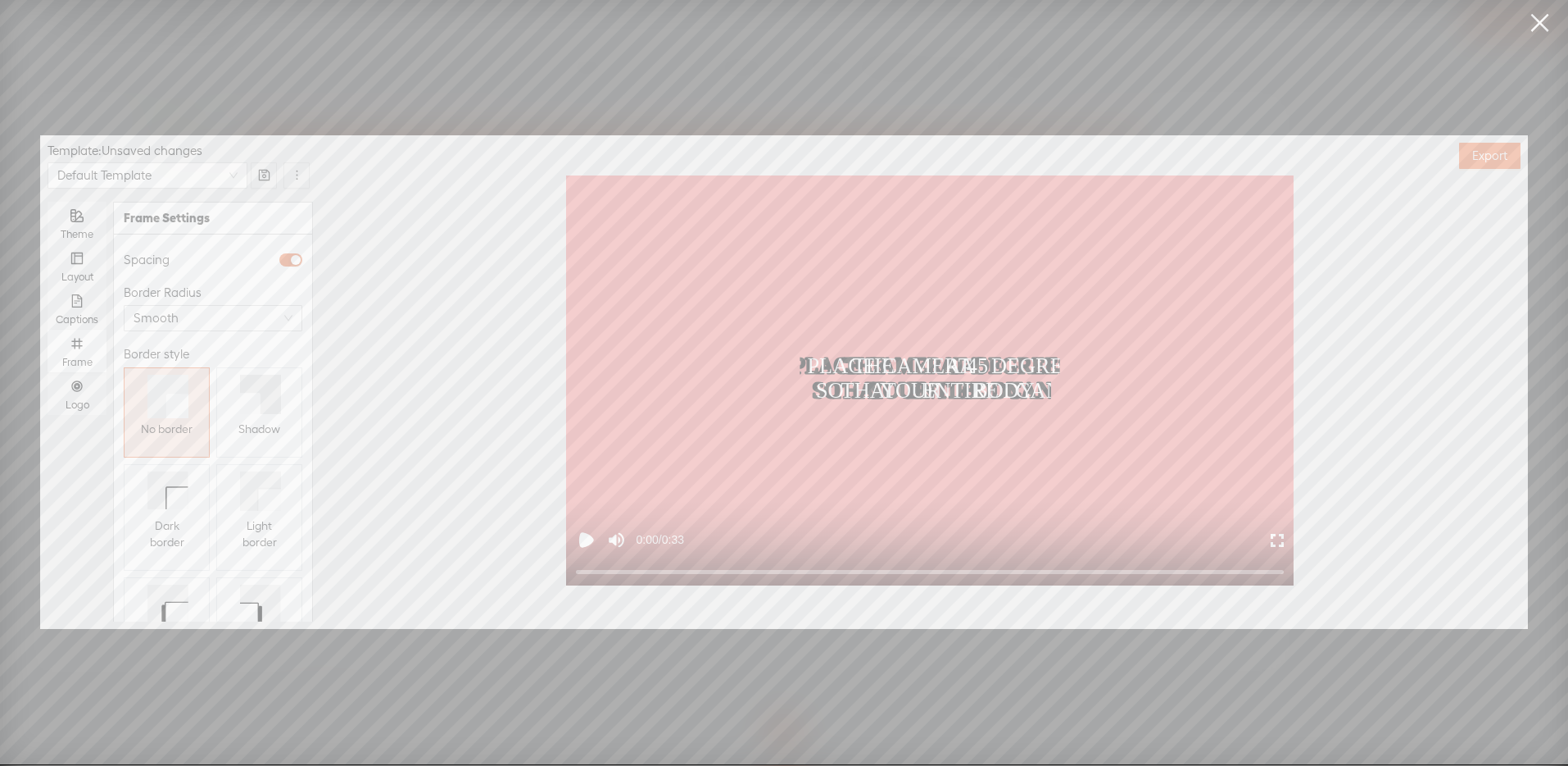
click at [240, 386] on icon at bounding box center [260, 394] width 41 height 39
click at [90, 384] on div "Logo" at bounding box center [76, 393] width 43 height 43
click at [48, 372] on input "Logo" at bounding box center [48, 372] width 0 height 0
click at [202, 527] on span "Replace logo..." at bounding box center [213, 536] width 80 height 17
click at [163, 377] on img at bounding box center [165, 383] width 66 height 66
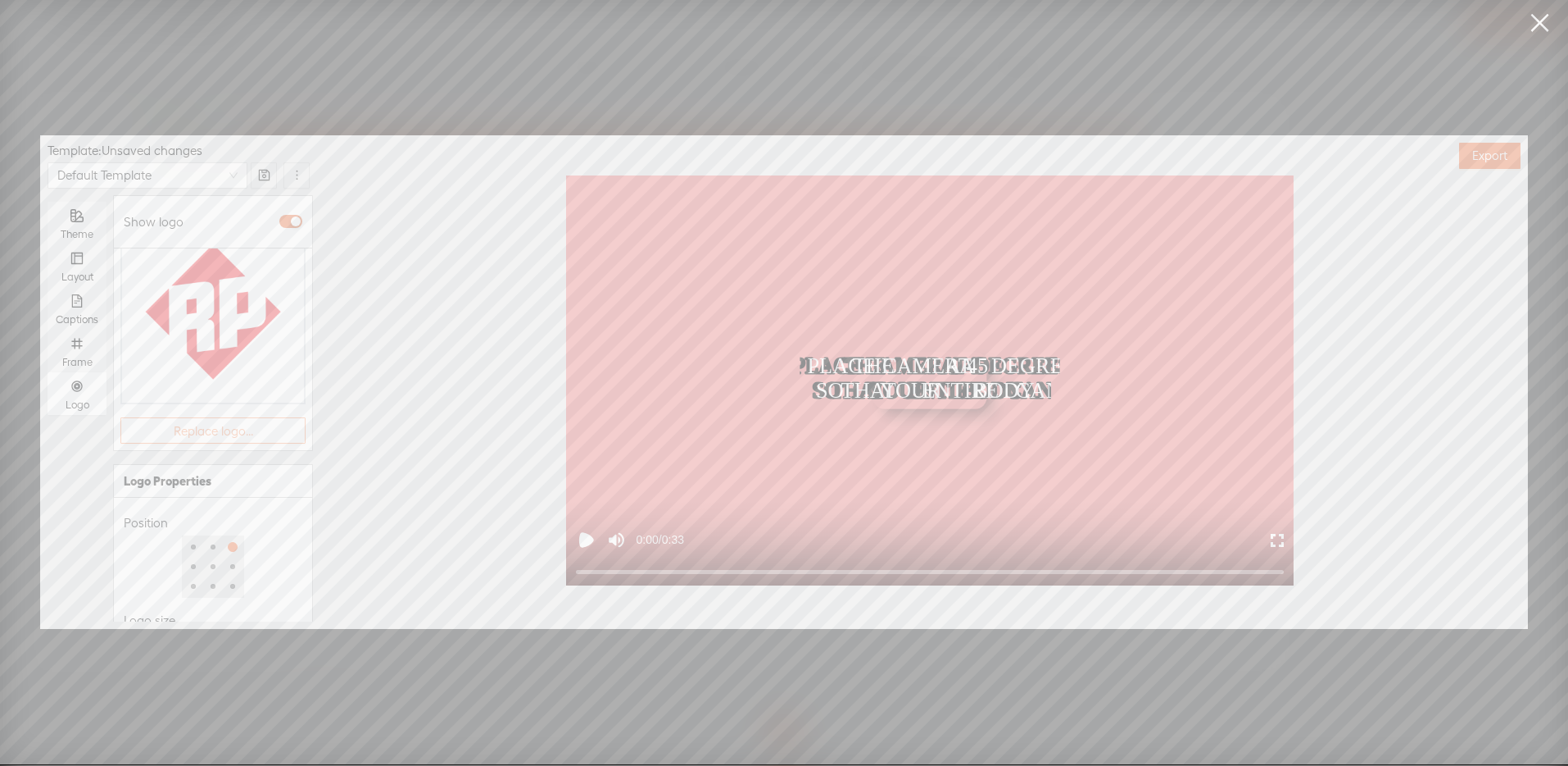
scroll to position [211, 0]
click at [174, 598] on div at bounding box center [185, 603] width 115 height 10
click at [180, 599] on div at bounding box center [179, 603] width 8 height 8
click at [184, 598] on div at bounding box center [185, 603] width 115 height 10
type input "50%"
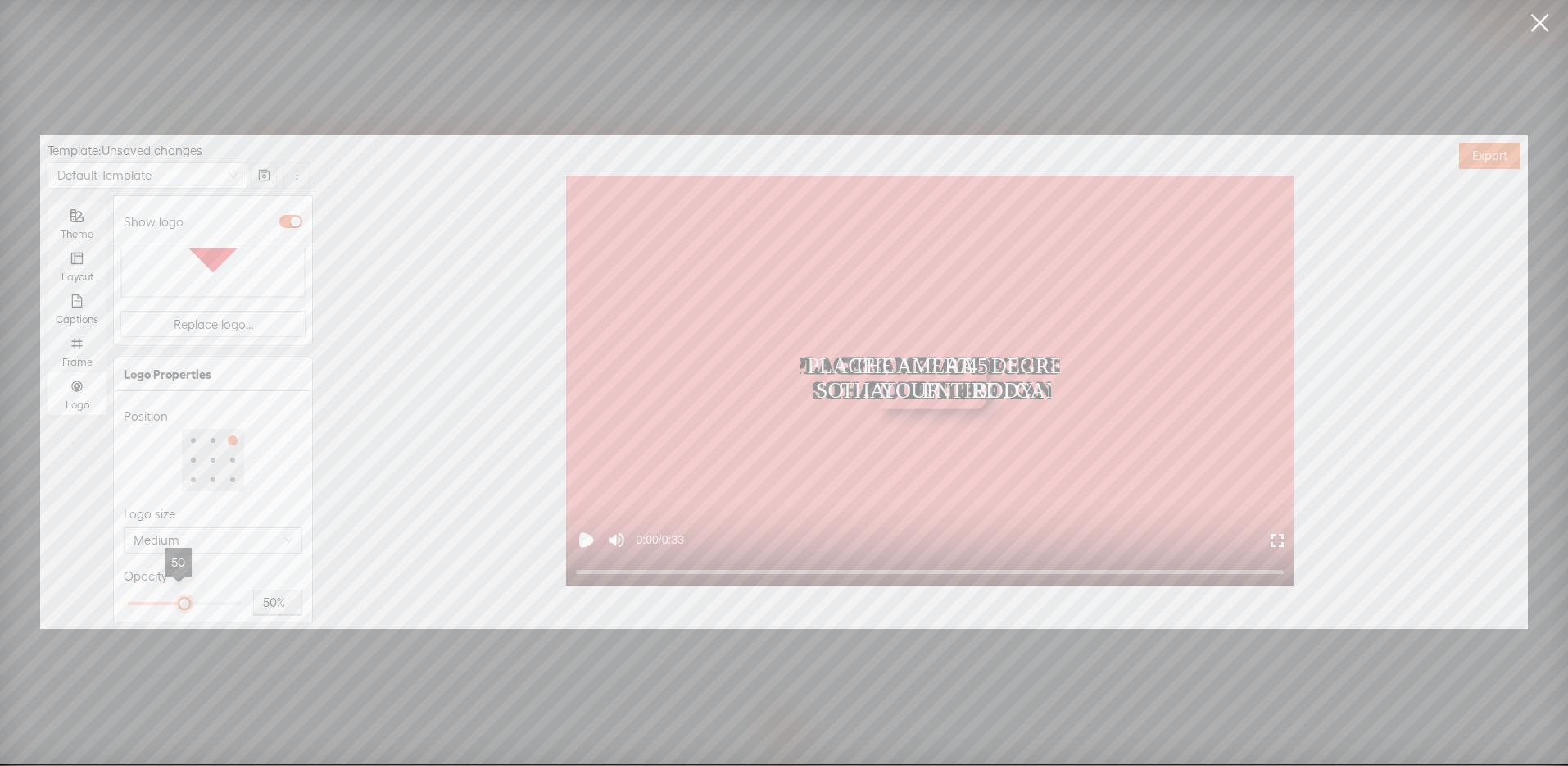
click at [180, 599] on div at bounding box center [185, 603] width 8 height 8
click at [225, 566] on div "Opacity" at bounding box center [212, 575] width 179 height 19
click at [1474, 151] on span "Export" at bounding box center [1490, 156] width 35 height 17
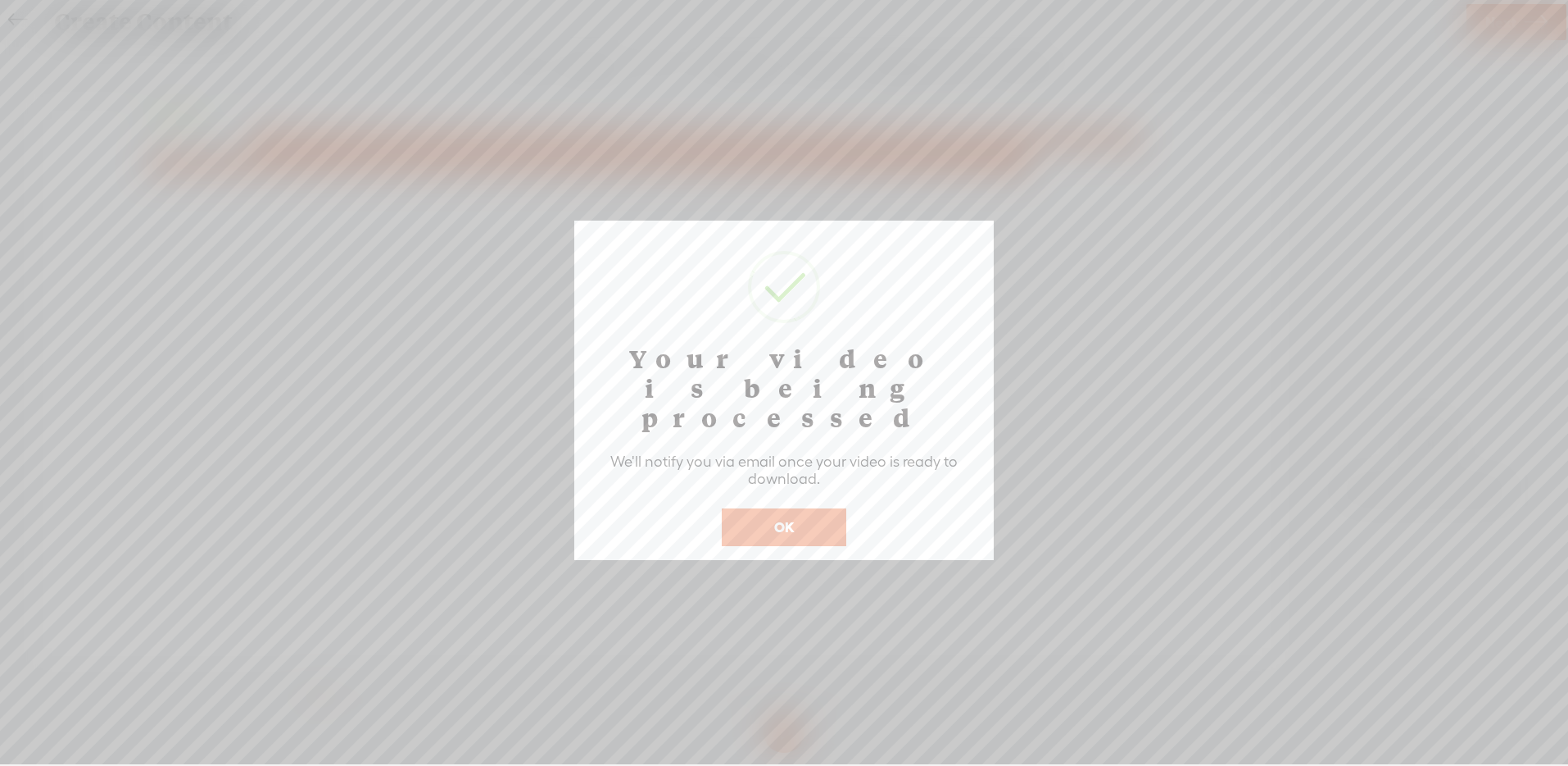
click at [818, 508] on button "OK" at bounding box center [784, 527] width 124 height 38
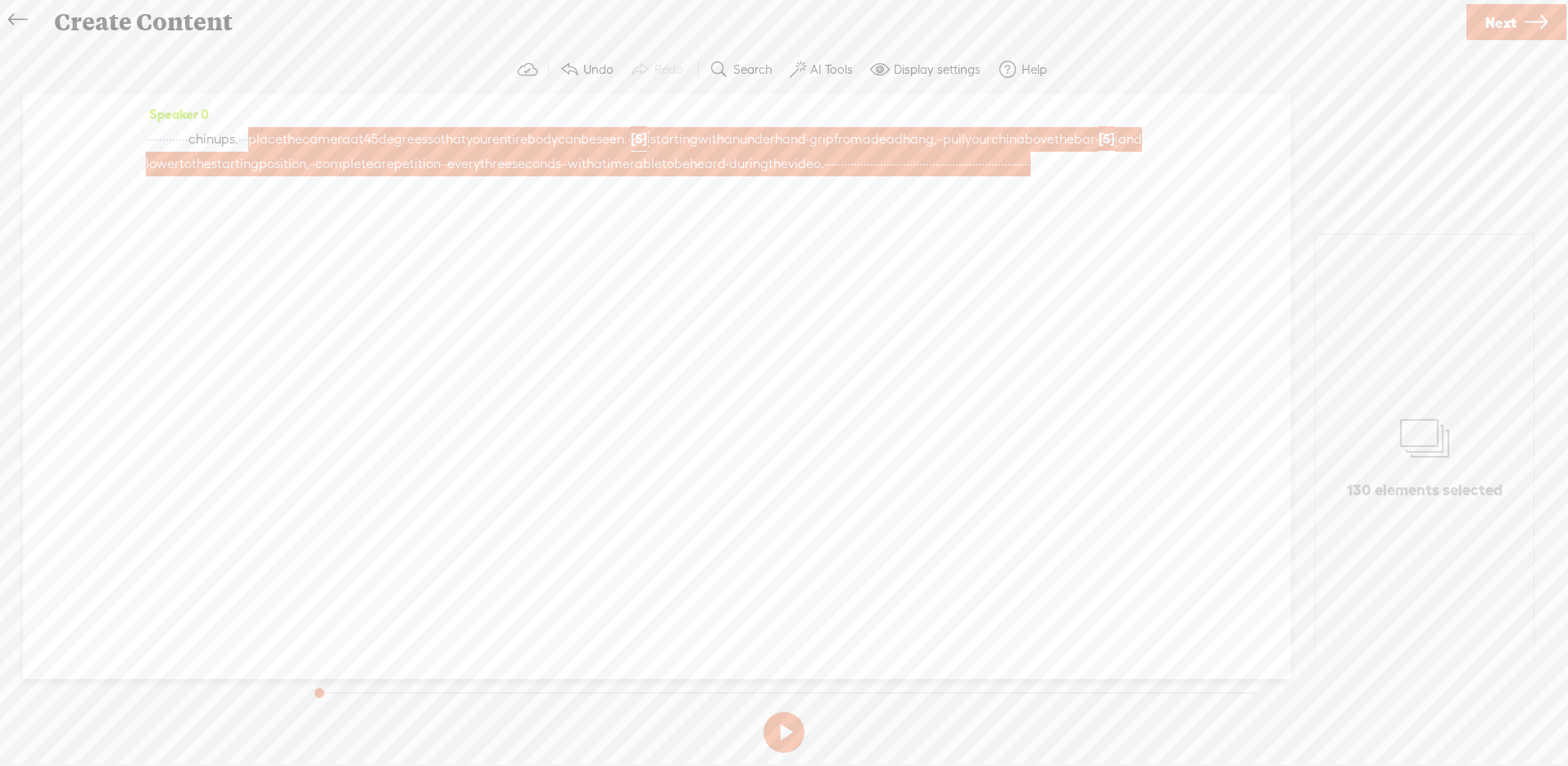
click at [9, 17] on icon at bounding box center [18, 20] width 18 height 37
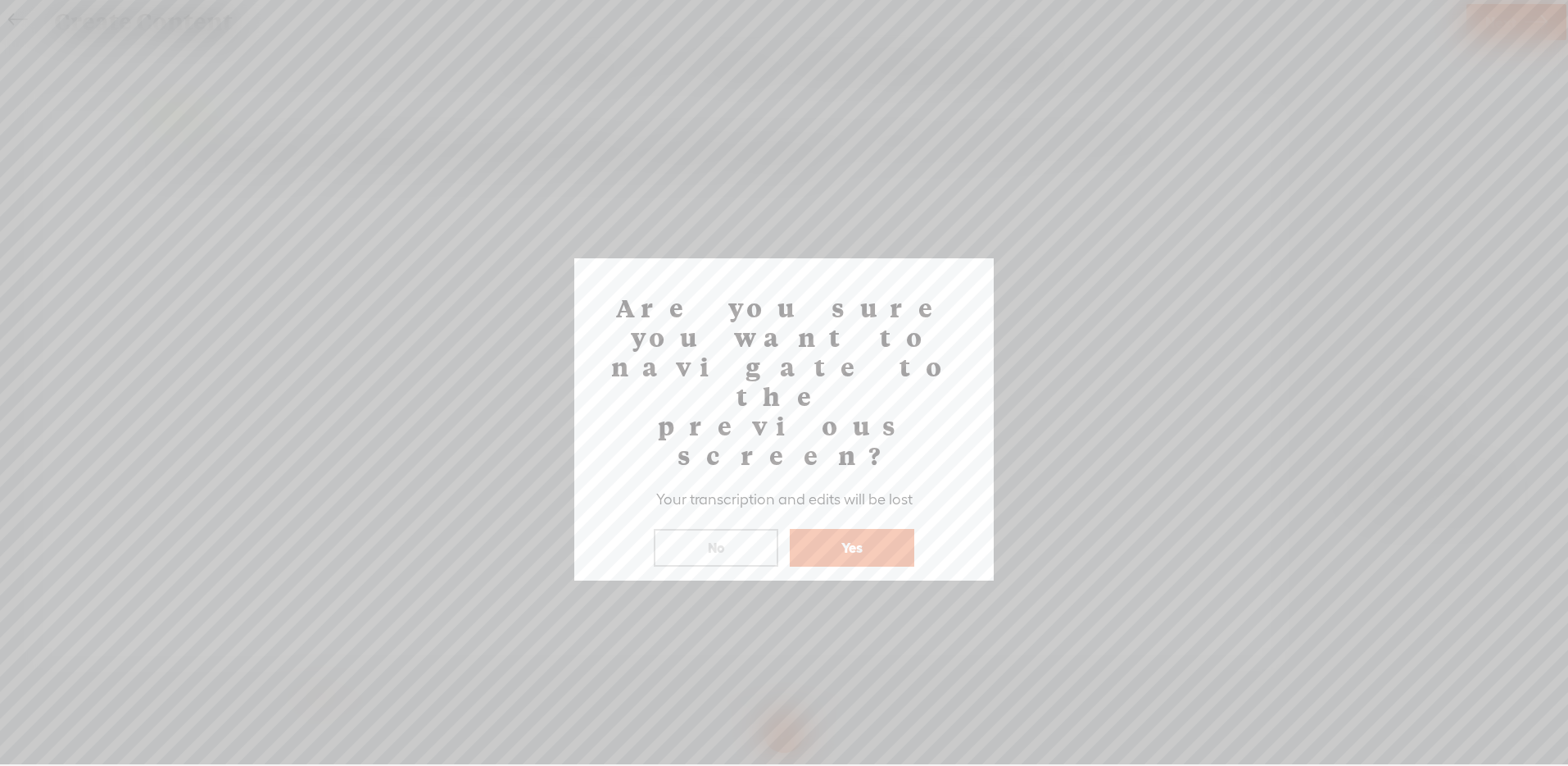
click at [834, 529] on button "Yes" at bounding box center [852, 548] width 124 height 38
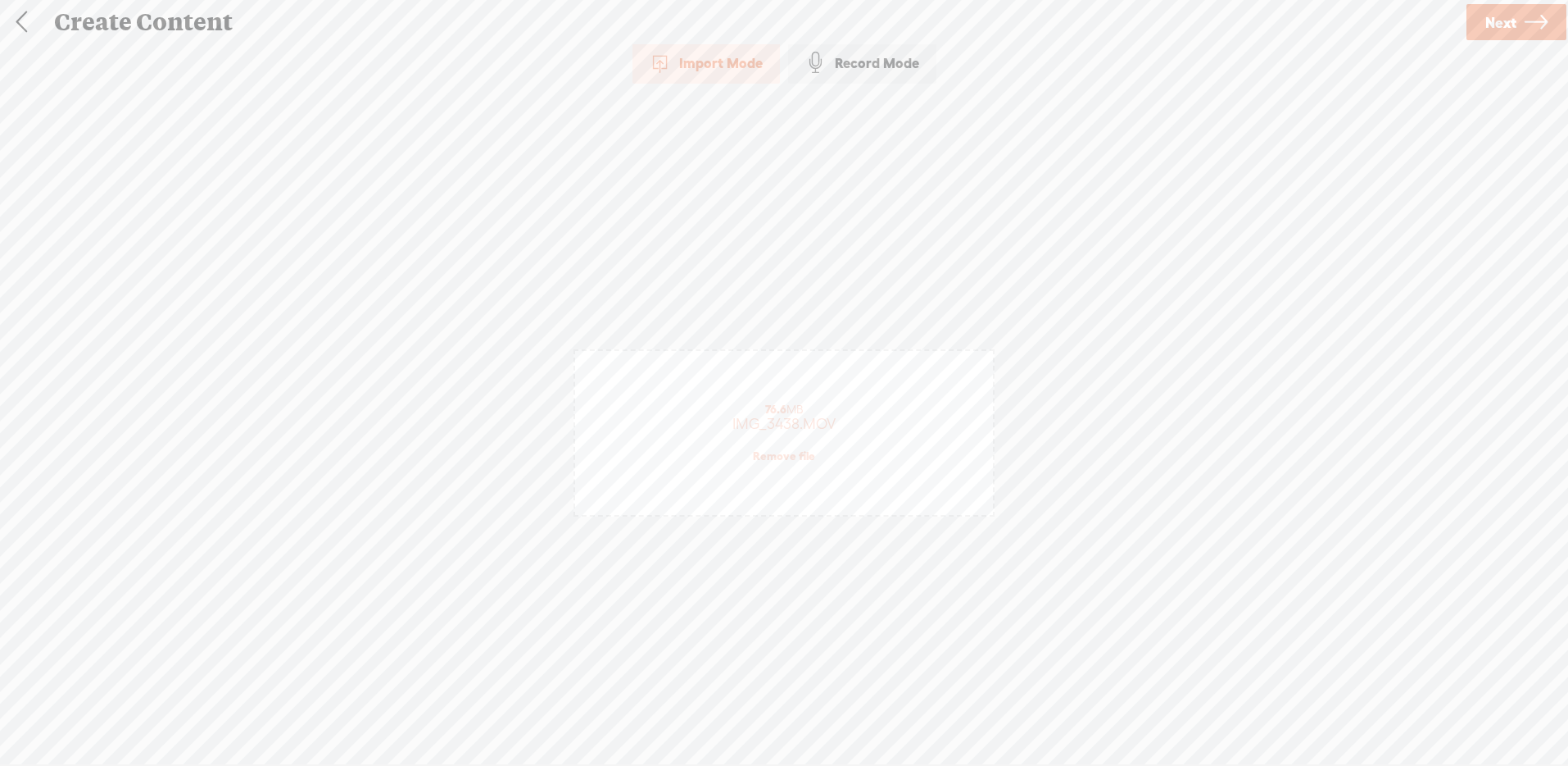
click at [24, 20] on link at bounding box center [21, 22] width 41 height 43
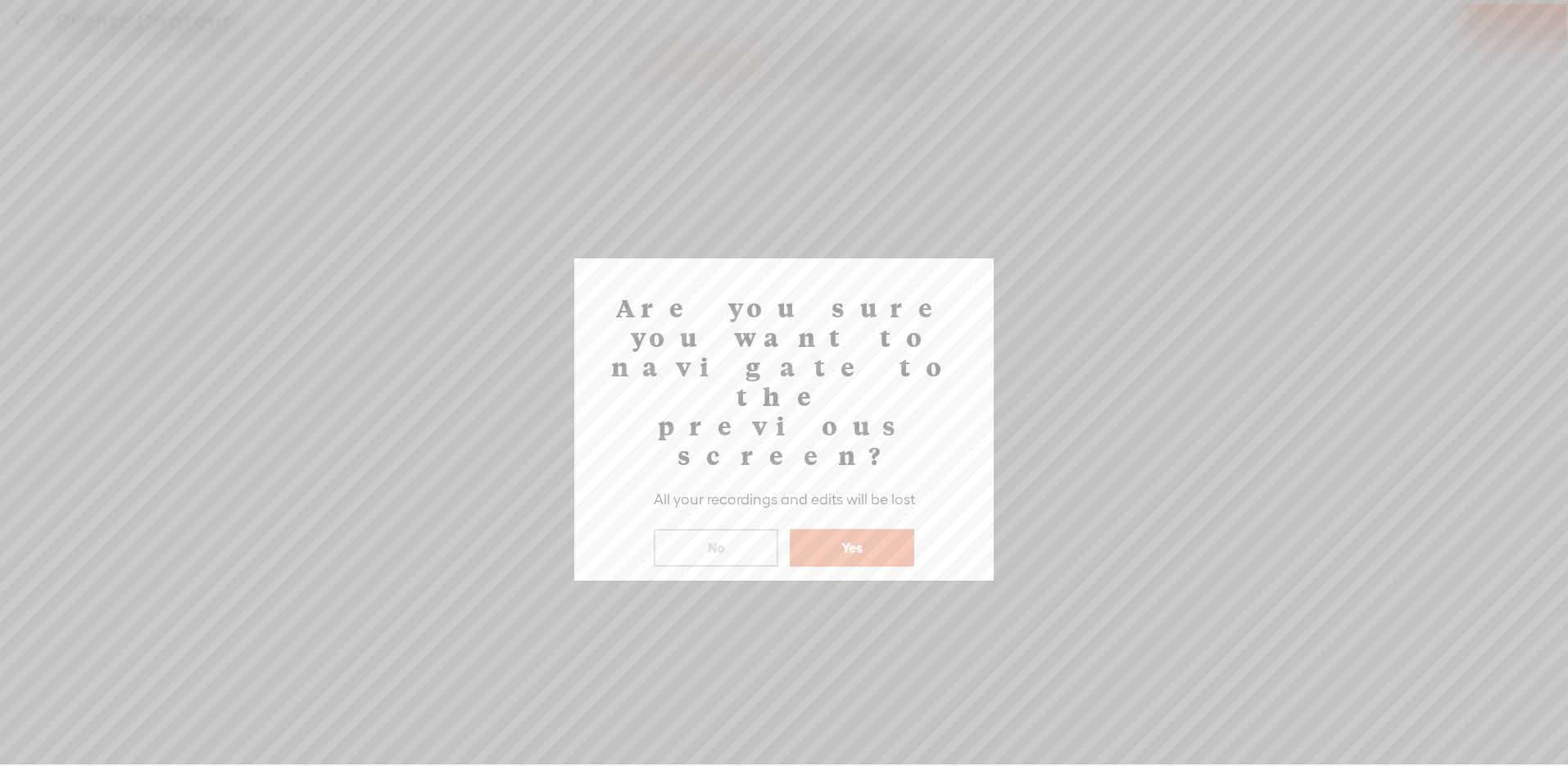
click at [855, 529] on button "Yes" at bounding box center [852, 548] width 124 height 38
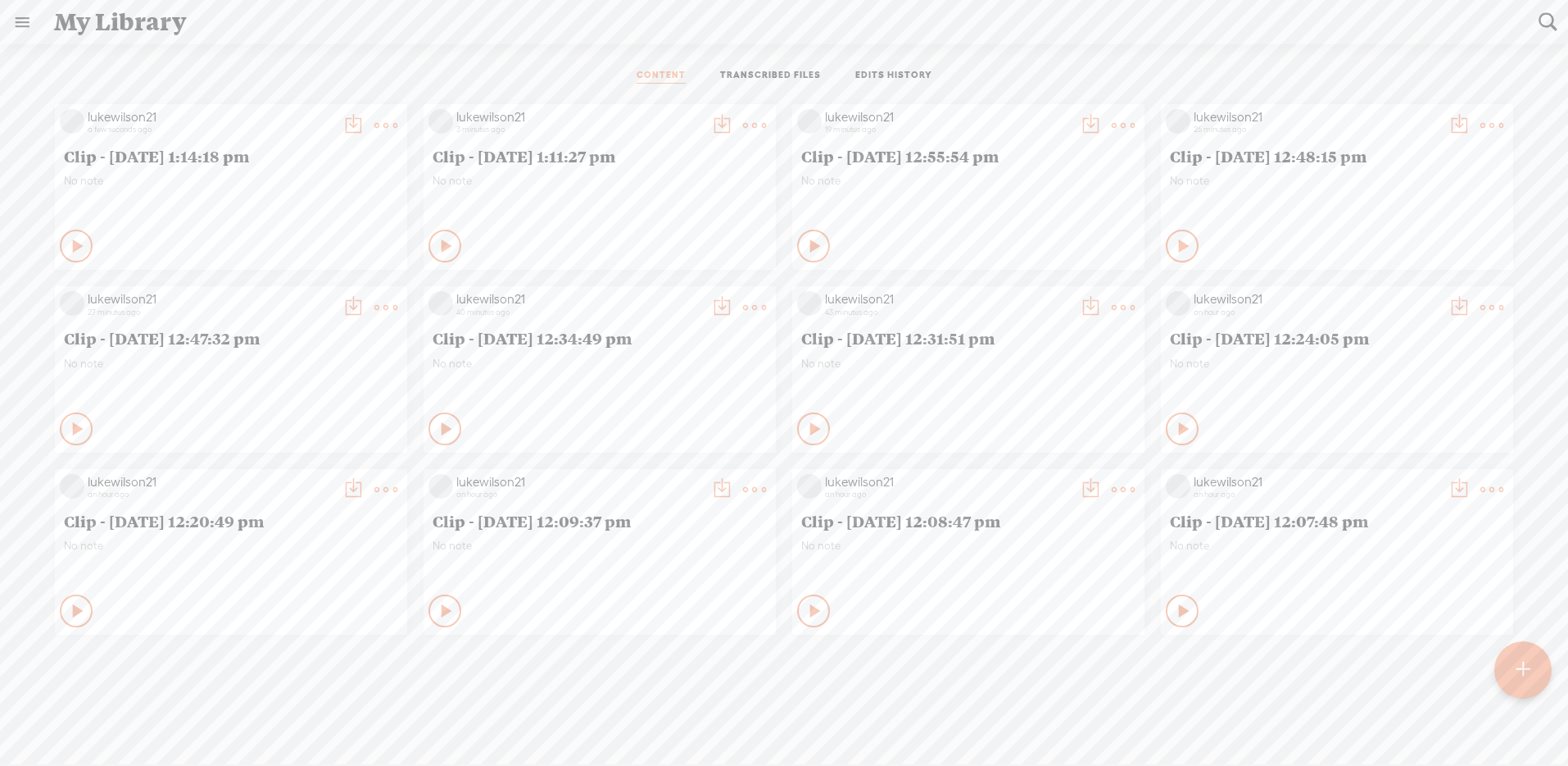
click at [364, 118] on t at bounding box center [353, 125] width 23 height 23
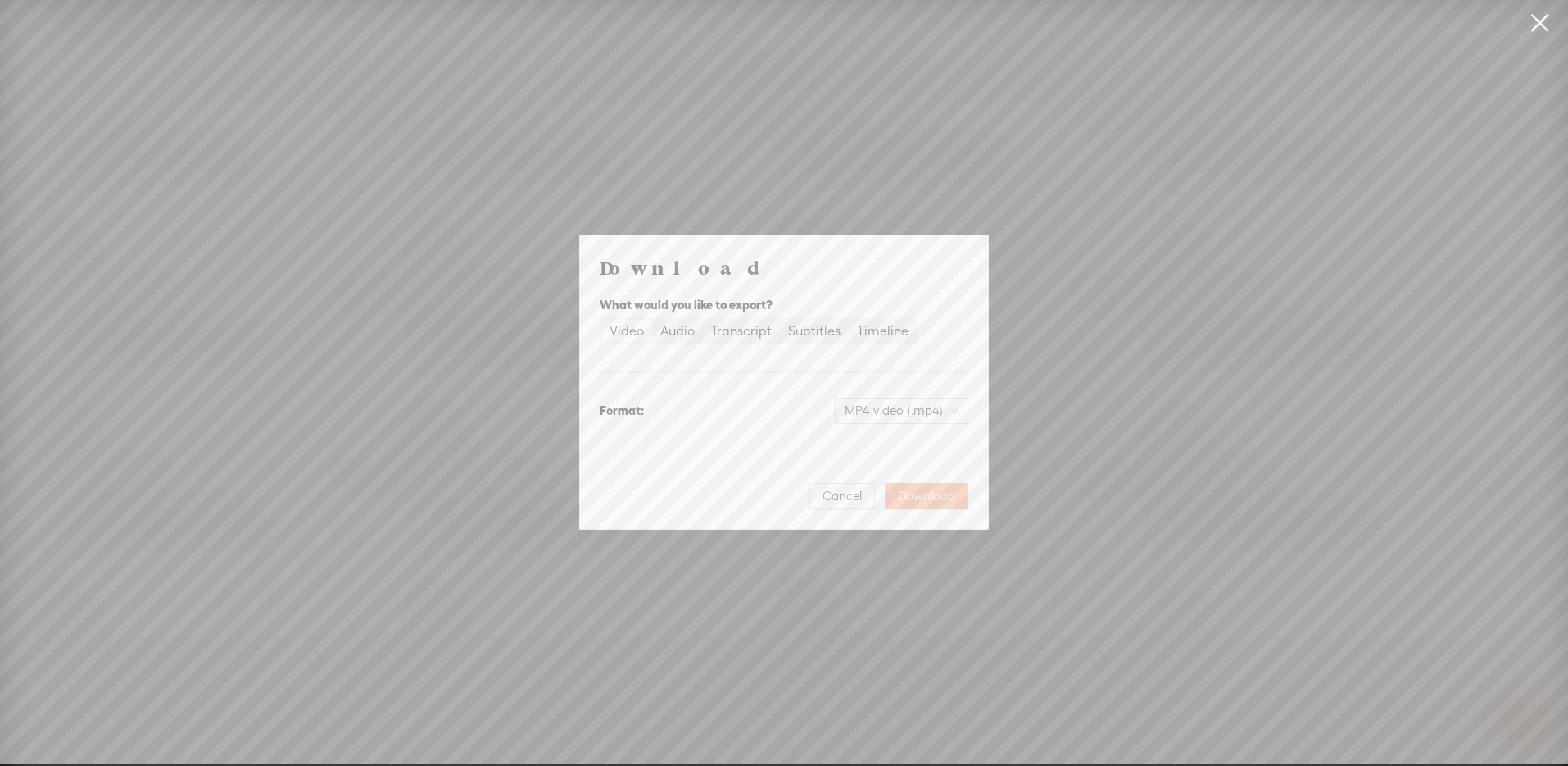
click at [953, 486] on button "Download" at bounding box center [927, 496] width 84 height 26
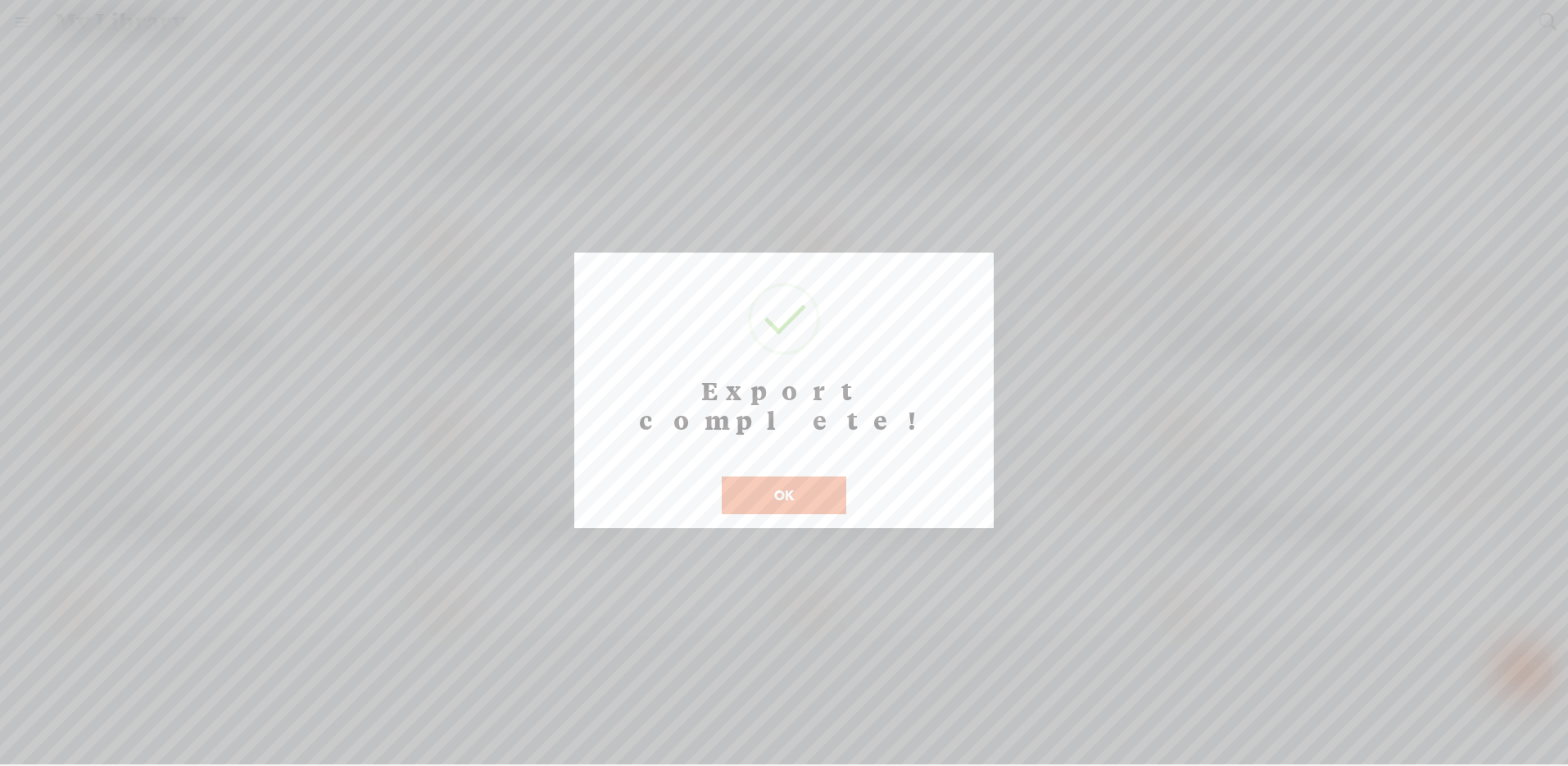
click at [786, 476] on button "OK" at bounding box center [784, 495] width 124 height 38
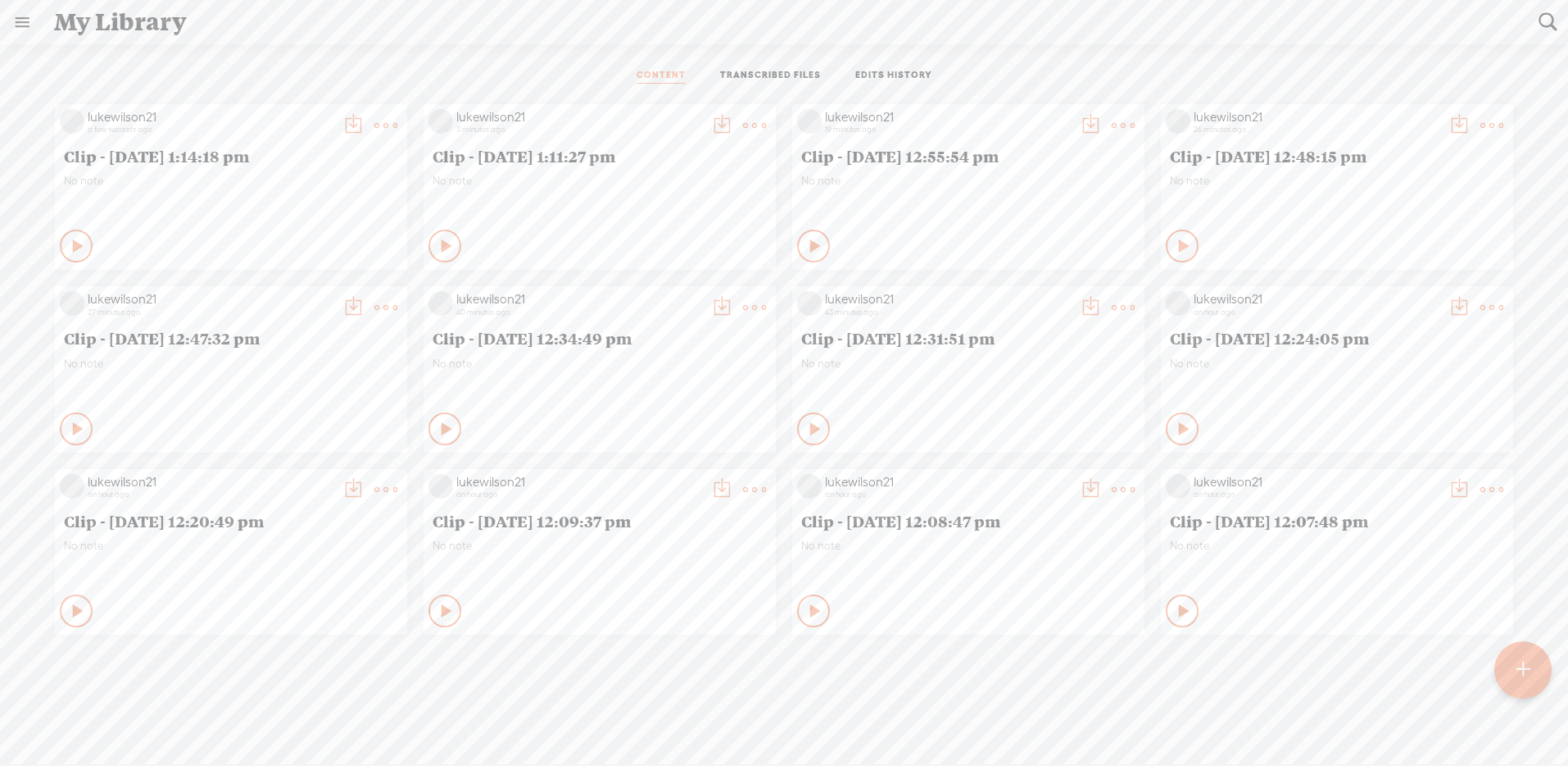
click at [397, 123] on t at bounding box center [385, 125] width 23 height 23
click at [671, 181] on link "Edit" at bounding box center [671, 180] width 164 height 38
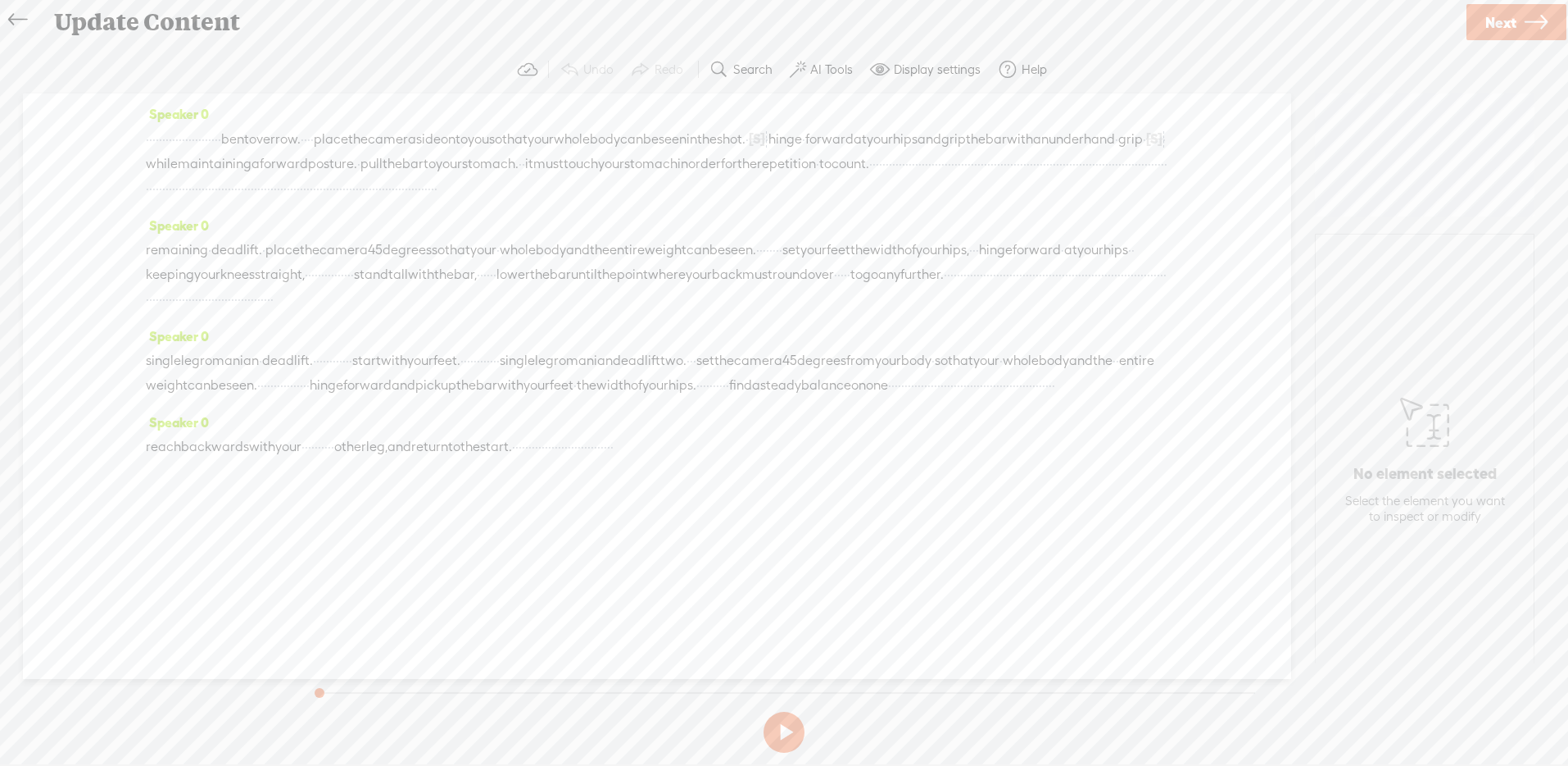
click at [356, 201] on span "·" at bounding box center [354, 188] width 3 height 24
click at [277, 201] on span "·" at bounding box center [275, 188] width 3 height 24
click at [739, 179] on span at bounding box center [732, 174] width 24 height 29
click at [954, 176] on span "·" at bounding box center [956, 164] width 3 height 24
click at [759, 149] on span at bounding box center [755, 150] width 24 height 29
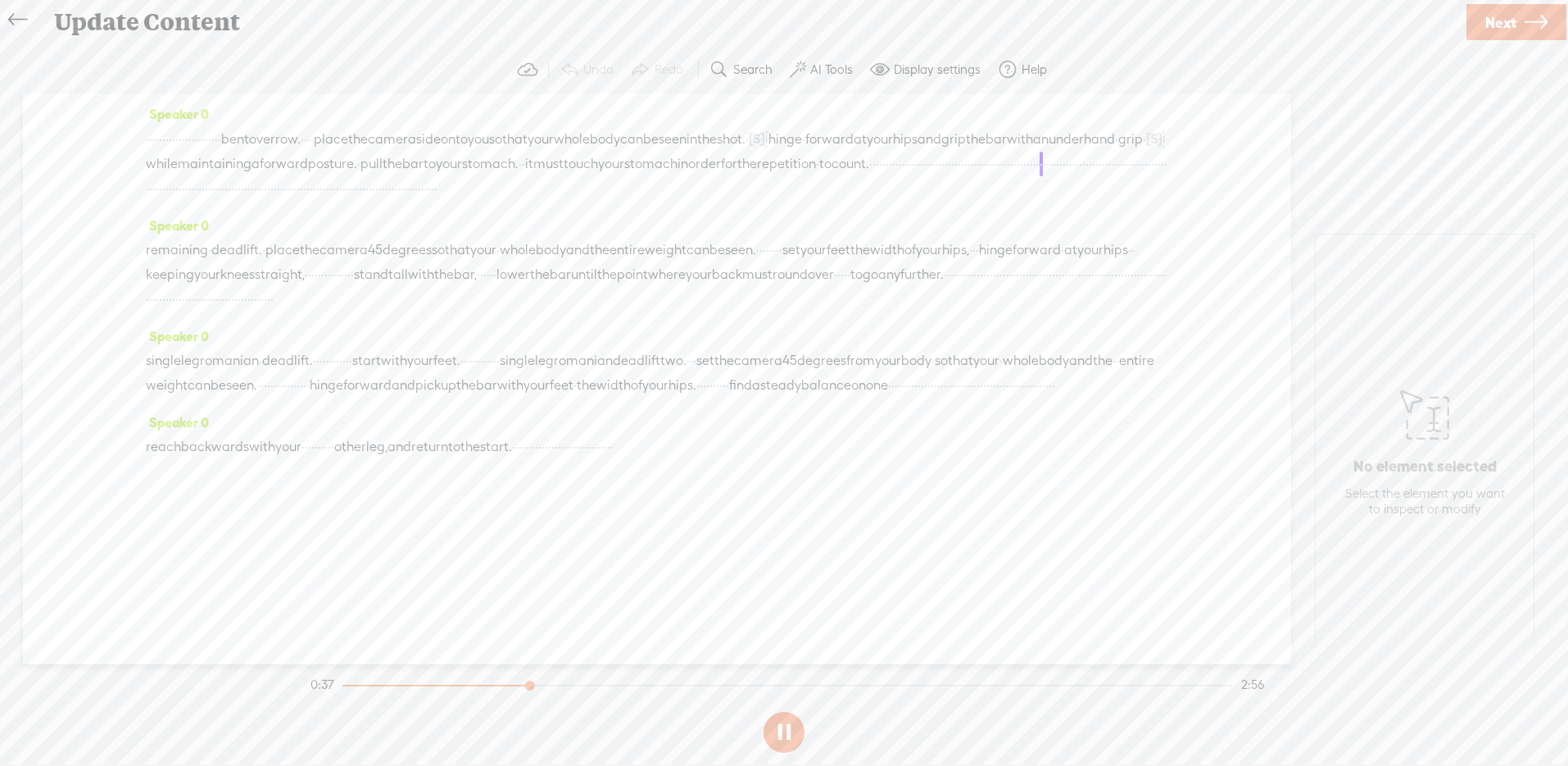
click at [958, 176] on span "·" at bounding box center [959, 164] width 3 height 24
click at [769, 152] on span at bounding box center [766, 150] width 24 height 29
click at [777, 733] on button at bounding box center [784, 732] width 41 height 41
click at [1017, 176] on span "·" at bounding box center [1018, 164] width 3 height 24
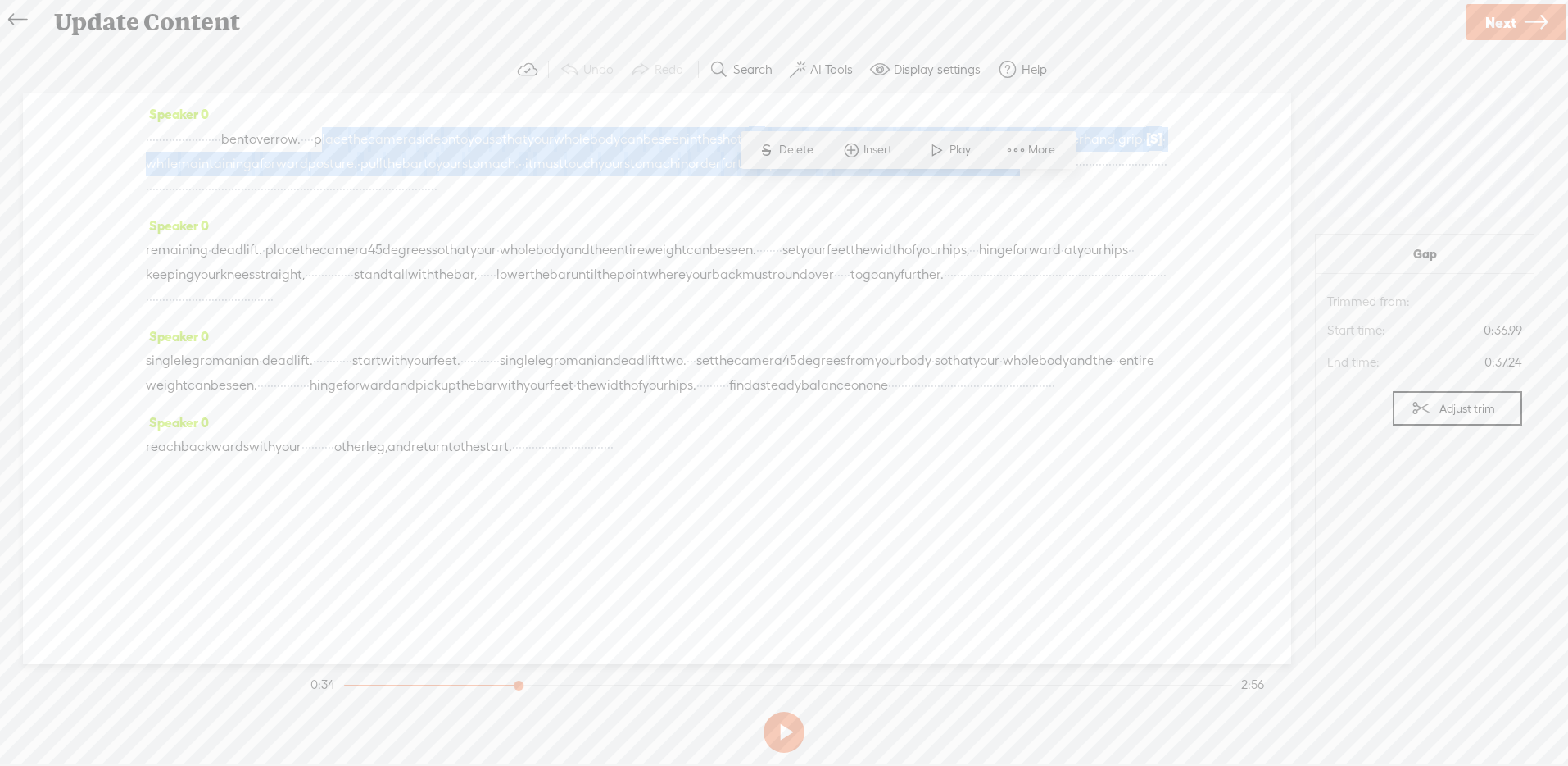
drag, startPoint x: 907, startPoint y: 186, endPoint x: 503, endPoint y: 135, distance: 407.2
click at [503, 135] on div "· · · · · · · · · · · · · · · · · · · · · · · bent over row. · · · · place the …" at bounding box center [657, 163] width 1022 height 75
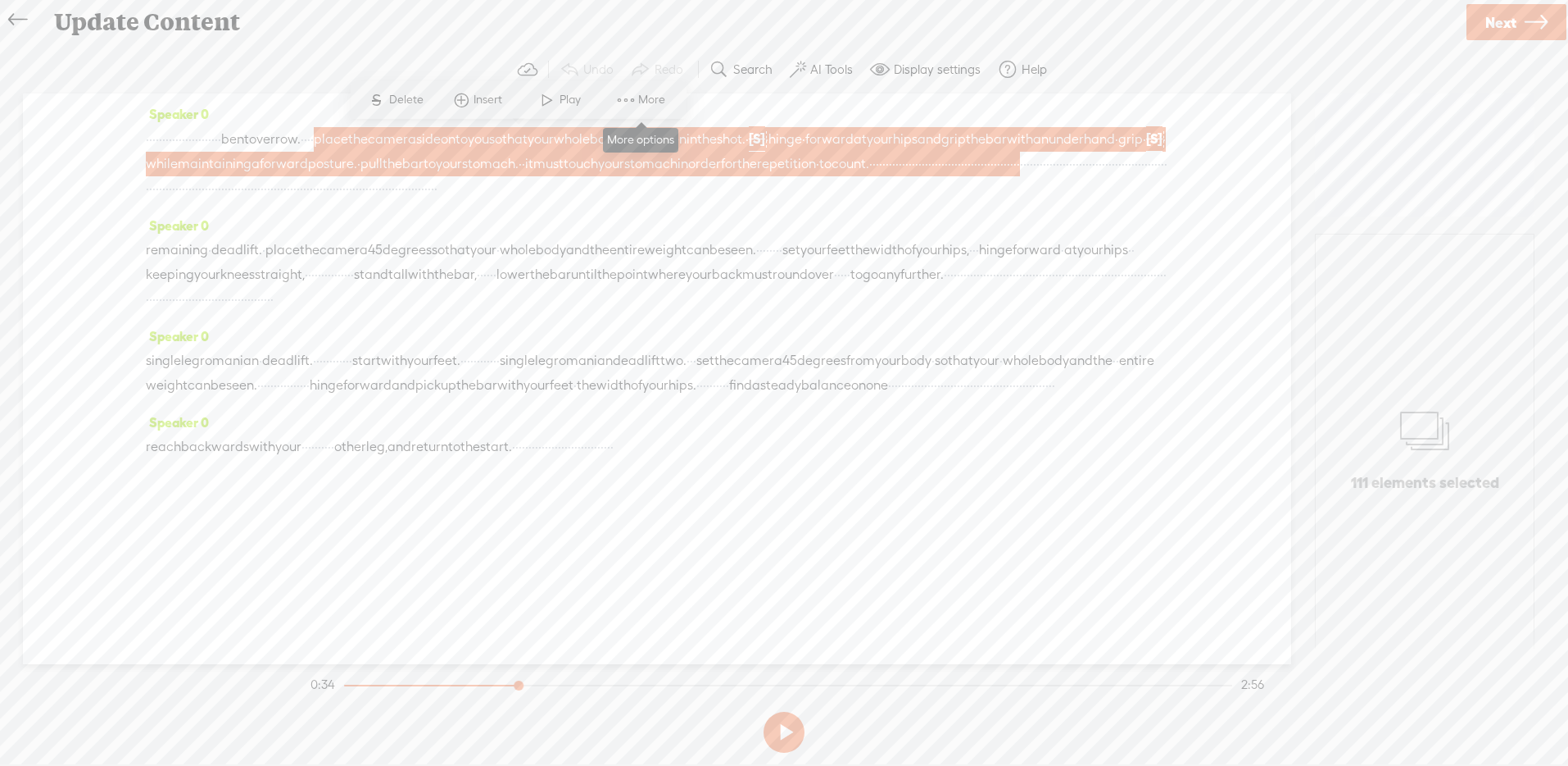
click at [619, 103] on span at bounding box center [625, 100] width 24 height 29
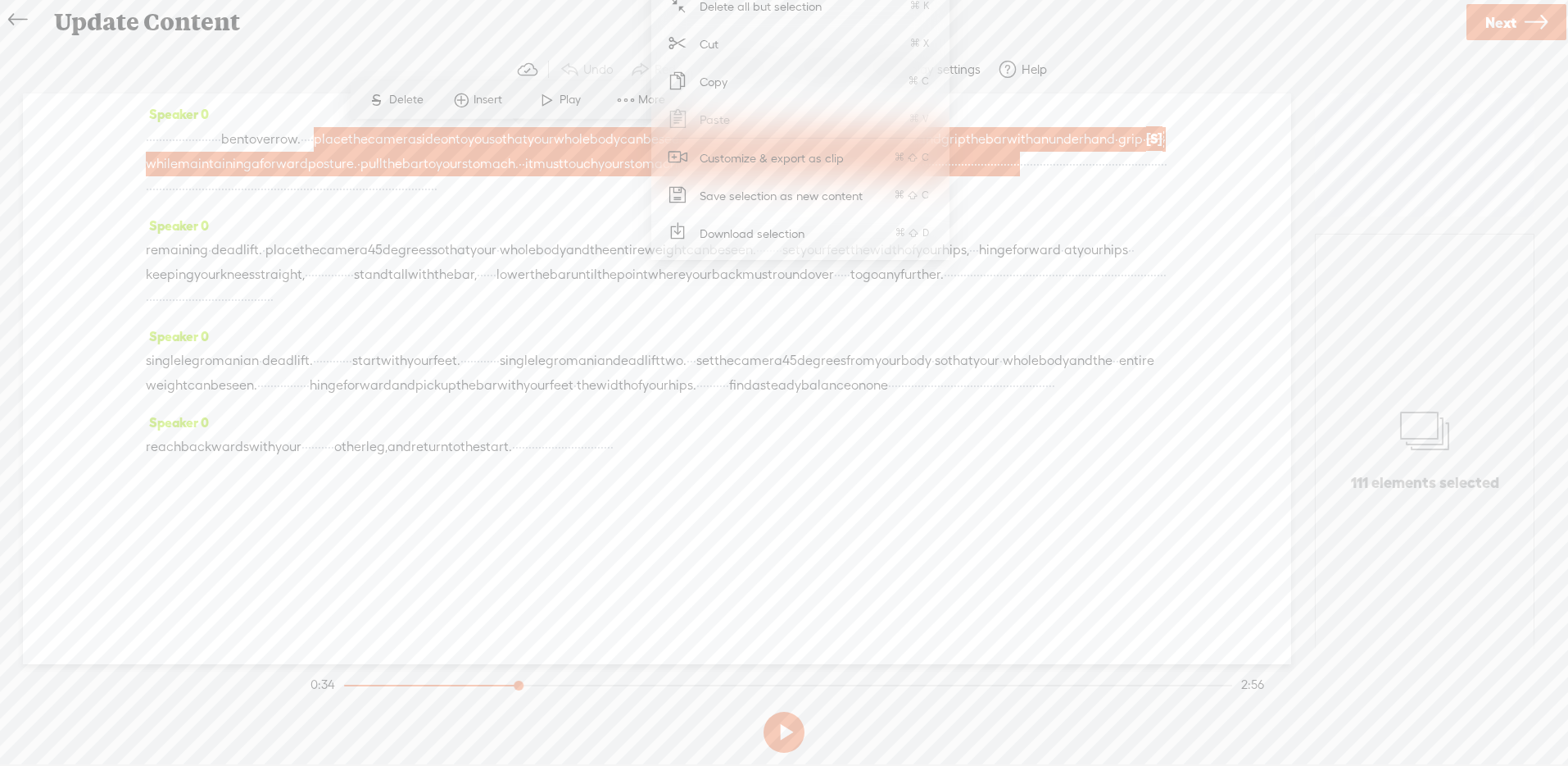
click at [764, 157] on span "Customize & export as clip" at bounding box center [771, 158] width 209 height 37
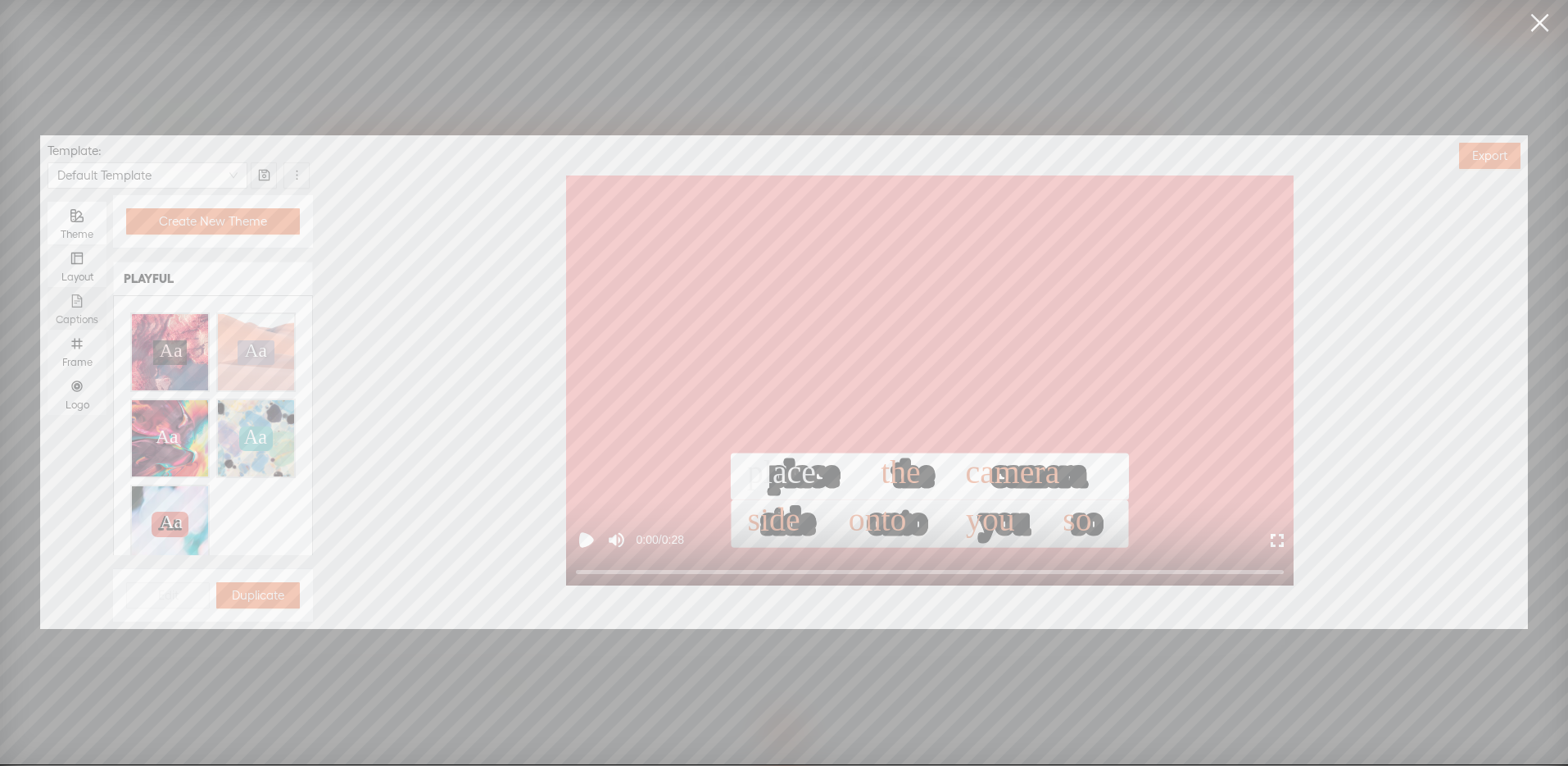
click at [77, 297] on icon "file-text" at bounding box center [77, 301] width 13 height 13
click at [48, 287] on input "Captions" at bounding box center [48, 287] width 0 height 0
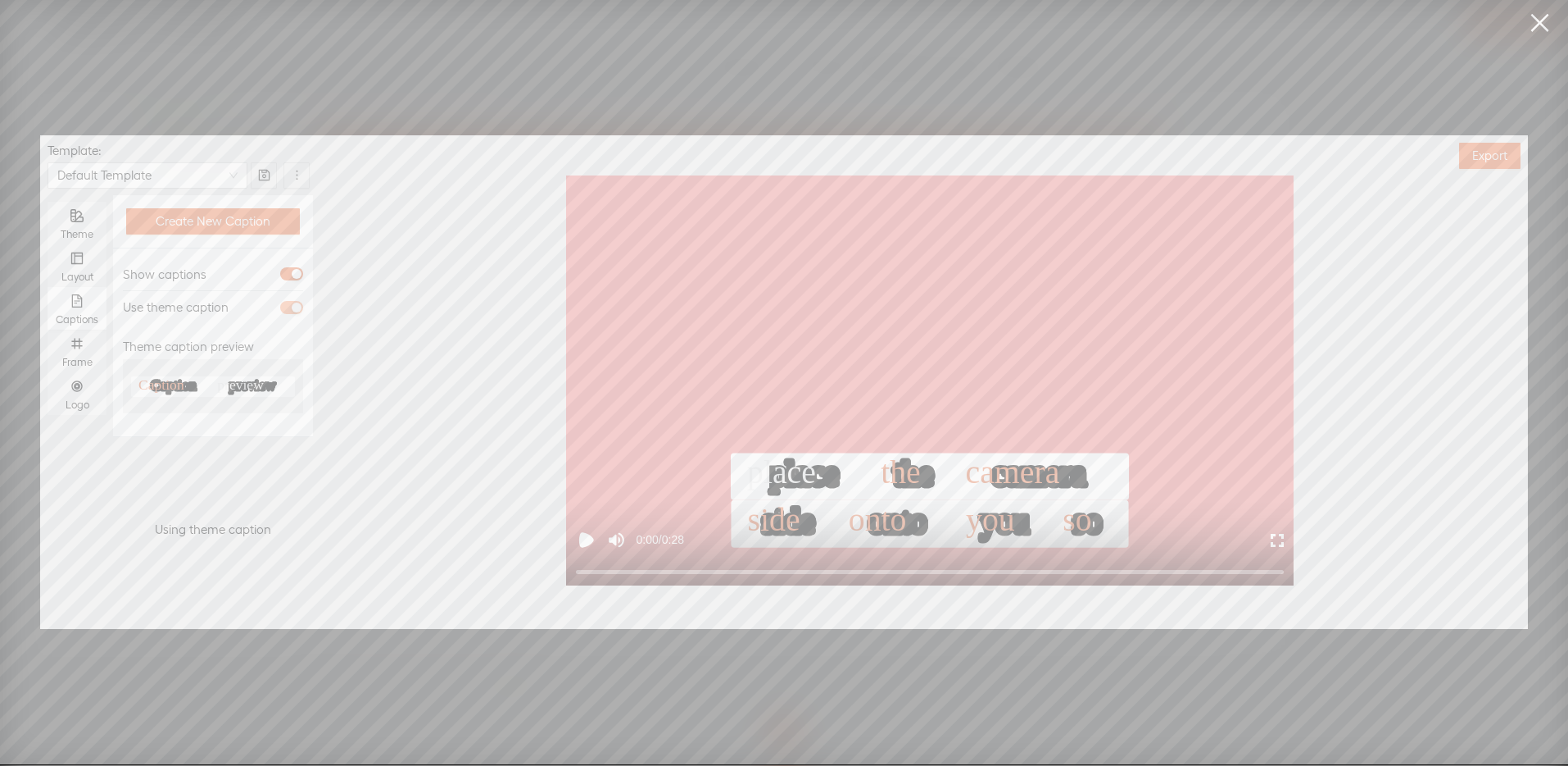
click at [287, 310] on span "button" at bounding box center [291, 307] width 23 height 13
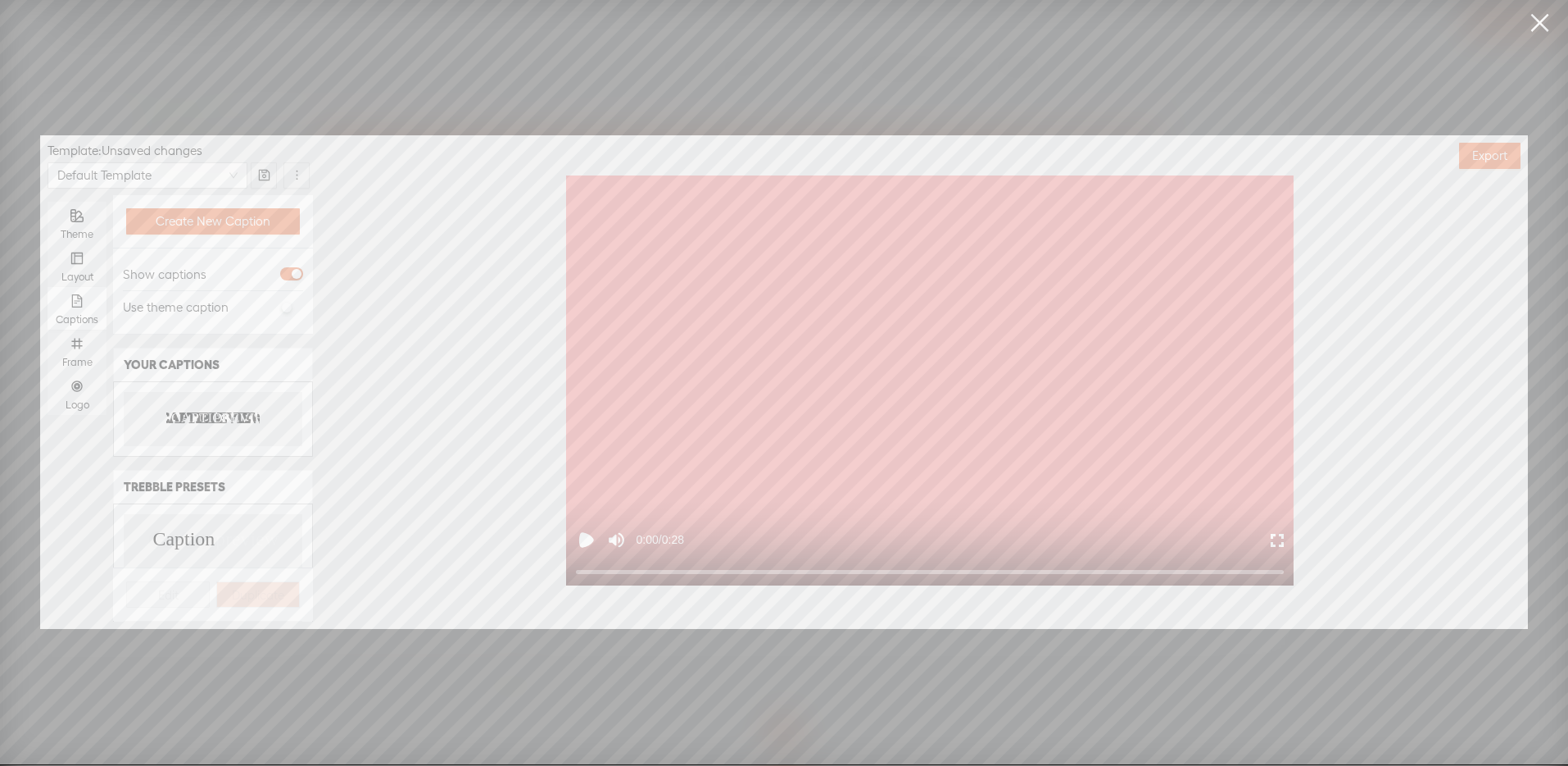
click at [188, 406] on div "CAPTION PREVIEW CAPTION PREVIEW" at bounding box center [212, 418] width 179 height 53
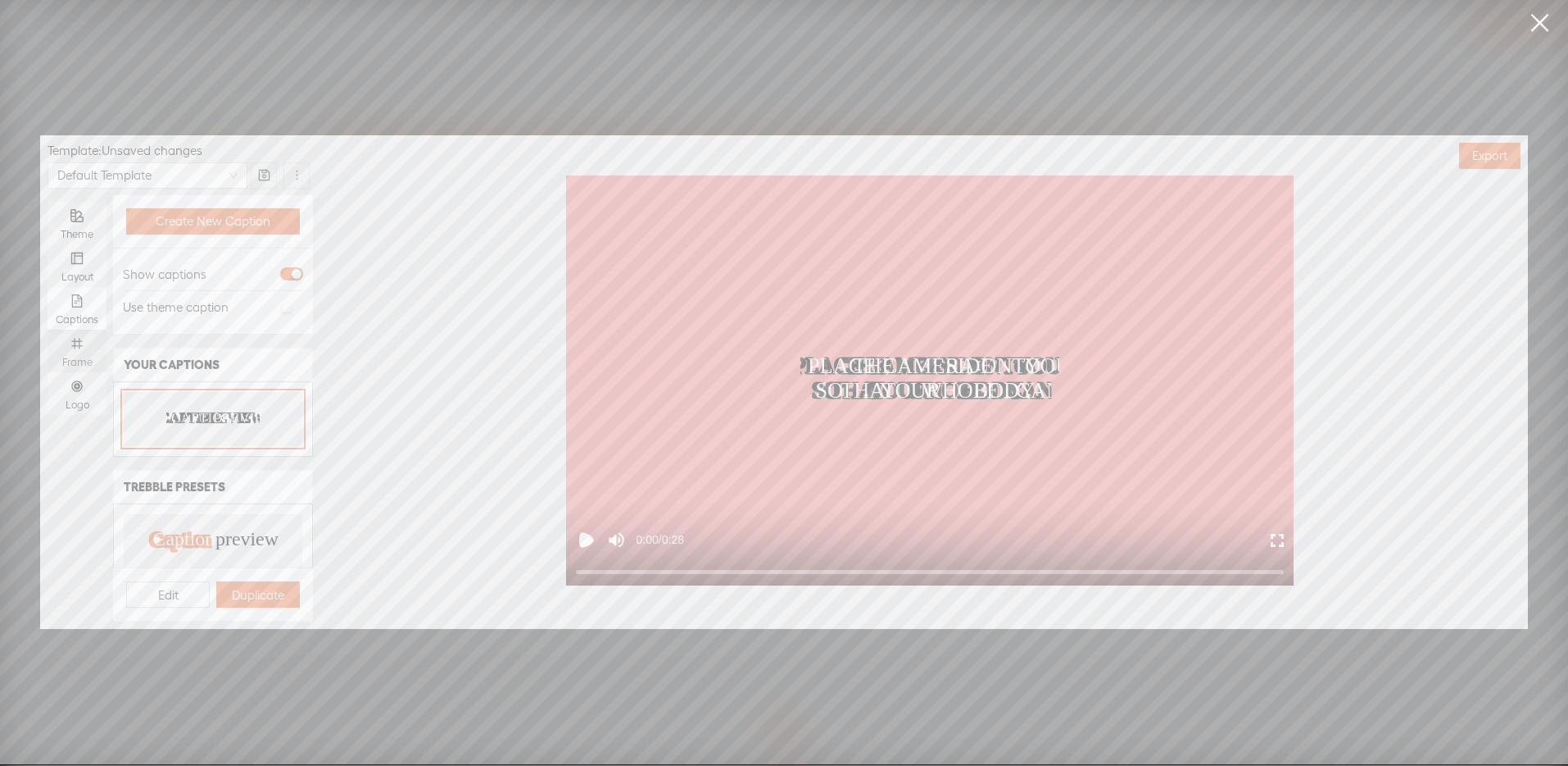
click at [67, 349] on div "Frame" at bounding box center [76, 350] width 43 height 43
click at [48, 329] on input "Frame" at bounding box center [48, 329] width 0 height 0
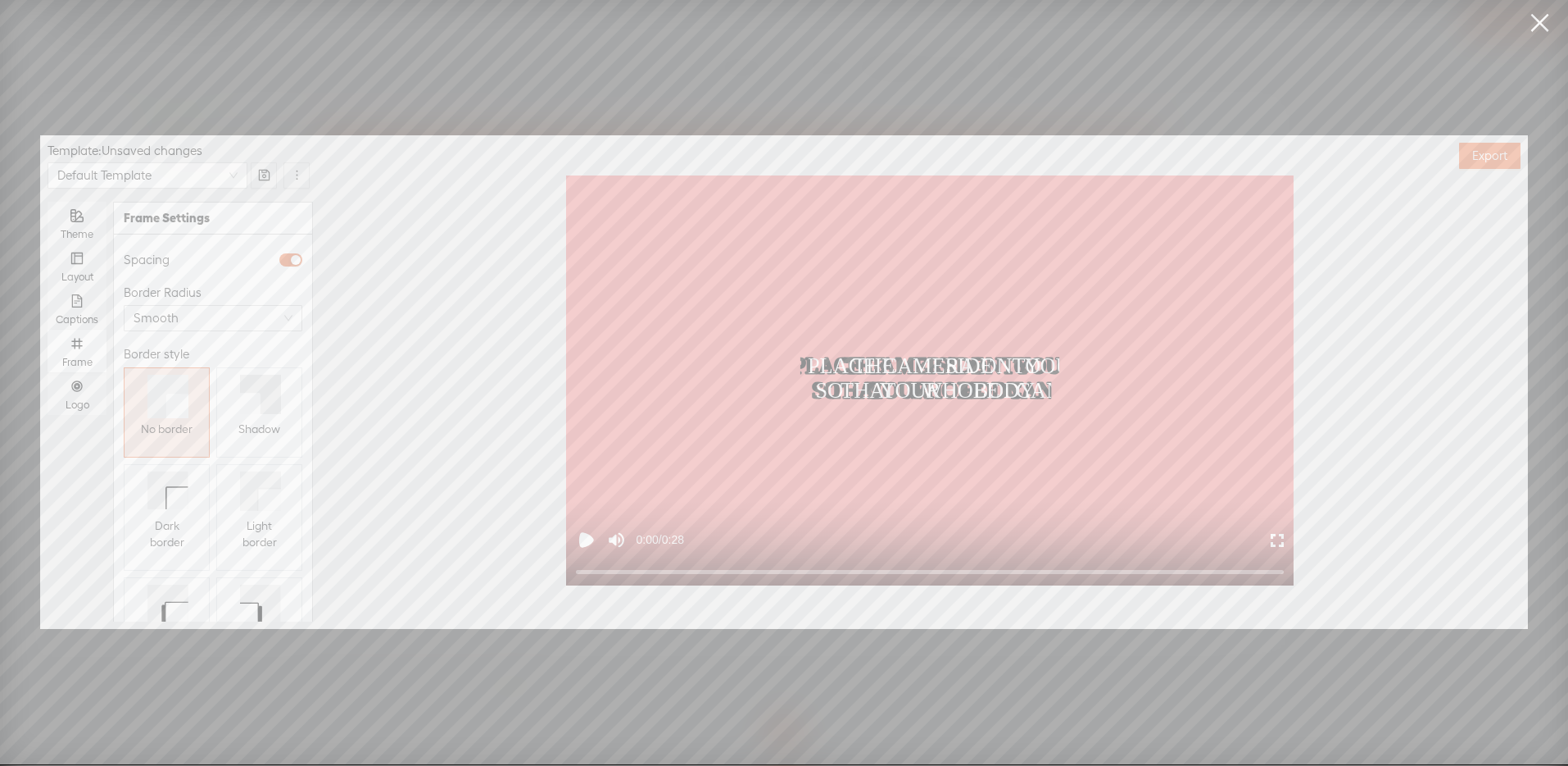
click at [248, 412] on icon at bounding box center [250, 402] width 20 height 21
click at [74, 391] on icon "number" at bounding box center [77, 386] width 13 height 13
click at [48, 372] on input "Logo" at bounding box center [48, 372] width 0 height 0
click at [208, 527] on span "Replace logo..." at bounding box center [213, 536] width 80 height 17
click at [167, 393] on img at bounding box center [165, 383] width 66 height 66
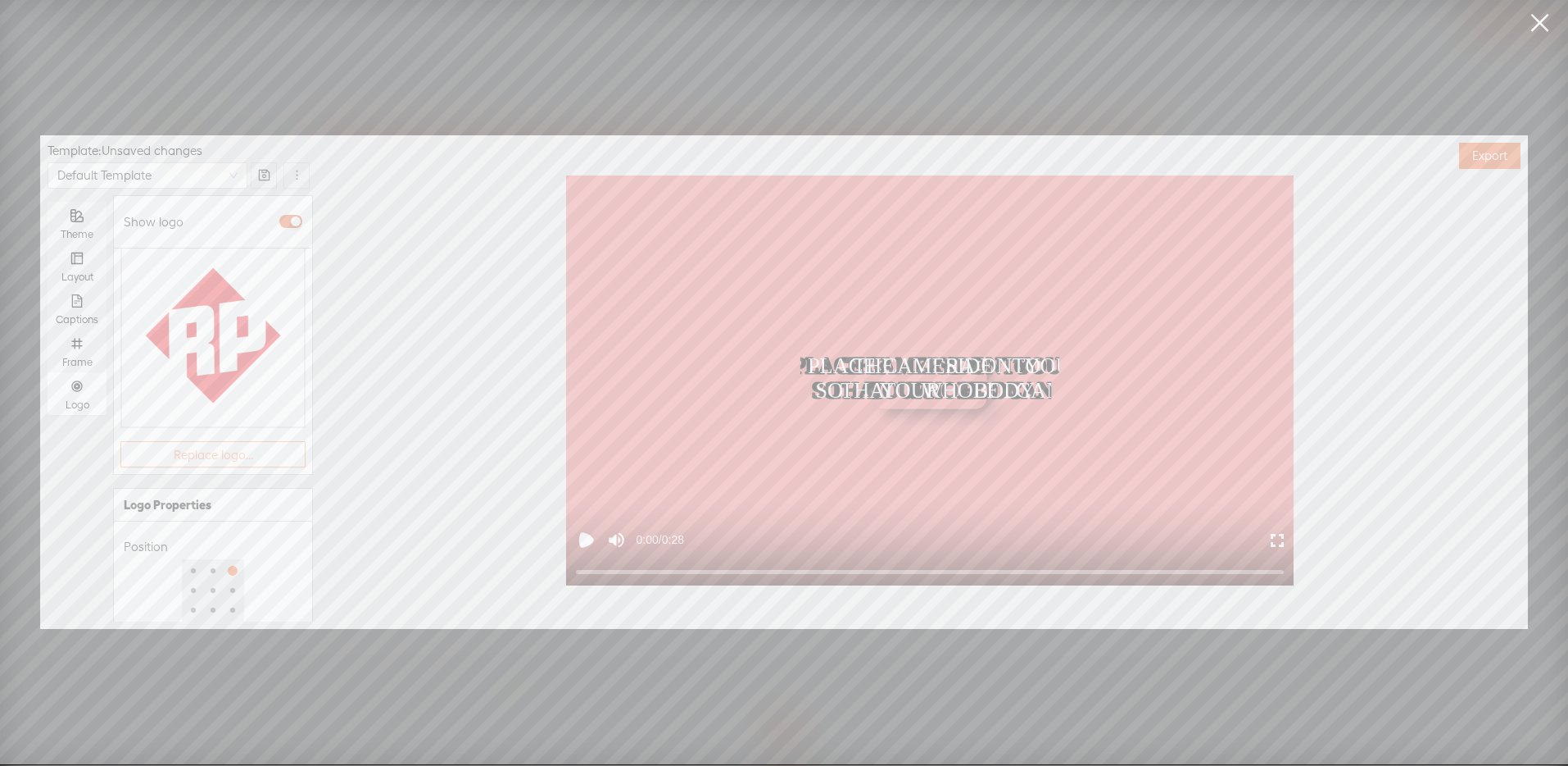
scroll to position [211, 0]
click at [177, 590] on div at bounding box center [185, 603] width 123 height 28
click at [180, 598] on div at bounding box center [185, 603] width 115 height 10
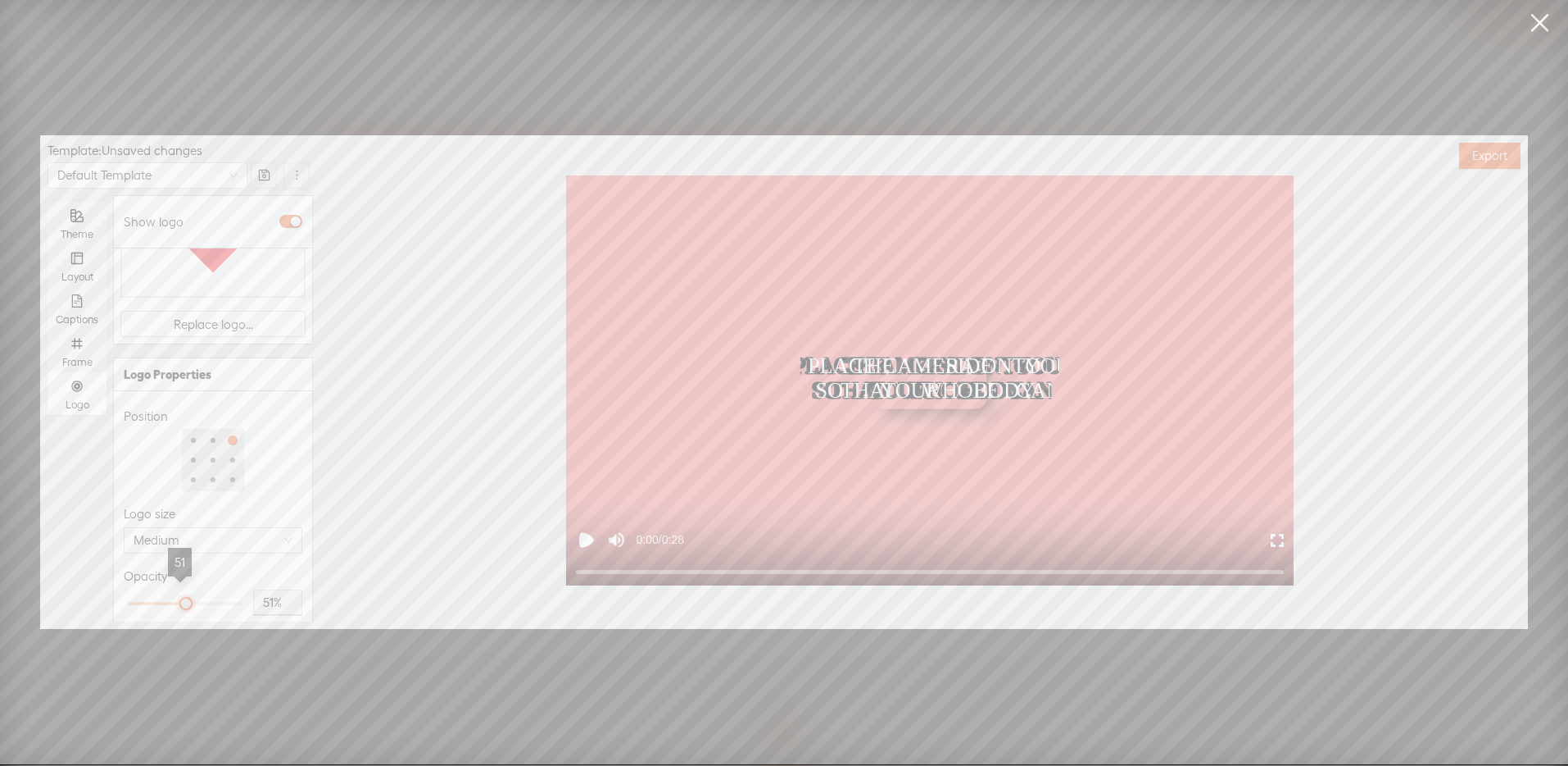
type input "50%"
click at [180, 599] on div at bounding box center [185, 603] width 8 height 8
click at [590, 543] on icon "Play video" at bounding box center [587, 539] width 10 height 10
click at [979, 574] on div at bounding box center [930, 571] width 708 height 11
click at [1471, 152] on button "Export" at bounding box center [1489, 155] width 61 height 26
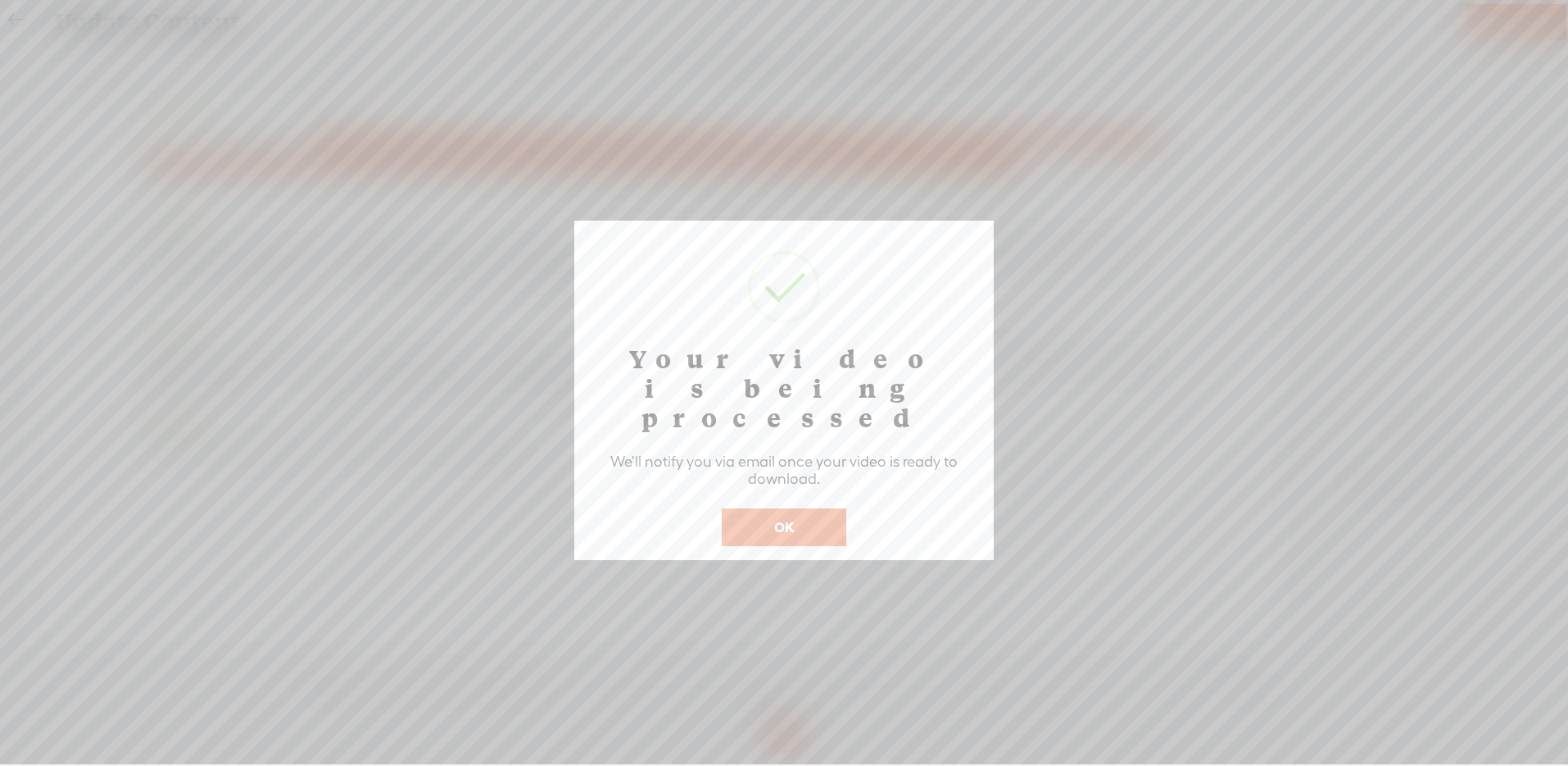
click at [789, 508] on button "OK" at bounding box center [784, 527] width 124 height 38
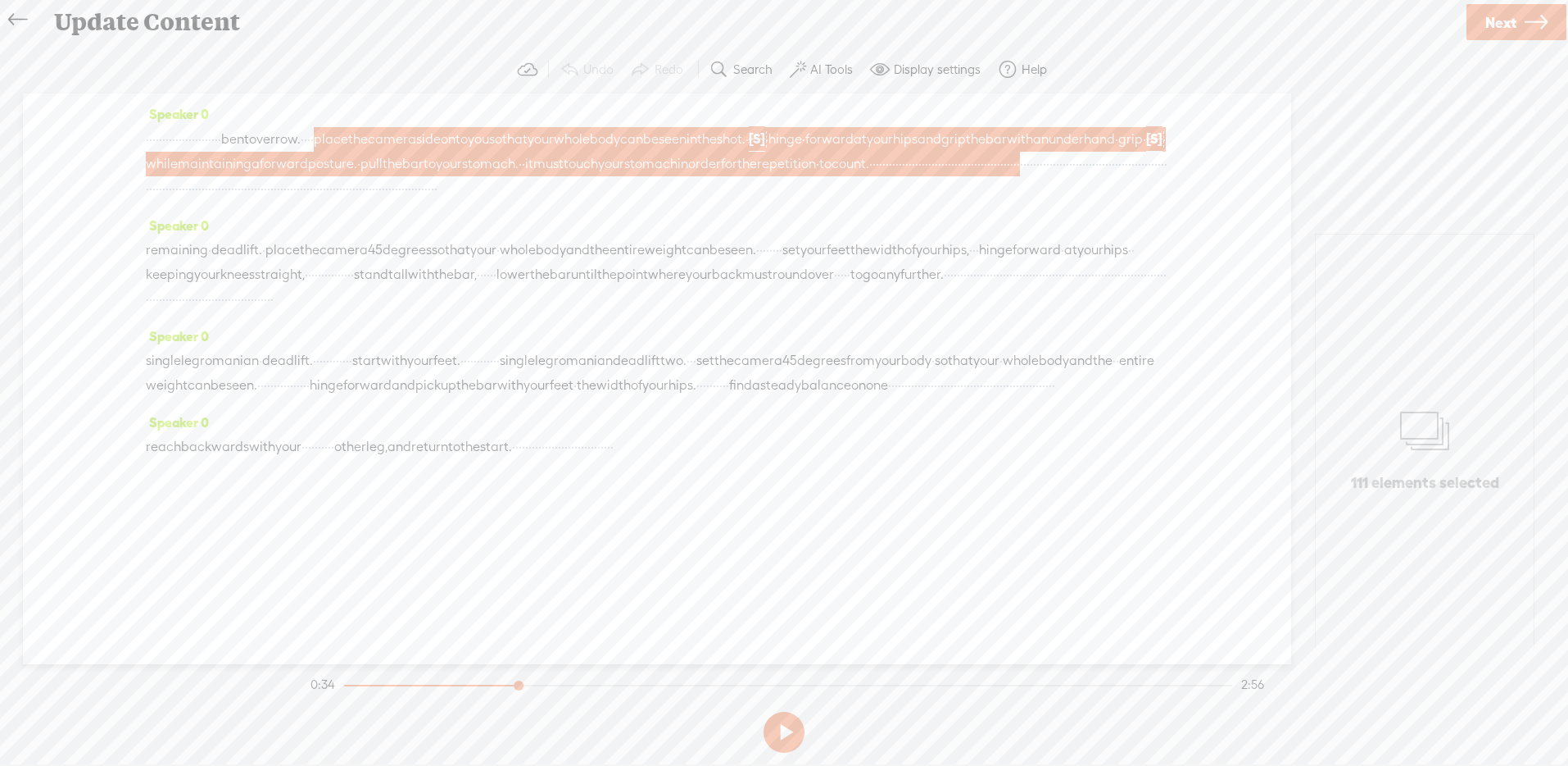
click at [19, 15] on icon at bounding box center [18, 20] width 18 height 37
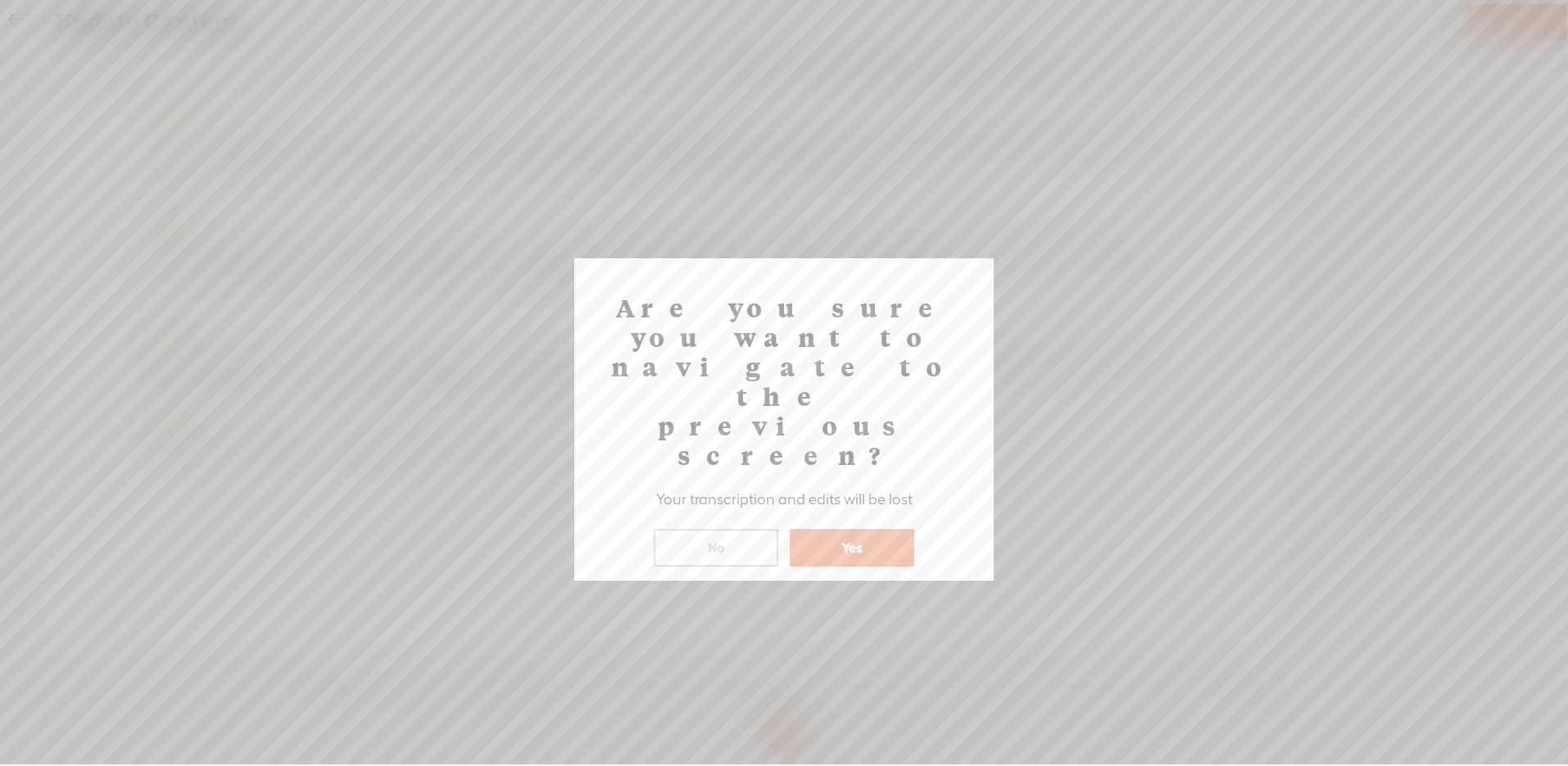
click at [871, 529] on button "Yes" at bounding box center [852, 548] width 124 height 38
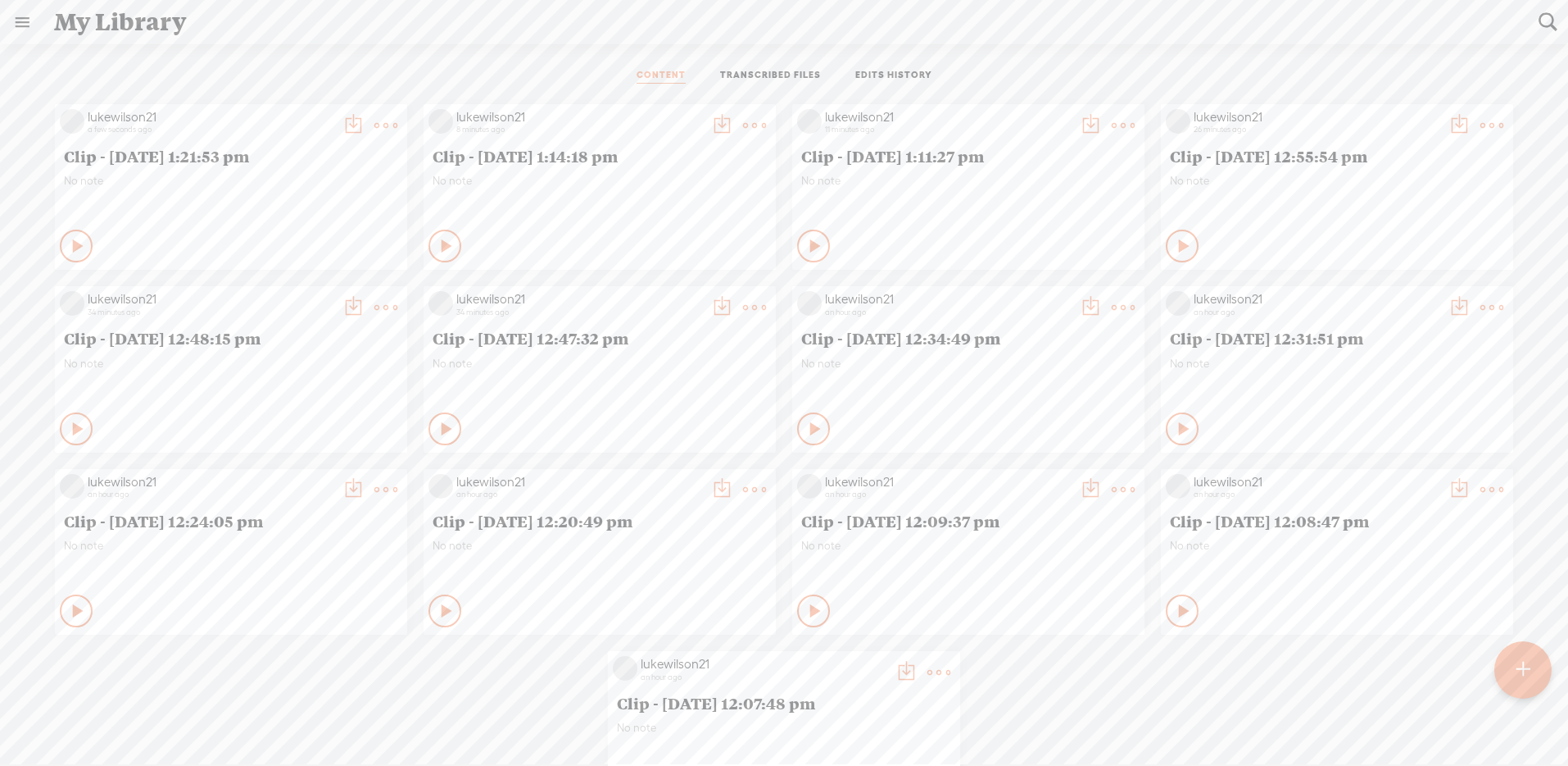
click at [364, 120] on t at bounding box center [353, 125] width 23 height 23
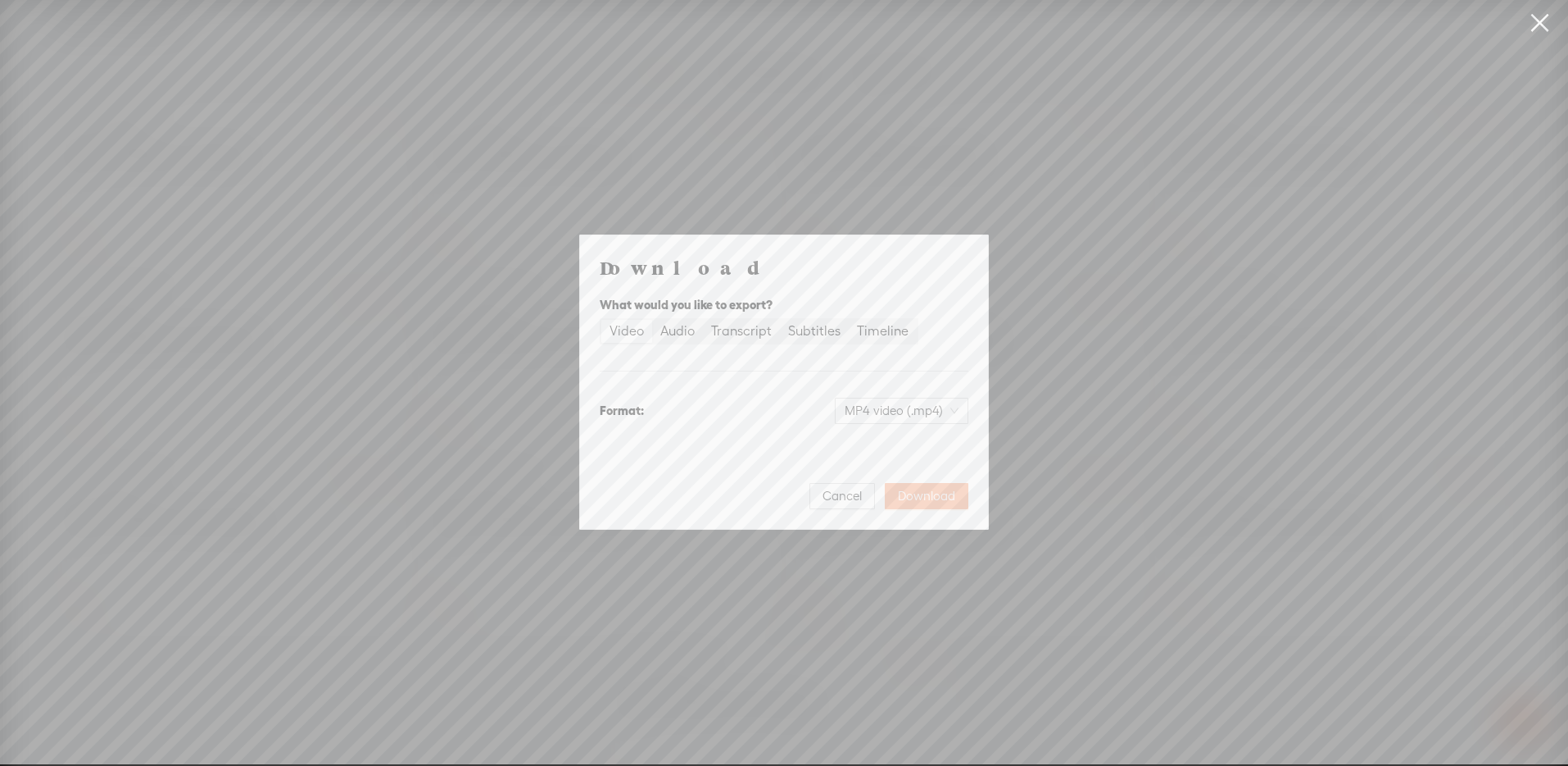
click at [940, 495] on span "Download" at bounding box center [927, 496] width 57 height 17
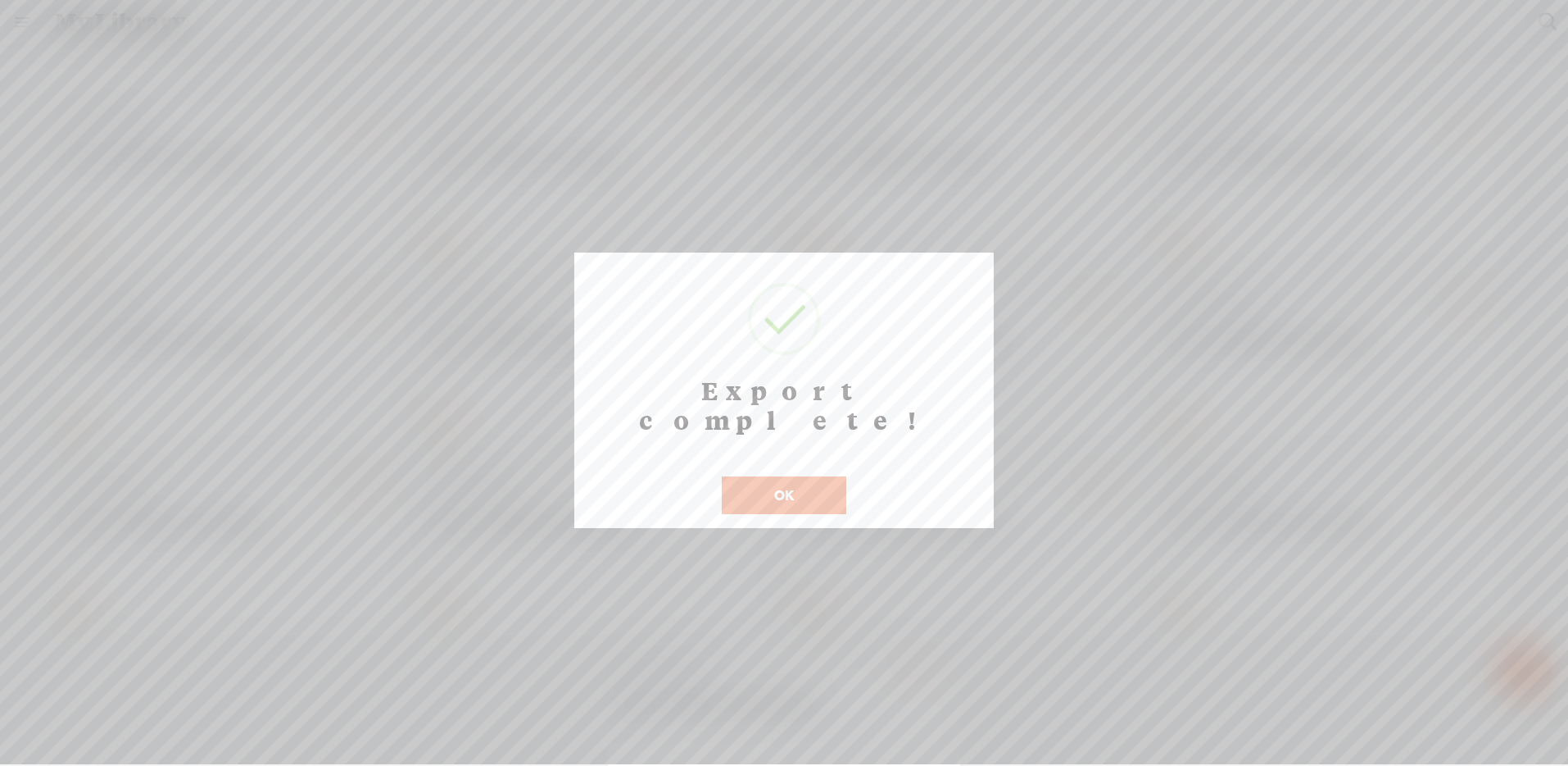
click at [815, 476] on button "OK" at bounding box center [784, 495] width 124 height 38
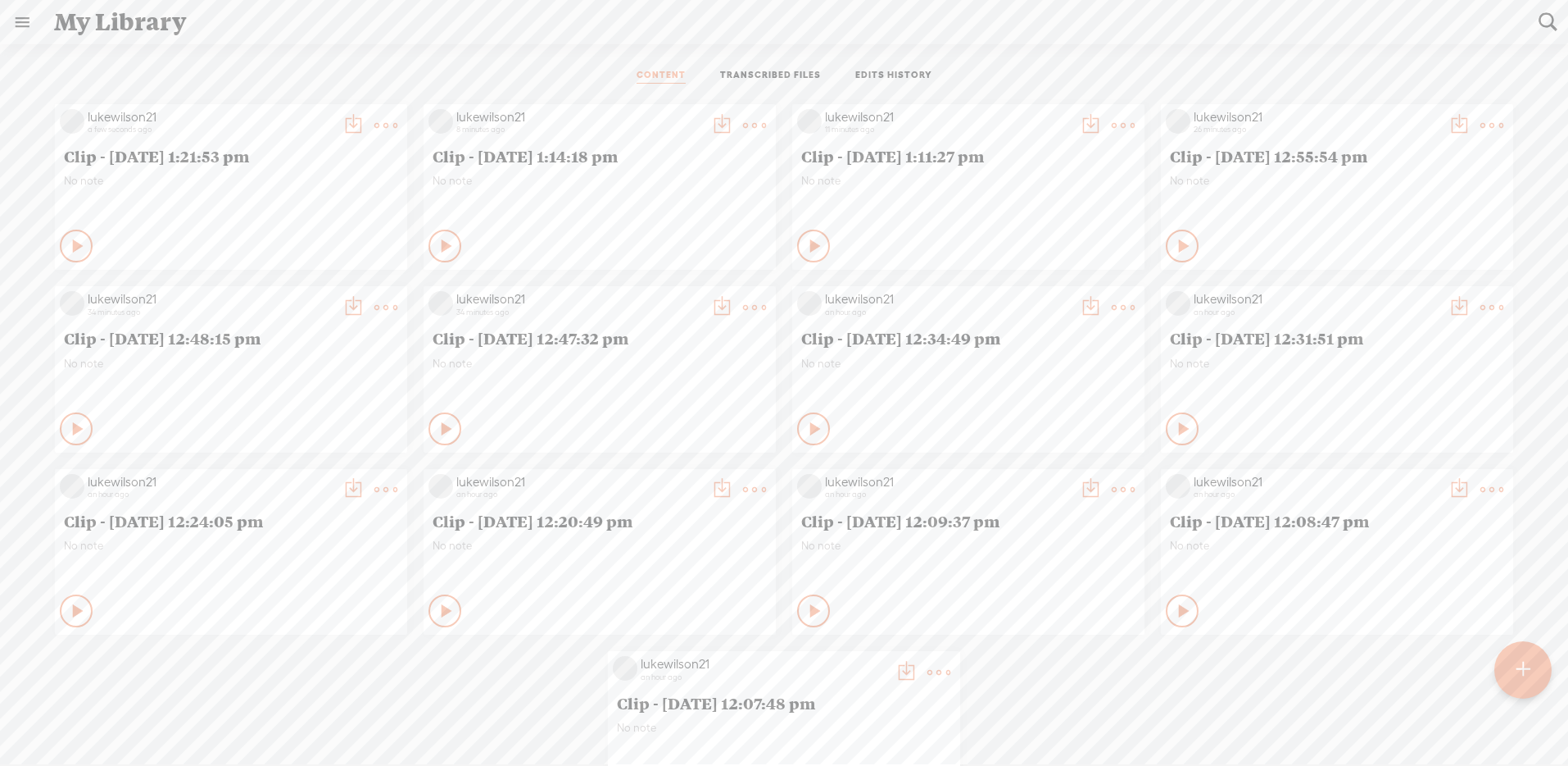
click at [397, 120] on t at bounding box center [385, 125] width 23 height 23
click at [676, 167] on link "Edit" at bounding box center [664, 180] width 164 height 38
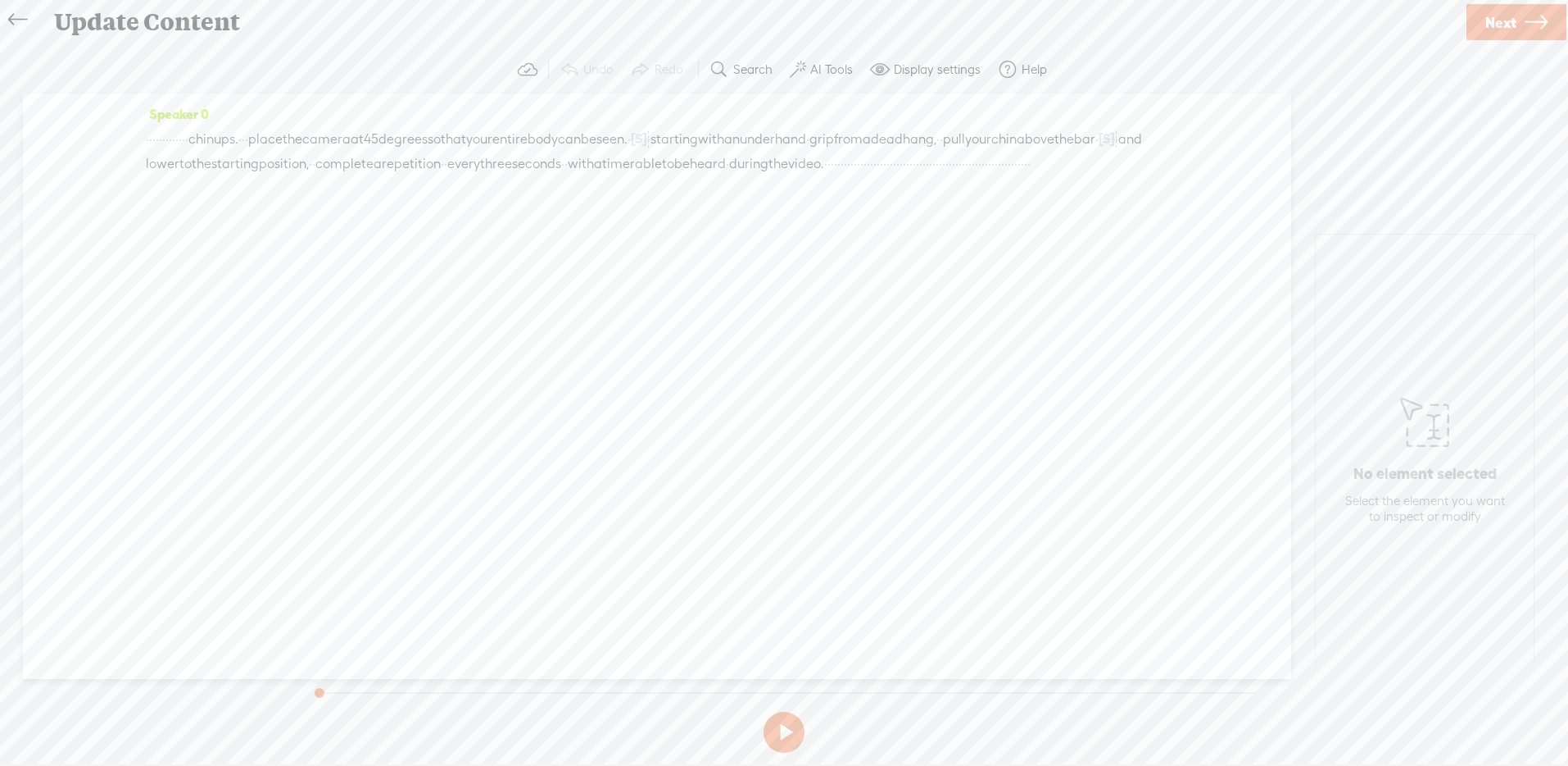
click at [929, 176] on span "·" at bounding box center [931, 164] width 3 height 24
click at [646, 145] on span at bounding box center [646, 150] width 24 height 29
click at [776, 725] on button at bounding box center [784, 732] width 41 height 41
click at [995, 176] on span "·" at bounding box center [996, 164] width 3 height 24
click at [840, 151] on span at bounding box center [838, 150] width 24 height 29
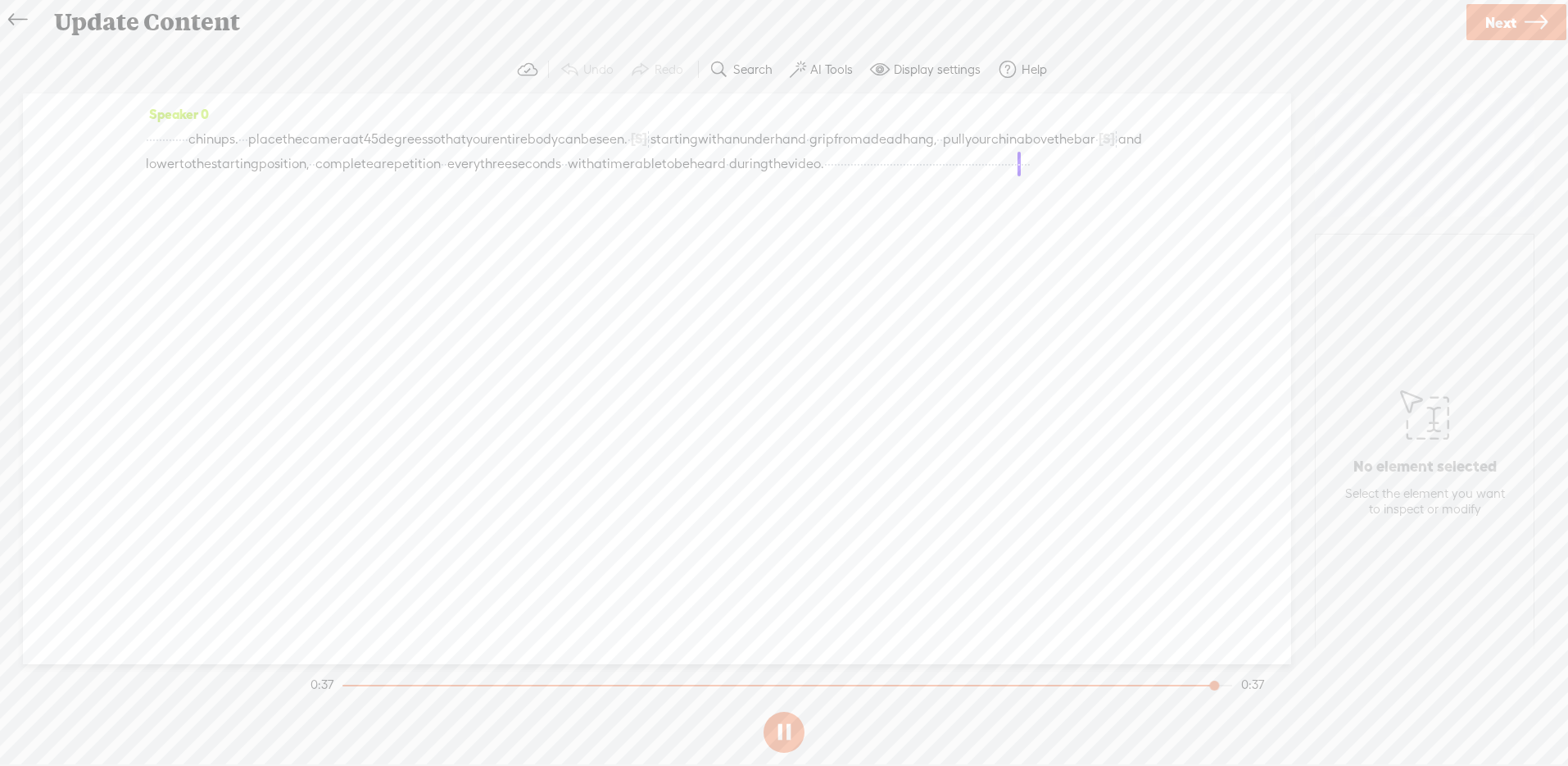
click at [965, 176] on span "·" at bounding box center [967, 164] width 3 height 24
click at [1057, 688] on section "0:37 0:37" at bounding box center [787, 685] width 960 height 41
click at [1063, 685] on div at bounding box center [786, 685] width 887 height 2
click at [972, 533] on div "Speaker 0 · · · · · · · · · · · · · chin ups. · · · place the camera at 45 degr…" at bounding box center [656, 378] width 1268 height 570
click at [777, 396] on div "Speaker 0 · · · · · · · · · · · · · chin ups. · · · place the camera at 45 degr…" at bounding box center [656, 378] width 1268 height 570
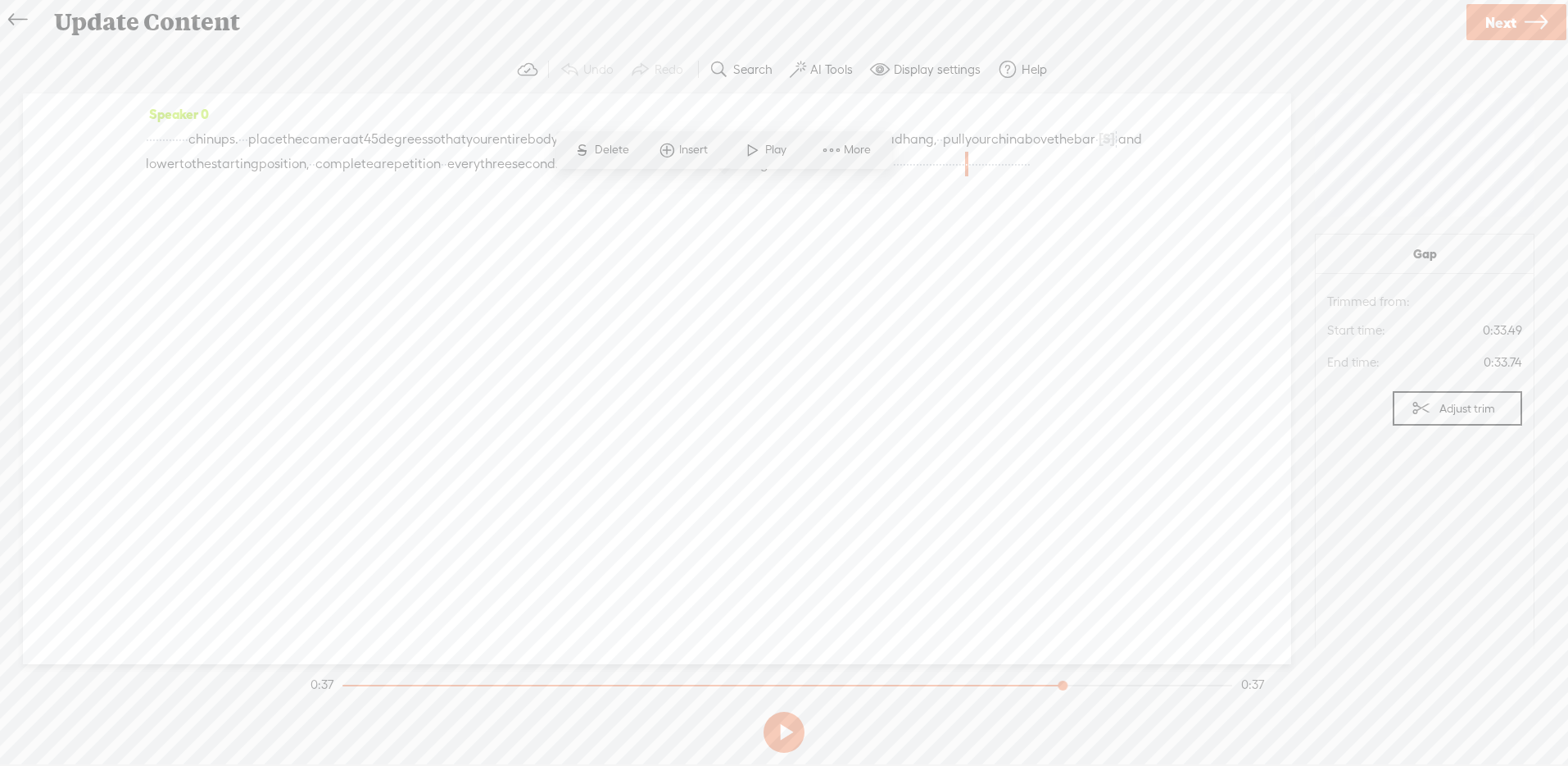
click at [938, 333] on div "Speaker 0 · · · · · · · · · · · · · chin ups. · · · place the camera at 45 degr…" at bounding box center [656, 378] width 1268 height 570
click at [363, 151] on span "at" at bounding box center [358, 139] width 13 height 24
click at [991, 176] on span "·" at bounding box center [993, 164] width 3 height 24
click at [834, 148] on span at bounding box center [828, 150] width 24 height 29
click at [776, 735] on button at bounding box center [784, 732] width 41 height 41
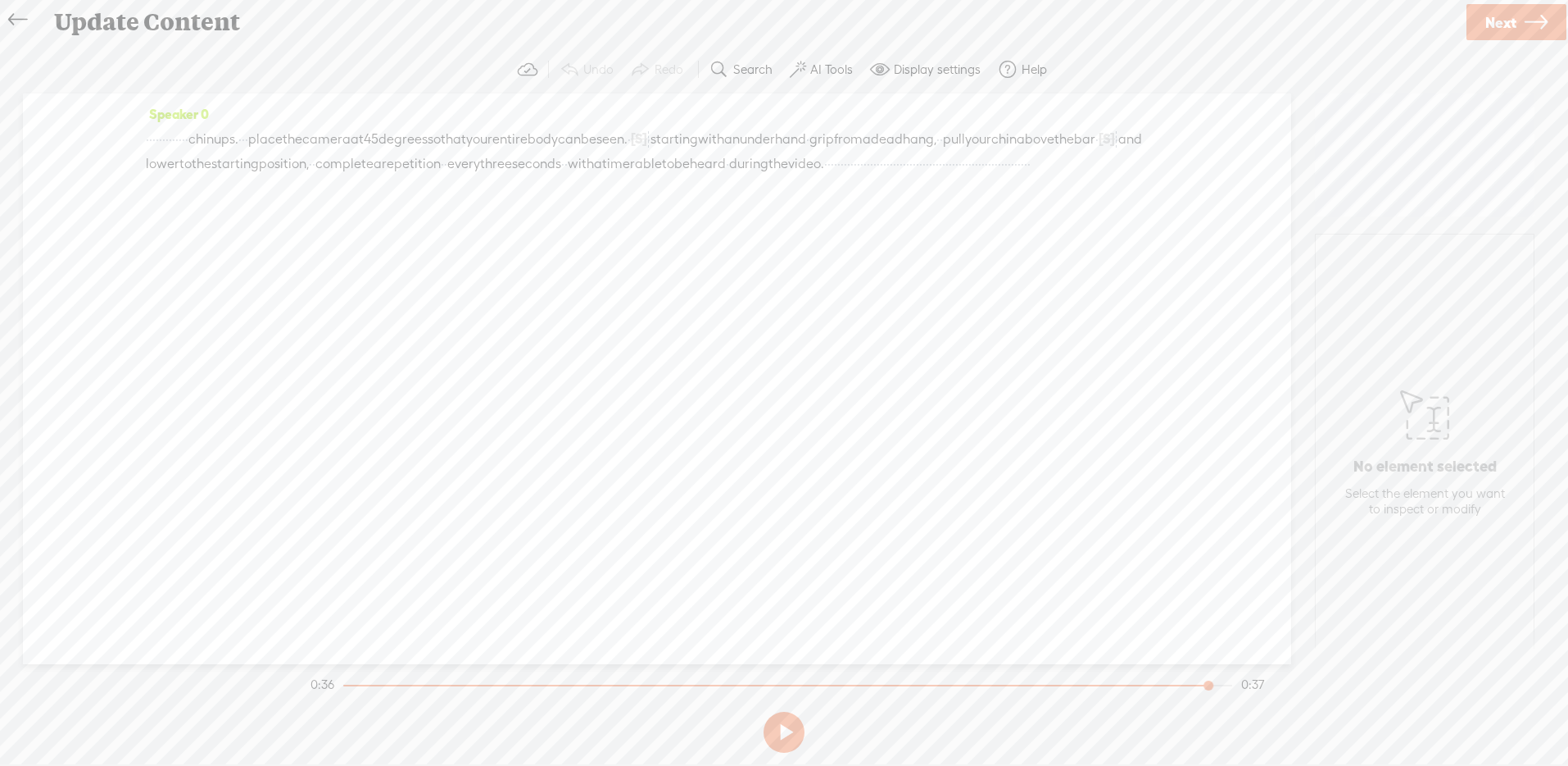
click at [969, 176] on span "·" at bounding box center [970, 164] width 3 height 24
click at [791, 729] on button at bounding box center [784, 732] width 41 height 41
click at [949, 176] on span "·" at bounding box center [950, 164] width 3 height 24
click at [780, 727] on button at bounding box center [784, 732] width 41 height 41
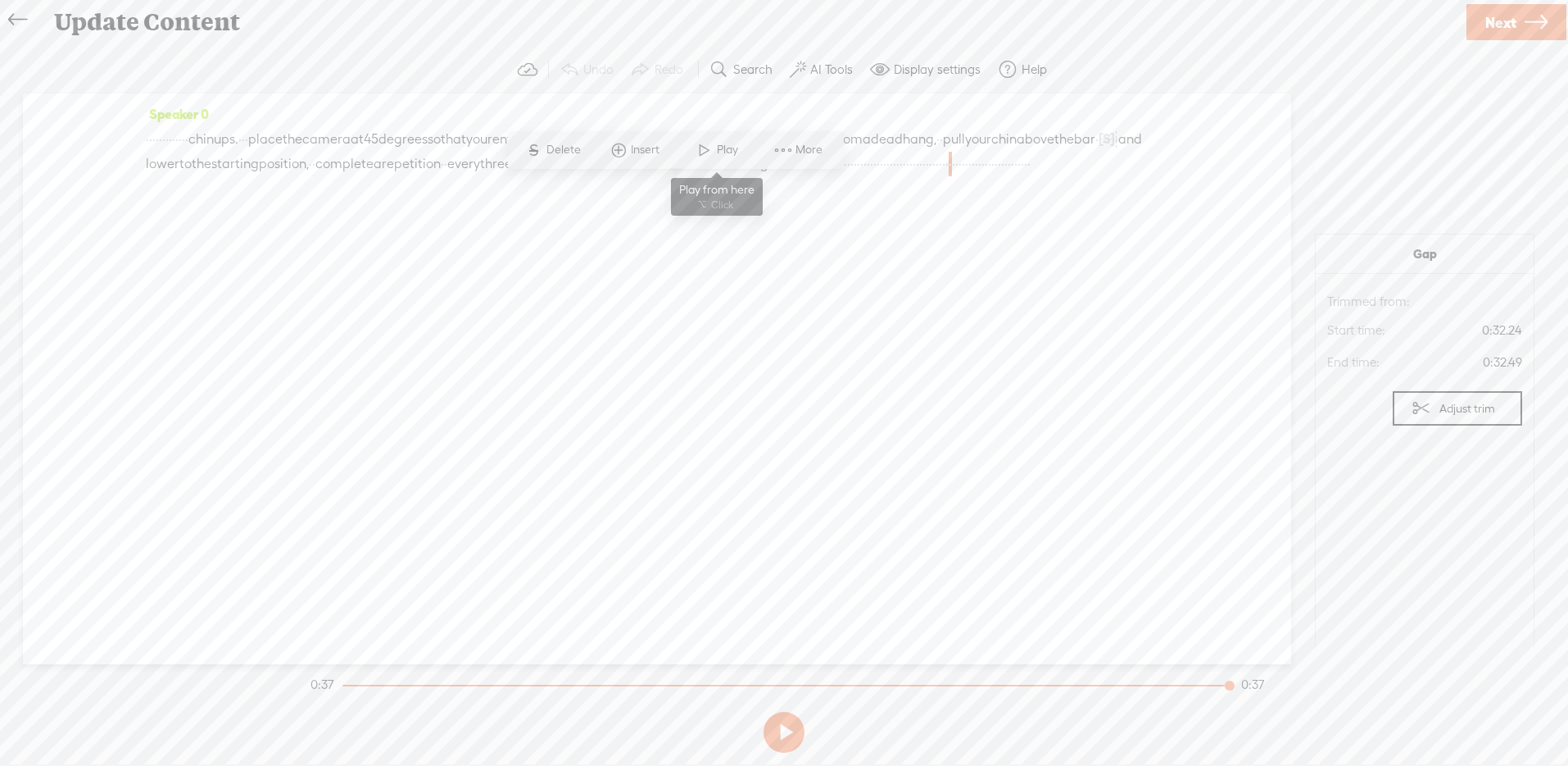
click at [708, 144] on span at bounding box center [704, 150] width 24 height 29
click at [787, 732] on button at bounding box center [784, 732] width 41 height 41
click at [981, 176] on span "·" at bounding box center [983, 164] width 3 height 24
drag, startPoint x: 772, startPoint y: 186, endPoint x: 362, endPoint y: 134, distance: 413.3
click at [362, 134] on div "· · · · · · · · · · · · · chin ups. · · · place the camera at 45 degrees so tha…" at bounding box center [657, 151] width 1022 height 50
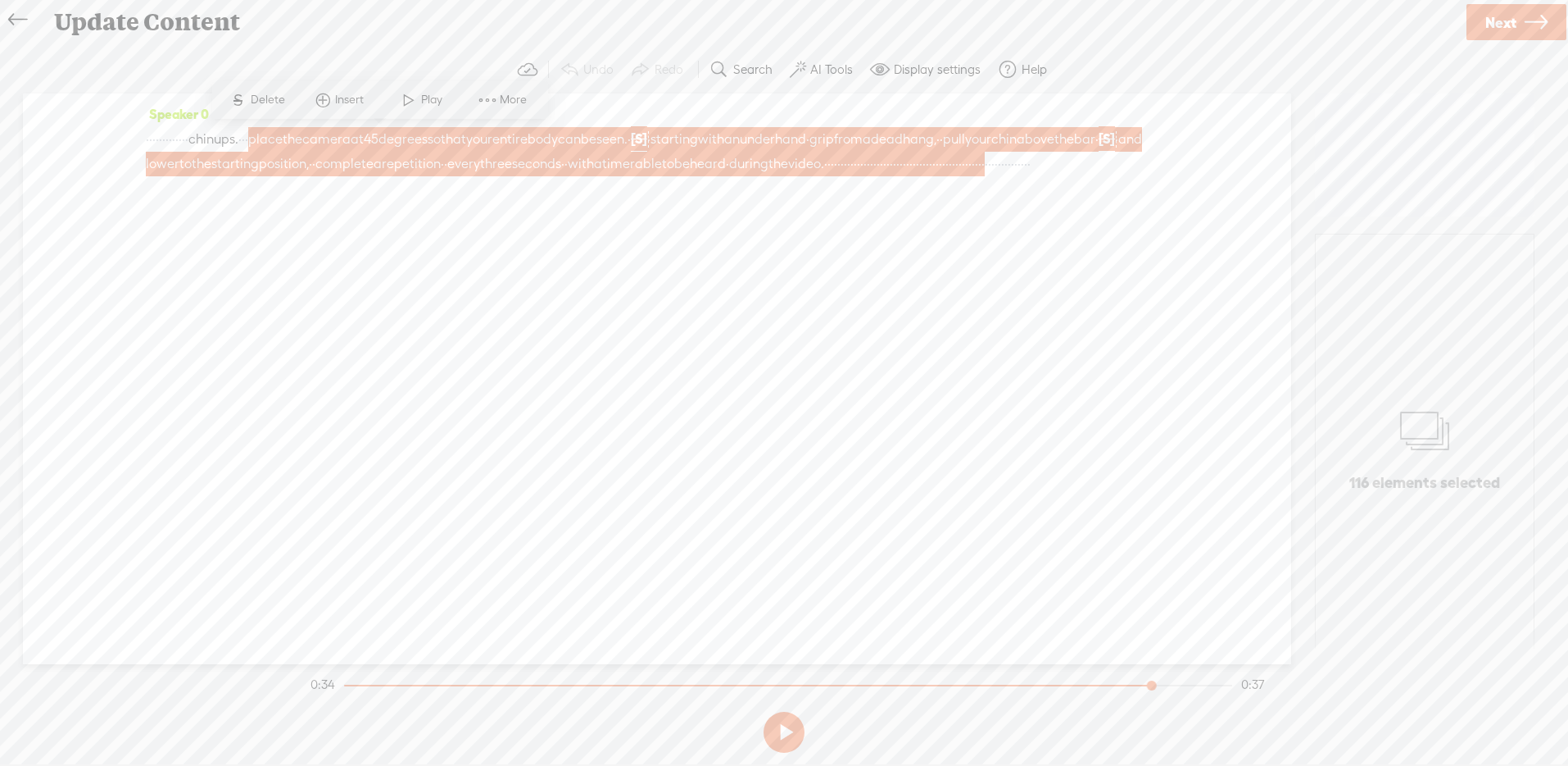
click at [485, 98] on span at bounding box center [487, 100] width 24 height 29
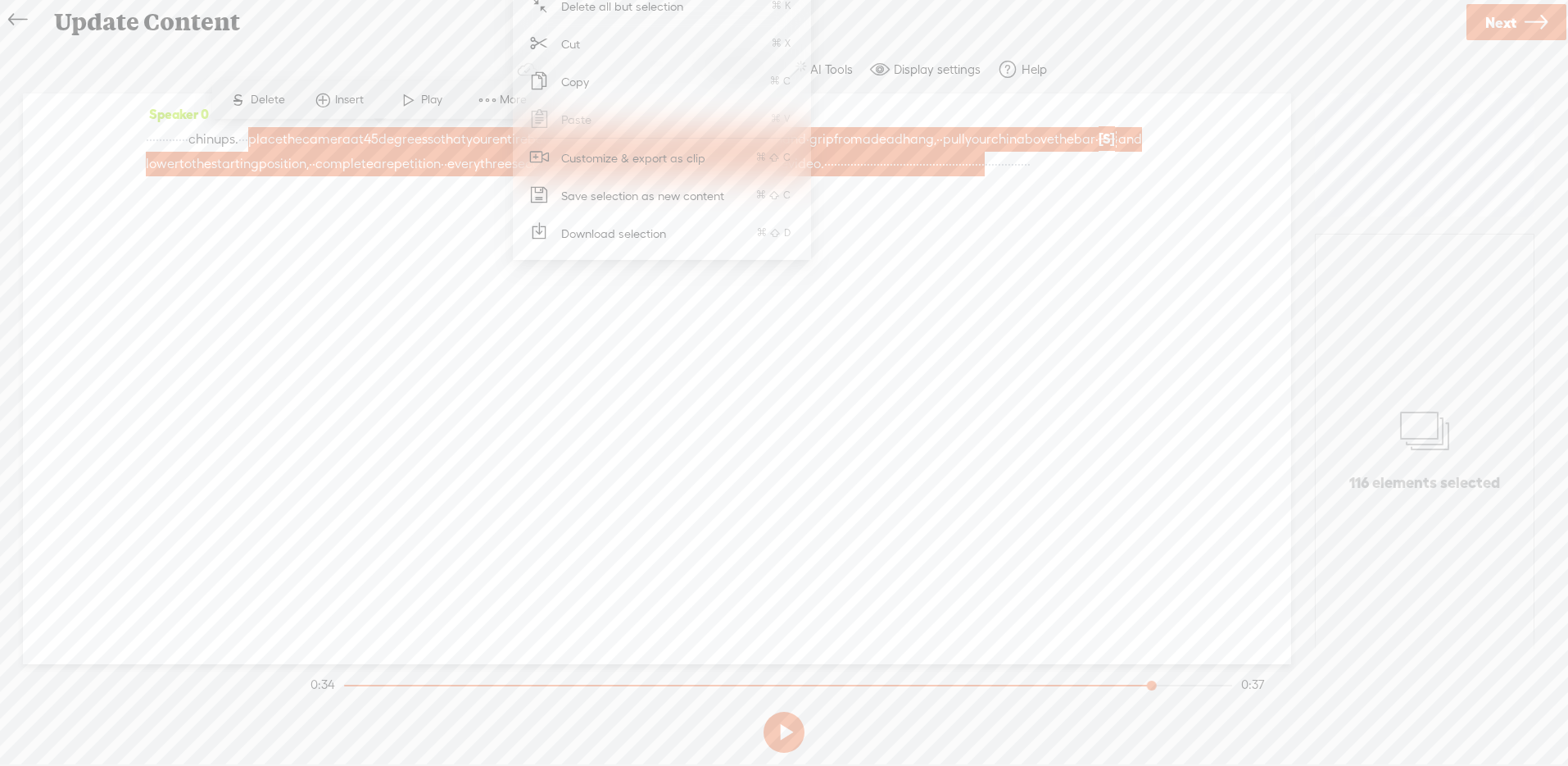
click at [686, 150] on span "Customize & export as clip" at bounding box center [633, 158] width 209 height 37
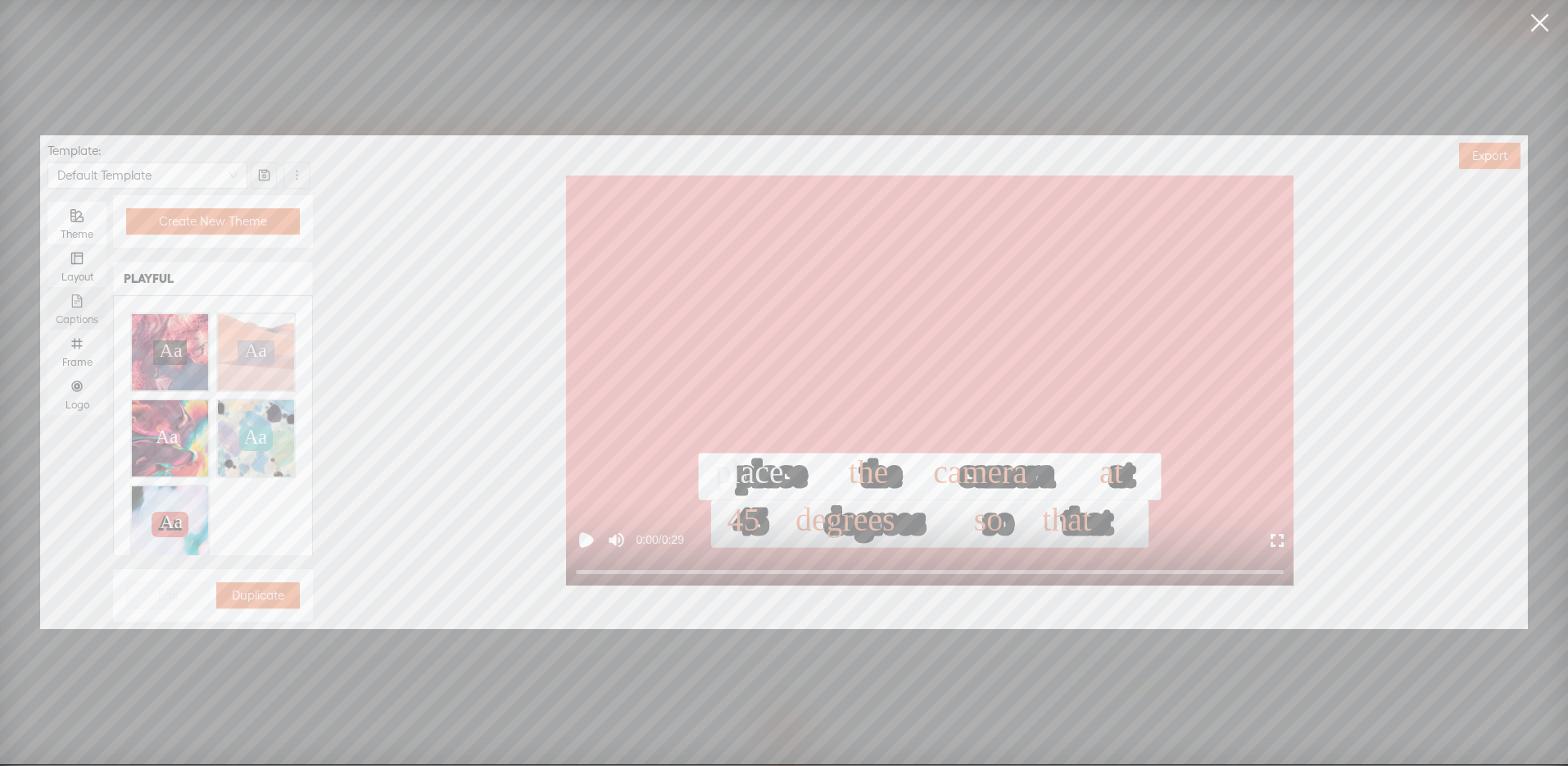
click at [76, 314] on div "Captions" at bounding box center [76, 320] width 43 height 13
click at [48, 287] on input "Captions" at bounding box center [48, 287] width 0 height 0
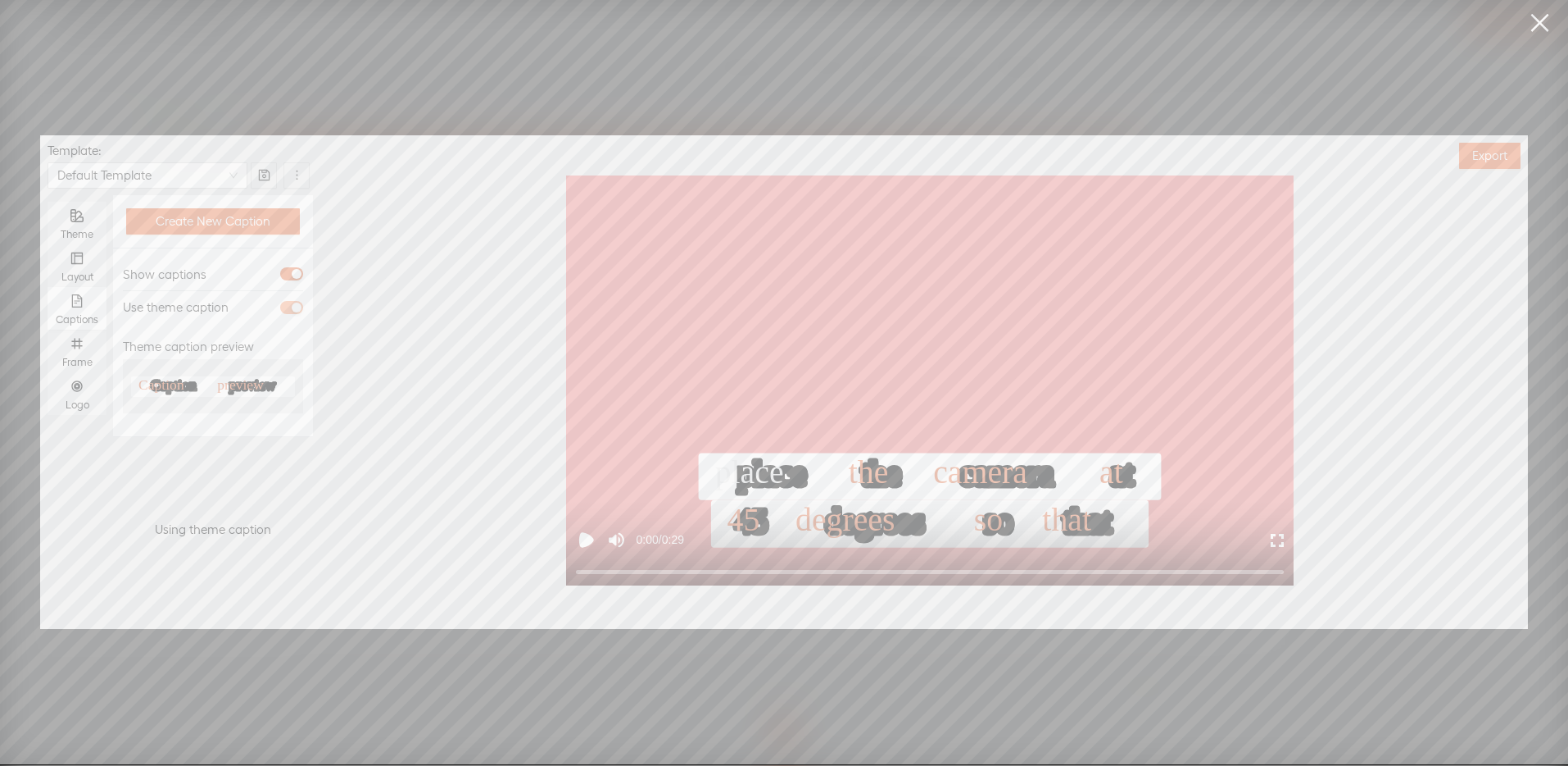
click at [295, 311] on div "button" at bounding box center [296, 307] width 10 height 10
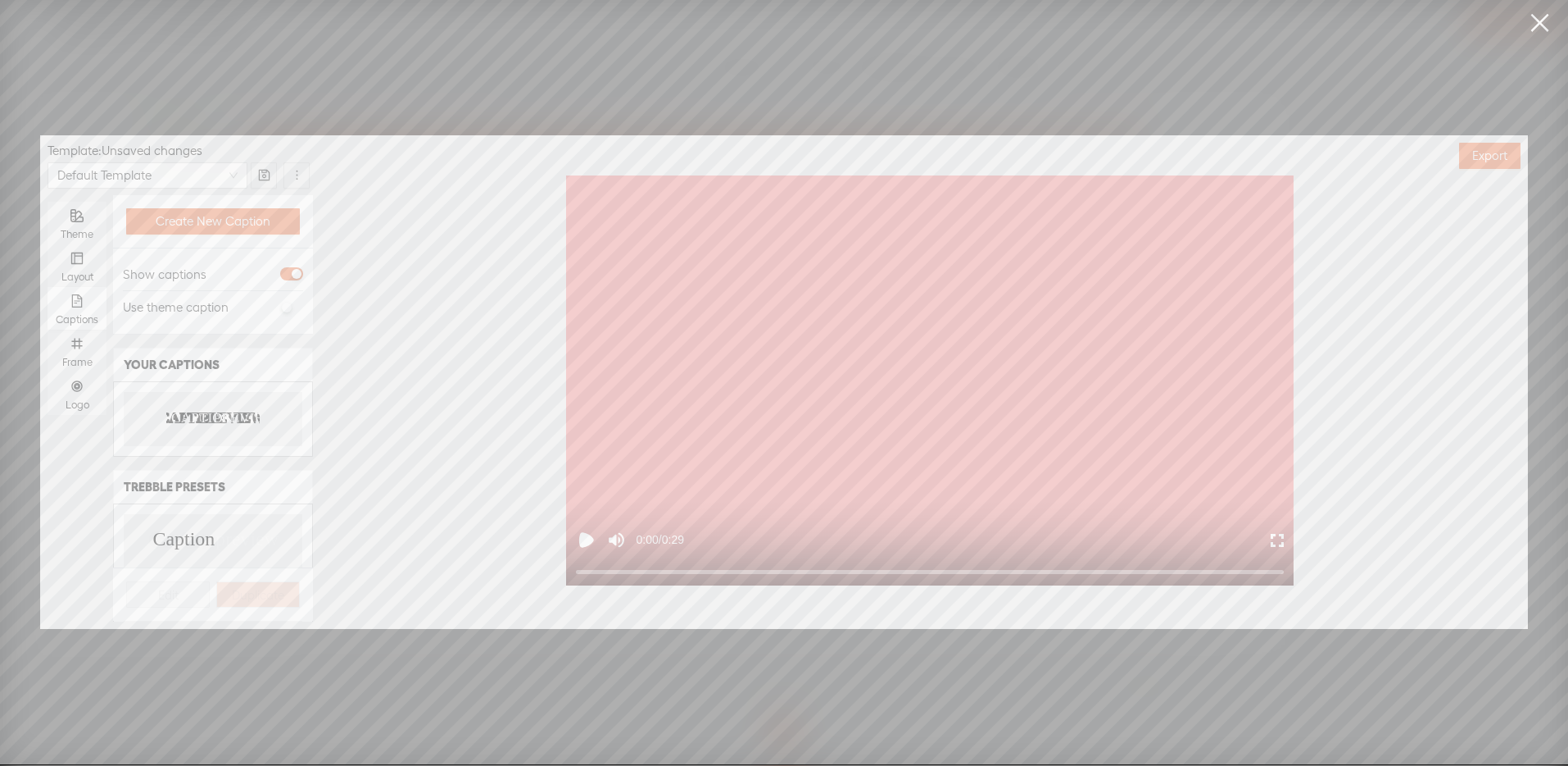
click at [217, 414] on text "PREVIEW" at bounding box center [248, 417] width 65 height 17
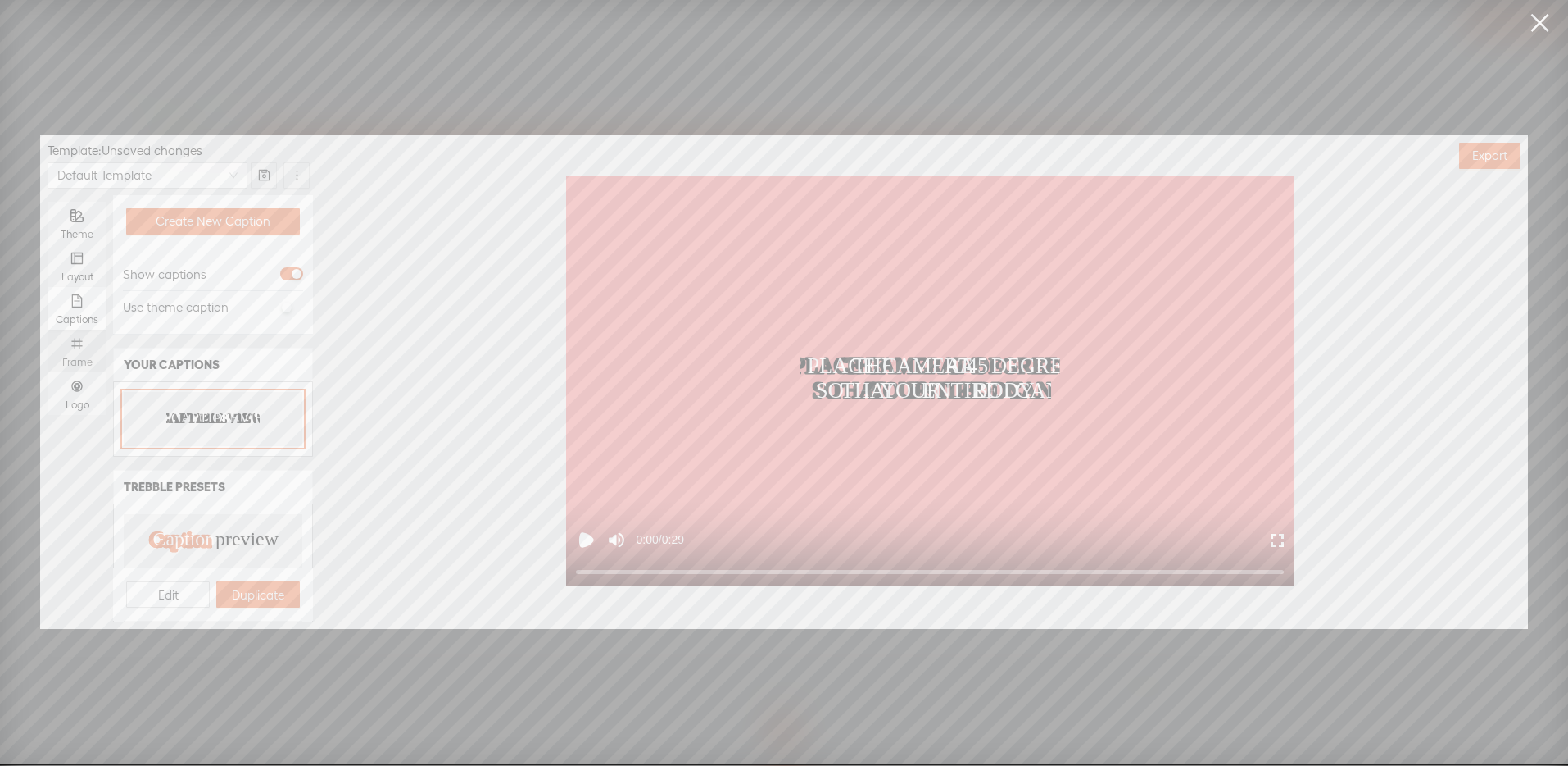
click at [78, 333] on div "Frame" at bounding box center [76, 350] width 43 height 43
click at [48, 329] on input "Frame" at bounding box center [48, 329] width 0 height 0
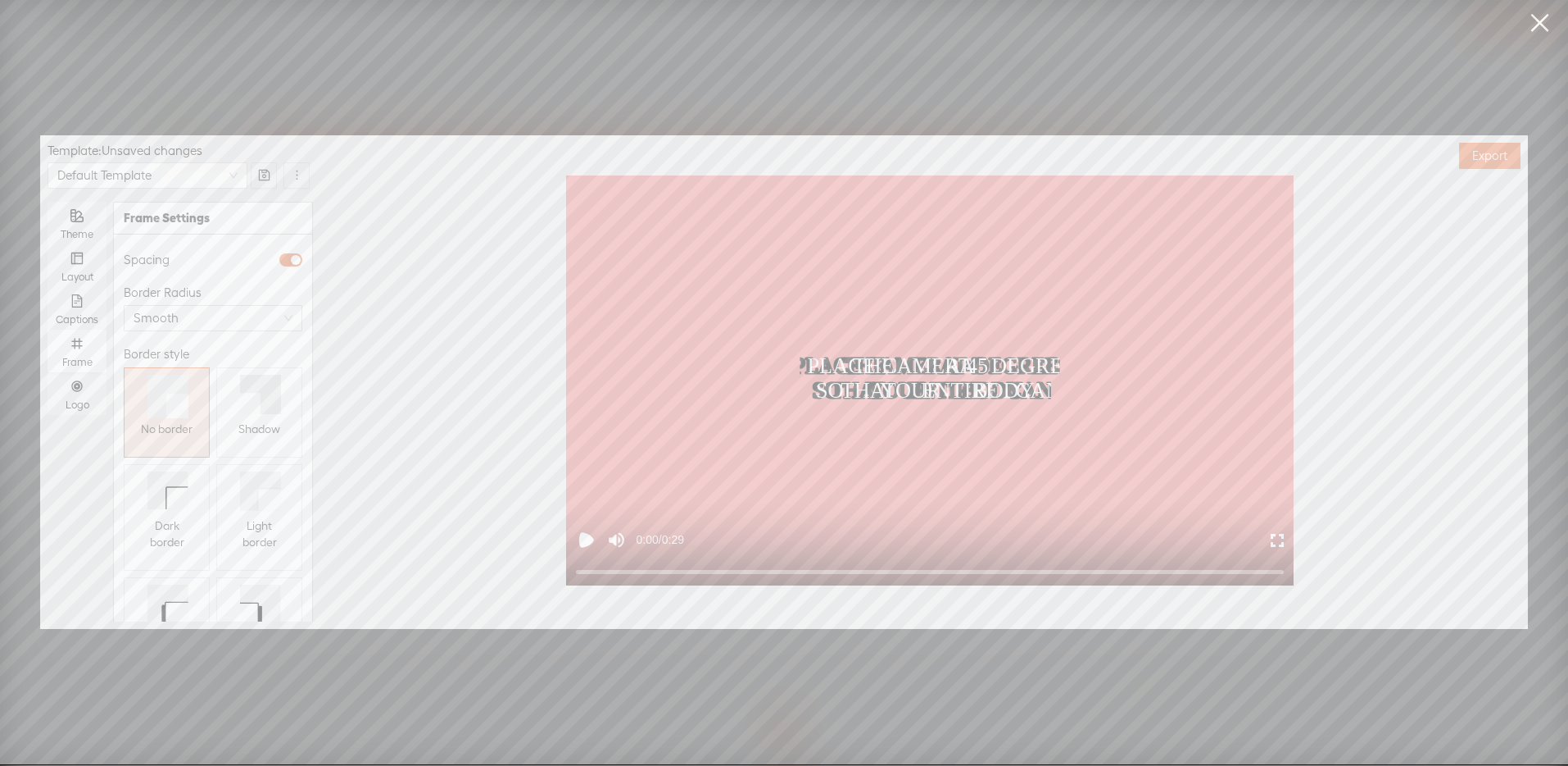
click at [244, 369] on div at bounding box center [259, 394] width 39 height 52
click at [77, 386] on icon "number" at bounding box center [77, 386] width 13 height 13
click at [48, 372] on input "Logo" at bounding box center [48, 372] width 0 height 0
click at [203, 383] on div at bounding box center [212, 416] width 186 height 186
click at [207, 527] on span "Replace logo..." at bounding box center [213, 536] width 80 height 17
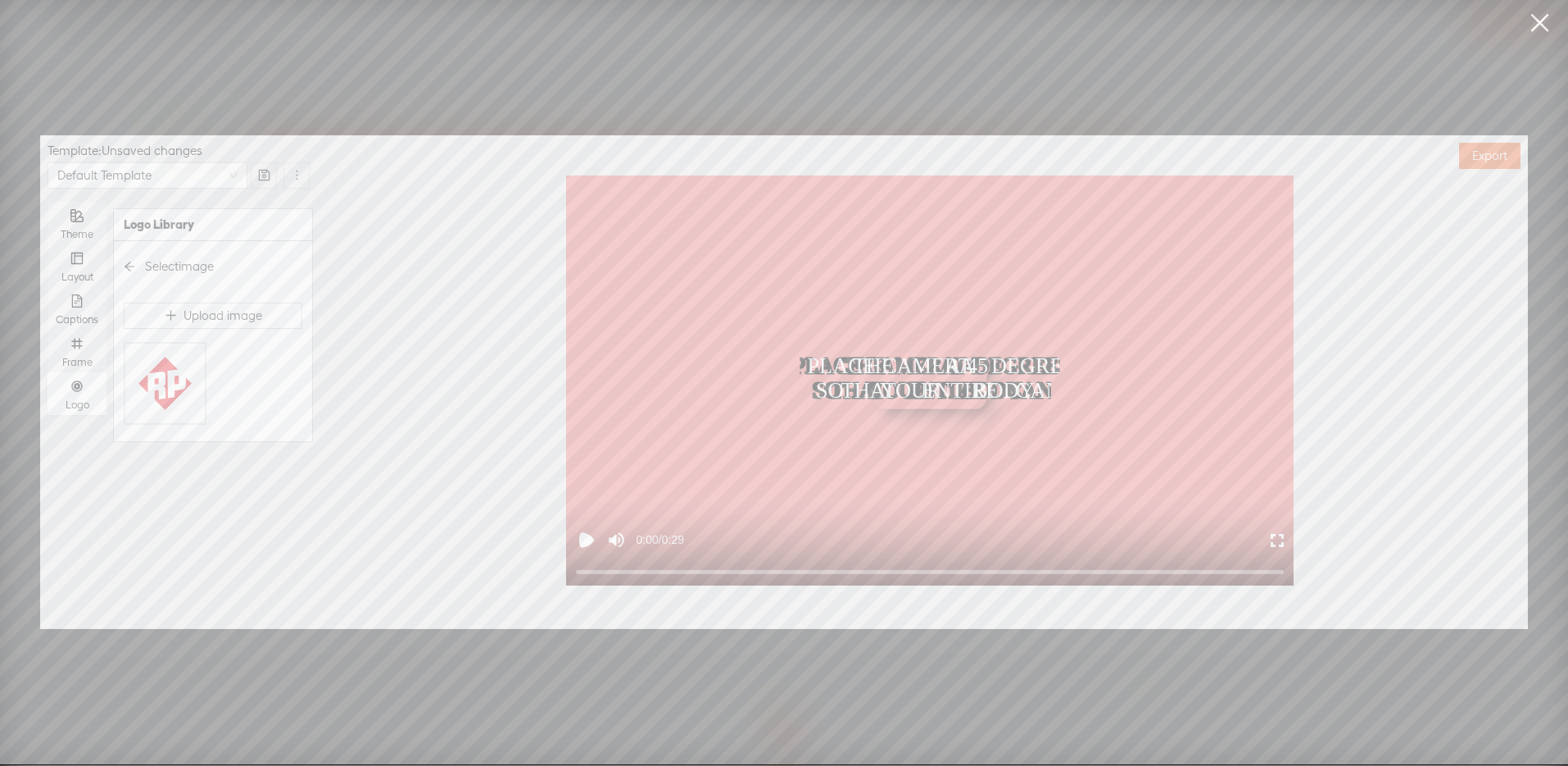
click at [164, 425] on div "Select image Upload image" at bounding box center [213, 340] width 198 height 201
click at [157, 395] on img at bounding box center [165, 383] width 66 height 66
click at [178, 598] on div at bounding box center [185, 603] width 115 height 10
type input "51%"
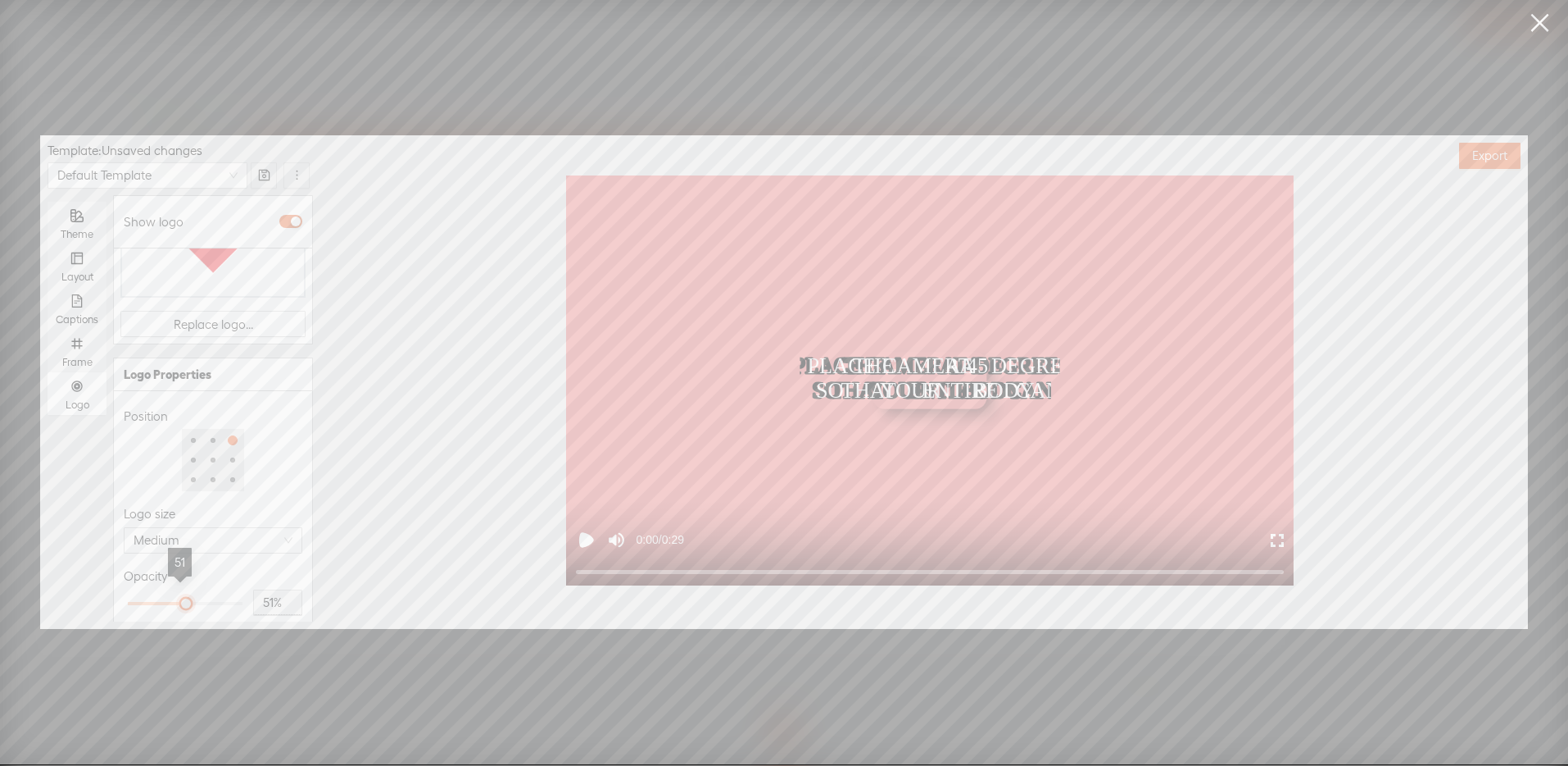
click at [180, 598] on div at bounding box center [185, 603] width 115 height 10
click at [224, 566] on div "Opacity" at bounding box center [212, 575] width 179 height 19
click at [1466, 161] on button "Export" at bounding box center [1489, 155] width 61 height 26
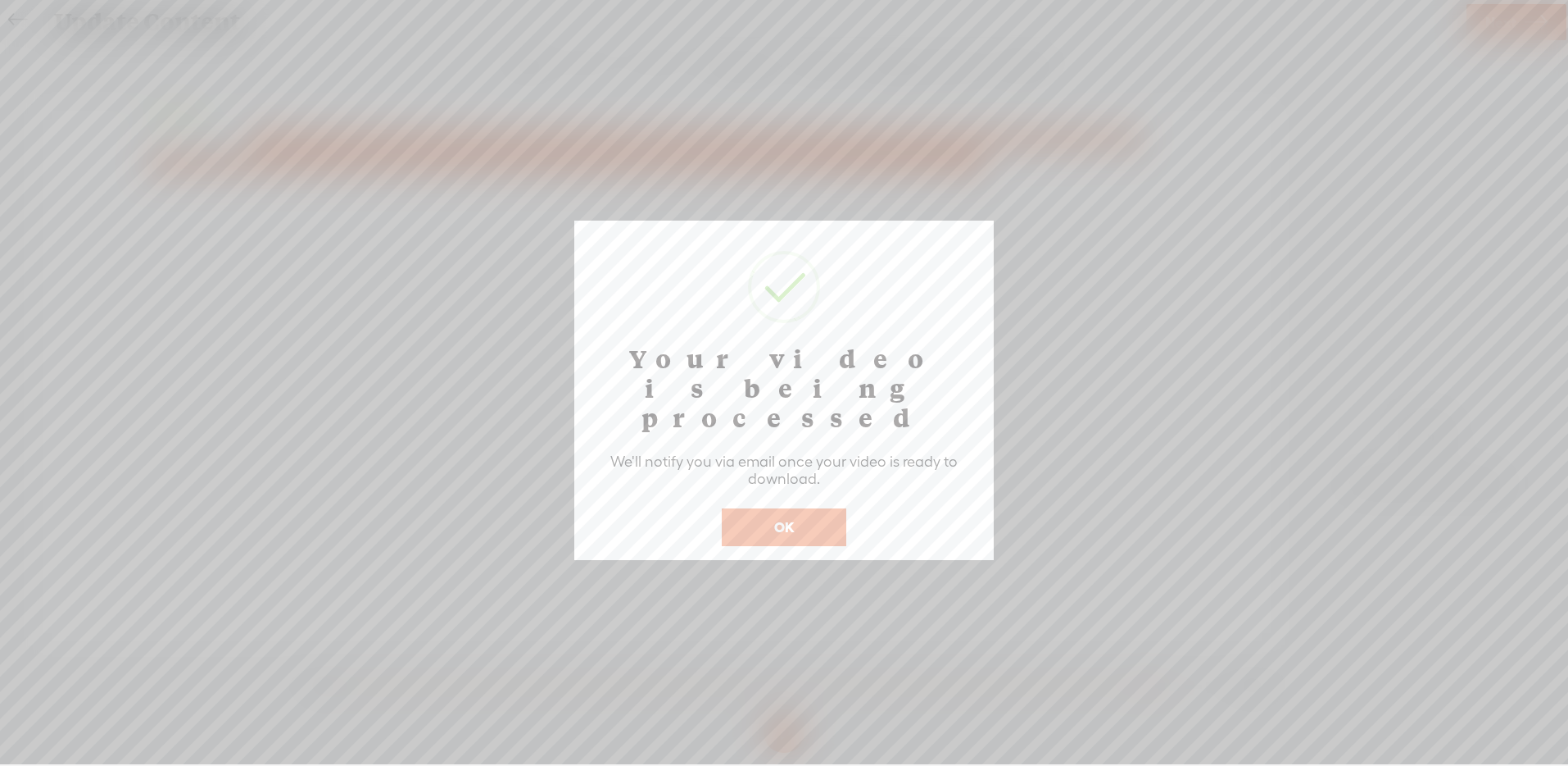
click at [787, 509] on button "OK" at bounding box center [784, 527] width 124 height 38
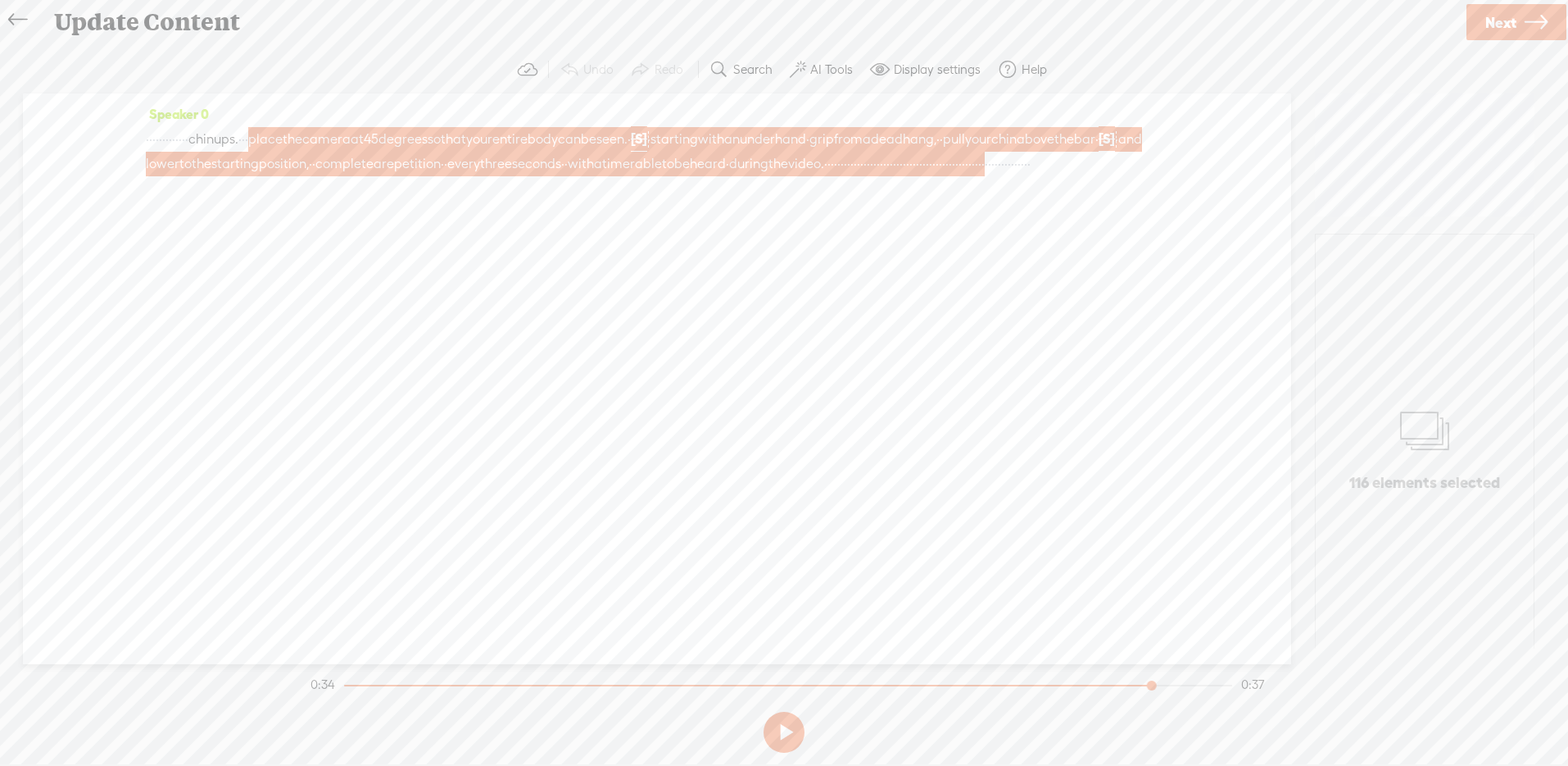
click at [20, 23] on icon at bounding box center [18, 20] width 18 height 37
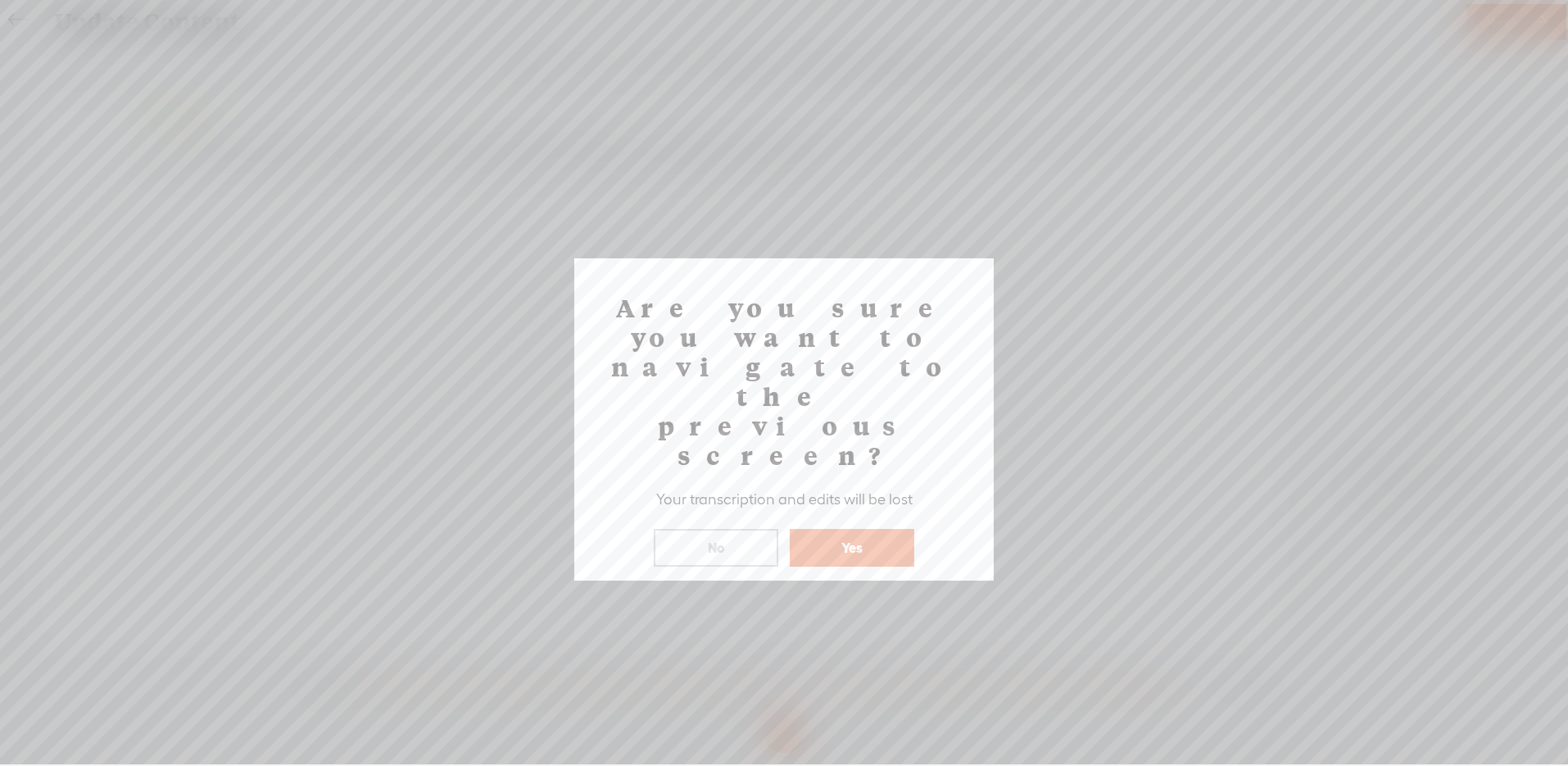
click at [834, 529] on button "Yes" at bounding box center [852, 548] width 124 height 38
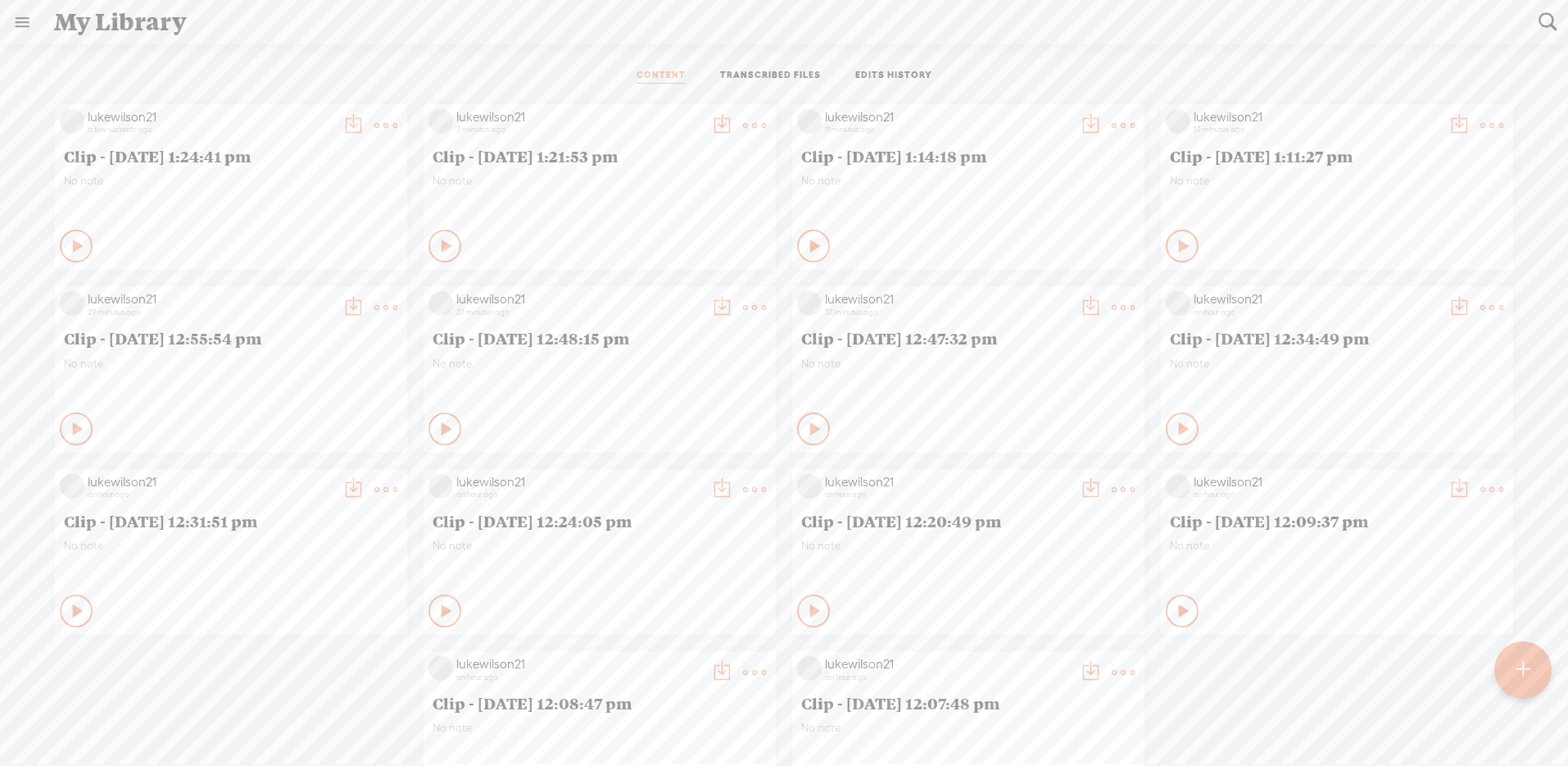
click at [364, 119] on t at bounding box center [353, 125] width 23 height 23
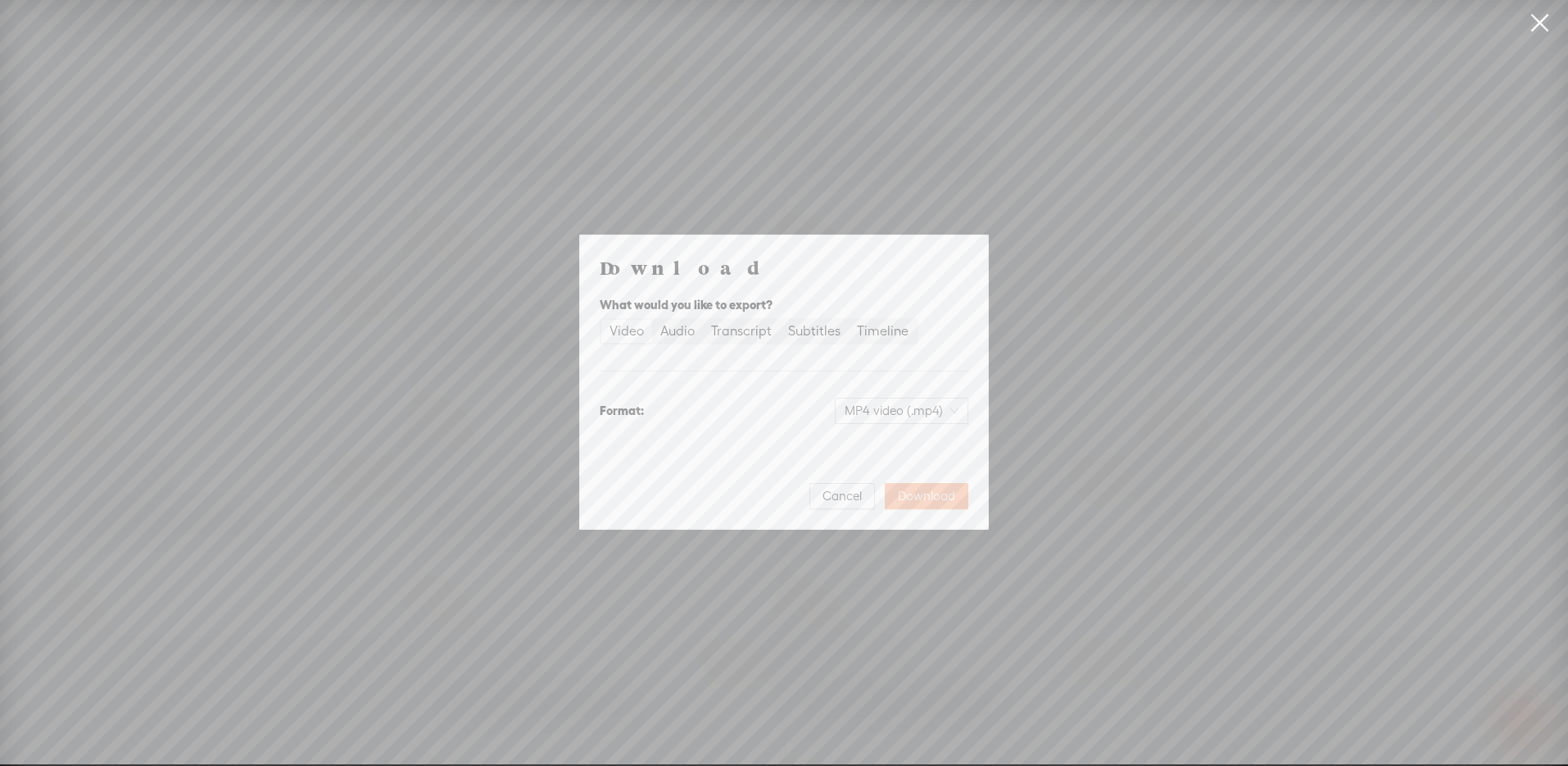
click at [931, 496] on span "Download" at bounding box center [927, 496] width 57 height 17
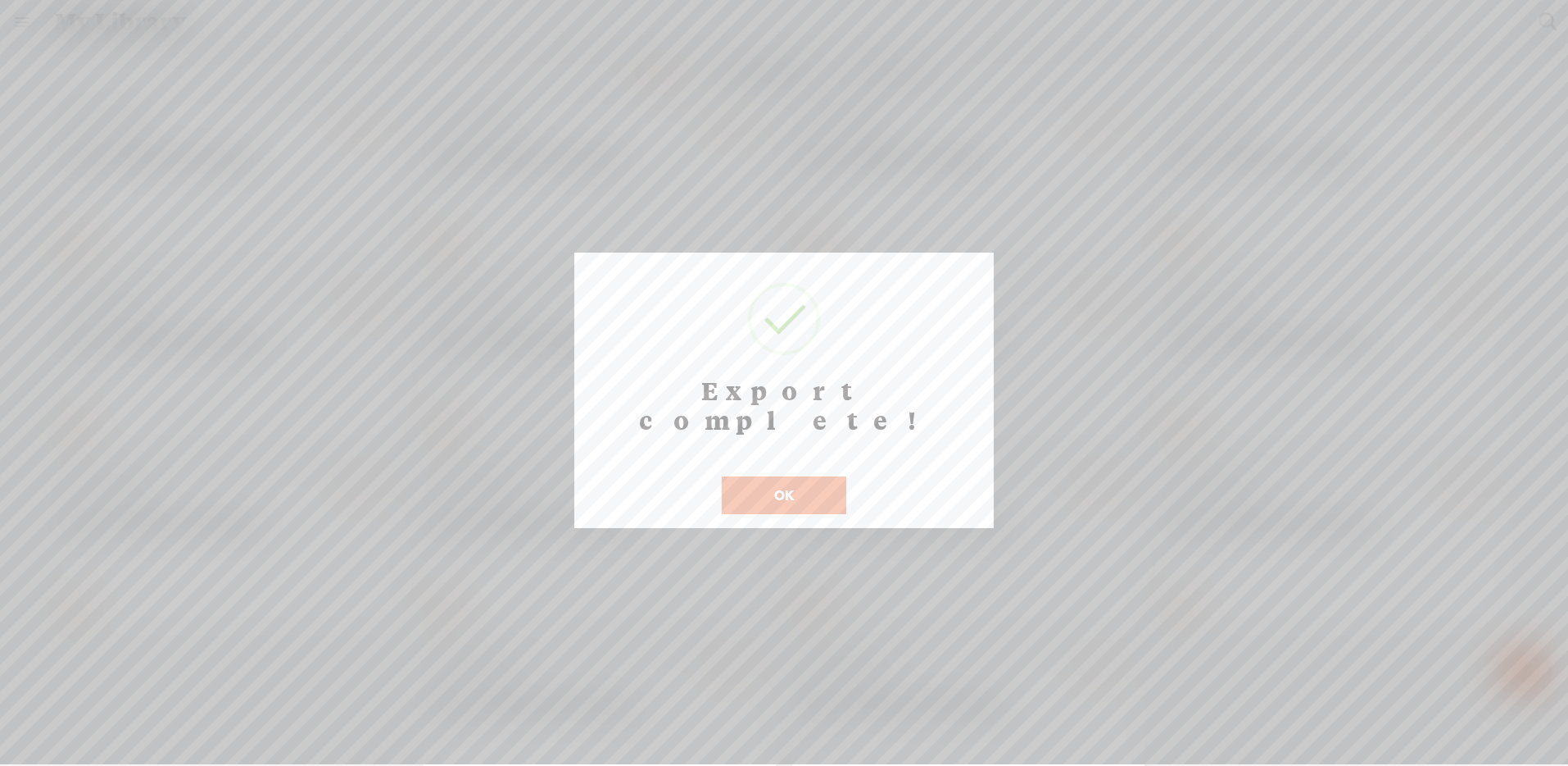
click at [776, 476] on button "OK" at bounding box center [784, 495] width 124 height 38
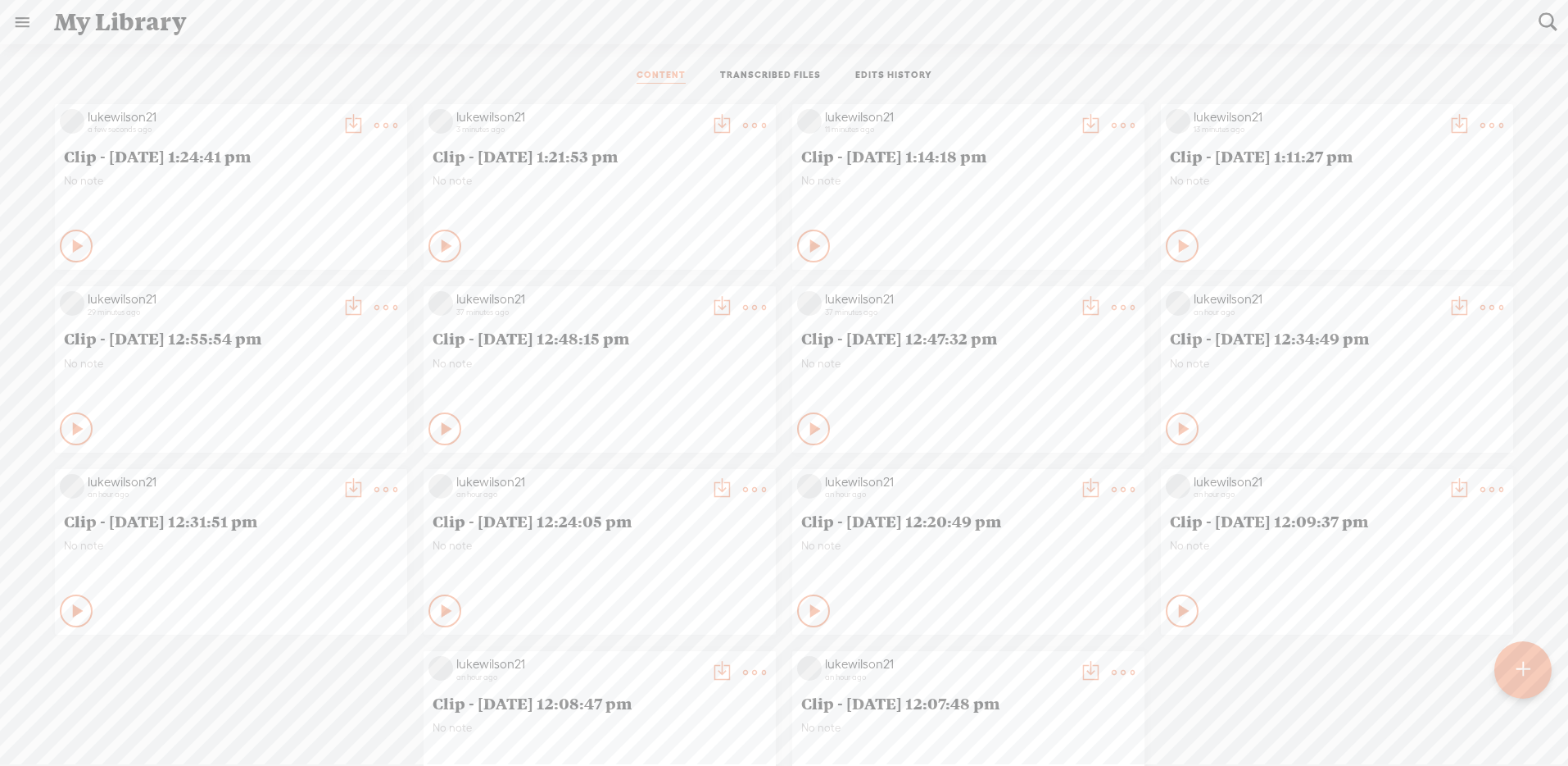
click at [374, 119] on t at bounding box center [385, 125] width 23 height 23
click at [303, 299] on link "Download as..." at bounding box center [295, 293] width 164 height 38
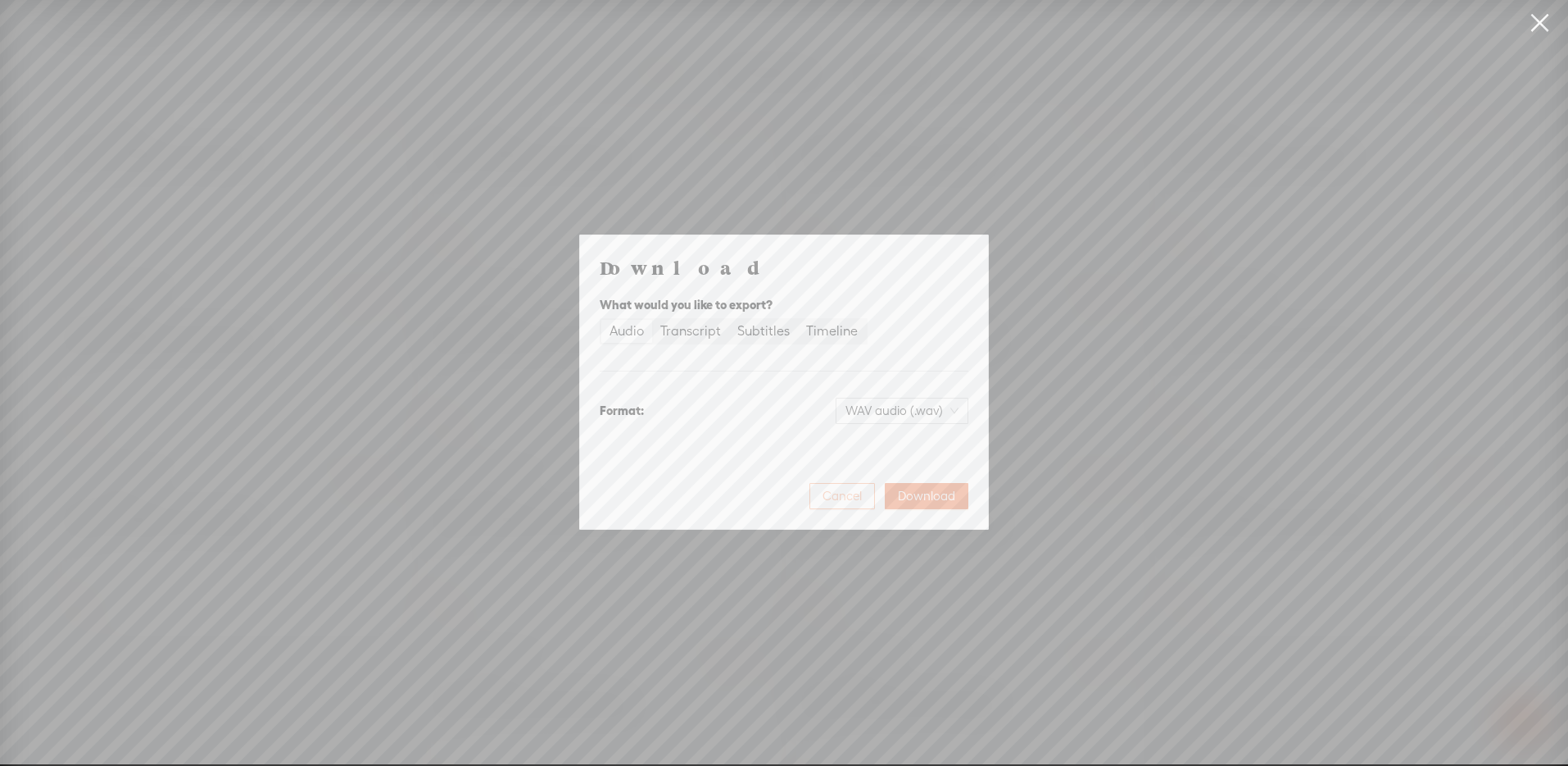
click at [844, 502] on span "Cancel" at bounding box center [842, 496] width 39 height 17
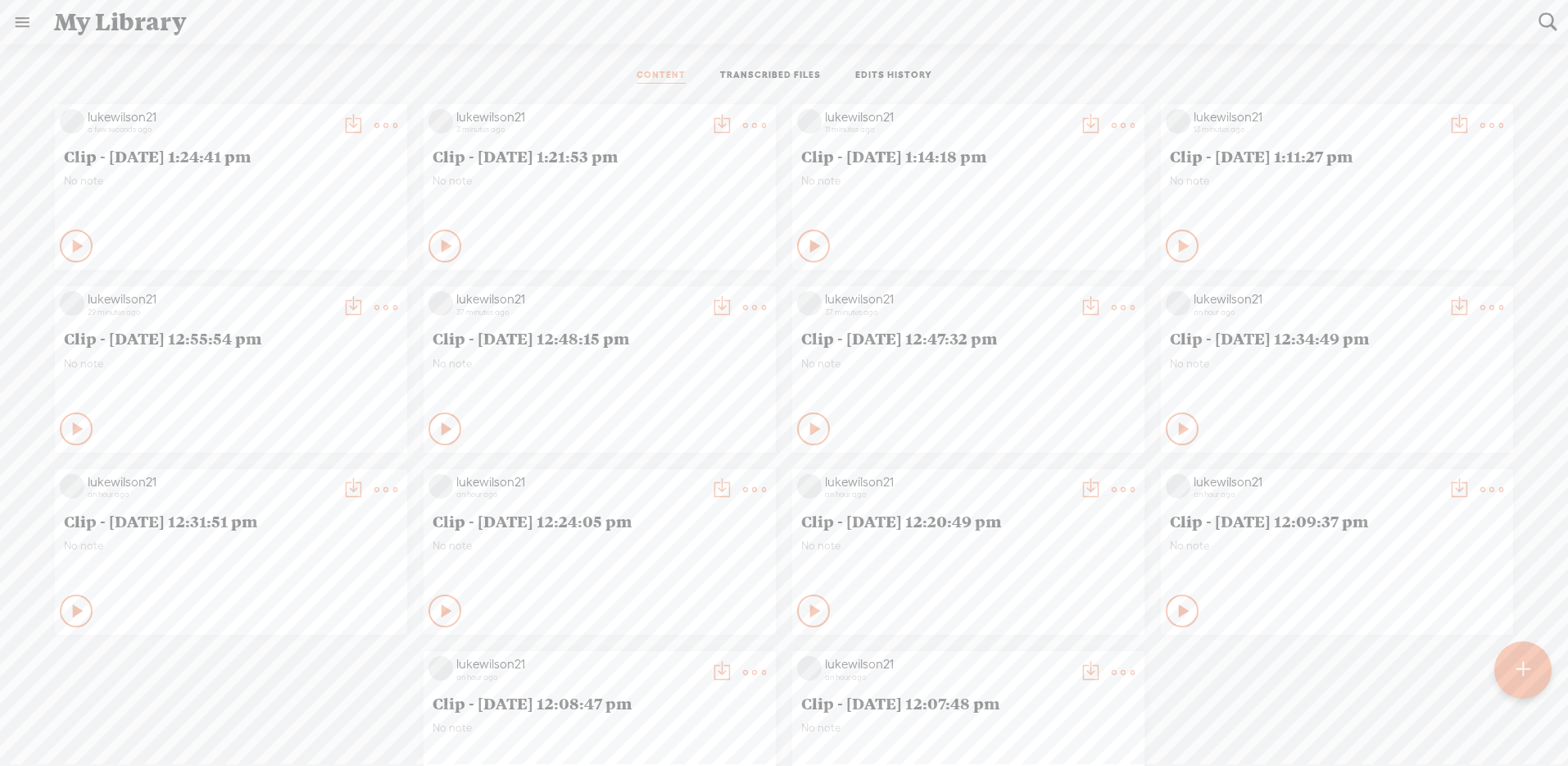
click at [303, 214] on div "No note" at bounding box center [231, 198] width 334 height 50
click at [374, 128] on t at bounding box center [385, 125] width 23 height 23
click at [303, 293] on link "Download as..." at bounding box center [295, 293] width 164 height 38
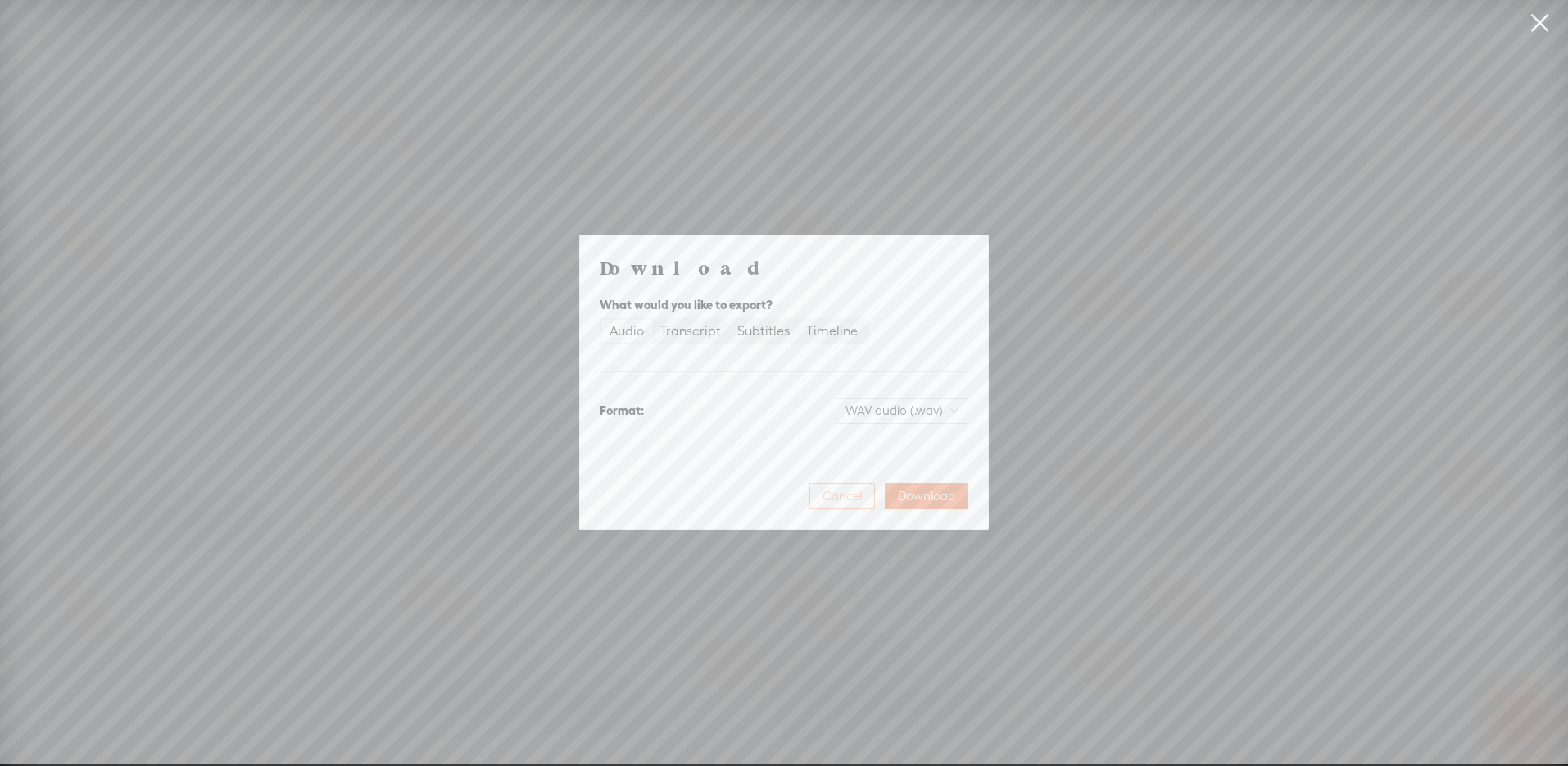
click at [820, 492] on button "Cancel" at bounding box center [842, 496] width 65 height 26
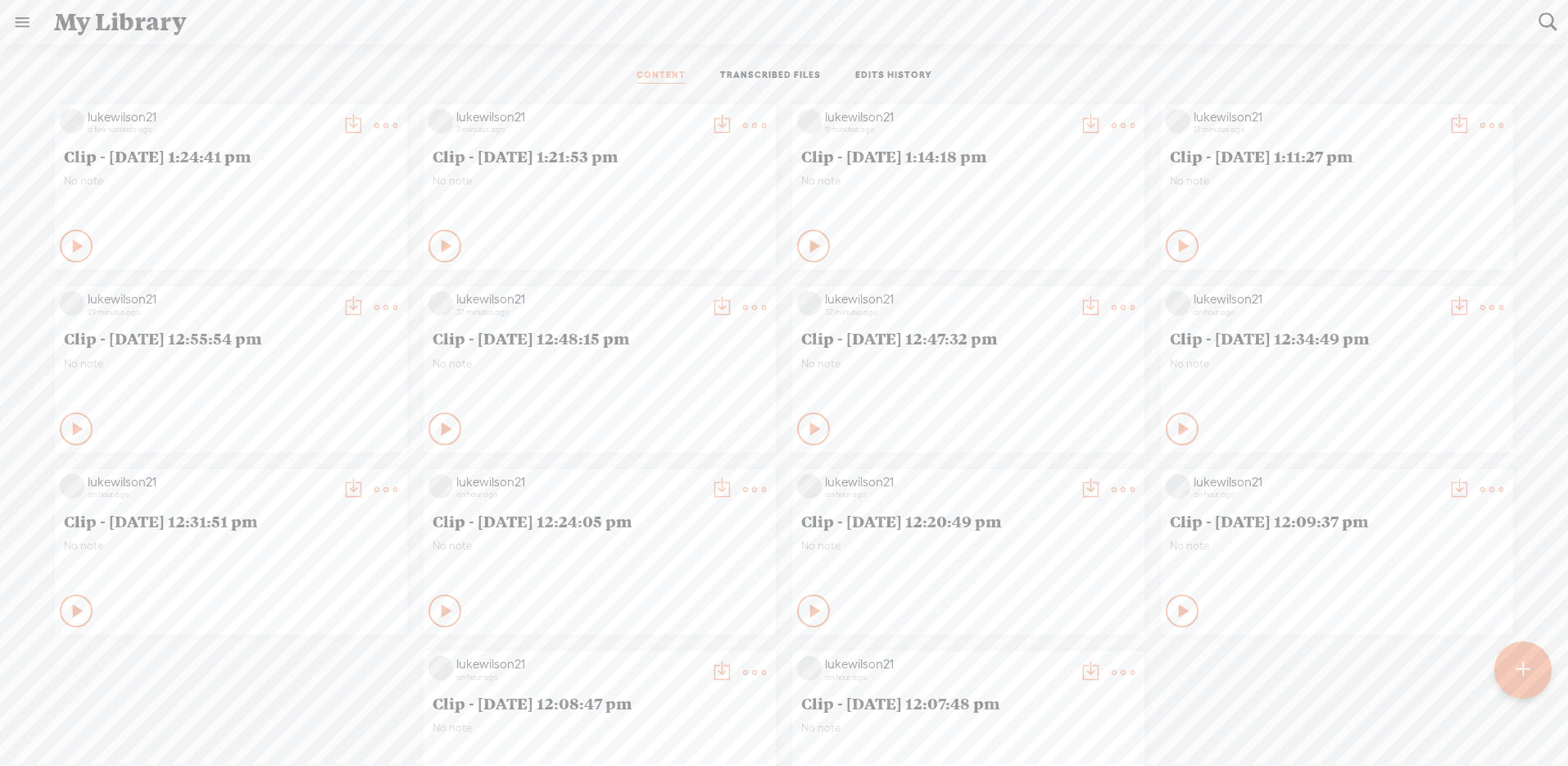
click at [274, 161] on span "Clip - September 2nd 2025, 1:24:41 pm" at bounding box center [231, 155] width 334 height 19
click at [304, 201] on div "No note" at bounding box center [231, 198] width 334 height 50
click at [131, 215] on div "No note" at bounding box center [231, 198] width 334 height 50
click at [374, 123] on t at bounding box center [385, 125] width 23 height 23
click at [295, 293] on link "Download as..." at bounding box center [295, 293] width 164 height 38
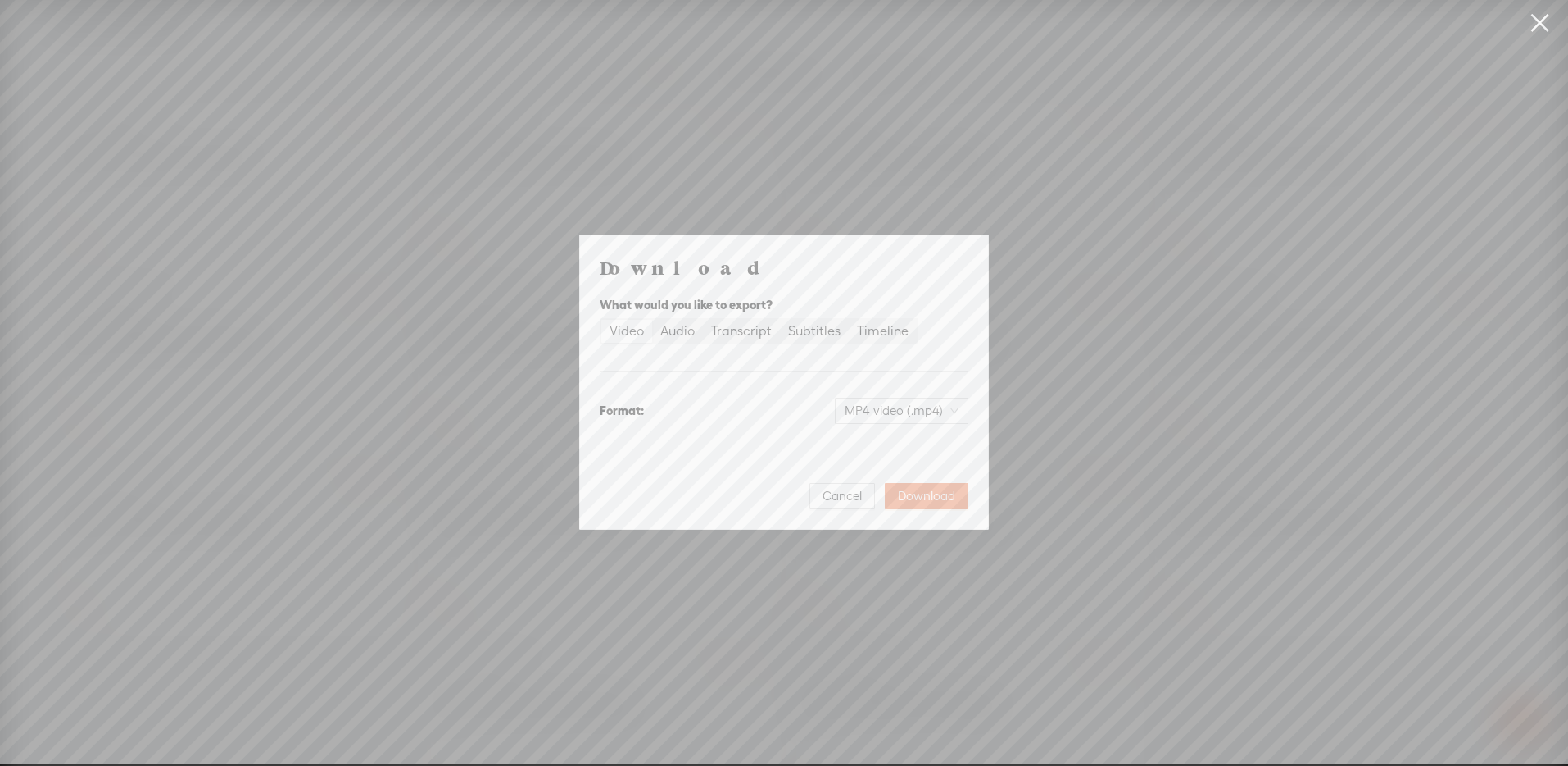
click at [913, 480] on div "Cancel Download" at bounding box center [783, 489] width 368 height 39
click at [925, 489] on span "Download" at bounding box center [927, 496] width 57 height 17
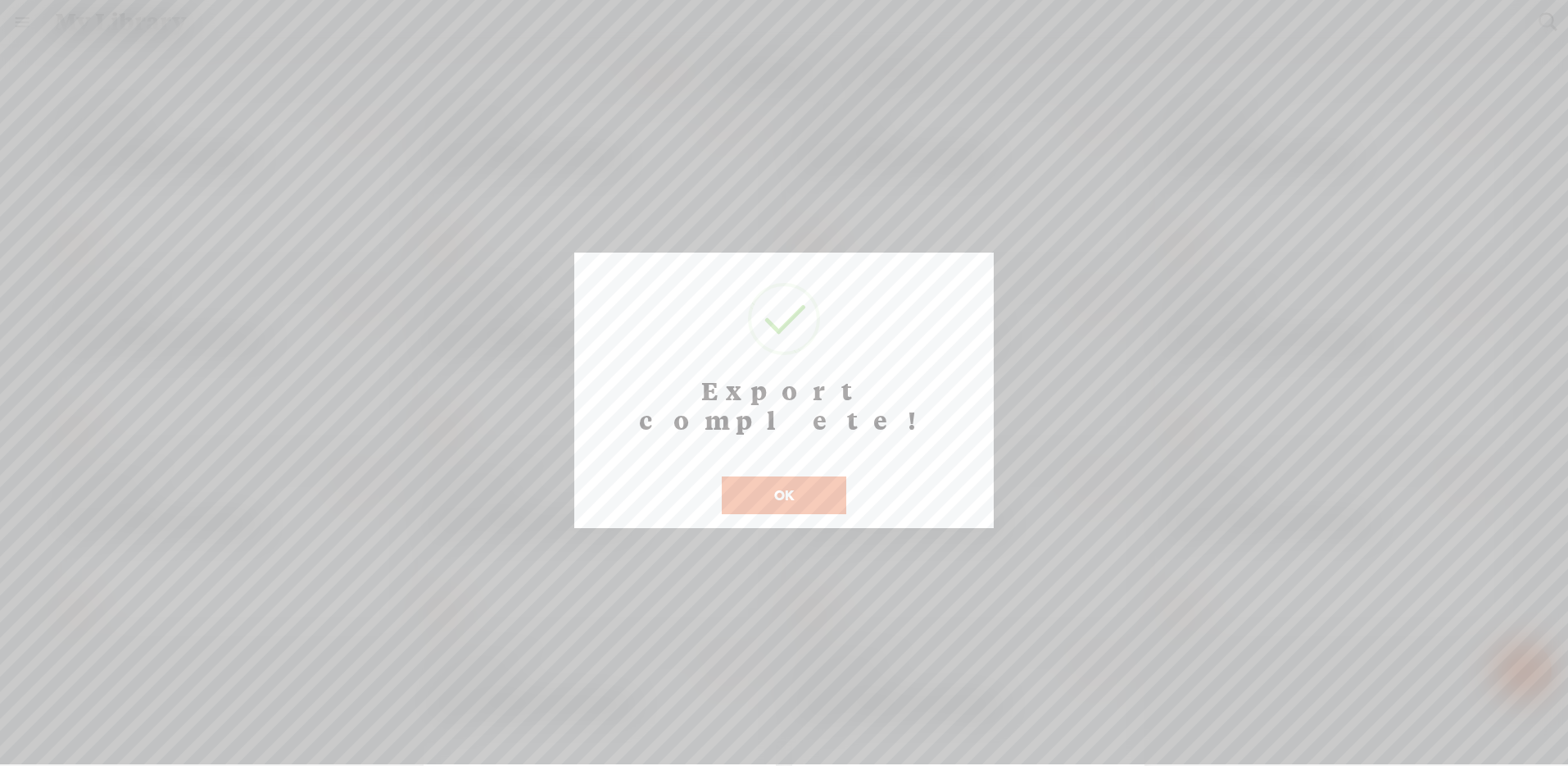
click at [816, 476] on button "OK" at bounding box center [784, 495] width 124 height 38
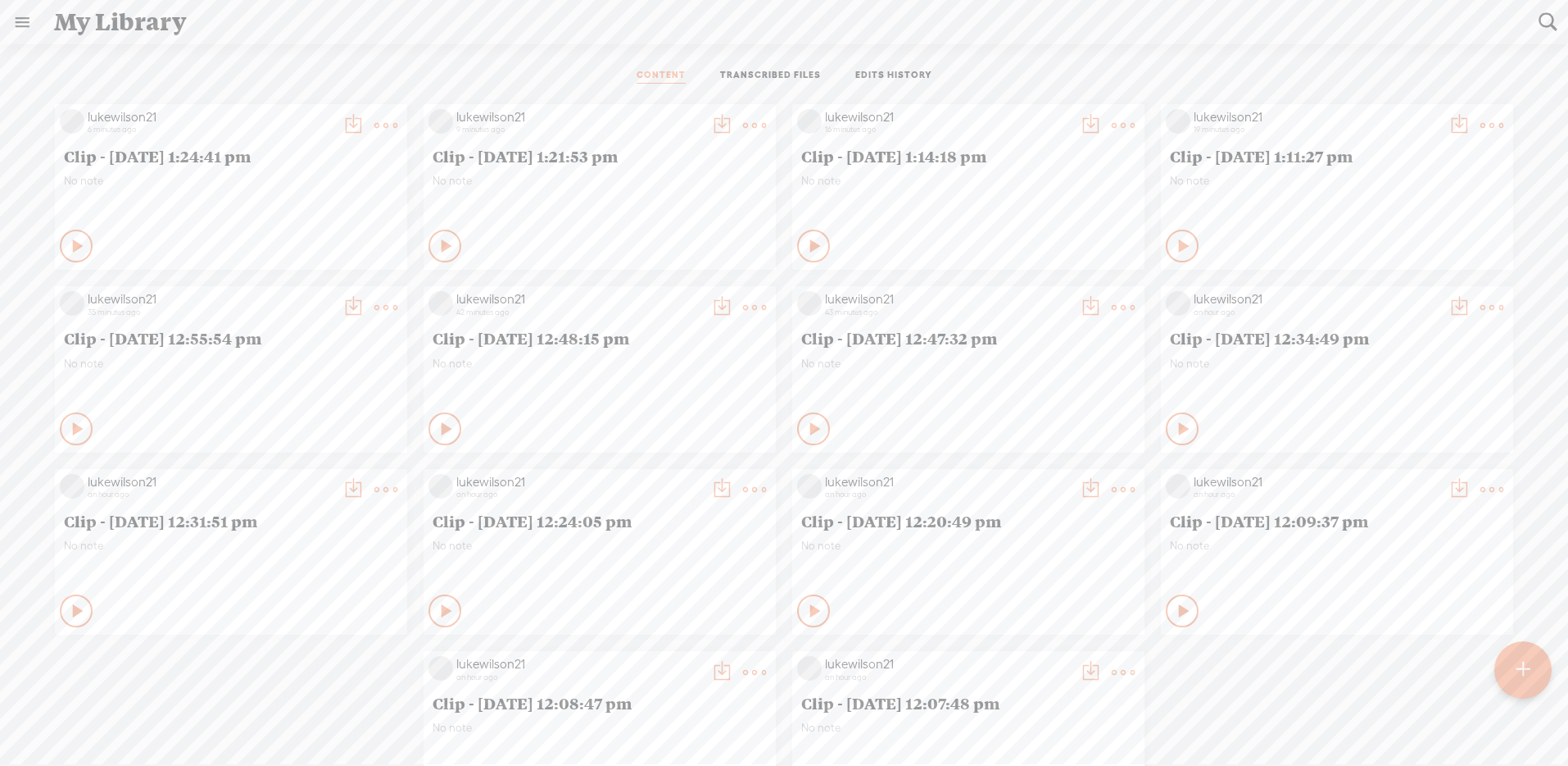
click at [1518, 664] on t at bounding box center [1523, 669] width 14 height 36
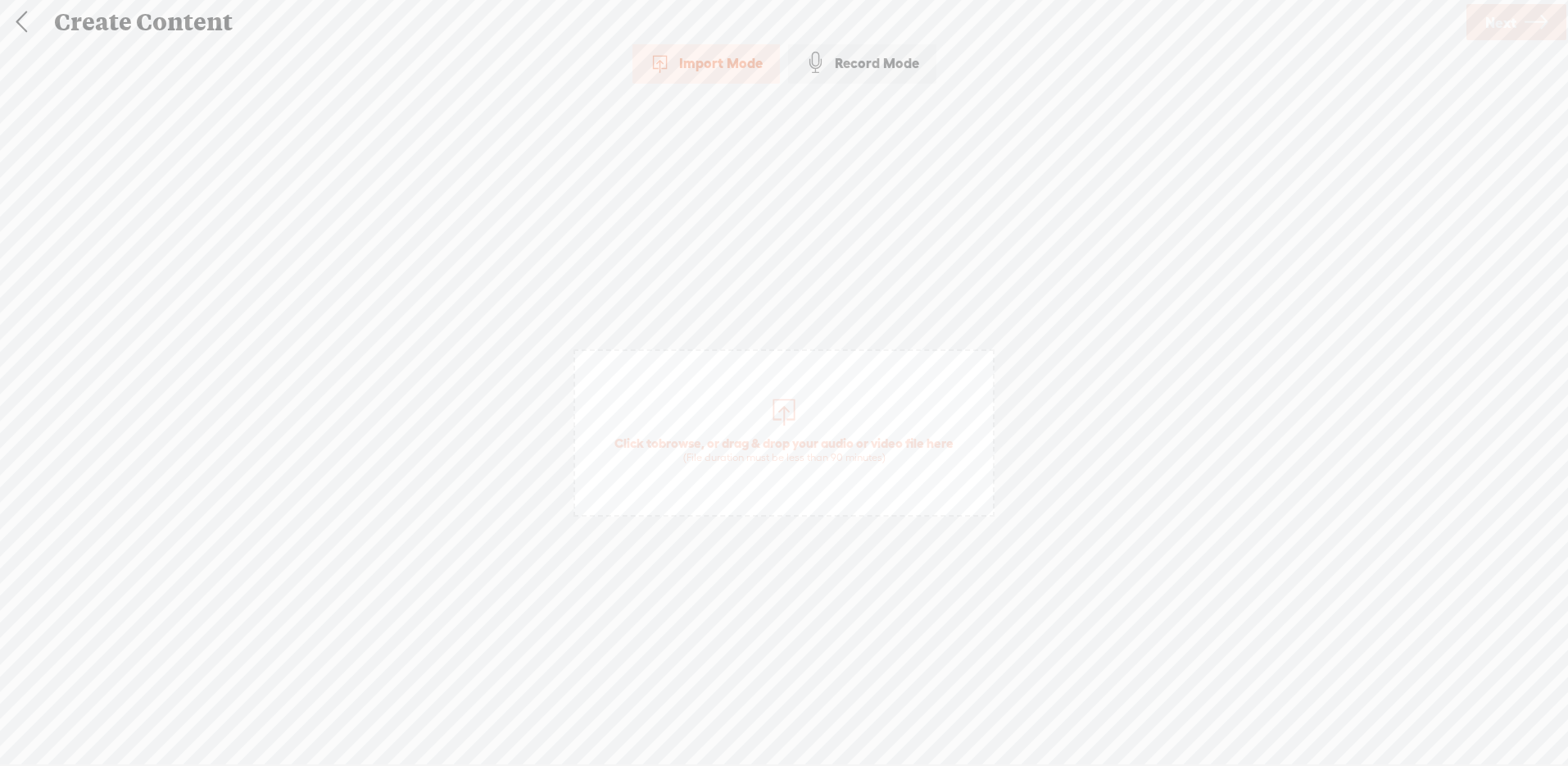
click at [731, 443] on span "Click to browse , or drag & drop your audio or video file here (File duration m…" at bounding box center [784, 450] width 356 height 47
click at [1497, 17] on span "Next" at bounding box center [1500, 23] width 31 height 42
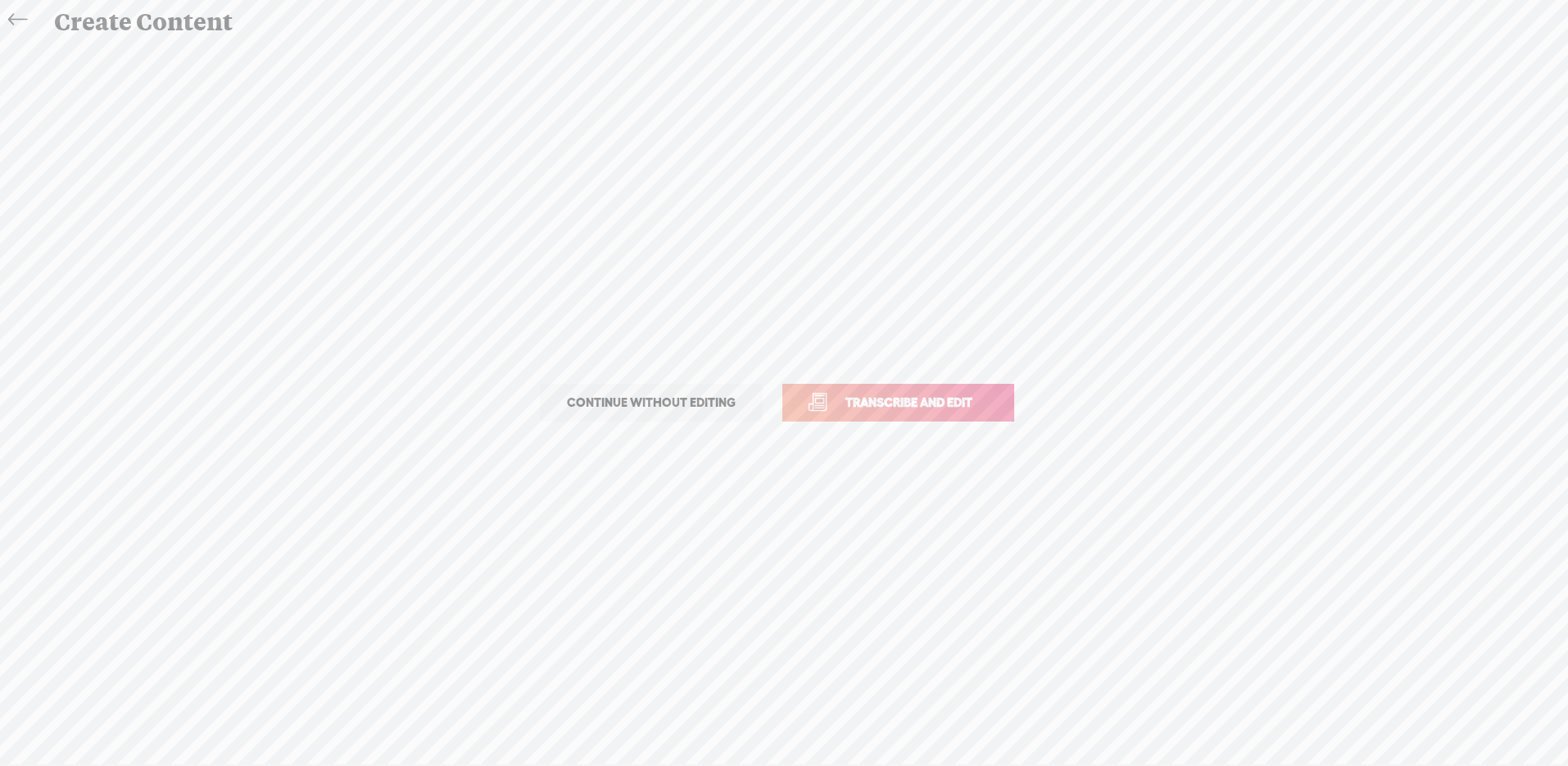
click at [962, 403] on span "Transcribe and edit" at bounding box center [909, 401] width 161 height 18
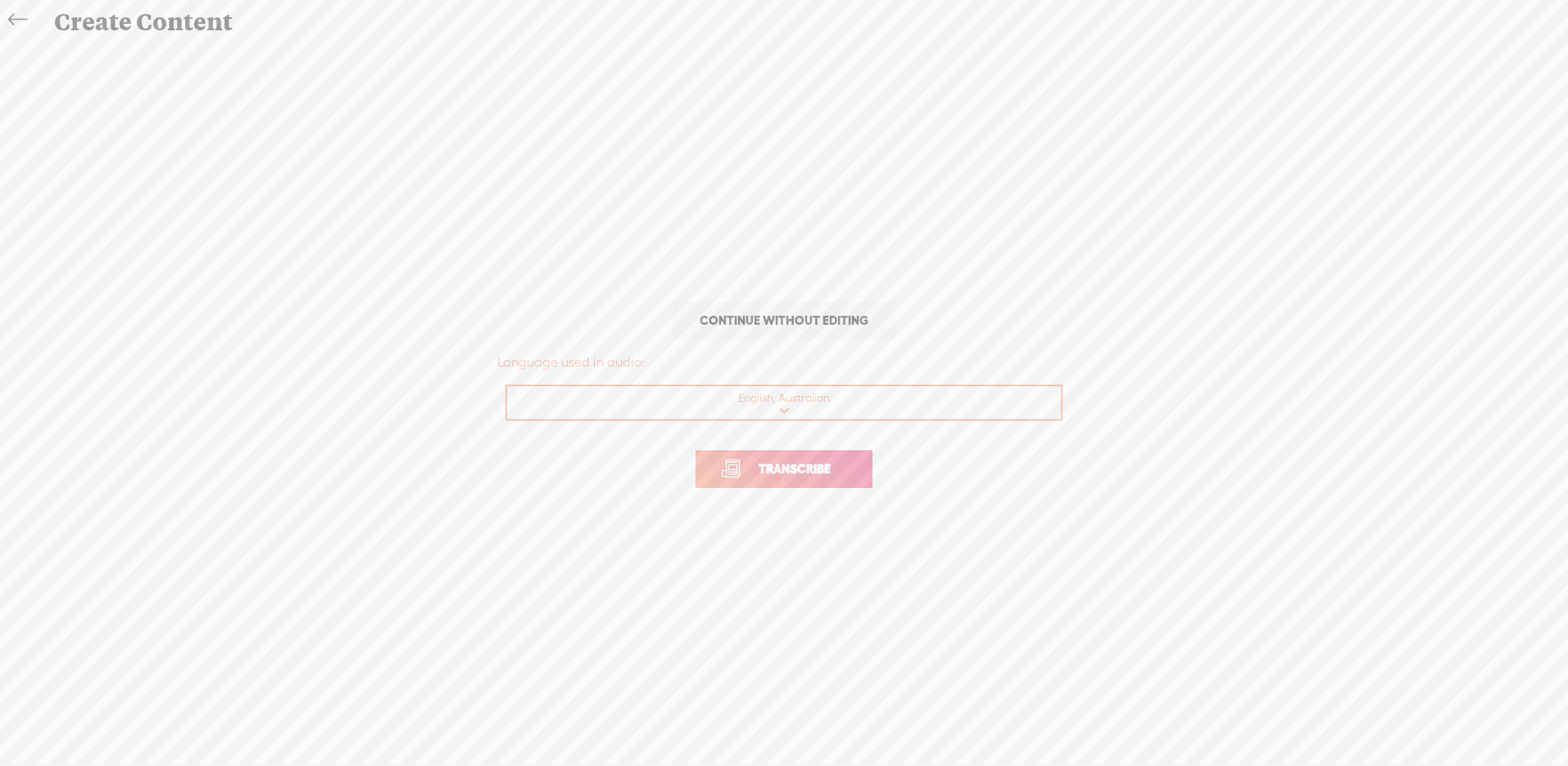
click at [835, 469] on span "Transcribe" at bounding box center [794, 469] width 107 height 18
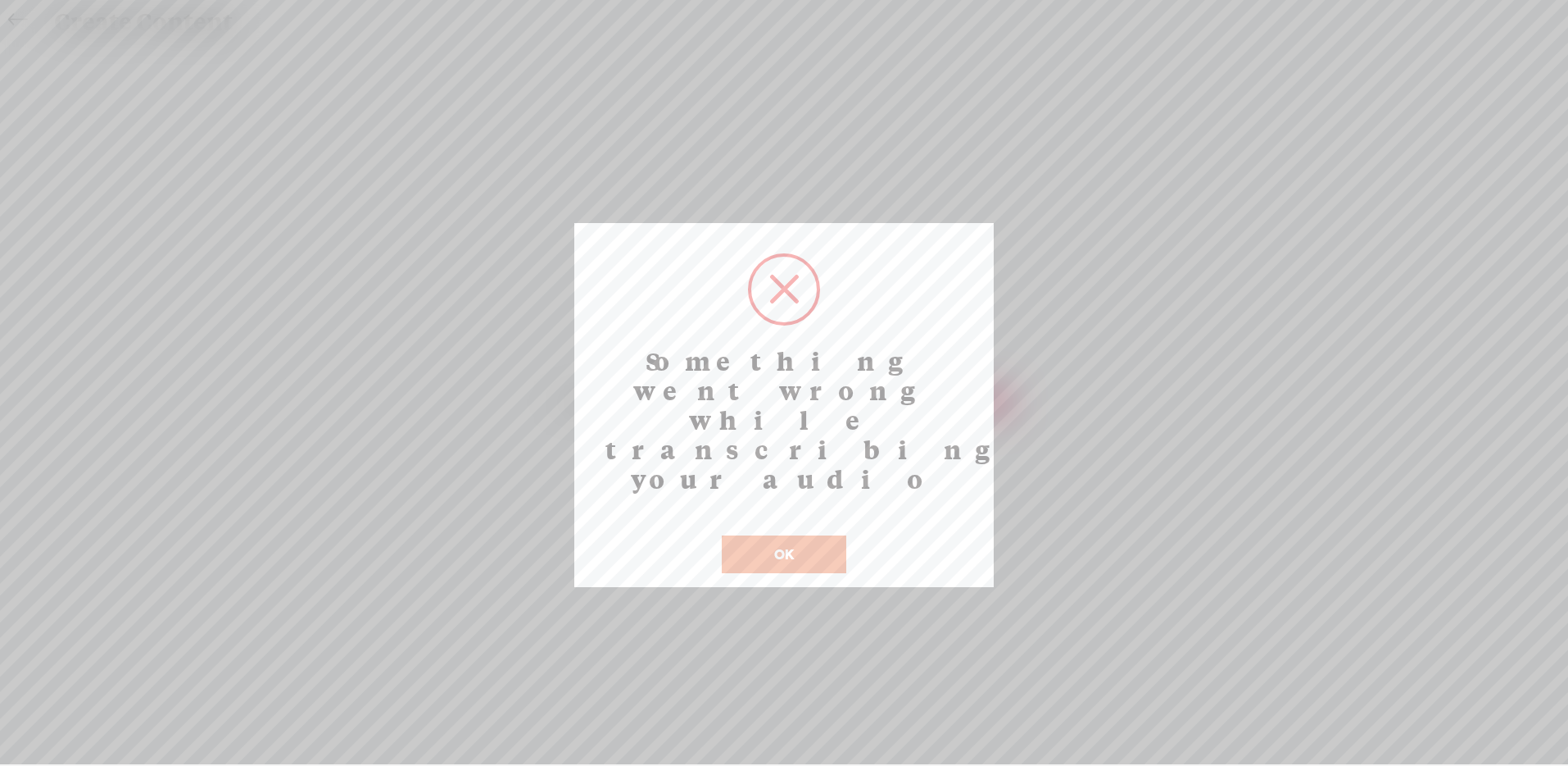
click at [798, 535] on button "OK" at bounding box center [784, 554] width 124 height 38
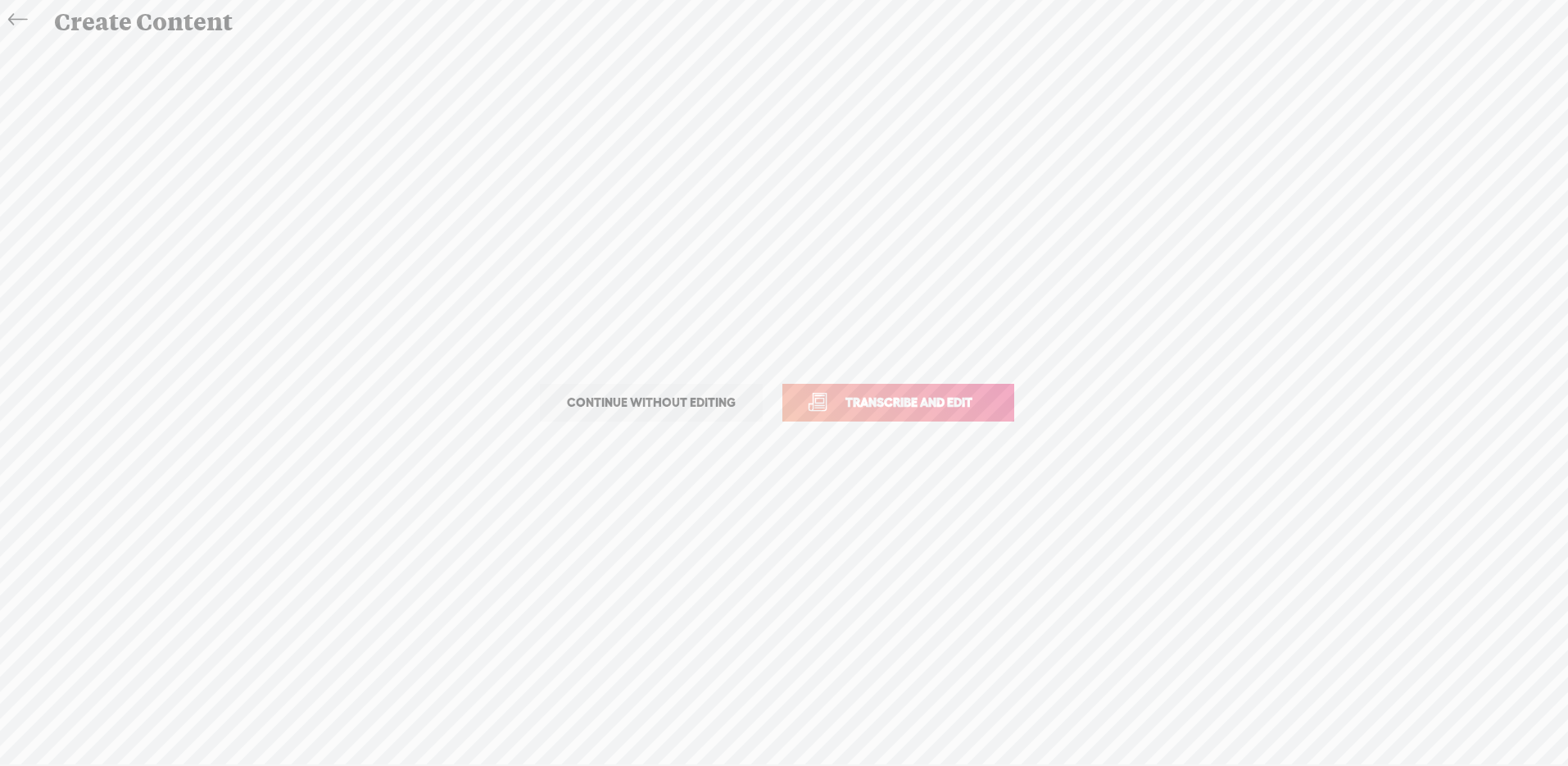
click at [896, 397] on span "Transcribe and edit" at bounding box center [909, 401] width 161 height 18
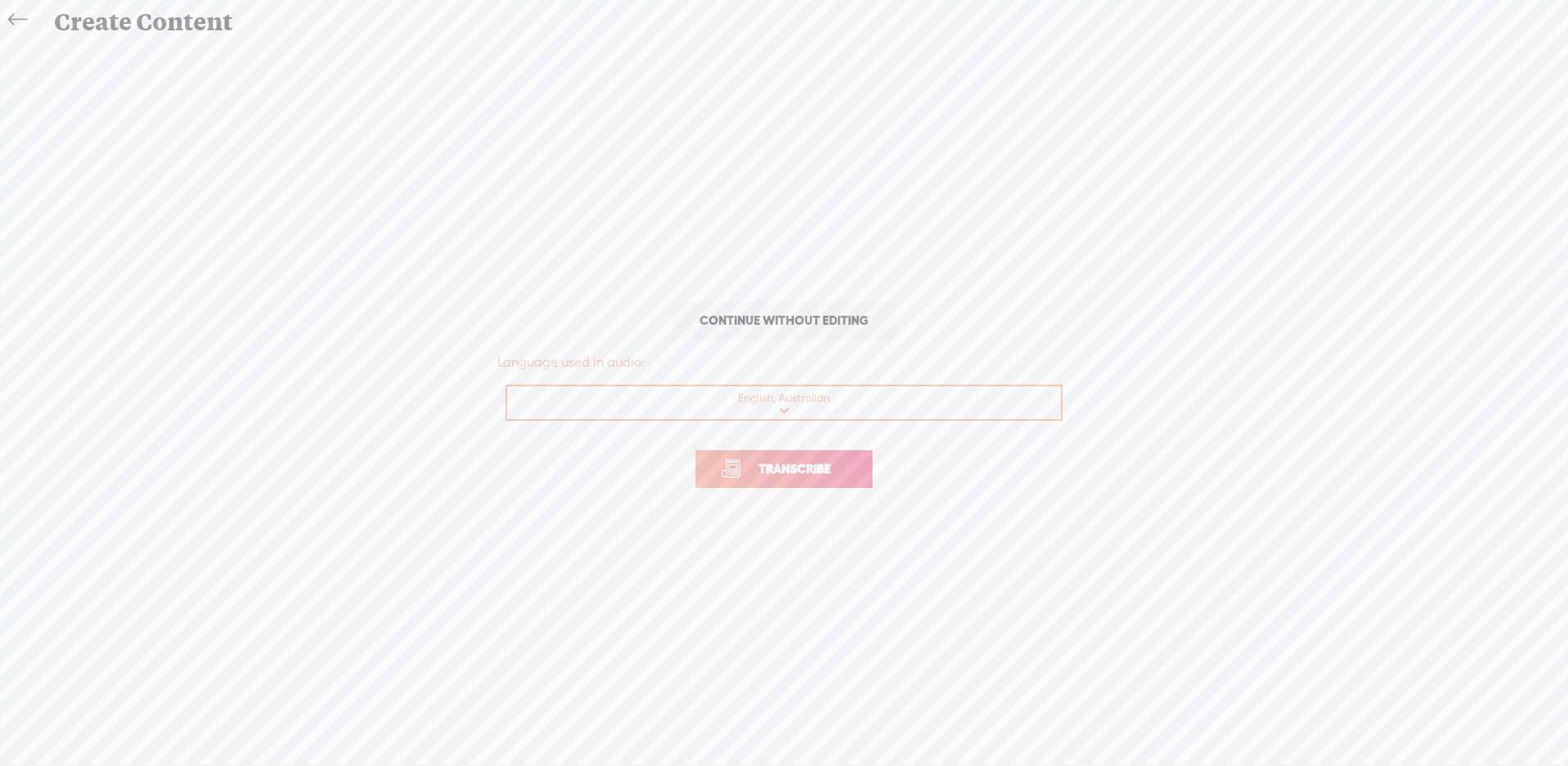
click at [849, 468] on link "Transcribe" at bounding box center [784, 469] width 177 height 38
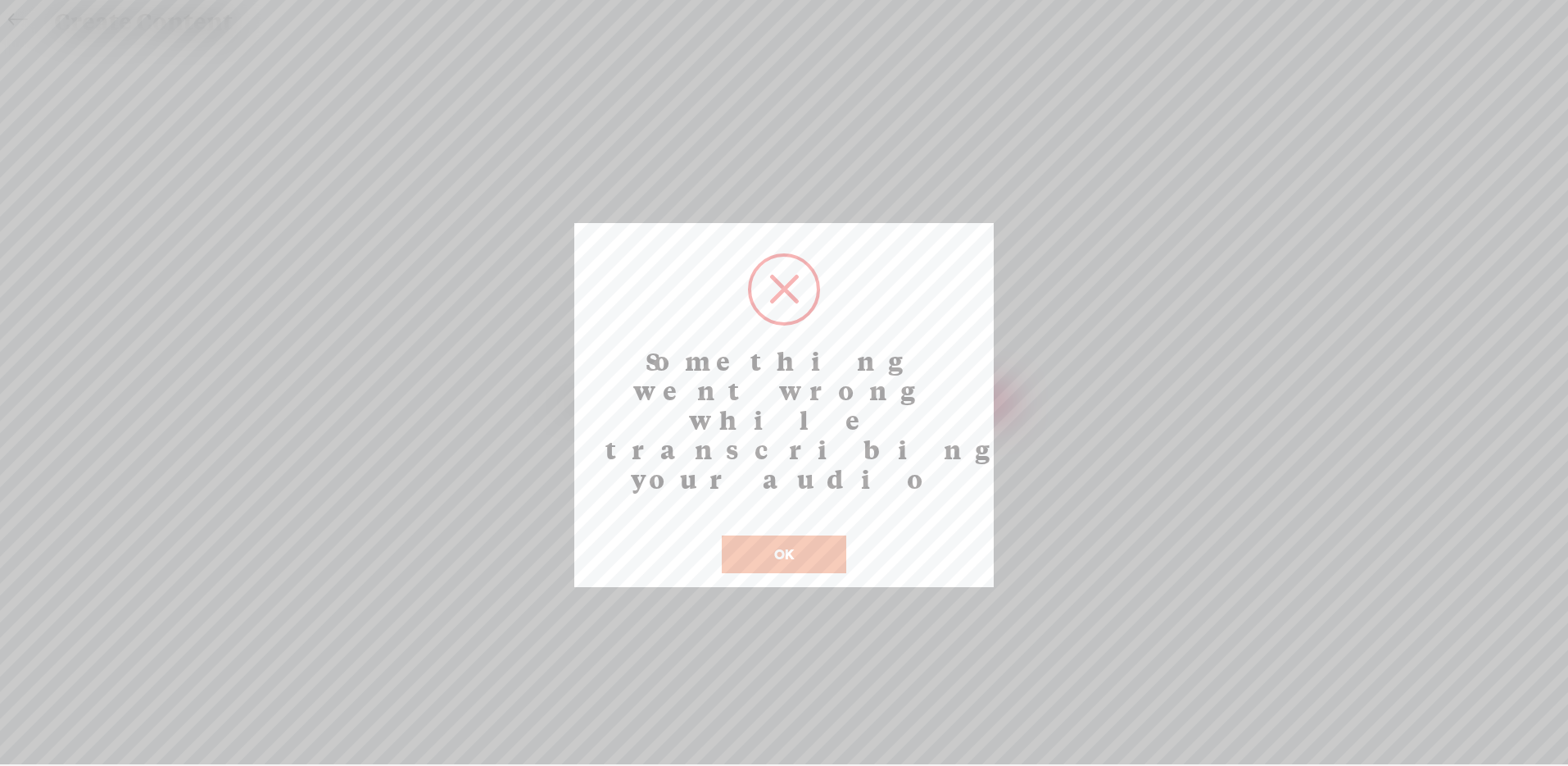
click at [783, 535] on button "OK" at bounding box center [784, 554] width 124 height 38
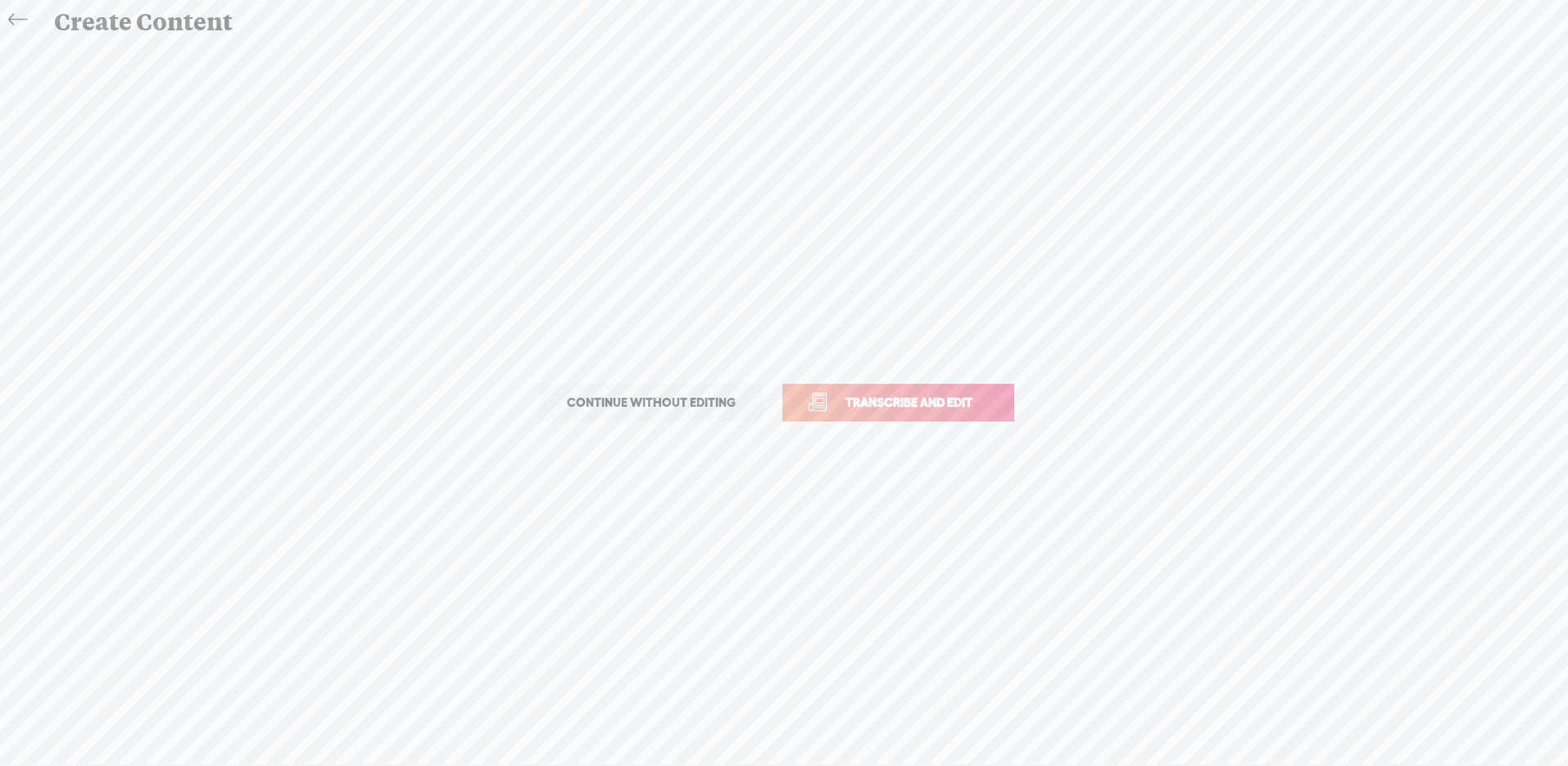
click at [16, 23] on icon at bounding box center [18, 20] width 18 height 37
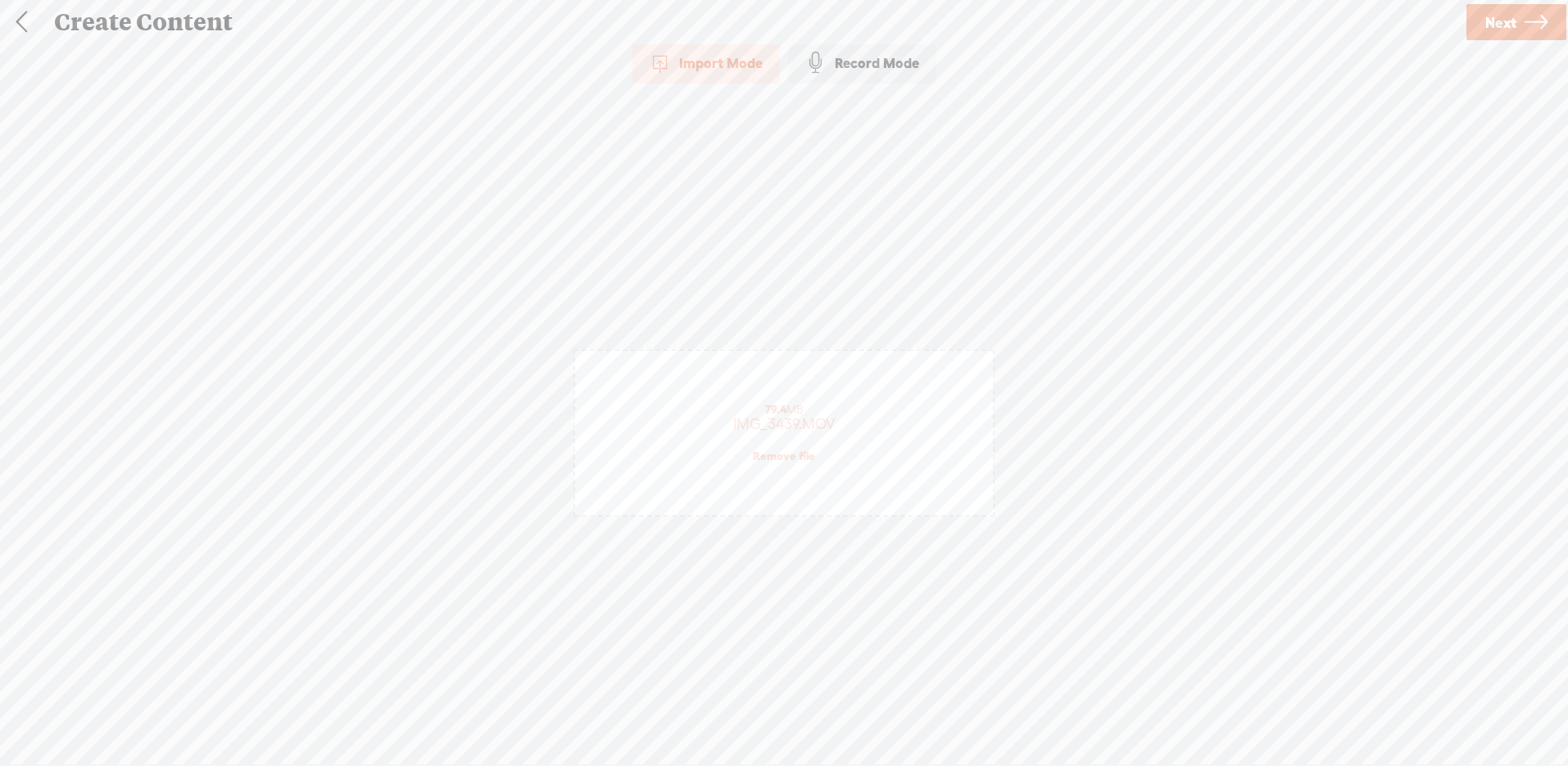
click at [781, 458] on link "Remove file" at bounding box center [784, 456] width 62 height 15
click at [776, 457] on div "(File duration must be less than 90 minutes)" at bounding box center [784, 458] width 339 height 13
click at [1506, 29] on span "Next" at bounding box center [1500, 23] width 31 height 42
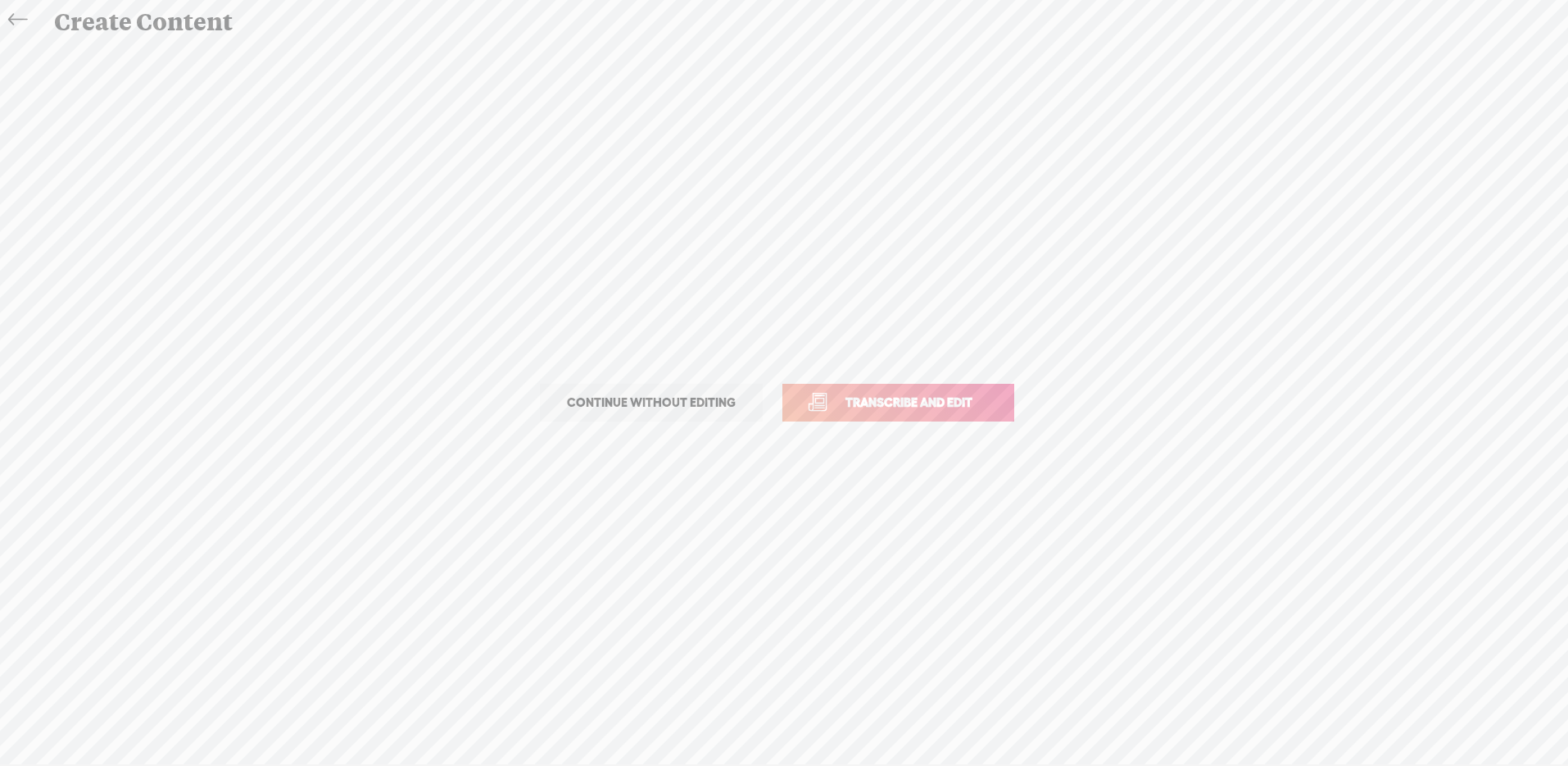
click at [862, 402] on span "Transcribe and edit" at bounding box center [909, 401] width 161 height 18
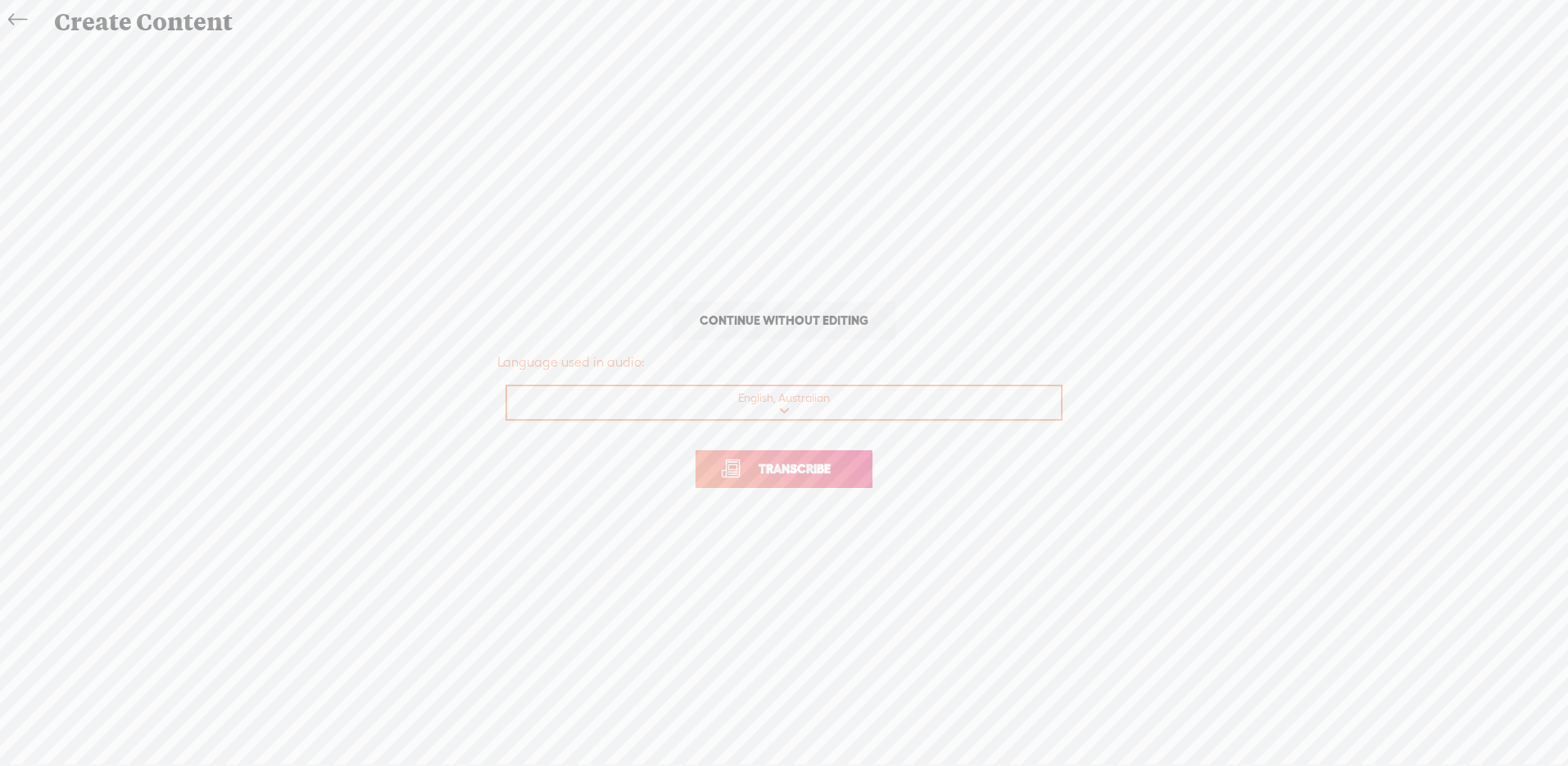
click at [813, 476] on span "Transcribe" at bounding box center [794, 469] width 107 height 18
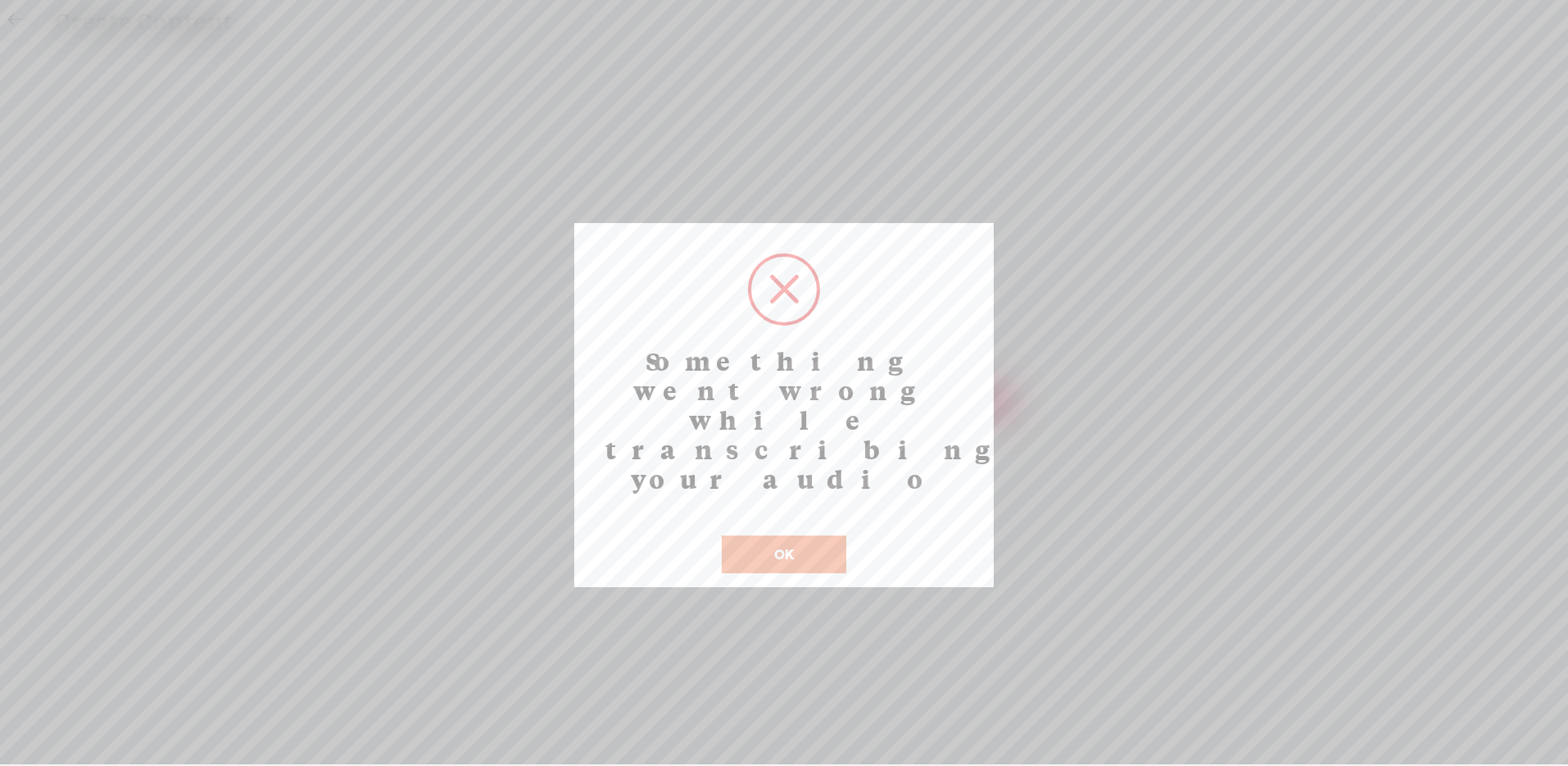
click at [813, 535] on button "OK" at bounding box center [784, 554] width 124 height 38
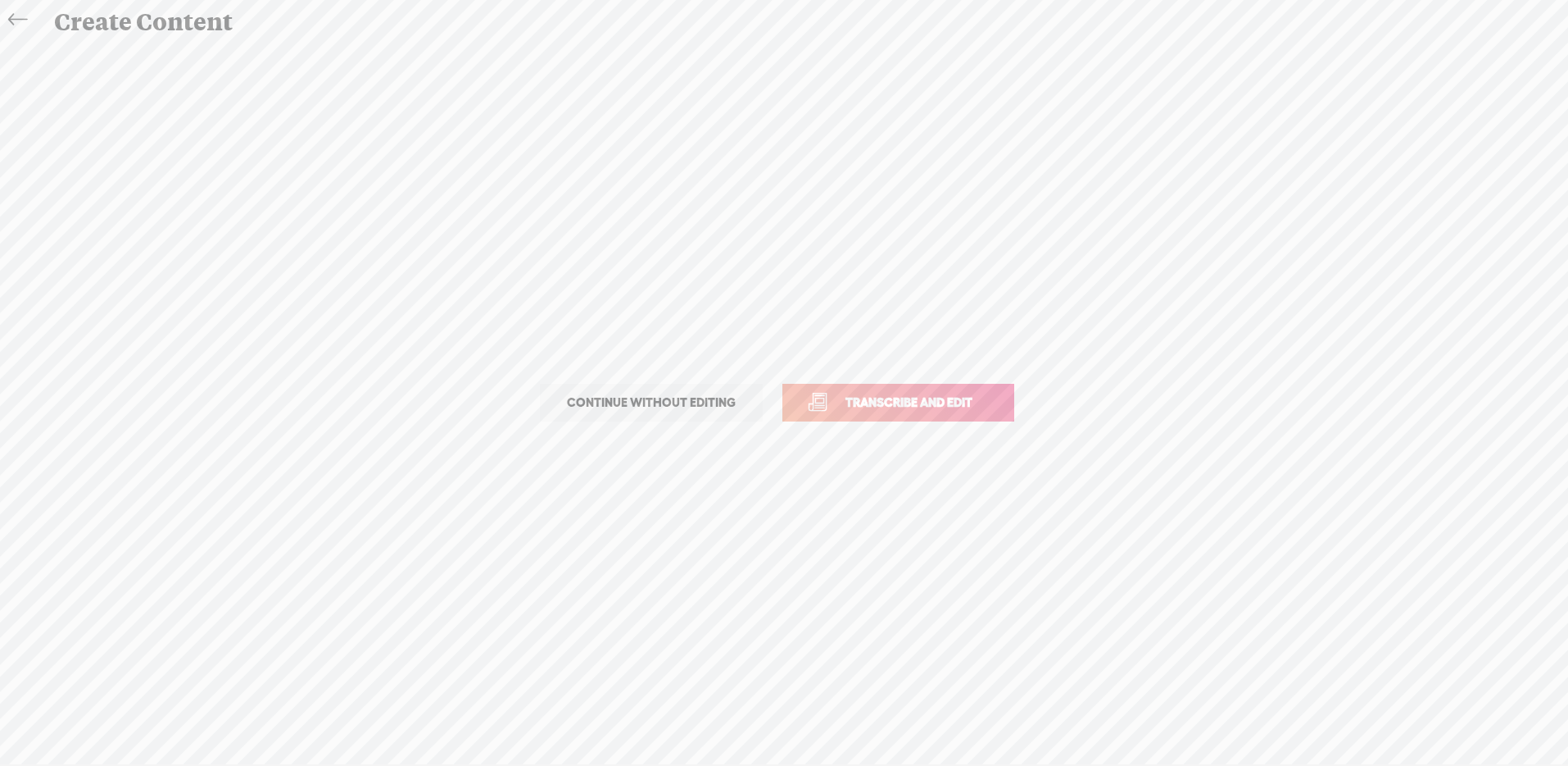
click at [21, 29] on icon at bounding box center [18, 20] width 18 height 37
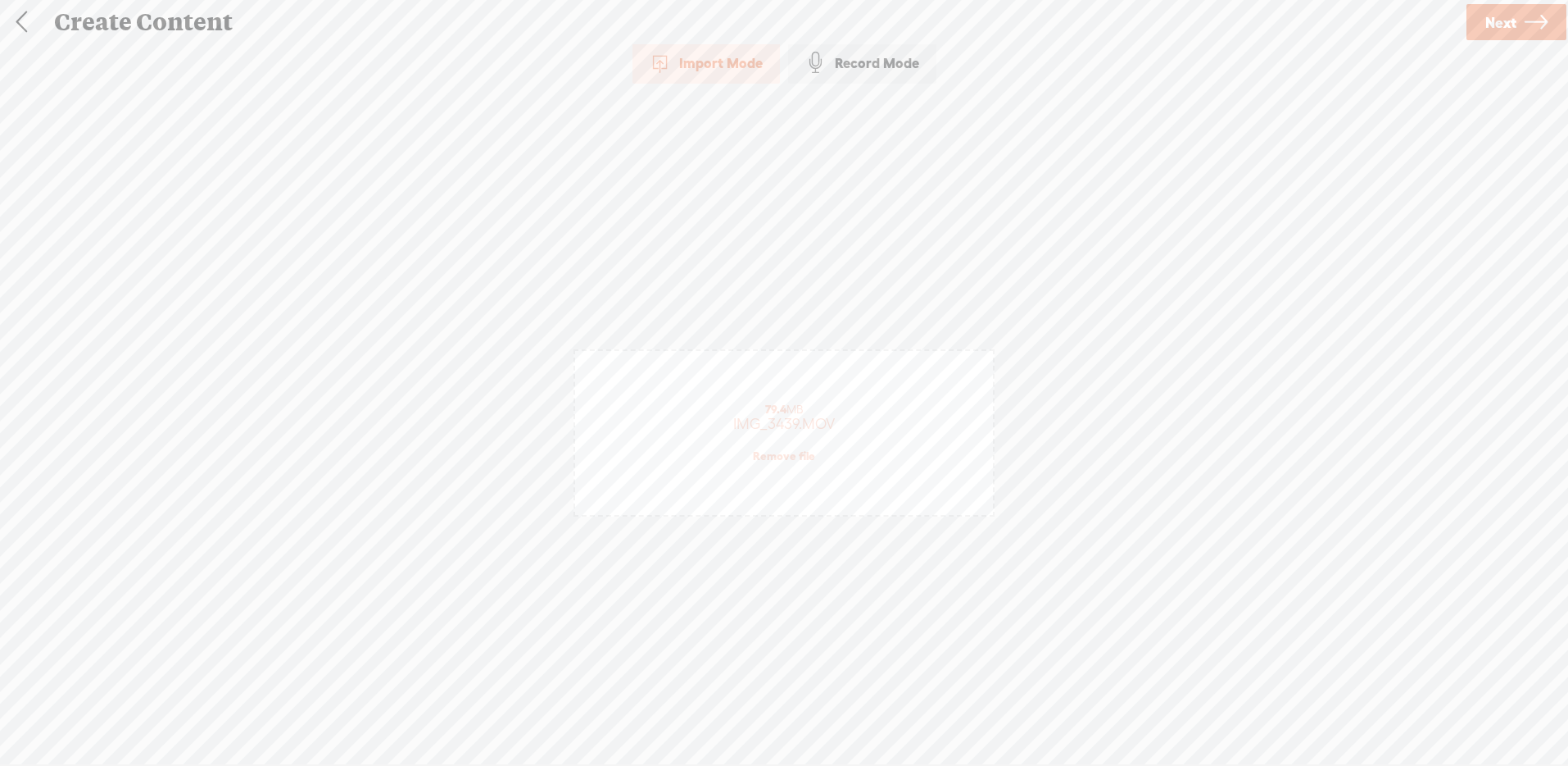
click at [791, 454] on link "Remove file" at bounding box center [784, 456] width 62 height 15
click at [765, 447] on span "Click to browse , or drag & drop your audio or video file here (File duration m…" at bounding box center [784, 450] width 356 height 47
click at [1494, 13] on span "Next" at bounding box center [1500, 23] width 31 height 42
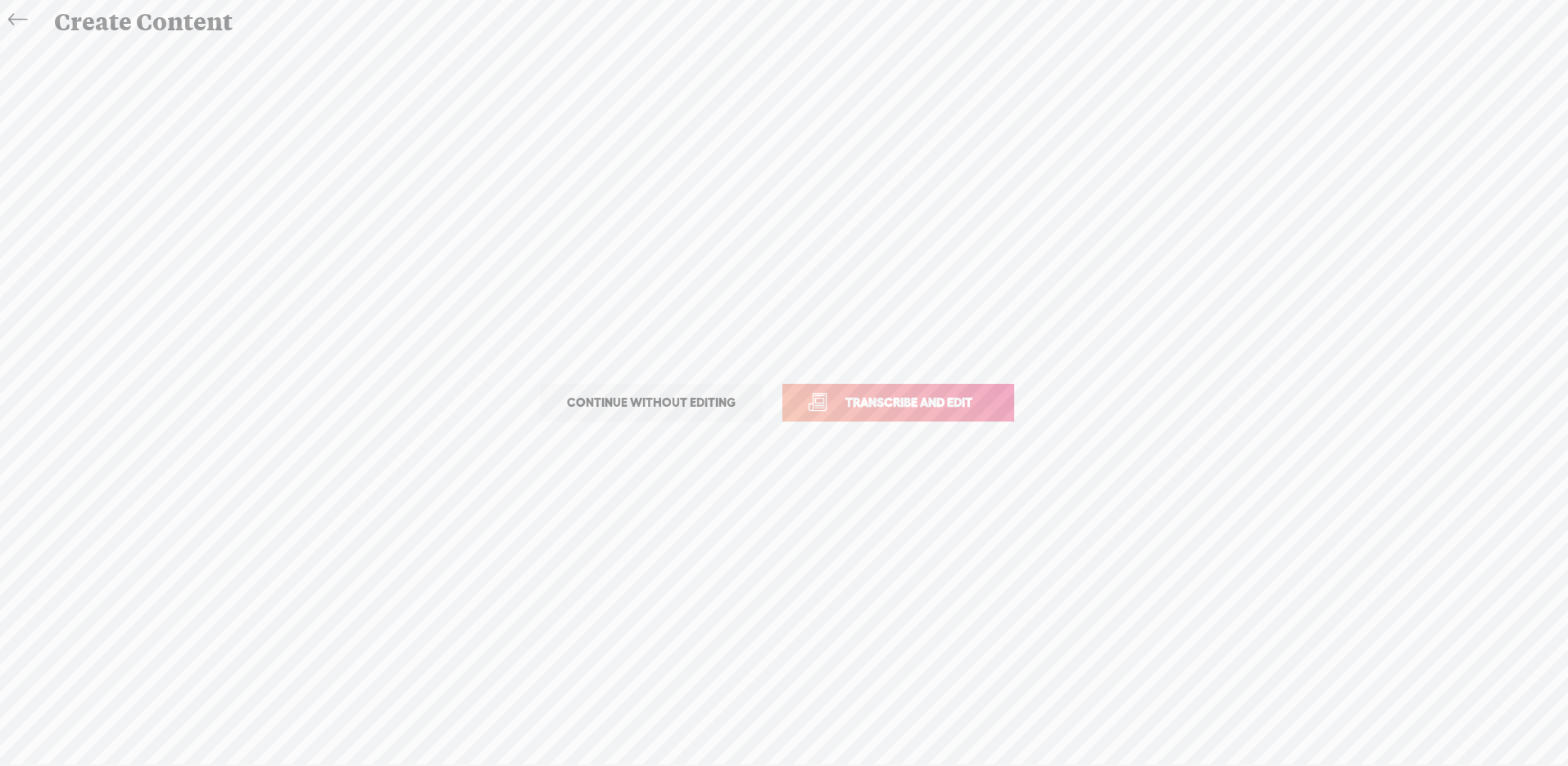
click at [940, 402] on span "Transcribe and edit" at bounding box center [909, 401] width 161 height 18
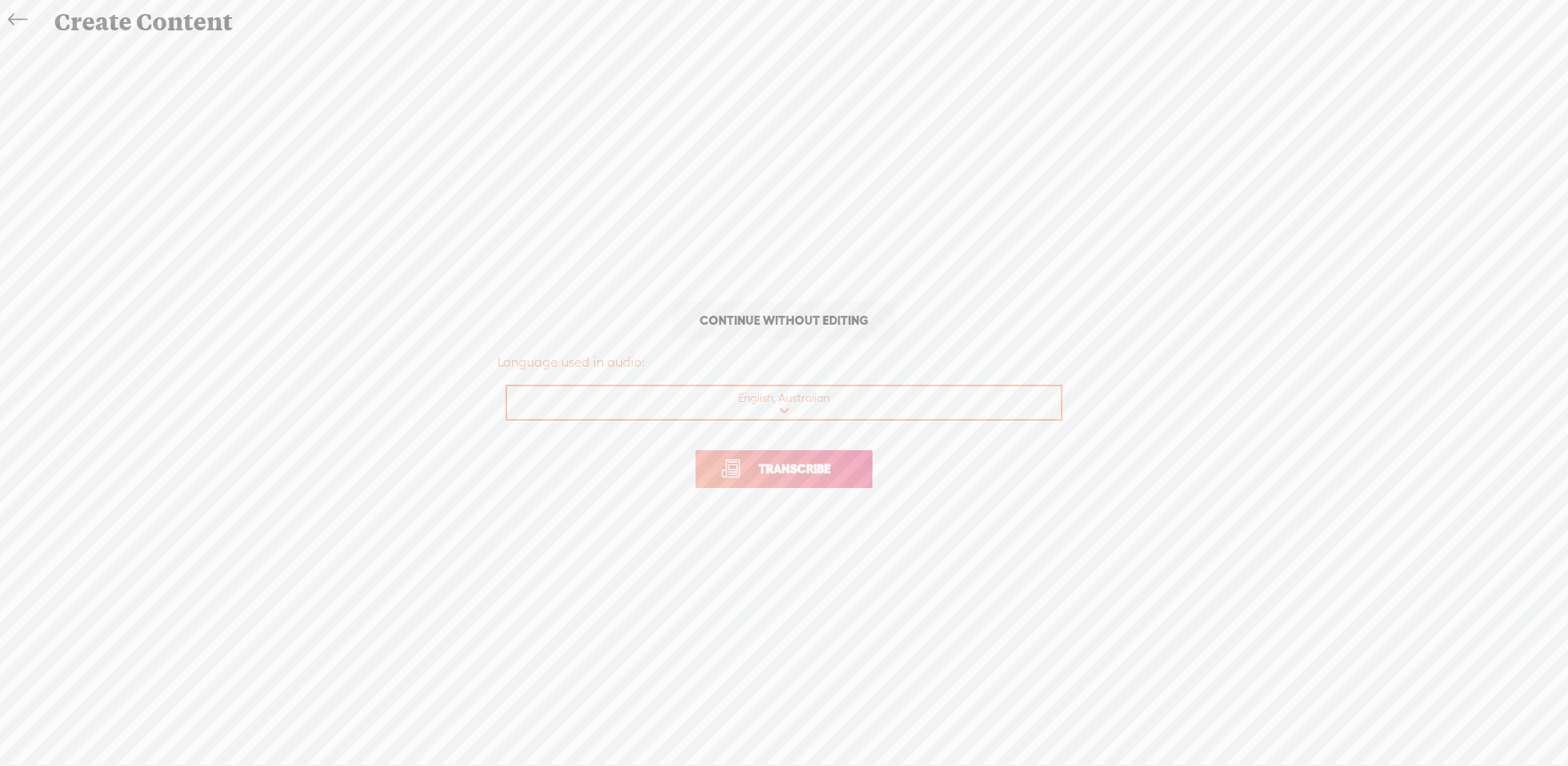
click at [821, 457] on link "Transcribe" at bounding box center [784, 469] width 177 height 38
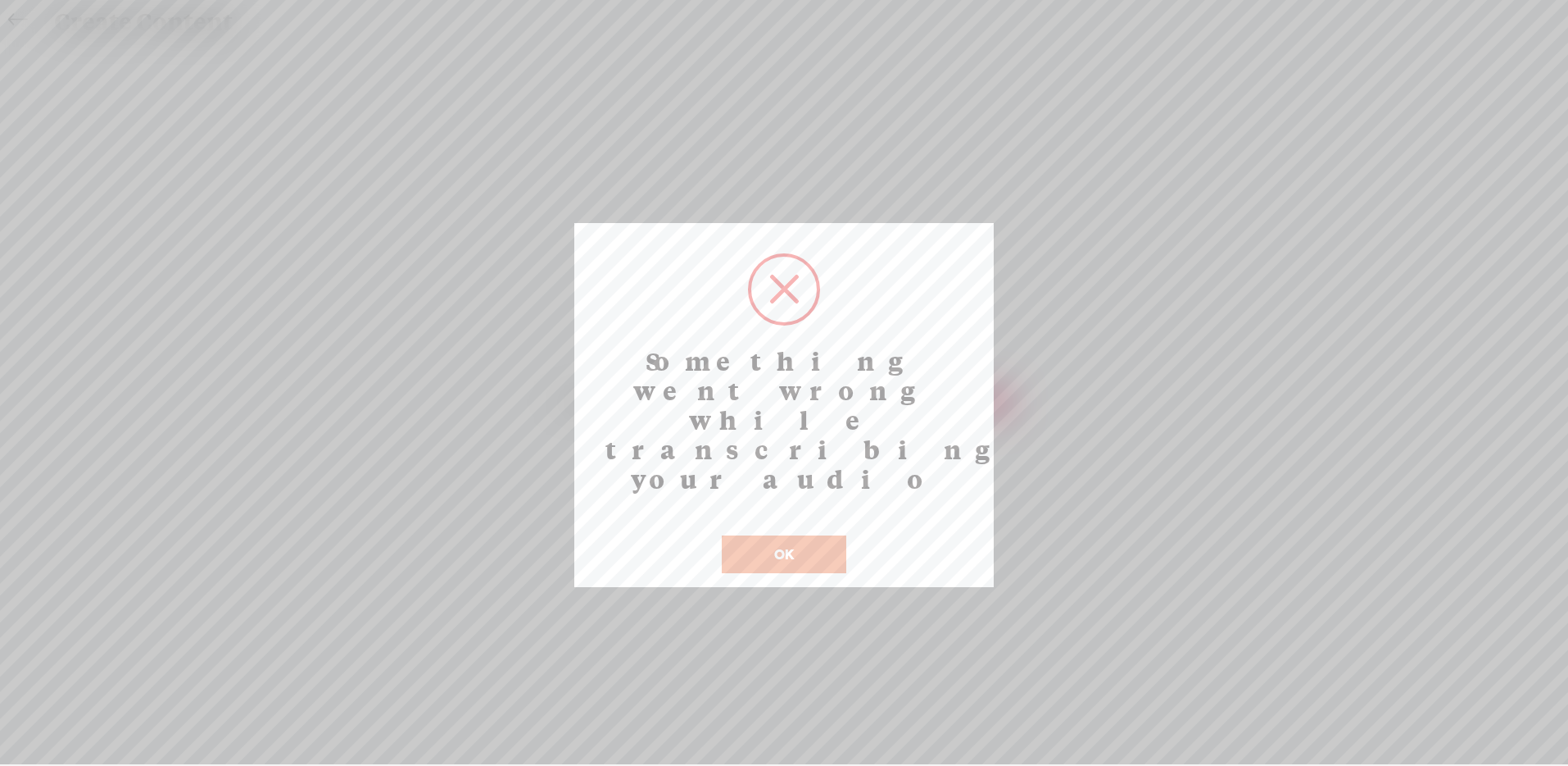
click at [809, 535] on button "OK" at bounding box center [784, 554] width 124 height 38
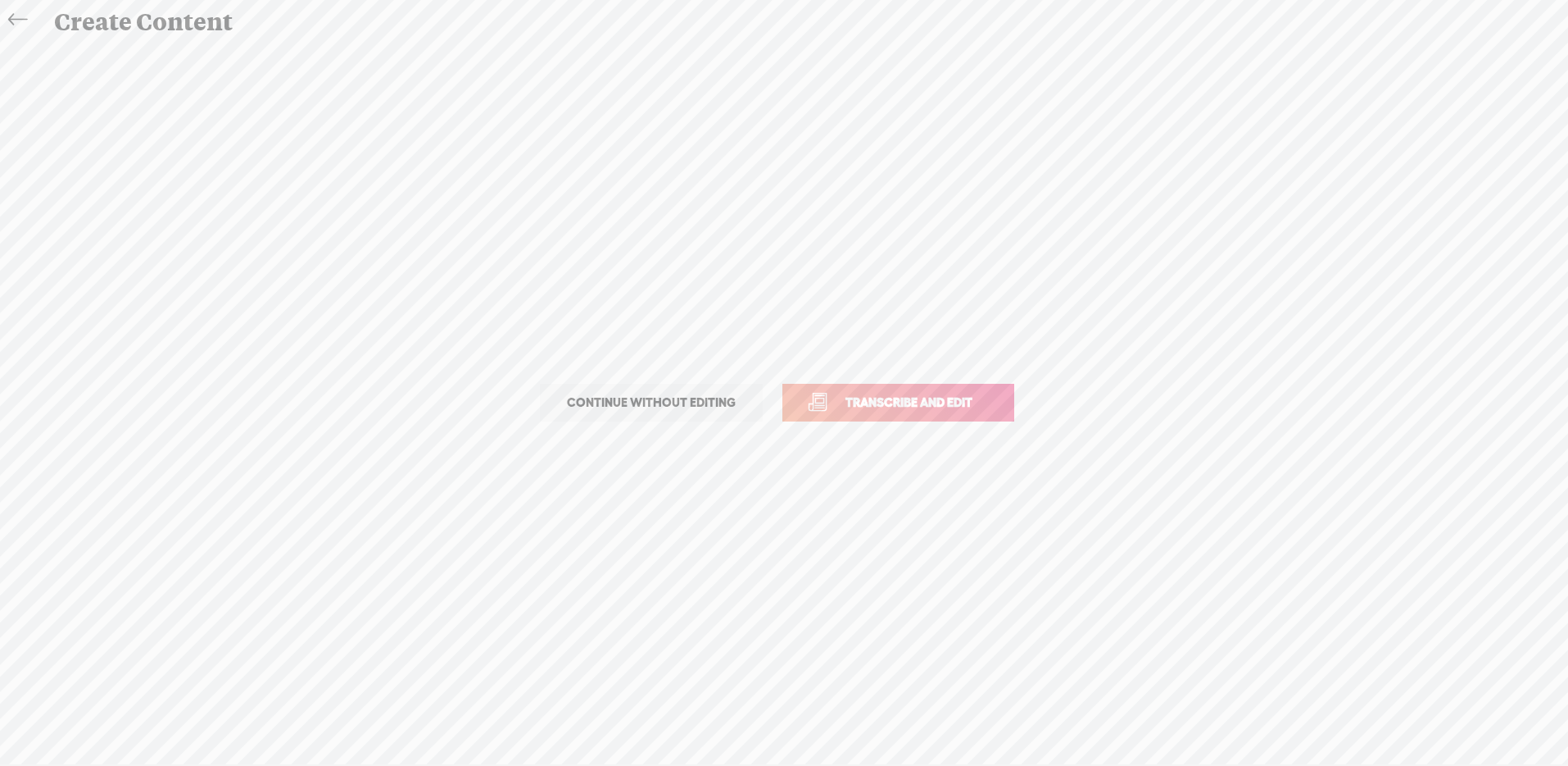
click at [13, 22] on icon at bounding box center [18, 20] width 18 height 37
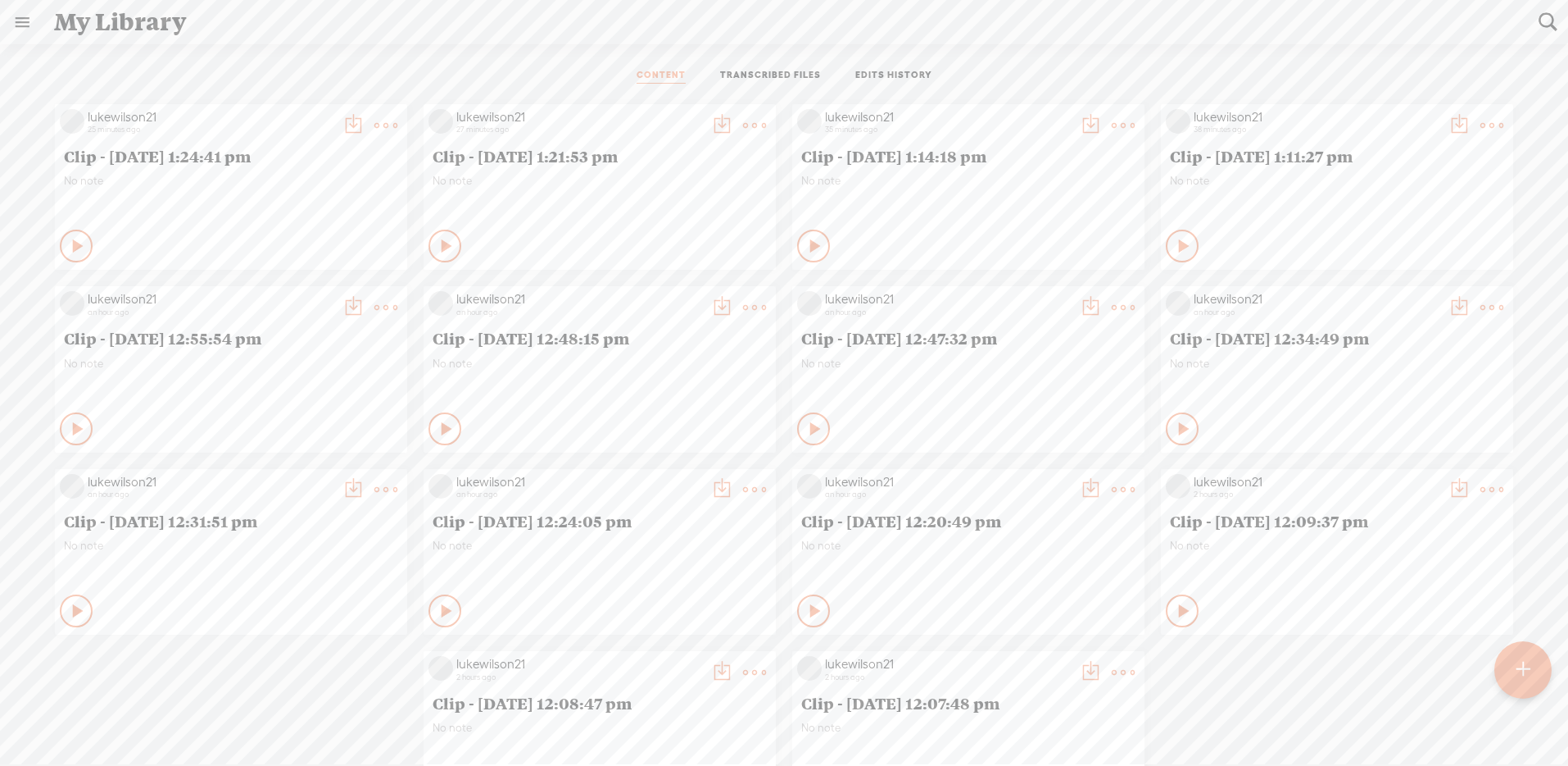
click at [1525, 674] on t at bounding box center [1524, 669] width 14 height 36
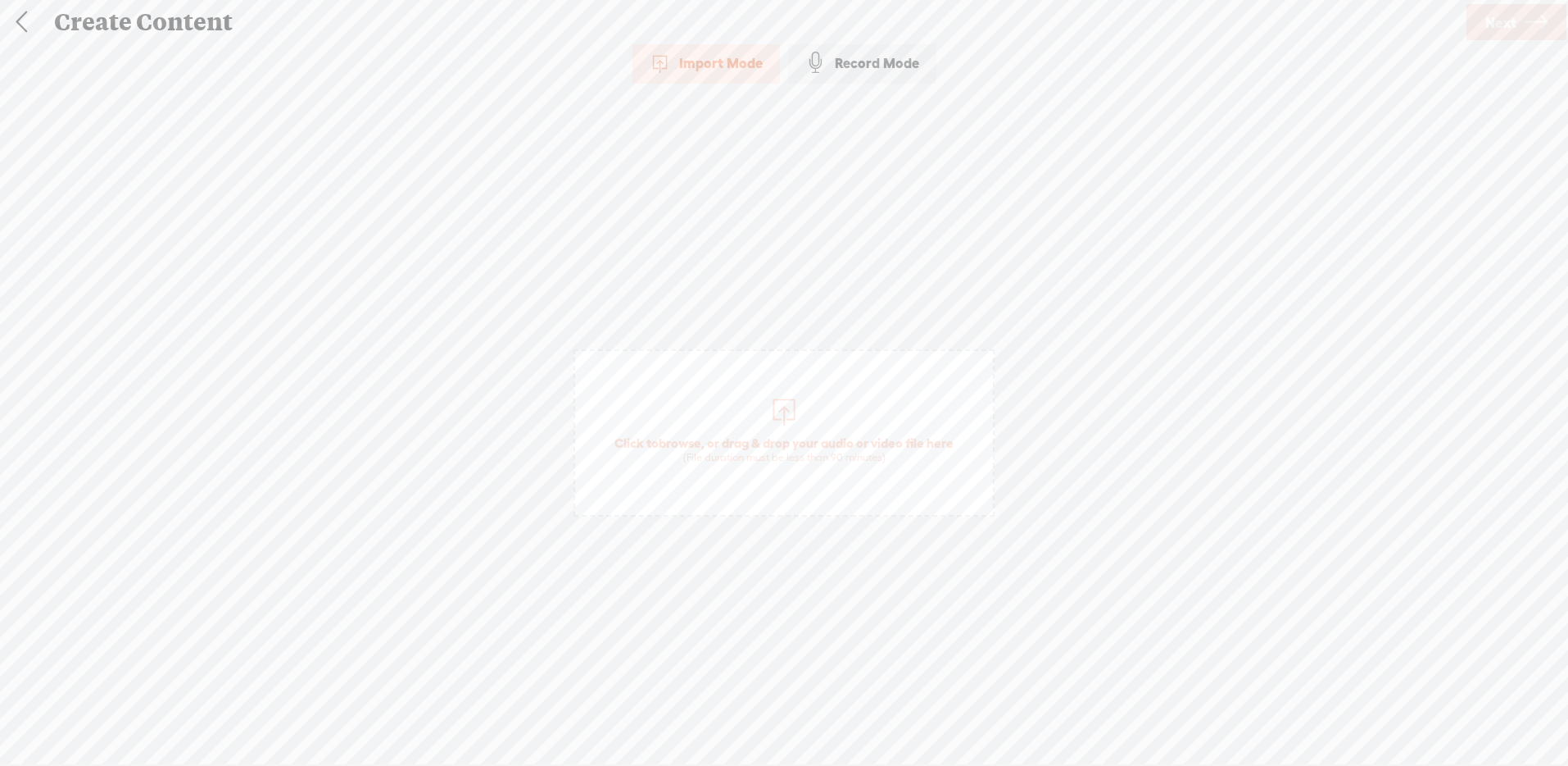
click at [746, 453] on div "(File duration must be less than 90 minutes)" at bounding box center [784, 458] width 339 height 13
click at [1494, 23] on span "Next" at bounding box center [1500, 23] width 31 height 42
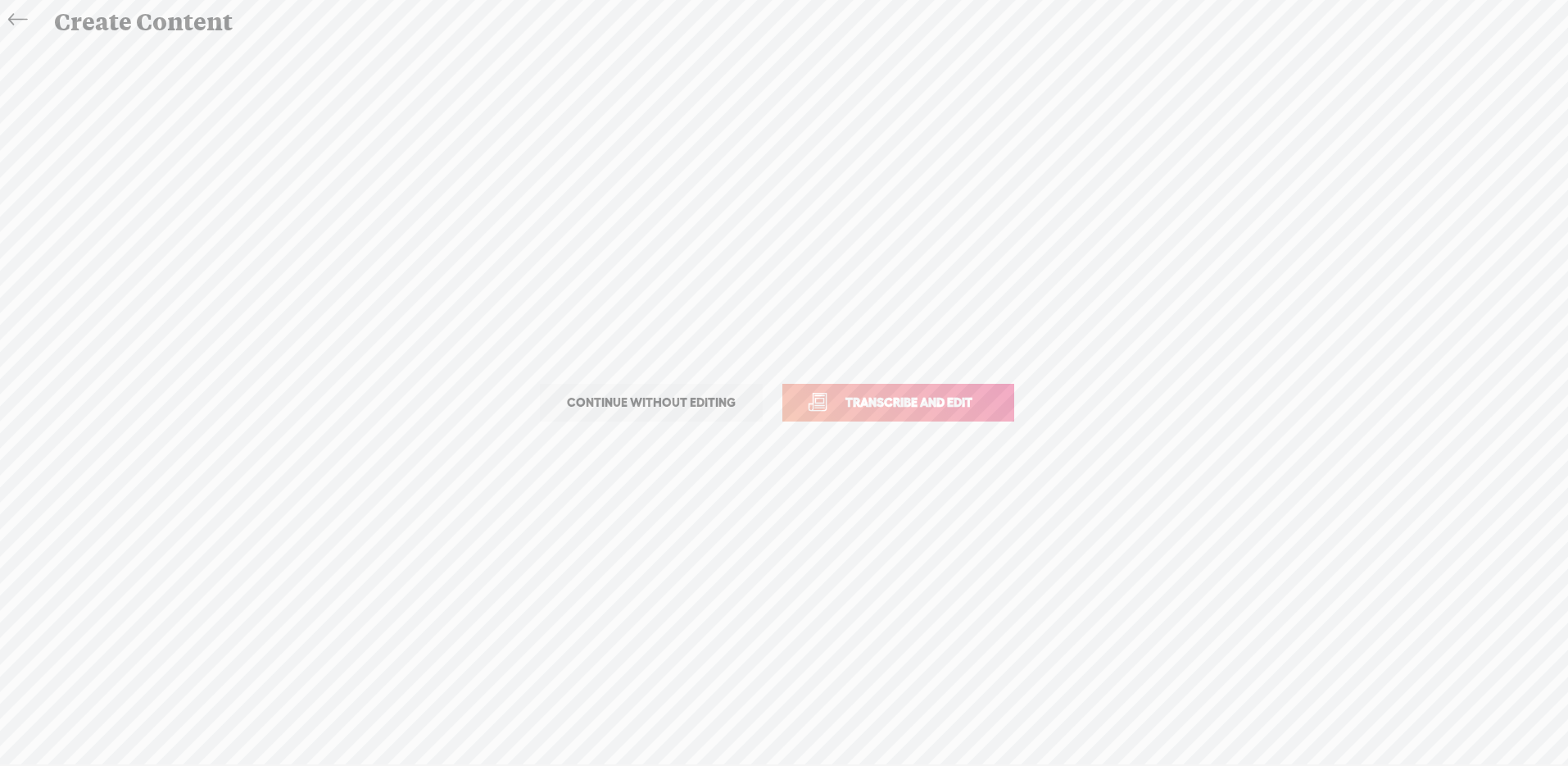
click at [920, 396] on span "Transcribe and edit" at bounding box center [909, 401] width 161 height 18
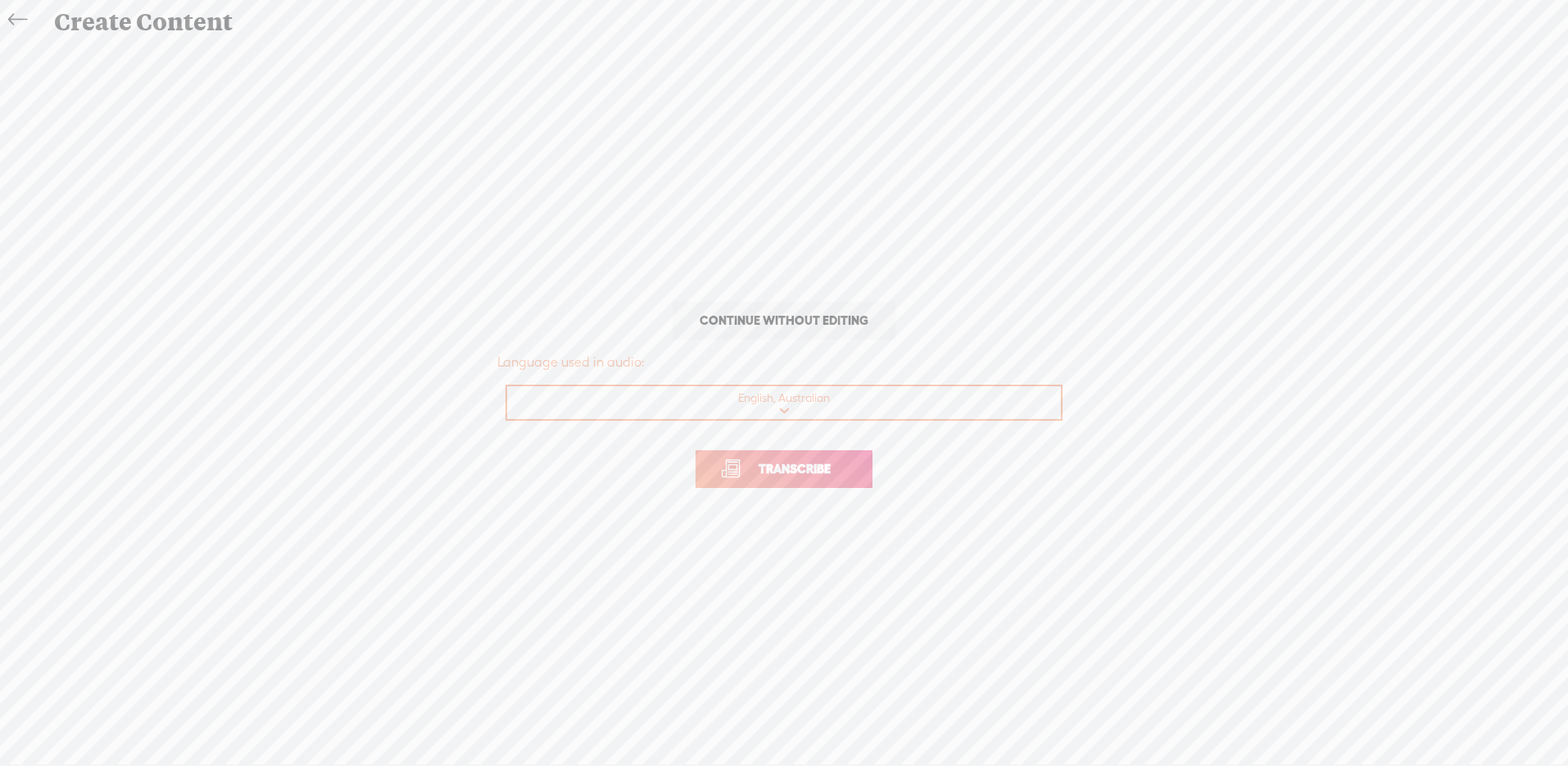
click at [822, 478] on link "Transcribe" at bounding box center [784, 469] width 177 height 38
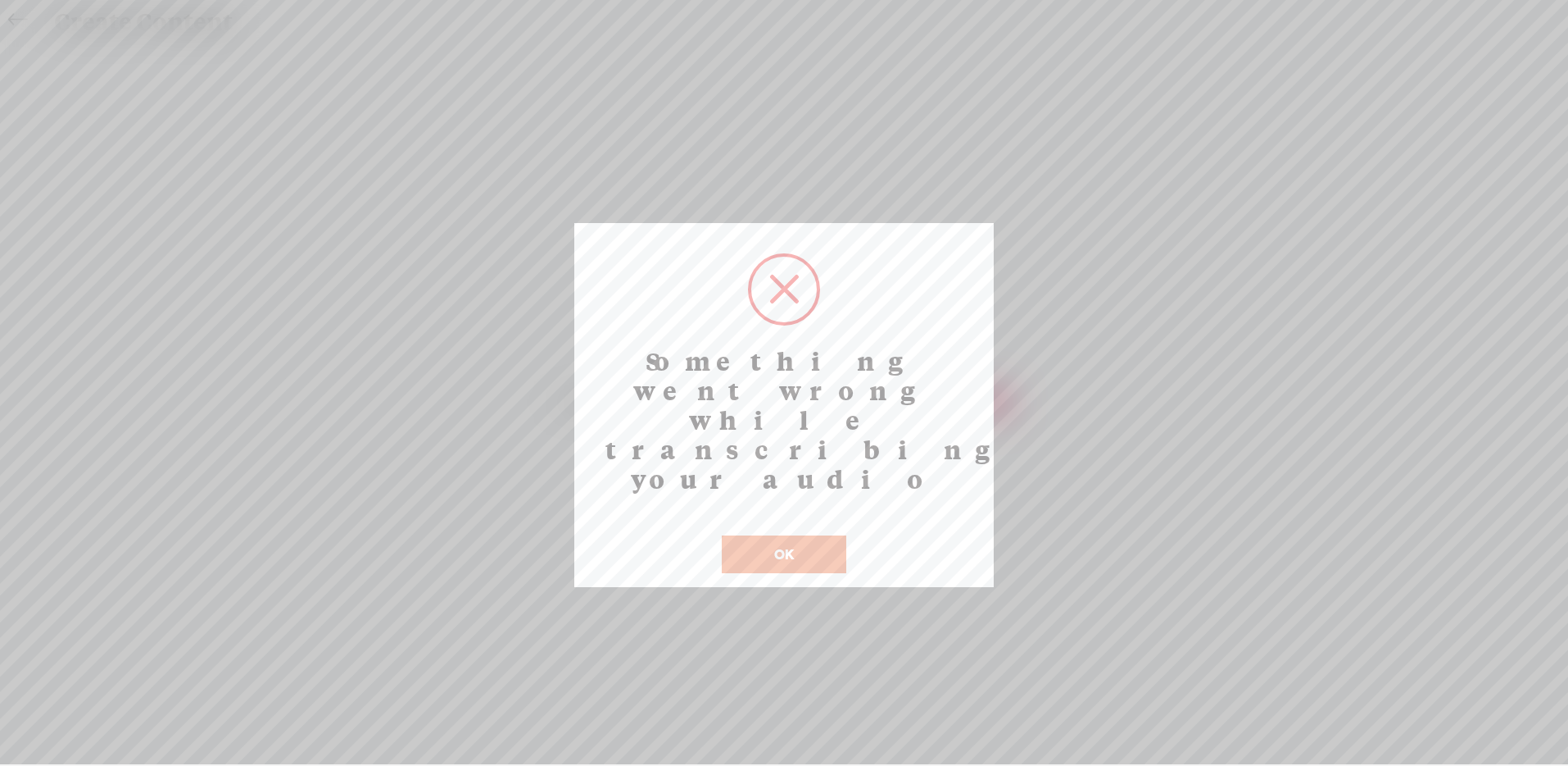
click at [806, 535] on button "OK" at bounding box center [784, 554] width 124 height 38
